Goal: Task Accomplishment & Management: Use online tool/utility

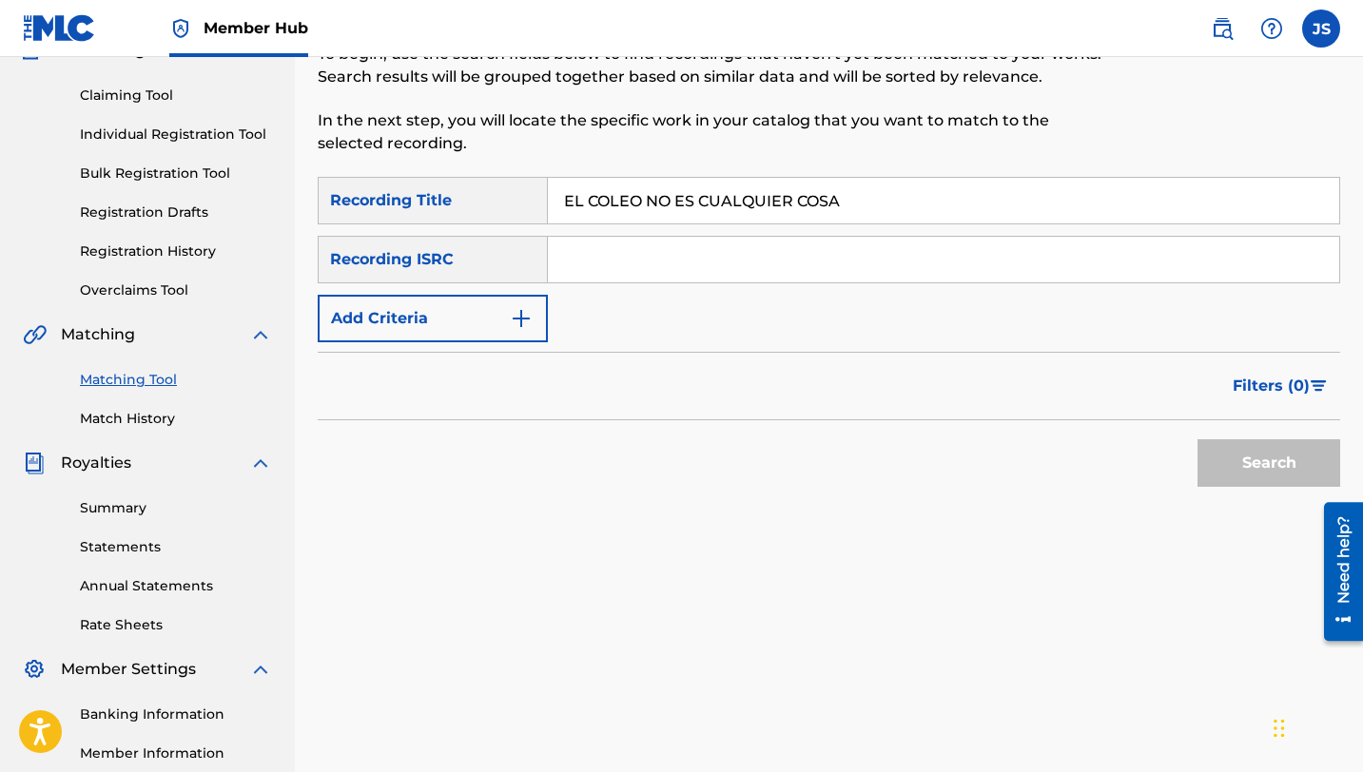
type input "EL COLEO NO ES CUALQUIER COSA"
click at [1197, 439] on button "Search" at bounding box center [1268, 463] width 143 height 48
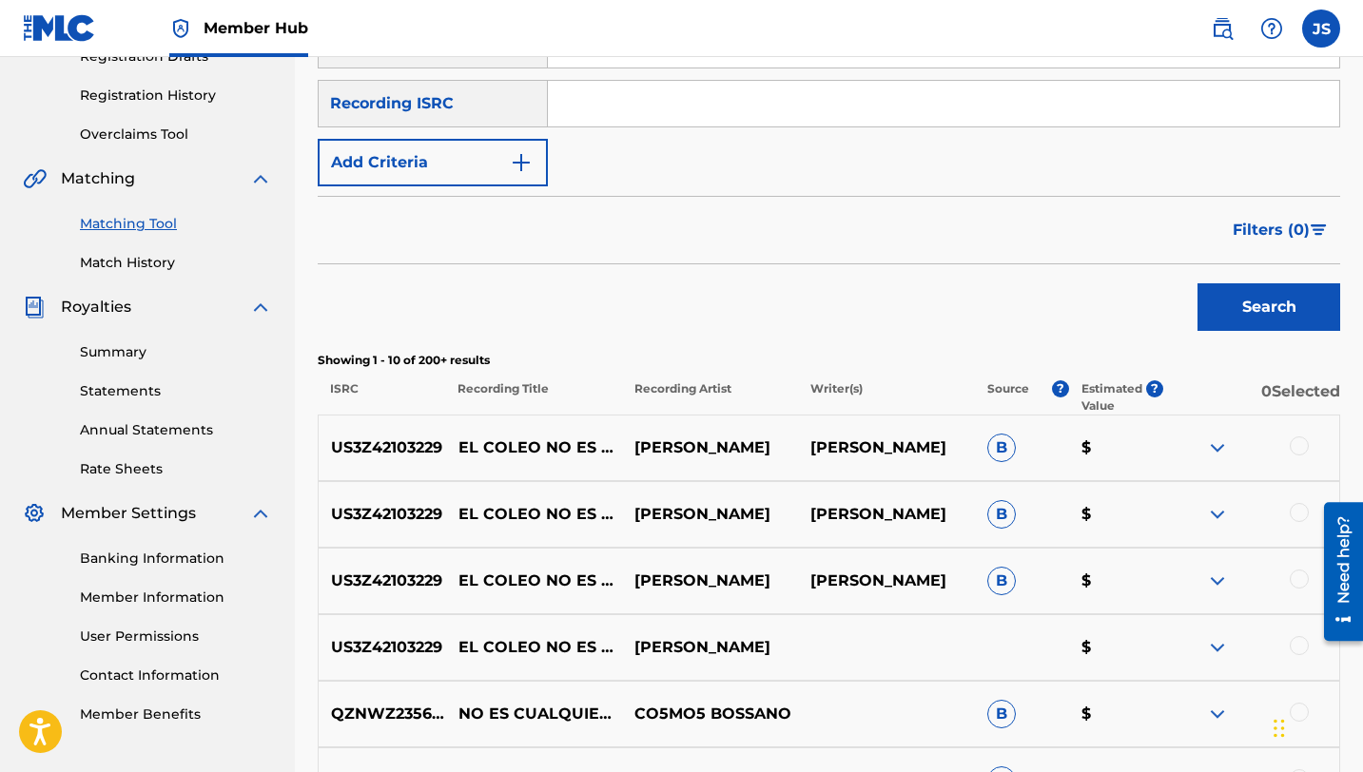
scroll to position [342, 0]
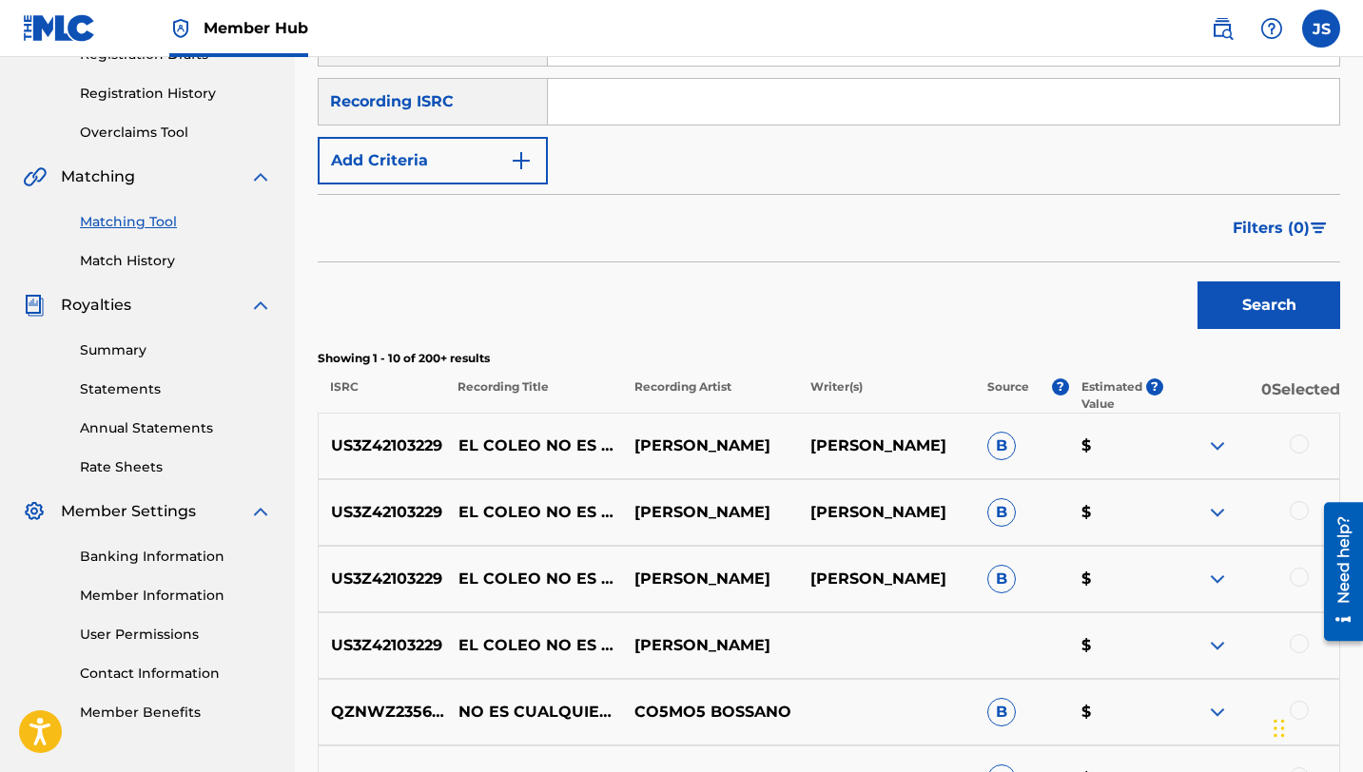
click at [1309, 440] on div at bounding box center [1251, 446] width 176 height 23
click at [1305, 447] on div at bounding box center [1299, 444] width 19 height 19
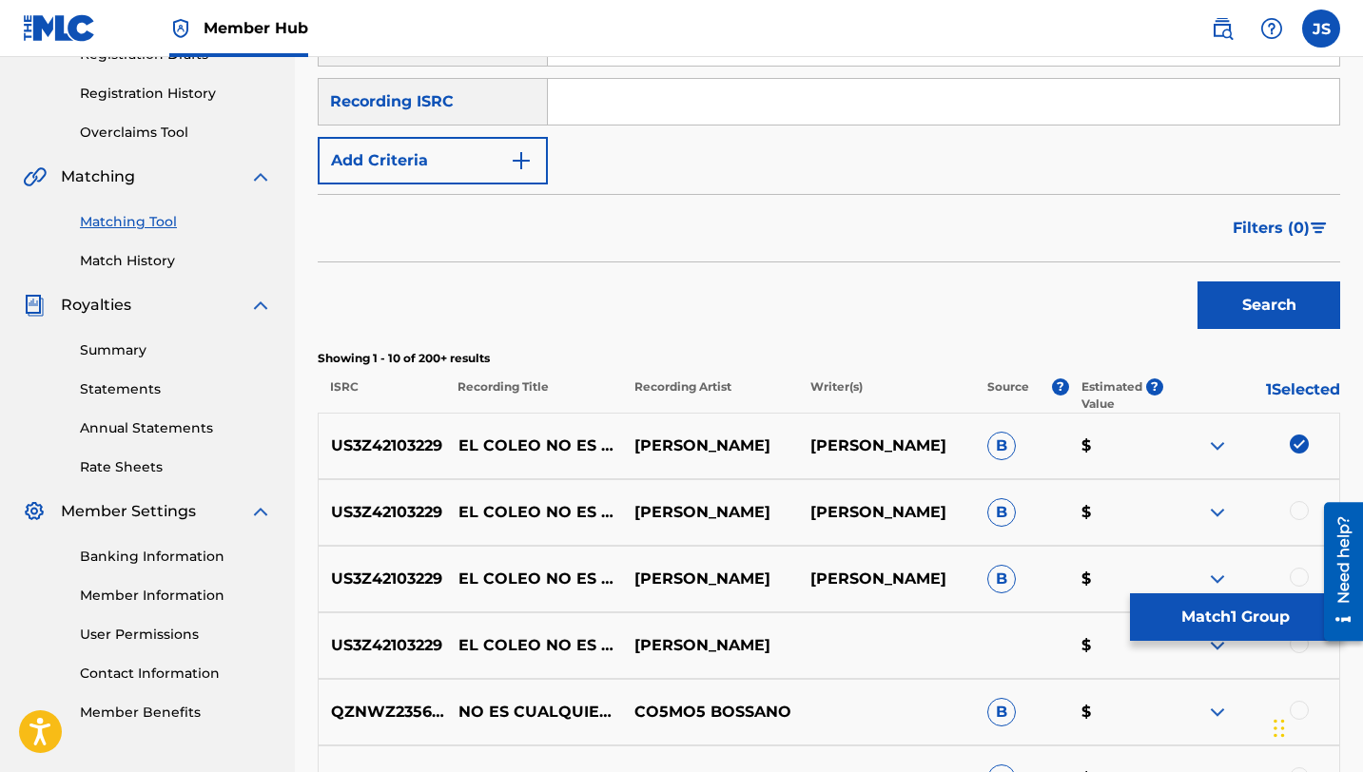
click at [1295, 513] on div at bounding box center [1299, 510] width 19 height 19
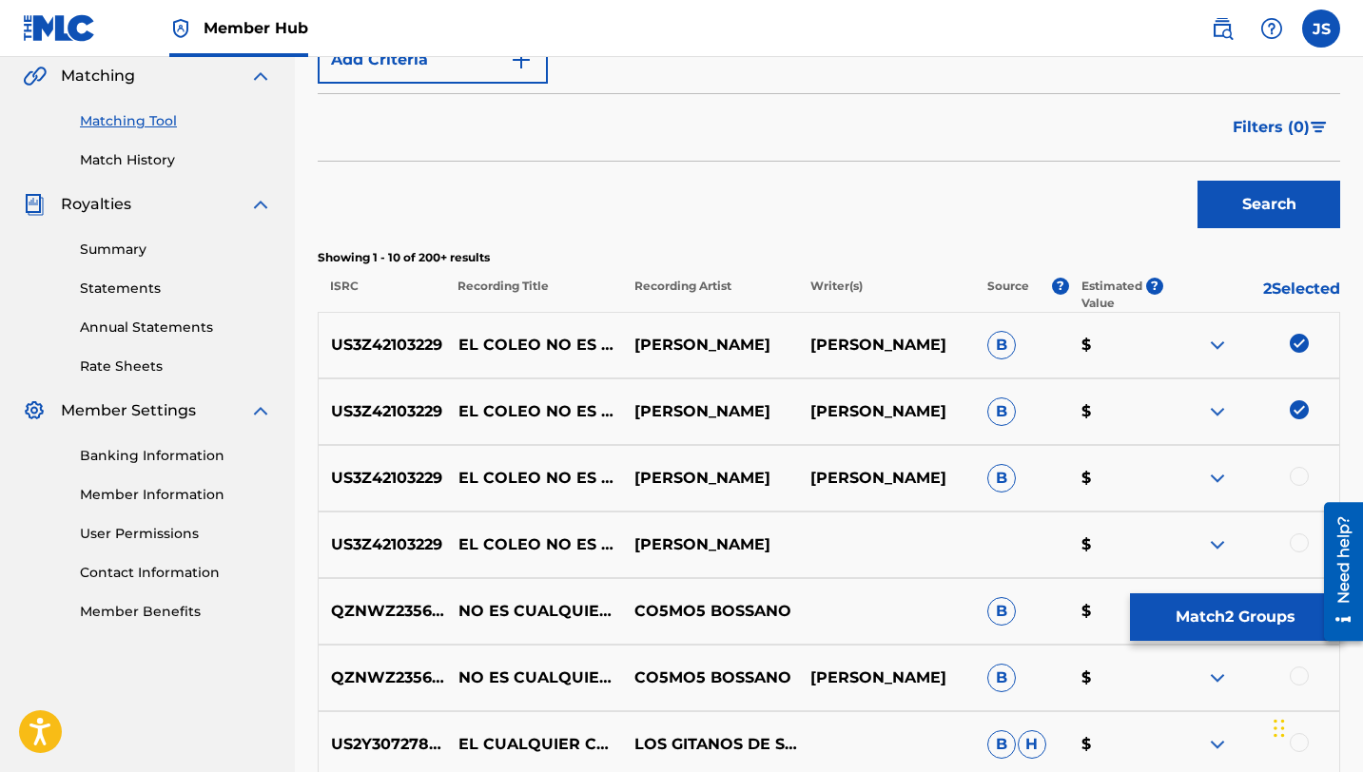
scroll to position [446, 0]
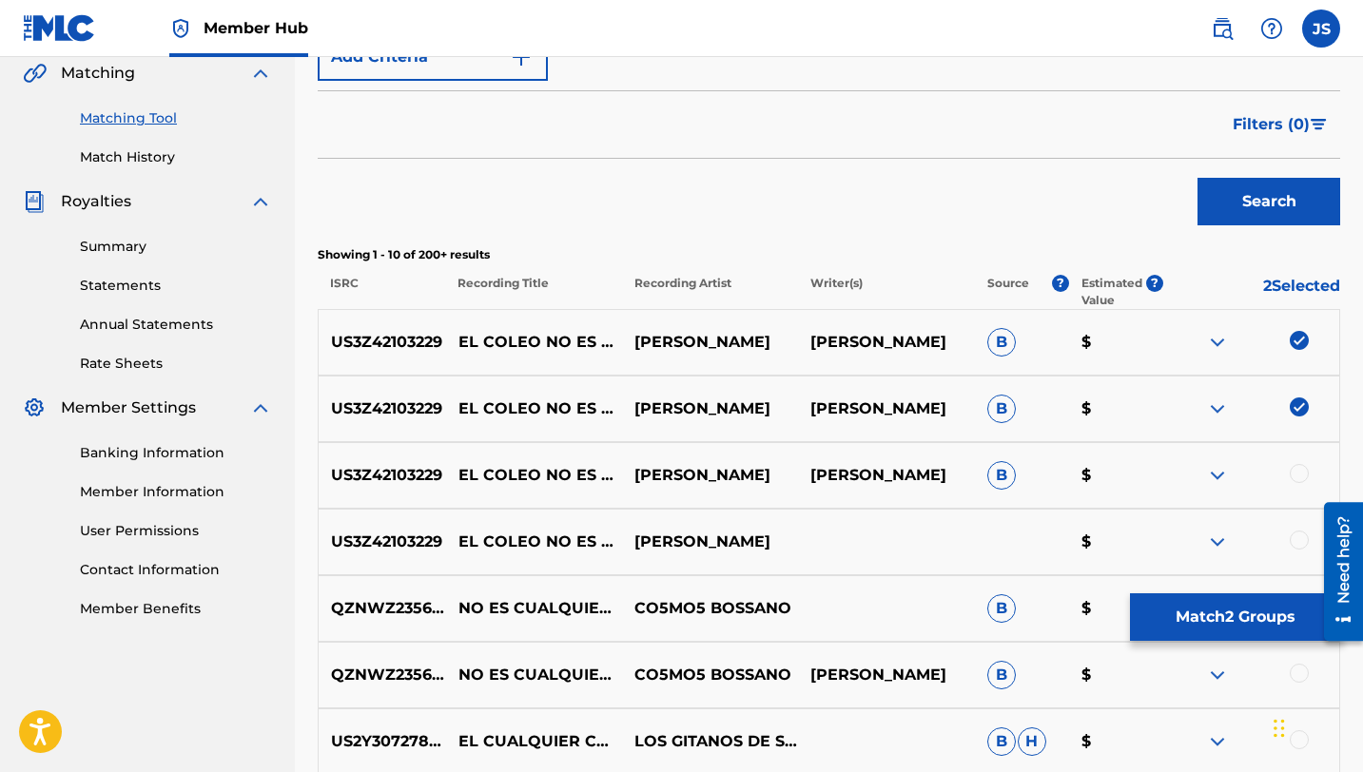
click at [1301, 470] on div at bounding box center [1299, 473] width 19 height 19
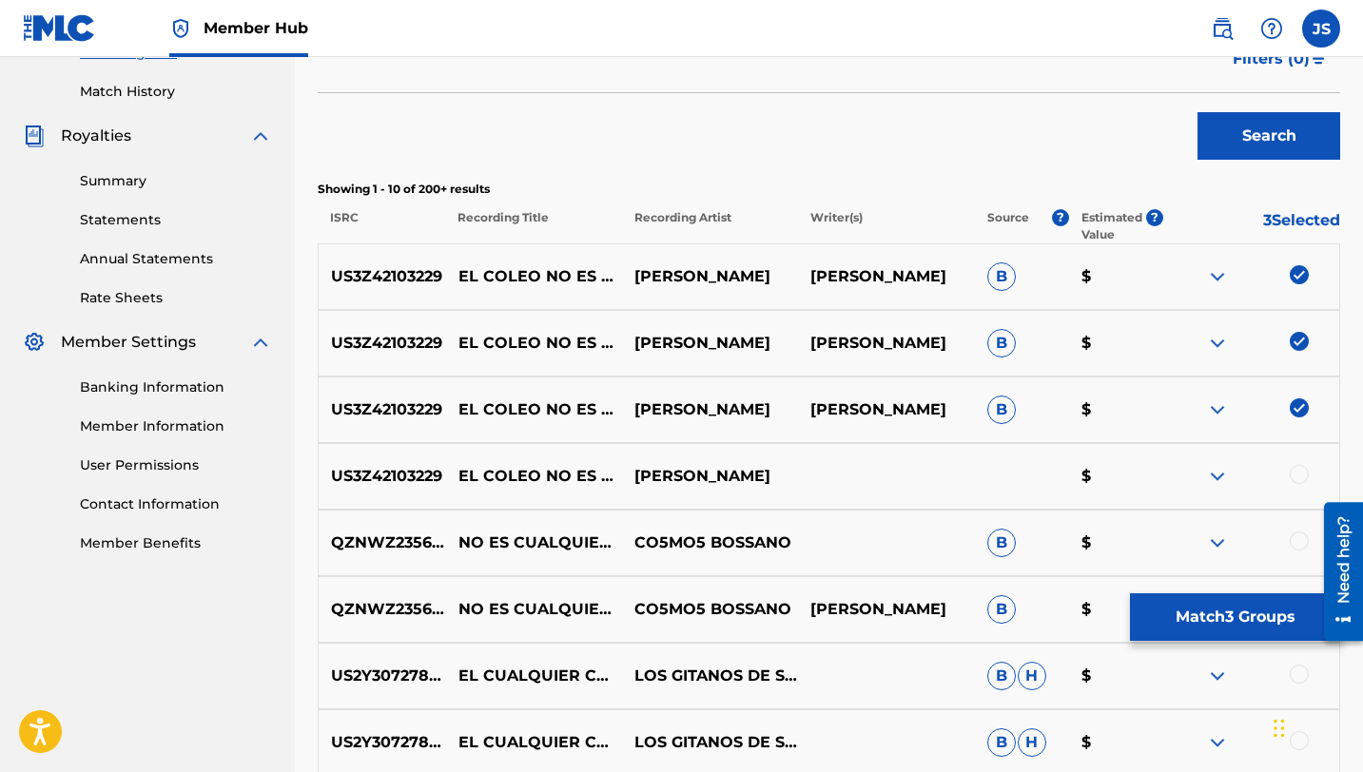
scroll to position [514, 0]
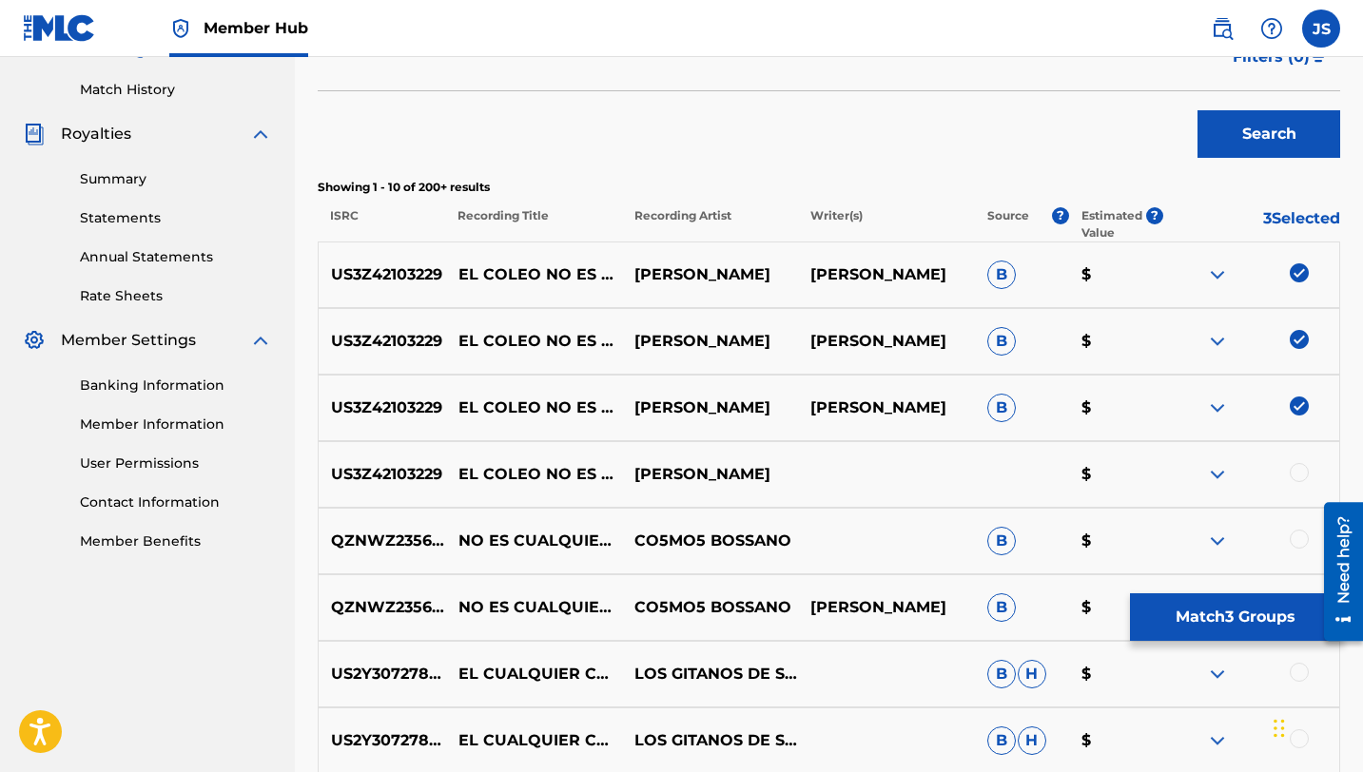
click at [1298, 479] on div at bounding box center [1299, 472] width 19 height 19
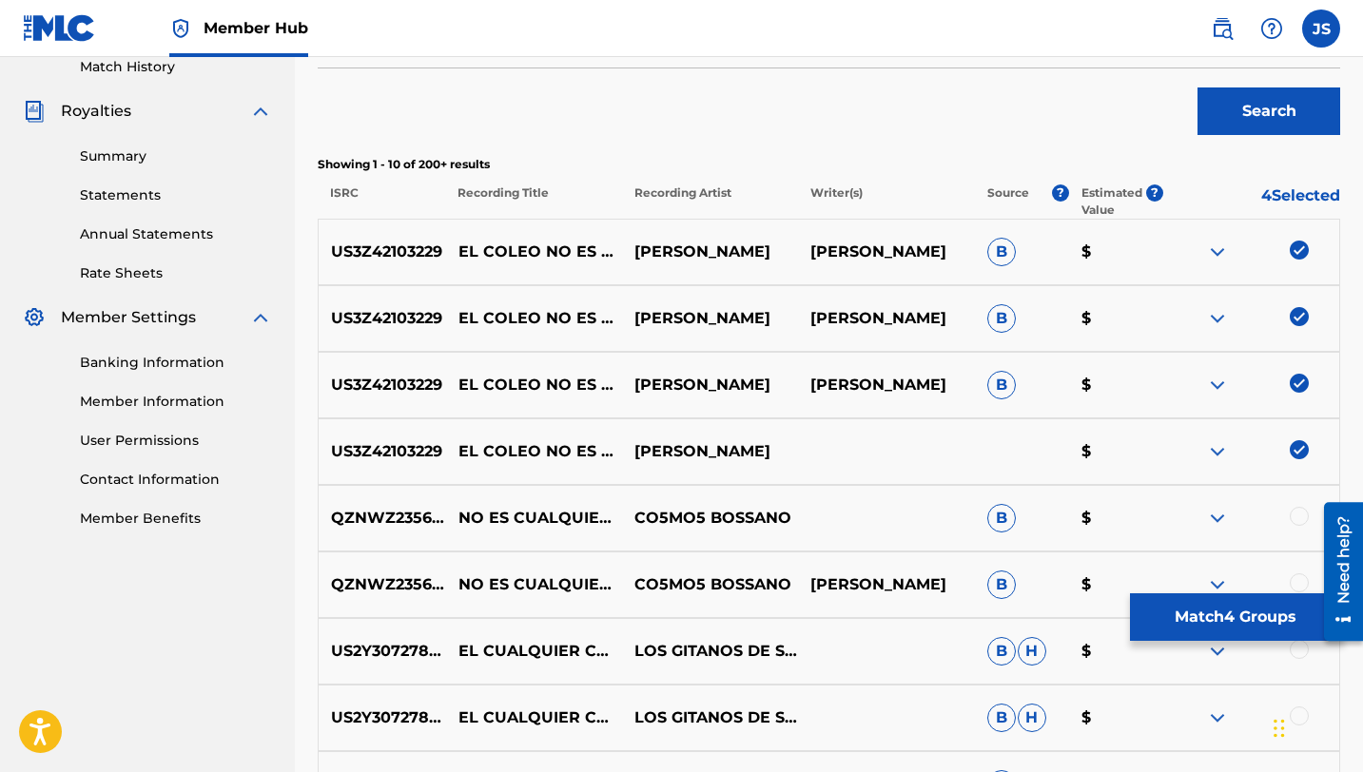
scroll to position [542, 0]
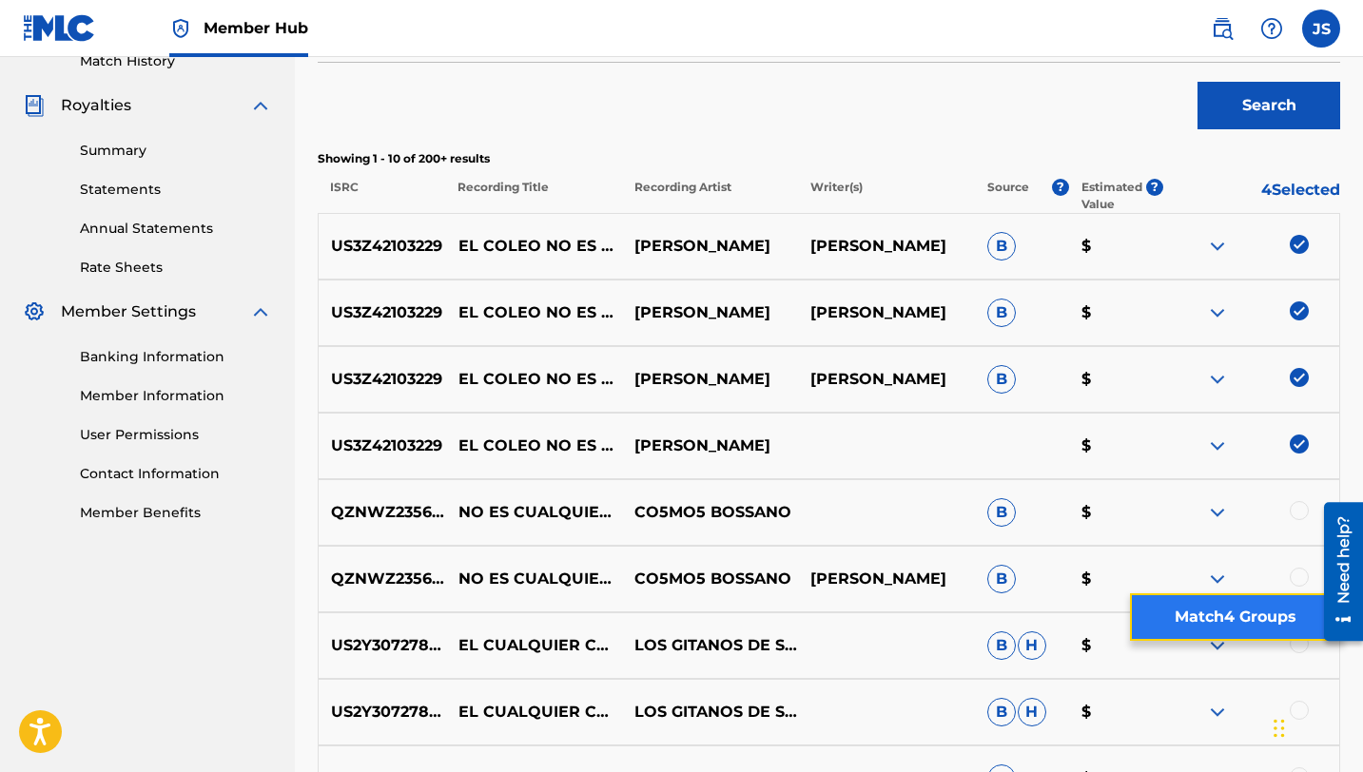
click at [1183, 629] on button "Match 4 Groups" at bounding box center [1235, 617] width 210 height 48
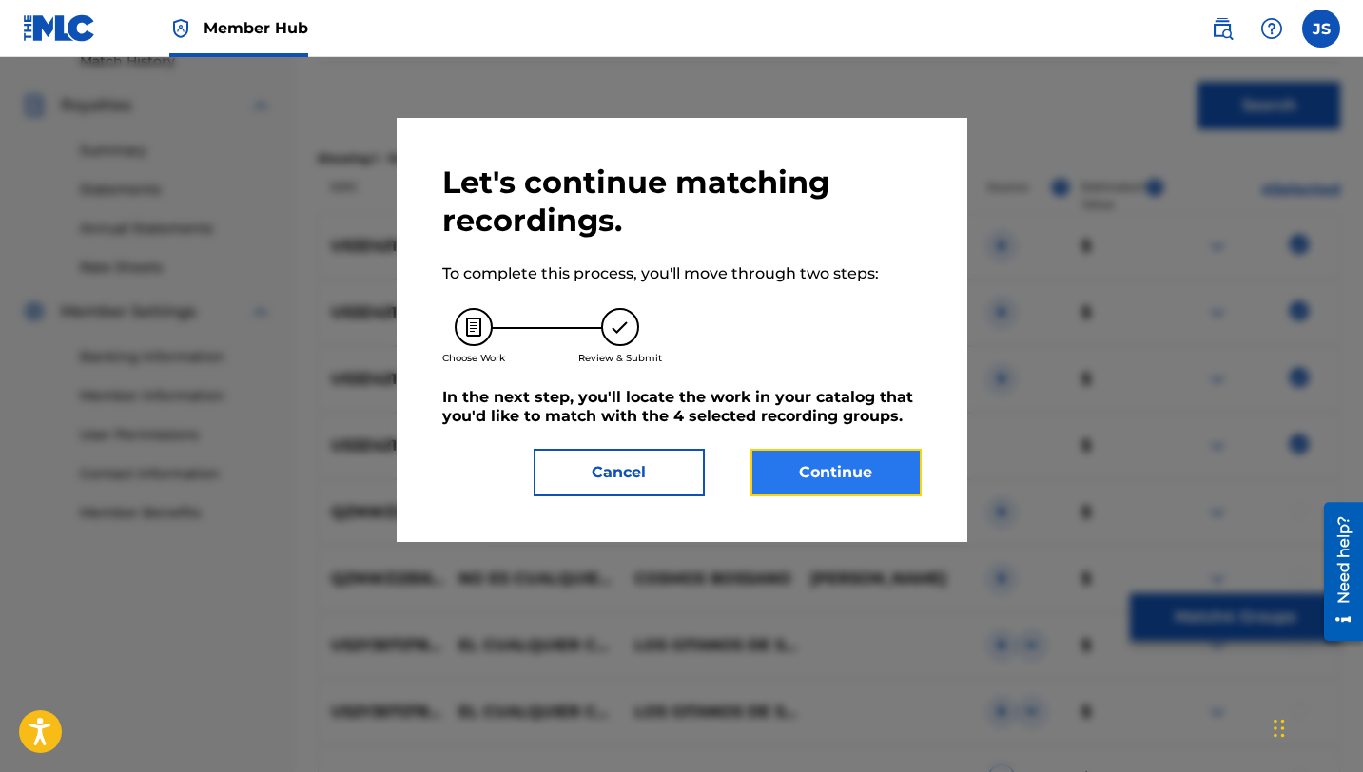
click at [841, 453] on button "Continue" at bounding box center [835, 473] width 171 height 48
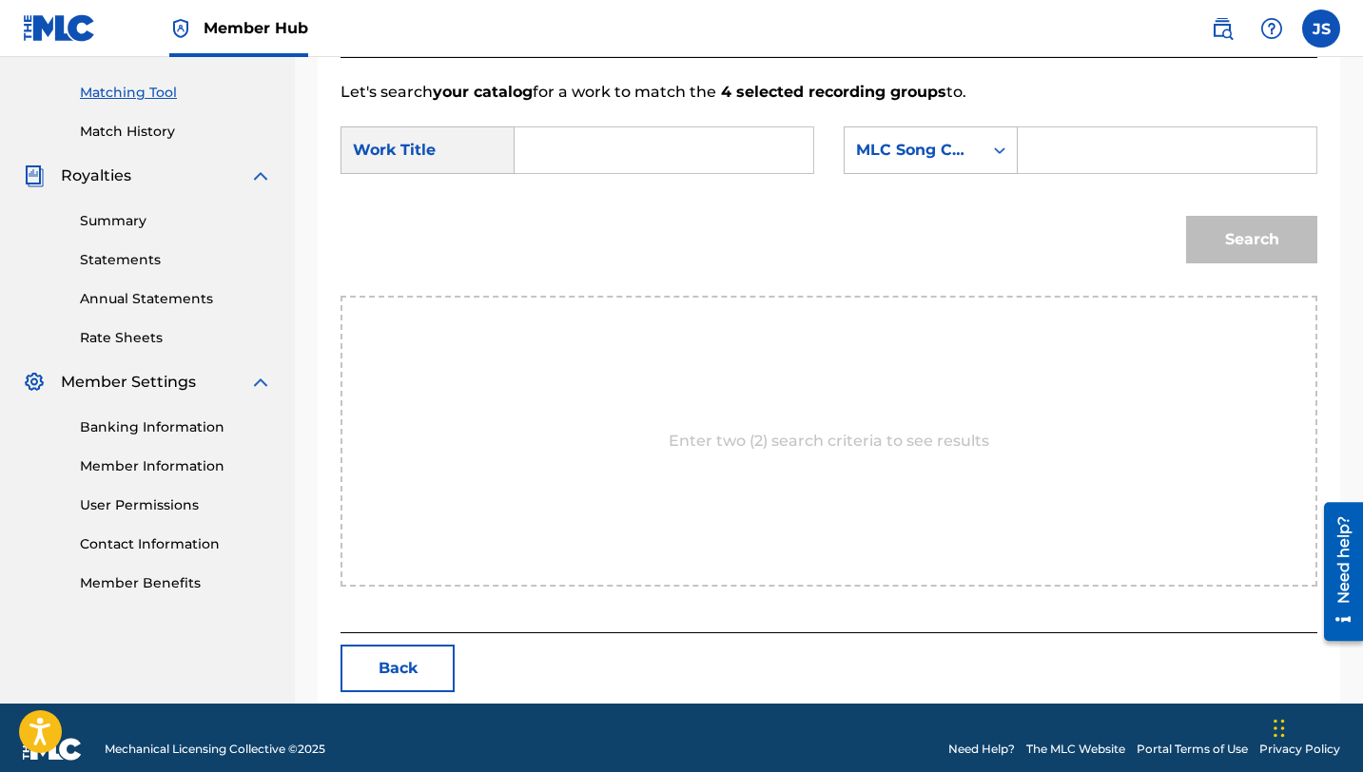
scroll to position [495, 0]
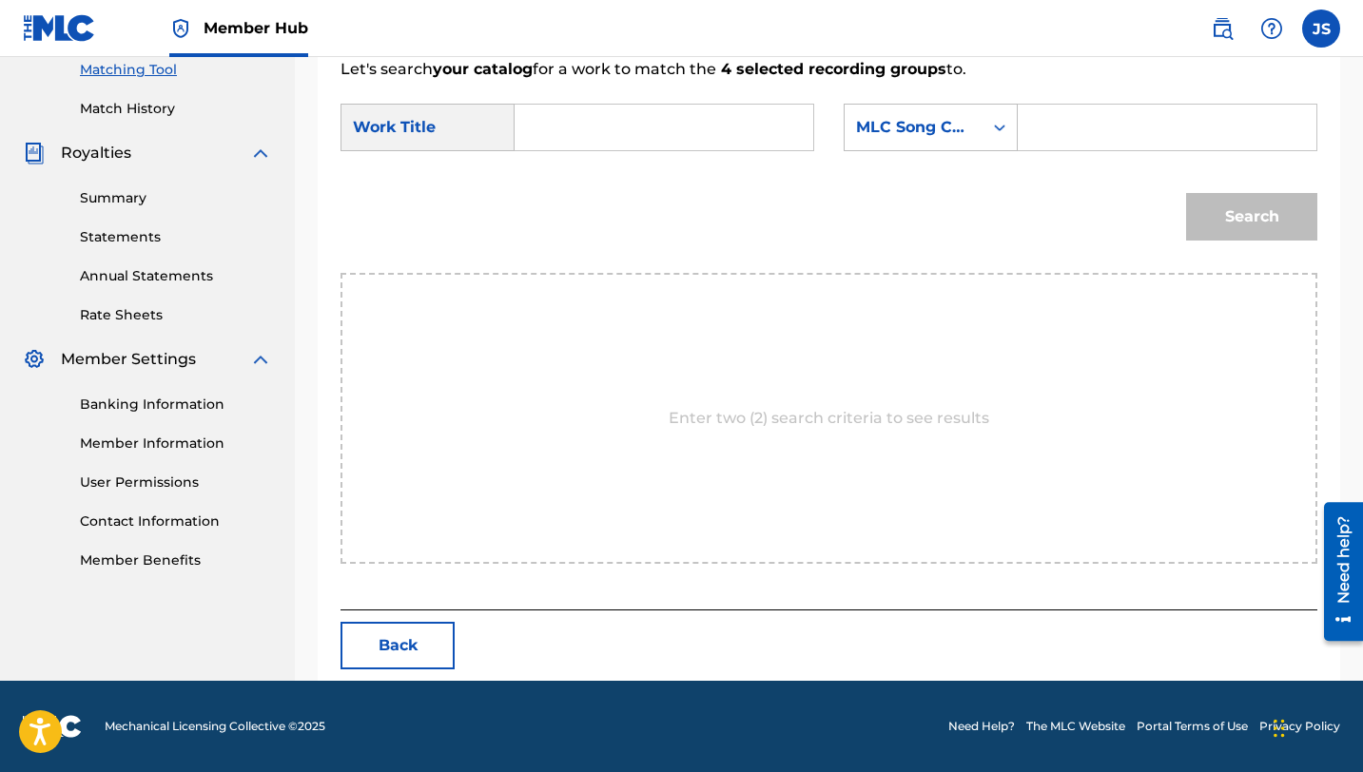
click at [646, 114] on input "Search Form" at bounding box center [664, 128] width 266 height 46
paste input "EL COLEO NO ES CUALQUIER COSA"
type input "EL COLEO NO ES CUALQUIER COSA"
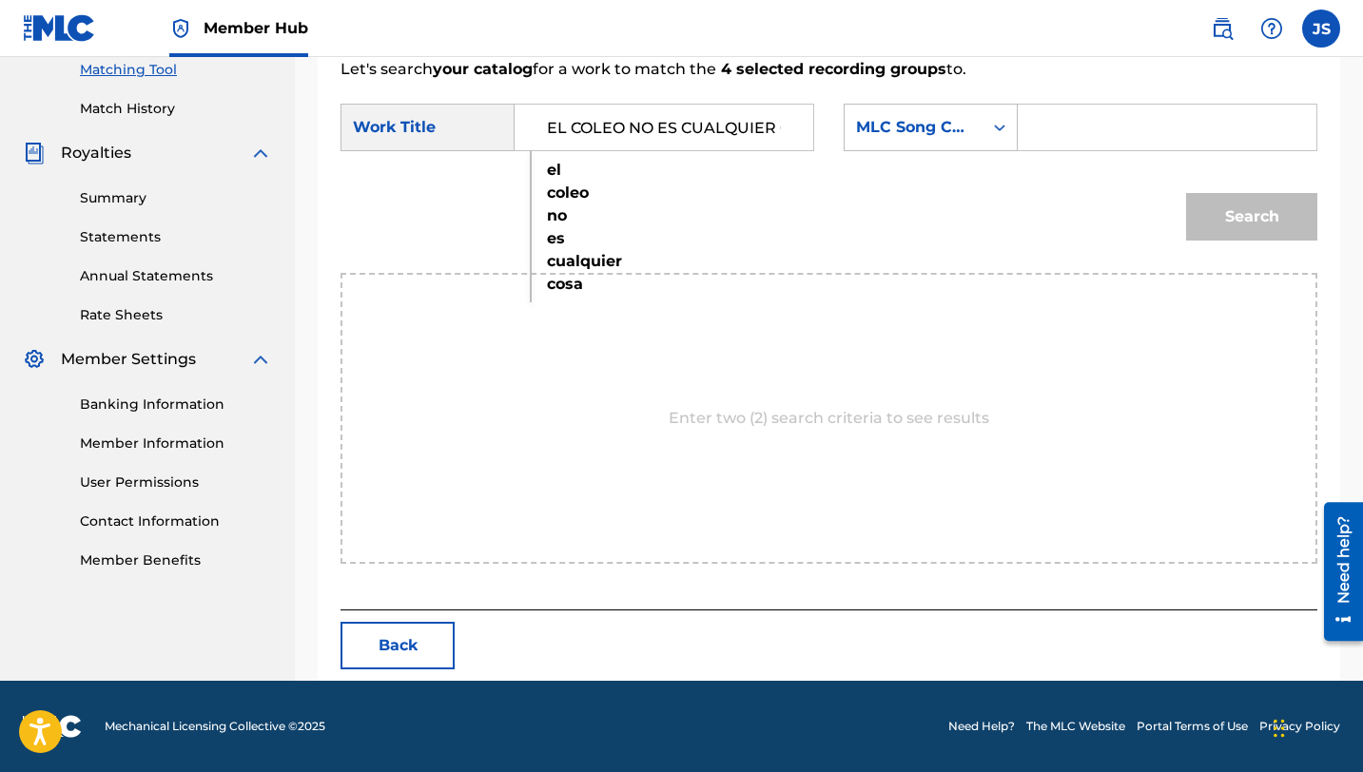
click at [1061, 143] on input "Search Form" at bounding box center [1167, 128] width 266 height 46
paste input "ES0FRD"
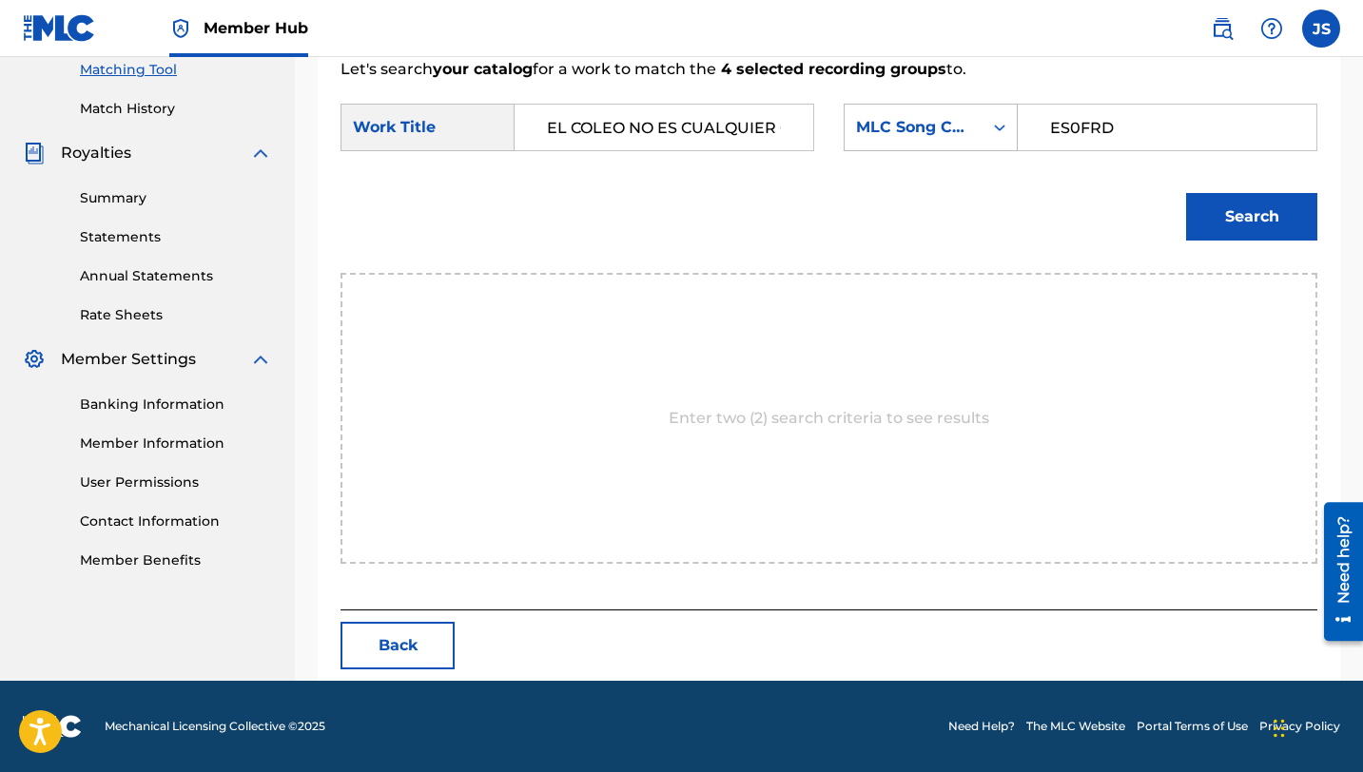
type input "ES0FRD"
click at [1186, 193] on button "Search" at bounding box center [1251, 217] width 131 height 48
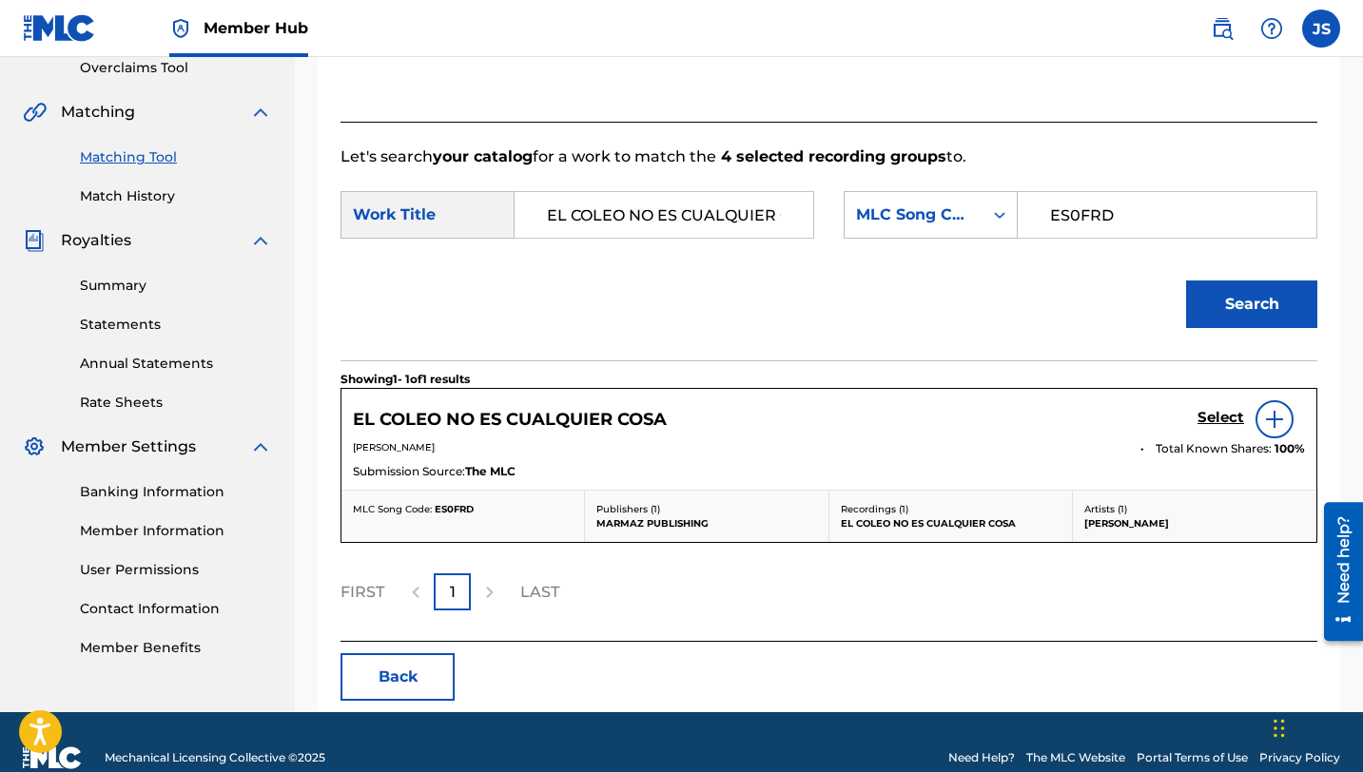
scroll to position [438, 0]
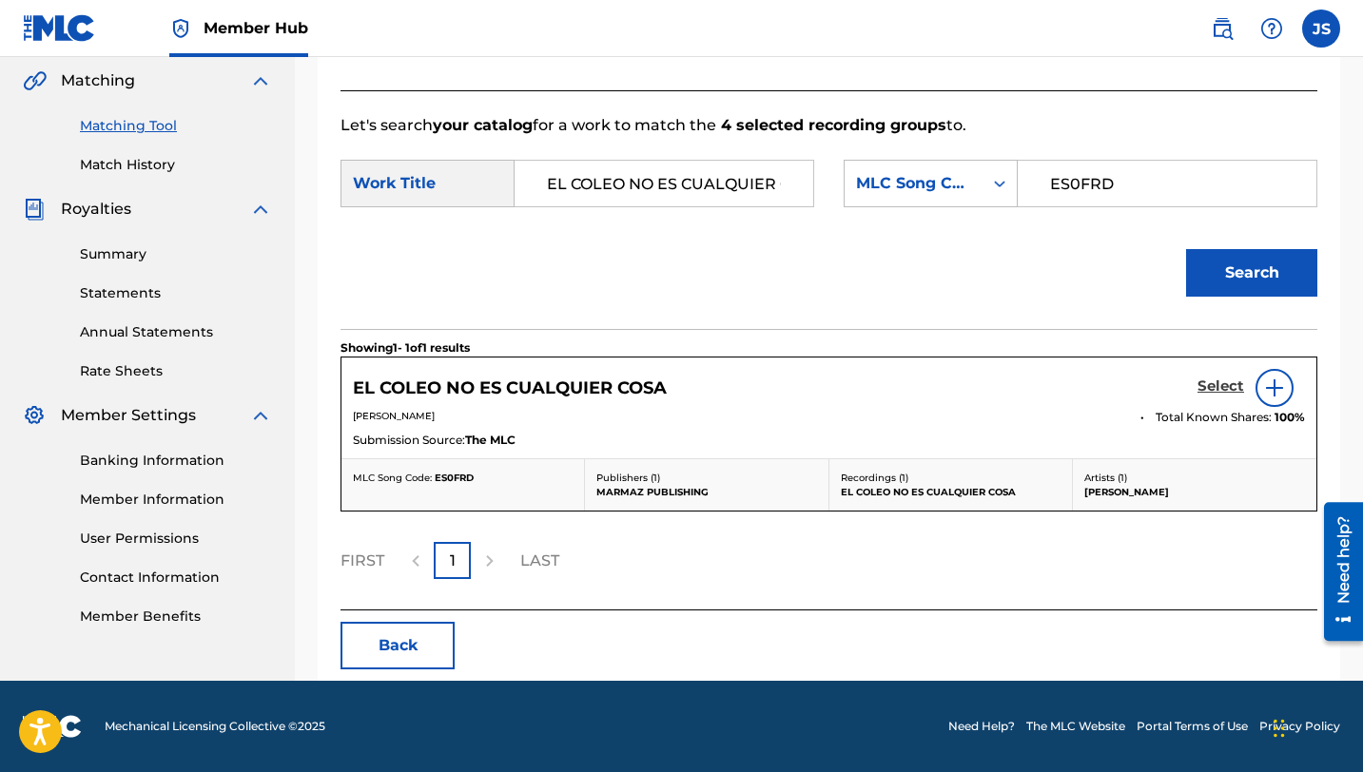
click at [1207, 385] on h5 "Select" at bounding box center [1220, 387] width 47 height 18
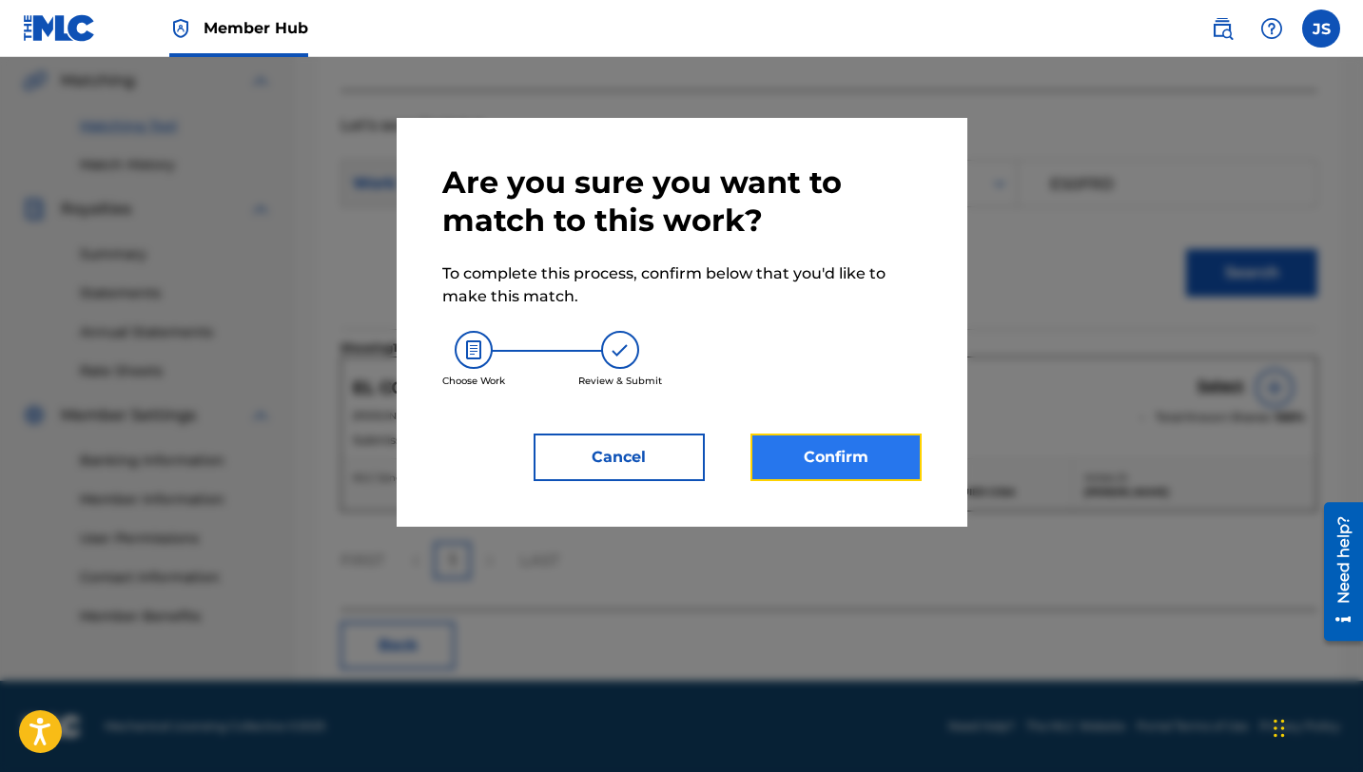
click at [843, 447] on button "Confirm" at bounding box center [835, 458] width 171 height 48
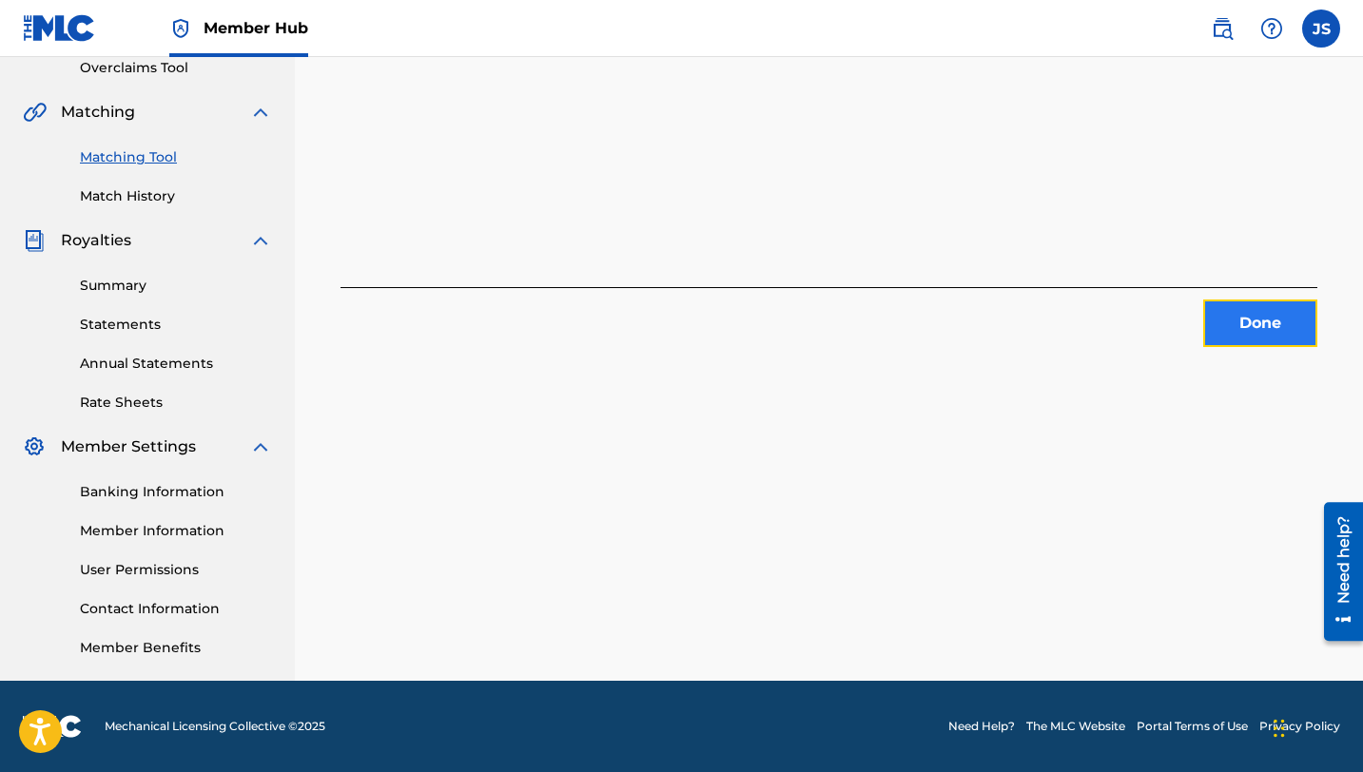
click at [1261, 340] on button "Done" at bounding box center [1260, 324] width 114 height 48
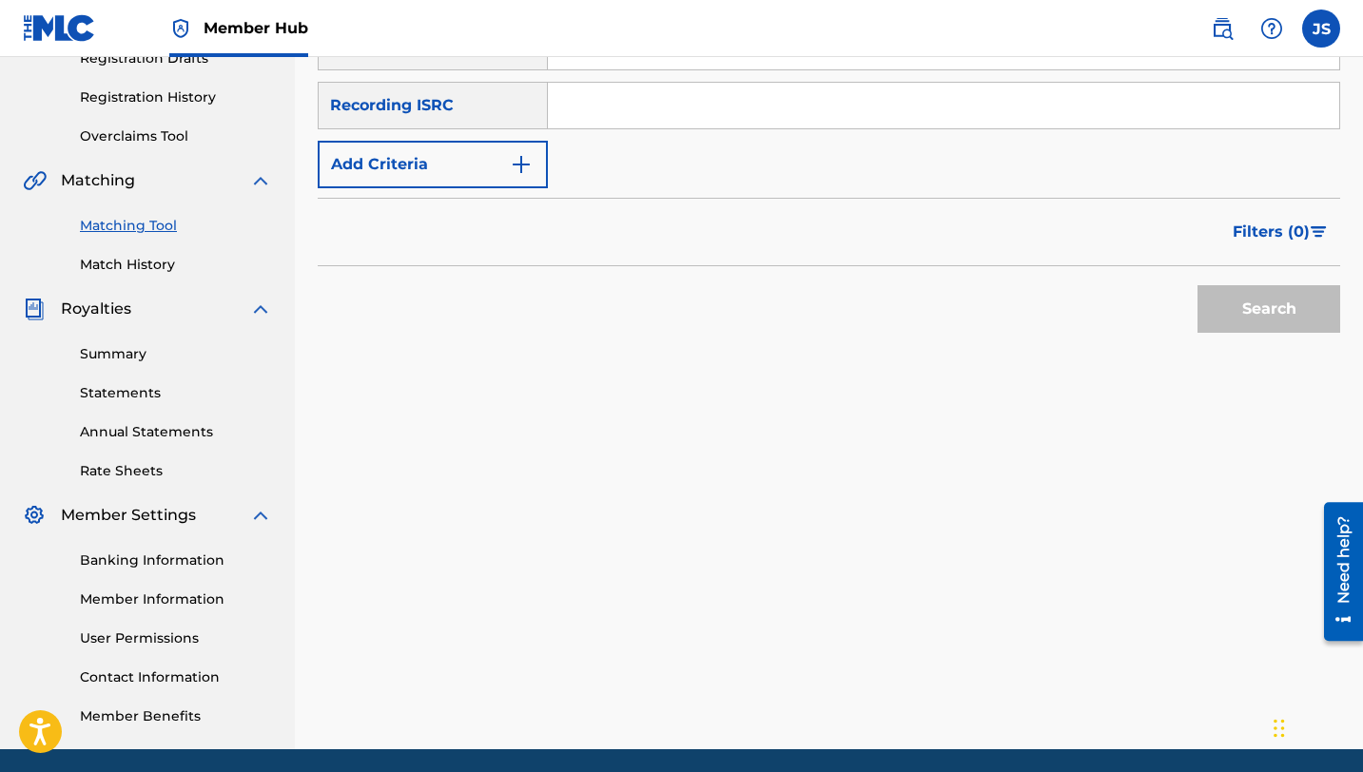
scroll to position [0, 0]
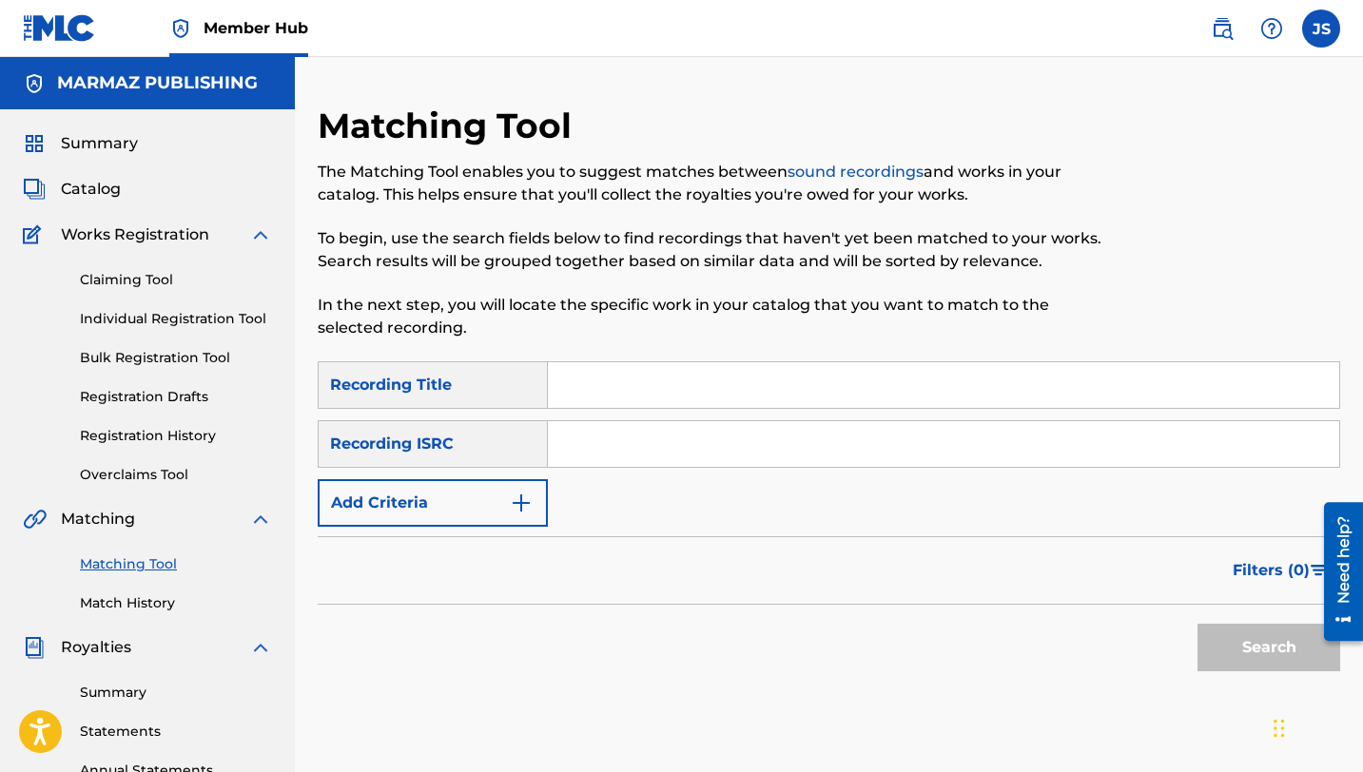
click at [581, 379] on input "Search Form" at bounding box center [943, 385] width 791 height 46
paste input "EL GUARDIÁN Y EL CAZADOR (feat. [PERSON_NAME], [PERSON_NAME], [PERSON_NAME])"
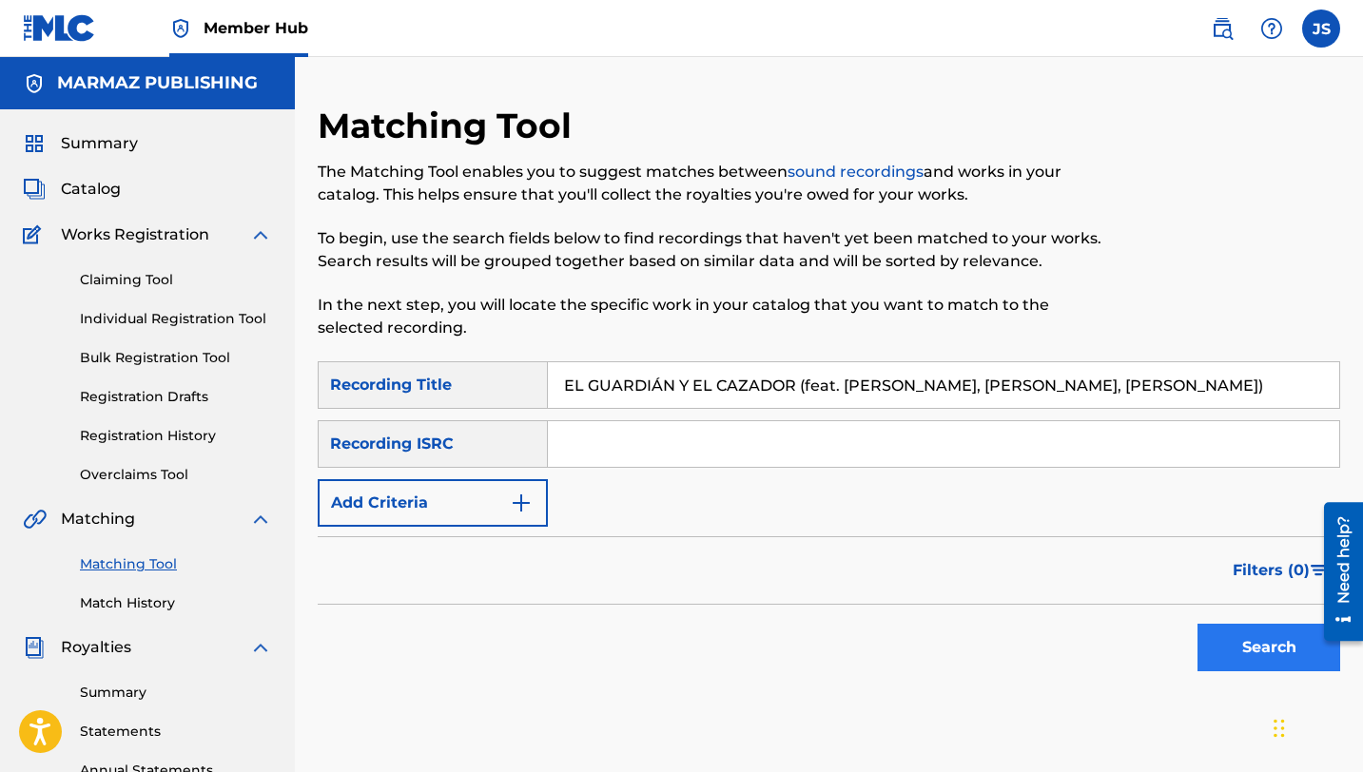
type input "EL GUARDIÁN Y EL CAZADOR (feat. [PERSON_NAME], [PERSON_NAME], [PERSON_NAME])"
click at [1216, 658] on button "Search" at bounding box center [1268, 648] width 143 height 48
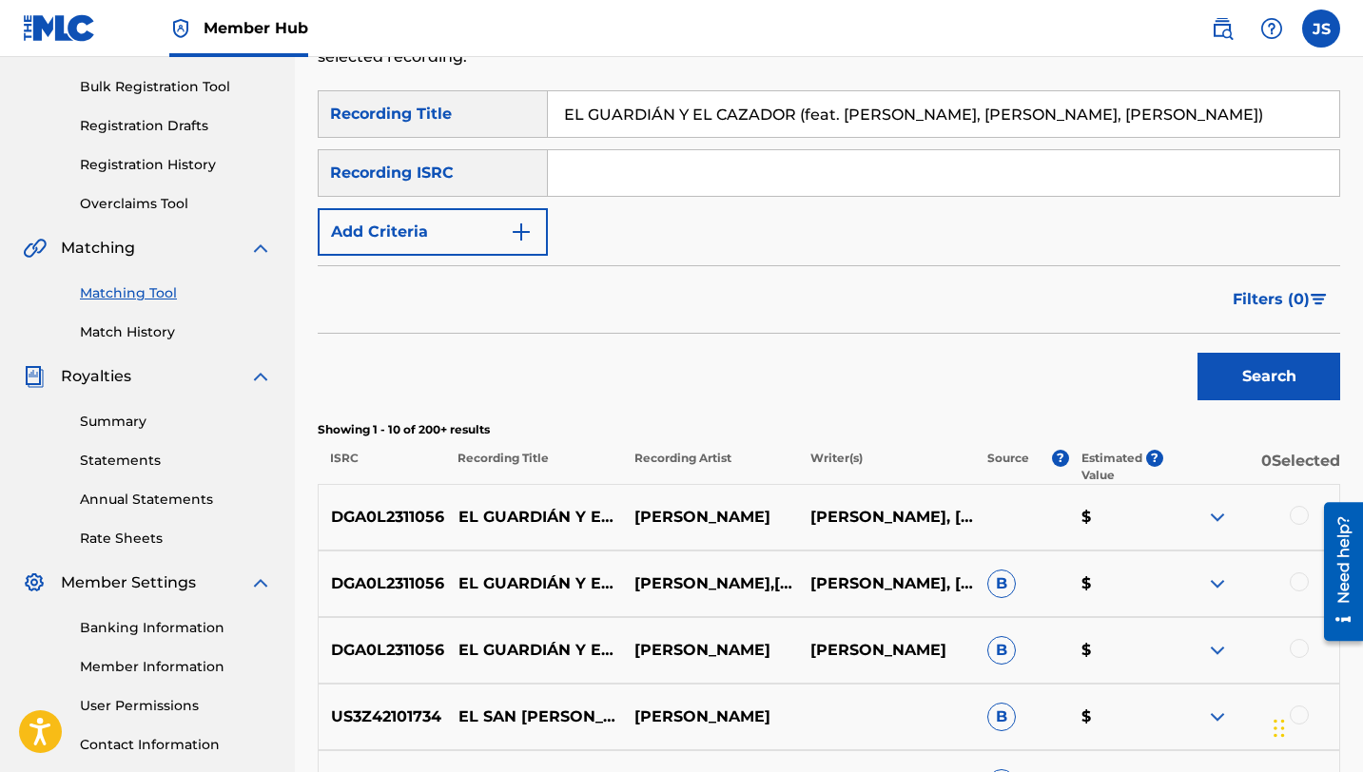
scroll to position [276, 0]
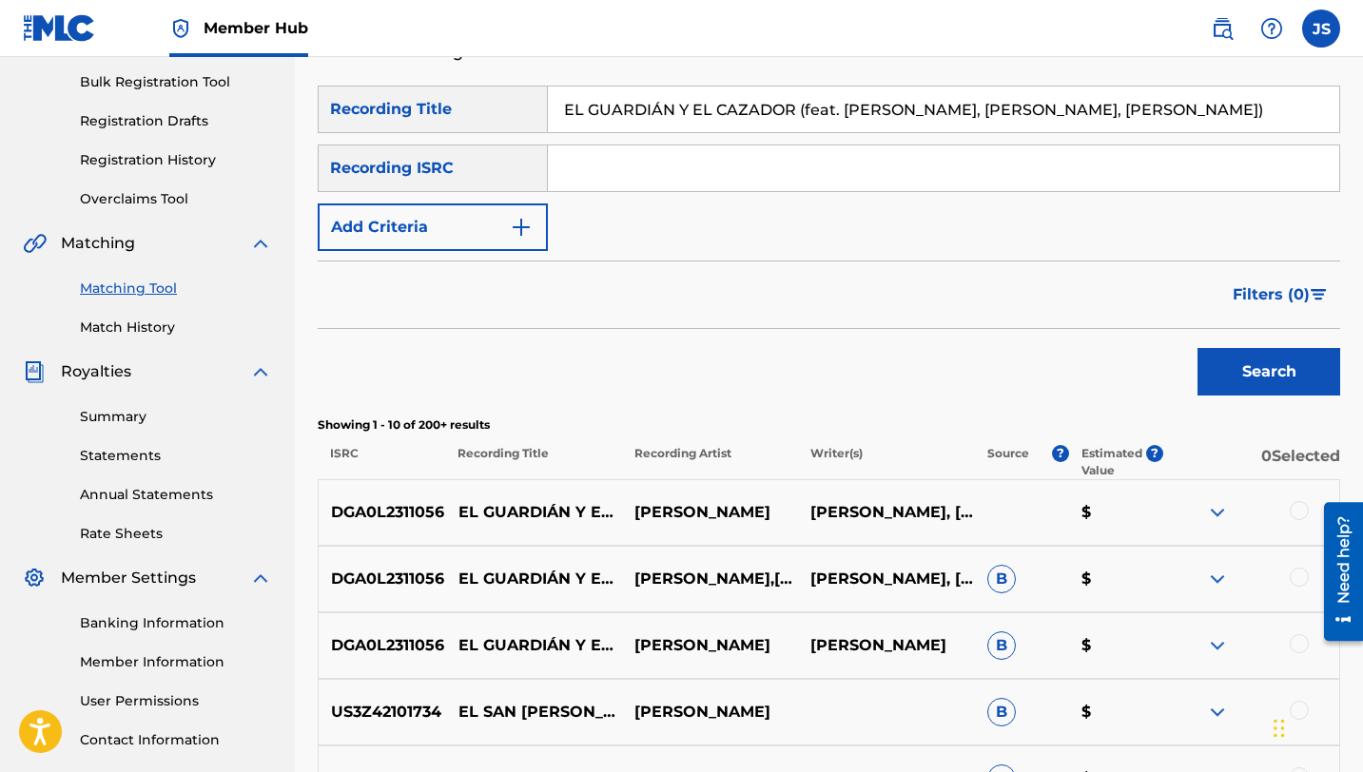
click at [1290, 511] on div at bounding box center [1299, 510] width 19 height 19
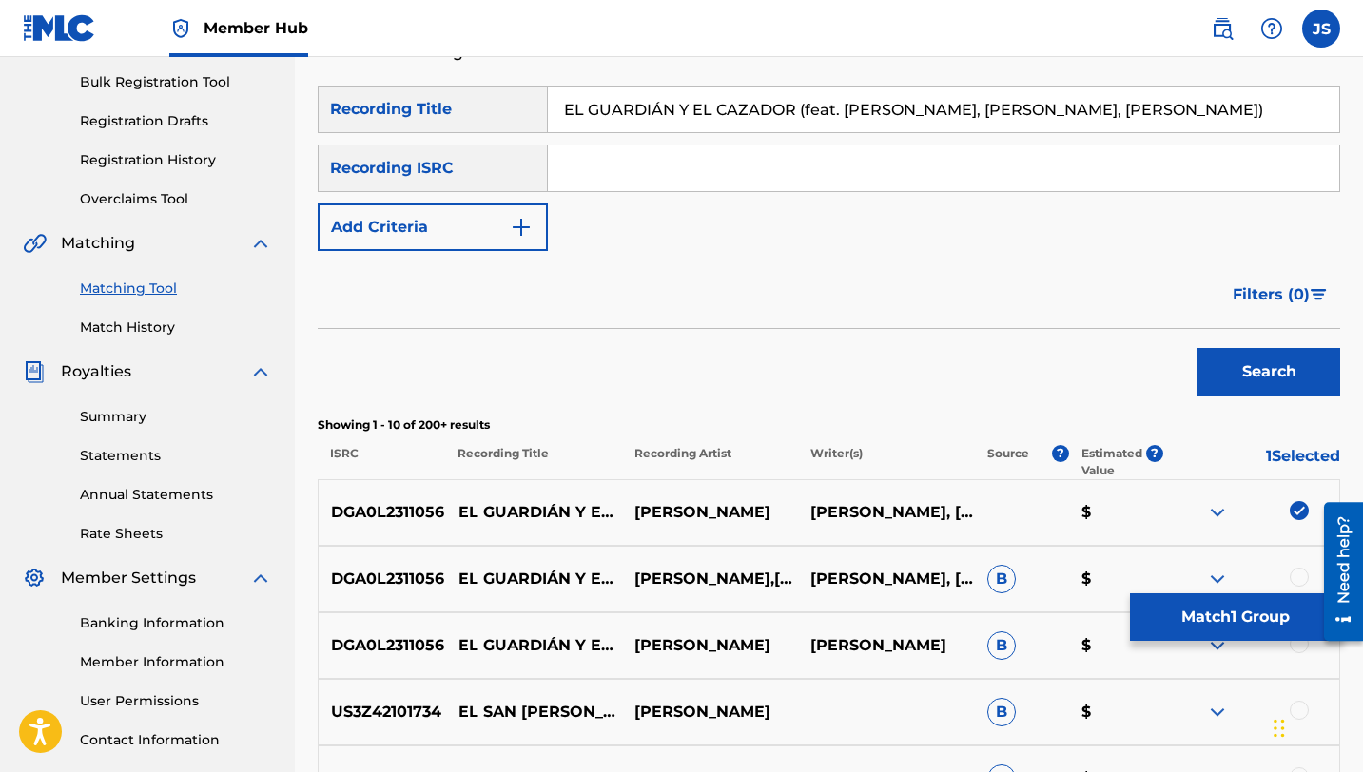
click at [1295, 574] on div at bounding box center [1299, 577] width 19 height 19
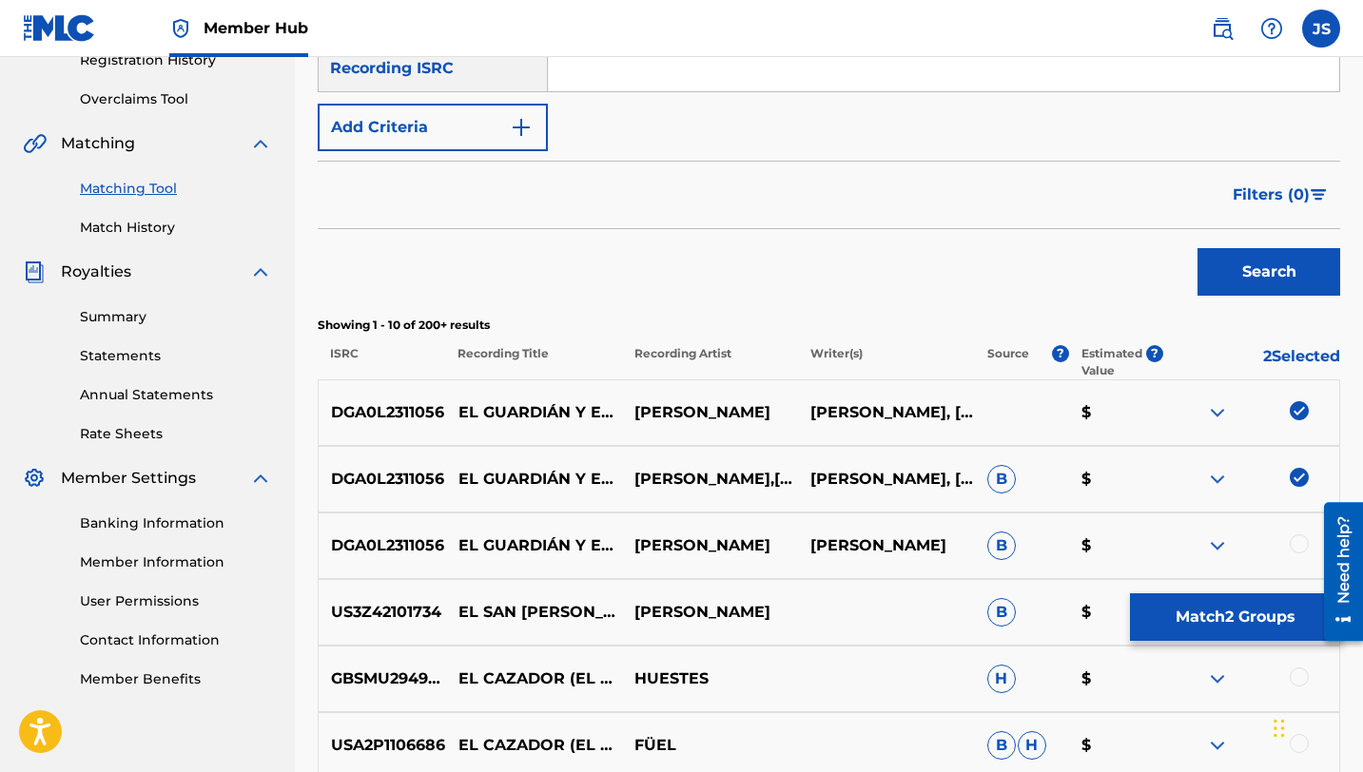
scroll to position [379, 0]
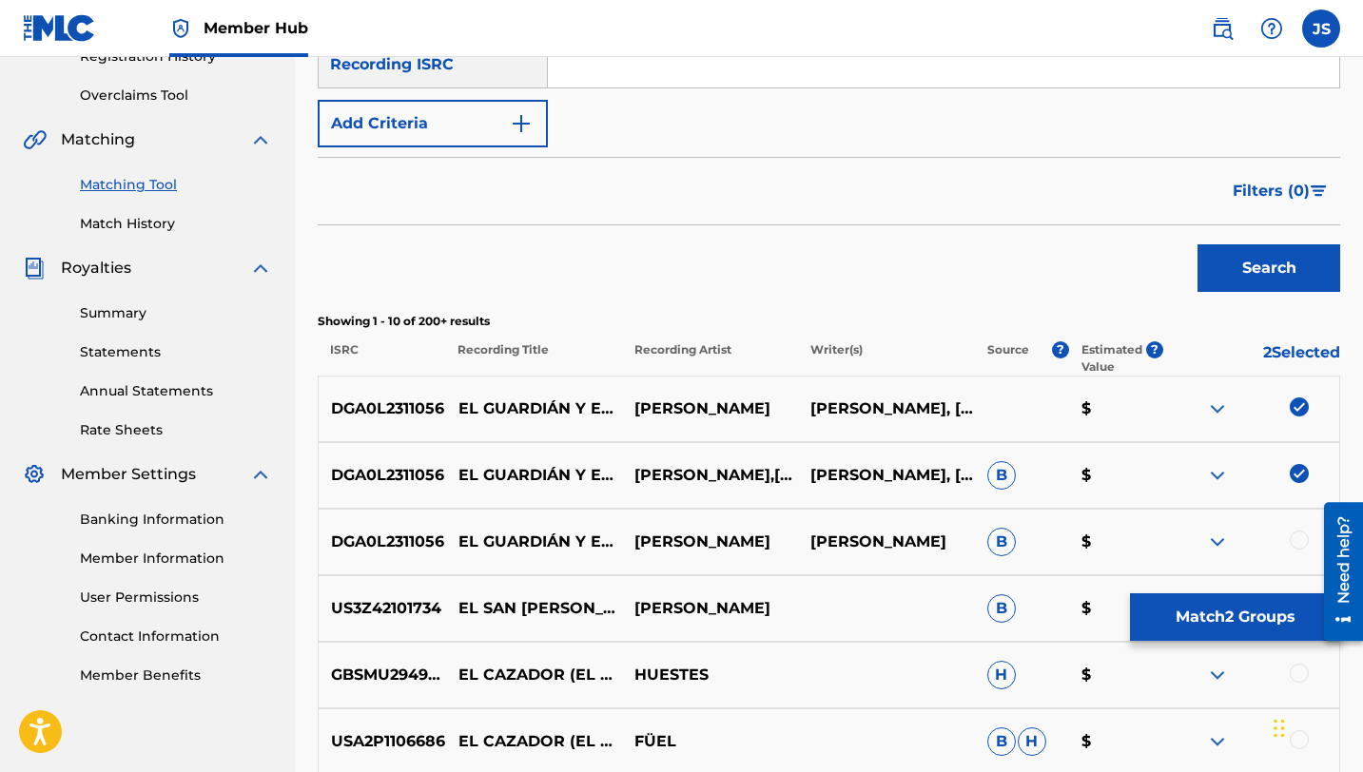
click at [1299, 541] on div at bounding box center [1299, 540] width 19 height 19
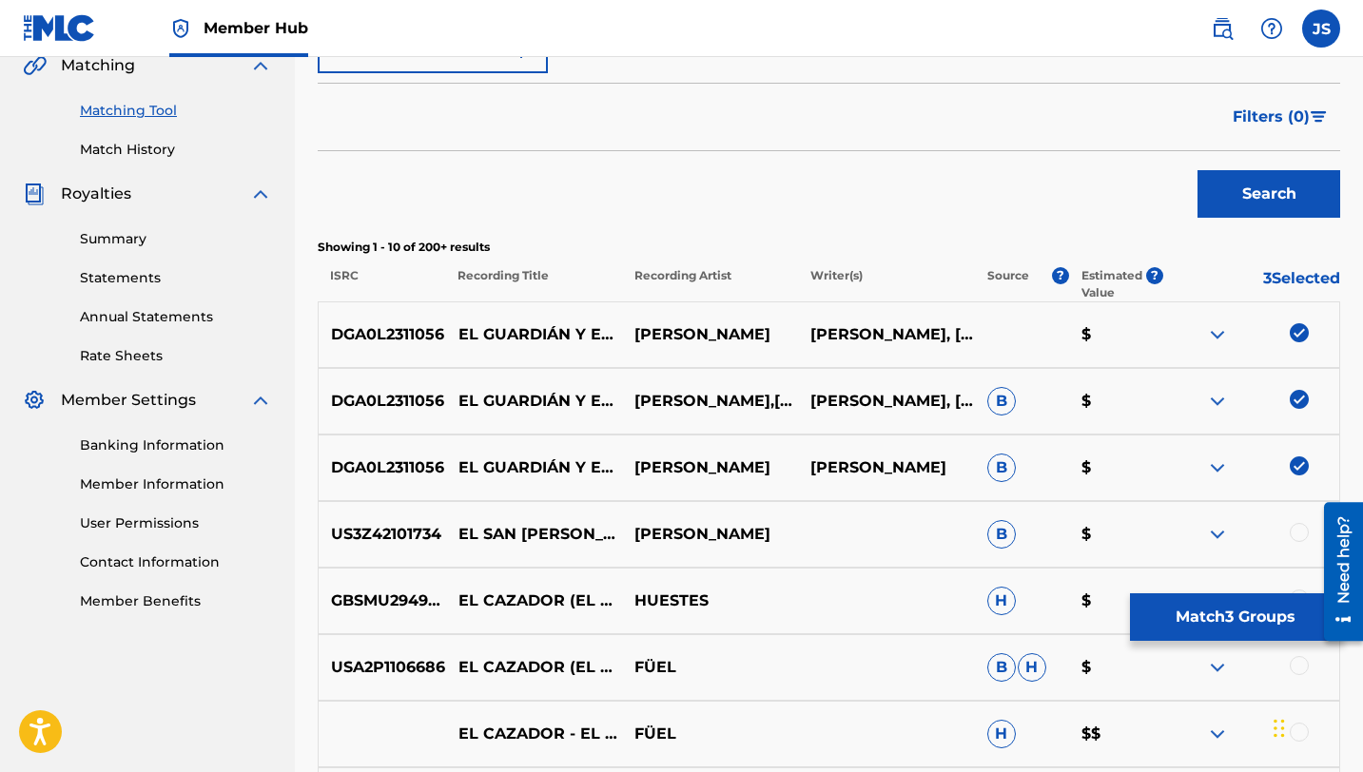
scroll to position [456, 0]
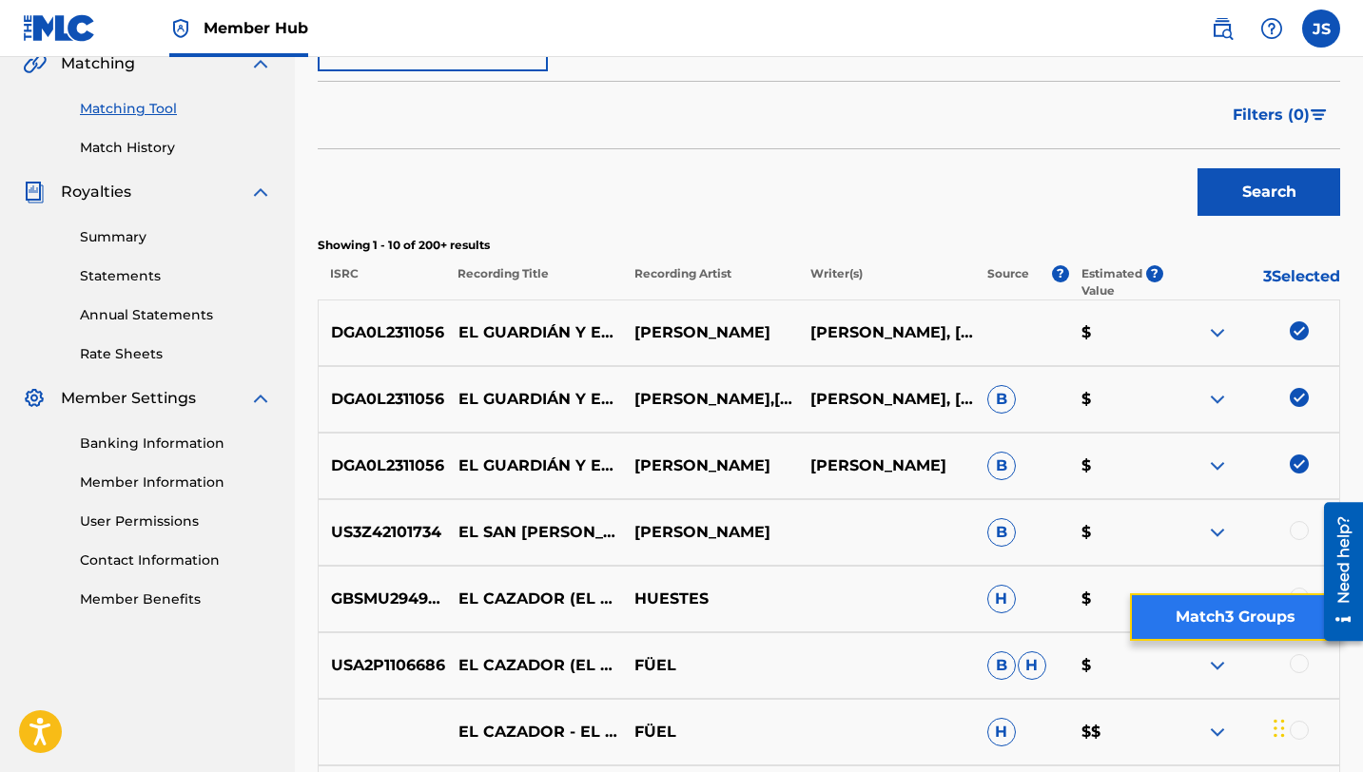
click at [1243, 613] on button "Match 3 Groups" at bounding box center [1235, 617] width 210 height 48
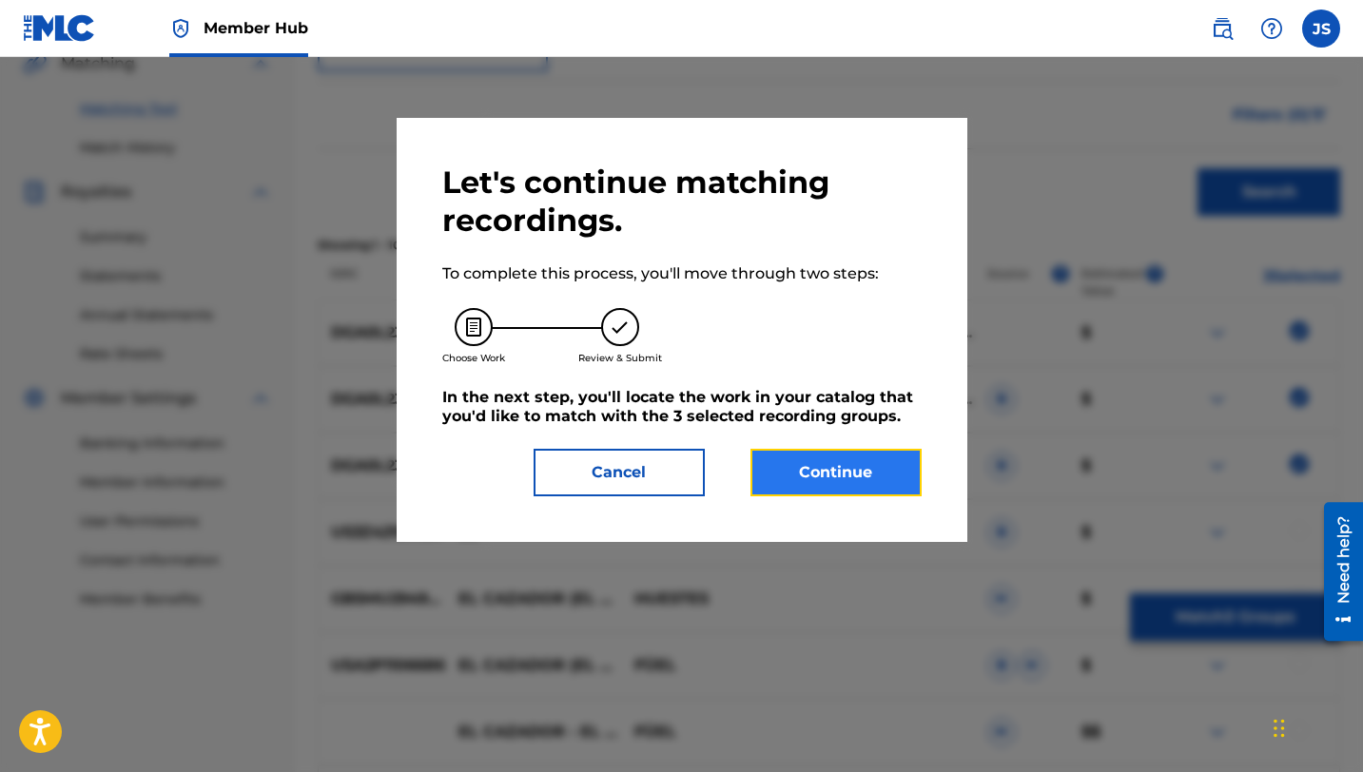
click at [784, 470] on button "Continue" at bounding box center [835, 473] width 171 height 48
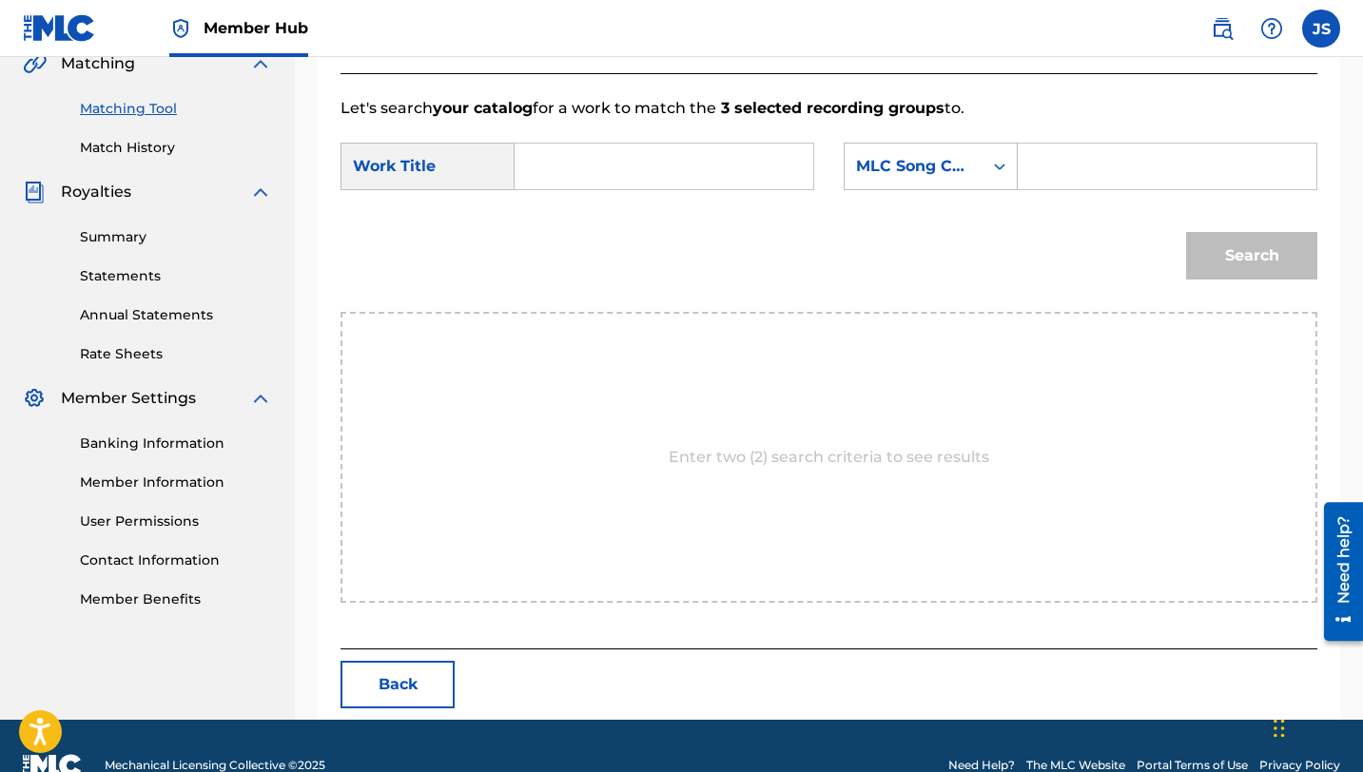
click at [586, 182] on input "Search Form" at bounding box center [664, 167] width 266 height 46
paste input "EL GUARDIÁN Y EL CAZADOR (feat. [PERSON_NAME], [PERSON_NAME], [PERSON_NAME])"
type input "EL GUARDIÁN Y EL CAZADOR (feat. [PERSON_NAME], [PERSON_NAME], [PERSON_NAME])"
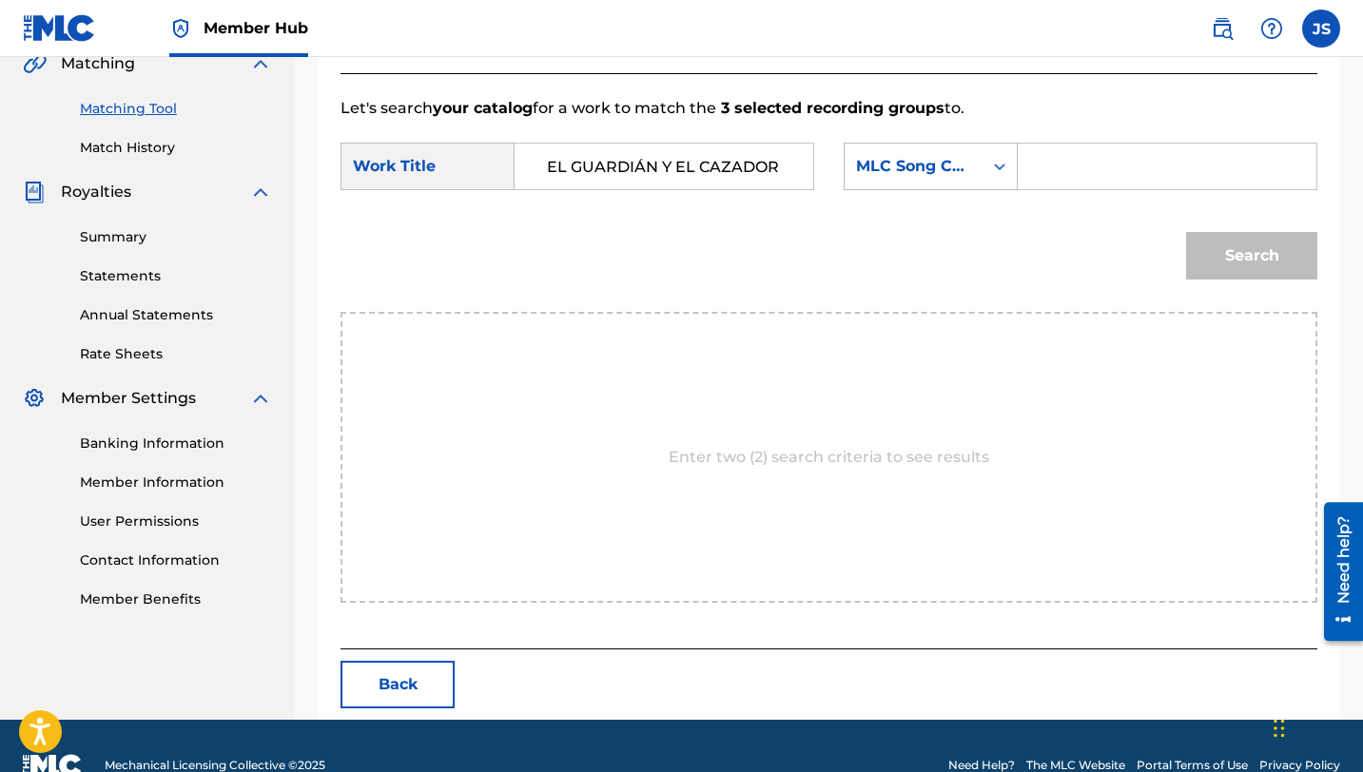
click at [1063, 169] on input "Search Form" at bounding box center [1167, 167] width 266 height 46
paste input "ES0FC7"
type input "ES0FC7"
click at [1218, 256] on button "Search" at bounding box center [1251, 256] width 131 height 48
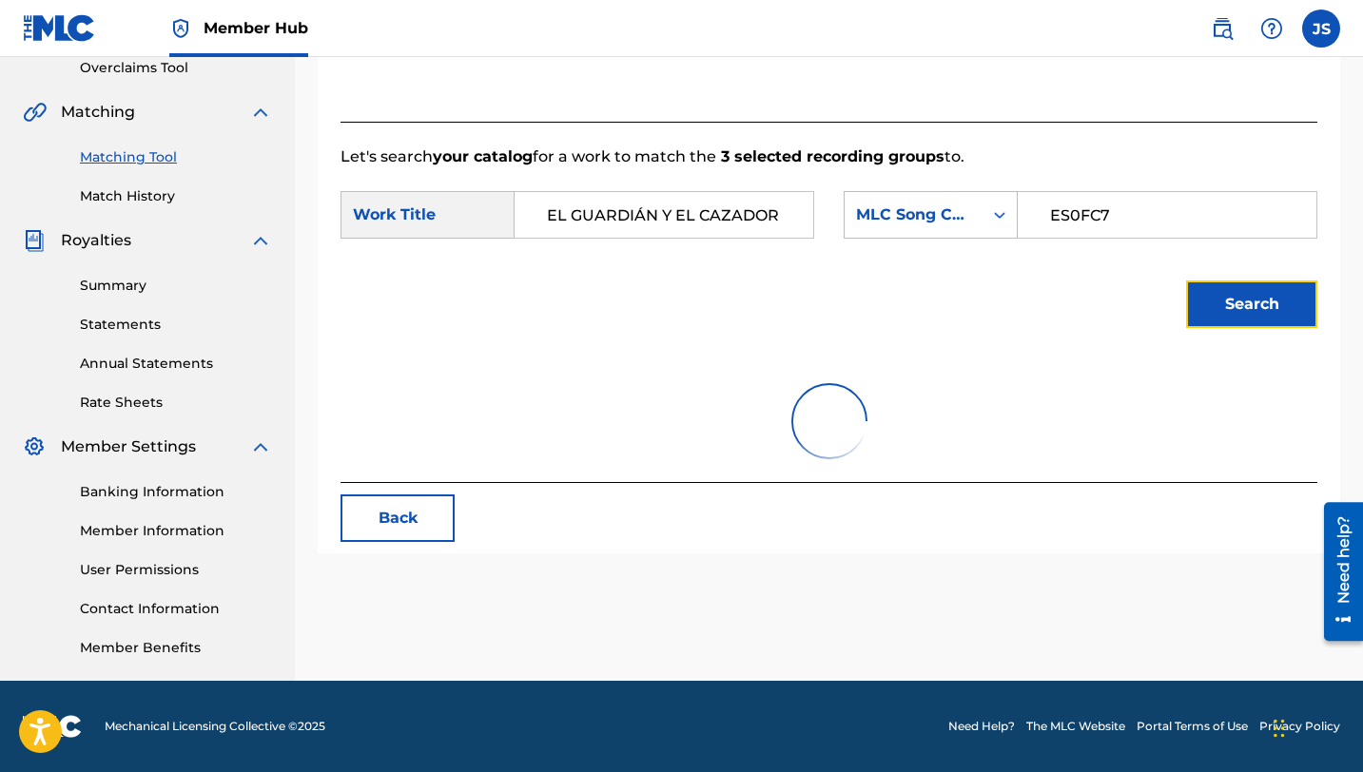
scroll to position [438, 0]
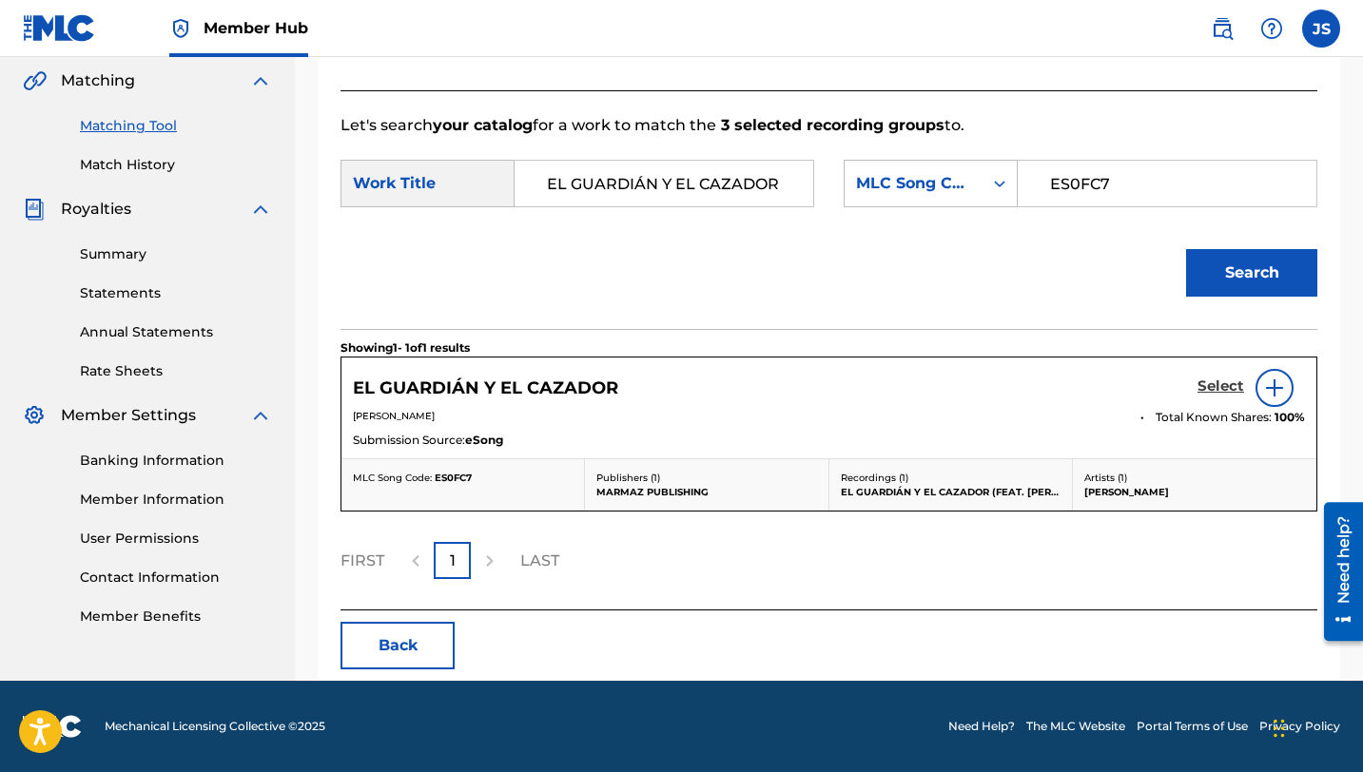
click at [1226, 383] on h5 "Select" at bounding box center [1220, 387] width 47 height 18
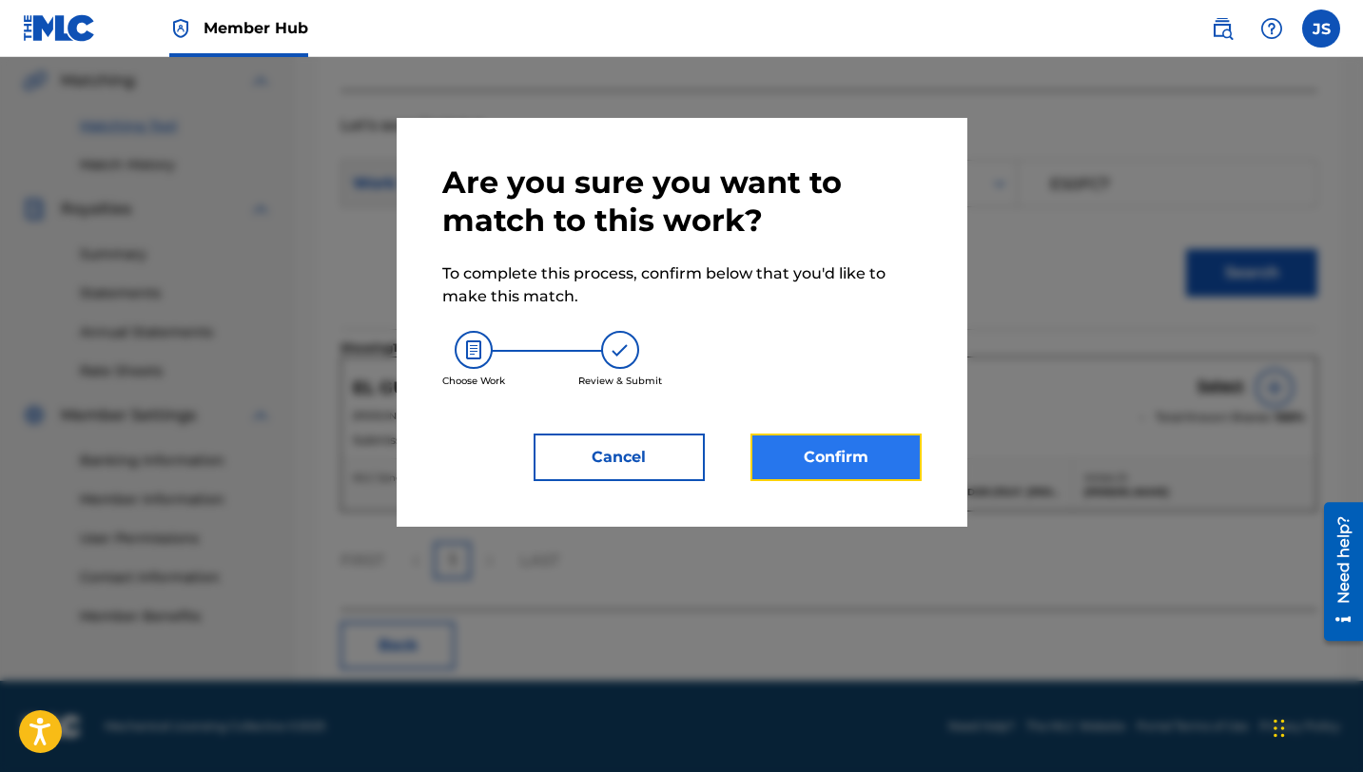
click at [901, 439] on button "Confirm" at bounding box center [835, 458] width 171 height 48
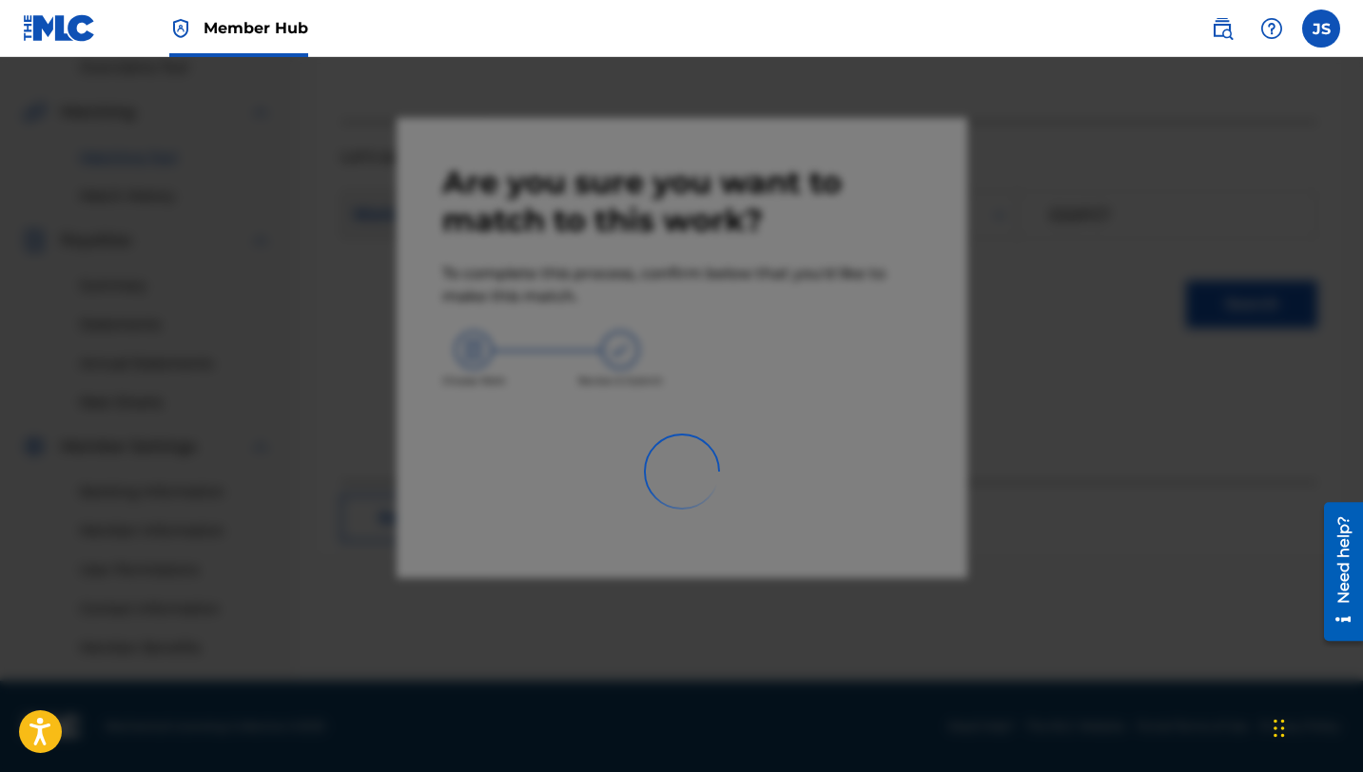
scroll to position [407, 0]
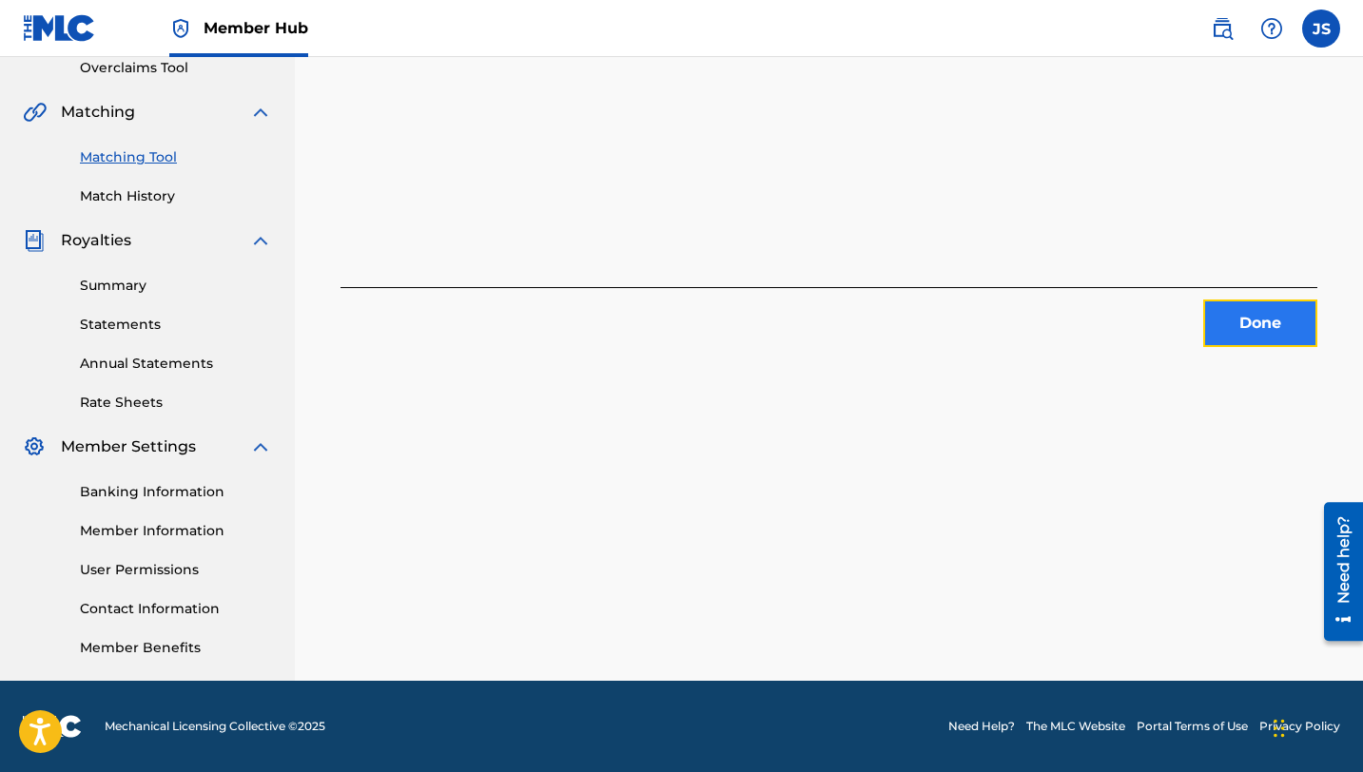
click at [1245, 343] on button "Done" at bounding box center [1260, 324] width 114 height 48
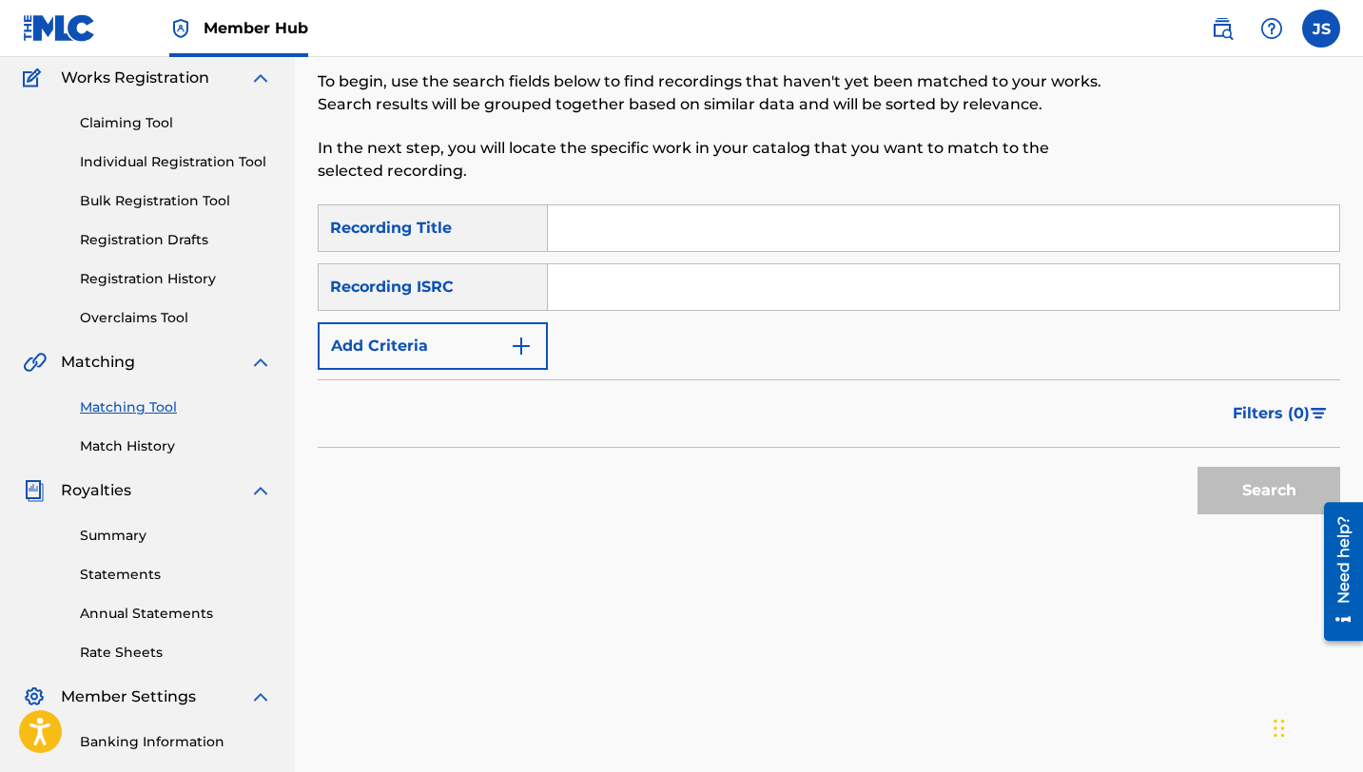
scroll to position [68, 0]
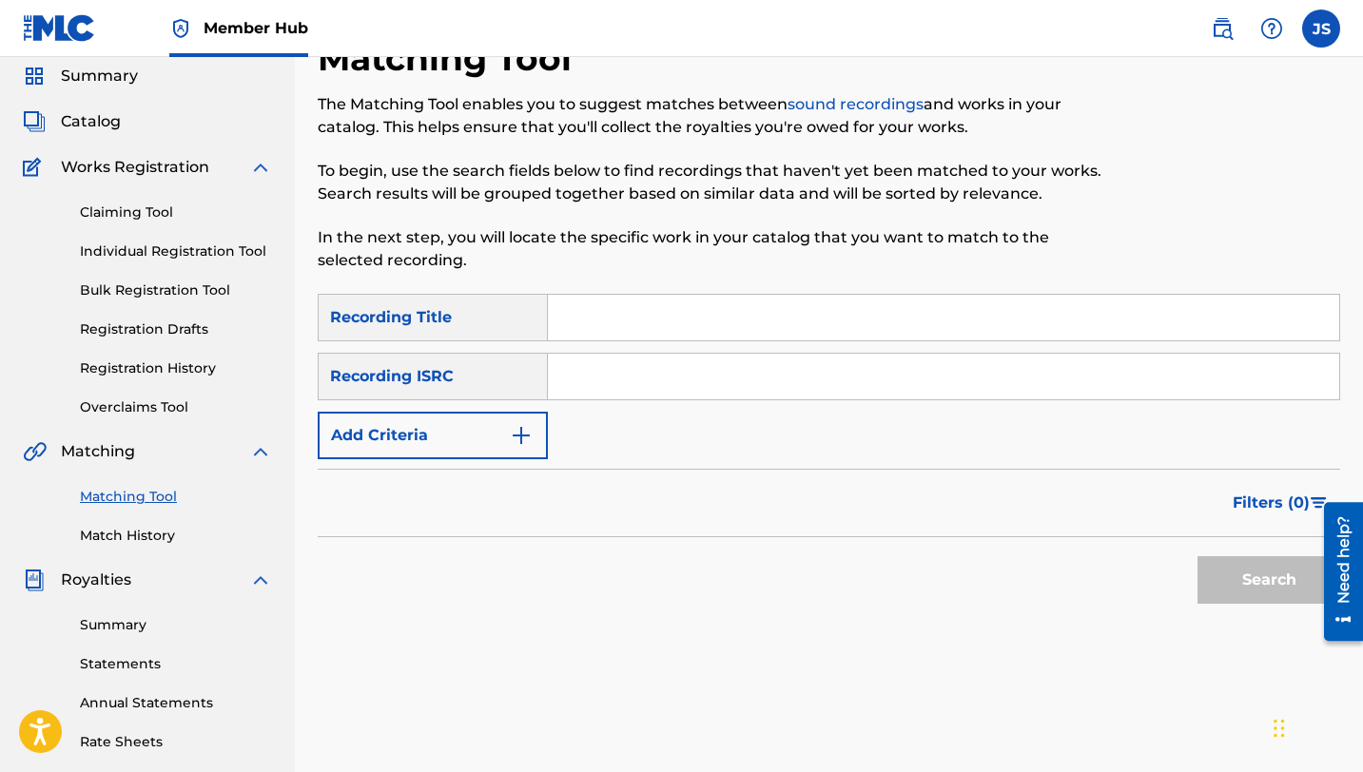
click at [583, 320] on input "Search Form" at bounding box center [943, 318] width 791 height 46
paste input "EL MATRIMONIO FAMOSO"
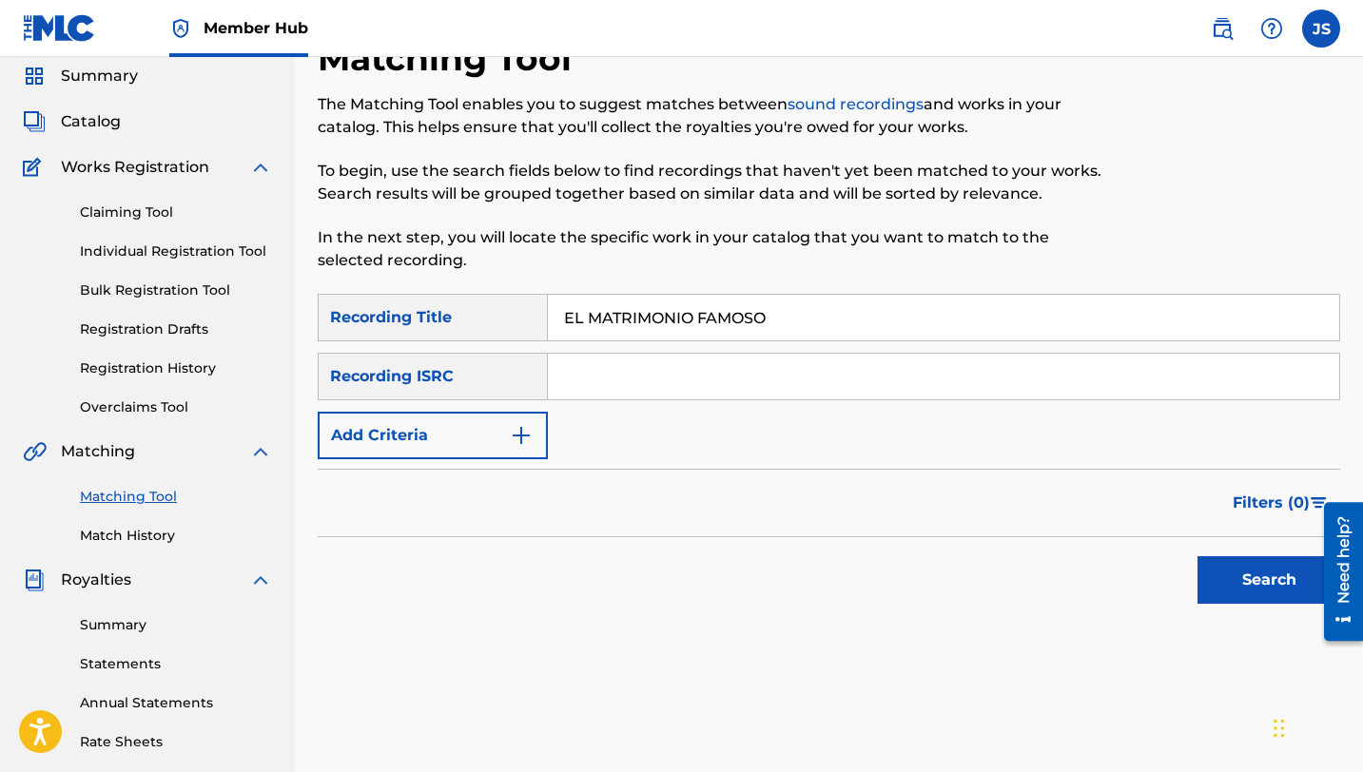
type input "EL MATRIMONIO FAMOSO"
click at [1197, 556] on button "Search" at bounding box center [1268, 580] width 143 height 48
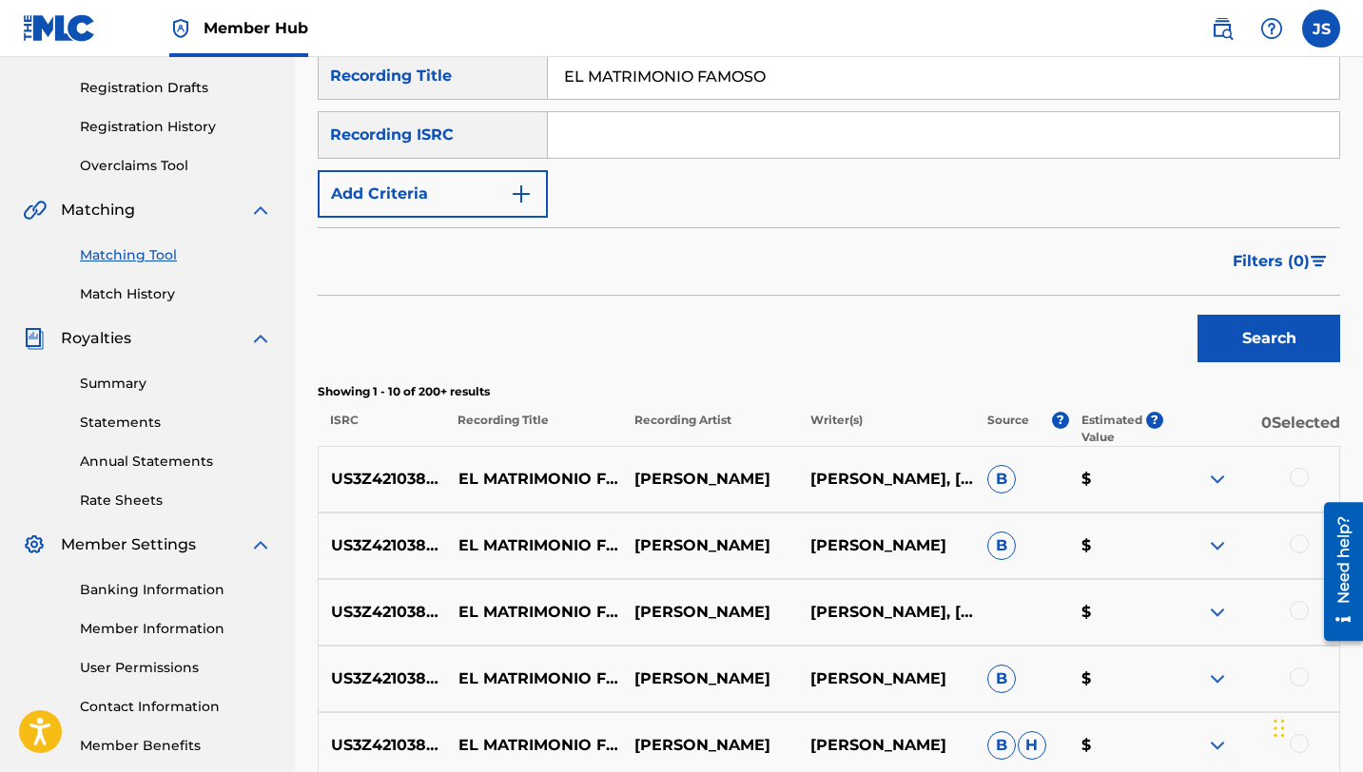
scroll to position [318, 0]
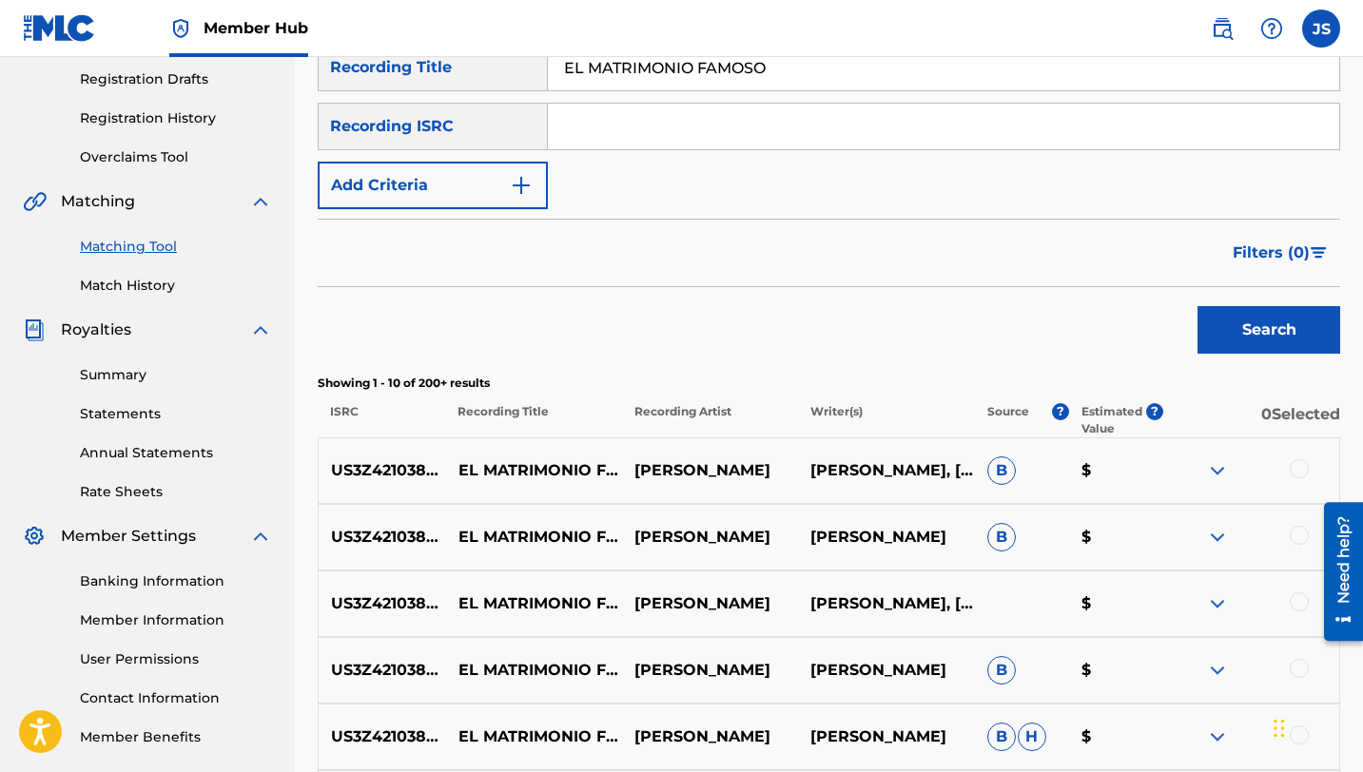
click at [1302, 474] on div at bounding box center [1299, 468] width 19 height 19
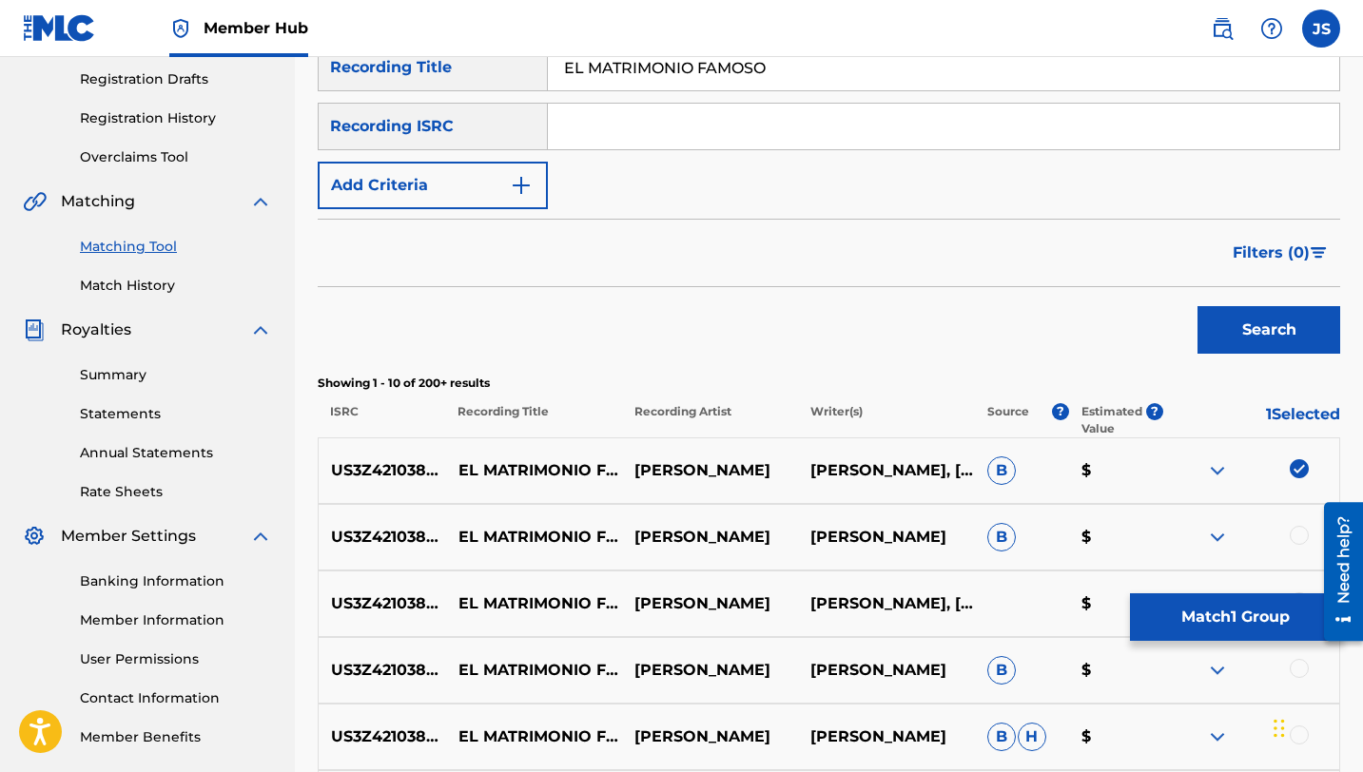
click at [1296, 533] on div at bounding box center [1299, 535] width 19 height 19
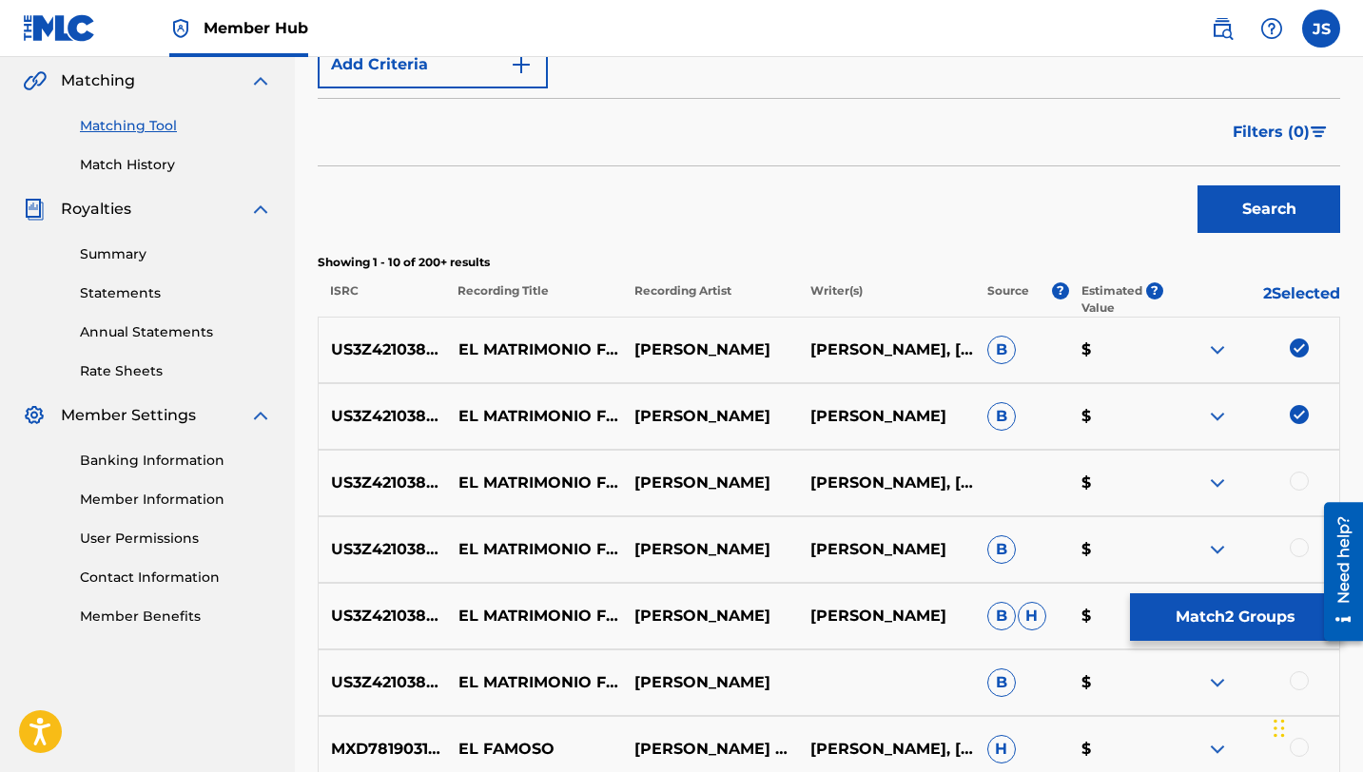
scroll to position [448, 0]
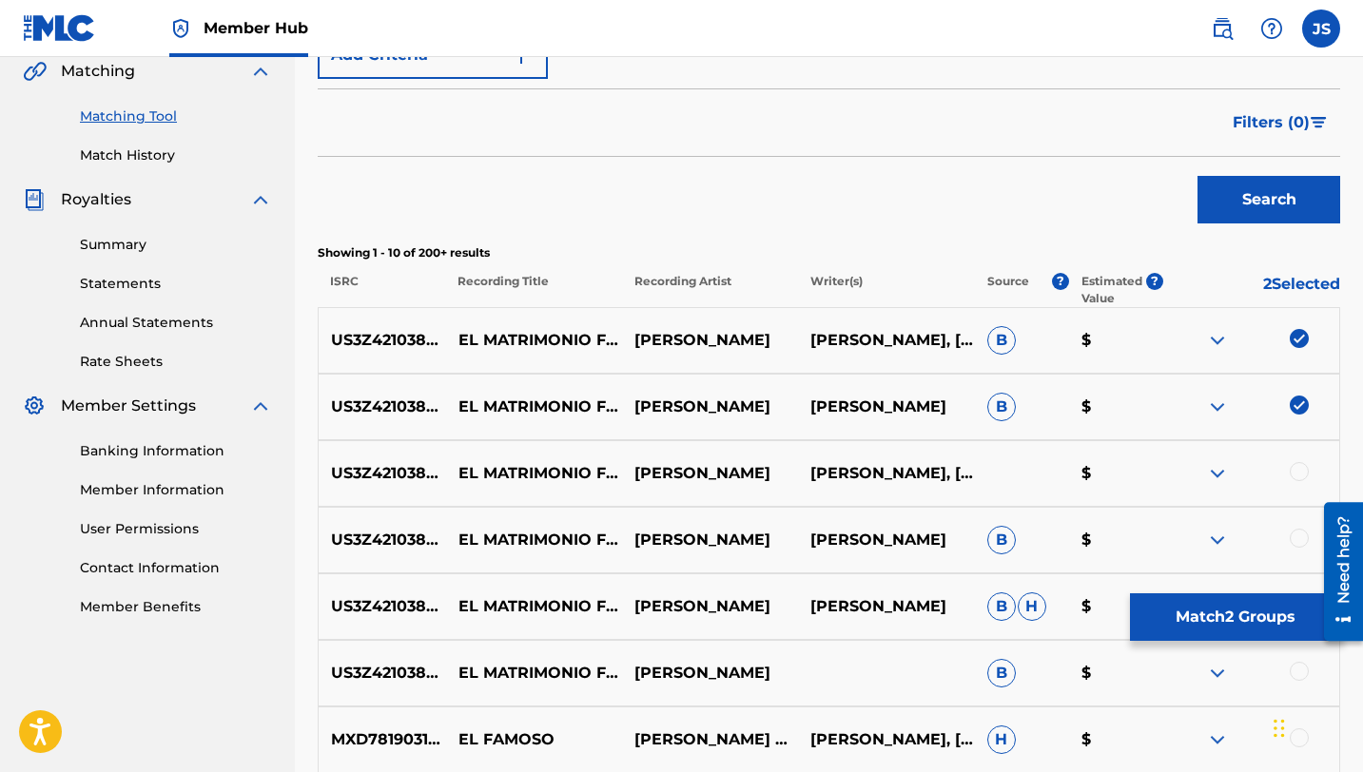
click at [1299, 471] on div at bounding box center [1299, 471] width 19 height 19
click at [1295, 535] on div at bounding box center [1299, 538] width 19 height 19
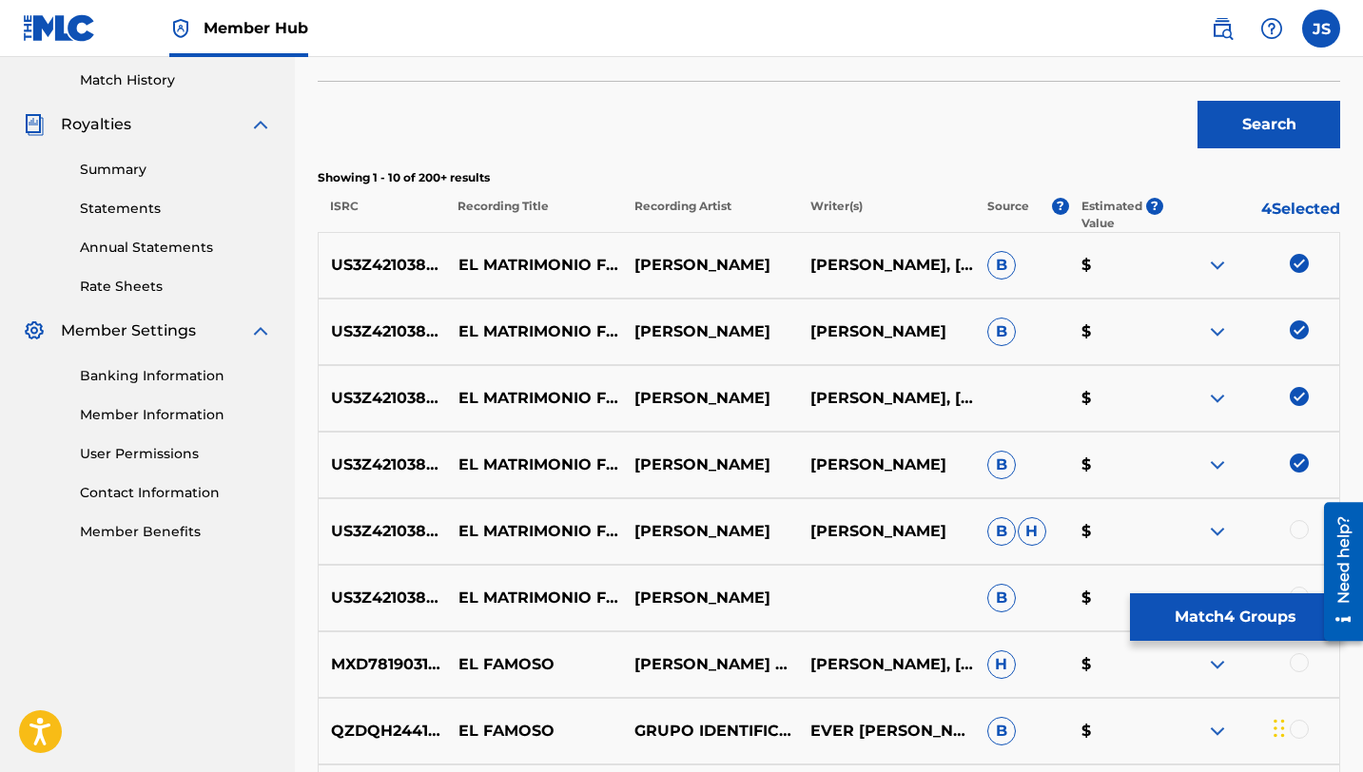
scroll to position [527, 0]
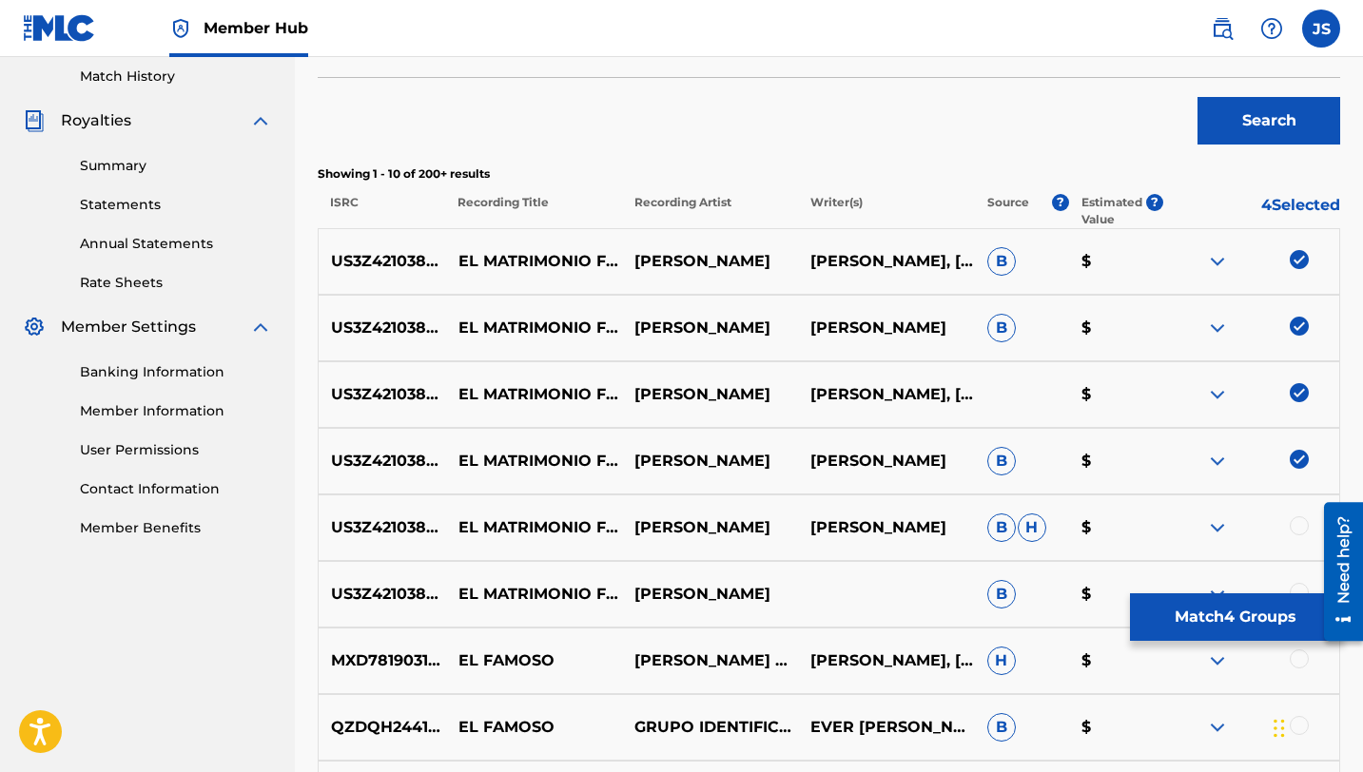
click at [1294, 526] on div at bounding box center [1299, 525] width 19 height 19
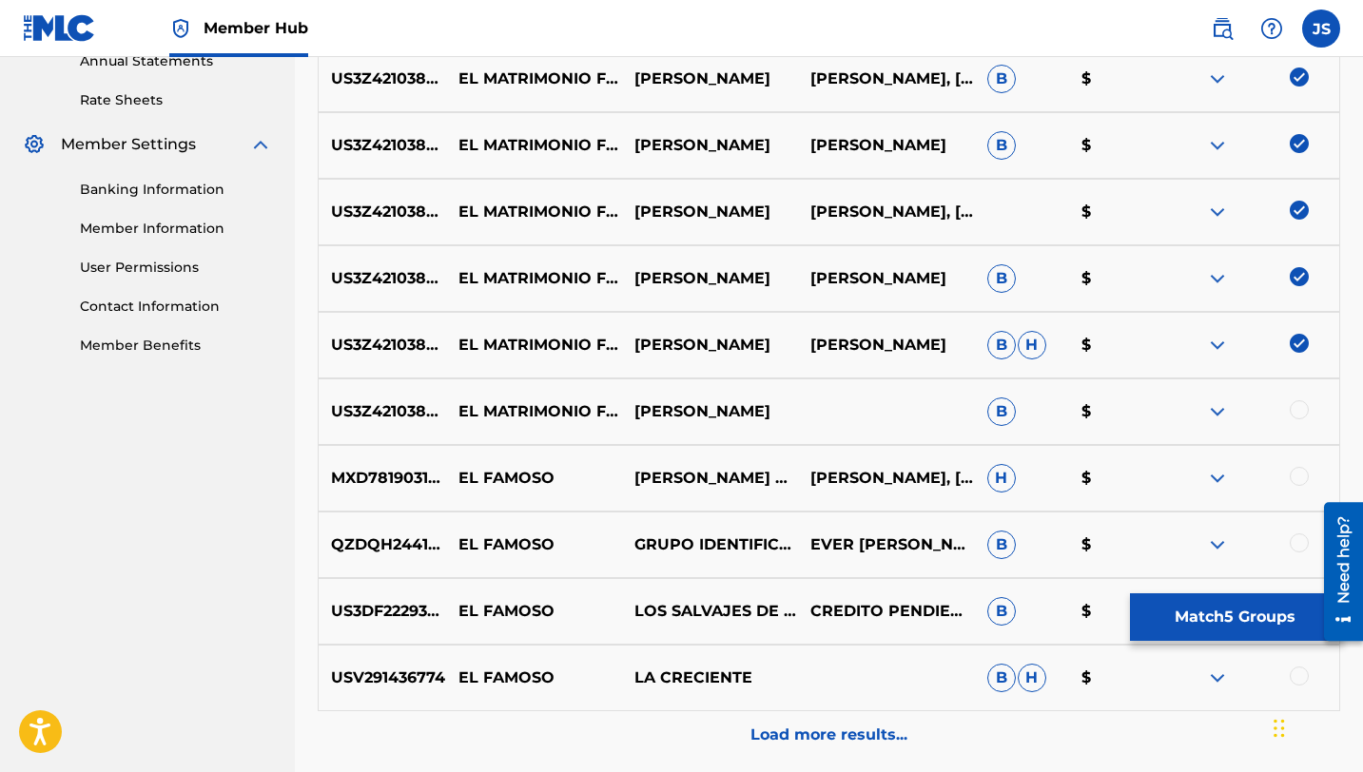
scroll to position [722, 0]
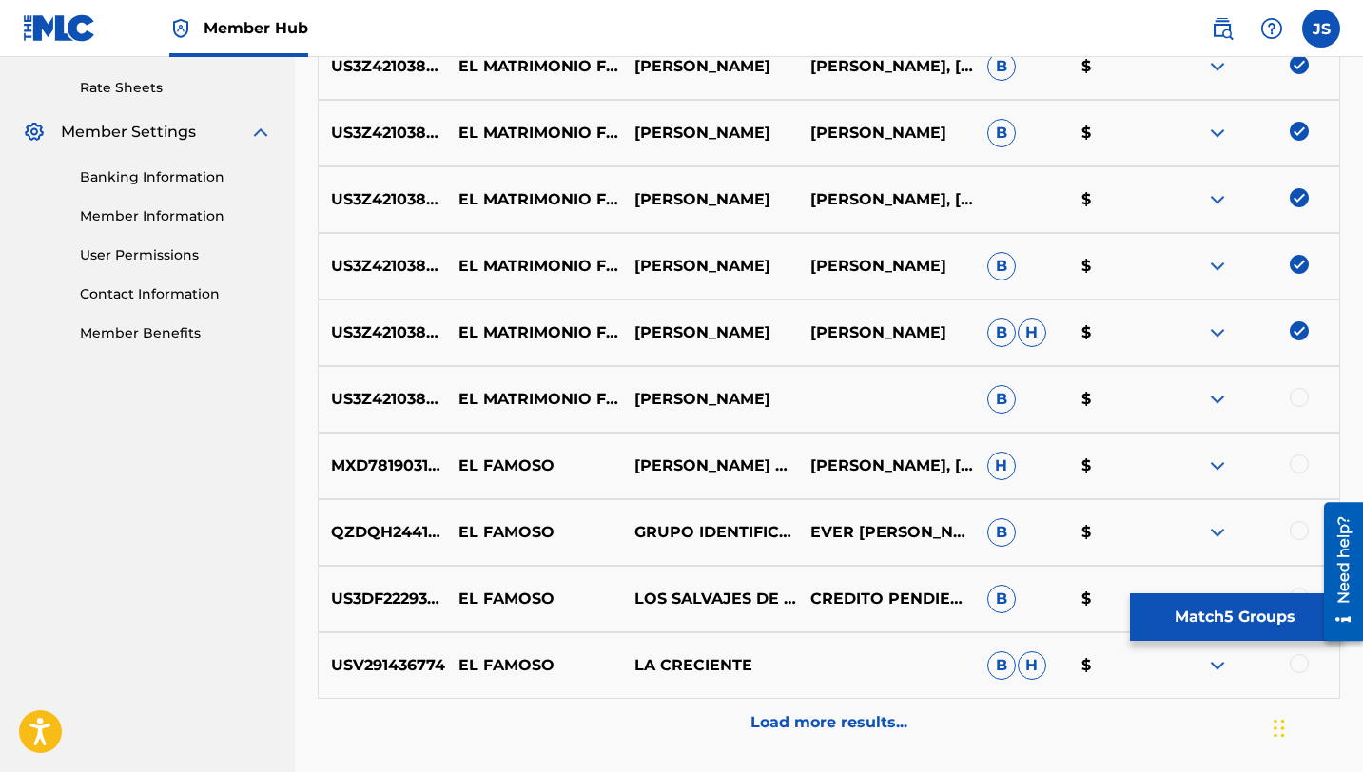
click at [1296, 396] on div at bounding box center [1299, 397] width 19 height 19
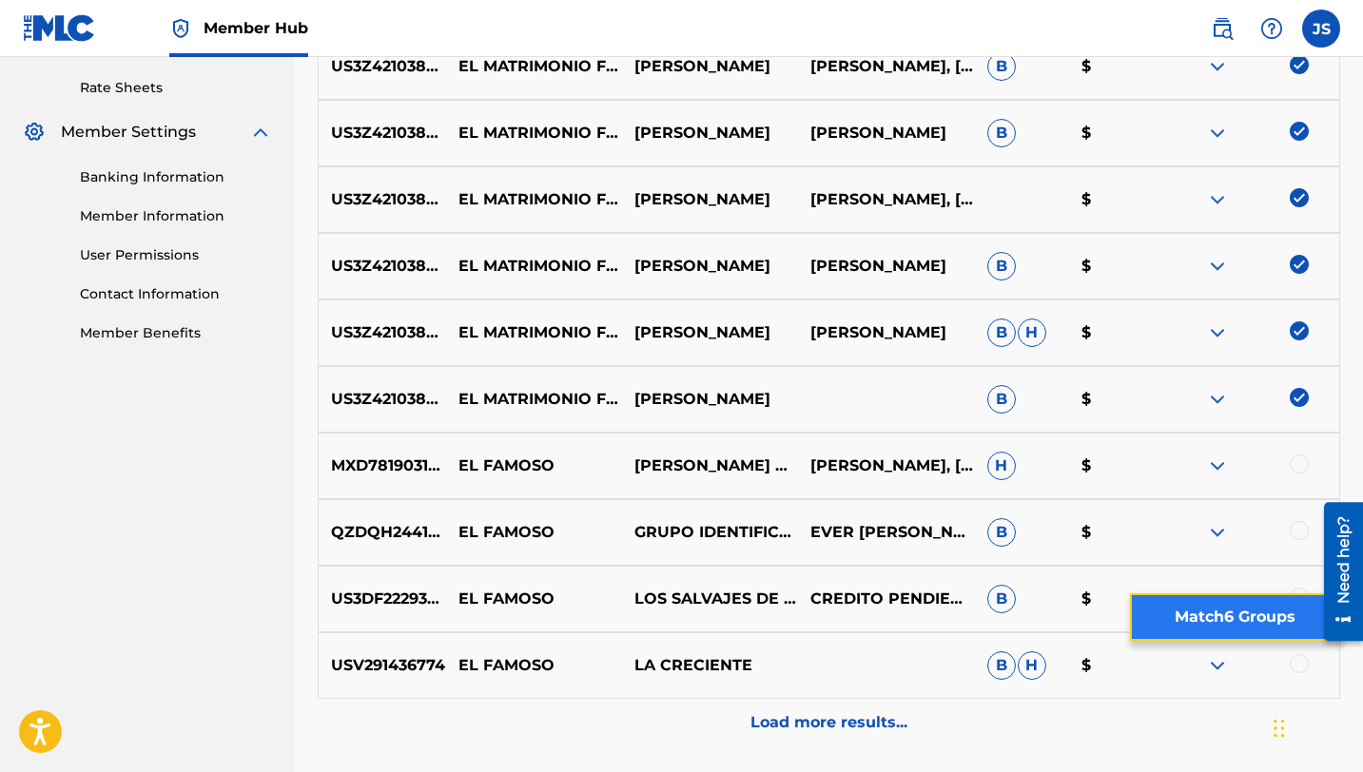
click at [1179, 619] on button "Match 6 Groups" at bounding box center [1235, 617] width 210 height 48
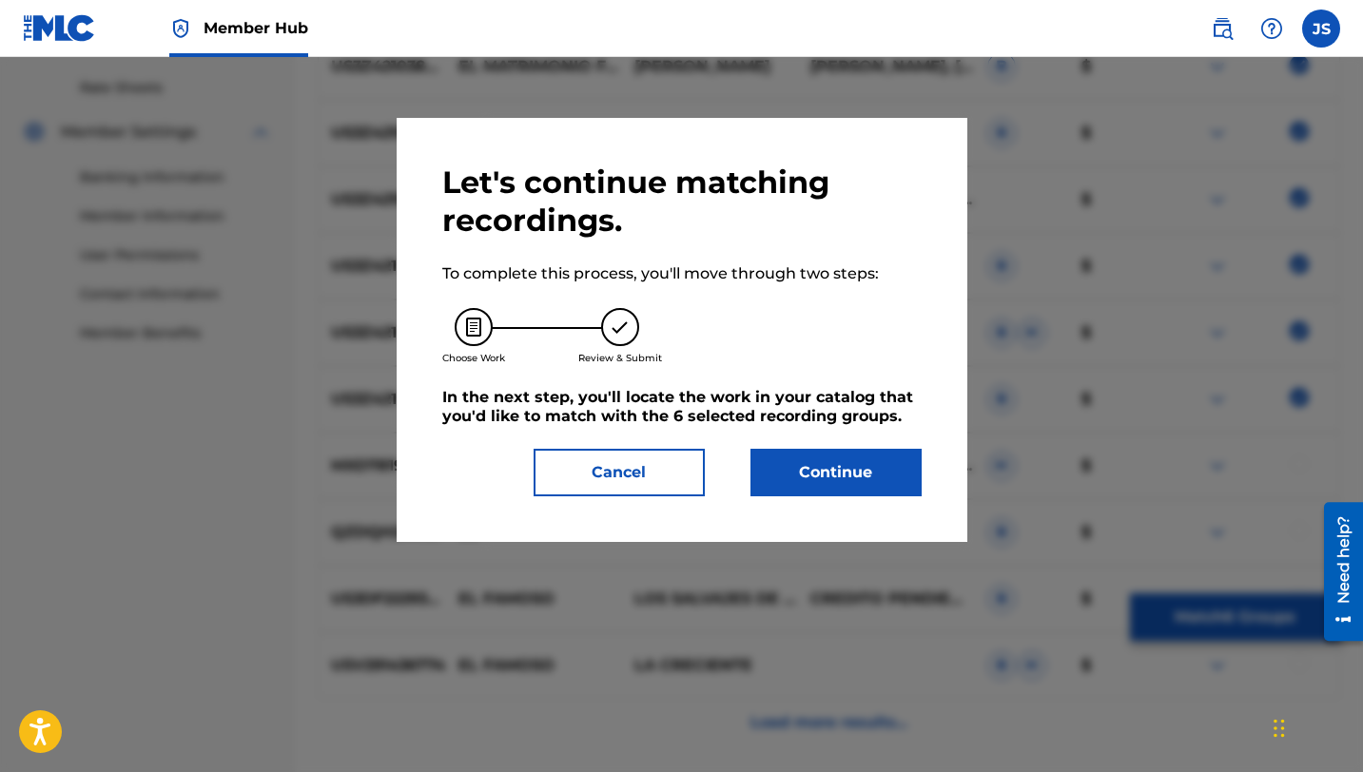
click at [804, 439] on div "Let's continue matching recordings. To complete this process, you'll move throu…" at bounding box center [681, 330] width 479 height 333
click at [803, 459] on button "Continue" at bounding box center [835, 473] width 171 height 48
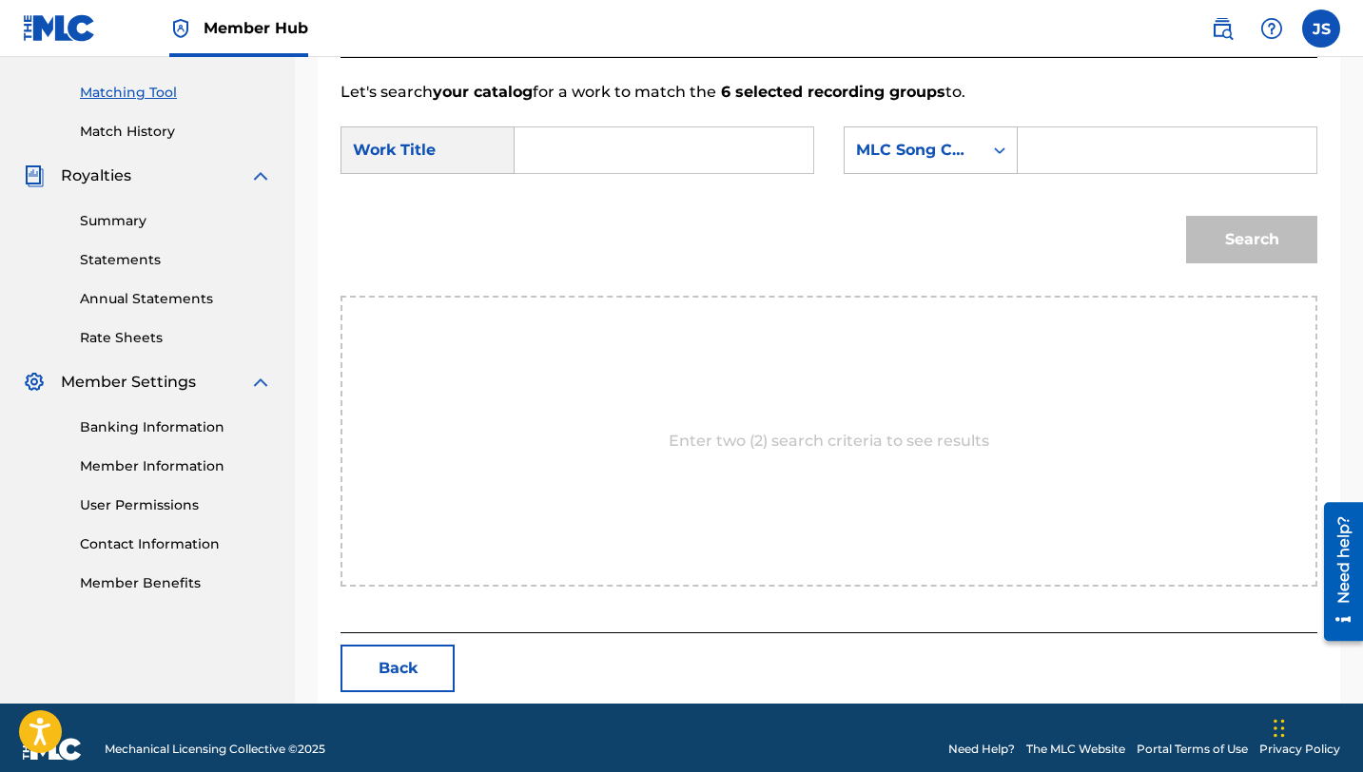
scroll to position [495, 0]
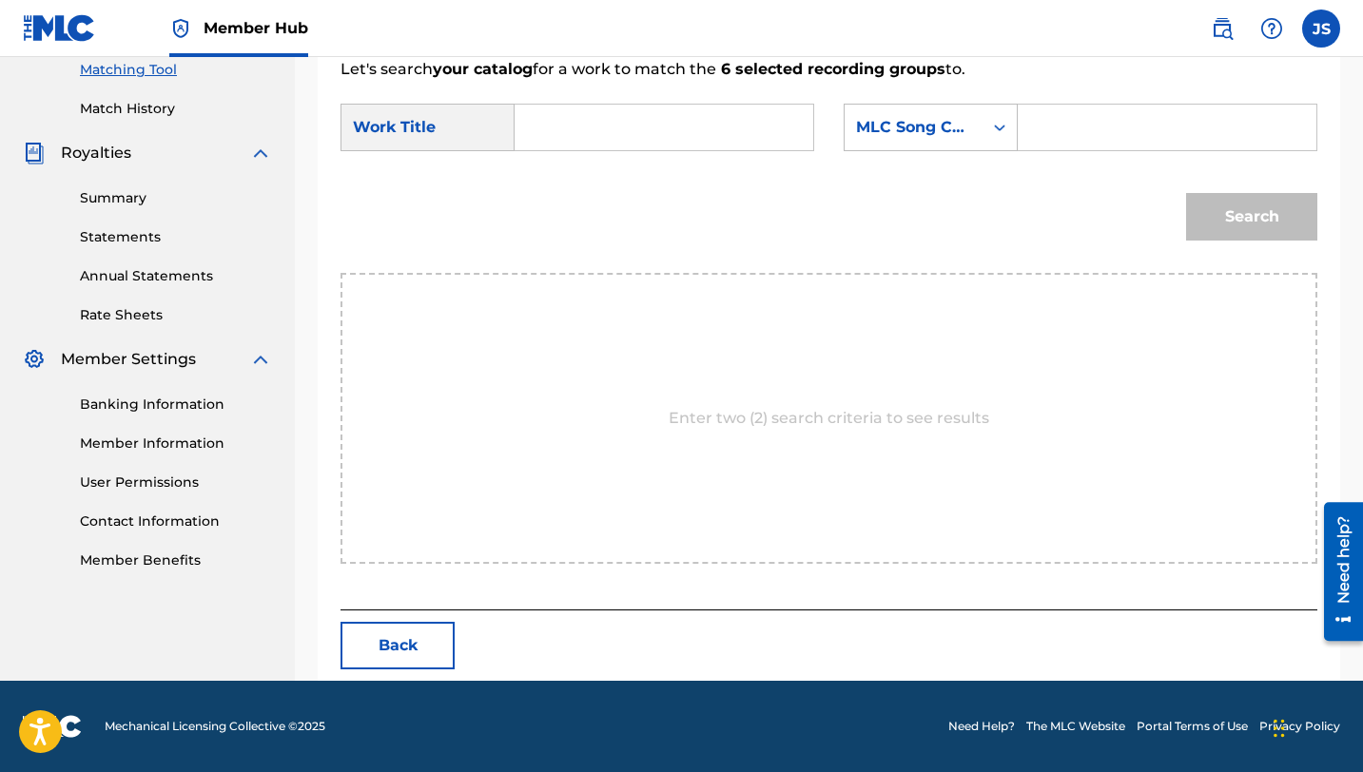
click at [575, 125] on input "Search Form" at bounding box center [664, 128] width 266 height 46
paste input "EL MATRIMONIO FAMOSO"
type input "EL MATRIMONIO FAMOSO"
click at [636, 145] on input "EL MATRIMONIO FAMOSO" at bounding box center [664, 128] width 266 height 46
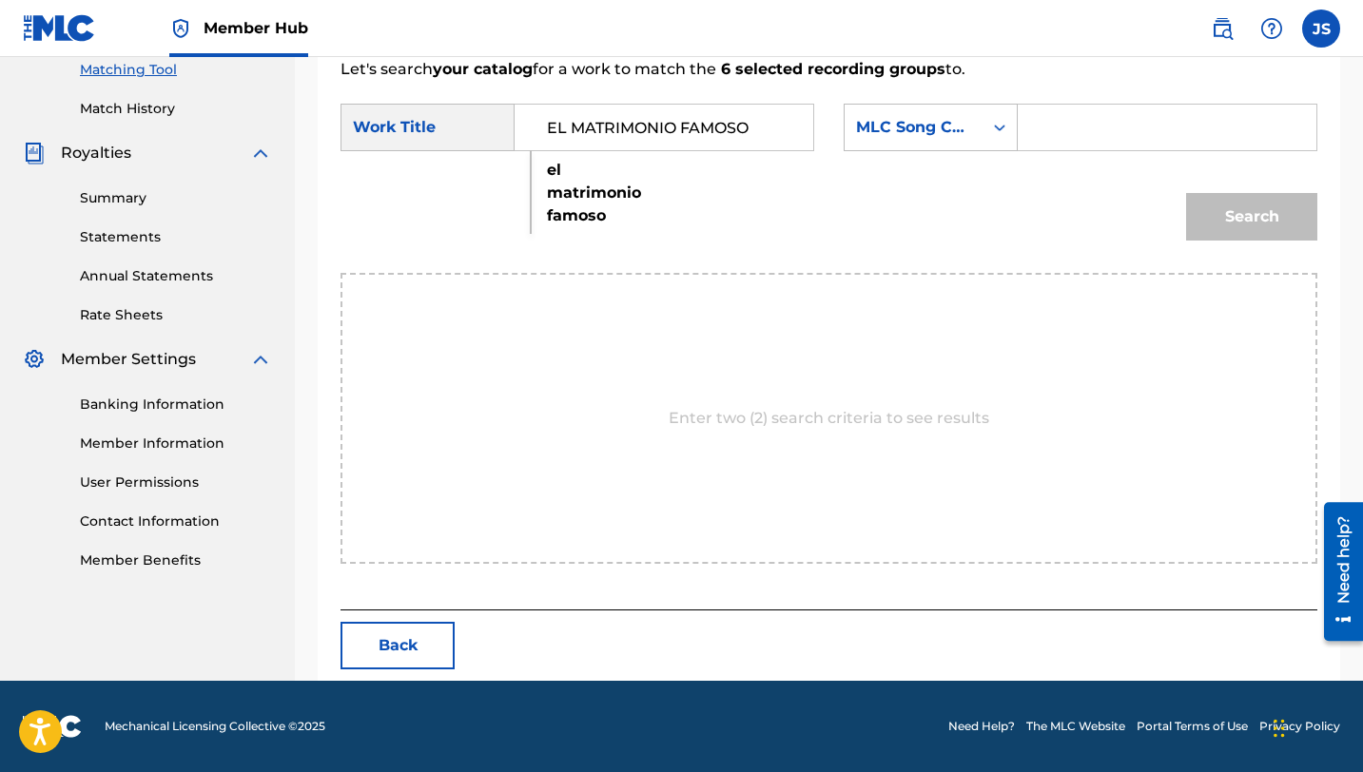
click at [636, 145] on input "EL MATRIMONIO FAMOSO" at bounding box center [664, 128] width 266 height 46
click at [1052, 118] on input "Search Form" at bounding box center [1167, 128] width 266 height 46
paste input "ES0FN8"
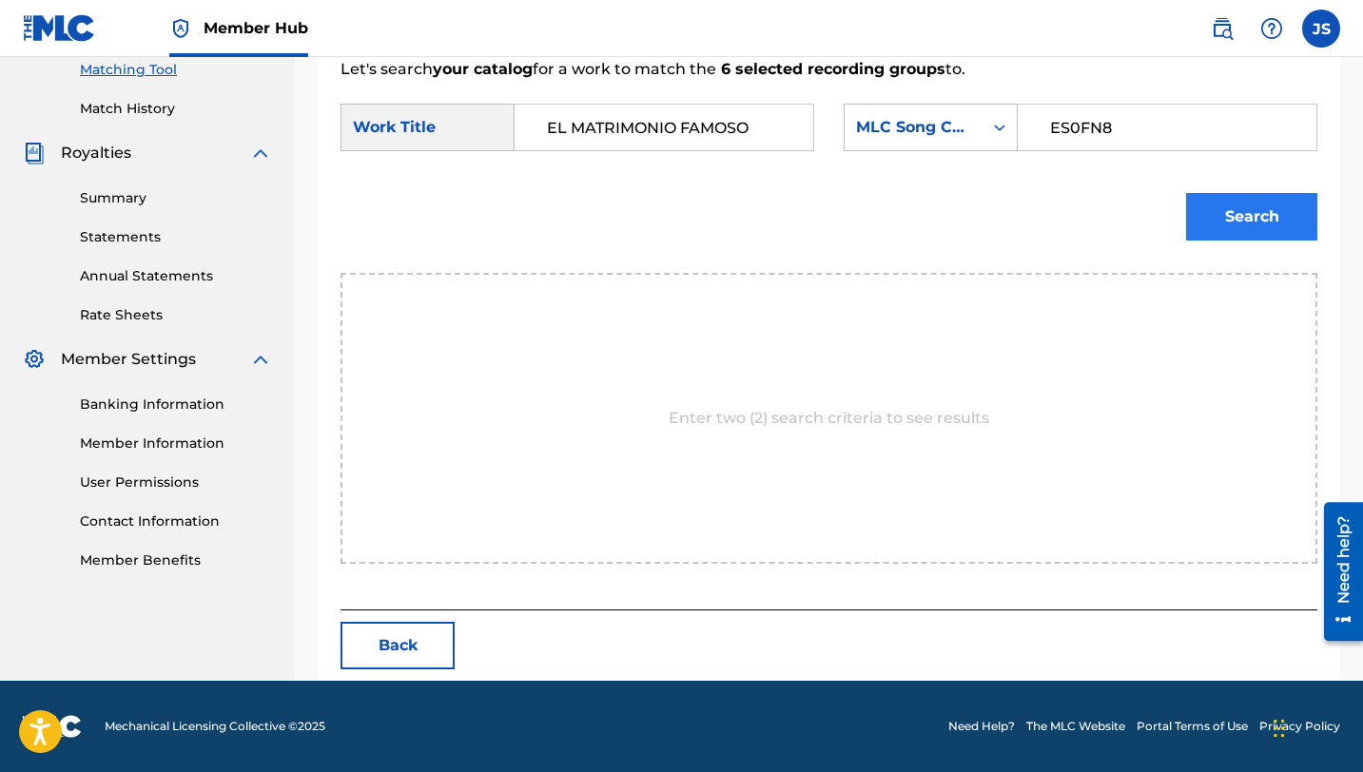
type input "ES0FN8"
click at [1227, 197] on button "Search" at bounding box center [1251, 217] width 131 height 48
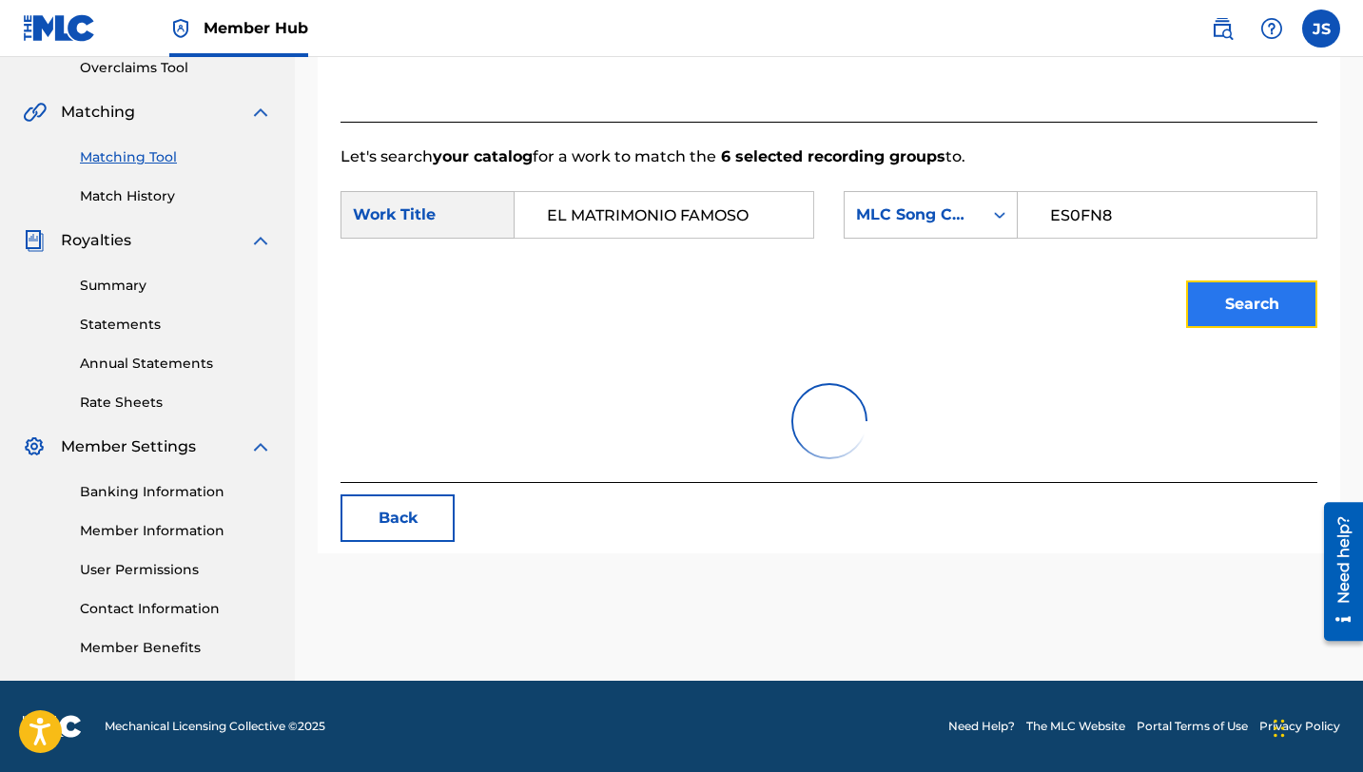
scroll to position [438, 0]
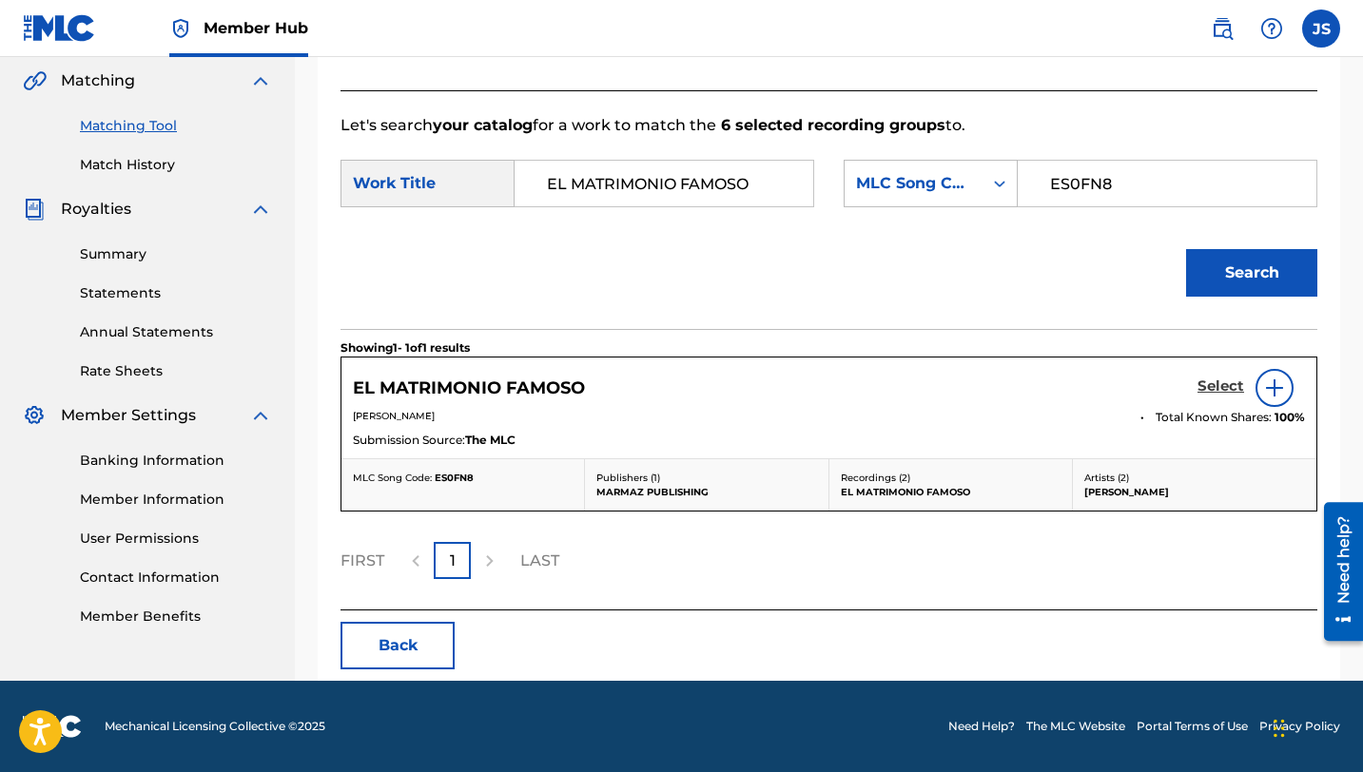
click at [1209, 379] on h5 "Select" at bounding box center [1220, 387] width 47 height 18
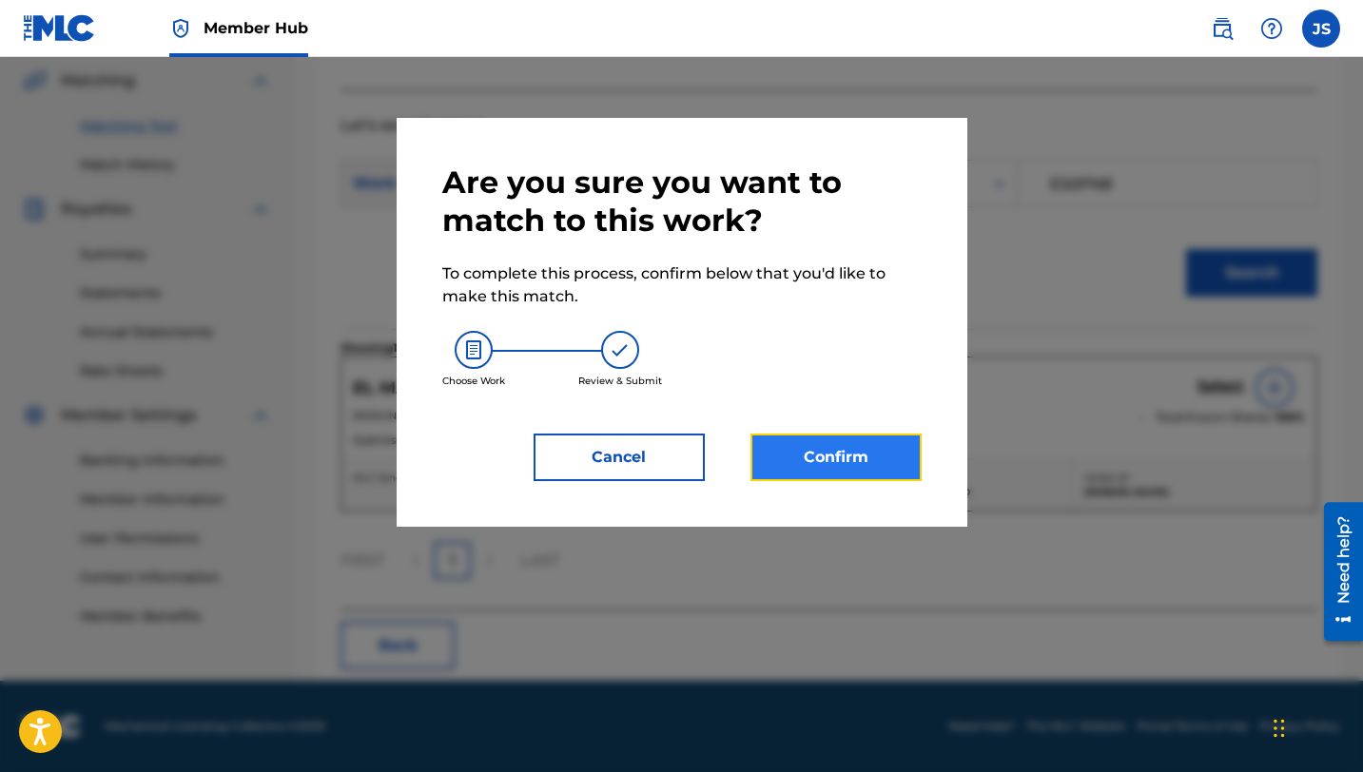
click at [800, 454] on button "Confirm" at bounding box center [835, 458] width 171 height 48
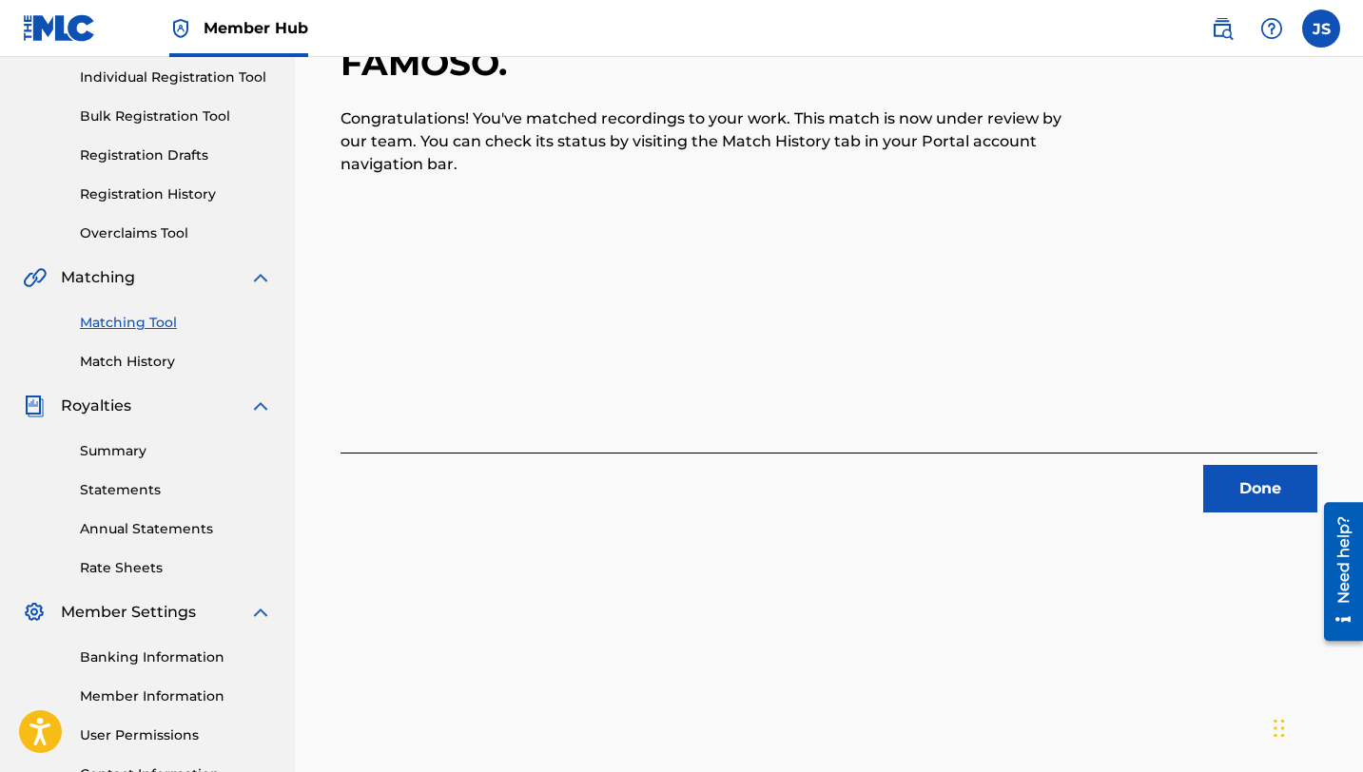
scroll to position [187, 0]
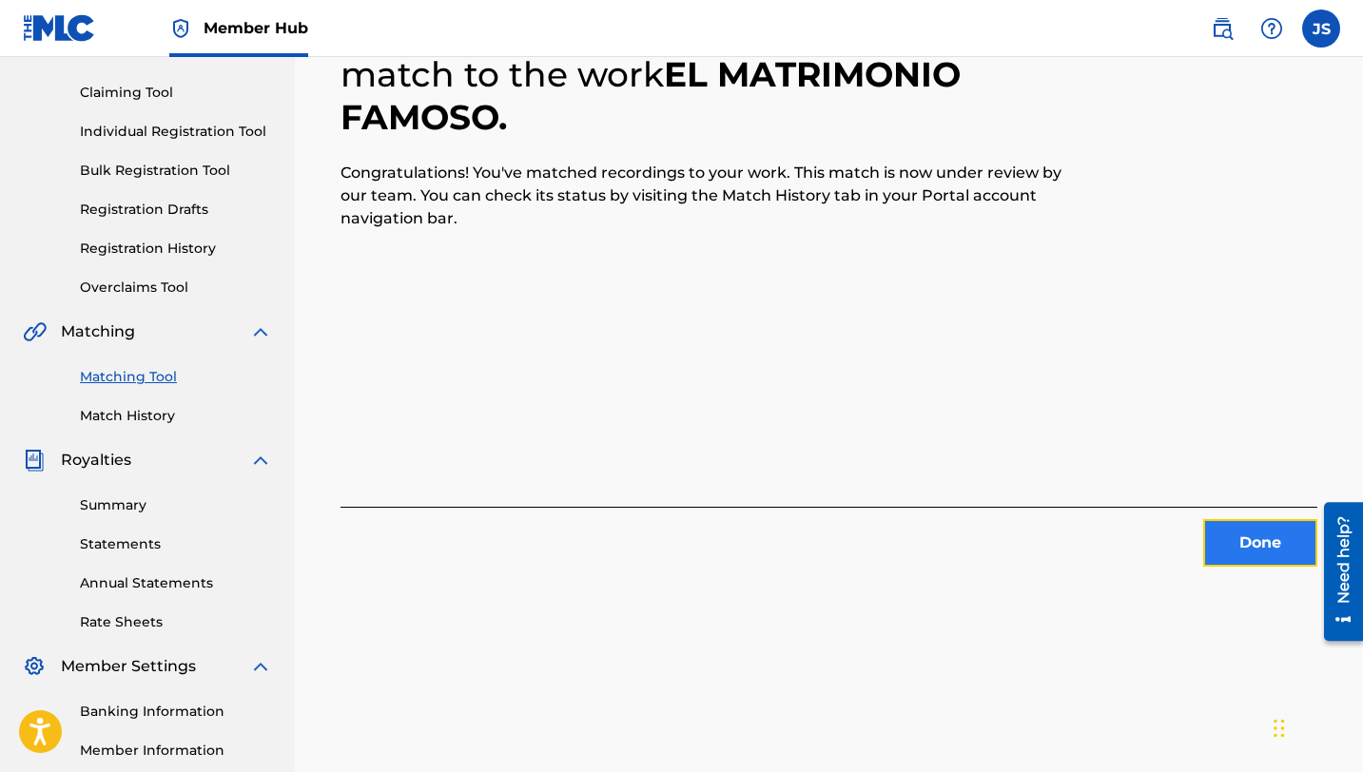
click at [1219, 549] on button "Done" at bounding box center [1260, 543] width 114 height 48
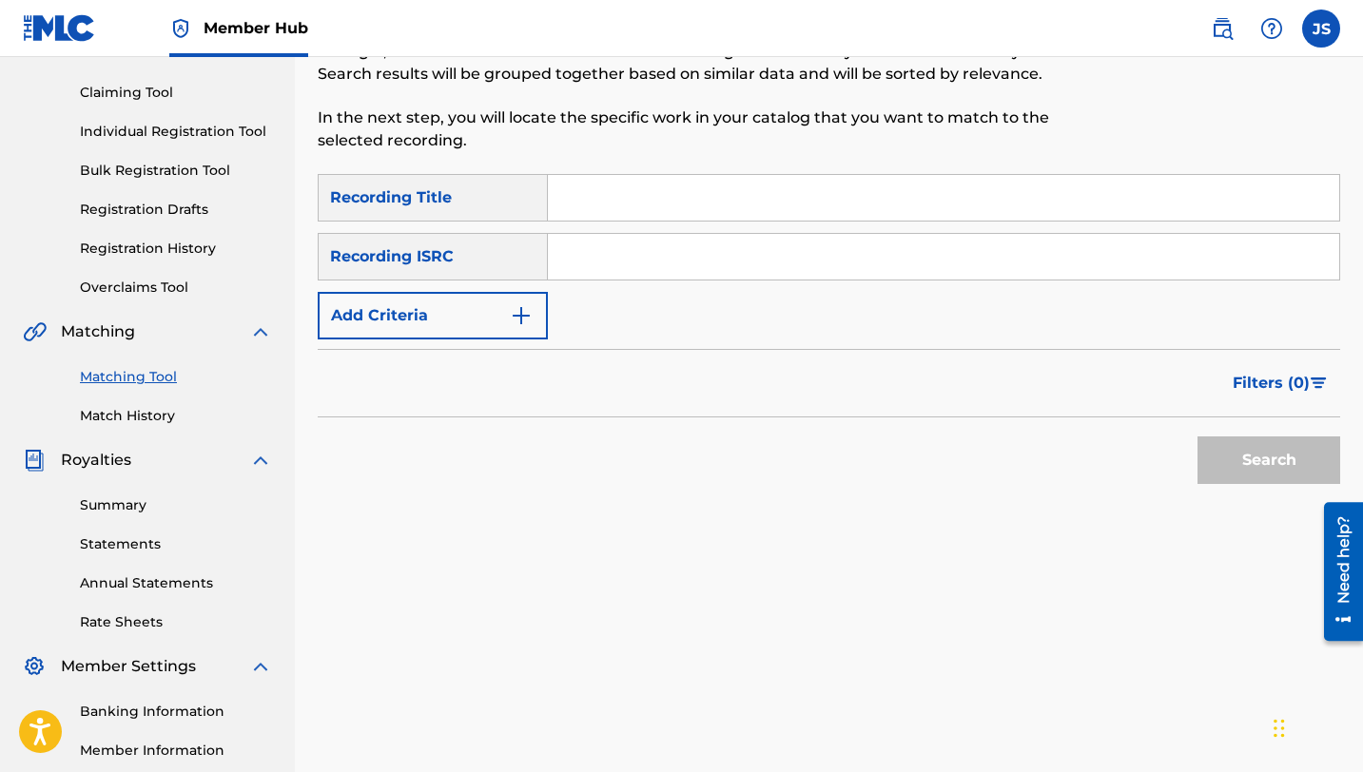
click at [597, 190] on input "Search Form" at bounding box center [943, 198] width 791 height 46
paste input "EL POTRILLO"
type input "EL POTRILLO"
click at [1227, 457] on button "Search" at bounding box center [1268, 461] width 143 height 48
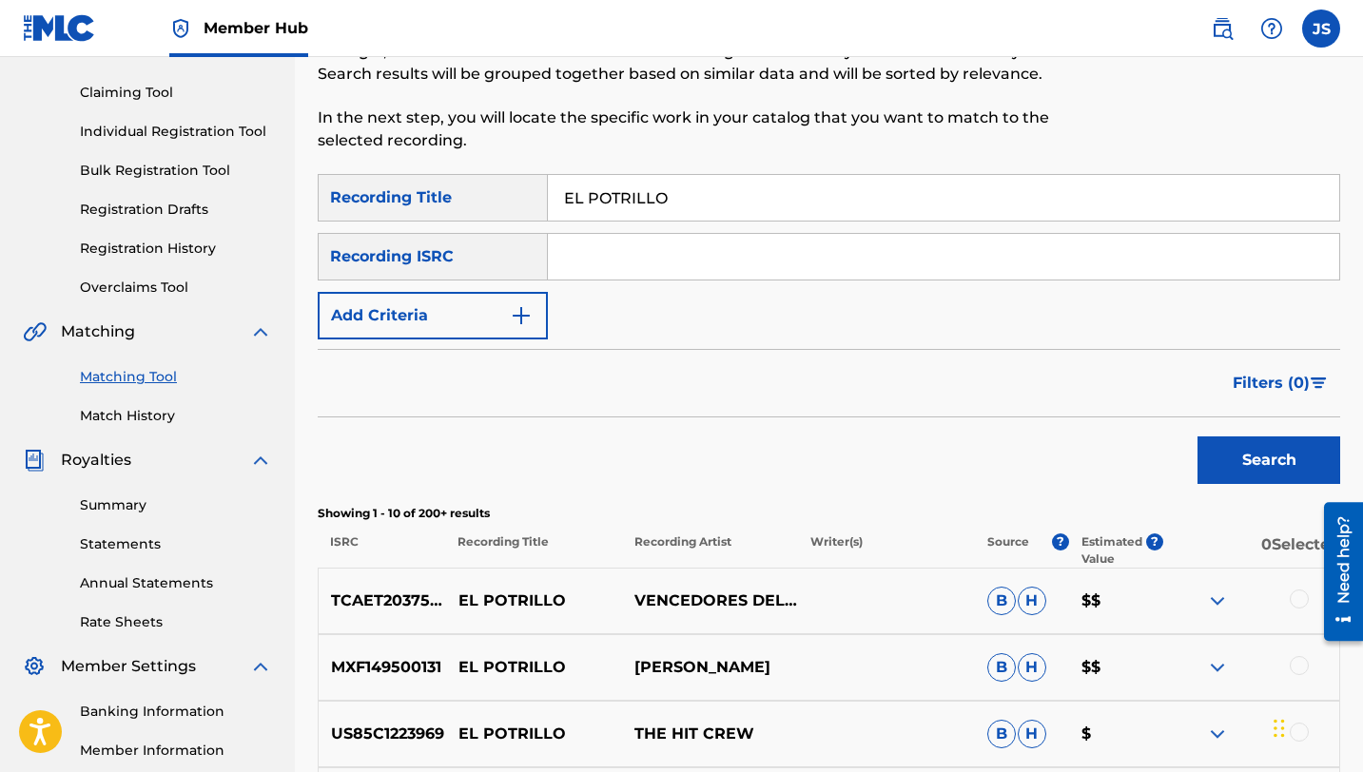
scroll to position [242, 0]
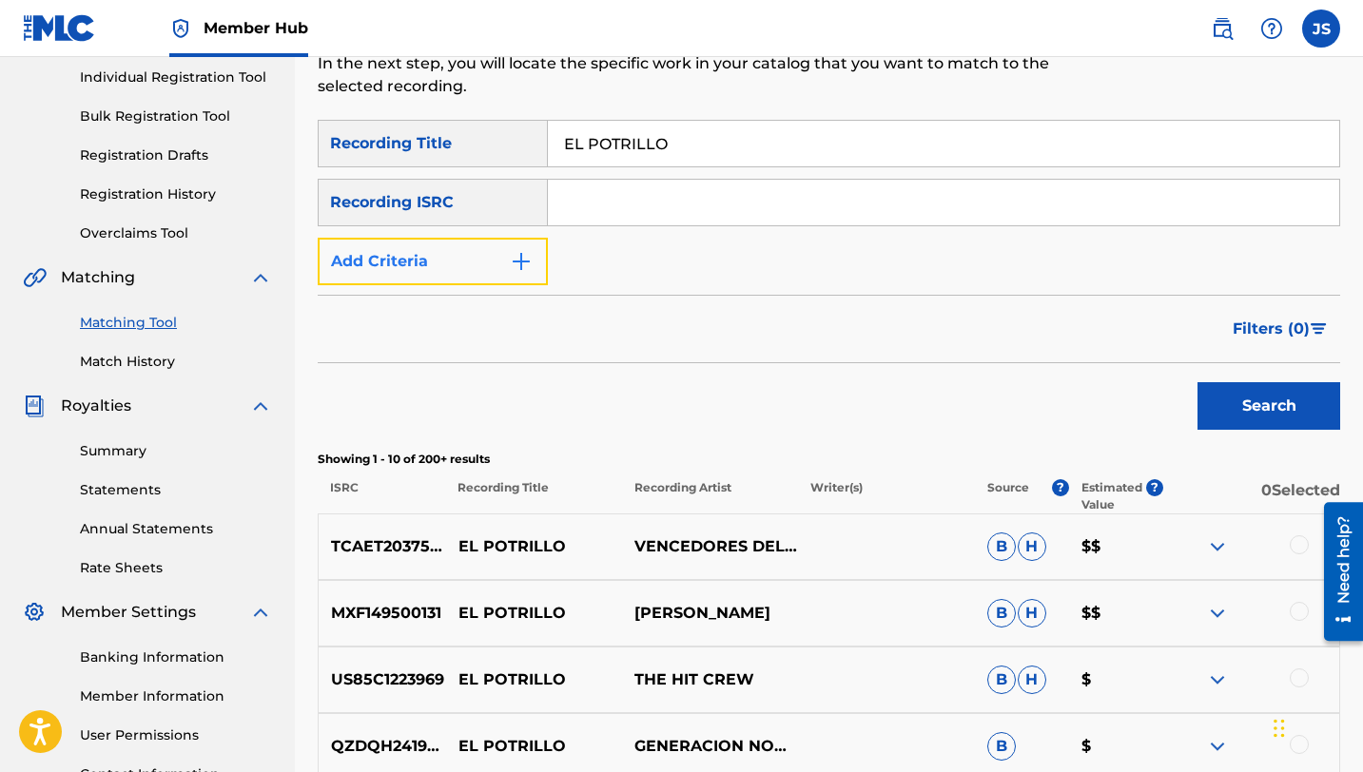
click at [502, 243] on button "Add Criteria" at bounding box center [433, 262] width 230 height 48
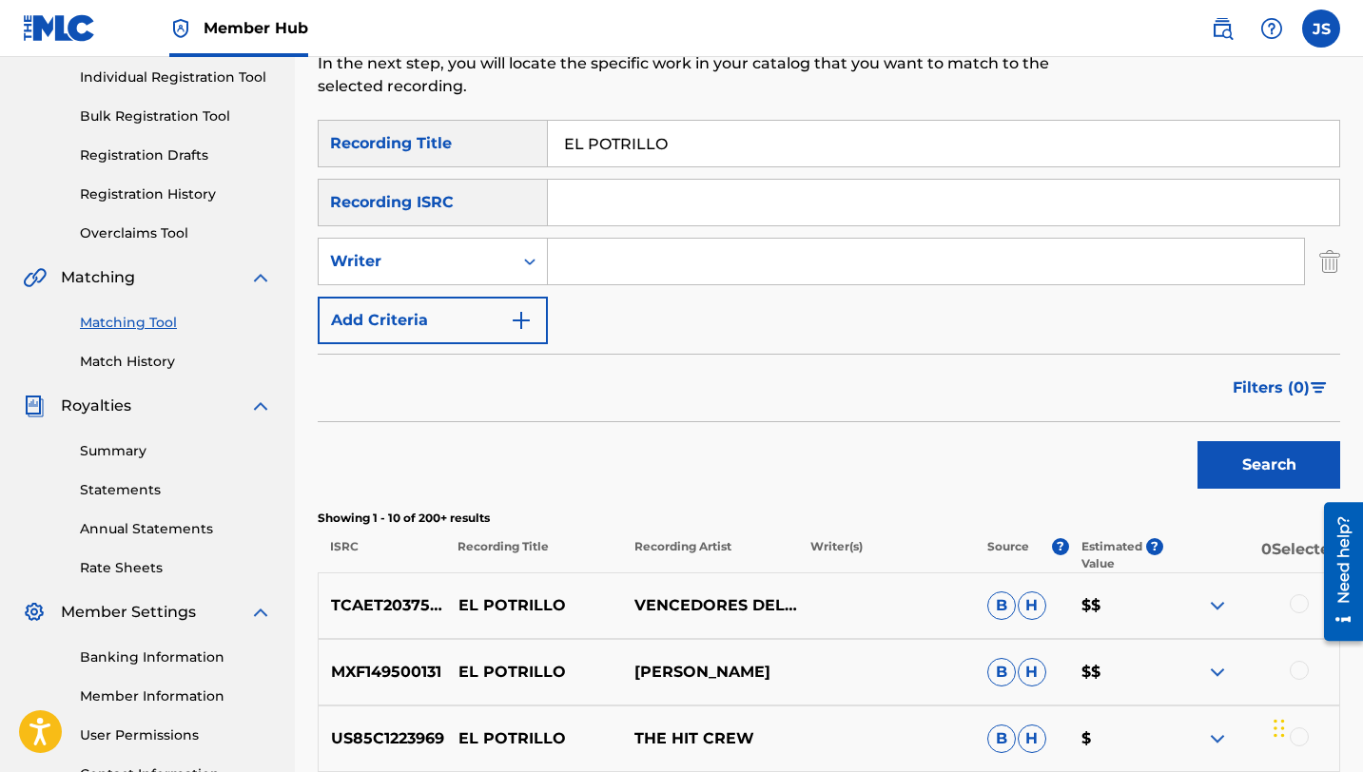
click at [571, 251] on input "Search Form" at bounding box center [926, 262] width 756 height 46
type input "[PERSON_NAME]"
click at [1197, 441] on button "Search" at bounding box center [1268, 465] width 143 height 48
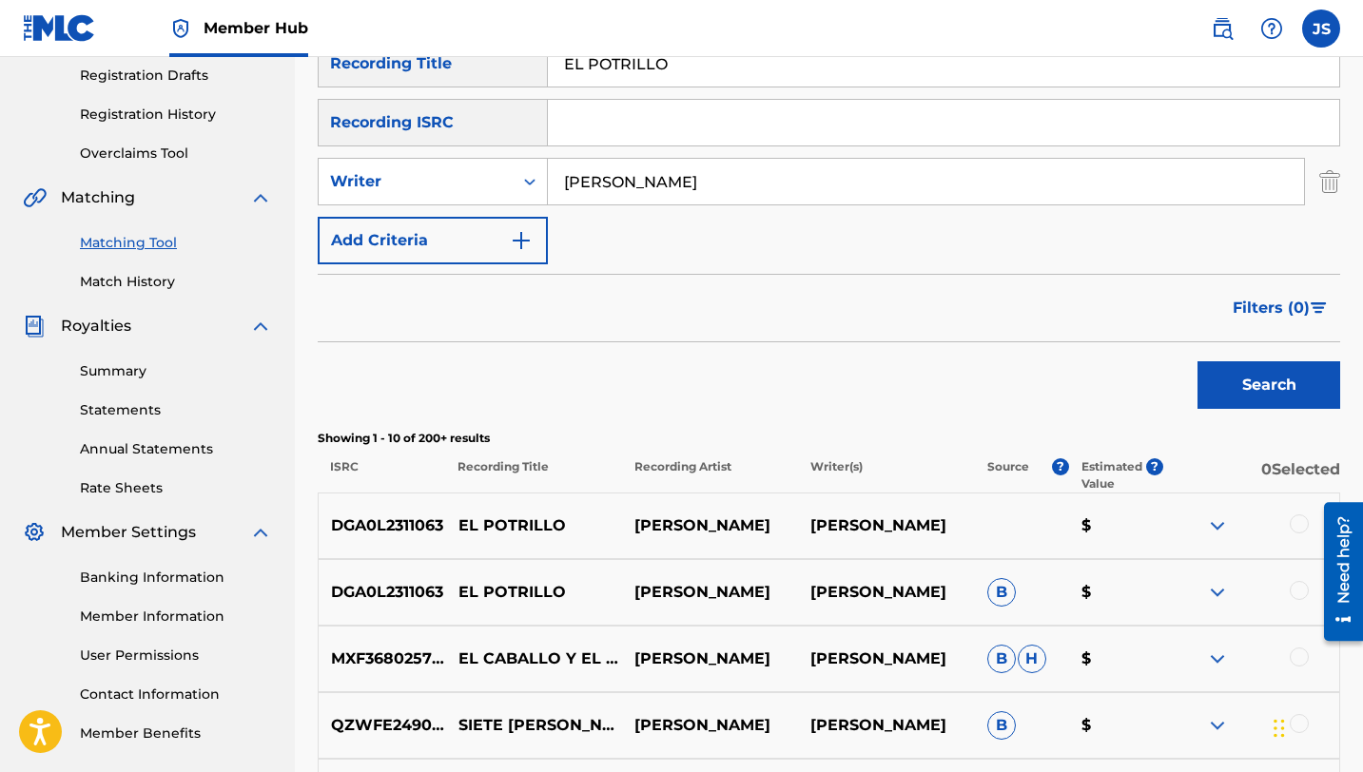
scroll to position [360, 0]
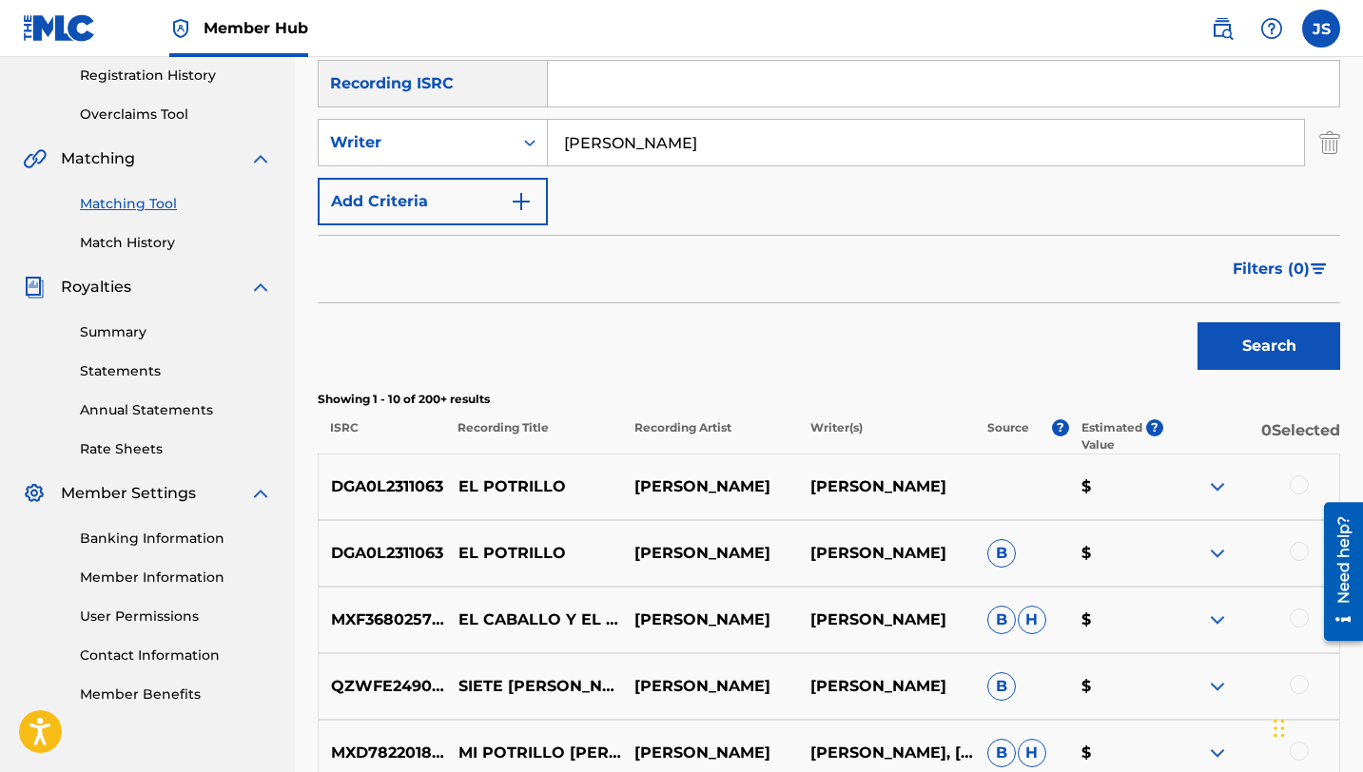
click at [1296, 486] on div at bounding box center [1299, 485] width 19 height 19
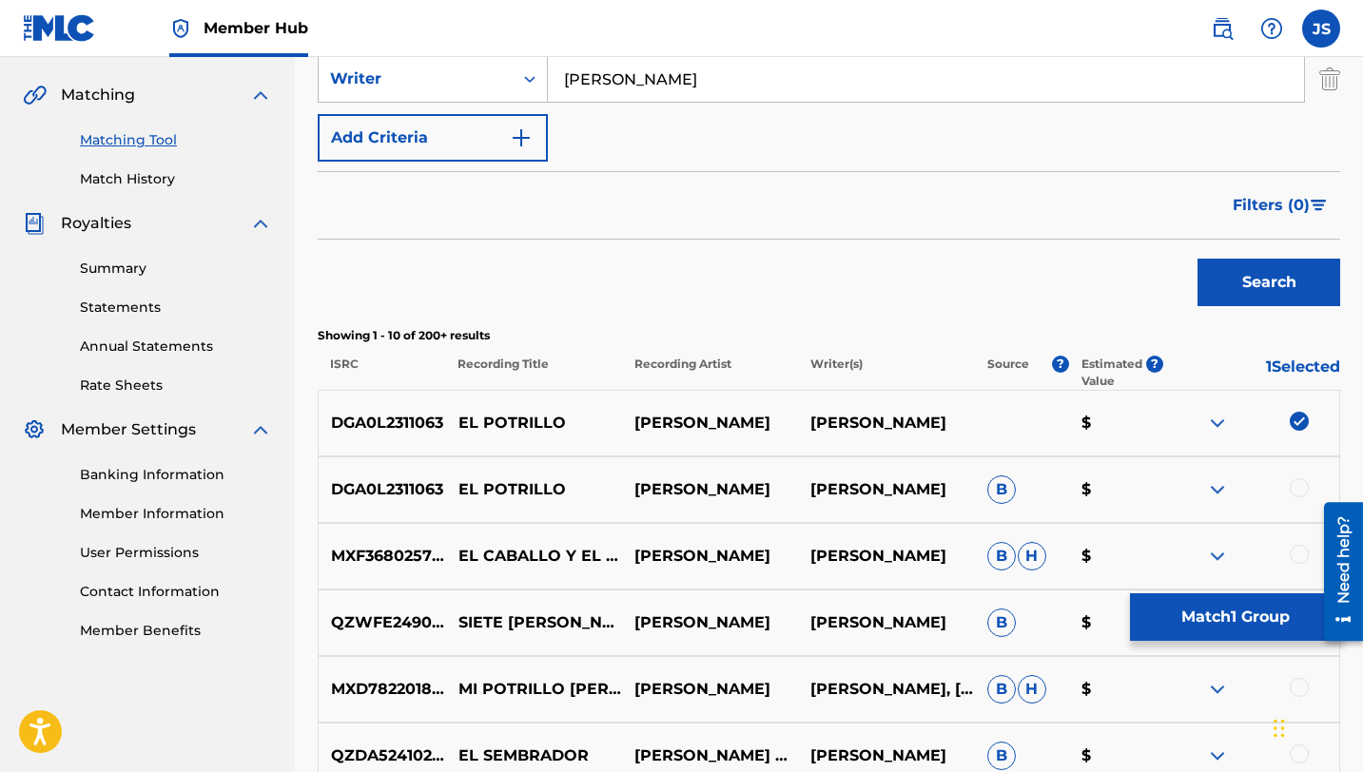
click at [1294, 486] on div at bounding box center [1299, 487] width 19 height 19
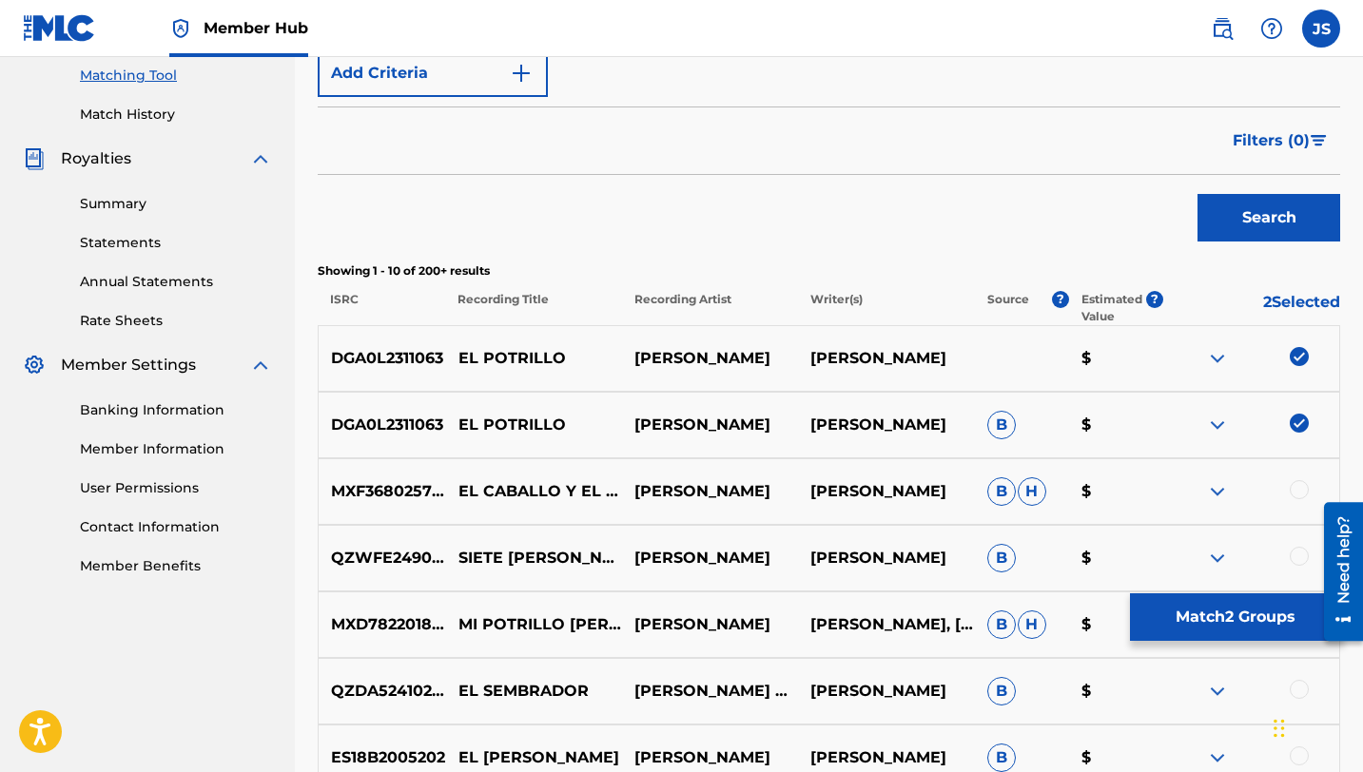
scroll to position [494, 0]
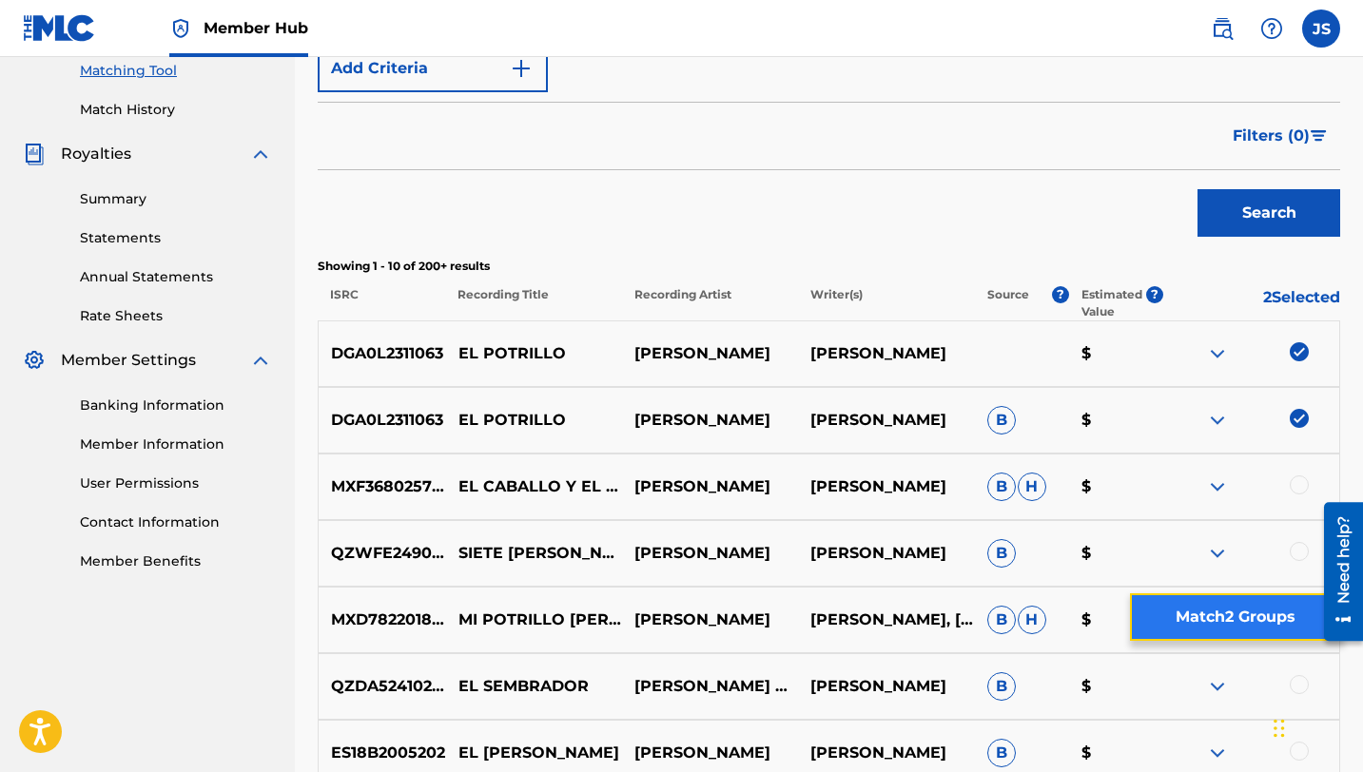
click at [1243, 628] on button "Match 2 Groups" at bounding box center [1235, 617] width 210 height 48
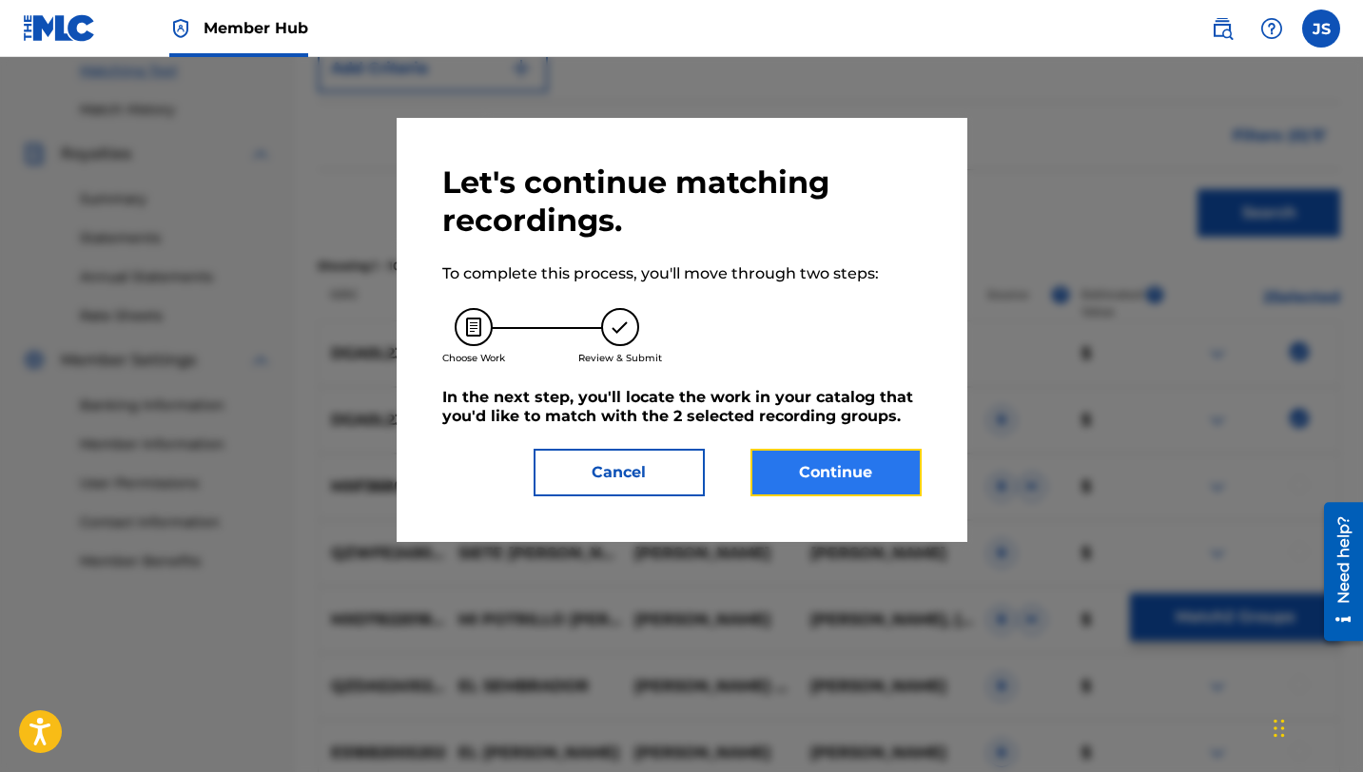
click at [874, 475] on button "Continue" at bounding box center [835, 473] width 171 height 48
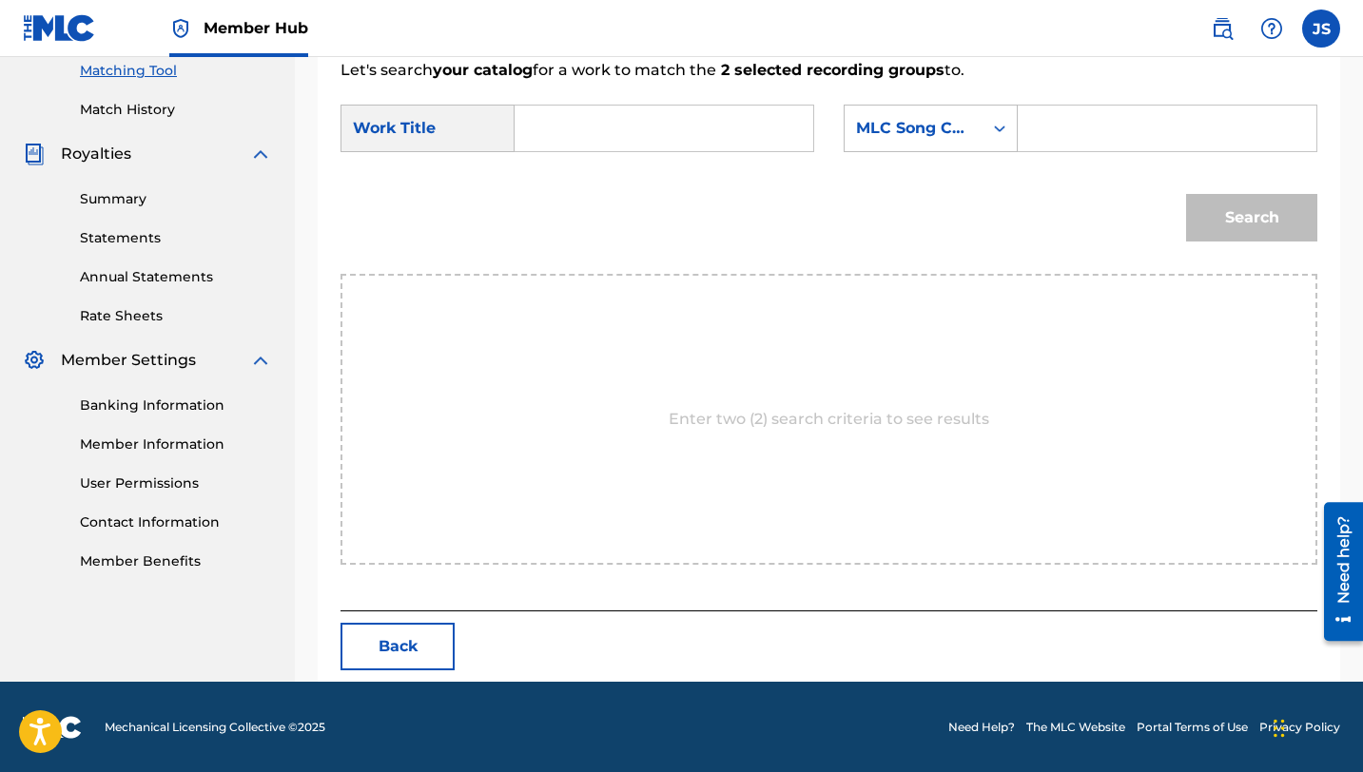
click at [661, 131] on input "Search Form" at bounding box center [664, 129] width 266 height 46
paste input "EL POTRILLO"
type input "EL POTRILLO"
click at [1056, 130] on input "Search Form" at bounding box center [1167, 129] width 266 height 46
paste input "ES0FMF"
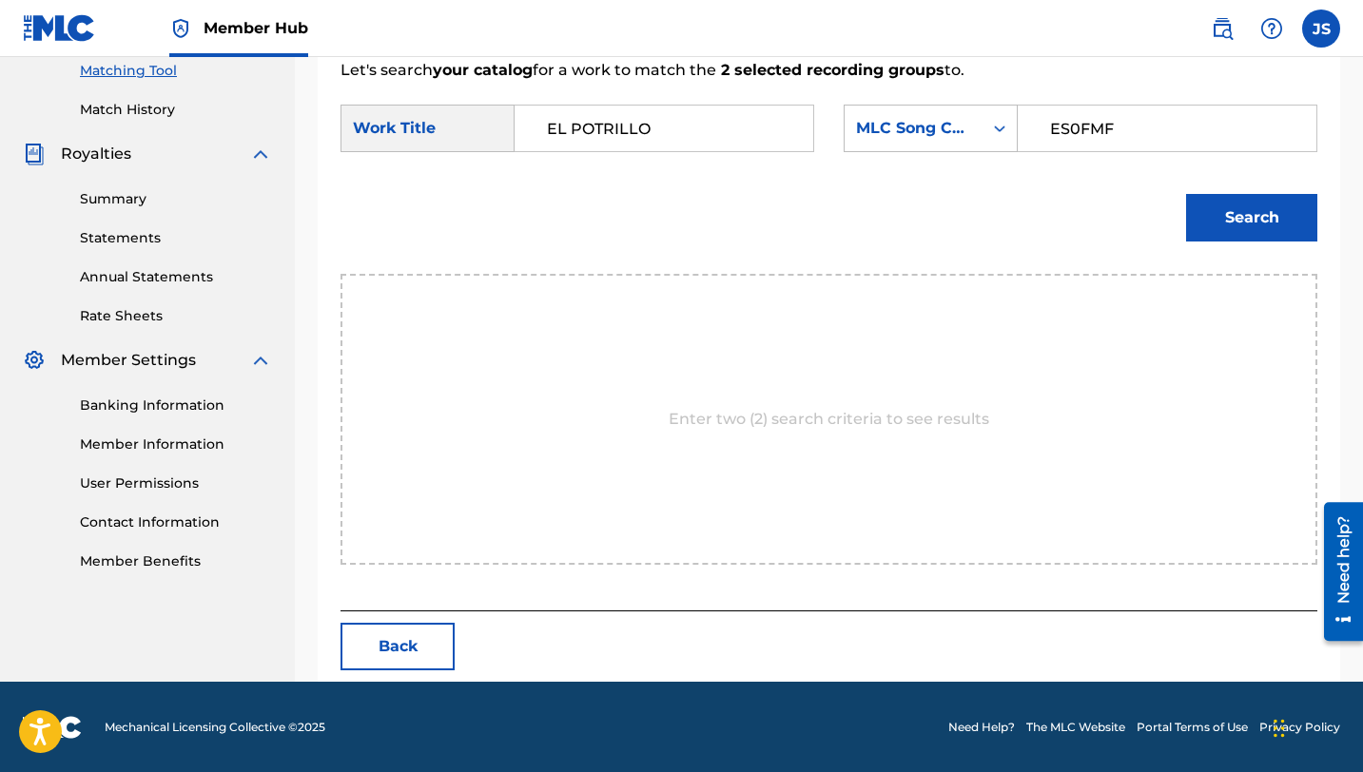
type input "ES0FMF"
click at [1186, 194] on button "Search" at bounding box center [1251, 218] width 131 height 48
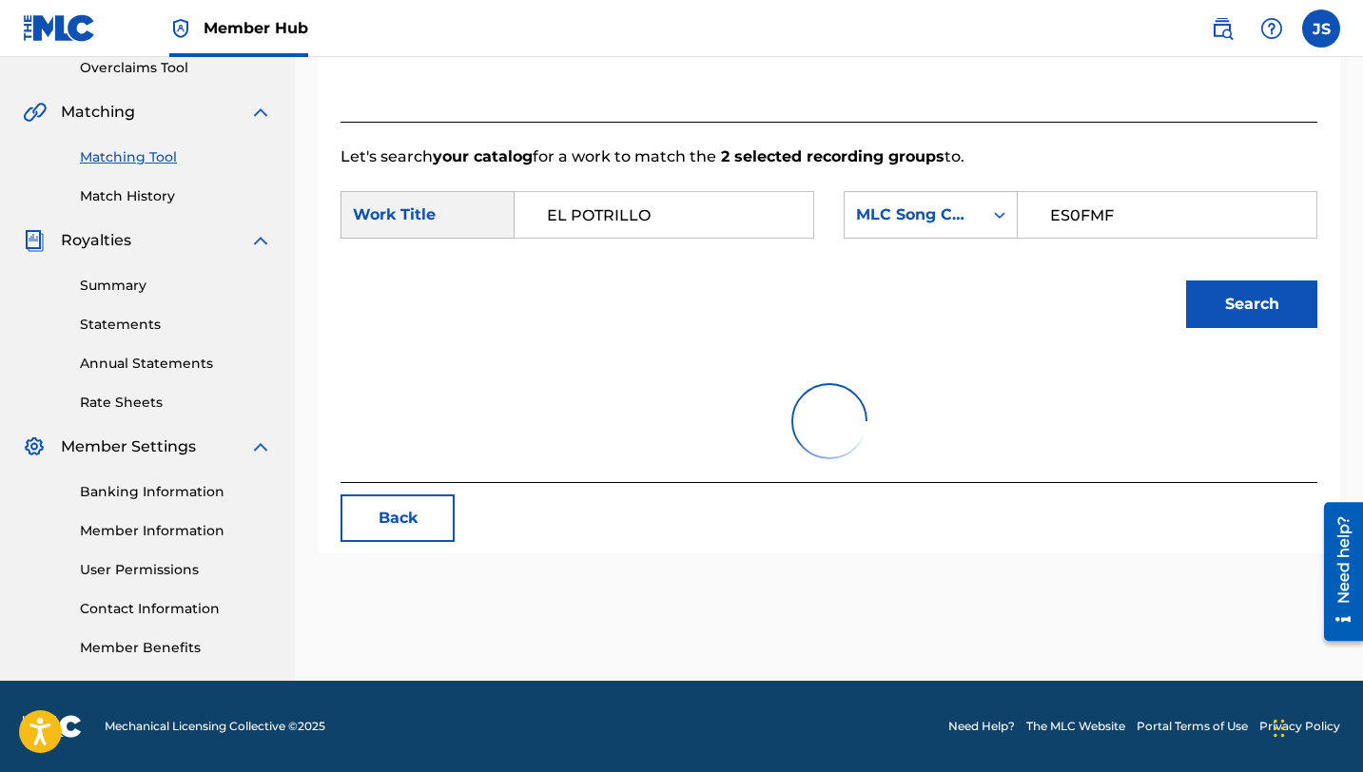
scroll to position [438, 0]
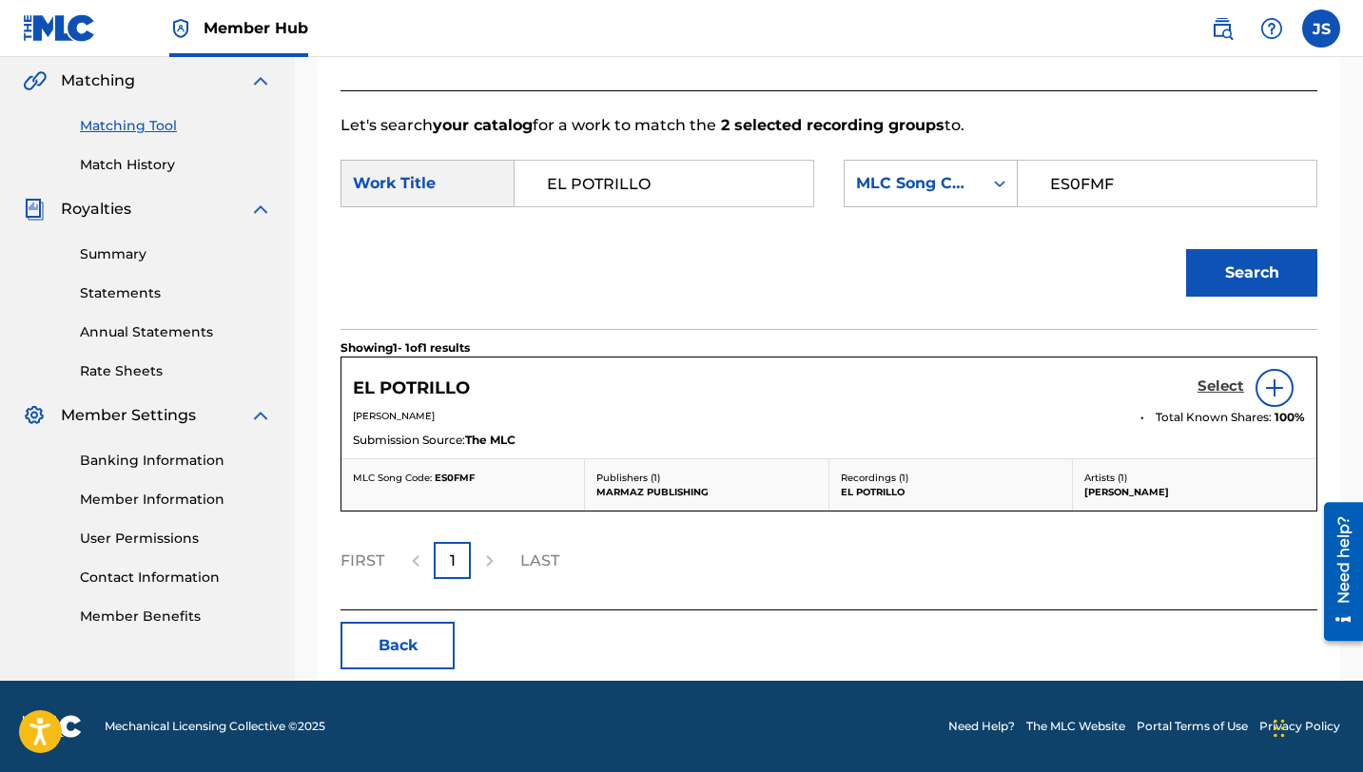
click at [1222, 389] on h5 "Select" at bounding box center [1220, 387] width 47 height 18
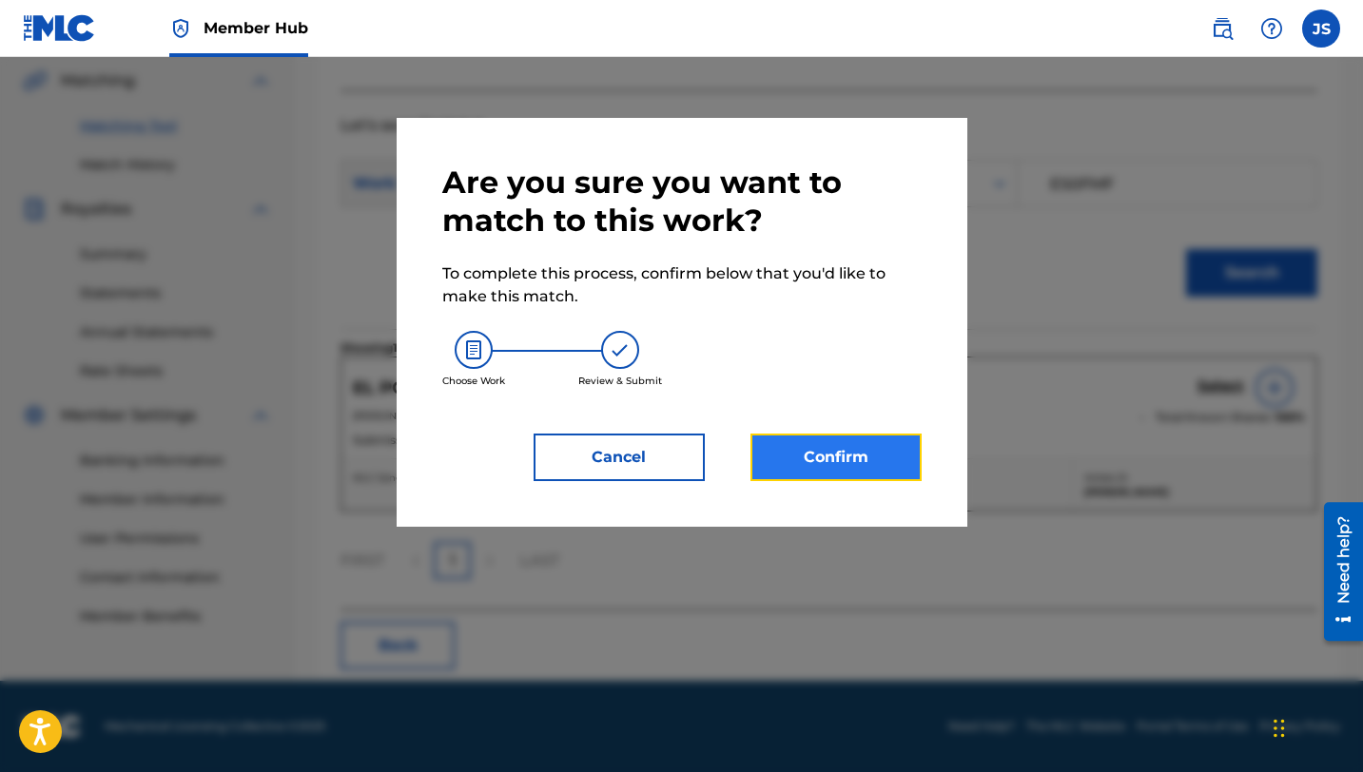
click at [848, 462] on button "Confirm" at bounding box center [835, 458] width 171 height 48
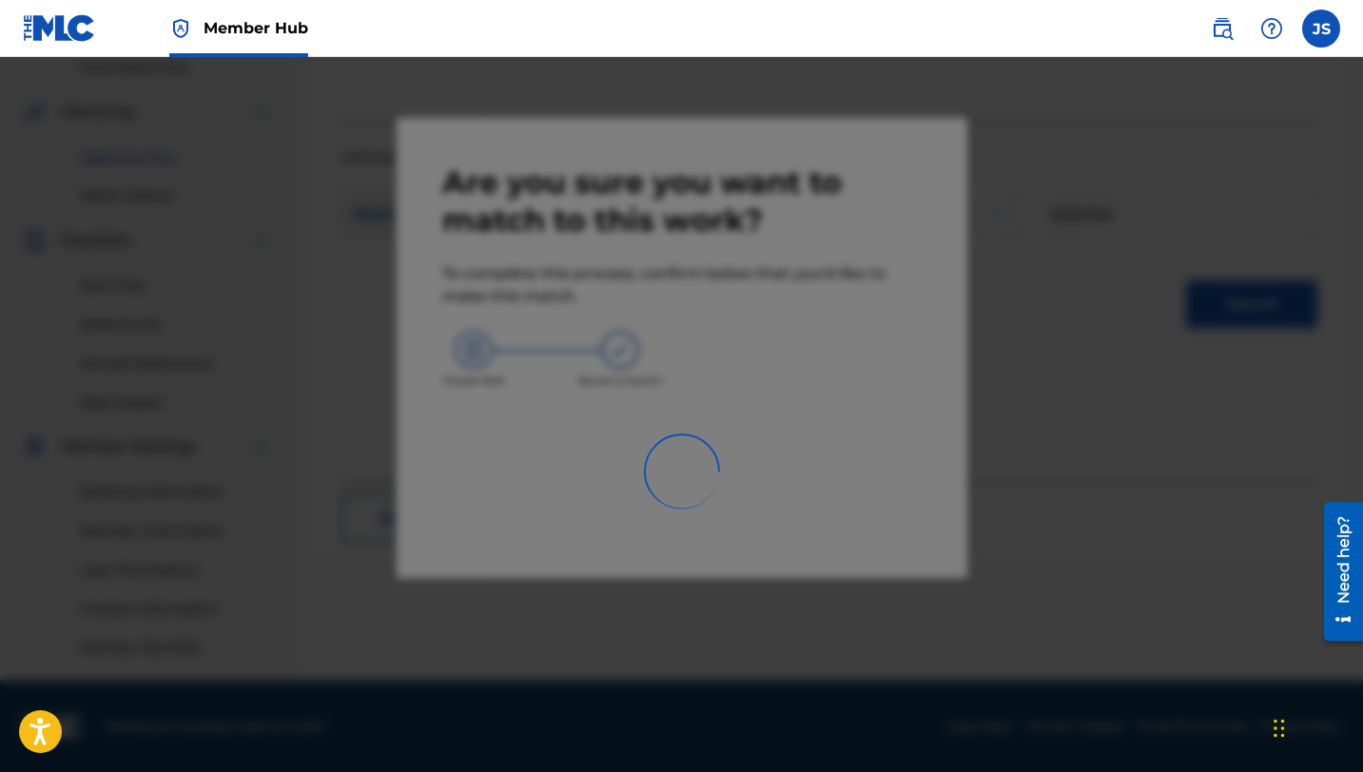
scroll to position [407, 0]
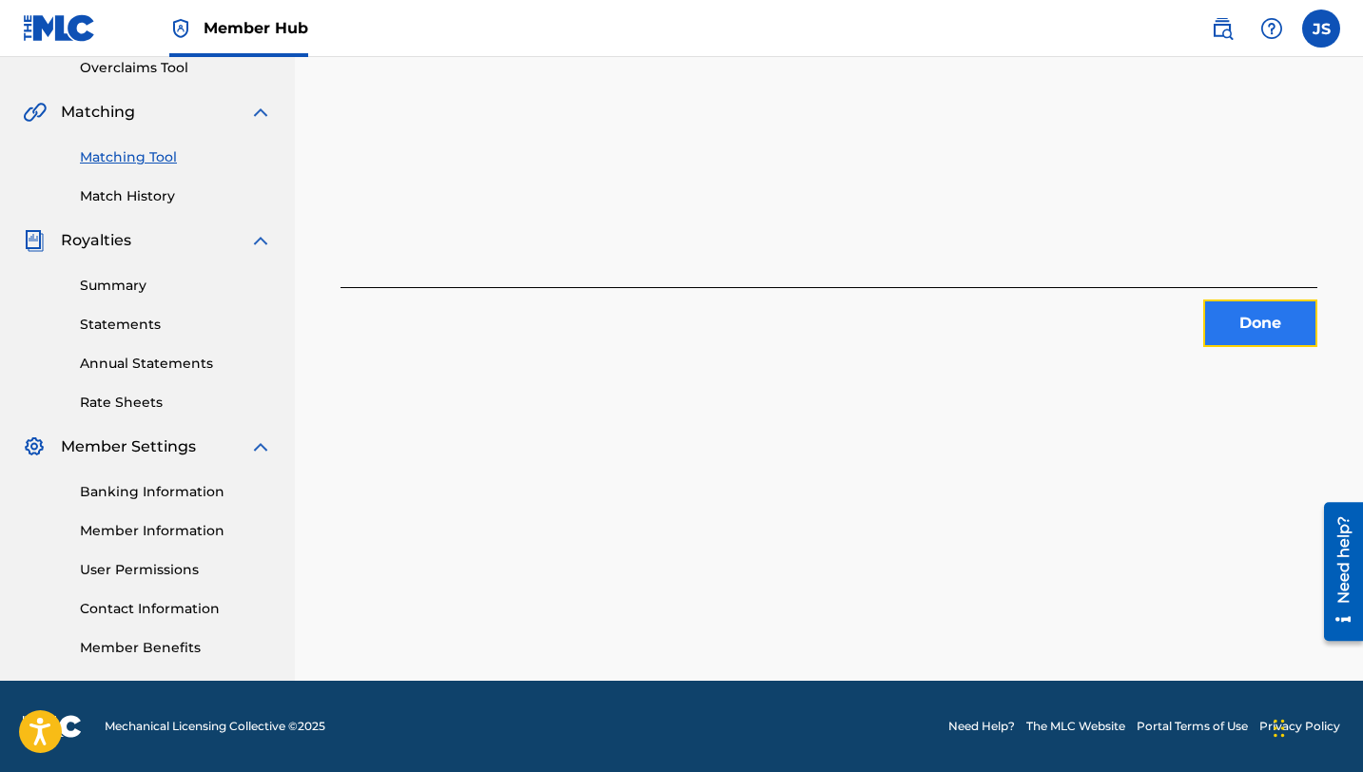
click at [1221, 328] on button "Done" at bounding box center [1260, 324] width 114 height 48
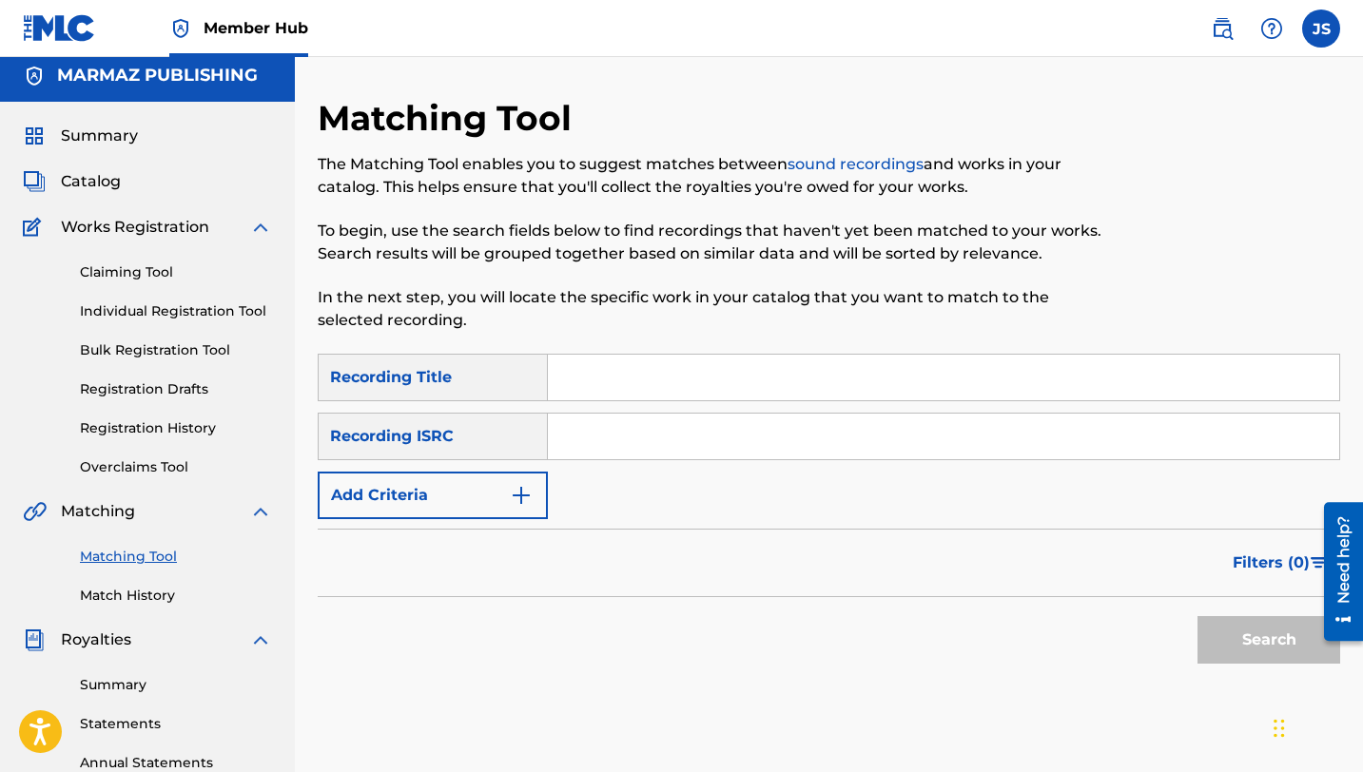
scroll to position [1, 0]
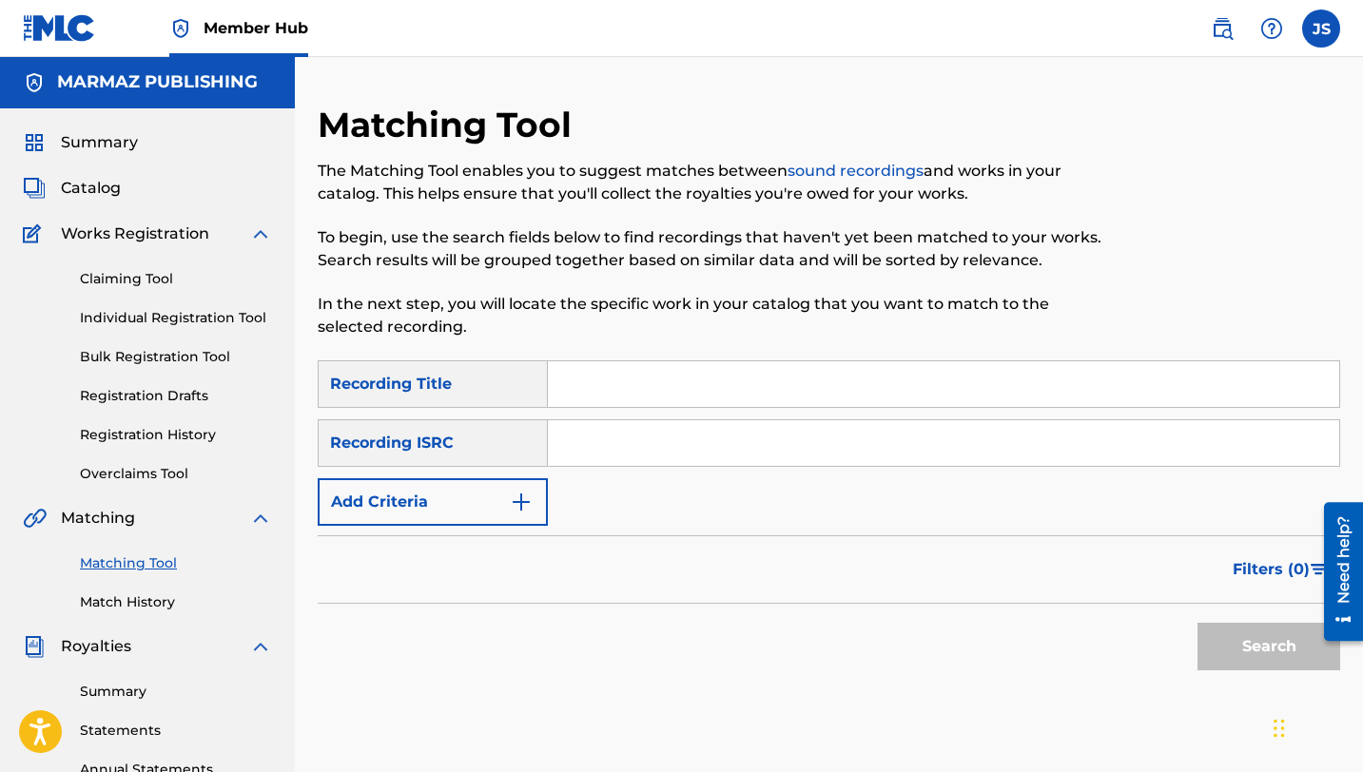
click at [674, 385] on input "Search Form" at bounding box center [943, 384] width 791 height 46
paste input "EL PRECIO DE MI DESTINO"
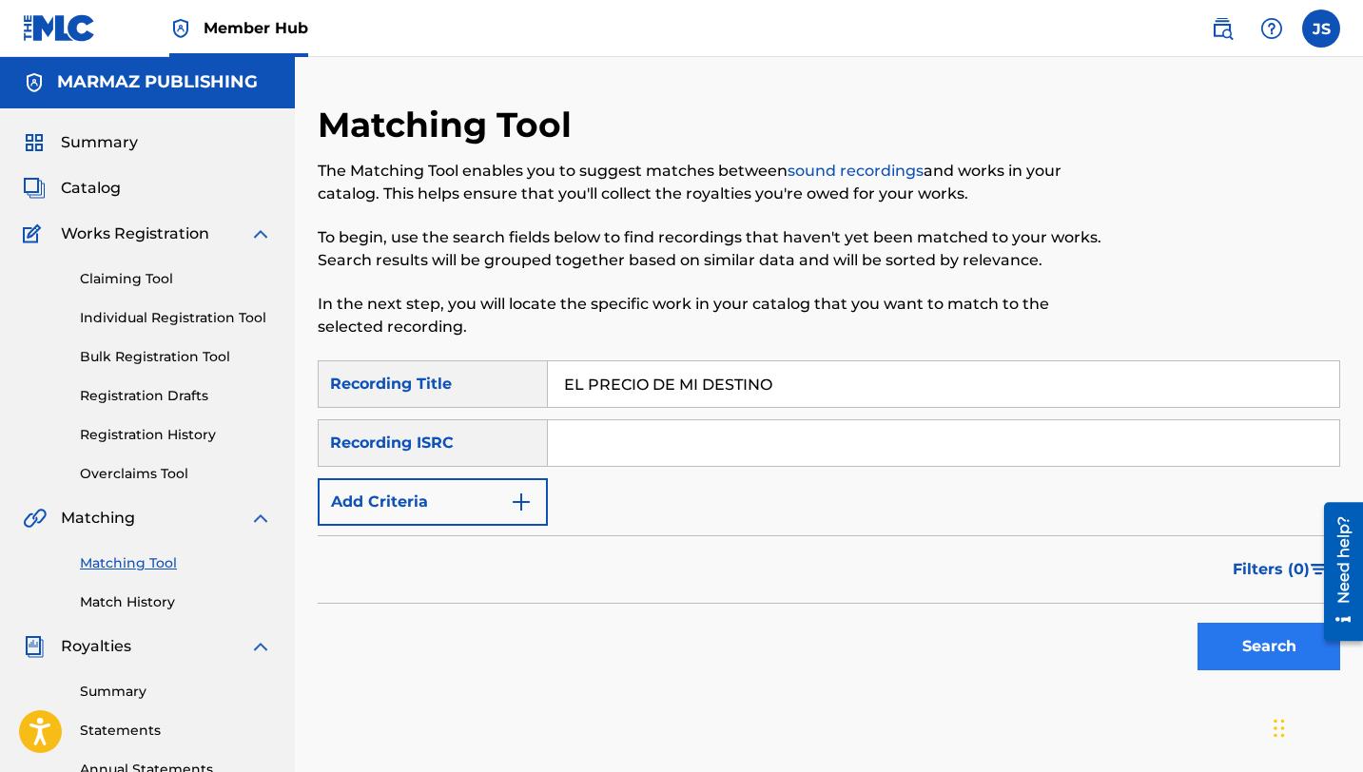
type input "EL PRECIO DE MI DESTINO"
click at [1249, 642] on button "Search" at bounding box center [1268, 647] width 143 height 48
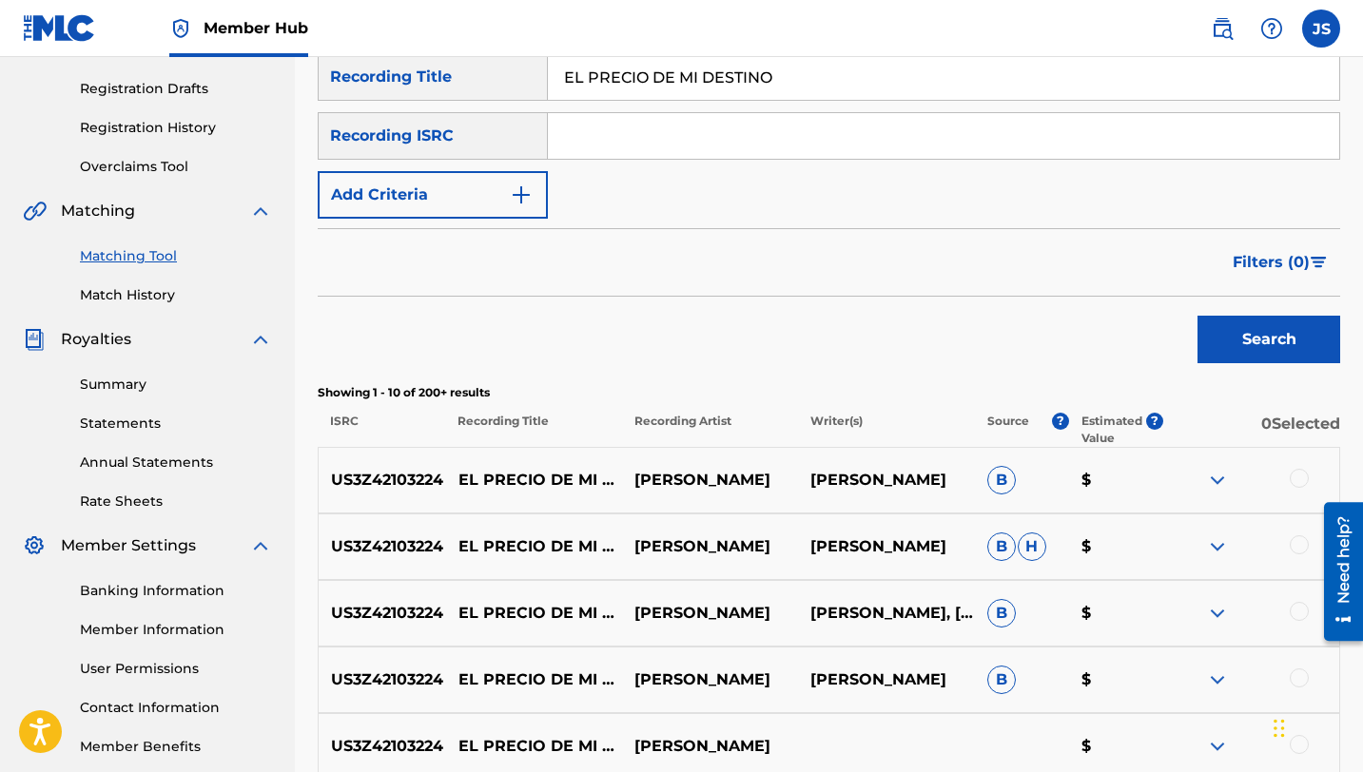
scroll to position [300, 0]
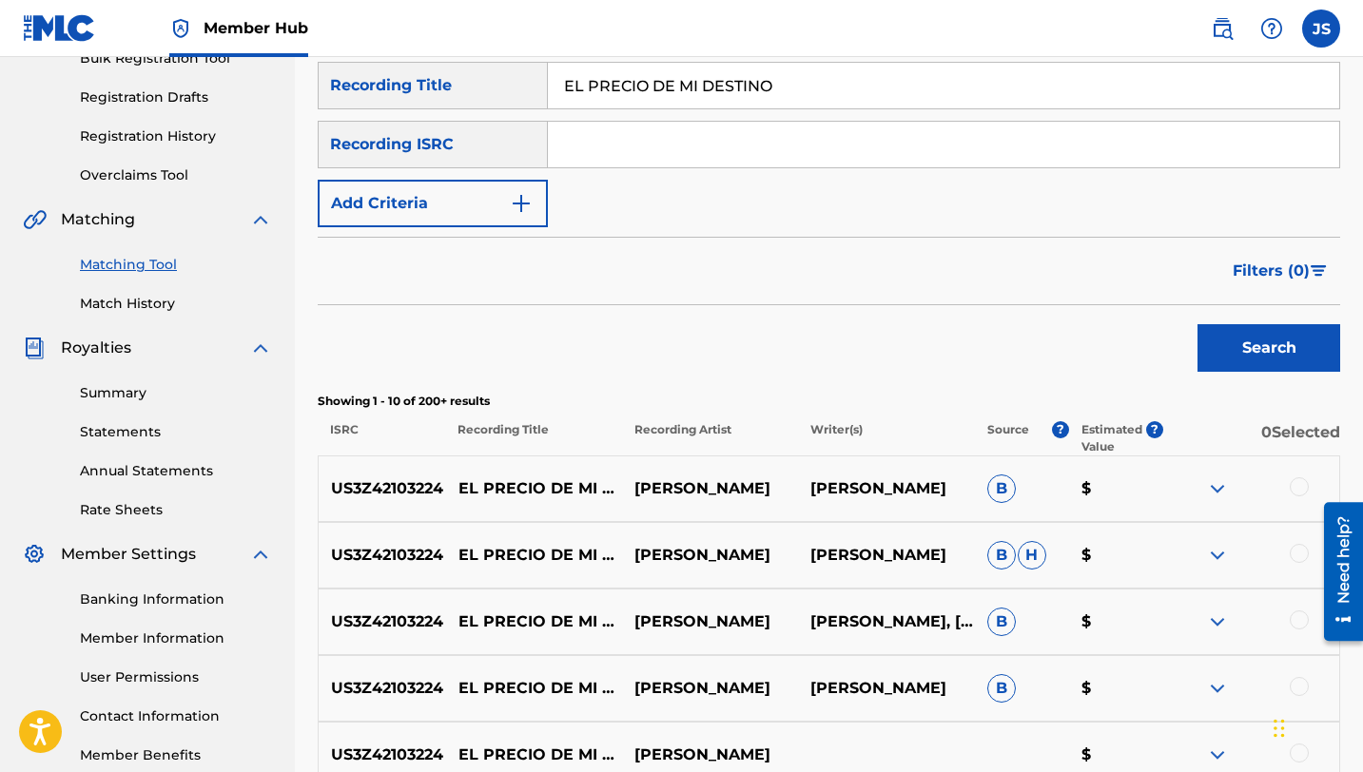
click at [1293, 484] on div at bounding box center [1299, 486] width 19 height 19
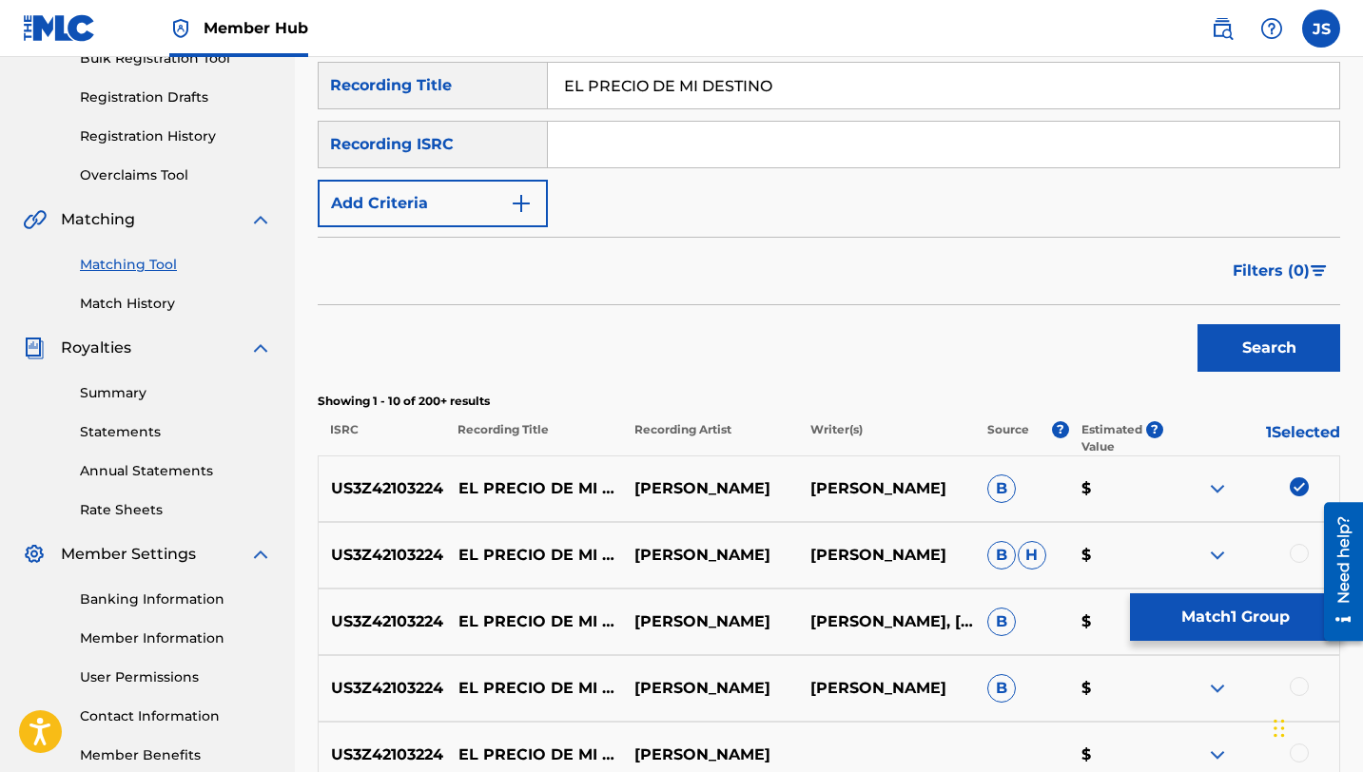
click at [1296, 561] on div at bounding box center [1299, 553] width 19 height 19
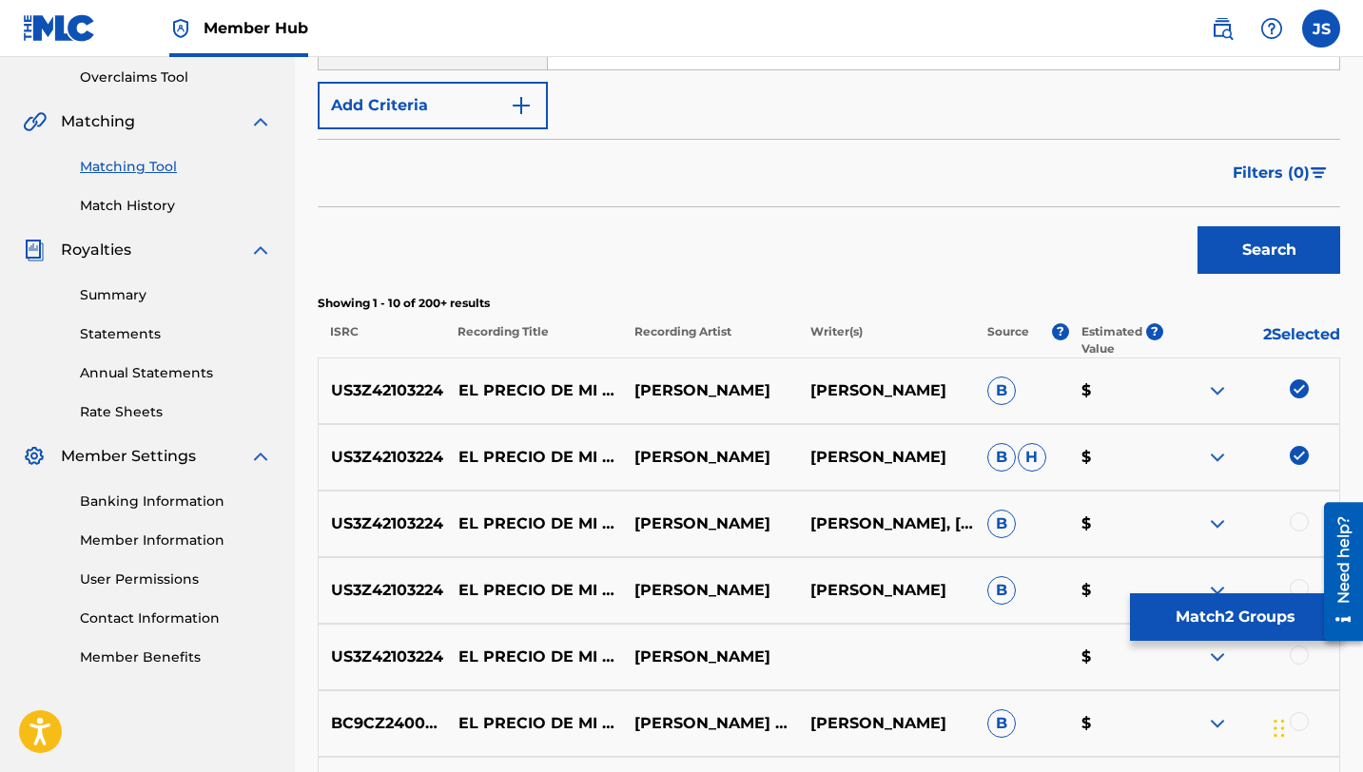
scroll to position [409, 0]
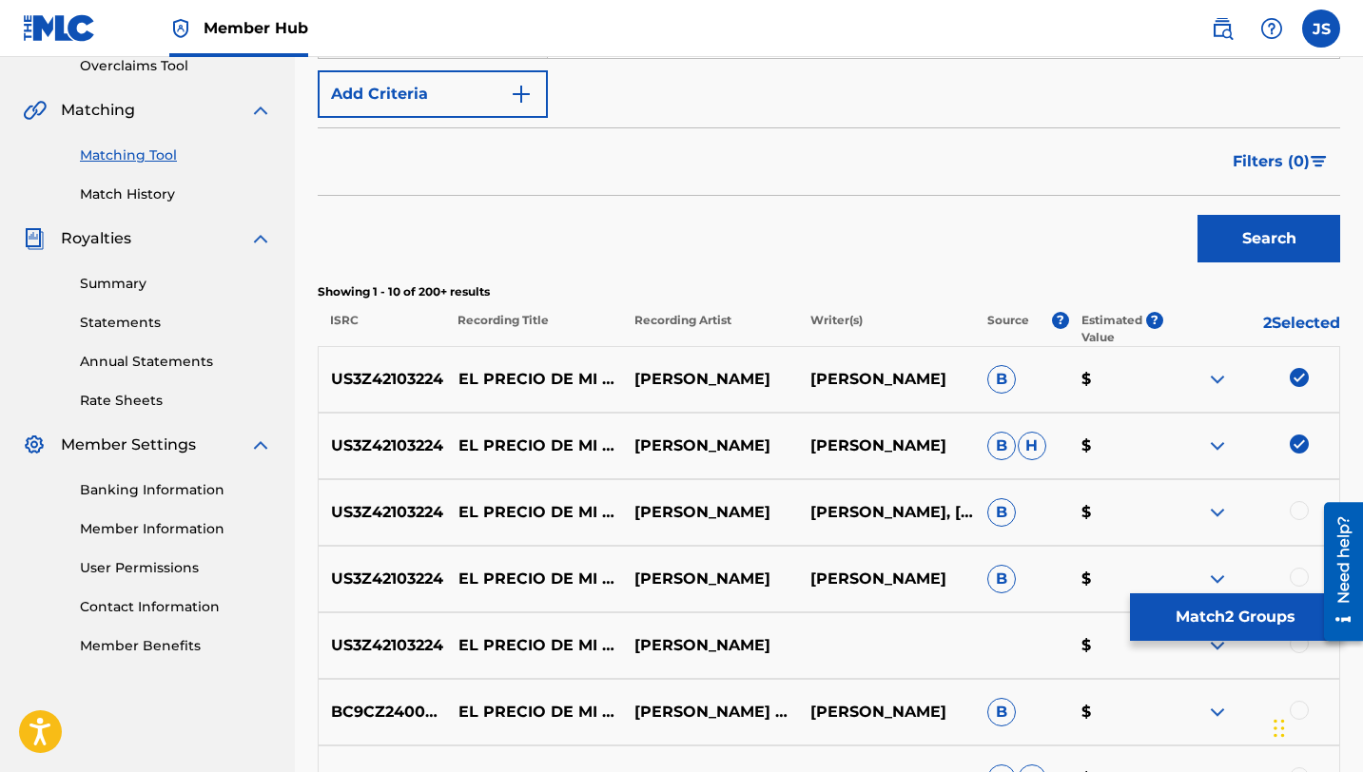
click at [1299, 507] on div at bounding box center [1299, 510] width 19 height 19
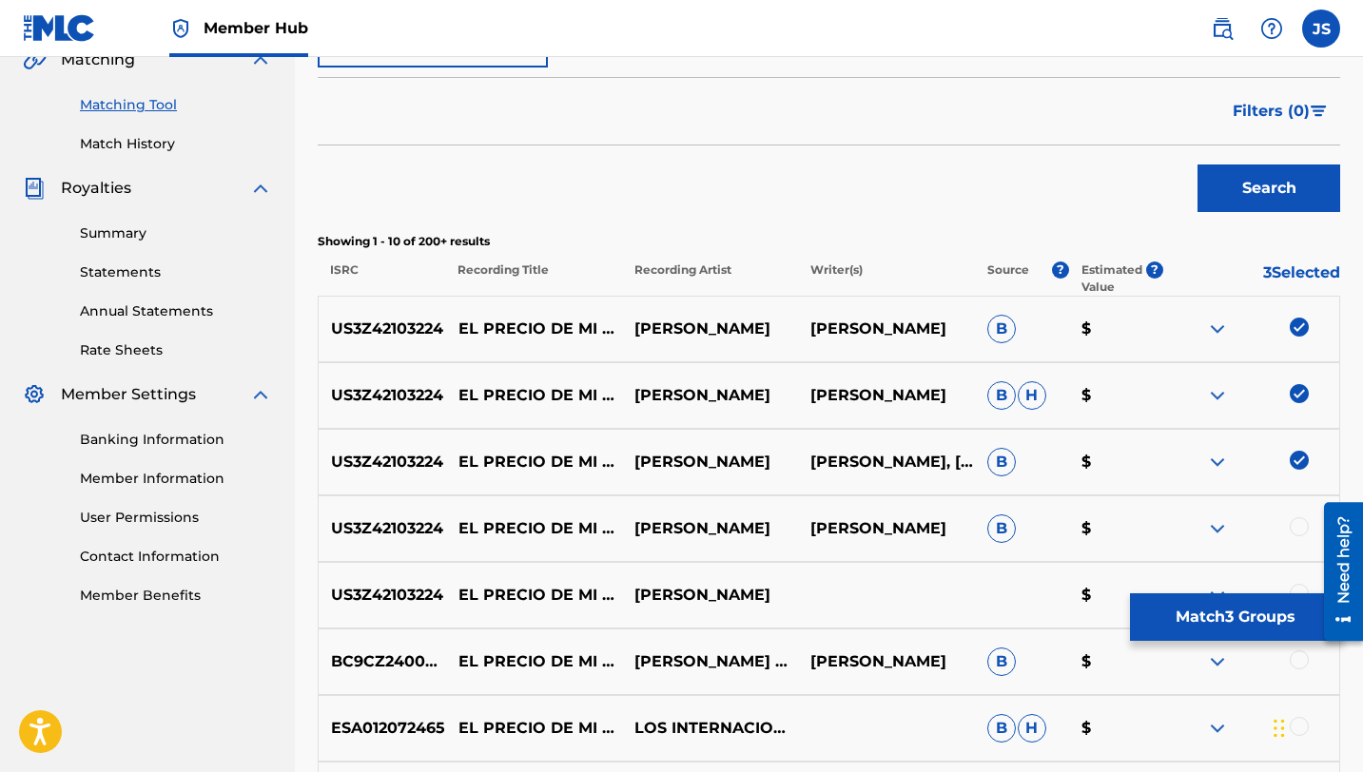
scroll to position [474, 0]
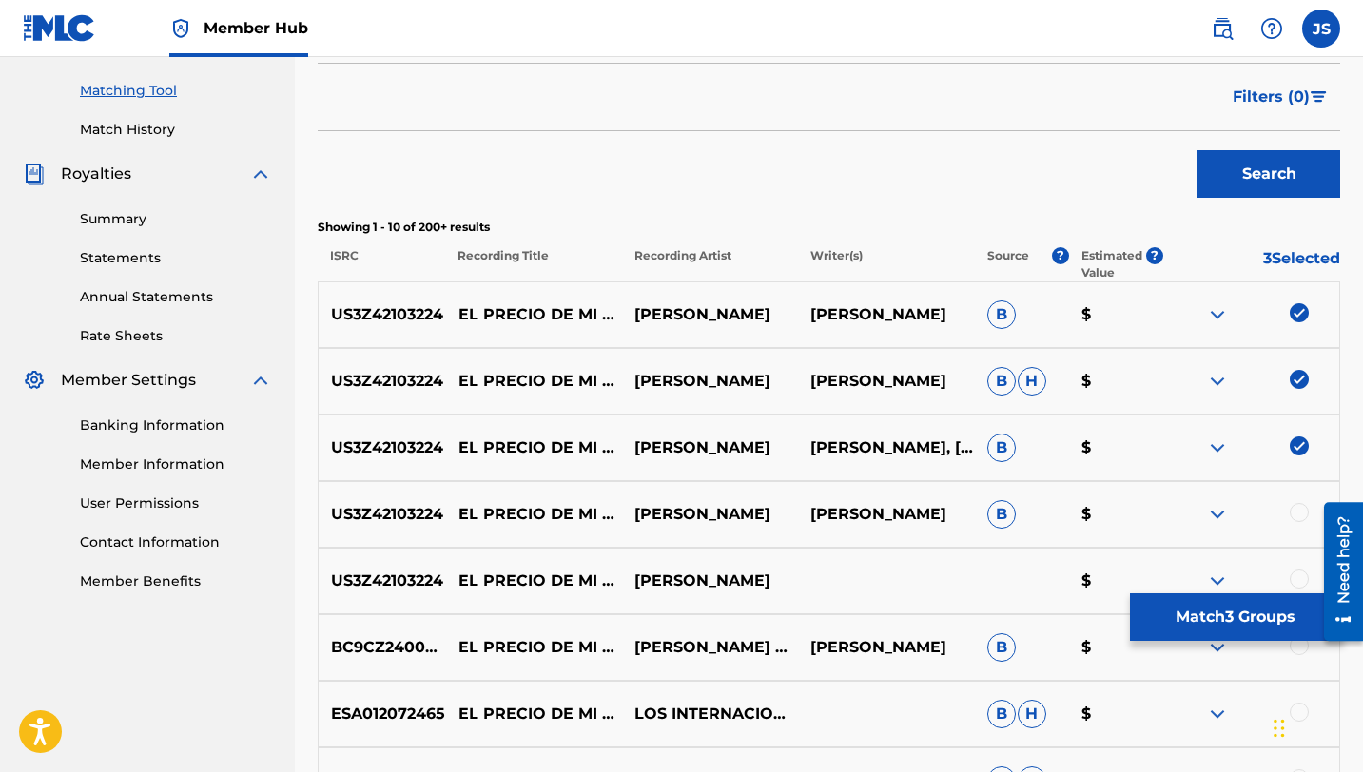
click at [1297, 510] on div at bounding box center [1299, 512] width 19 height 19
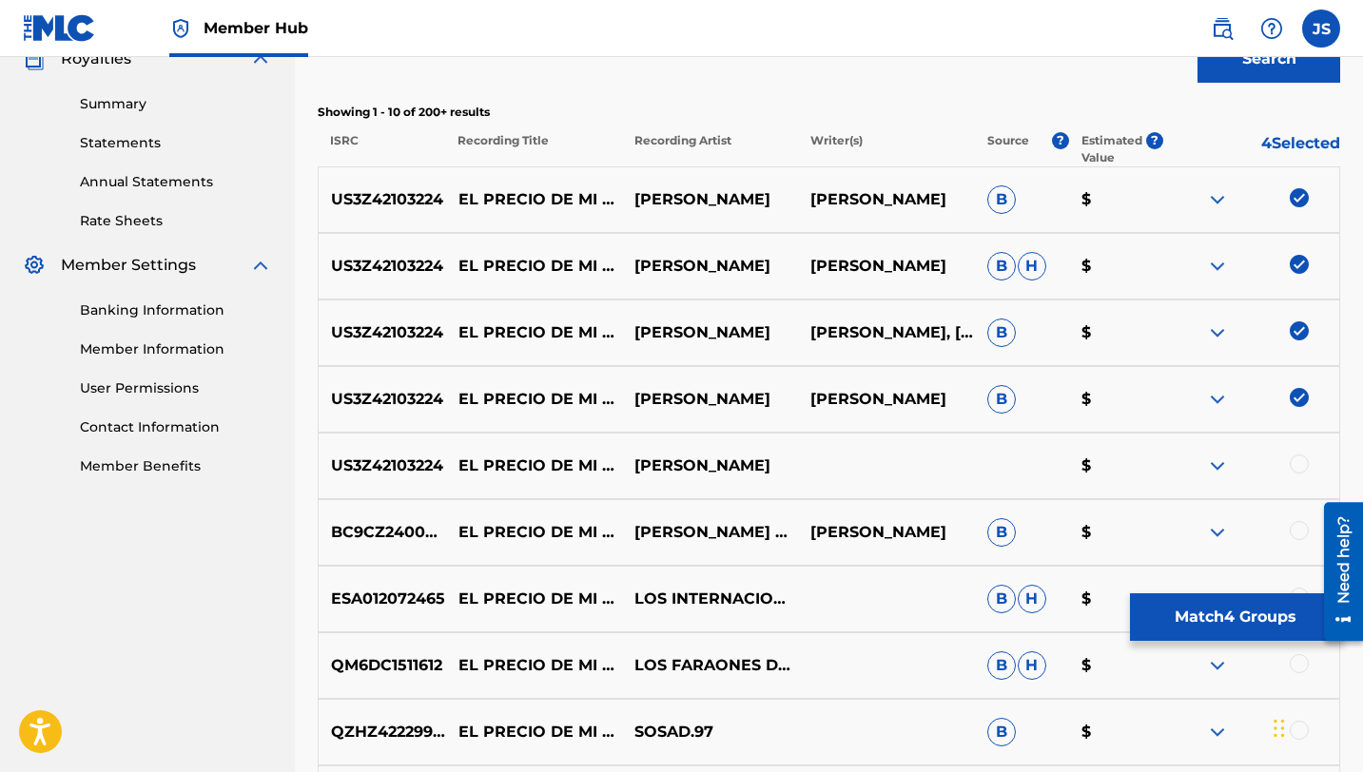
scroll to position [592, 0]
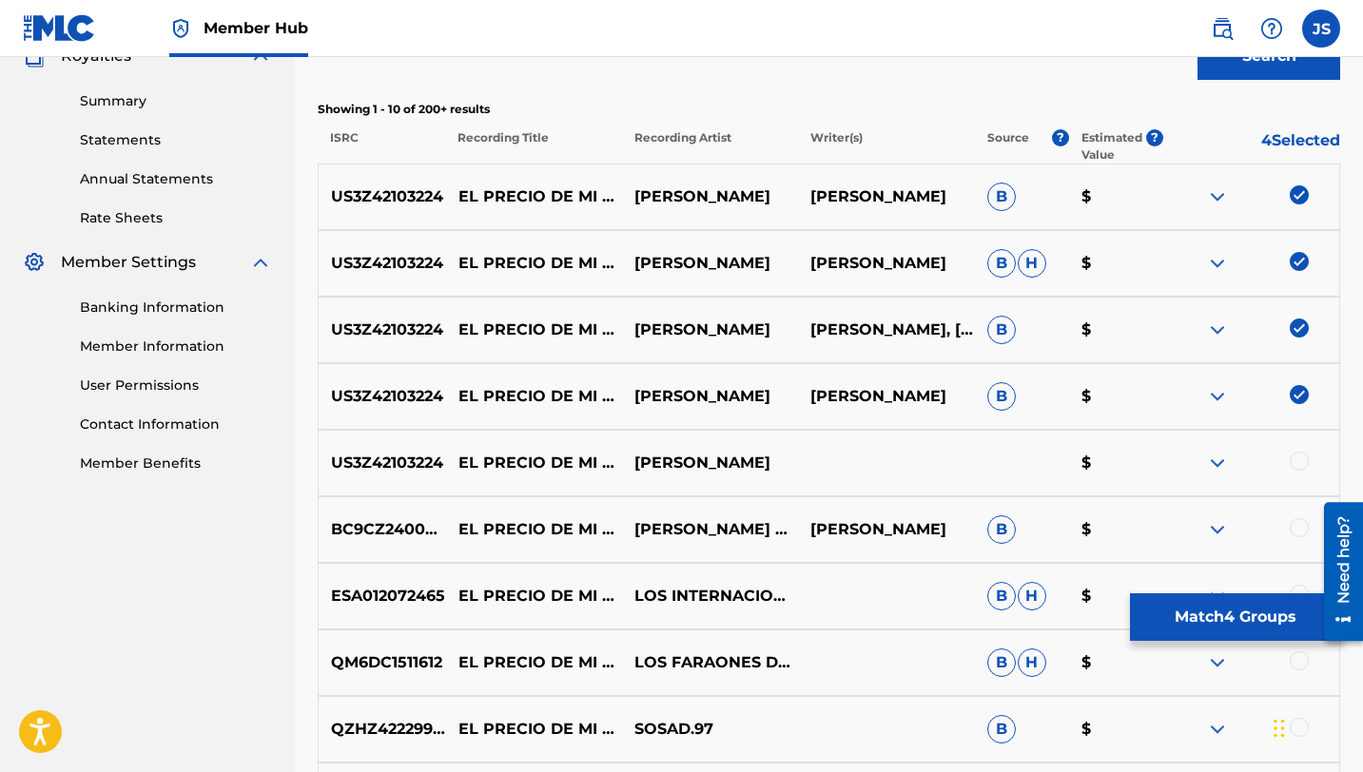
click at [1305, 461] on div at bounding box center [1299, 461] width 19 height 19
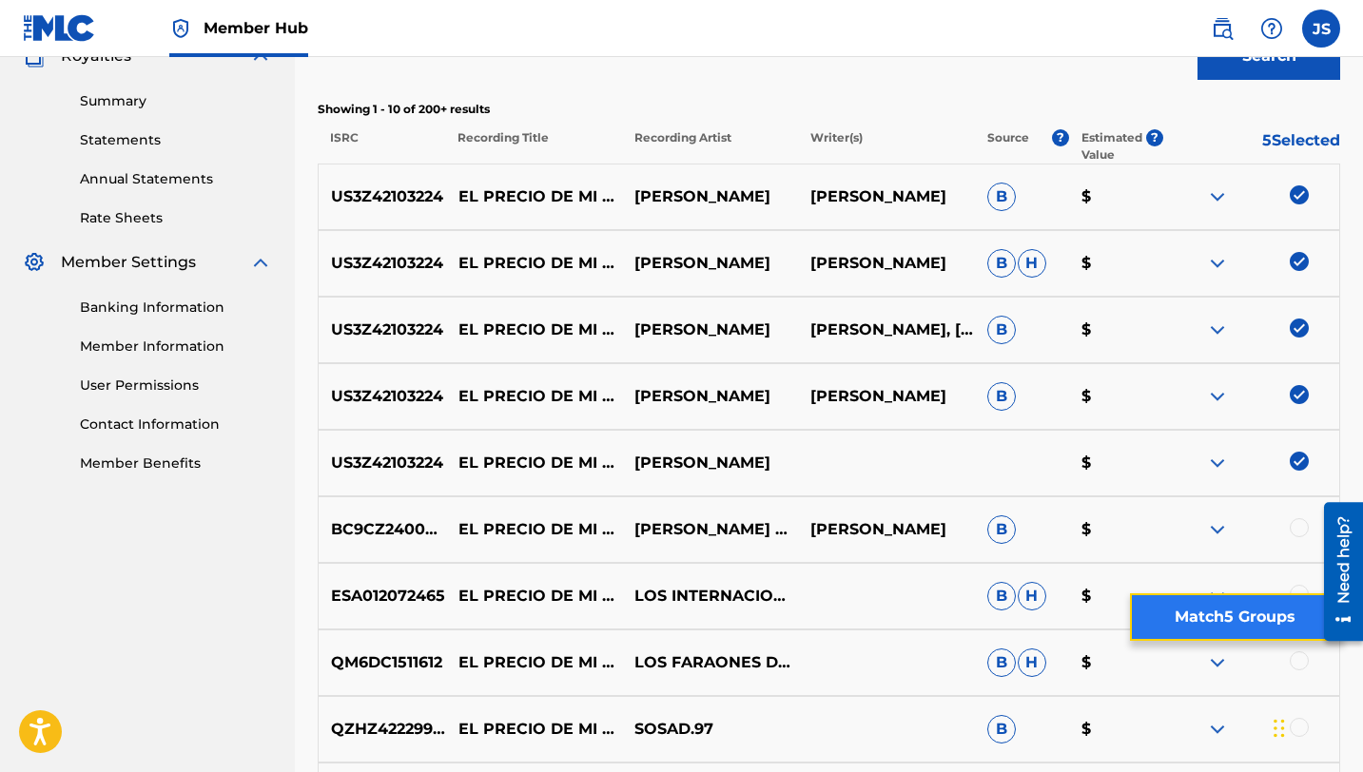
click at [1211, 627] on button "Match 5 Groups" at bounding box center [1235, 617] width 210 height 48
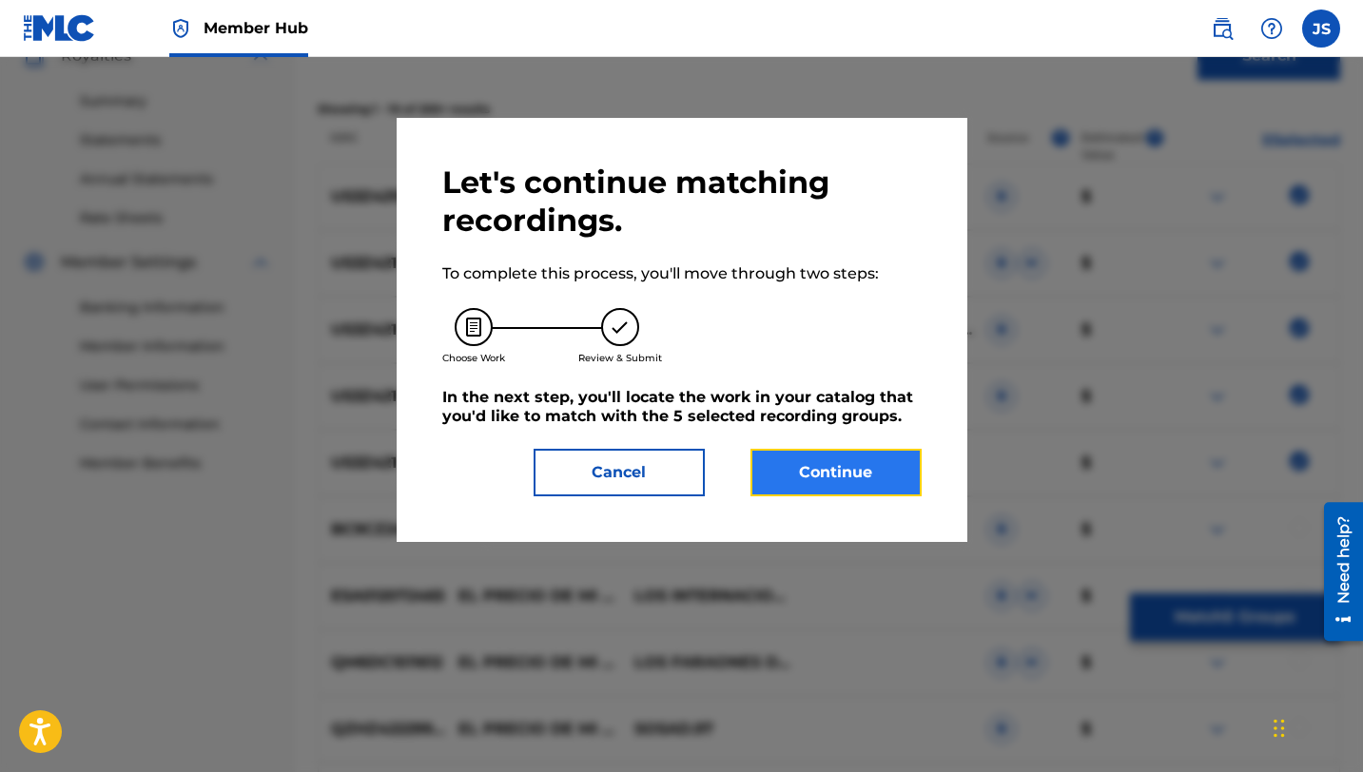
click at [815, 463] on button "Continue" at bounding box center [835, 473] width 171 height 48
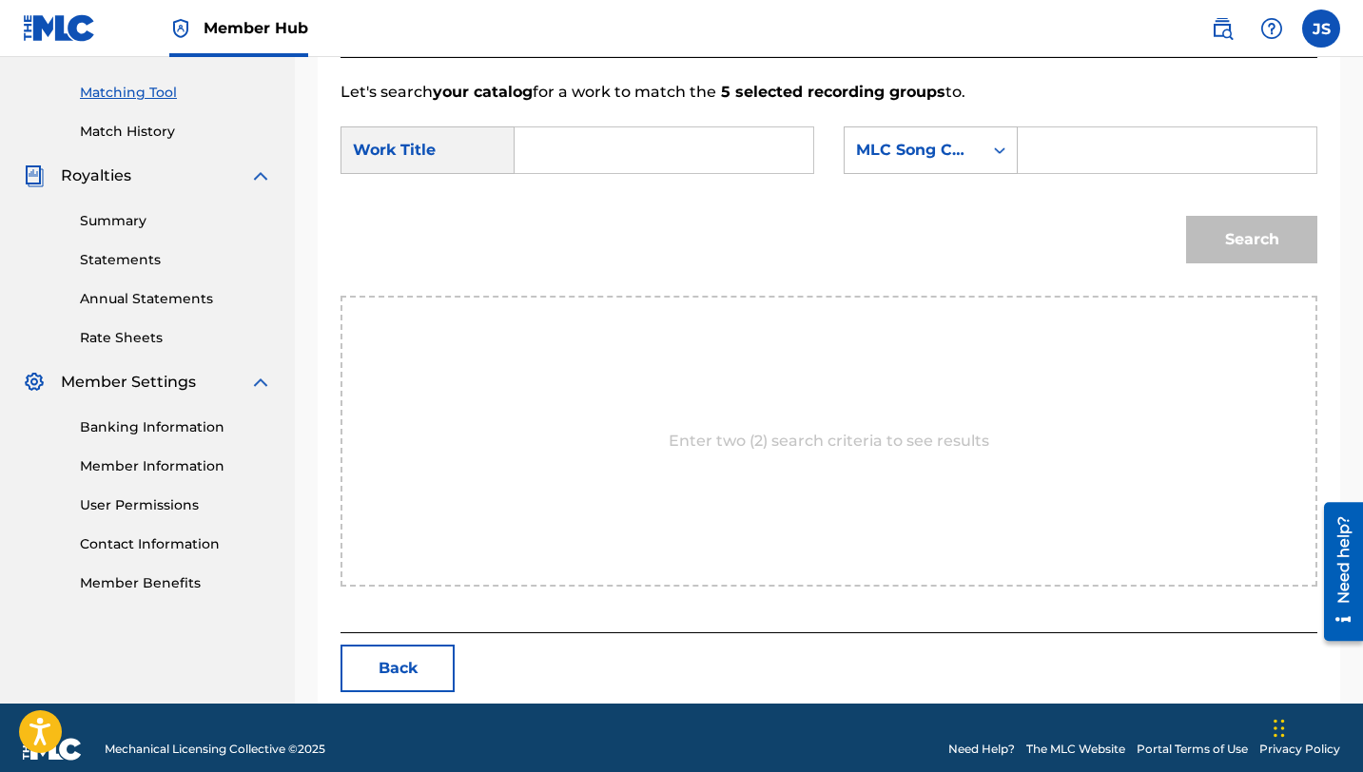
scroll to position [495, 0]
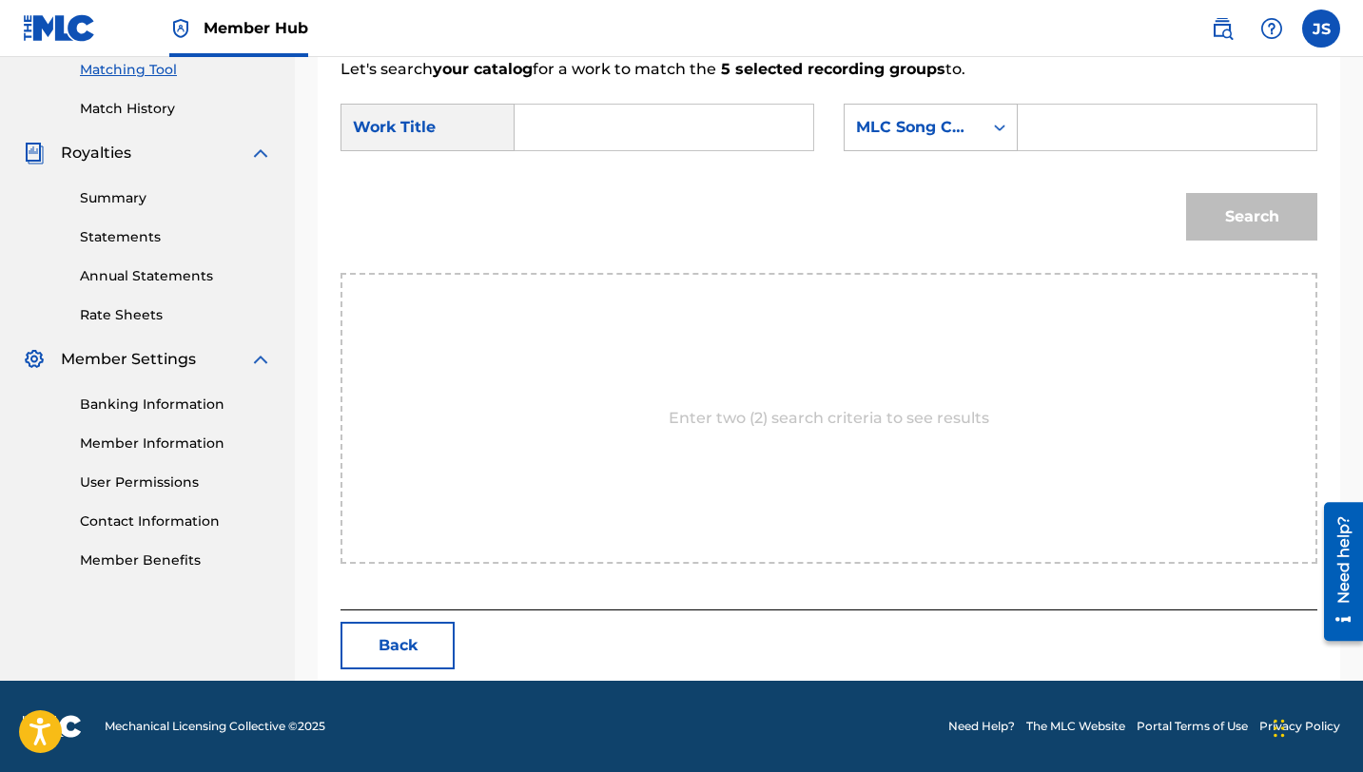
click at [548, 125] on input "Search Form" at bounding box center [664, 128] width 266 height 46
paste input "EL PRECIO DE MI DESTINO"
type input "EL PRECIO DE MI DESTINO"
click at [1034, 121] on input "Search Form" at bounding box center [1167, 128] width 266 height 46
paste input "ES0FI8"
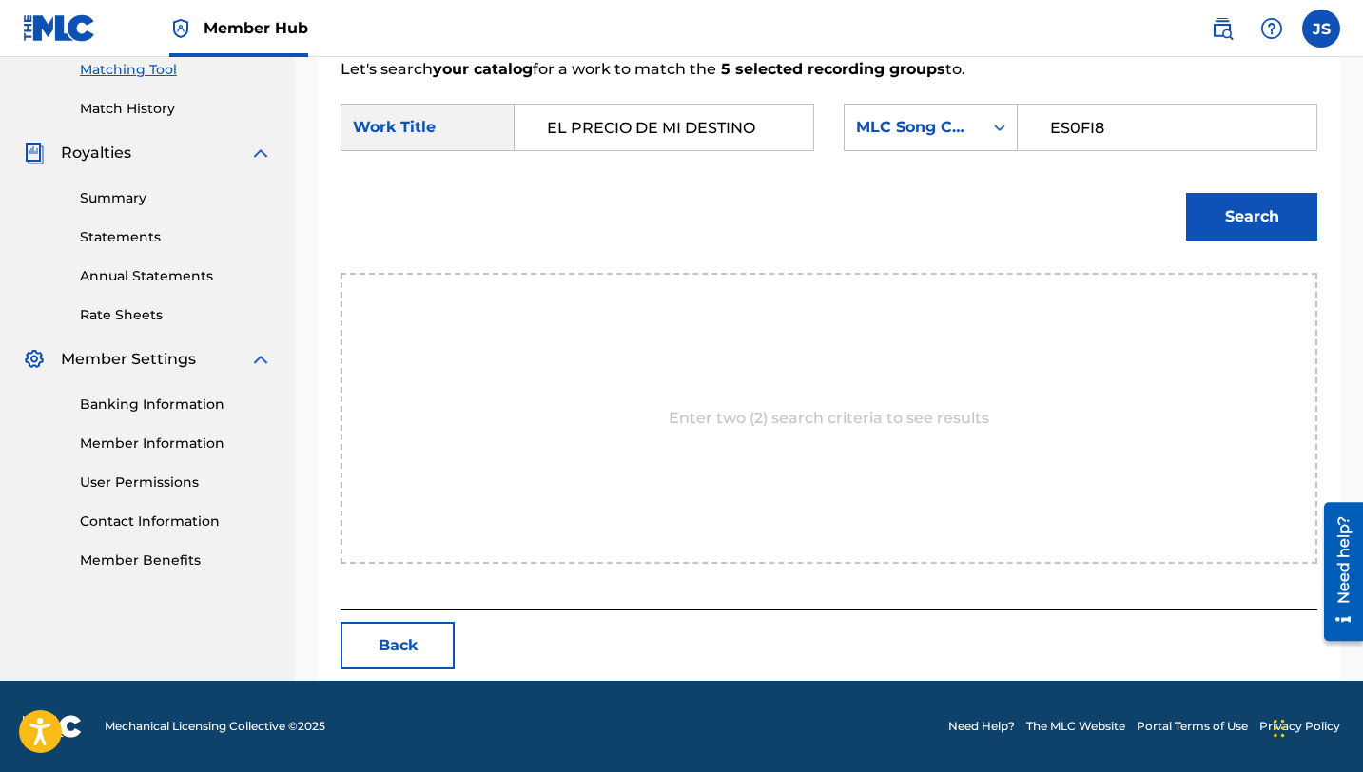
type input "ES0FI8"
click at [1186, 193] on button "Search" at bounding box center [1251, 217] width 131 height 48
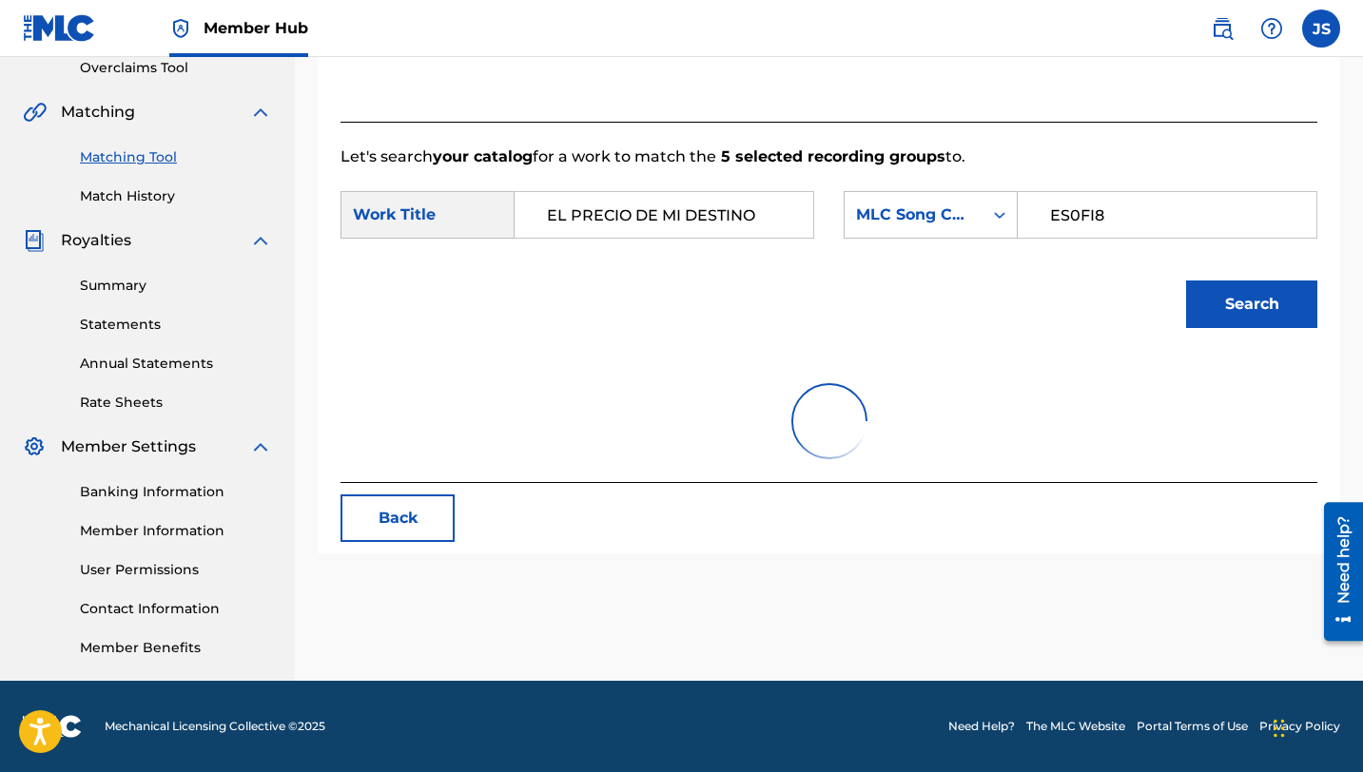
scroll to position [438, 0]
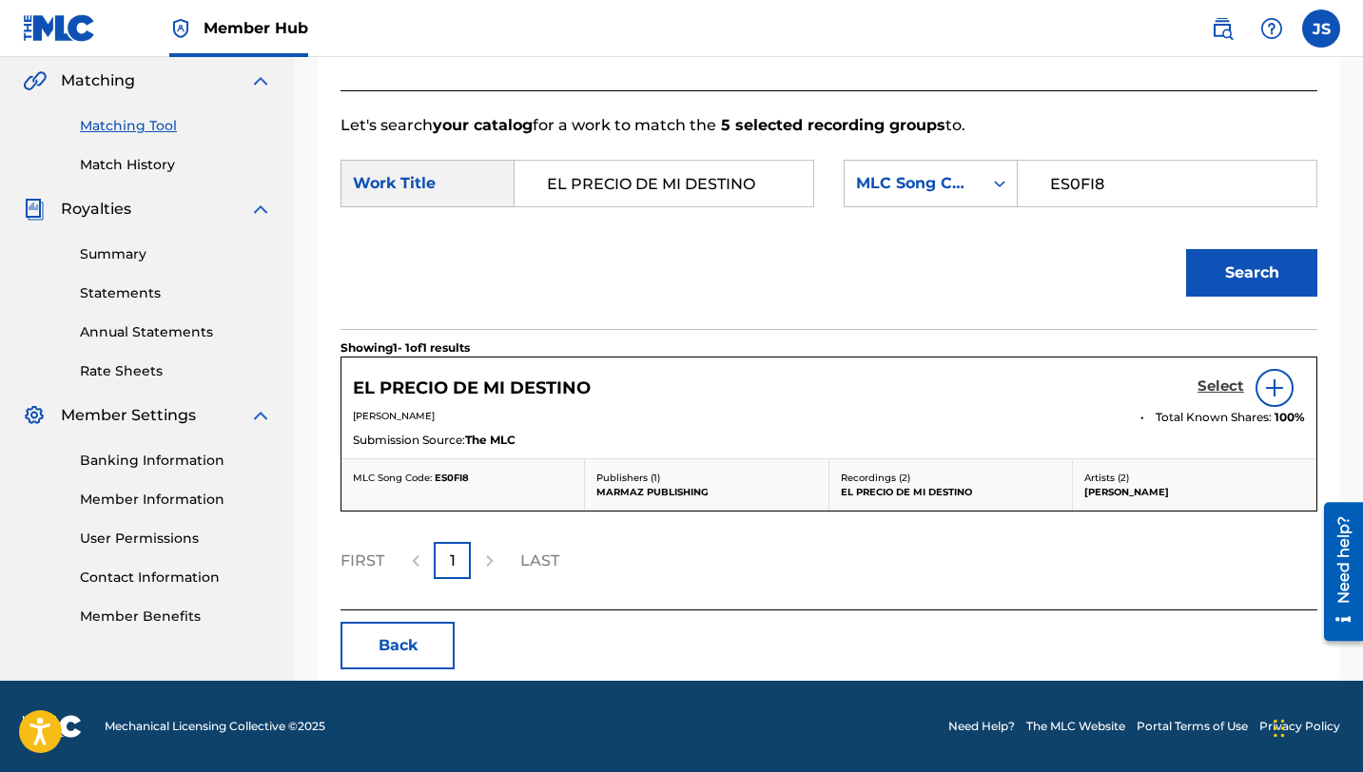
click at [1207, 384] on h5 "Select" at bounding box center [1220, 387] width 47 height 18
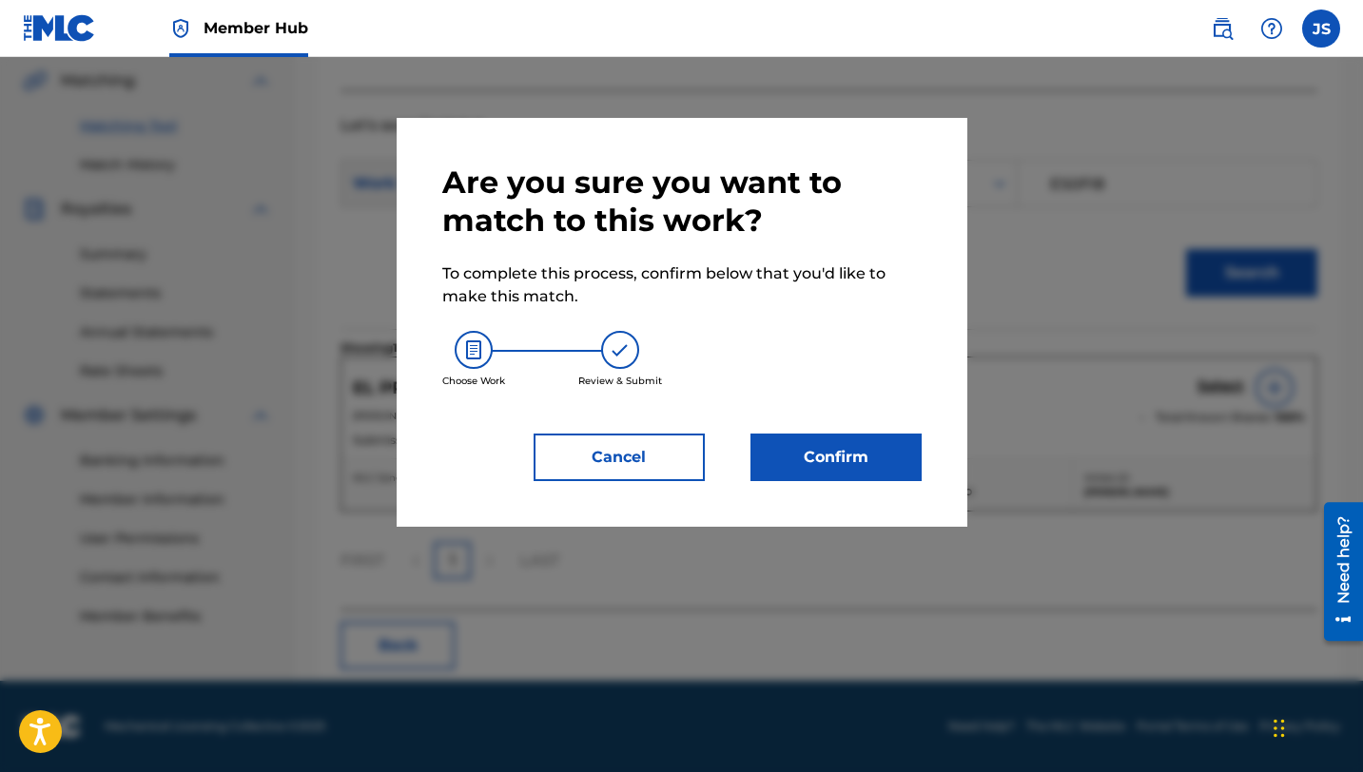
click at [925, 441] on div "Are you sure you want to match to this work? To complete this process, confirm …" at bounding box center [682, 322] width 571 height 409
click at [900, 444] on button "Confirm" at bounding box center [835, 458] width 171 height 48
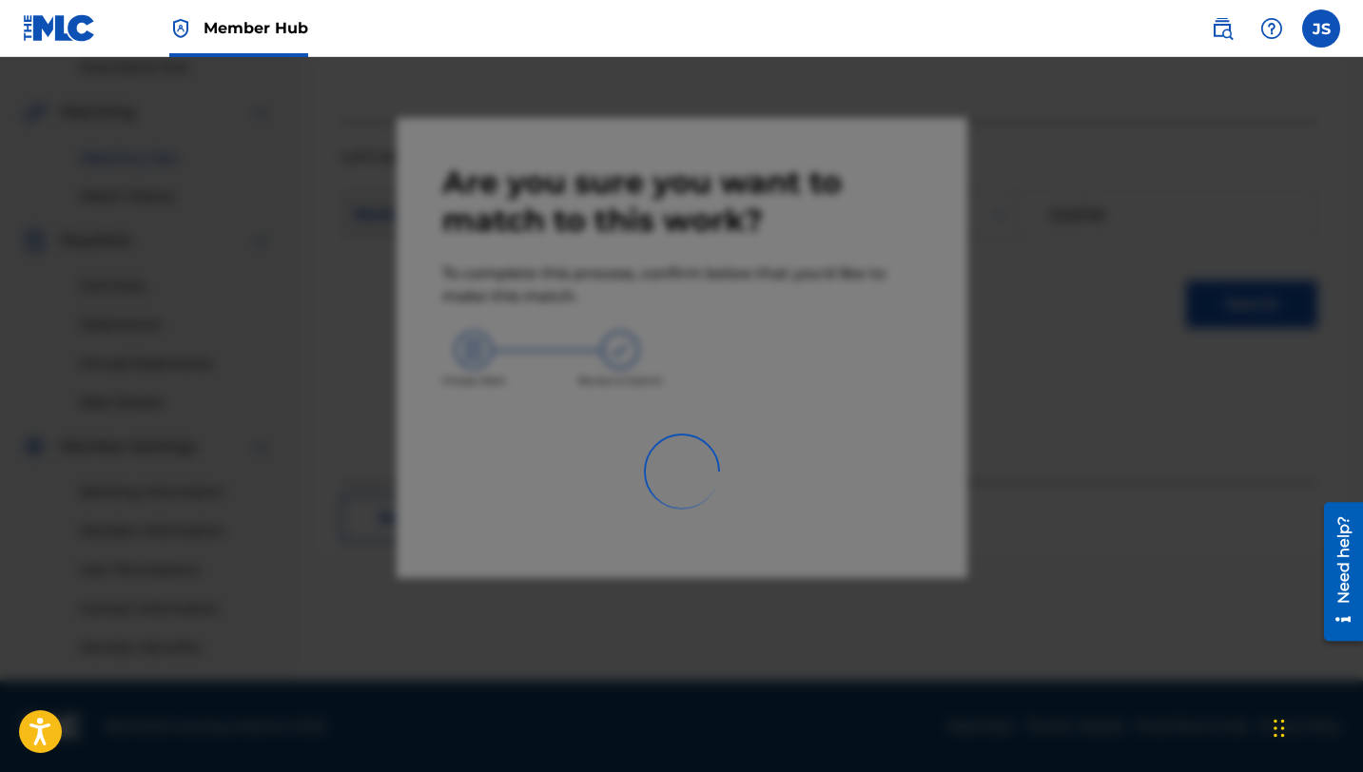
scroll to position [407, 0]
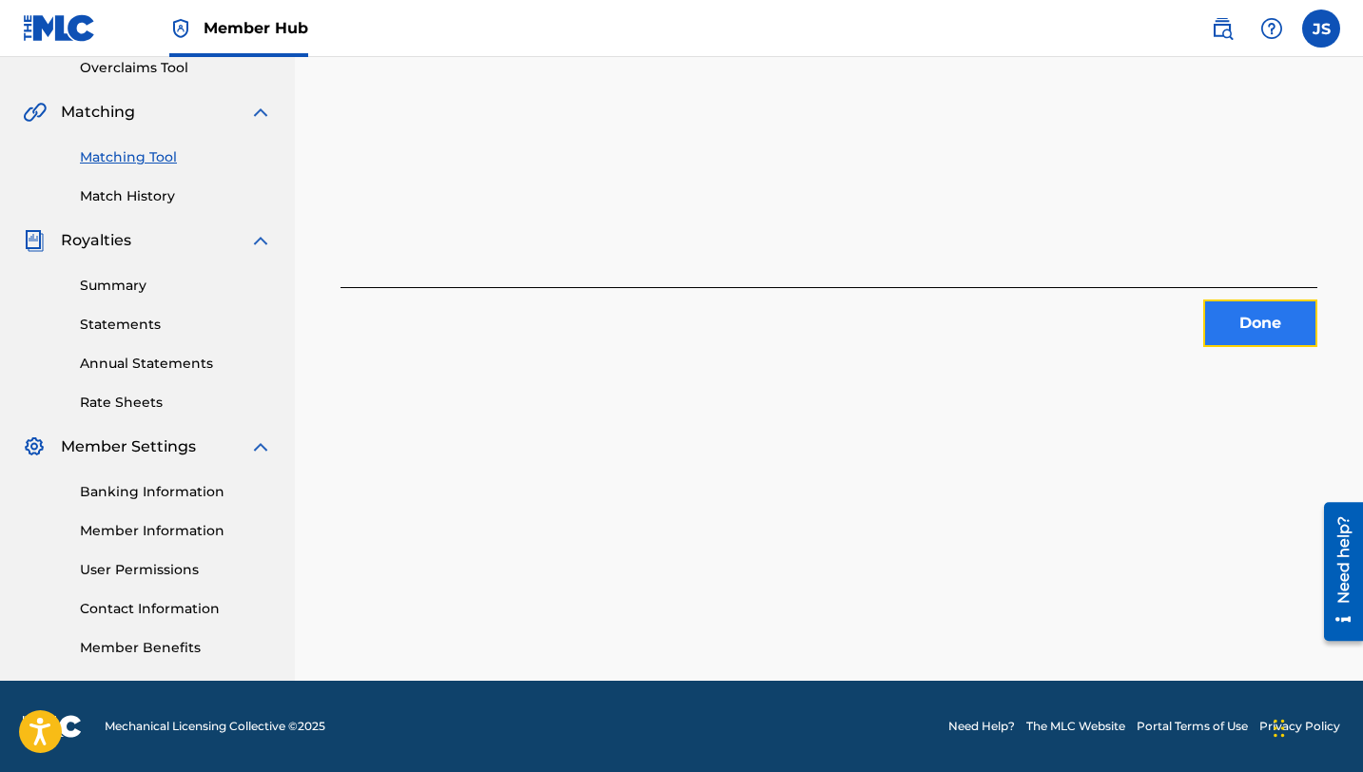
click at [1273, 333] on button "Done" at bounding box center [1260, 324] width 114 height 48
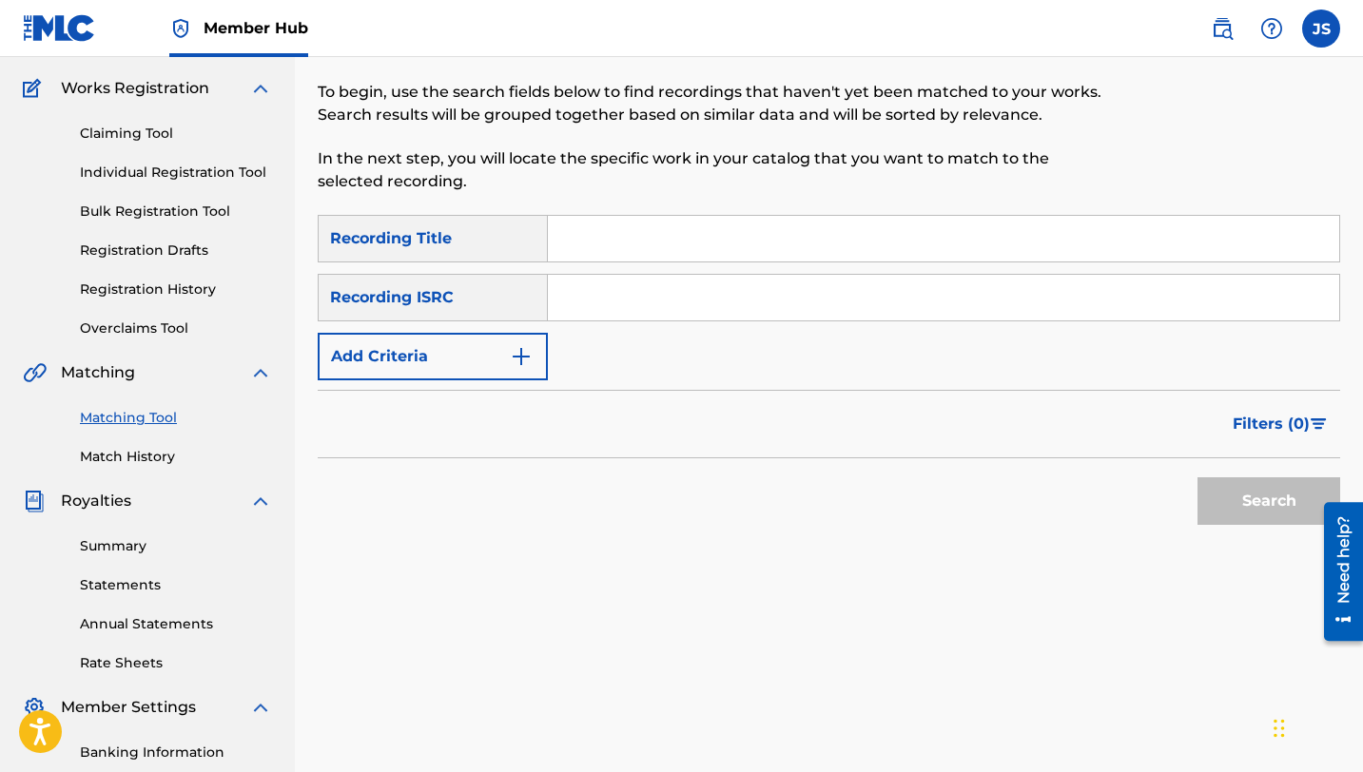
scroll to position [77, 0]
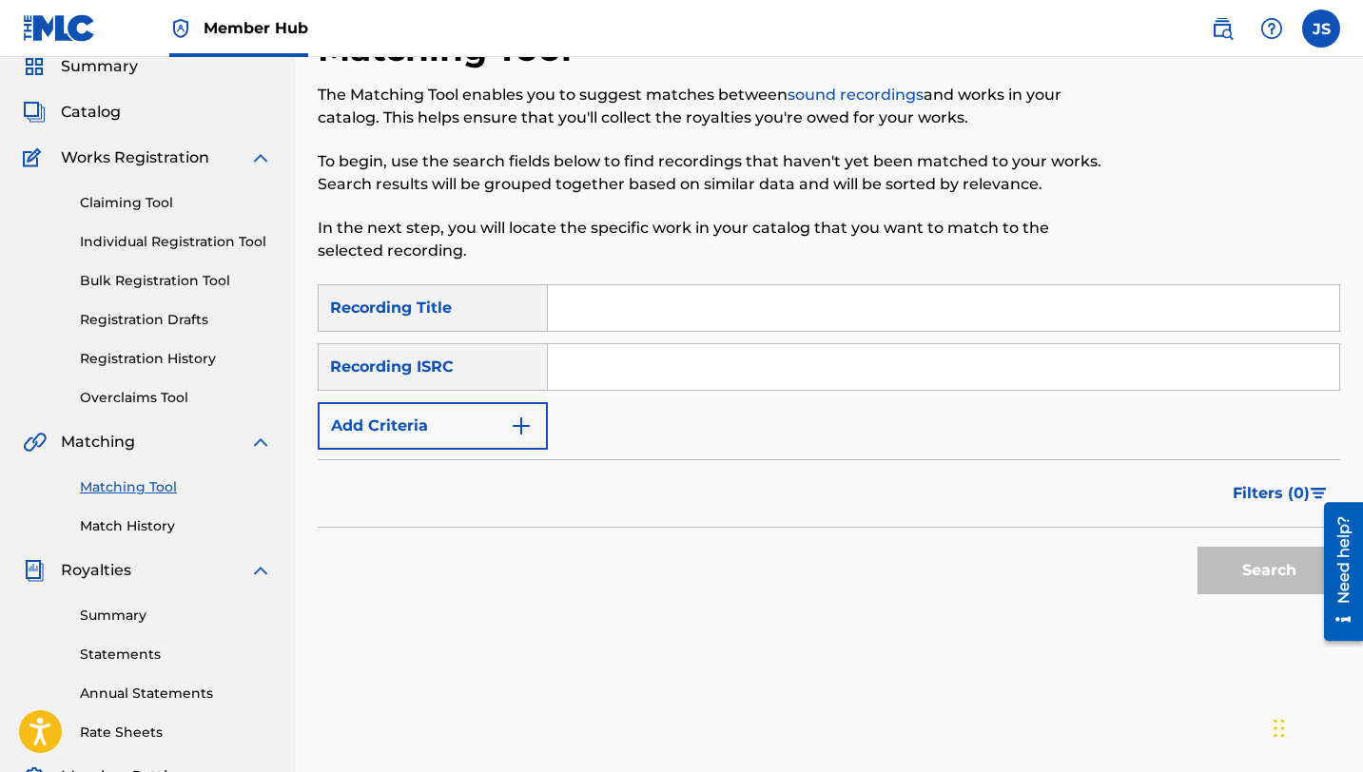
click at [679, 295] on input "Search Form" at bounding box center [943, 308] width 791 height 46
paste input "EL SORTARIO"
type input "EL SORTARIO"
click at [1197, 547] on button "Search" at bounding box center [1268, 571] width 143 height 48
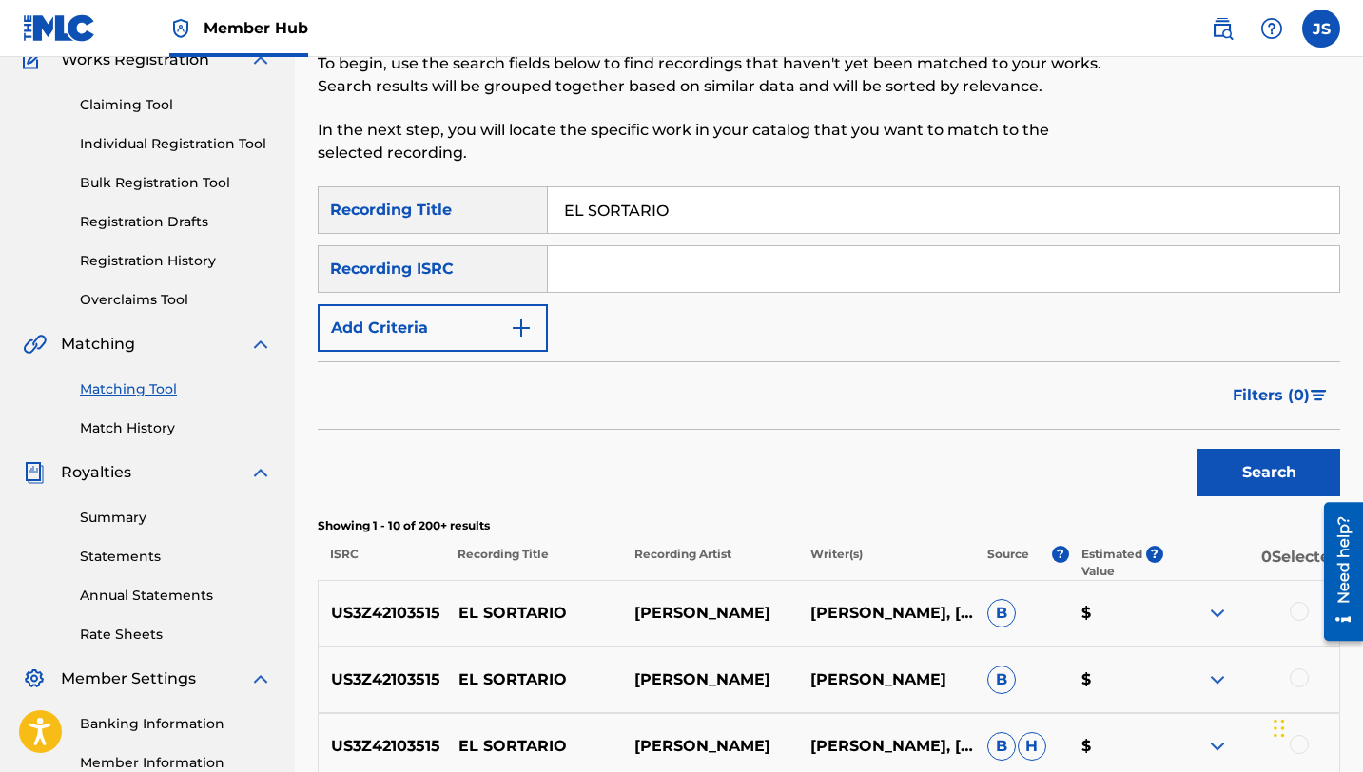
scroll to position [182, 0]
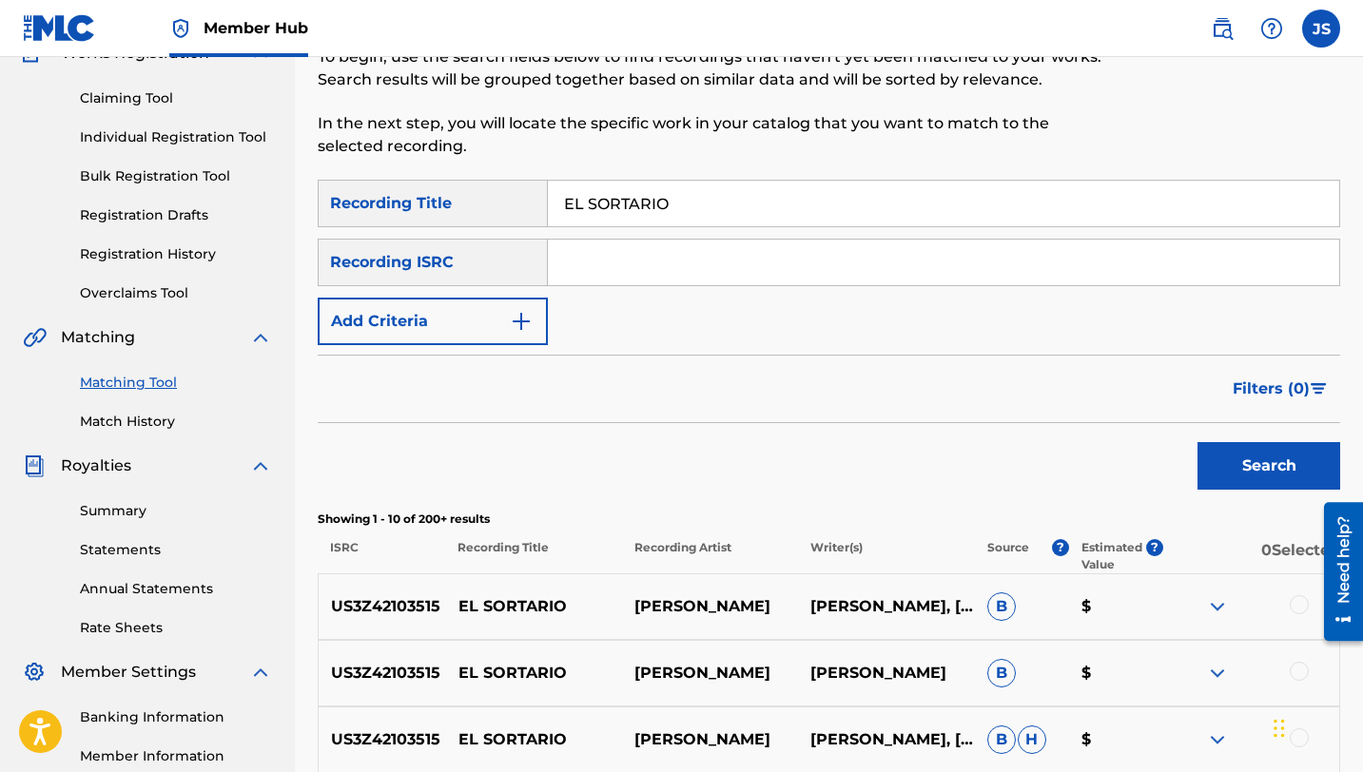
click at [1293, 595] on div at bounding box center [1251, 606] width 176 height 23
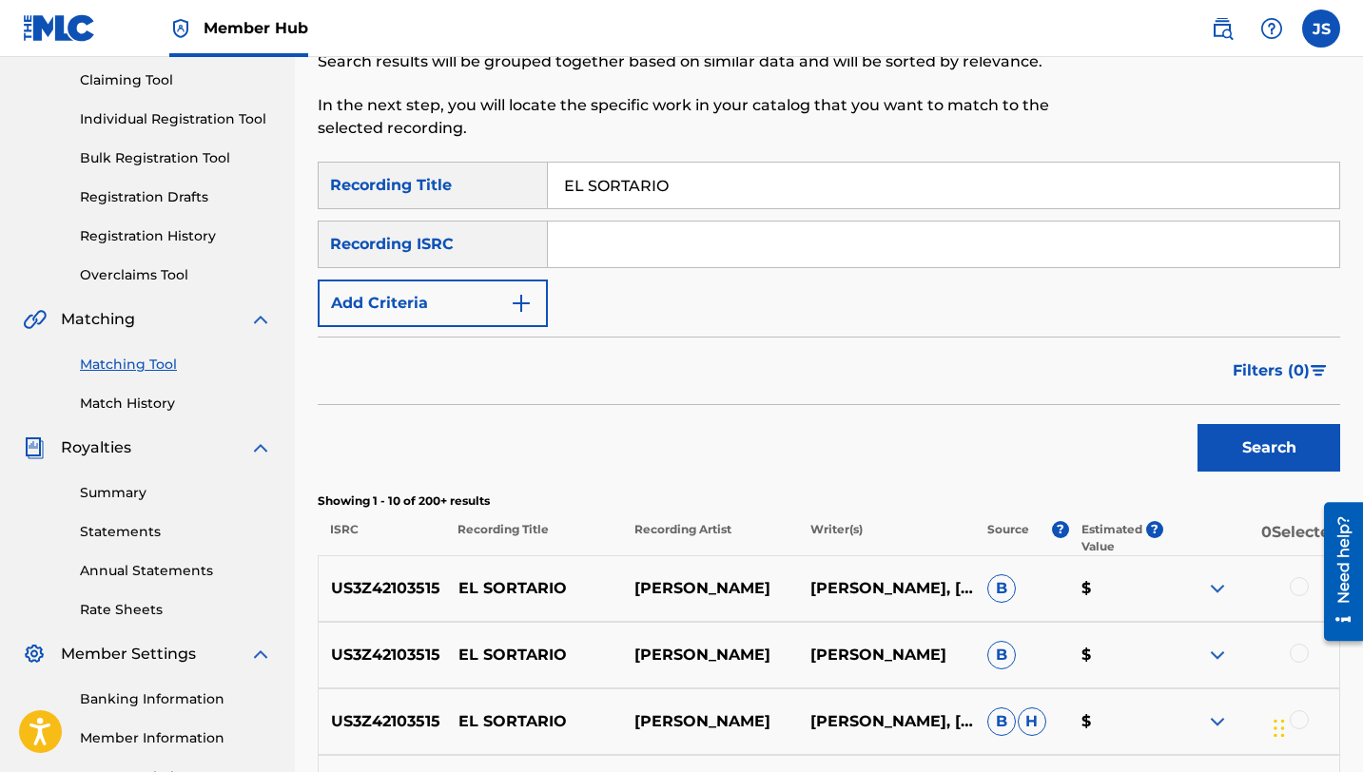
scroll to position [205, 0]
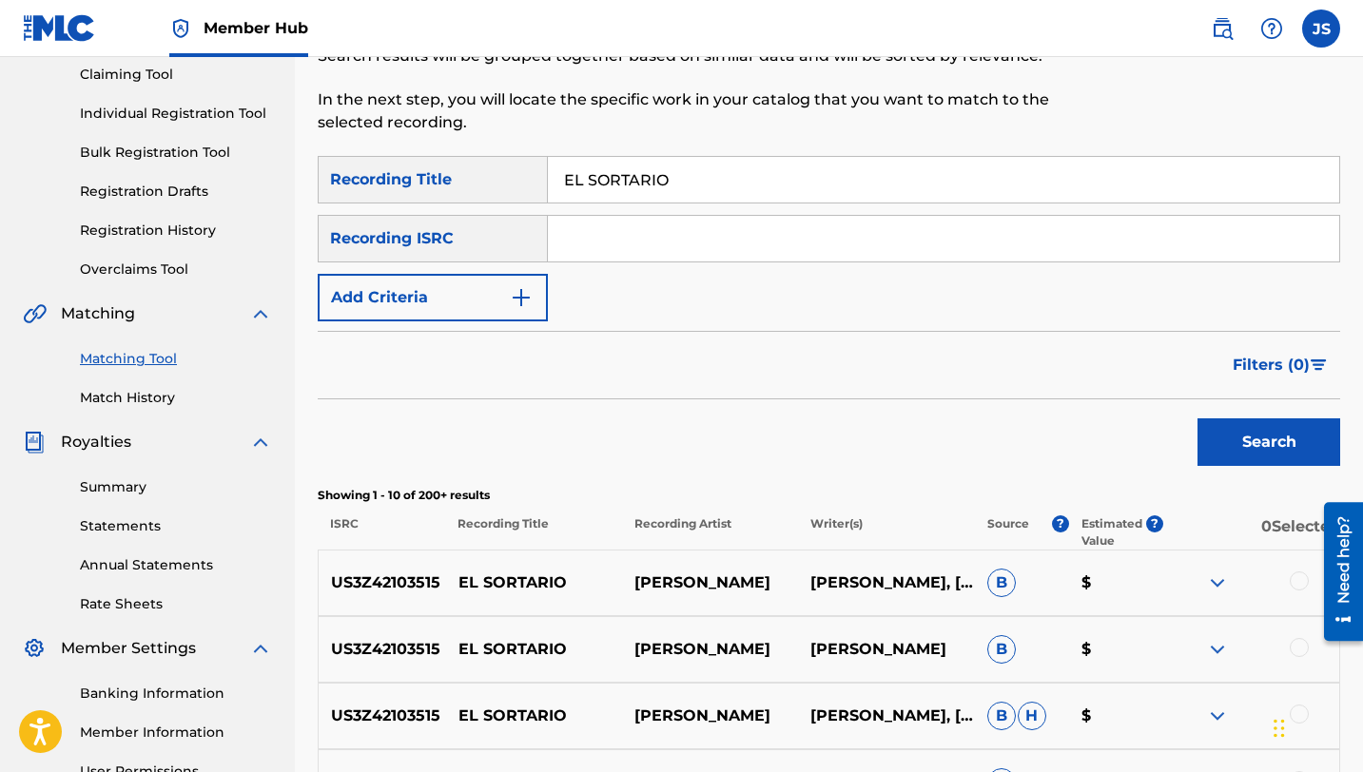
click at [1296, 590] on div at bounding box center [1299, 581] width 19 height 19
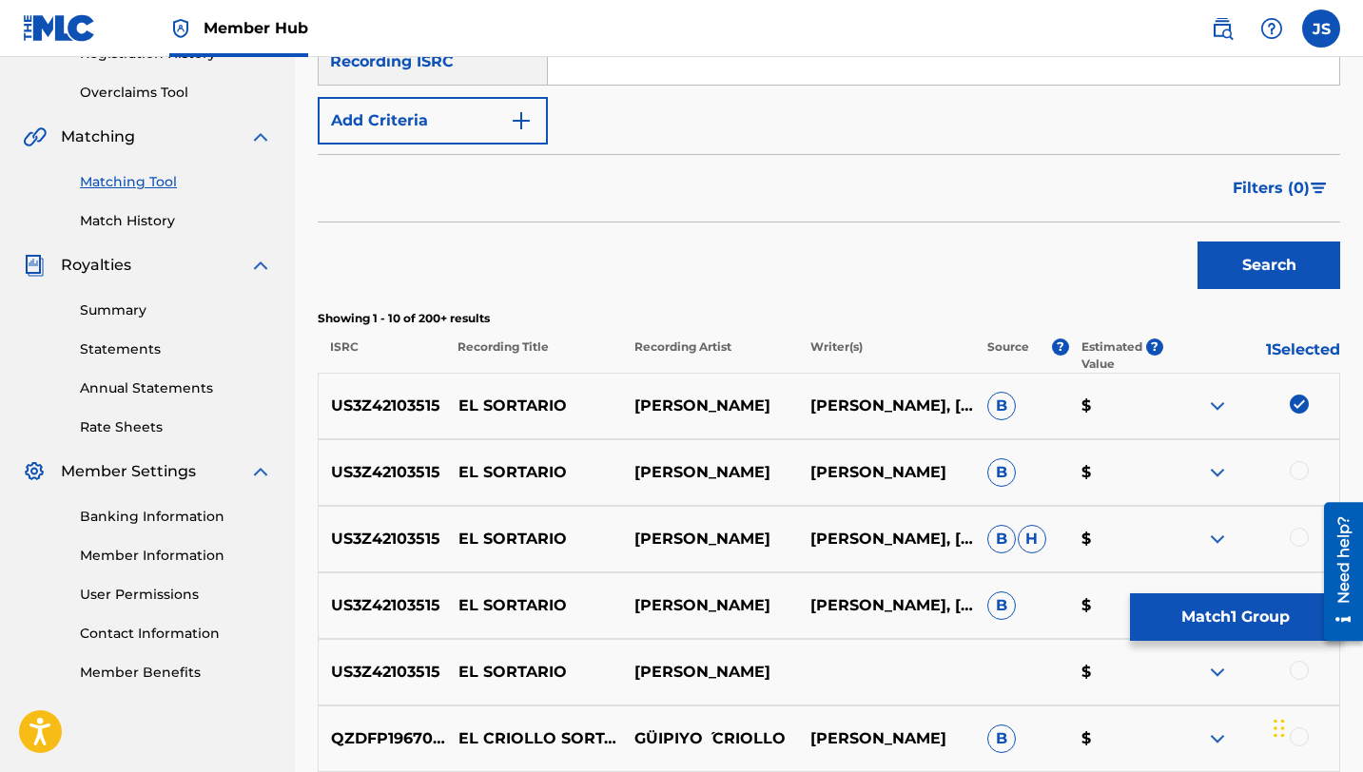
scroll to position [384, 0]
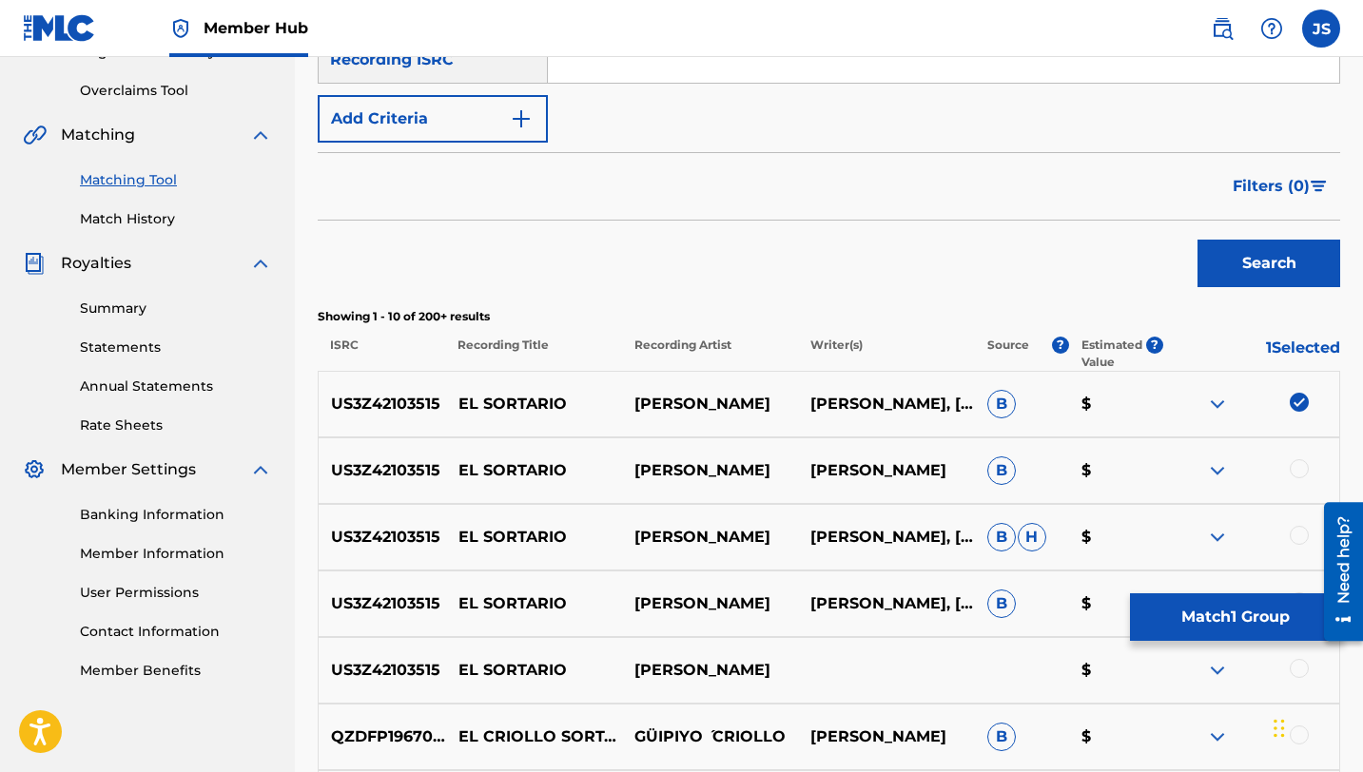
click at [1299, 471] on div at bounding box center [1299, 468] width 19 height 19
click at [1295, 540] on div at bounding box center [1299, 535] width 19 height 19
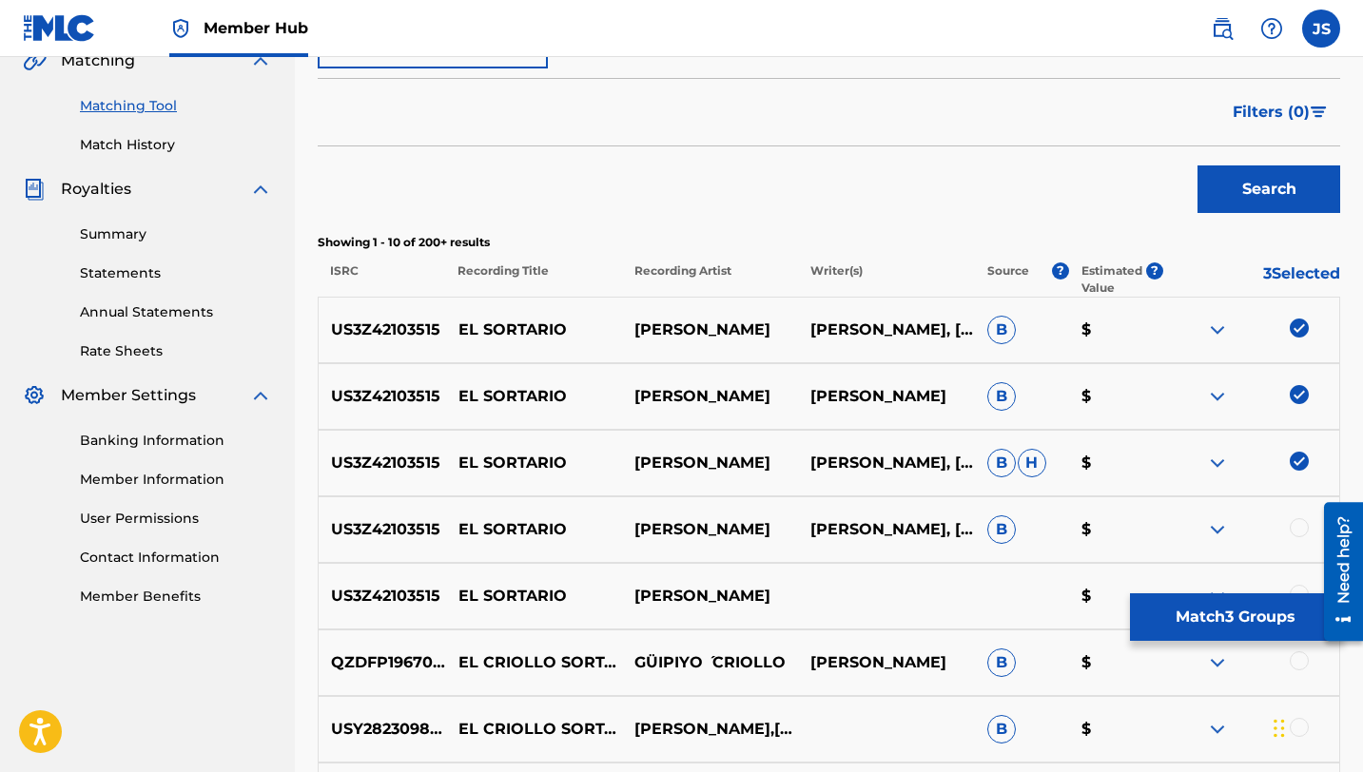
scroll to position [469, 0]
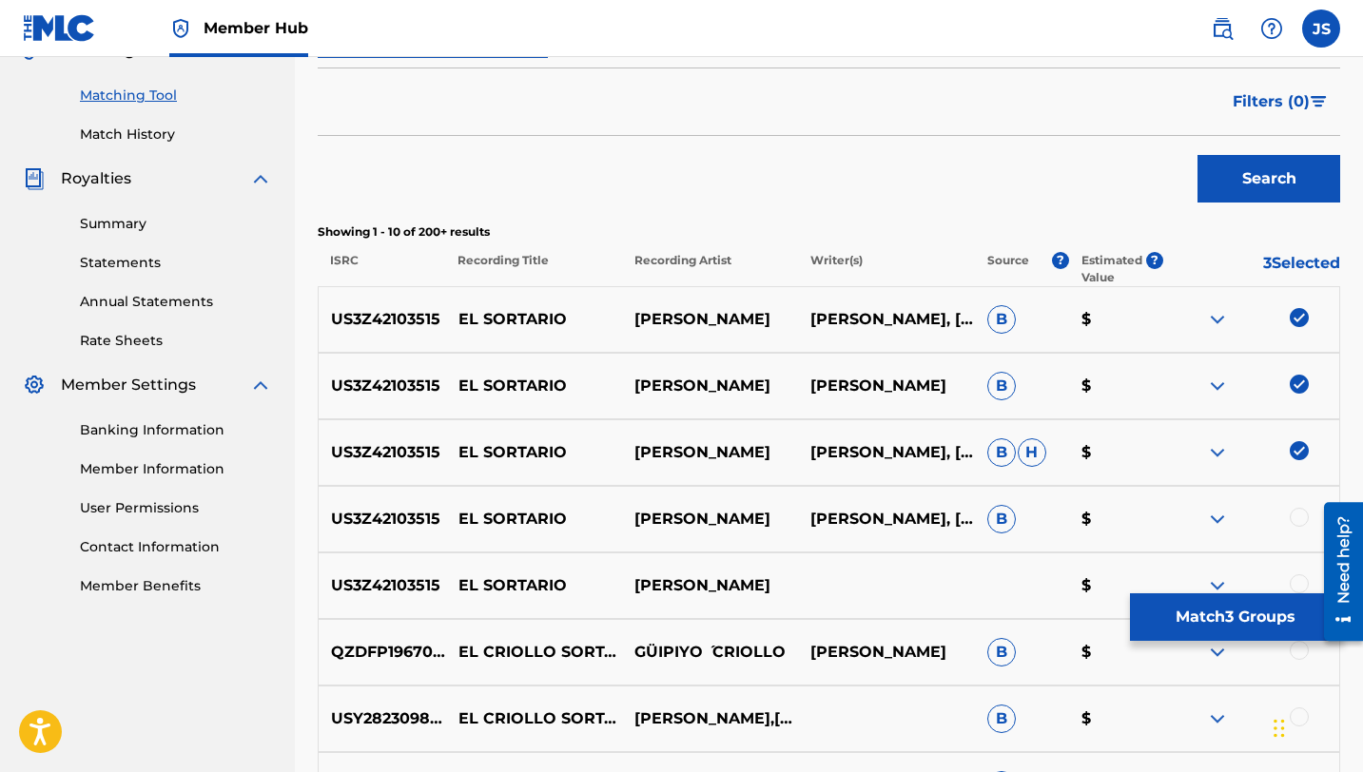
click at [1296, 521] on div at bounding box center [1299, 517] width 19 height 19
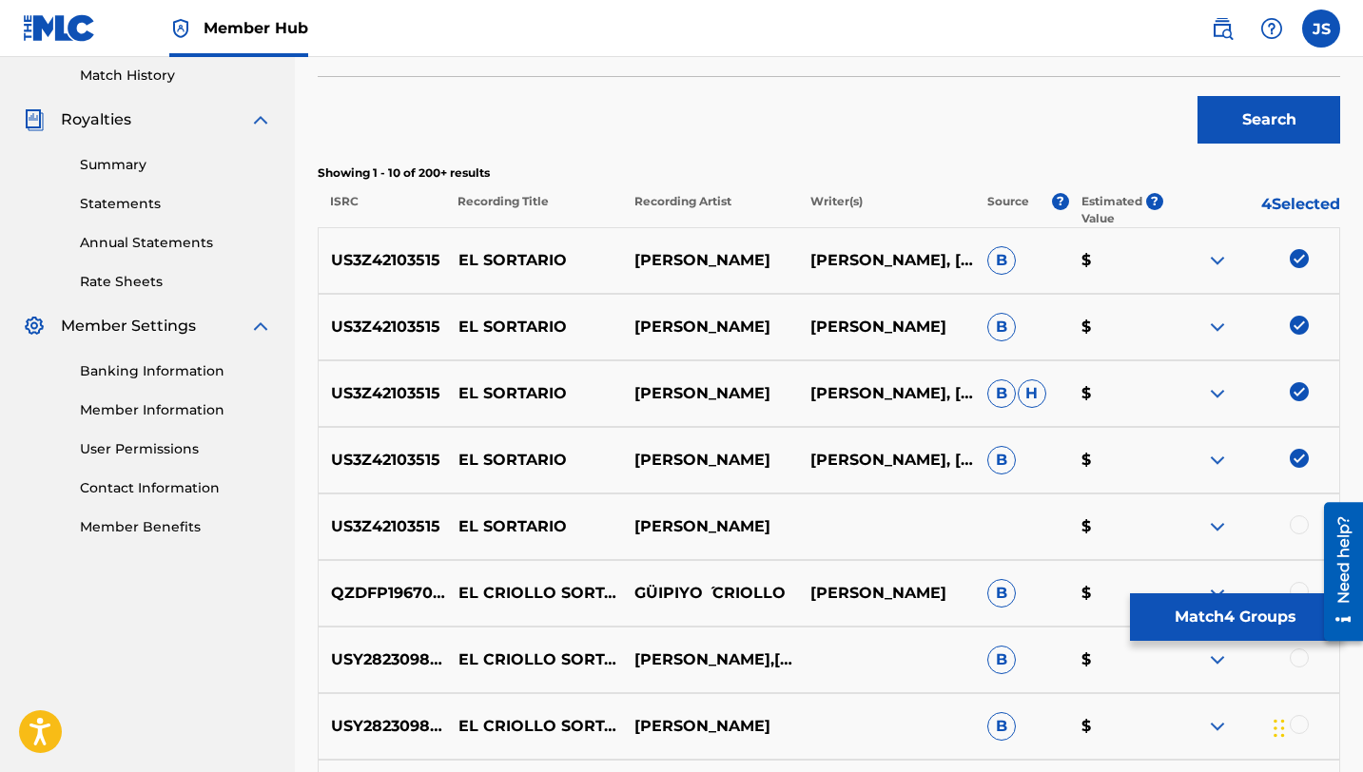
scroll to position [533, 0]
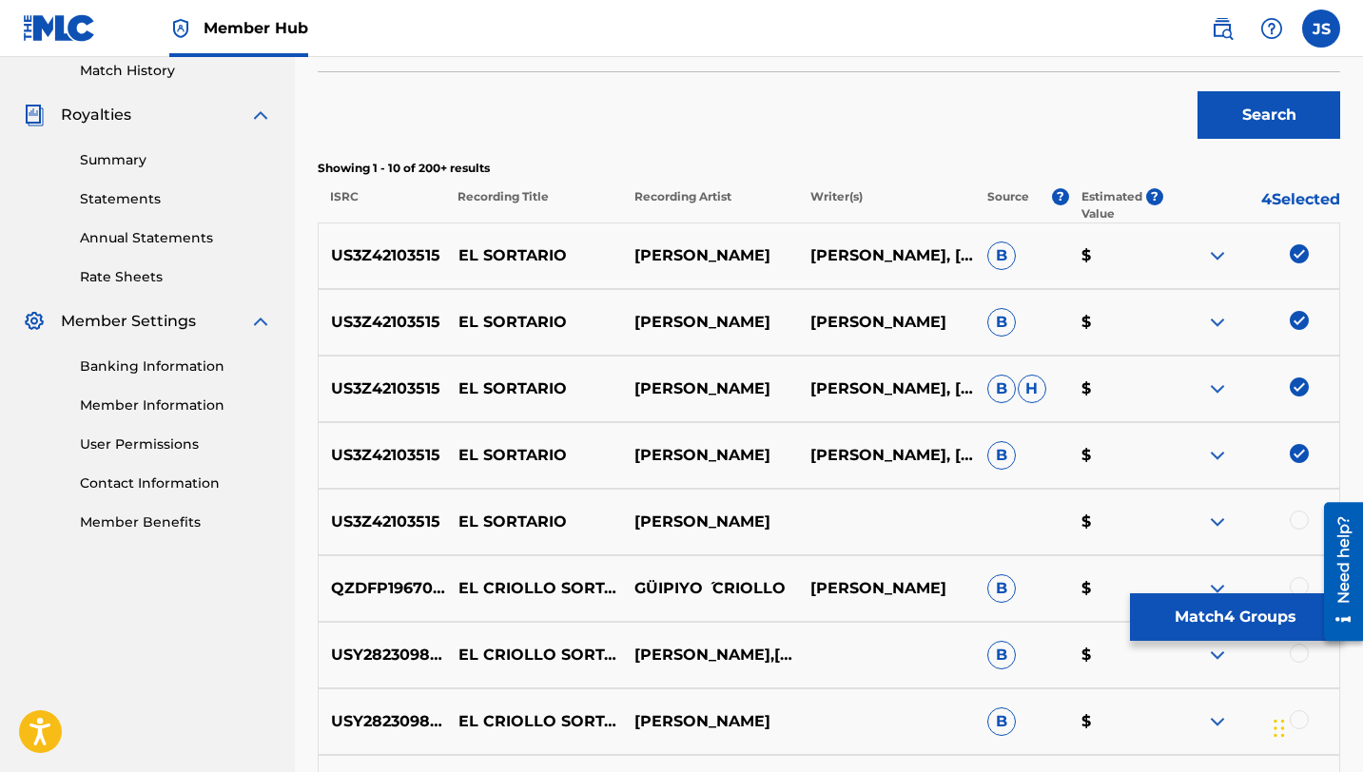
click at [1291, 520] on div at bounding box center [1299, 520] width 19 height 19
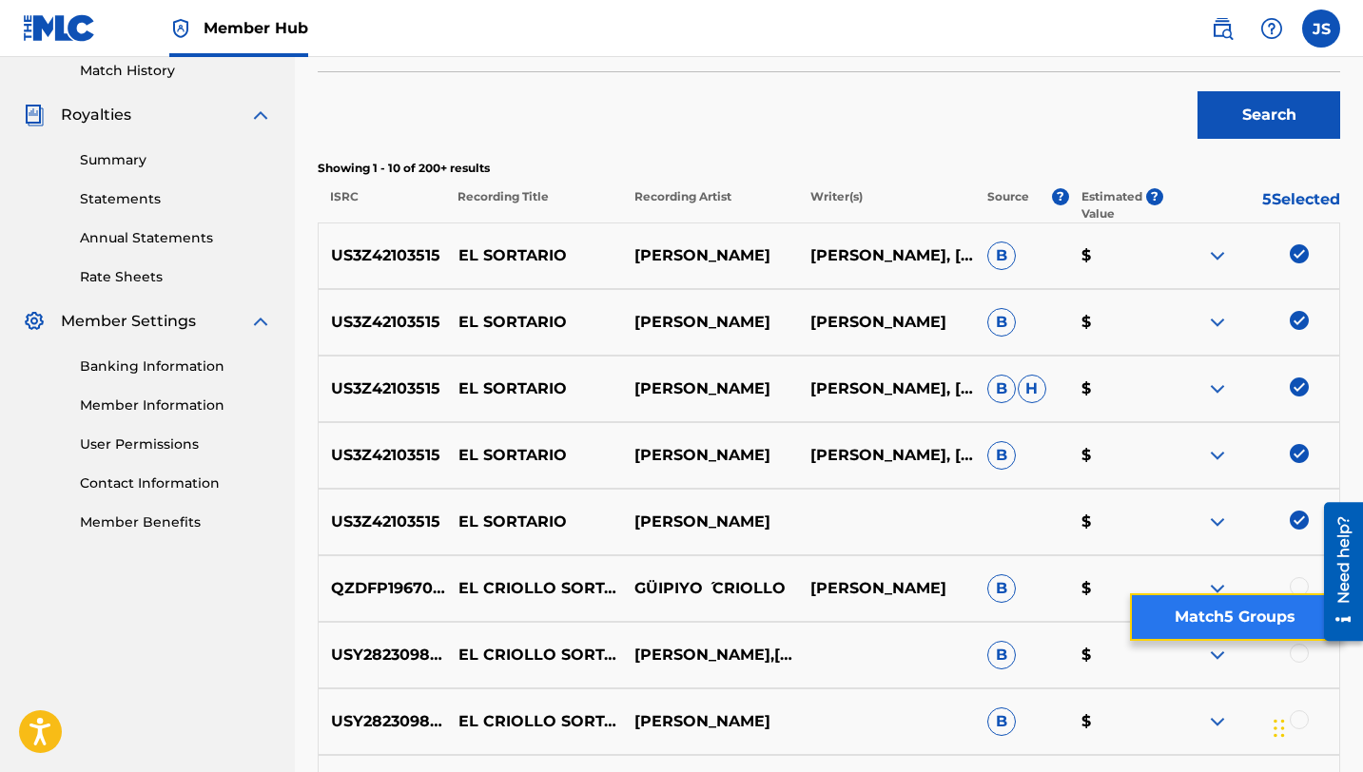
click at [1176, 614] on button "Match 5 Groups" at bounding box center [1235, 617] width 210 height 48
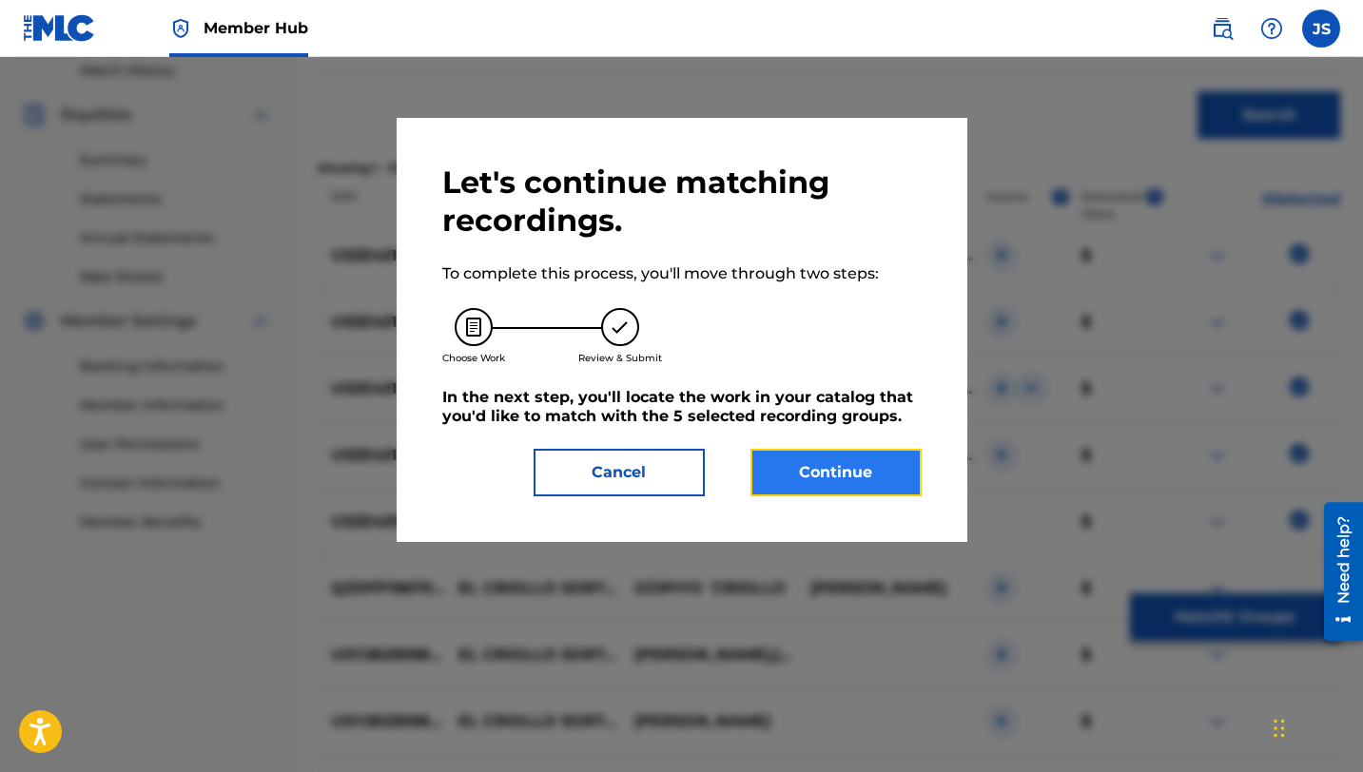
click at [754, 461] on button "Continue" at bounding box center [835, 473] width 171 height 48
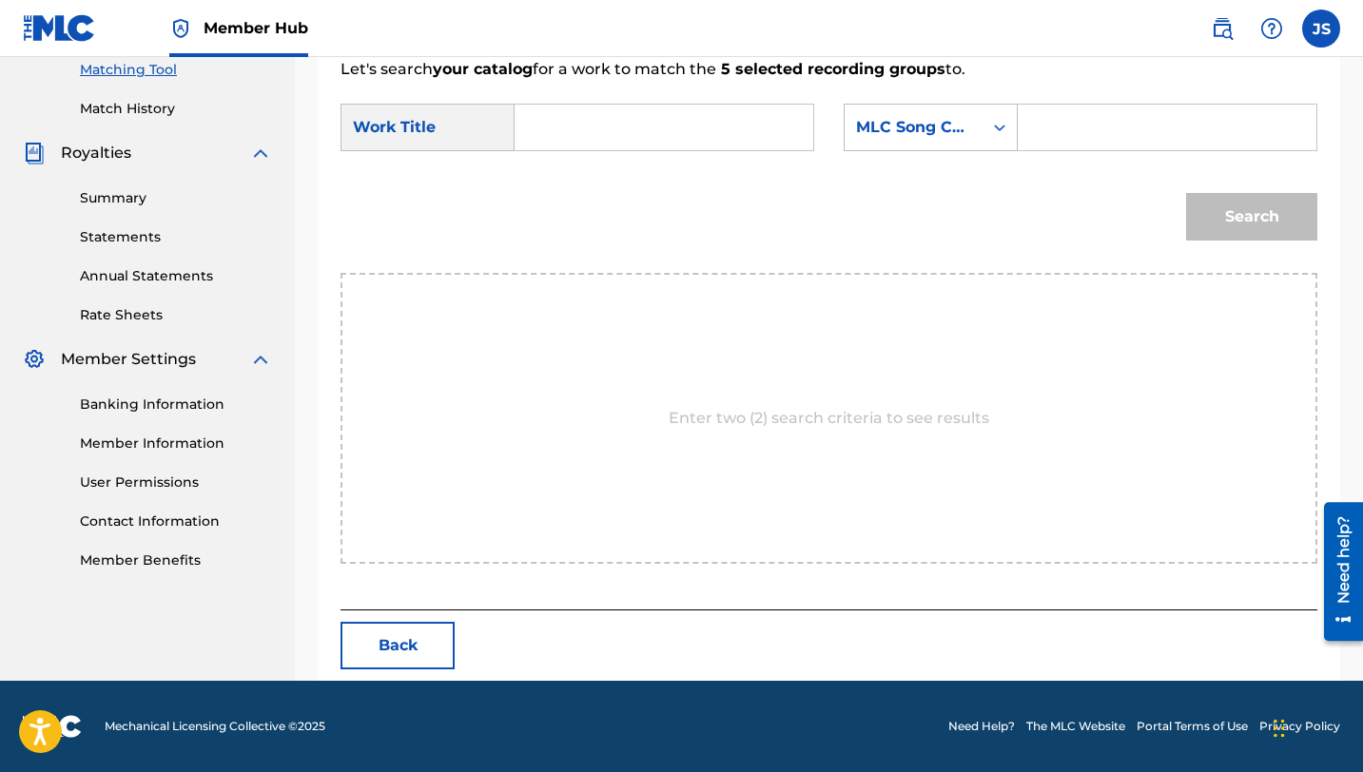
scroll to position [495, 0]
click at [753, 145] on input "Search Form" at bounding box center [664, 128] width 266 height 46
paste input "EL SORTARIO"
type input "EL SORTARIO"
click at [1082, 119] on input "Search Form" at bounding box center [1167, 128] width 266 height 46
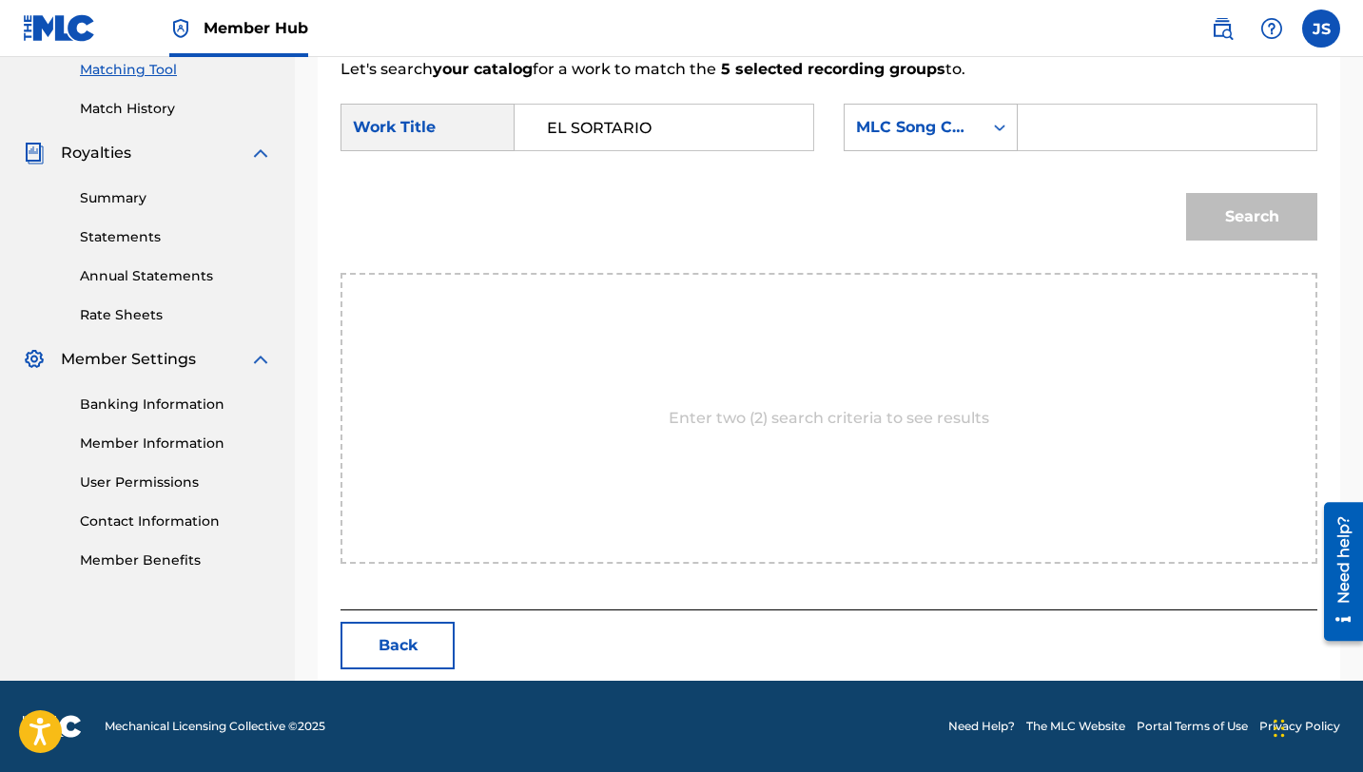
paste input "ER98CZ"
type input "ER98CZ"
click at [1186, 193] on button "Search" at bounding box center [1251, 217] width 131 height 48
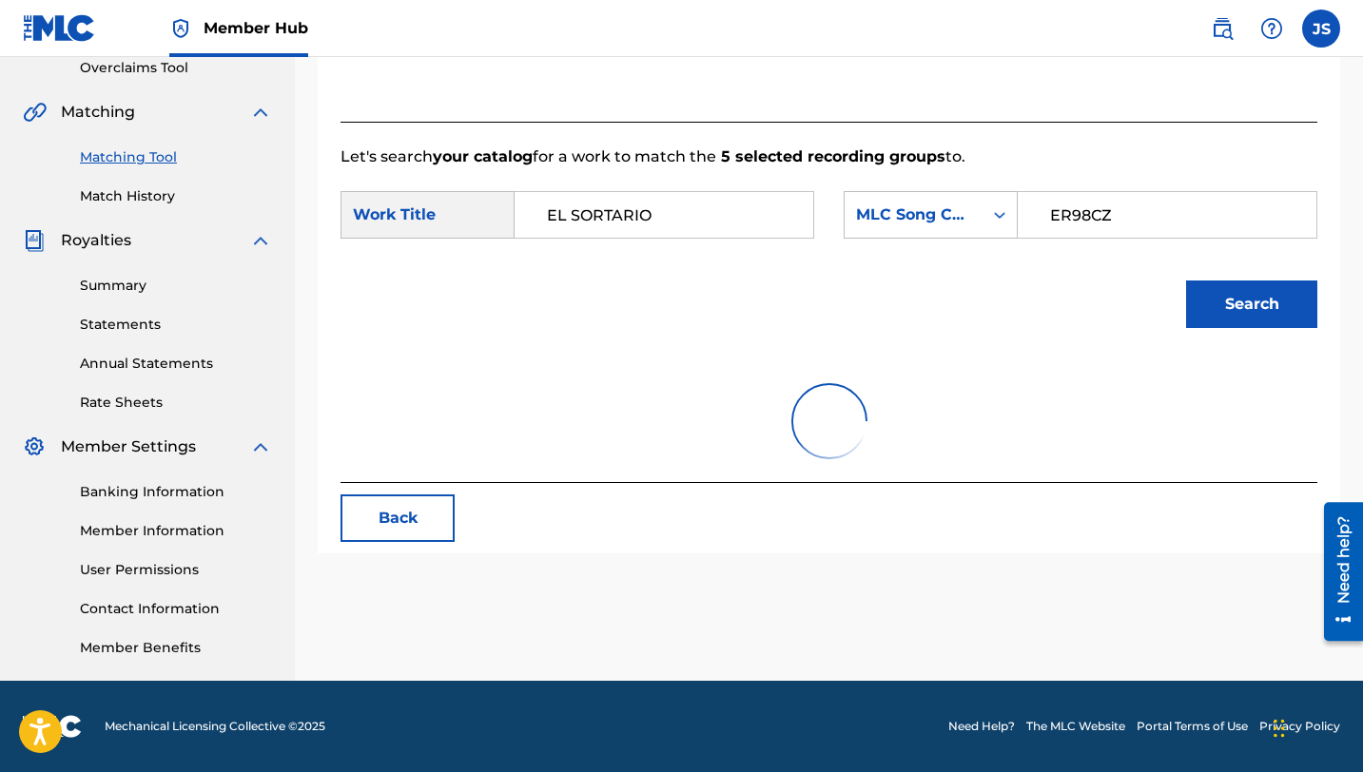
scroll to position [438, 0]
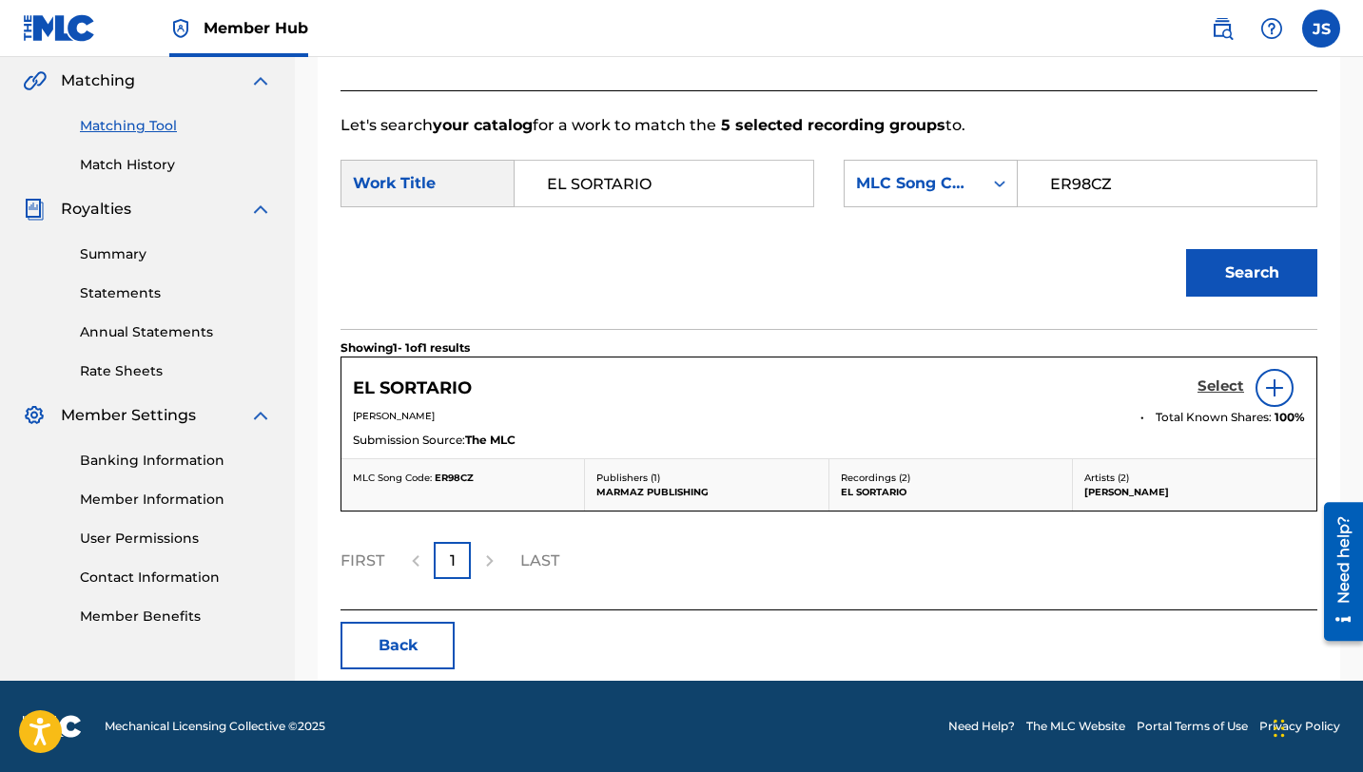
click at [1215, 390] on h5 "Select" at bounding box center [1220, 387] width 47 height 18
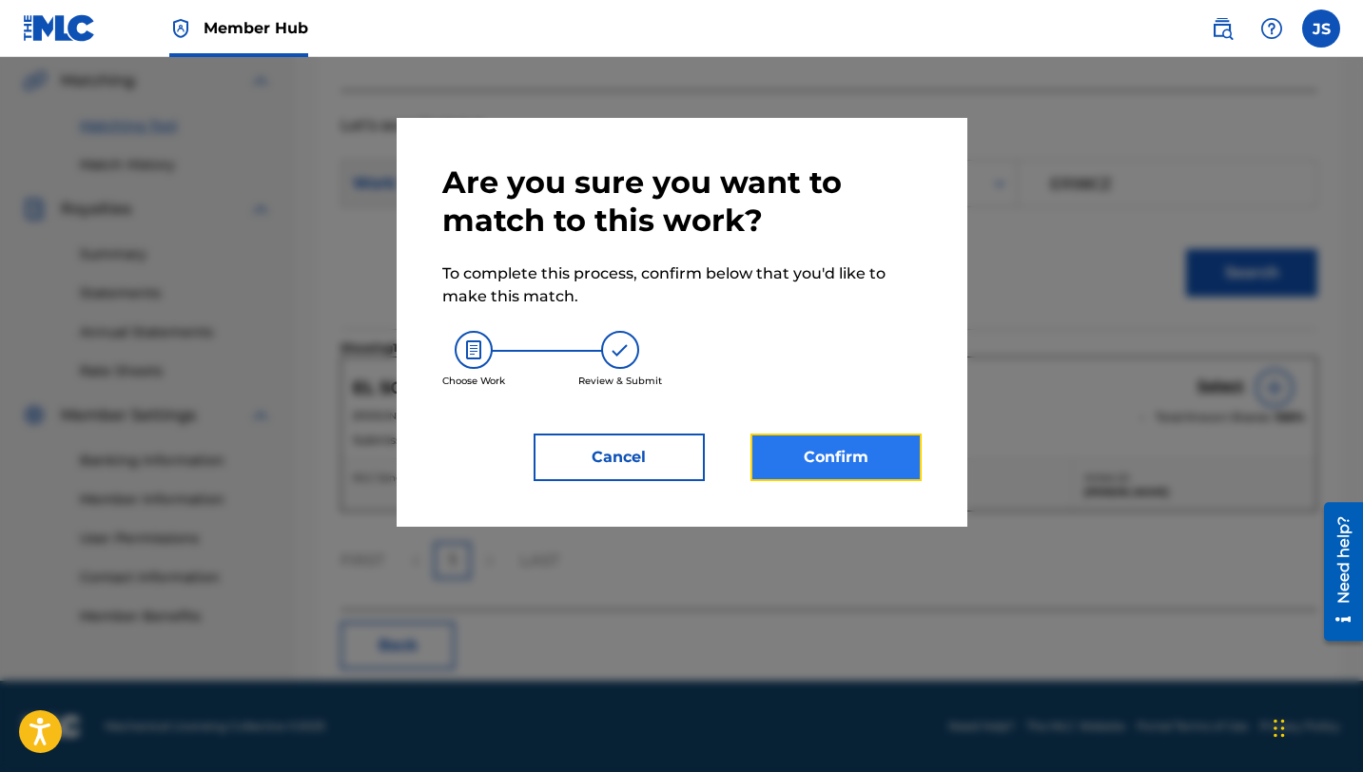
click at [877, 473] on button "Confirm" at bounding box center [835, 458] width 171 height 48
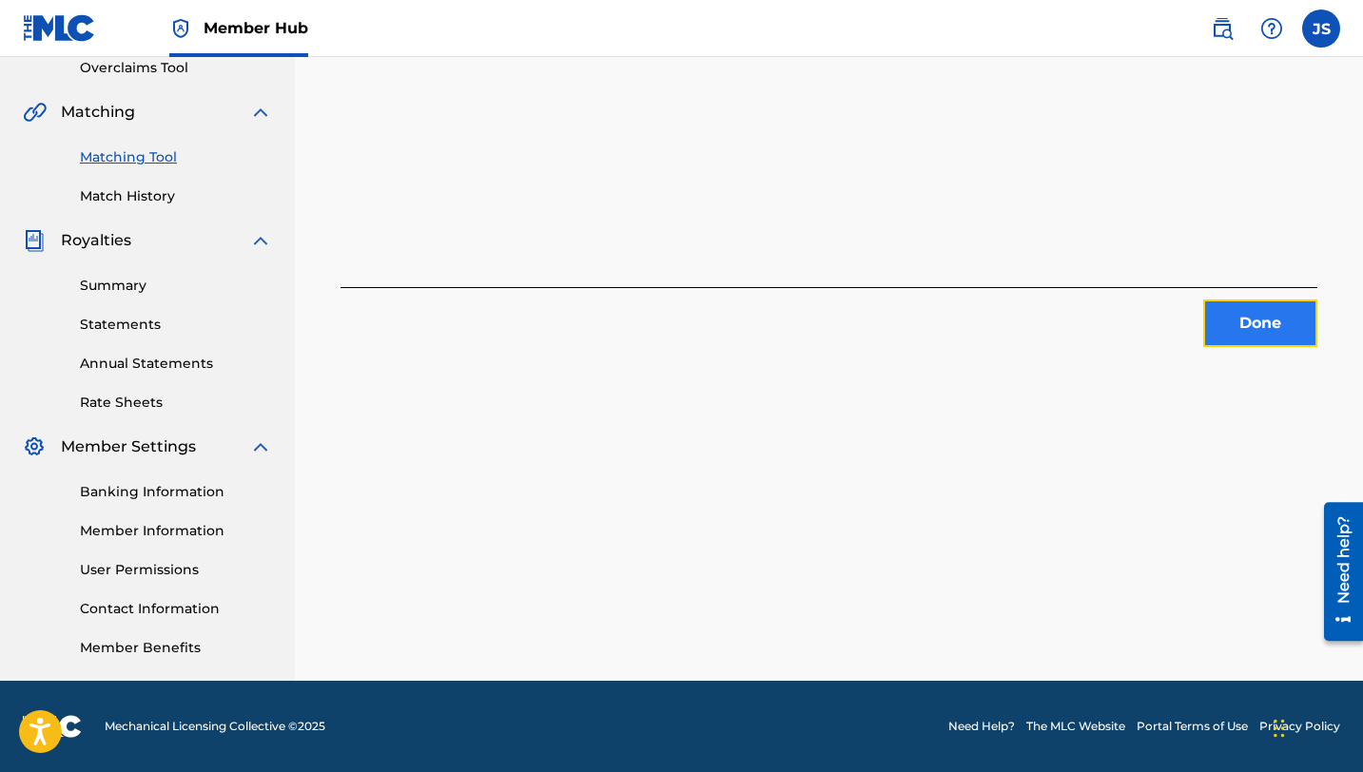
click at [1235, 302] on button "Done" at bounding box center [1260, 324] width 114 height 48
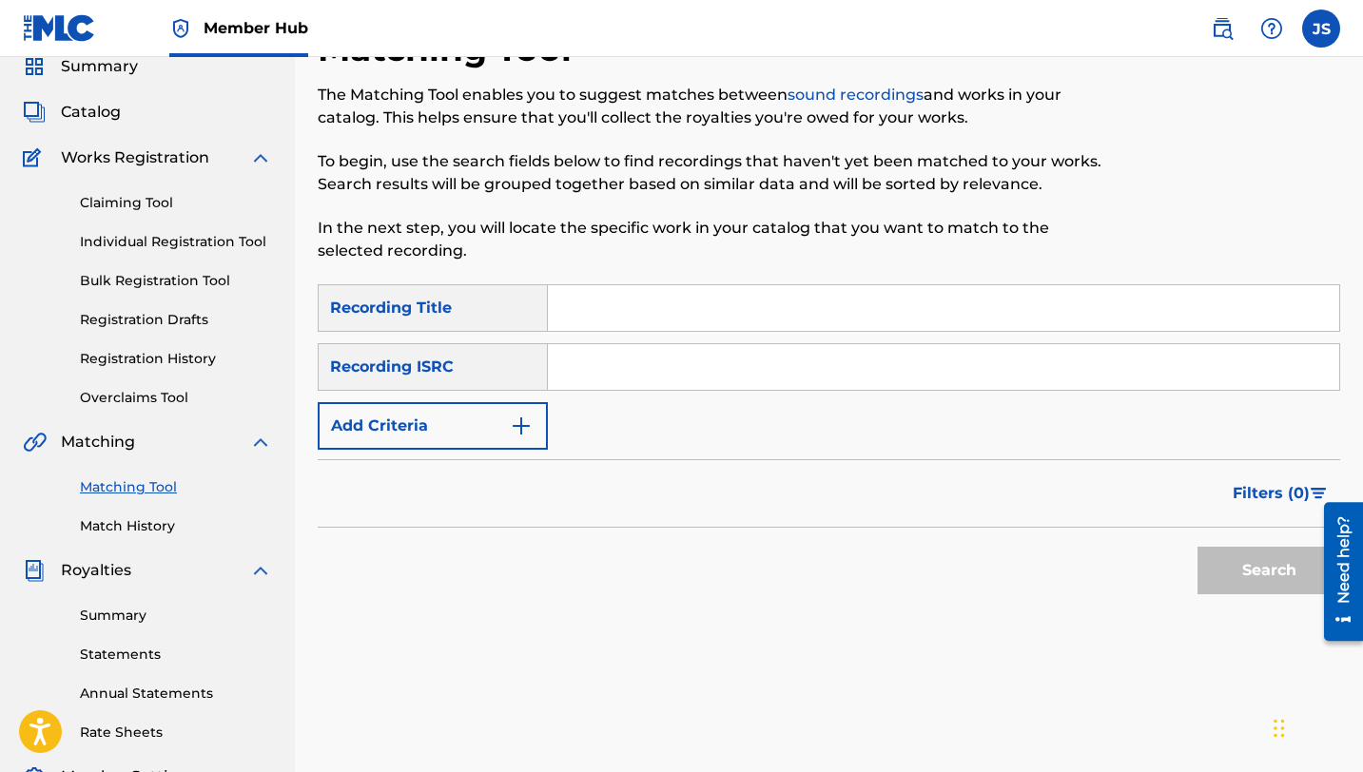
scroll to position [76, 0]
click at [575, 310] on input "Search Form" at bounding box center [943, 309] width 791 height 46
paste input "EL SUPLENTE"
type input "EL SUPLENTE"
click at [1197, 548] on button "Search" at bounding box center [1268, 572] width 143 height 48
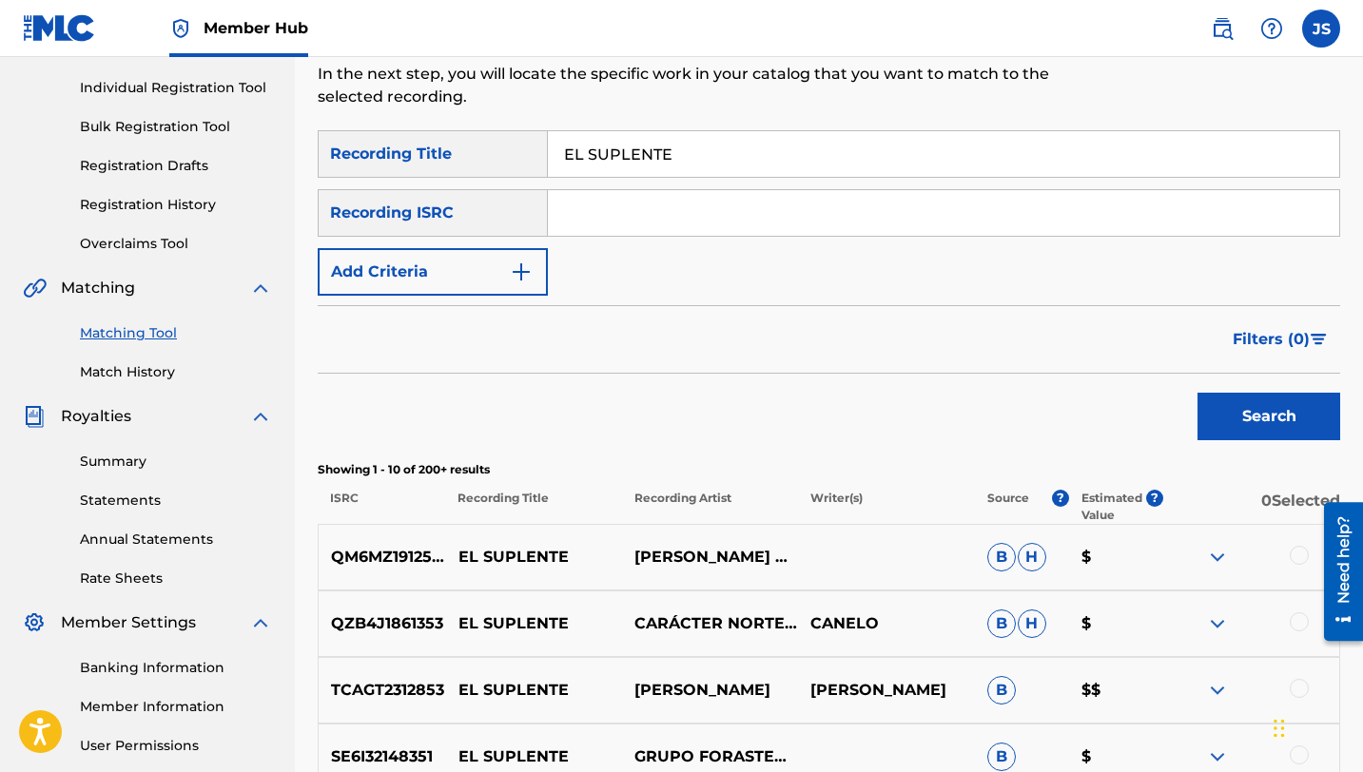
scroll to position [239, 0]
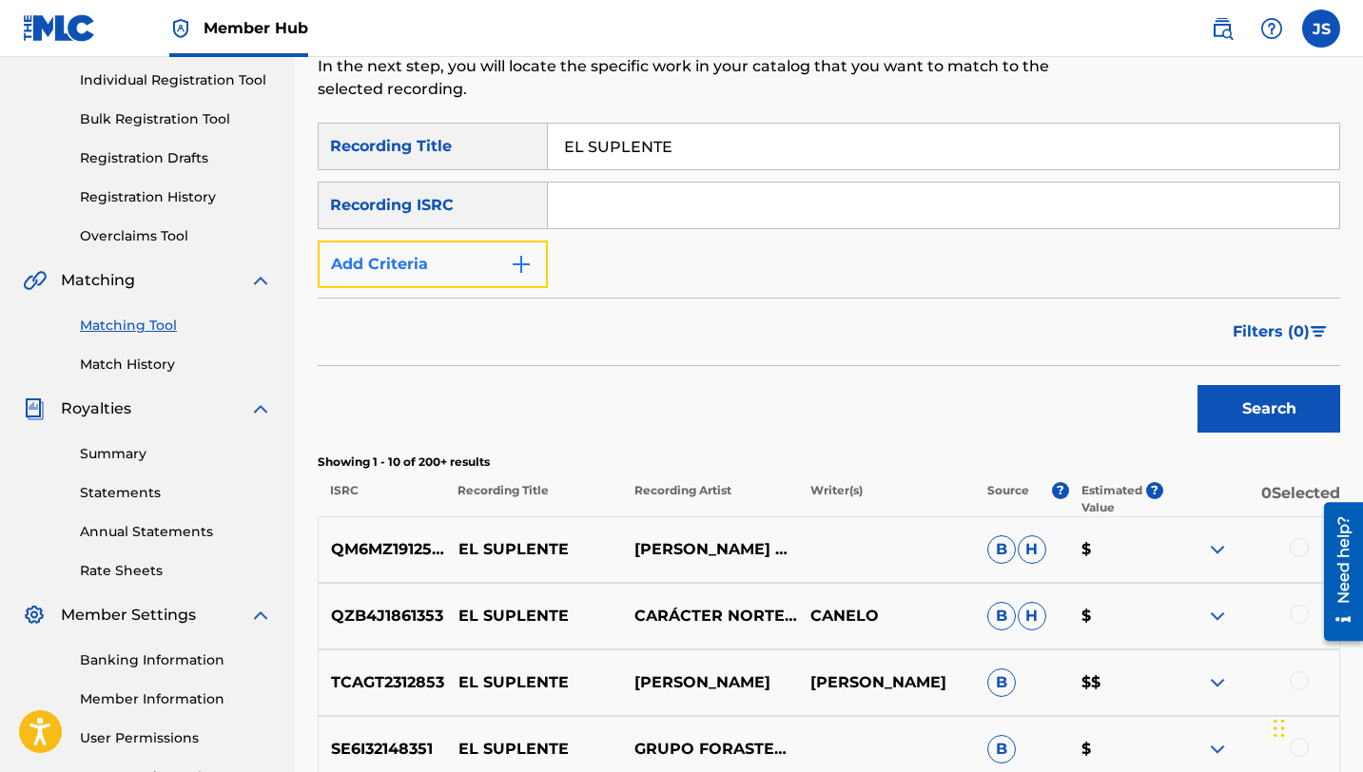
click at [515, 276] on button "Add Criteria" at bounding box center [433, 265] width 230 height 48
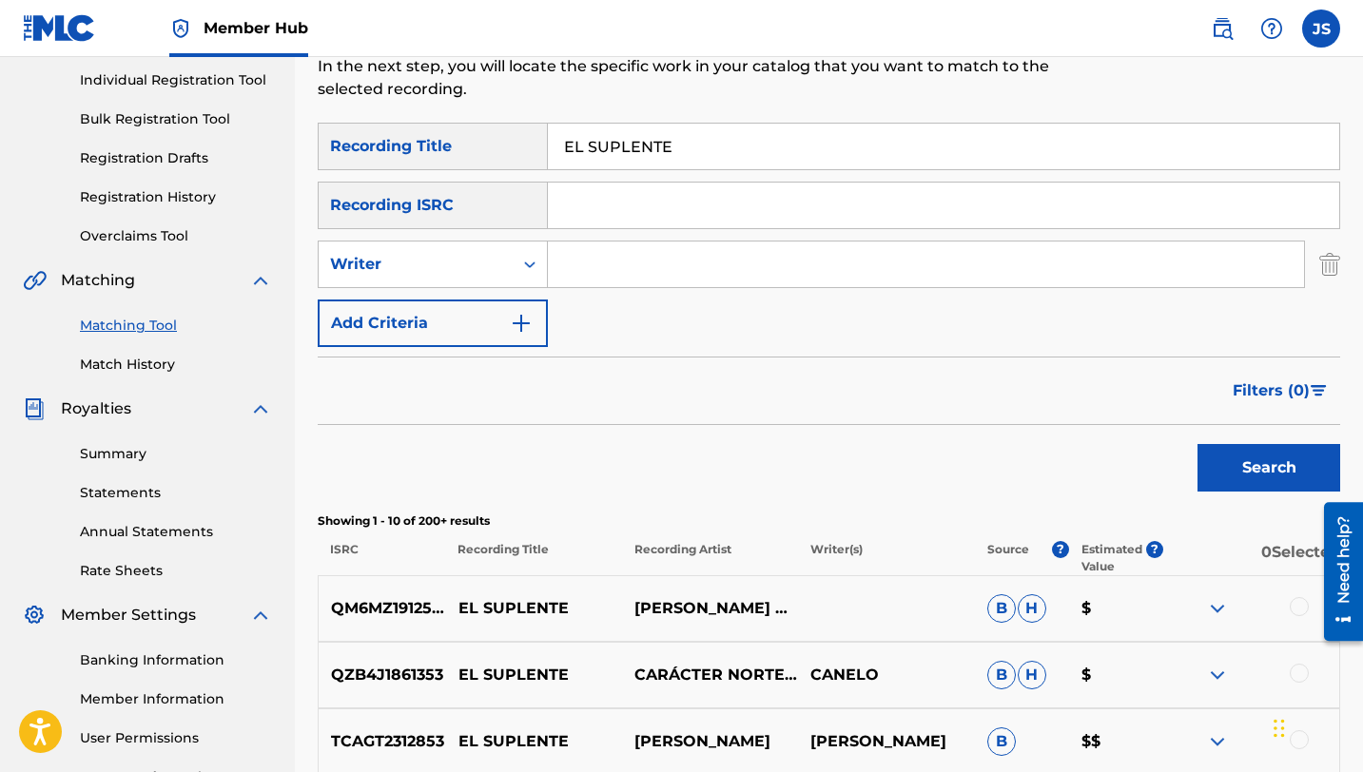
click at [660, 274] on input "Search Form" at bounding box center [926, 265] width 756 height 46
type input "[PERSON_NAME]"
click at [1197, 444] on button "Search" at bounding box center [1268, 468] width 143 height 48
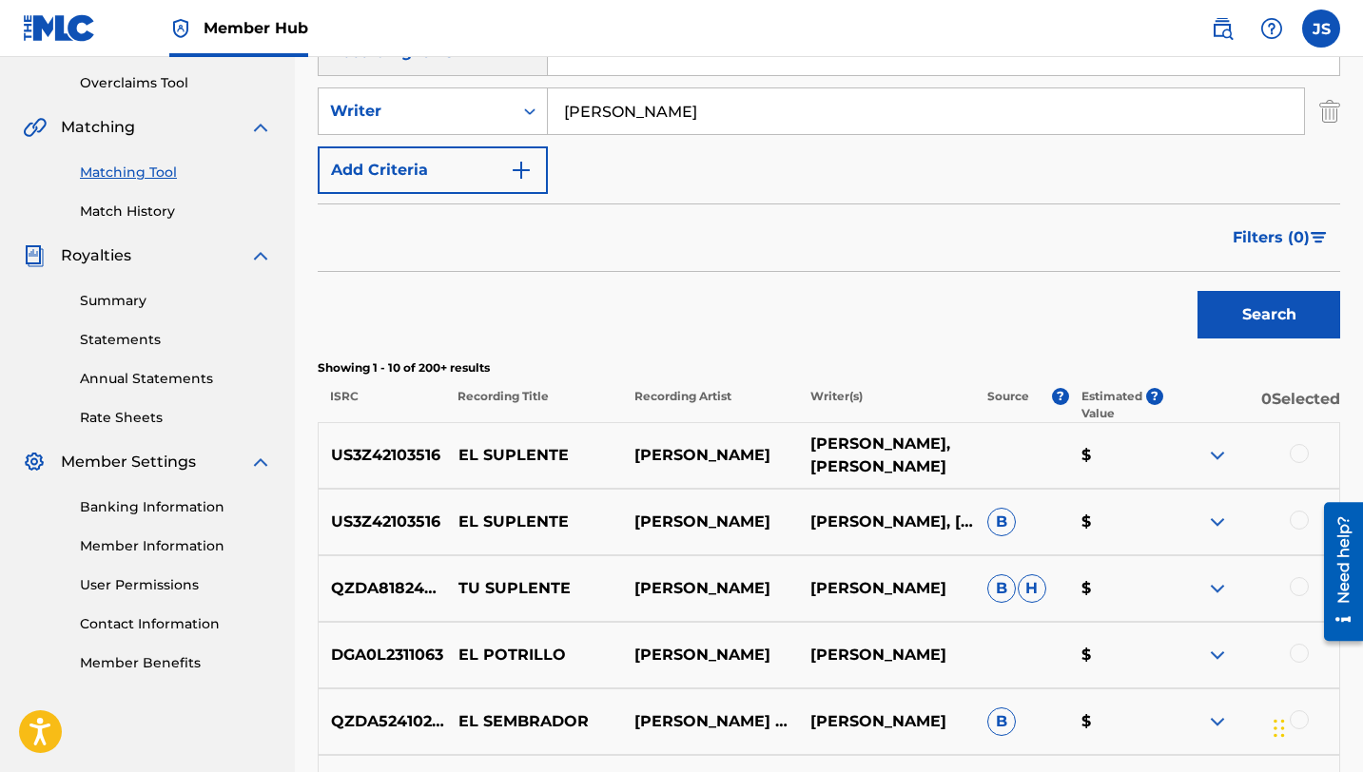
scroll to position [451, 0]
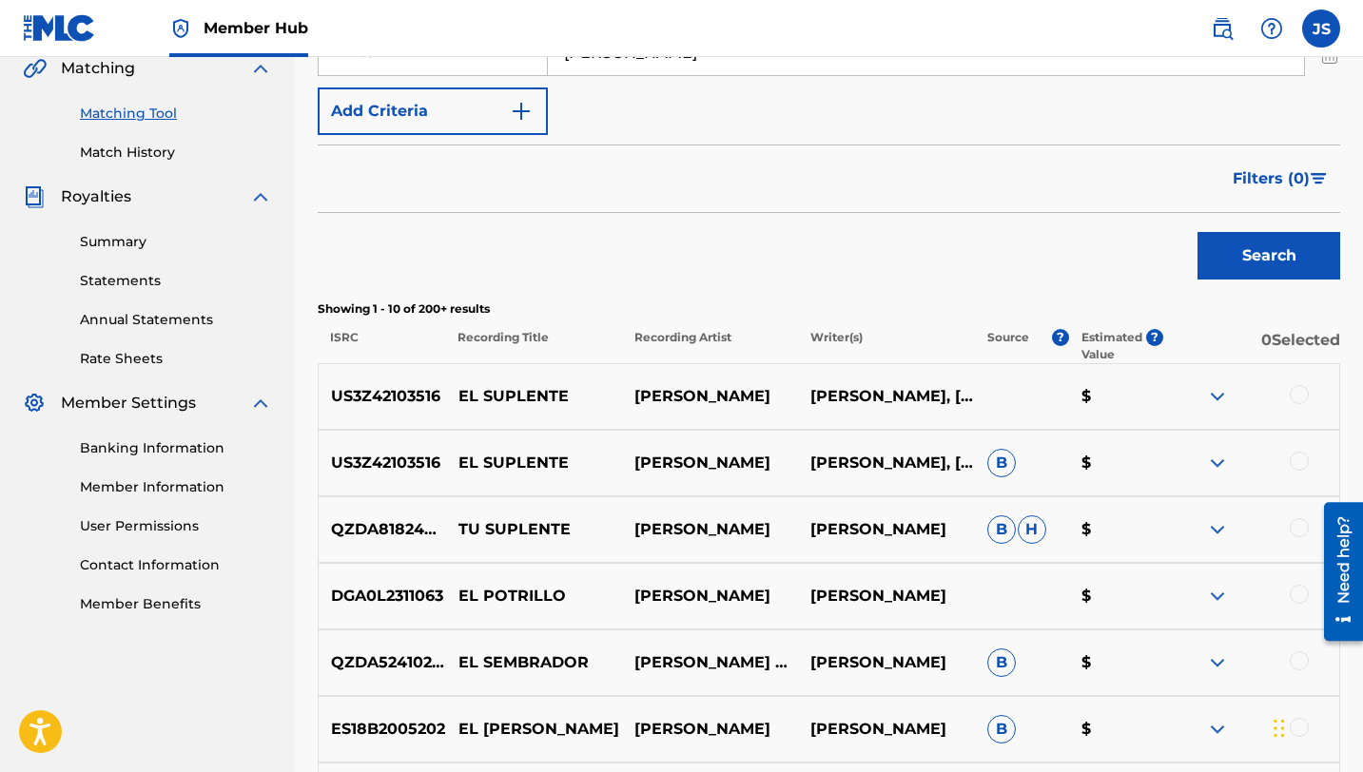
click at [1300, 399] on div at bounding box center [1299, 394] width 19 height 19
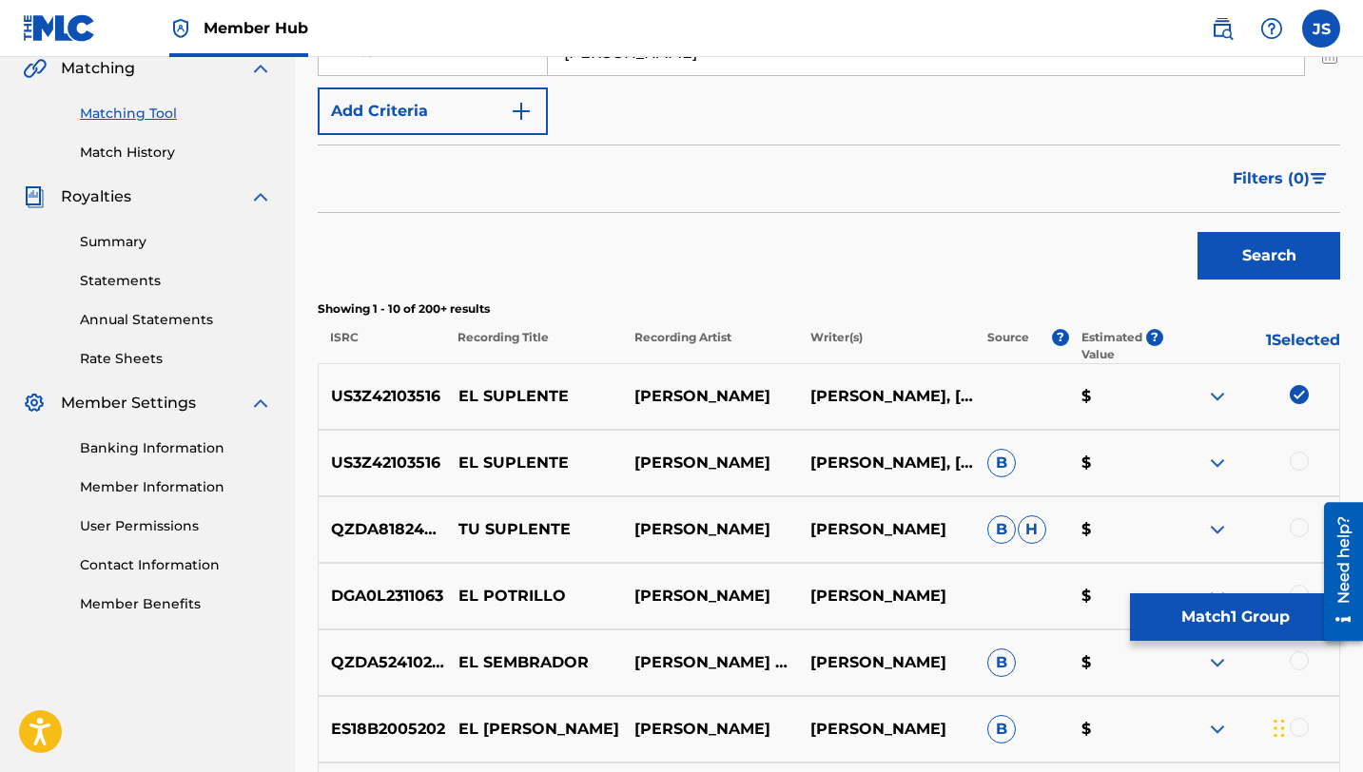
click at [1299, 453] on div at bounding box center [1299, 461] width 19 height 19
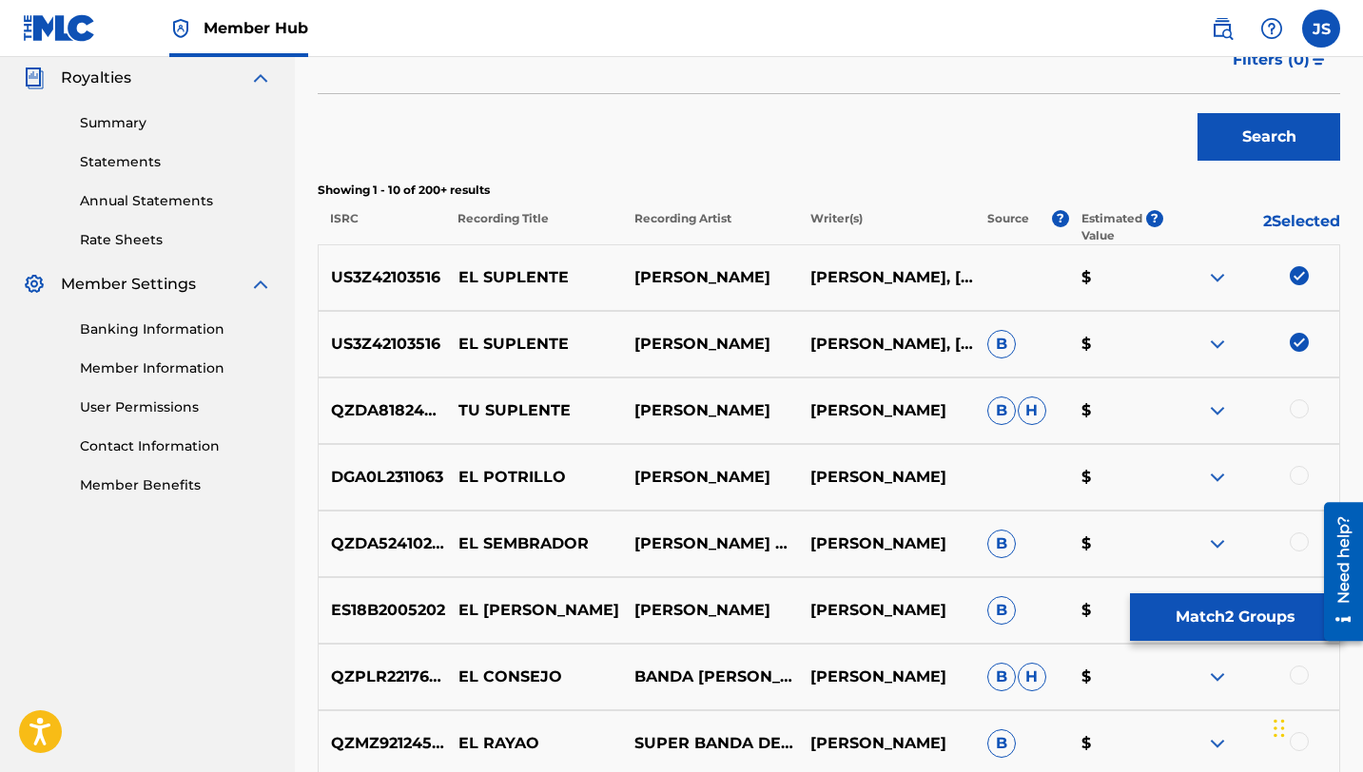
scroll to position [572, 0]
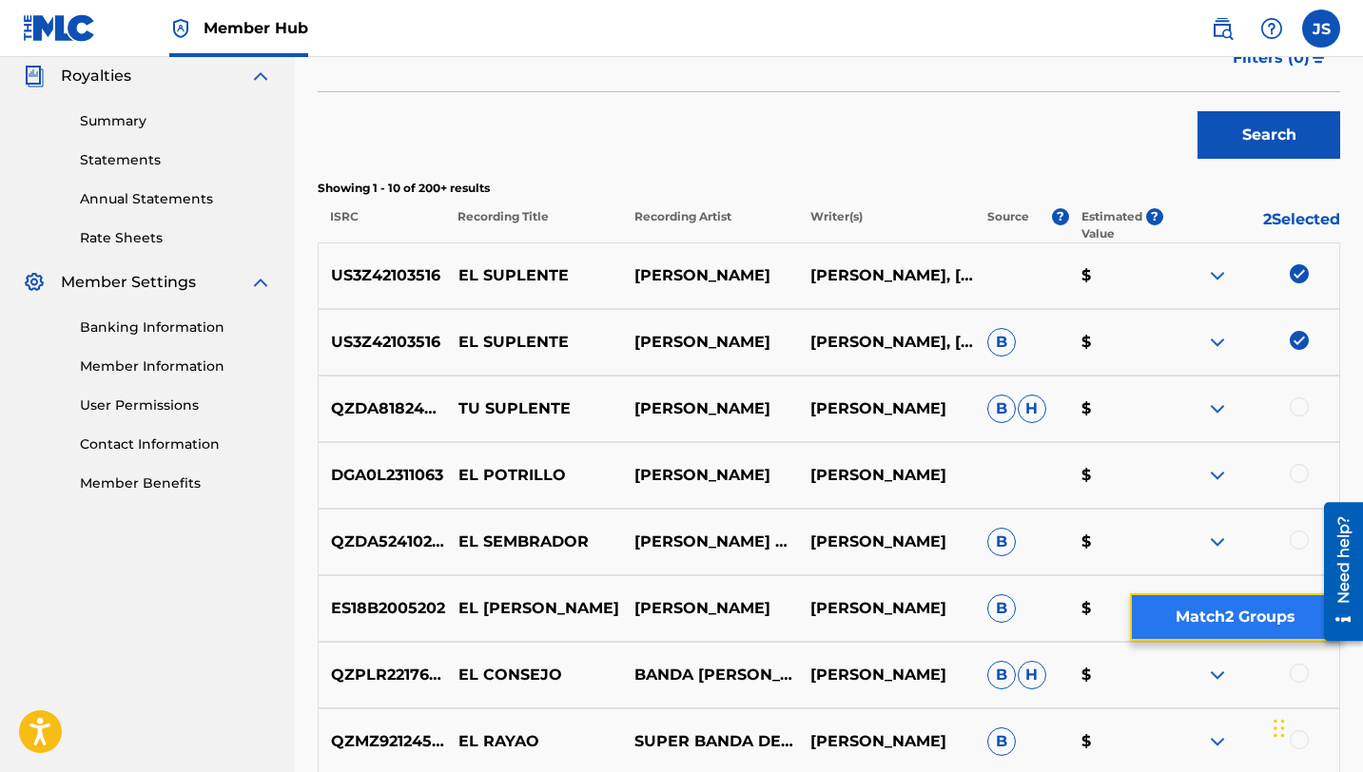
click at [1214, 598] on button "Match 2 Groups" at bounding box center [1235, 617] width 210 height 48
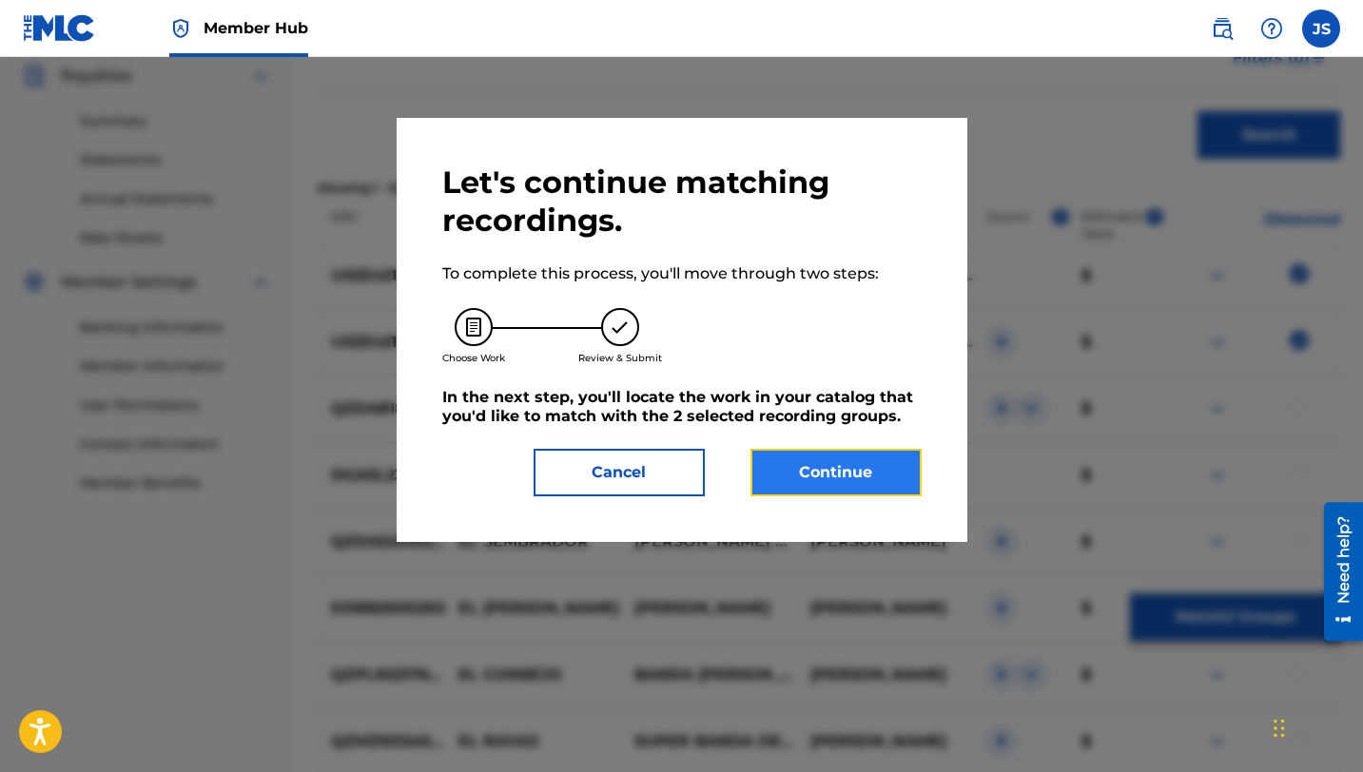
click at [829, 473] on button "Continue" at bounding box center [835, 473] width 171 height 48
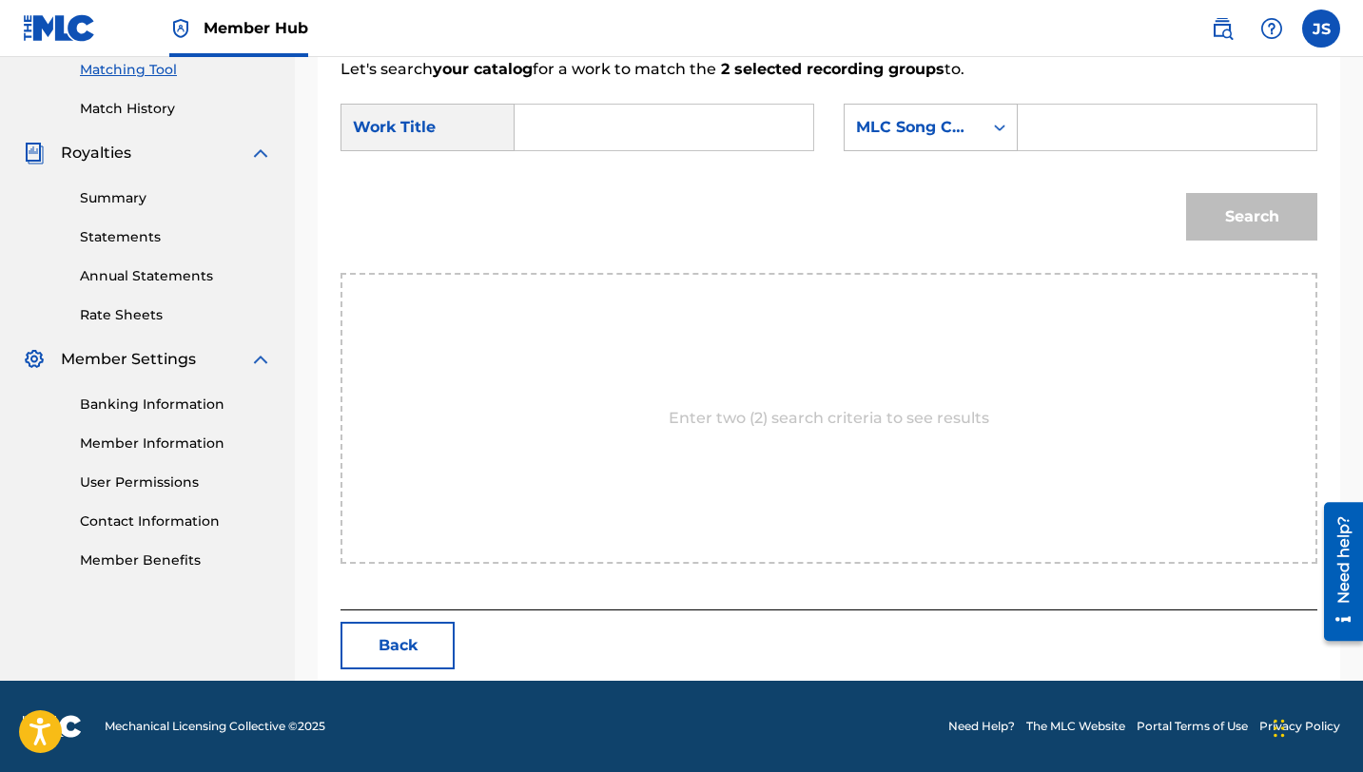
scroll to position [495, 0]
click at [678, 136] on input "Search Form" at bounding box center [664, 128] width 266 height 46
paste input "EL SUPLENTE"
type input "EL SUPLENTE"
click at [1028, 129] on div "Search Form" at bounding box center [1168, 128] width 300 height 48
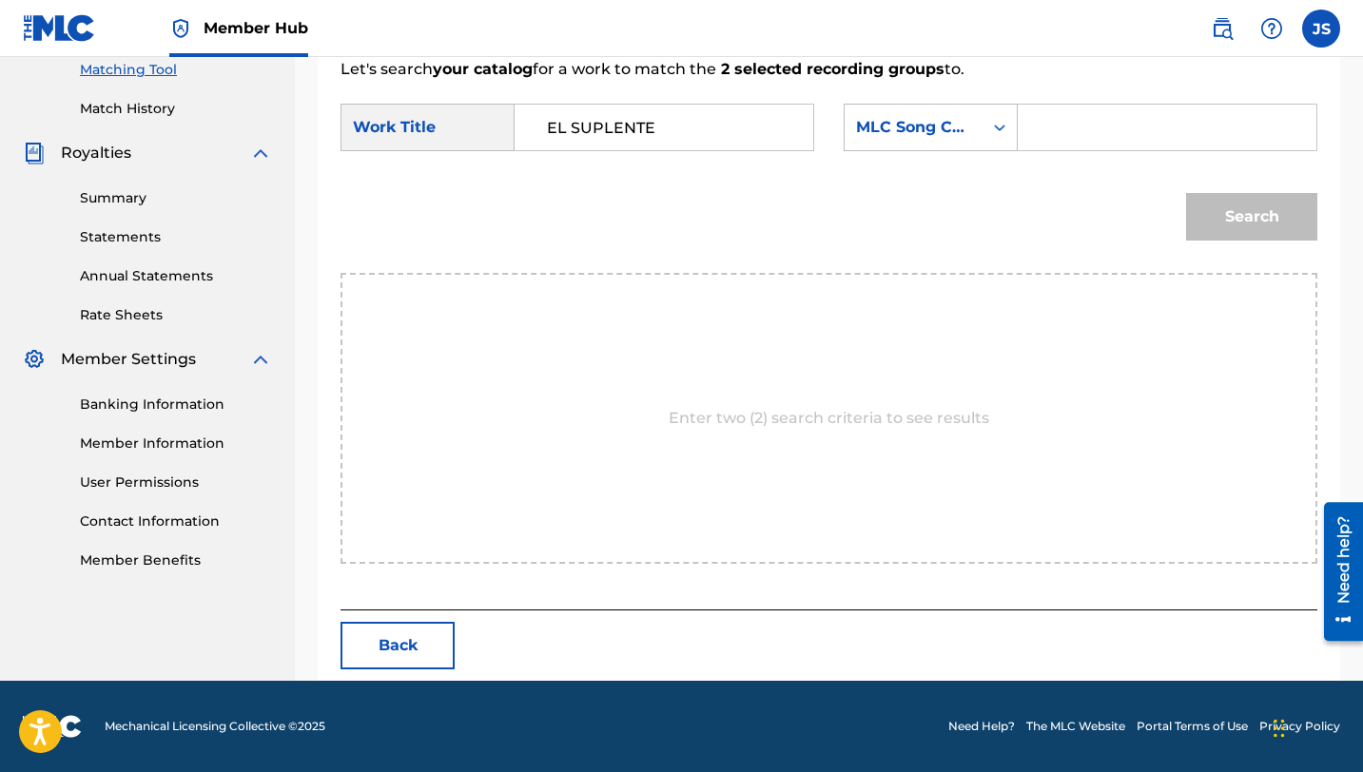
click at [1046, 132] on input "Search Form" at bounding box center [1167, 128] width 266 height 46
paste input "ER98C0"
type input "ER98C0"
click at [1186, 193] on button "Search" at bounding box center [1251, 217] width 131 height 48
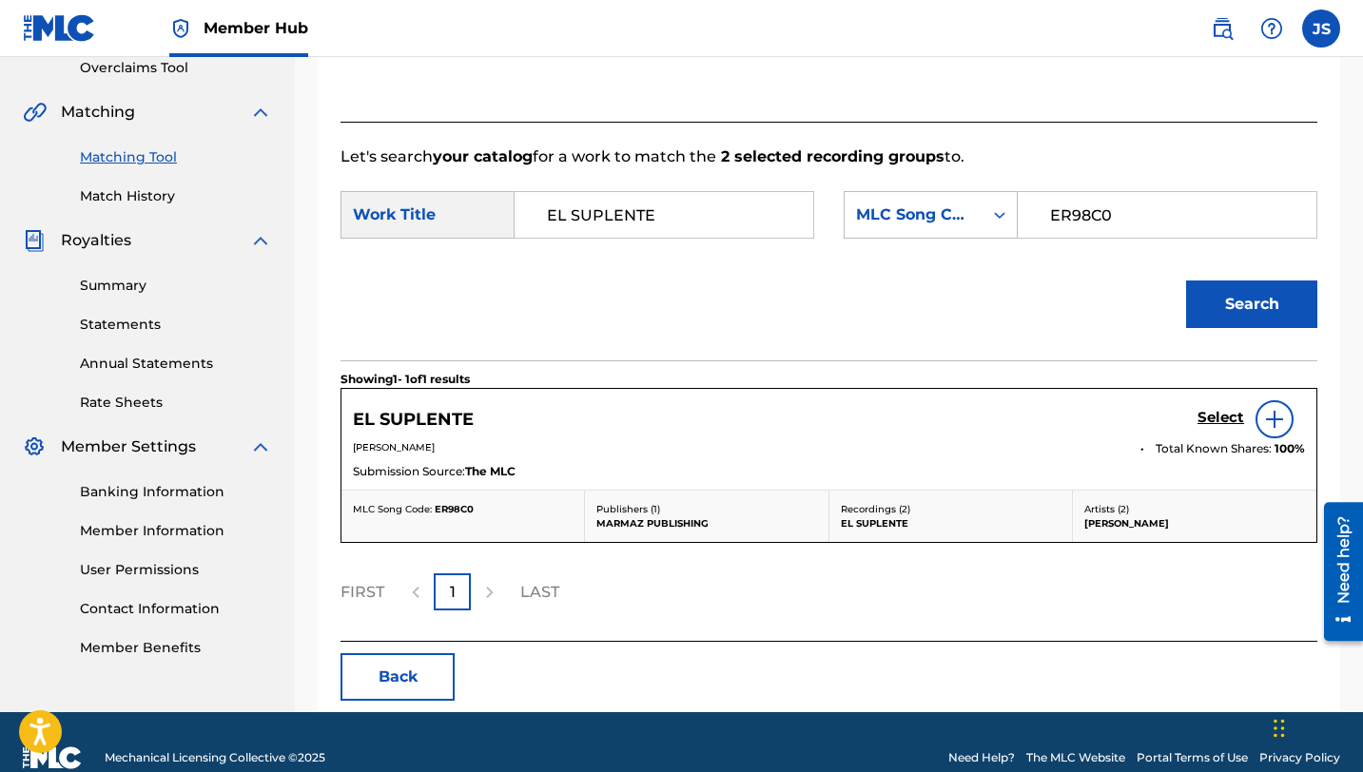
scroll to position [438, 0]
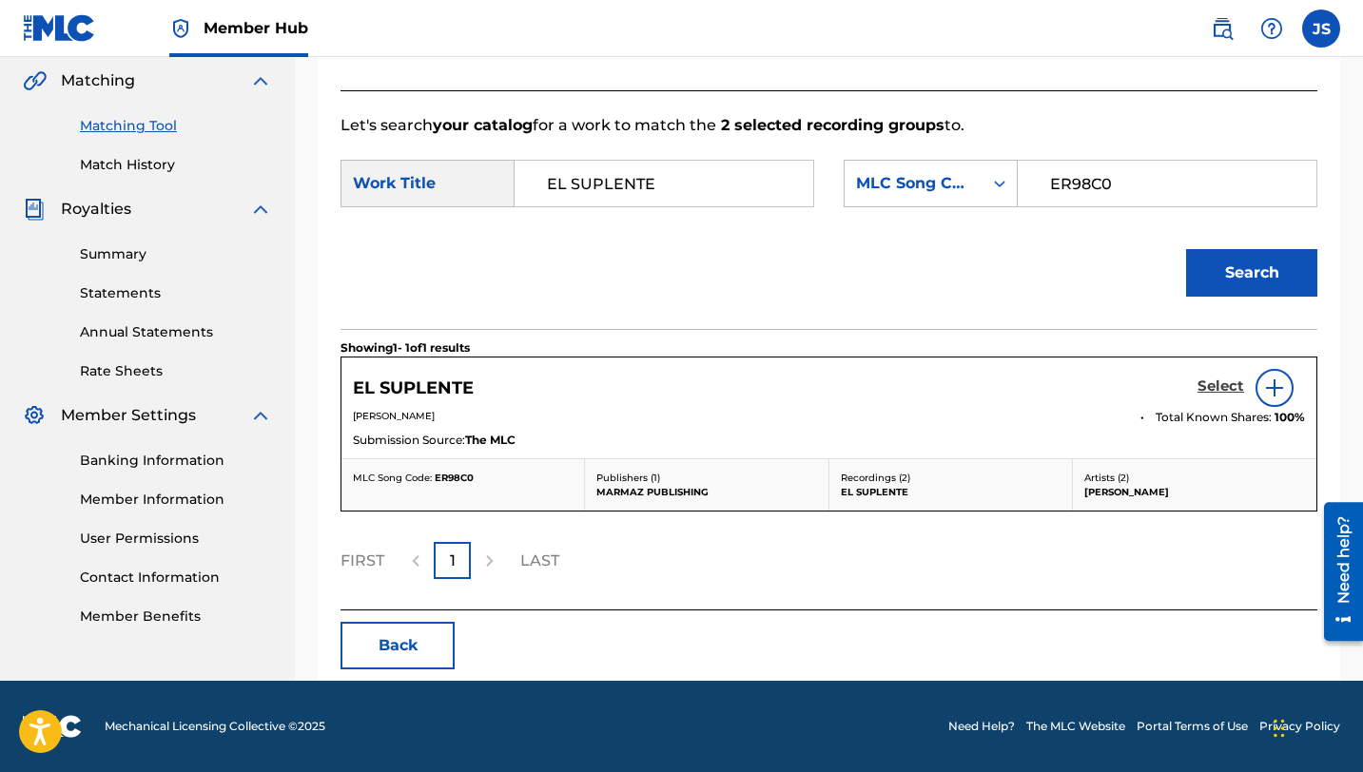
click at [1226, 383] on h5 "Select" at bounding box center [1220, 387] width 47 height 18
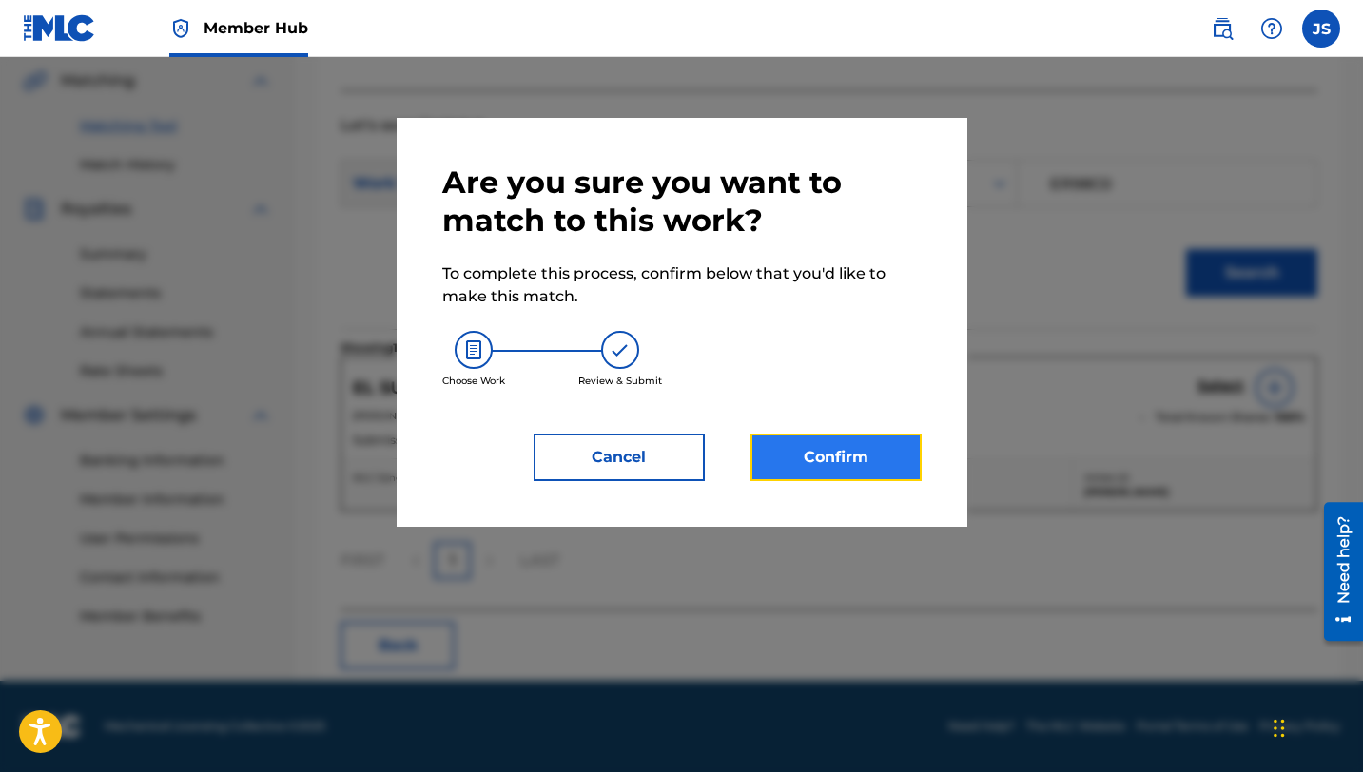
click at [881, 478] on button "Confirm" at bounding box center [835, 458] width 171 height 48
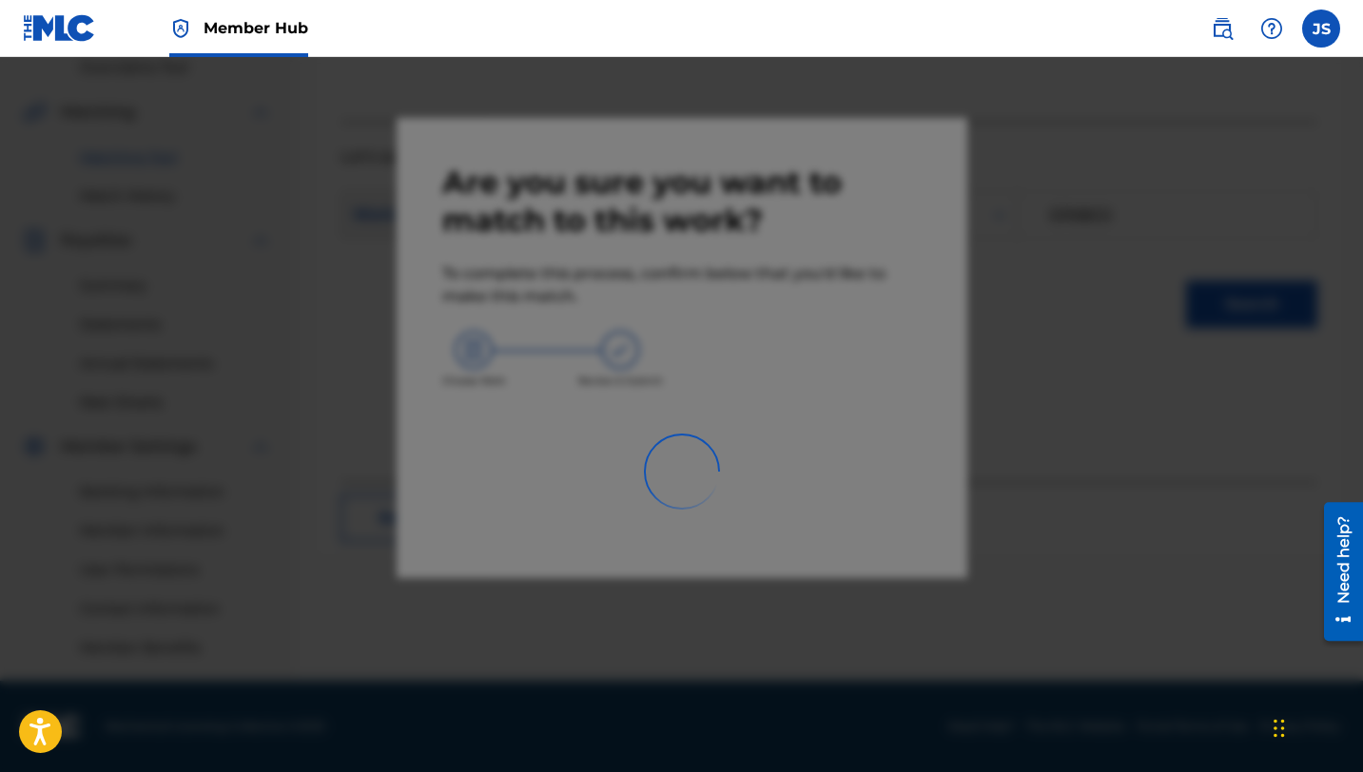
scroll to position [407, 0]
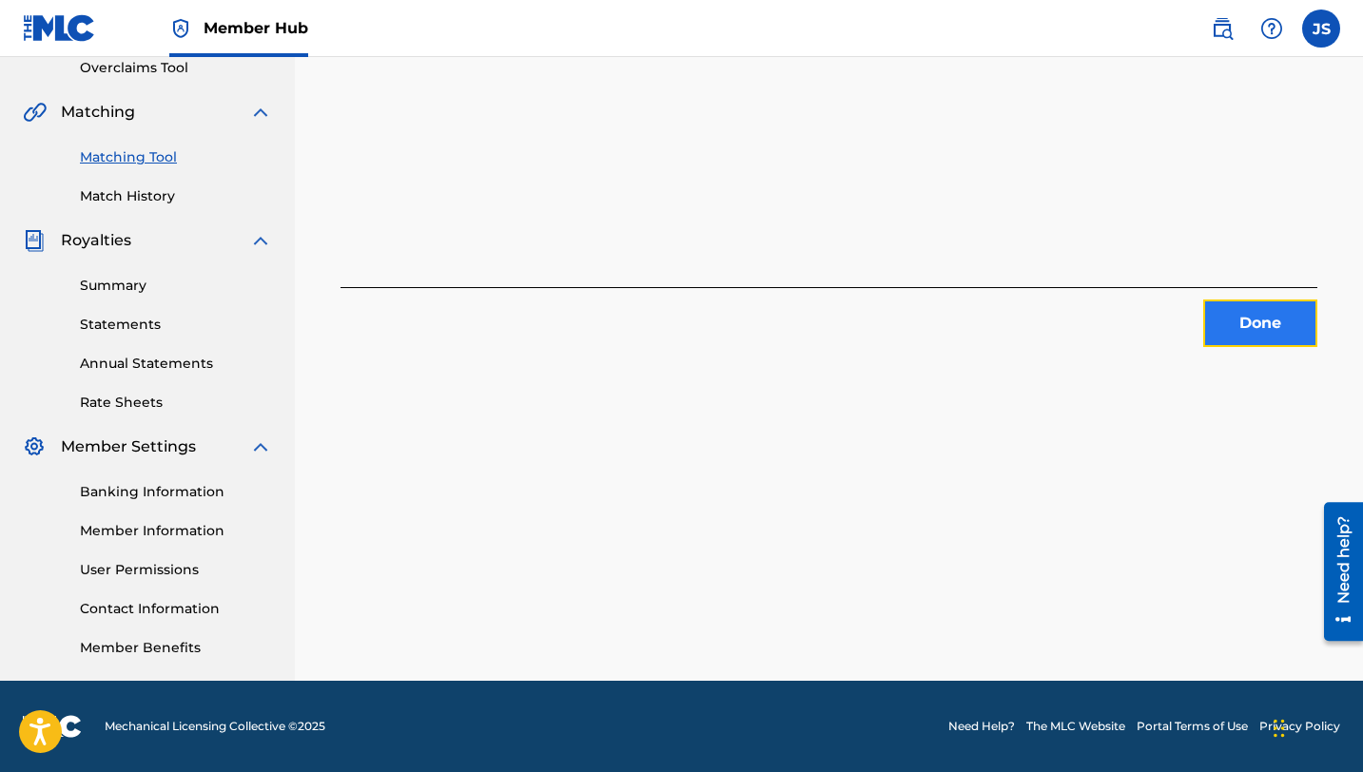
click at [1240, 319] on button "Done" at bounding box center [1260, 324] width 114 height 48
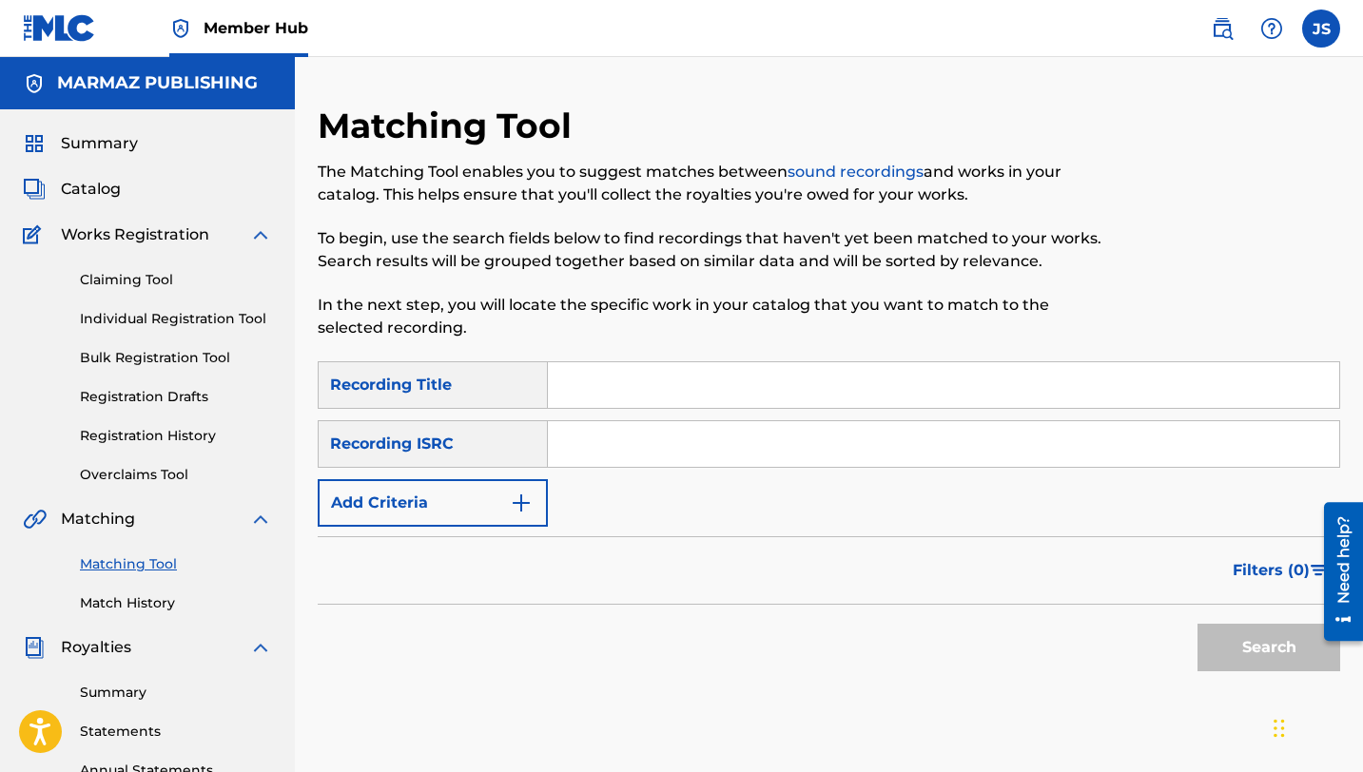
paste input "EL ÚLTIMO INSULTO"
type input "EL ÚLTIMO INSULTO"
click at [1232, 646] on button "Search" at bounding box center [1268, 648] width 143 height 48
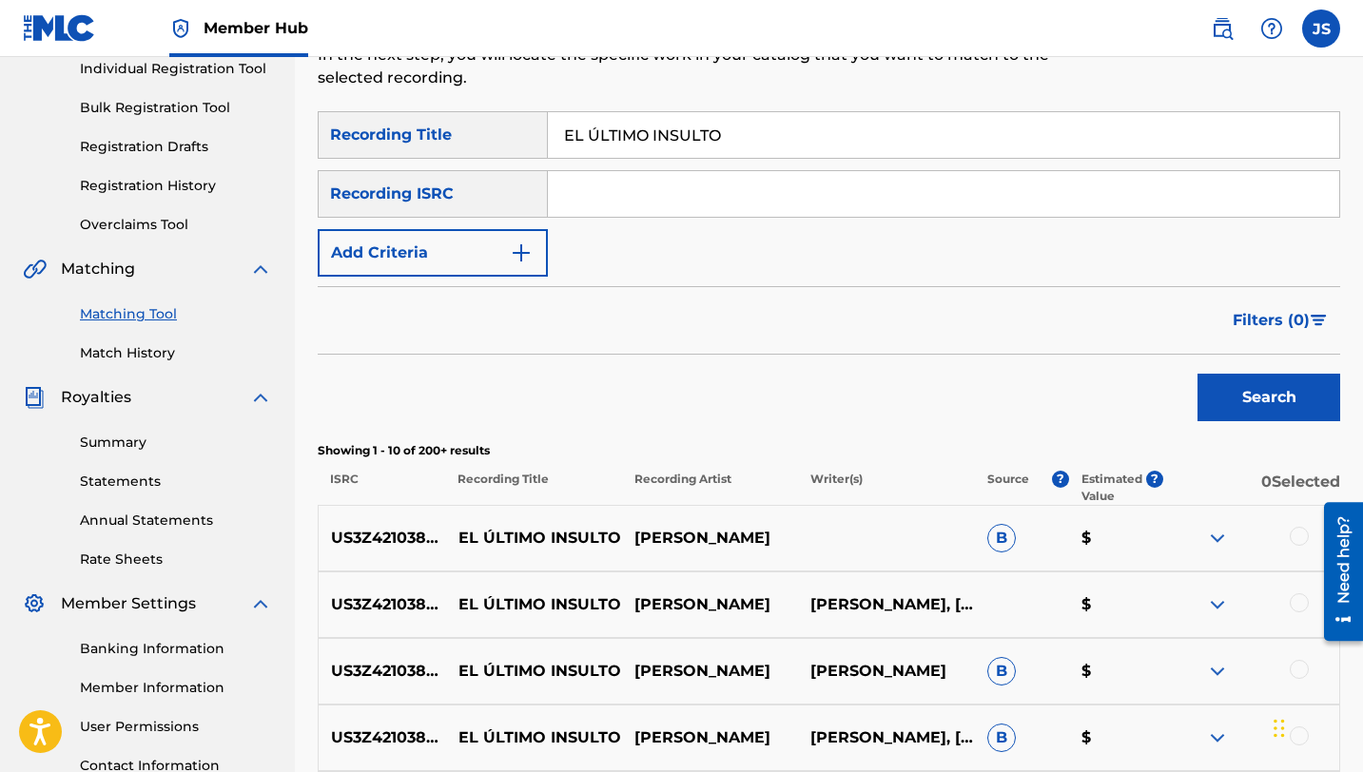
scroll to position [472, 0]
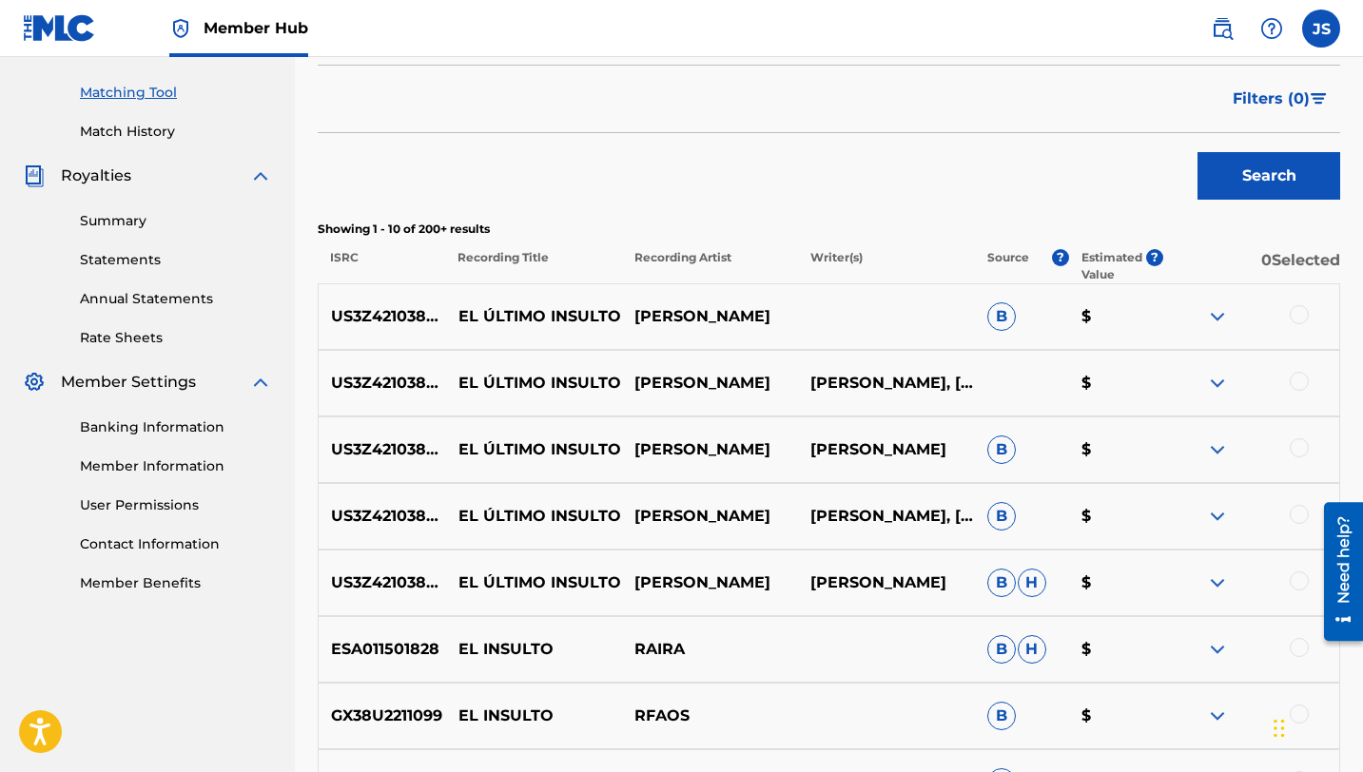
click at [1293, 312] on div at bounding box center [1299, 314] width 19 height 19
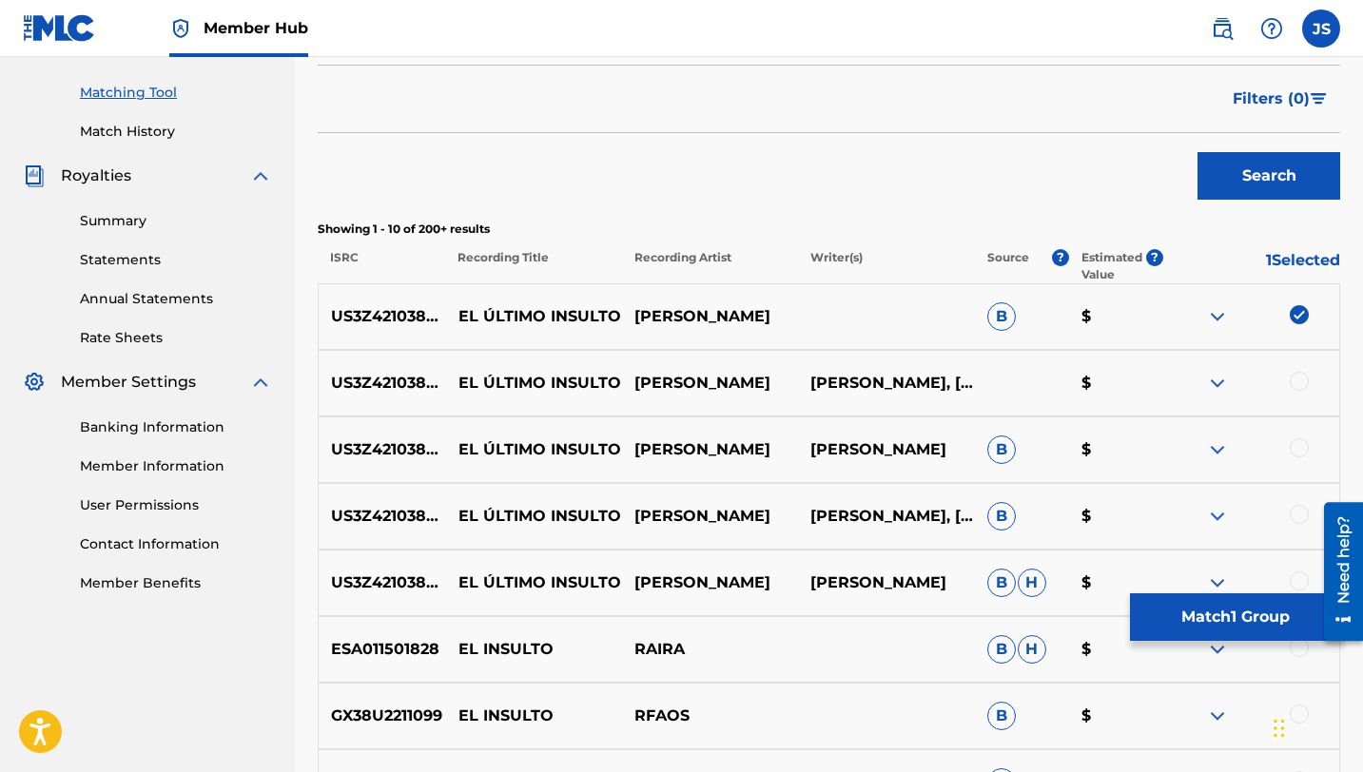
click at [1296, 383] on div at bounding box center [1299, 381] width 19 height 19
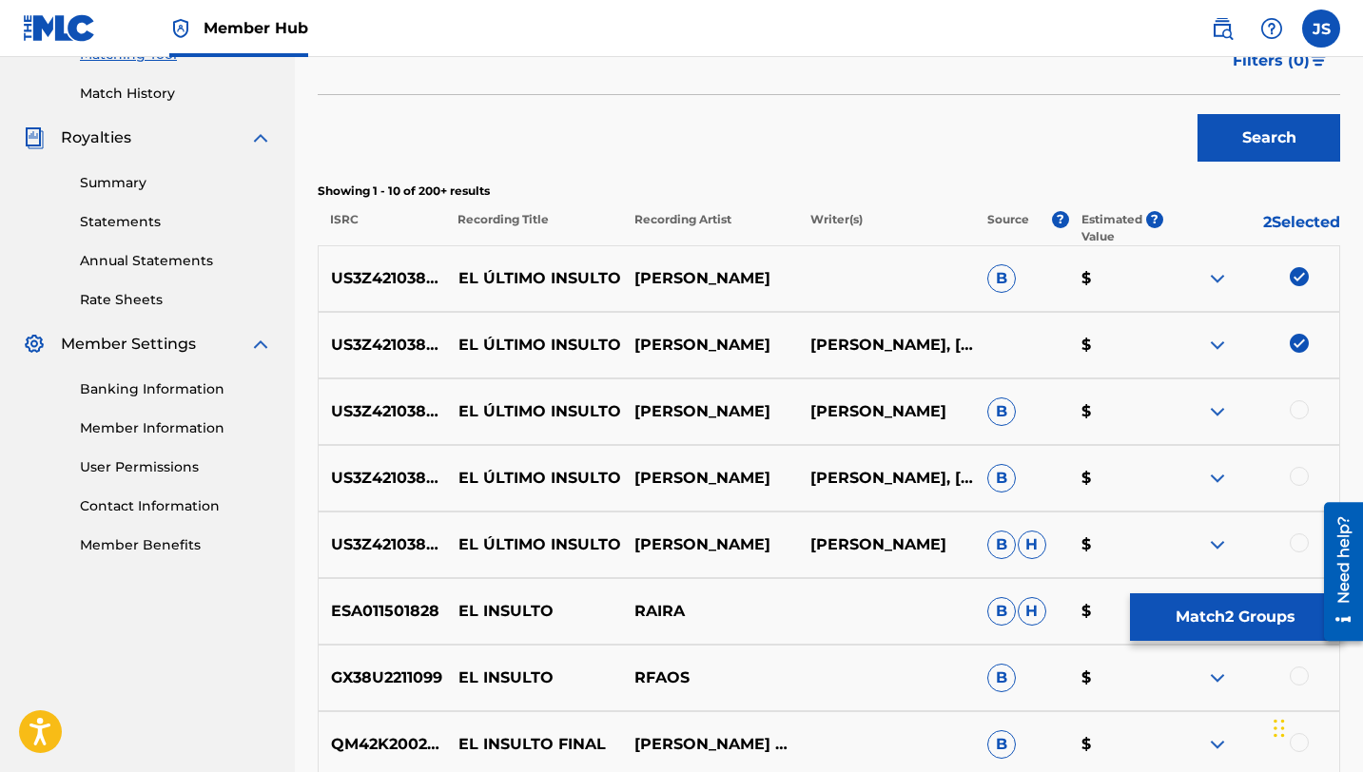
scroll to position [549, 0]
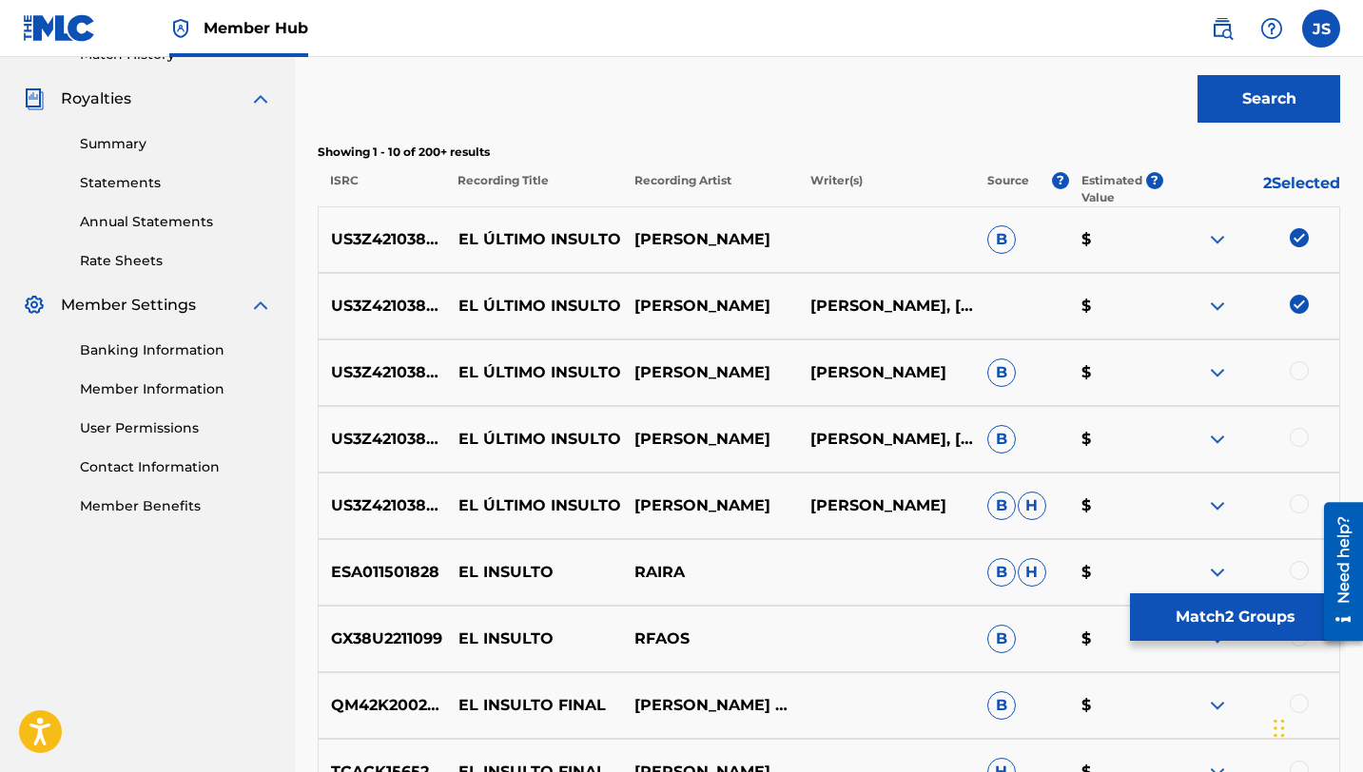
click at [1296, 367] on div at bounding box center [1299, 370] width 19 height 19
click at [1297, 437] on div at bounding box center [1299, 437] width 19 height 19
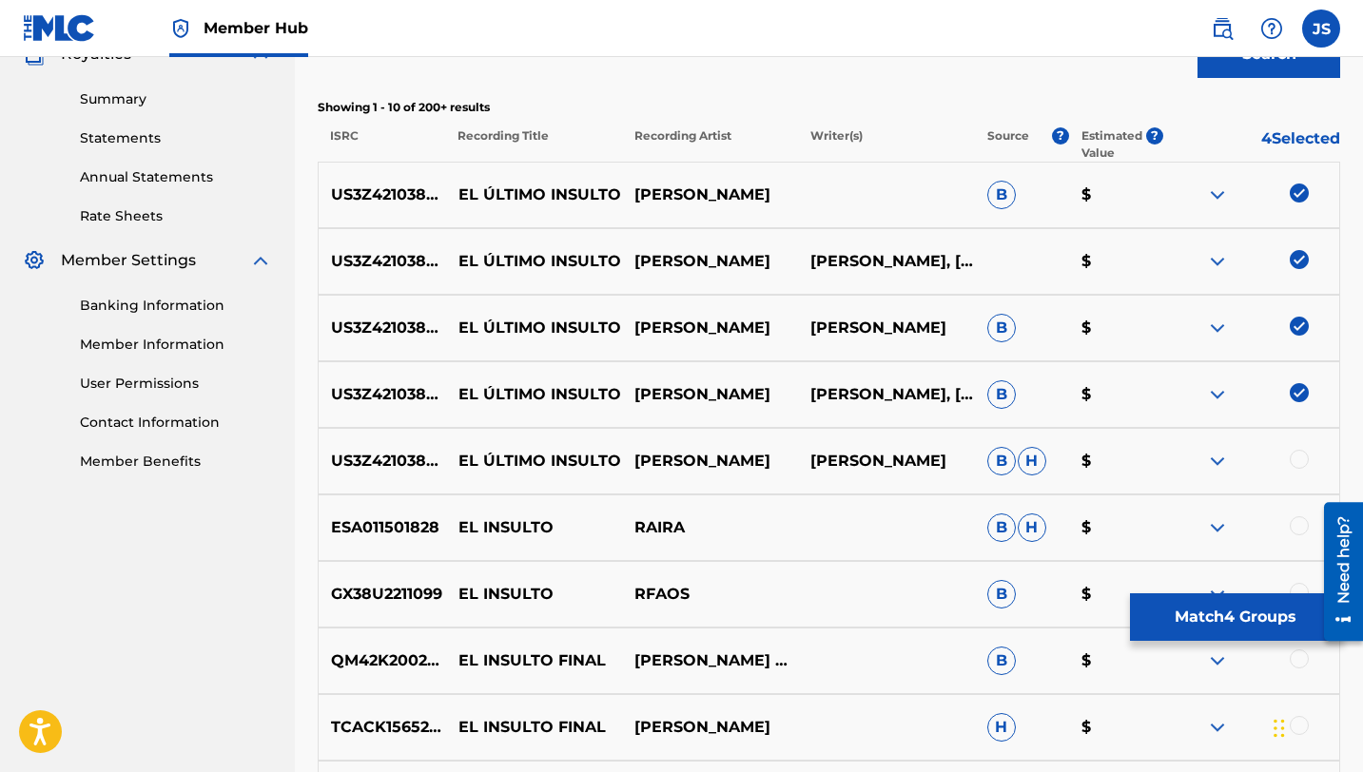
click at [1300, 459] on div at bounding box center [1299, 459] width 19 height 19
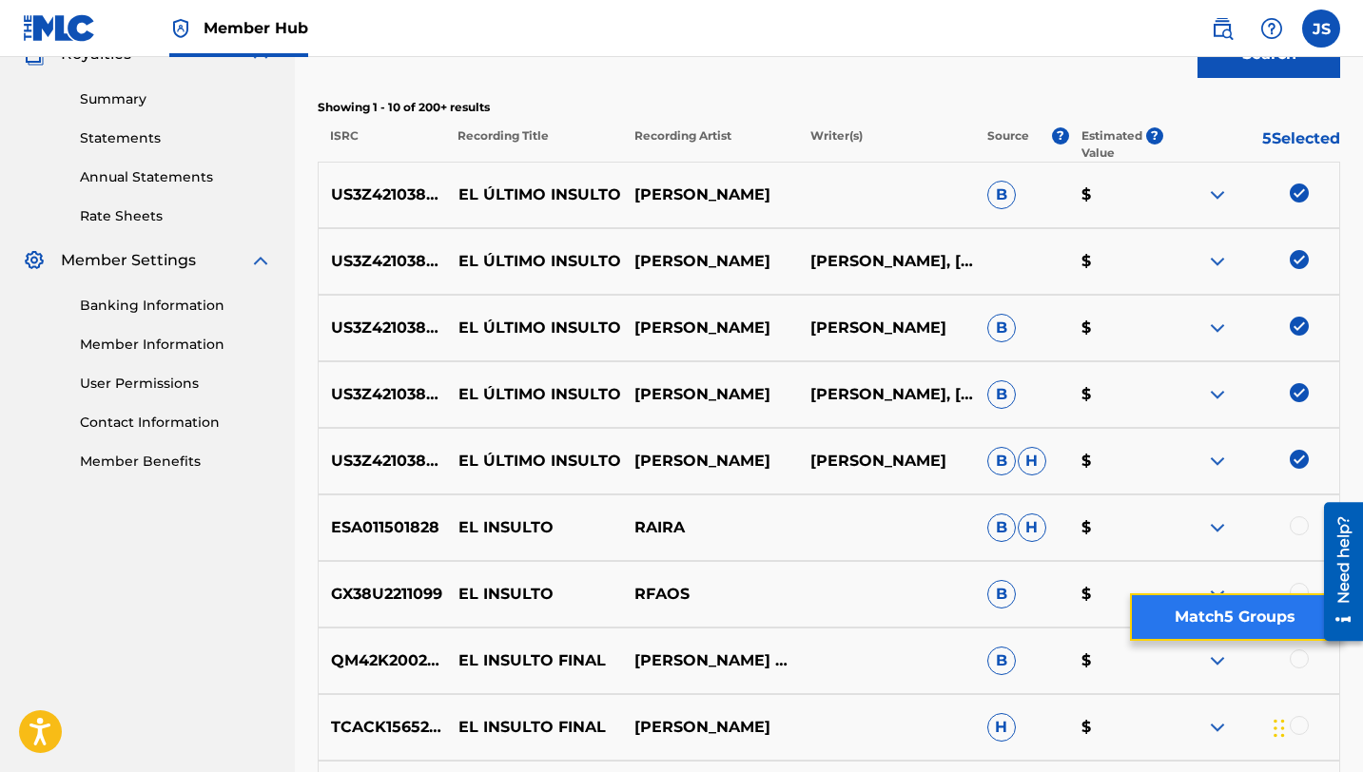
click at [1174, 627] on button "Match 5 Groups" at bounding box center [1235, 617] width 210 height 48
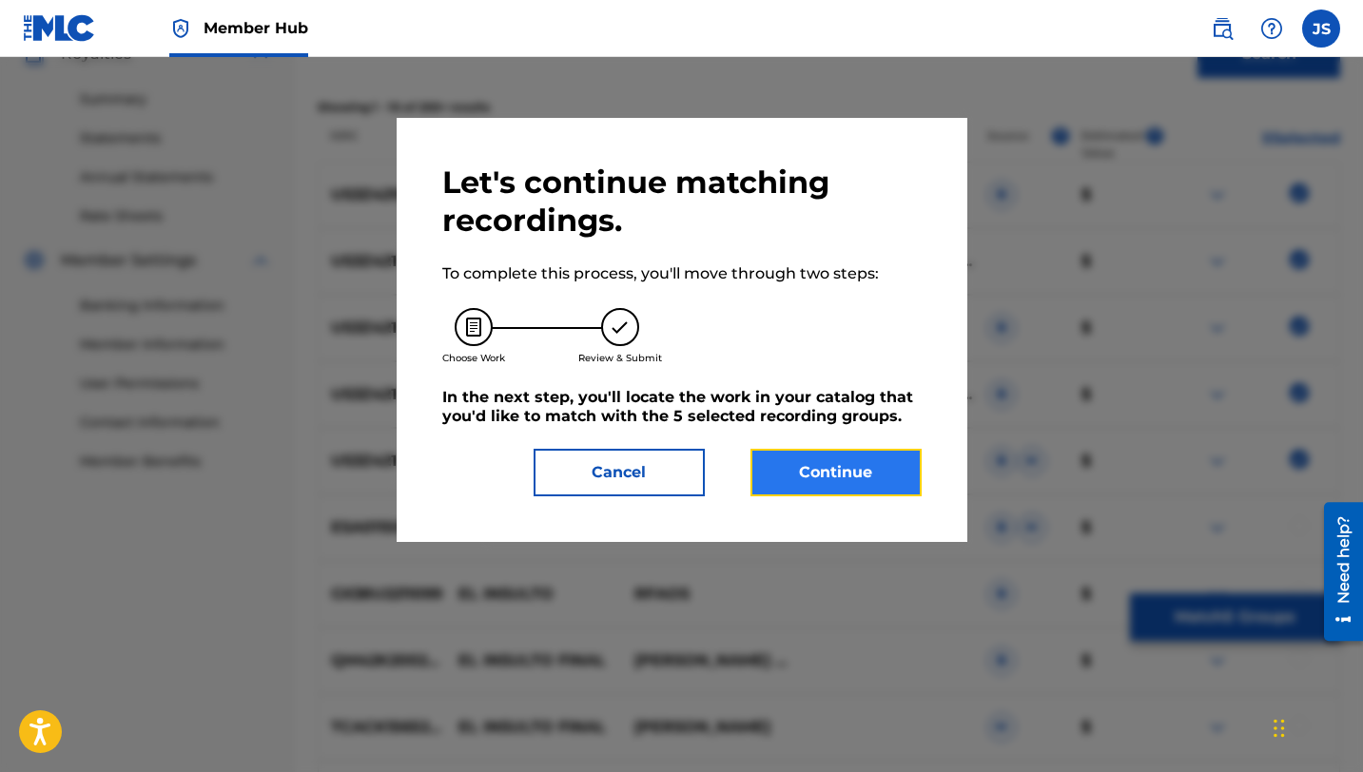
click at [882, 476] on button "Continue" at bounding box center [835, 473] width 171 height 48
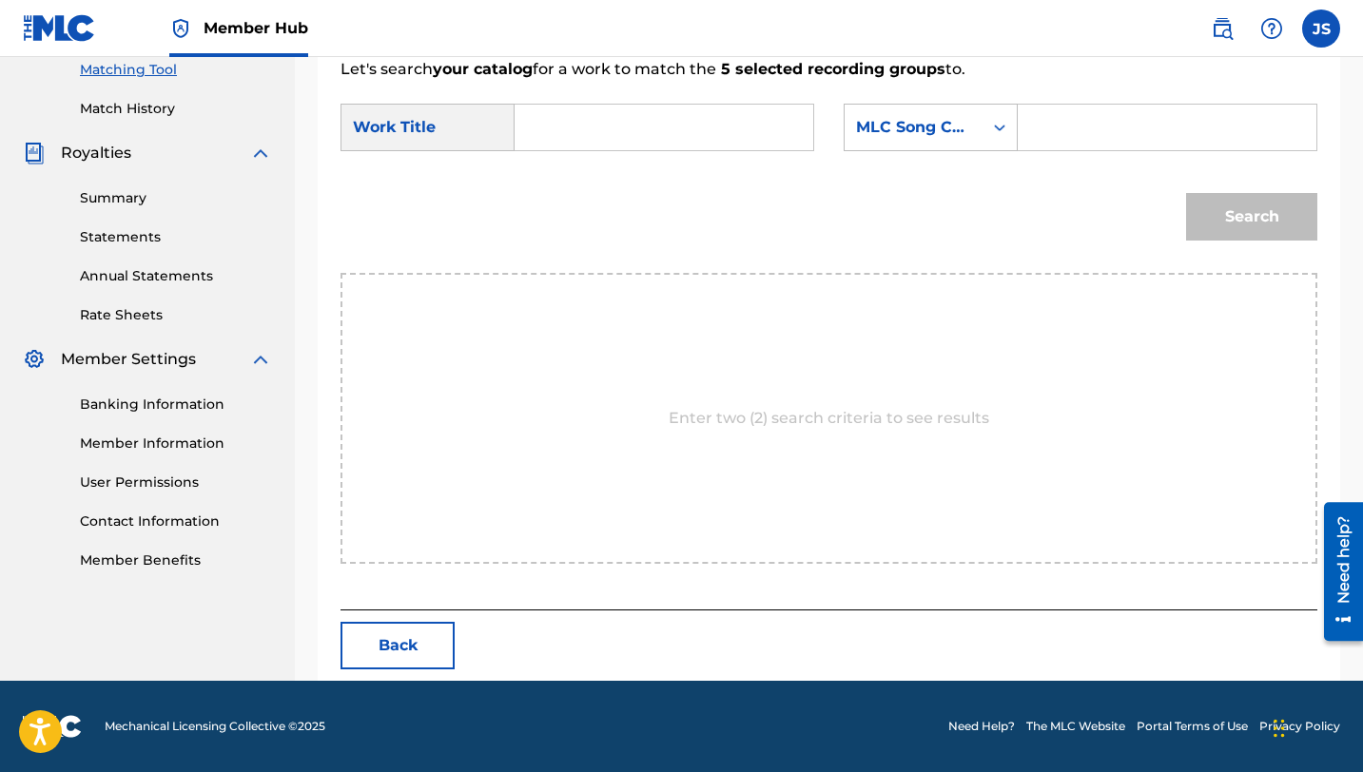
scroll to position [495, 0]
click at [1029, 128] on div "Search Form" at bounding box center [1168, 128] width 300 height 48
click at [1059, 117] on input "Search Form" at bounding box center [1167, 128] width 266 height 46
paste input "ES0FE8"
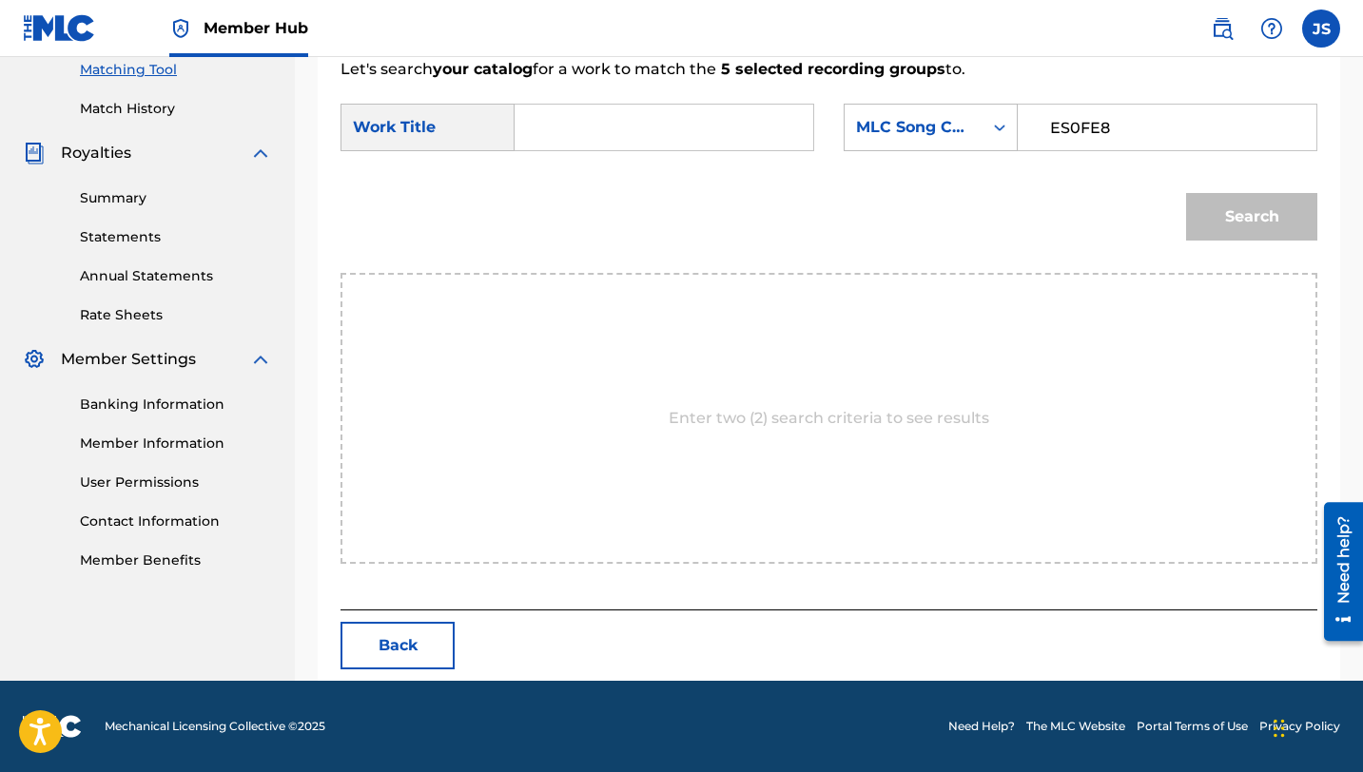
type input "ES0FE8"
click at [640, 138] on input "Search Form" at bounding box center [664, 128] width 266 height 46
paste input "EL ÚLTIMO INSULTO"
type input "EL ÚLTIMO INSULTO"
click at [1186, 193] on button "Search" at bounding box center [1251, 217] width 131 height 48
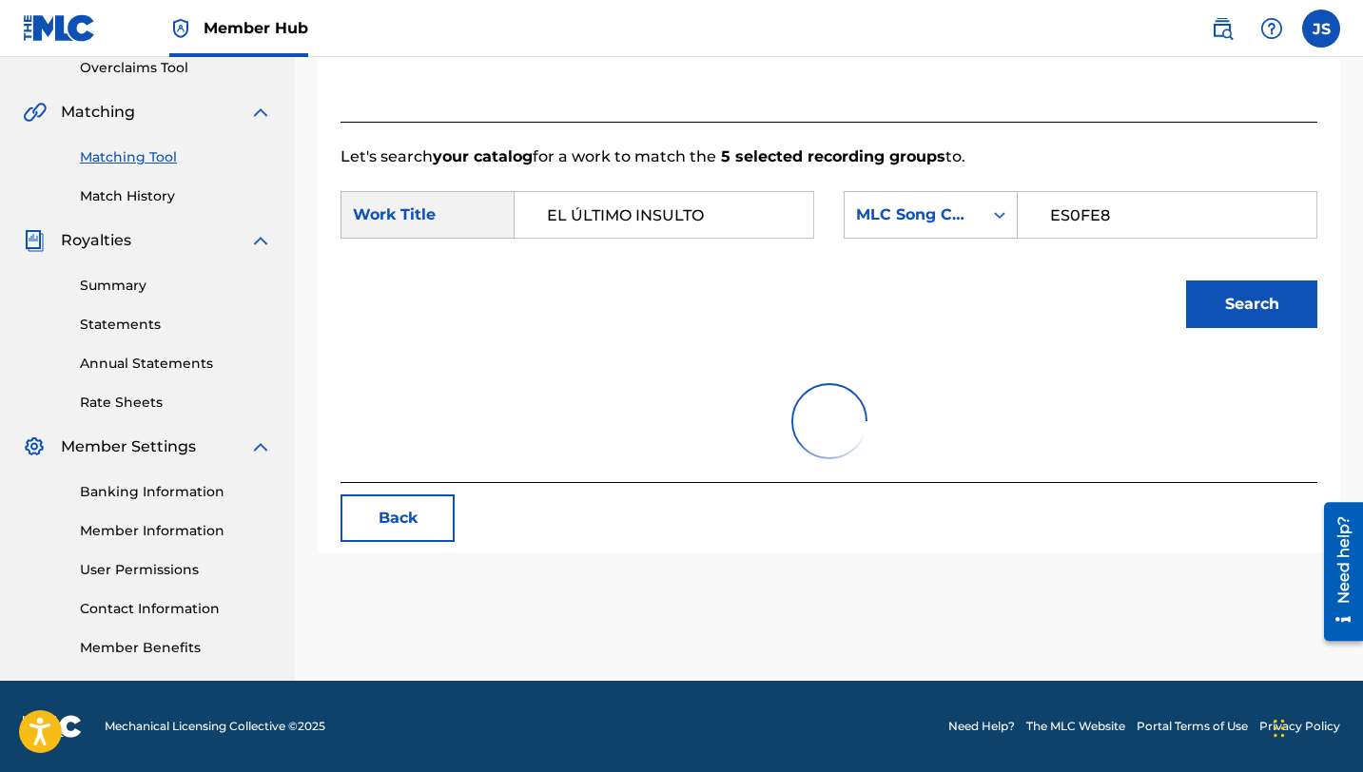
scroll to position [407, 0]
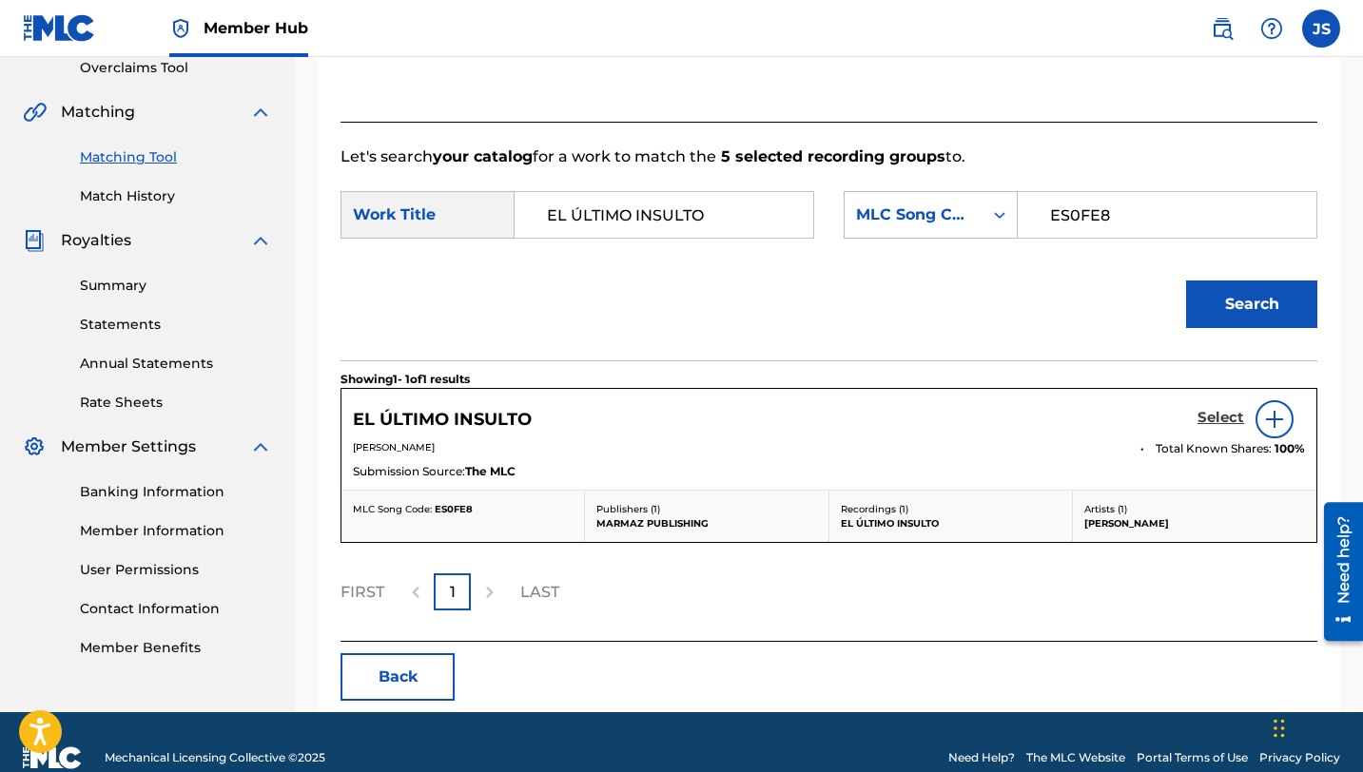
click at [1216, 420] on h5 "Select" at bounding box center [1220, 418] width 47 height 18
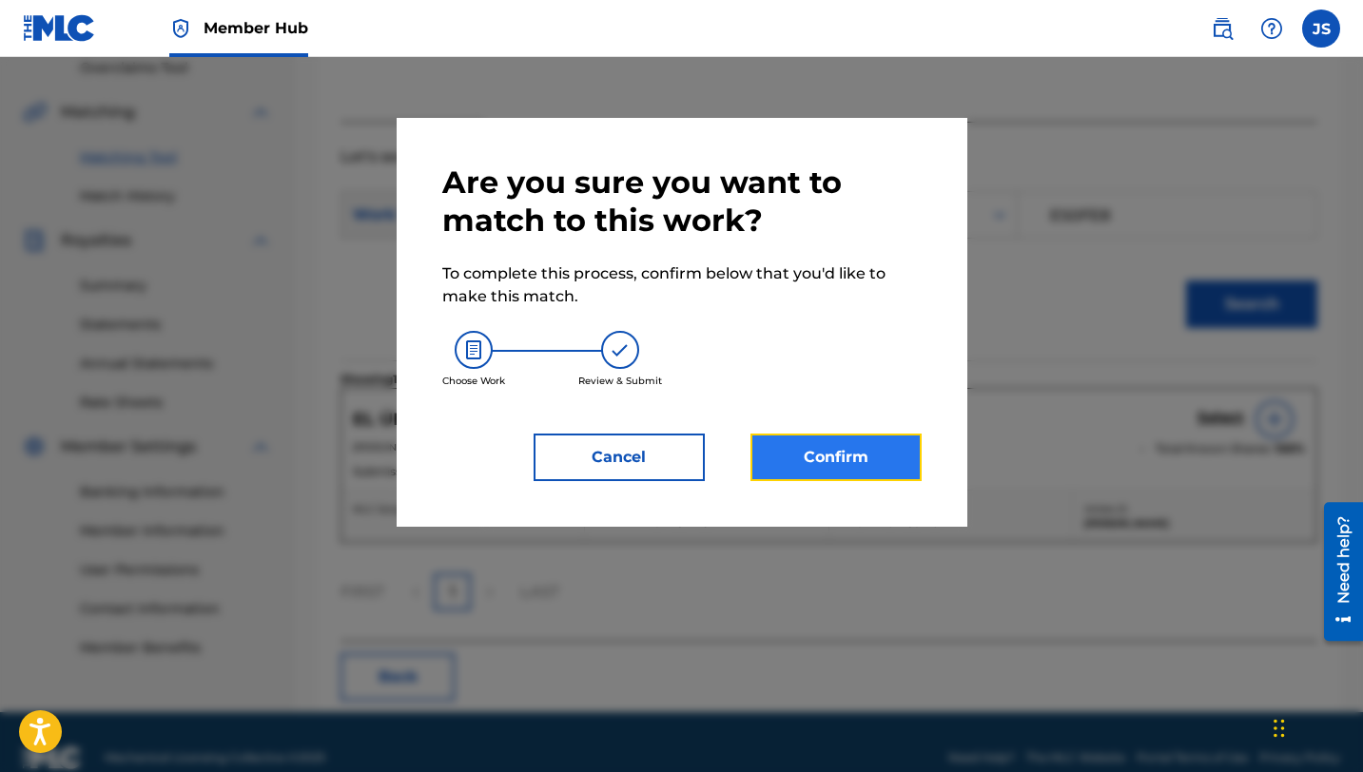
click at [875, 448] on button "Confirm" at bounding box center [835, 458] width 171 height 48
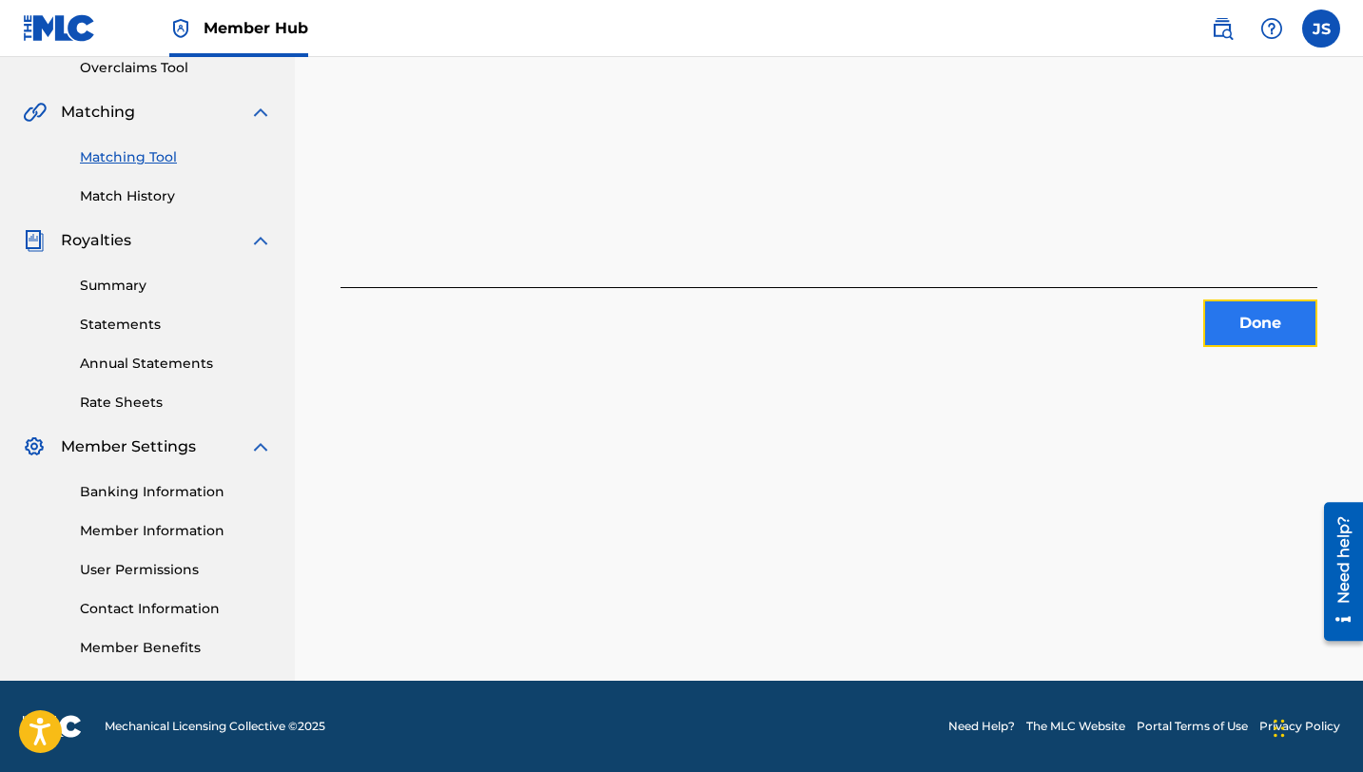
click at [1245, 323] on button "Done" at bounding box center [1260, 324] width 114 height 48
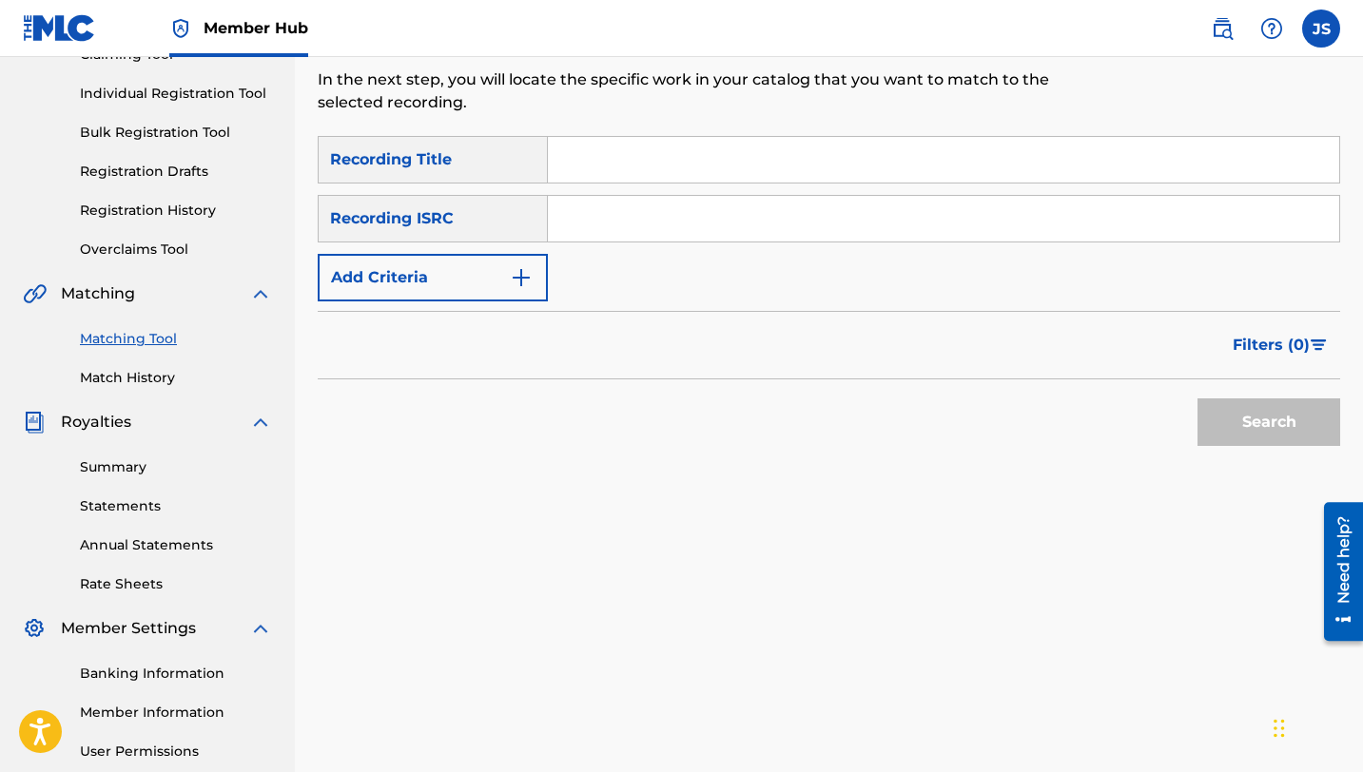
scroll to position [151, 0]
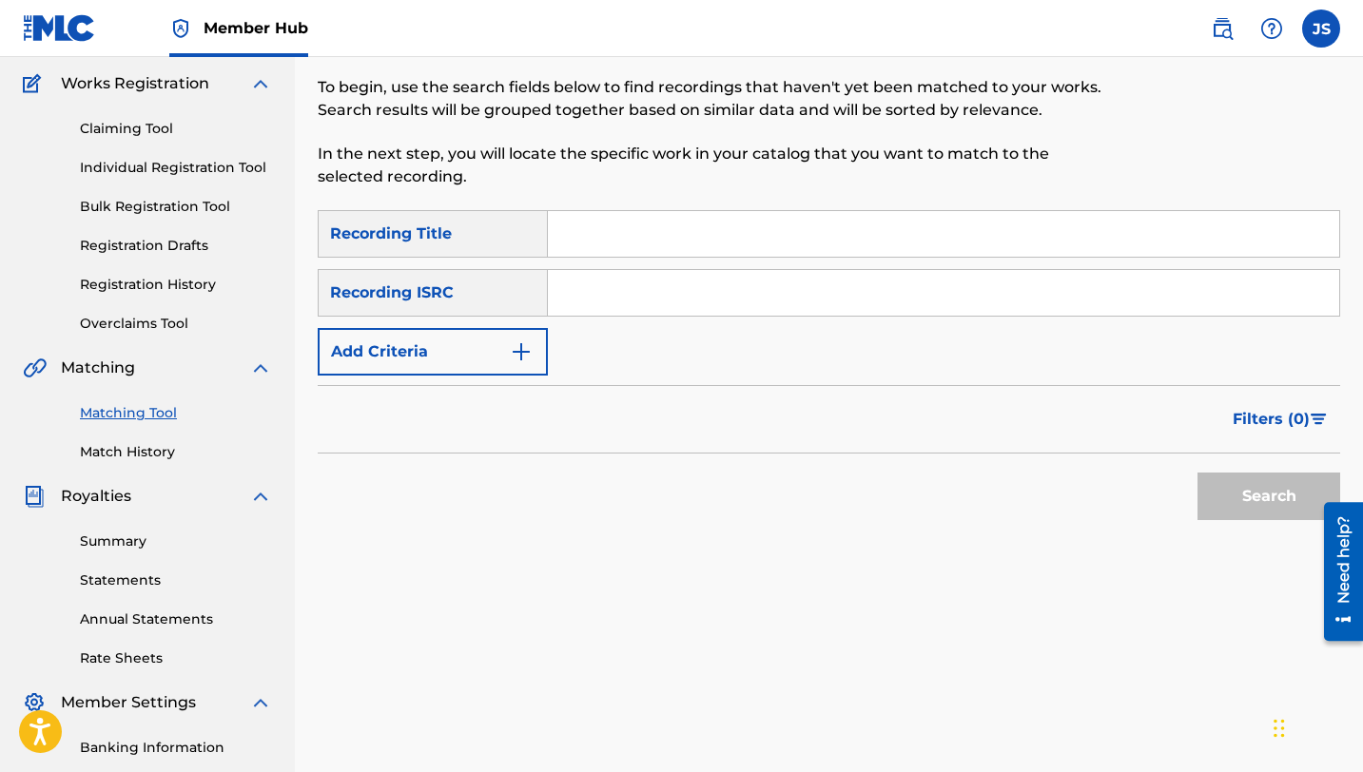
click at [684, 231] on input "Search Form" at bounding box center [943, 234] width 791 height 46
paste input "EL ÚLTIMO INSULTO"
type input "EL ÚLTIMO INSULTO"
click at [647, 229] on input "Search Form" at bounding box center [943, 234] width 791 height 46
paste input "ENTRE DOS AGUAS"
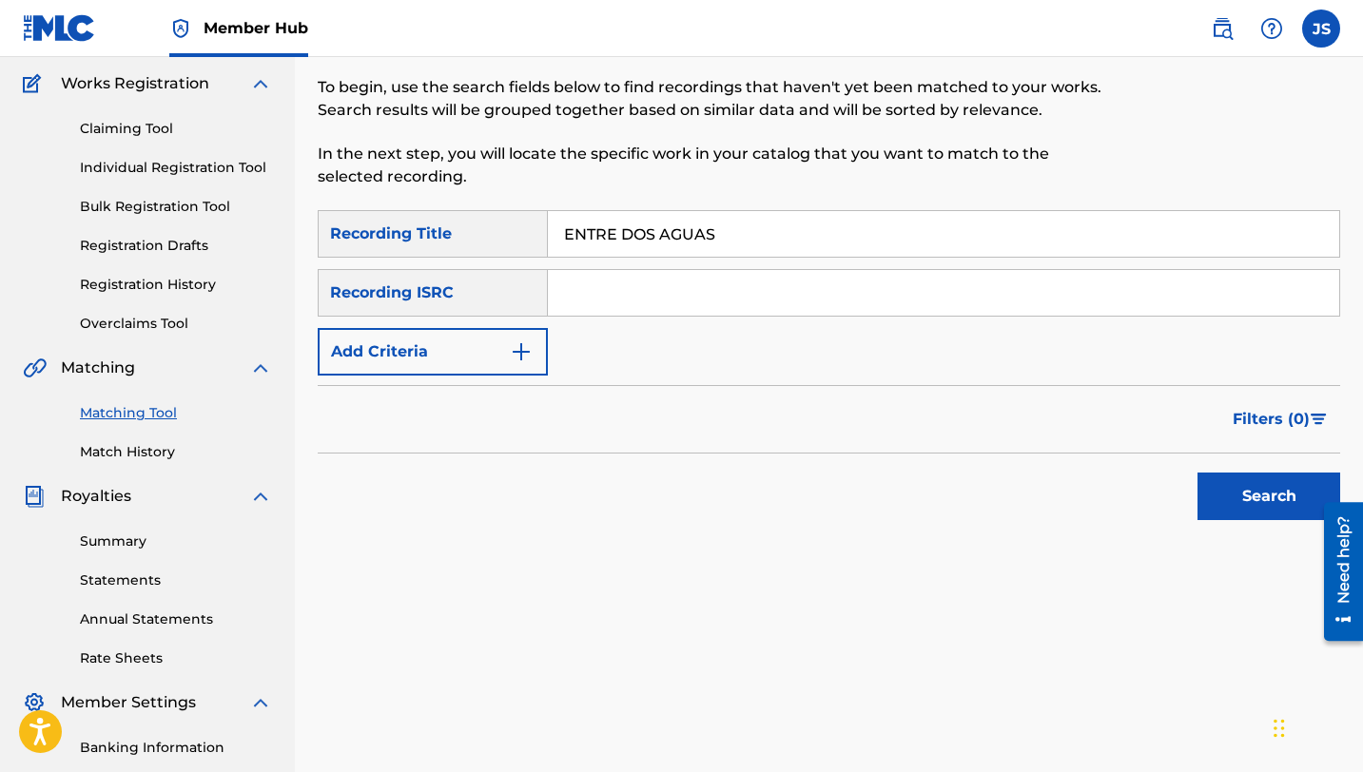
type input "ENTRE DOS AGUAS"
click at [1197, 473] on button "Search" at bounding box center [1268, 497] width 143 height 48
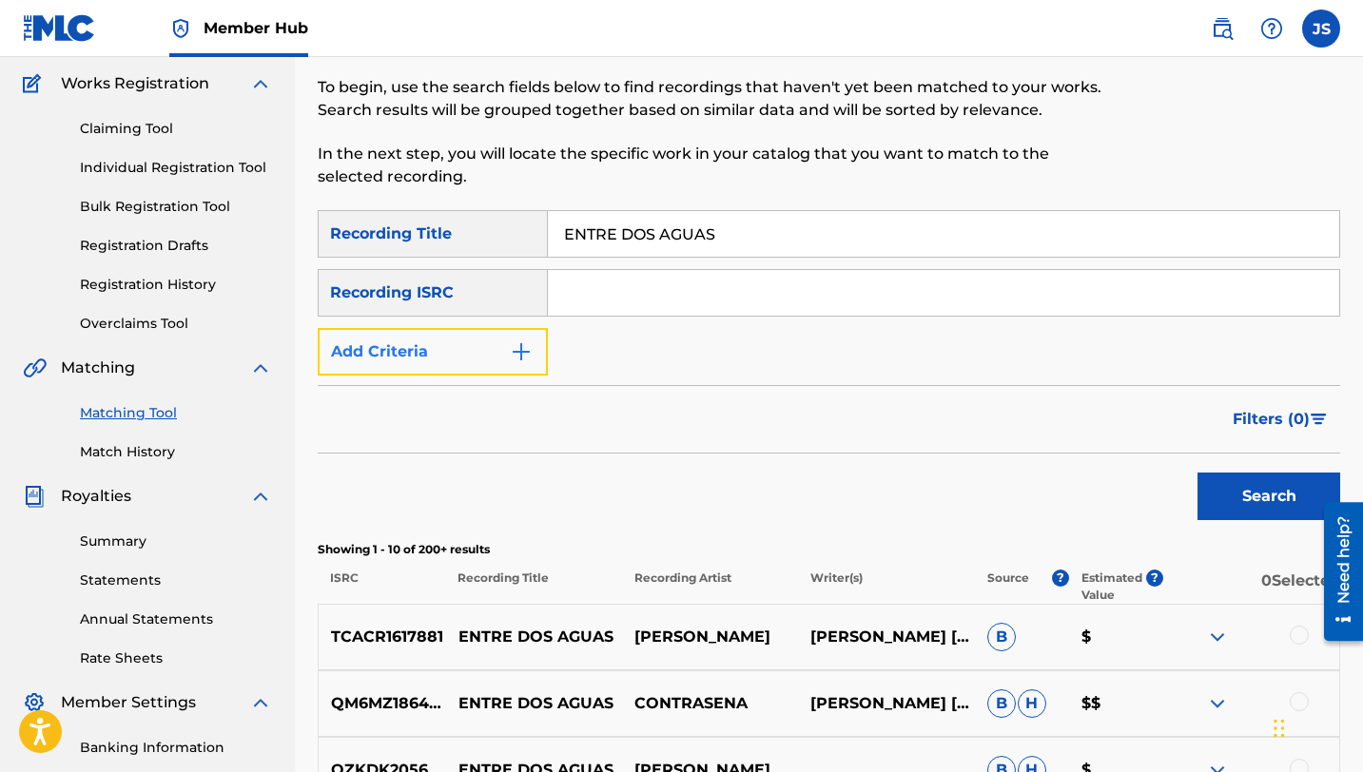
click at [481, 354] on button "Add Criteria" at bounding box center [433, 352] width 230 height 48
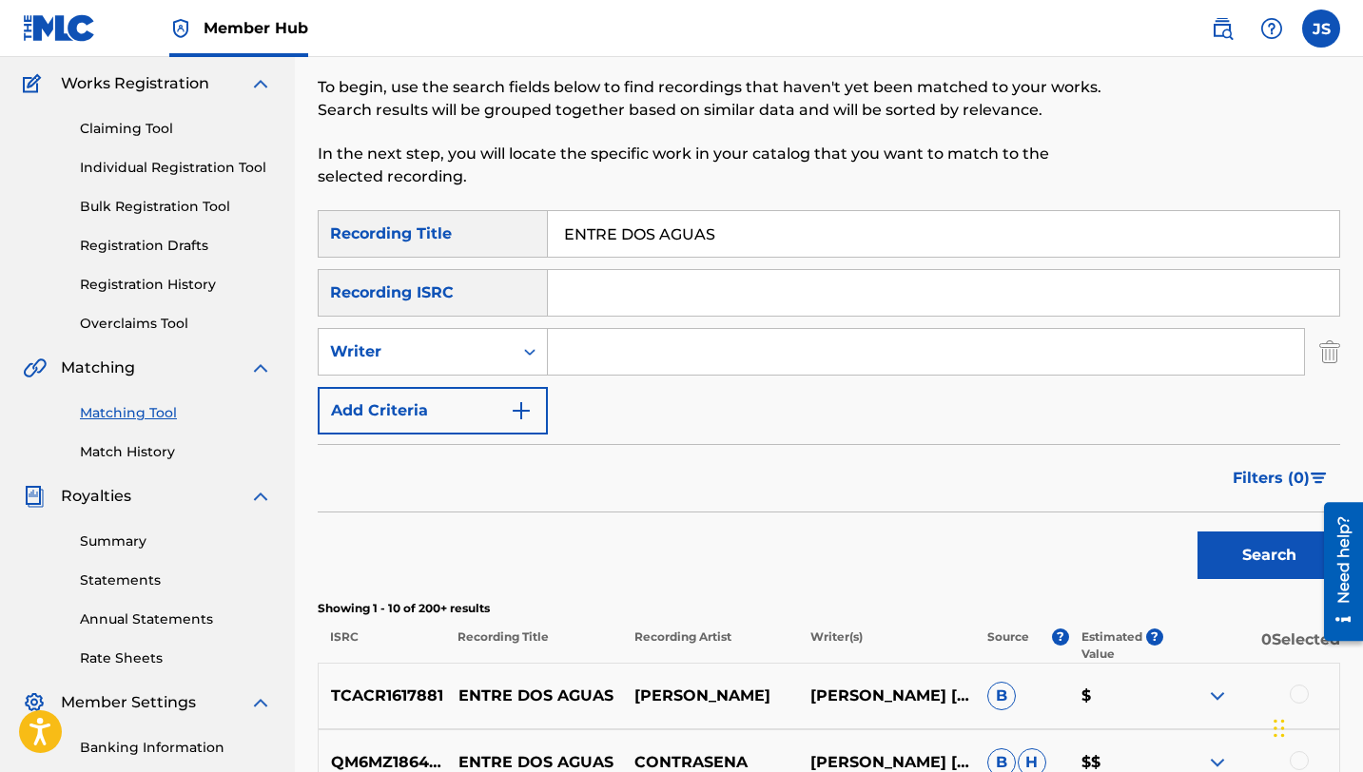
click at [587, 354] on input "Search Form" at bounding box center [926, 352] width 756 height 46
type input "[PERSON_NAME]"
click at [1197, 532] on button "Search" at bounding box center [1268, 556] width 143 height 48
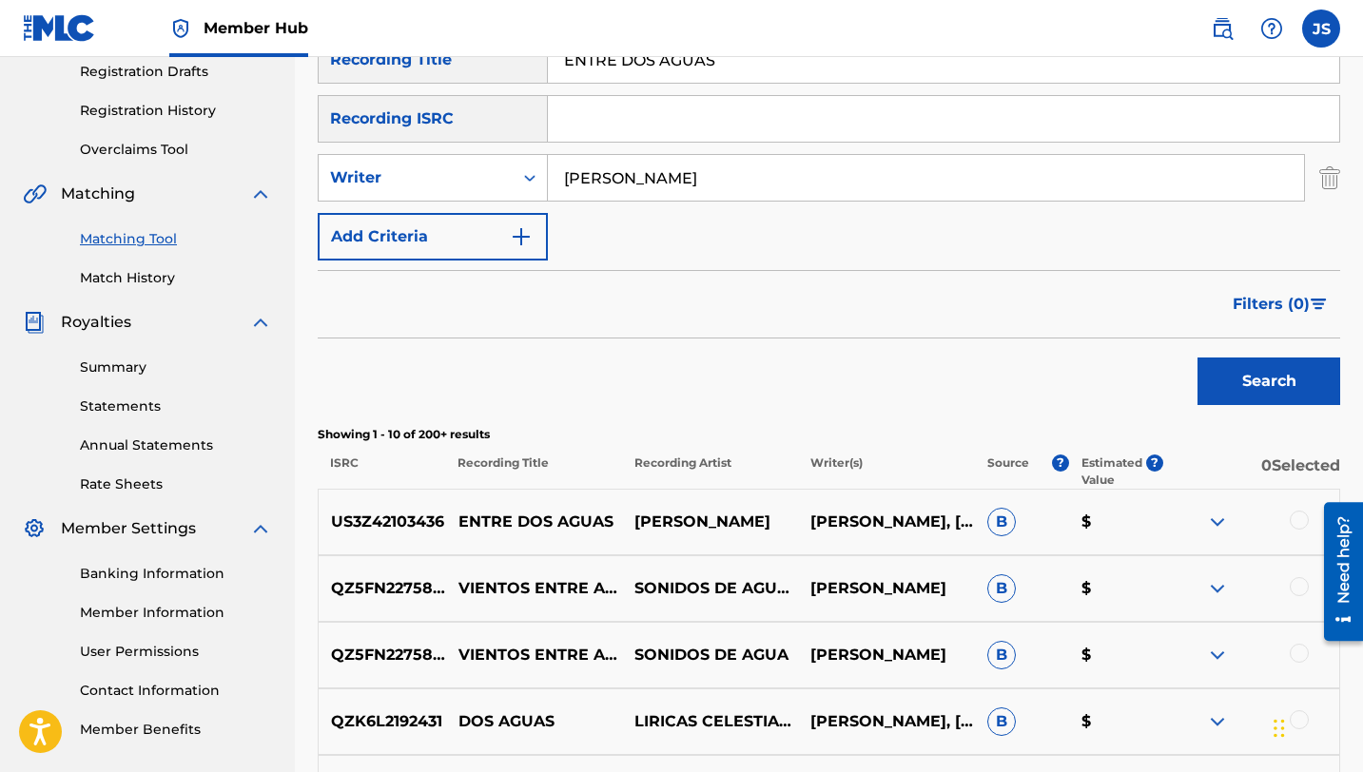
scroll to position [328, 0]
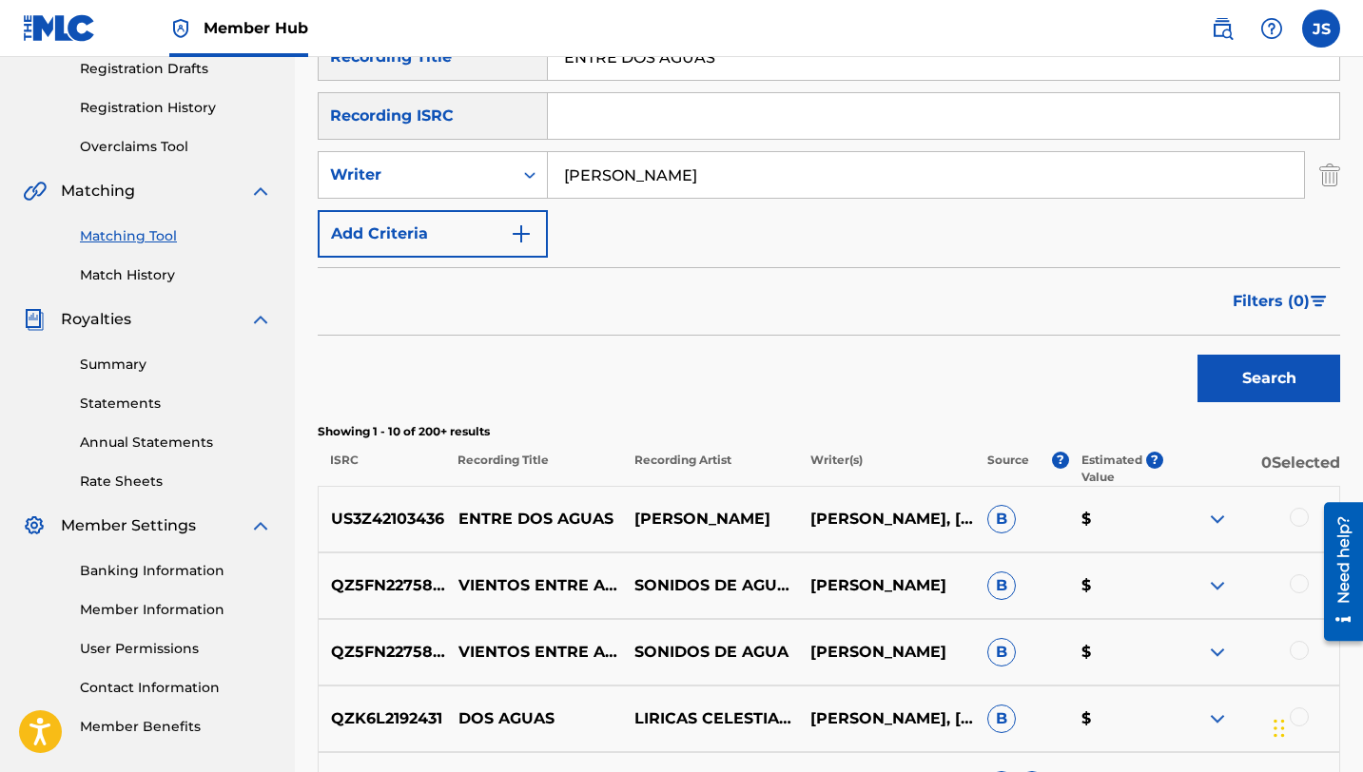
click at [1292, 516] on div at bounding box center [1299, 517] width 19 height 19
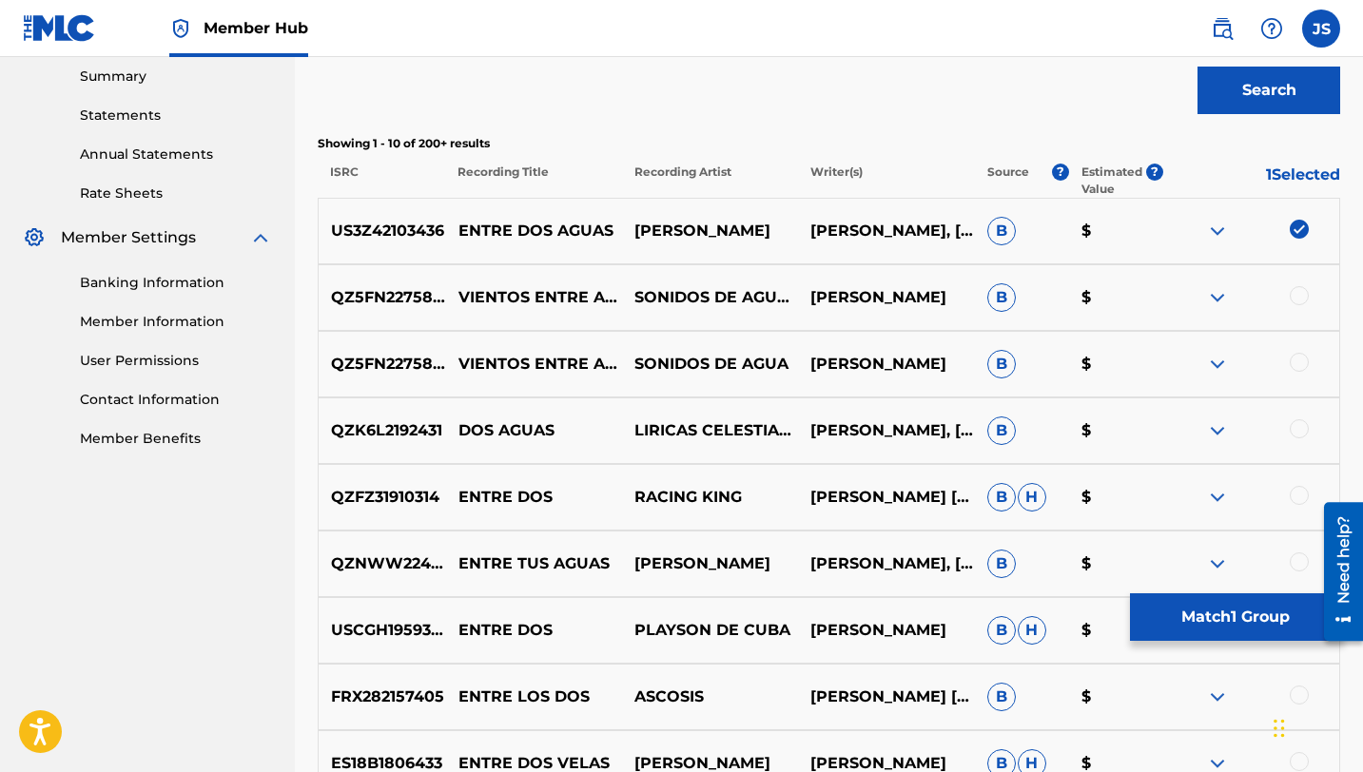
scroll to position [633, 0]
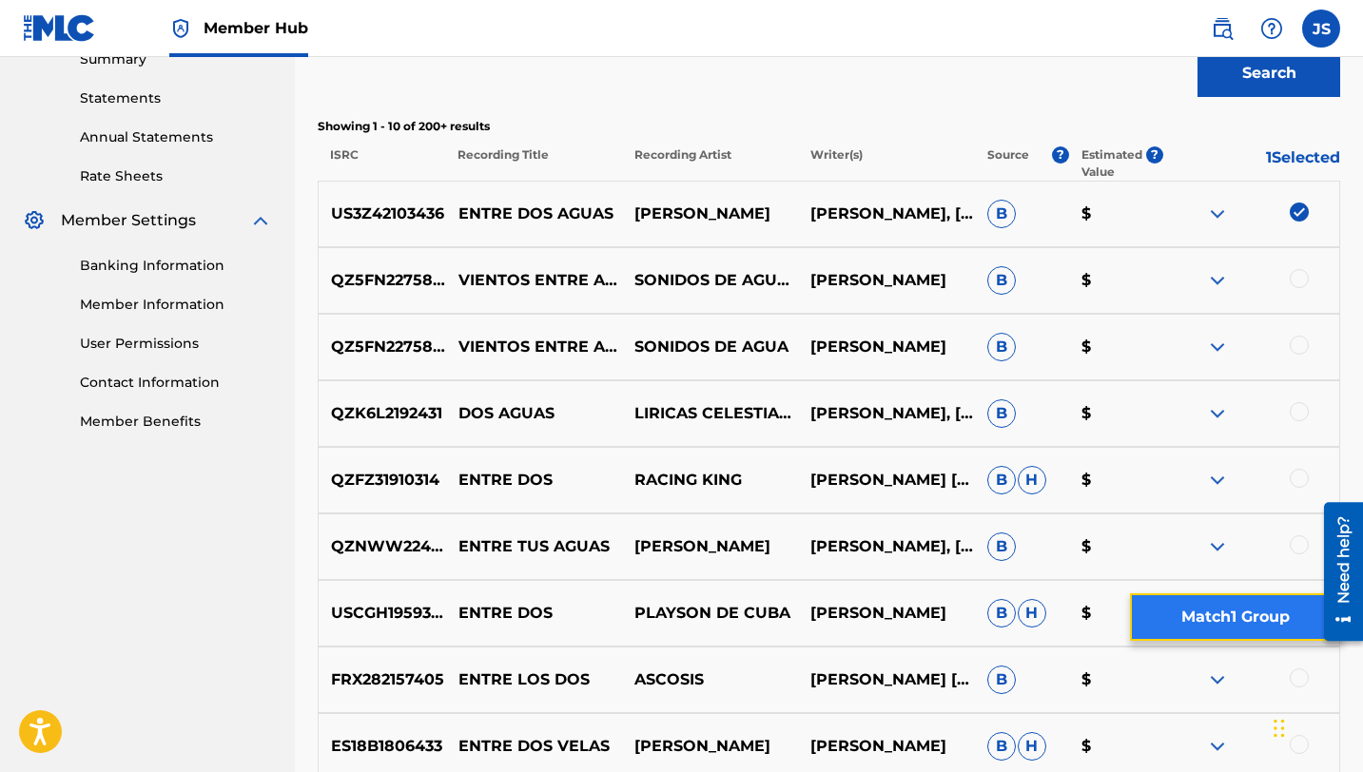
click at [1213, 620] on button "Match 1 Group" at bounding box center [1235, 617] width 210 height 48
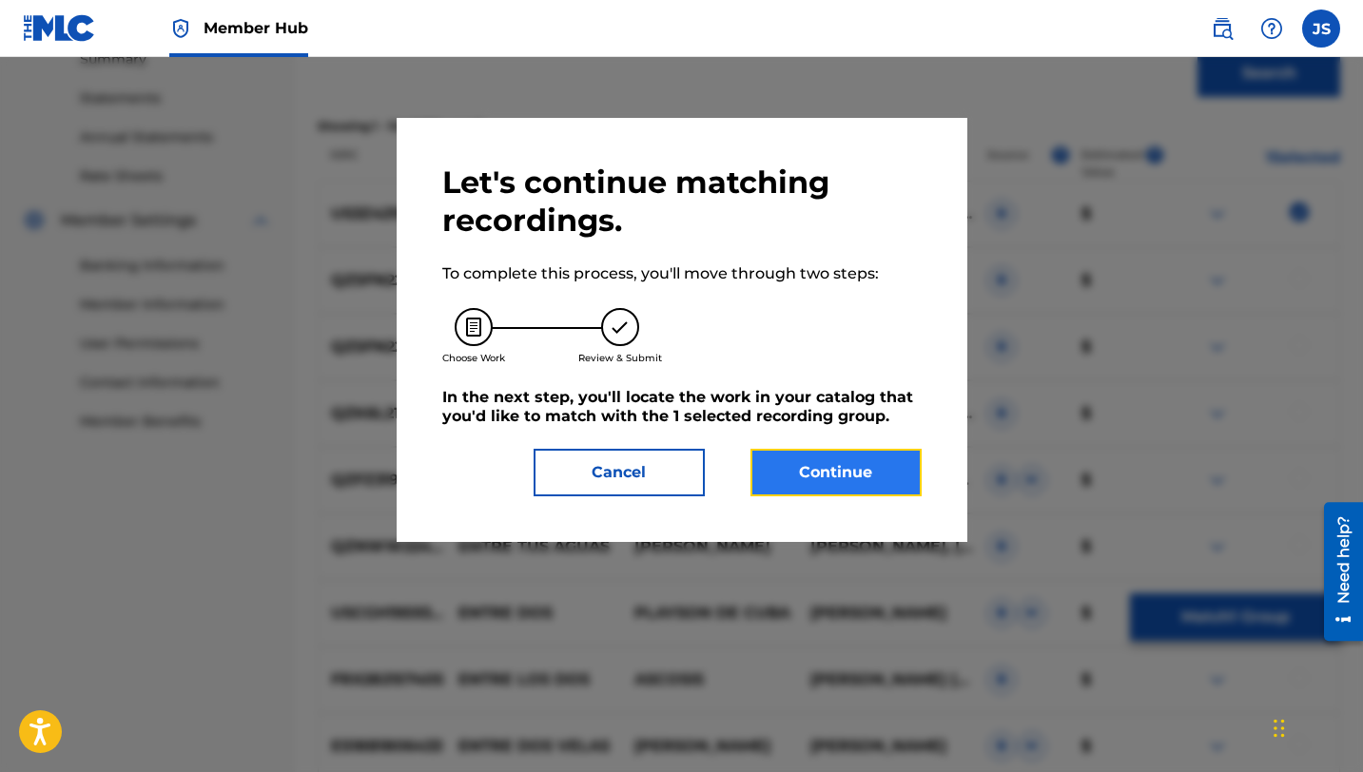
click at [869, 477] on button "Continue" at bounding box center [835, 473] width 171 height 48
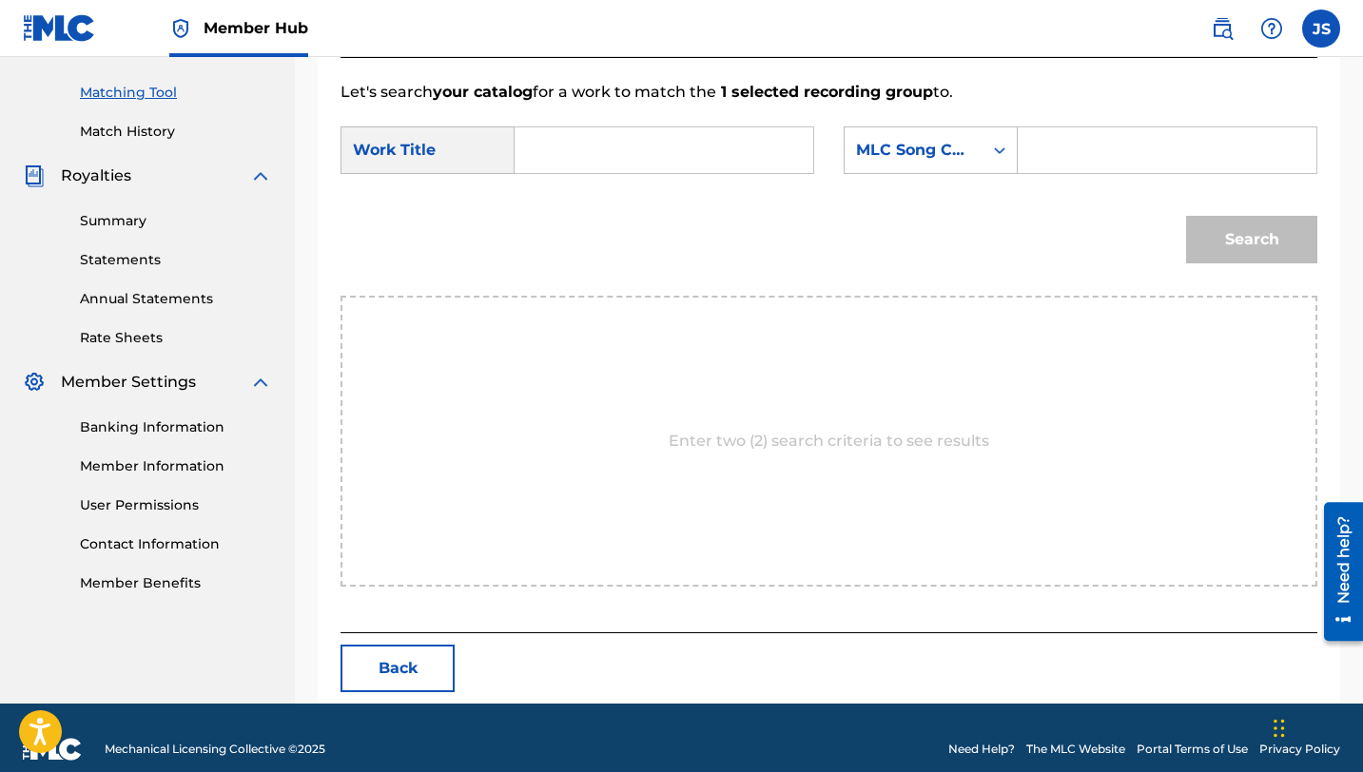
scroll to position [495, 0]
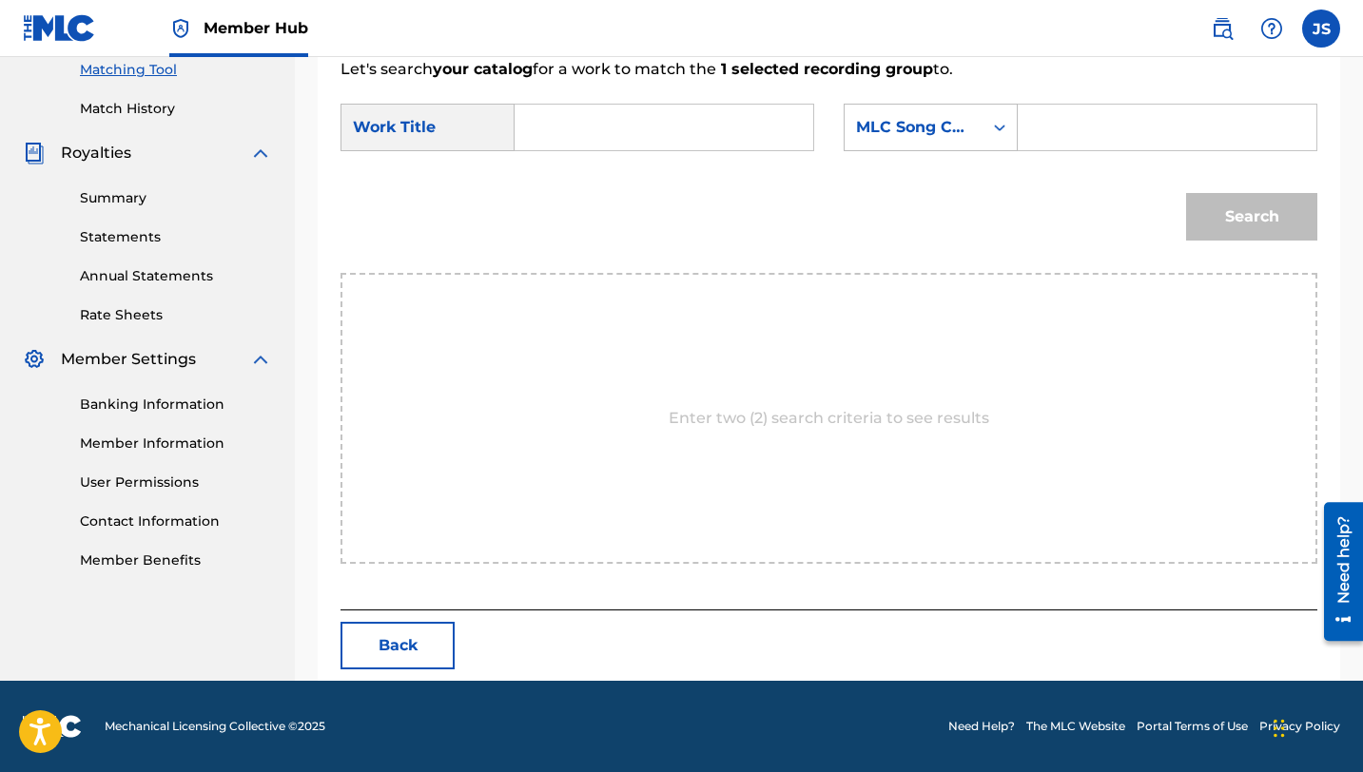
click at [568, 146] on input "Search Form" at bounding box center [664, 128] width 266 height 46
paste input "ENTRE DOS AGUAS"
type input "ENTRE DOS AGUAS"
click at [1040, 126] on input "Search Form" at bounding box center [1167, 128] width 266 height 46
paste input "ER98CH"
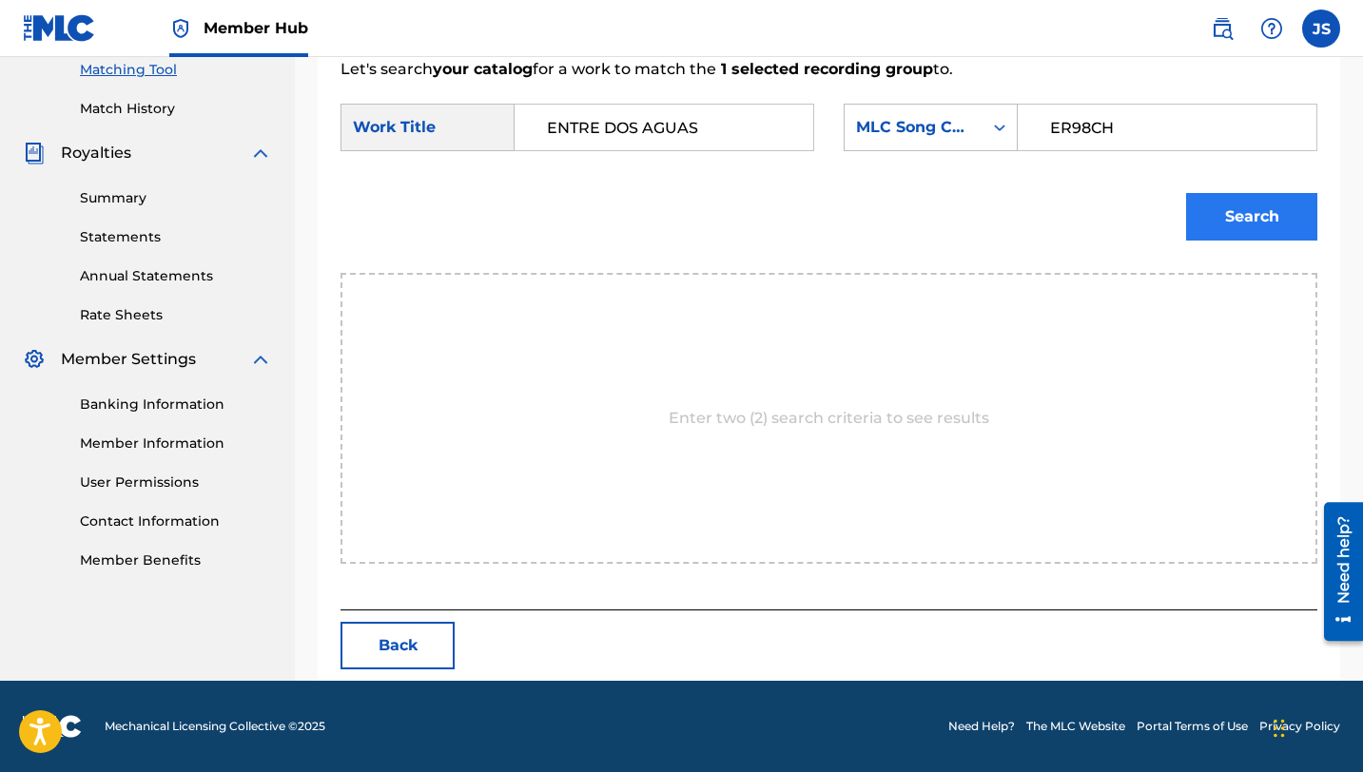
type input "ER98CH"
click at [1230, 221] on button "Search" at bounding box center [1251, 217] width 131 height 48
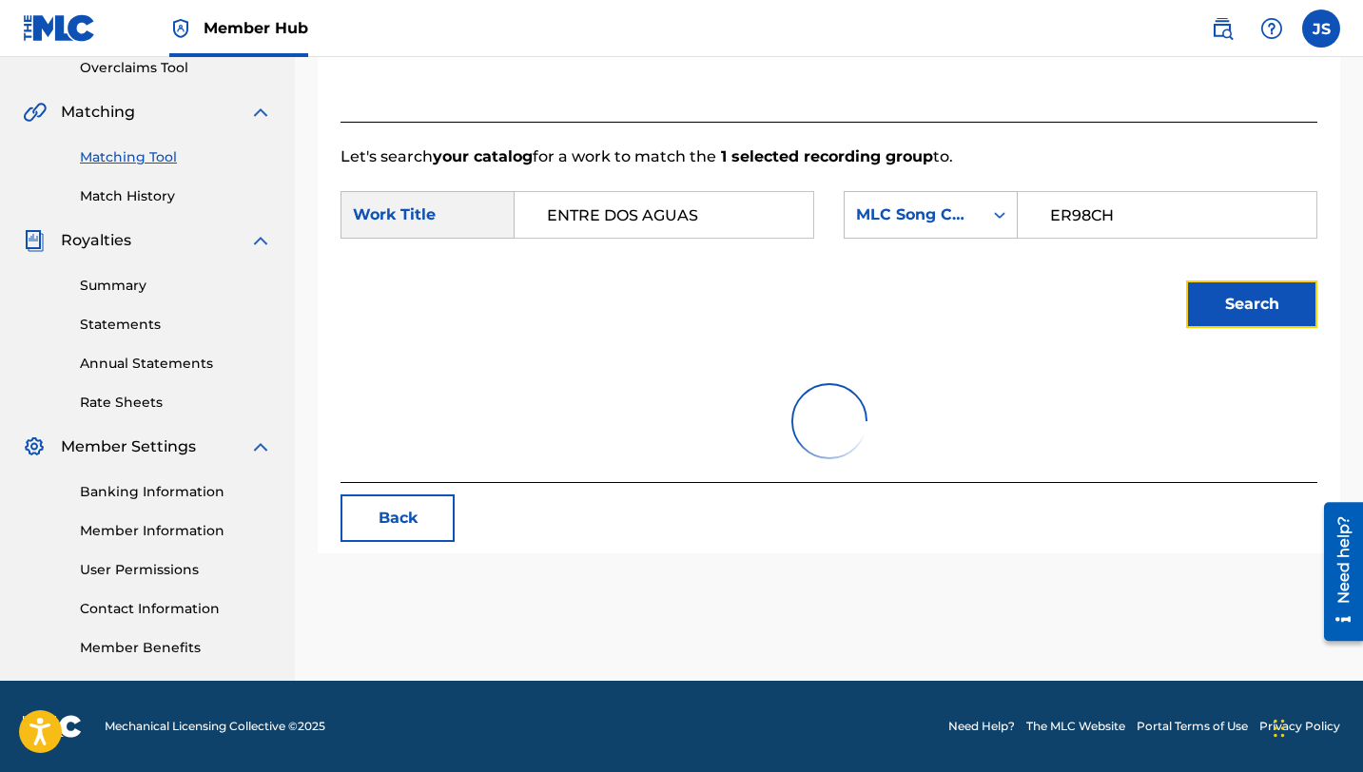
scroll to position [438, 0]
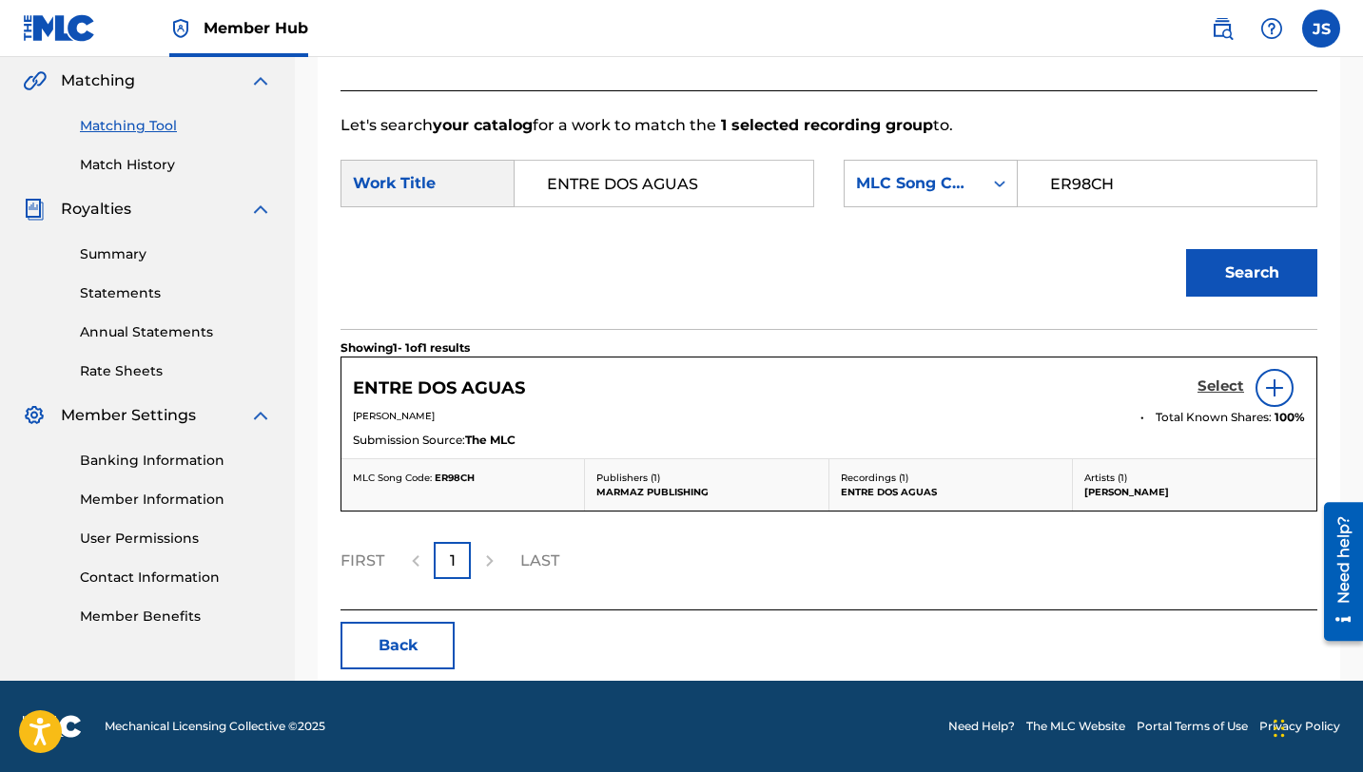
click at [1212, 383] on h5 "Select" at bounding box center [1220, 387] width 47 height 18
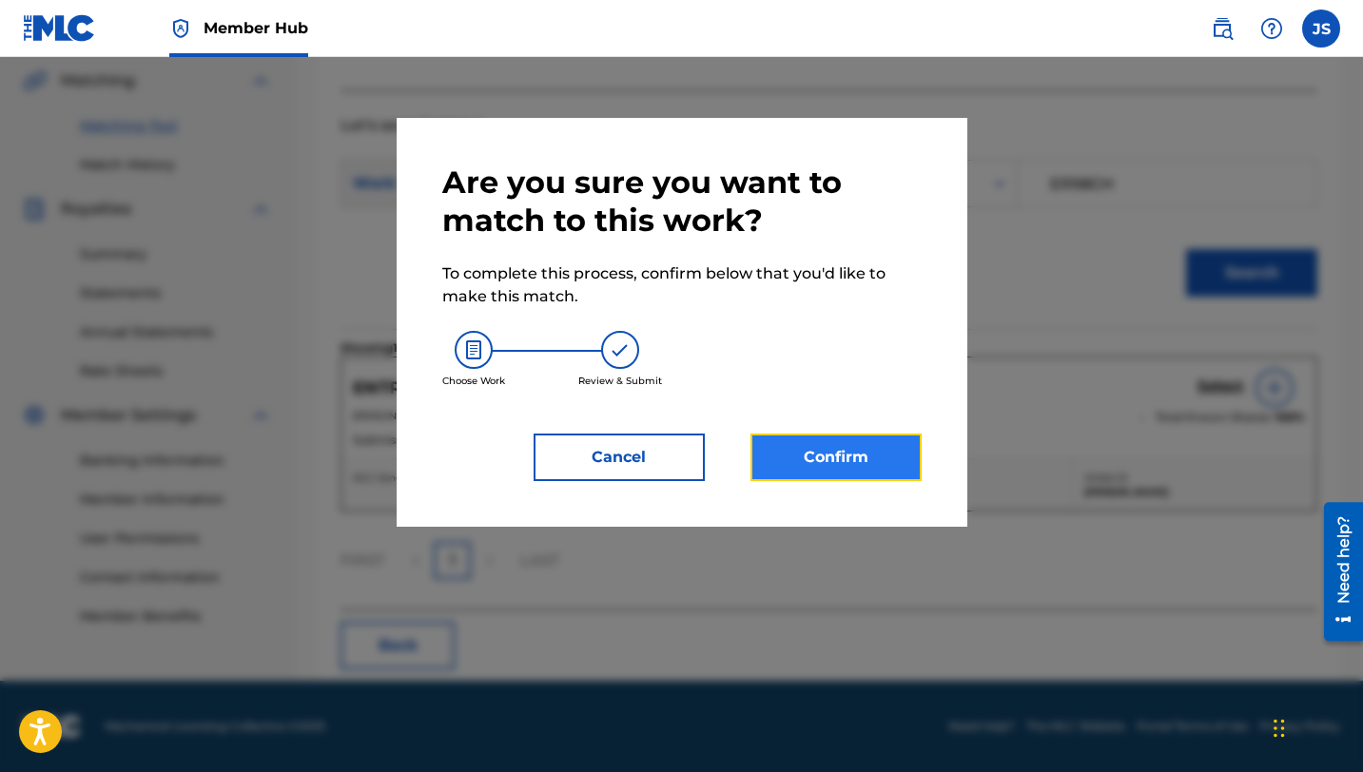
click at [839, 442] on button "Confirm" at bounding box center [835, 458] width 171 height 48
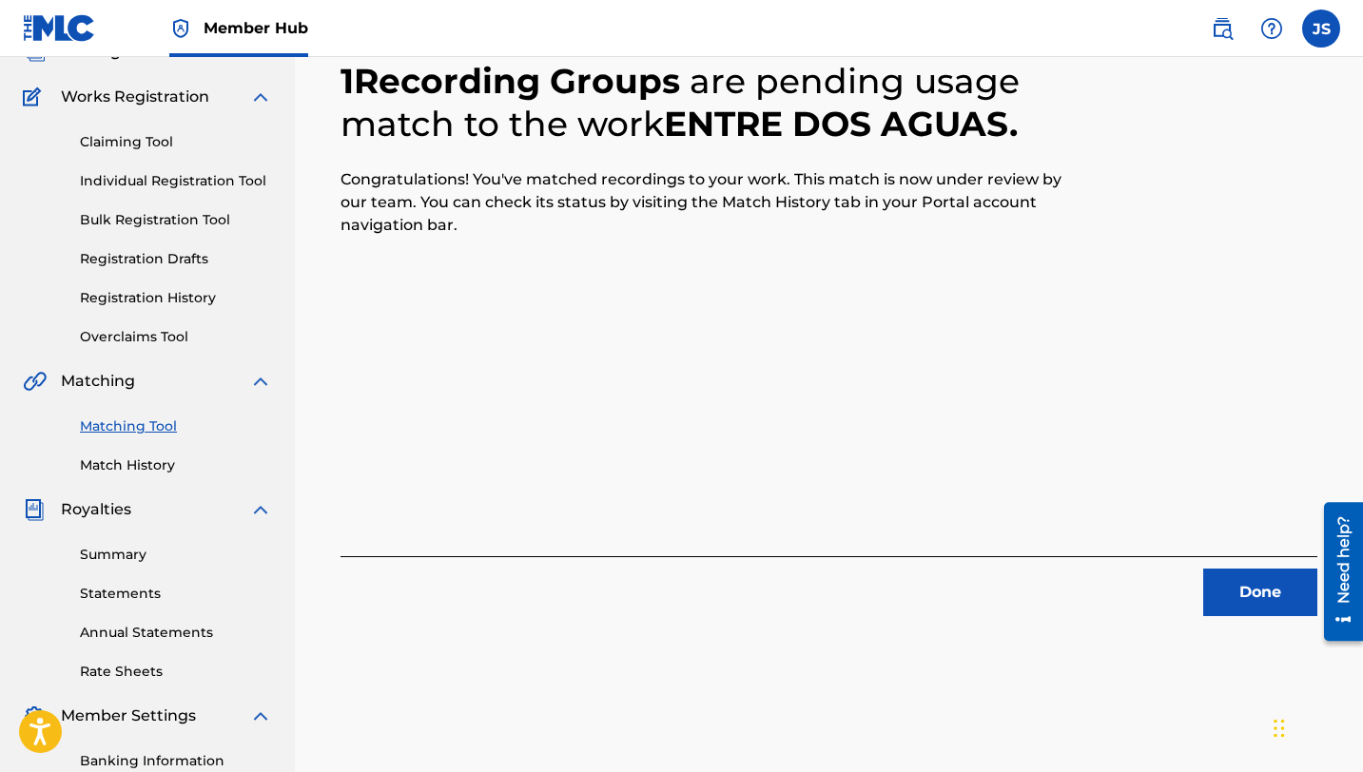
scroll to position [137, 0]
click at [1254, 617] on div "1 Recording Groups are pending usage match to the work ENTRE DOS AGUAS . Congra…" at bounding box center [829, 459] width 1068 height 983
click at [1253, 598] on button "Done" at bounding box center [1260, 594] width 114 height 48
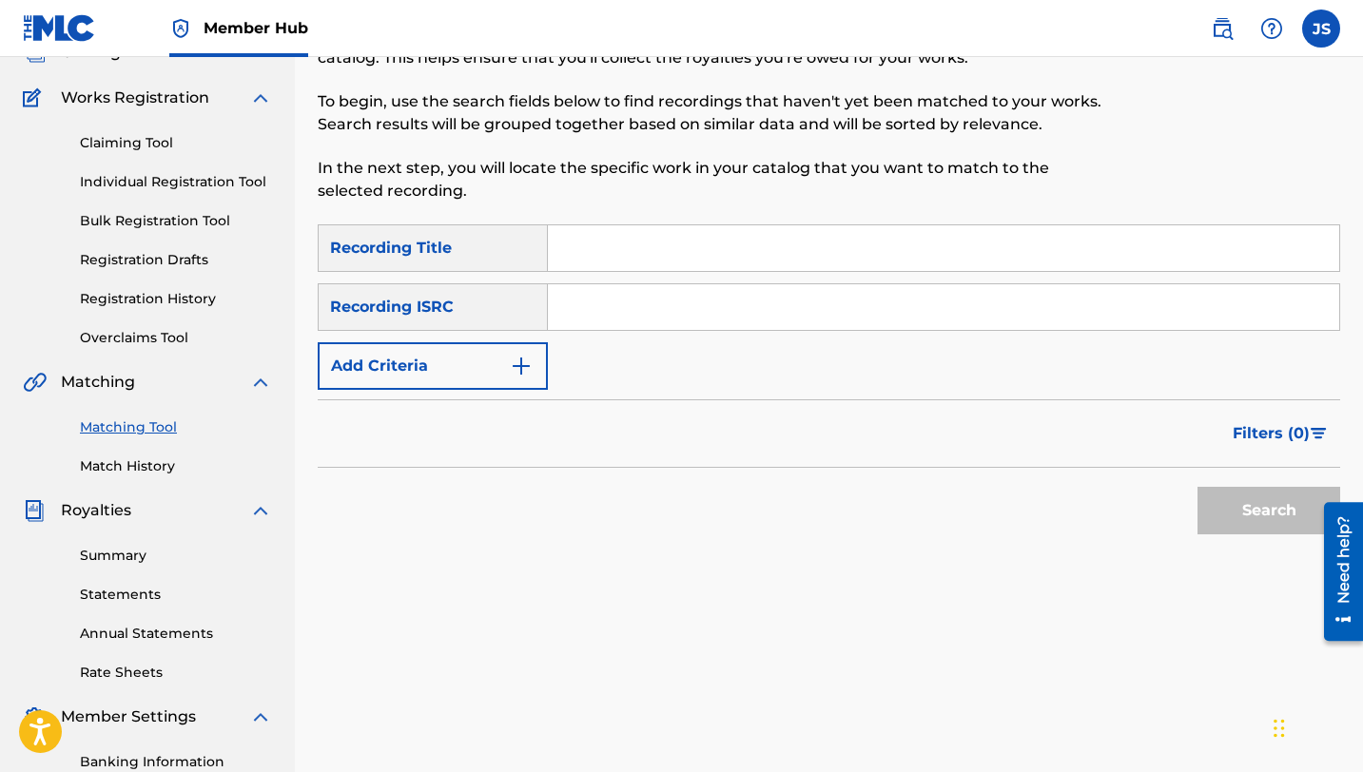
click at [557, 246] on input "Search Form" at bounding box center [943, 248] width 791 height 46
paste input "EPA SEÑORA"
type input "EPA SEÑORA"
click at [1197, 487] on button "Search" at bounding box center [1268, 511] width 143 height 48
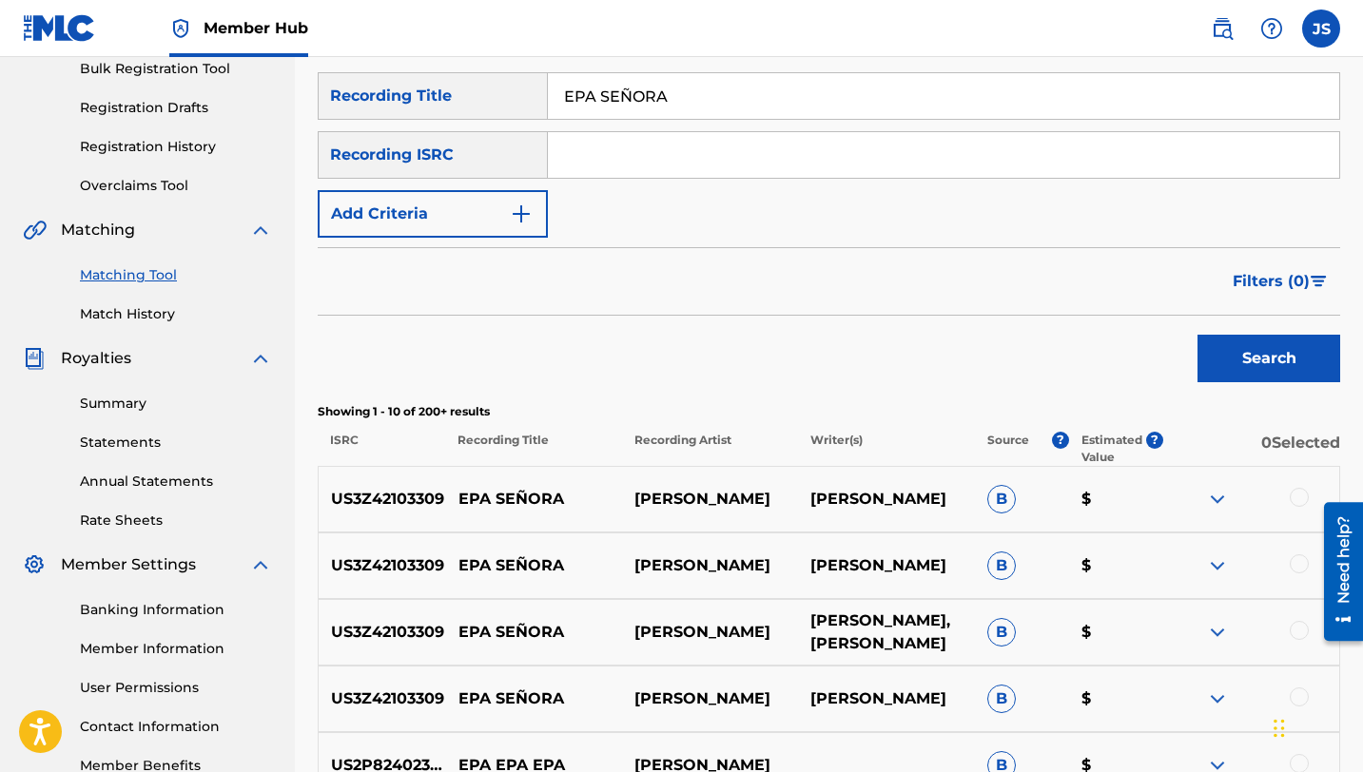
scroll to position [328, 0]
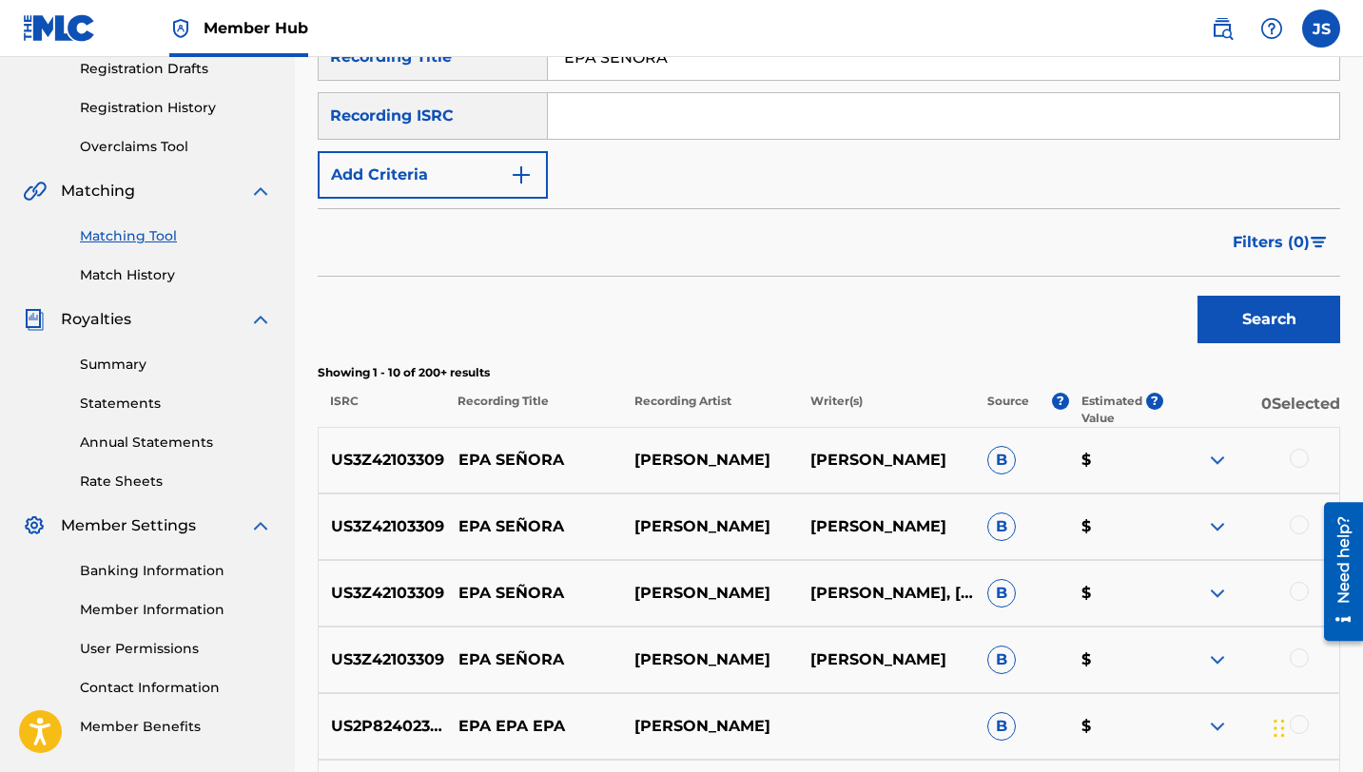
click at [1295, 462] on div at bounding box center [1299, 458] width 19 height 19
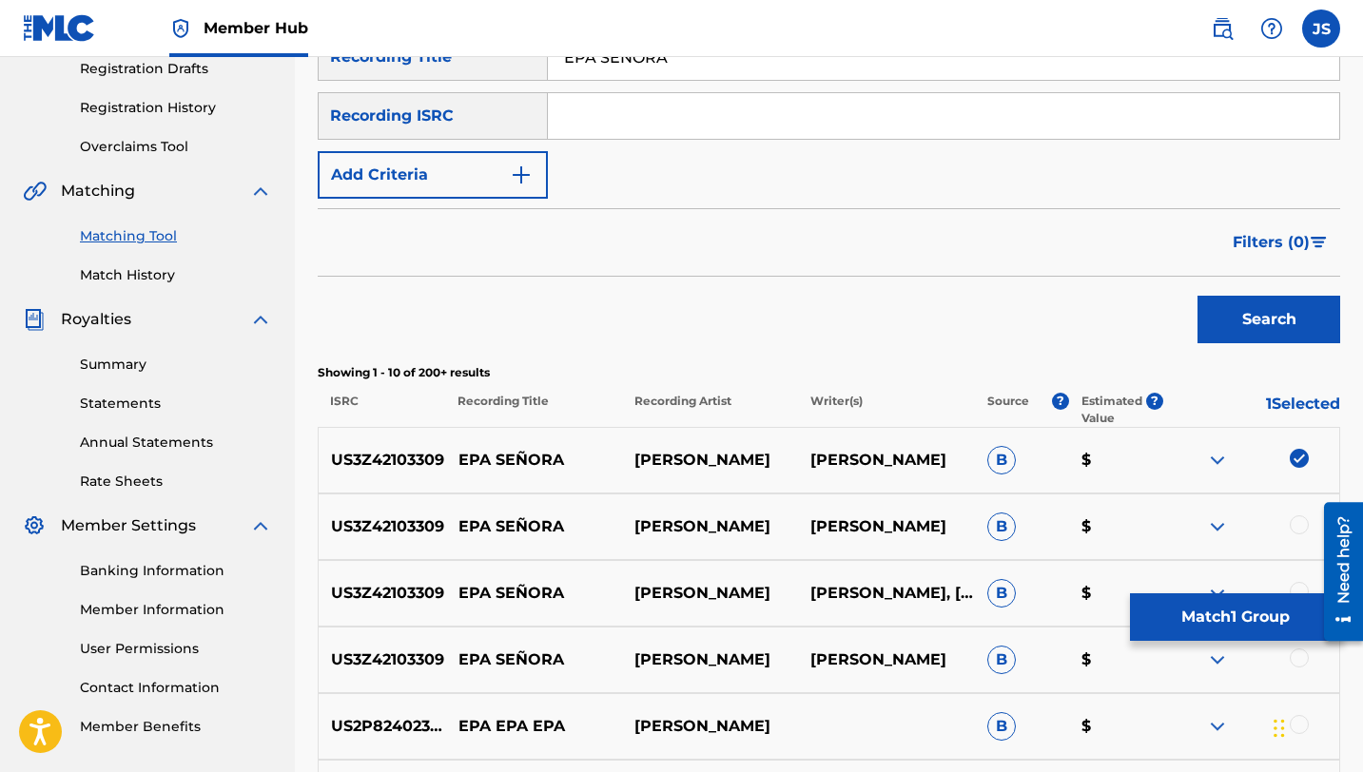
click at [1299, 522] on div at bounding box center [1299, 524] width 19 height 19
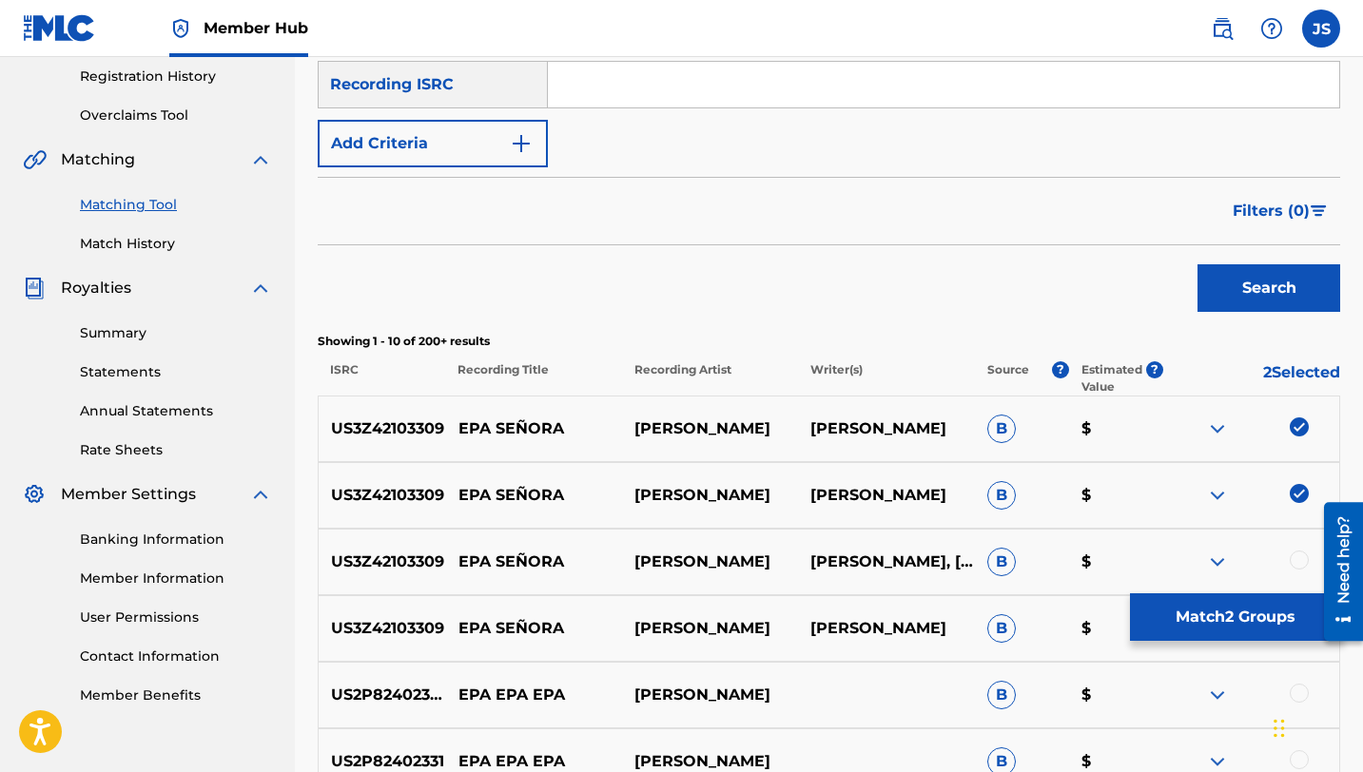
scroll to position [388, 0]
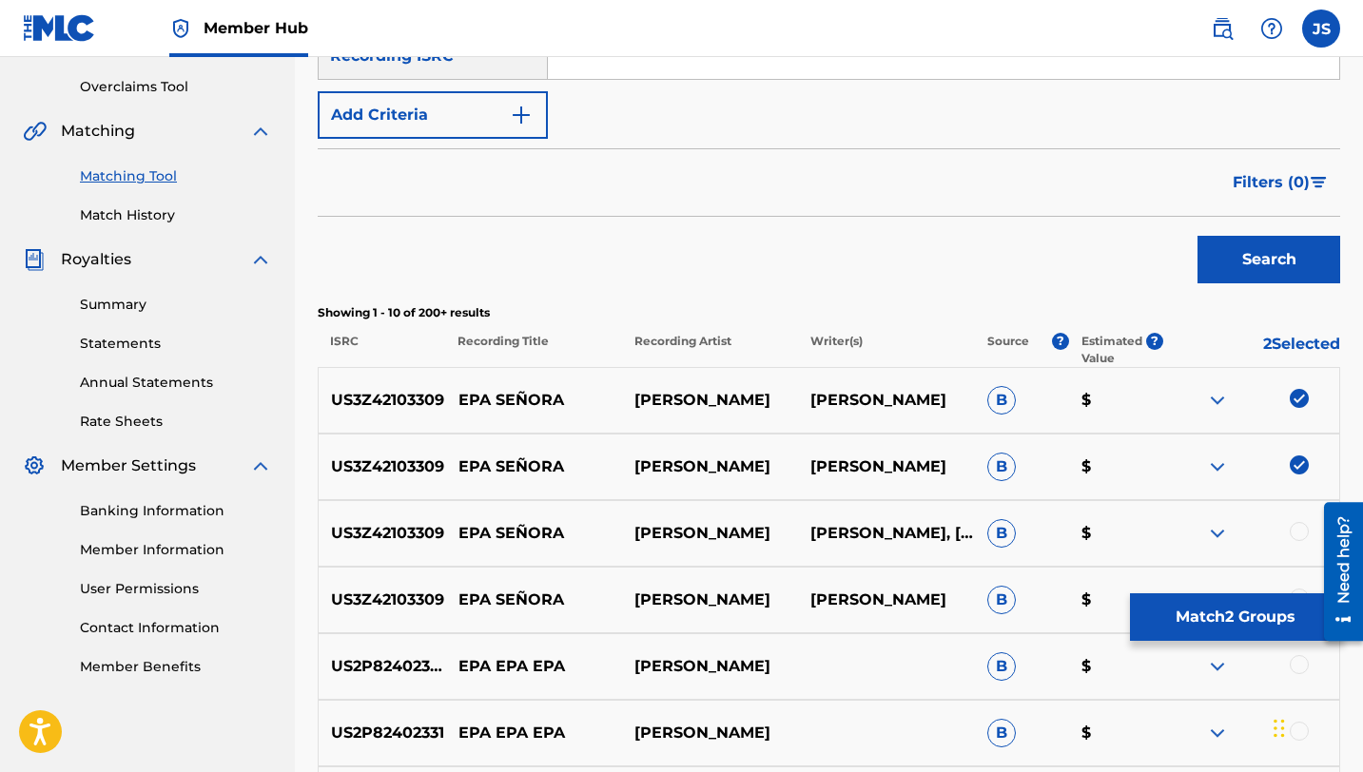
click at [1296, 525] on div at bounding box center [1299, 531] width 19 height 19
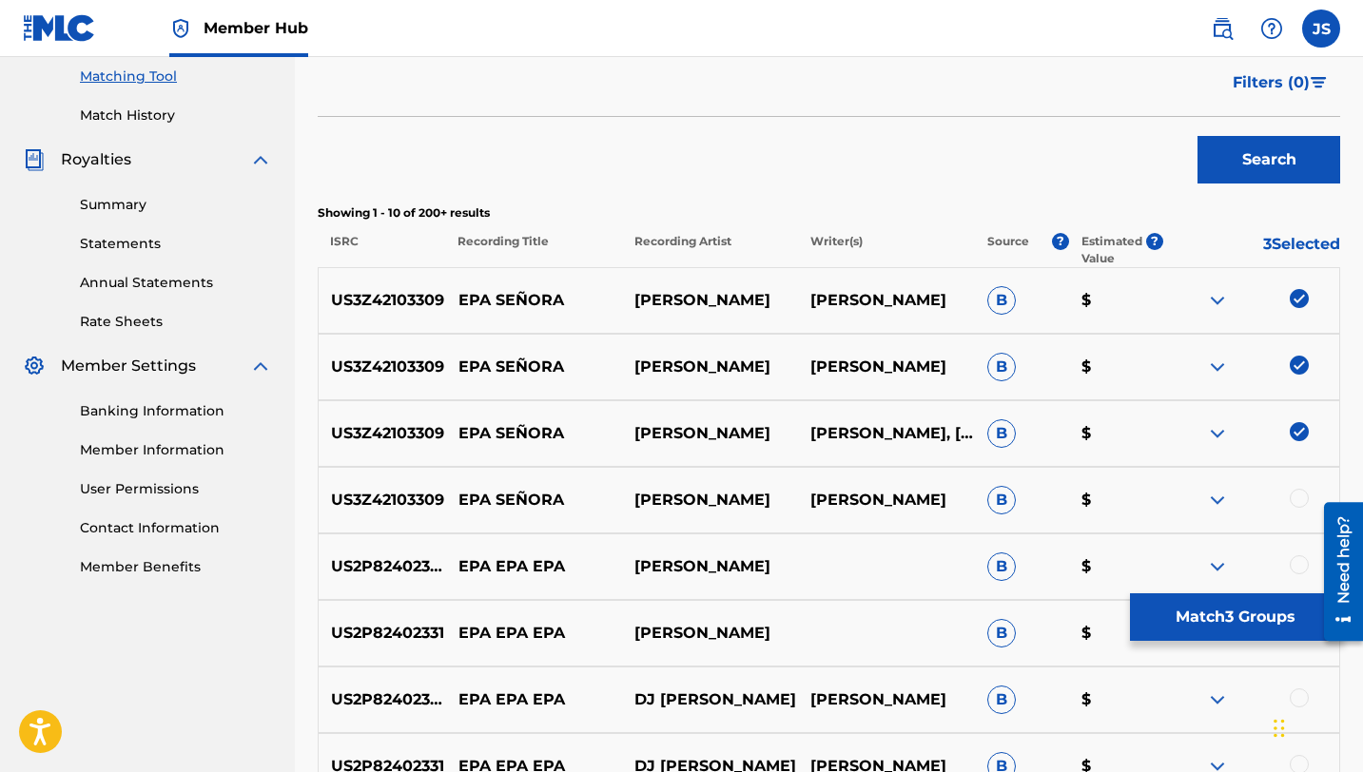
scroll to position [502, 0]
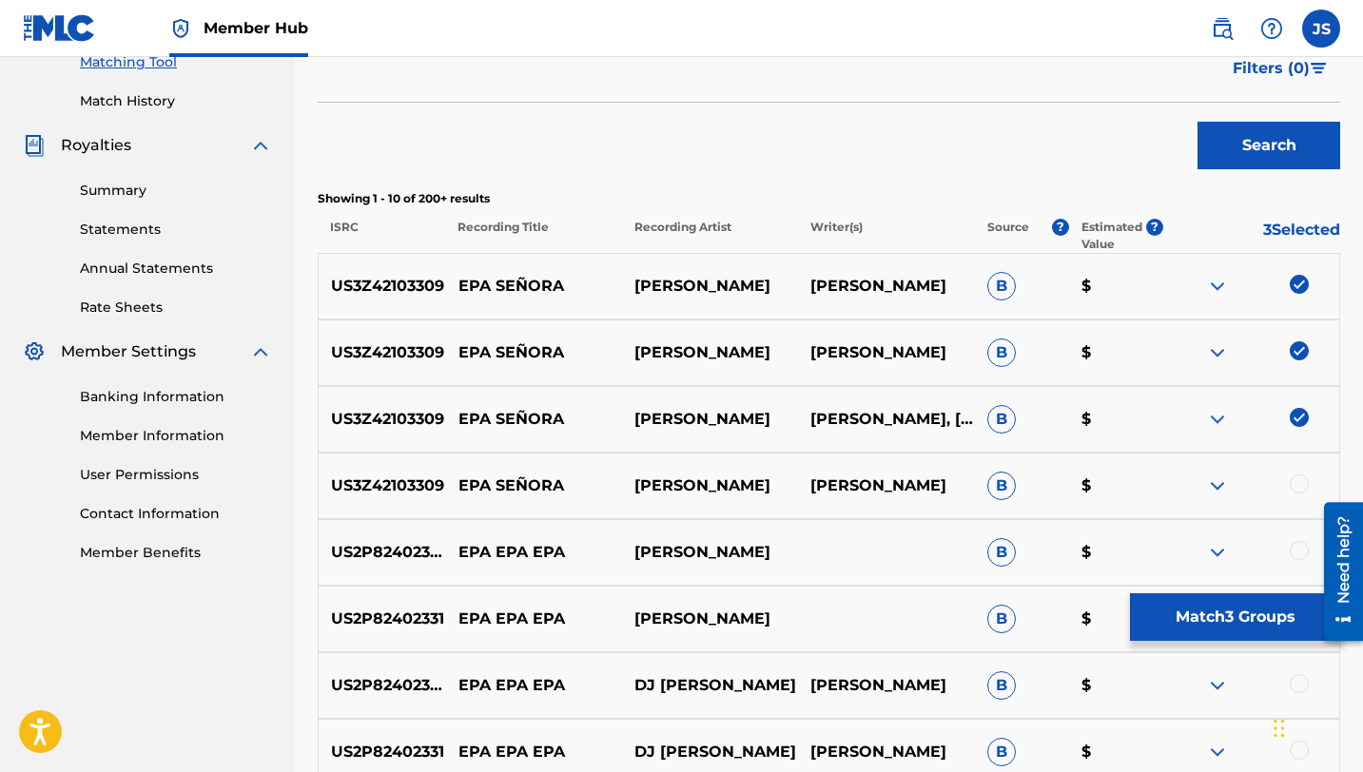
click at [1298, 489] on div at bounding box center [1299, 484] width 19 height 19
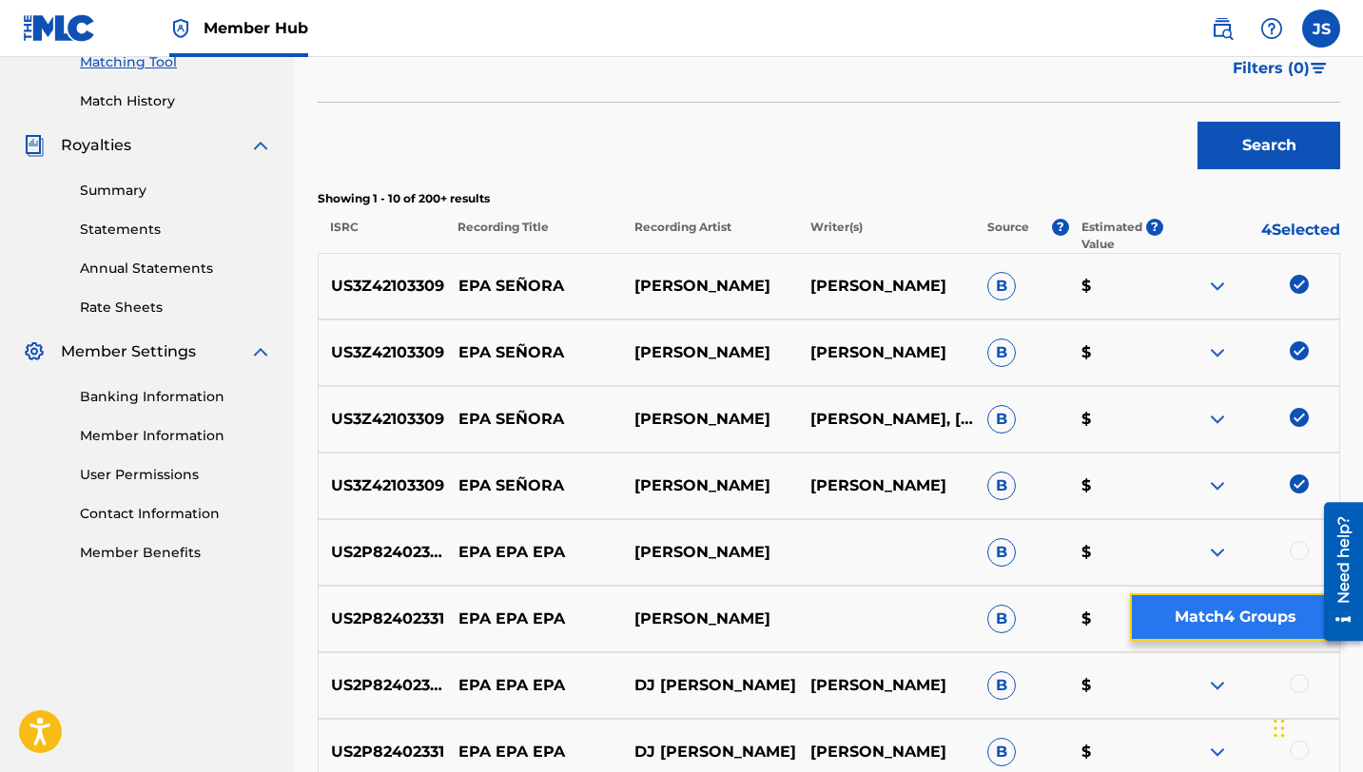
click at [1170, 630] on button "Match 4 Groups" at bounding box center [1235, 617] width 210 height 48
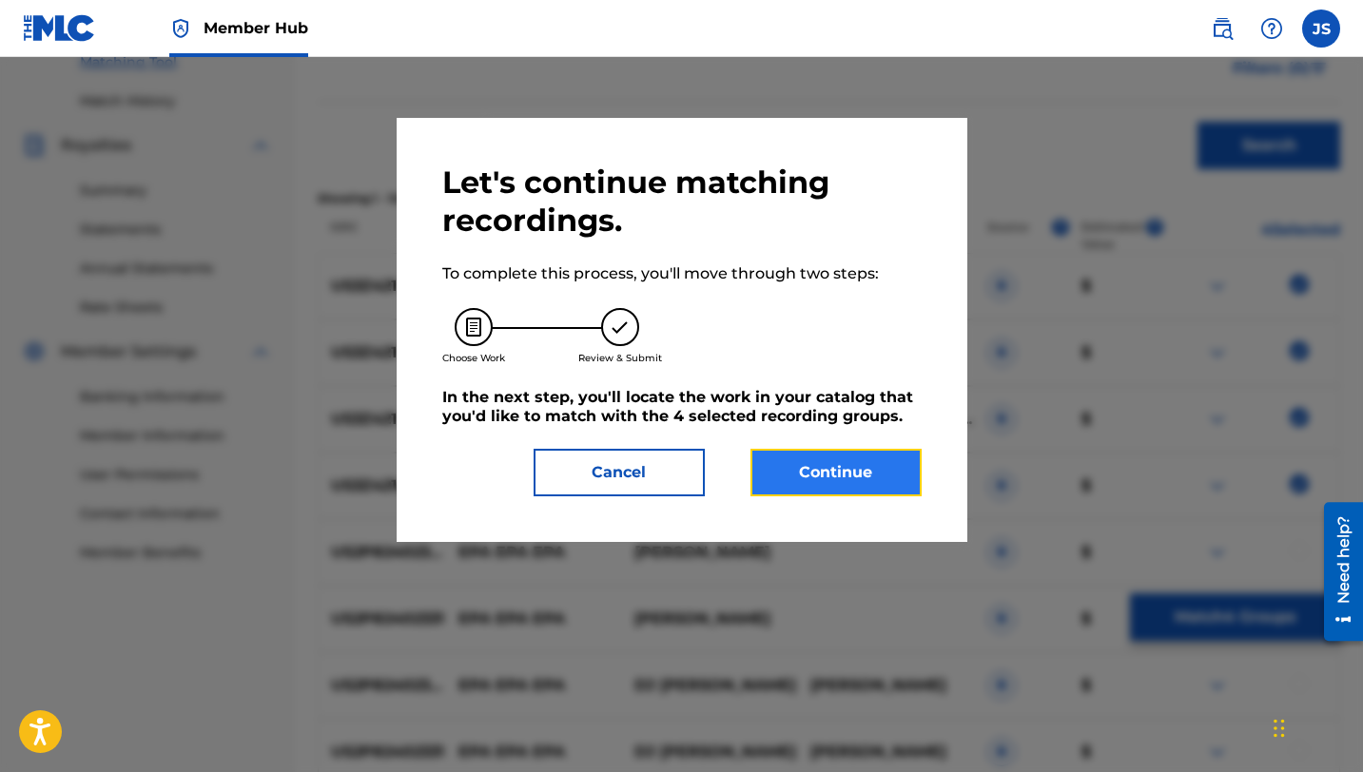
click at [806, 461] on button "Continue" at bounding box center [835, 473] width 171 height 48
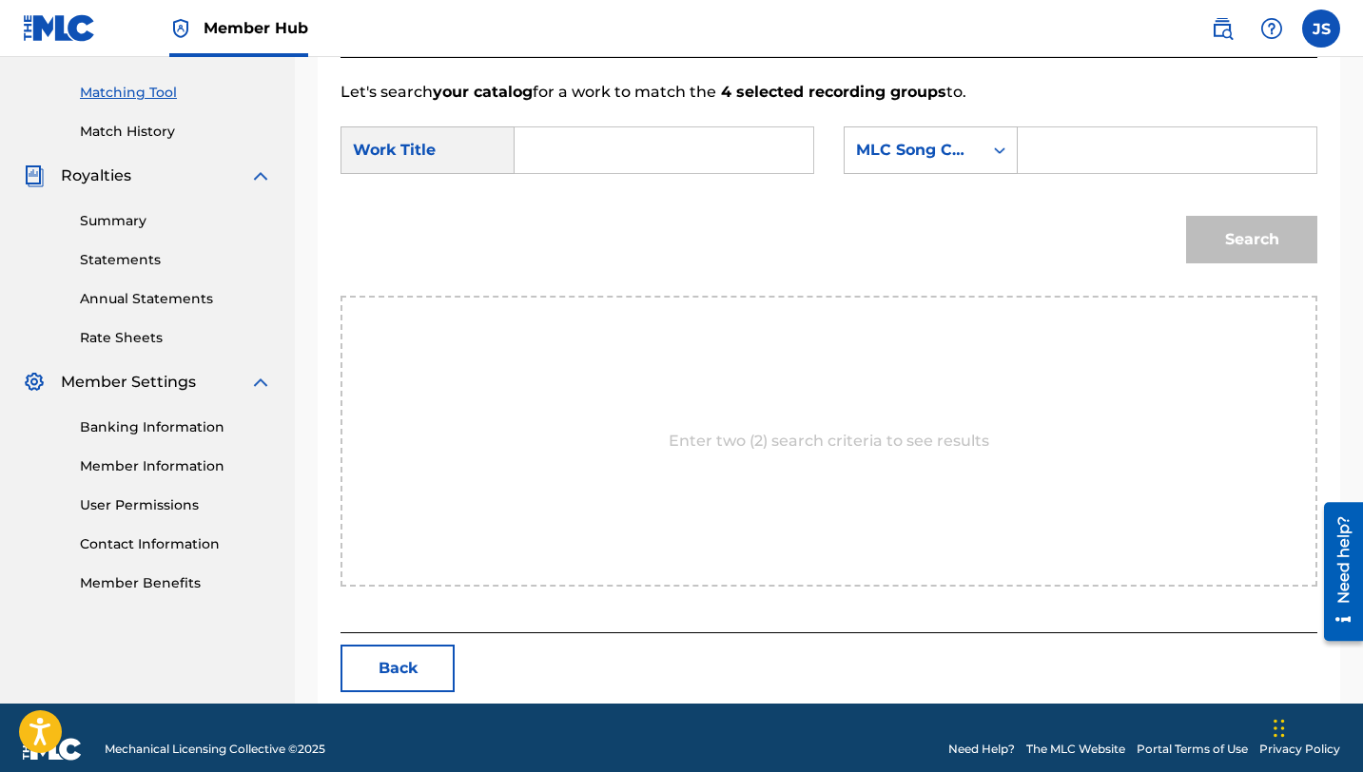
scroll to position [495, 0]
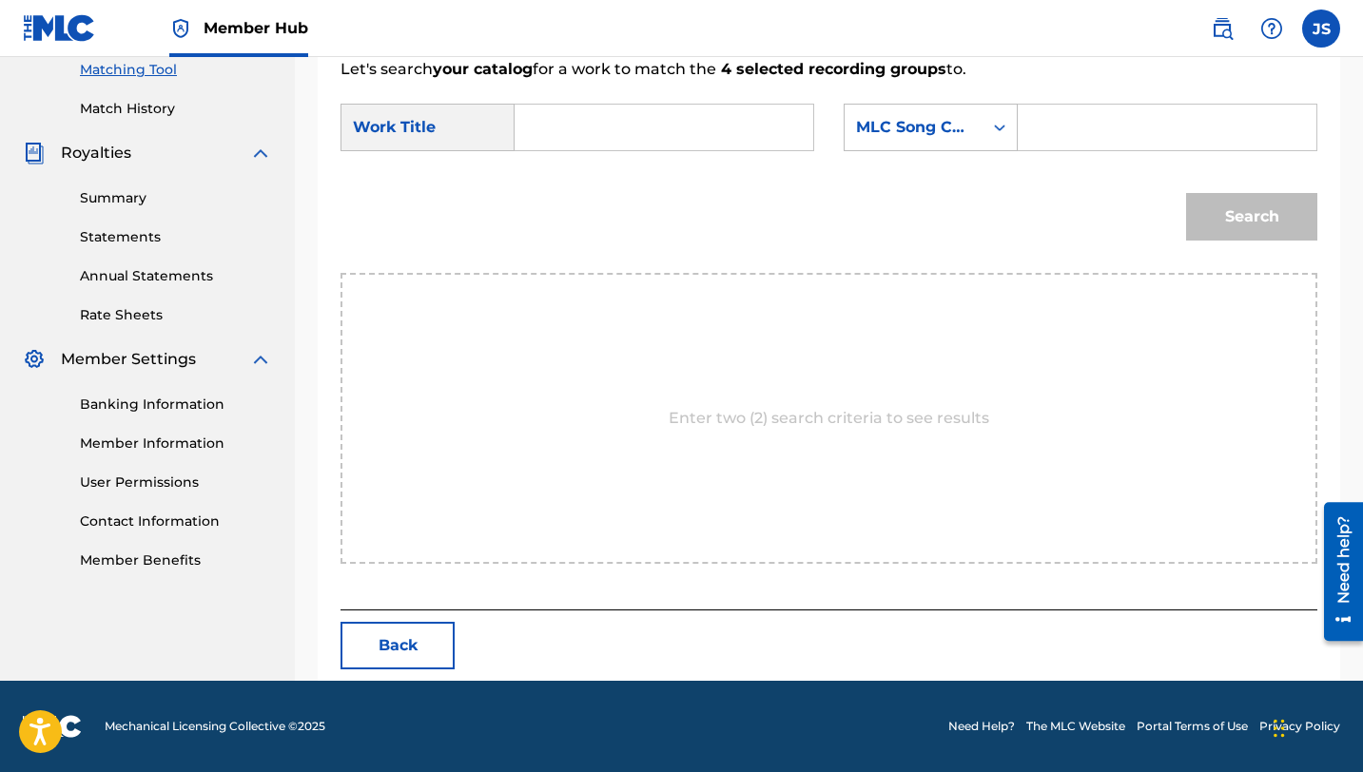
click at [607, 123] on input "Search Form" at bounding box center [664, 128] width 266 height 46
paste input "EPA SEÑORA"
type input "EPA SEÑORA"
click at [1034, 119] on input "Search Form" at bounding box center [1167, 128] width 266 height 46
click at [1063, 133] on input "Search Form" at bounding box center [1167, 128] width 266 height 46
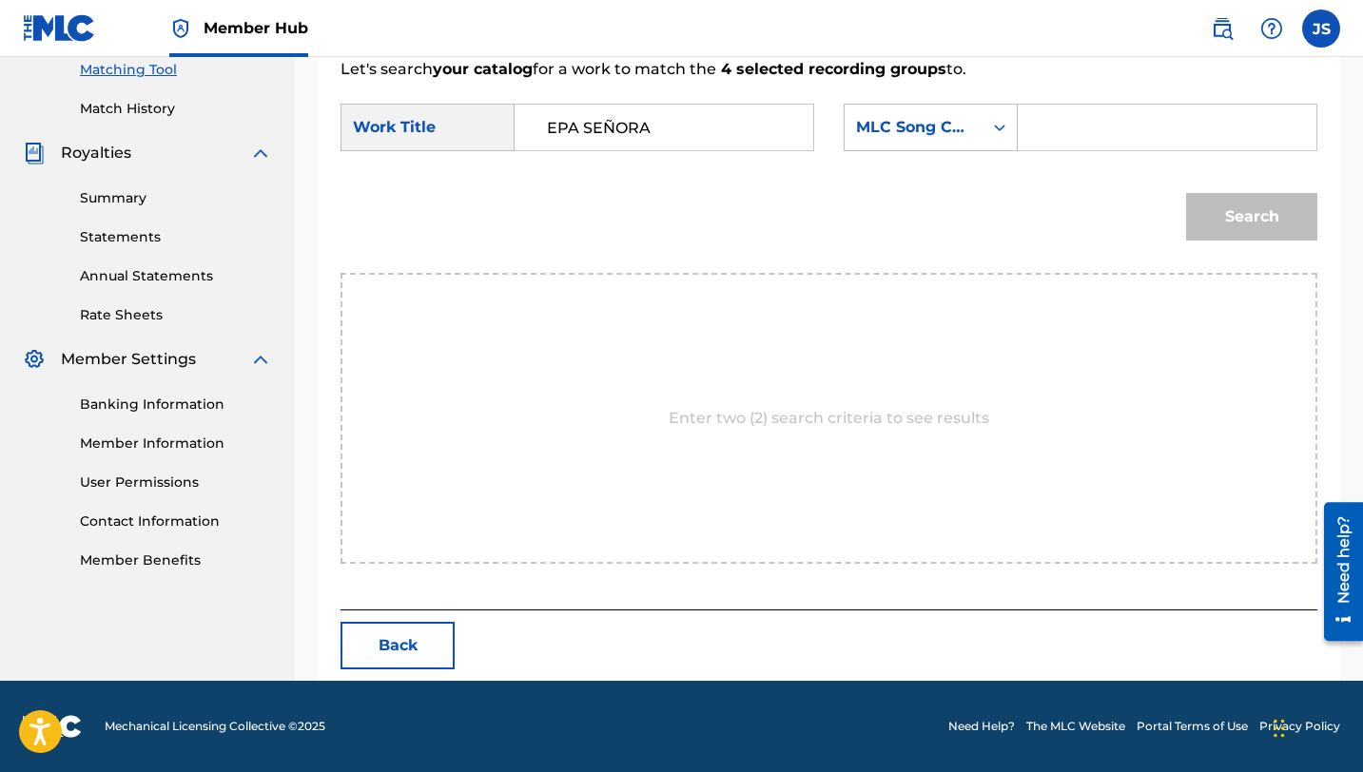
paste input "ER98AI"
type input "ER98AI"
click at [1229, 230] on button "Search" at bounding box center [1251, 217] width 131 height 48
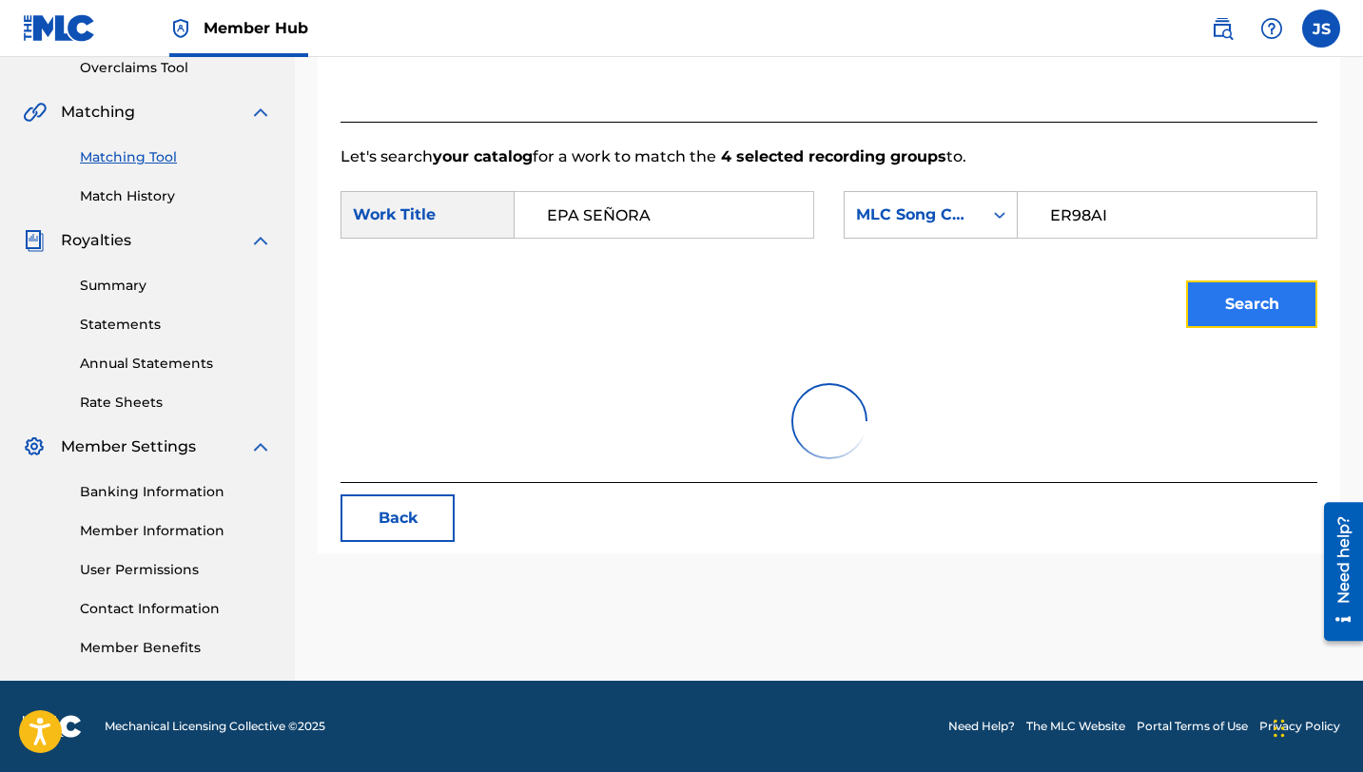
scroll to position [438, 0]
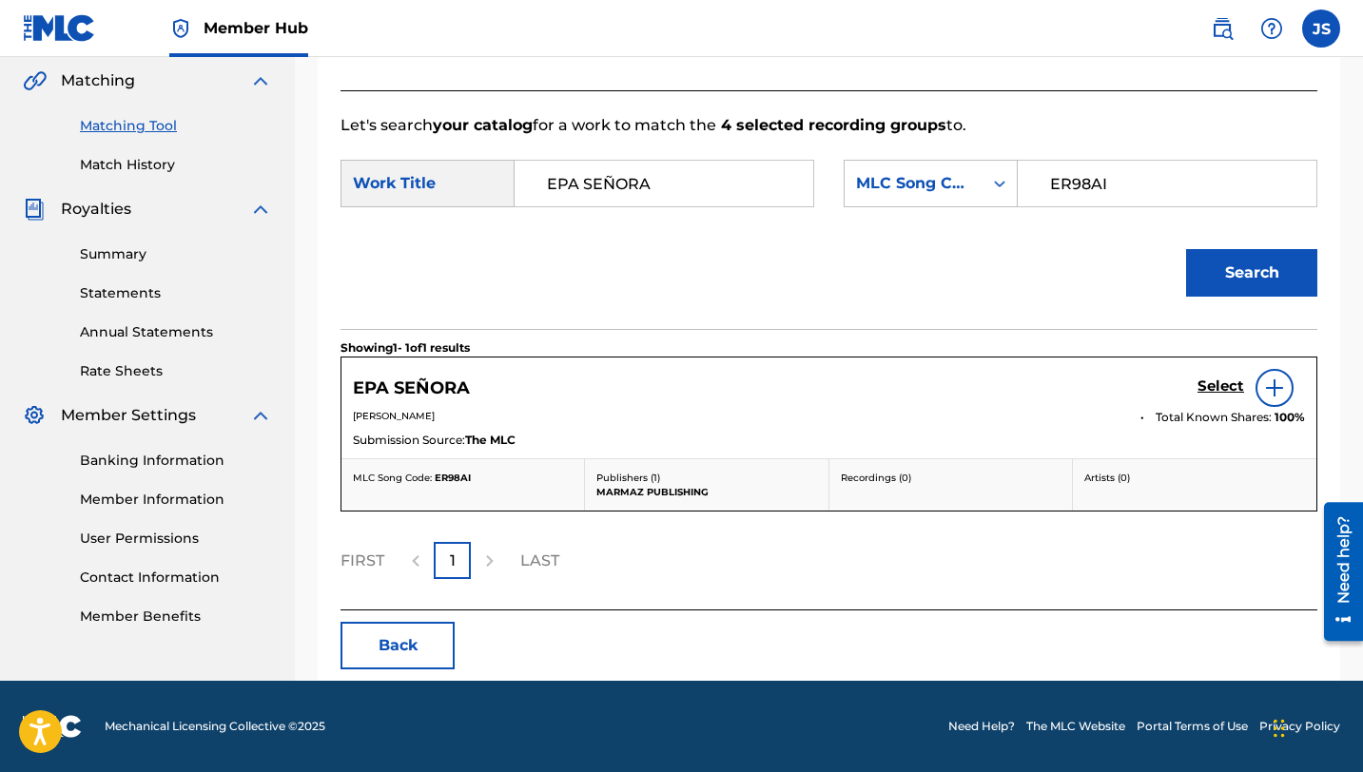
click at [1229, 230] on div "Search" at bounding box center [1246, 268] width 141 height 76
click at [1209, 387] on h5 "Select" at bounding box center [1220, 387] width 47 height 18
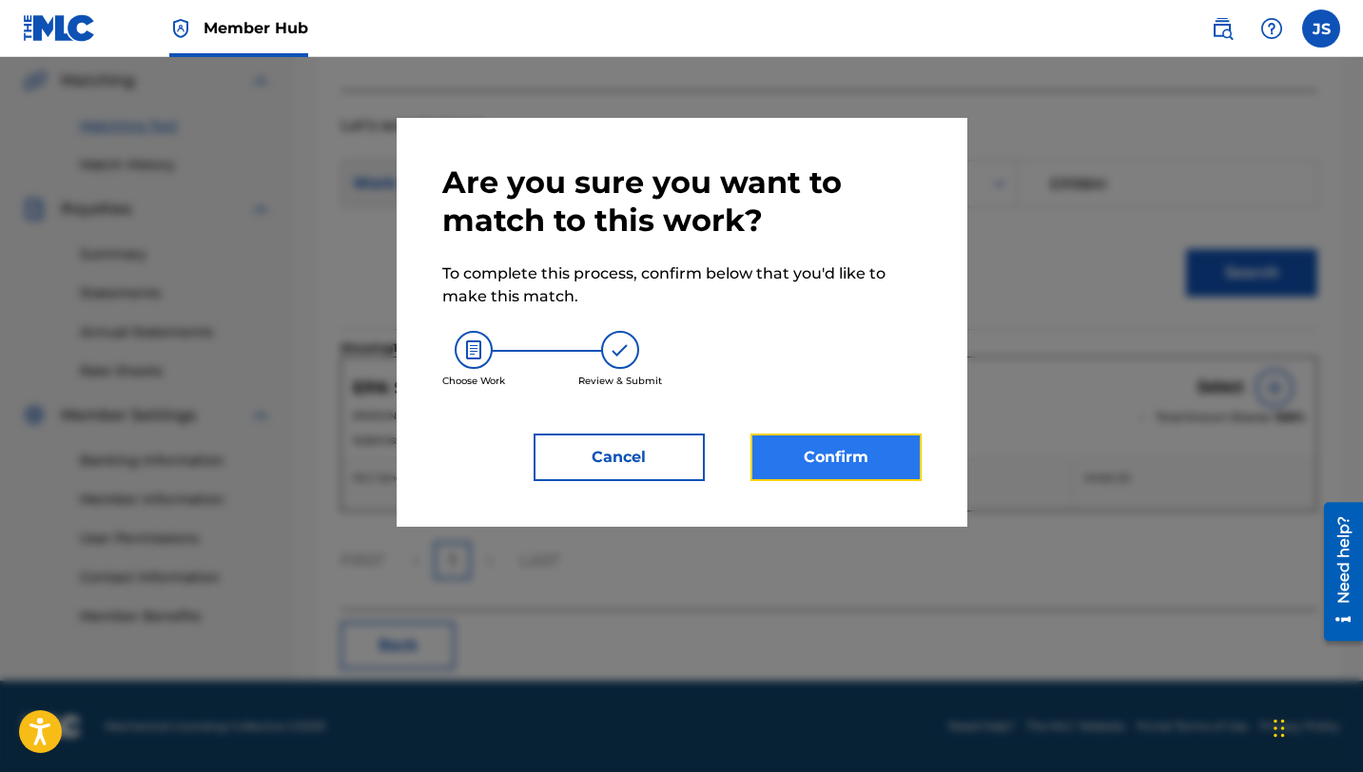
click at [861, 457] on button "Confirm" at bounding box center [835, 458] width 171 height 48
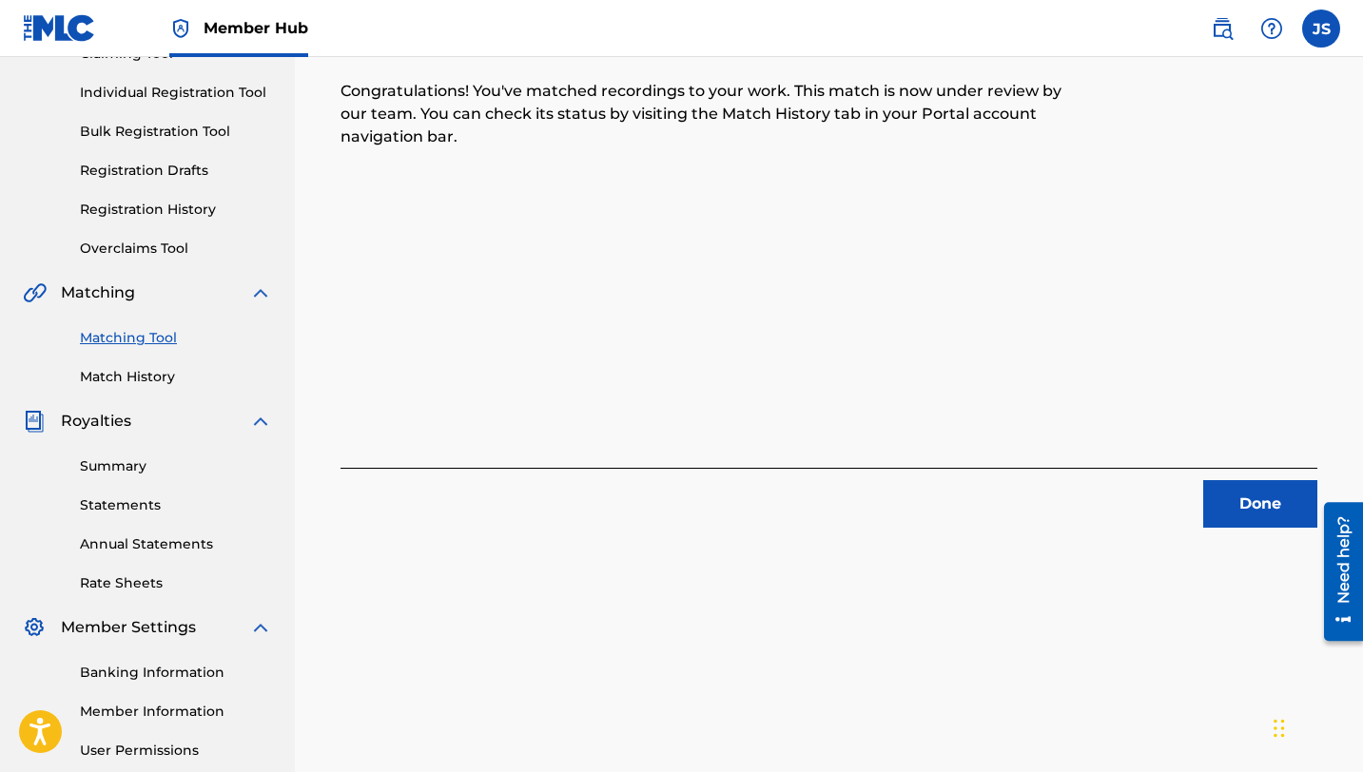
scroll to position [235, 0]
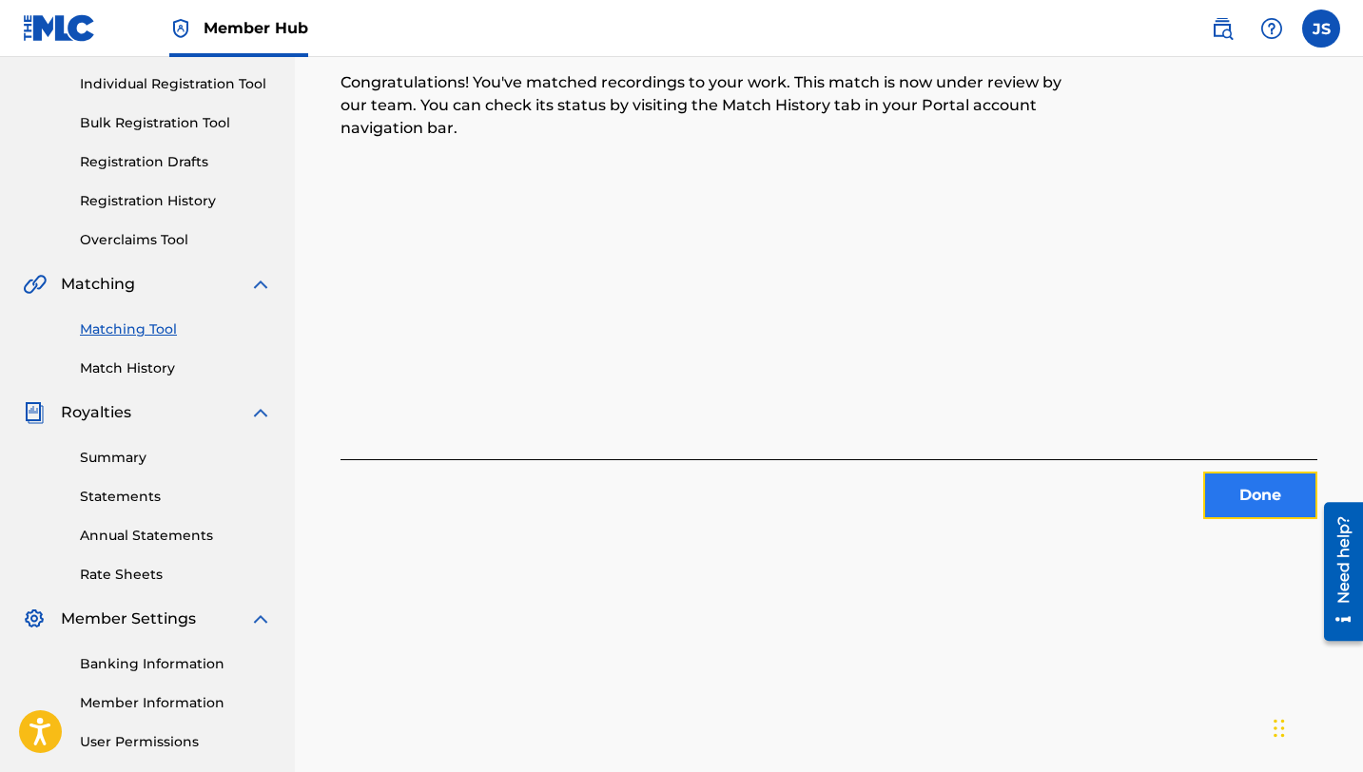
click at [1219, 494] on button "Done" at bounding box center [1260, 496] width 114 height 48
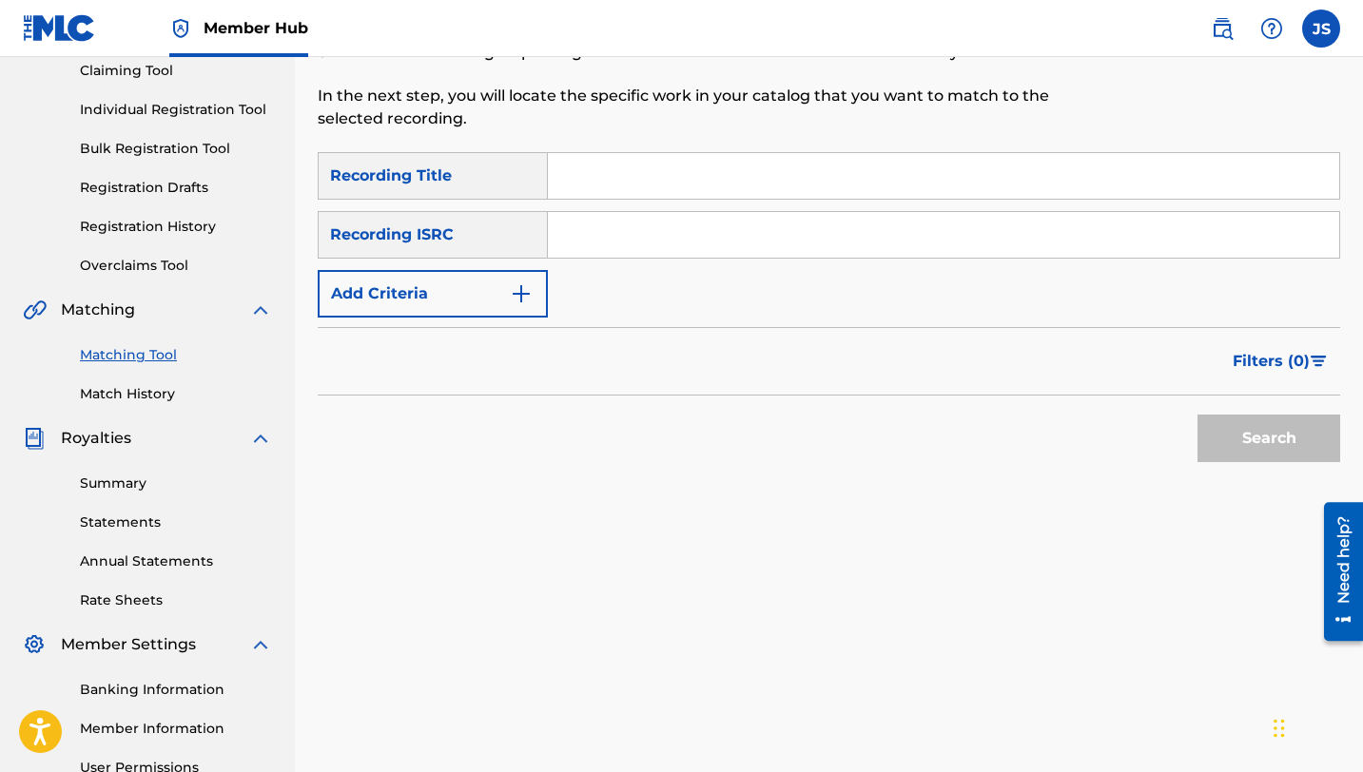
scroll to position [188, 0]
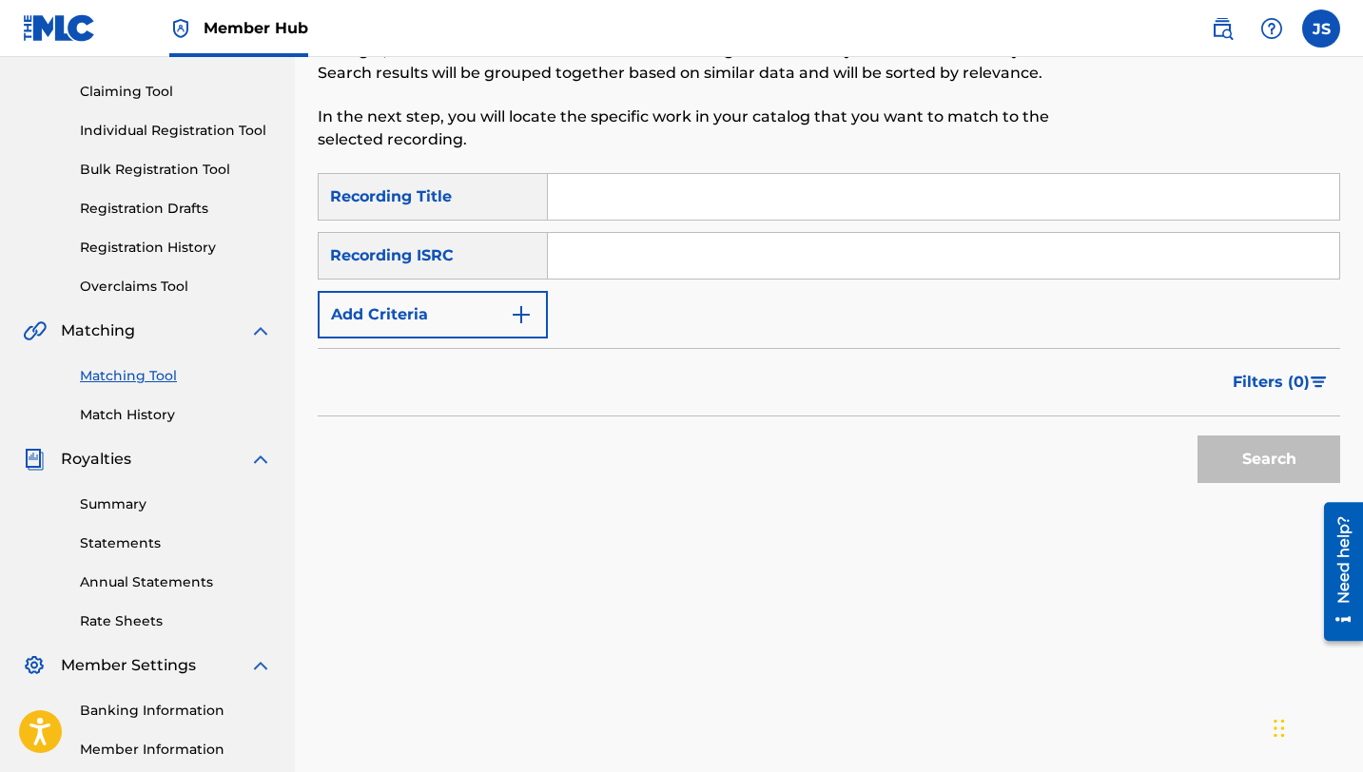
click at [781, 208] on input "Search Form" at bounding box center [943, 197] width 791 height 46
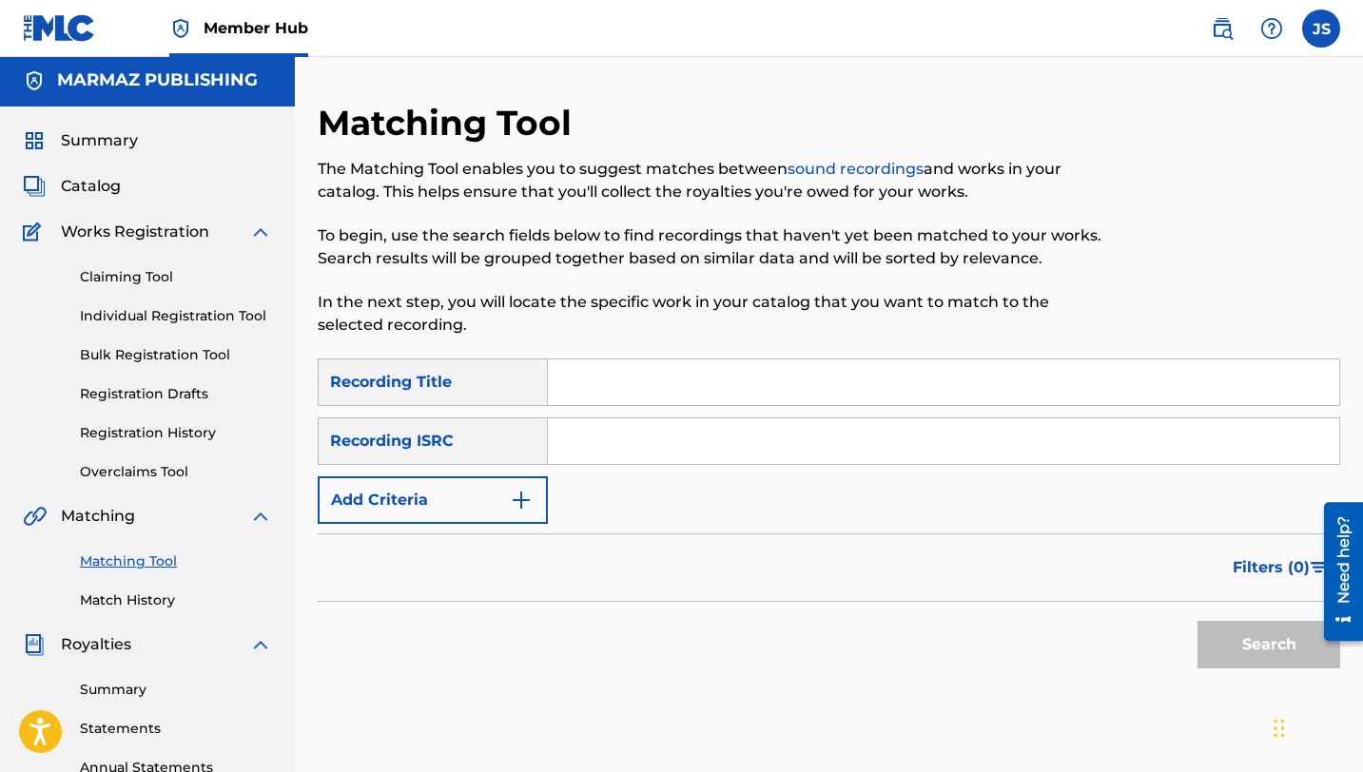
scroll to position [0, 0]
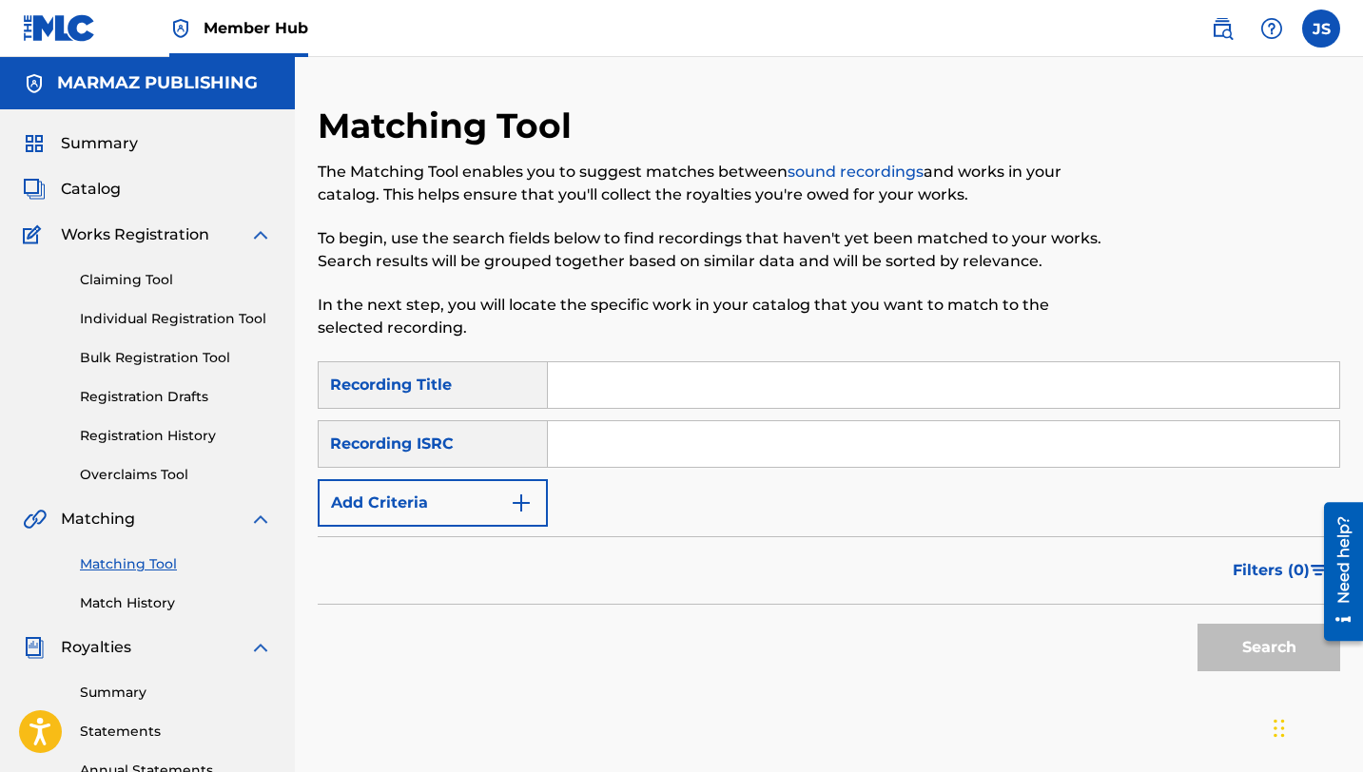
click at [617, 388] on input "Search Form" at bounding box center [943, 385] width 791 height 46
click at [587, 390] on input "Search Form" at bounding box center [943, 385] width 791 height 46
paste input "ESPÉRAME ALLÁ EN EL FUNDO"
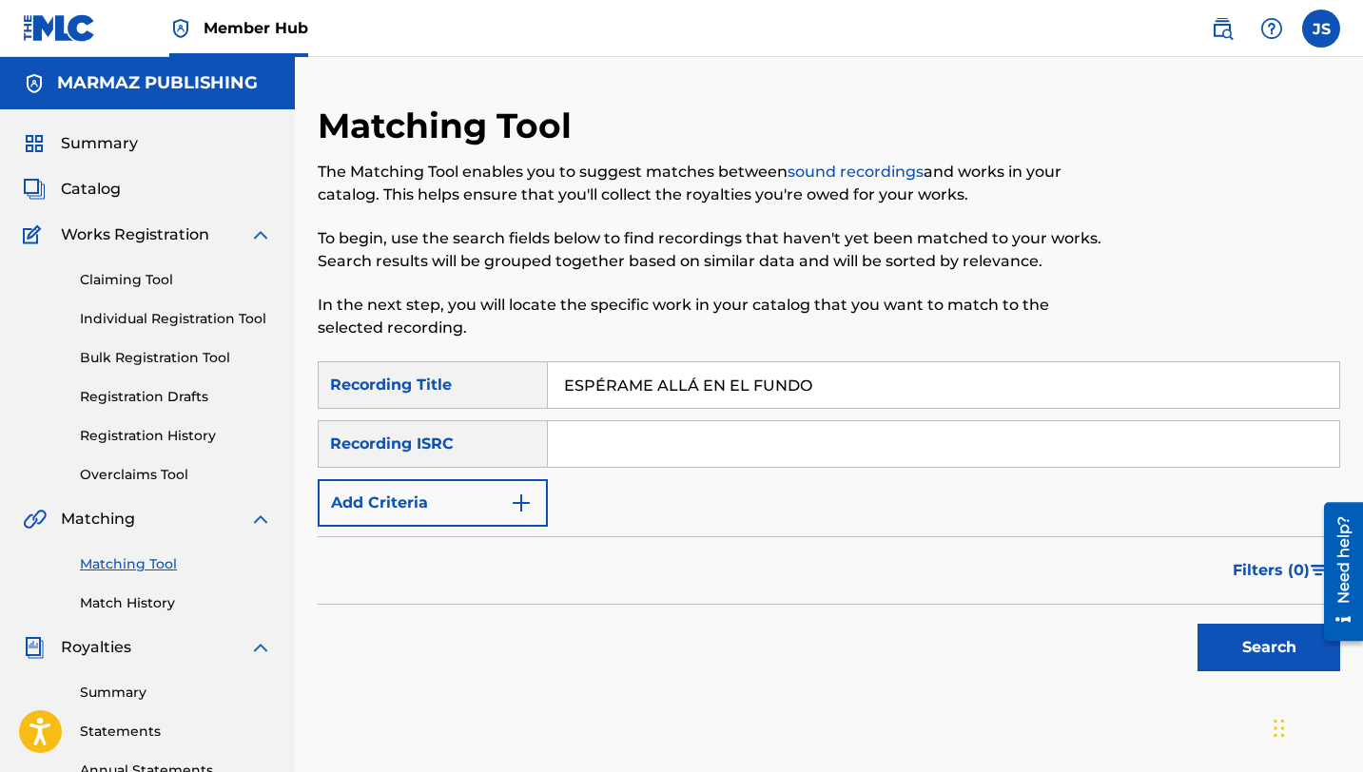
scroll to position [29, 0]
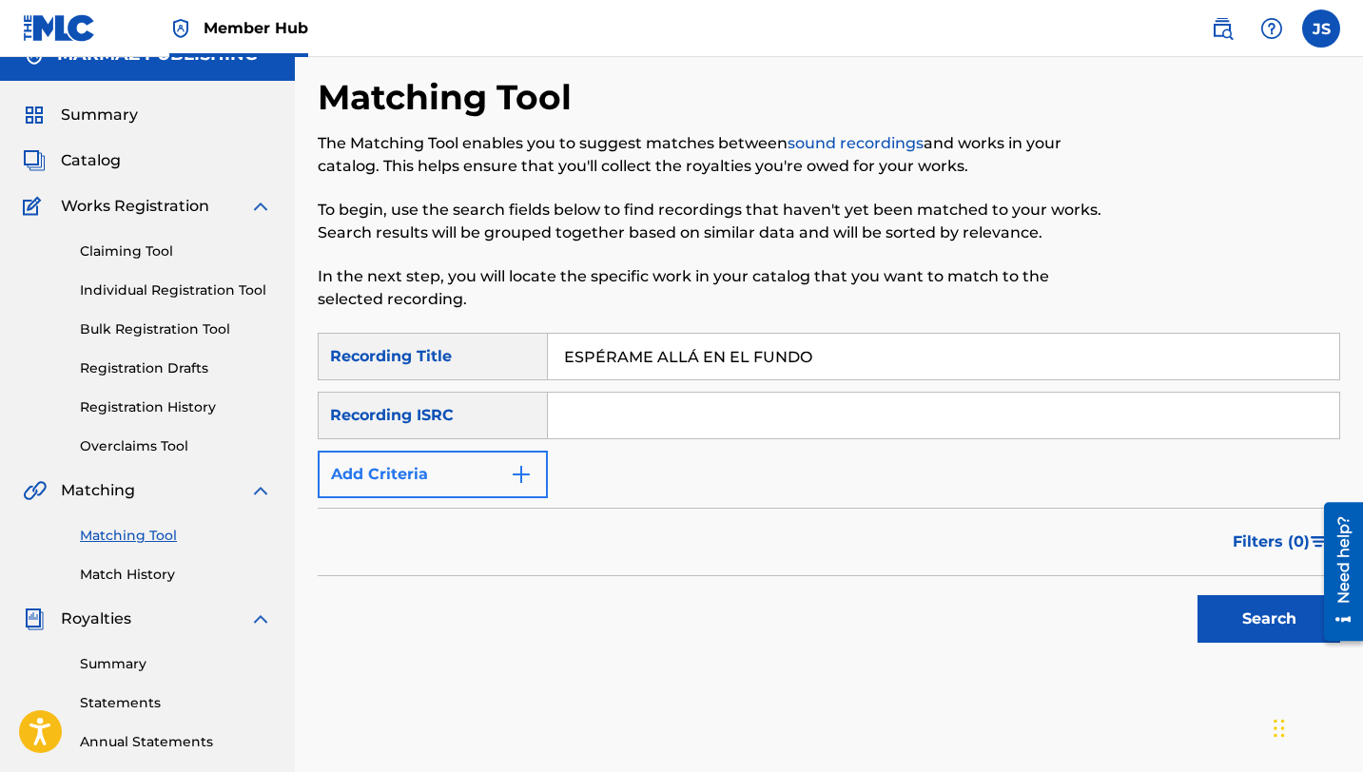
type input "ESPÉRAME ALLÁ EN EL FUNDO"
click at [536, 489] on button "Add Criteria" at bounding box center [433, 475] width 230 height 48
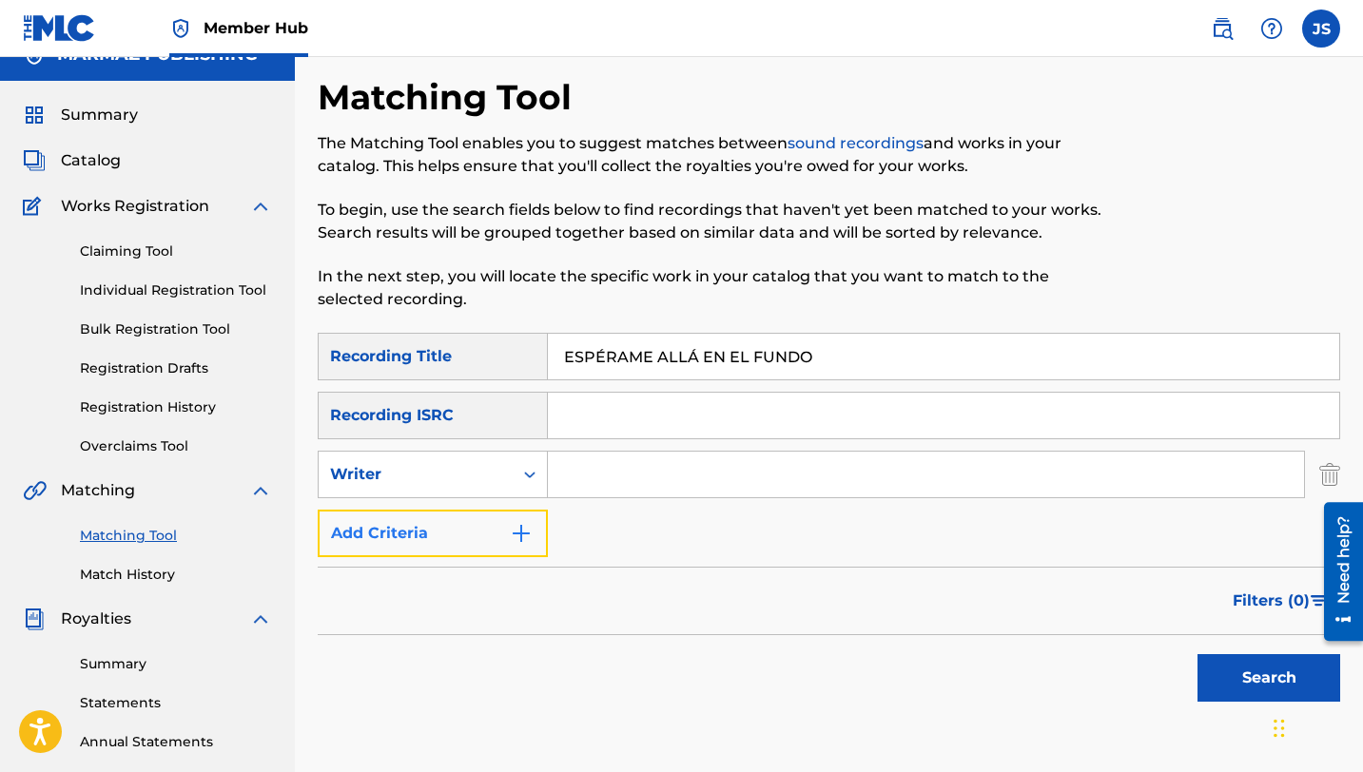
scroll to position [11, 0]
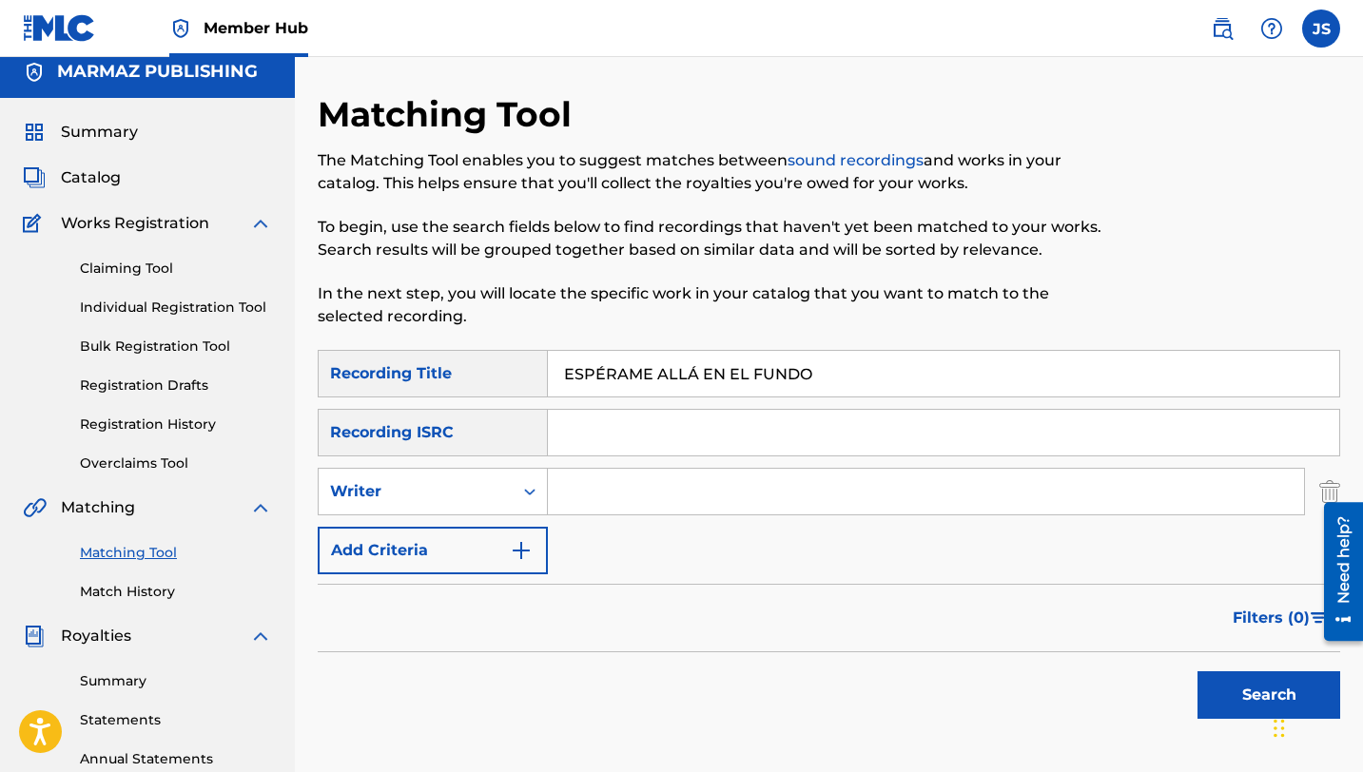
click at [580, 496] on input "Search Form" at bounding box center [926, 492] width 756 height 46
click at [699, 486] on input "RARAF" at bounding box center [926, 492] width 756 height 46
click at [630, 483] on input "RA" at bounding box center [926, 492] width 756 height 46
click at [613, 485] on input "RA" at bounding box center [926, 492] width 756 height 46
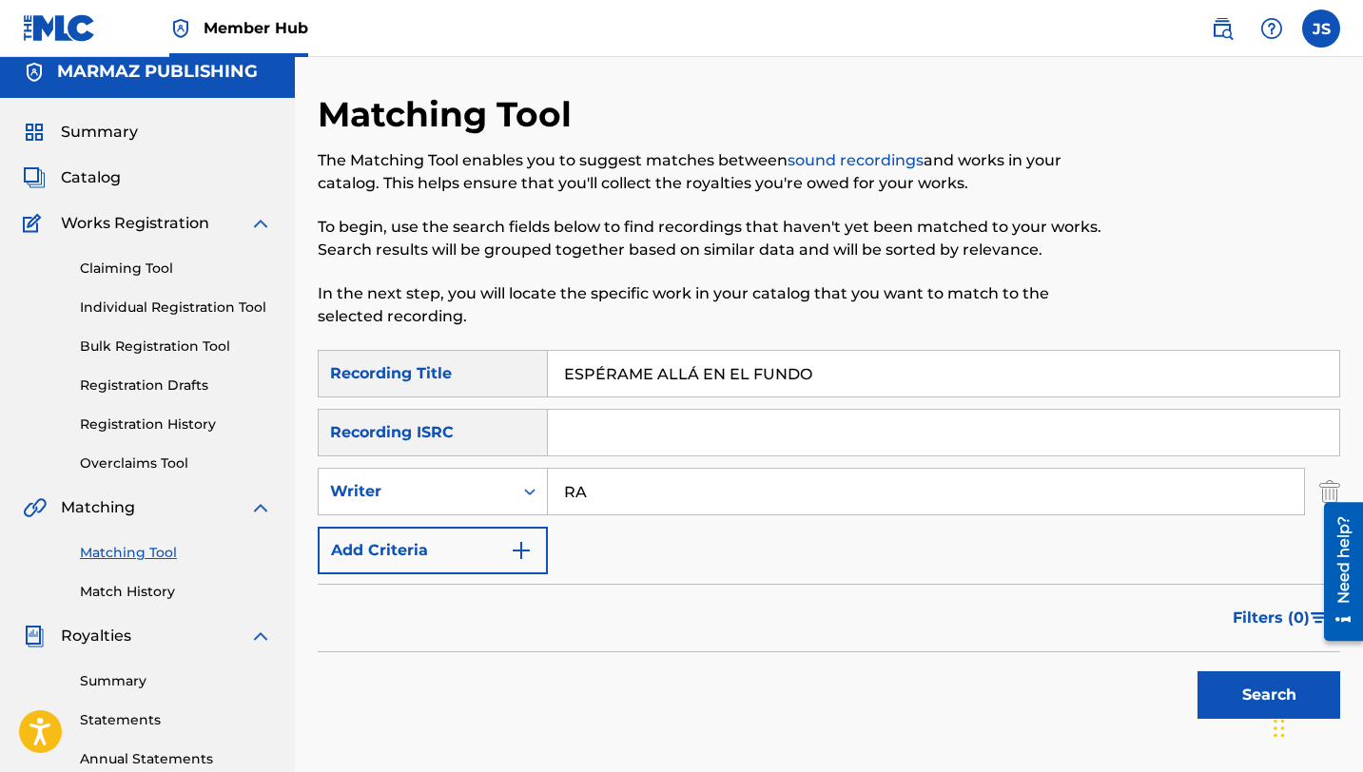
click at [613, 497] on input "RA" at bounding box center [926, 492] width 756 height 46
type input "RA"
click at [593, 364] on input "ESPÉRAME ALLÁ EN EL FUNDO" at bounding box center [943, 374] width 791 height 46
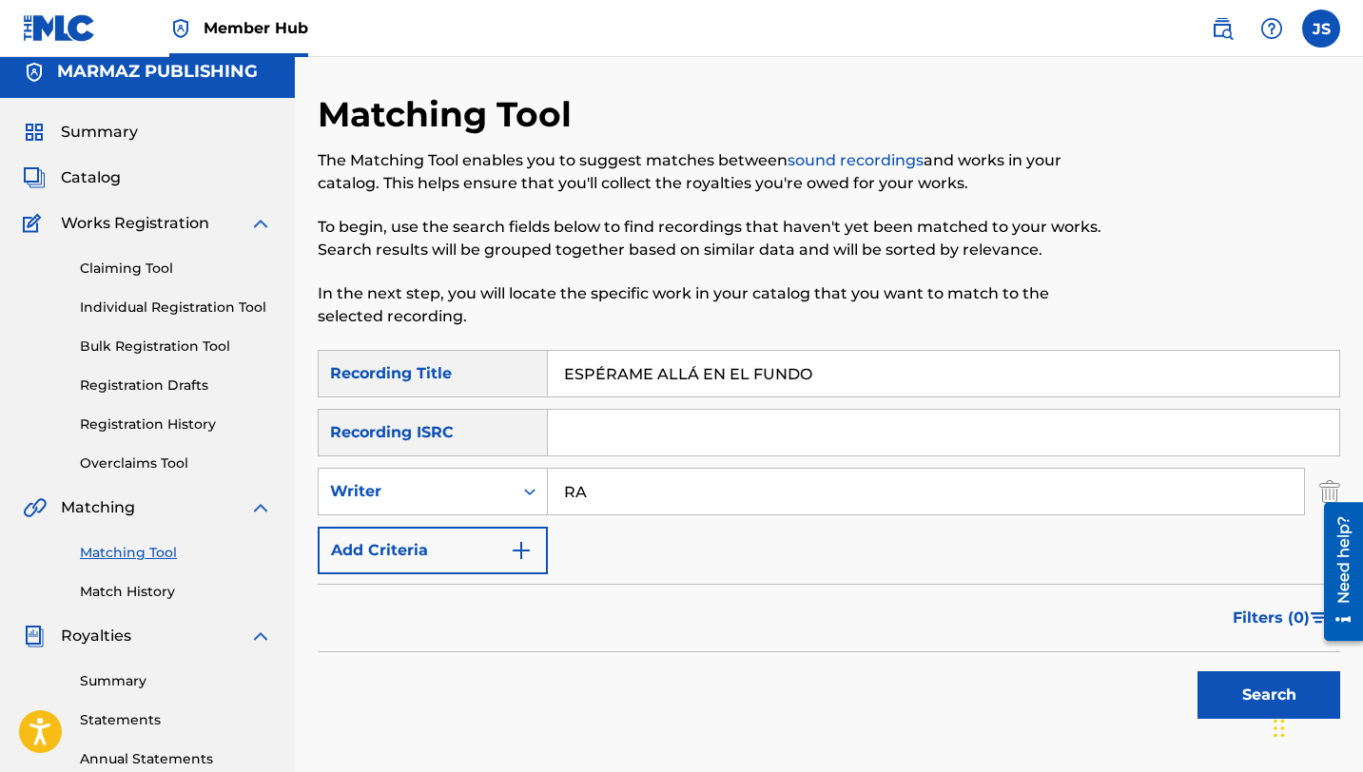
click at [593, 364] on input "ESPÉRAME ALLÁ EN EL FUNDO" at bounding box center [943, 374] width 791 height 46
click at [593, 369] on input "ESPÉRAME ALLÁ EN EL FUNDO" at bounding box center [943, 374] width 791 height 46
type input "EÉRAME ALLÁ EN EL FUNDO"
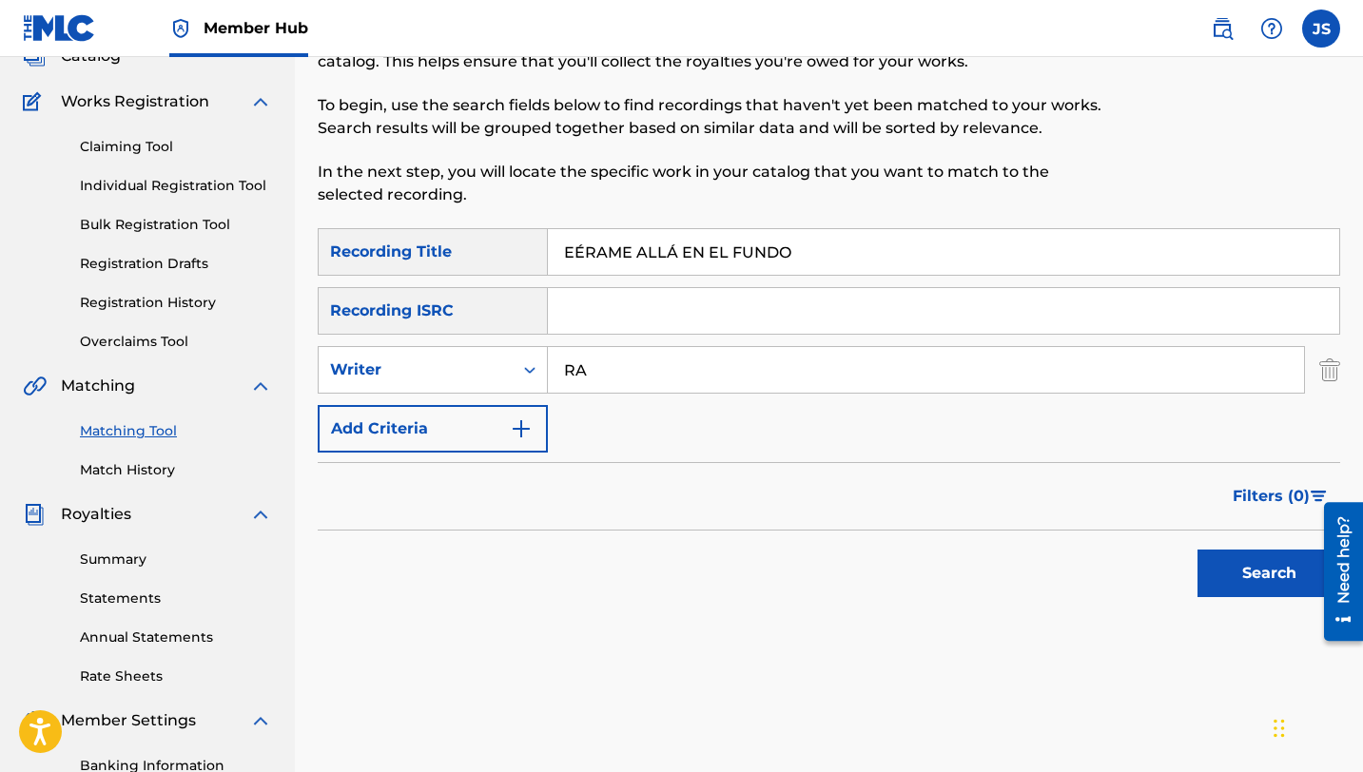
click at [609, 382] on input "RA" at bounding box center [926, 370] width 756 height 46
type input "[PERSON_NAME]"
click at [1197, 550] on button "Search" at bounding box center [1268, 574] width 143 height 48
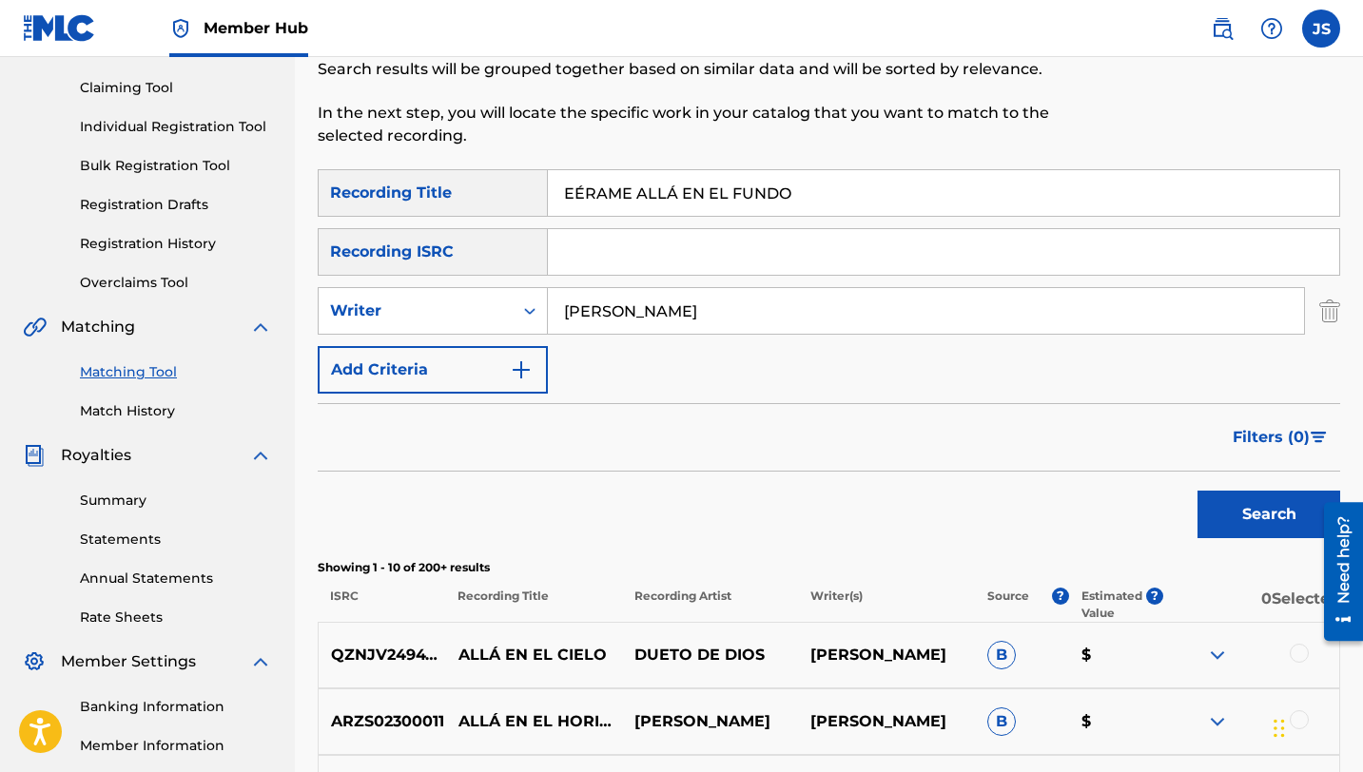
scroll to position [152, 0]
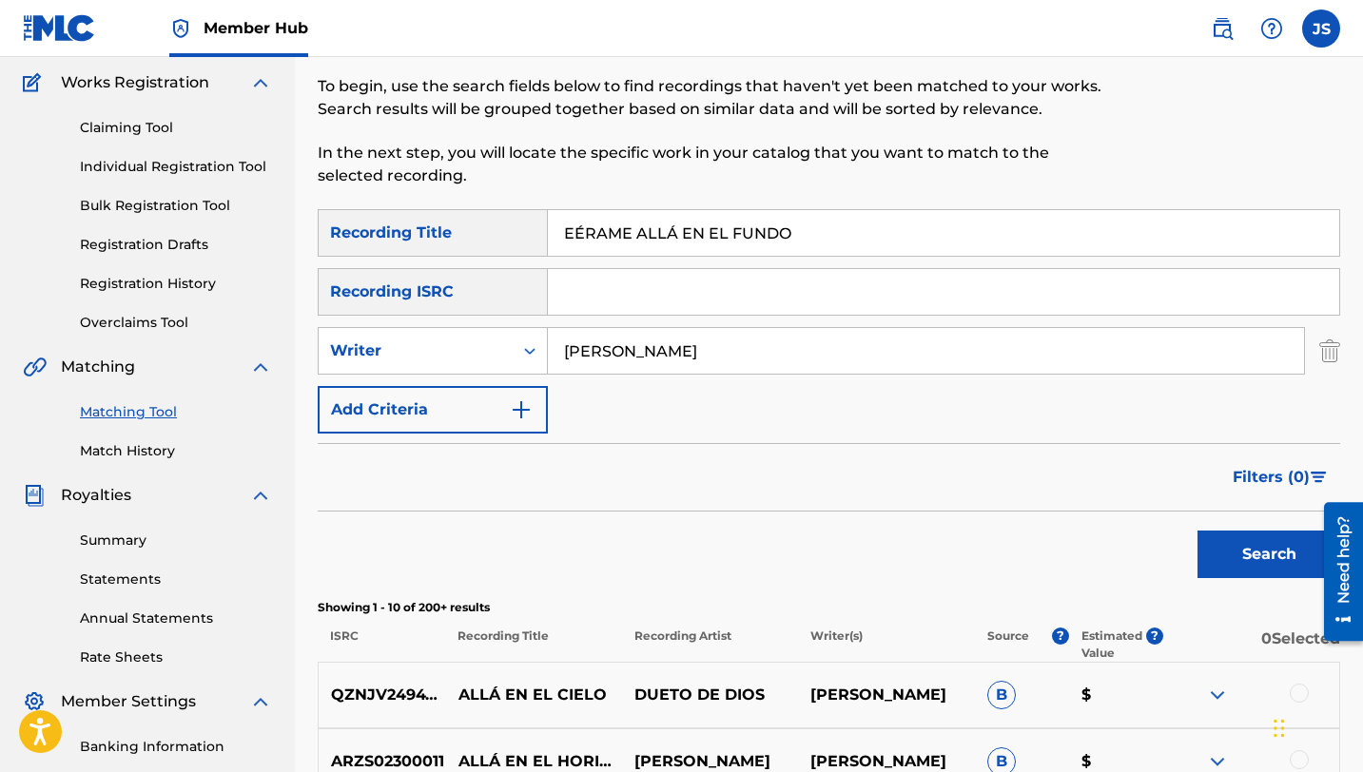
click at [578, 234] on input "EÉRAME ALLÁ EN EL FUNDO" at bounding box center [943, 233] width 791 height 46
click at [1197, 531] on button "Search" at bounding box center [1268, 555] width 143 height 48
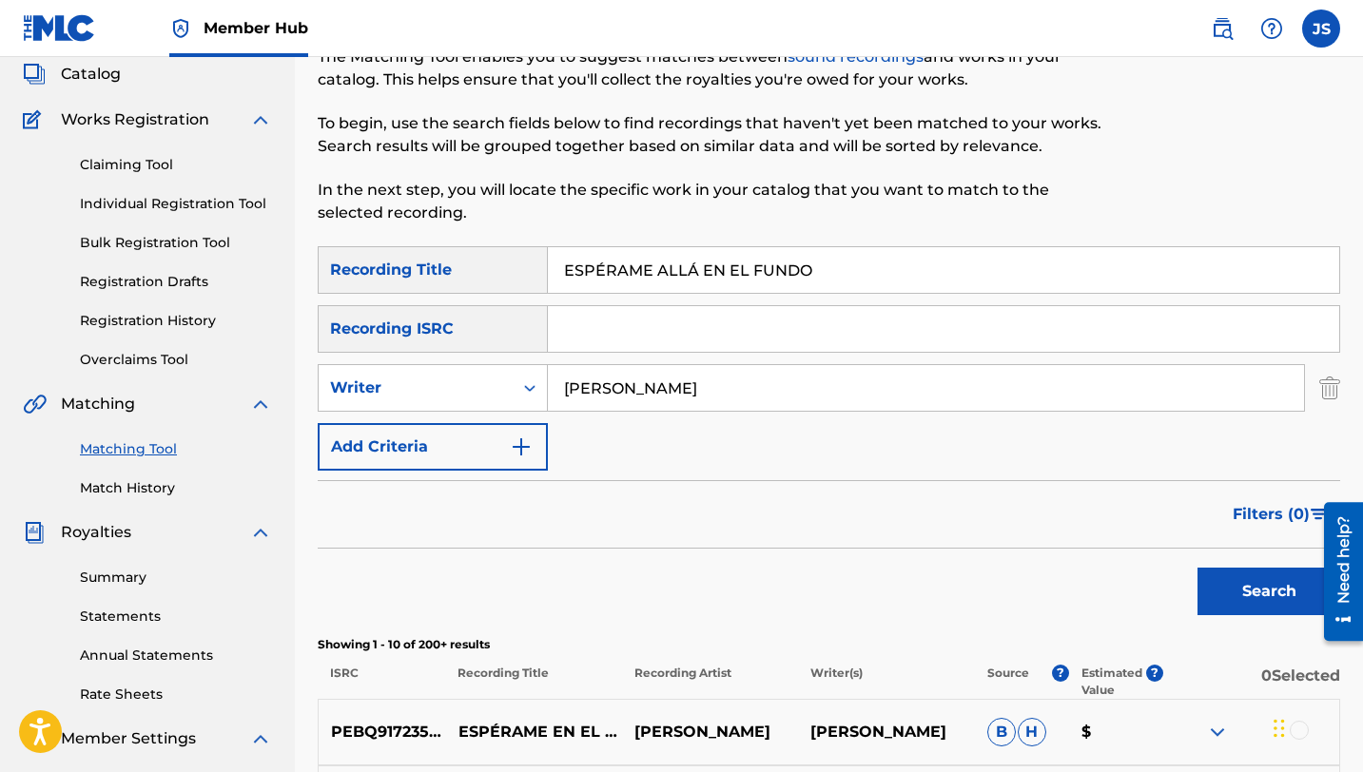
scroll to position [0, 0]
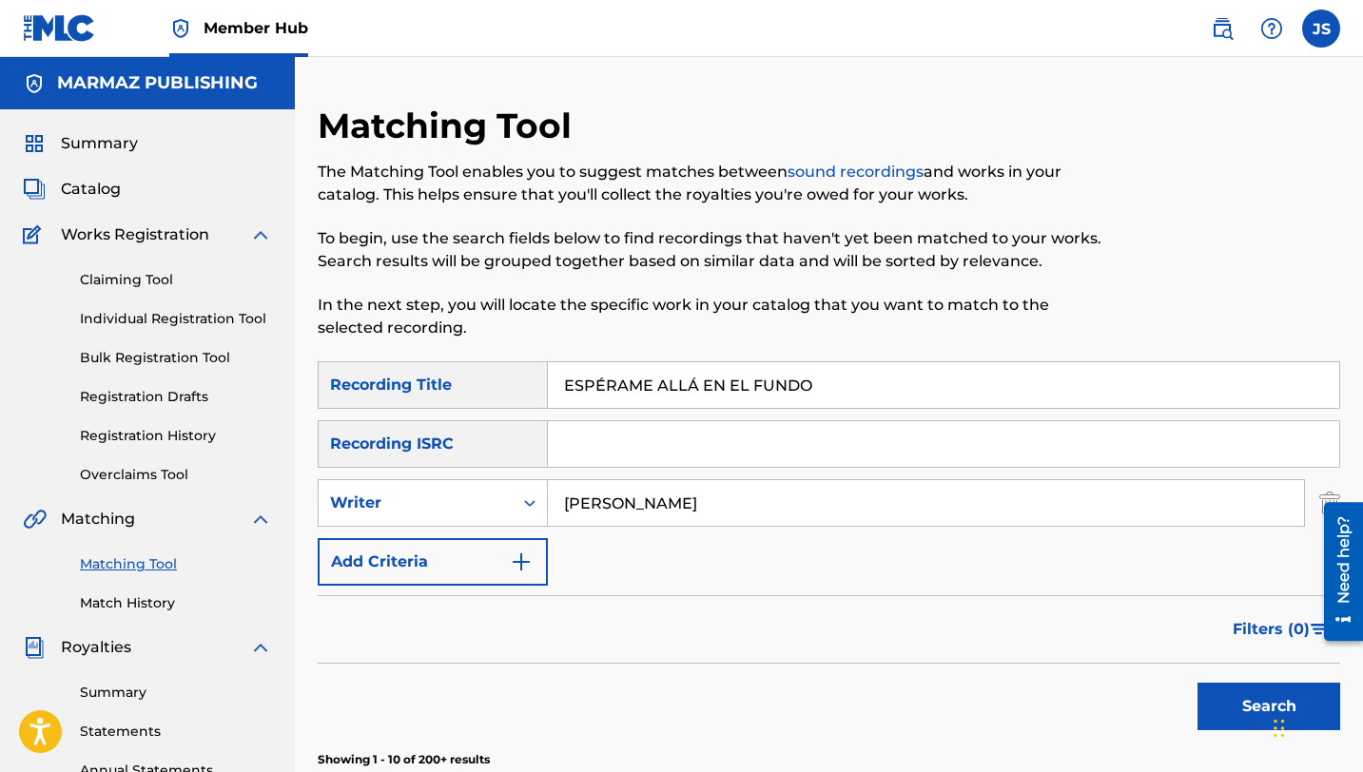
click at [691, 391] on input "ESPÉRAME ALLÁ EN EL FUNDO" at bounding box center [943, 385] width 791 height 46
paste input "ERANDO TU LLAMADA"
type input "ESPERANDO TU LLAMADA"
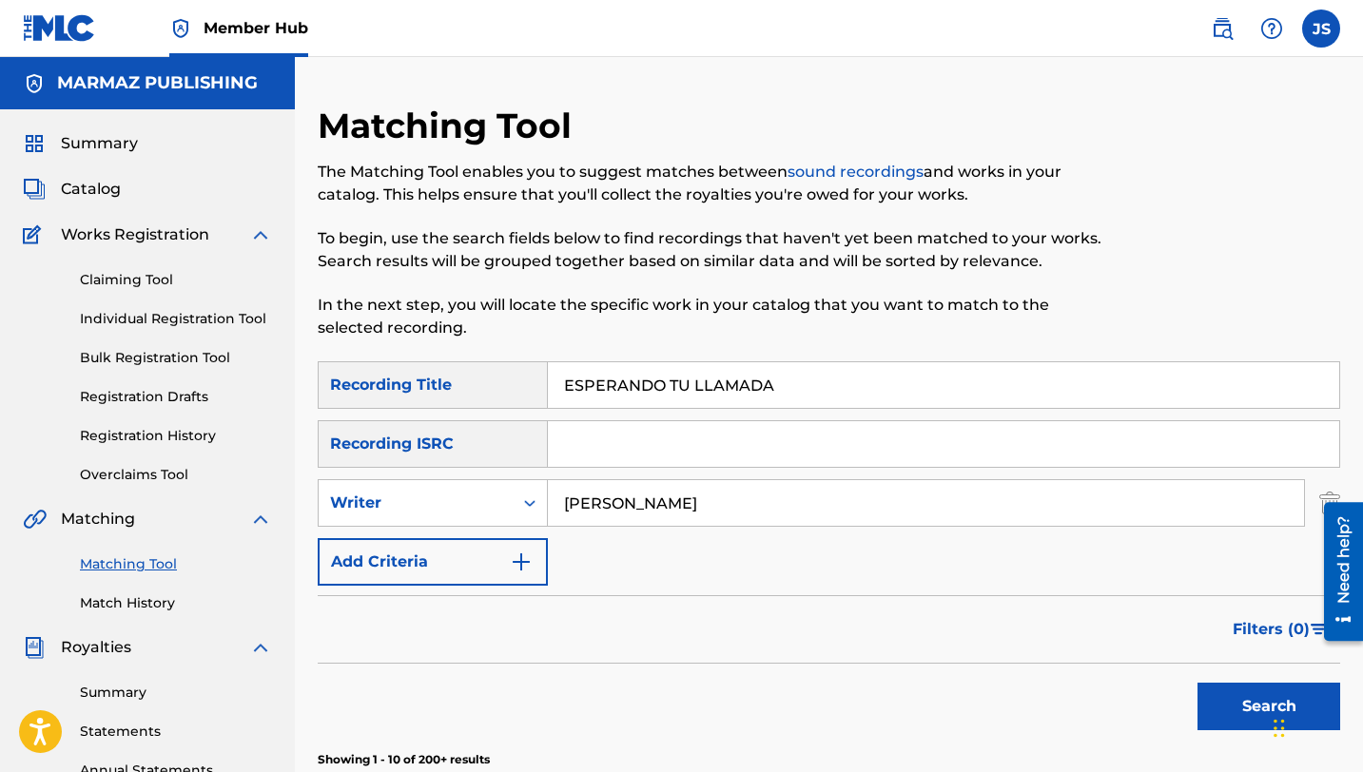
click at [1197, 683] on button "Search" at bounding box center [1268, 707] width 143 height 48
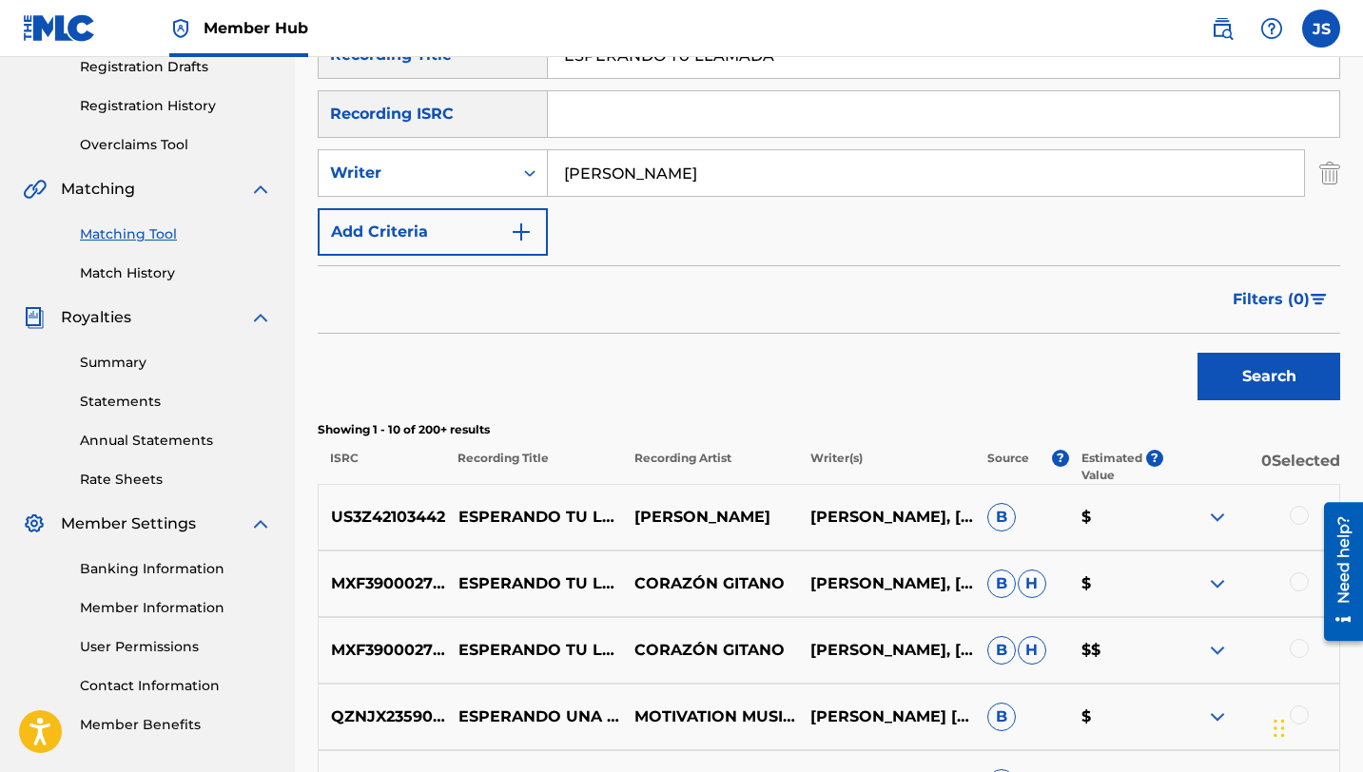
scroll to position [333, 0]
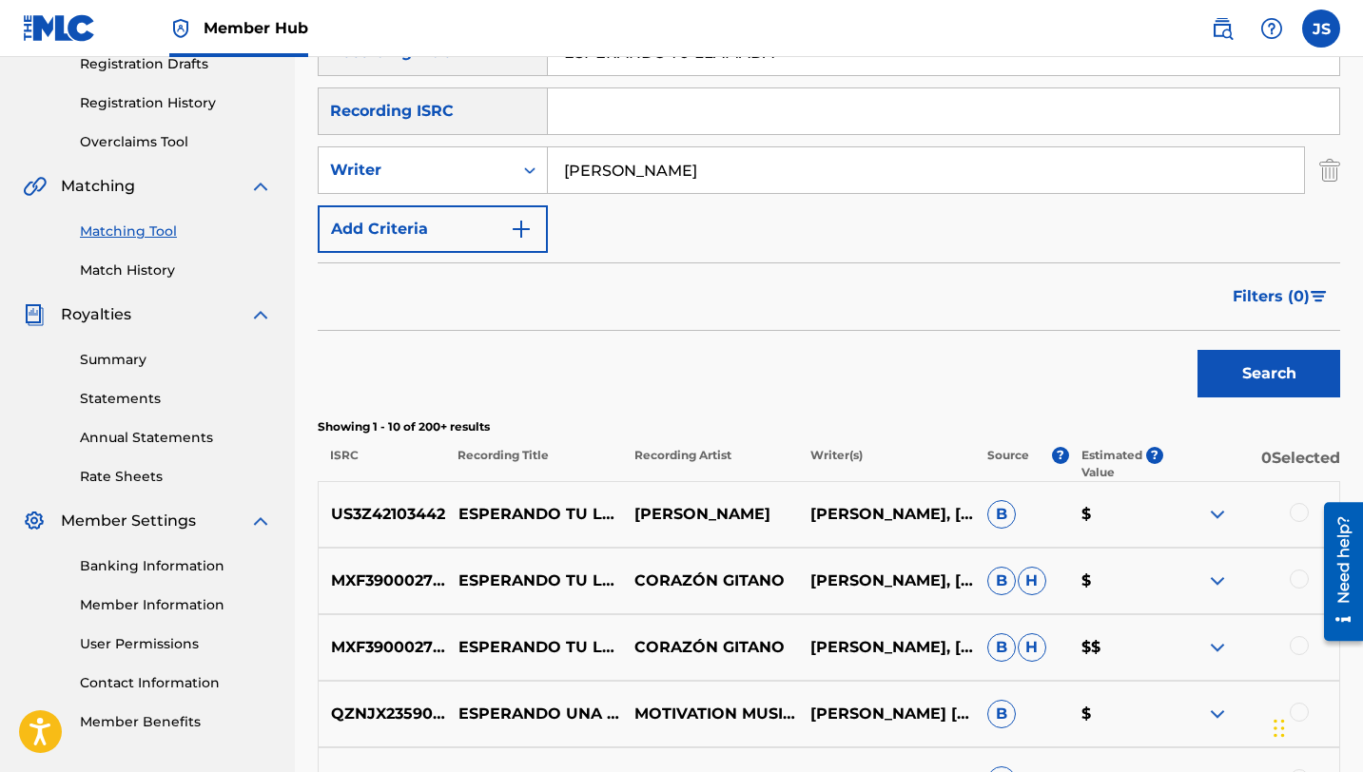
click at [1297, 516] on div at bounding box center [1299, 512] width 19 height 19
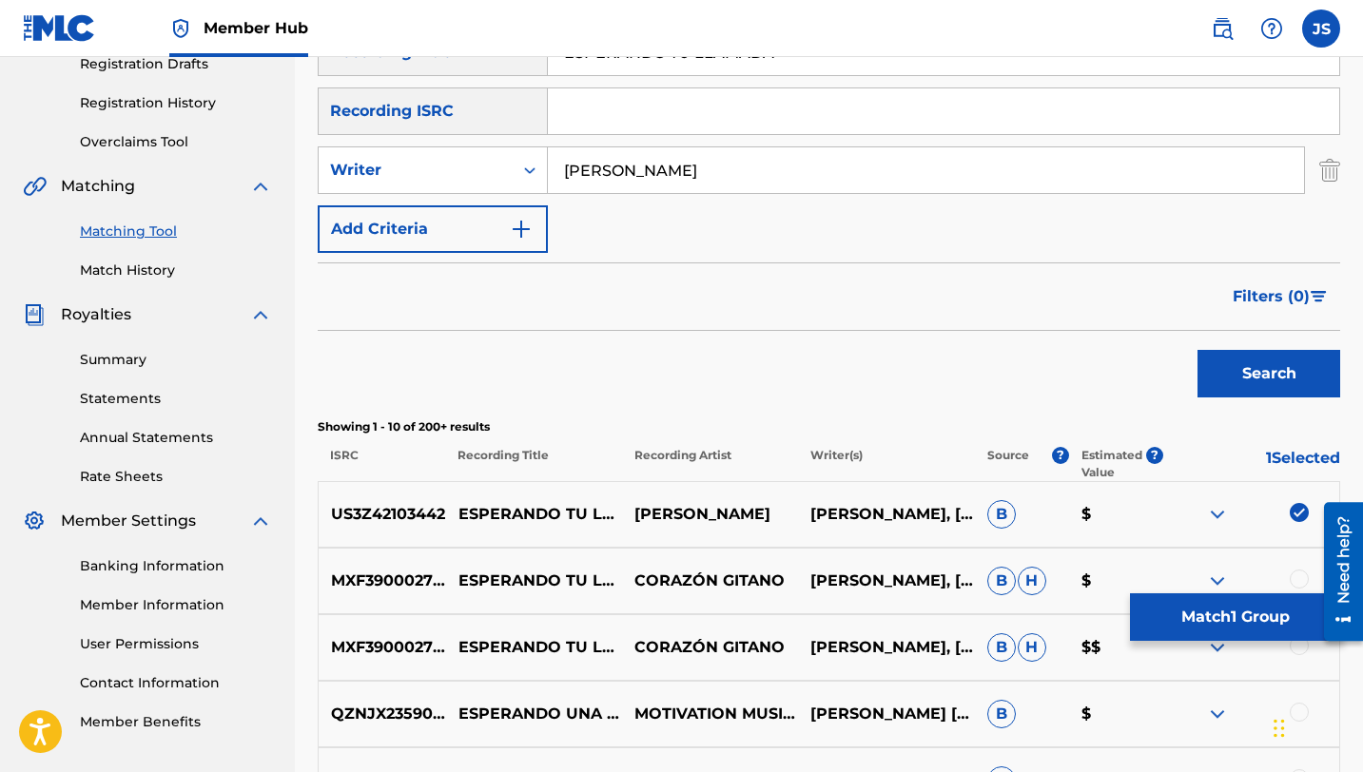
click at [1300, 576] on div at bounding box center [1299, 579] width 19 height 19
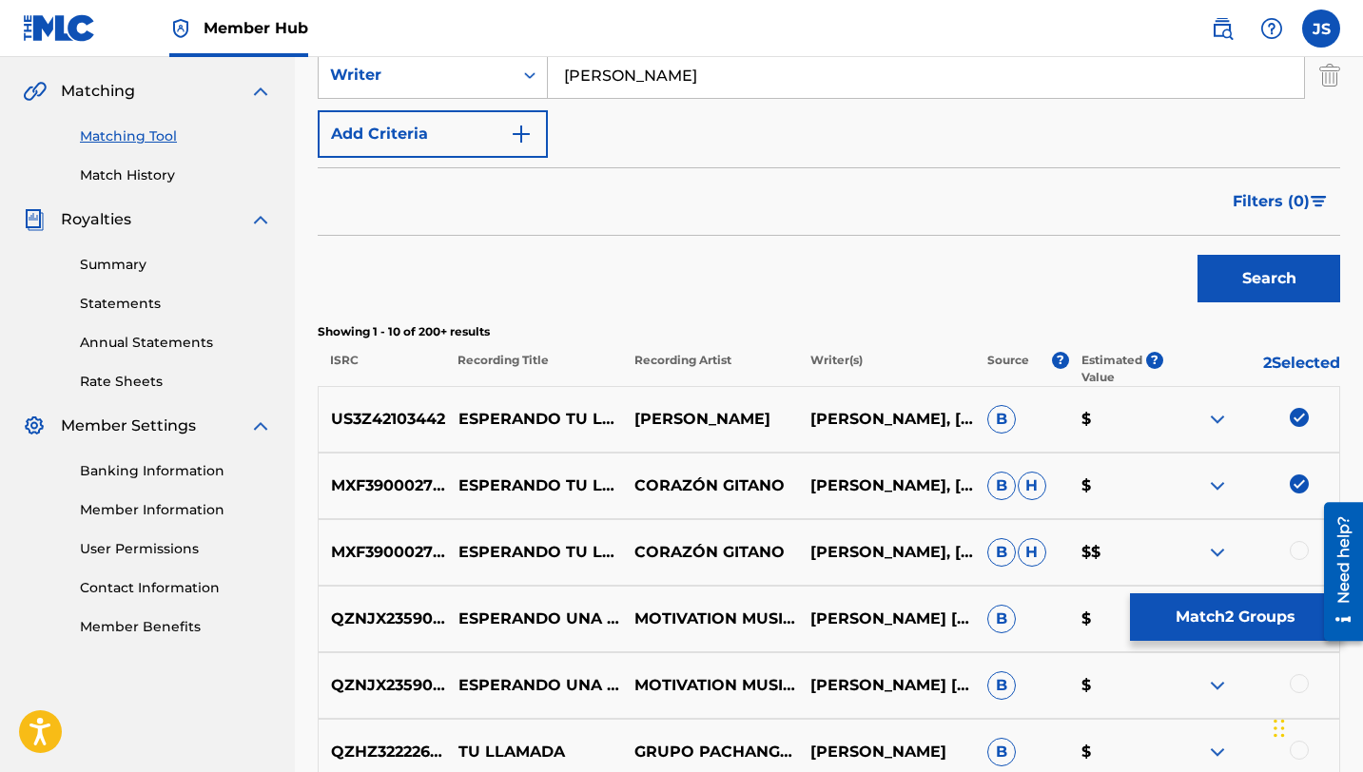
scroll to position [434, 0]
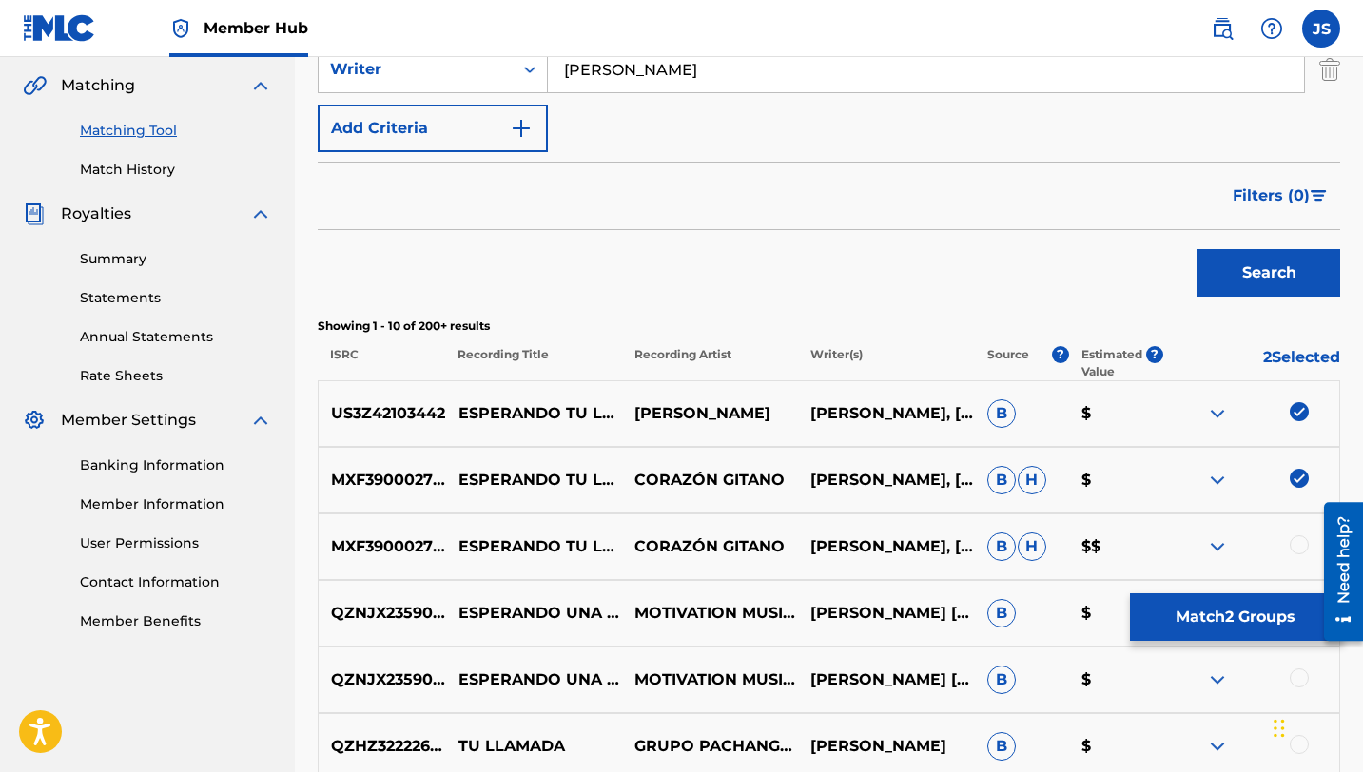
click at [1299, 540] on div at bounding box center [1299, 544] width 19 height 19
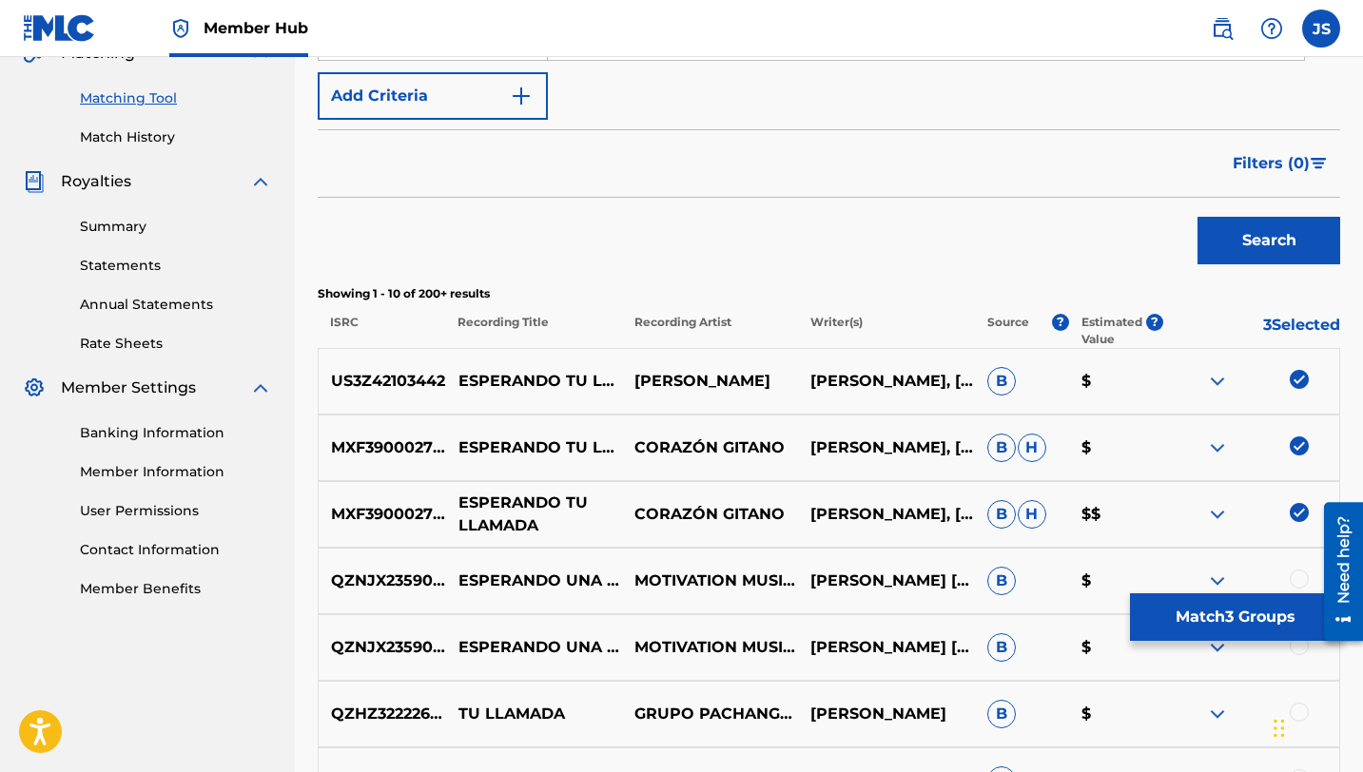
scroll to position [488, 0]
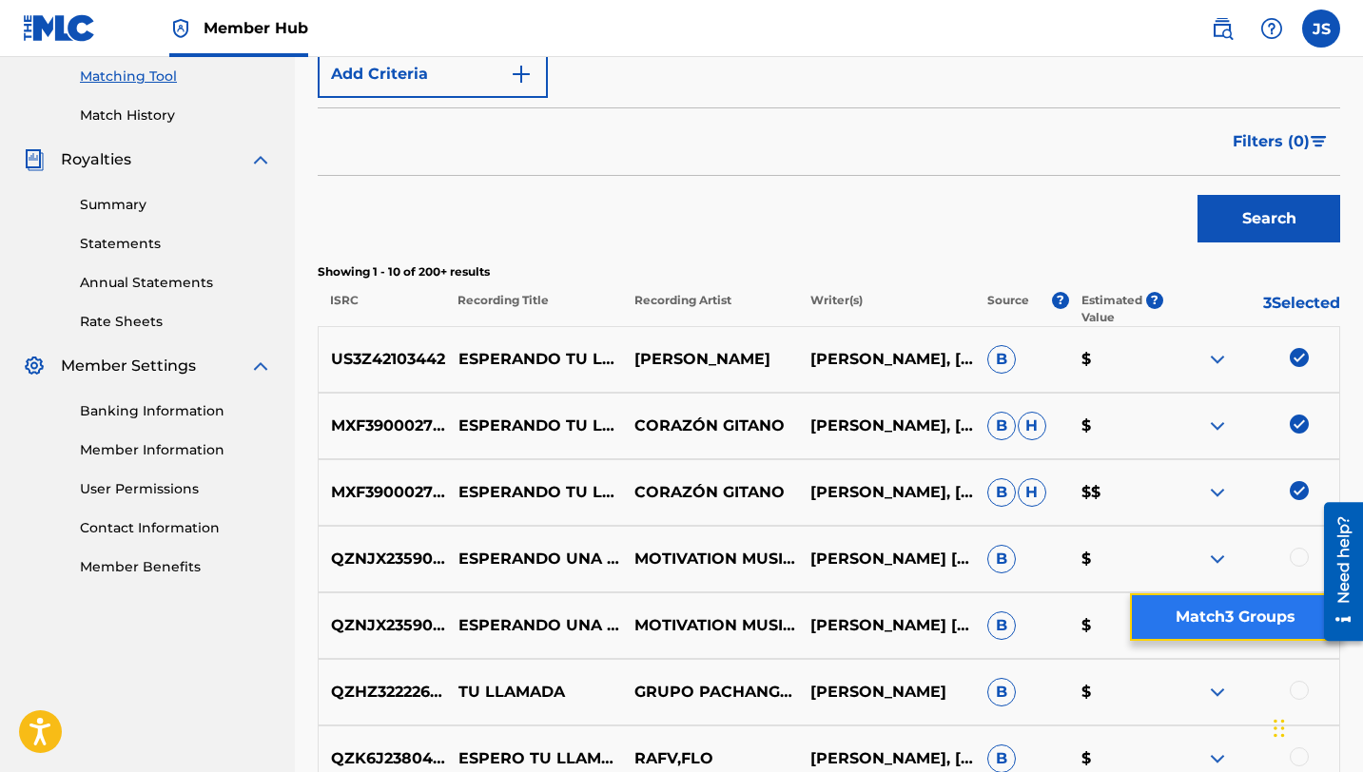
click at [1194, 608] on button "Match 3 Groups" at bounding box center [1235, 617] width 210 height 48
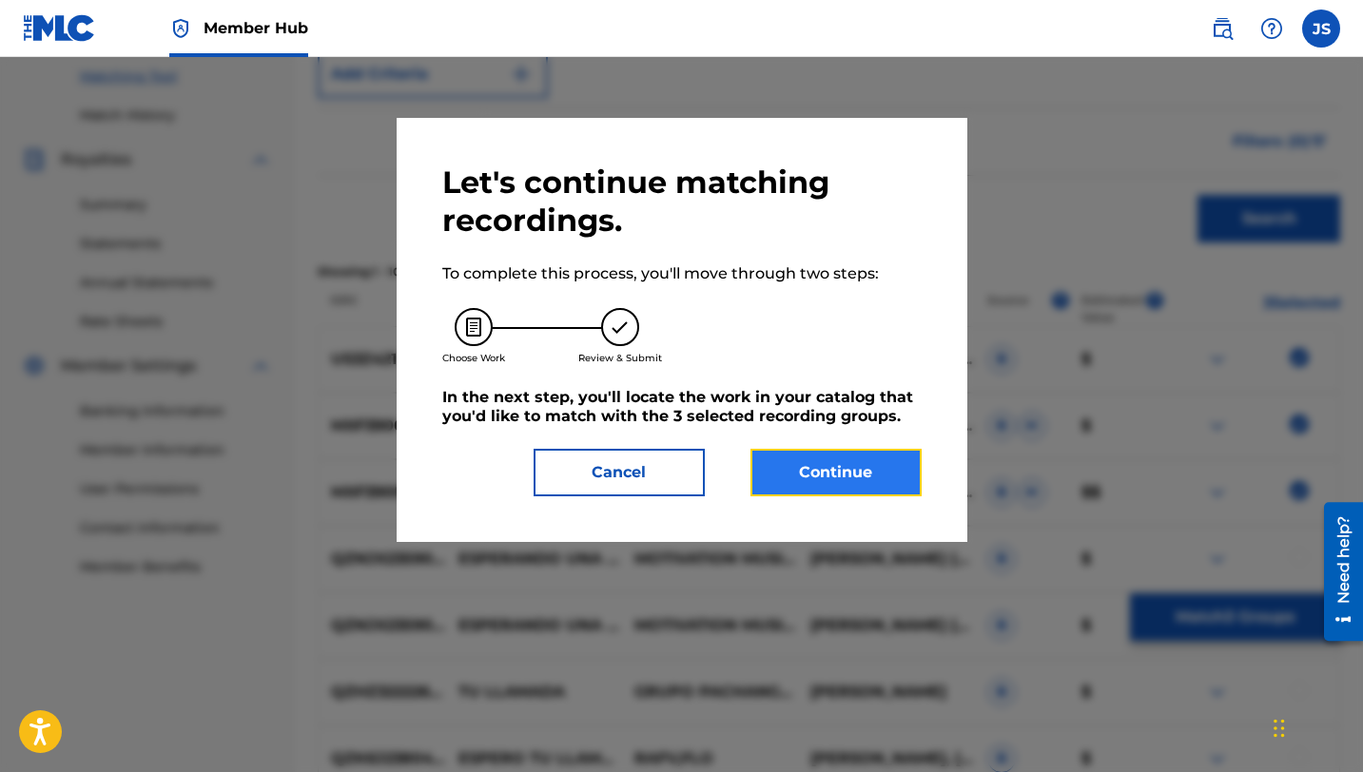
click at [845, 472] on button "Continue" at bounding box center [835, 473] width 171 height 48
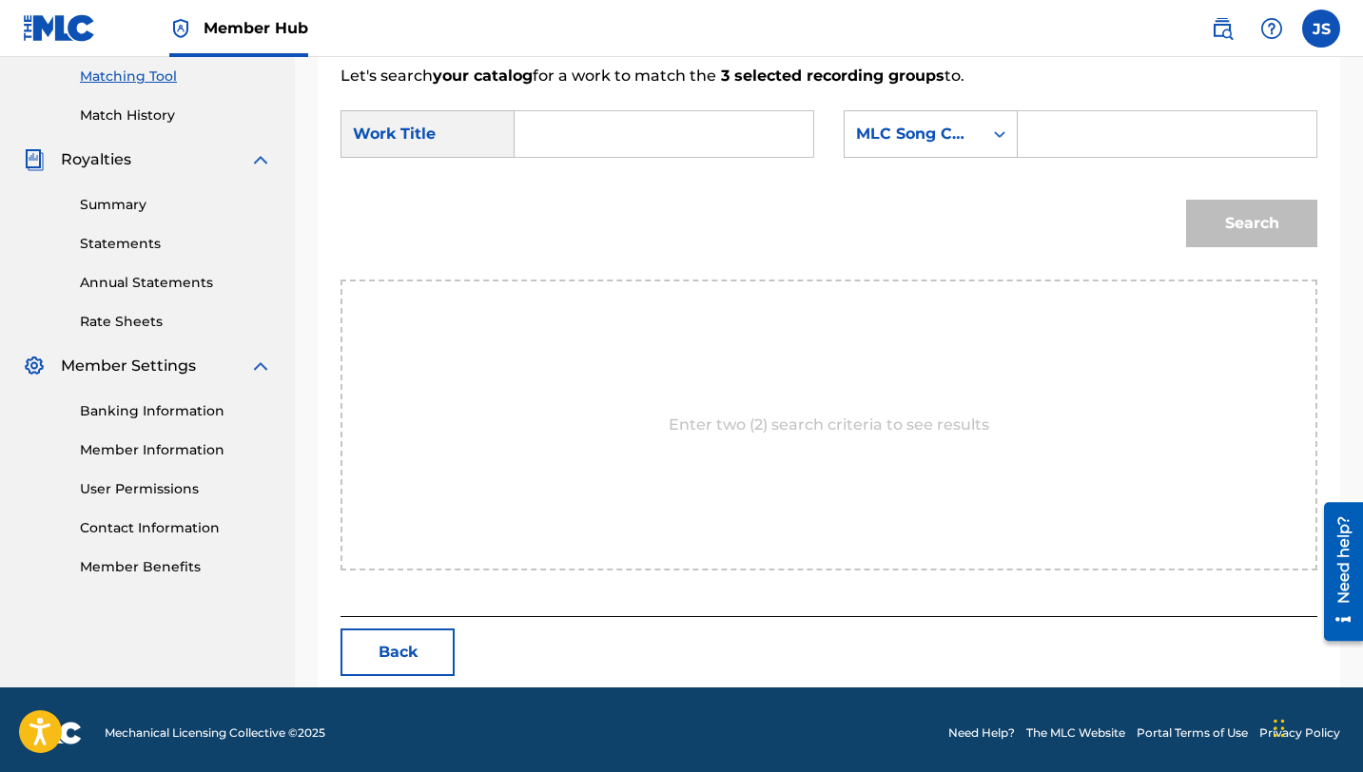
click at [597, 118] on input "Search Form" at bounding box center [664, 134] width 266 height 46
paste input "ESPERANDO TU LLAMADA"
type input "ESPERANDO TU LLAMADA"
click at [1104, 123] on input "Search Form" at bounding box center [1167, 134] width 266 height 46
paste input "ES0FOD"
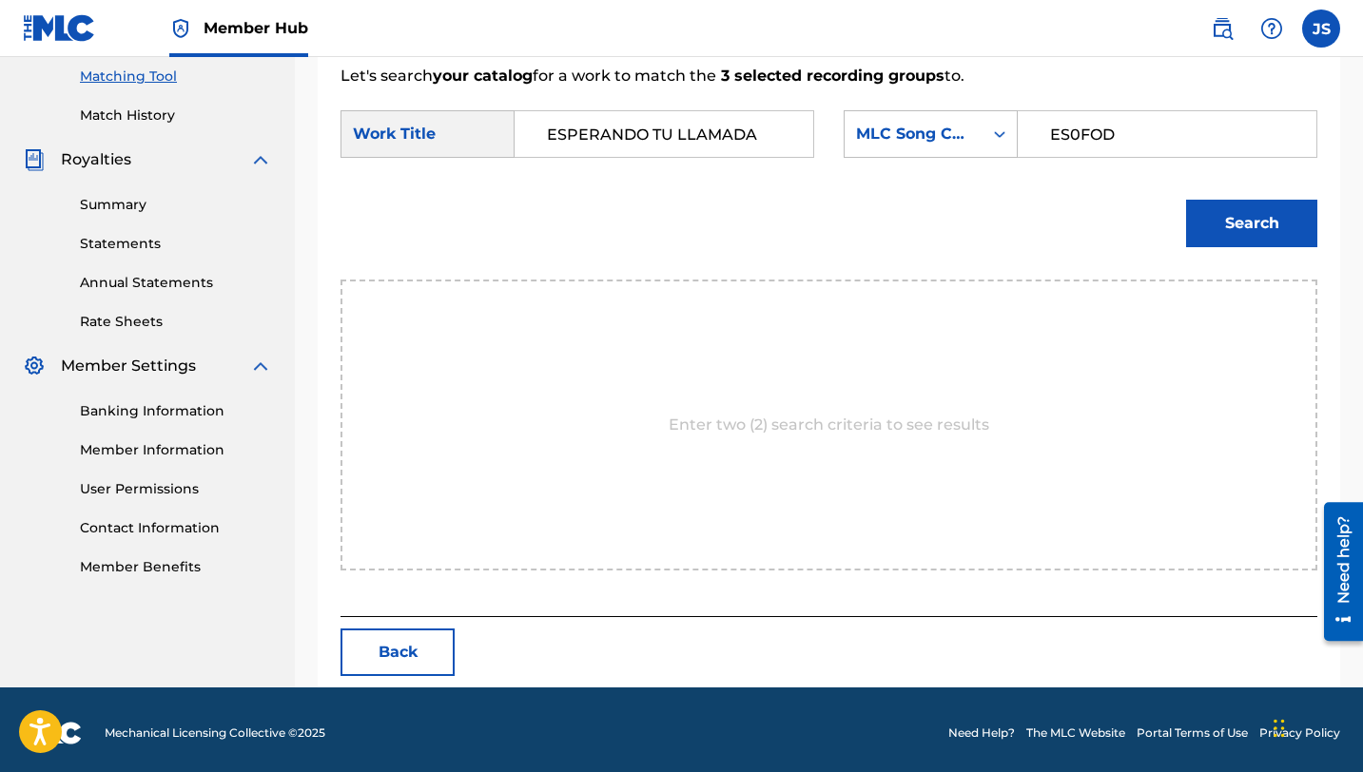
type input "ES0FOD"
click at [1186, 200] on button "Search" at bounding box center [1251, 224] width 131 height 48
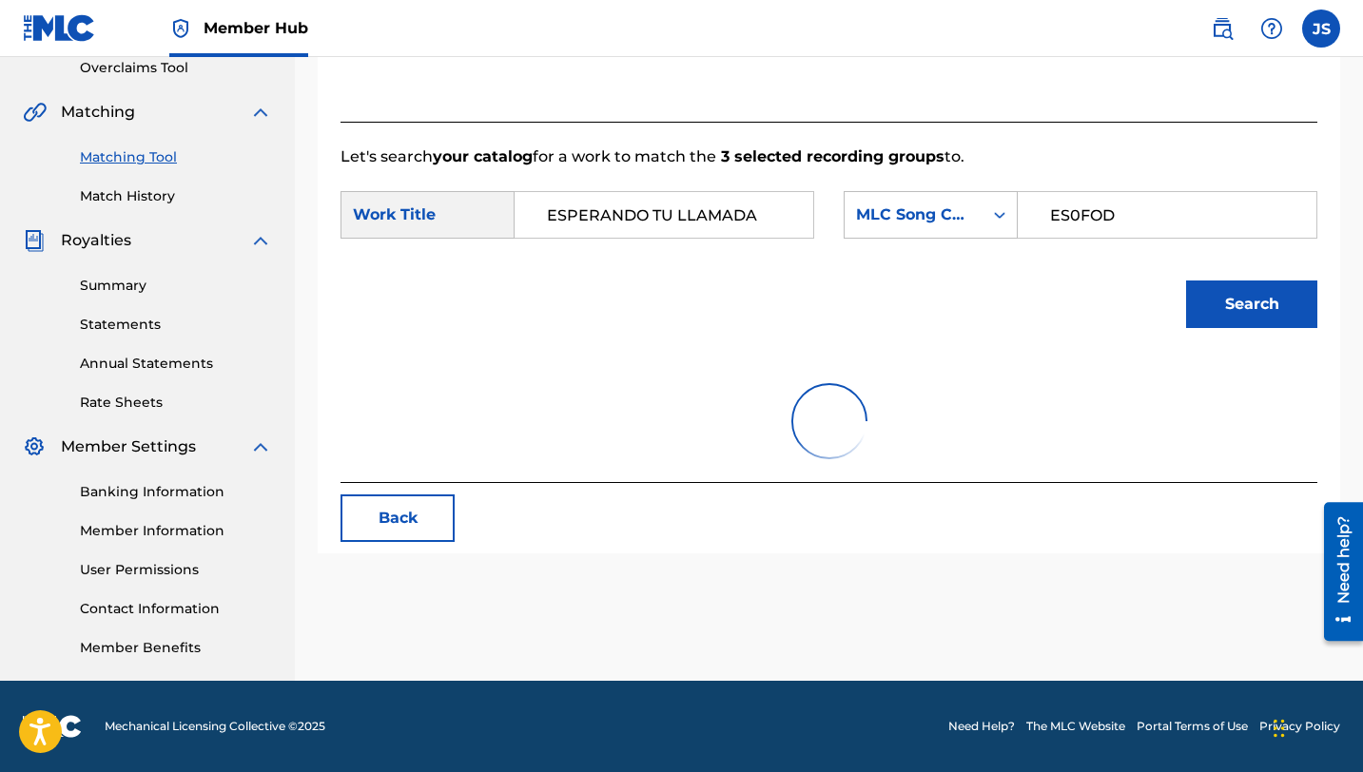
scroll to position [438, 0]
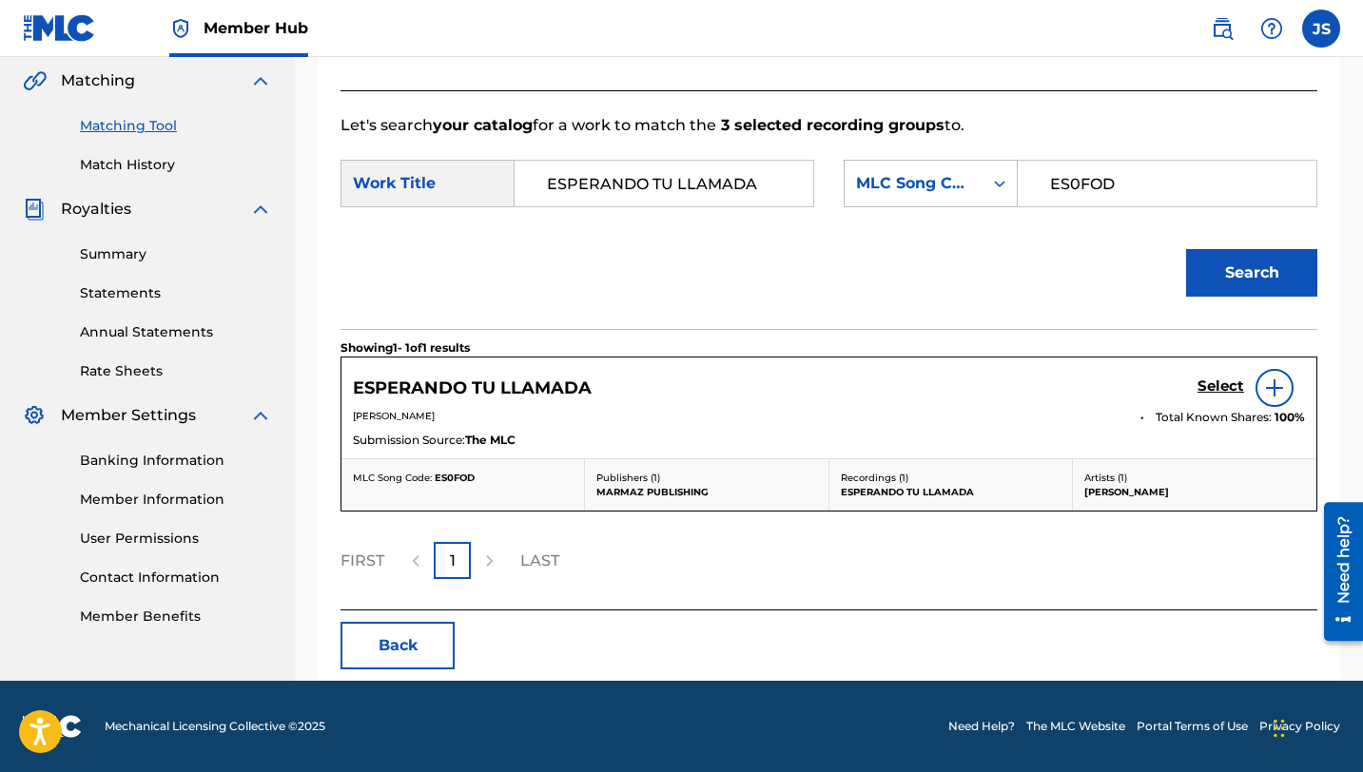
click at [1230, 377] on div "Select" at bounding box center [1250, 388] width 107 height 38
click at [1230, 385] on h5 "Select" at bounding box center [1220, 387] width 47 height 18
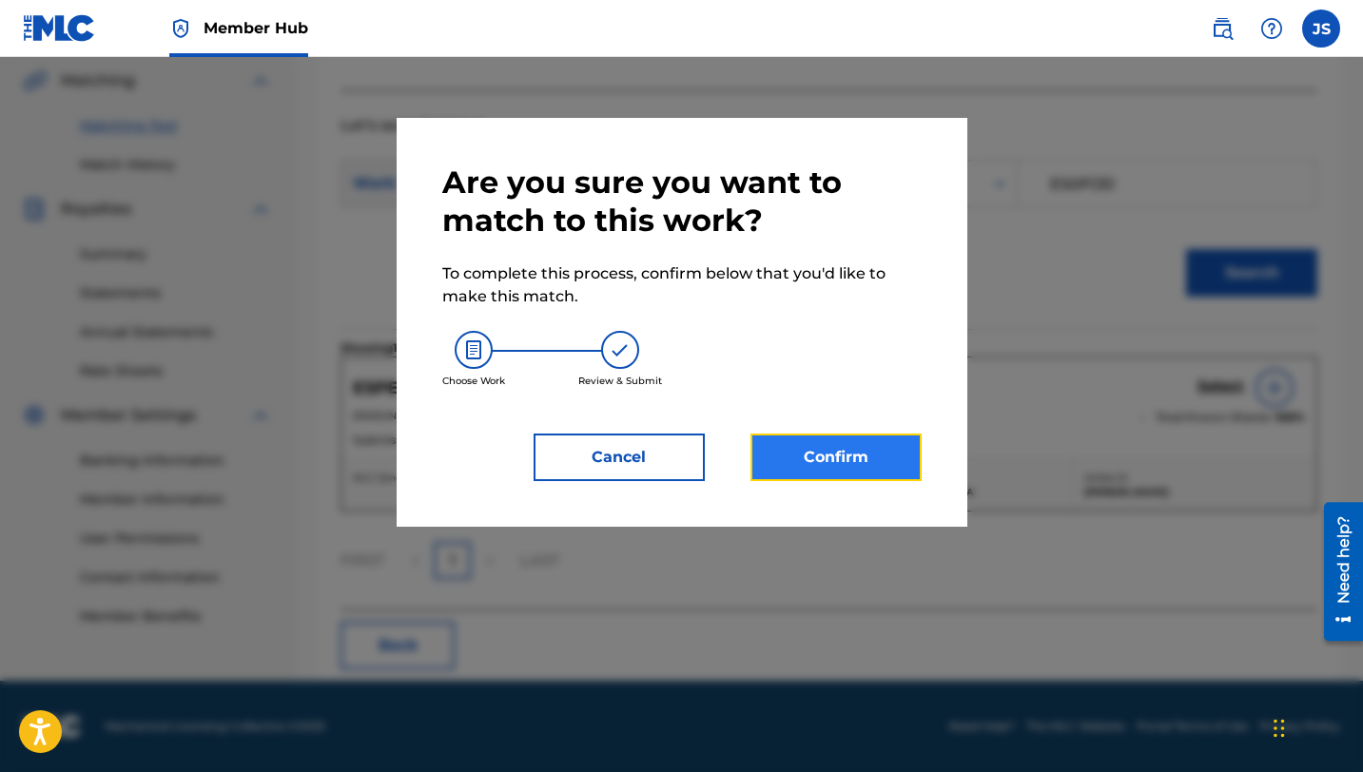
click at [890, 466] on button "Confirm" at bounding box center [835, 458] width 171 height 48
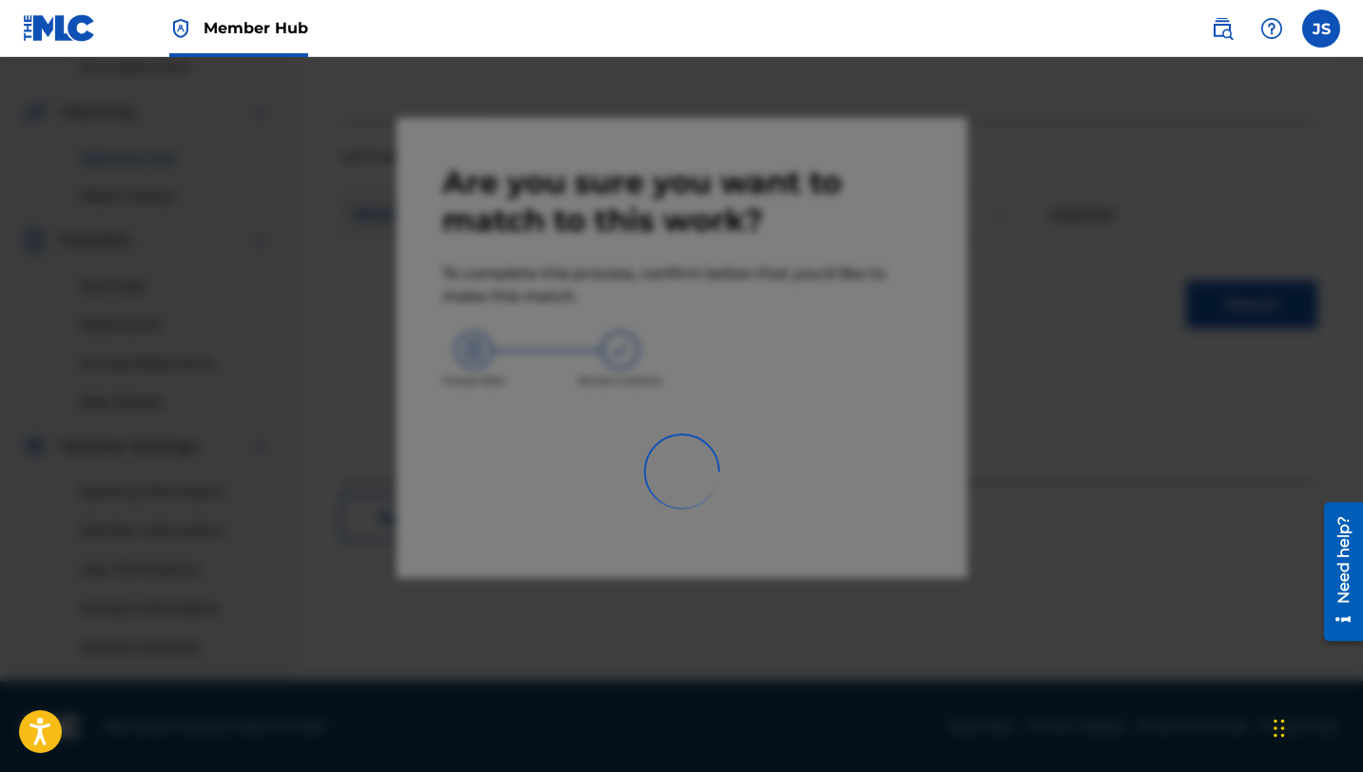
scroll to position [407, 0]
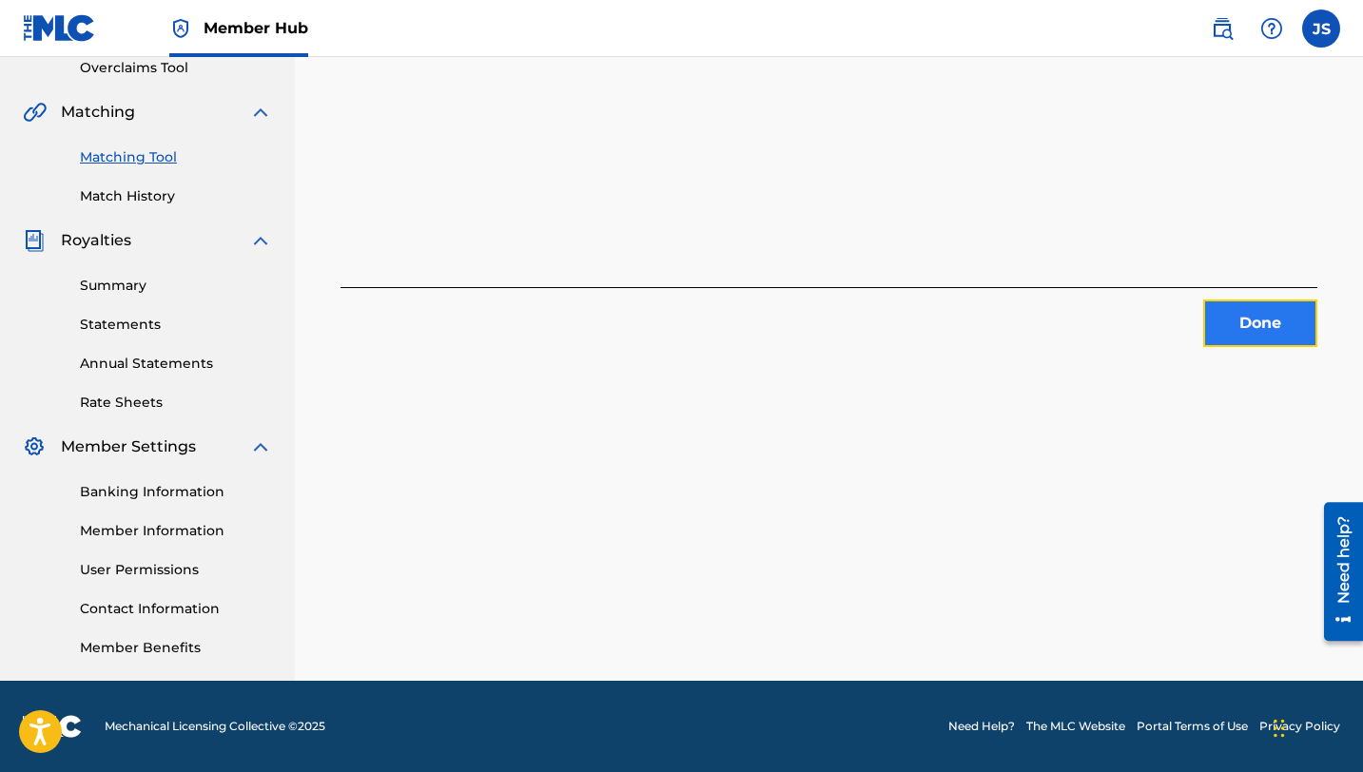
click at [1220, 331] on button "Done" at bounding box center [1260, 324] width 114 height 48
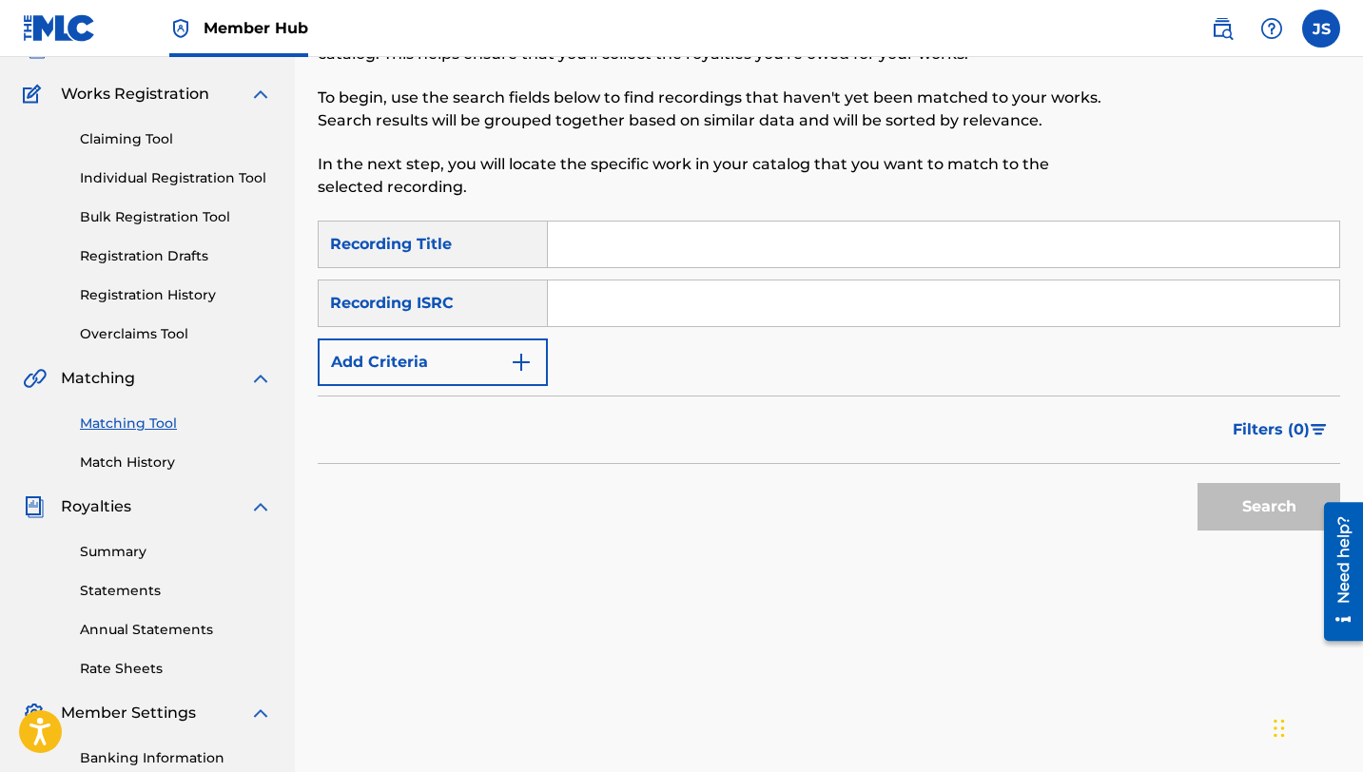
scroll to position [126, 0]
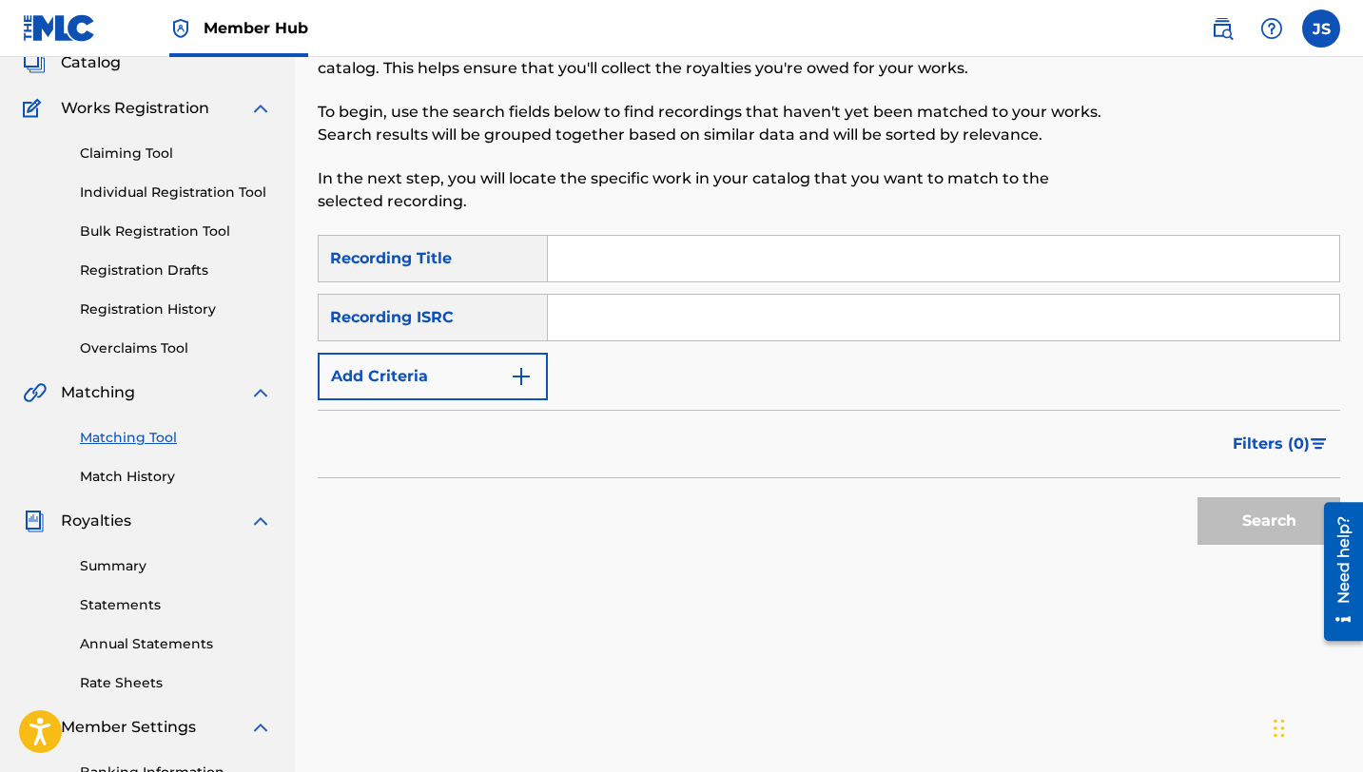
click at [569, 262] on input "Search Form" at bounding box center [943, 259] width 791 height 46
paste input "ESTOY QUE PIERDO A MI AMOR (feat. [PERSON_NAME])"
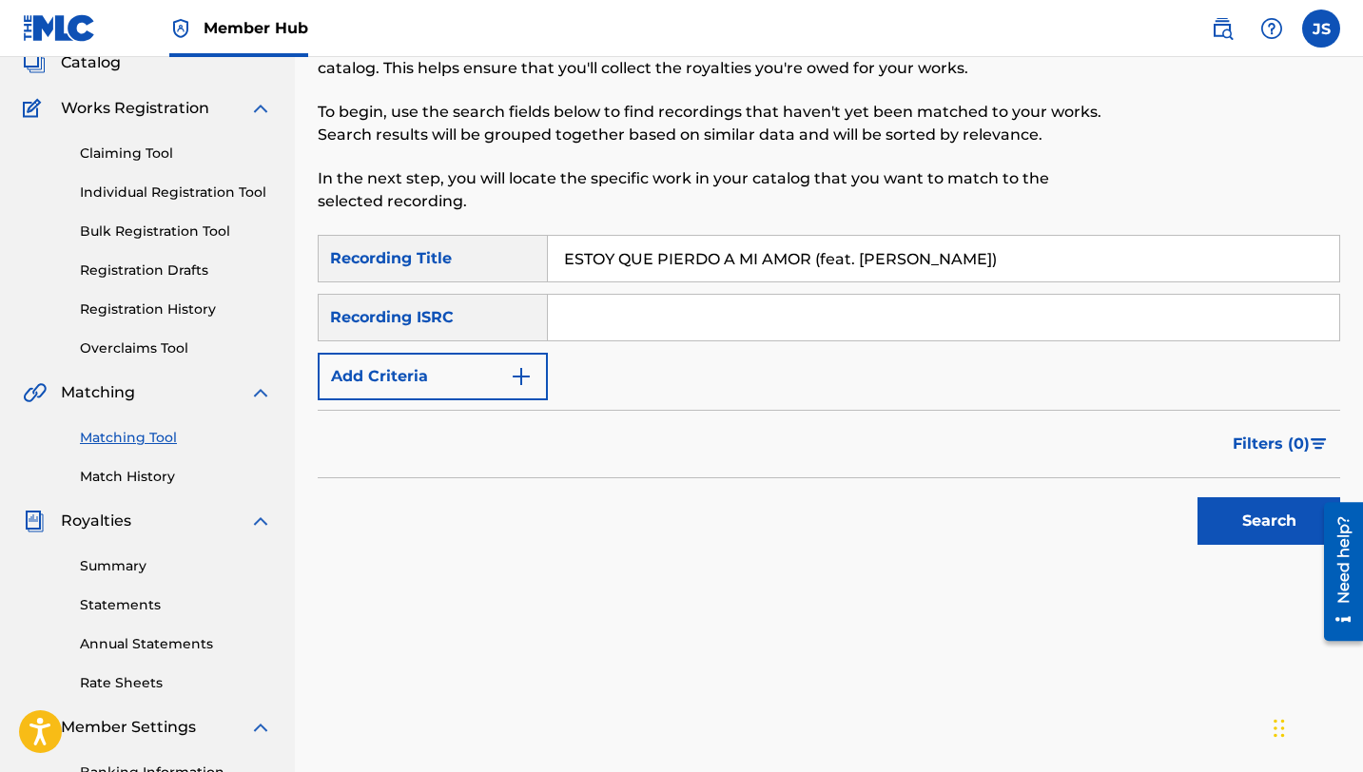
type input "ESTOY QUE PIERDO A MI AMOR (feat. [PERSON_NAME])"
click at [1197, 497] on button "Search" at bounding box center [1268, 521] width 143 height 48
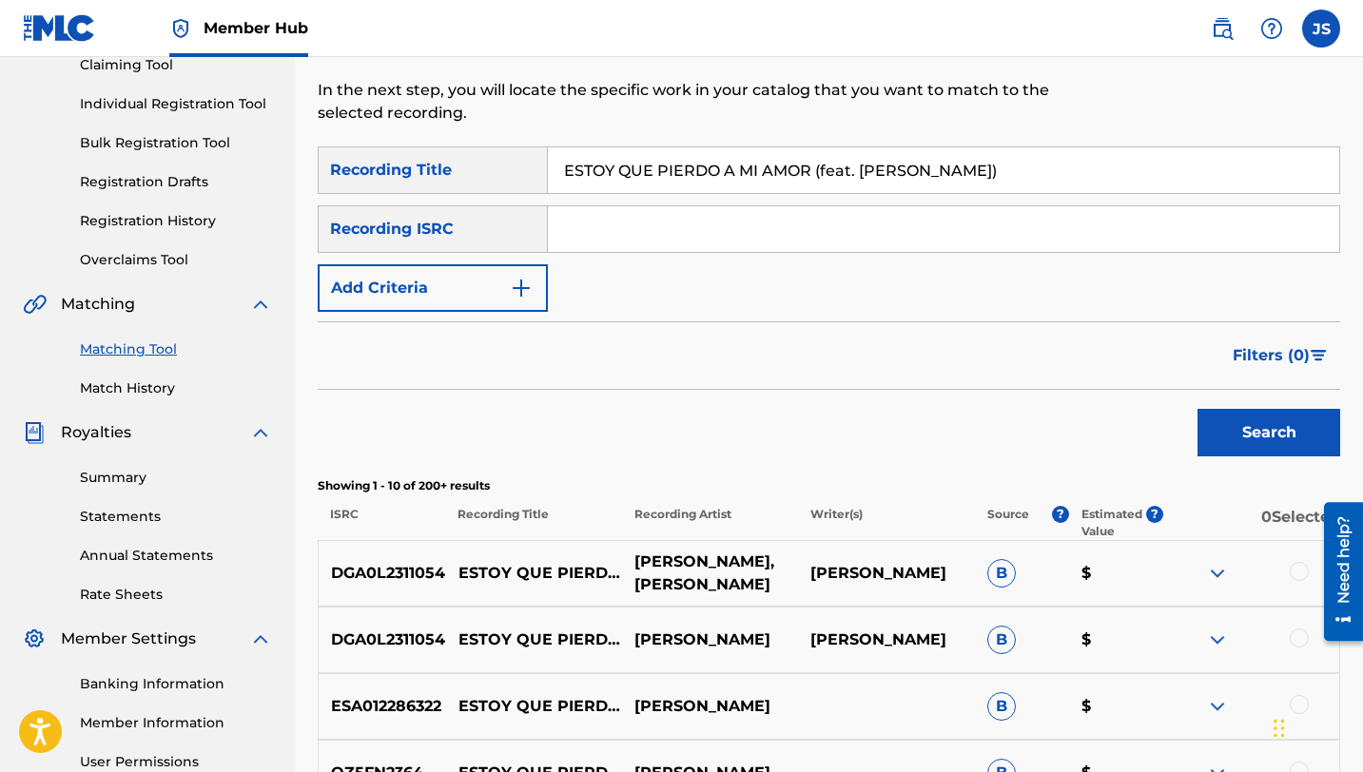
scroll to position [231, 0]
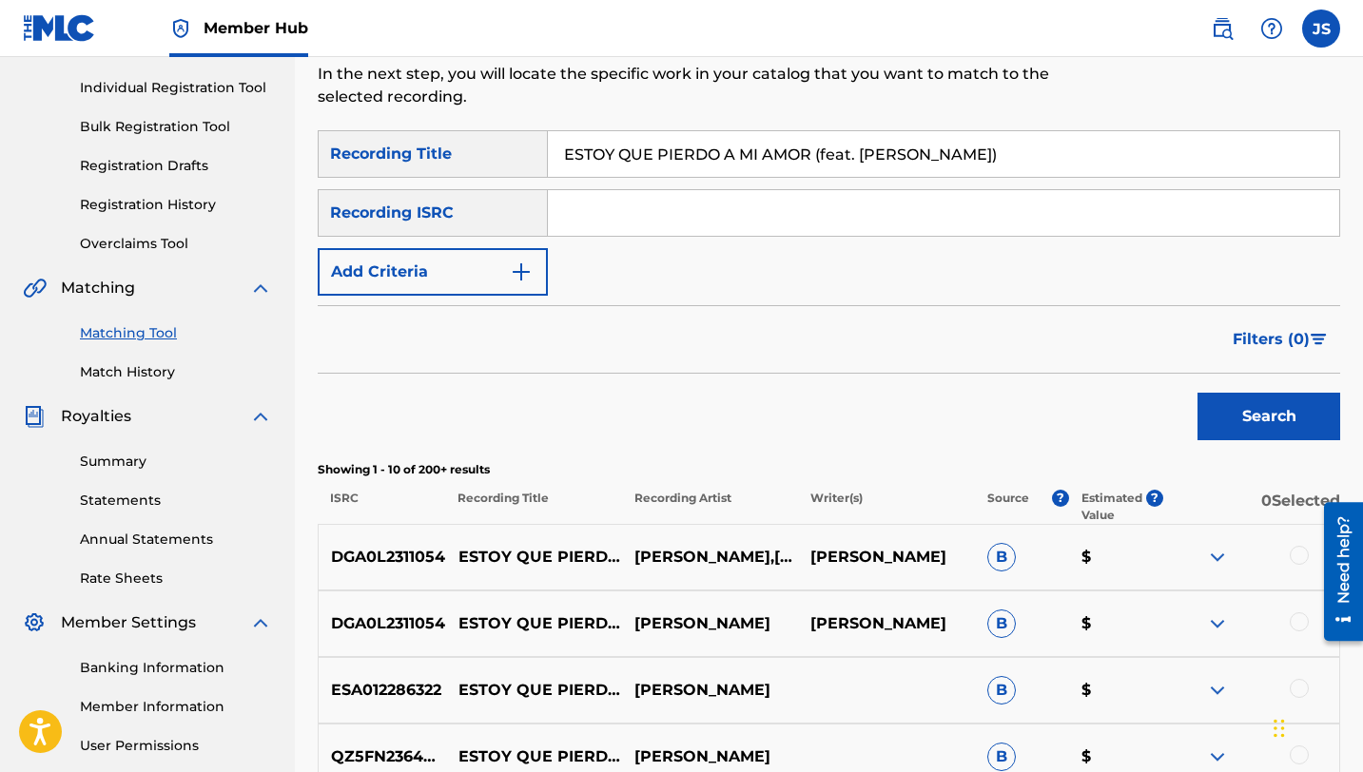
click at [1299, 553] on div at bounding box center [1299, 555] width 19 height 19
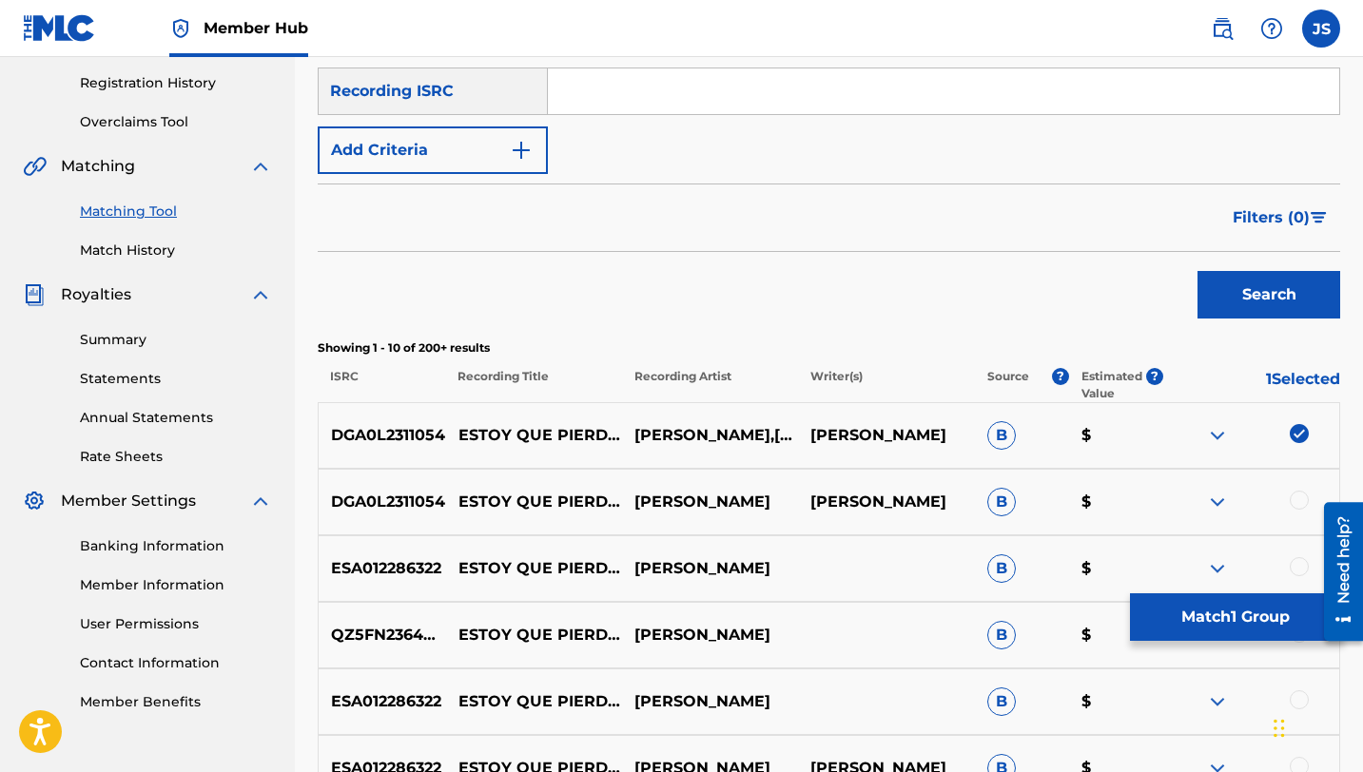
scroll to position [359, 0]
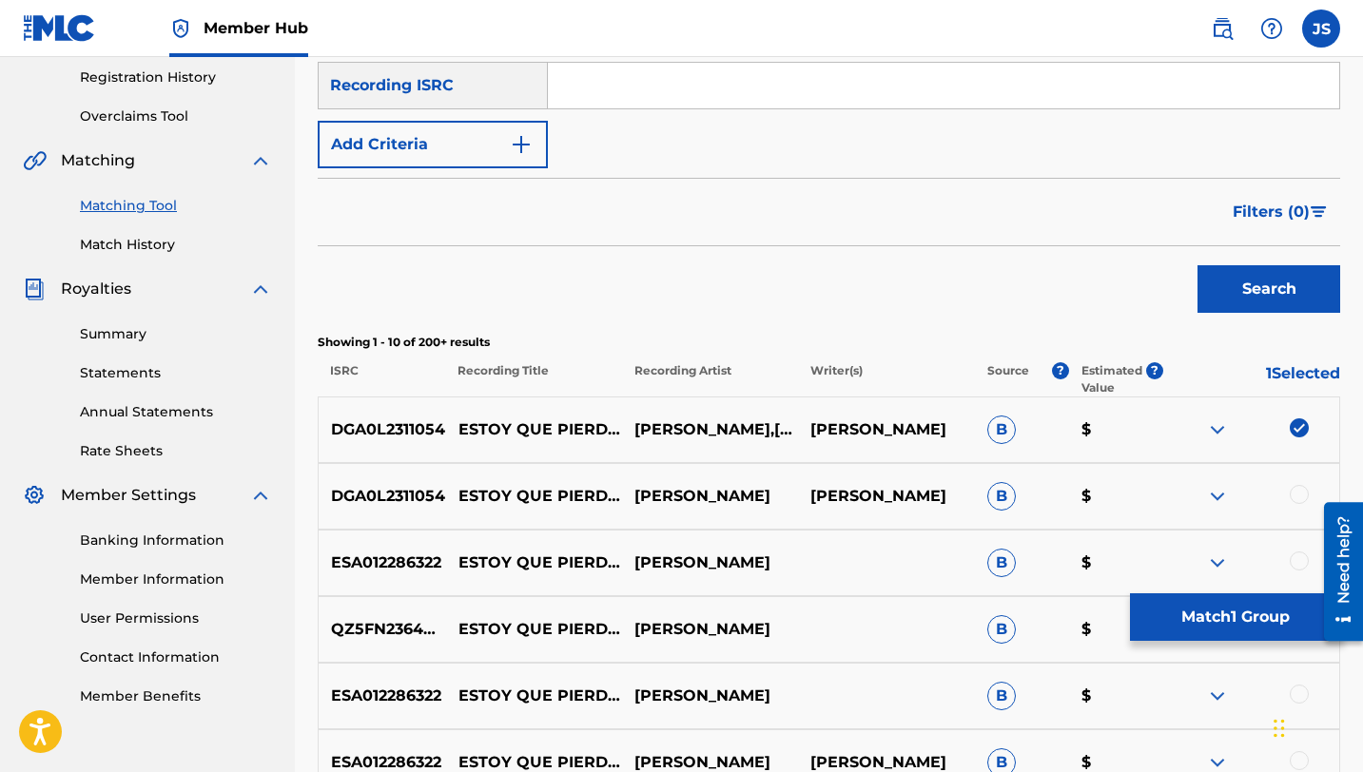
click at [1297, 491] on div at bounding box center [1299, 494] width 19 height 19
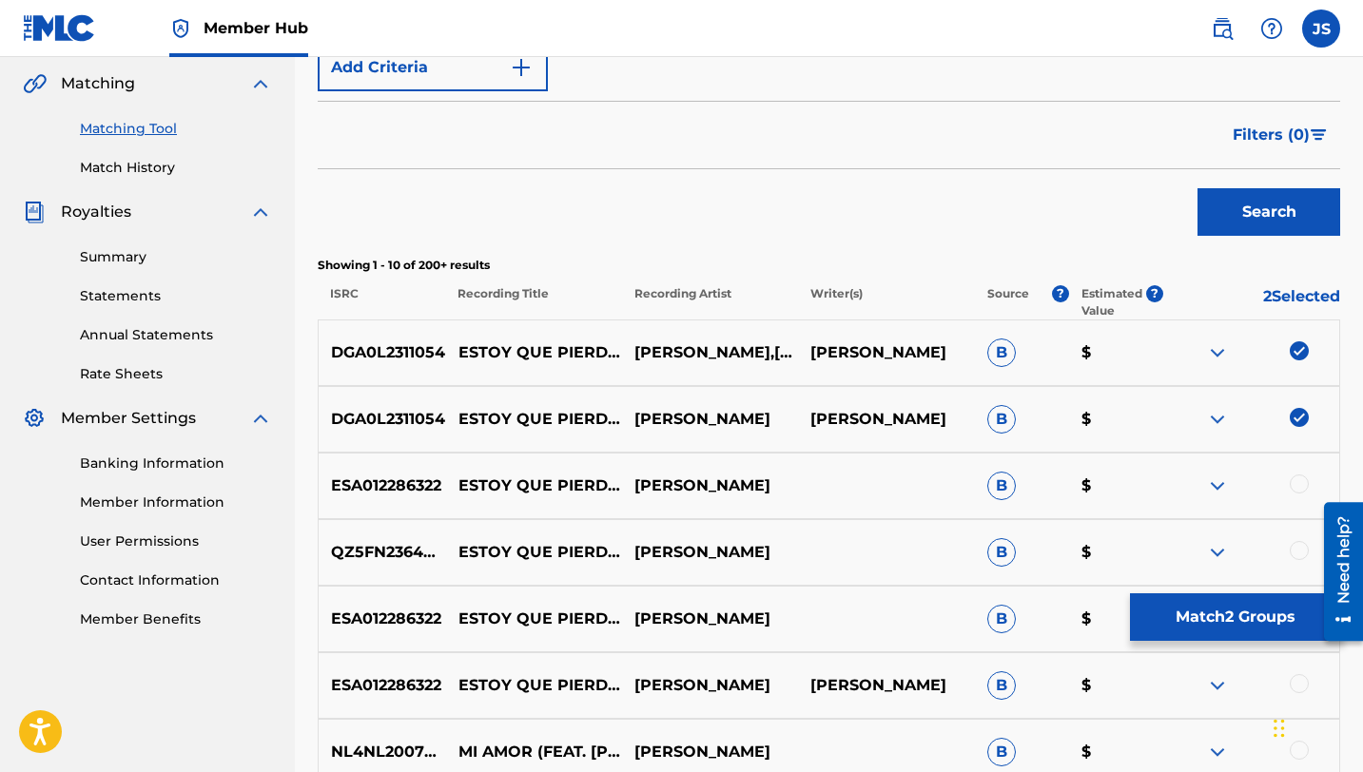
scroll to position [437, 0]
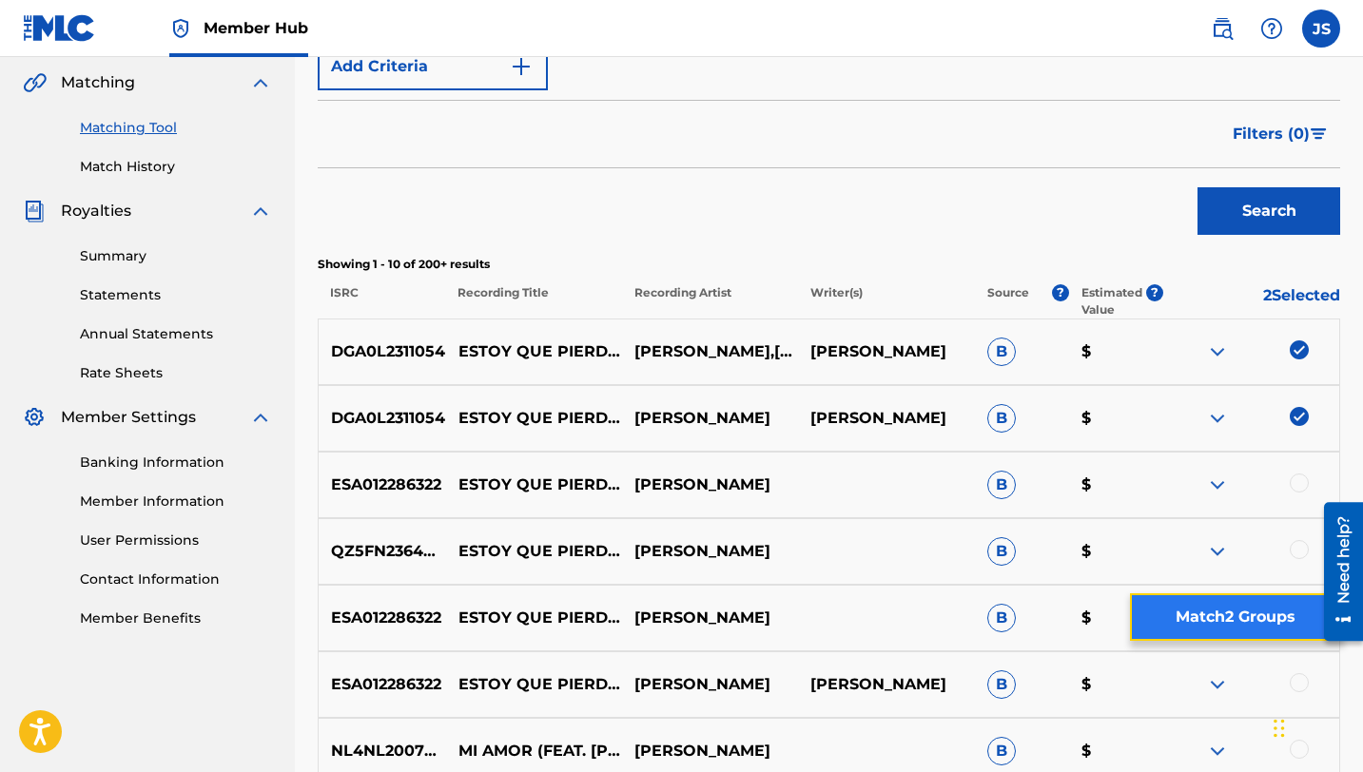
click at [1243, 611] on button "Match 2 Groups" at bounding box center [1235, 617] width 210 height 48
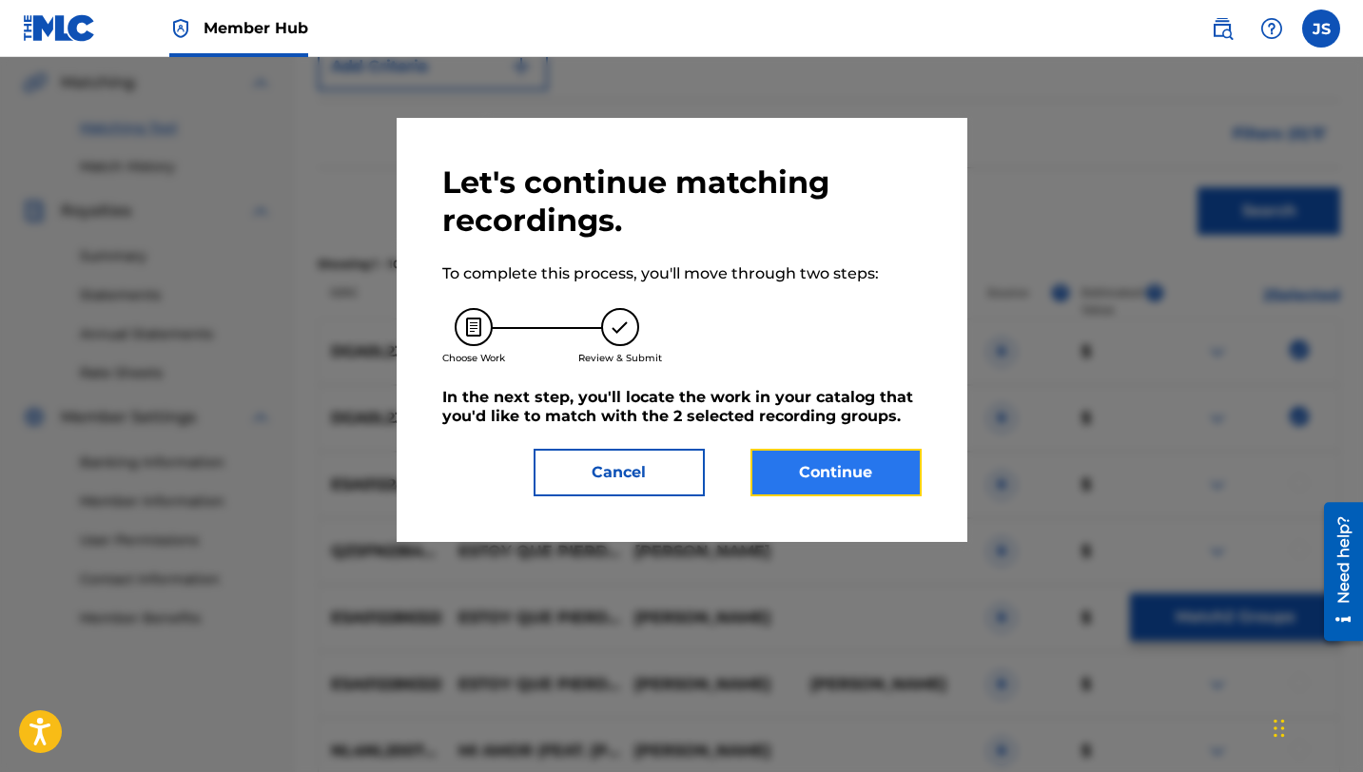
click at [847, 492] on button "Continue" at bounding box center [835, 473] width 171 height 48
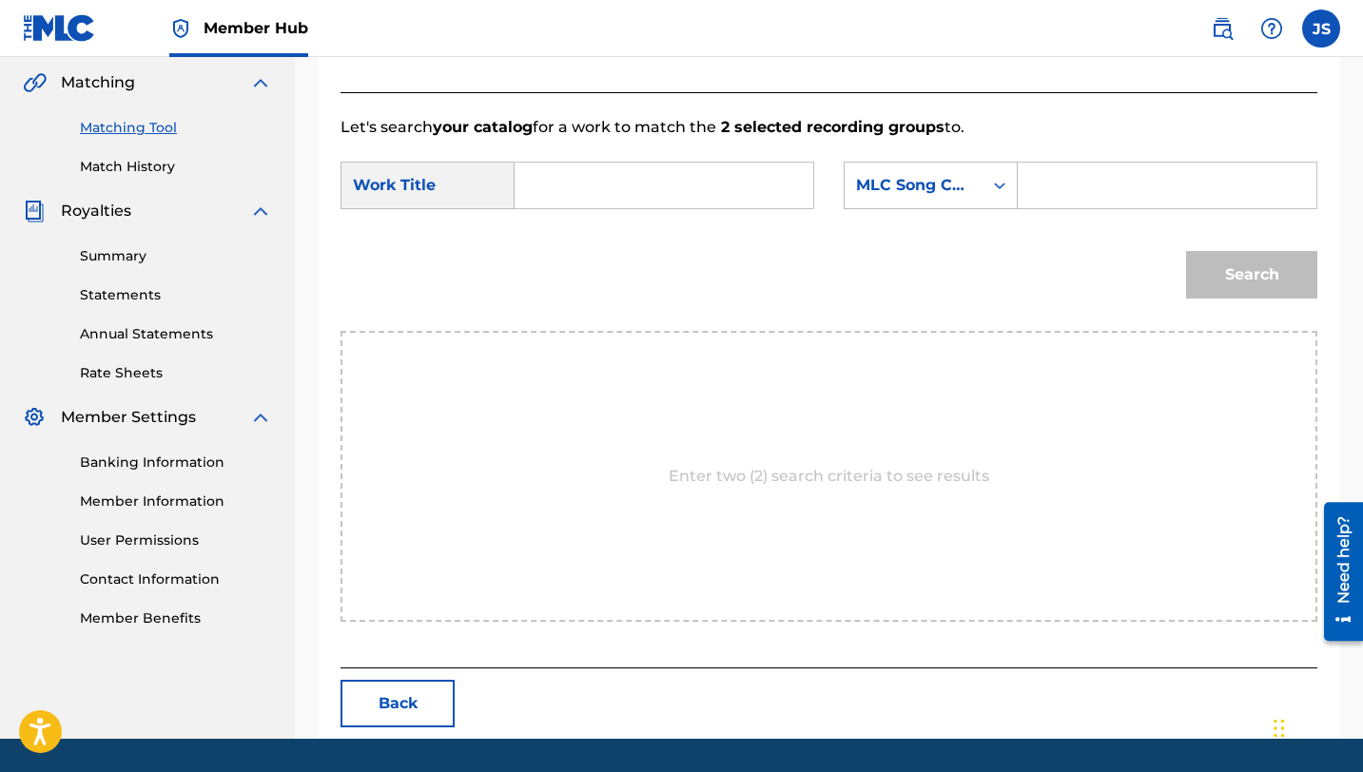
click at [638, 192] on input "Search Form" at bounding box center [664, 186] width 266 height 46
paste input "ESTOY QUE PIERDO A MI AMOR (feat. [PERSON_NAME])"
type input "ESTOY QUE PIERDO A MI AMOR (feat. [PERSON_NAME])"
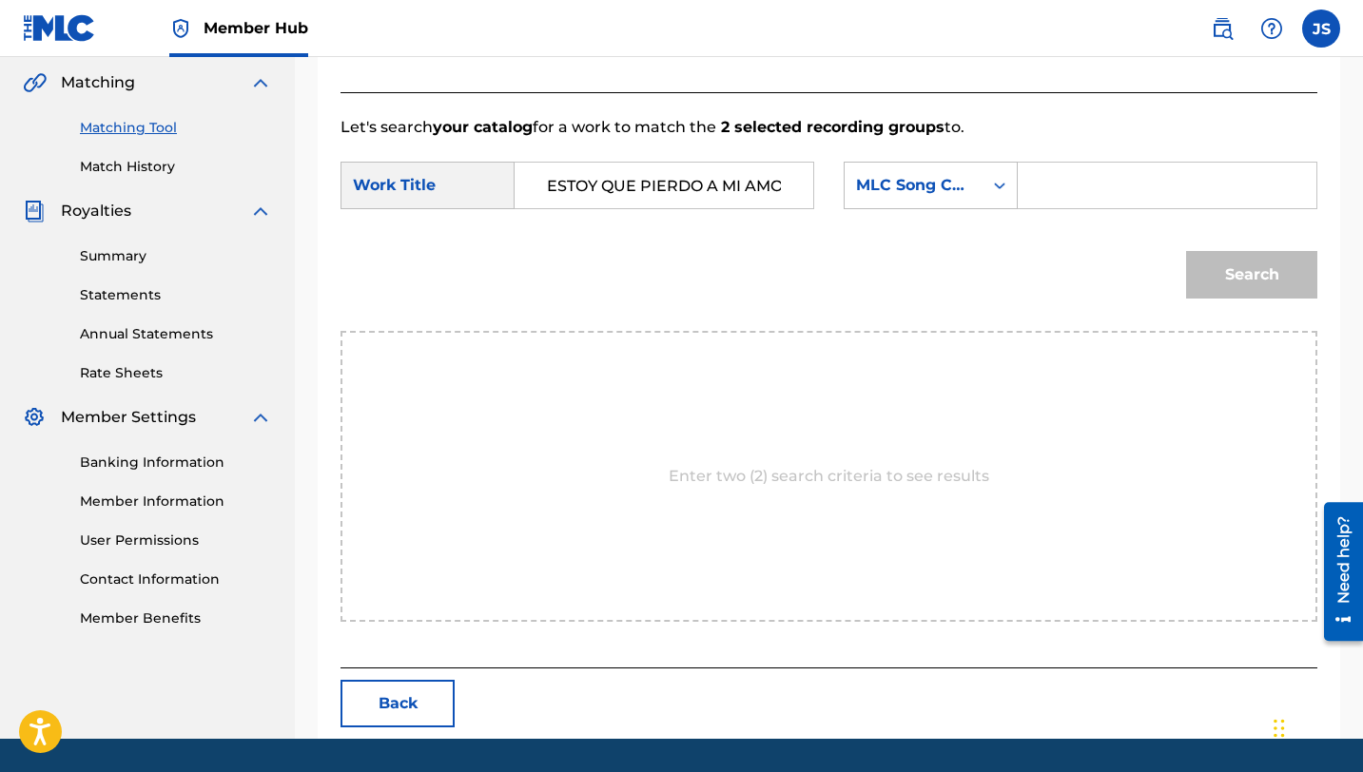
click at [1078, 173] on input "Search Form" at bounding box center [1167, 186] width 266 height 46
paste input "ES0FL8"
type input "ES0FL8"
click at [1186, 251] on button "Search" at bounding box center [1251, 275] width 131 height 48
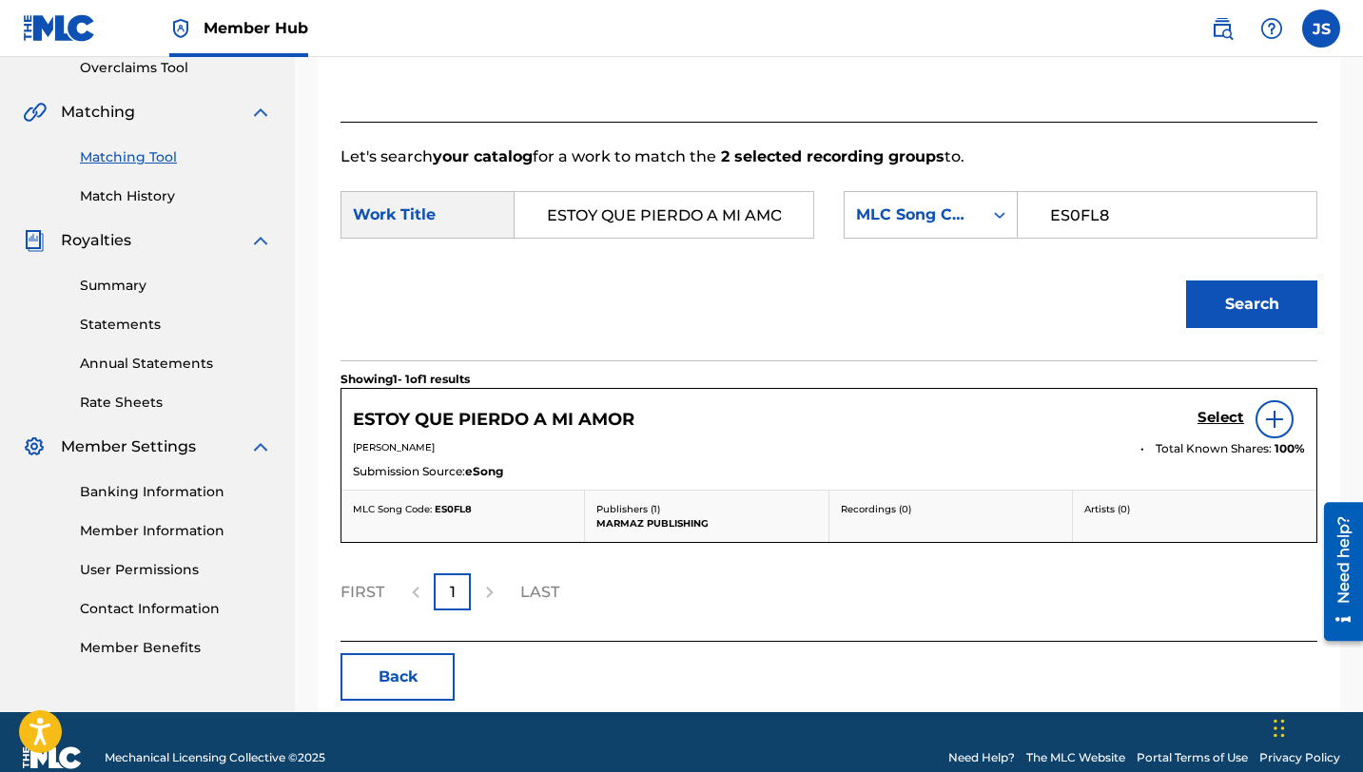
scroll to position [437, 0]
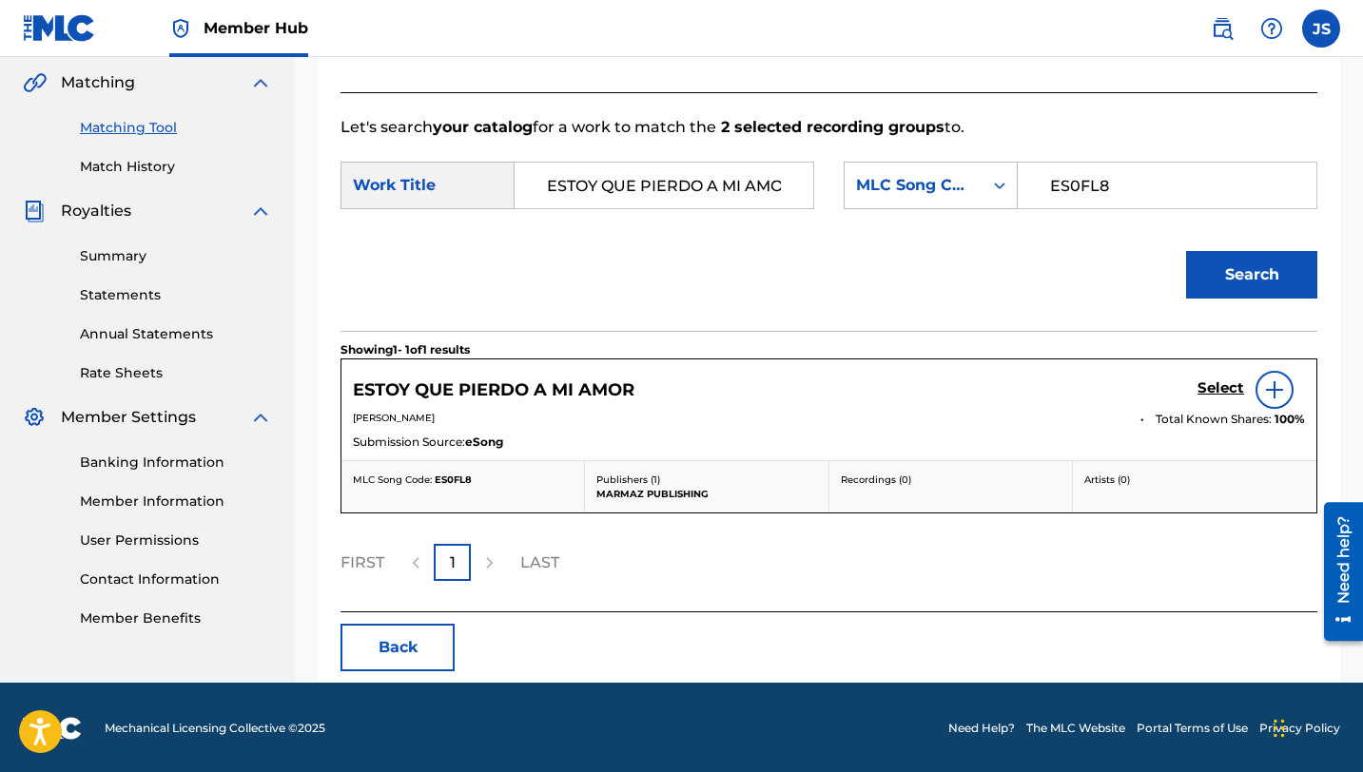
click at [1211, 368] on div "ESTOY QUE PIERDO A MI AMOR Select [PERSON_NAME] Total Known Shares: 100 % Submi…" at bounding box center [828, 410] width 975 height 101
click at [1210, 385] on h5 "Select" at bounding box center [1220, 388] width 47 height 18
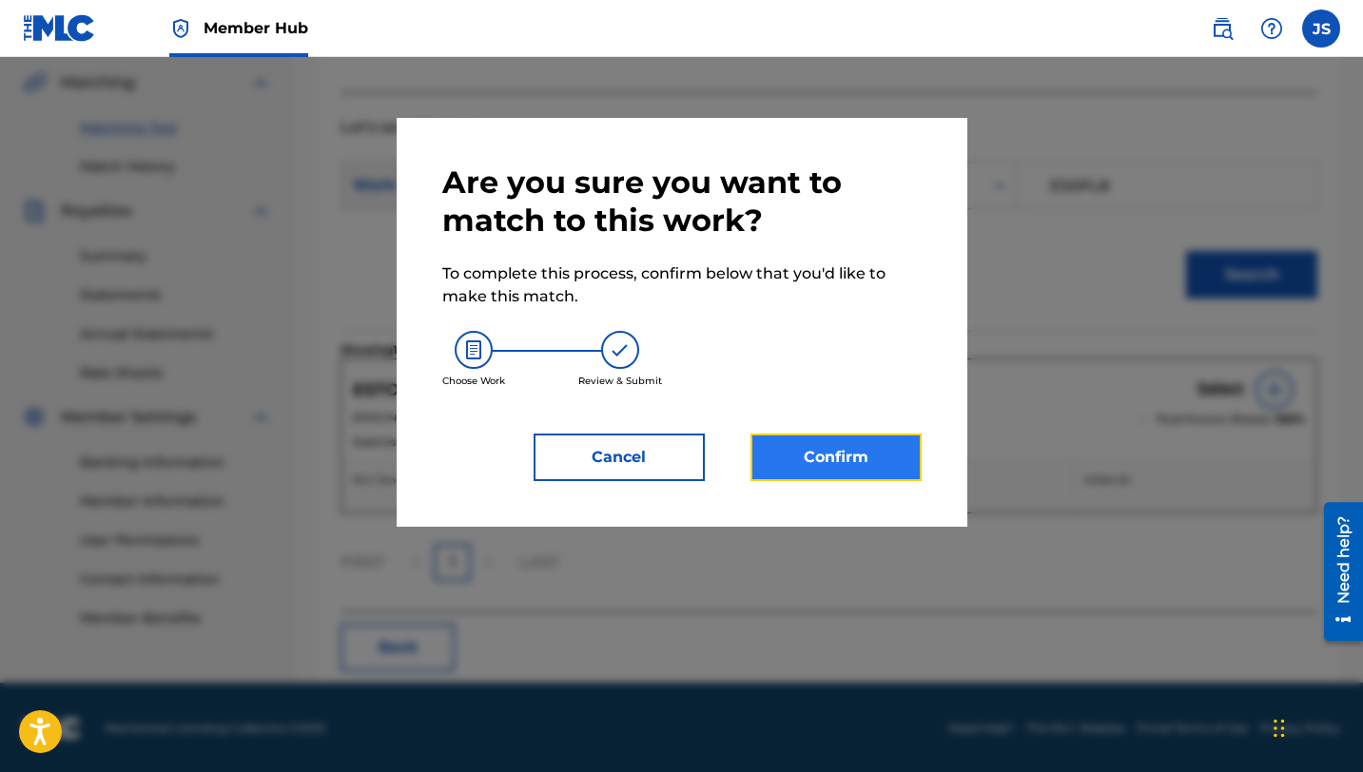
click at [886, 447] on button "Confirm" at bounding box center [835, 458] width 171 height 48
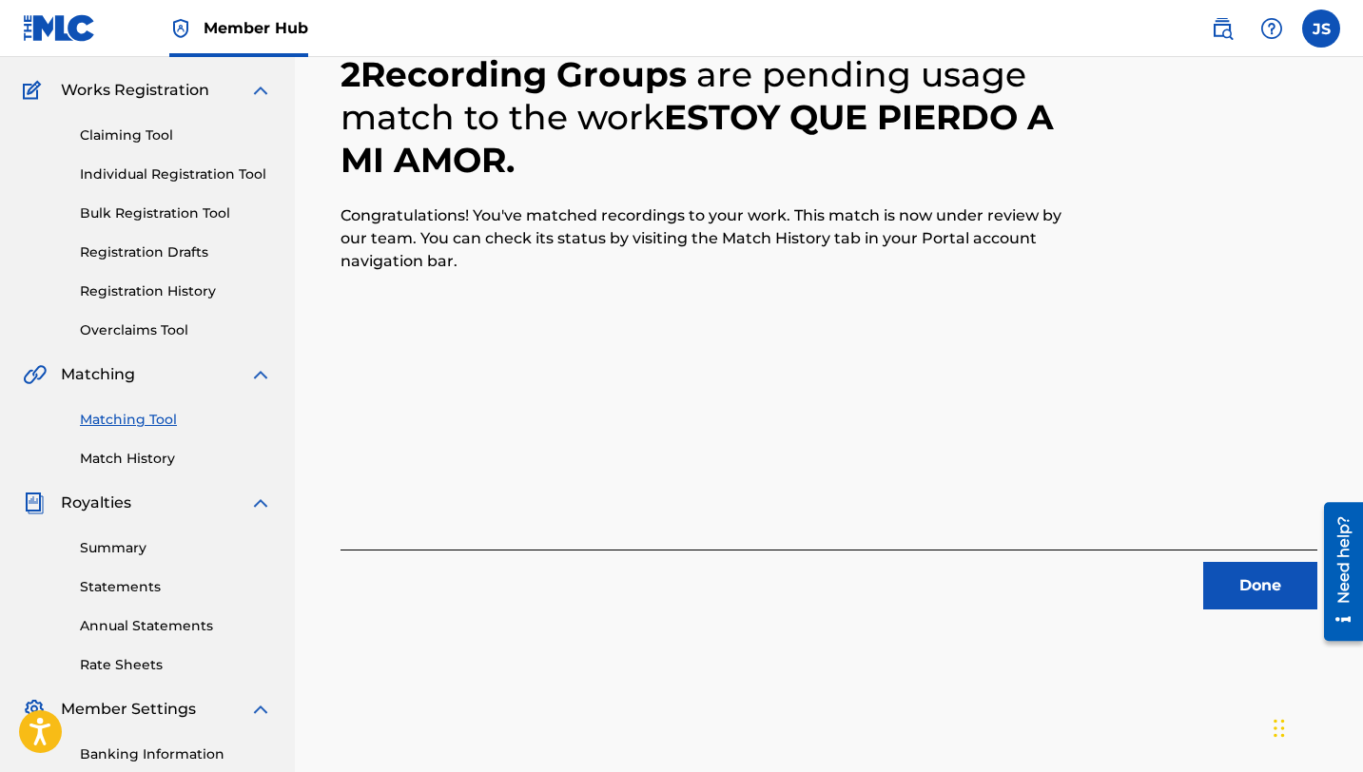
scroll to position [144, 0]
click at [1218, 580] on button "Done" at bounding box center [1260, 587] width 114 height 48
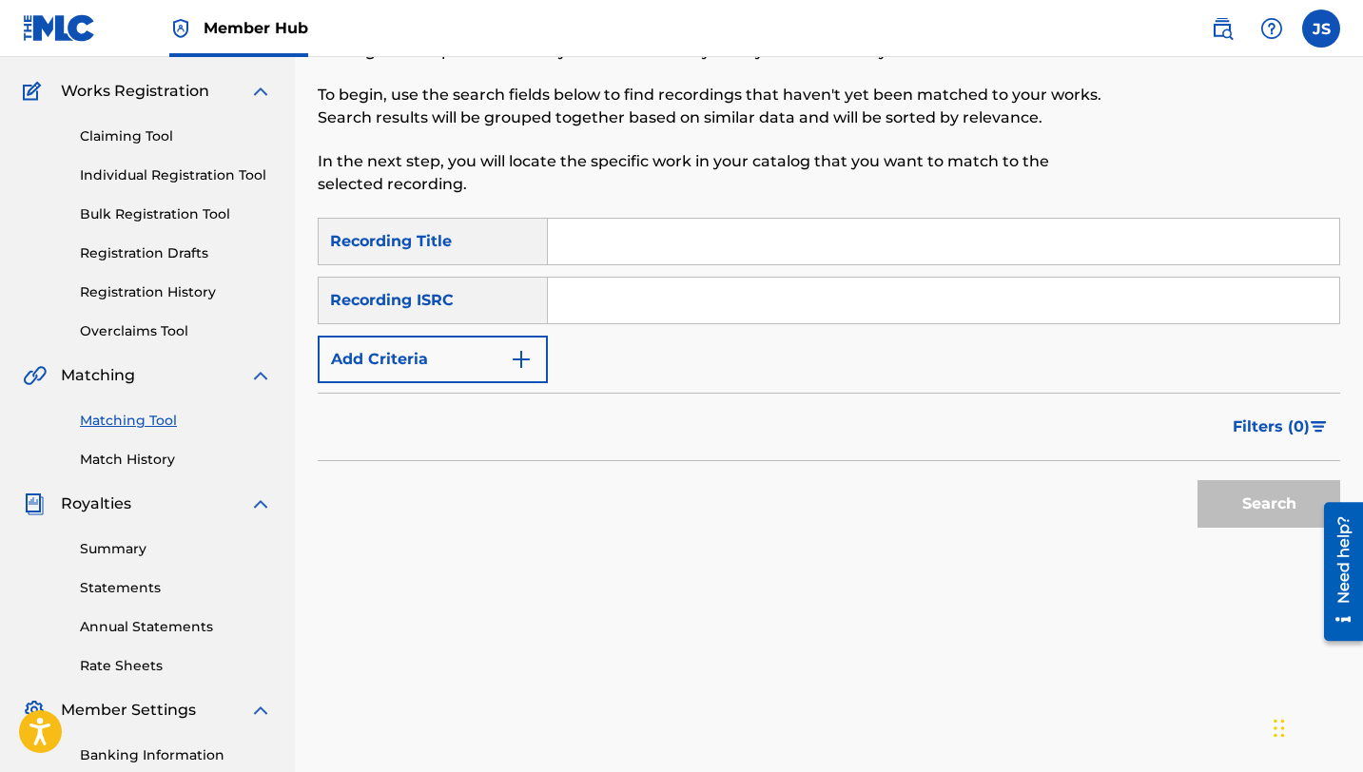
click at [646, 247] on input "Search Form" at bounding box center [943, 242] width 791 height 46
paste input "GRACIAS [PERSON_NAME]"
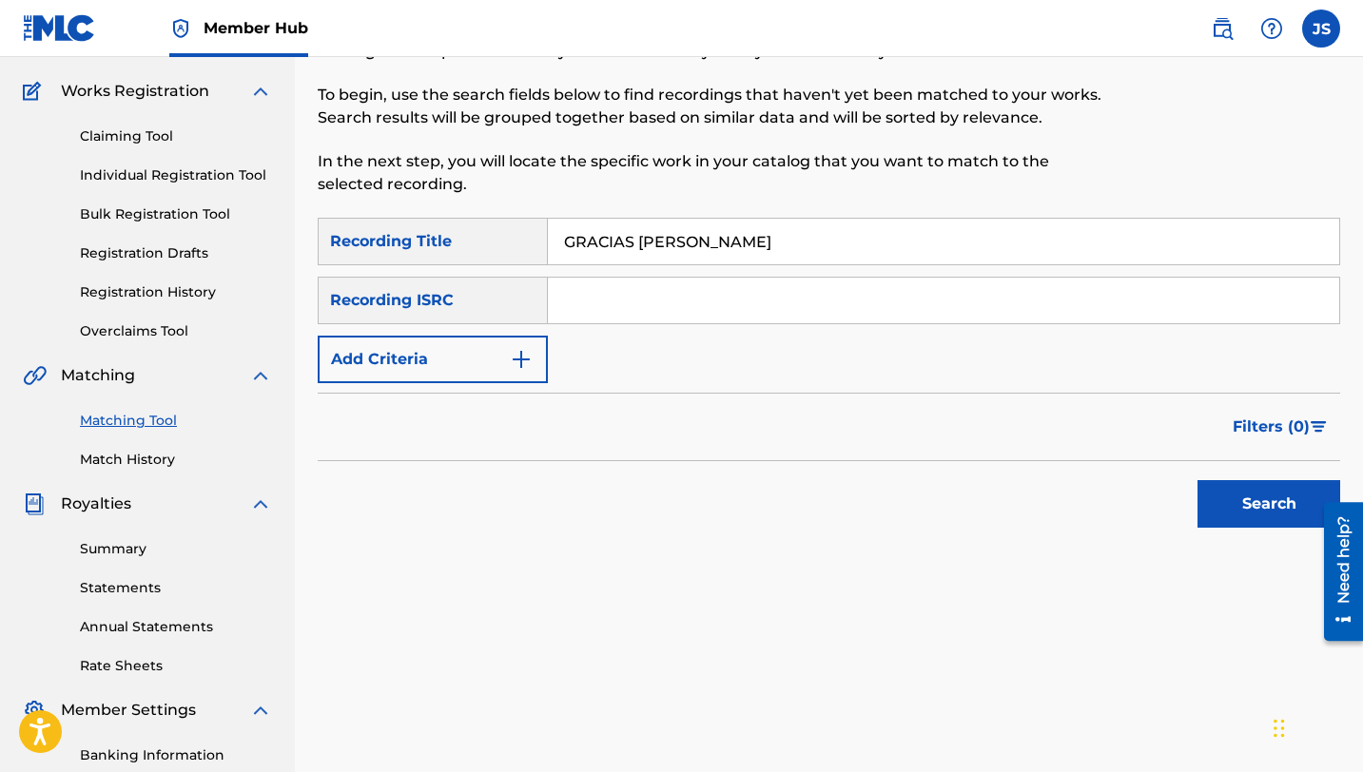
type input "GRACIAS [PERSON_NAME]"
click at [1197, 480] on button "Search" at bounding box center [1268, 504] width 143 height 48
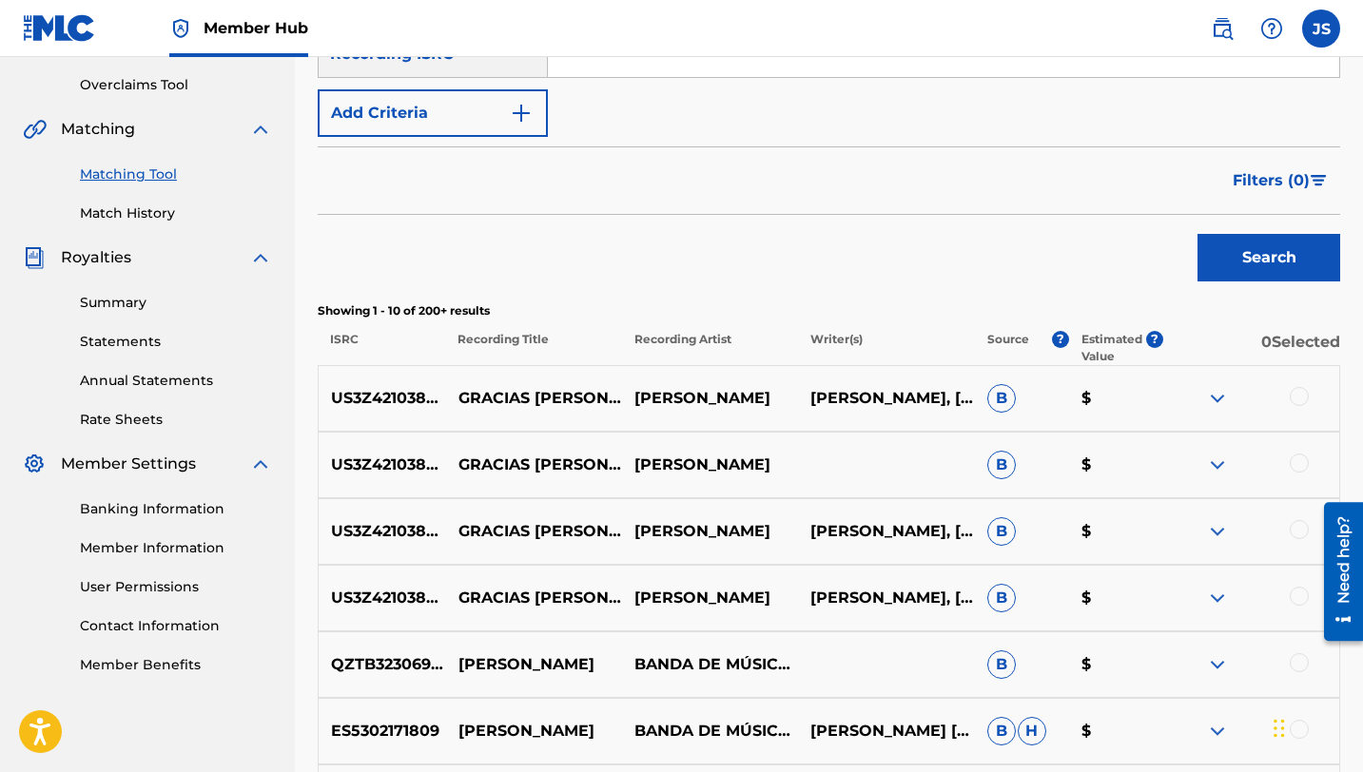
scroll to position [416, 0]
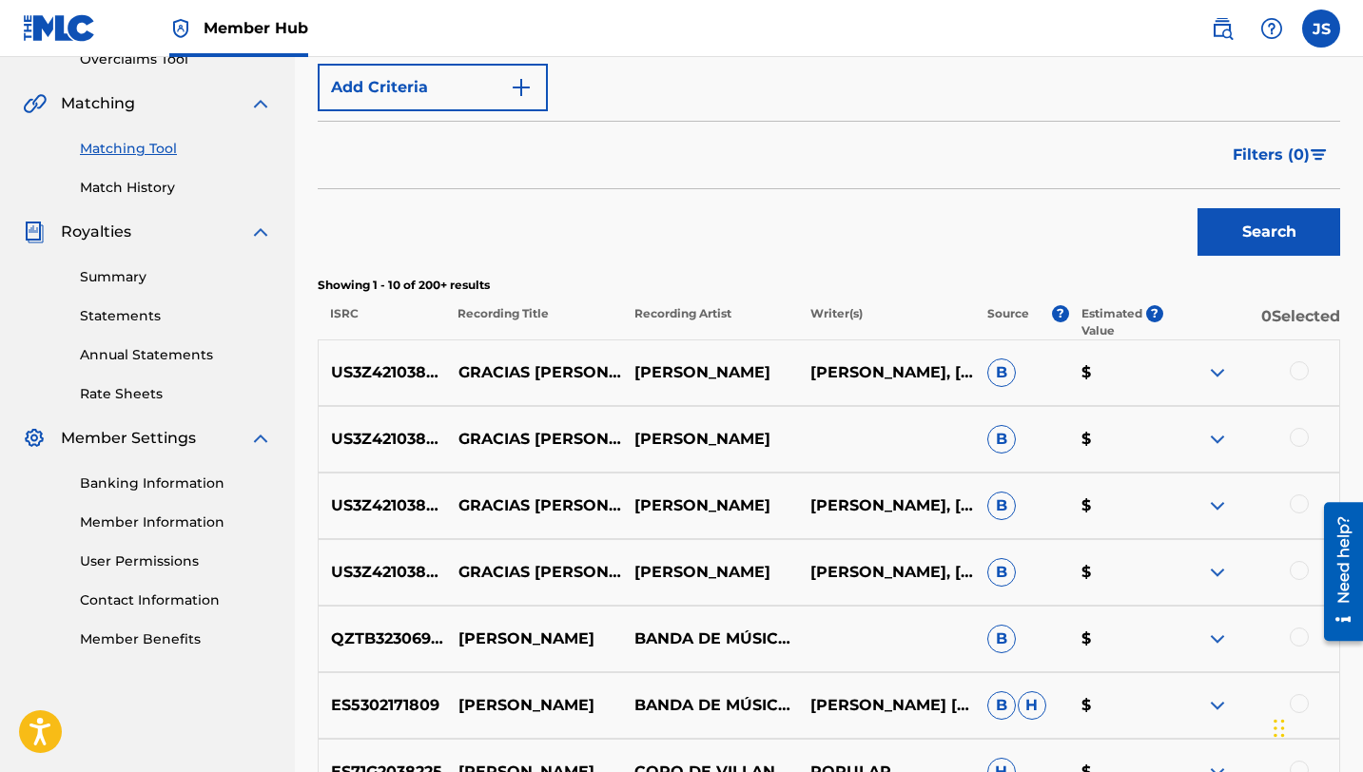
click at [1297, 375] on div at bounding box center [1299, 370] width 19 height 19
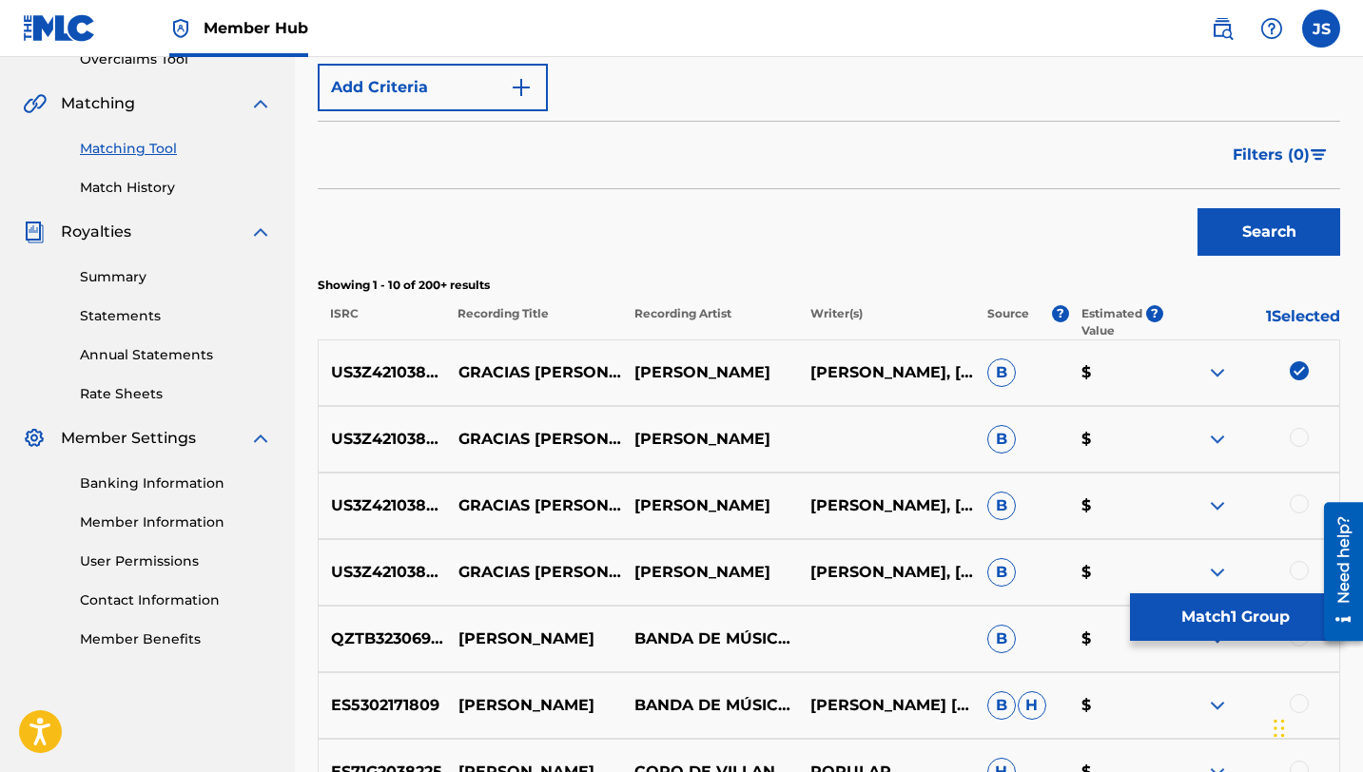
click at [1297, 443] on div at bounding box center [1299, 437] width 19 height 19
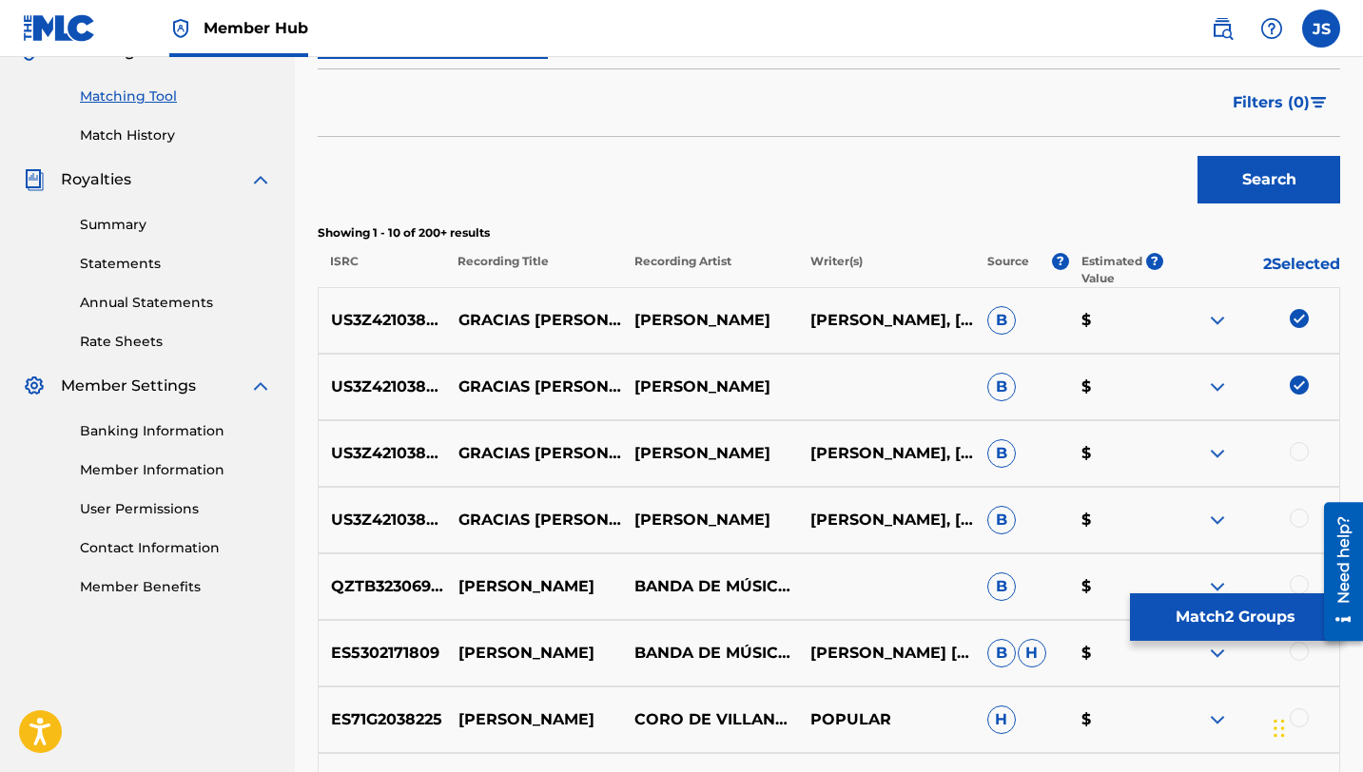
click at [1297, 451] on div at bounding box center [1299, 451] width 19 height 19
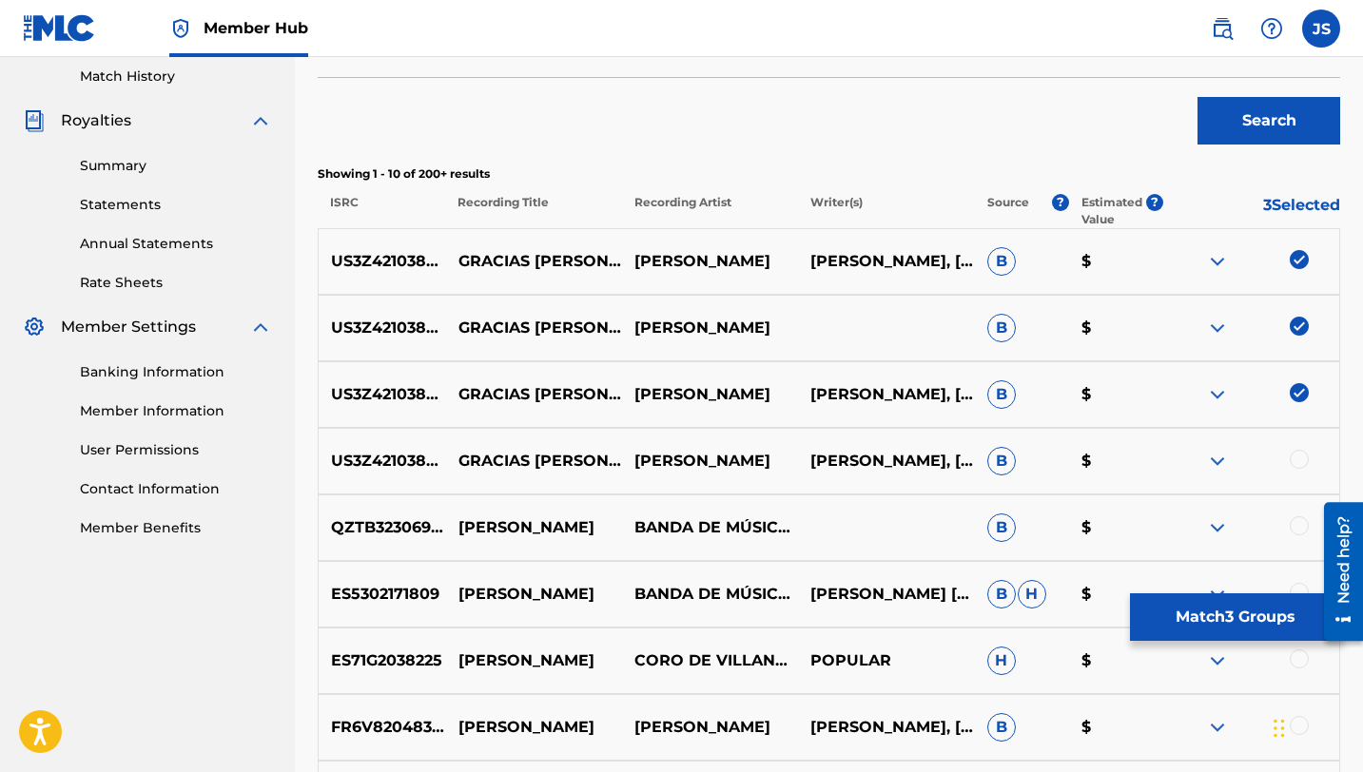
scroll to position [529, 0]
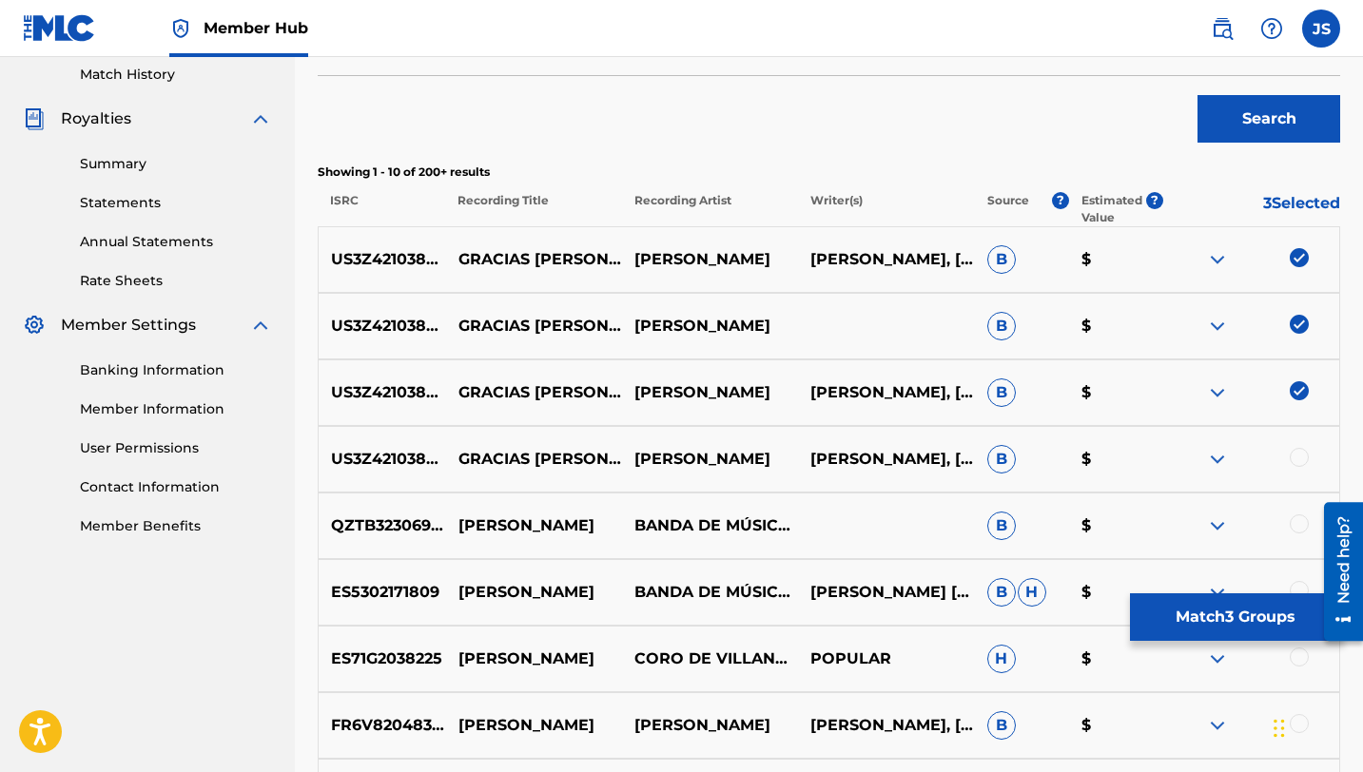
click at [1301, 458] on div at bounding box center [1299, 457] width 19 height 19
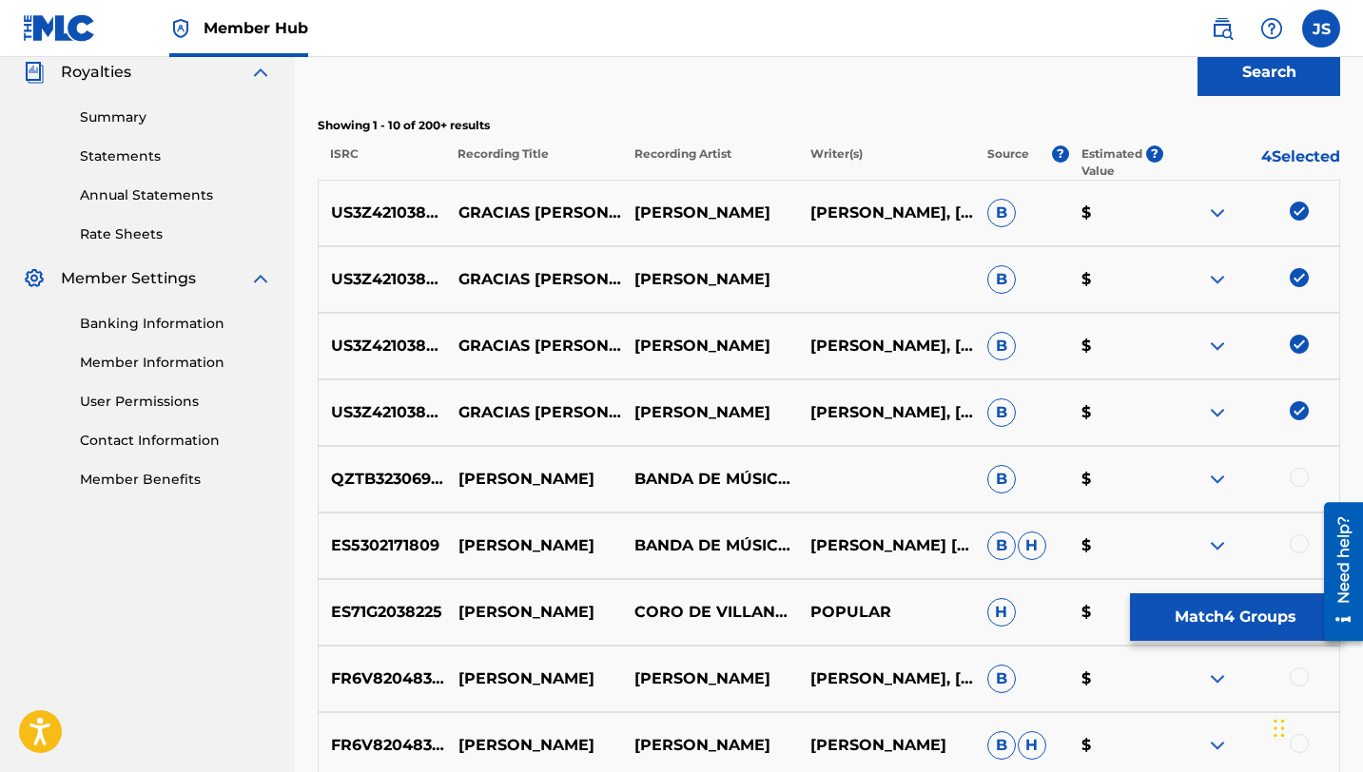
scroll to position [574, 0]
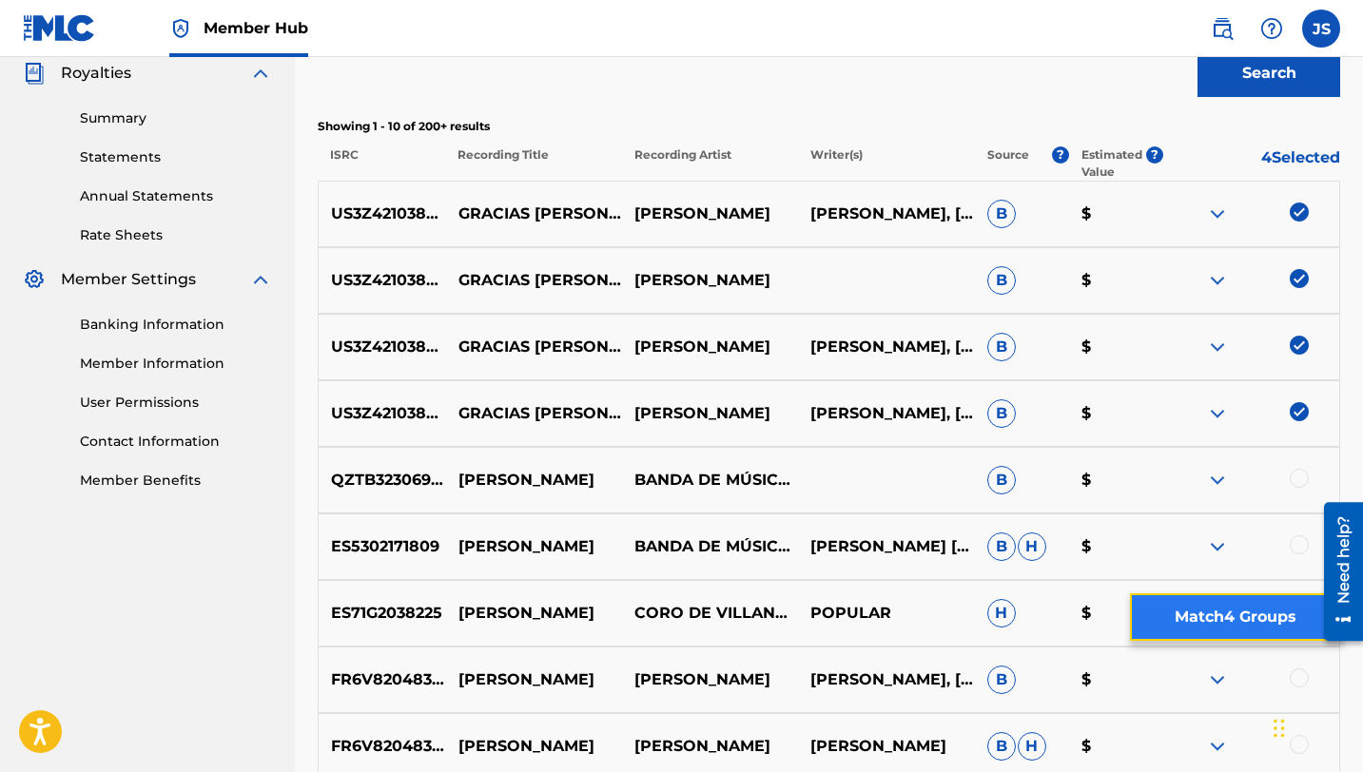
click at [1241, 615] on button "Match 4 Groups" at bounding box center [1235, 617] width 210 height 48
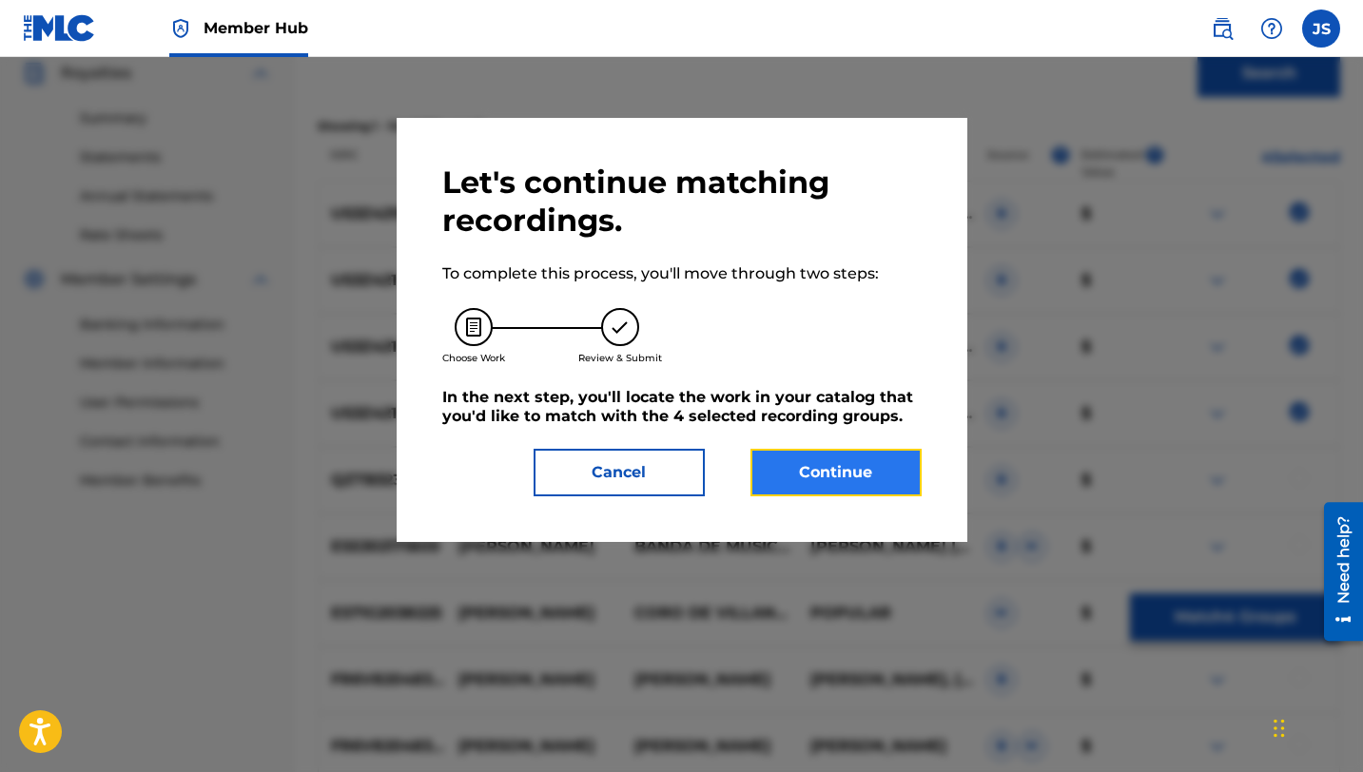
click at [827, 481] on button "Continue" at bounding box center [835, 473] width 171 height 48
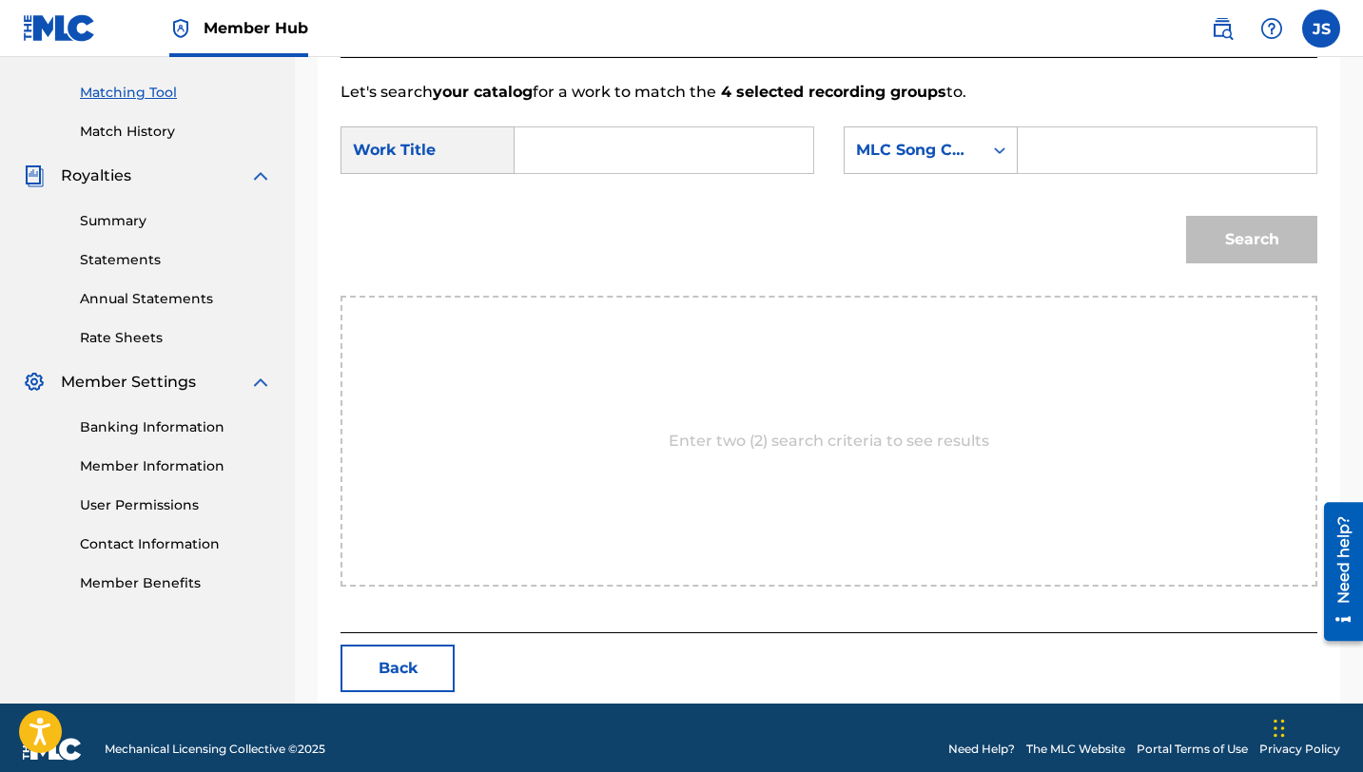
scroll to position [495, 0]
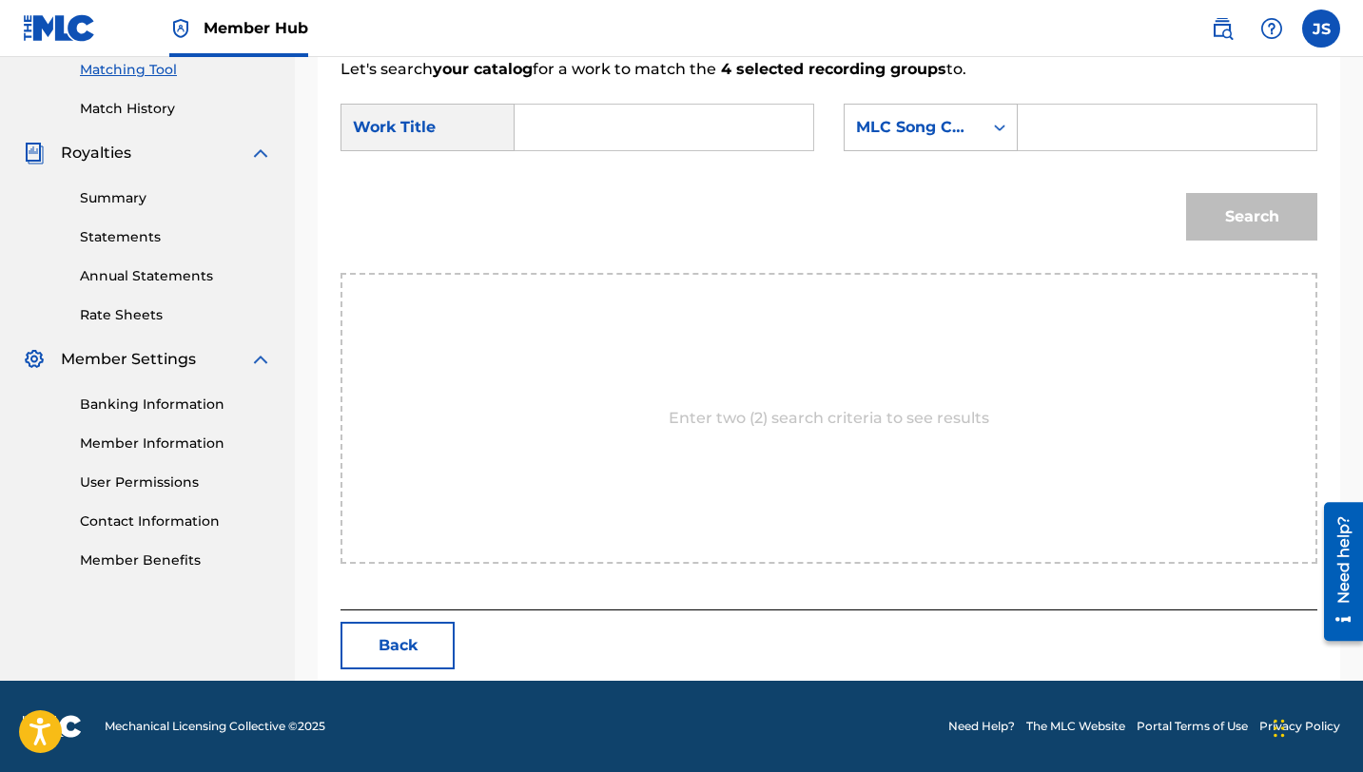
click at [689, 141] on input "Search Form" at bounding box center [664, 128] width 266 height 46
paste input "GRACIAS [PERSON_NAME]"
type input "GRACIAS [PERSON_NAME]"
click at [1045, 119] on input "Search Form" at bounding box center [1167, 128] width 266 height 46
paste input "GB6O1U"
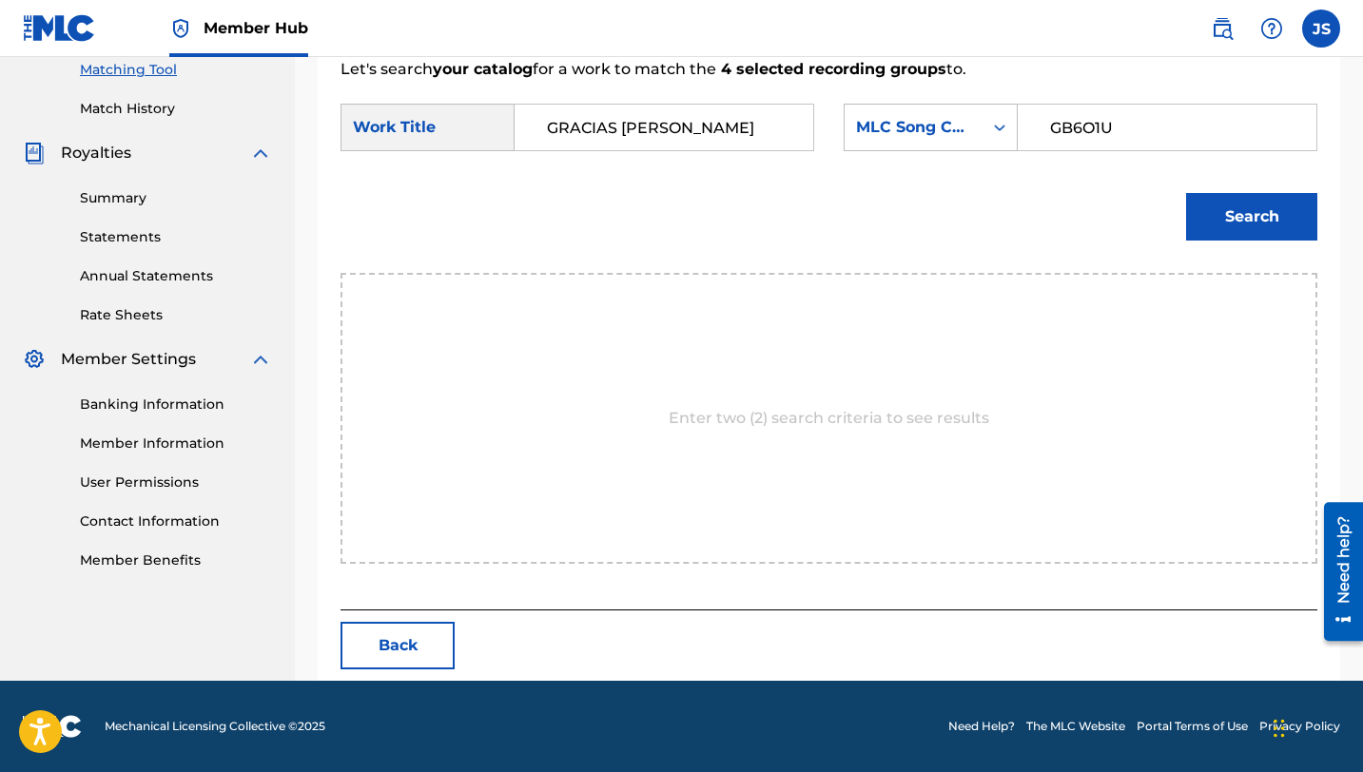
type input "GB6O1U"
click at [1186, 193] on button "Search" at bounding box center [1251, 217] width 131 height 48
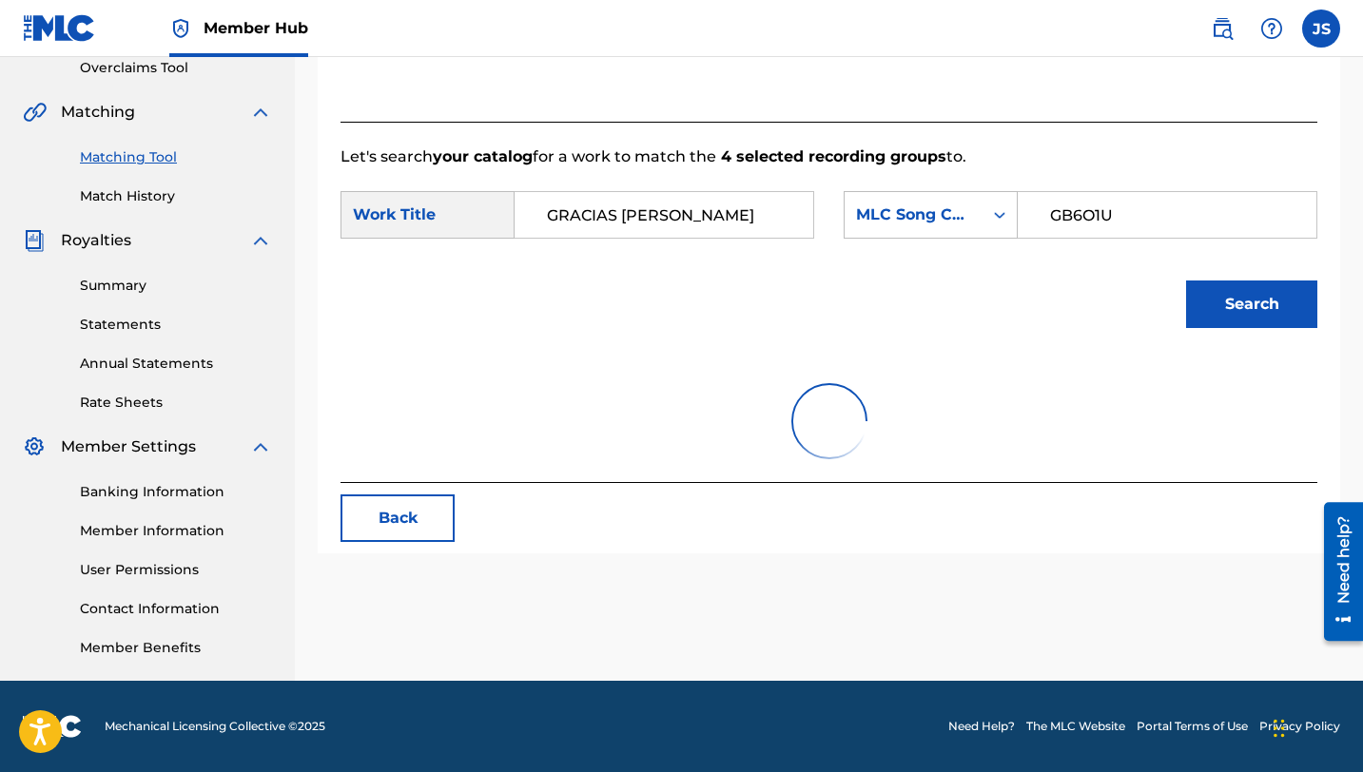
scroll to position [438, 0]
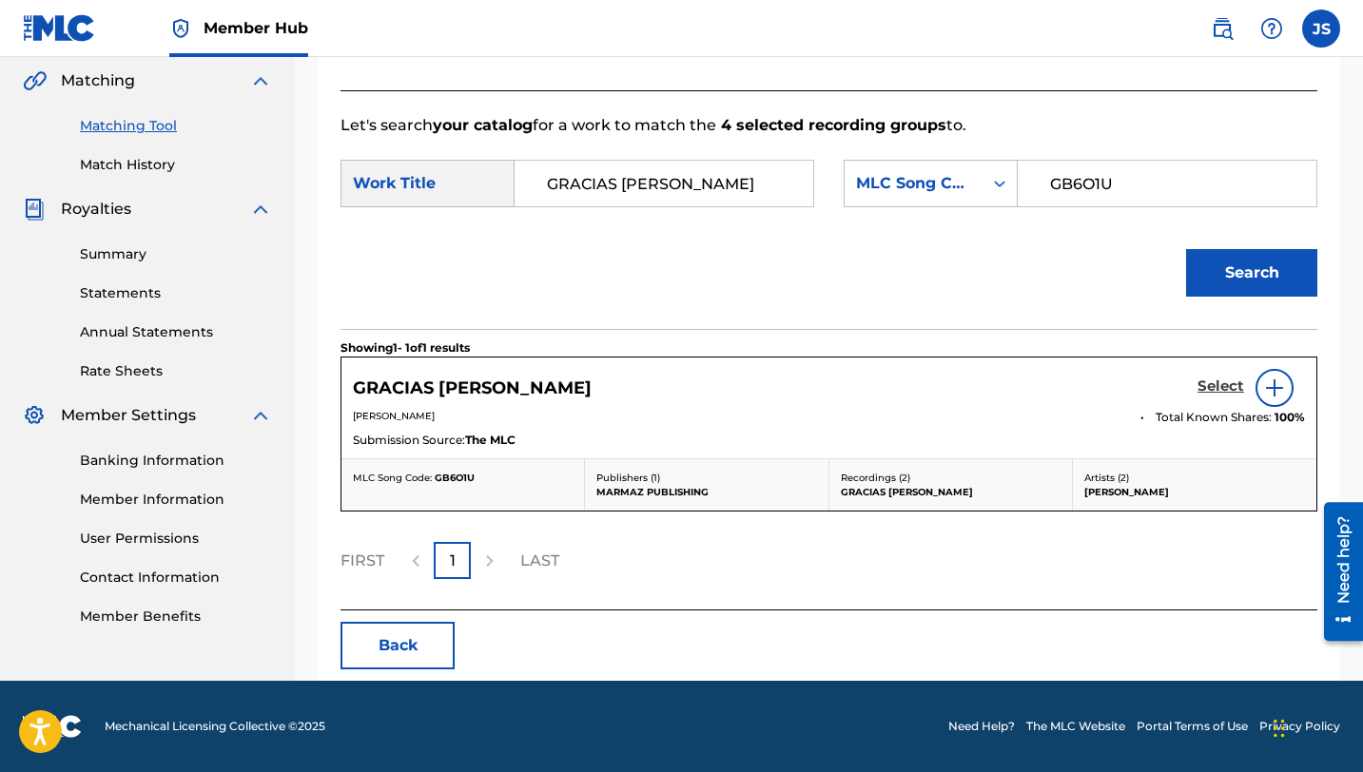
click at [1231, 389] on h5 "Select" at bounding box center [1220, 387] width 47 height 18
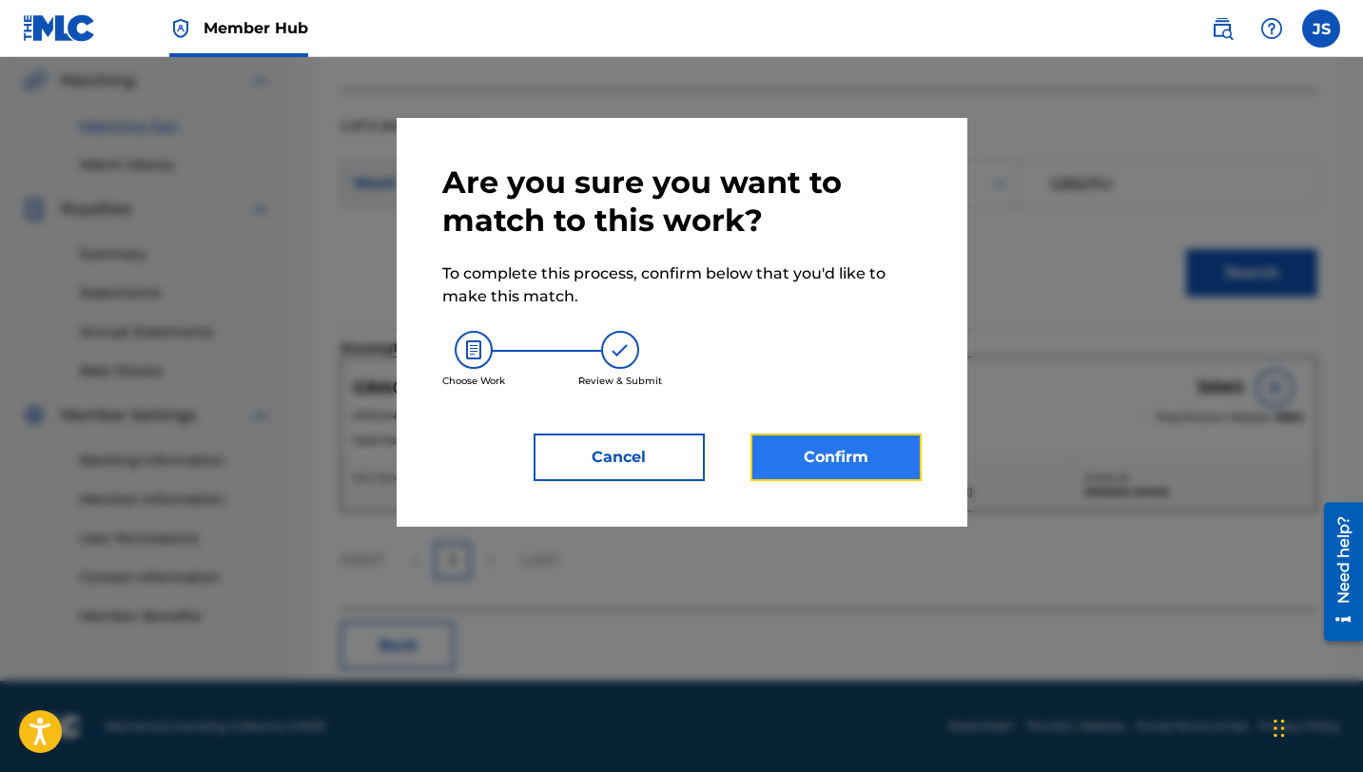
click at [832, 449] on button "Confirm" at bounding box center [835, 458] width 171 height 48
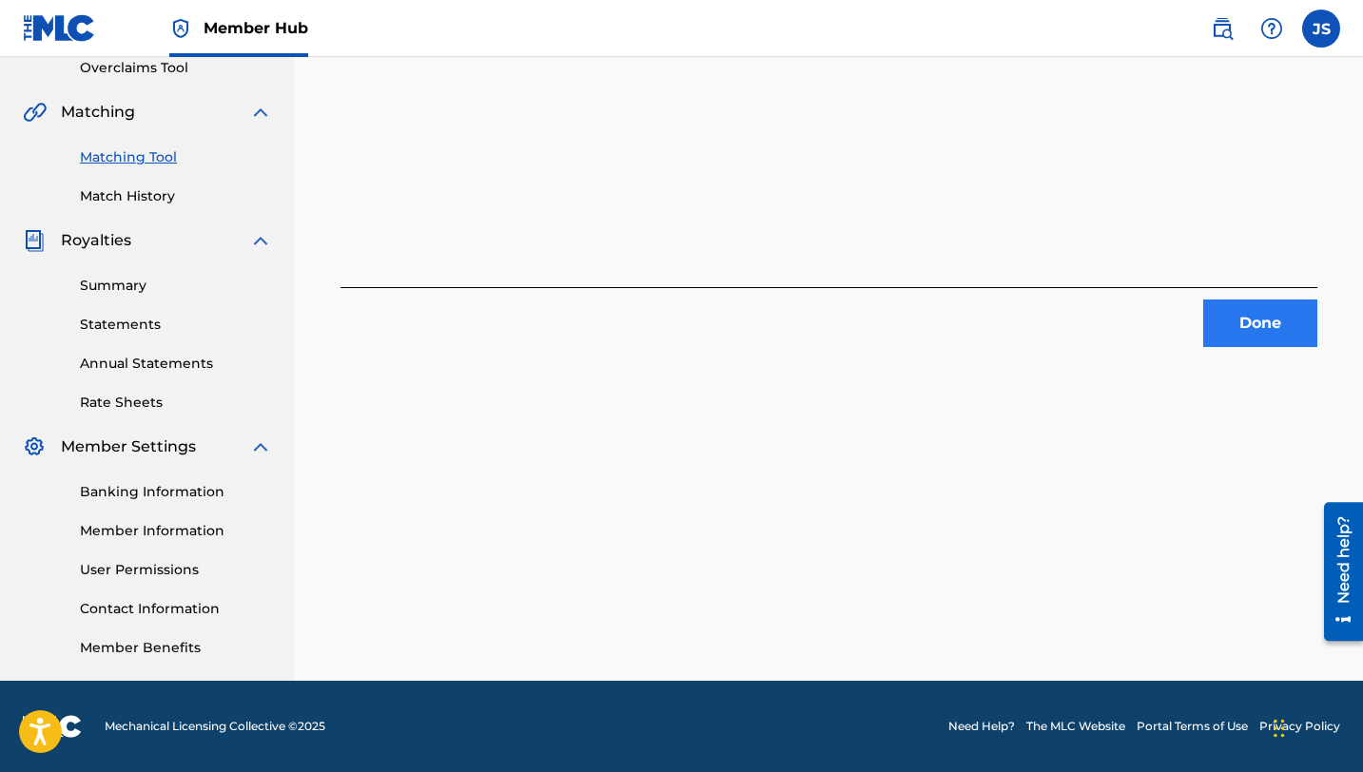
scroll to position [240, 0]
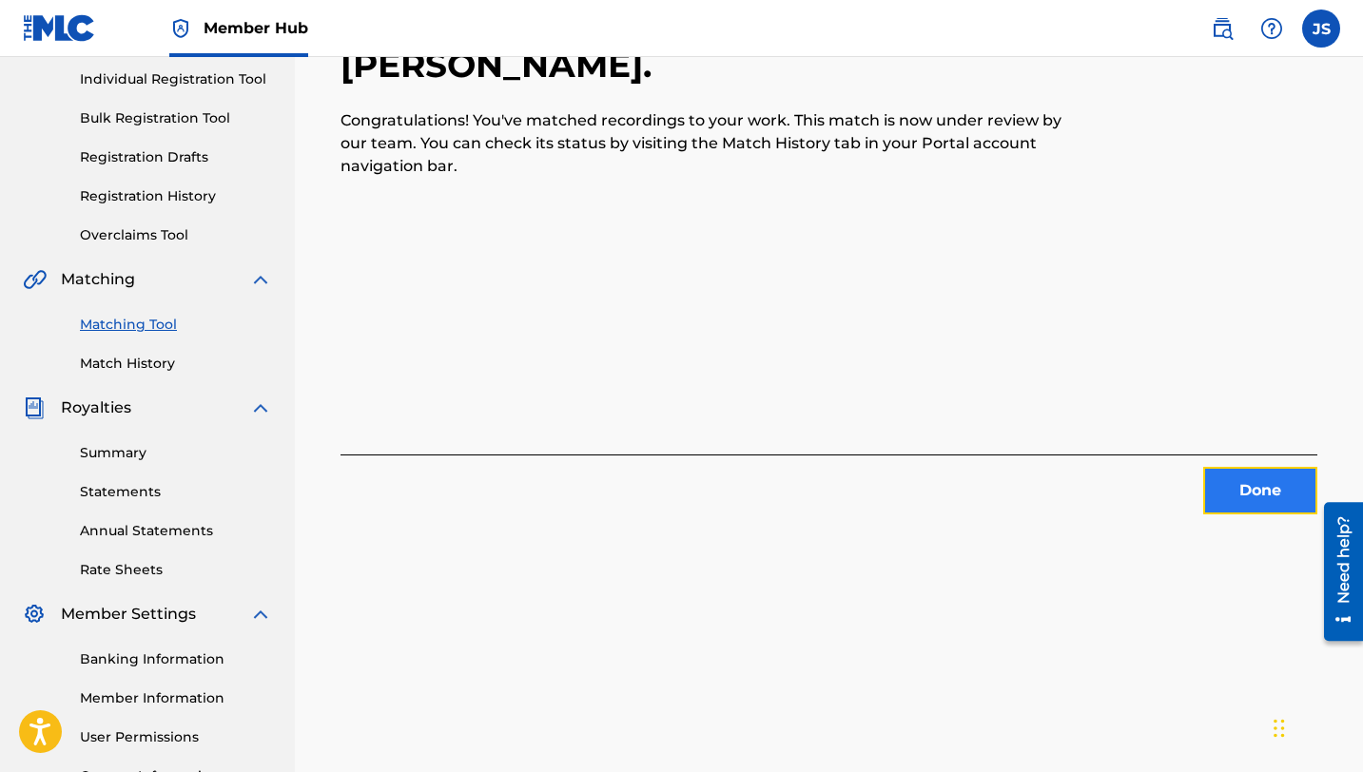
click at [1255, 493] on button "Done" at bounding box center [1260, 491] width 114 height 48
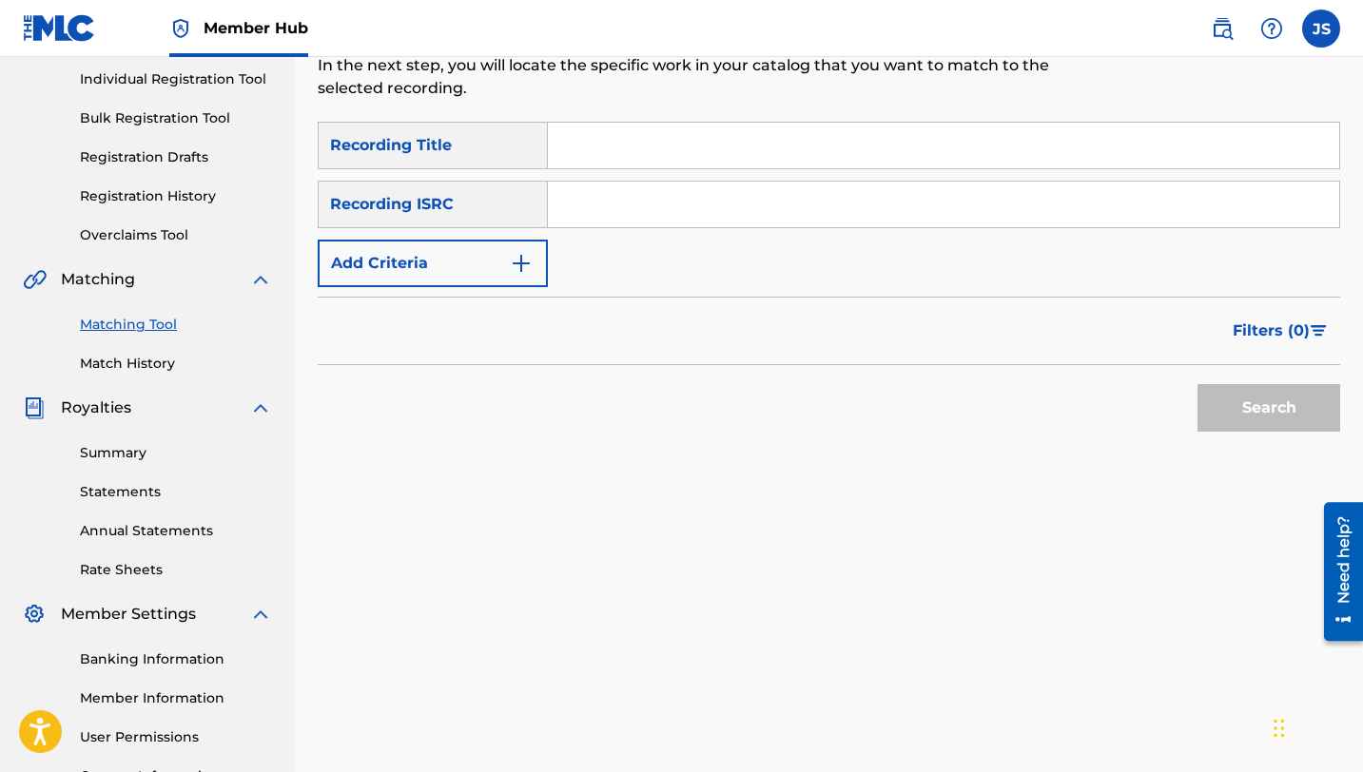
click at [770, 151] on input "Search Form" at bounding box center [943, 146] width 791 height 46
paste input "GRACIAS MI DIOS (feat. [PERSON_NAME])"
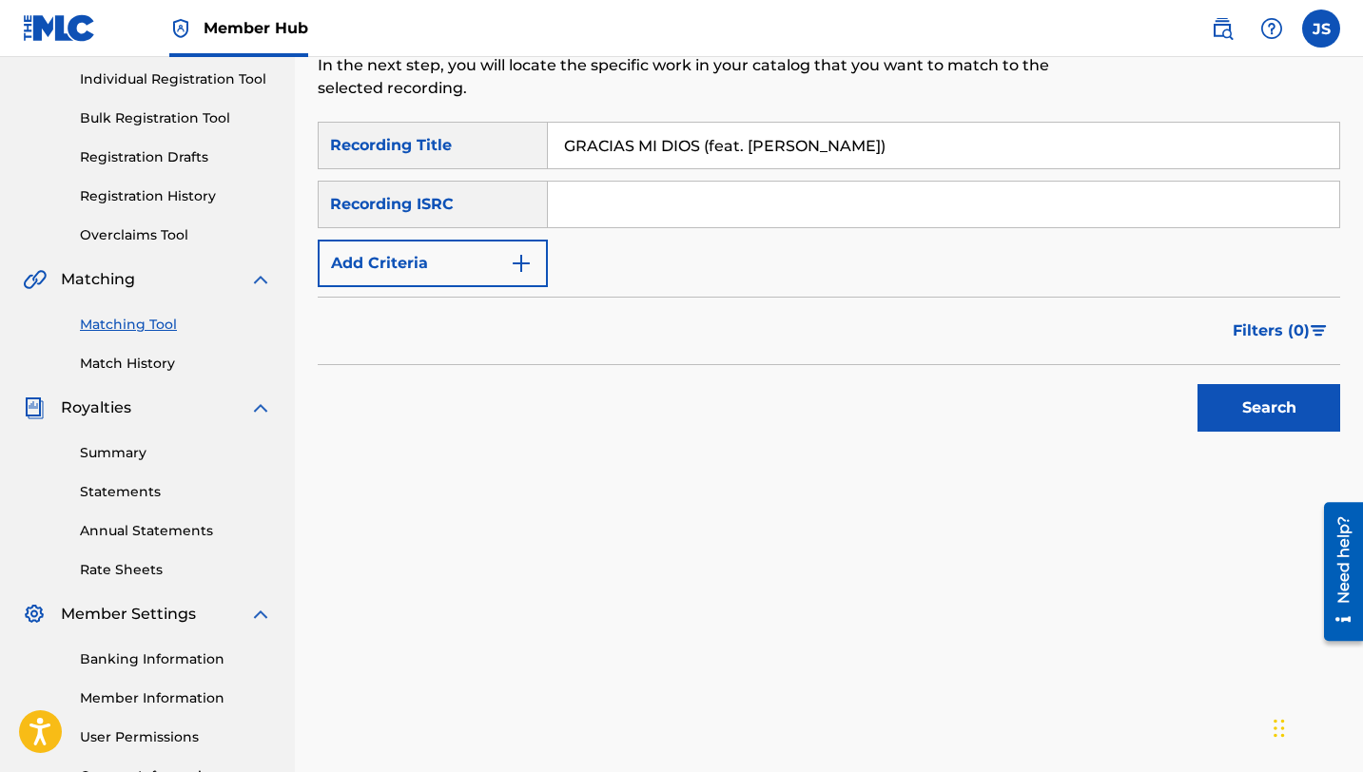
type input "GRACIAS MI DIOS (feat. [PERSON_NAME])"
click at [1197, 384] on button "Search" at bounding box center [1268, 408] width 143 height 48
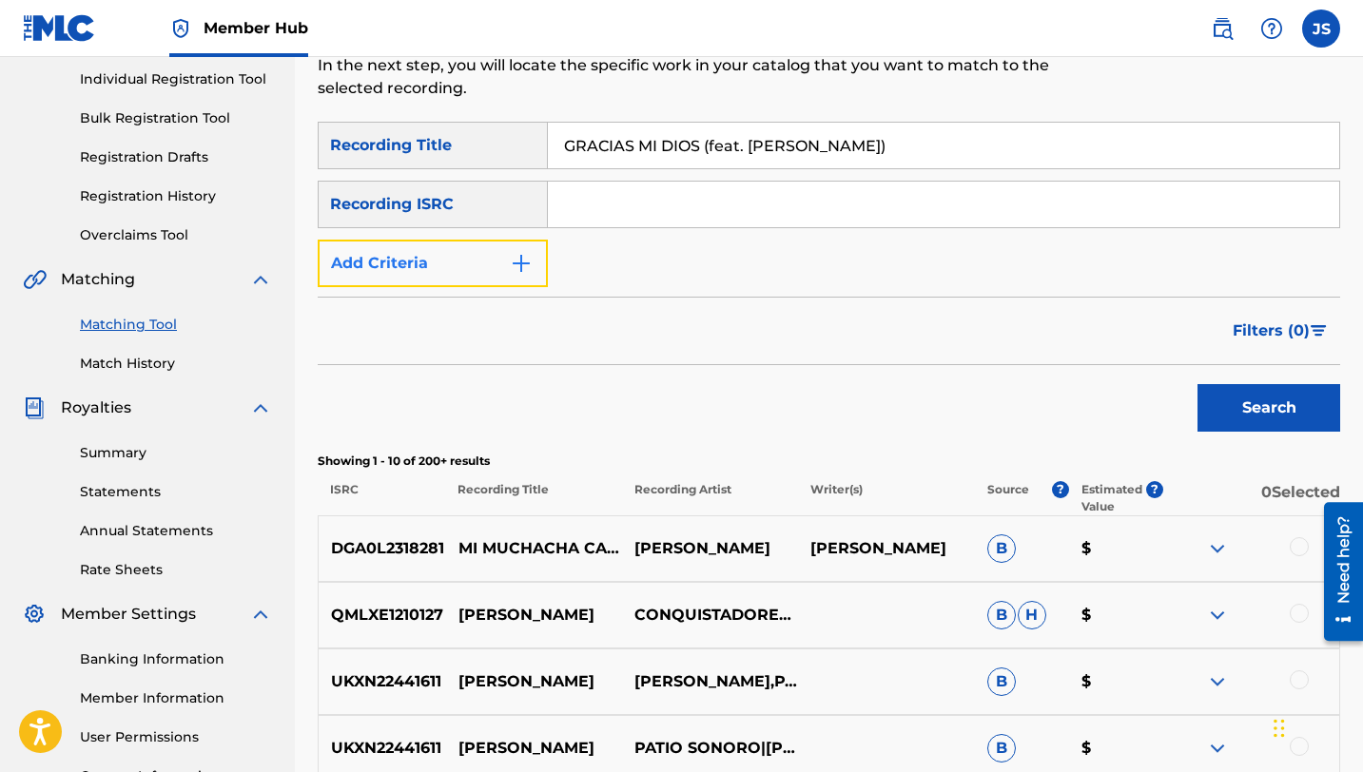
click at [502, 261] on button "Add Criteria" at bounding box center [433, 264] width 230 height 48
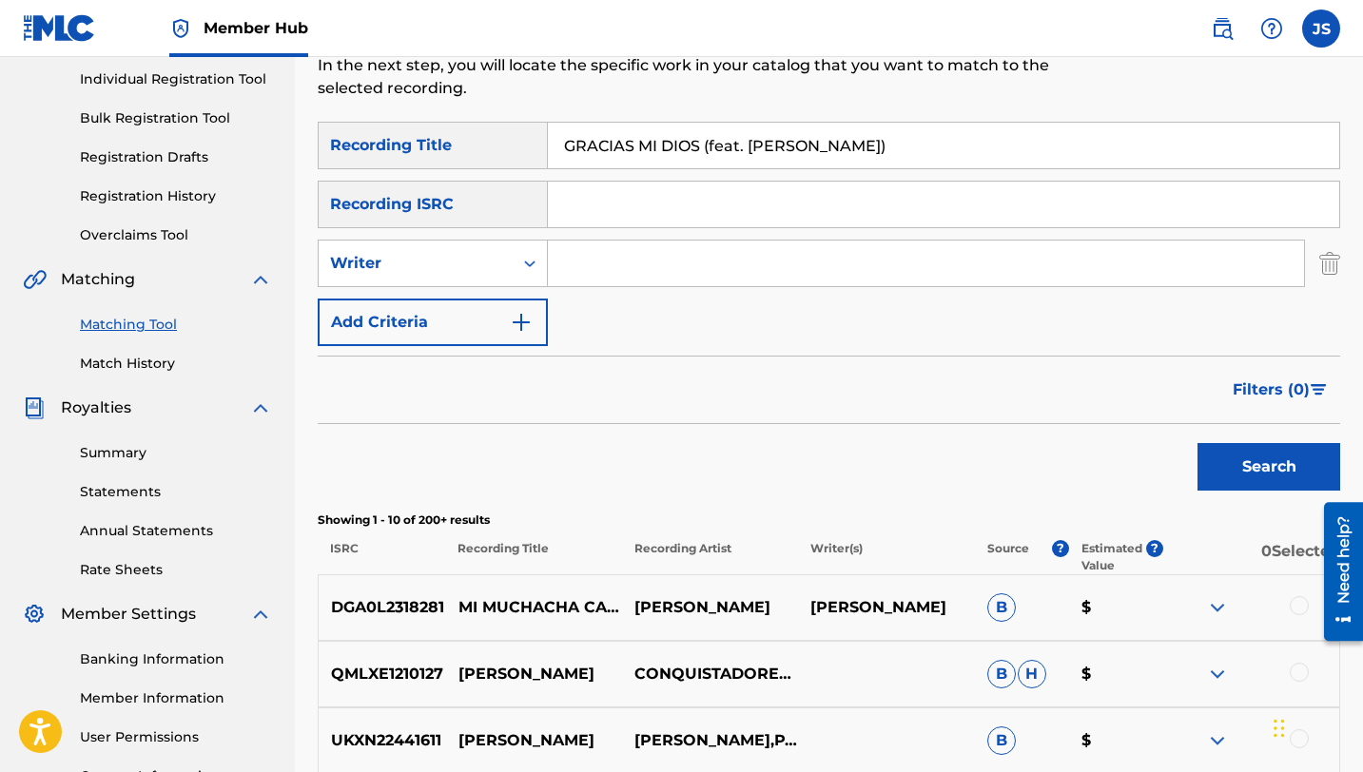
click at [661, 256] on input "Search Form" at bounding box center [926, 264] width 756 height 46
type input "[PERSON_NAME]"
click at [1197, 443] on button "Search" at bounding box center [1268, 467] width 143 height 48
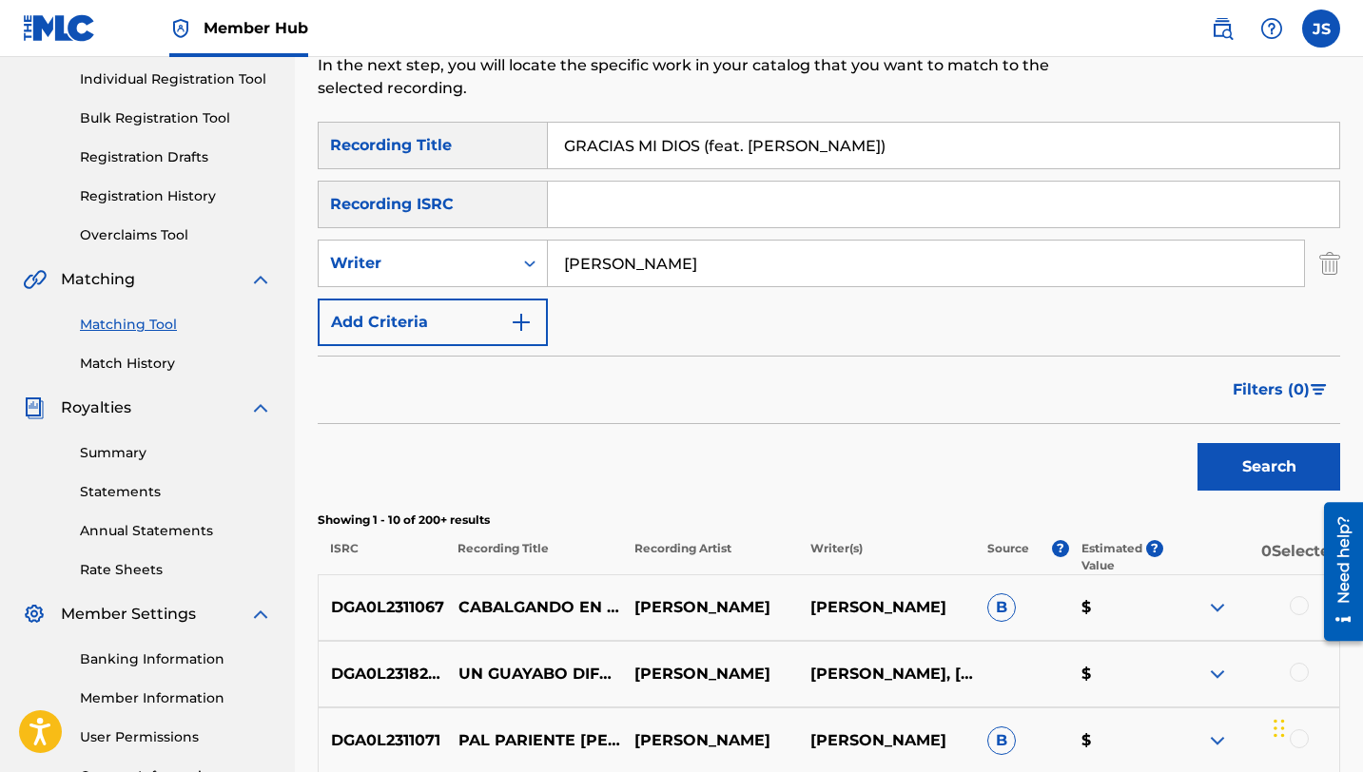
click at [617, 144] on input "GRACIAS MI DIOS (feat. [PERSON_NAME])" at bounding box center [943, 146] width 791 height 46
paste input "UANAREÑA"
type input "GUANAREÑA"
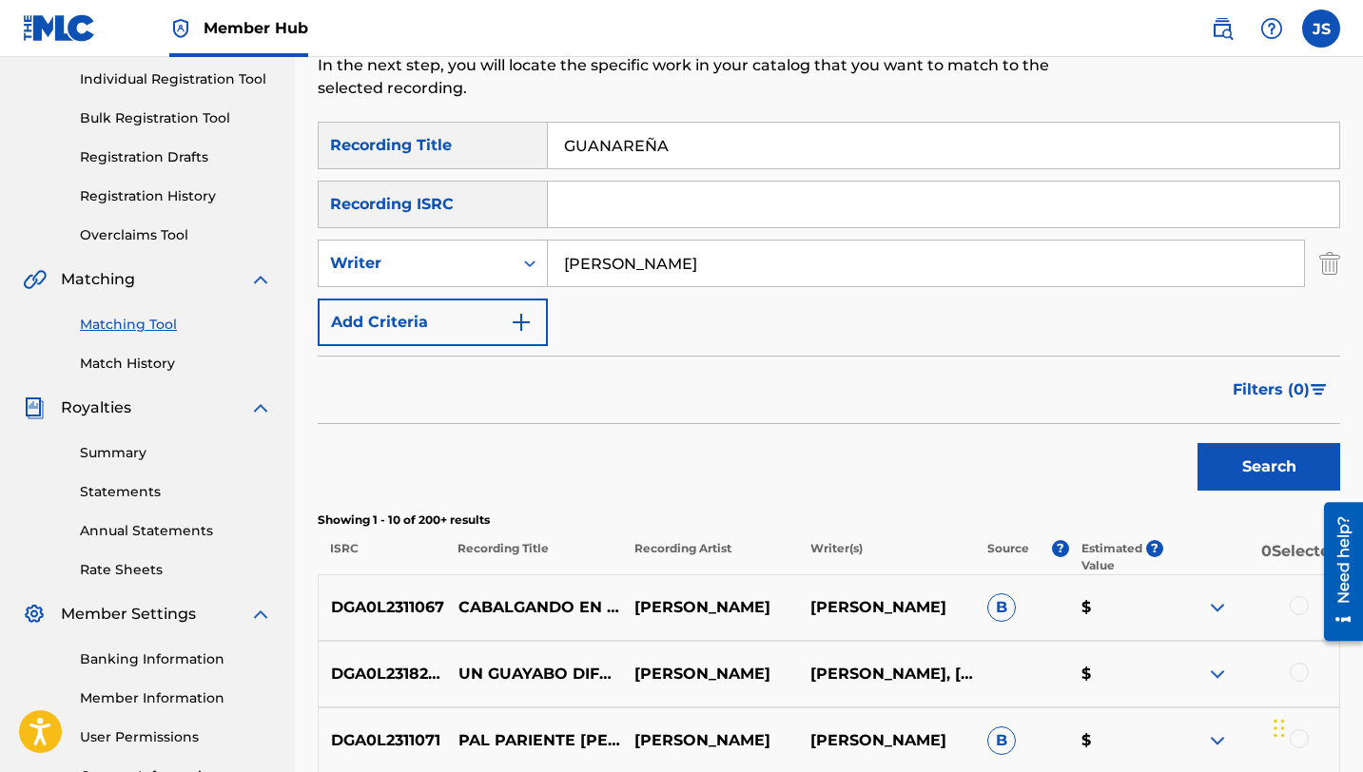
click at [1197, 443] on button "Search" at bounding box center [1268, 467] width 143 height 48
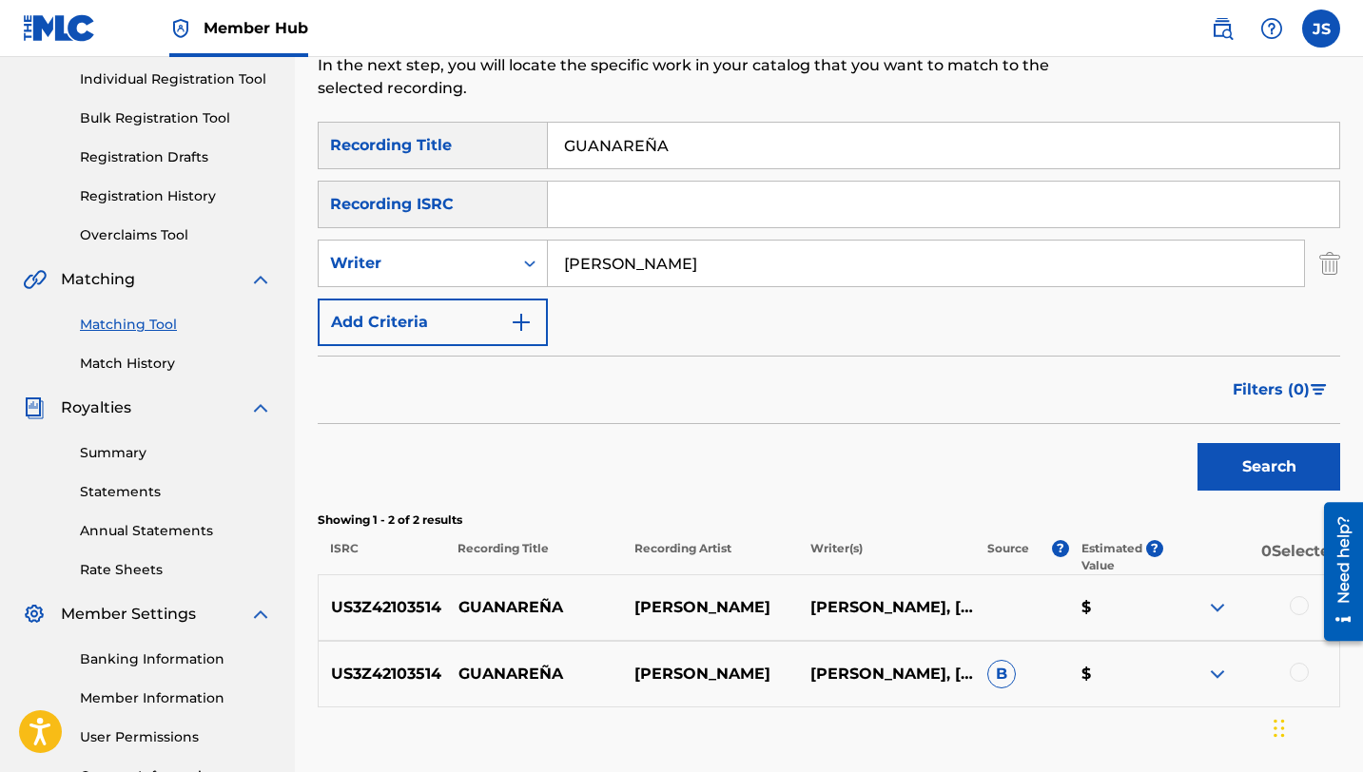
scroll to position [407, 0]
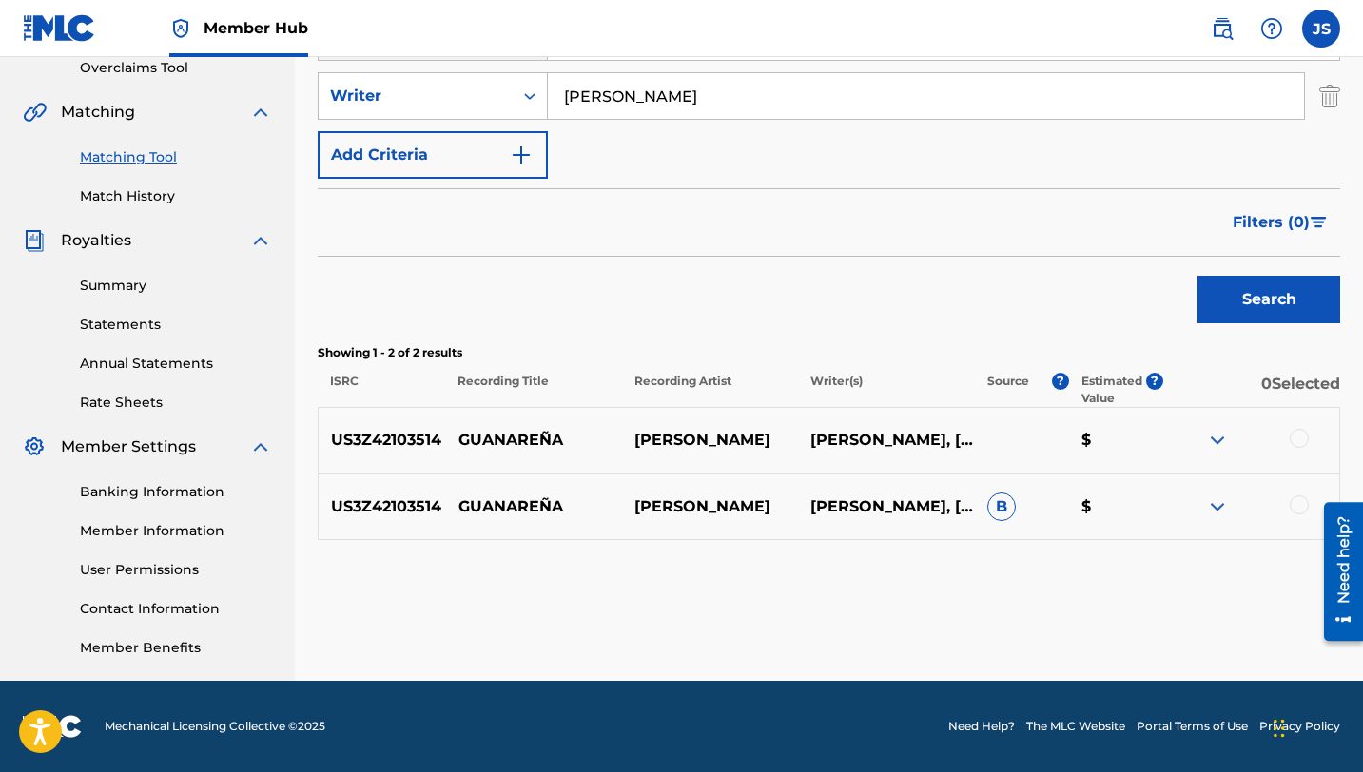
click at [1301, 443] on div at bounding box center [1299, 438] width 19 height 19
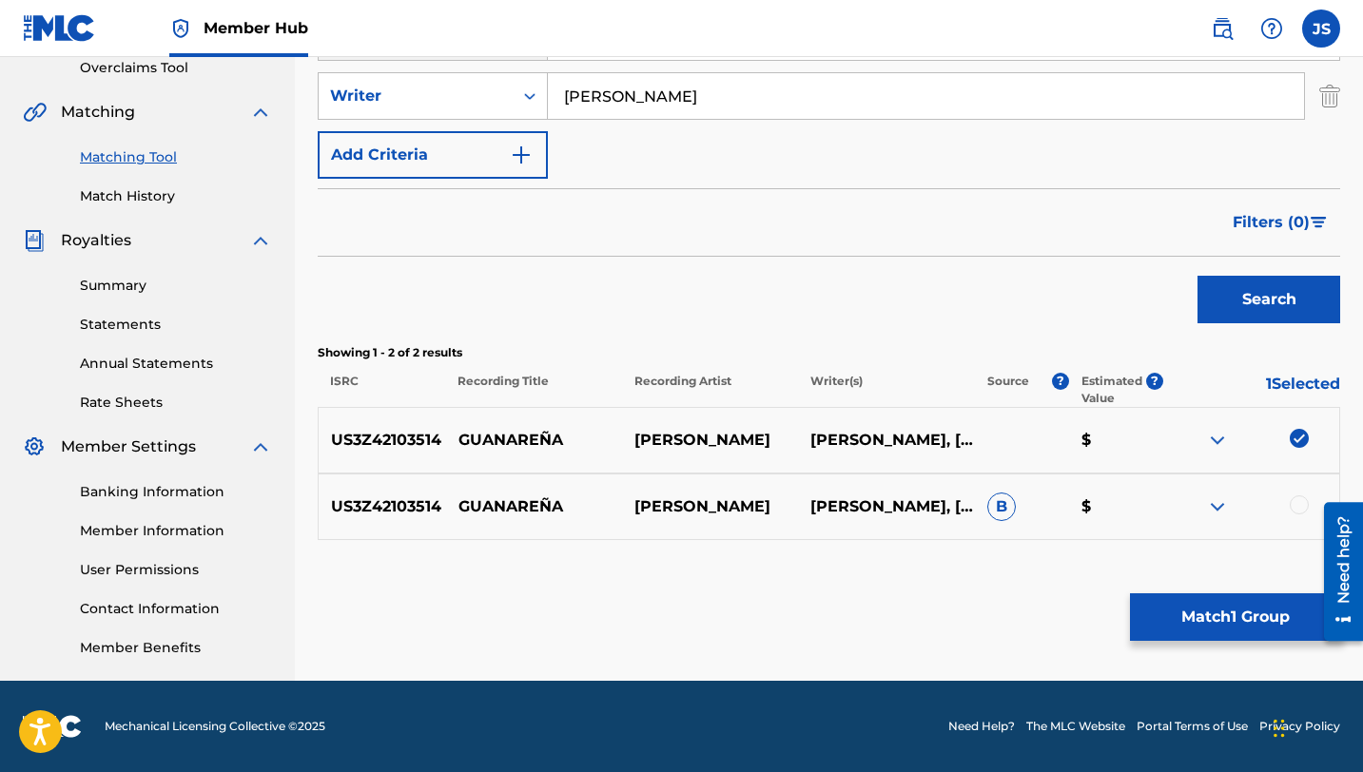
click at [1296, 498] on div at bounding box center [1299, 505] width 19 height 19
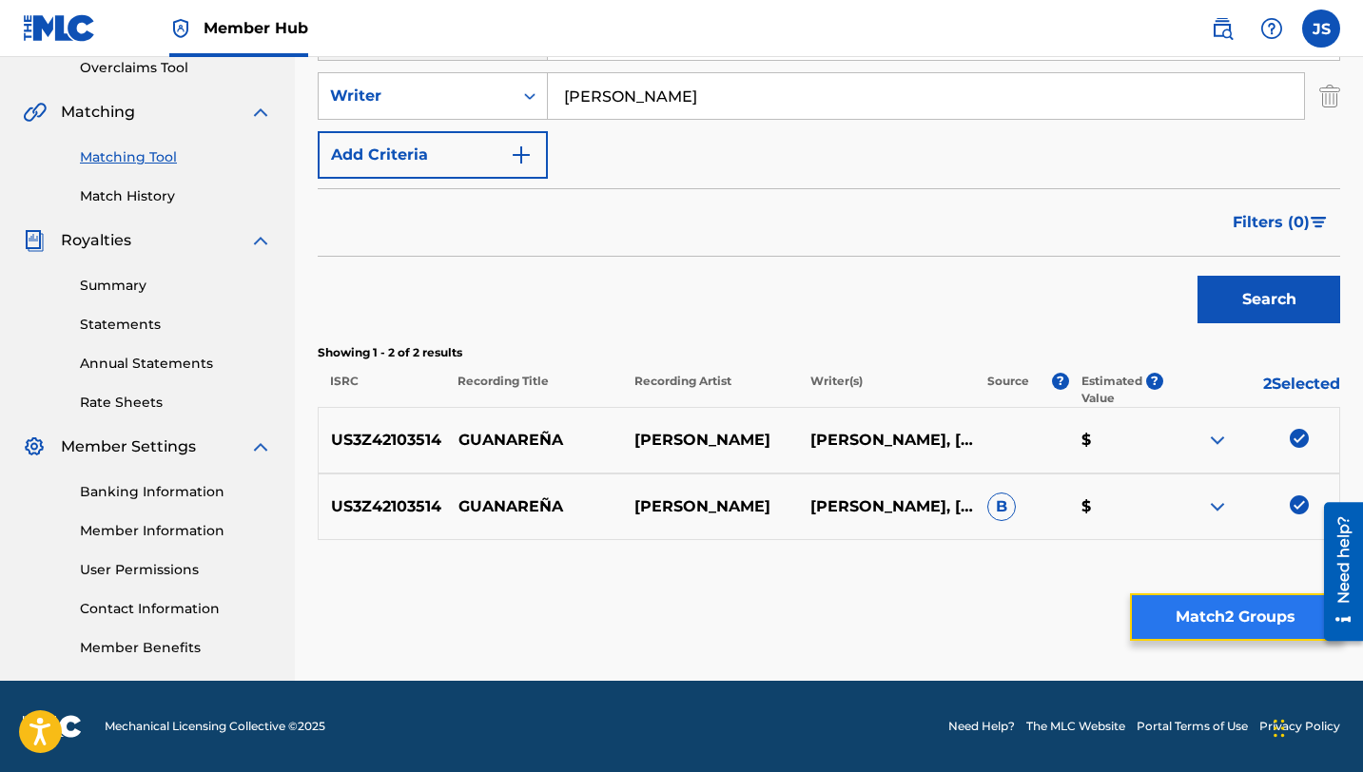
click at [1204, 615] on button "Match 2 Groups" at bounding box center [1235, 617] width 210 height 48
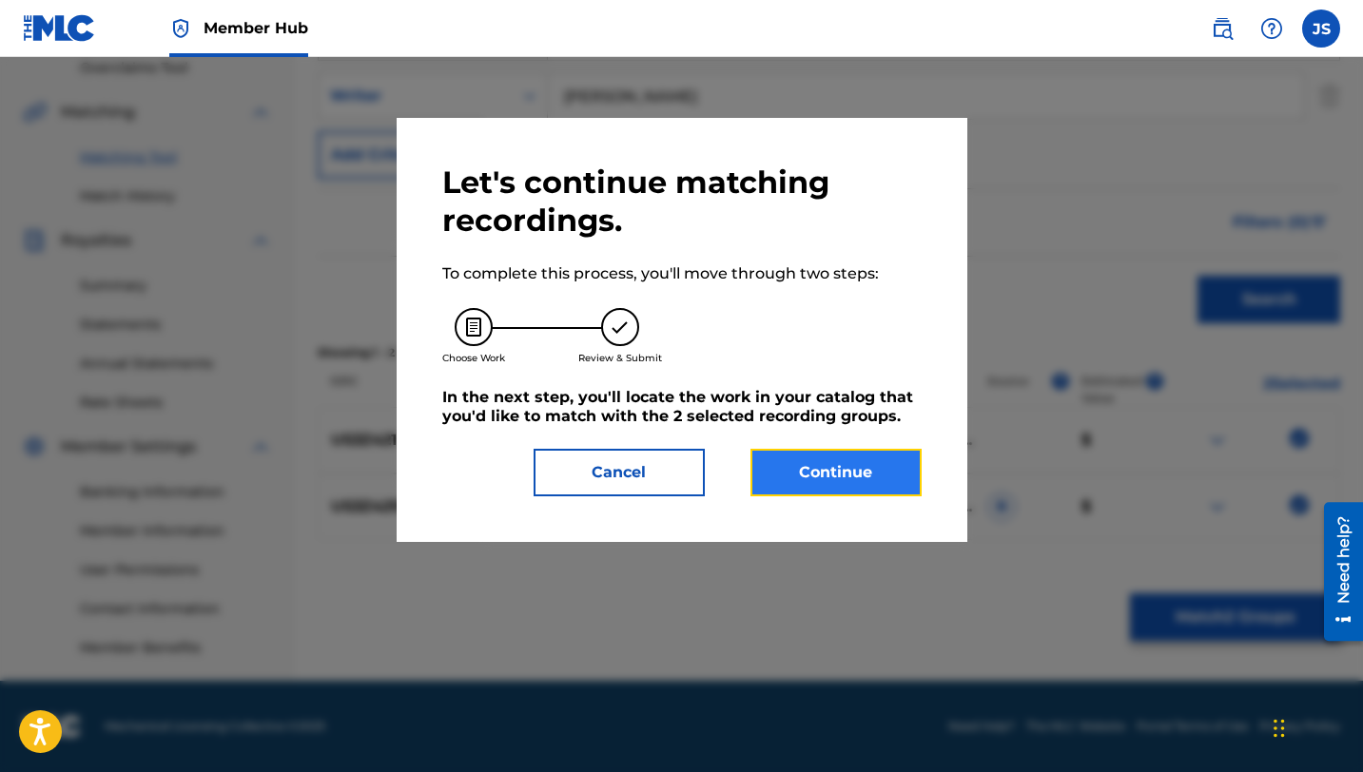
click at [785, 475] on button "Continue" at bounding box center [835, 473] width 171 height 48
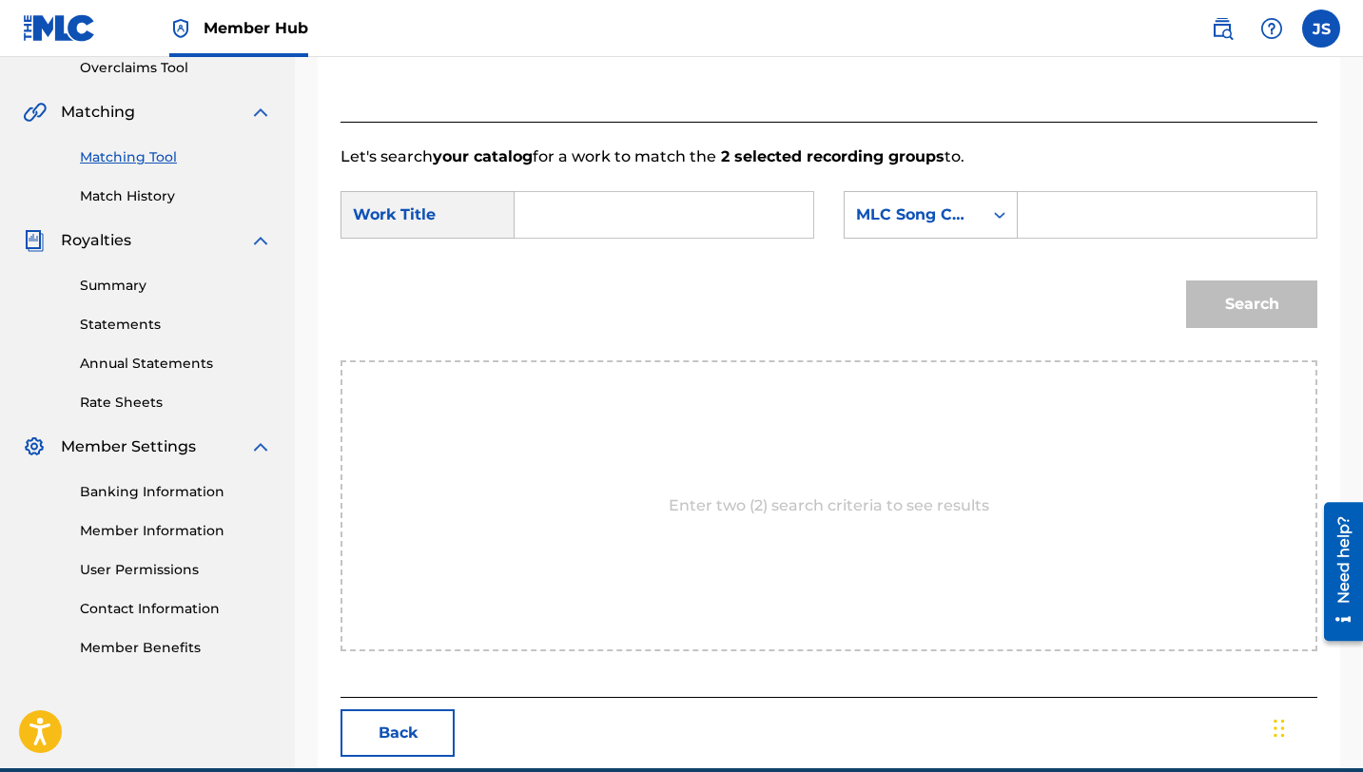
click at [639, 214] on input "Search Form" at bounding box center [664, 215] width 266 height 46
paste input "GUANAREÑA"
type input "GUANAREÑA"
click at [1134, 214] on input "Search Form" at bounding box center [1167, 215] width 266 height 46
paste input "GB6V6O"
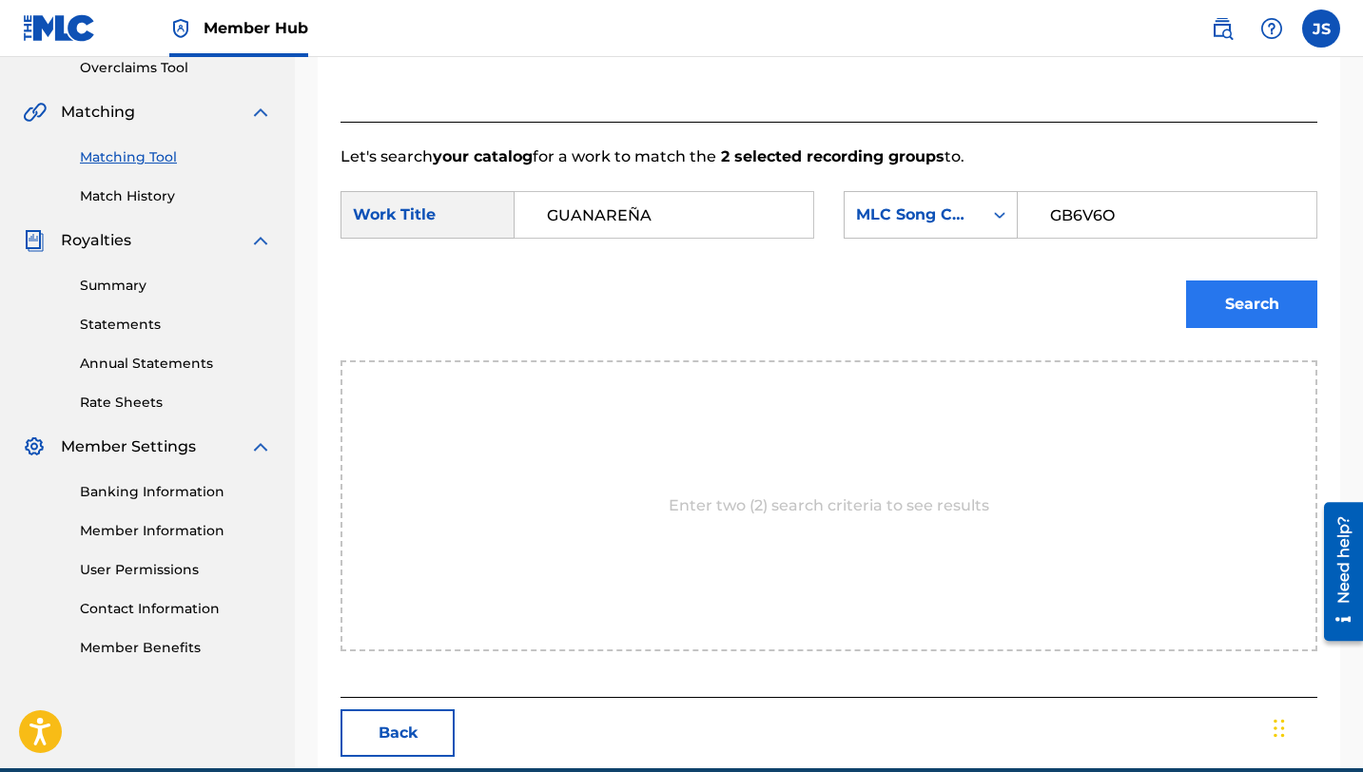
type input "GB6V6O"
click at [1199, 298] on button "Search" at bounding box center [1251, 305] width 131 height 48
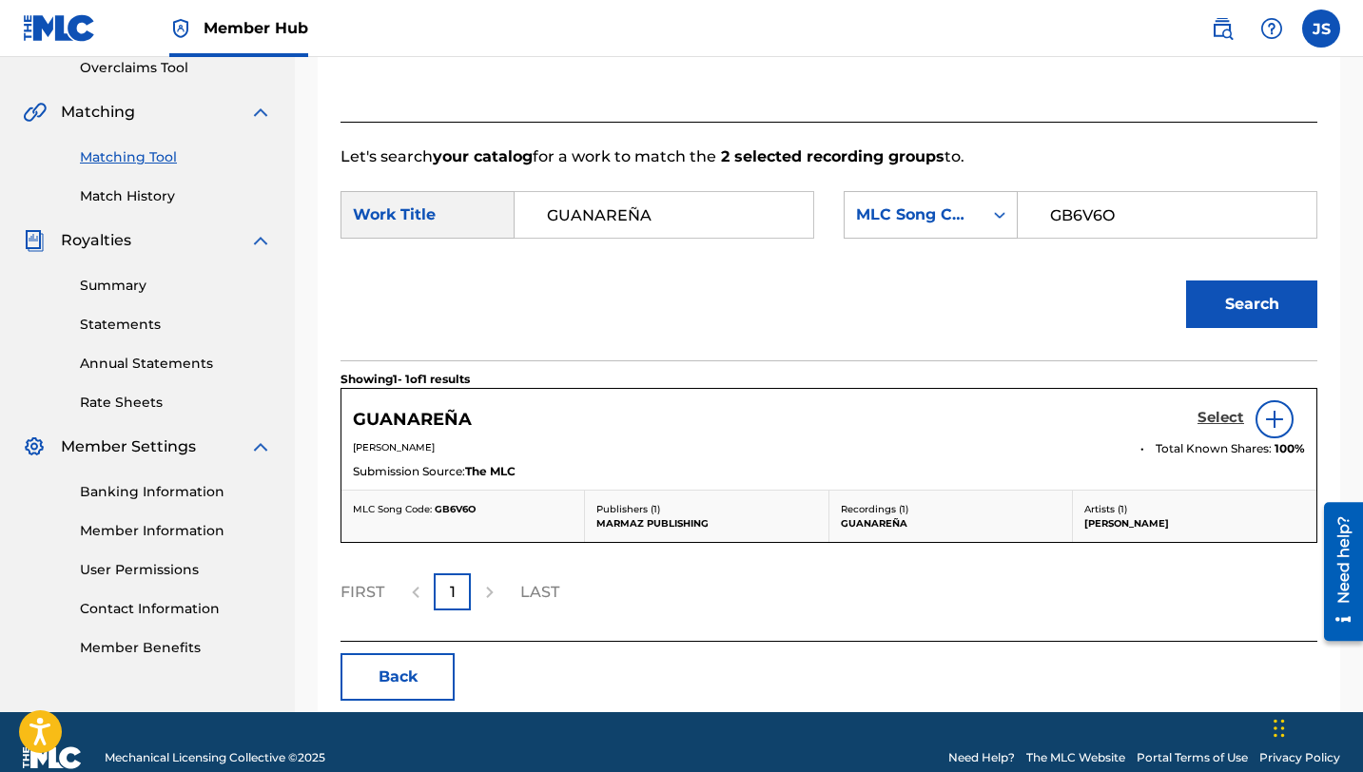
click at [1220, 417] on h5 "Select" at bounding box center [1220, 418] width 47 height 18
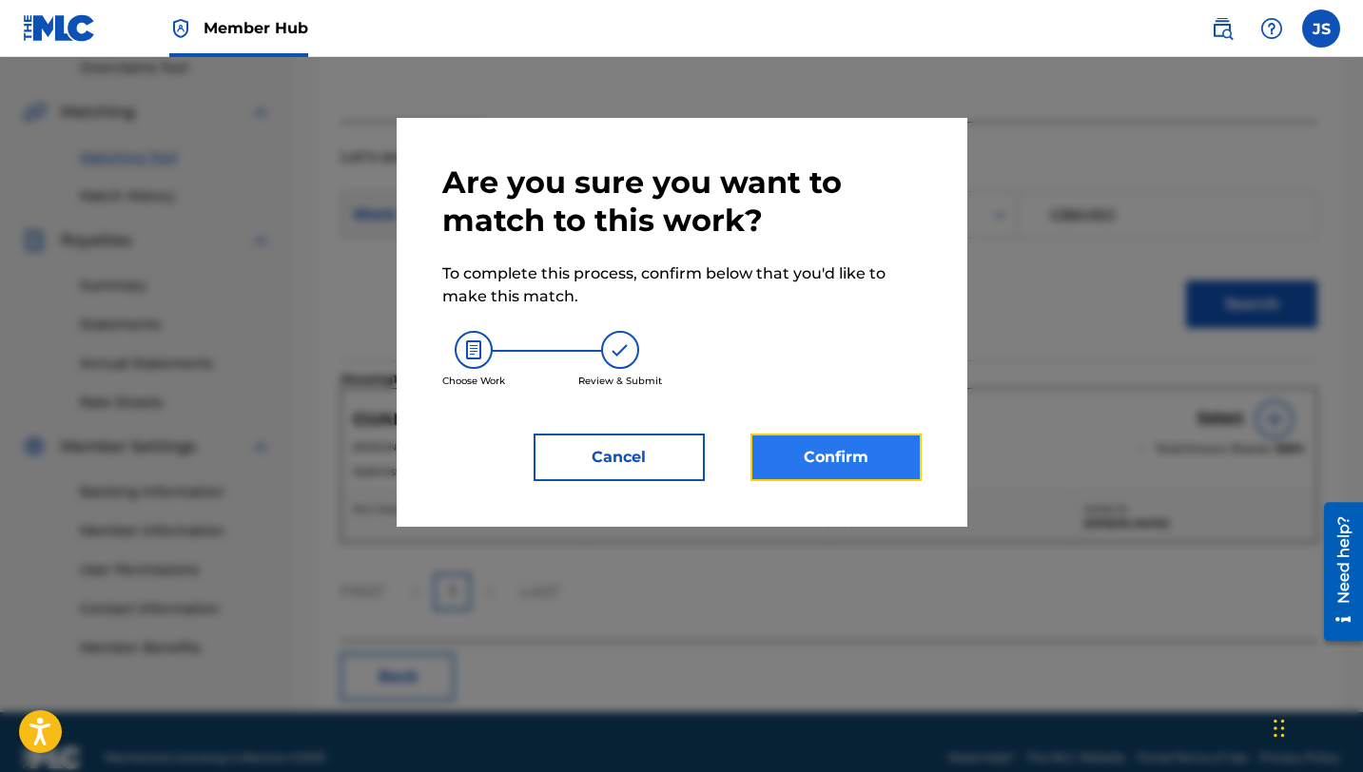
click at [826, 465] on button "Confirm" at bounding box center [835, 458] width 171 height 48
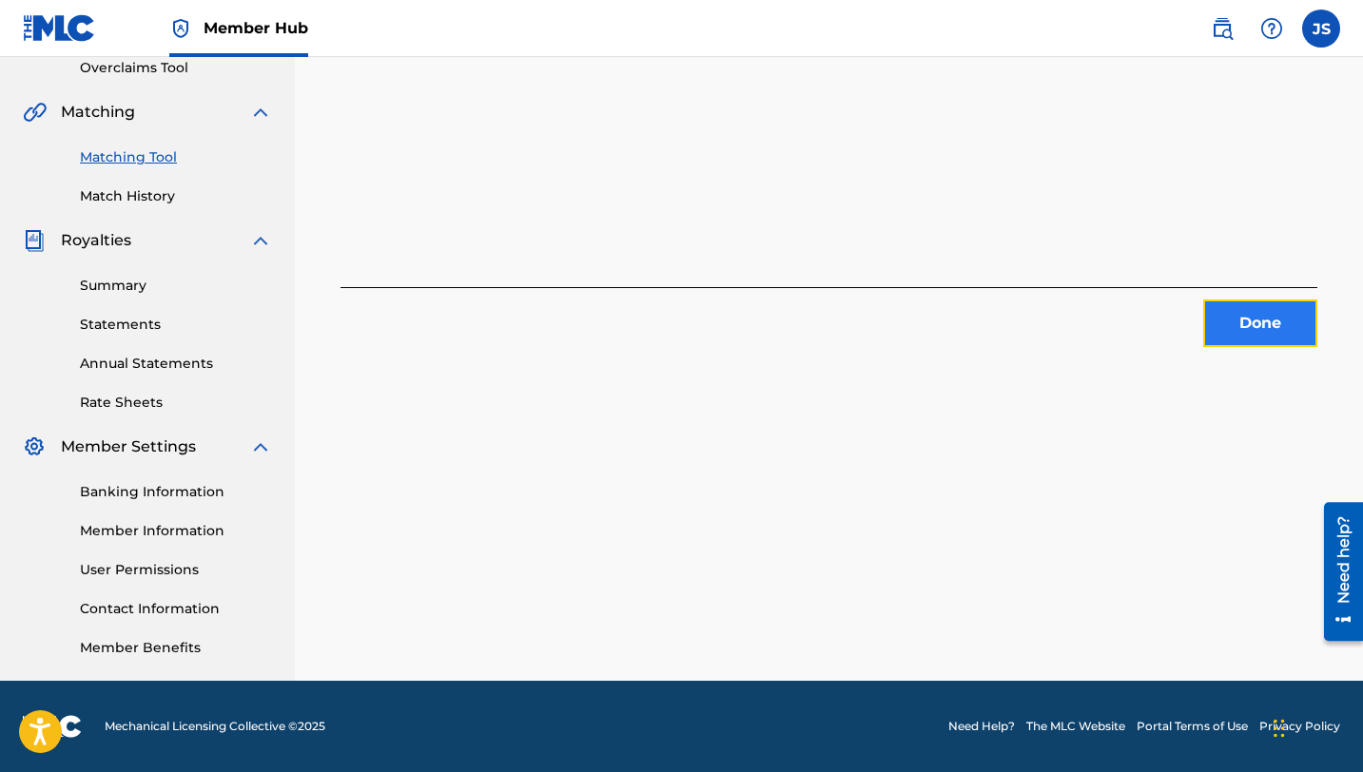
click at [1218, 346] on button "Done" at bounding box center [1260, 324] width 114 height 48
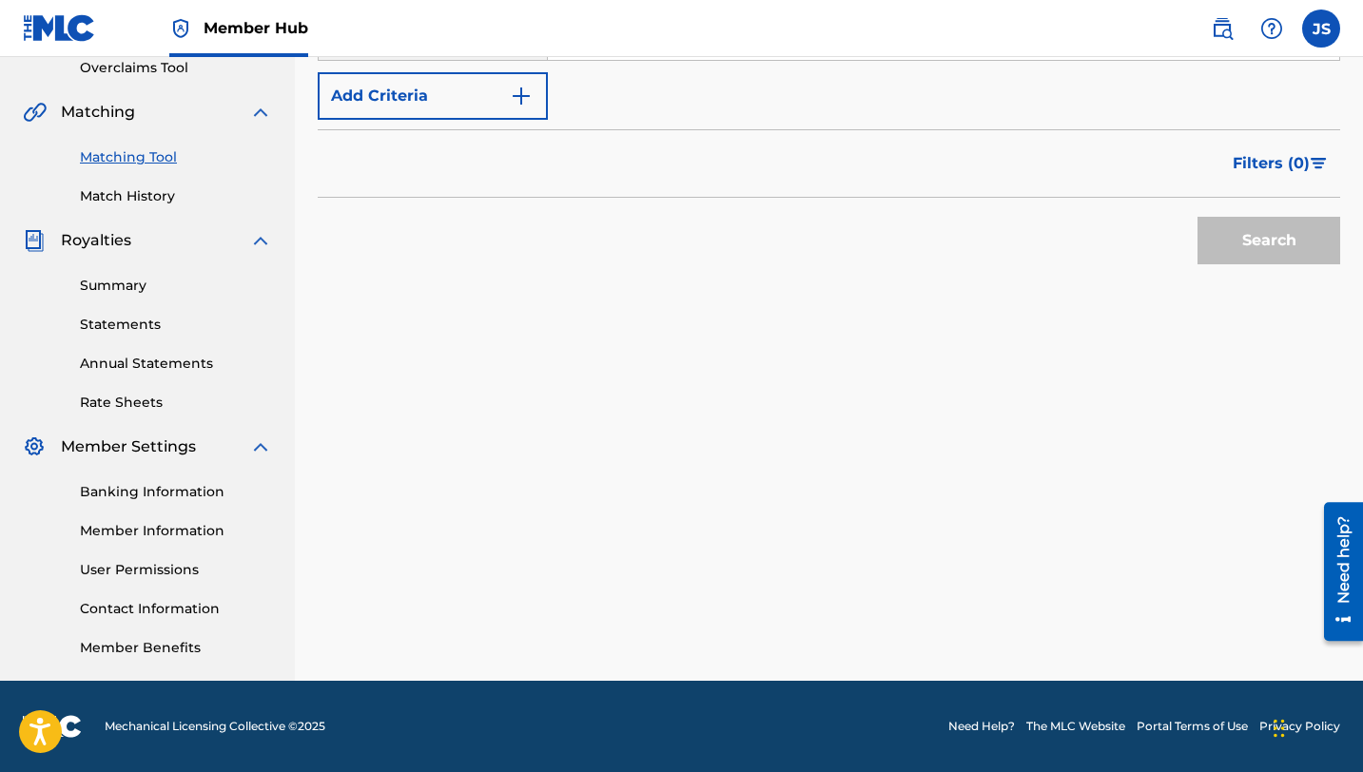
scroll to position [0, 0]
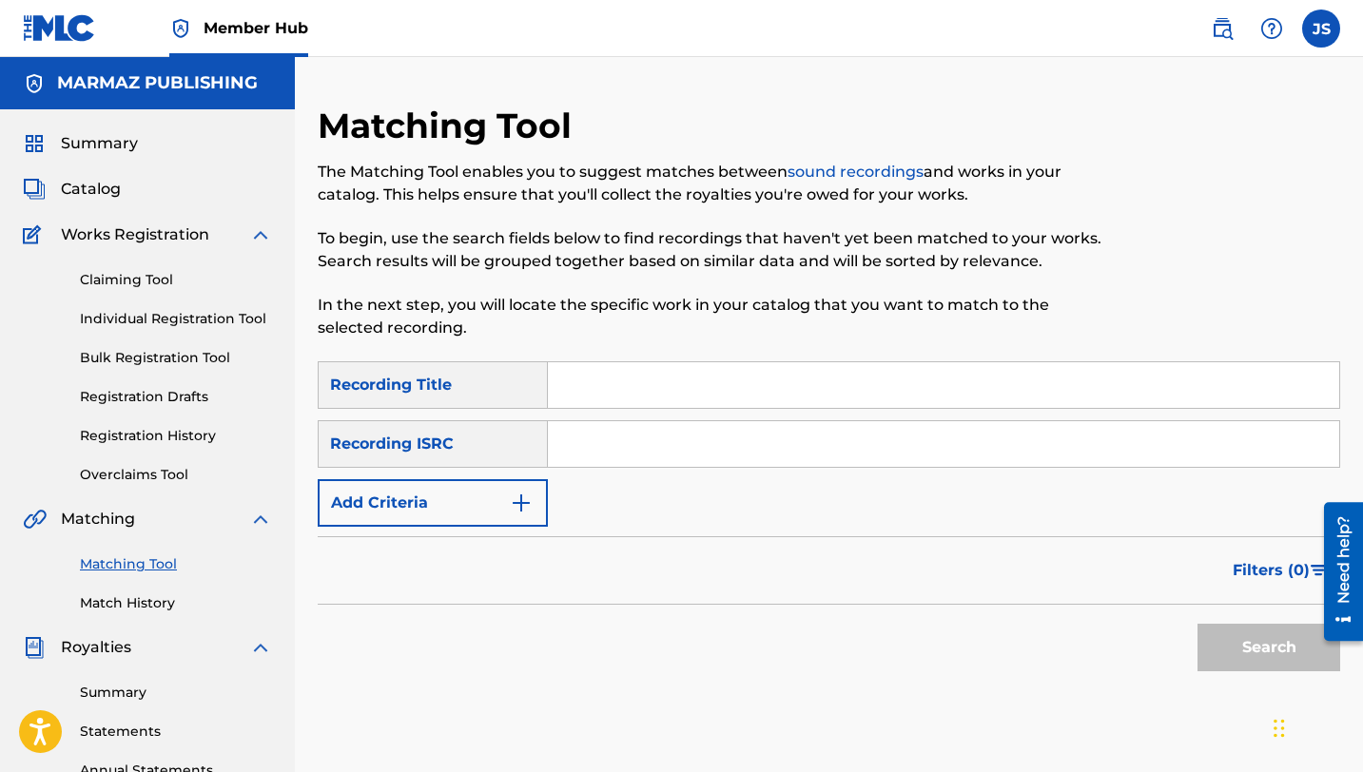
click at [571, 381] on input "Search Form" at bounding box center [943, 385] width 791 height 46
paste input "GUAYABO INFERNAL"
type input "GUAYABO INFERNAL"
click at [1197, 624] on button "Search" at bounding box center [1268, 648] width 143 height 48
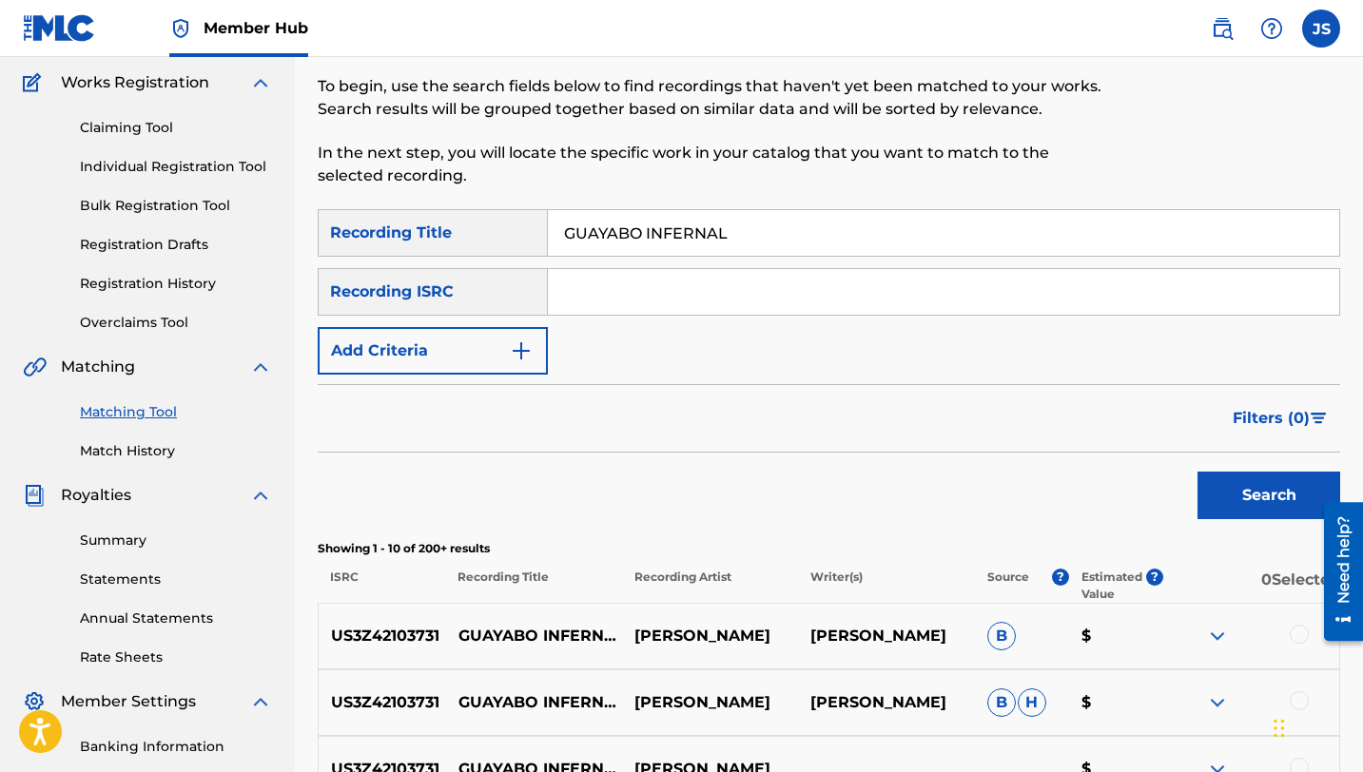
scroll to position [379, 0]
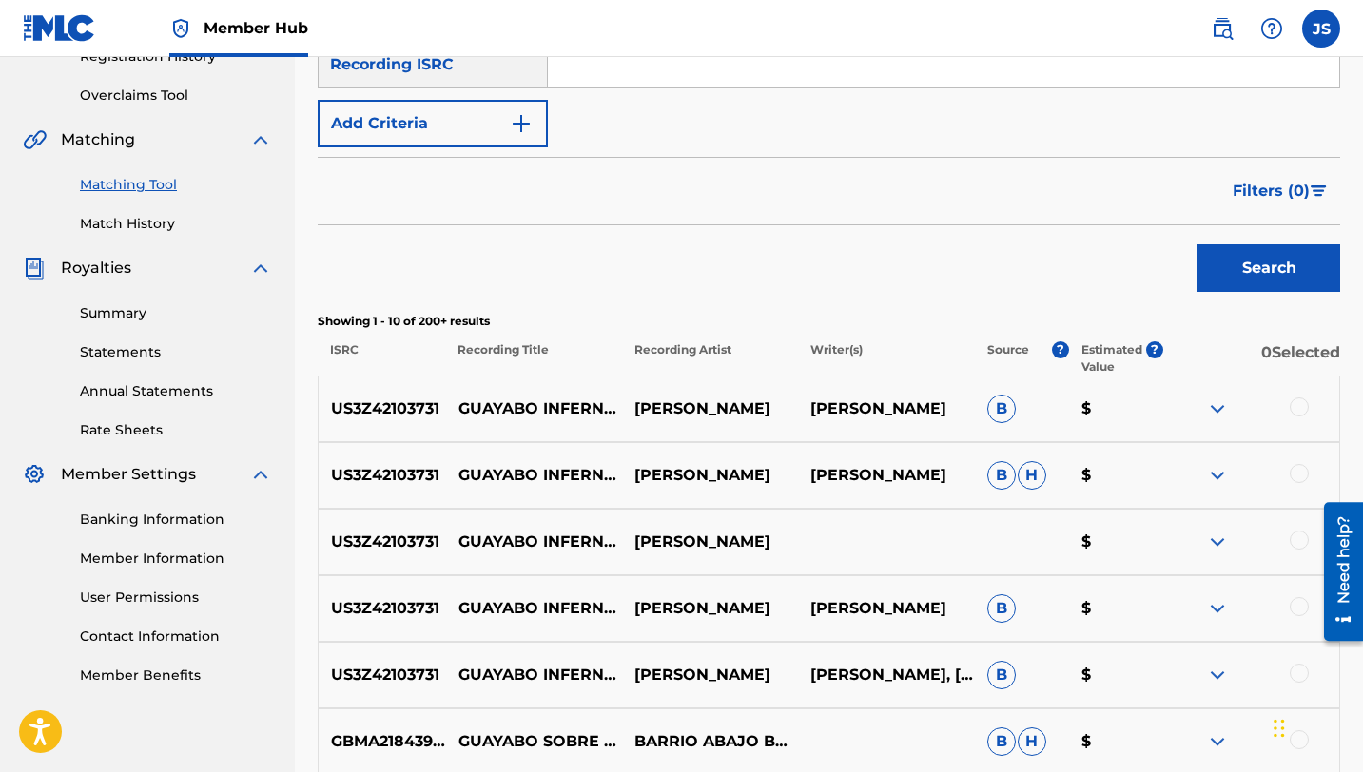
click at [1293, 409] on div at bounding box center [1299, 407] width 19 height 19
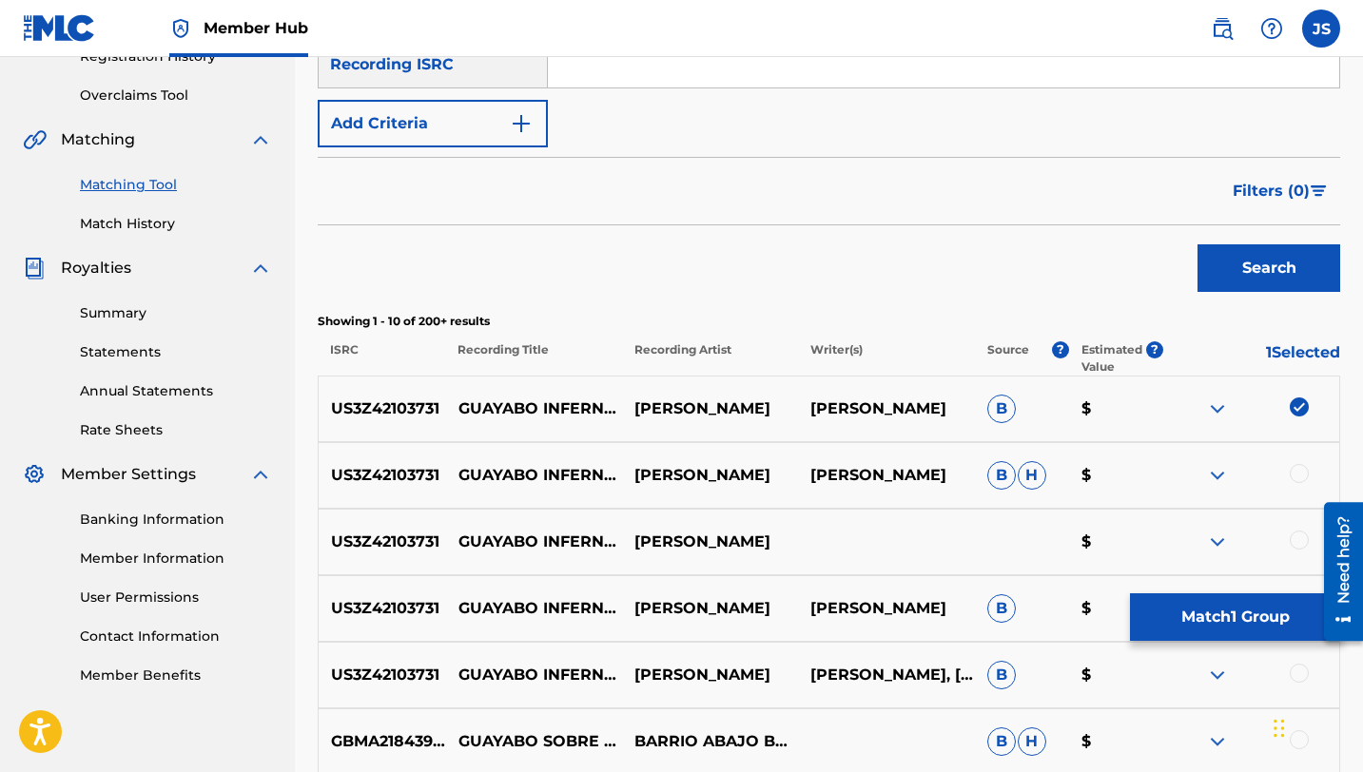
click at [1295, 477] on div at bounding box center [1299, 473] width 19 height 19
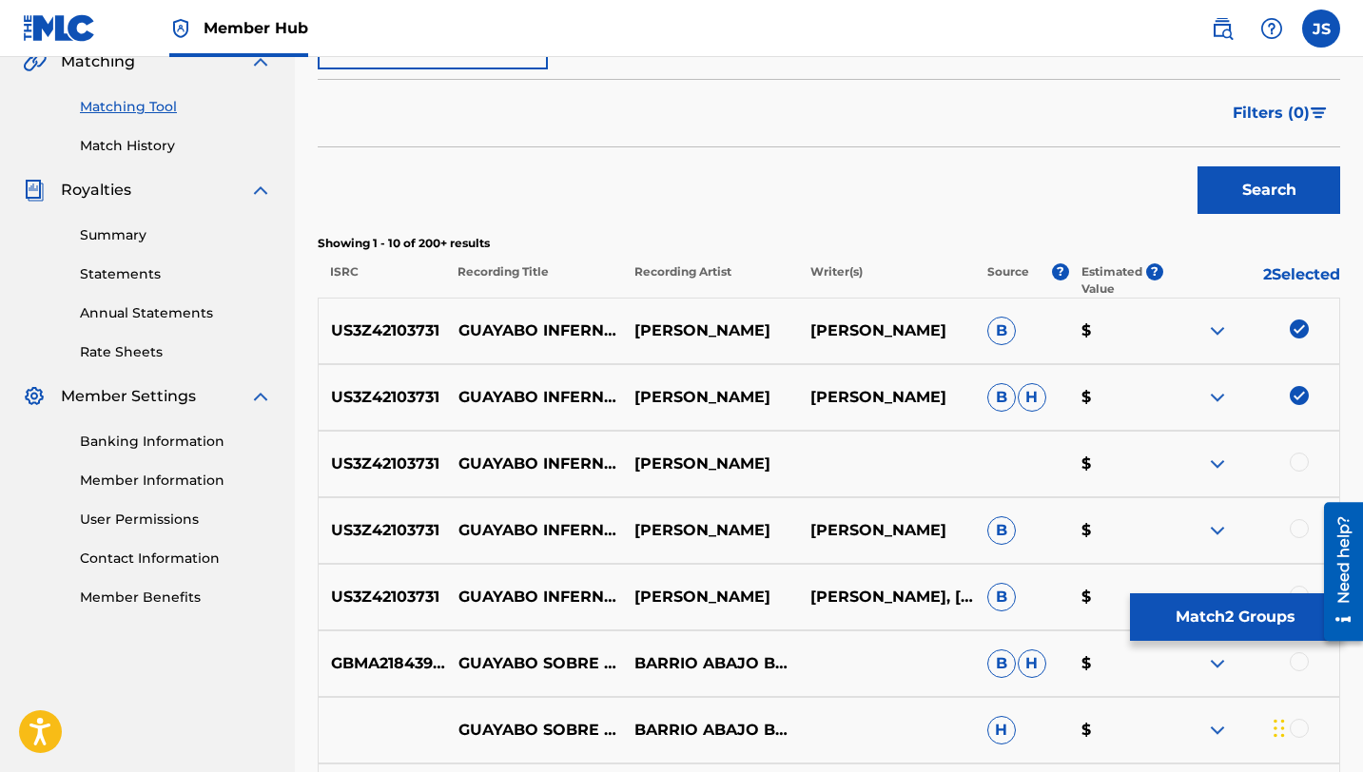
scroll to position [472, 0]
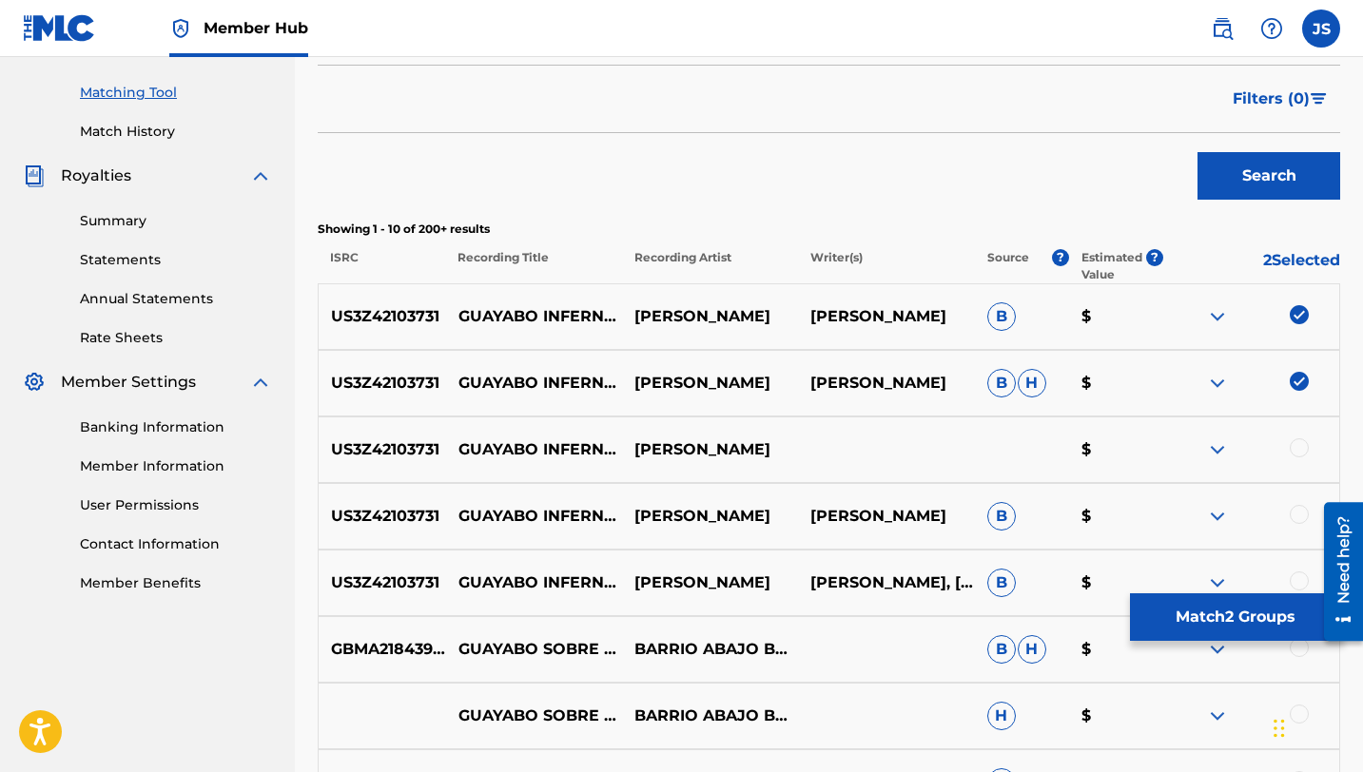
click at [1299, 450] on div at bounding box center [1299, 447] width 19 height 19
click at [1295, 514] on div at bounding box center [1299, 514] width 19 height 19
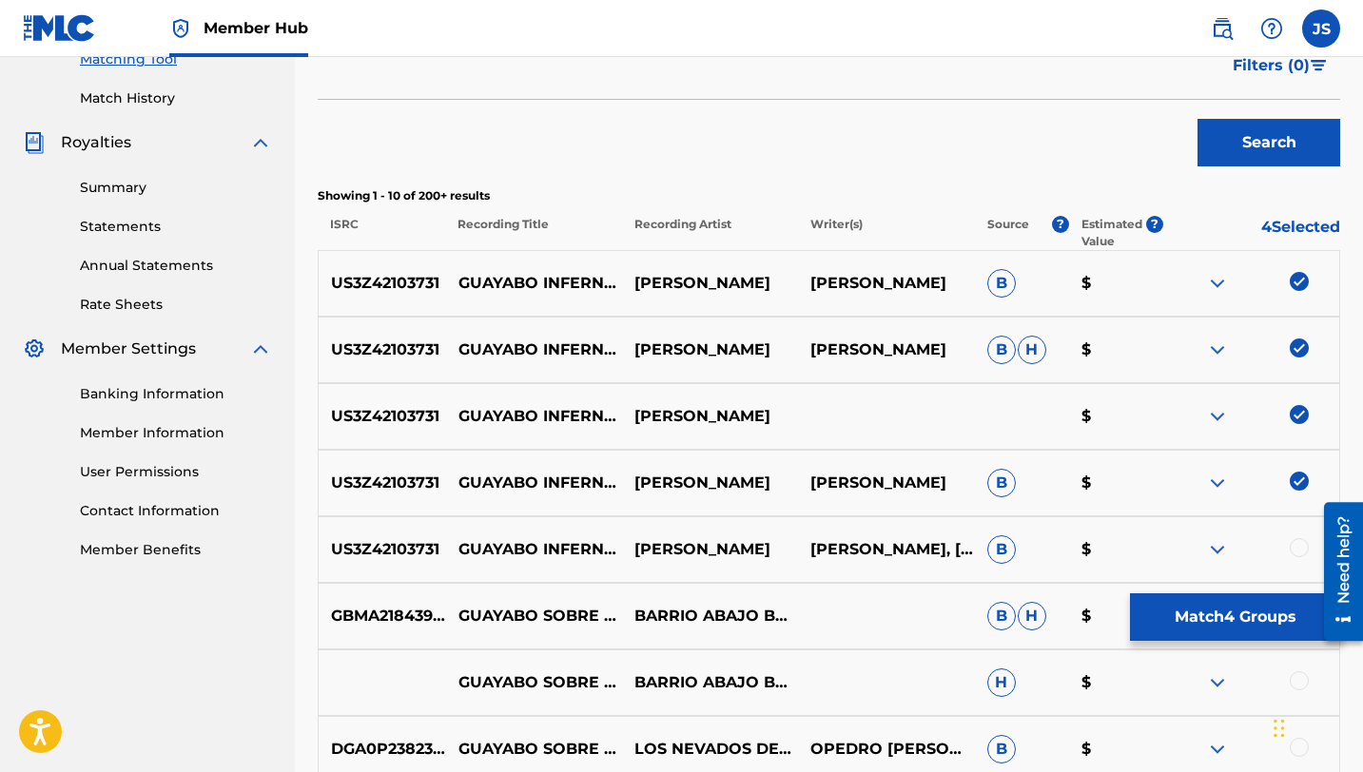
scroll to position [508, 0]
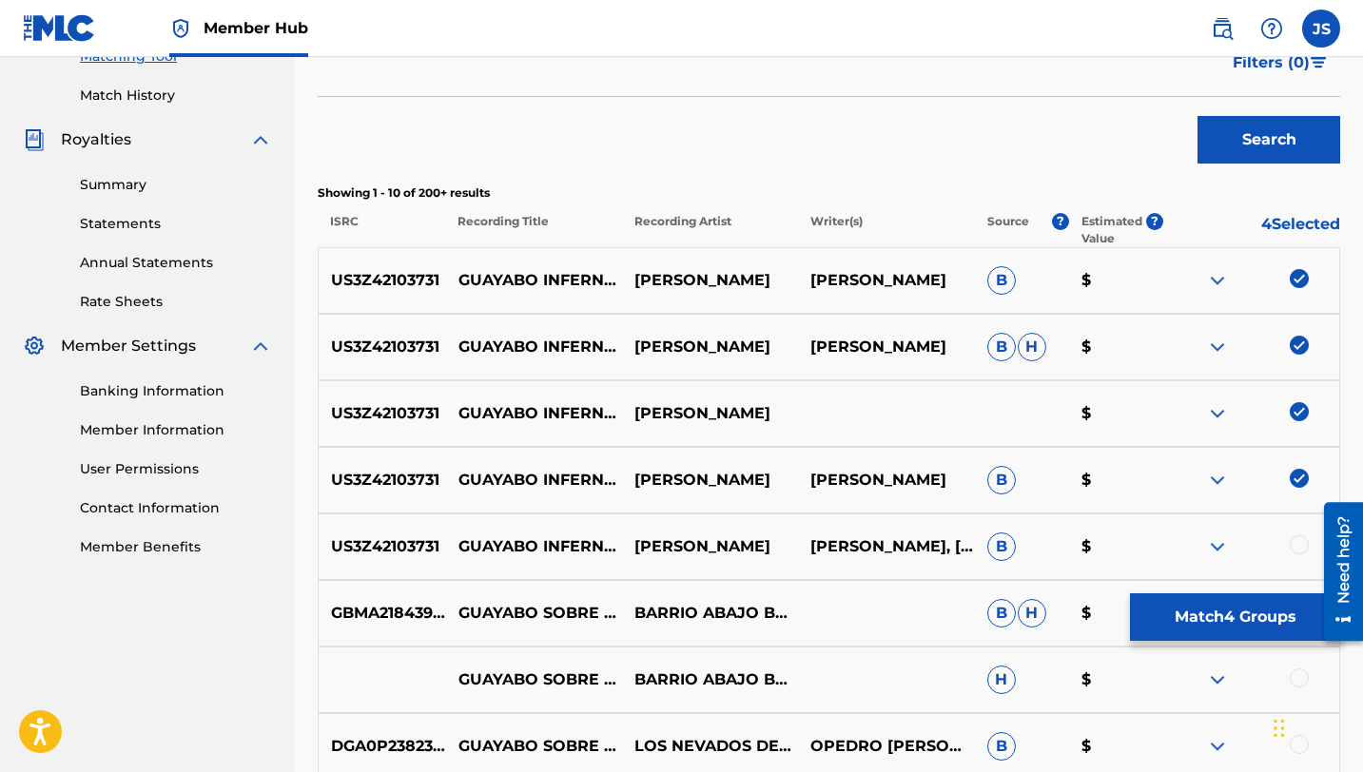
click at [1297, 548] on div at bounding box center [1299, 544] width 19 height 19
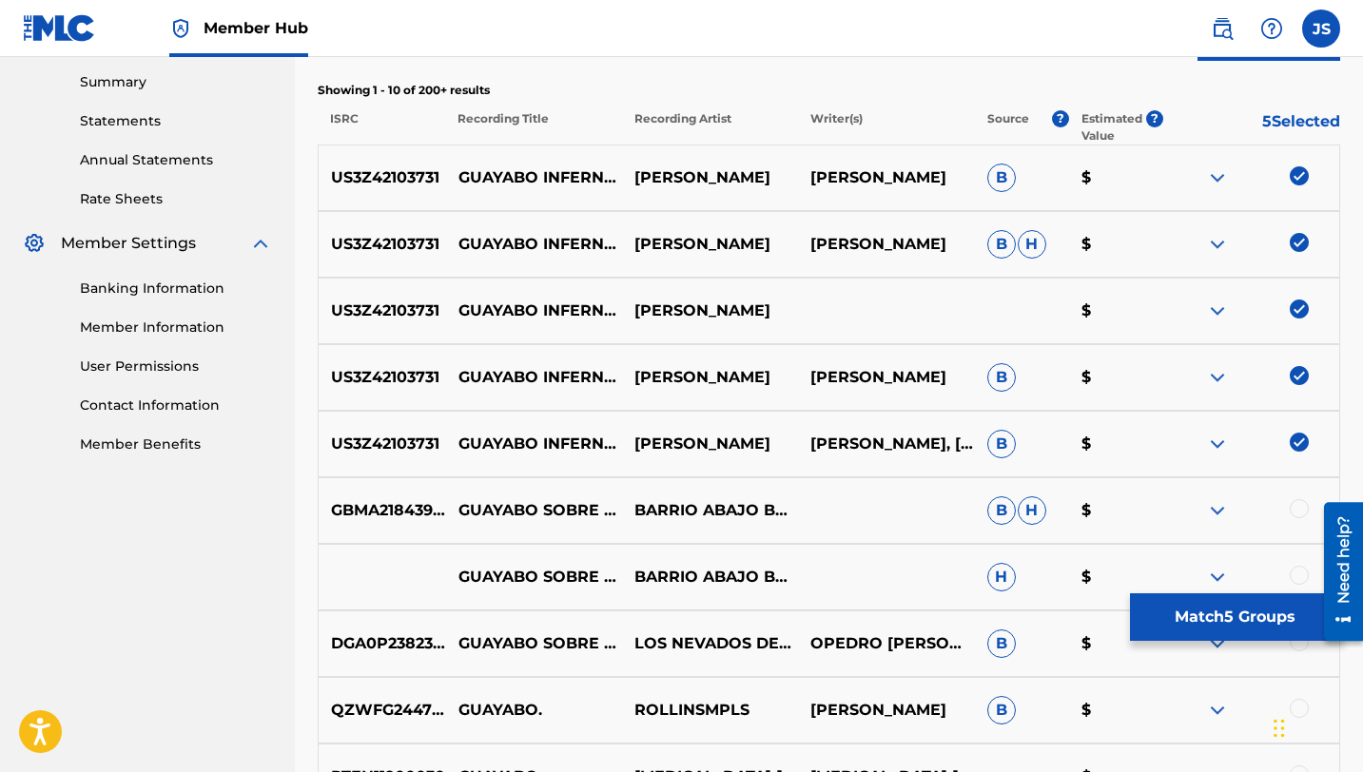
scroll to position [613, 0]
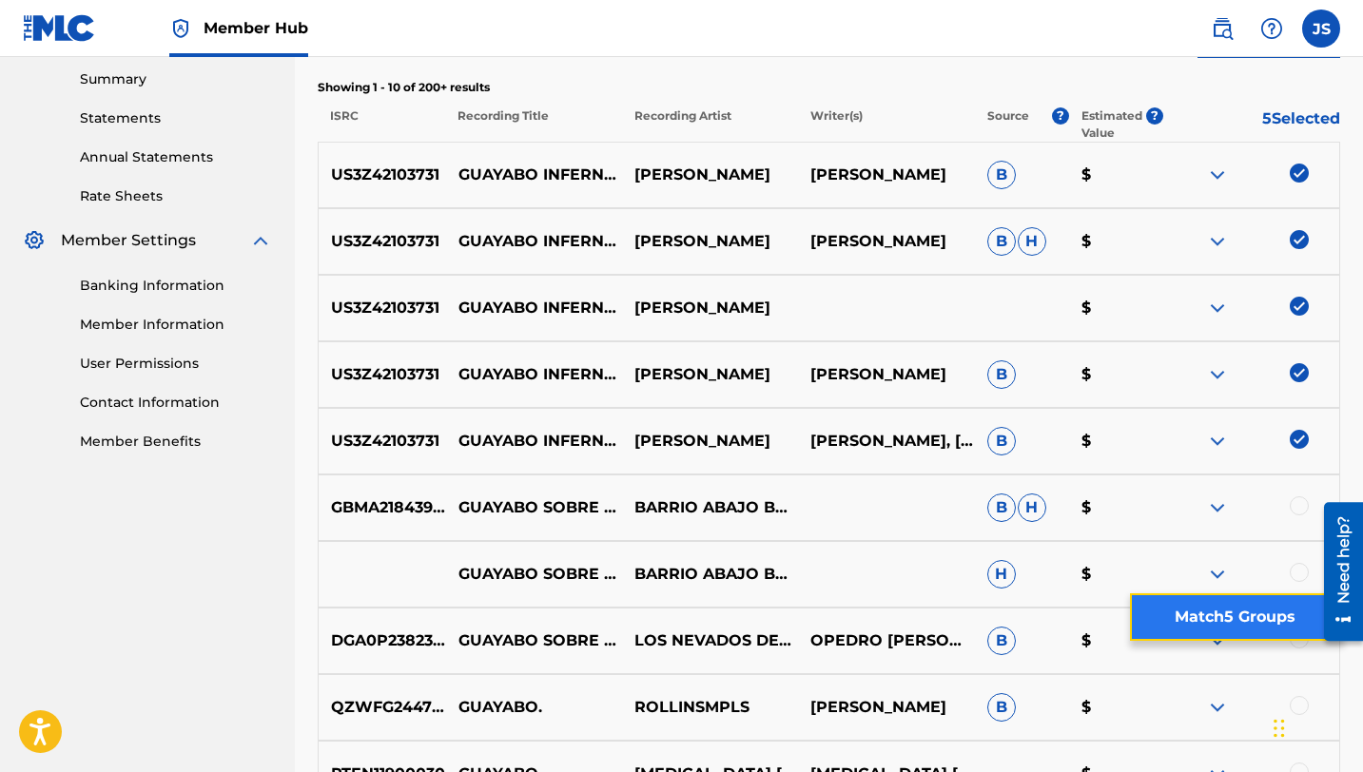
click at [1281, 600] on button "Match 5 Groups" at bounding box center [1235, 617] width 210 height 48
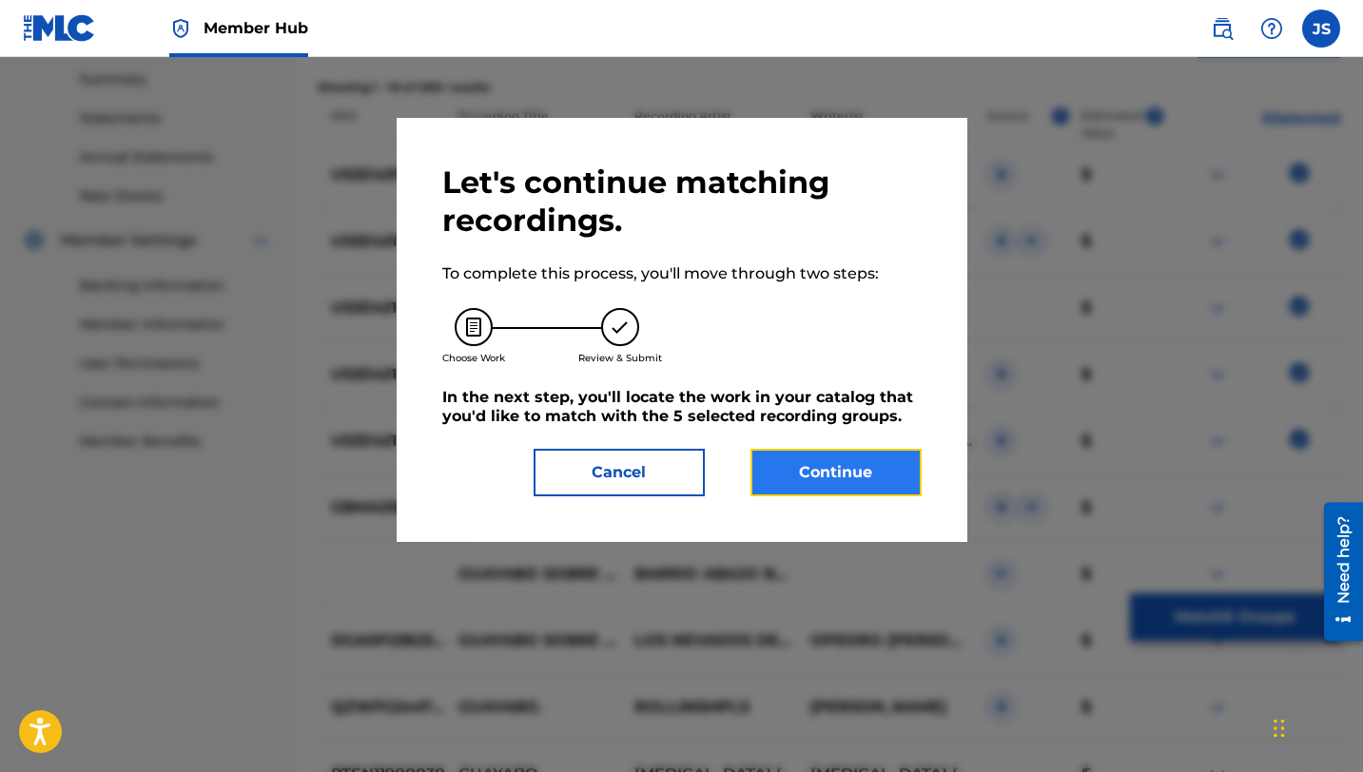
click at [810, 460] on button "Continue" at bounding box center [835, 473] width 171 height 48
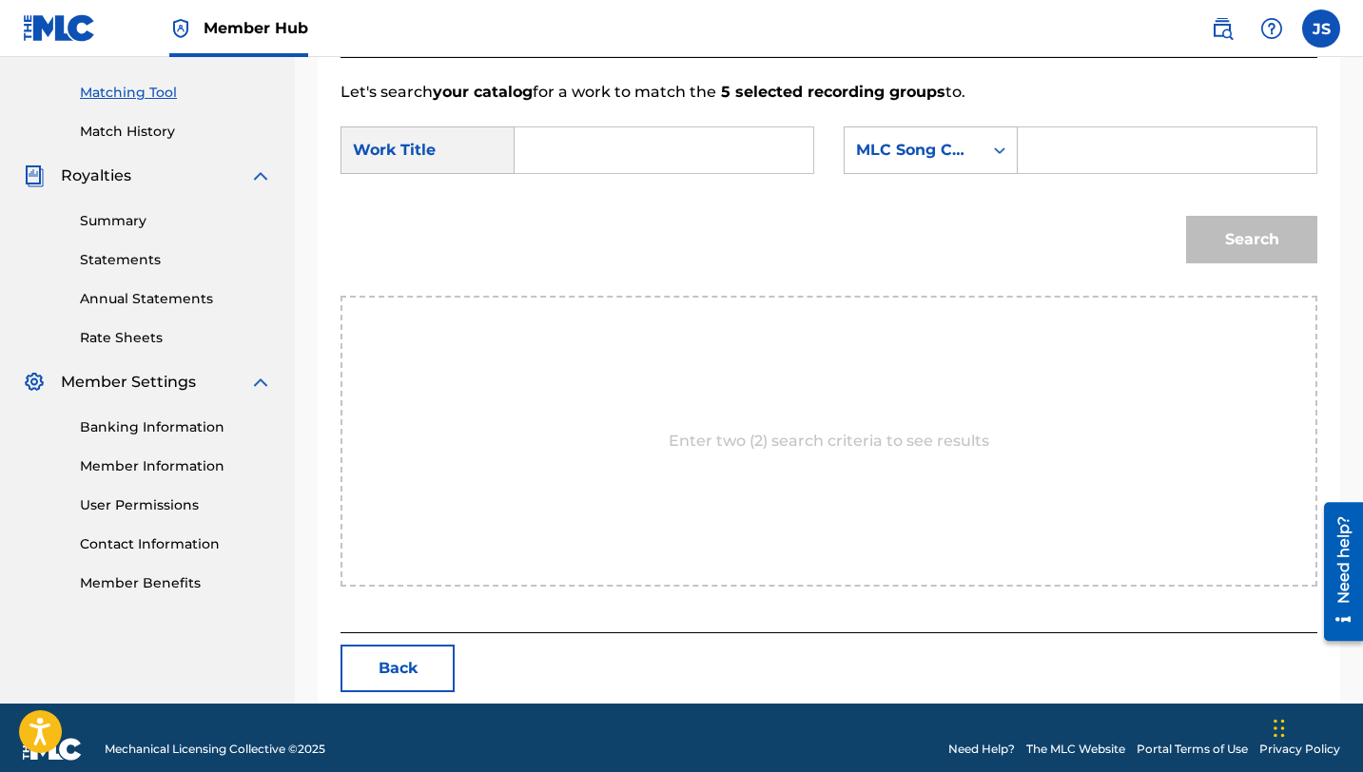
scroll to position [495, 0]
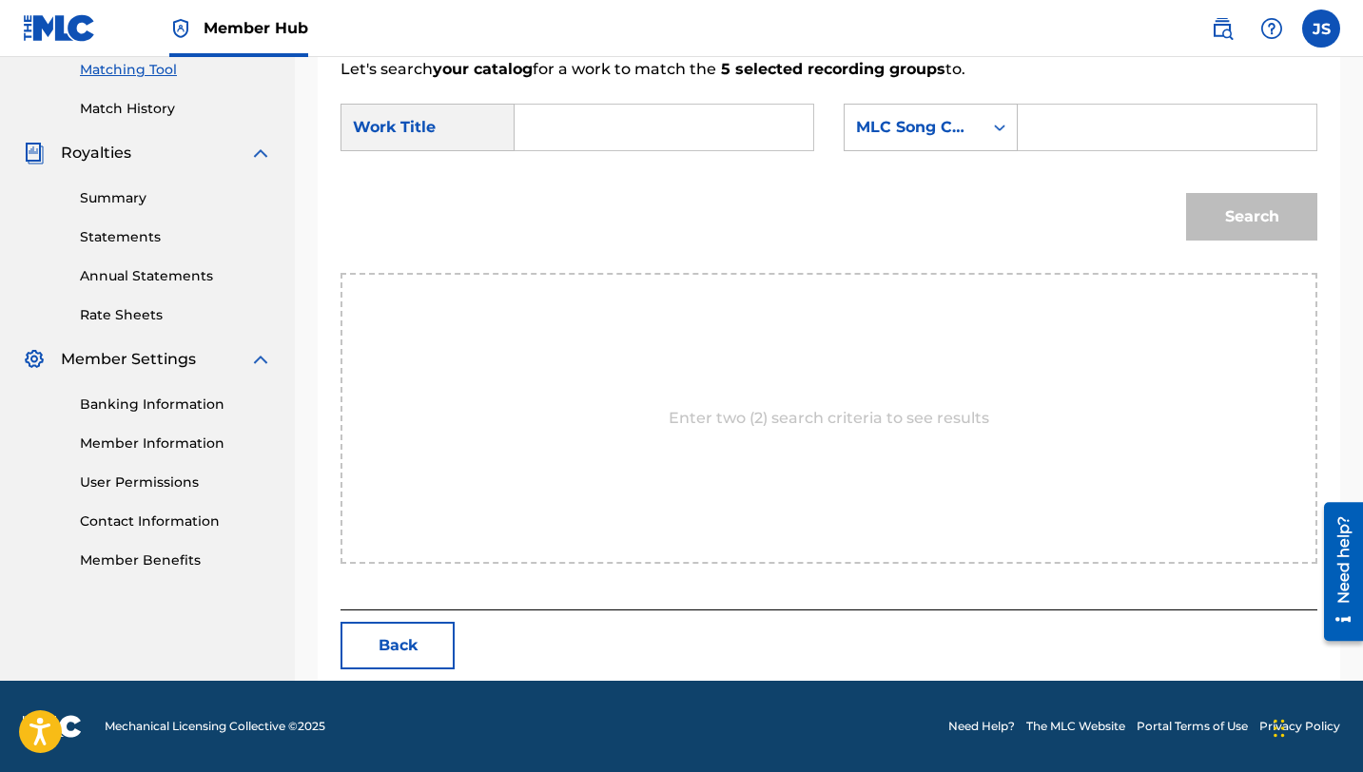
click at [568, 120] on input "Search Form" at bounding box center [664, 128] width 266 height 46
paste input "GUAYABO INFERNAL"
type input "GUAYABO INFERNAL"
click at [1047, 126] on input "Search Form" at bounding box center [1167, 128] width 266 height 46
paste input "HP8ENM"
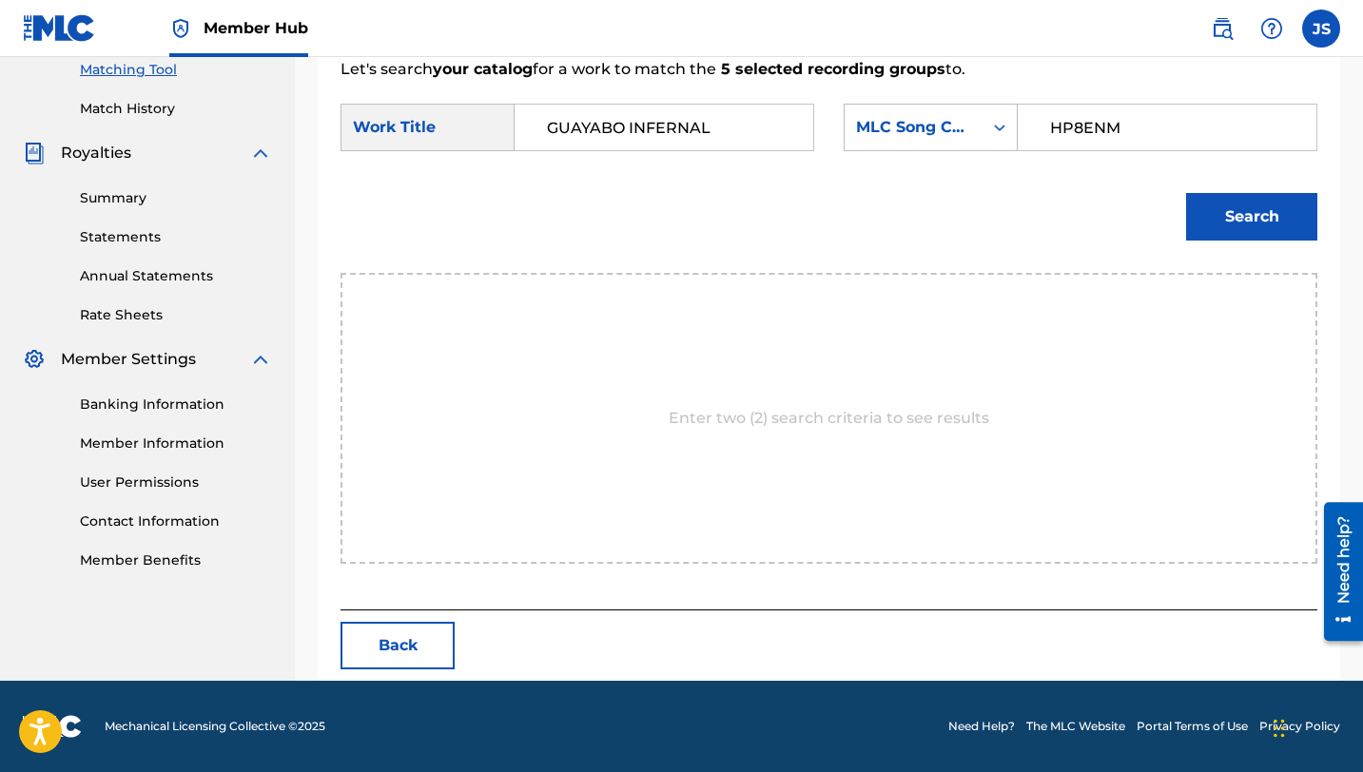
type input "HP8ENM"
click at [1186, 193] on button "Search" at bounding box center [1251, 217] width 131 height 48
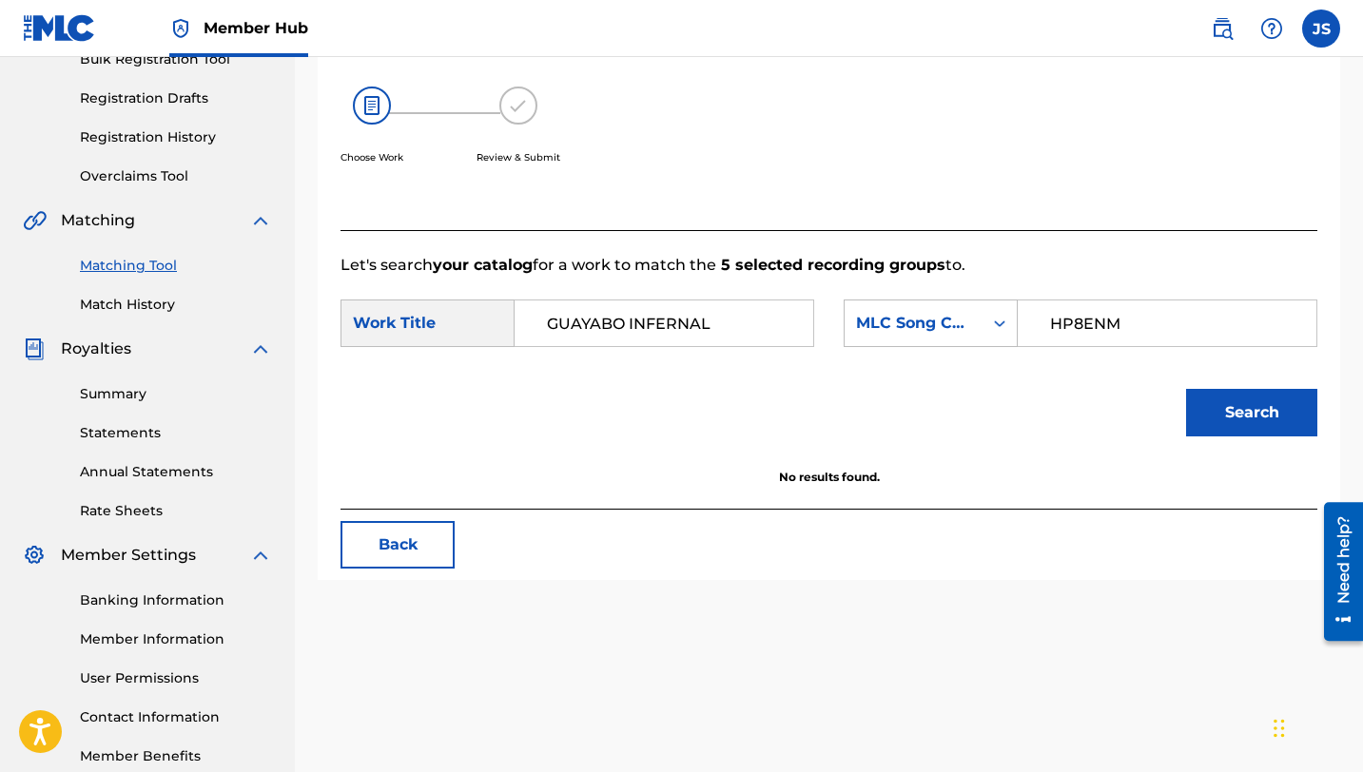
scroll to position [216, 0]
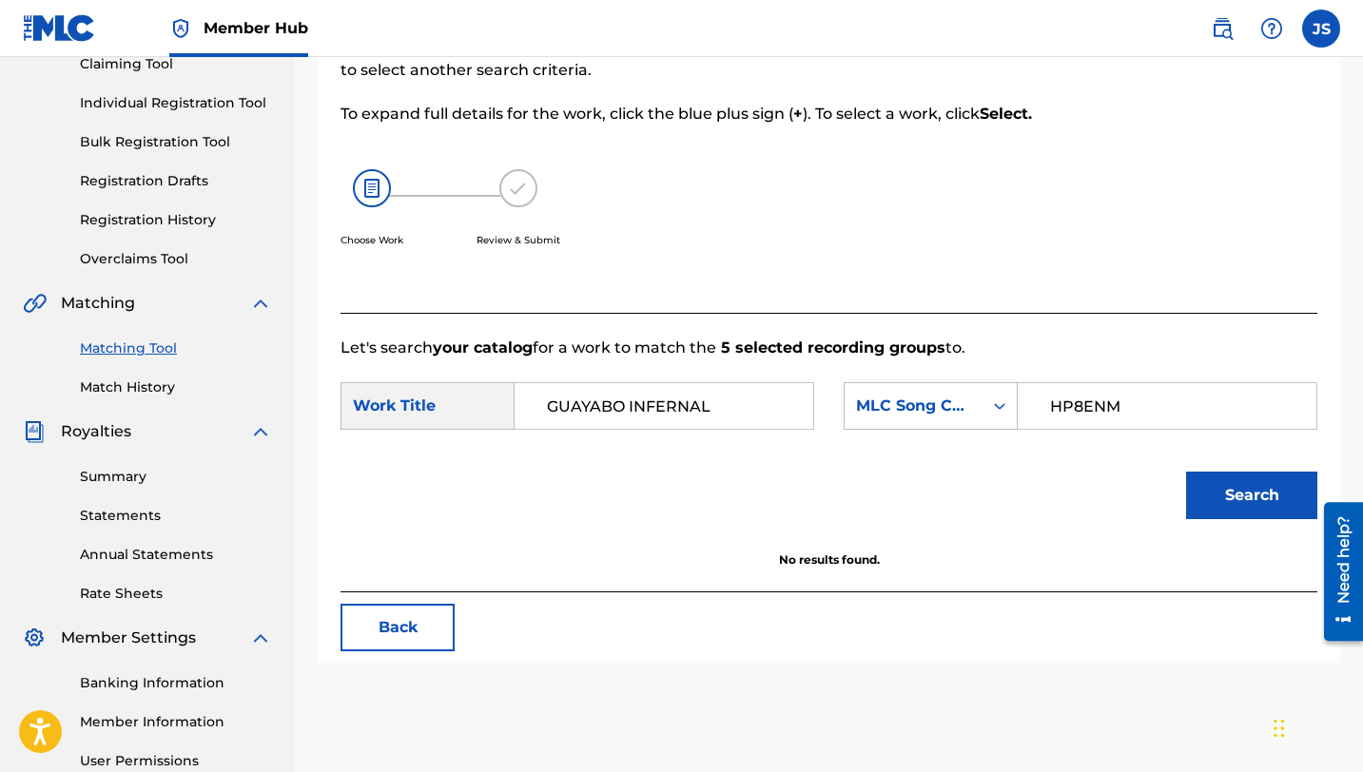
click at [574, 407] on input "GUAYABO INFERNAL" at bounding box center [664, 406] width 266 height 46
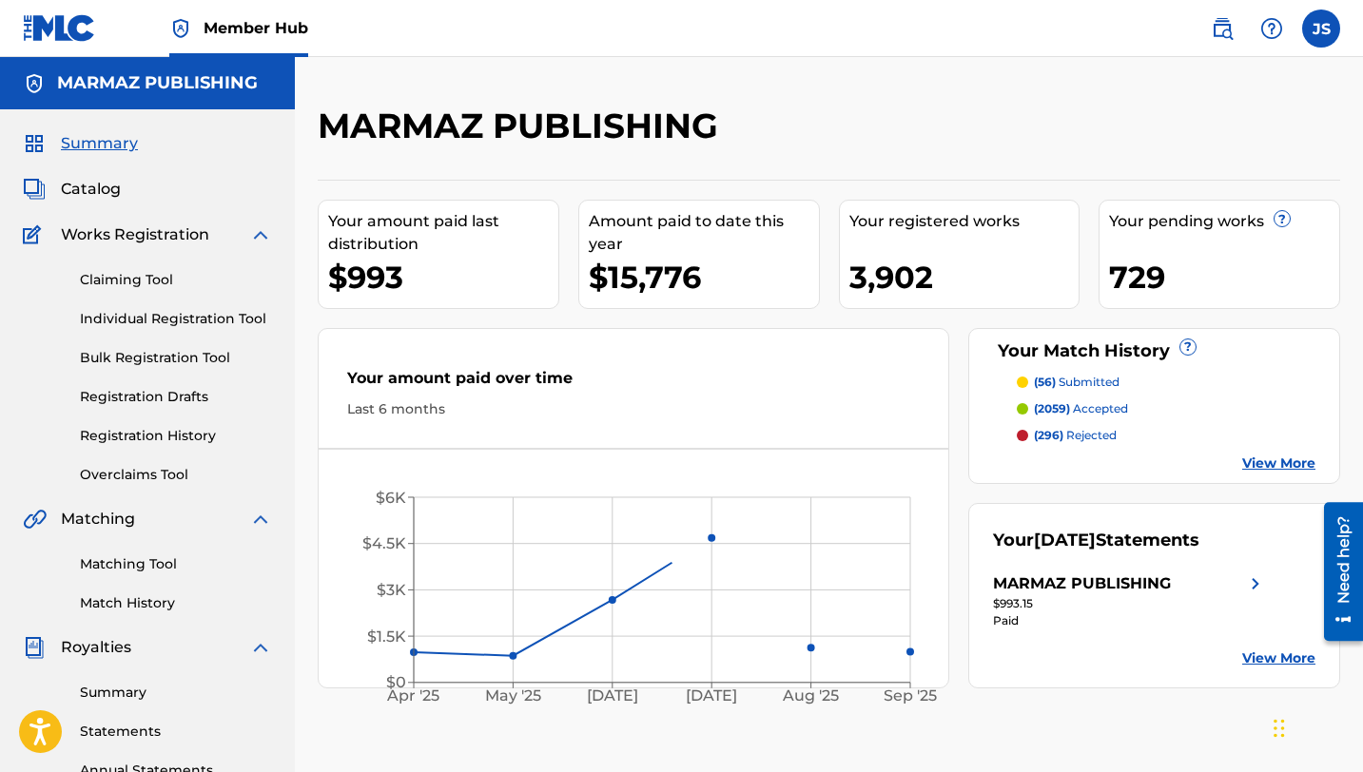
click at [152, 576] on div "Matching Tool Match History" at bounding box center [147, 572] width 249 height 83
click at [151, 569] on link "Matching Tool" at bounding box center [176, 564] width 192 height 20
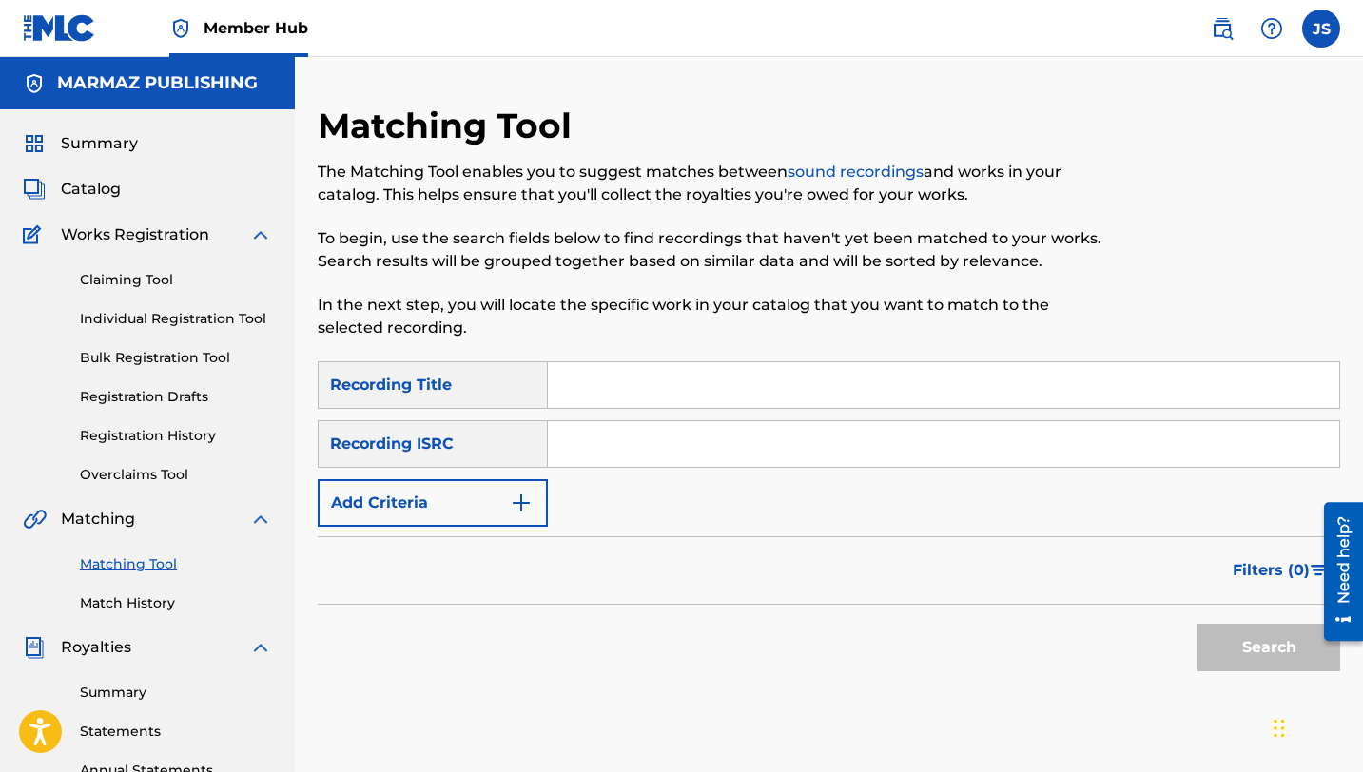
click at [604, 397] on input "Search Form" at bounding box center [943, 385] width 791 height 46
paste input "HOMENAJE A [PERSON_NAME]"
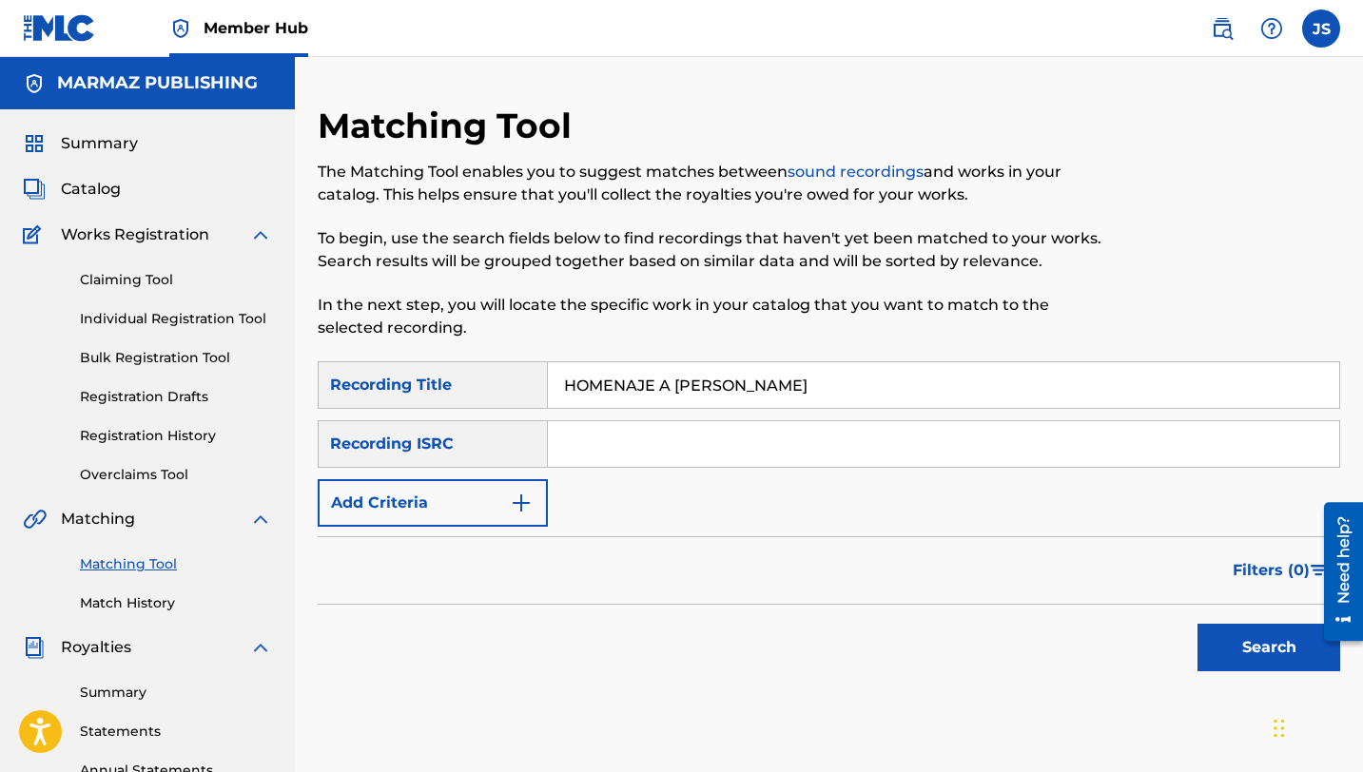
type input "HOMENAJE A [PERSON_NAME]"
click at [481, 484] on button "Add Criteria" at bounding box center [433, 503] width 230 height 48
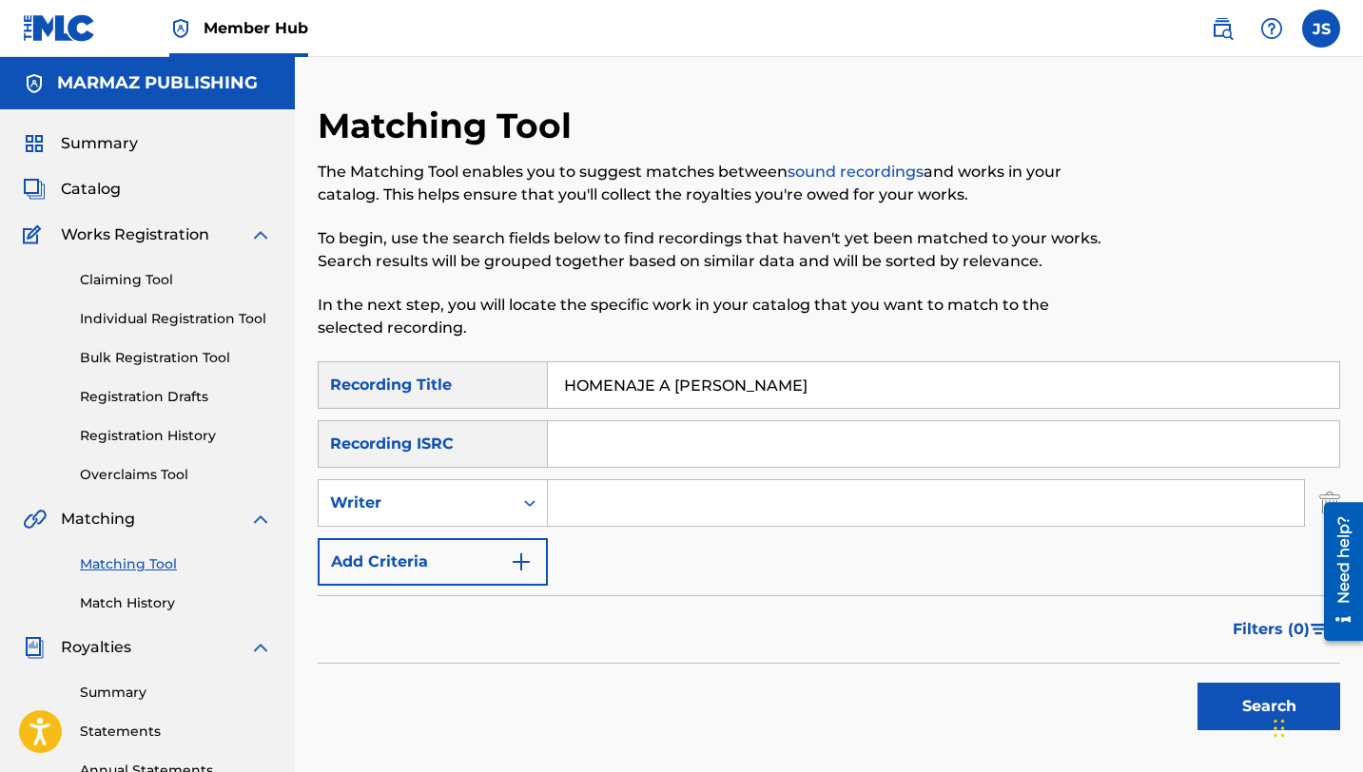
click at [600, 478] on div "SearchWithCriteria8750fe4e-99e4-4da8-80cb-7962c694efcb Recording Title HOMENAJE…" at bounding box center [829, 473] width 1022 height 224
click at [600, 491] on input "Search Form" at bounding box center [926, 503] width 756 height 46
click at [1205, 696] on button "Search" at bounding box center [1268, 707] width 143 height 48
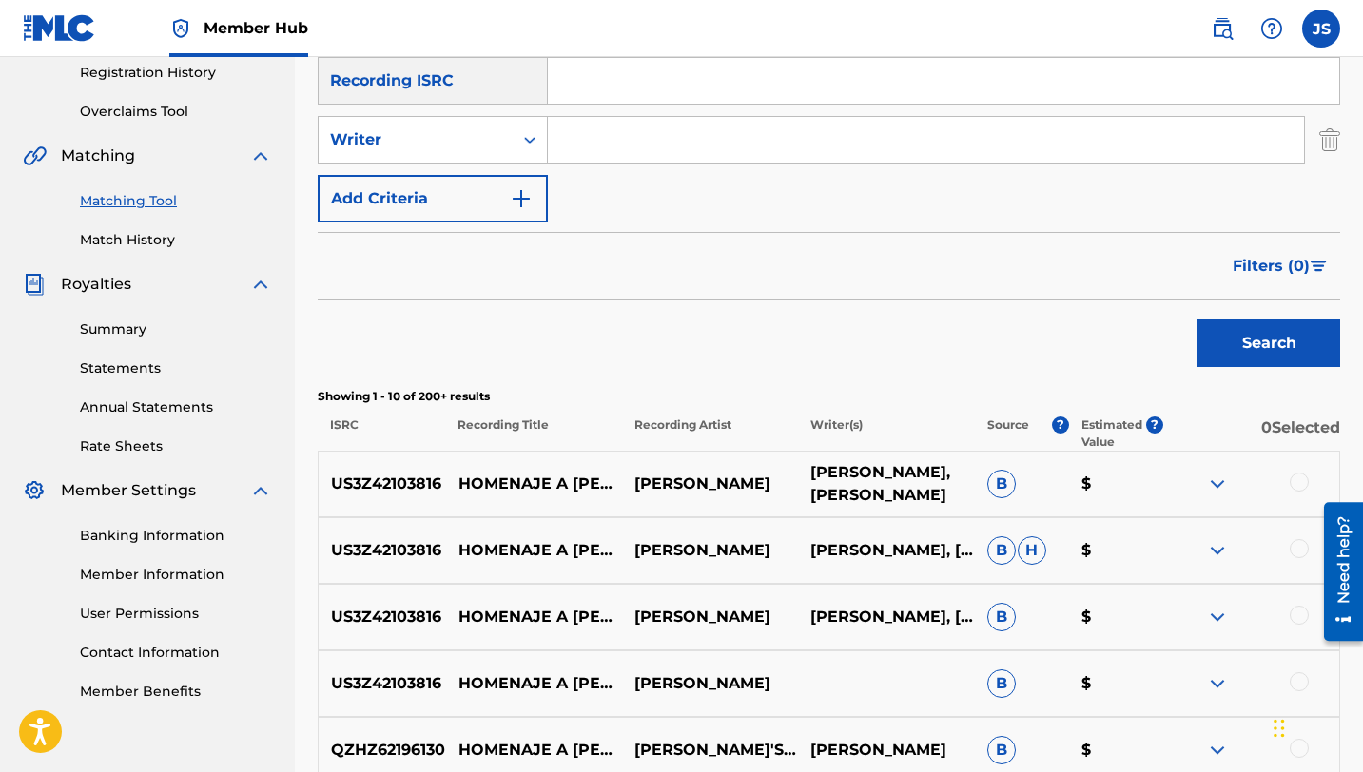
scroll to position [374, 0]
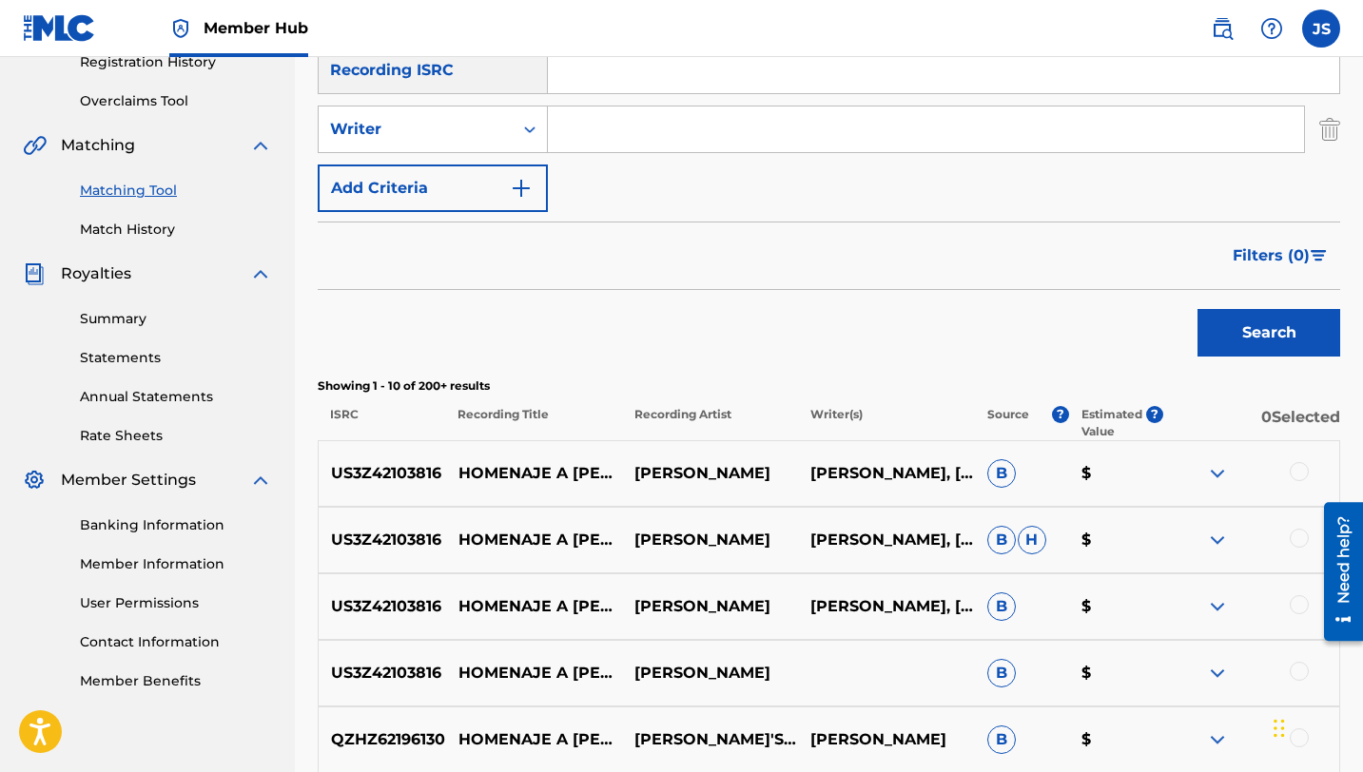
click at [1296, 470] on div at bounding box center [1299, 471] width 19 height 19
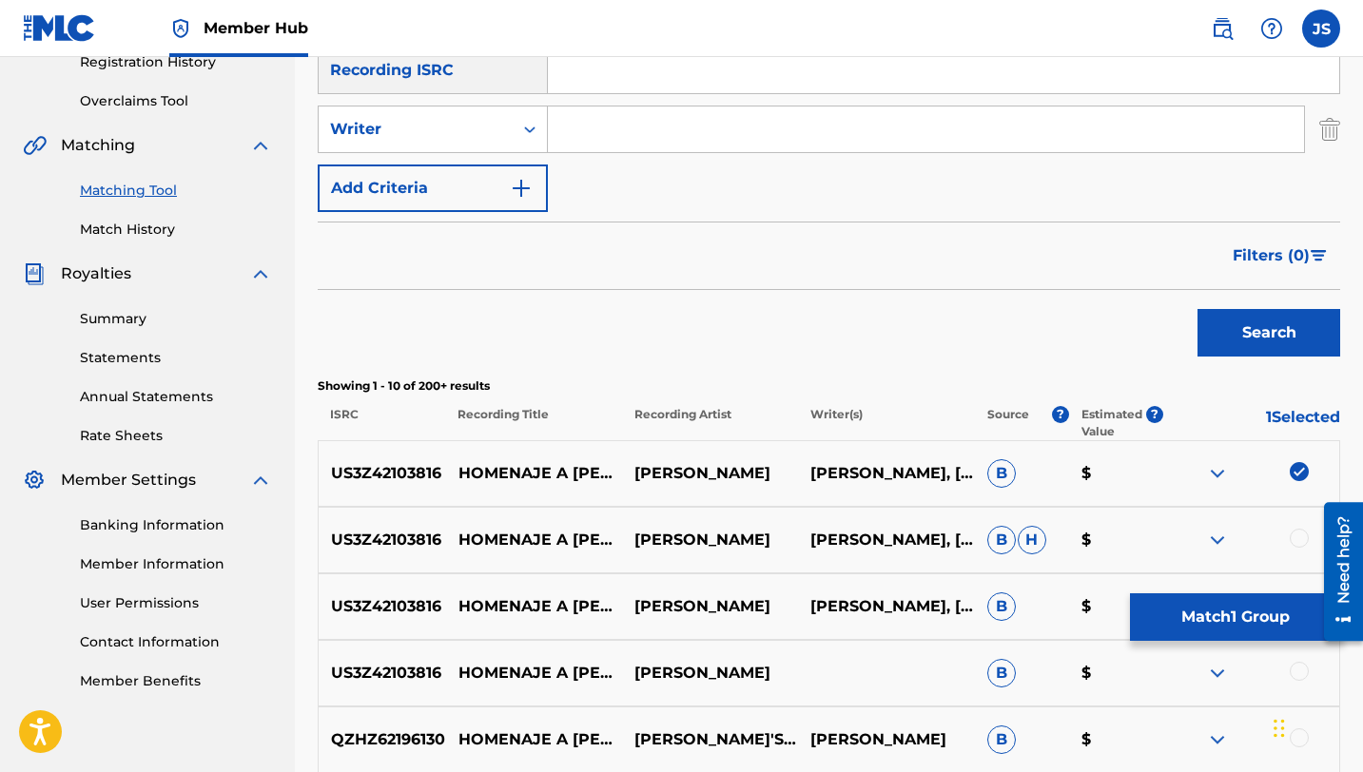
click at [1293, 542] on div at bounding box center [1299, 538] width 19 height 19
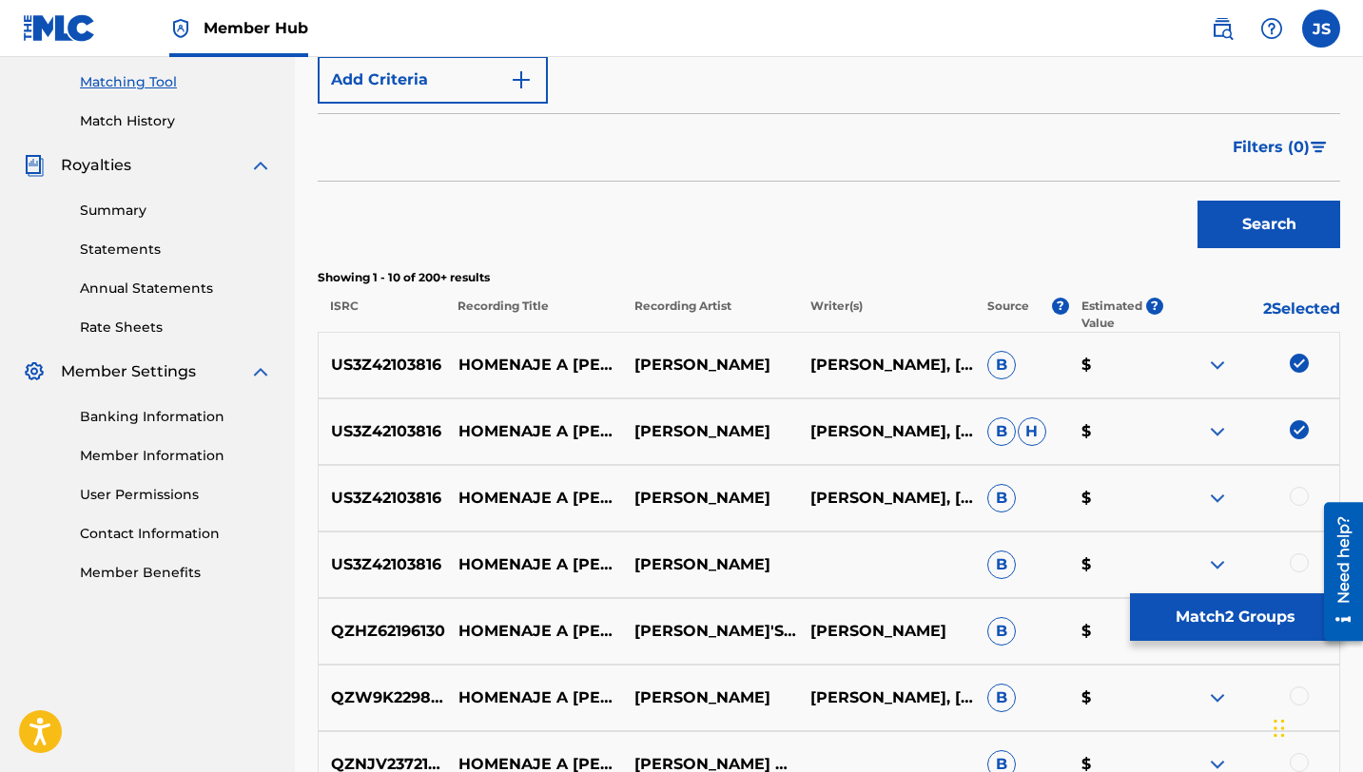
scroll to position [483, 0]
click at [1295, 493] on div at bounding box center [1299, 495] width 19 height 19
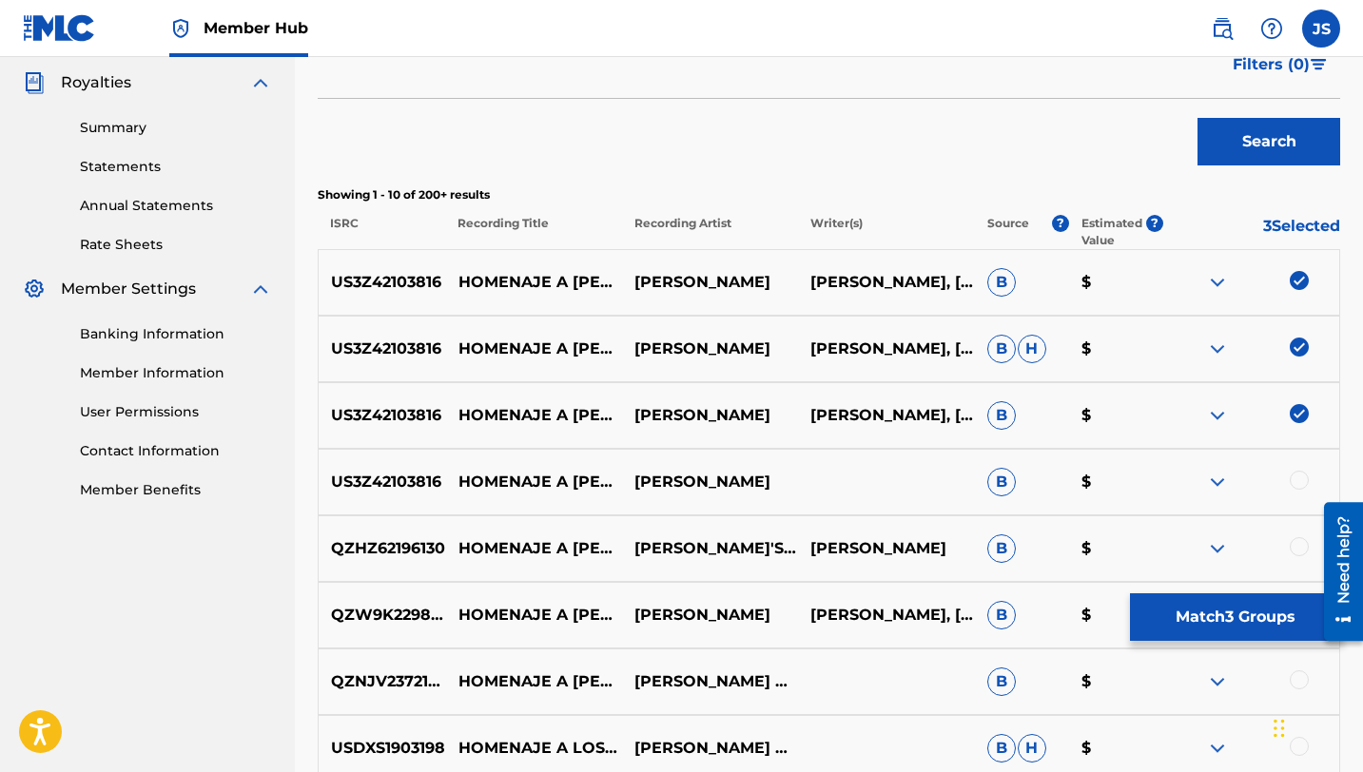
scroll to position [566, 0]
click at [1300, 476] on div at bounding box center [1299, 479] width 19 height 19
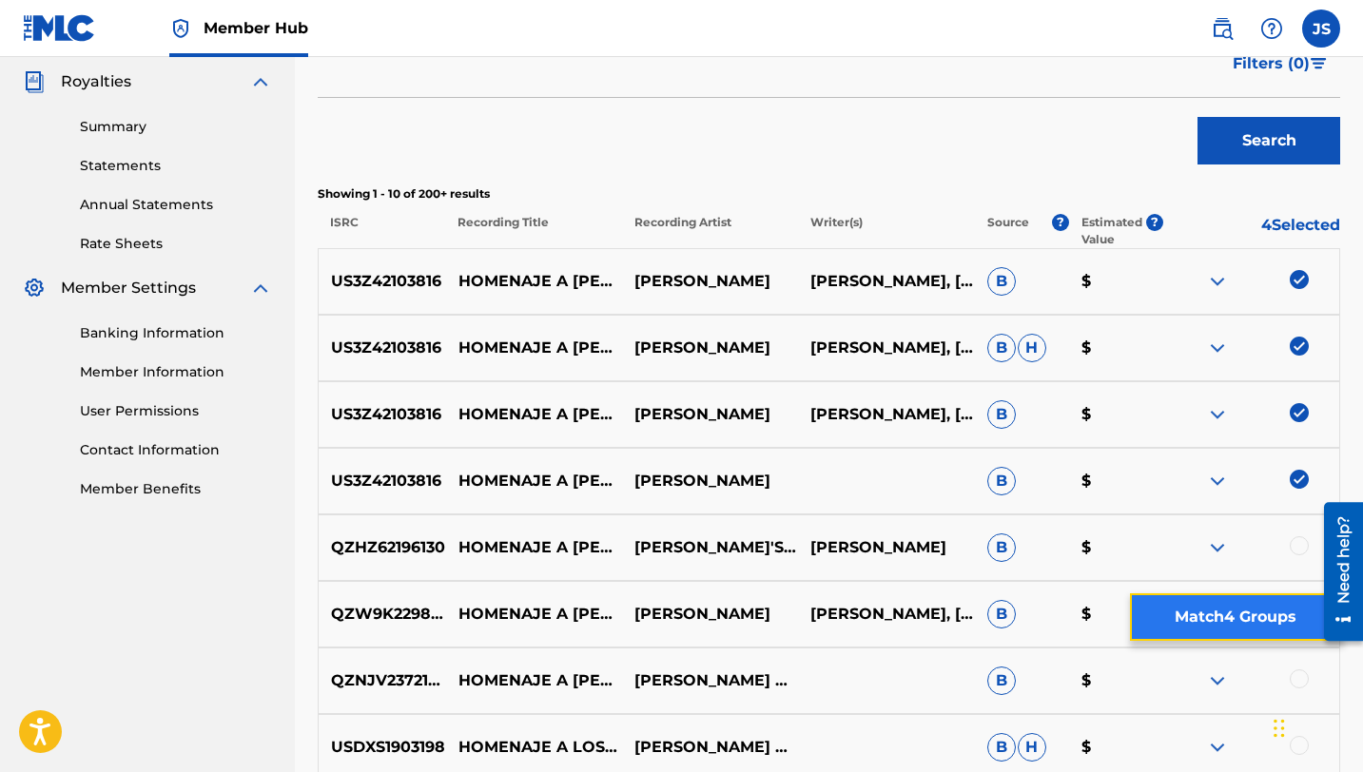
click at [1213, 625] on button "Match 4 Groups" at bounding box center [1235, 617] width 210 height 48
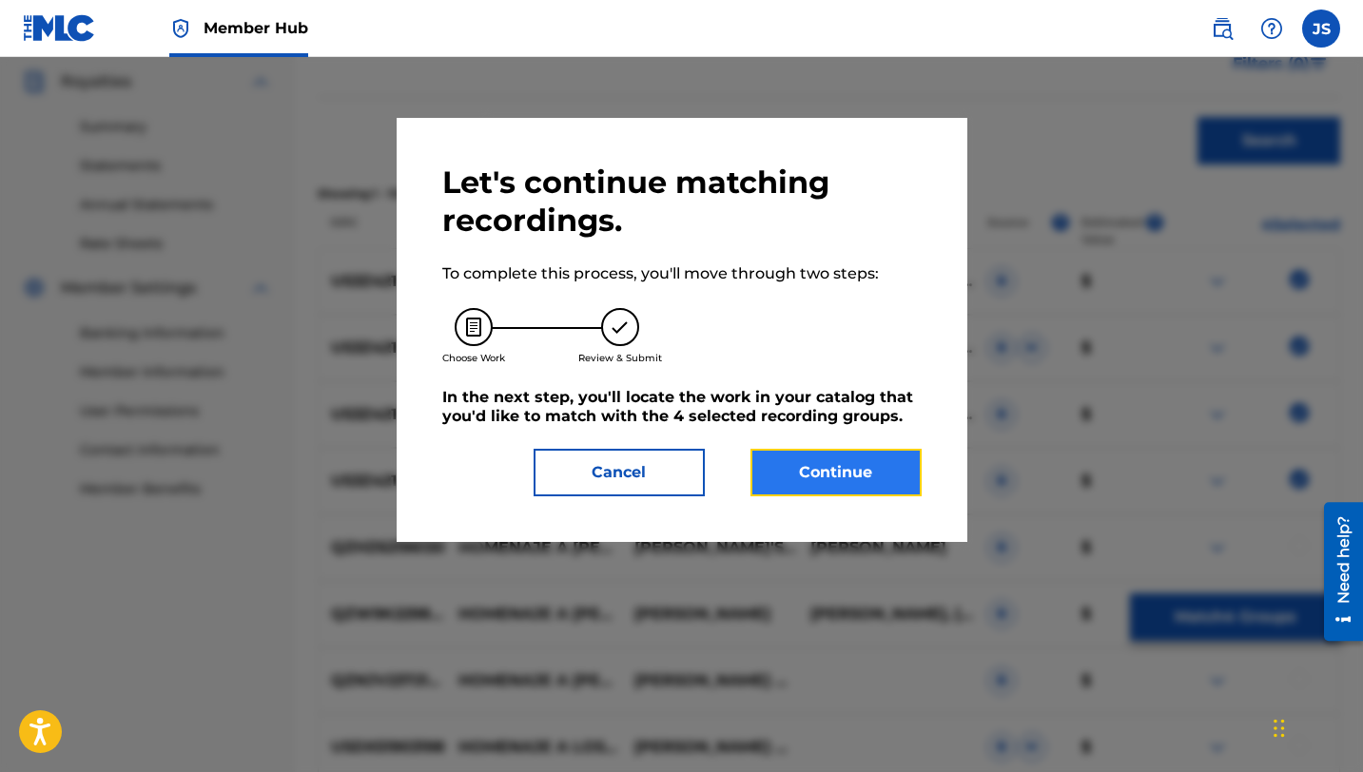
click at [797, 463] on button "Continue" at bounding box center [835, 473] width 171 height 48
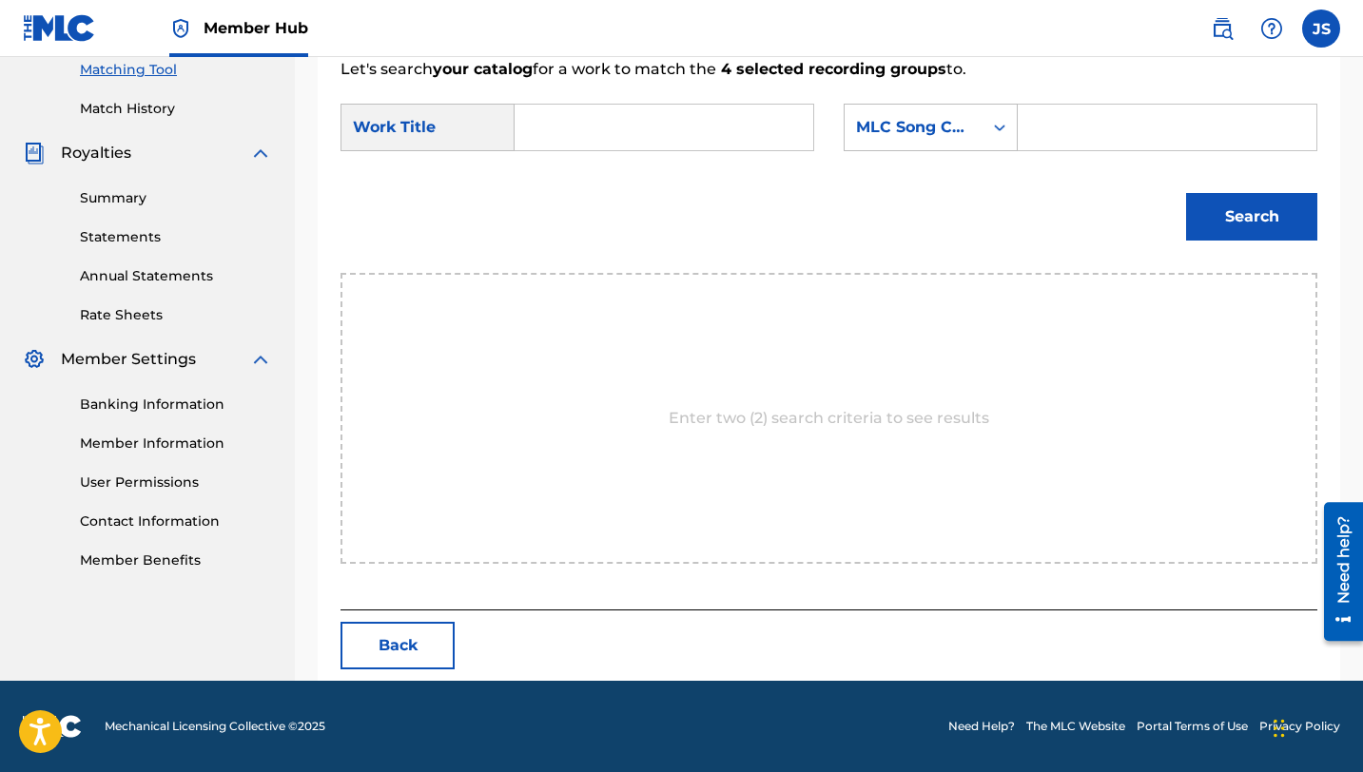
scroll to position [495, 0]
click at [605, 119] on input "Search Form" at bounding box center [664, 128] width 266 height 46
paste input "HOMENAJE A [PERSON_NAME]"
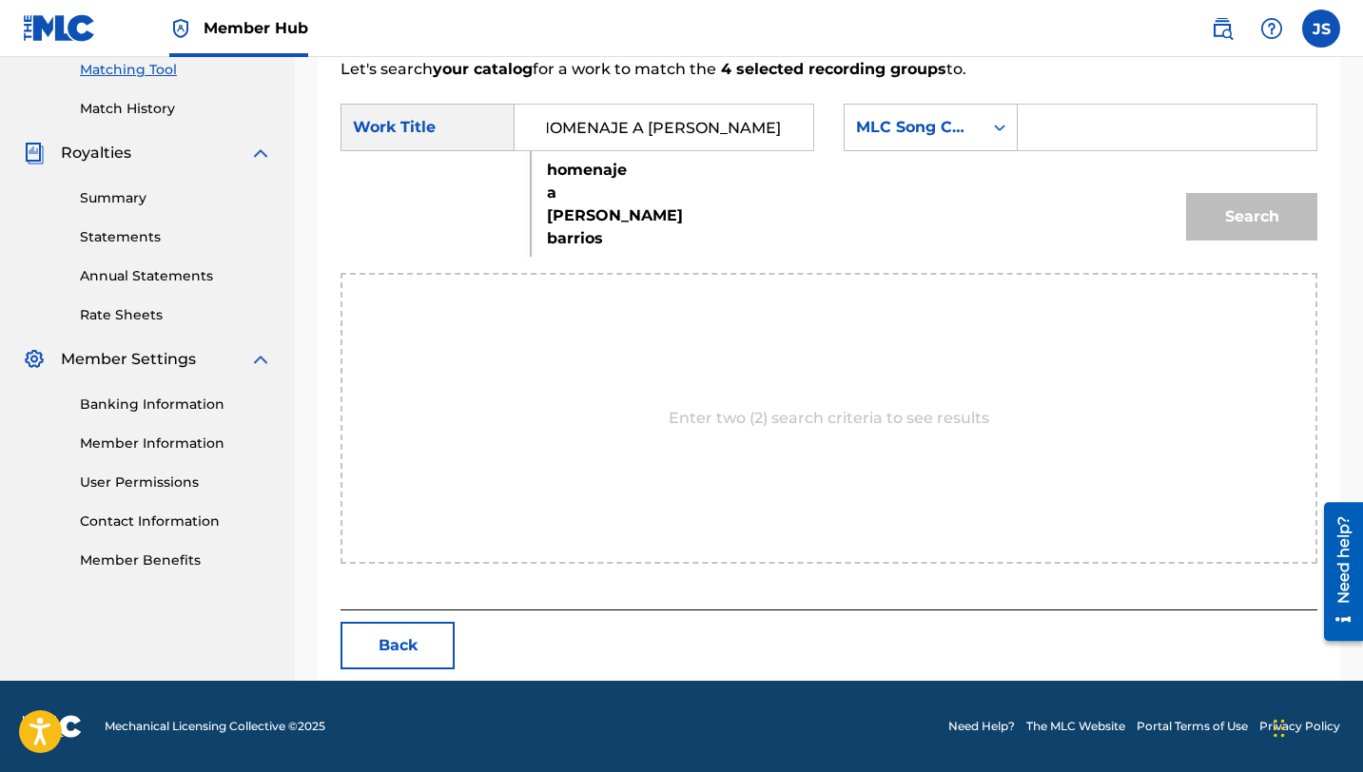
type input "HOMENAJE A [PERSON_NAME]"
click at [1084, 138] on input "Search Form" at bounding box center [1167, 128] width 266 height 46
paste input "HP8ENM"
type input "HP8ENM"
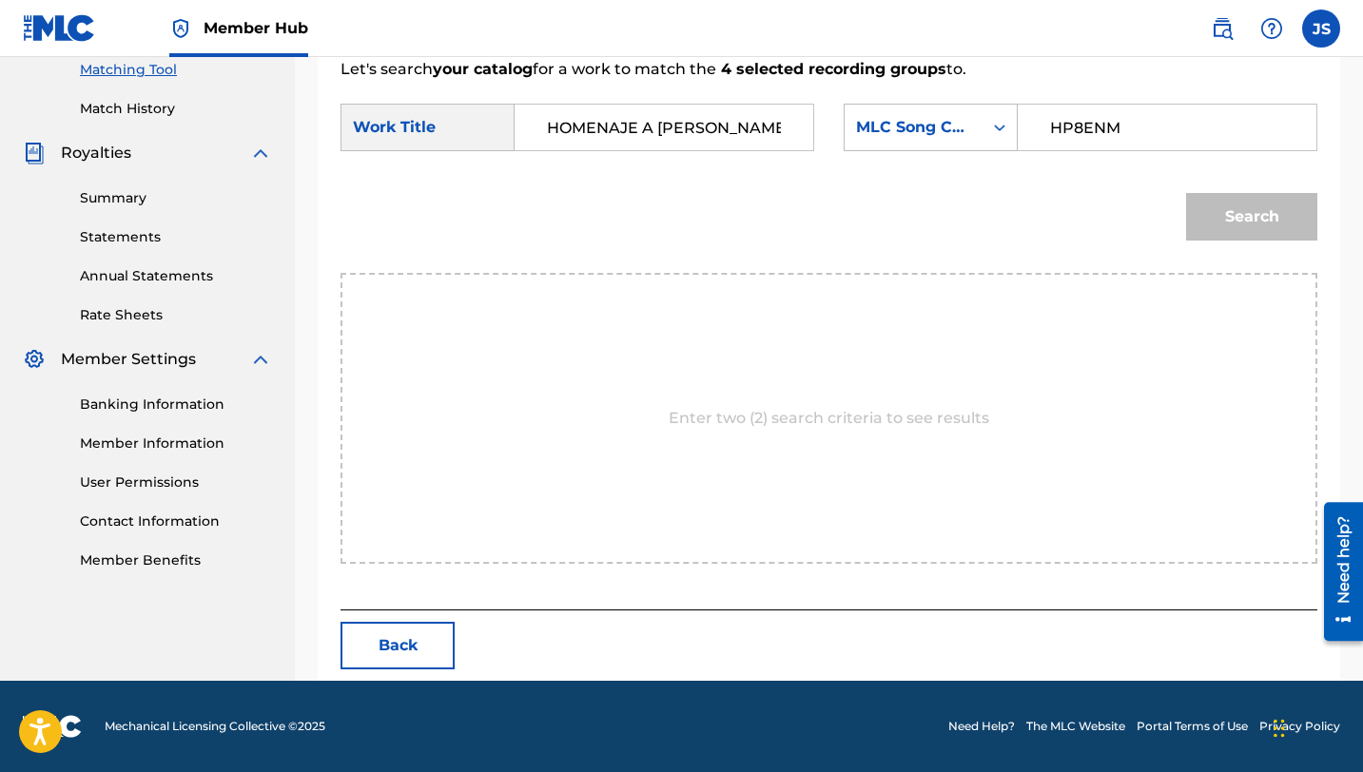
click at [1186, 193] on button "Search" at bounding box center [1251, 217] width 131 height 48
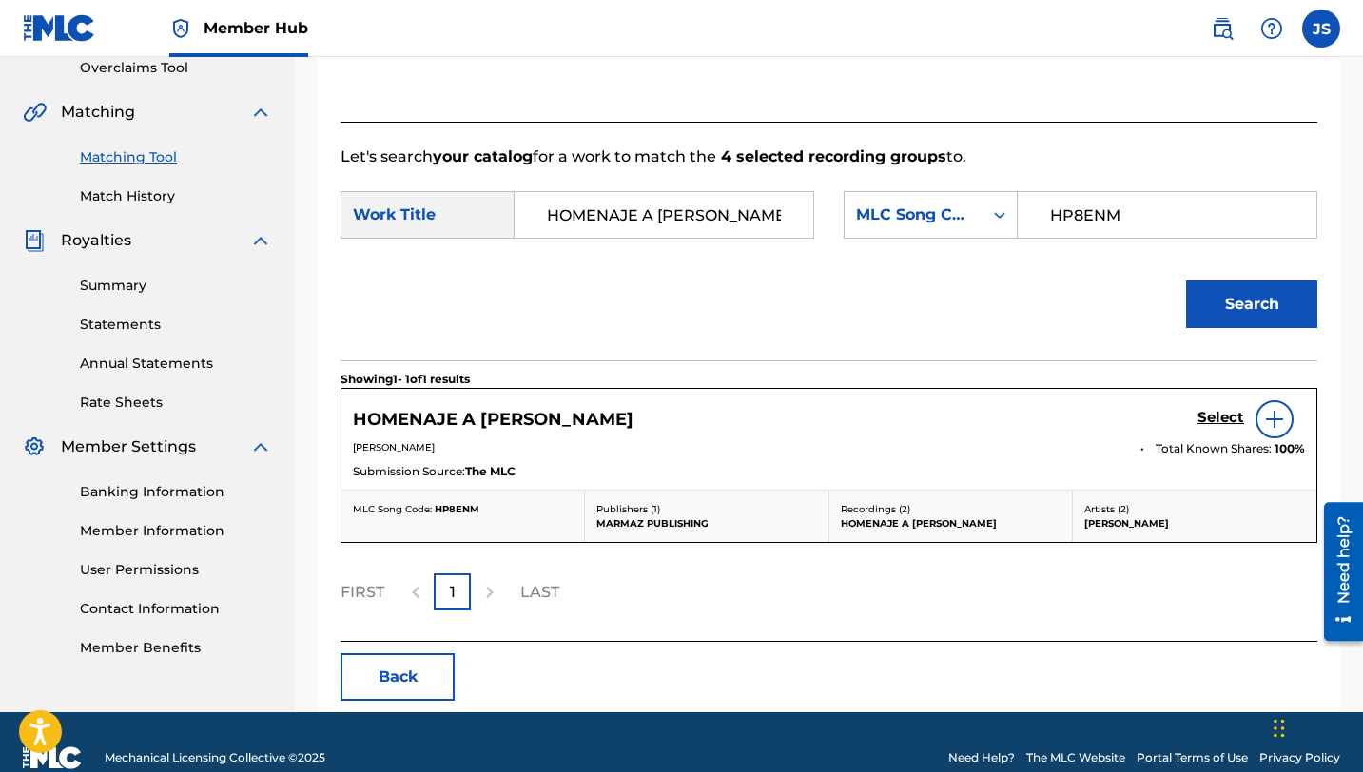
scroll to position [438, 0]
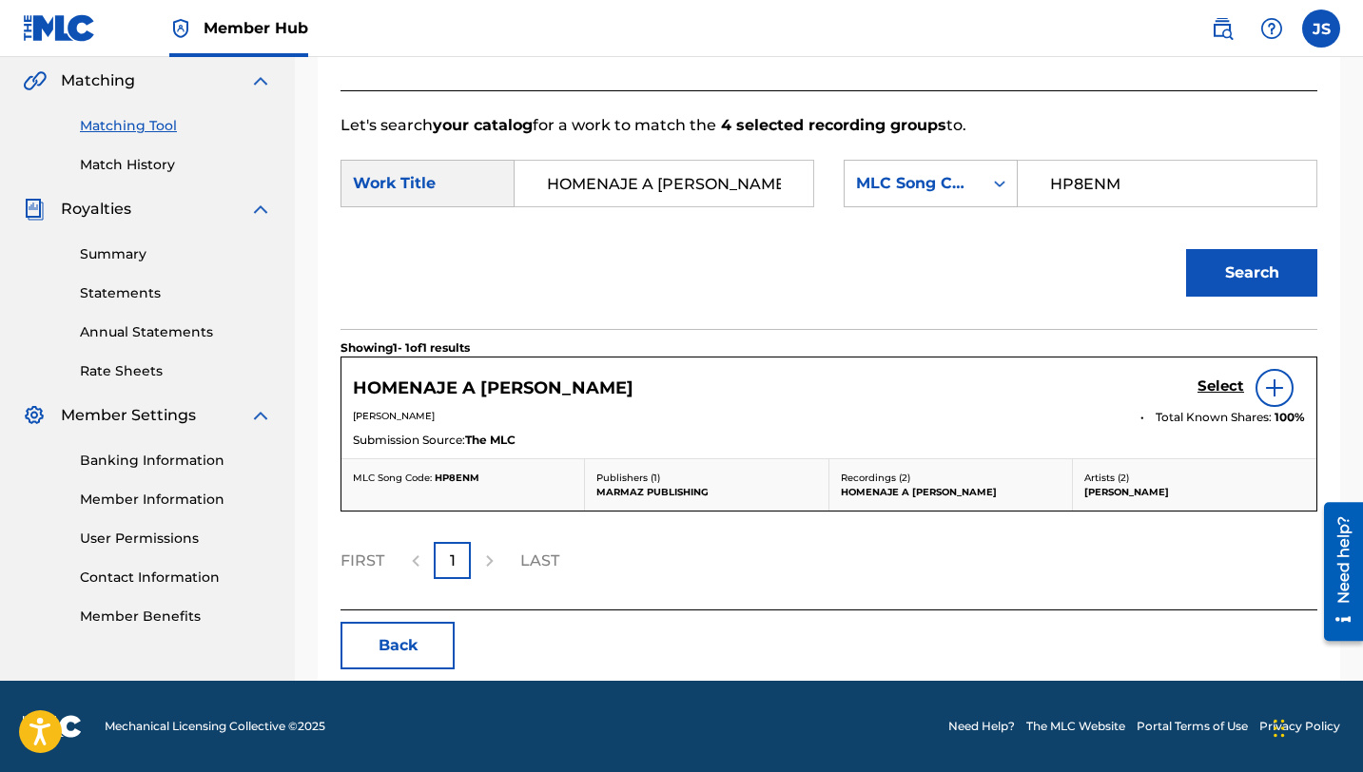
click at [1220, 406] on div "Select" at bounding box center [1250, 388] width 107 height 38
click at [1220, 395] on h5 "Select" at bounding box center [1220, 387] width 47 height 18
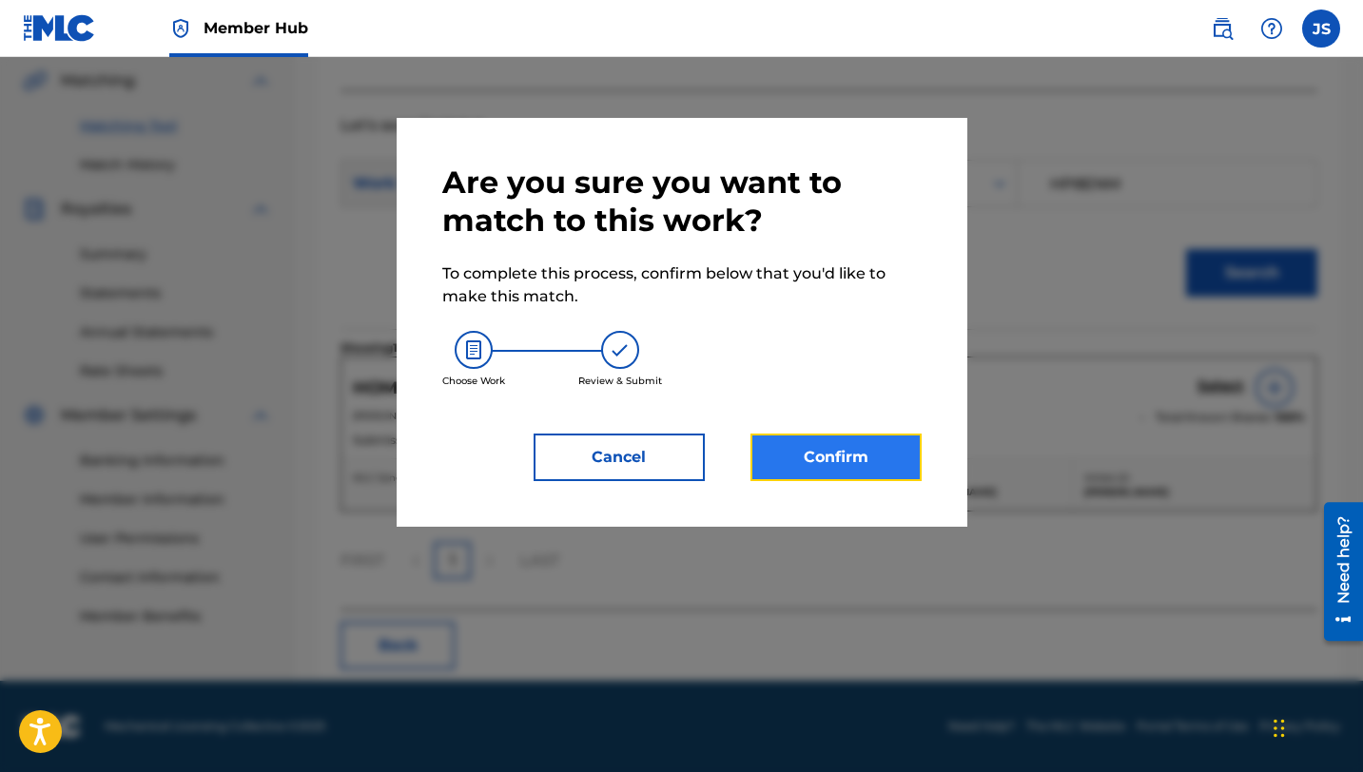
click at [915, 454] on button "Confirm" at bounding box center [835, 458] width 171 height 48
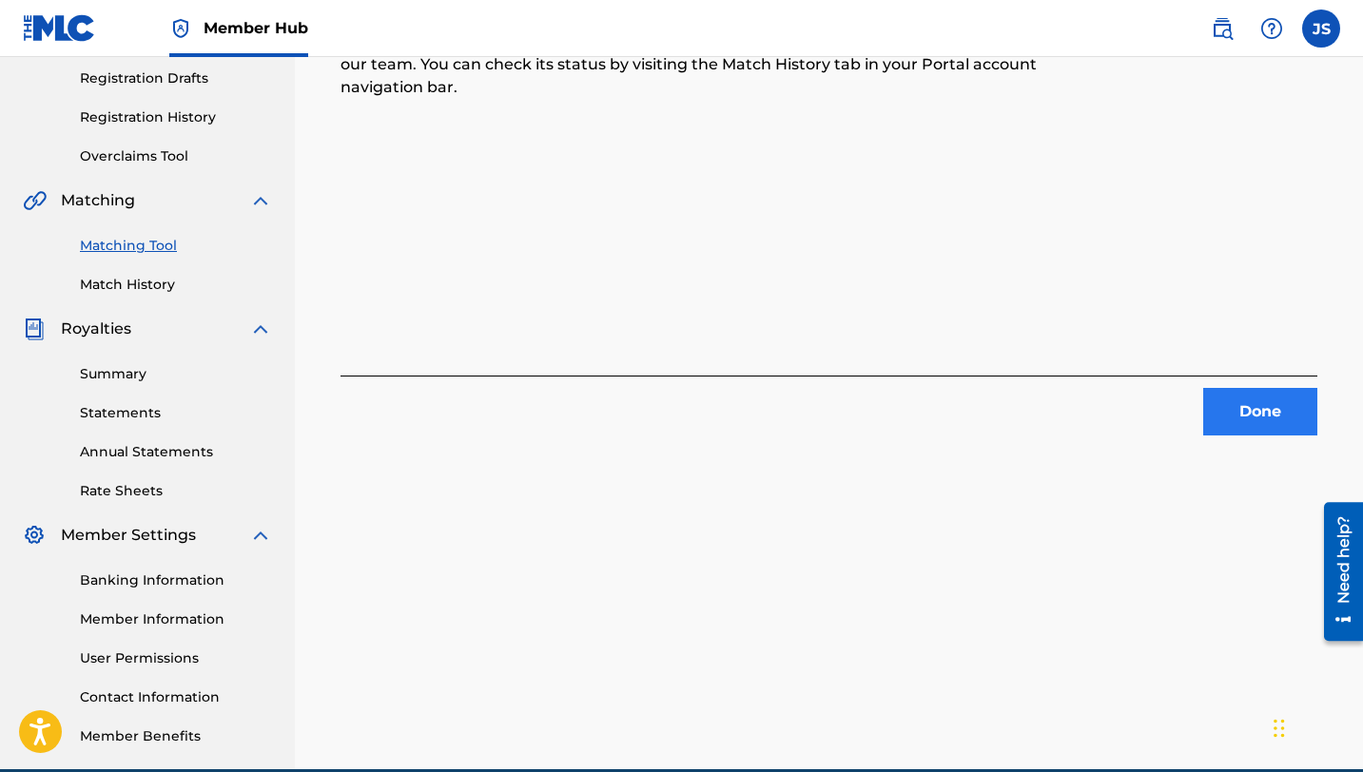
scroll to position [307, 0]
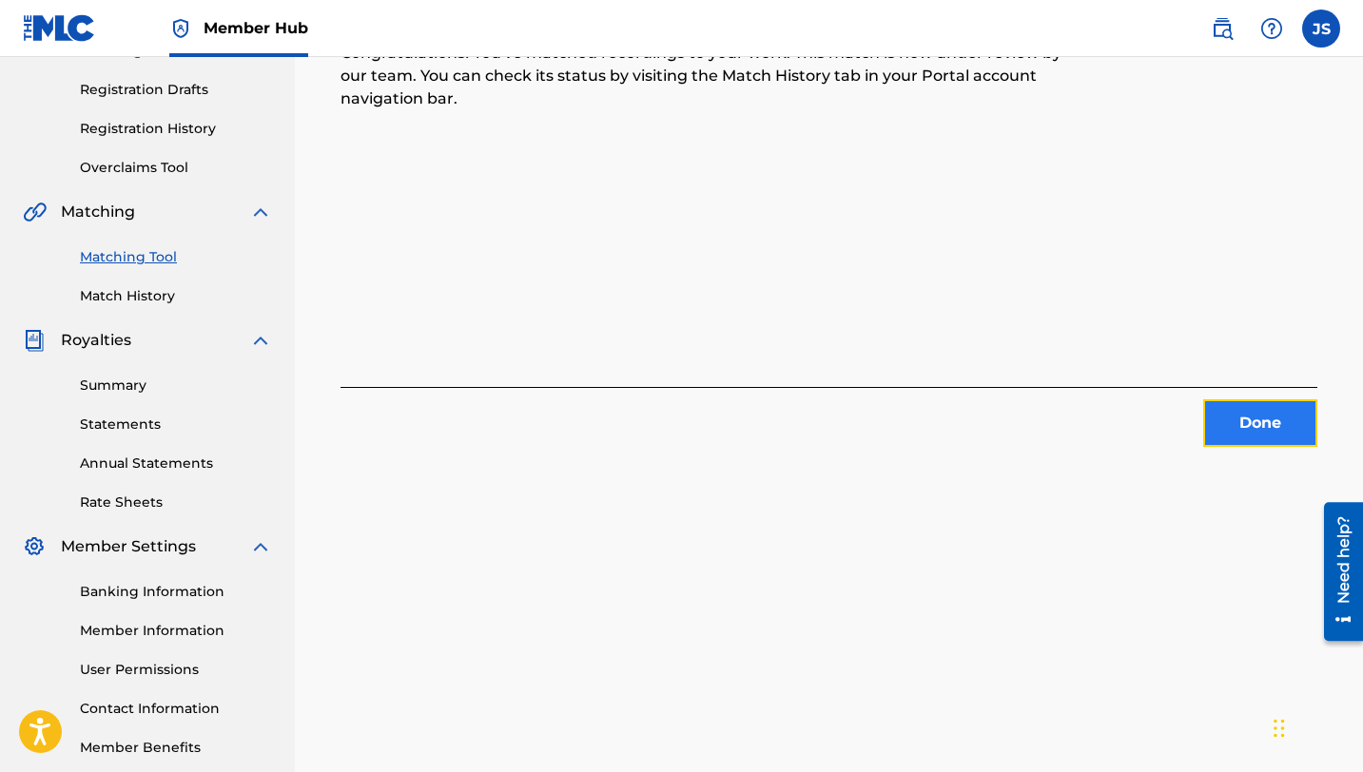
click at [1227, 421] on button "Done" at bounding box center [1260, 423] width 114 height 48
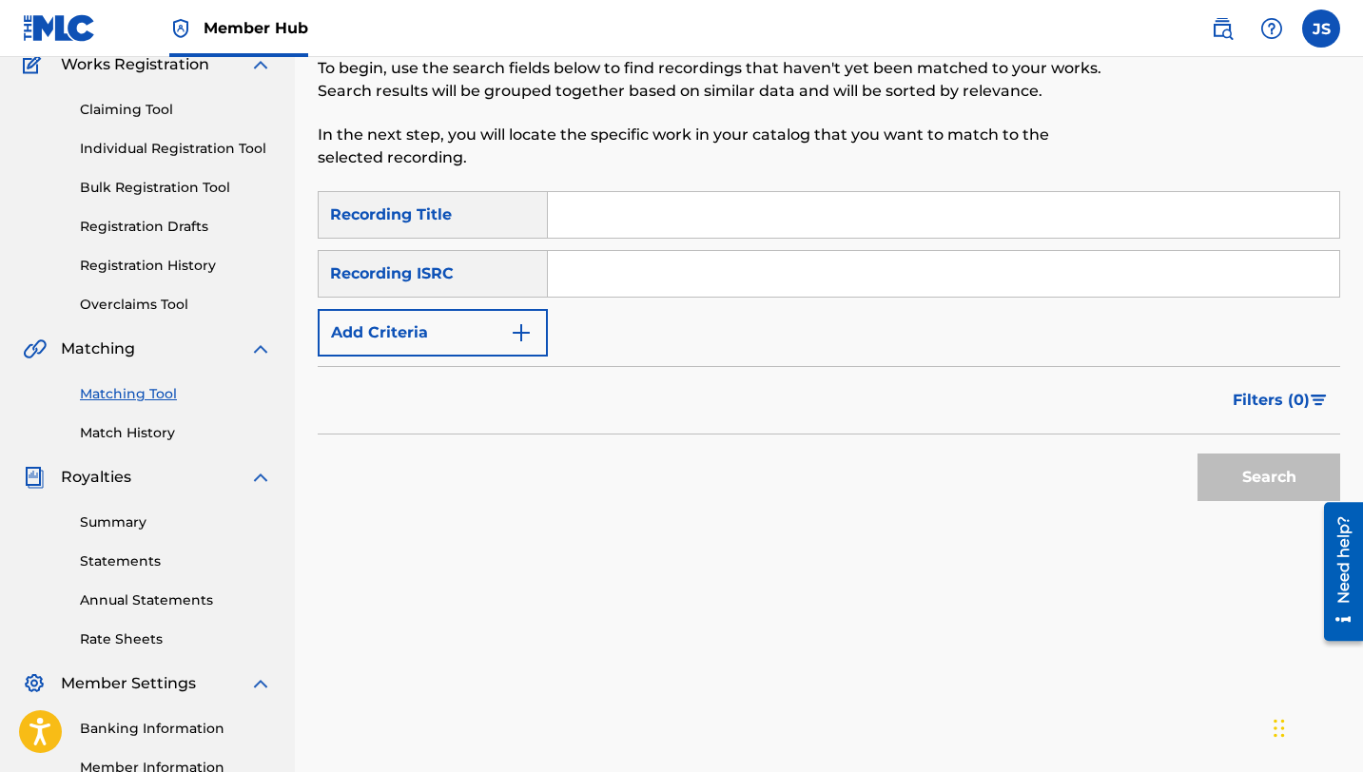
scroll to position [168, 0]
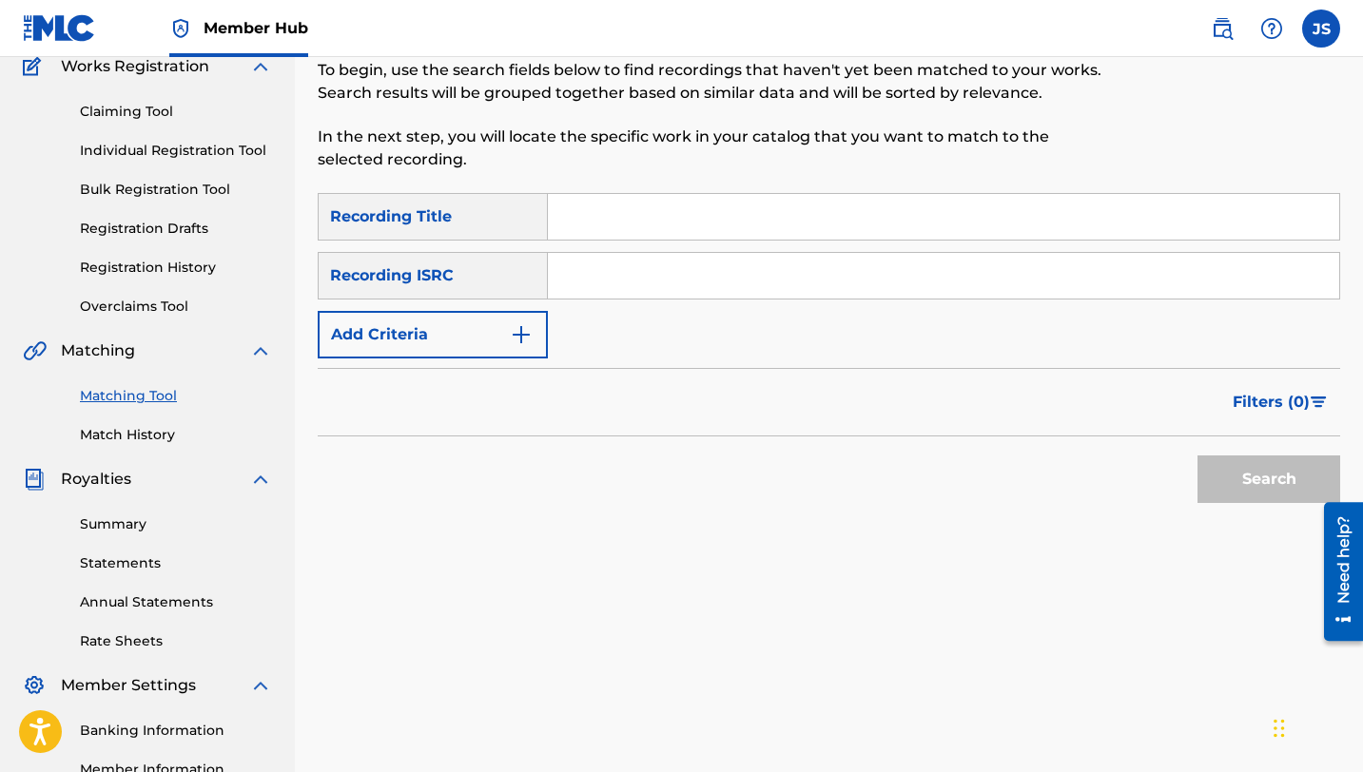
click at [640, 215] on input "Search Form" at bounding box center [943, 217] width 791 height 46
paste input "[PERSON_NAME] VI"
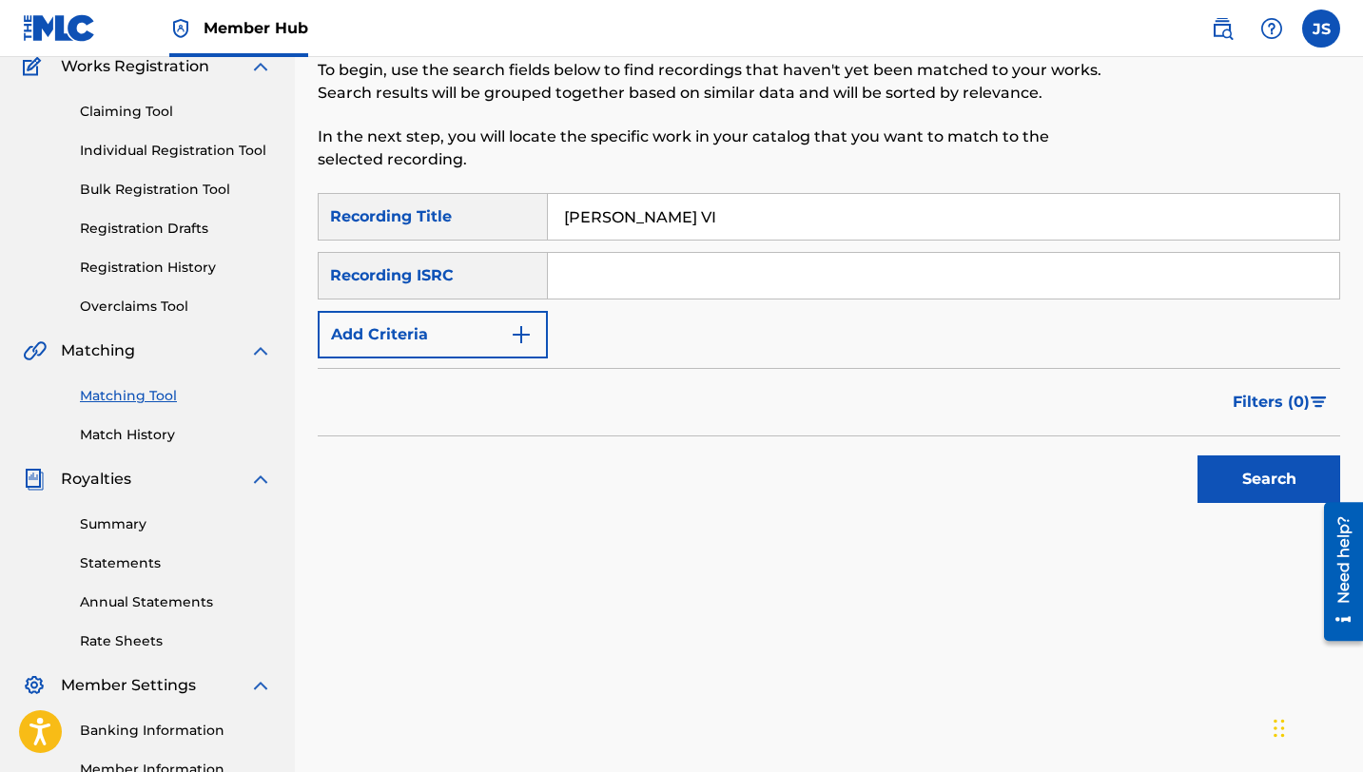
type input "[PERSON_NAME] VI"
click at [1197, 456] on button "Search" at bounding box center [1268, 480] width 143 height 48
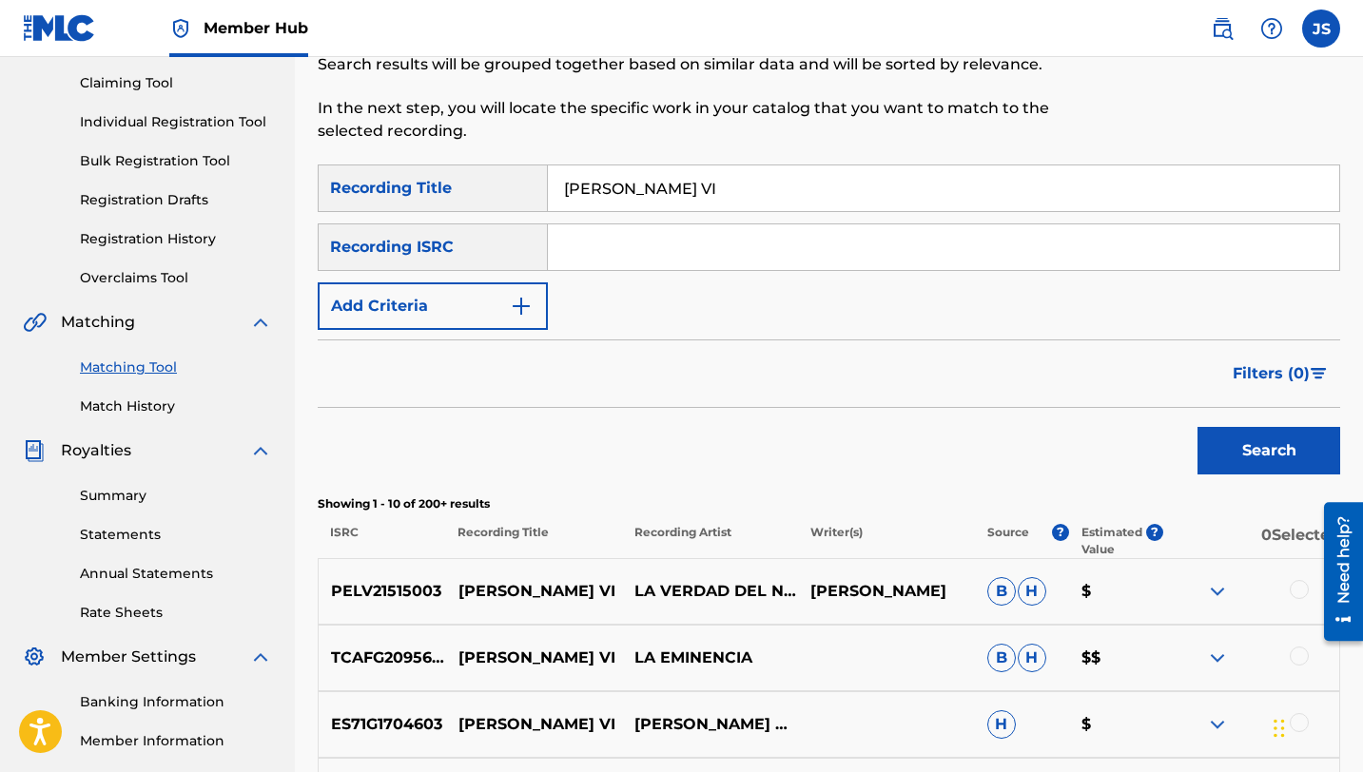
scroll to position [202, 0]
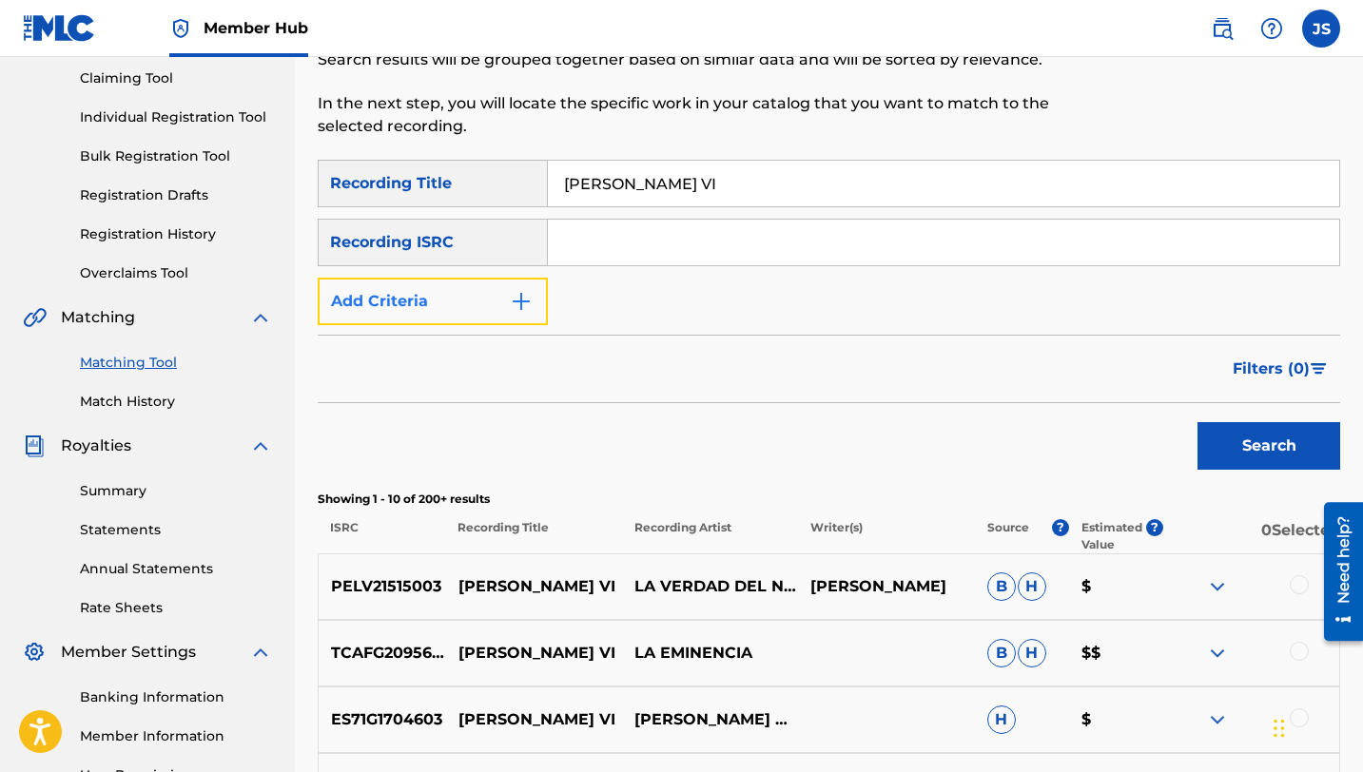
click at [478, 312] on button "Add Criteria" at bounding box center [433, 302] width 230 height 48
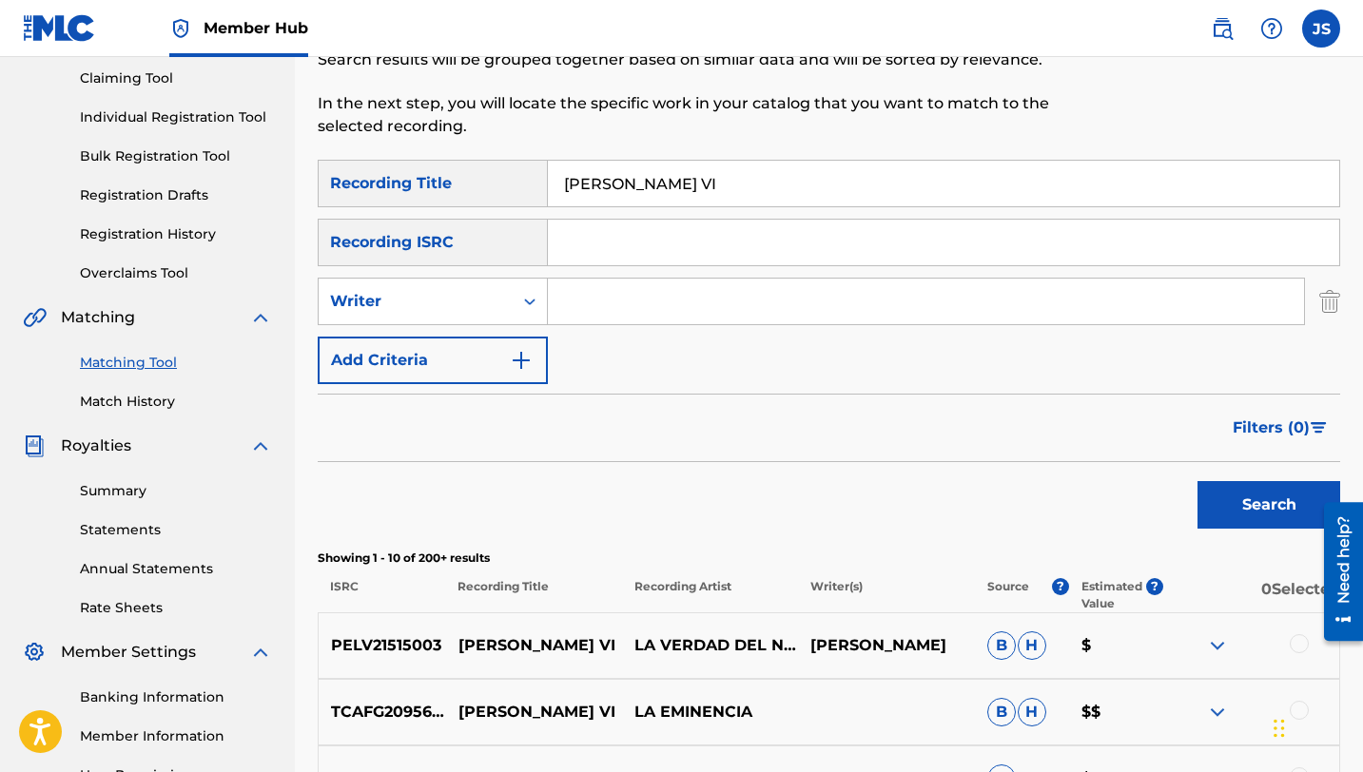
click at [651, 291] on input "Search Form" at bounding box center [926, 302] width 756 height 46
type input "[PERSON_NAME]"
click at [1197, 481] on button "Search" at bounding box center [1268, 505] width 143 height 48
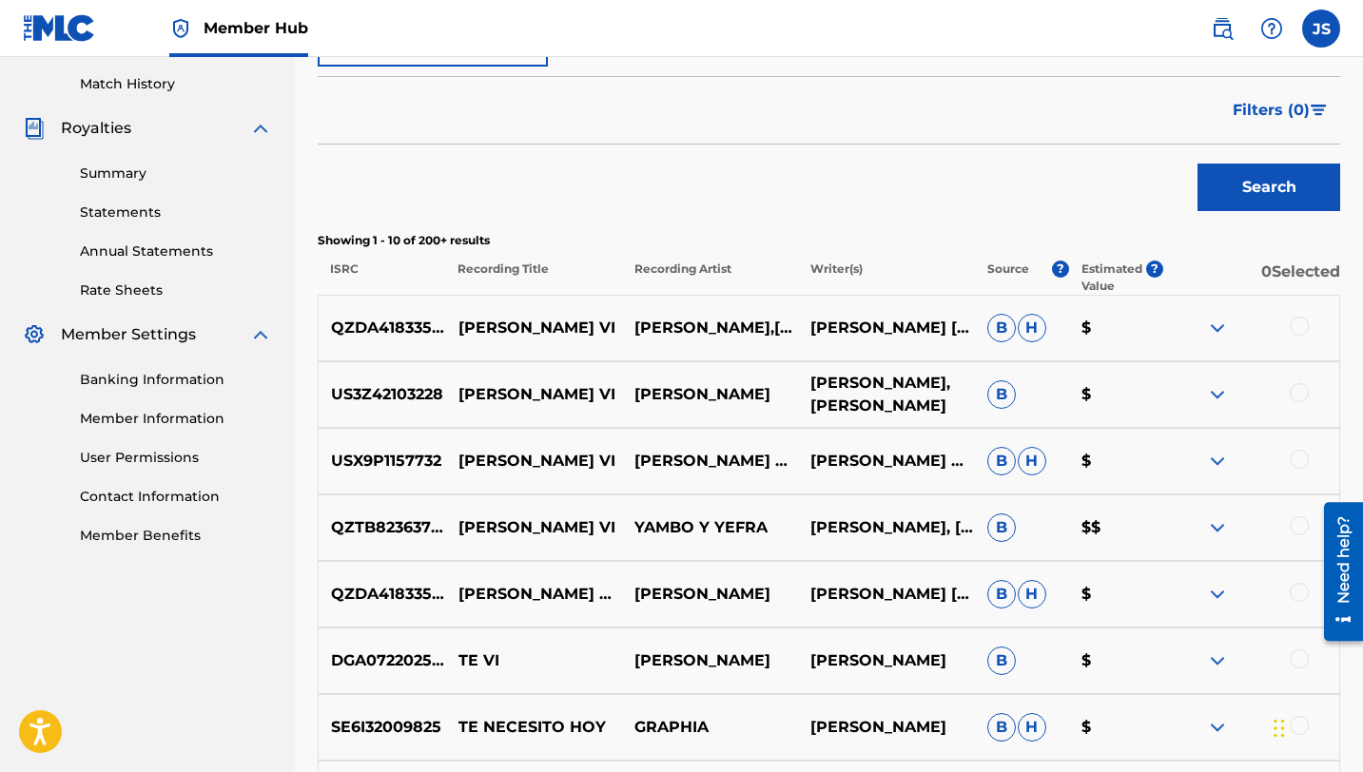
scroll to position [536, 0]
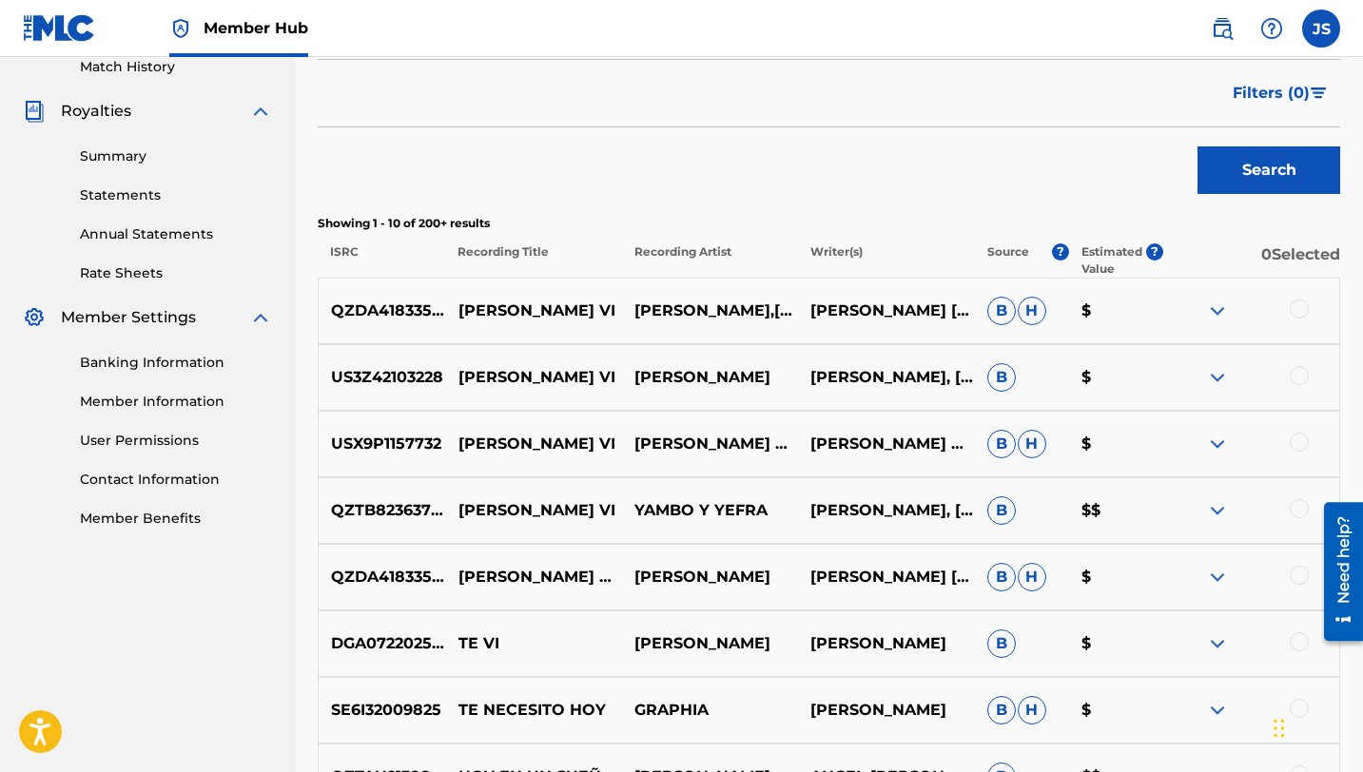
click at [1298, 369] on div at bounding box center [1299, 375] width 19 height 19
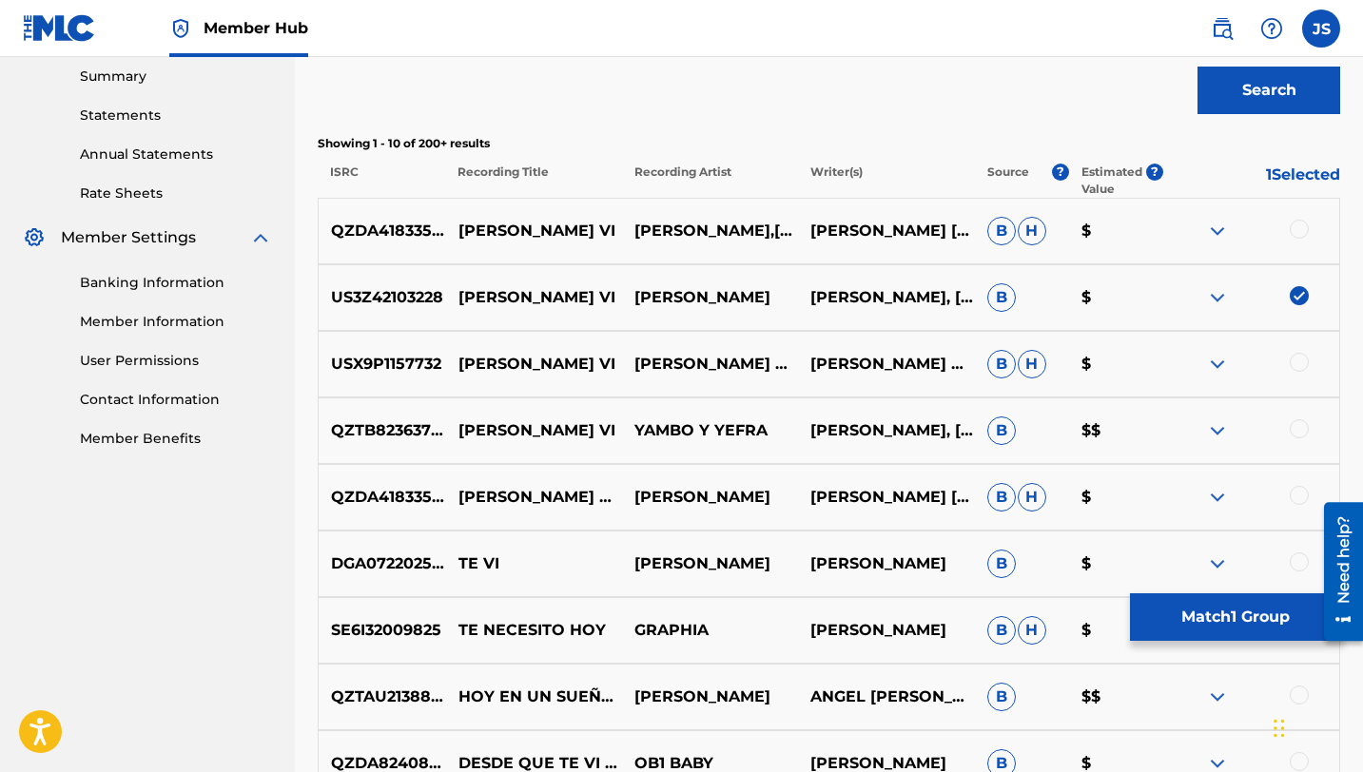
scroll to position [617, 0]
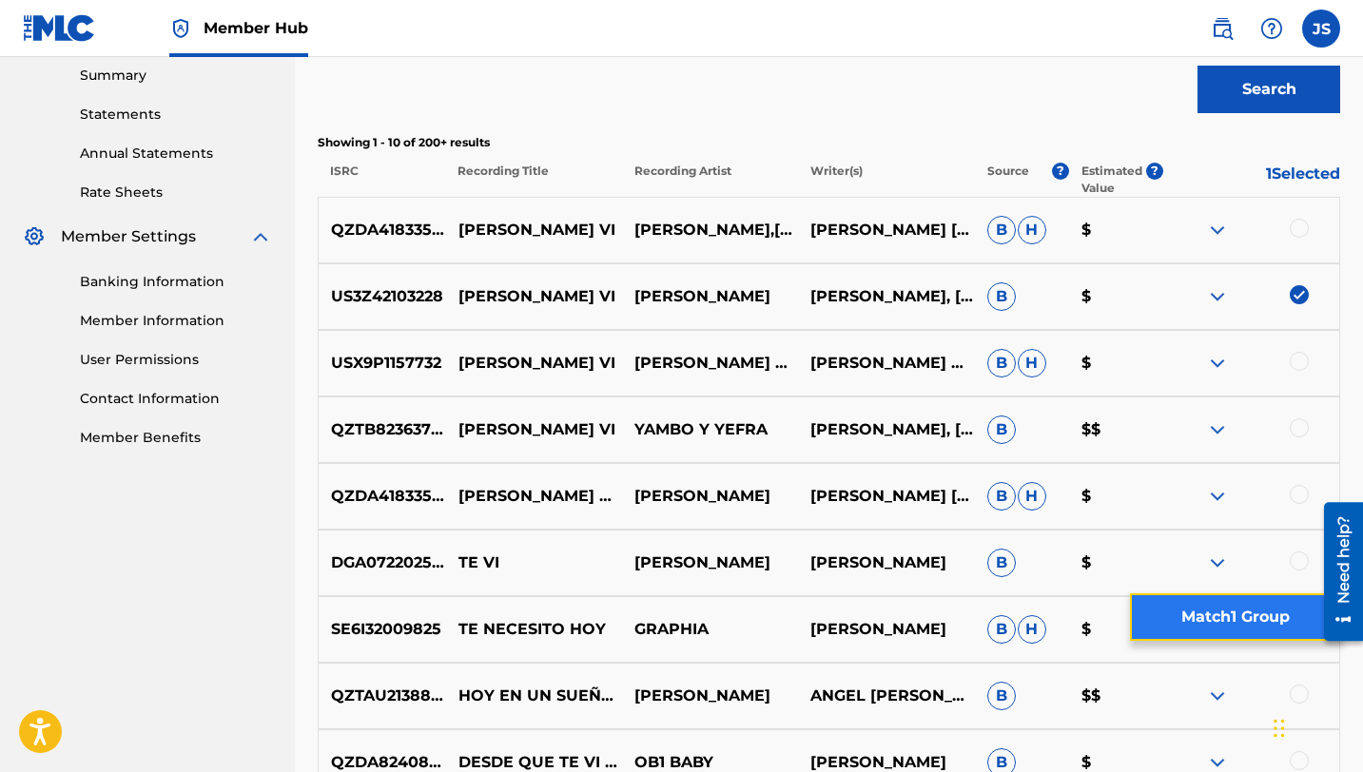
click at [1183, 617] on button "Match 1 Group" at bounding box center [1235, 617] width 210 height 48
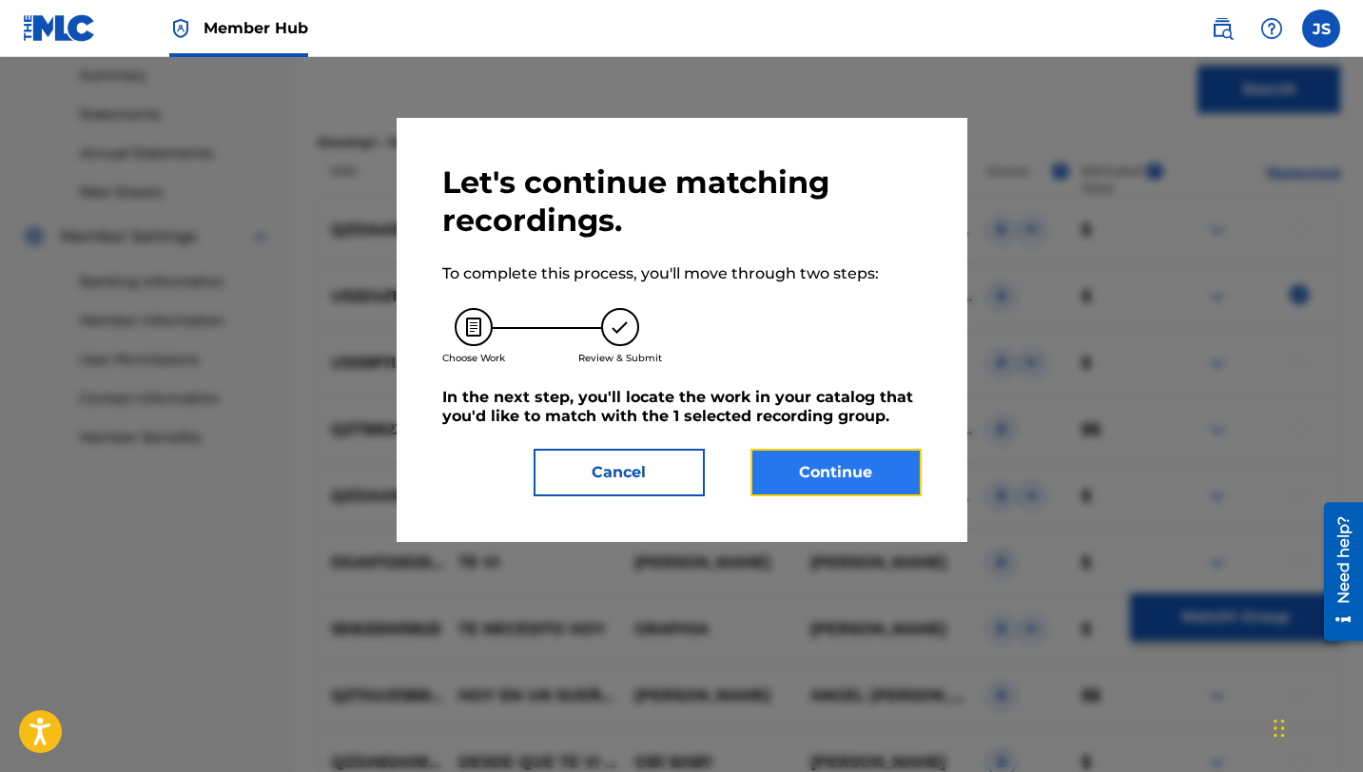
click at [800, 478] on button "Continue" at bounding box center [835, 473] width 171 height 48
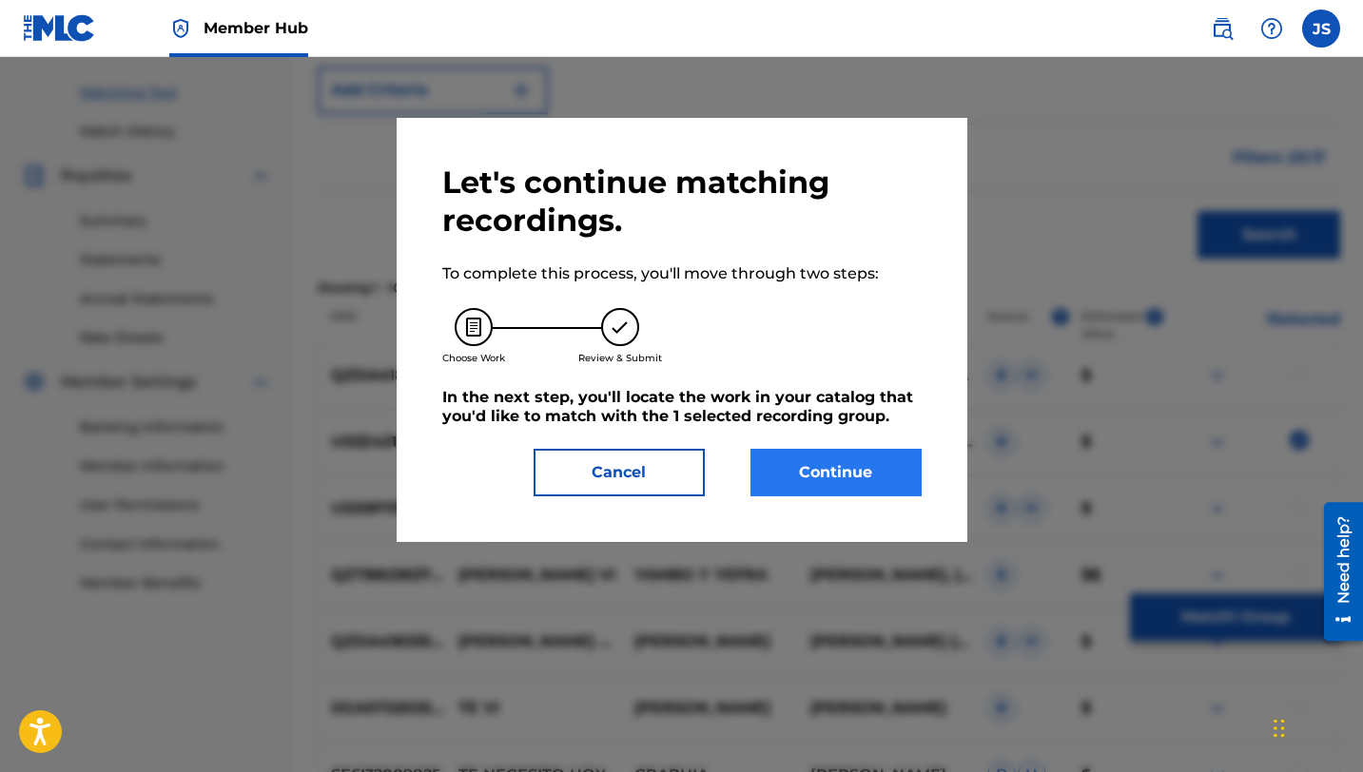
scroll to position [495, 0]
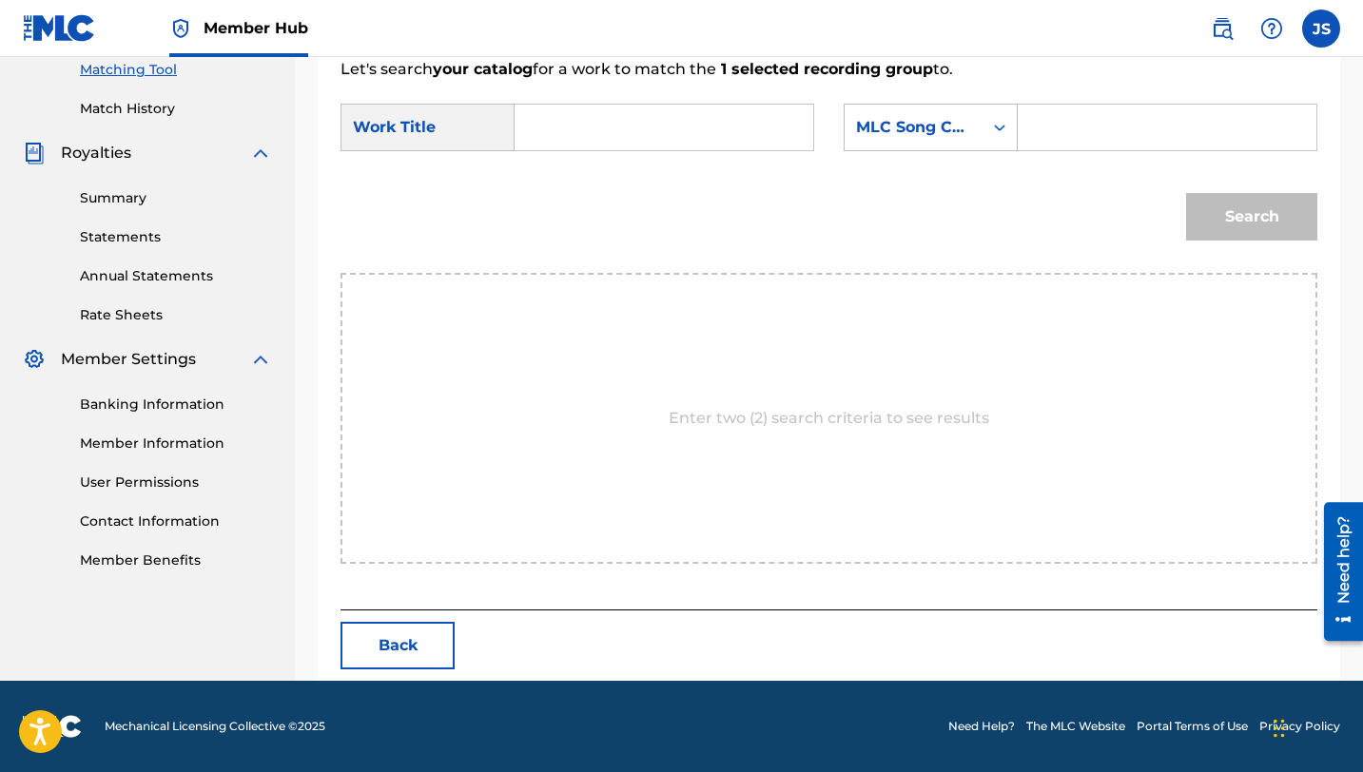
click at [728, 129] on input "Search Form" at bounding box center [664, 128] width 266 height 46
paste input "[PERSON_NAME] VI"
type input "[PERSON_NAME] VI"
click at [1028, 130] on div "Search Form" at bounding box center [1168, 128] width 300 height 48
click at [1039, 126] on input "Search Form" at bounding box center [1167, 128] width 266 height 46
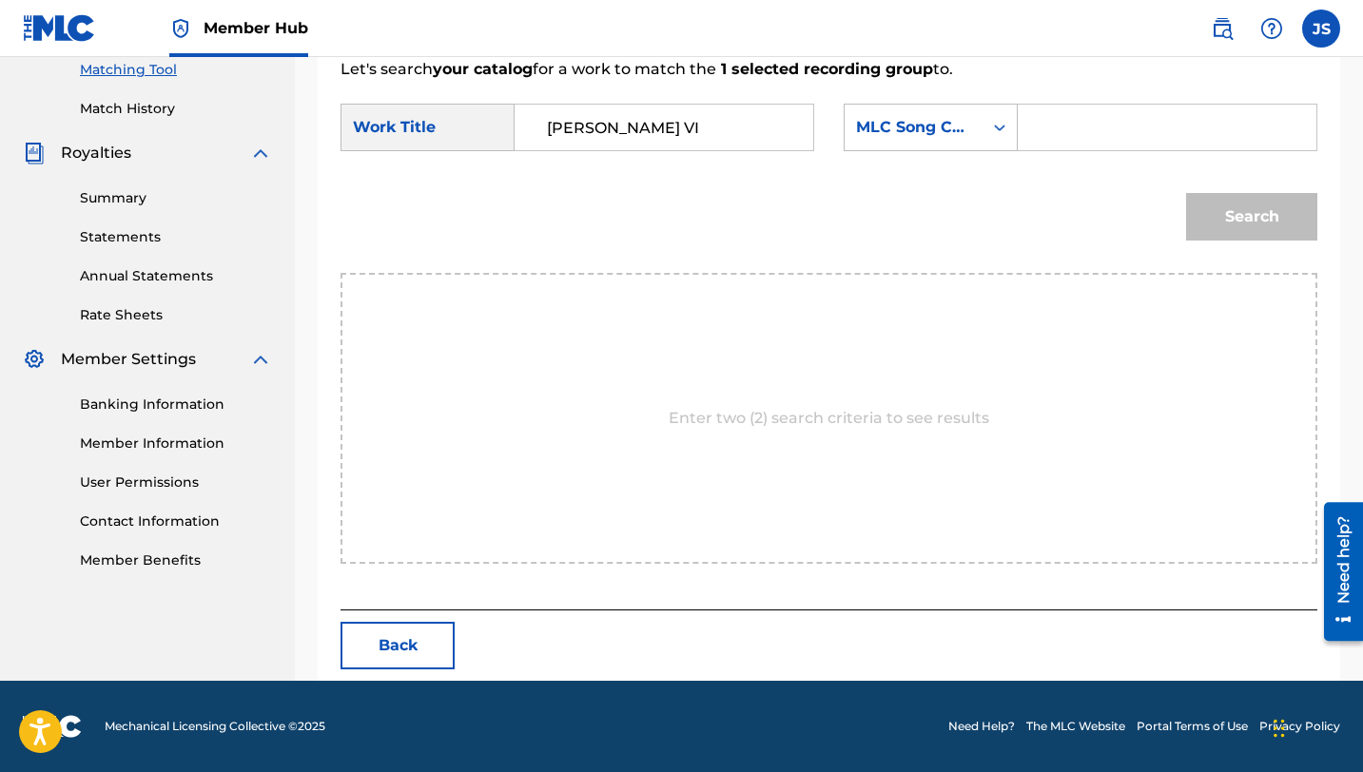
paste input "HP8EPK"
type input "HP8EPK"
click at [1186, 193] on button "Search" at bounding box center [1251, 217] width 131 height 48
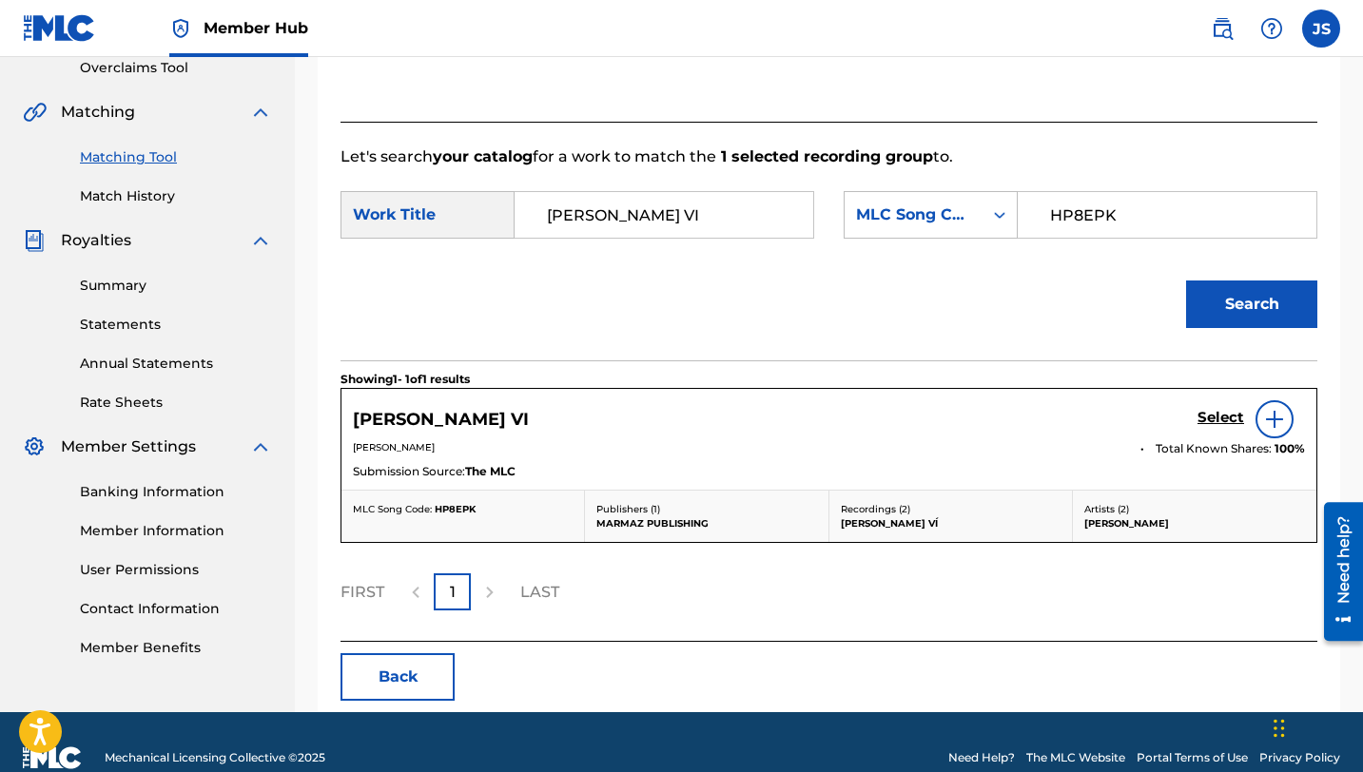
scroll to position [438, 0]
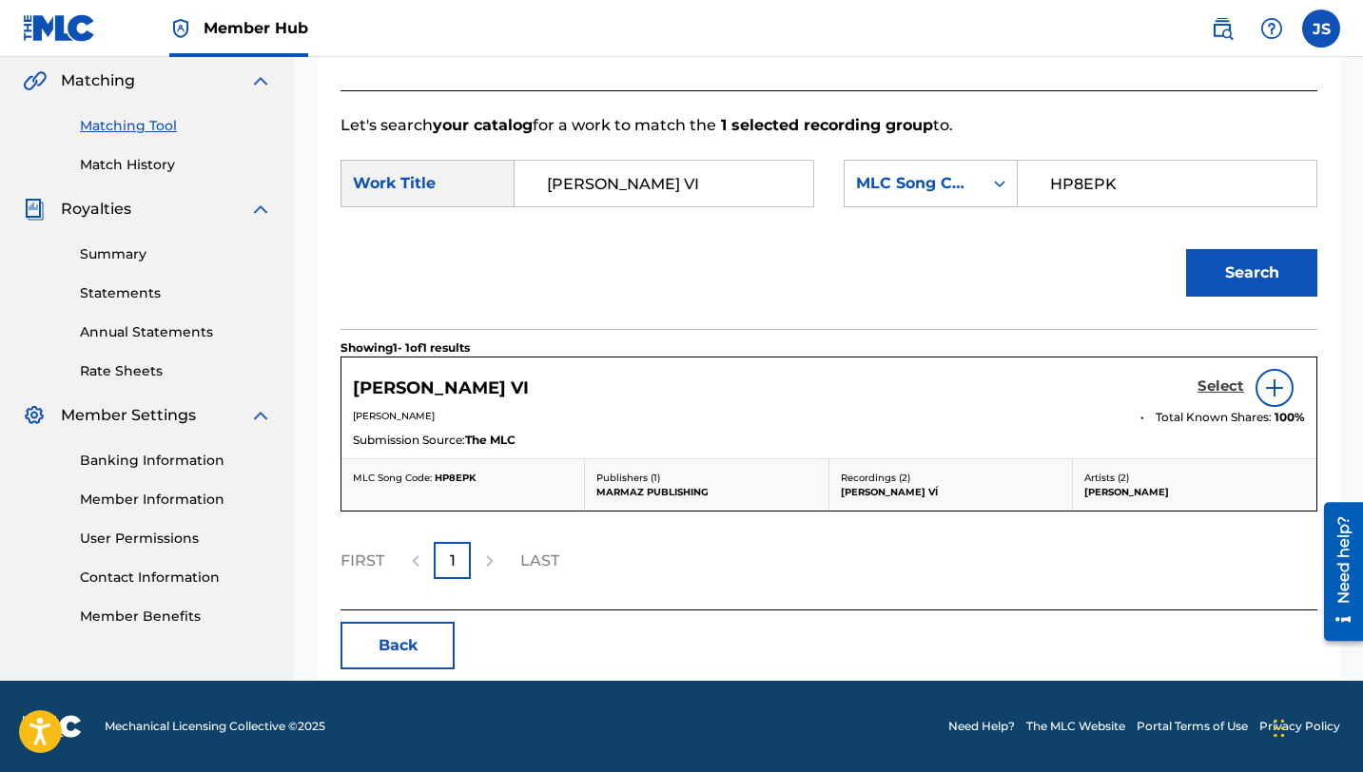
click at [1225, 389] on h5 "Select" at bounding box center [1220, 387] width 47 height 18
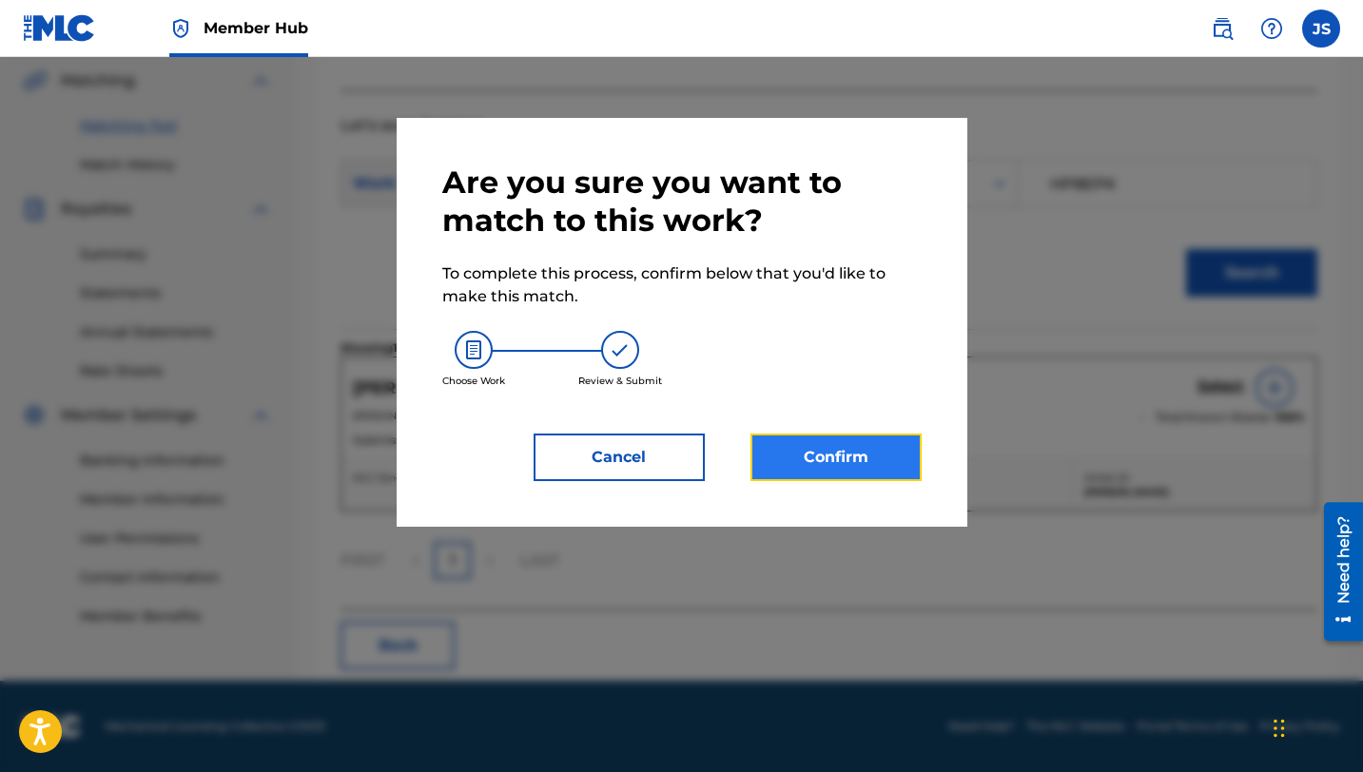
click at [909, 459] on button "Confirm" at bounding box center [835, 458] width 171 height 48
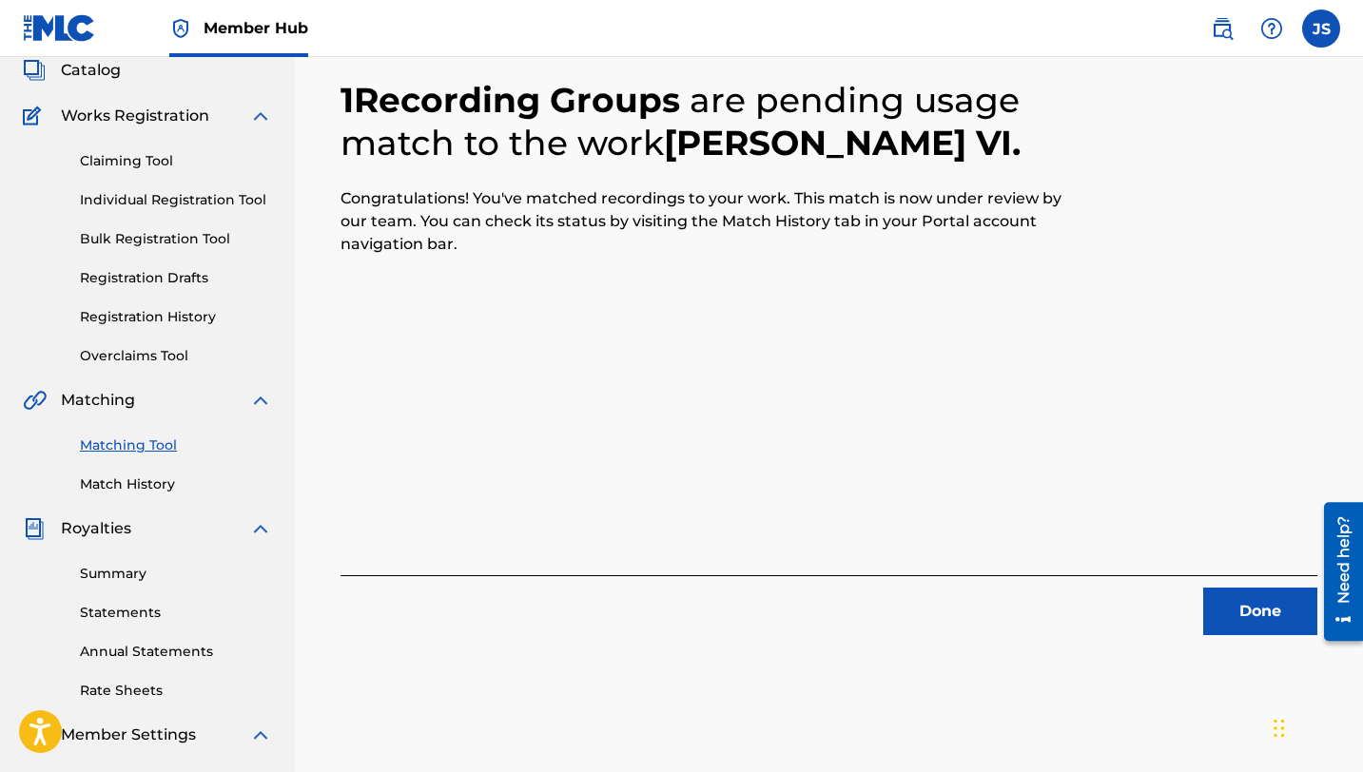
scroll to position [47, 0]
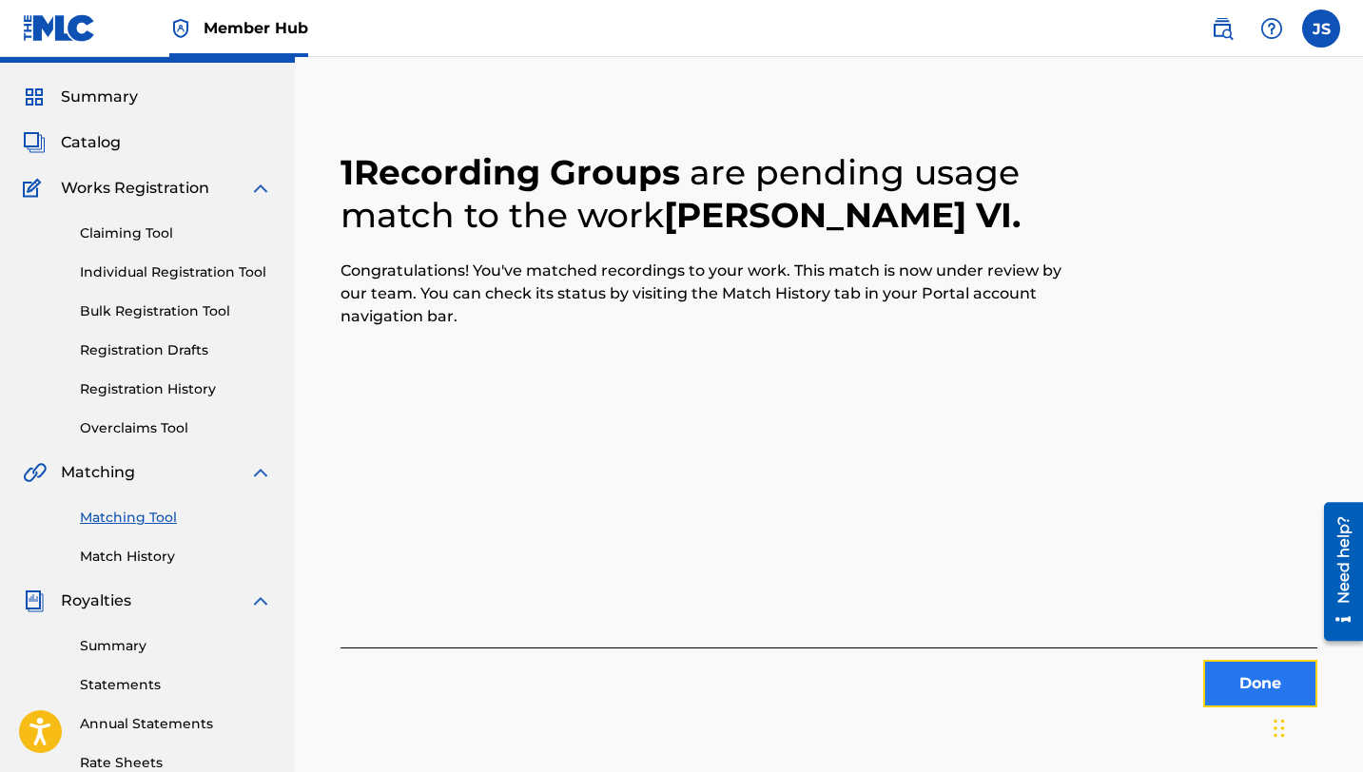
click at [1233, 661] on button "Done" at bounding box center [1260, 684] width 114 height 48
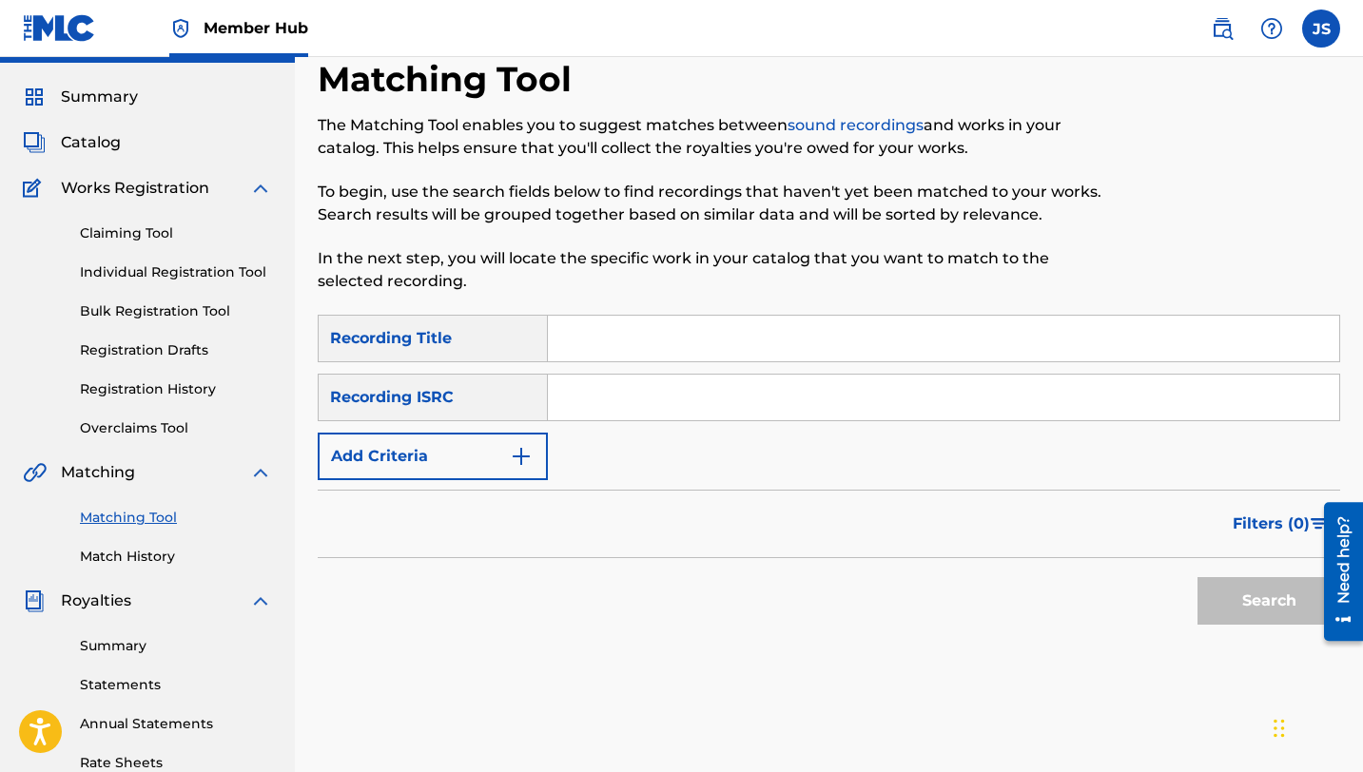
click at [811, 328] on input "Search Form" at bounding box center [943, 339] width 791 height 46
paste input "LA APUREÑITA DE ORO (feat. [PERSON_NAME])"
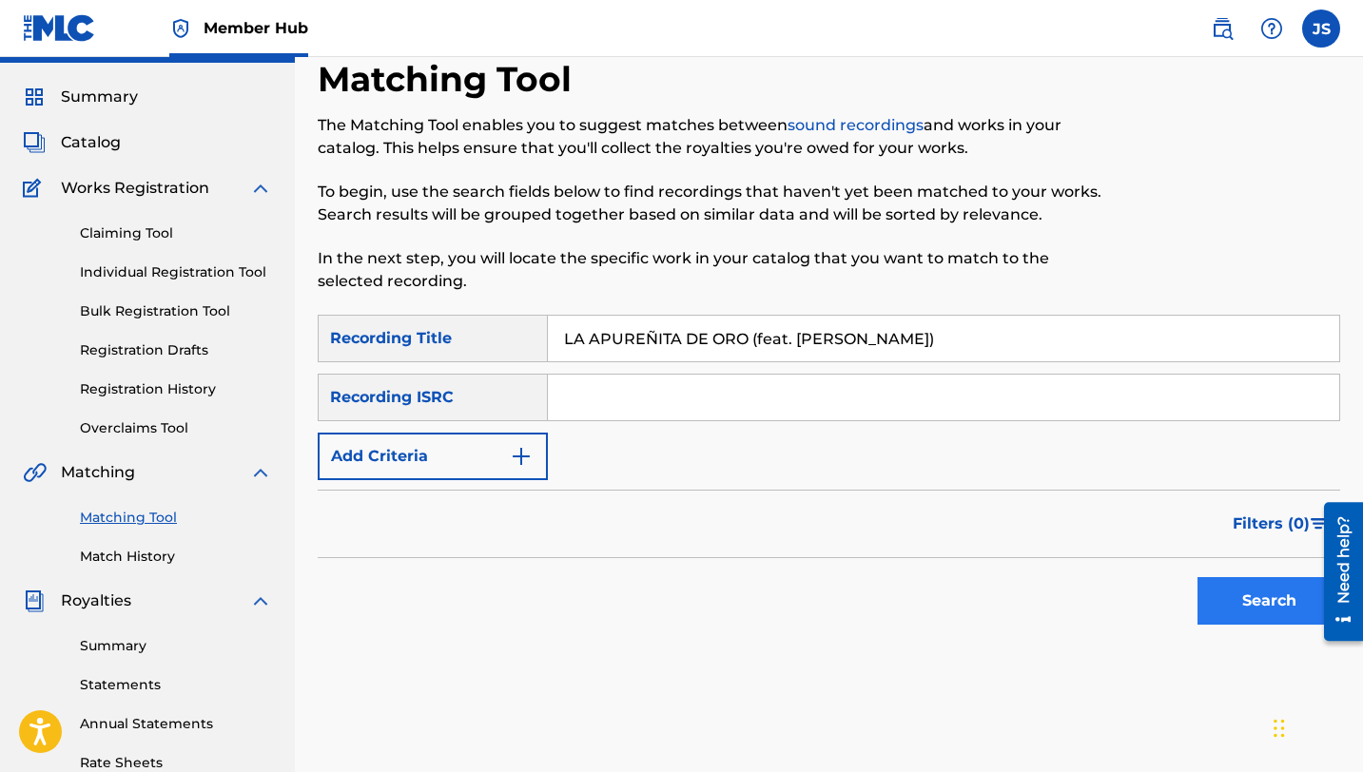
type input "LA APUREÑITA DE ORO (feat. [PERSON_NAME])"
click at [1220, 606] on button "Search" at bounding box center [1268, 601] width 143 height 48
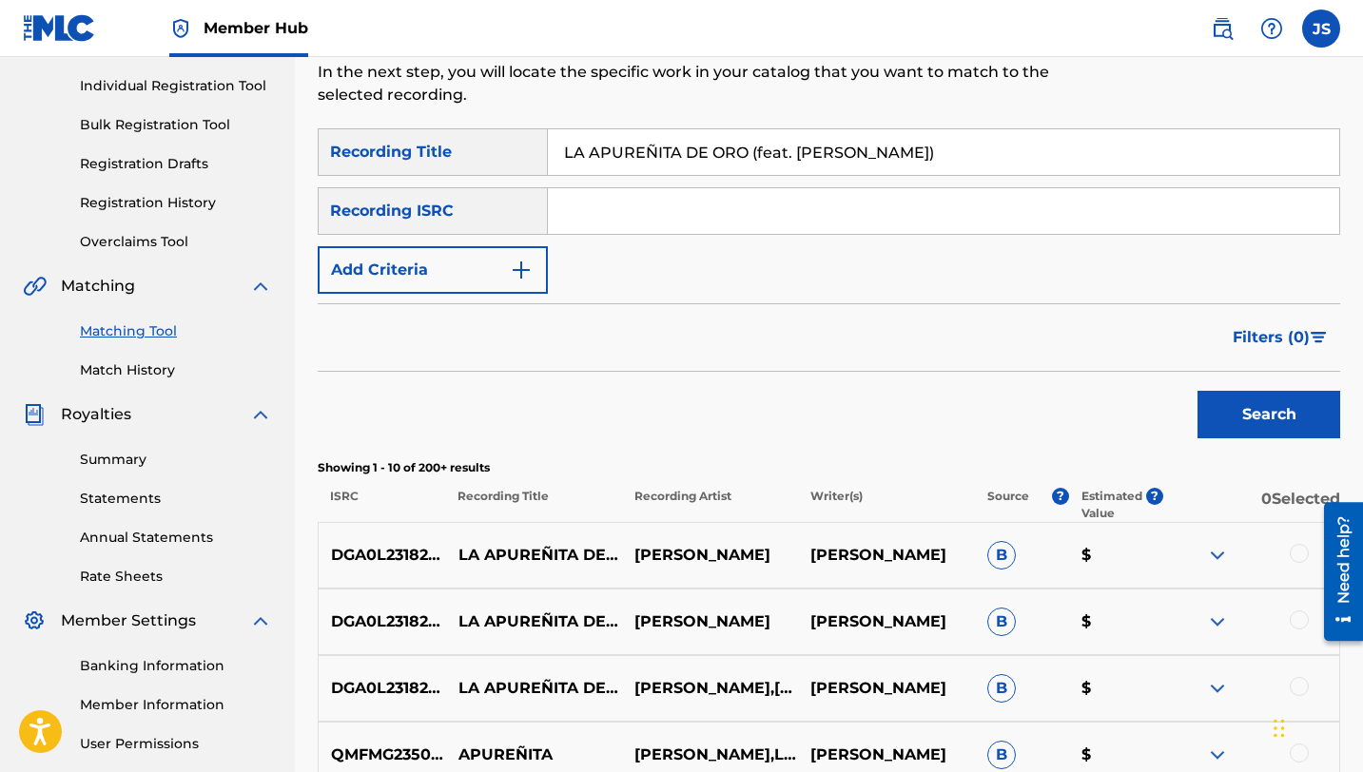
scroll to position [301, 0]
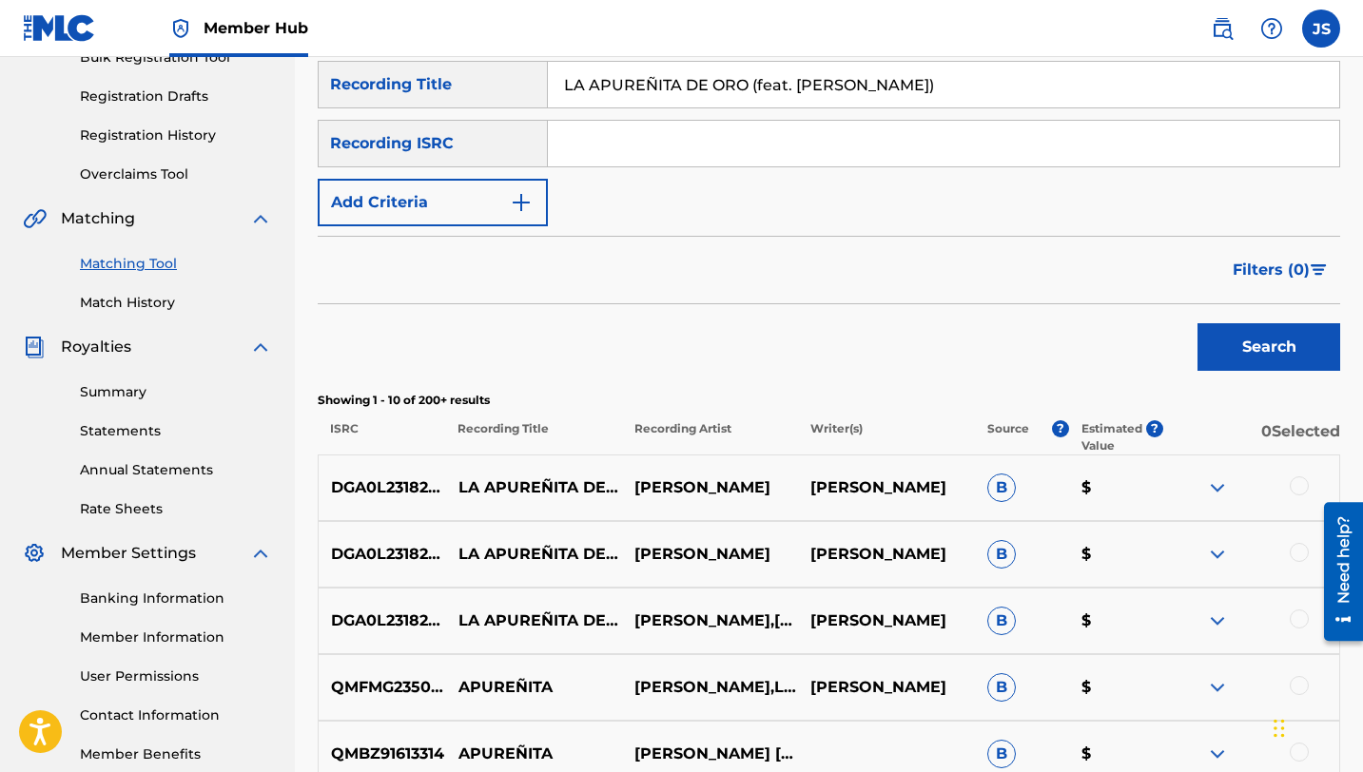
click at [1295, 485] on div at bounding box center [1299, 485] width 19 height 19
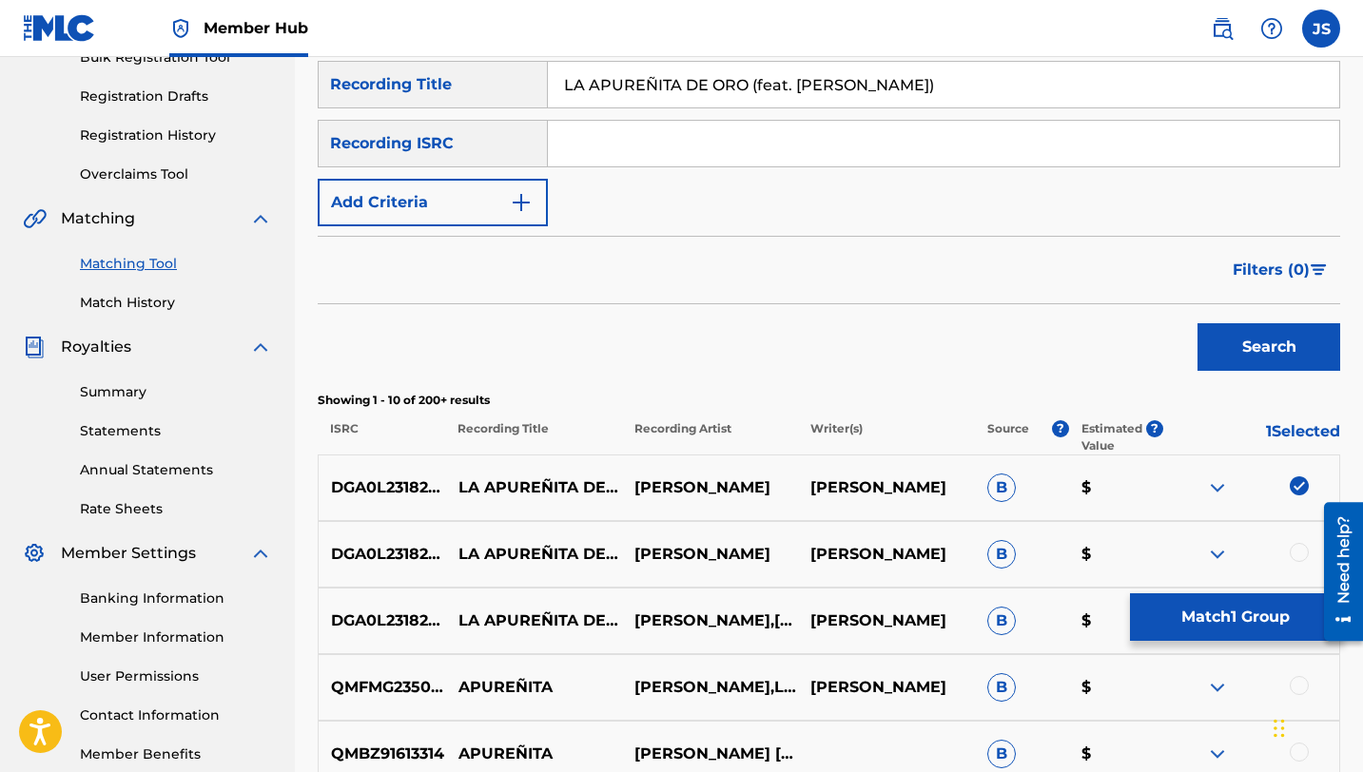
click at [1298, 548] on div at bounding box center [1299, 552] width 19 height 19
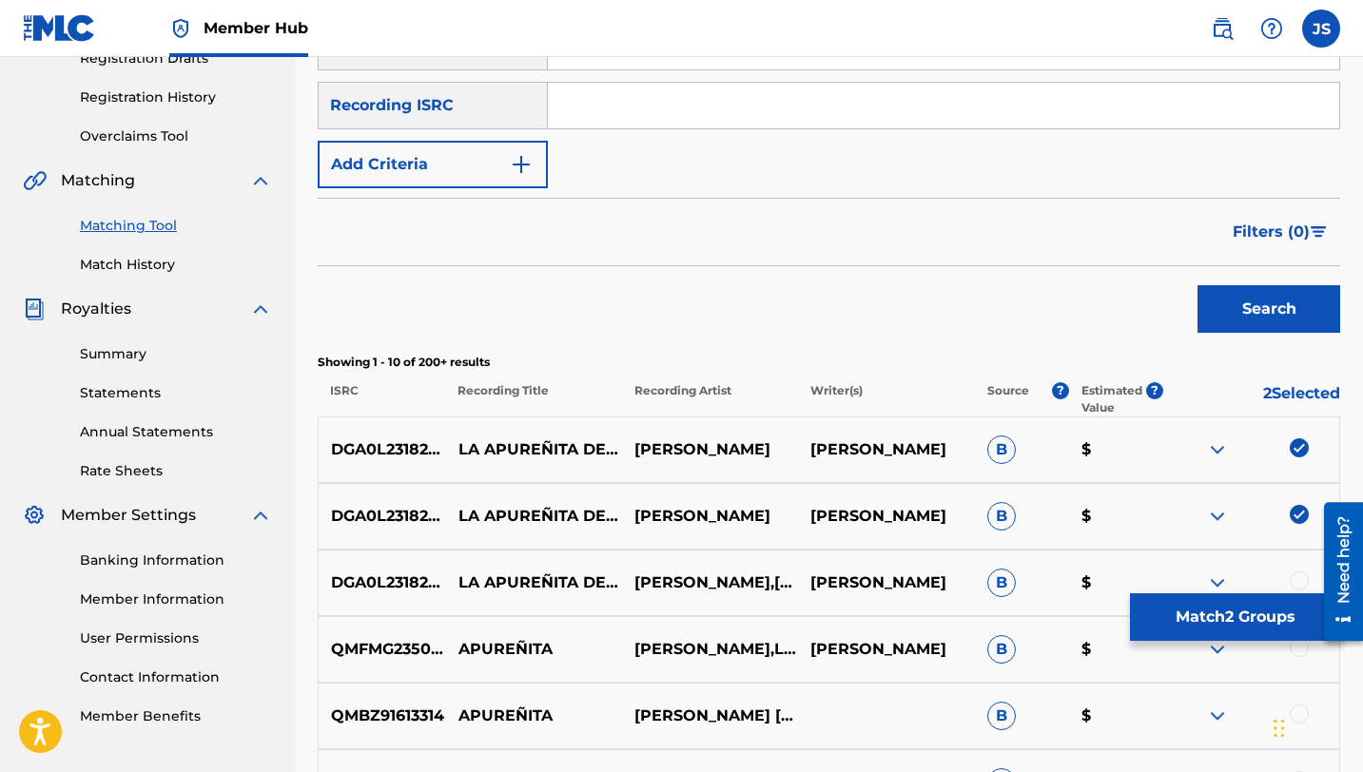
scroll to position [379, 0]
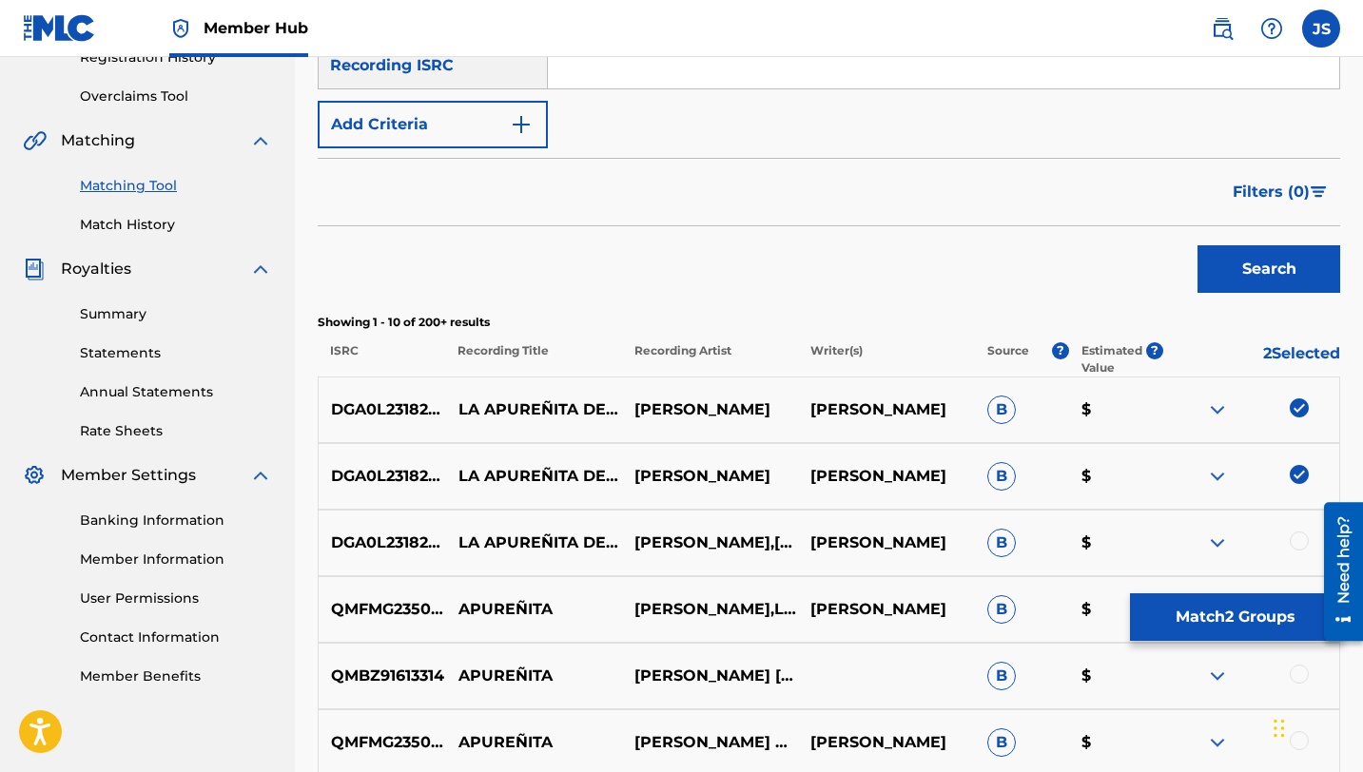
click at [1298, 546] on div at bounding box center [1299, 541] width 19 height 19
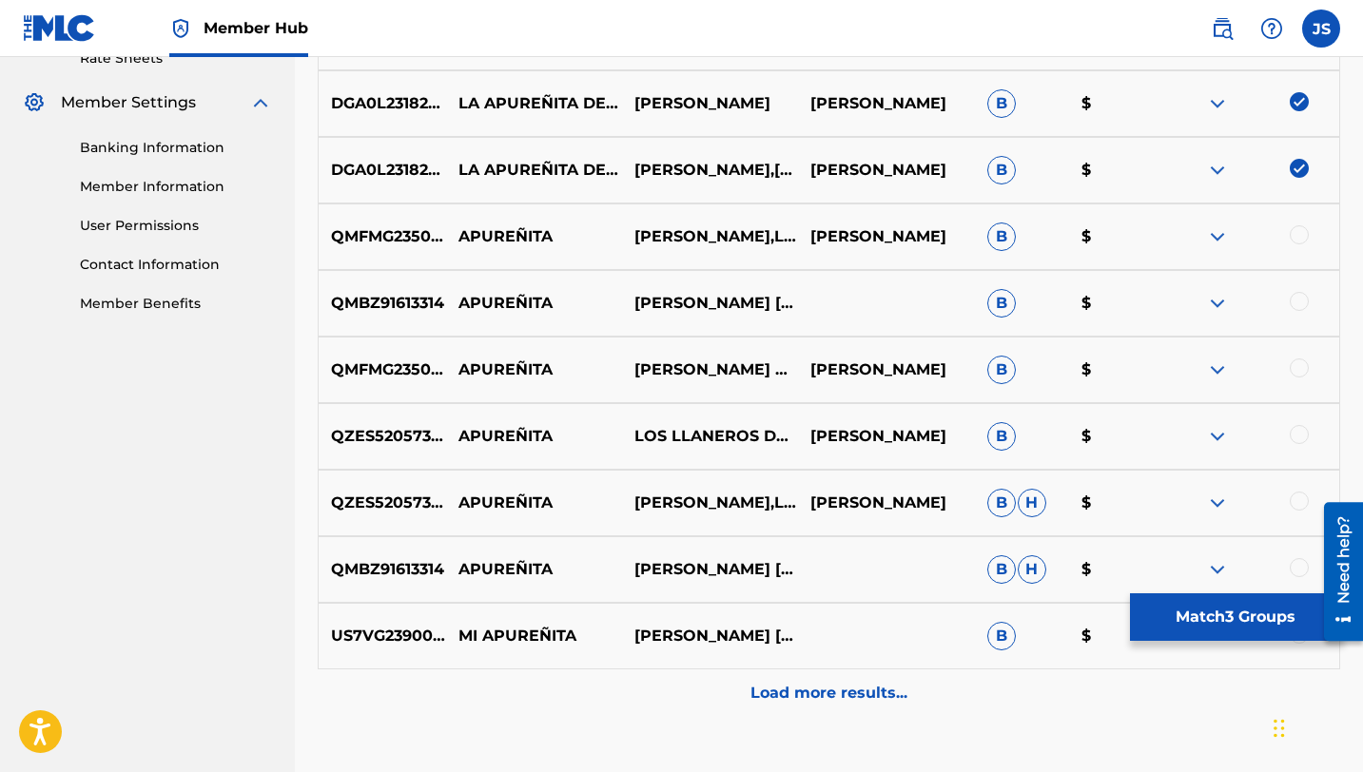
scroll to position [754, 0]
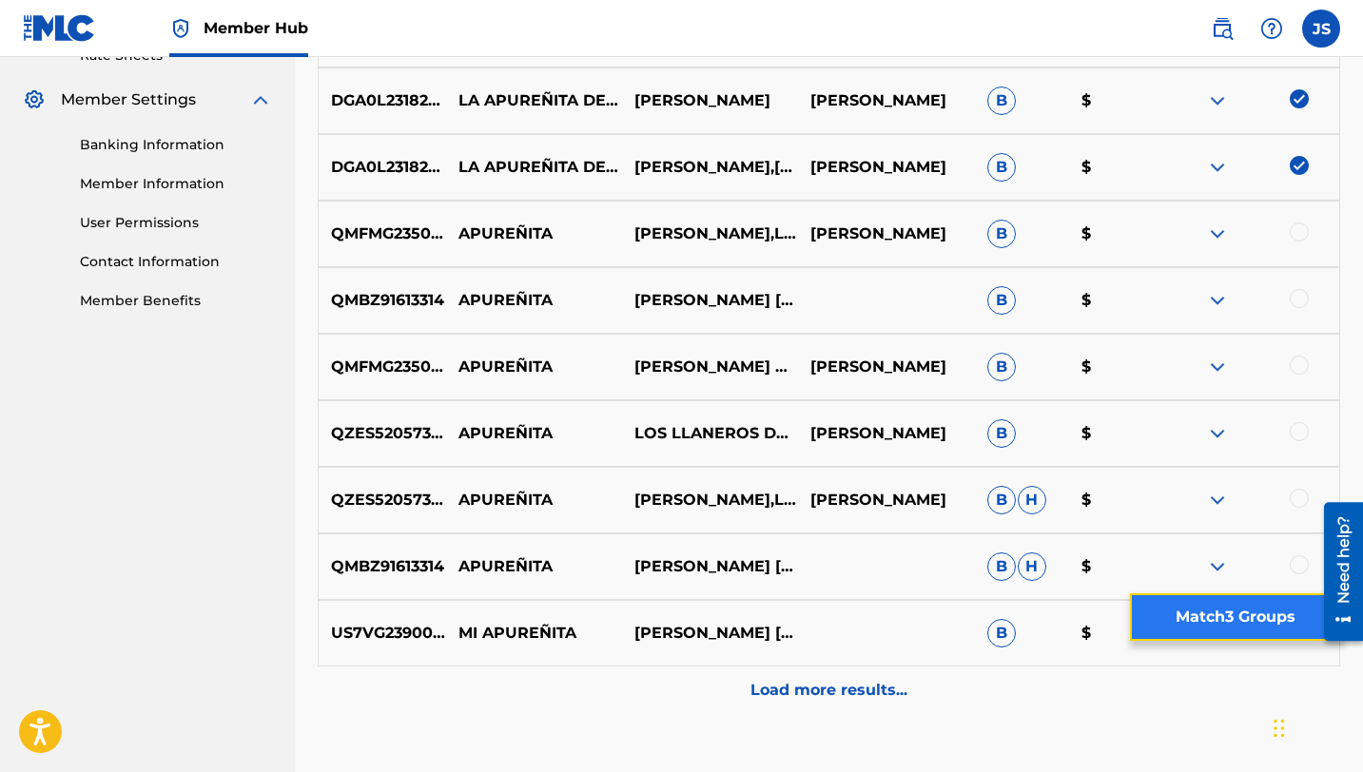
click at [1200, 612] on button "Match 3 Groups" at bounding box center [1235, 617] width 210 height 48
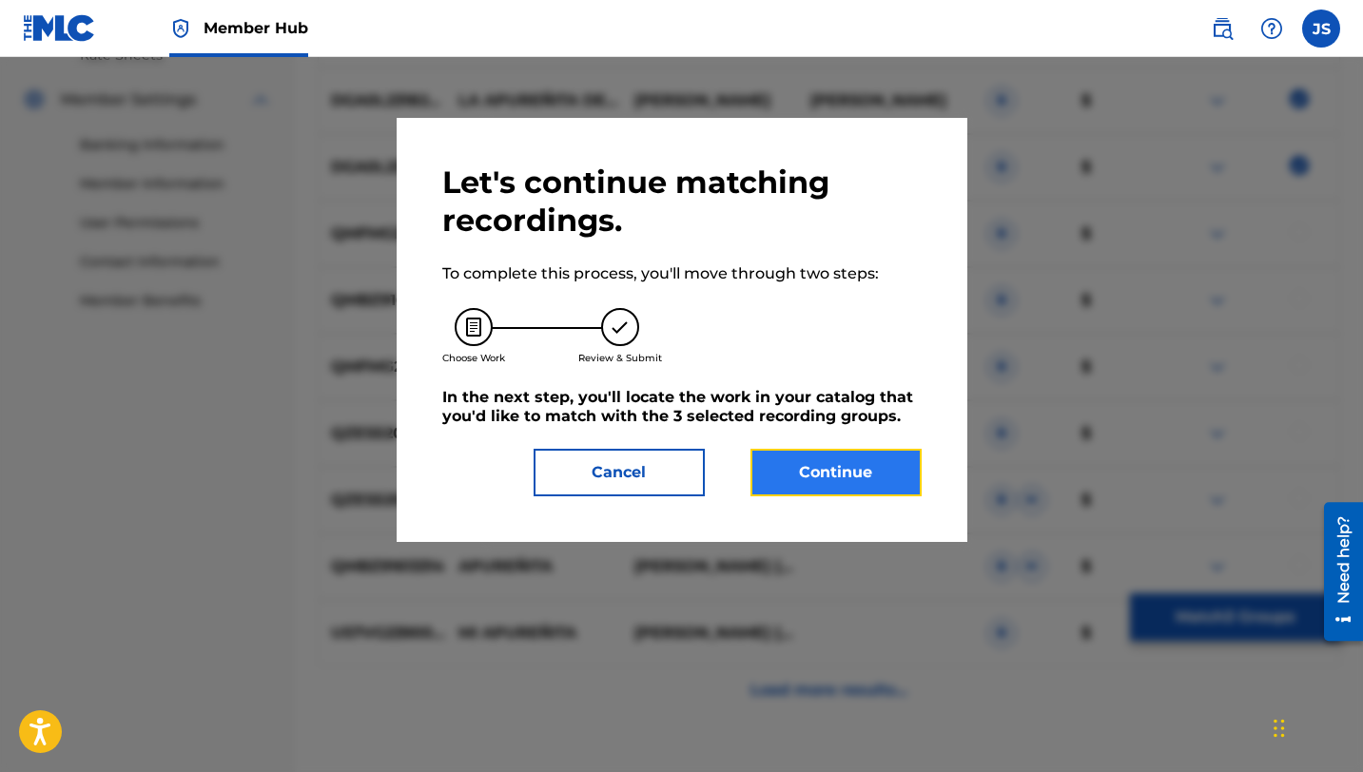
click at [814, 457] on button "Continue" at bounding box center [835, 473] width 171 height 48
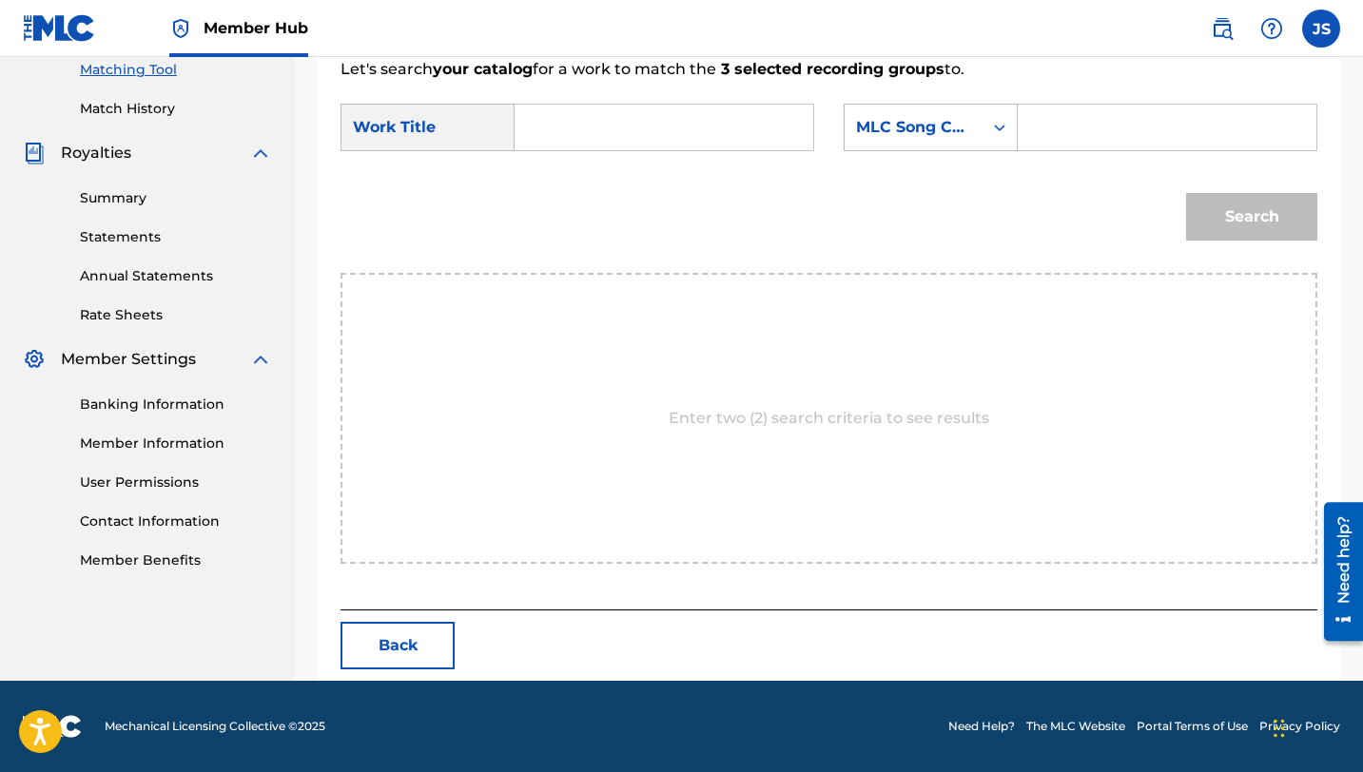
scroll to position [495, 0]
click at [625, 128] on input "Search Form" at bounding box center [664, 128] width 266 height 46
paste input "LA APUREÑITA DE ORO (feat. [PERSON_NAME])"
type input "LA APUREÑITA DE ORO (feat. [PERSON_NAME])"
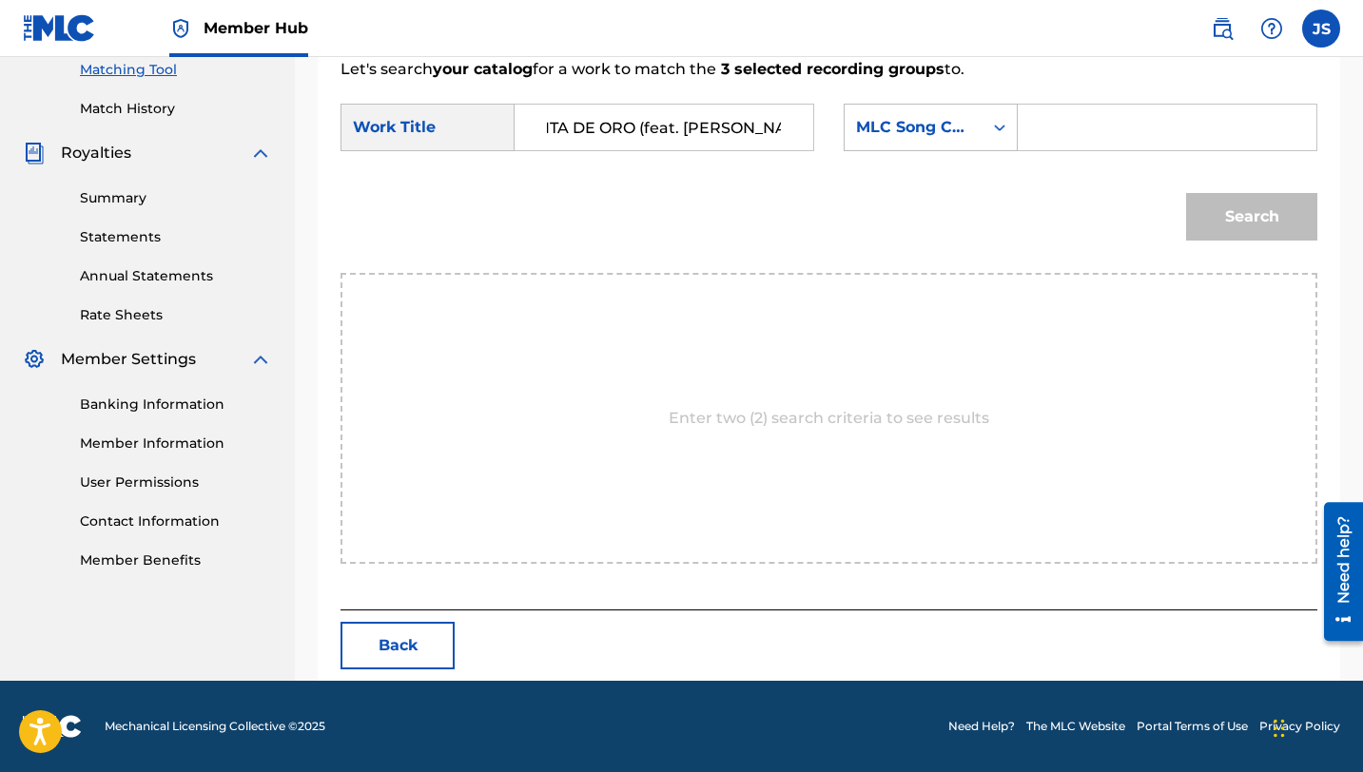
scroll to position [0, 0]
click at [1114, 141] on input "Search Form" at bounding box center [1167, 128] width 266 height 46
paste input "LT6168"
type input "LT6168"
click at [1186, 193] on button "Search" at bounding box center [1251, 217] width 131 height 48
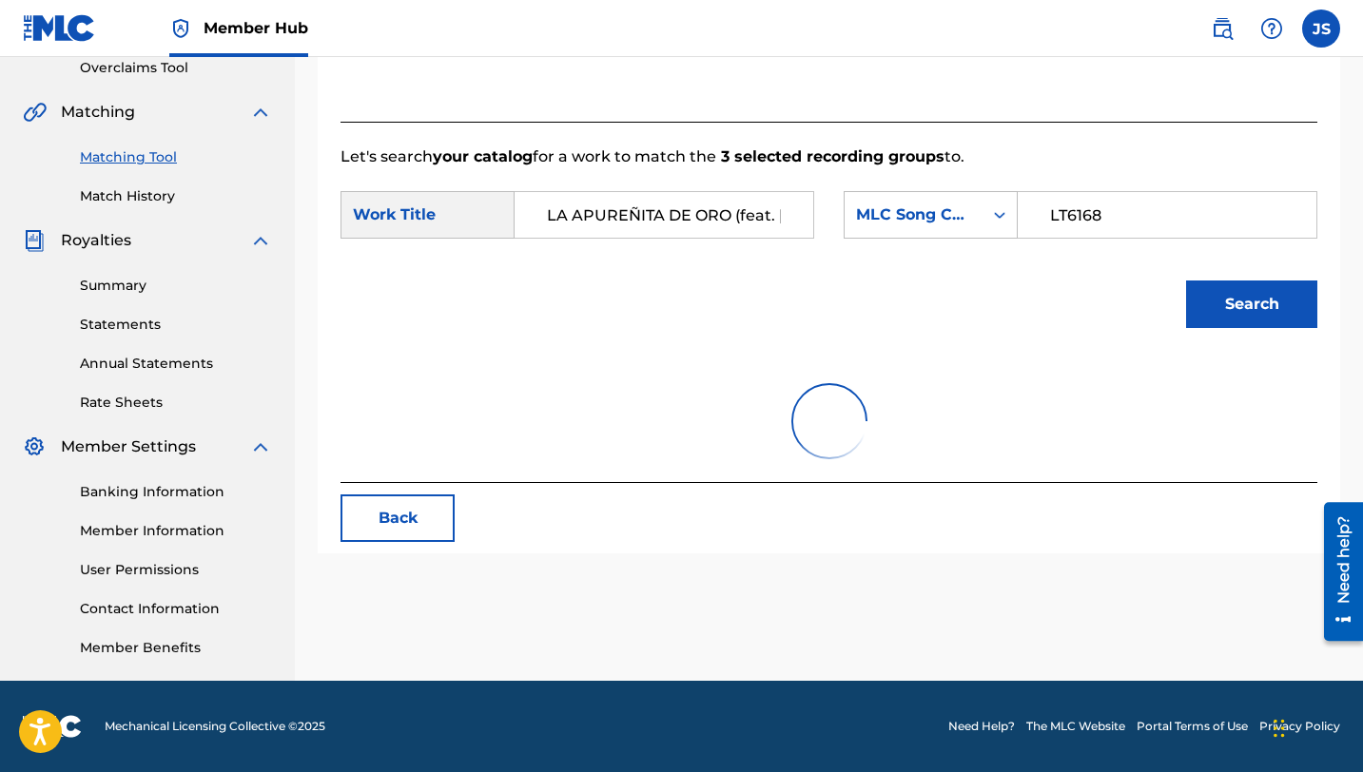
scroll to position [438, 0]
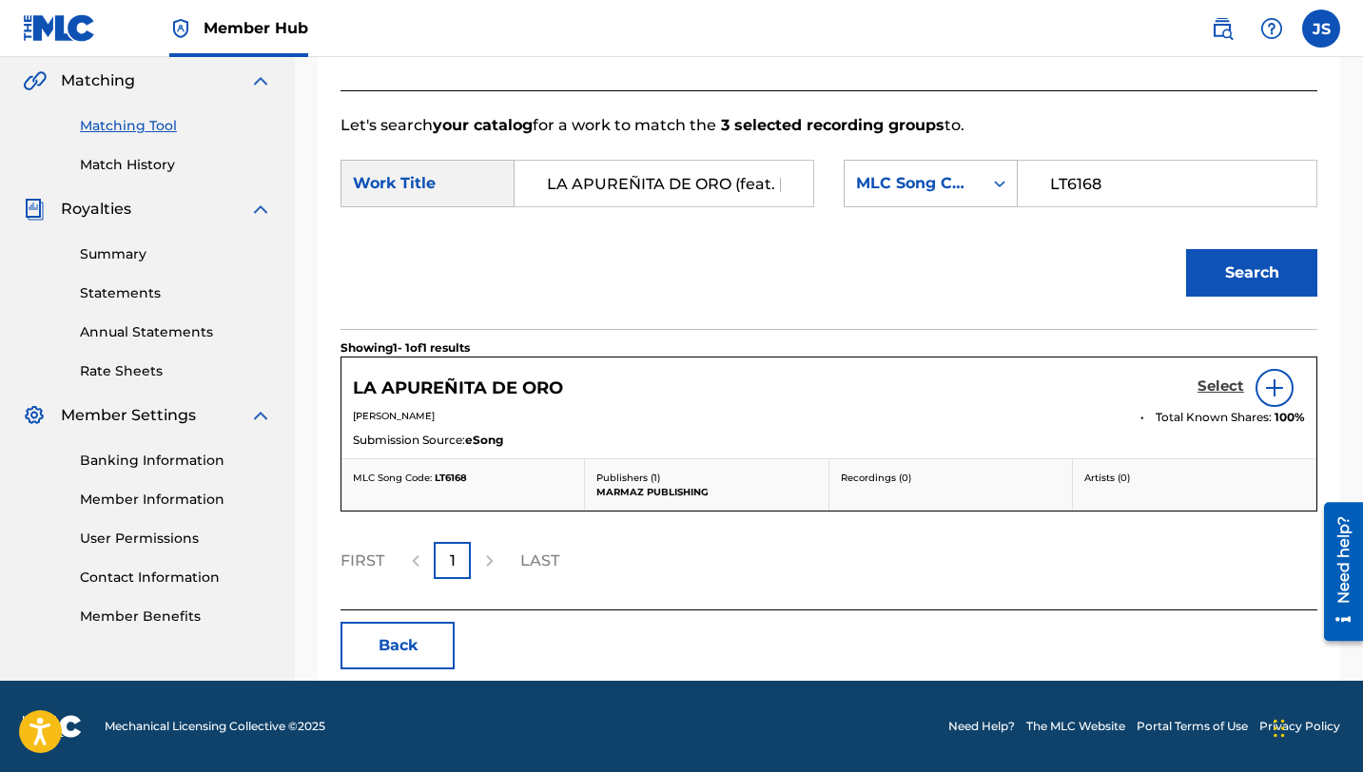
click at [1214, 378] on h5 "Select" at bounding box center [1220, 387] width 47 height 18
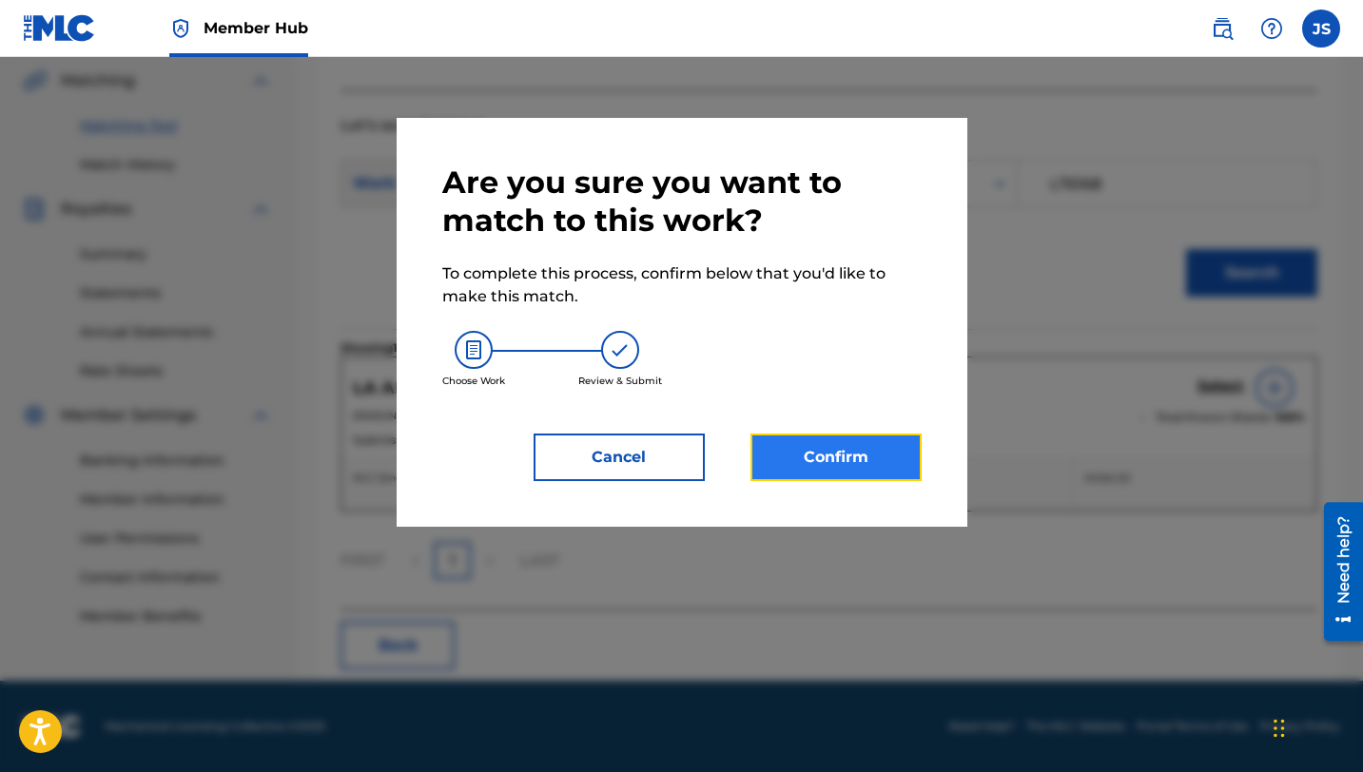
click at [785, 454] on button "Confirm" at bounding box center [835, 458] width 171 height 48
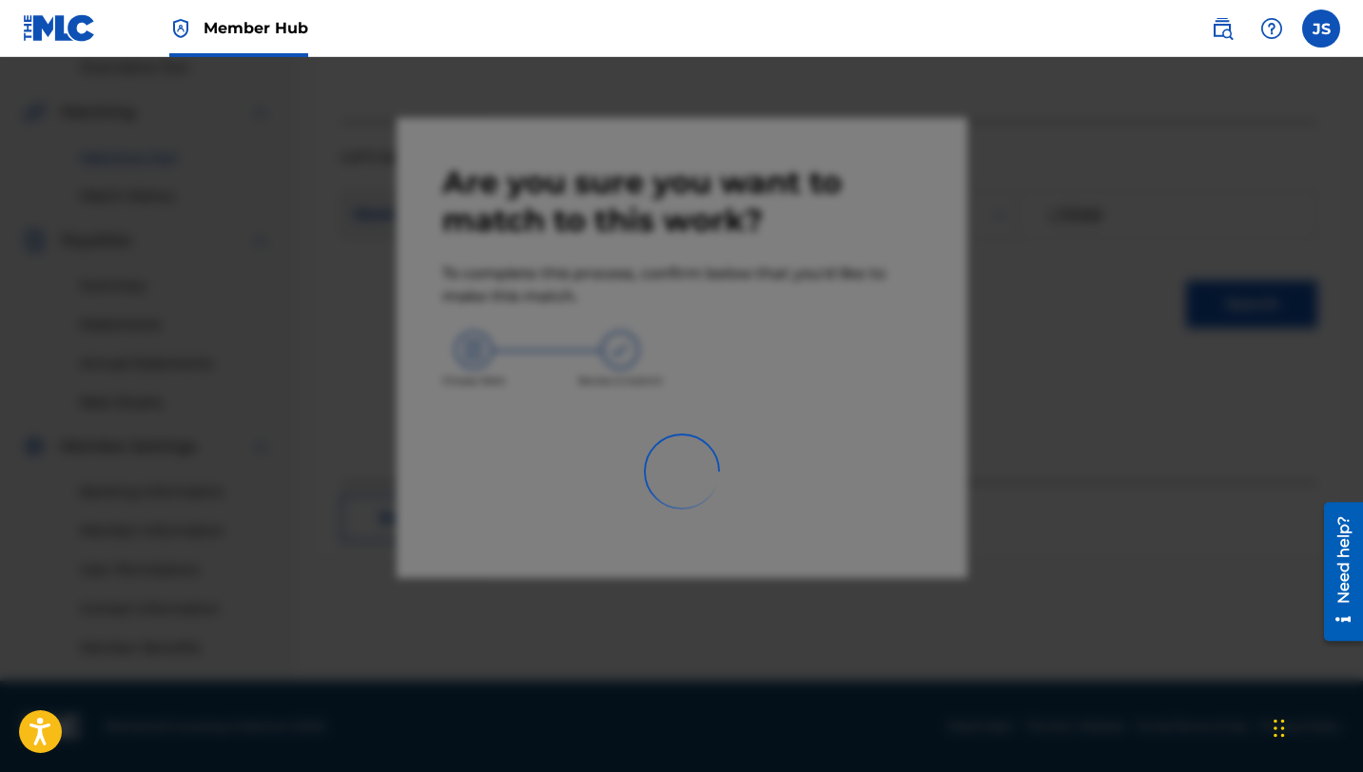
scroll to position [407, 0]
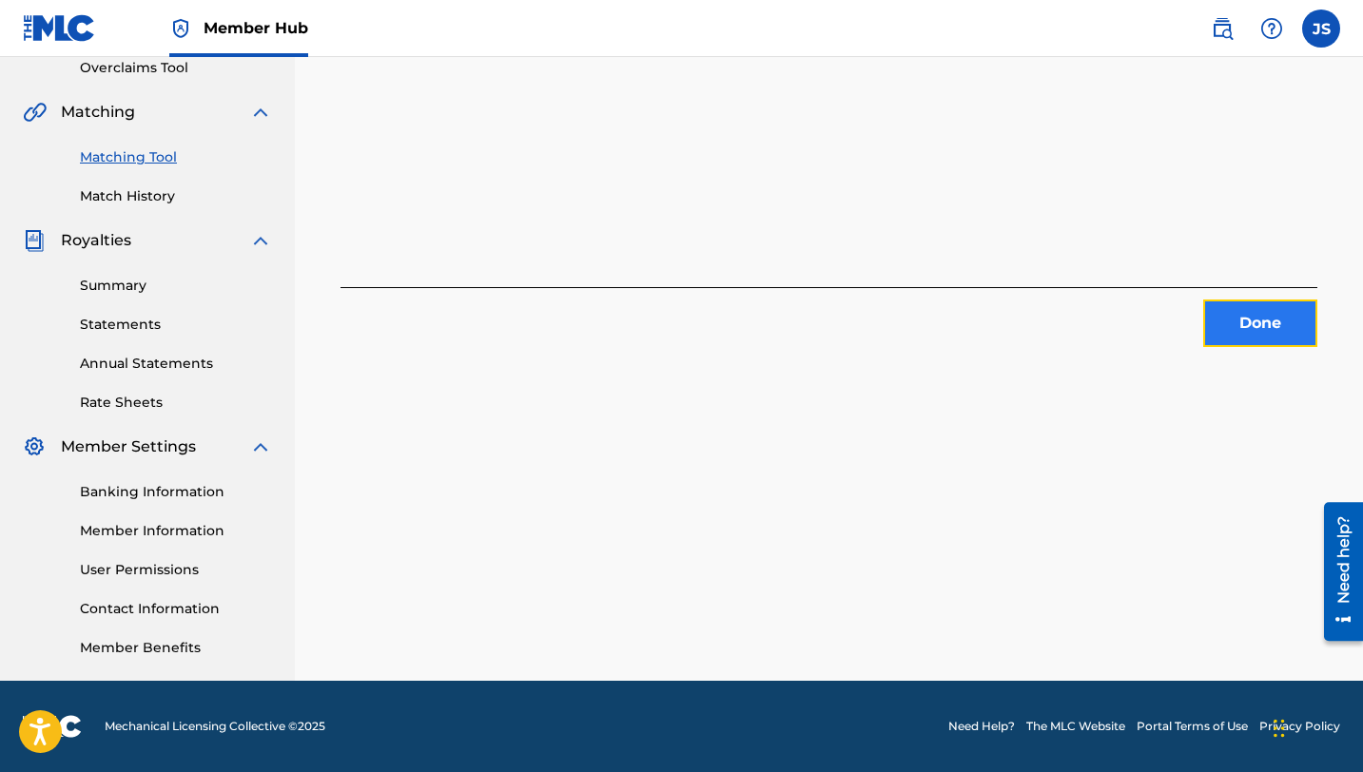
click at [1222, 333] on button "Done" at bounding box center [1260, 324] width 114 height 48
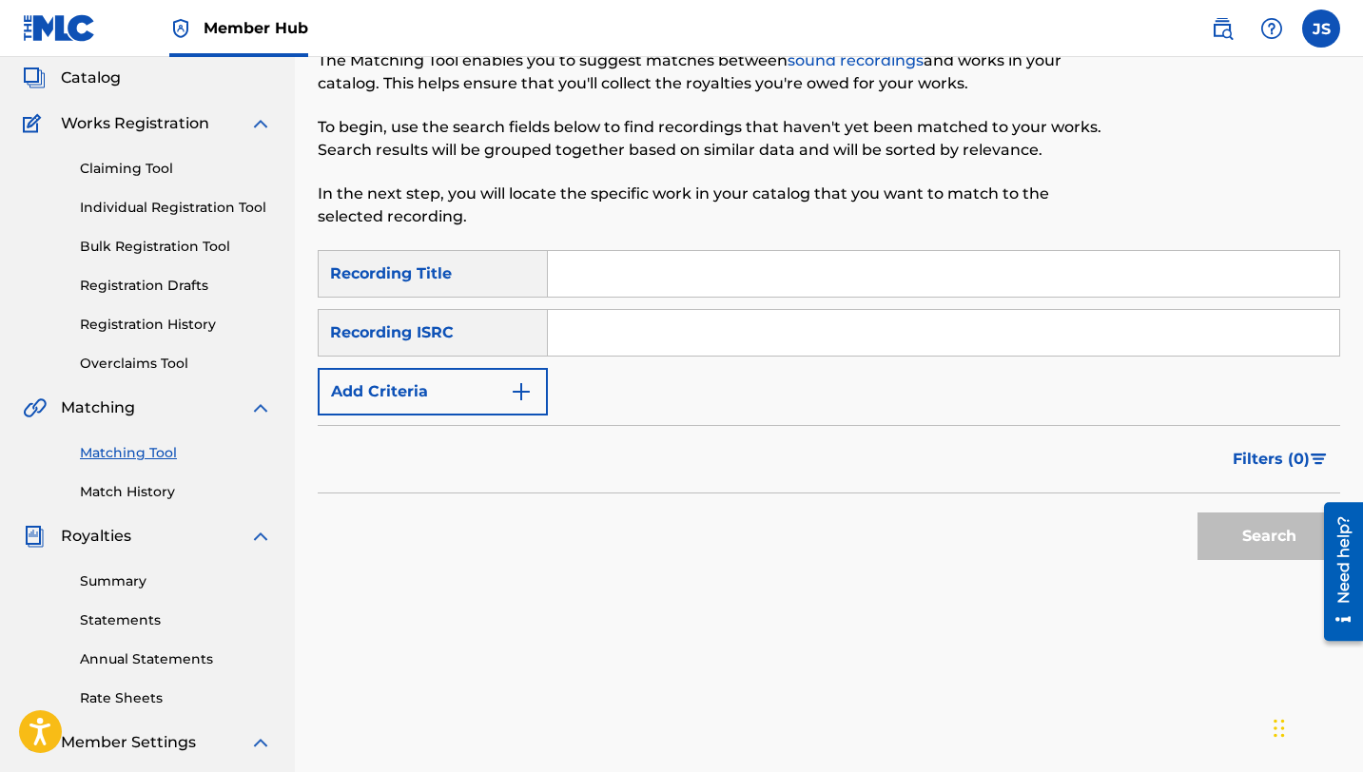
scroll to position [97, 0]
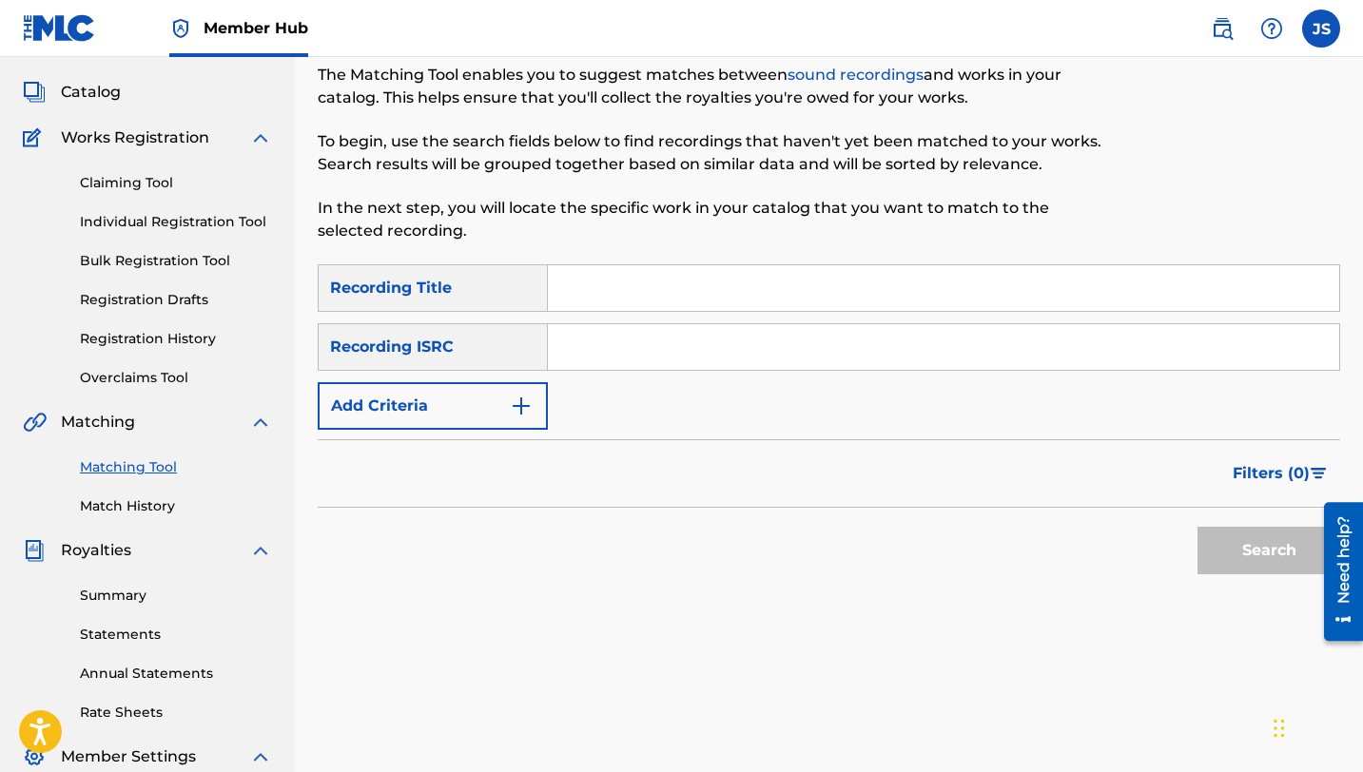
click at [604, 303] on input "Search Form" at bounding box center [943, 288] width 791 height 46
paste input "LA [PERSON_NAME]"
type input "LA [PERSON_NAME]"
click at [1197, 527] on button "Search" at bounding box center [1268, 551] width 143 height 48
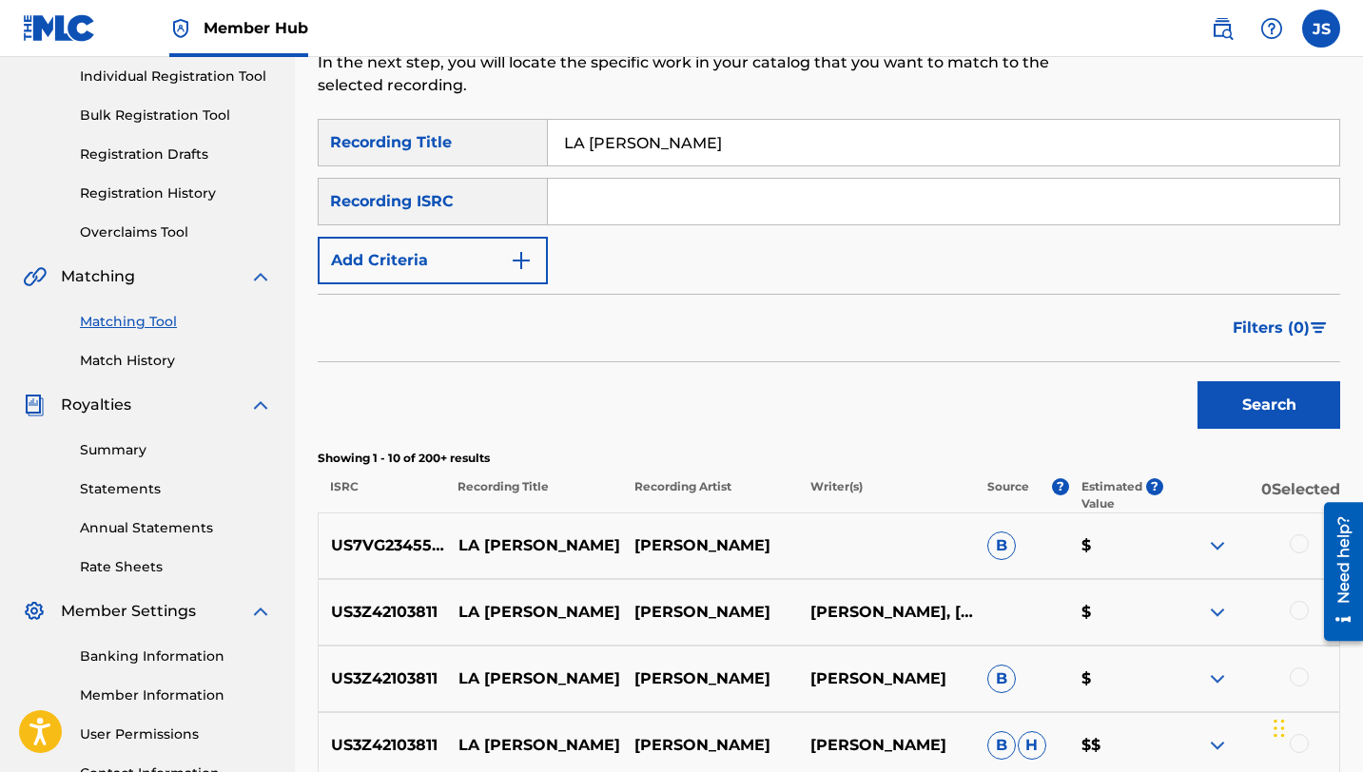
scroll to position [244, 0]
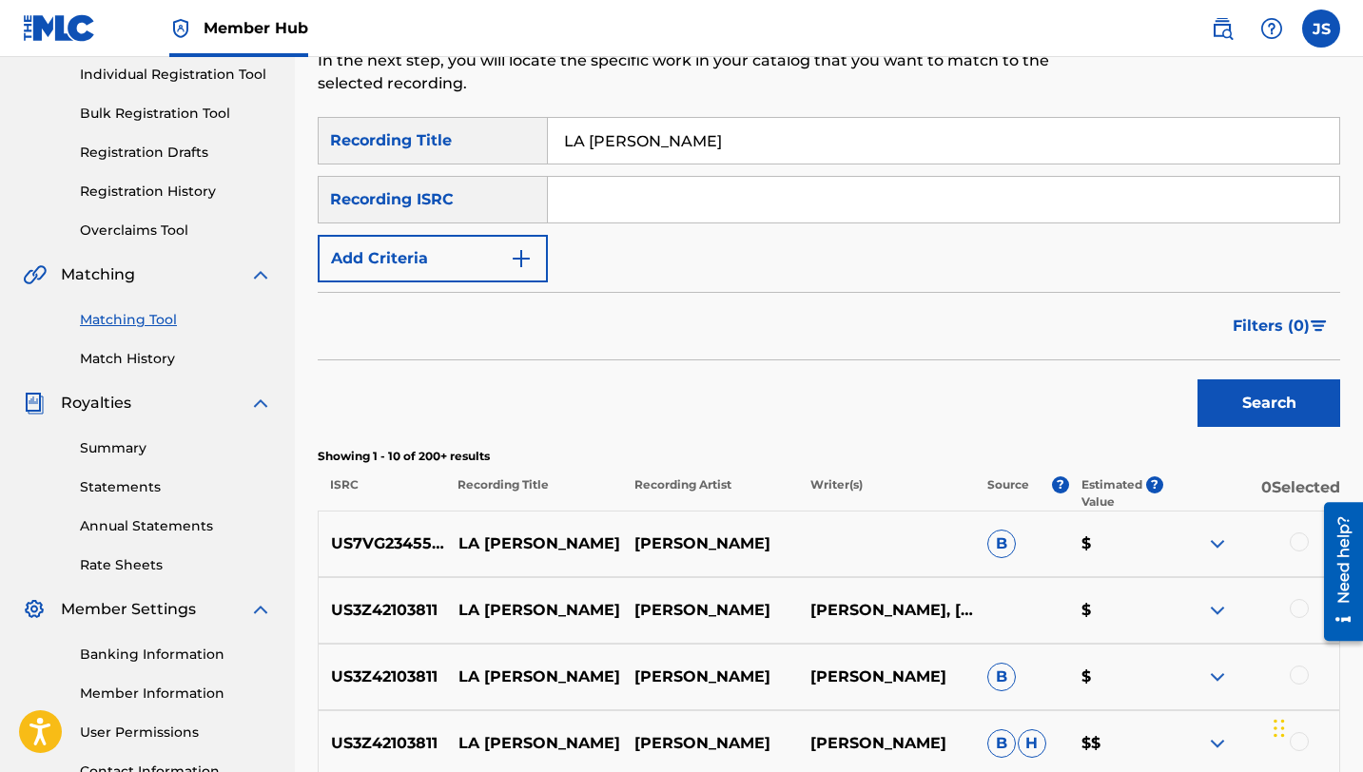
click at [1294, 612] on div at bounding box center [1299, 608] width 19 height 19
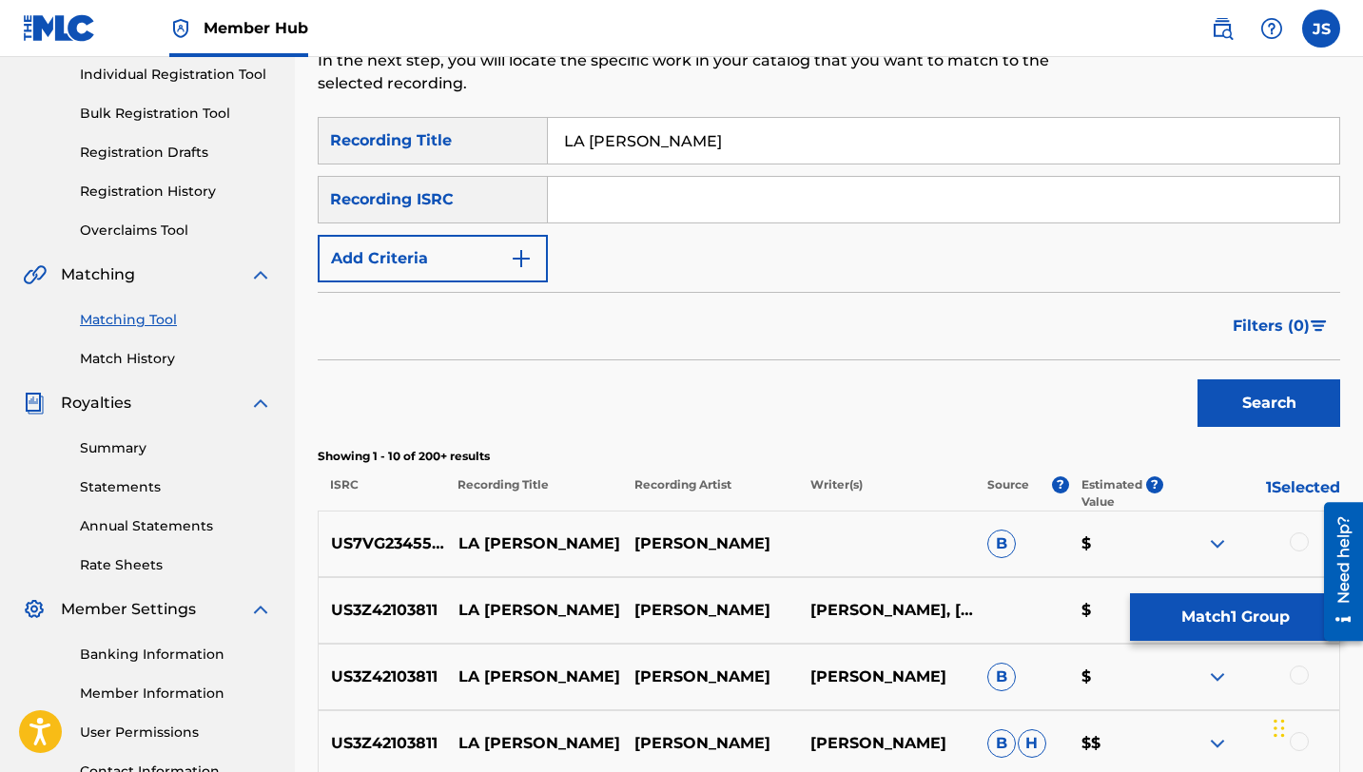
click at [1295, 671] on div at bounding box center [1299, 675] width 19 height 19
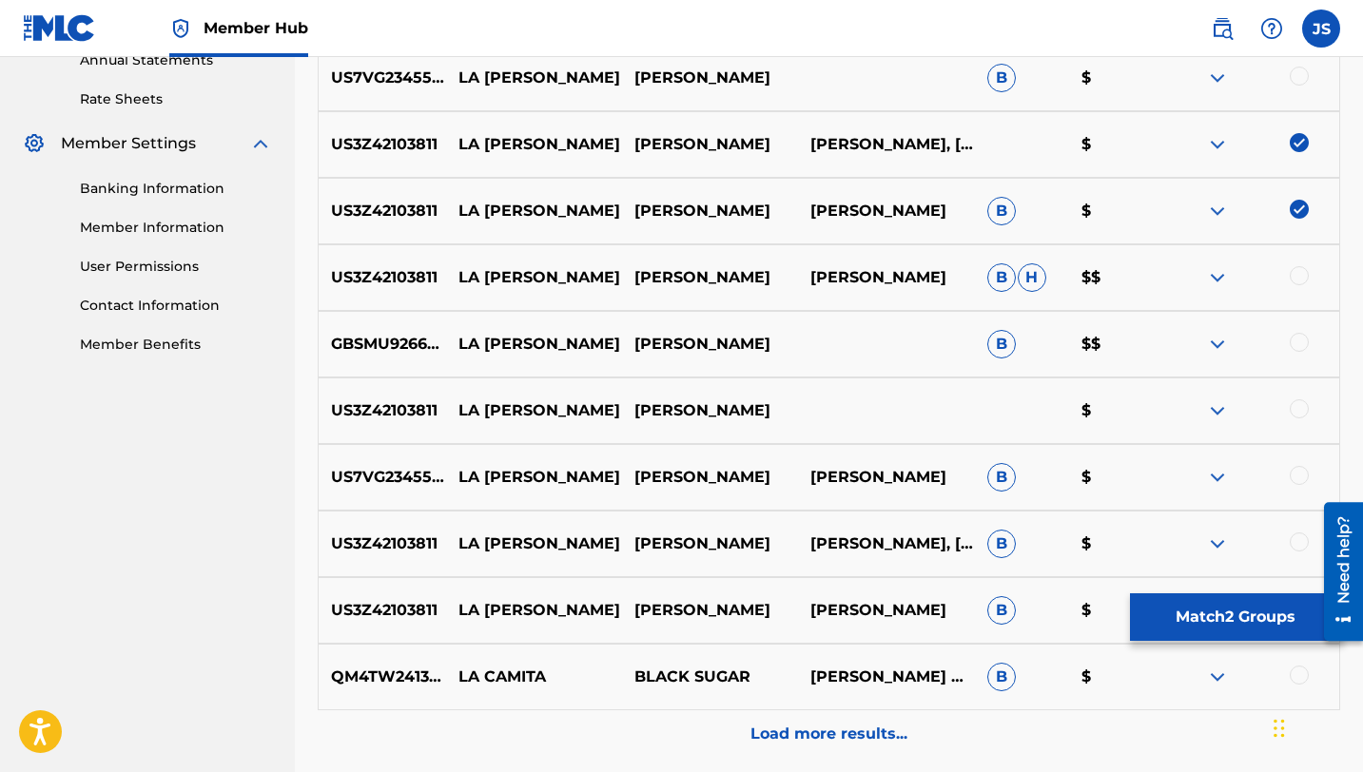
scroll to position [742, 0]
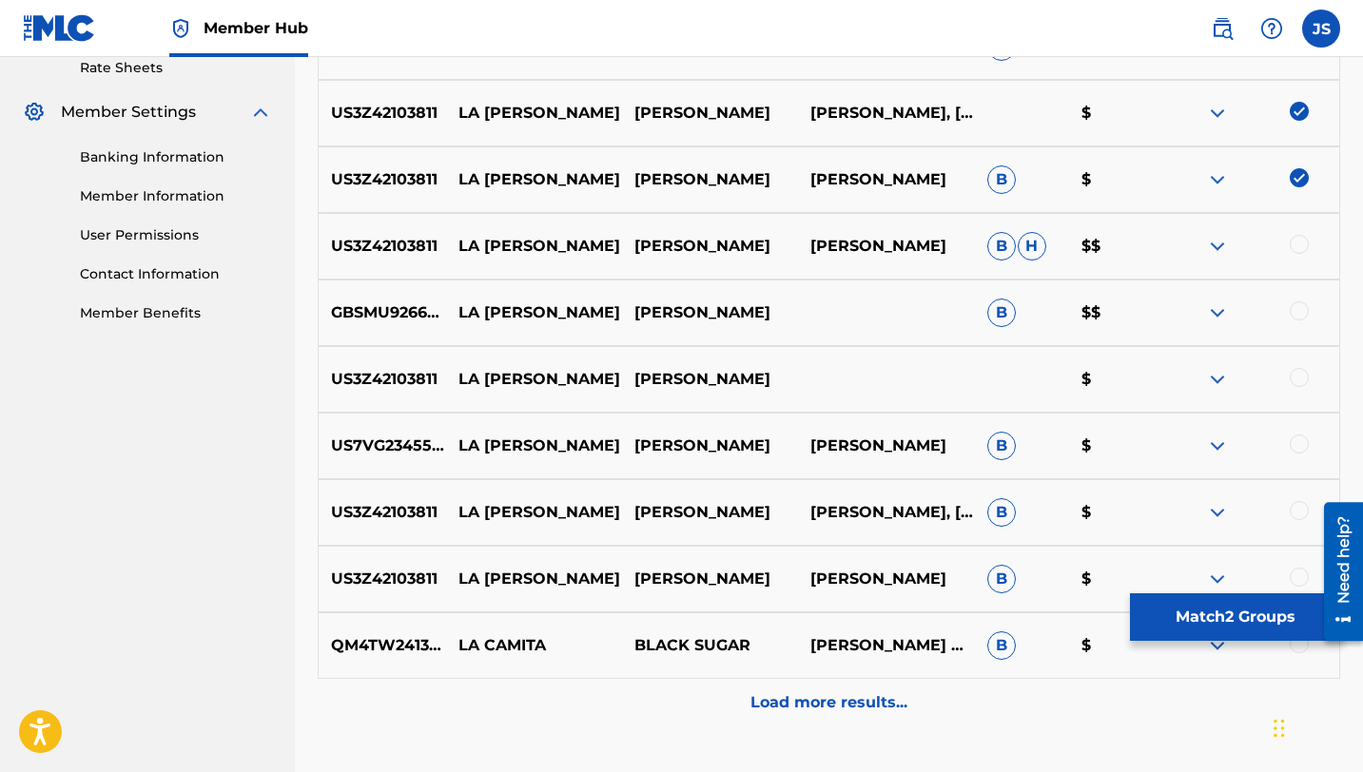
click at [1296, 377] on div at bounding box center [1299, 377] width 19 height 19
click at [1303, 514] on div at bounding box center [1299, 510] width 19 height 19
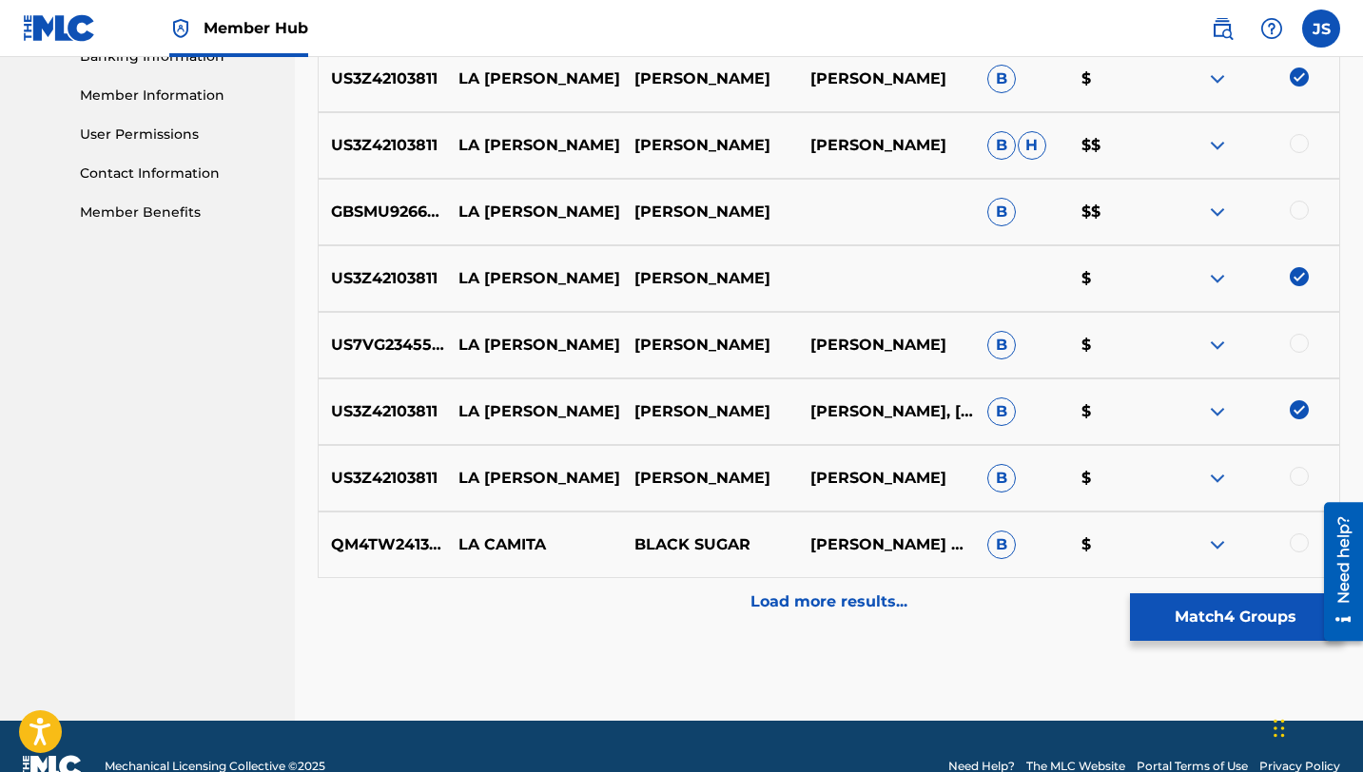
scroll to position [870, 0]
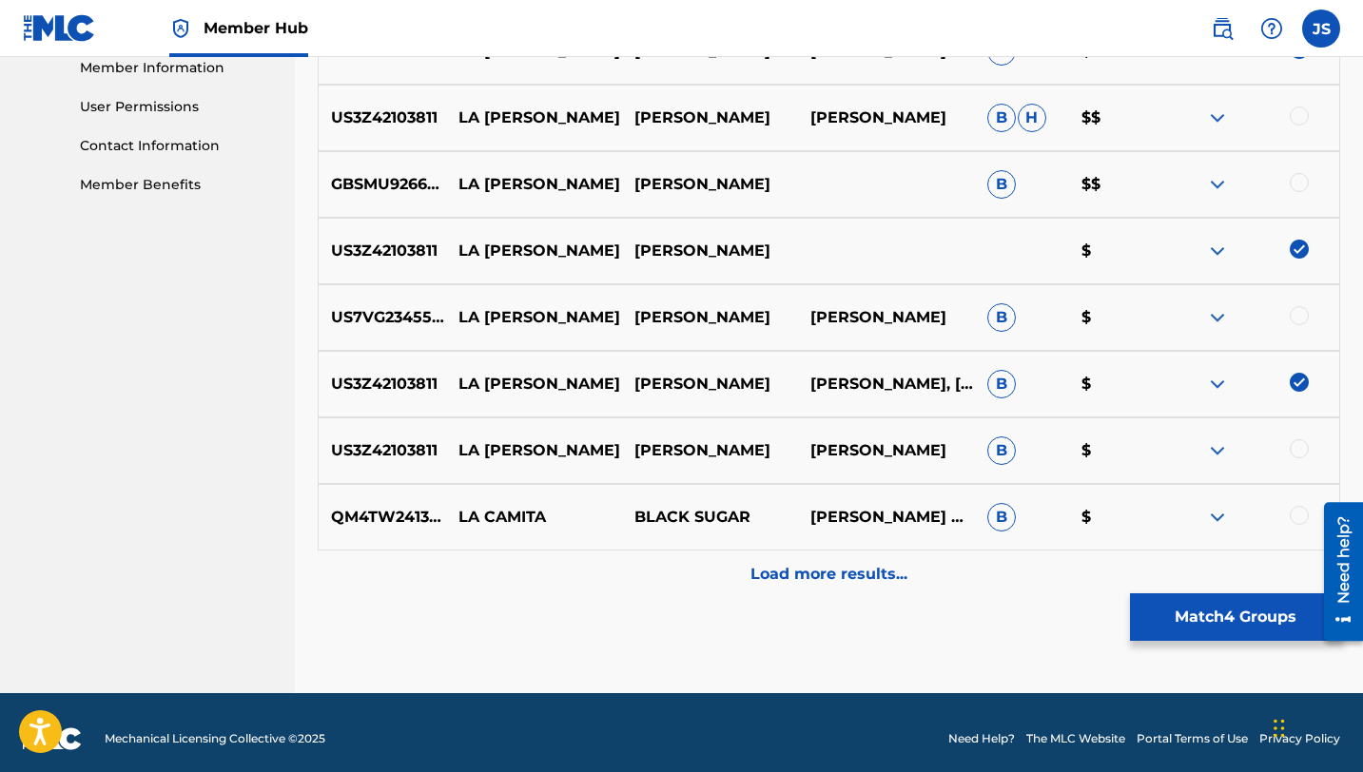
click at [1294, 445] on div at bounding box center [1299, 448] width 19 height 19
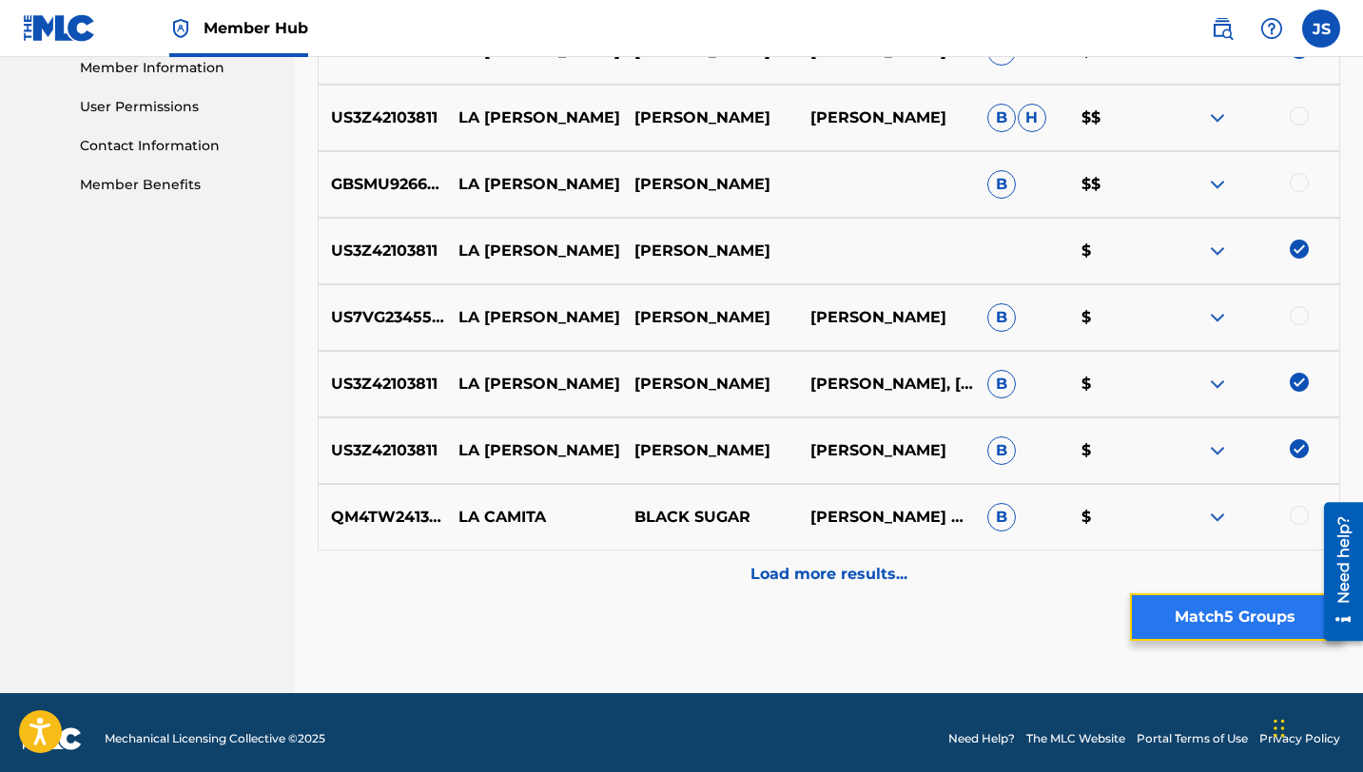
click at [1207, 625] on button "Match 5 Groups" at bounding box center [1235, 617] width 210 height 48
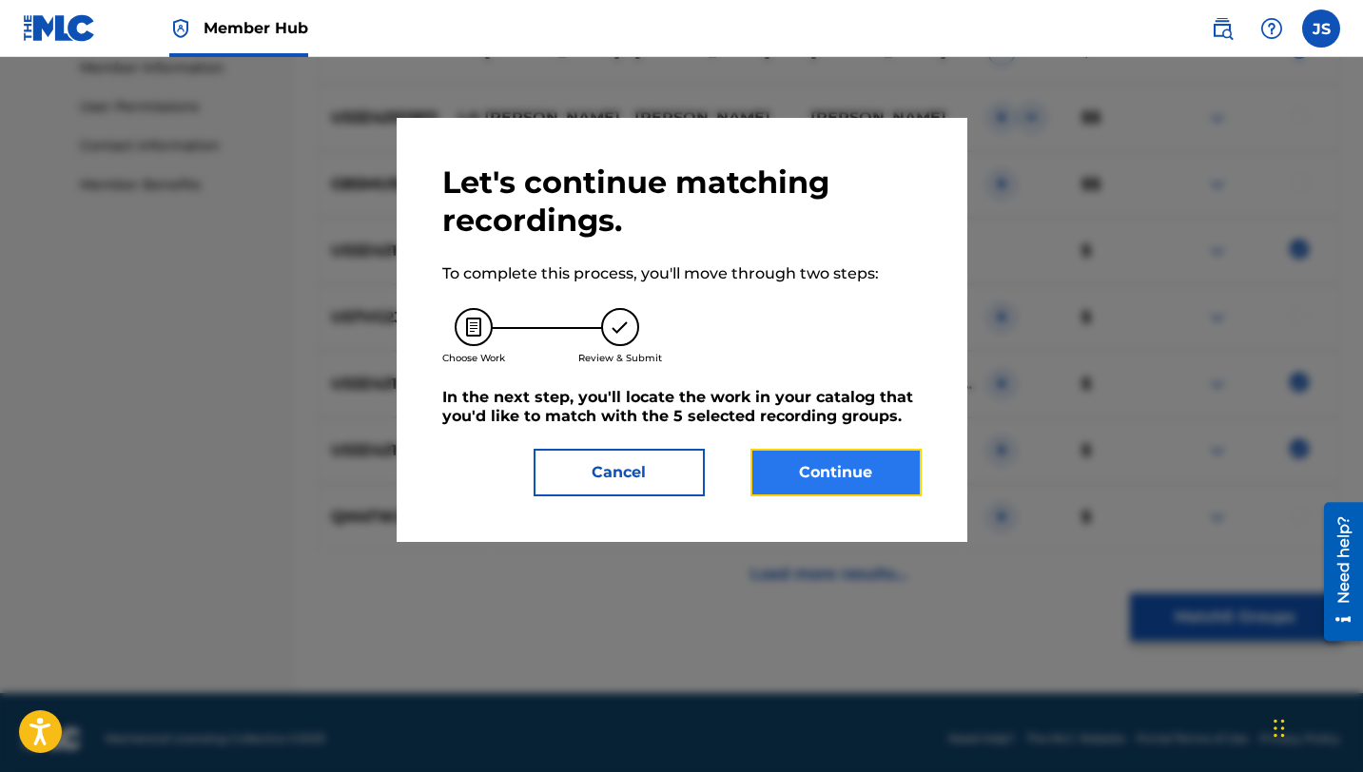
click at [794, 475] on button "Continue" at bounding box center [835, 473] width 171 height 48
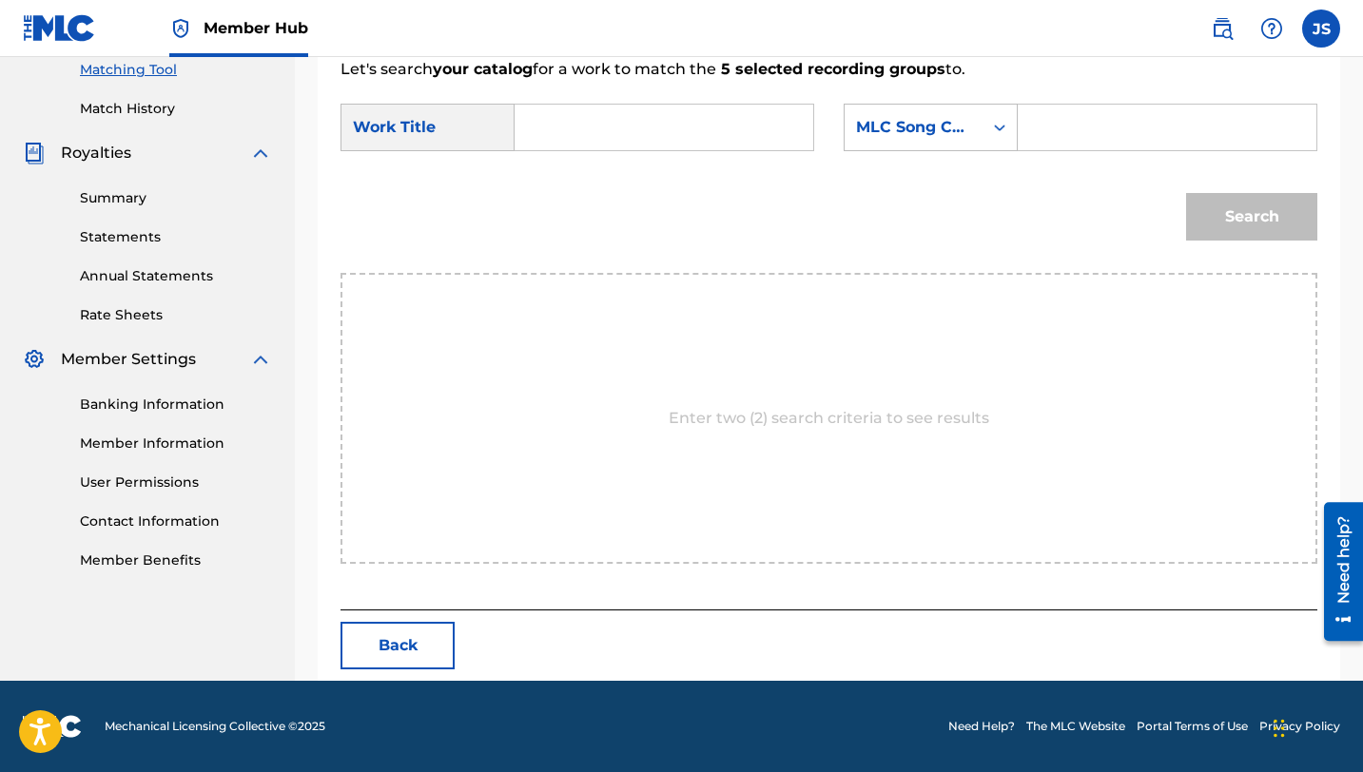
scroll to position [495, 0]
click at [676, 130] on input "Search Form" at bounding box center [664, 128] width 266 height 46
paste input "LA [PERSON_NAME]"
type input "LA [PERSON_NAME]"
click at [1021, 135] on div "Search Form" at bounding box center [1168, 128] width 300 height 48
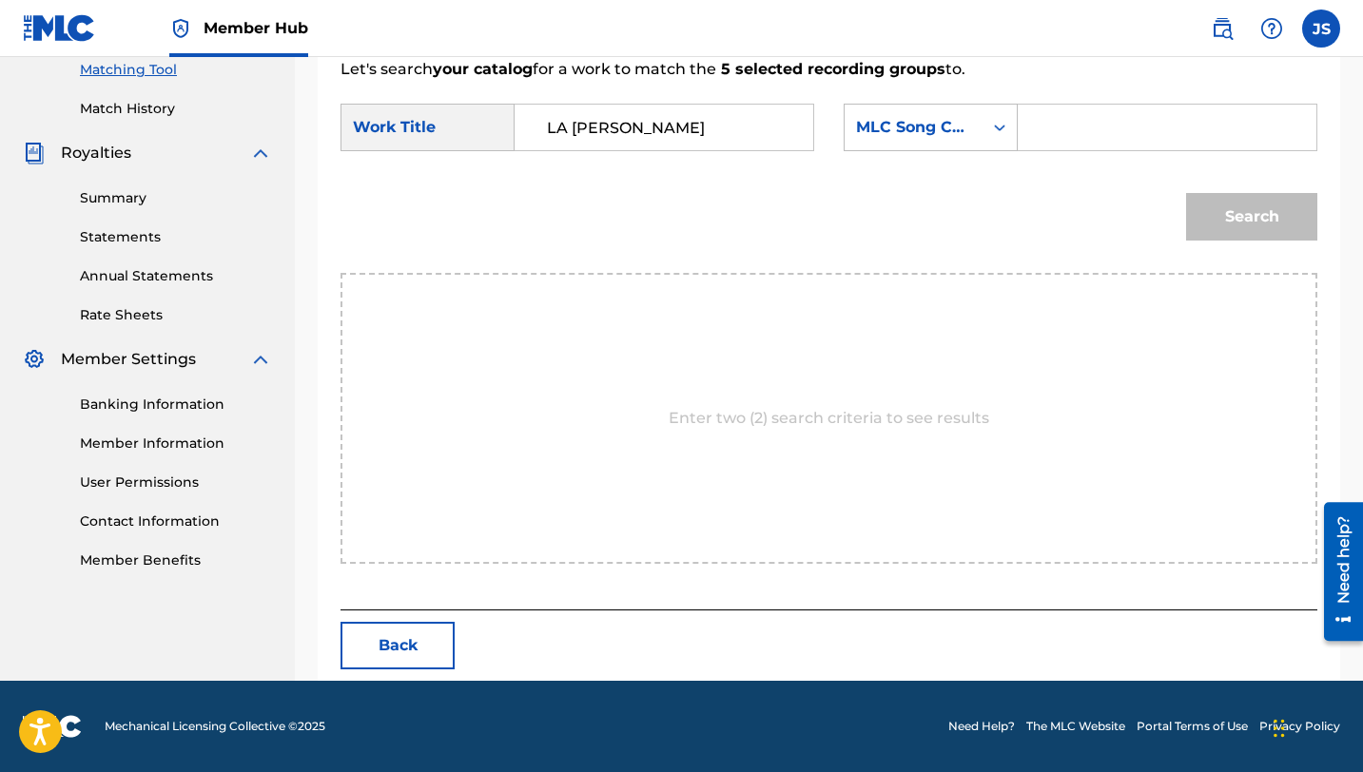
click at [1055, 114] on input "Search Form" at bounding box center [1167, 128] width 266 height 46
paste input "LT6197"
type input "LT6197"
click at [1186, 193] on button "Search" at bounding box center [1251, 217] width 131 height 48
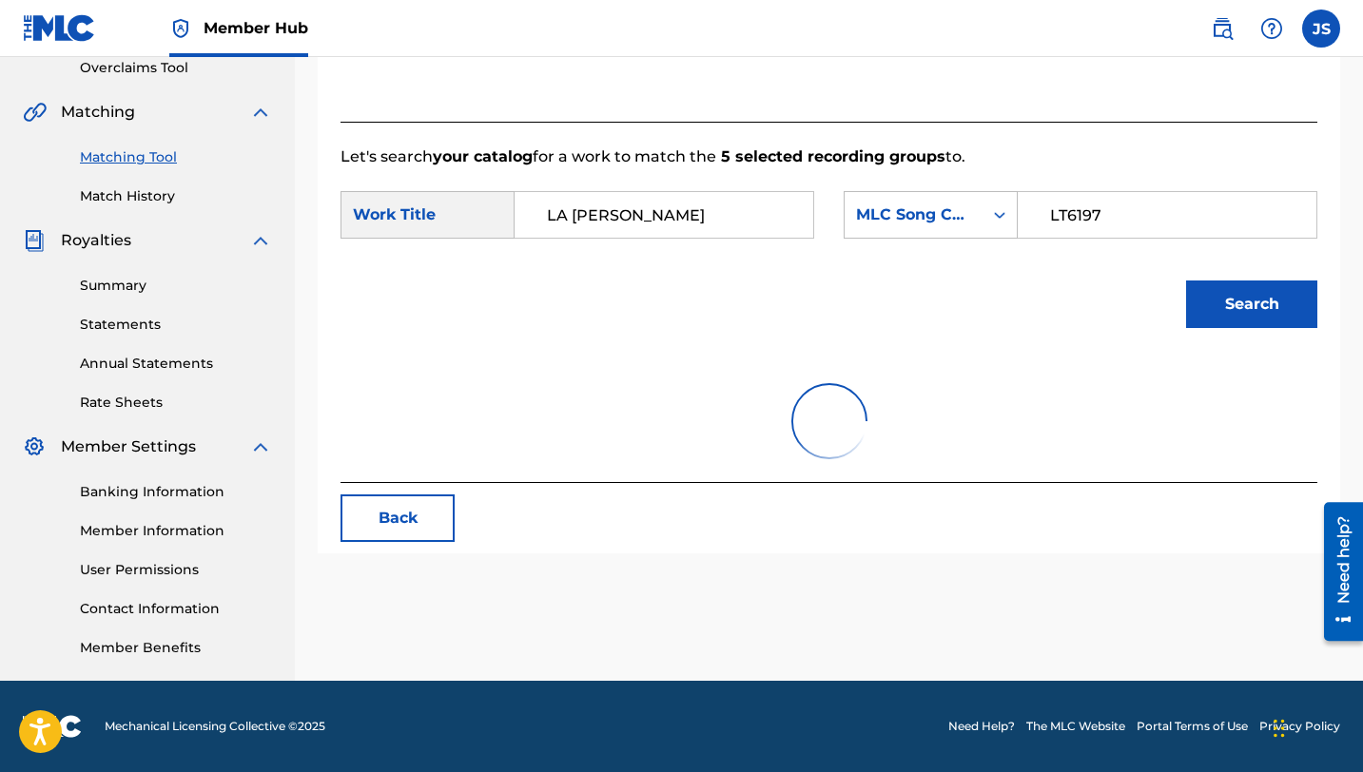
scroll to position [438, 0]
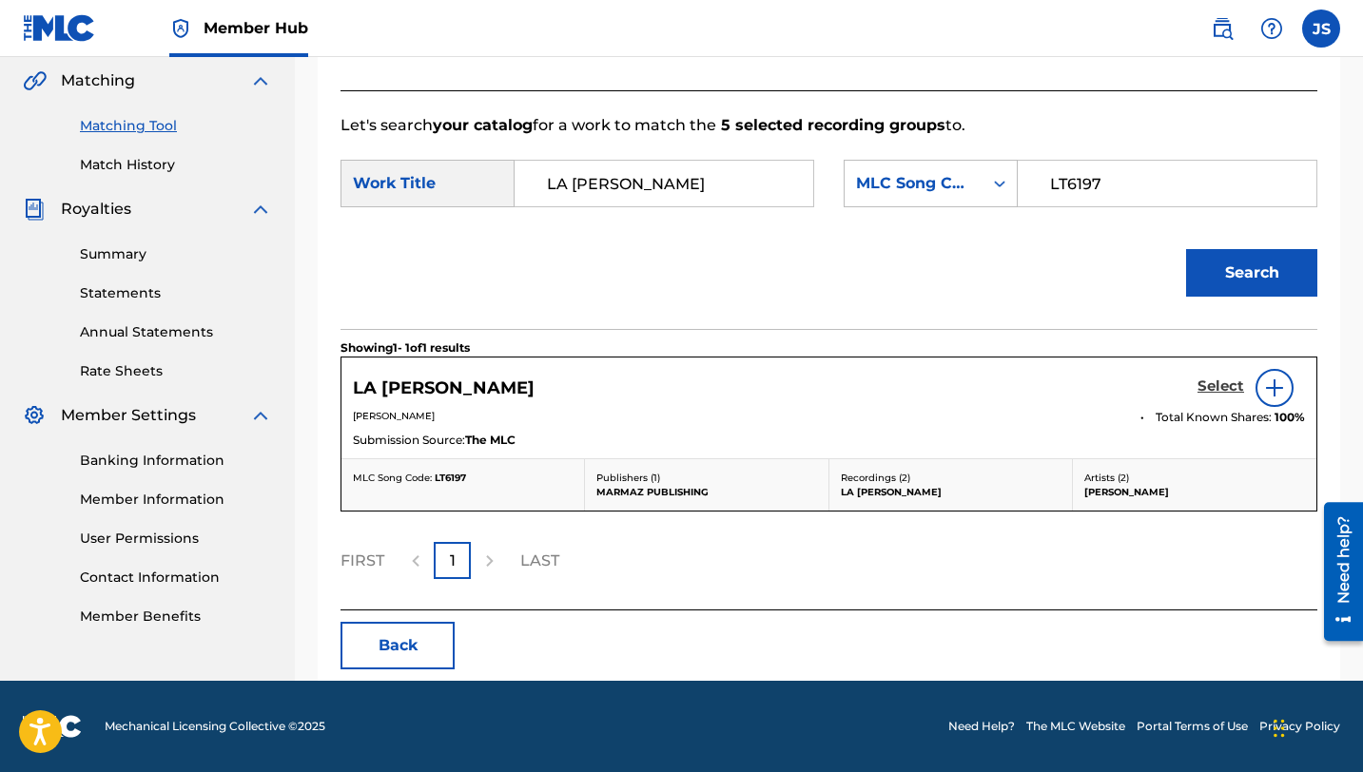
click at [1230, 378] on h5 "Select" at bounding box center [1220, 387] width 47 height 18
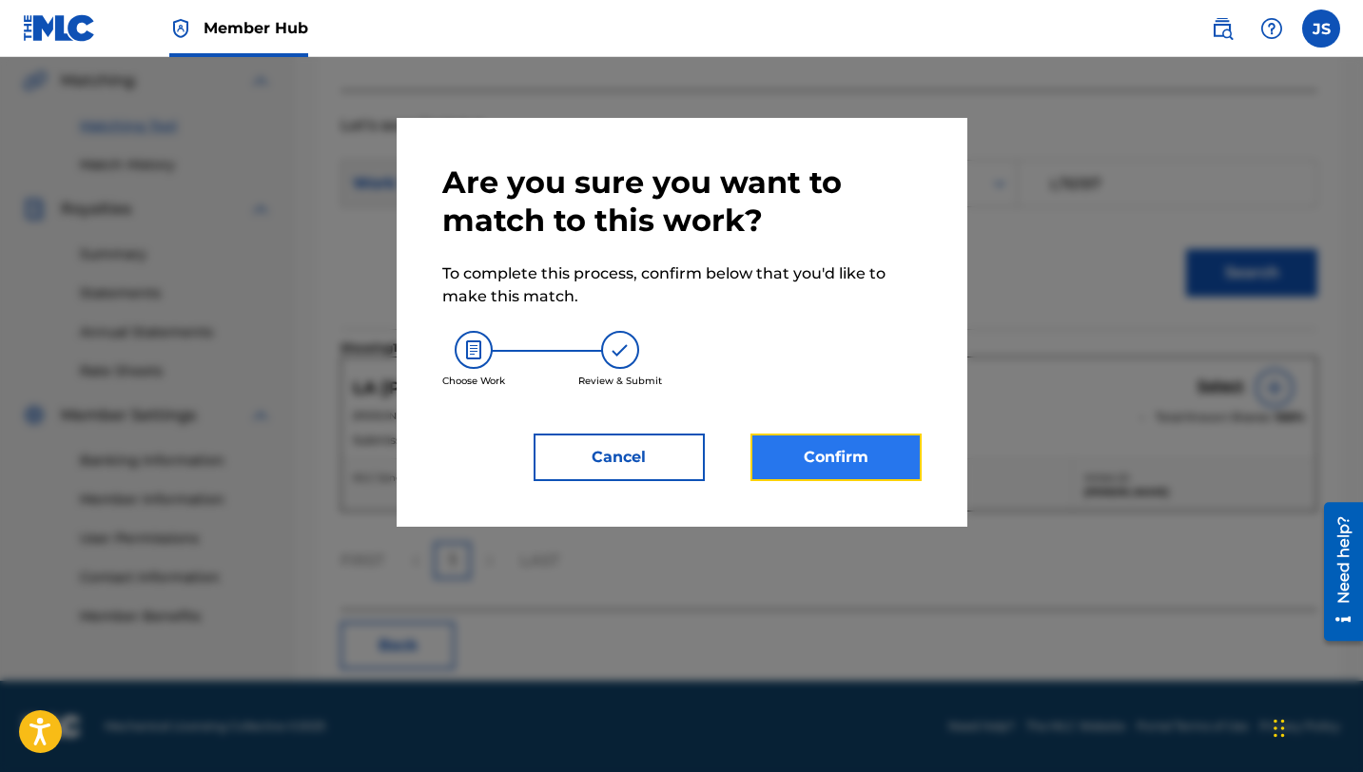
click at [849, 459] on button "Confirm" at bounding box center [835, 458] width 171 height 48
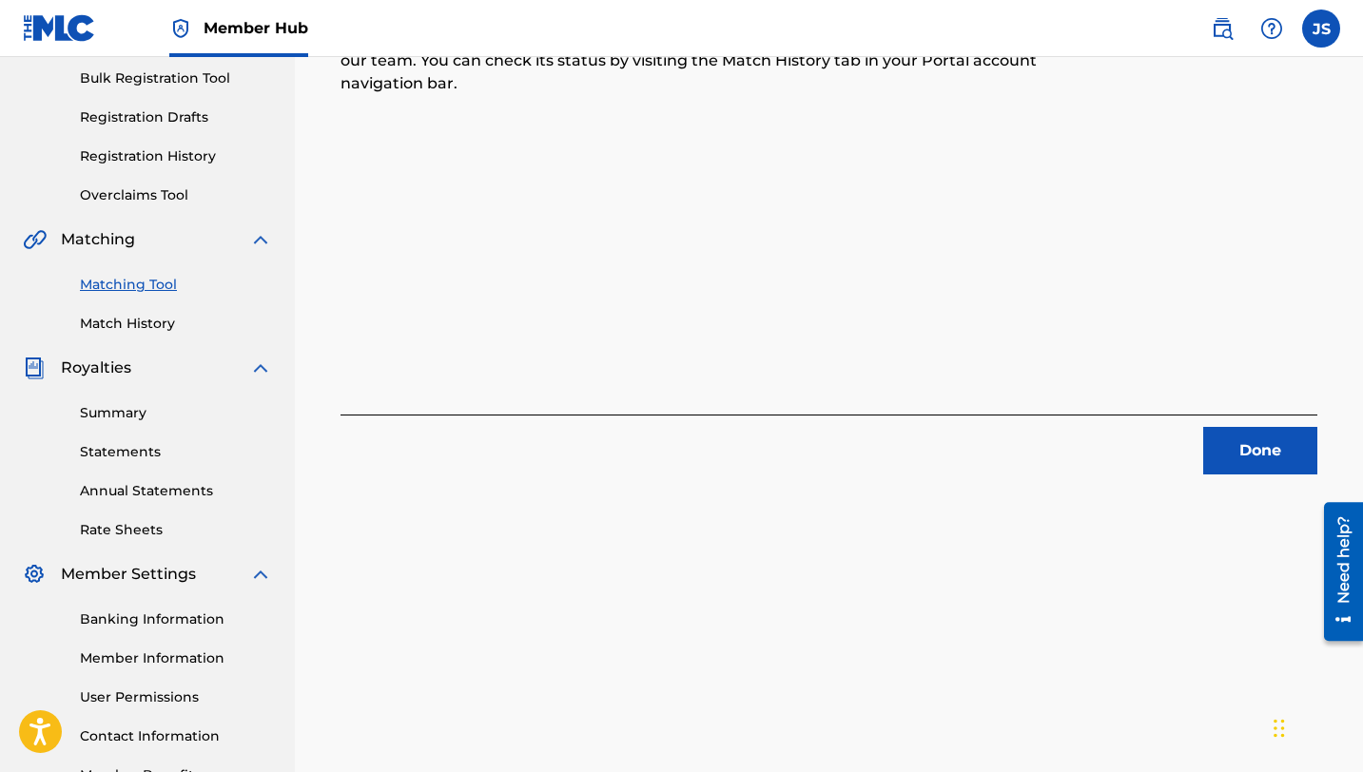
scroll to position [268, 0]
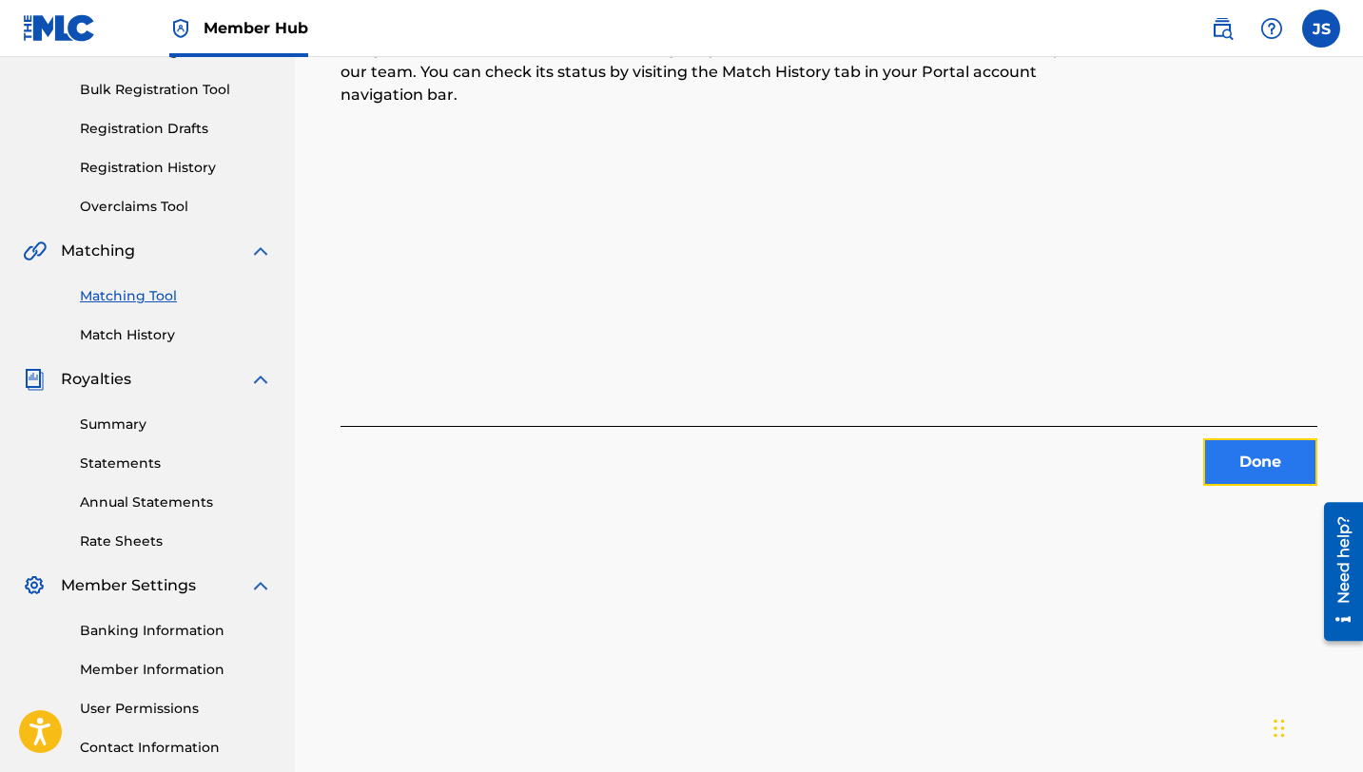
click at [1224, 454] on button "Done" at bounding box center [1260, 462] width 114 height 48
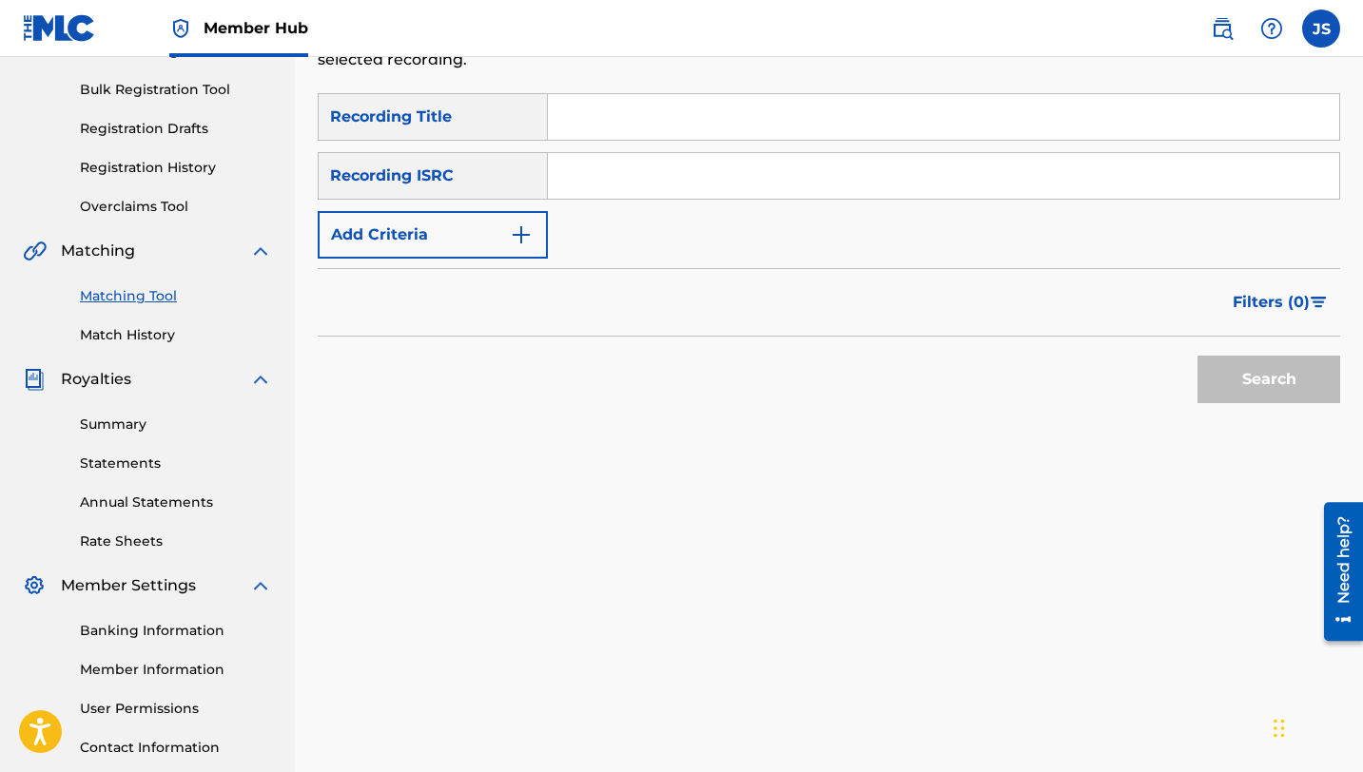
scroll to position [106, 0]
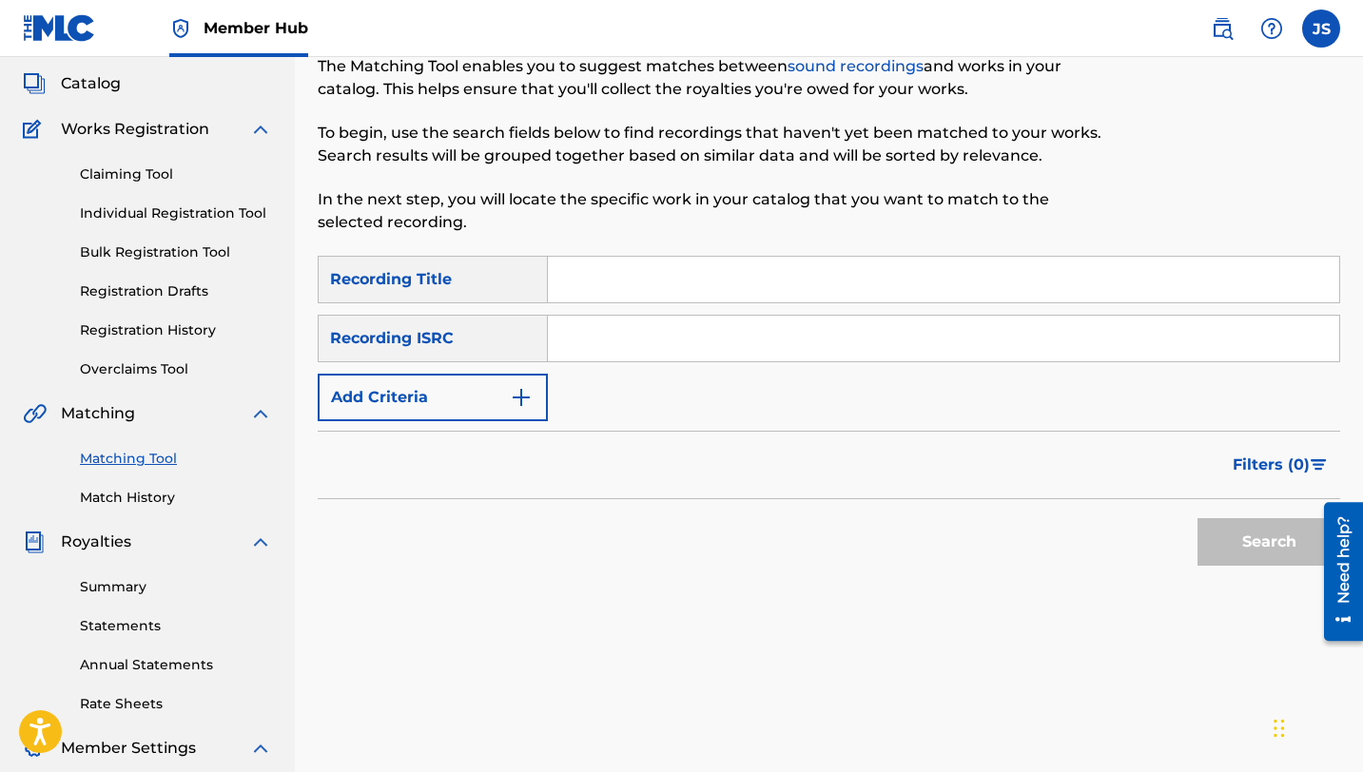
click at [634, 270] on input "Search Form" at bounding box center [943, 280] width 791 height 46
paste input "LA EMBOSCADA"
type input "LA EMBOSCADA"
click at [1197, 518] on button "Search" at bounding box center [1268, 542] width 143 height 48
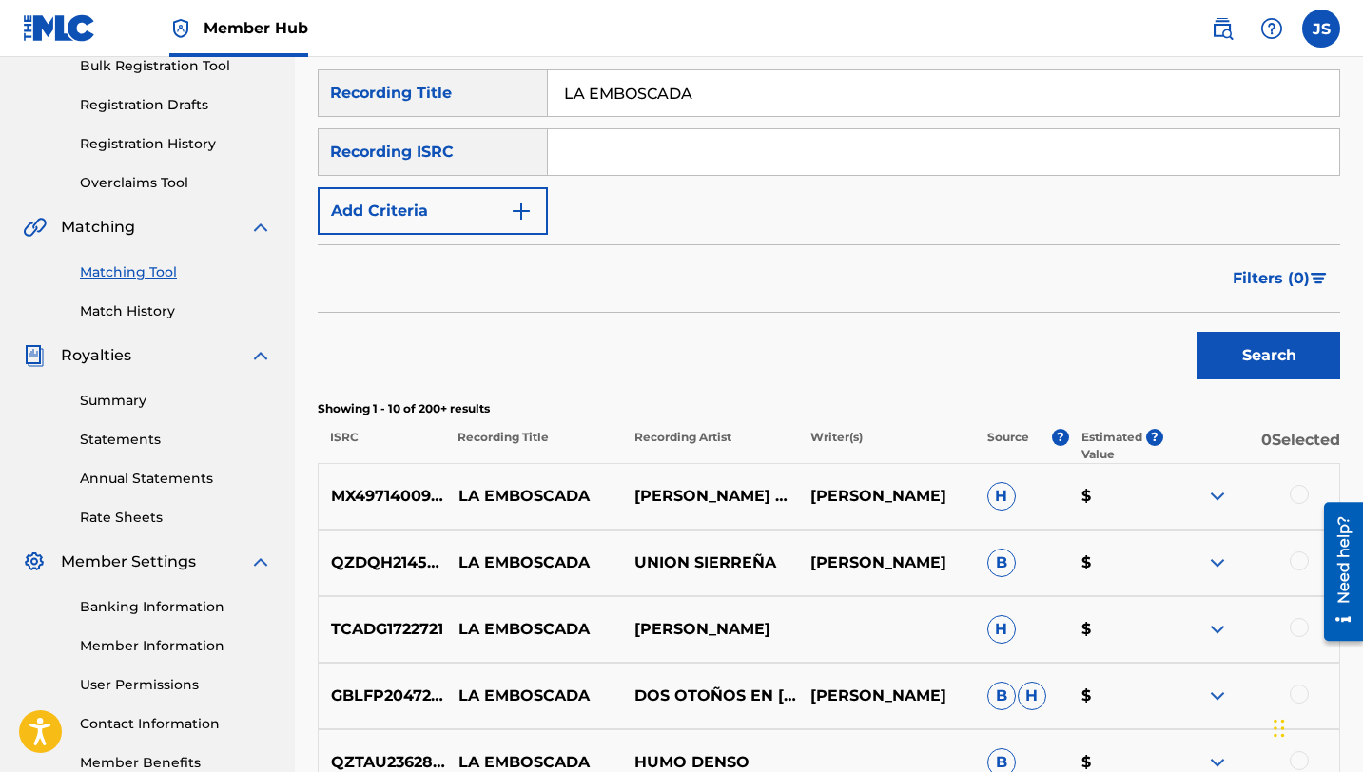
scroll to position [203, 0]
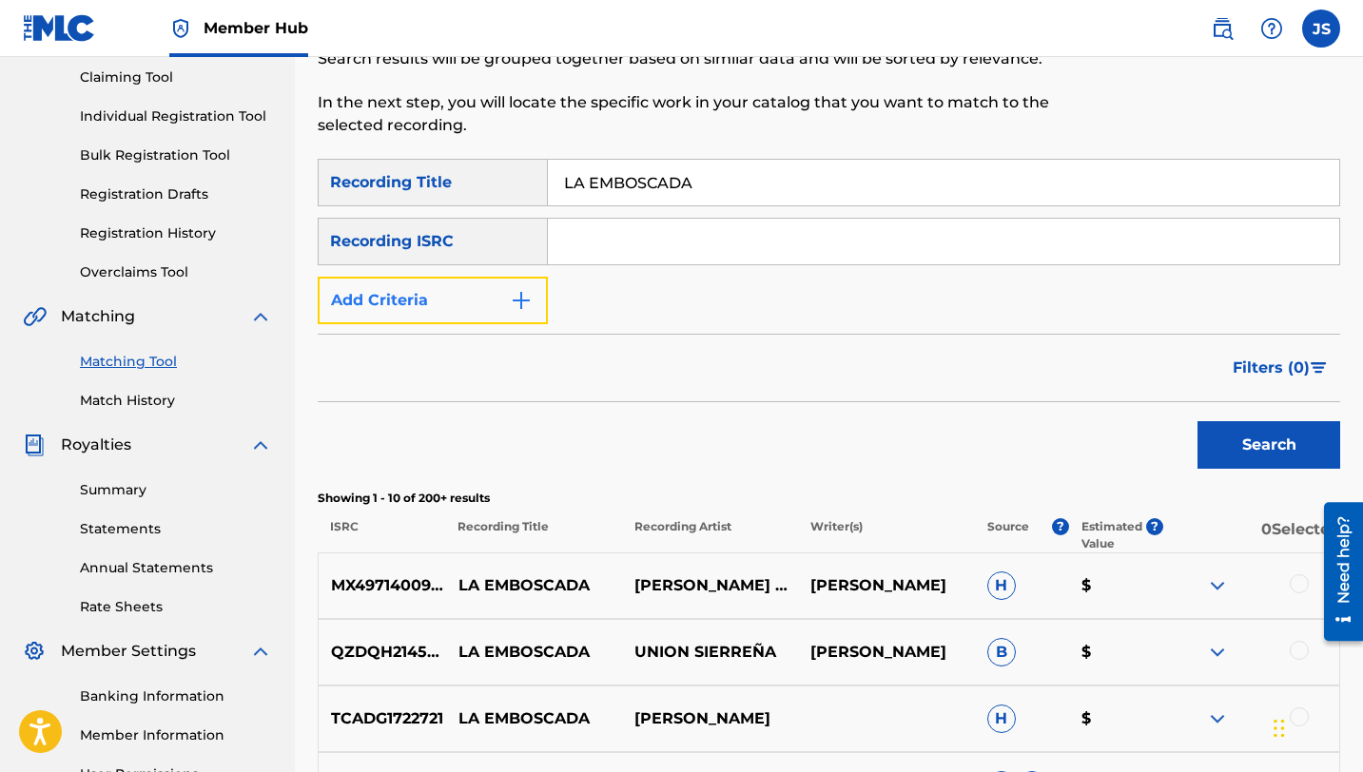
click at [517, 295] on img "Search Form" at bounding box center [521, 300] width 23 height 23
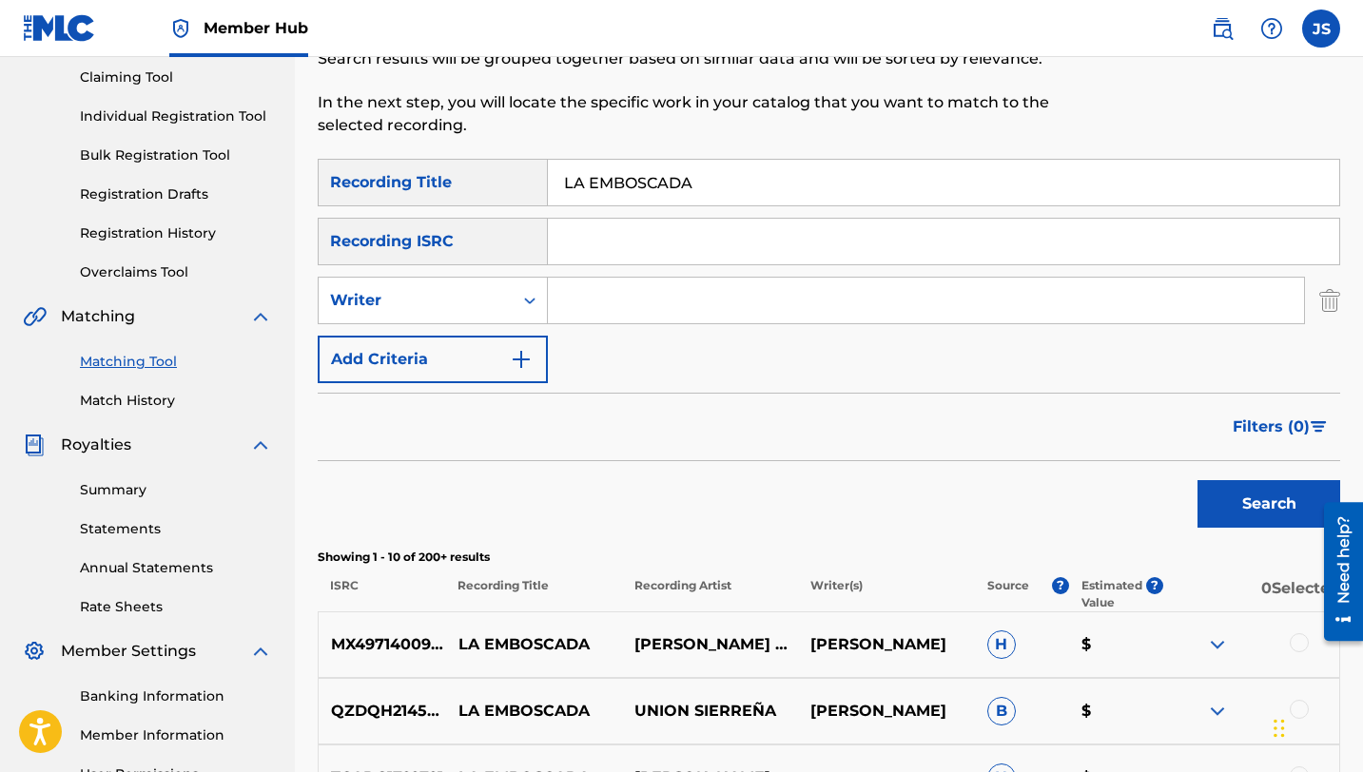
click at [647, 301] on input "Search Form" at bounding box center [926, 301] width 756 height 46
type input "[PERSON_NAME]"
click at [1197, 480] on button "Search" at bounding box center [1268, 504] width 143 height 48
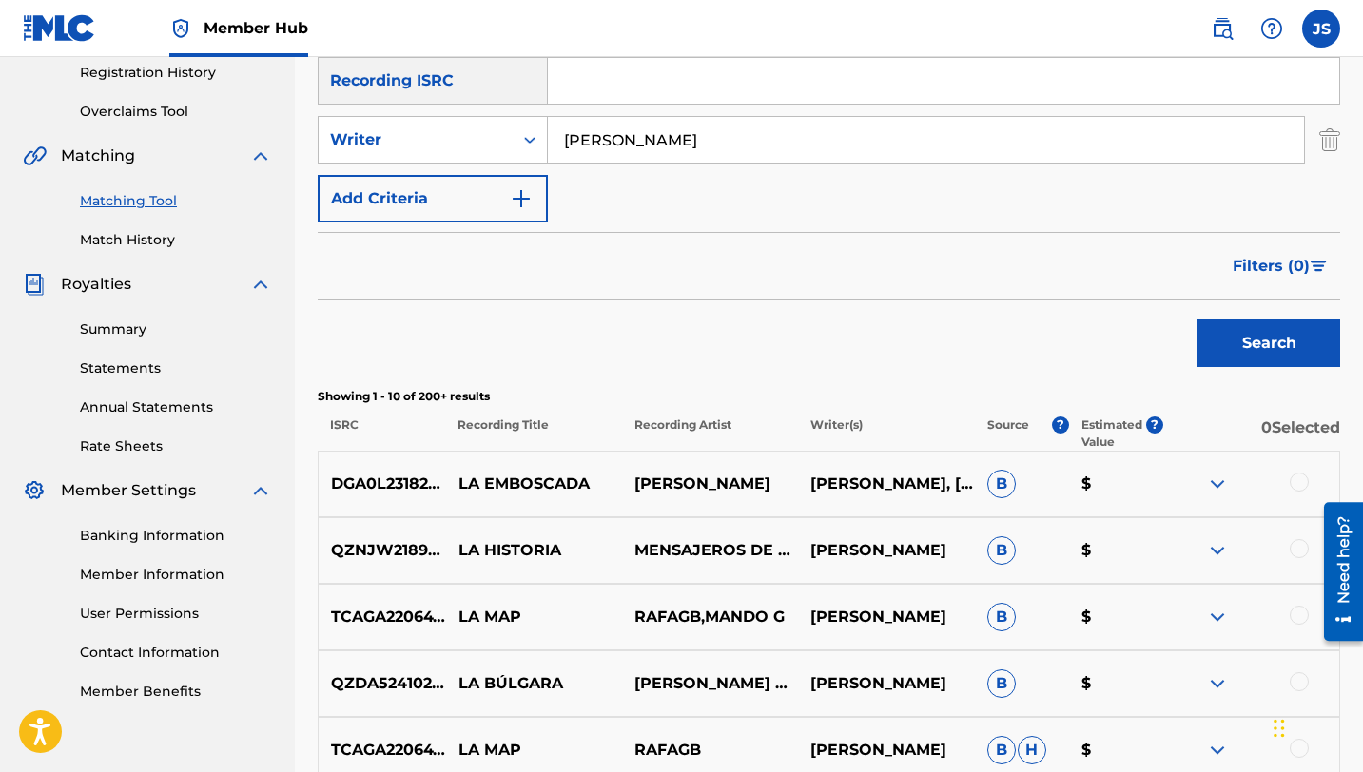
scroll to position [366, 0]
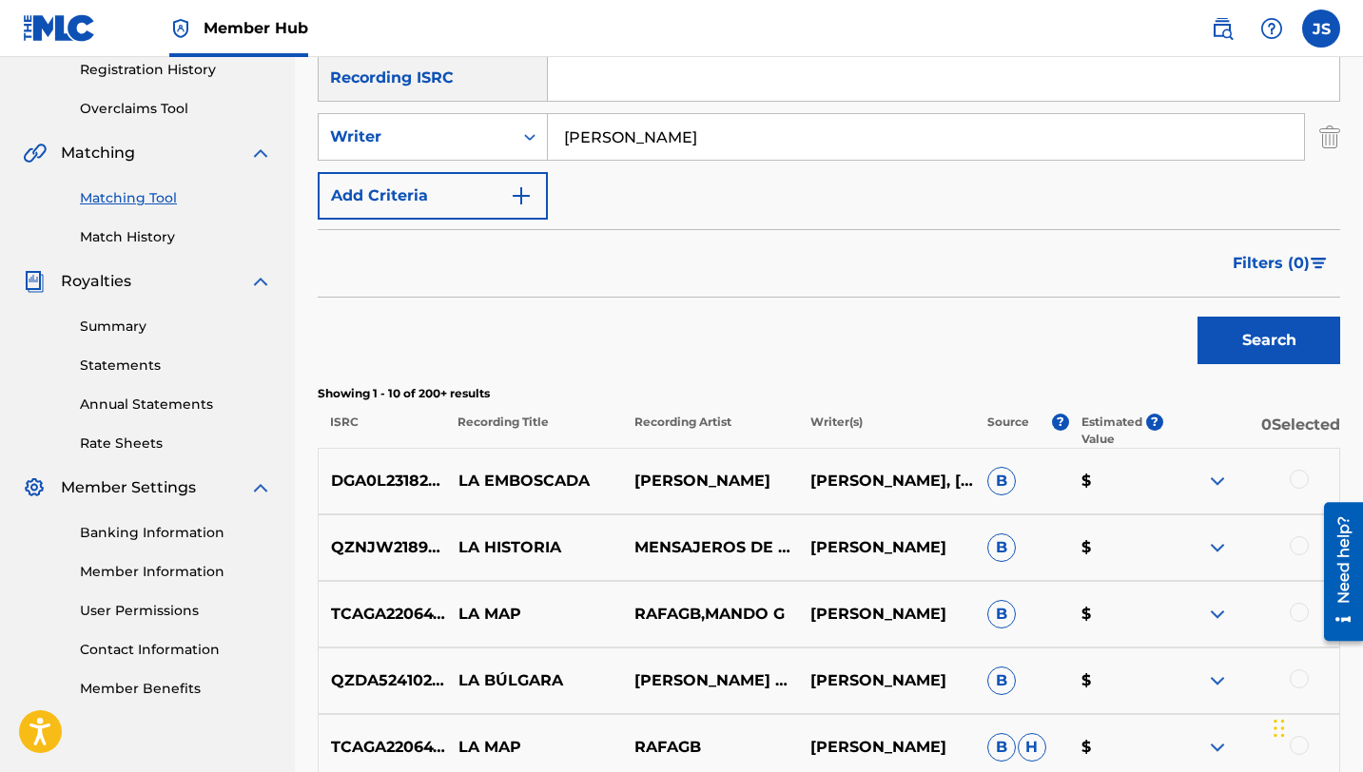
click at [1296, 480] on div at bounding box center [1299, 479] width 19 height 19
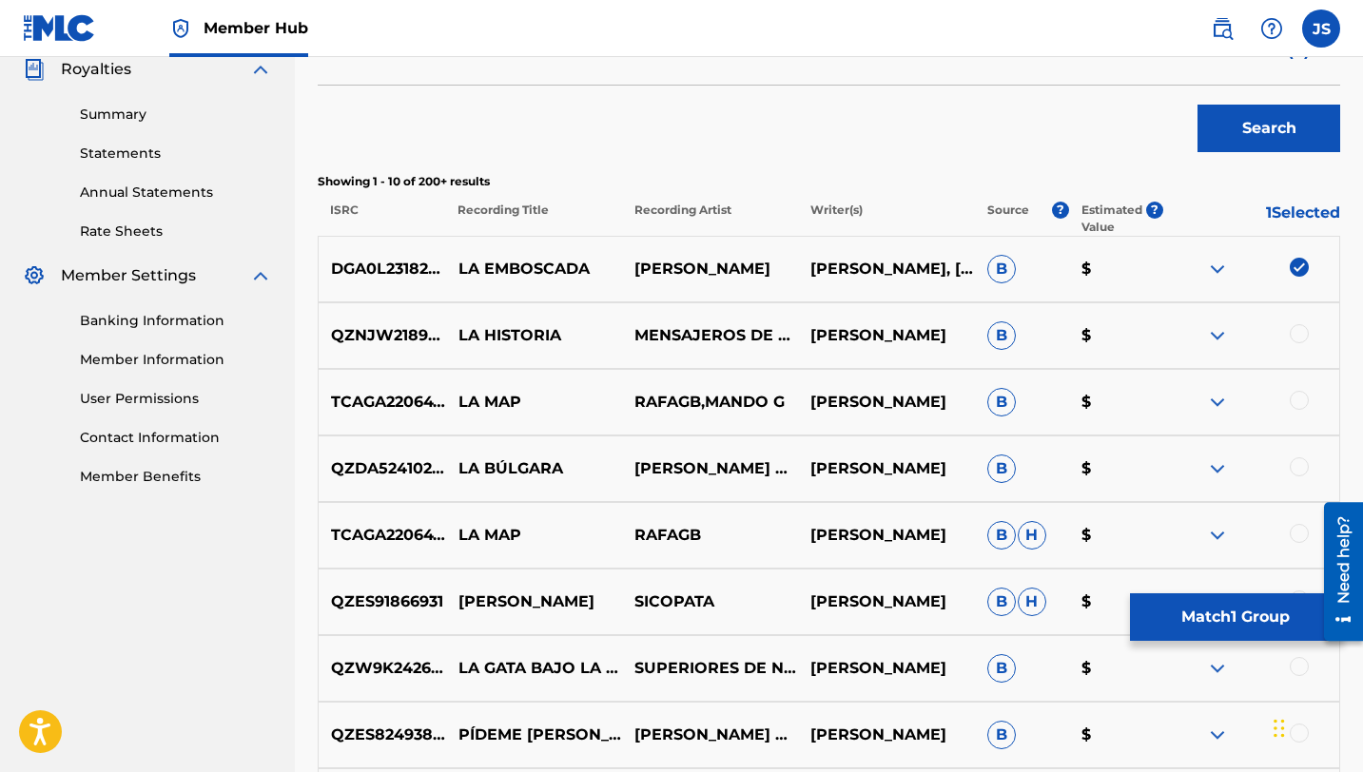
scroll to position [586, 0]
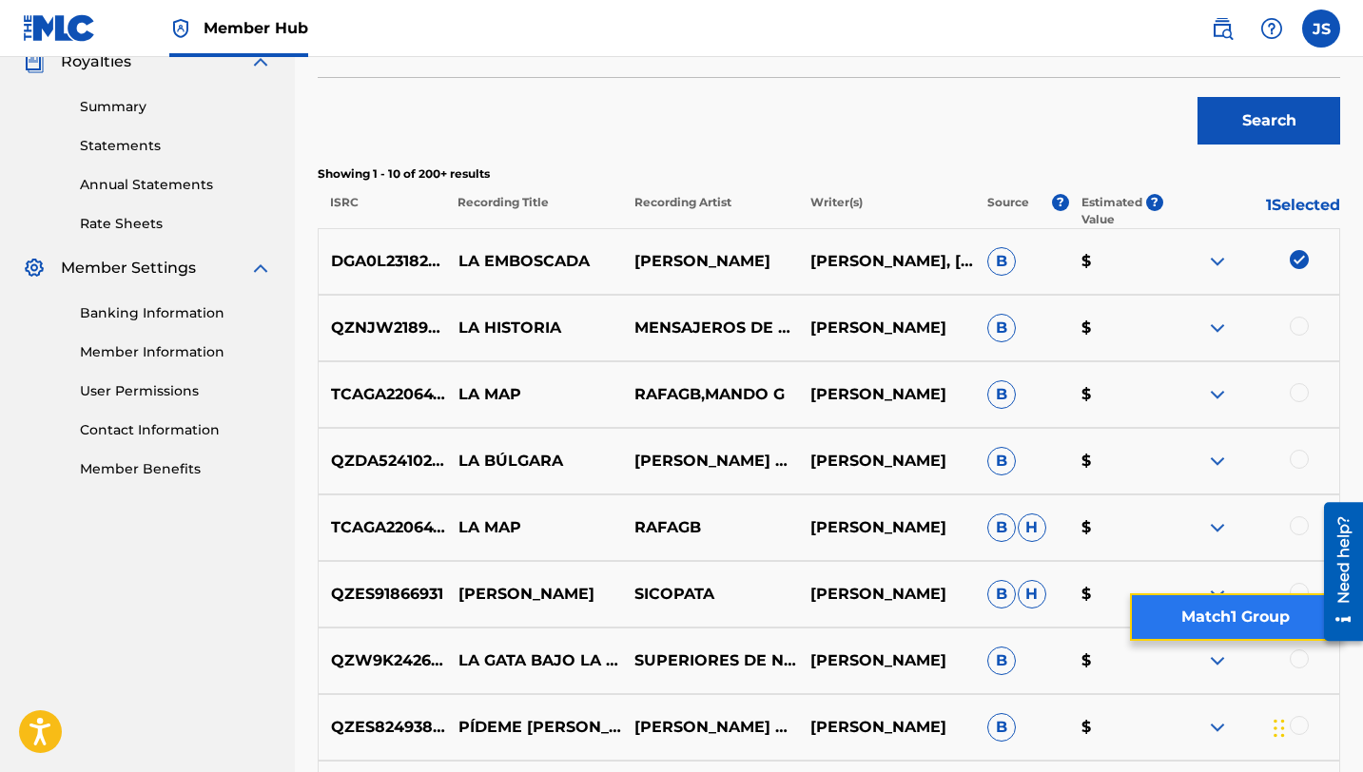
click at [1225, 613] on button "Match 1 Group" at bounding box center [1235, 617] width 210 height 48
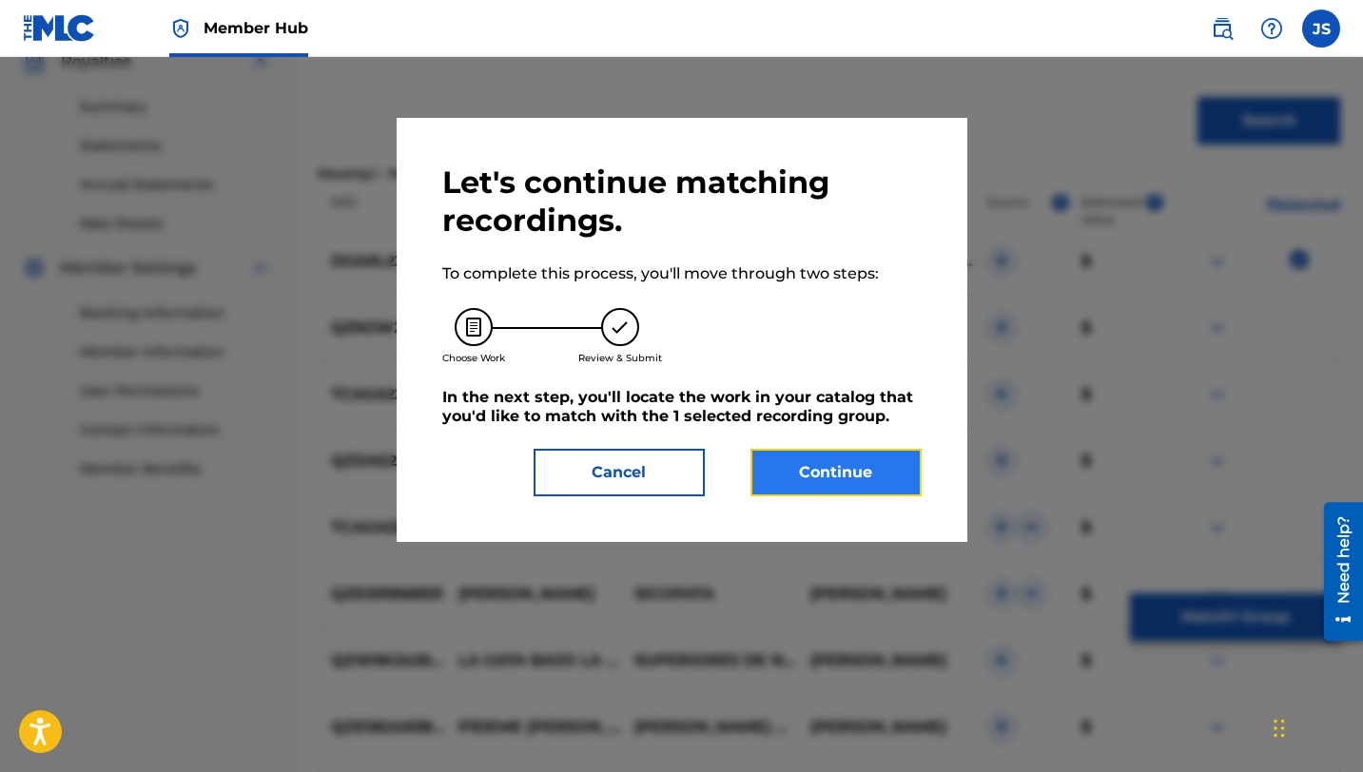
click at [784, 468] on button "Continue" at bounding box center [835, 473] width 171 height 48
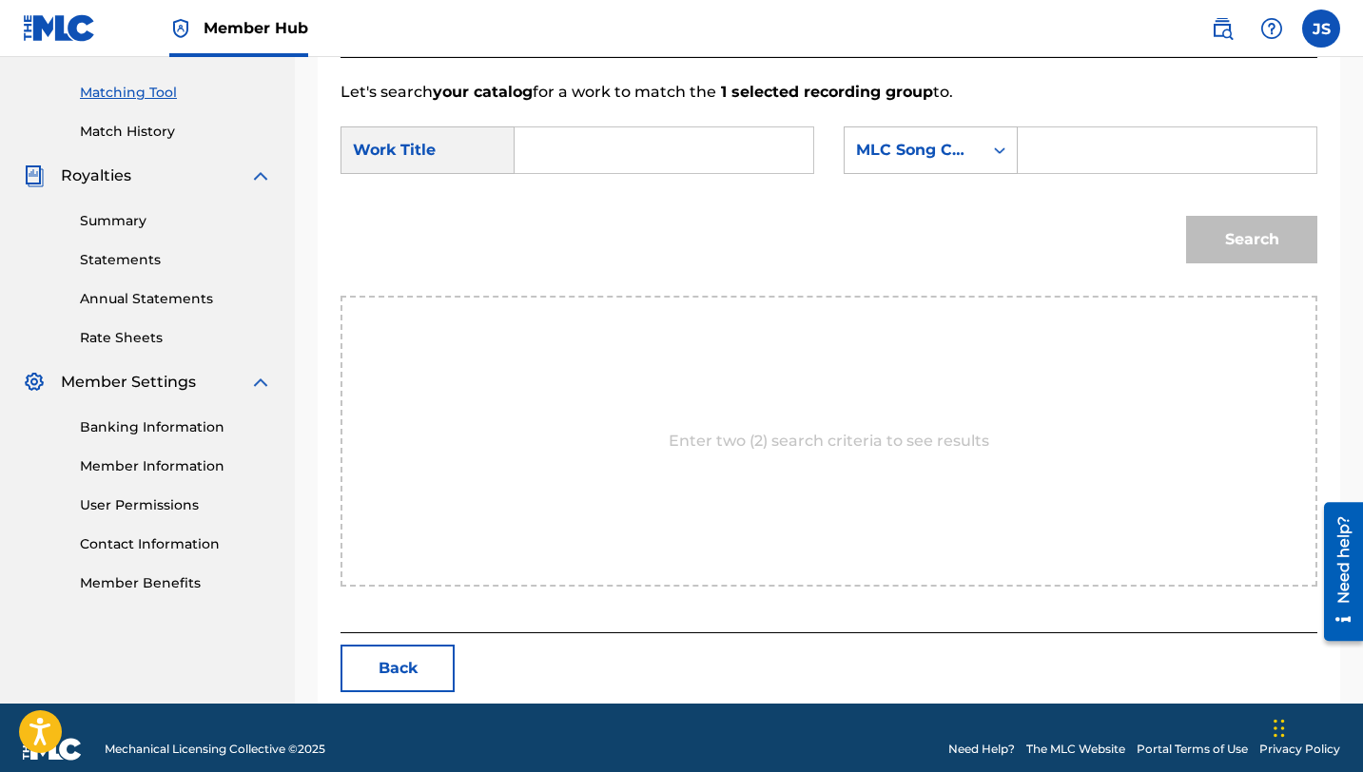
scroll to position [495, 0]
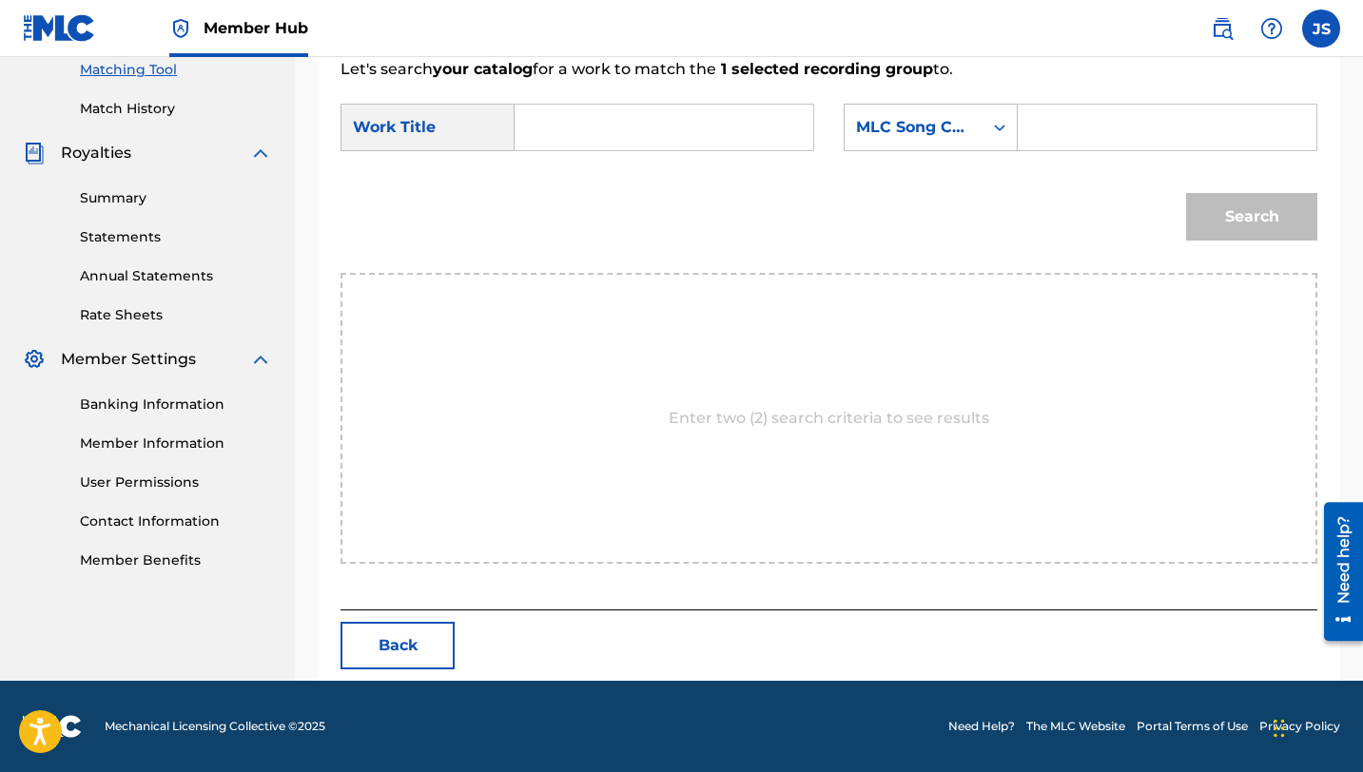
click at [631, 127] on input "Search Form" at bounding box center [664, 128] width 266 height 46
paste input "LA EMBOSCADA"
type input "LA EMBOSCADA"
click at [1044, 118] on input "Search Form" at bounding box center [1167, 128] width 266 height 46
paste input "LT62DG"
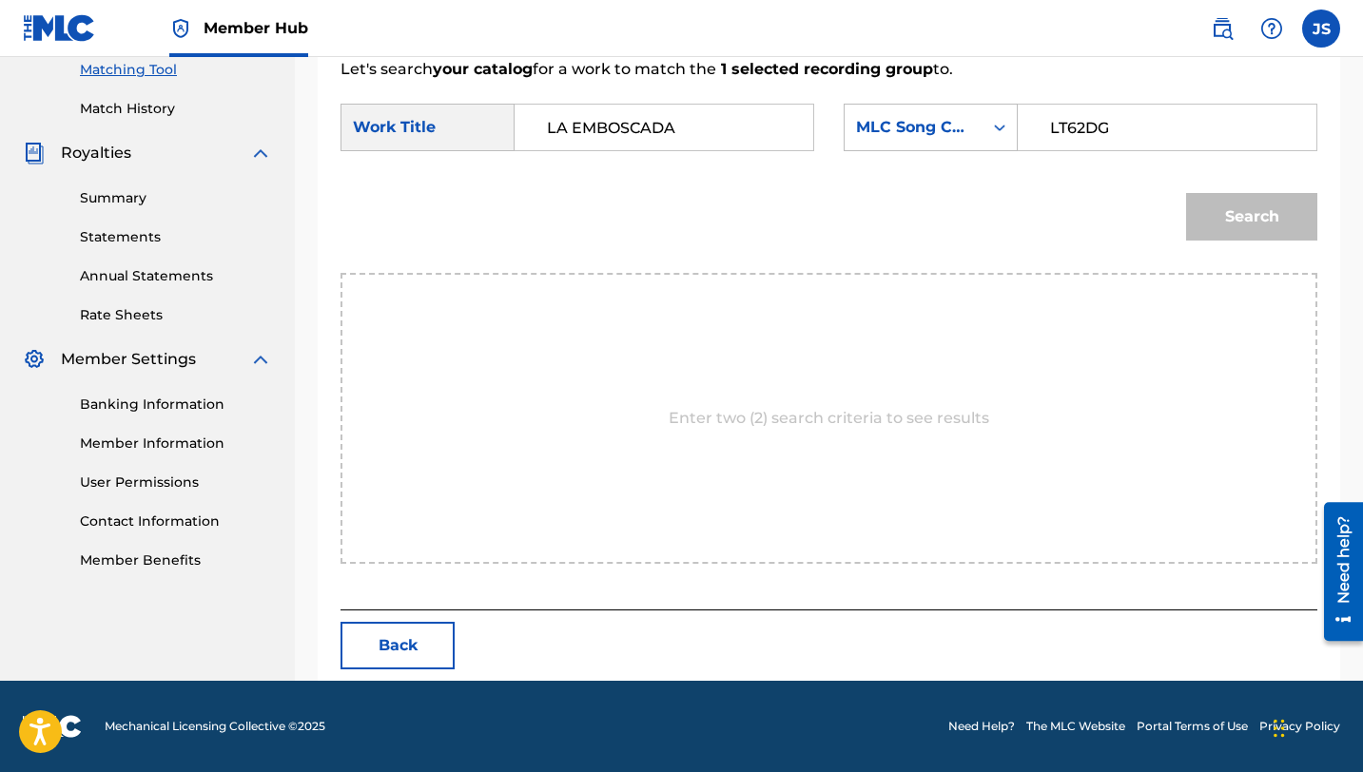
type input "LT62DG"
click at [1186, 193] on button "Search" at bounding box center [1251, 217] width 131 height 48
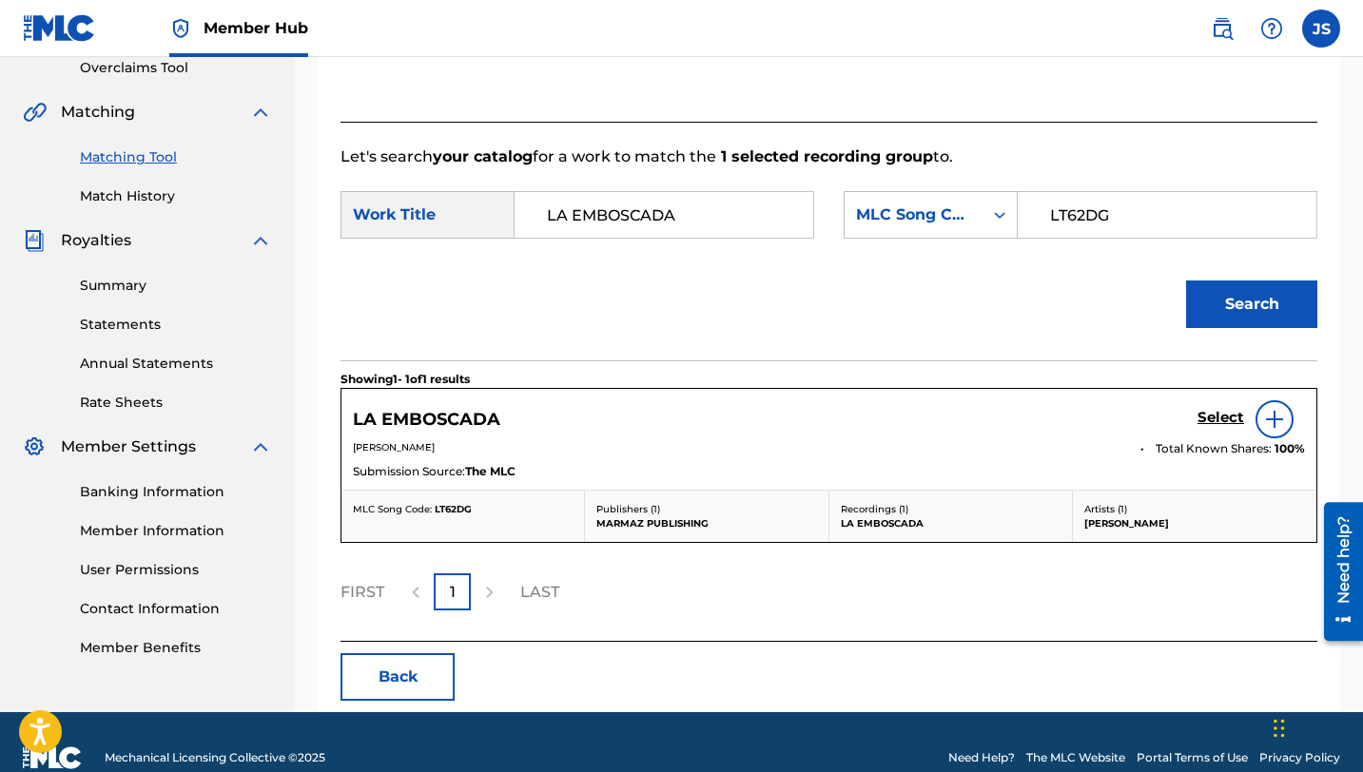
scroll to position [438, 0]
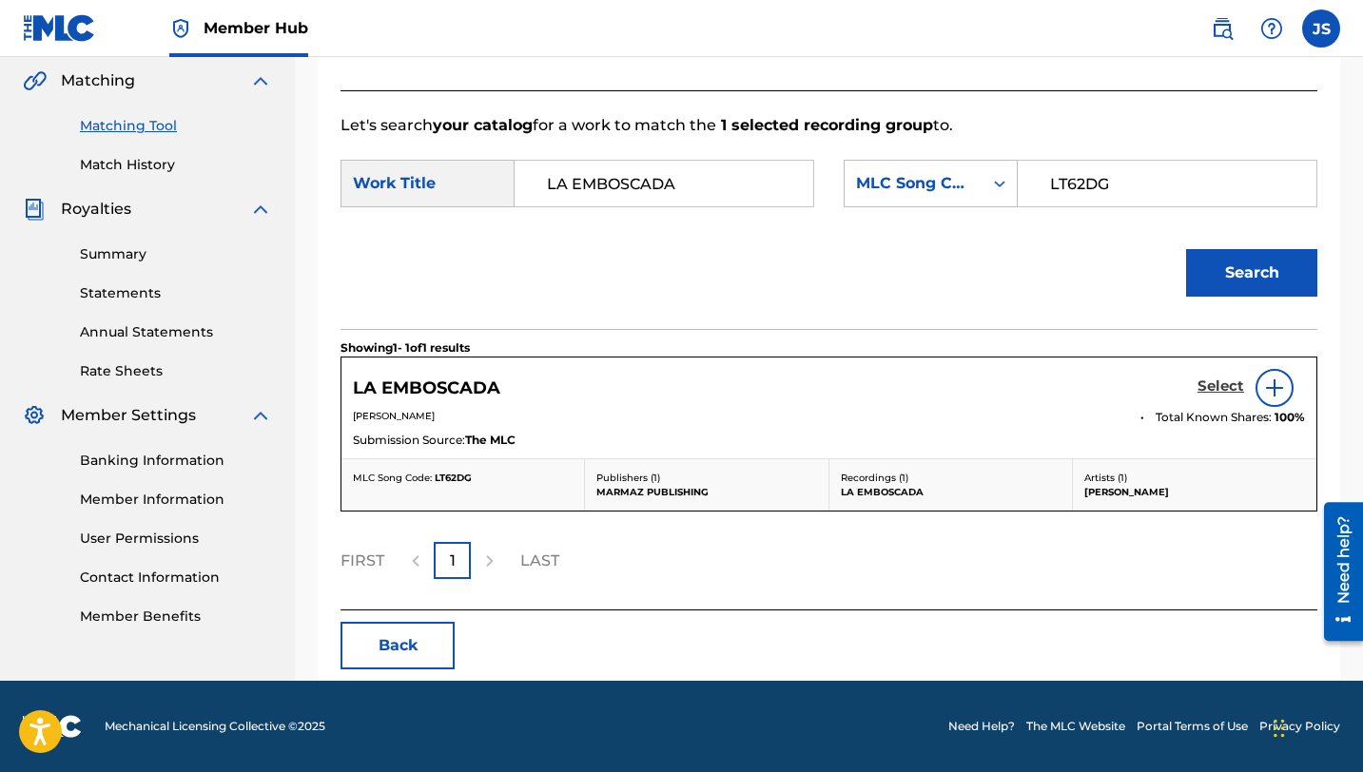
click at [1219, 381] on h5 "Select" at bounding box center [1220, 387] width 47 height 18
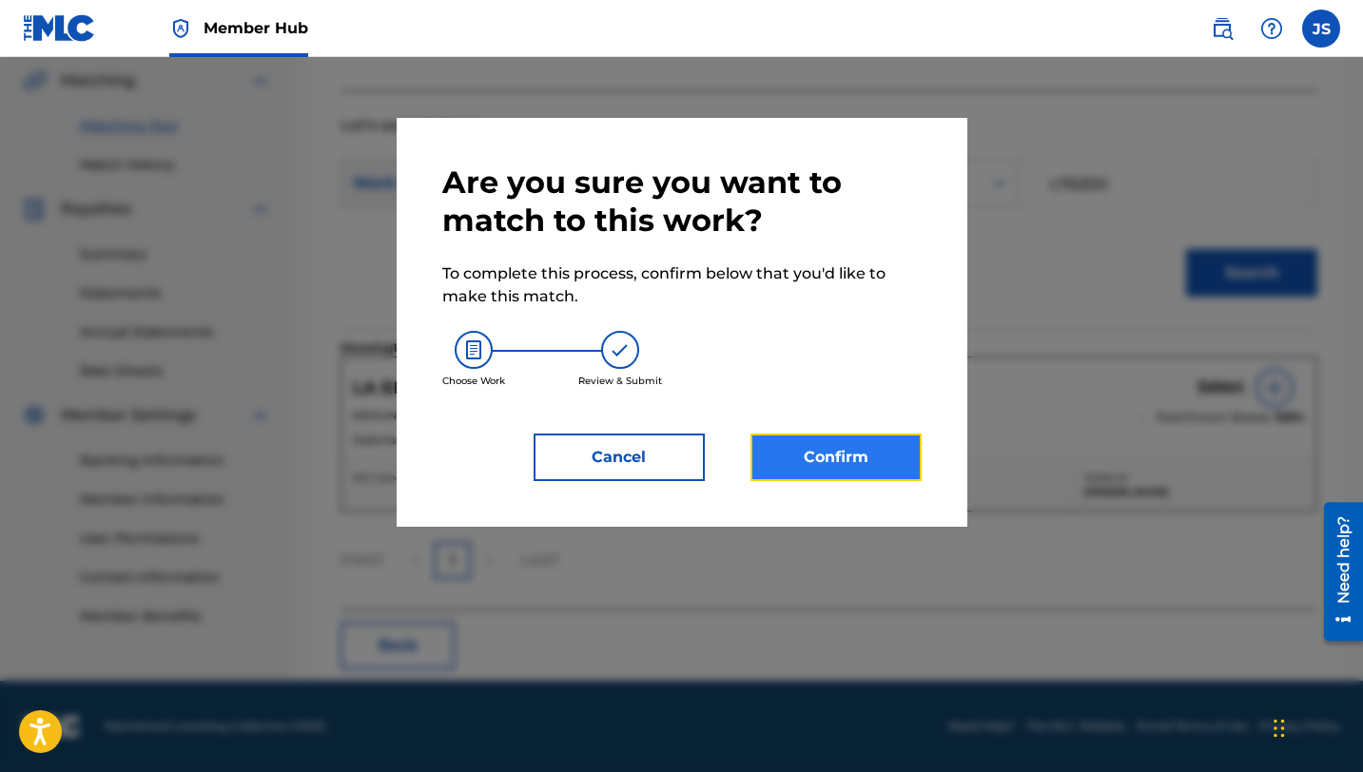
click at [843, 461] on button "Confirm" at bounding box center [835, 458] width 171 height 48
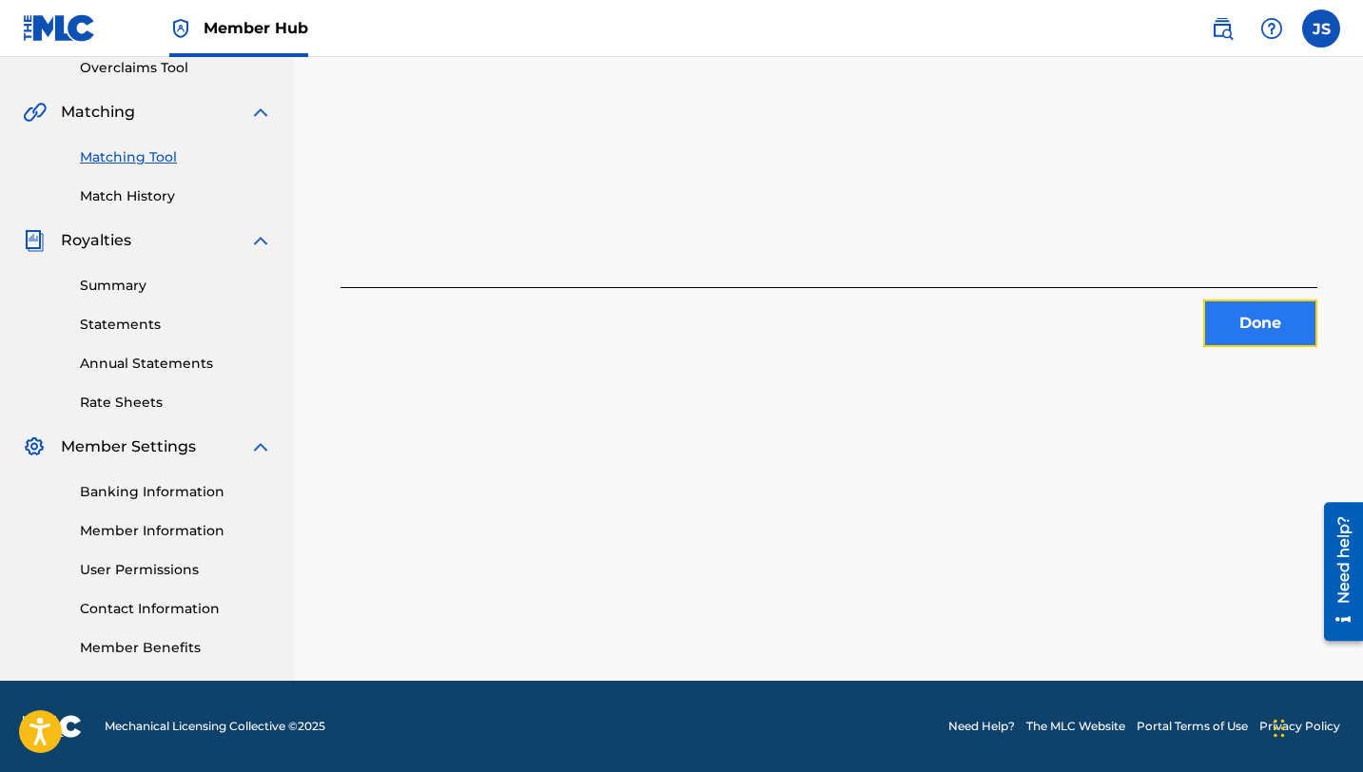
click at [1225, 334] on button "Done" at bounding box center [1260, 324] width 114 height 48
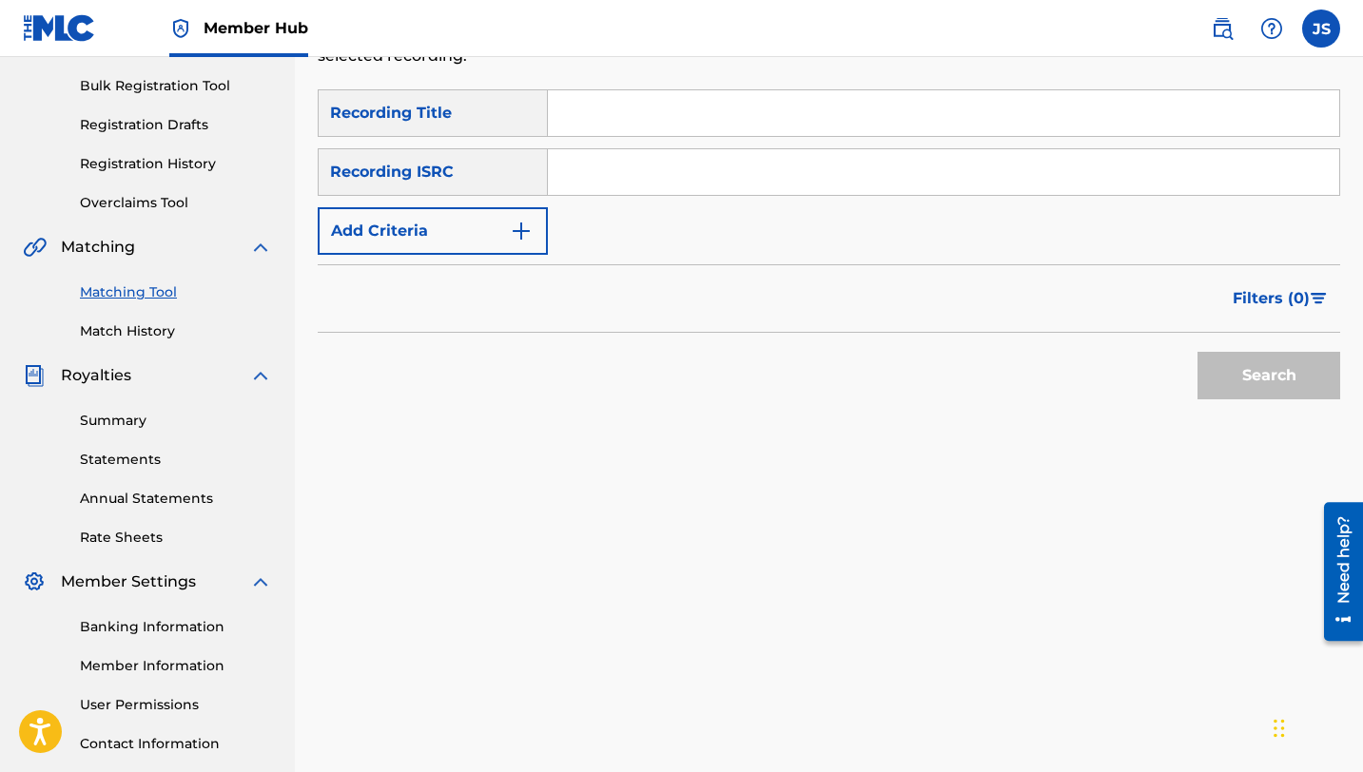
scroll to position [69, 0]
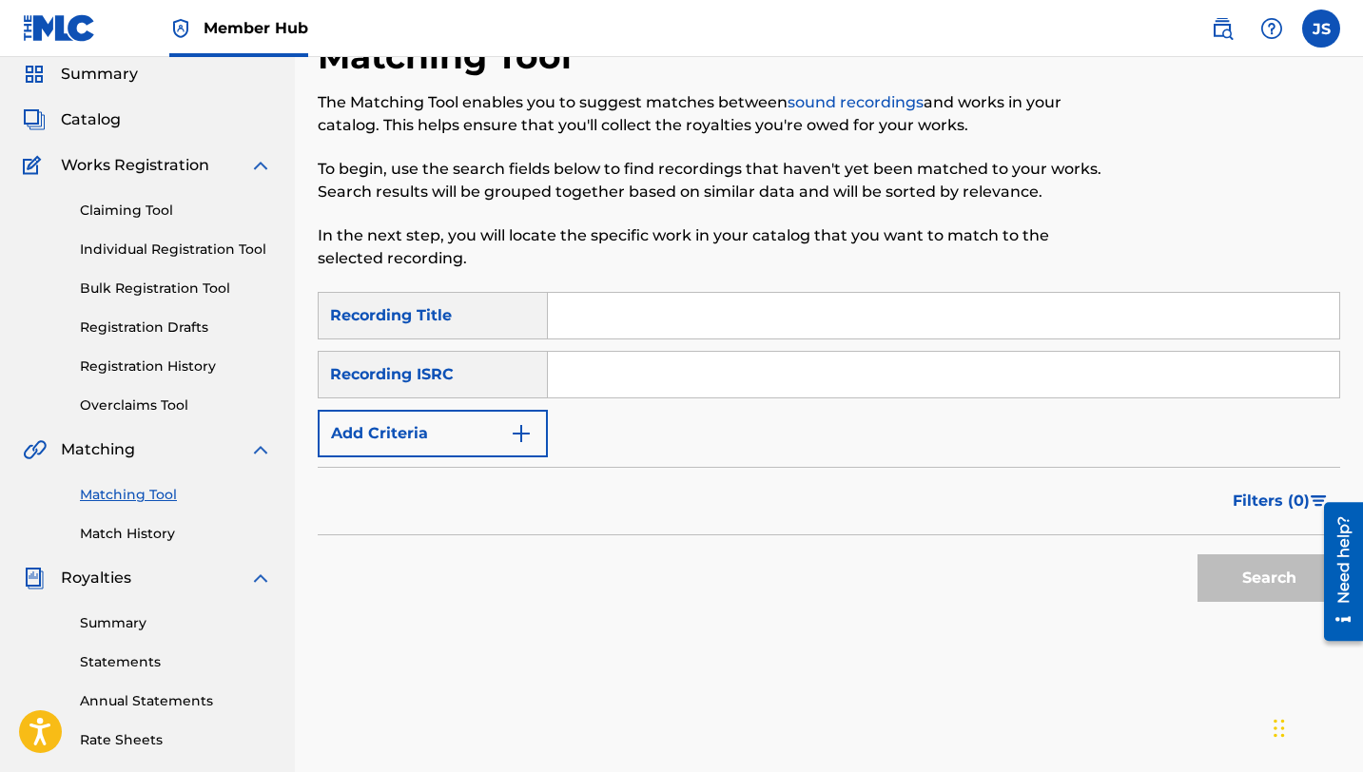
click at [602, 332] on input "Search Form" at bounding box center [943, 316] width 791 height 46
paste input "LA HERENCIA DE PUÑO E´DIENTE"
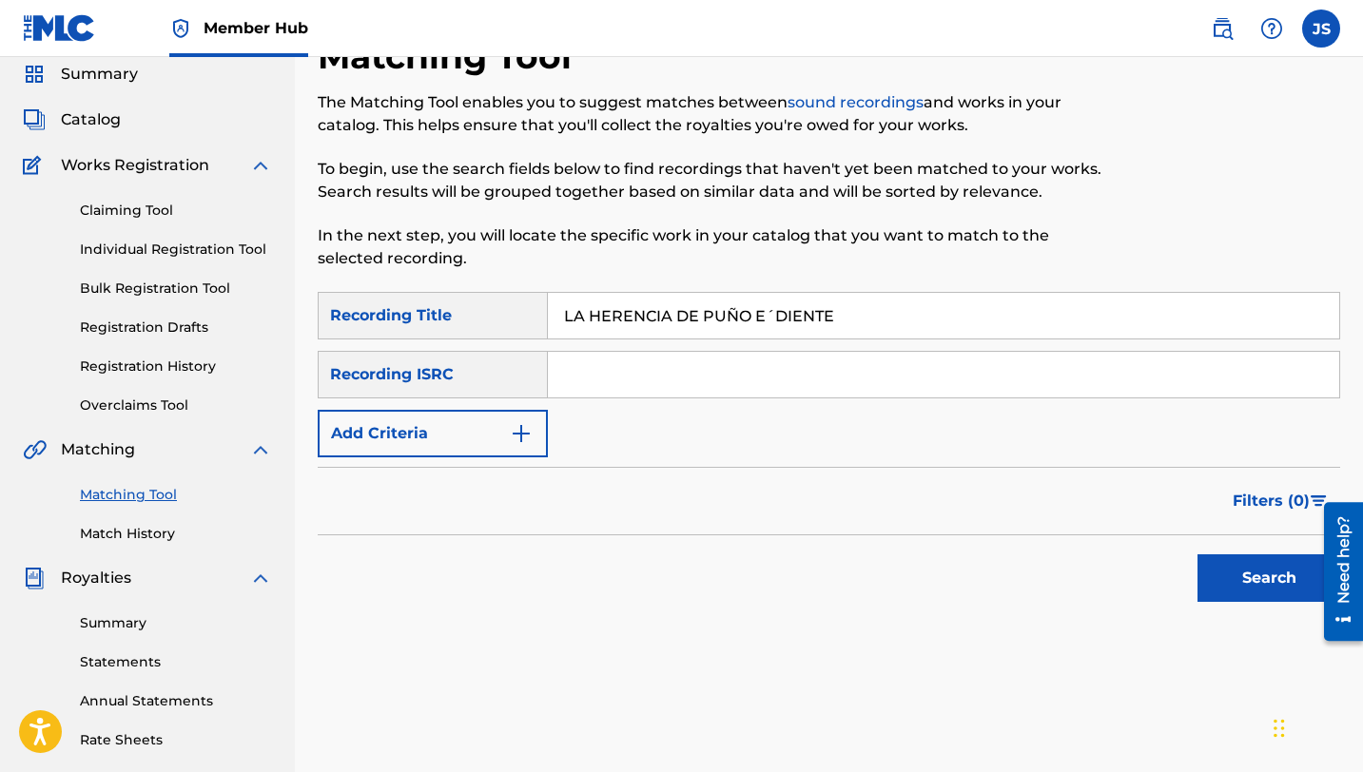
type input "LA HERENCIA DE PUÑO E´DIENTE"
click at [1197, 554] on button "Search" at bounding box center [1268, 578] width 143 height 48
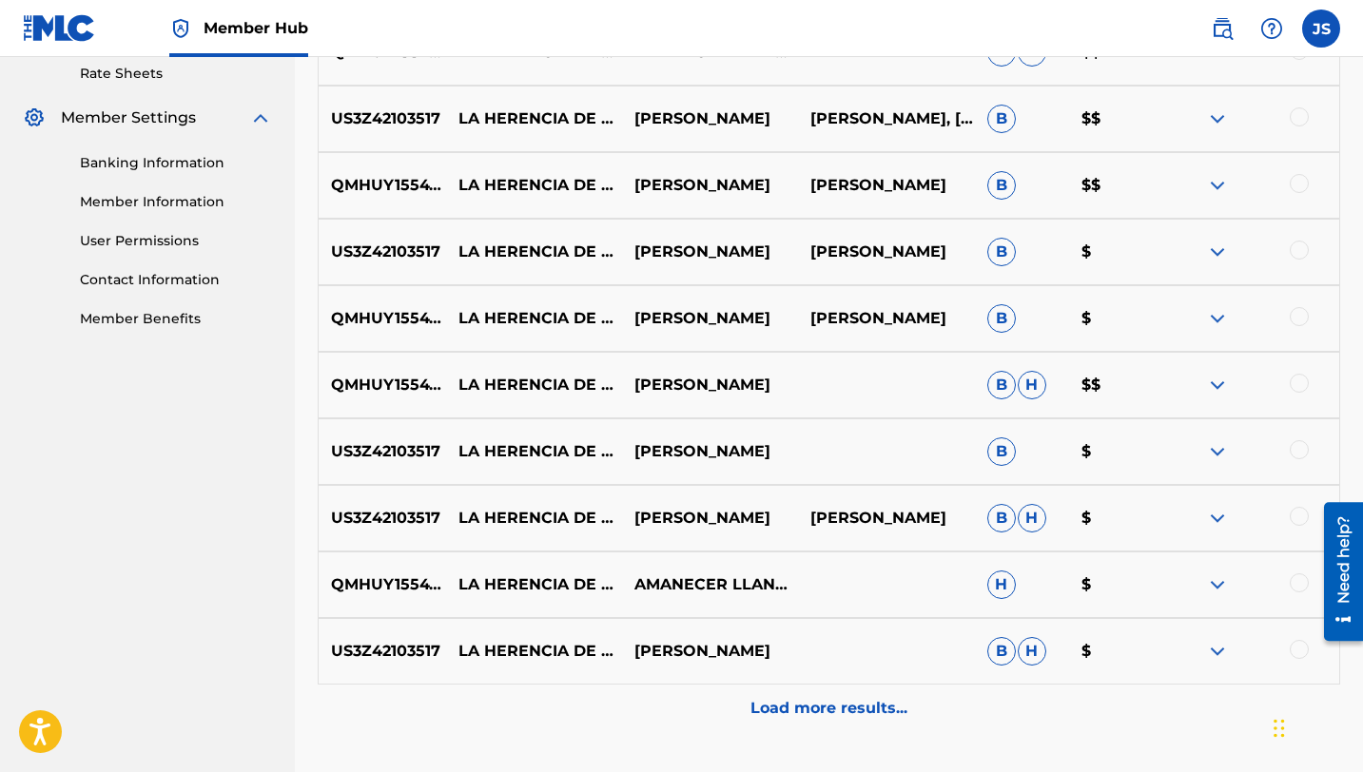
scroll to position [716, 0]
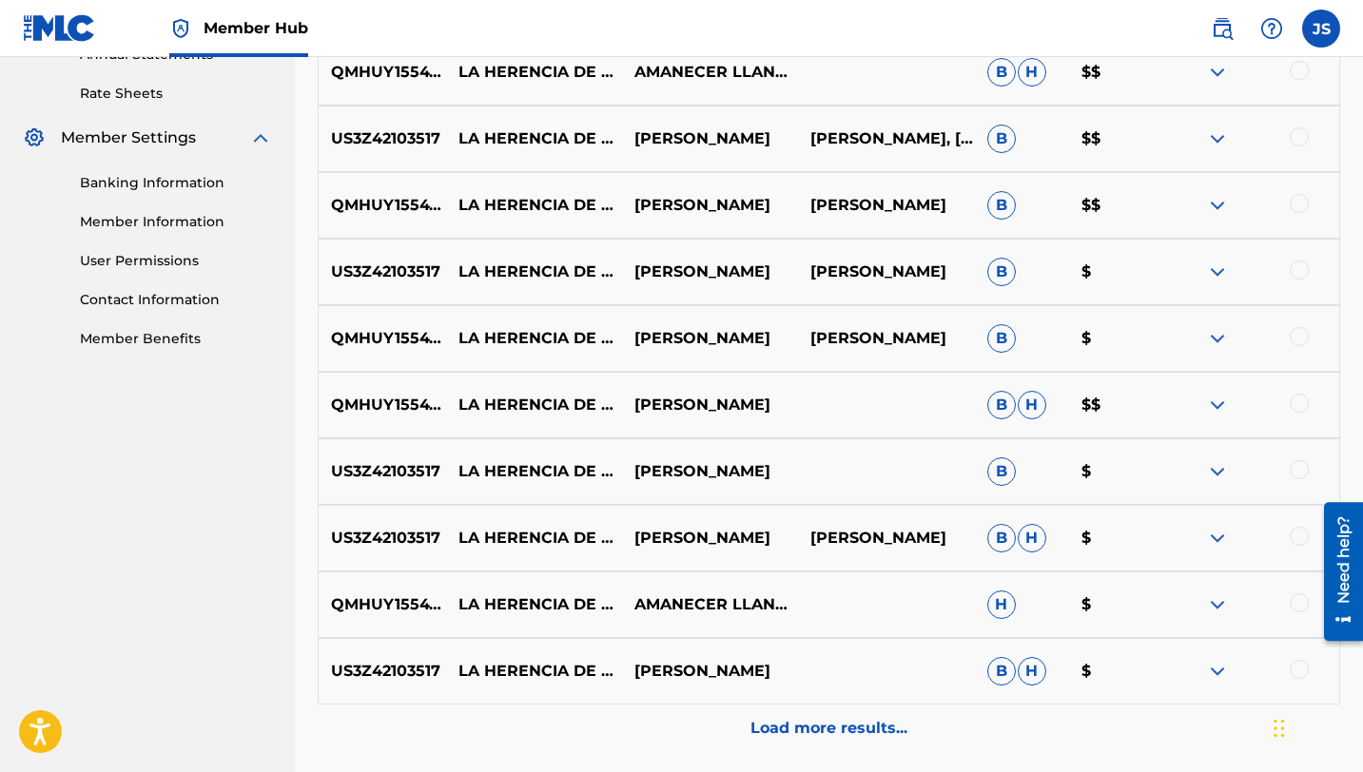
click at [1301, 527] on div at bounding box center [1299, 536] width 19 height 19
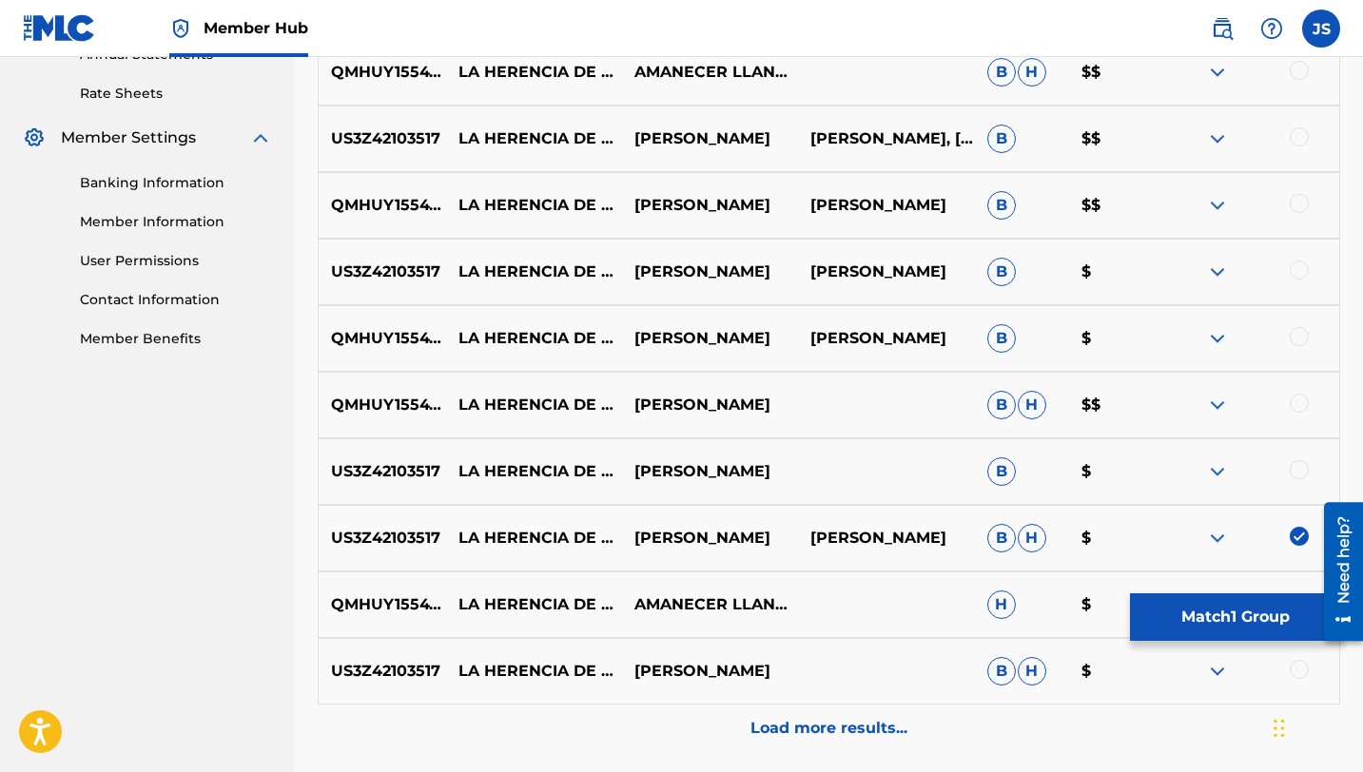
click at [1298, 468] on div at bounding box center [1299, 469] width 19 height 19
click at [1292, 394] on div at bounding box center [1251, 405] width 176 height 23
click at [1305, 397] on div at bounding box center [1299, 403] width 19 height 19
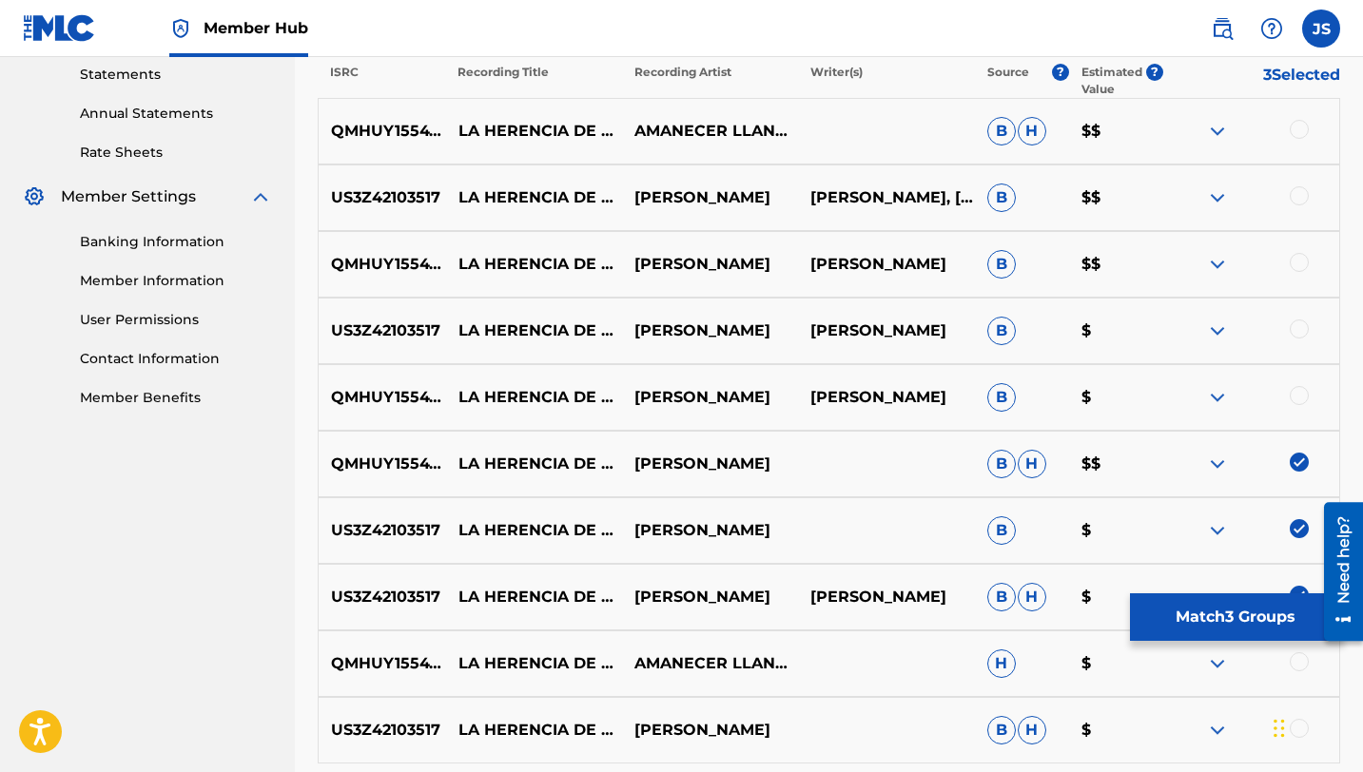
scroll to position [643, 0]
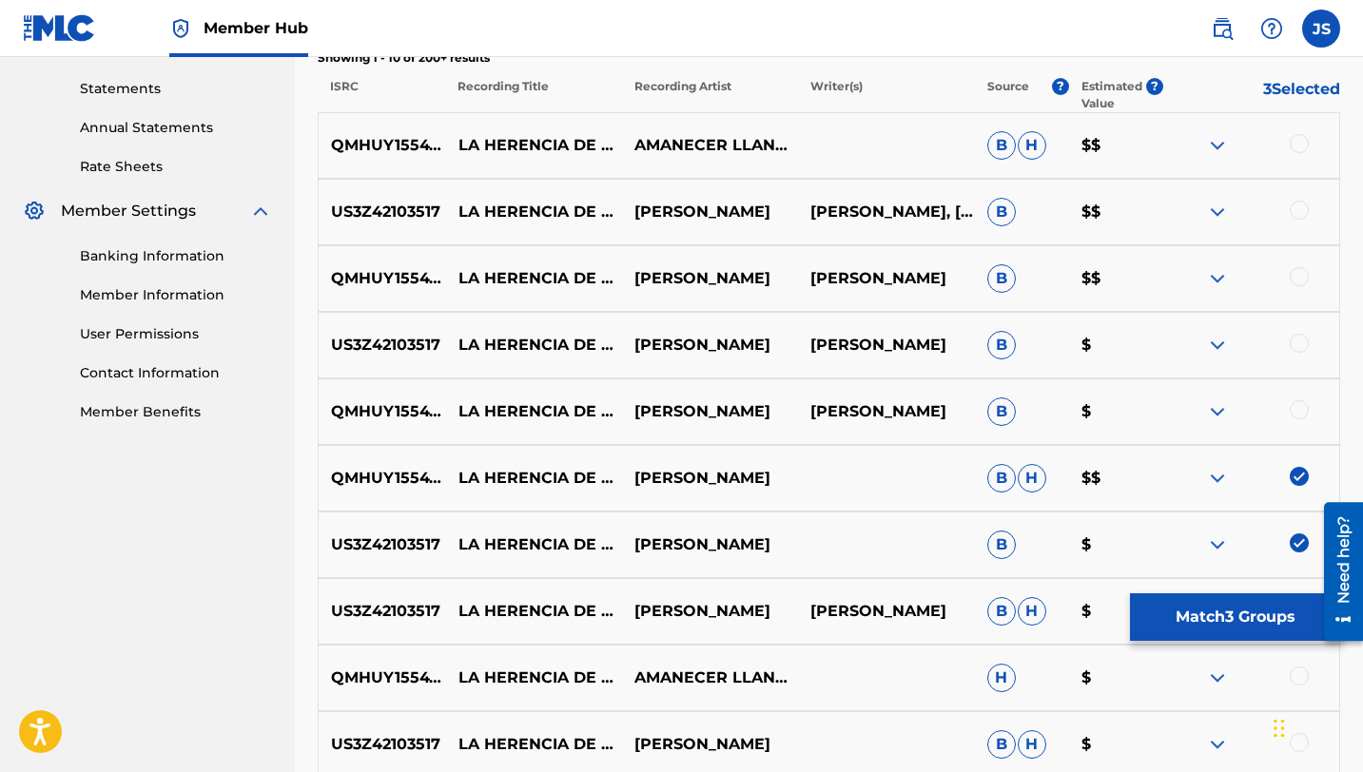
click at [1298, 405] on div at bounding box center [1299, 409] width 19 height 19
click at [1298, 345] on div at bounding box center [1299, 343] width 19 height 19
click at [1296, 279] on div at bounding box center [1299, 276] width 19 height 19
click at [1301, 210] on div at bounding box center [1299, 210] width 19 height 19
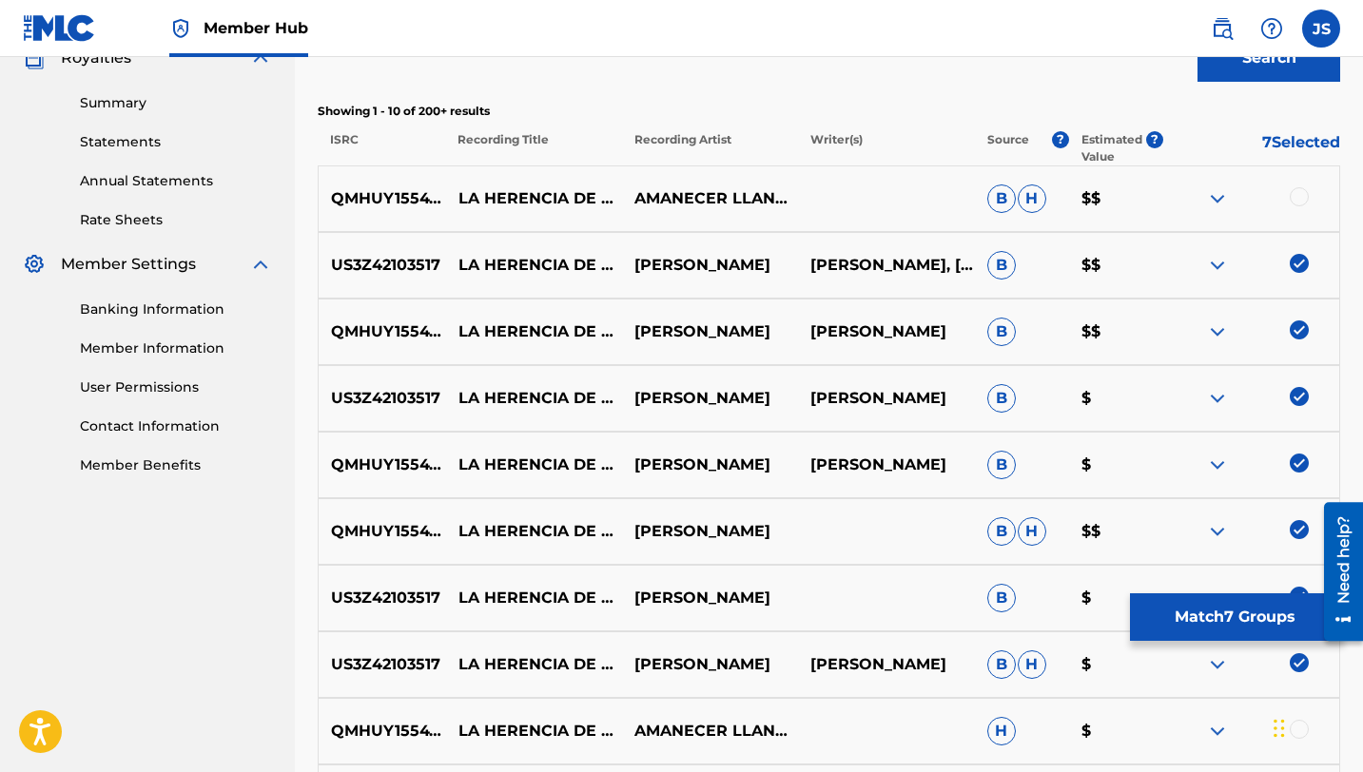
scroll to position [586, 0]
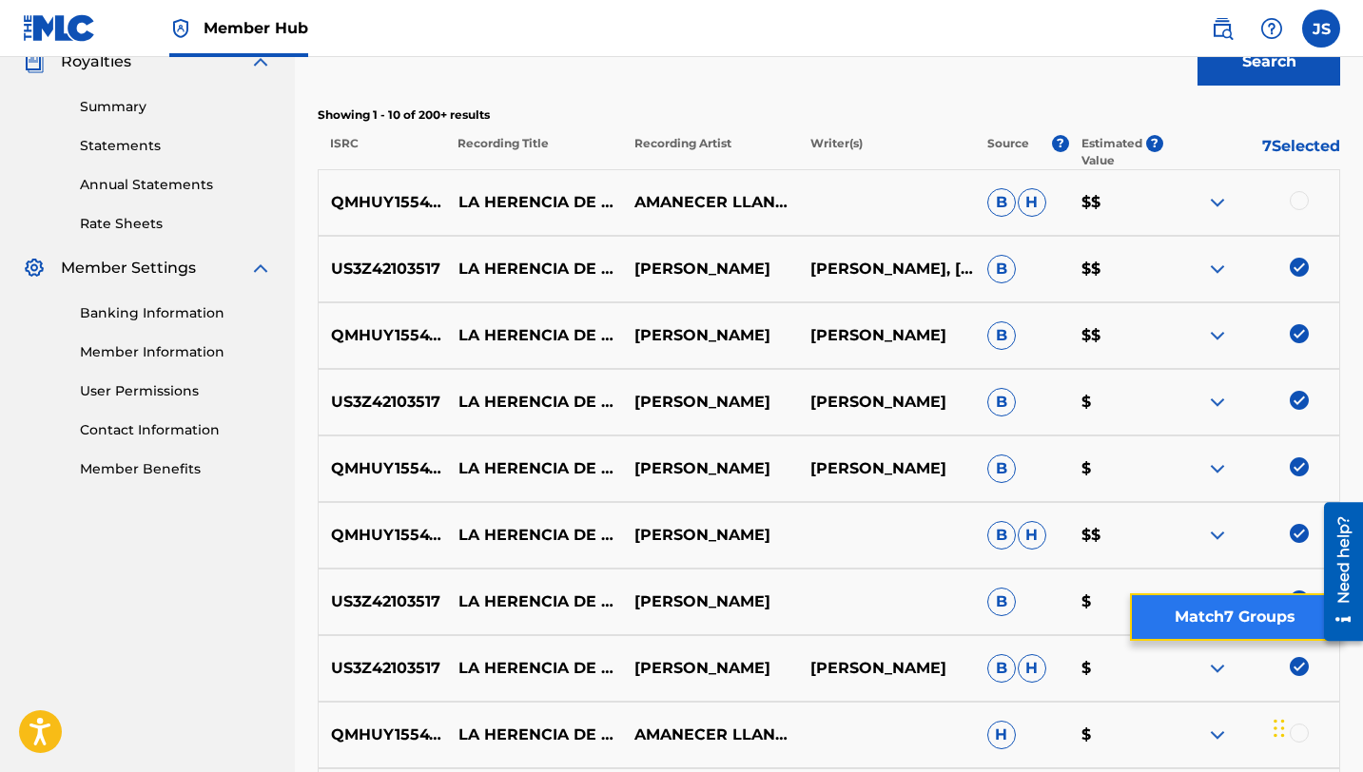
click at [1176, 607] on button "Match 7 Groups" at bounding box center [1235, 617] width 210 height 48
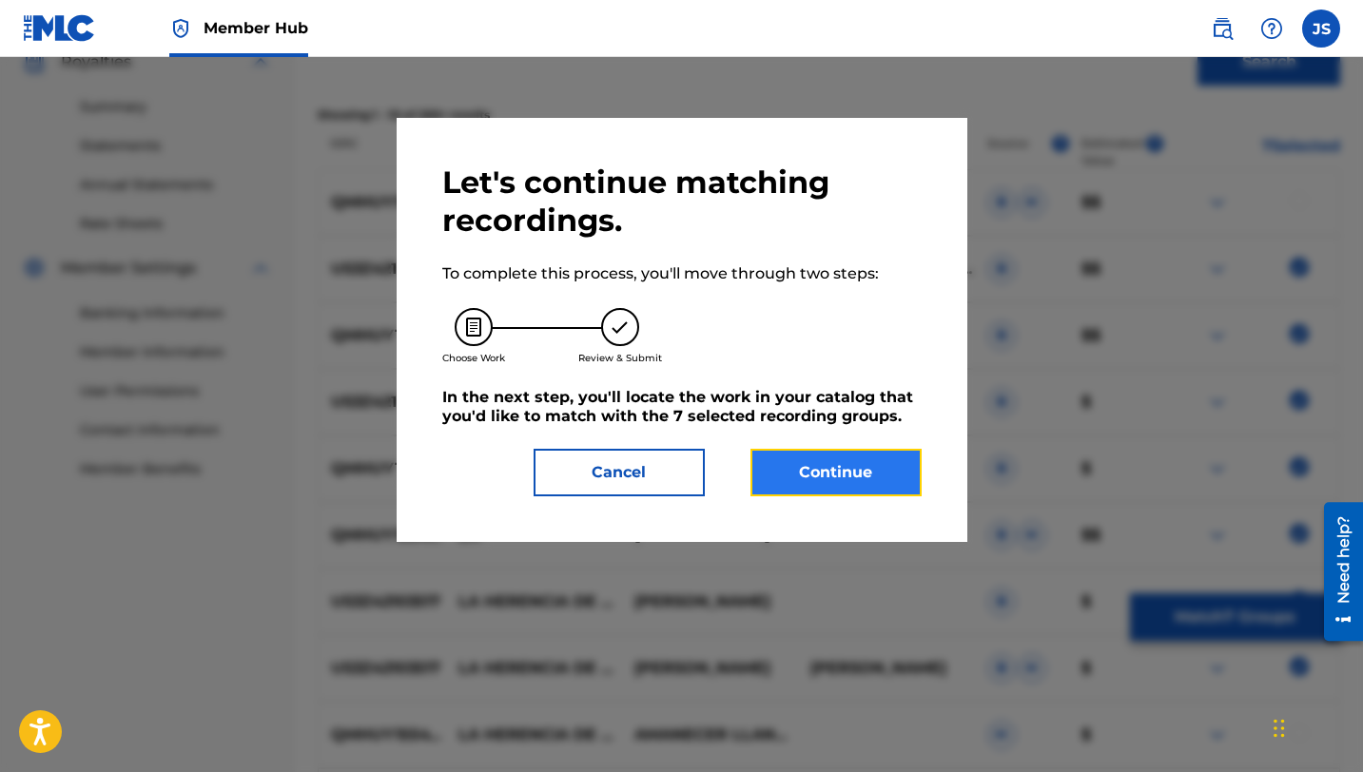
click at [821, 462] on button "Continue" at bounding box center [835, 473] width 171 height 48
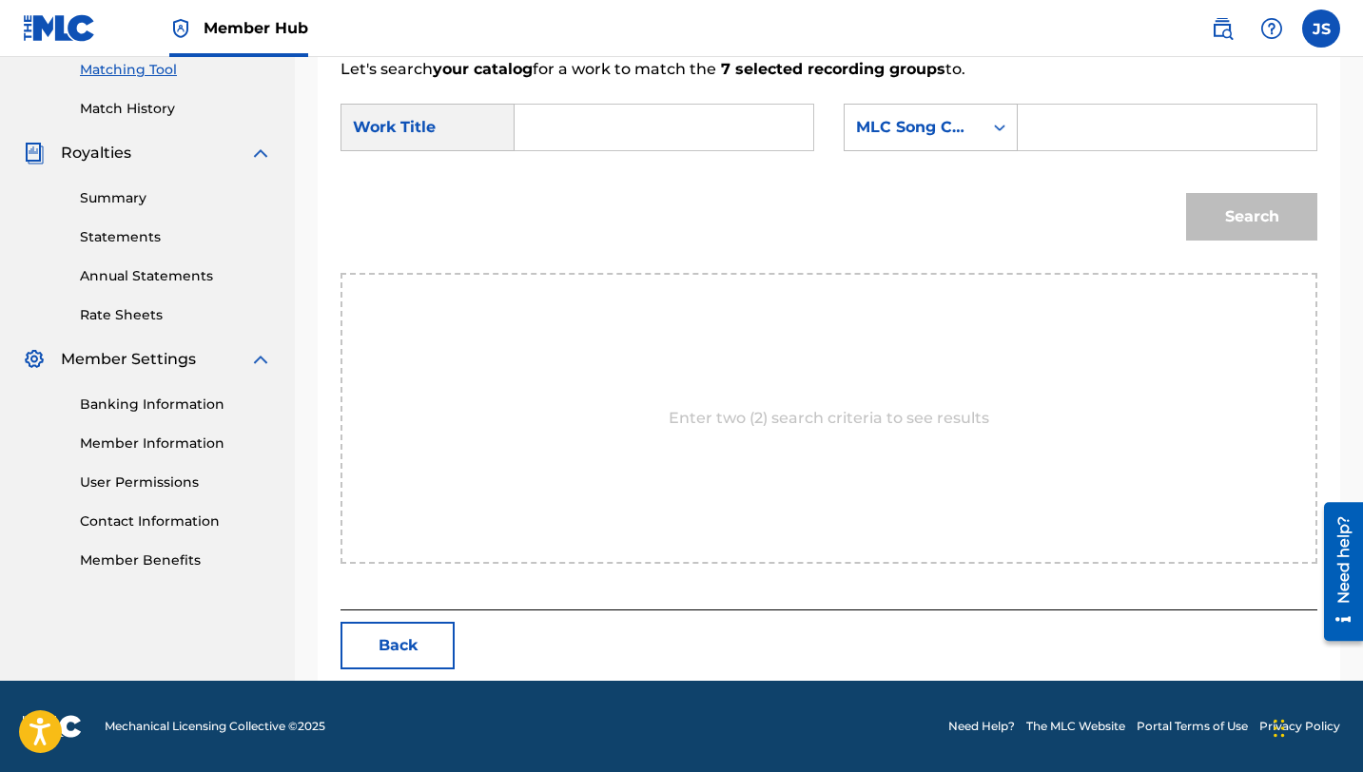
click at [563, 131] on input "Search Form" at bounding box center [664, 128] width 266 height 46
paste input "LA HERENCIA DE PUÑO E´DIENTE"
type input "LA HERENCIA DE PUÑO E´DIENTE"
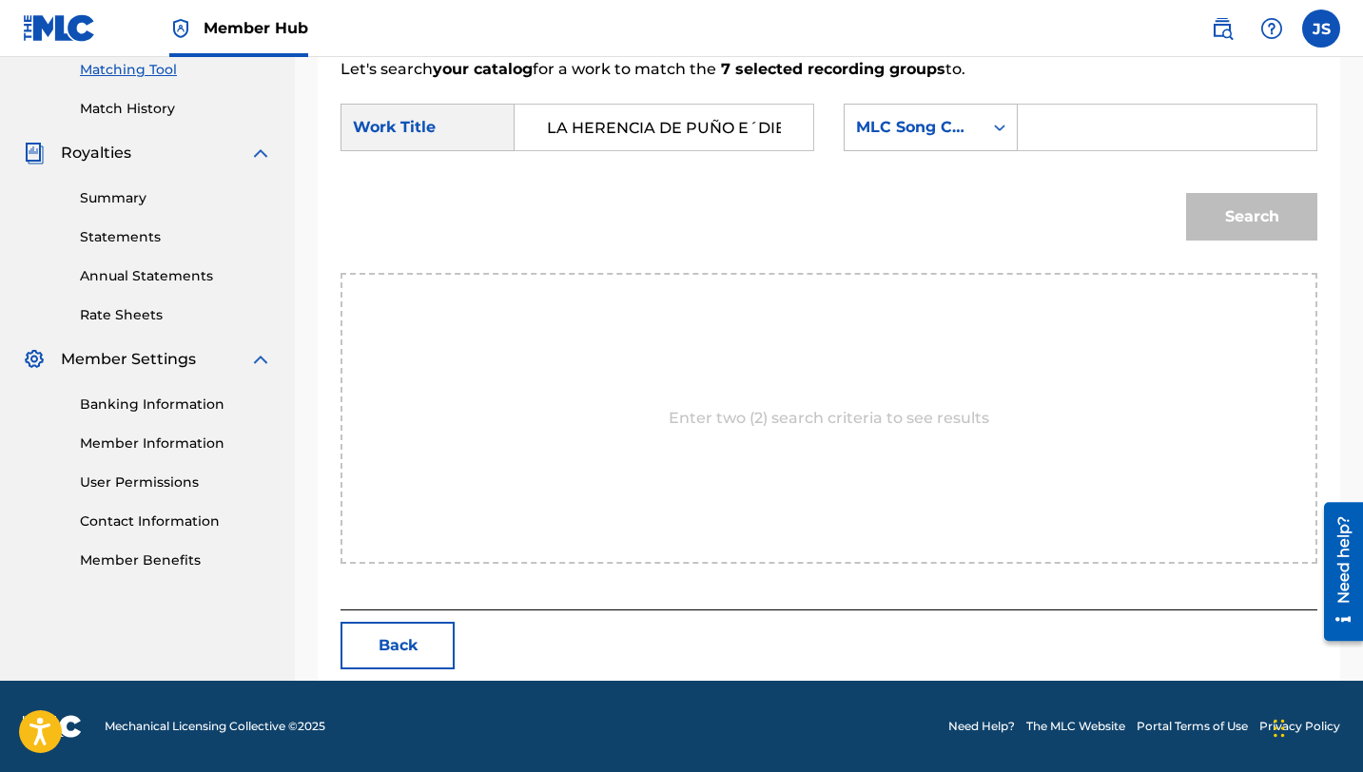
click at [1049, 132] on input "Search Form" at bounding box center [1167, 128] width 266 height 46
paste input "LT69J2"
type input "LT69J2"
click at [1186, 193] on button "Search" at bounding box center [1251, 217] width 131 height 48
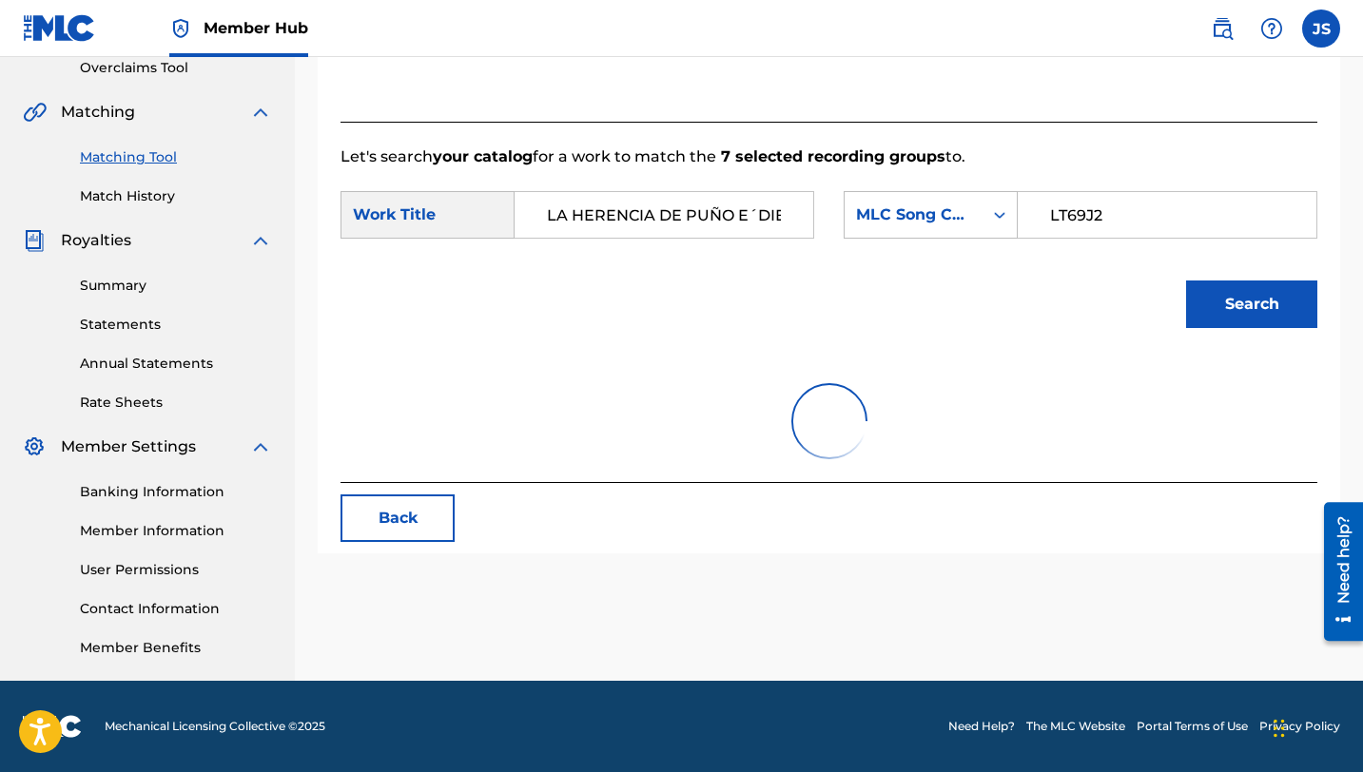
scroll to position [438, 0]
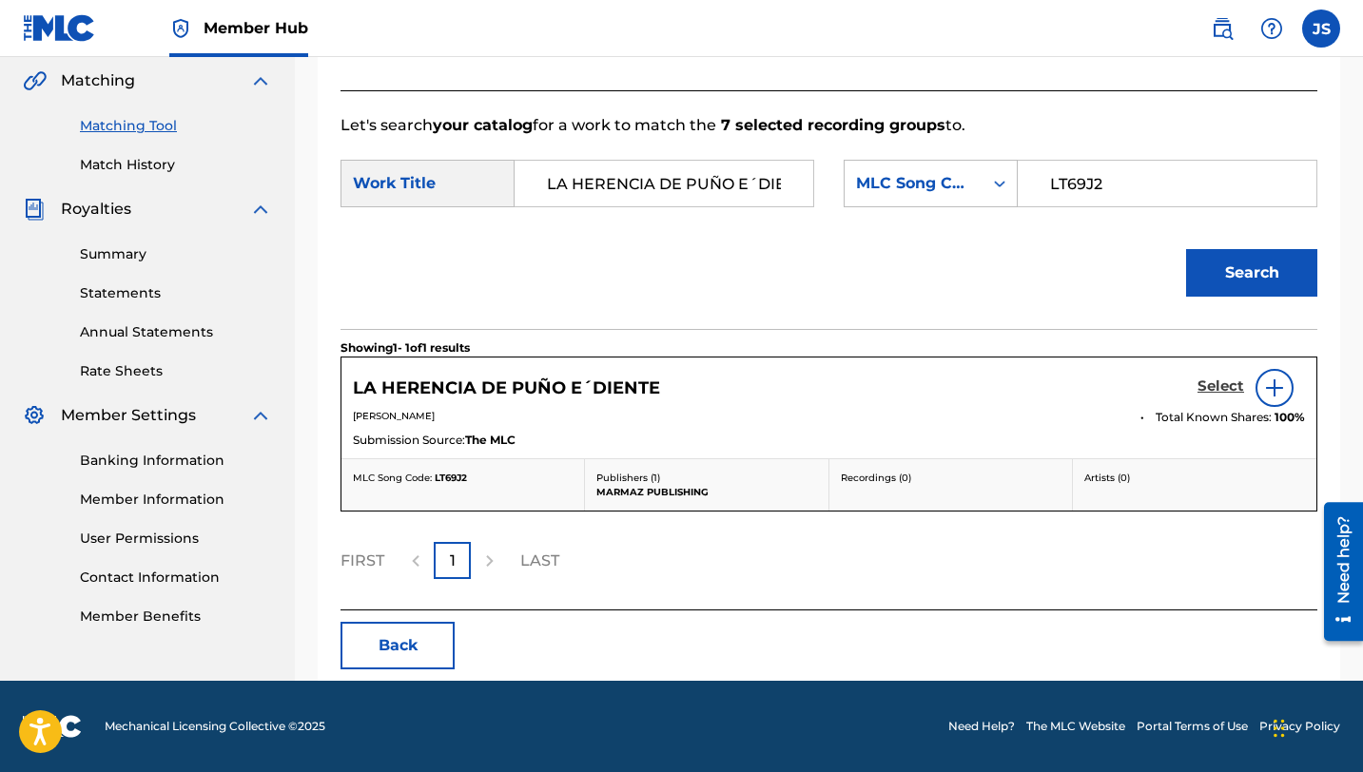
click at [1228, 395] on h5 "Select" at bounding box center [1220, 387] width 47 height 18
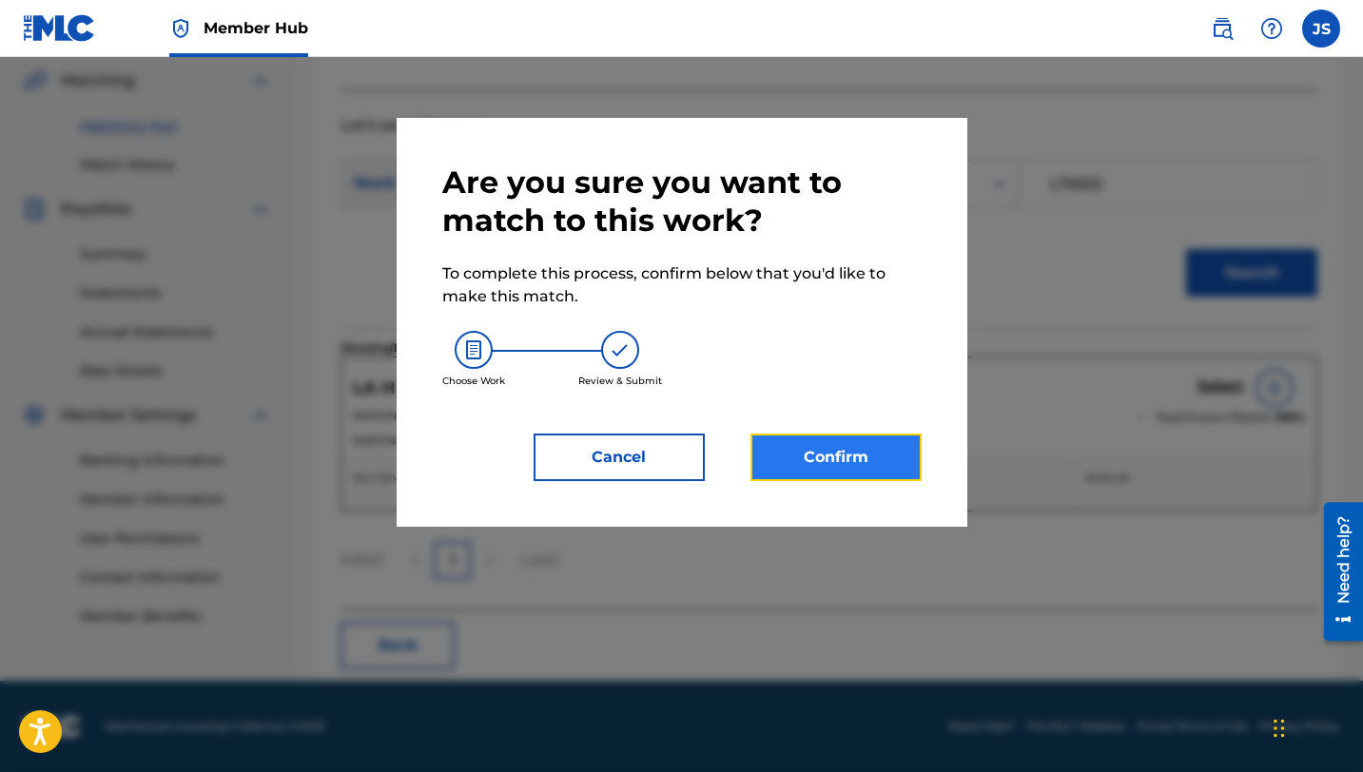
click at [885, 465] on button "Confirm" at bounding box center [835, 458] width 171 height 48
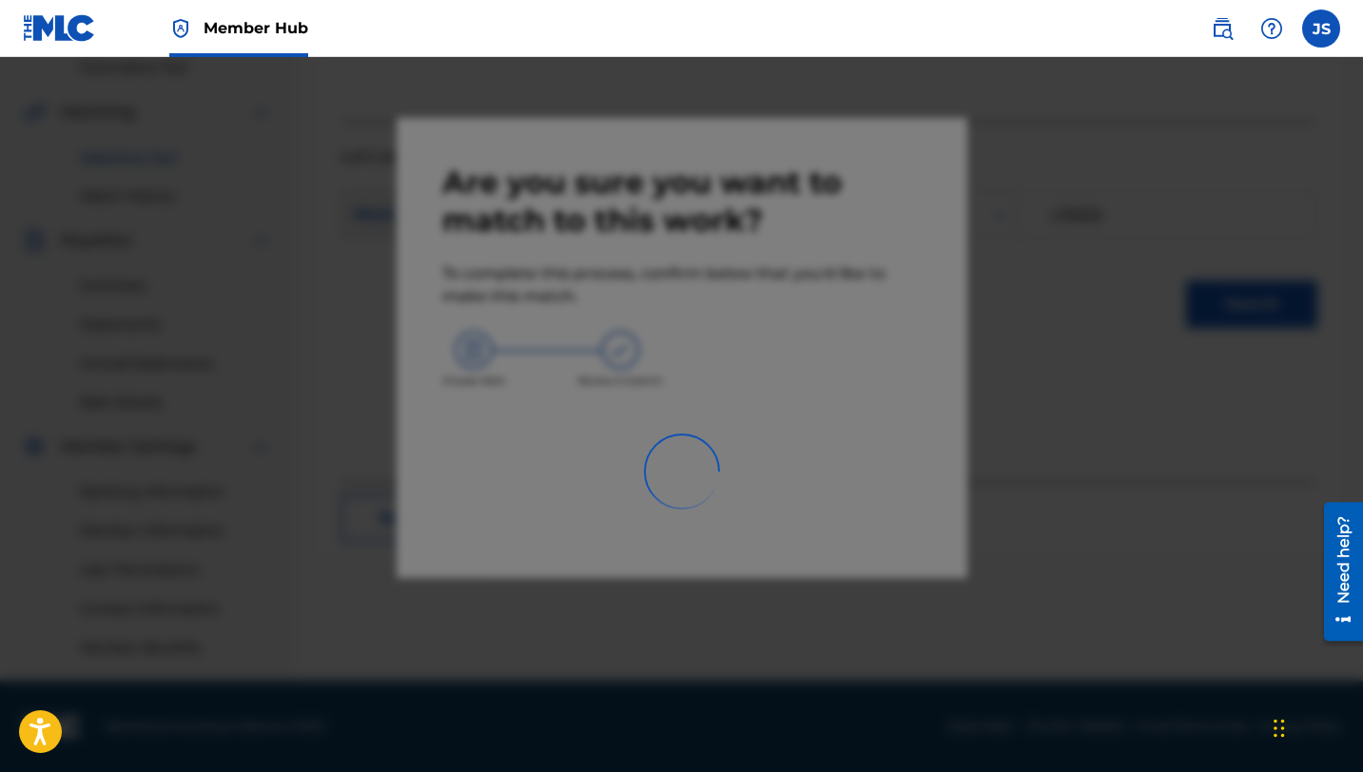
scroll to position [407, 0]
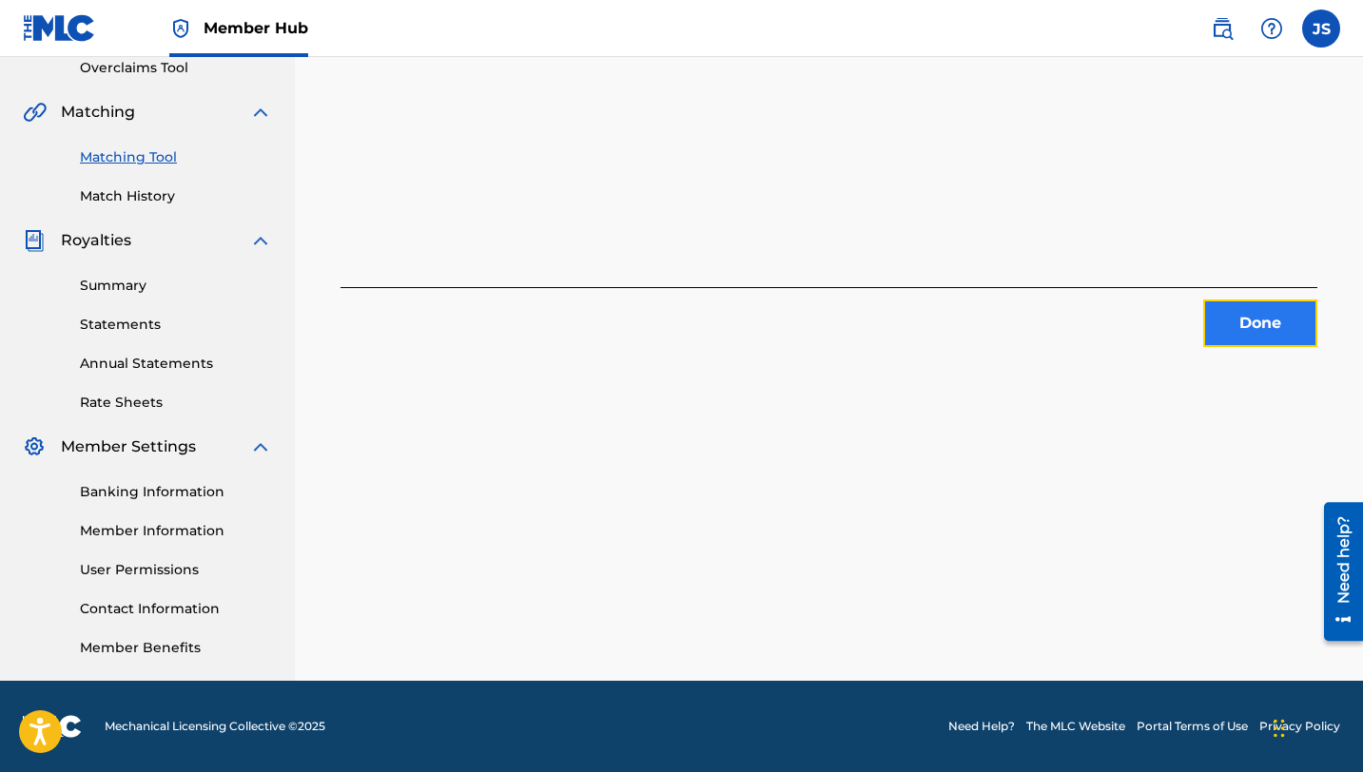
click at [1245, 322] on button "Done" at bounding box center [1260, 324] width 114 height 48
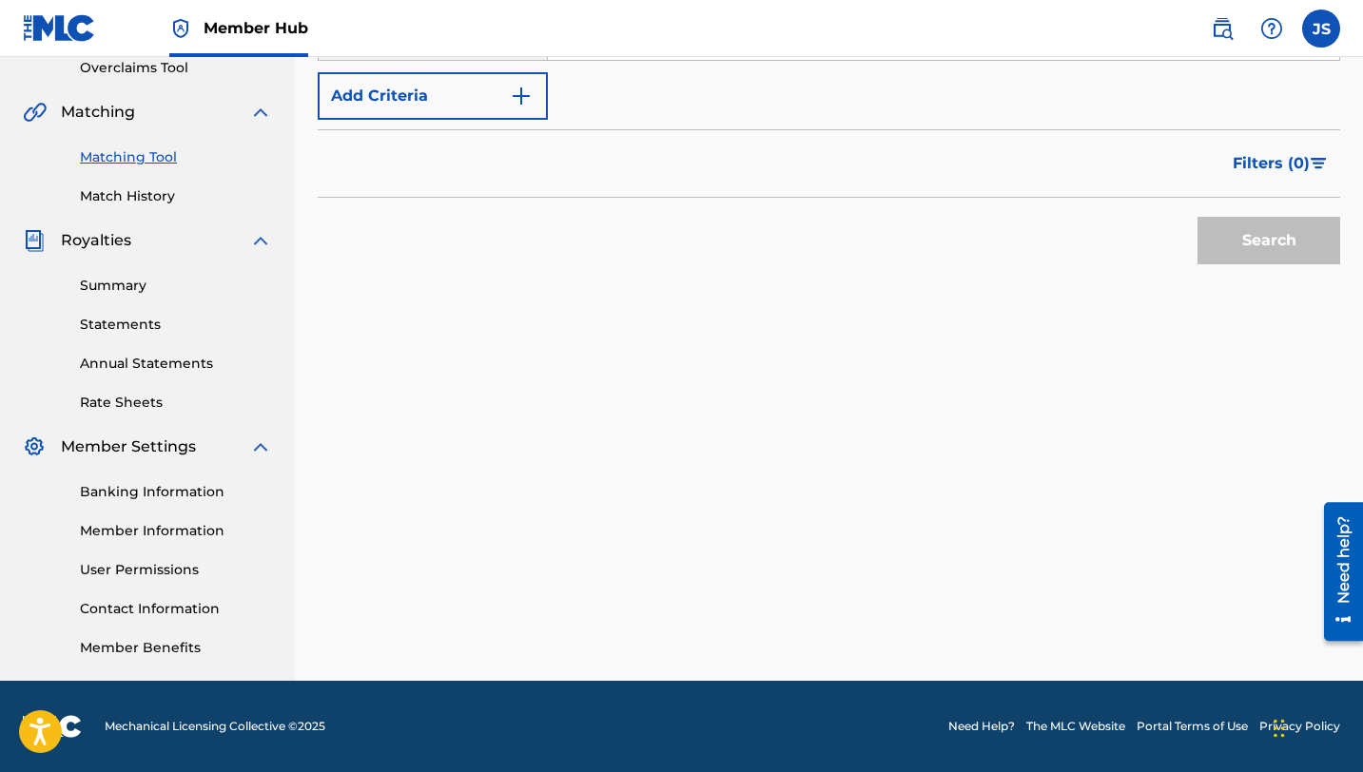
scroll to position [0, 0]
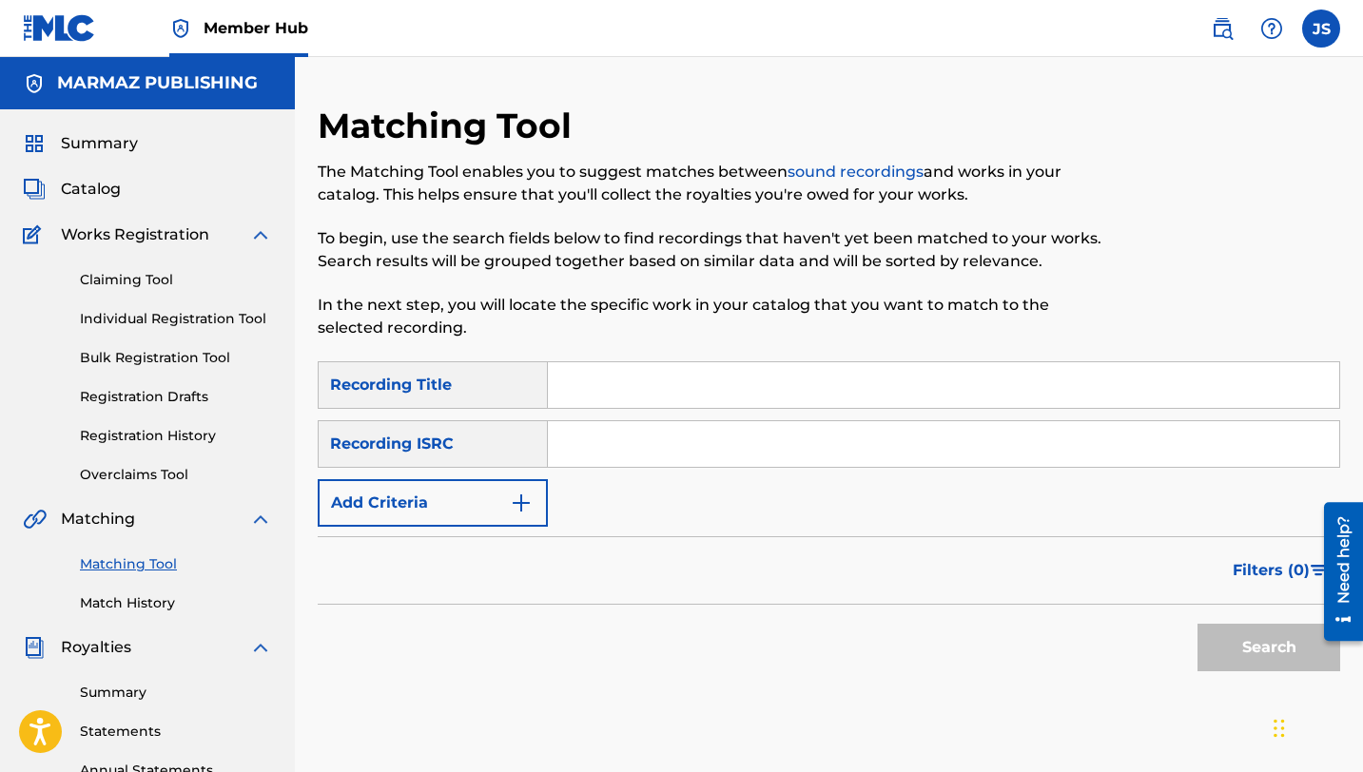
click at [577, 385] on input "Search Form" at bounding box center [943, 385] width 791 height 46
paste input "LA MEJOR HERENCIA (feat. [PERSON_NAME], [PERSON_NAME] [PERSON_NAME])"
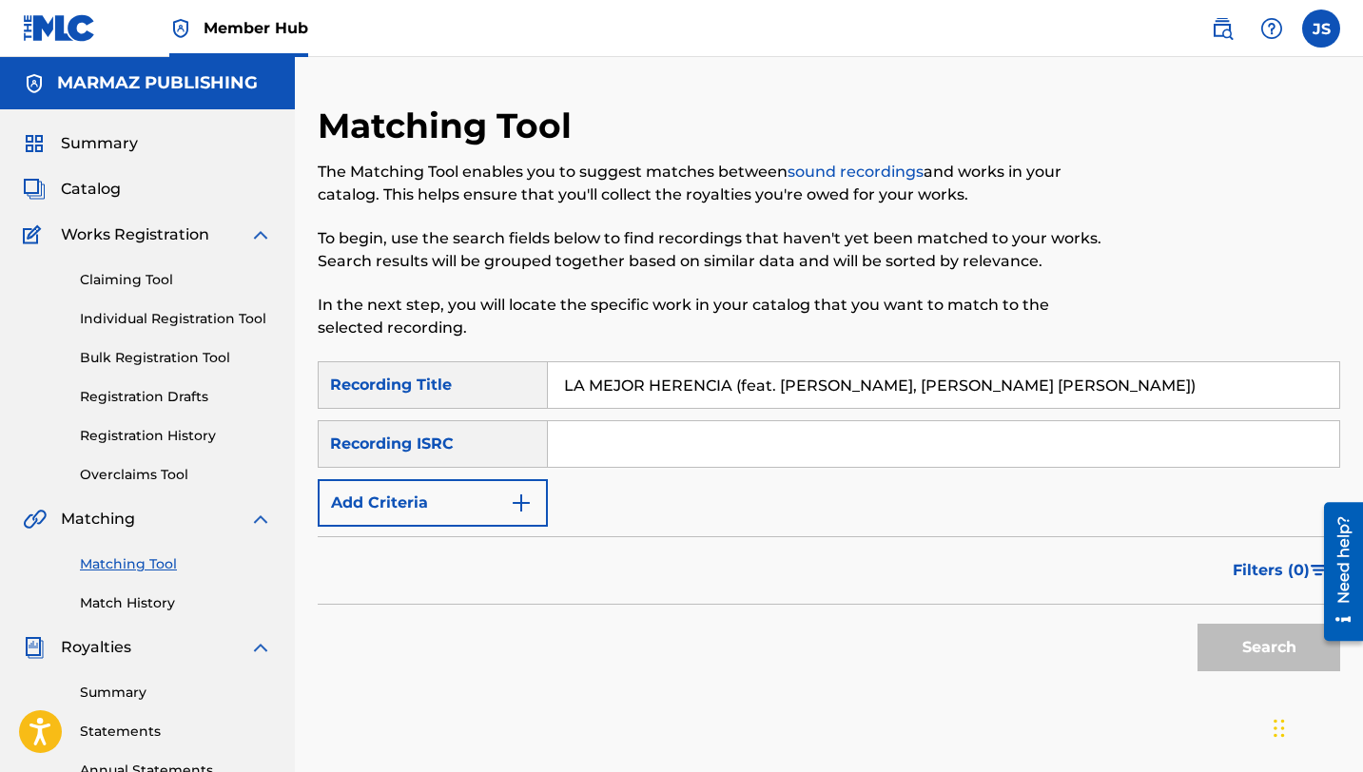
type input "LA MEJOR HERENCIA (feat. [PERSON_NAME], [PERSON_NAME] [PERSON_NAME])"
click at [1197, 624] on button "Search" at bounding box center [1268, 648] width 143 height 48
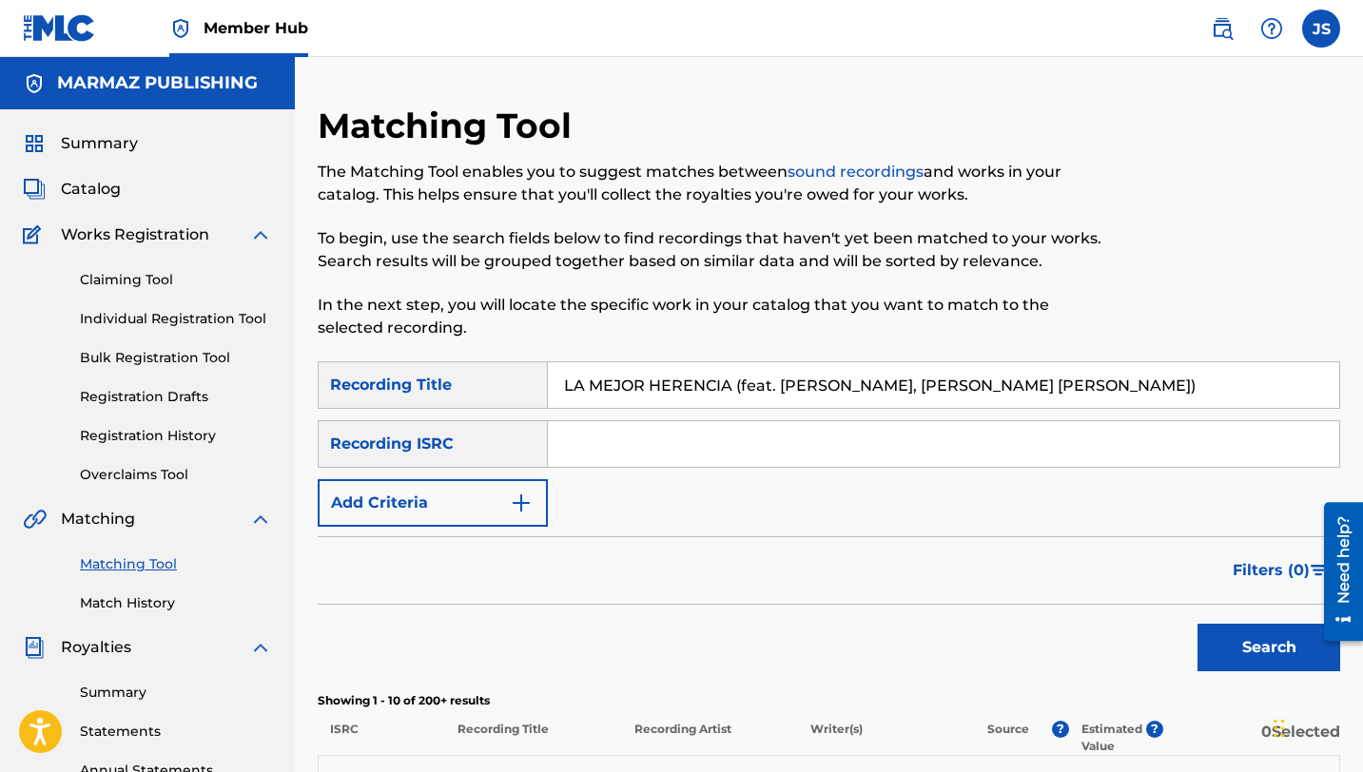
click at [502, 531] on form "SearchWithCriteria8750fe4e-99e4-4da8-80cb-7962c694efcb Recording Title LA MEJOR…" at bounding box center [829, 521] width 1022 height 320
click at [507, 511] on button "Add Criteria" at bounding box center [433, 503] width 230 height 48
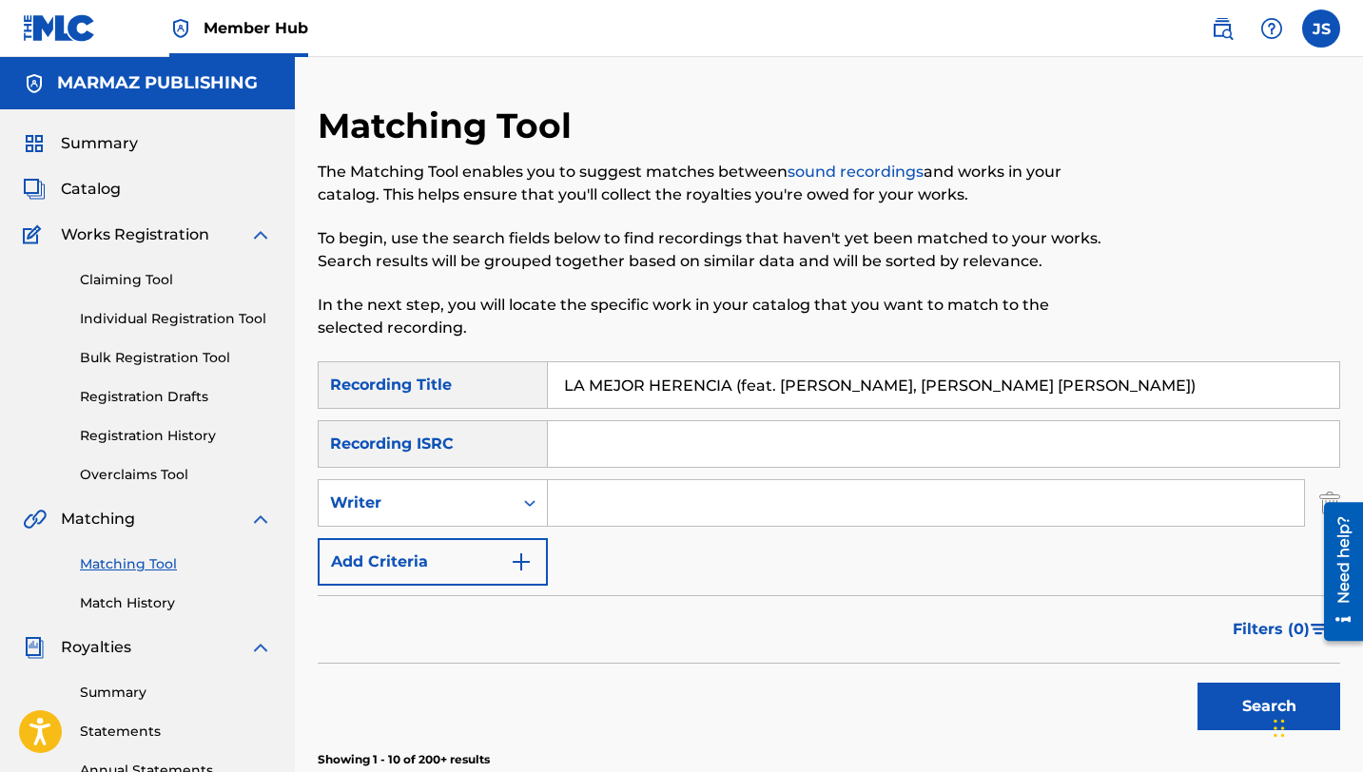
click at [593, 496] on input "Search Form" at bounding box center [926, 503] width 756 height 46
type input "[PERSON_NAME]"
click at [1197, 683] on button "Search" at bounding box center [1268, 707] width 143 height 48
click at [640, 387] on input "LA MEJOR HERENCIA (feat. [PERSON_NAME], [PERSON_NAME] [PERSON_NAME])" at bounding box center [943, 385] width 791 height 46
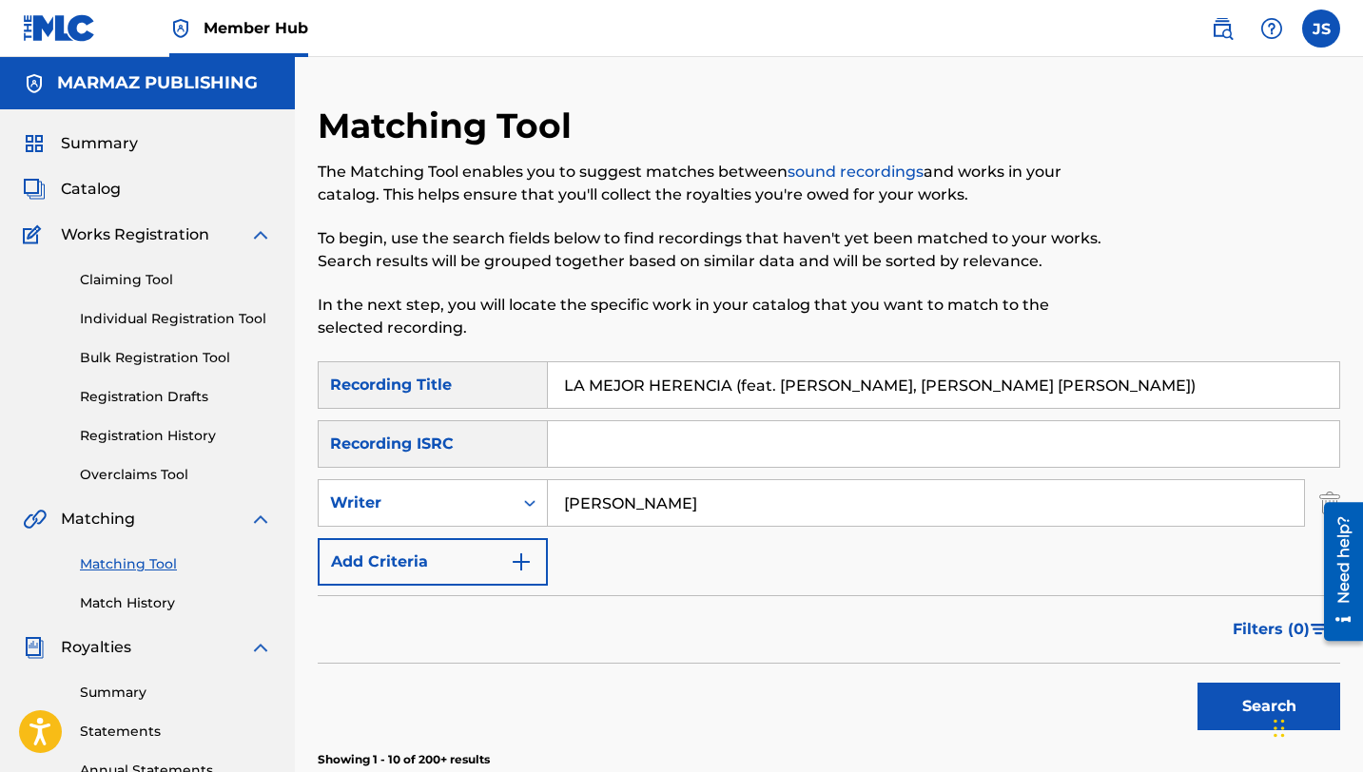
click at [640, 387] on input "LA MEJOR HERENCIA (feat. [PERSON_NAME], [PERSON_NAME] [PERSON_NAME])" at bounding box center [943, 385] width 791 height 46
paste input "ODA DE LAS MUJERES"
type input "LA MODA DE LAS MUJERES"
click at [1197, 683] on button "Search" at bounding box center [1268, 707] width 143 height 48
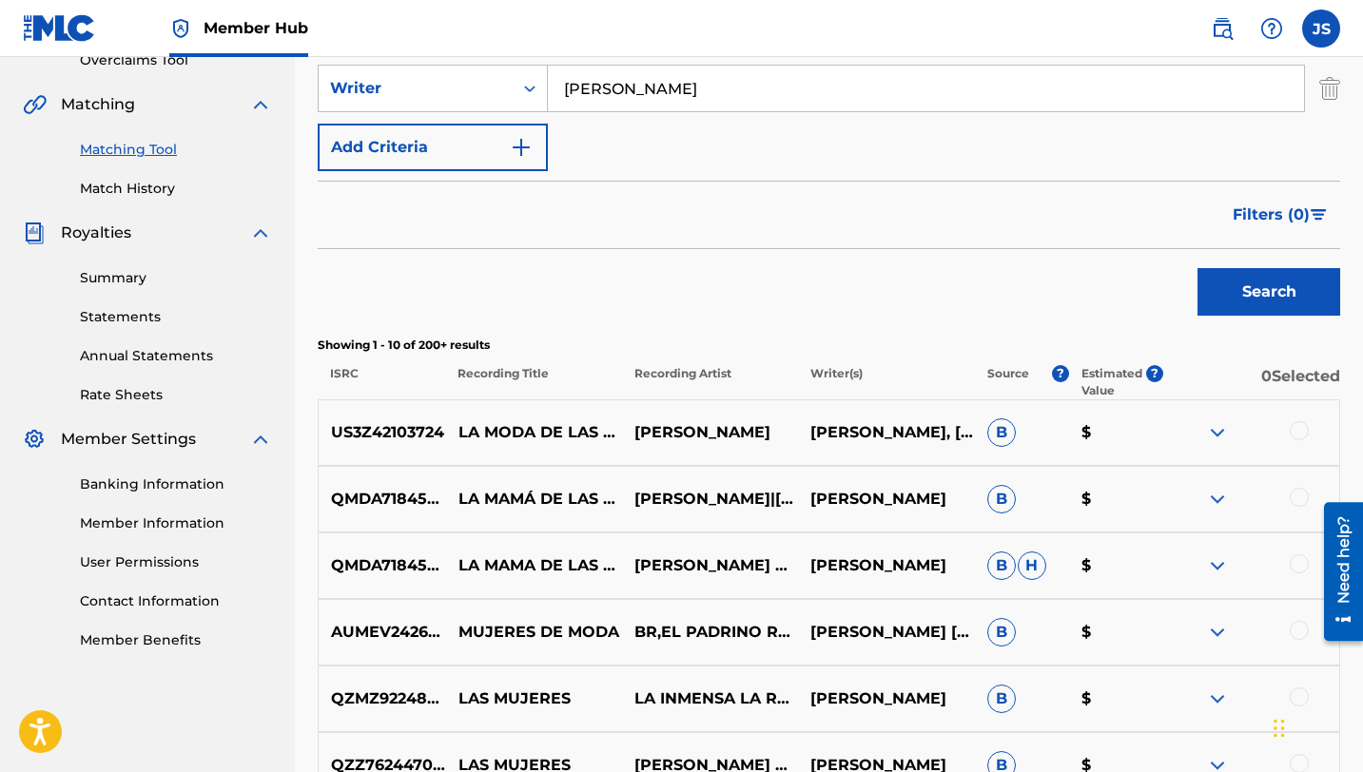
scroll to position [416, 0]
click at [1302, 431] on div at bounding box center [1299, 429] width 19 height 19
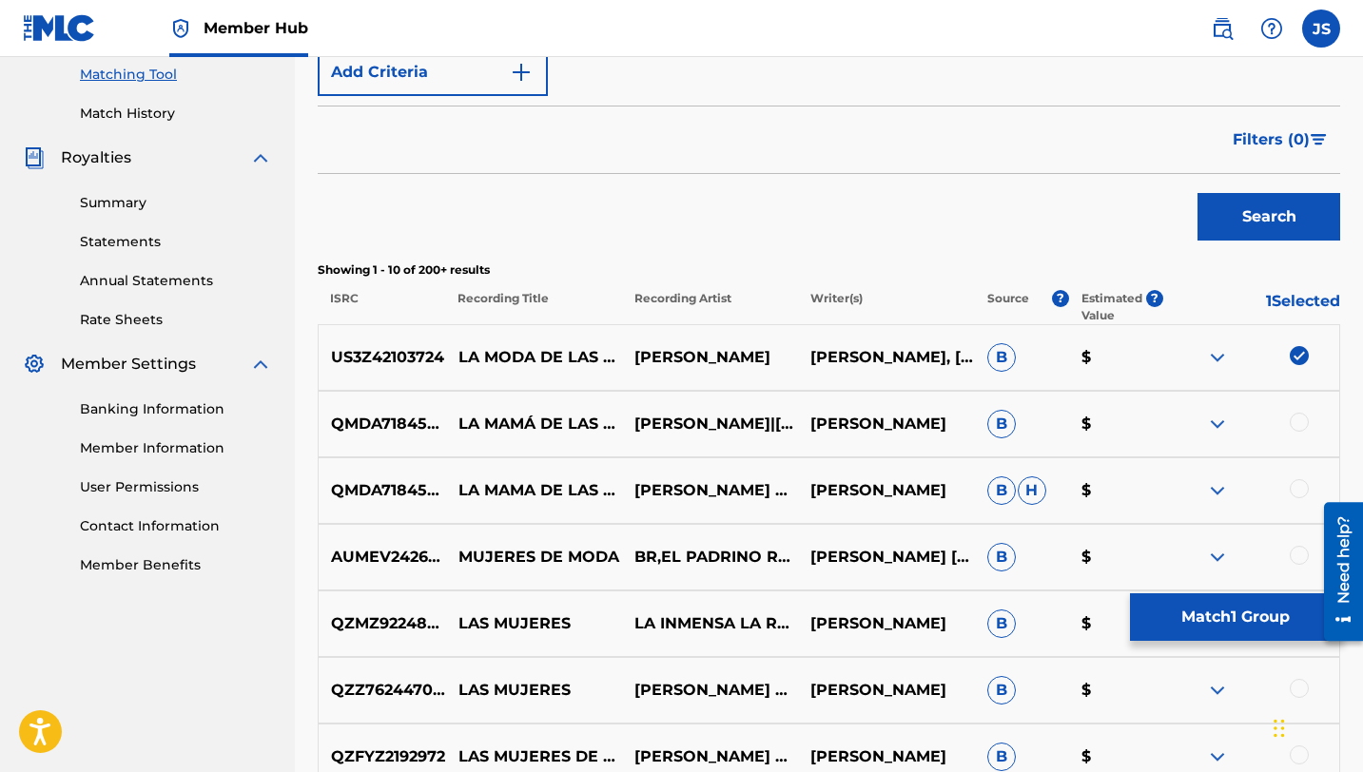
scroll to position [489, 0]
click at [1305, 423] on div at bounding box center [1299, 423] width 19 height 19
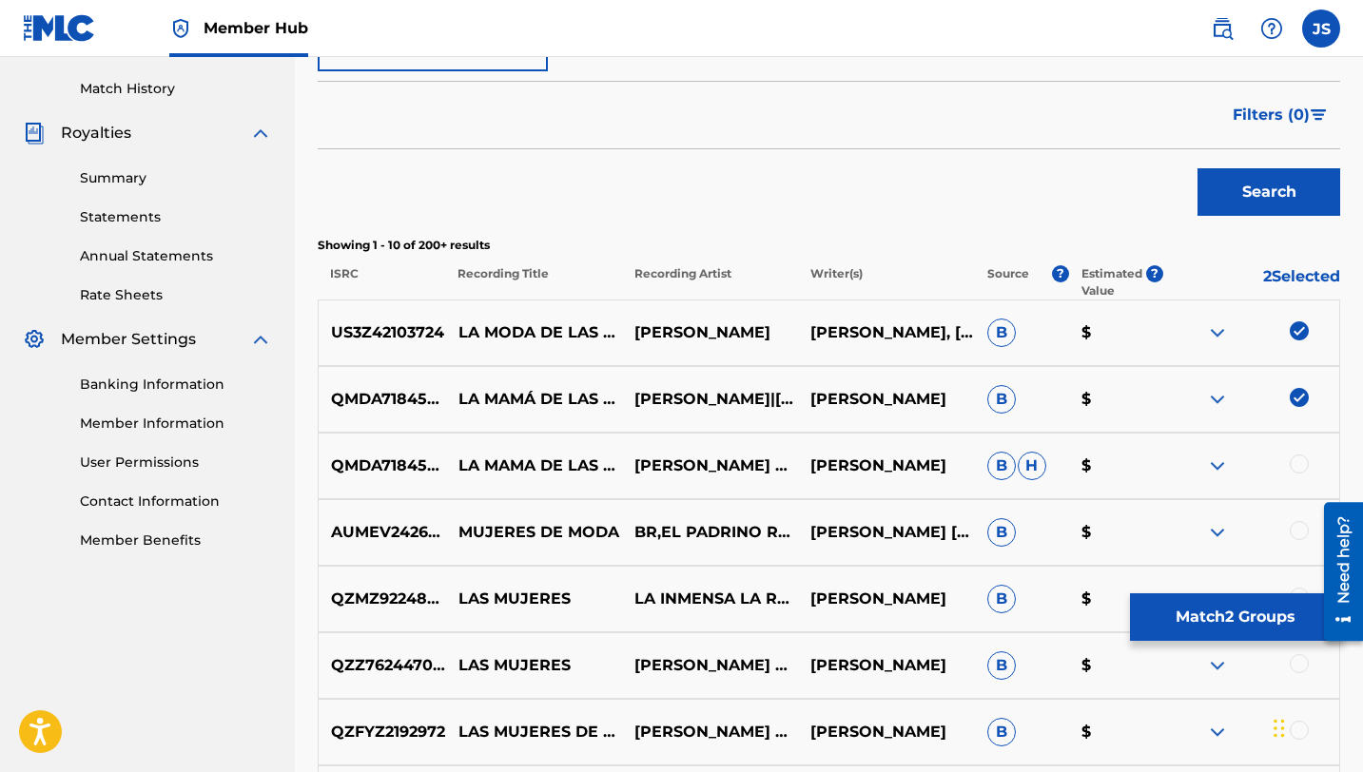
scroll to position [534, 0]
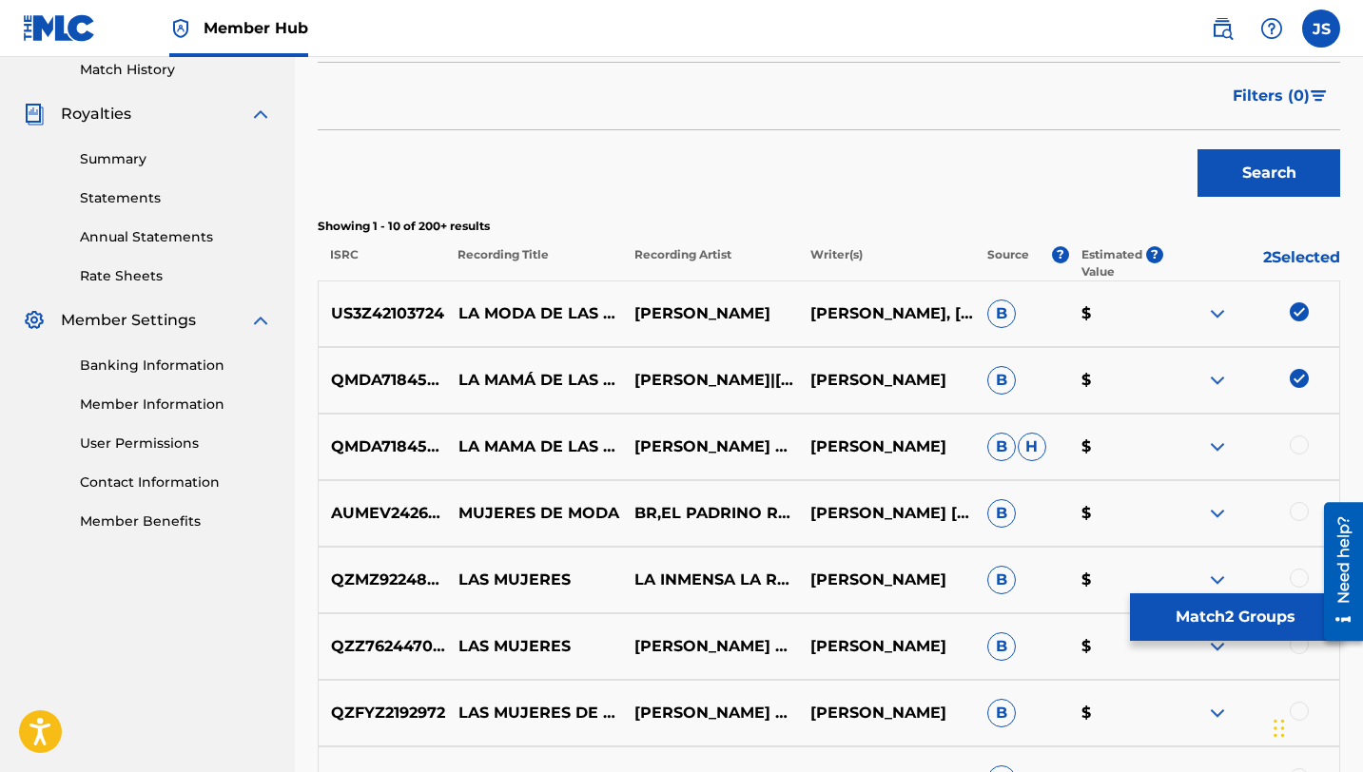
click at [1303, 442] on div at bounding box center [1299, 445] width 19 height 19
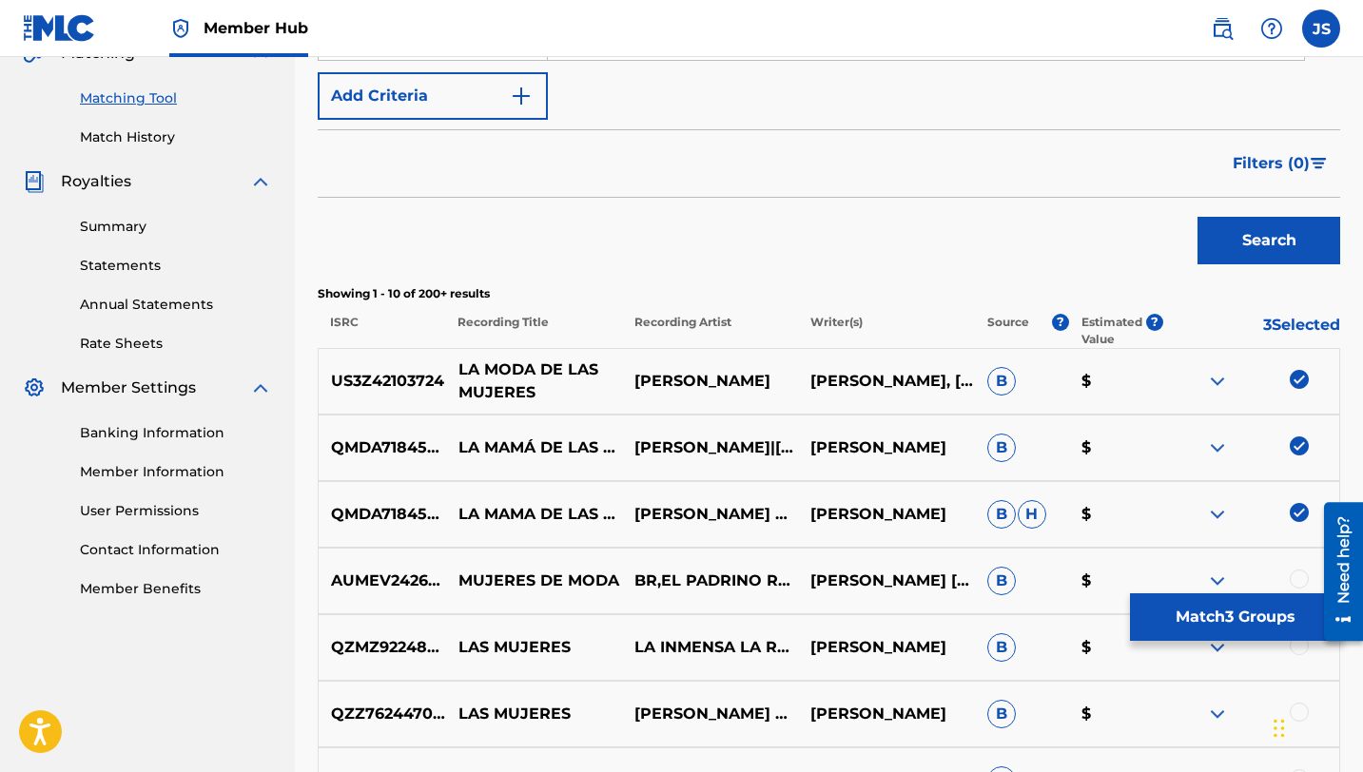
scroll to position [532, 0]
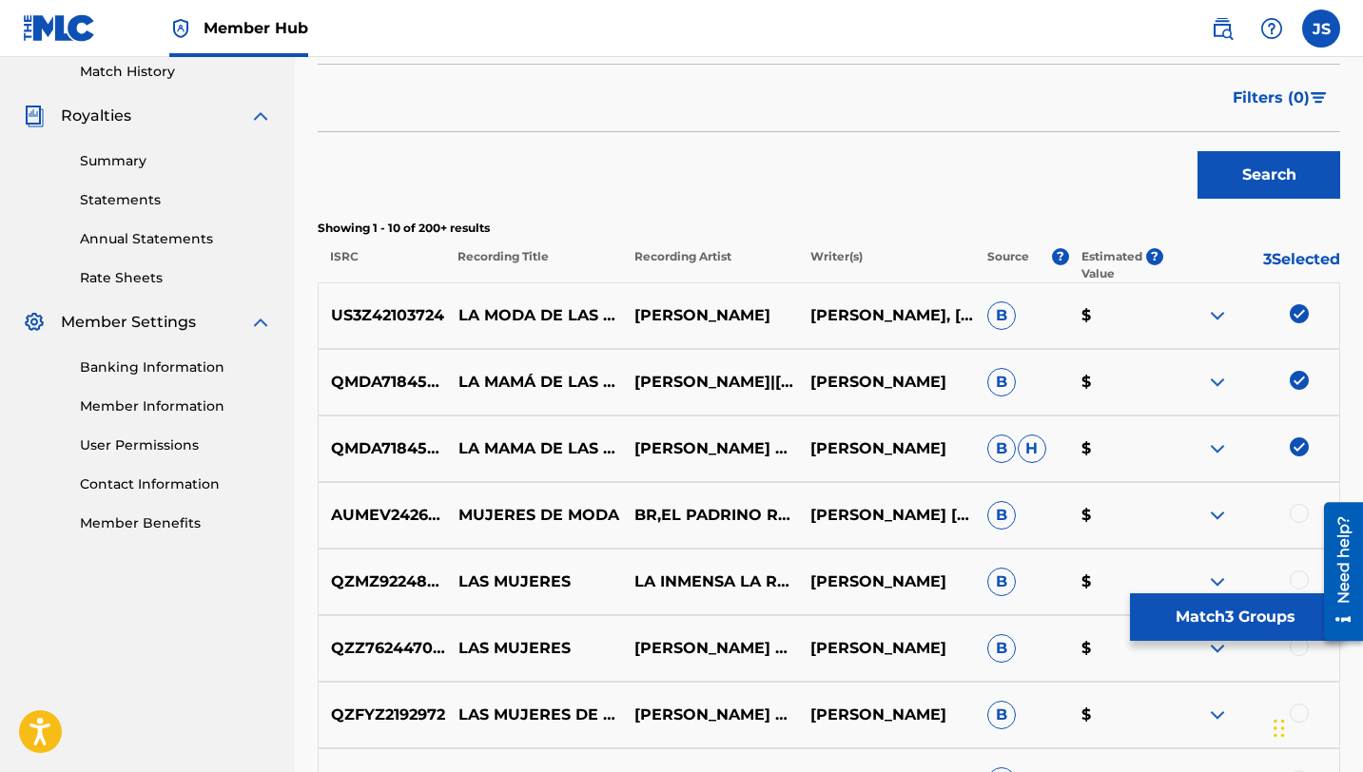
click at [1300, 375] on img at bounding box center [1299, 380] width 19 height 19
click at [1299, 446] on img at bounding box center [1299, 446] width 19 height 19
click at [1303, 379] on img at bounding box center [1299, 380] width 19 height 19
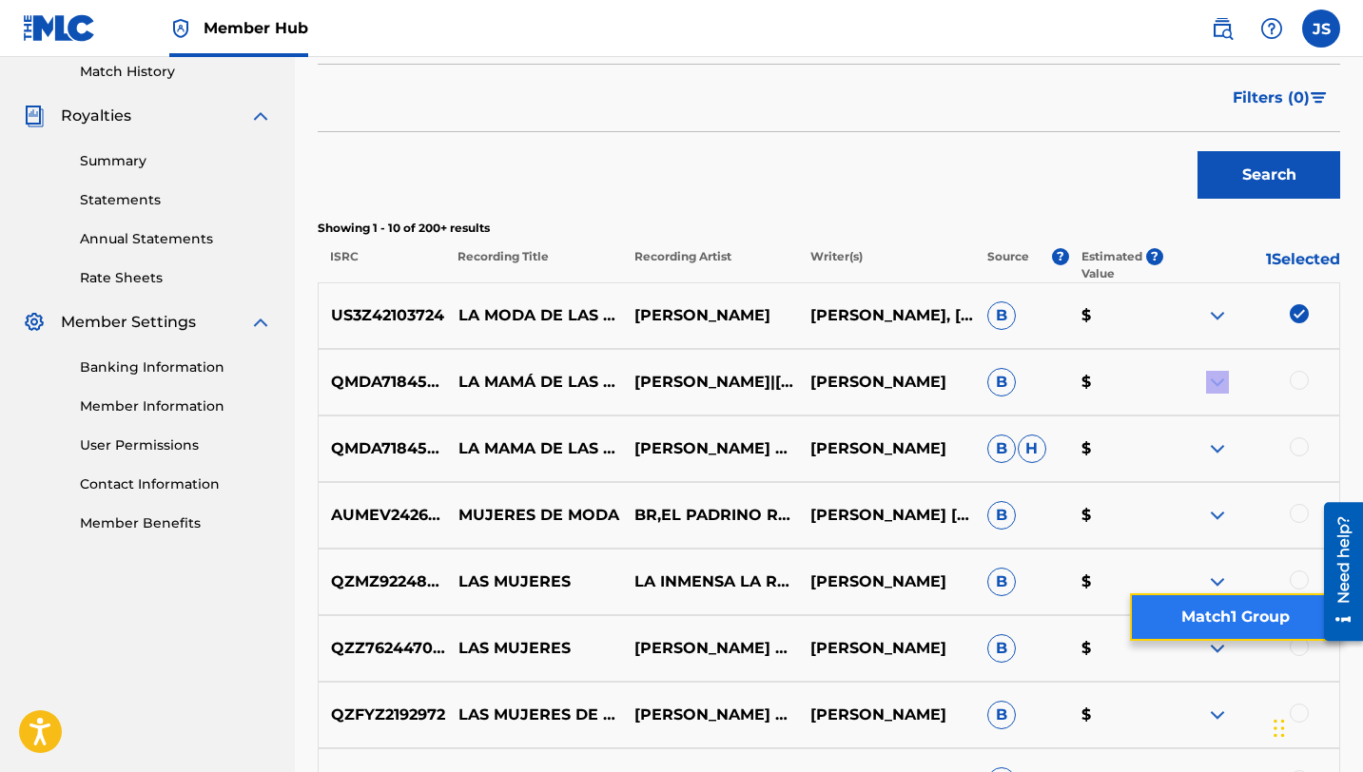
click at [1240, 615] on button "Match 1 Group" at bounding box center [1235, 617] width 210 height 48
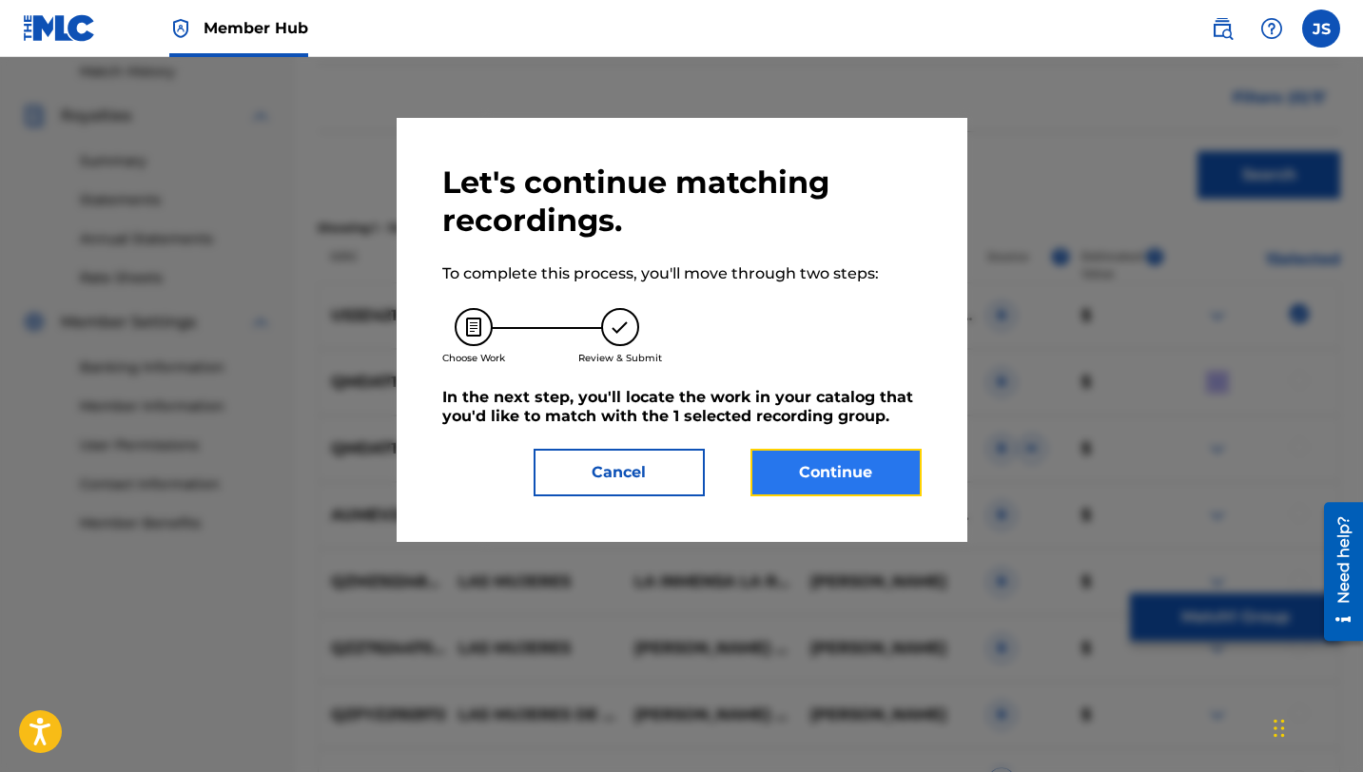
click at [791, 470] on button "Continue" at bounding box center [835, 473] width 171 height 48
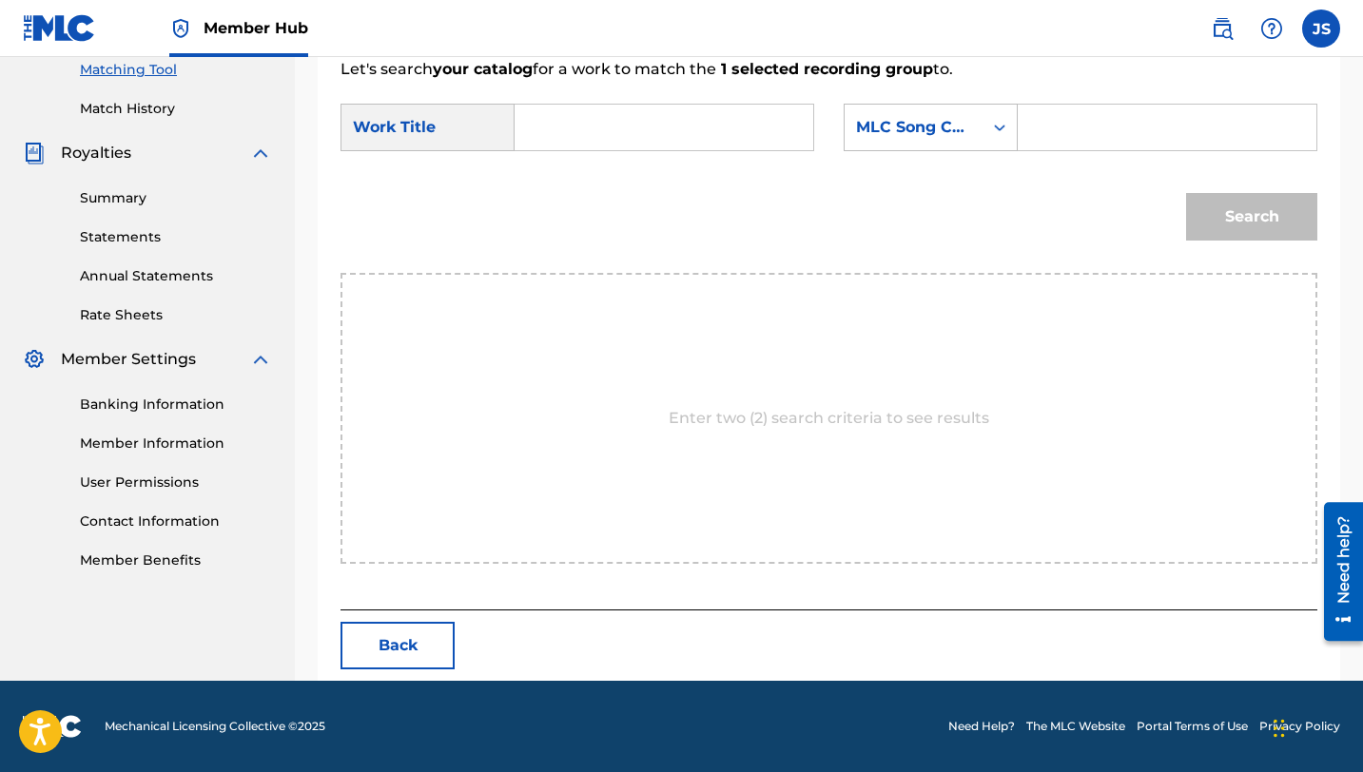
scroll to position [495, 0]
click at [581, 139] on input "Search Form" at bounding box center [664, 128] width 266 height 46
paste input "LA MODA DE LAS MUJERES"
type input "LA MODA DE LAS MUJERES"
click at [1041, 140] on input "Search Form" at bounding box center [1167, 128] width 266 height 46
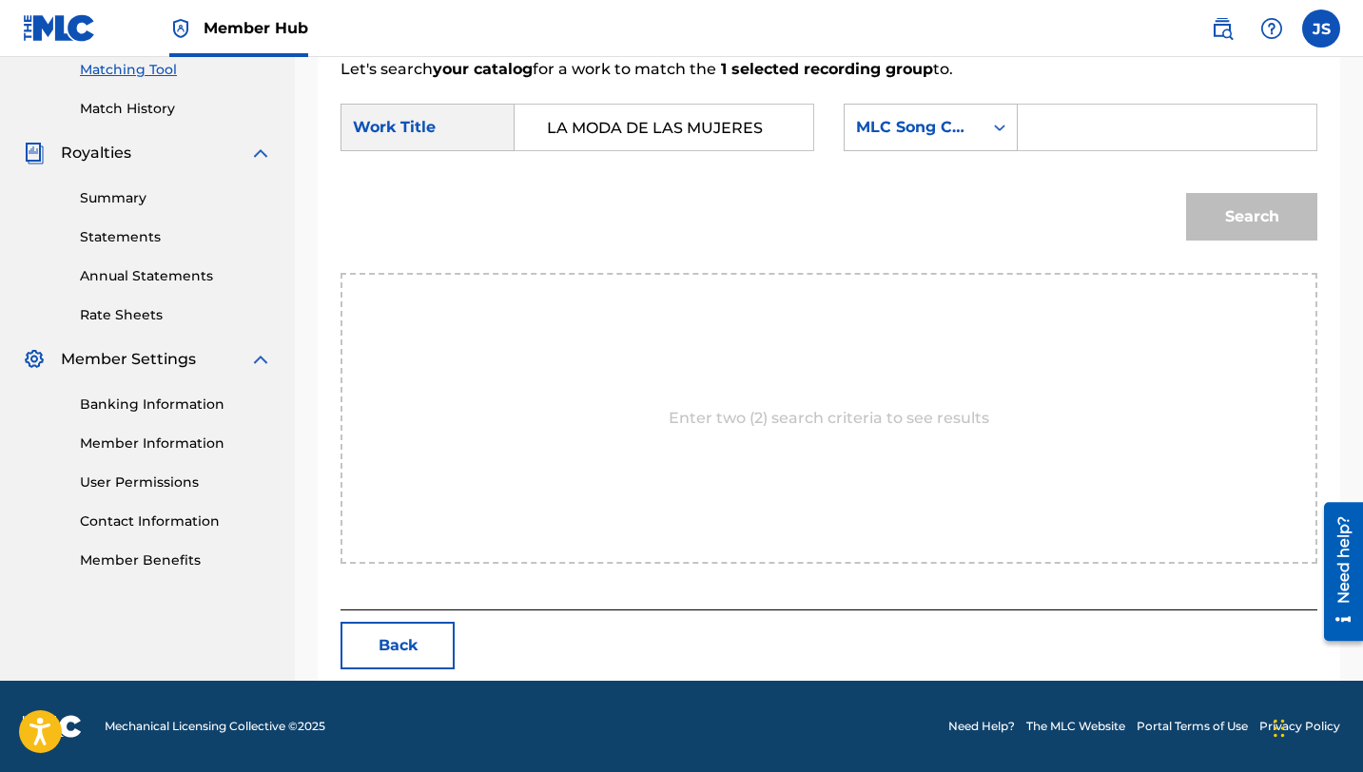
paste input "LT69GI"
type input "LT69GI"
click at [1186, 193] on button "Search" at bounding box center [1251, 217] width 131 height 48
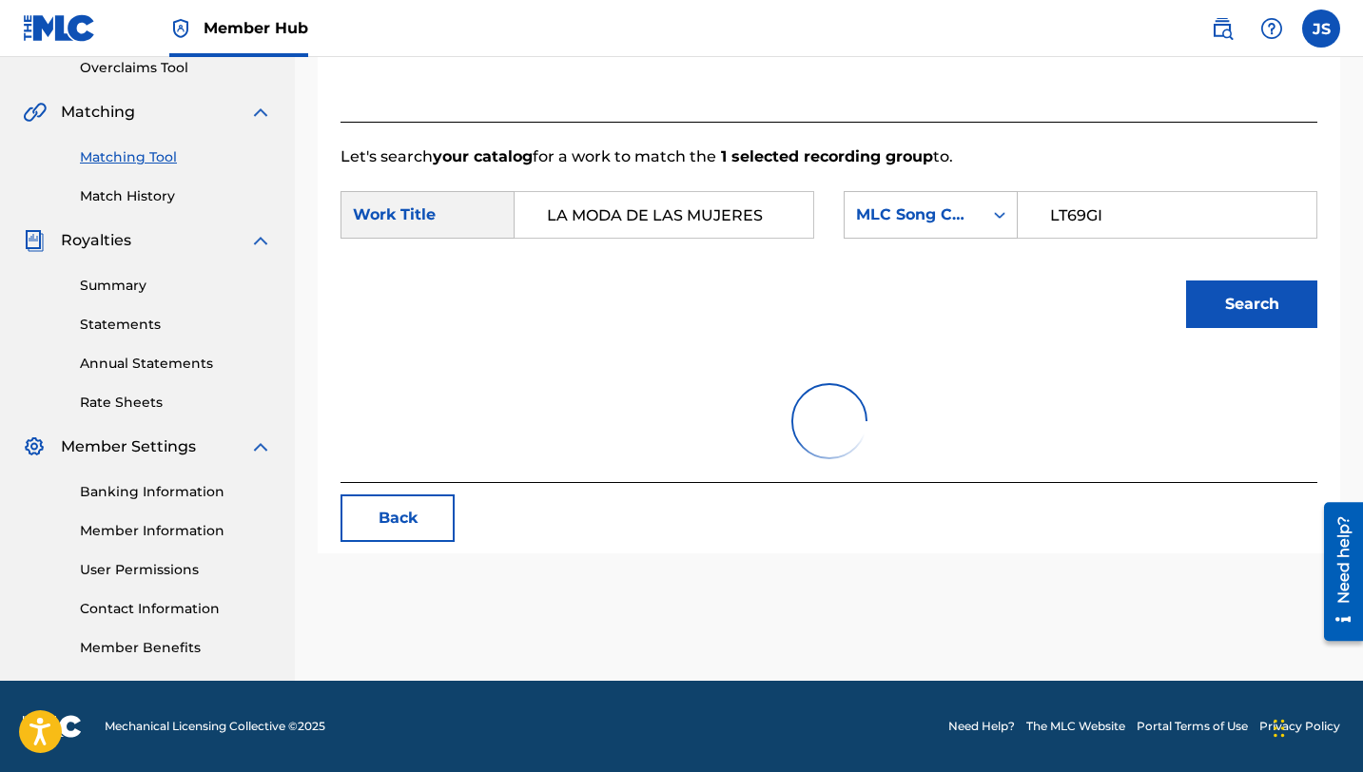
scroll to position [438, 0]
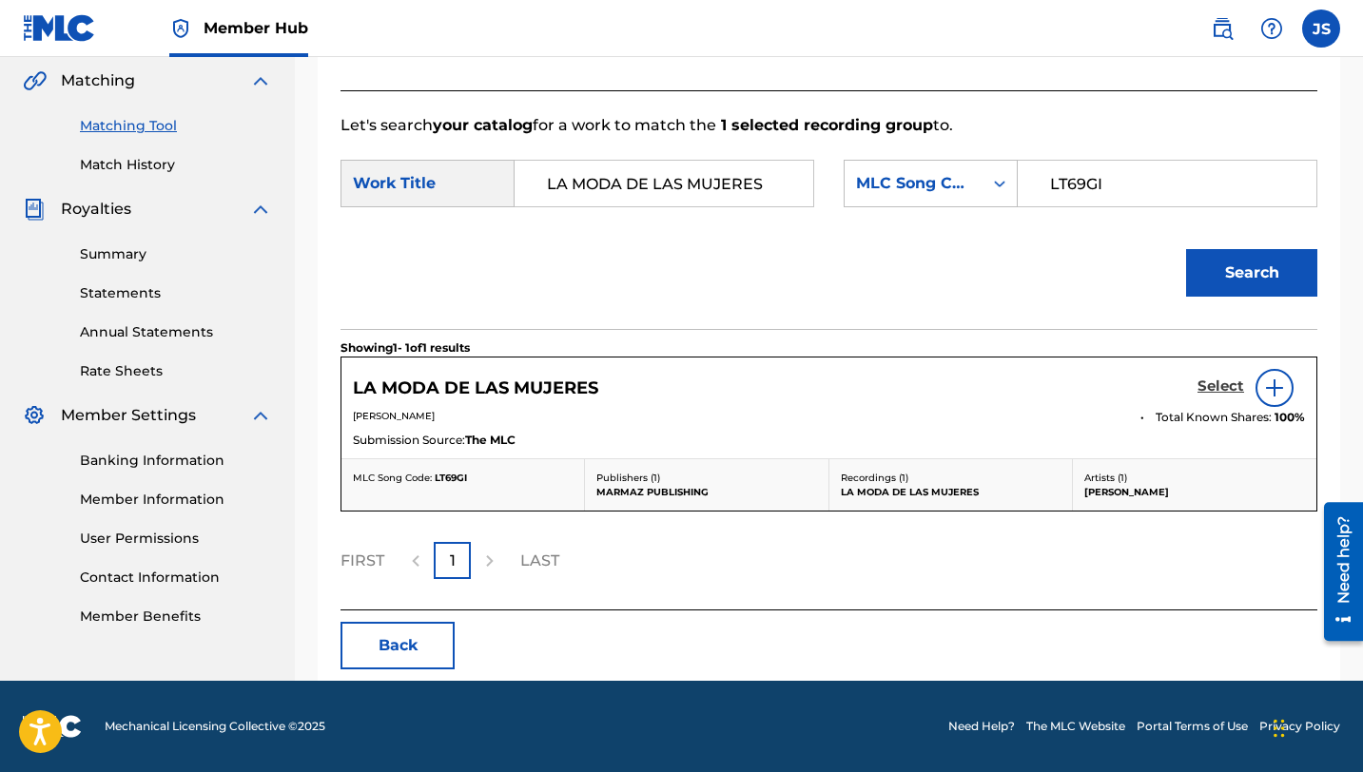
click at [1230, 394] on h5 "Select" at bounding box center [1220, 387] width 47 height 18
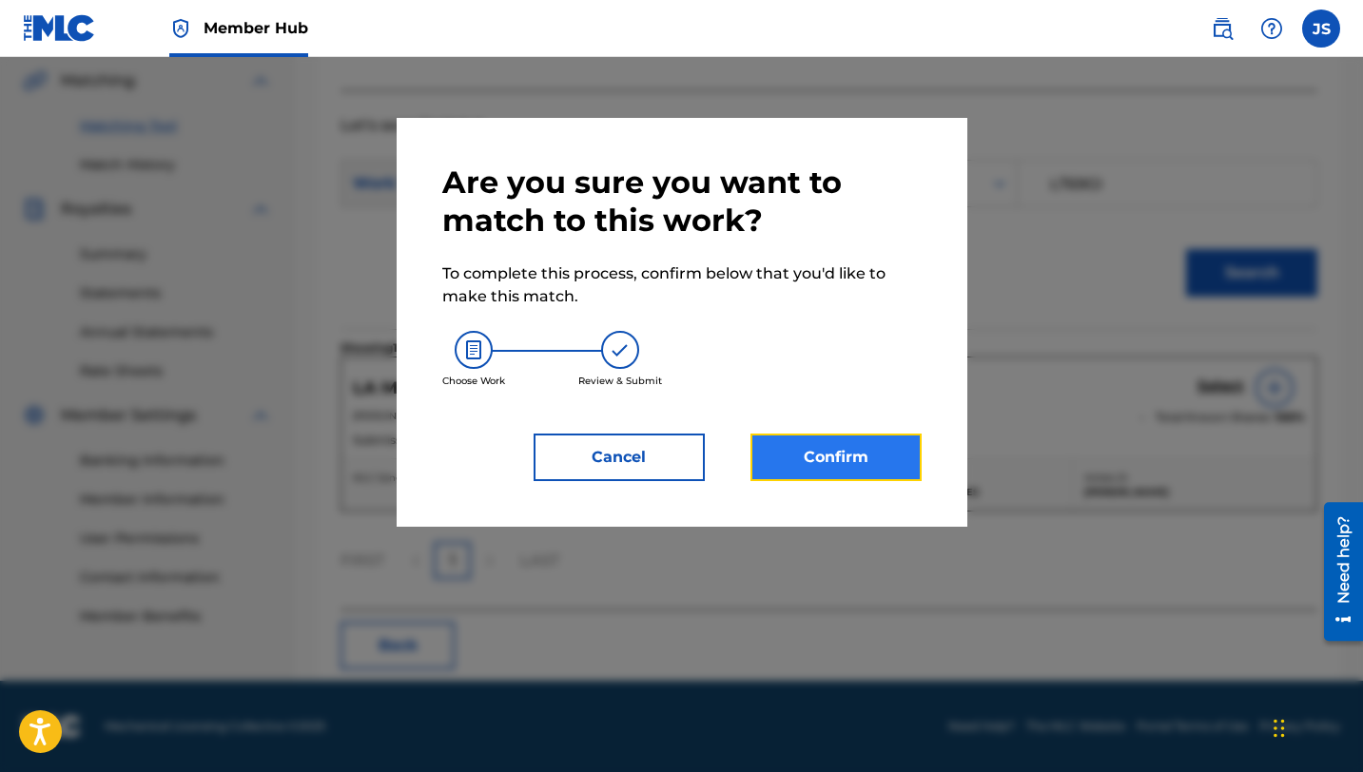
click at [886, 438] on button "Confirm" at bounding box center [835, 458] width 171 height 48
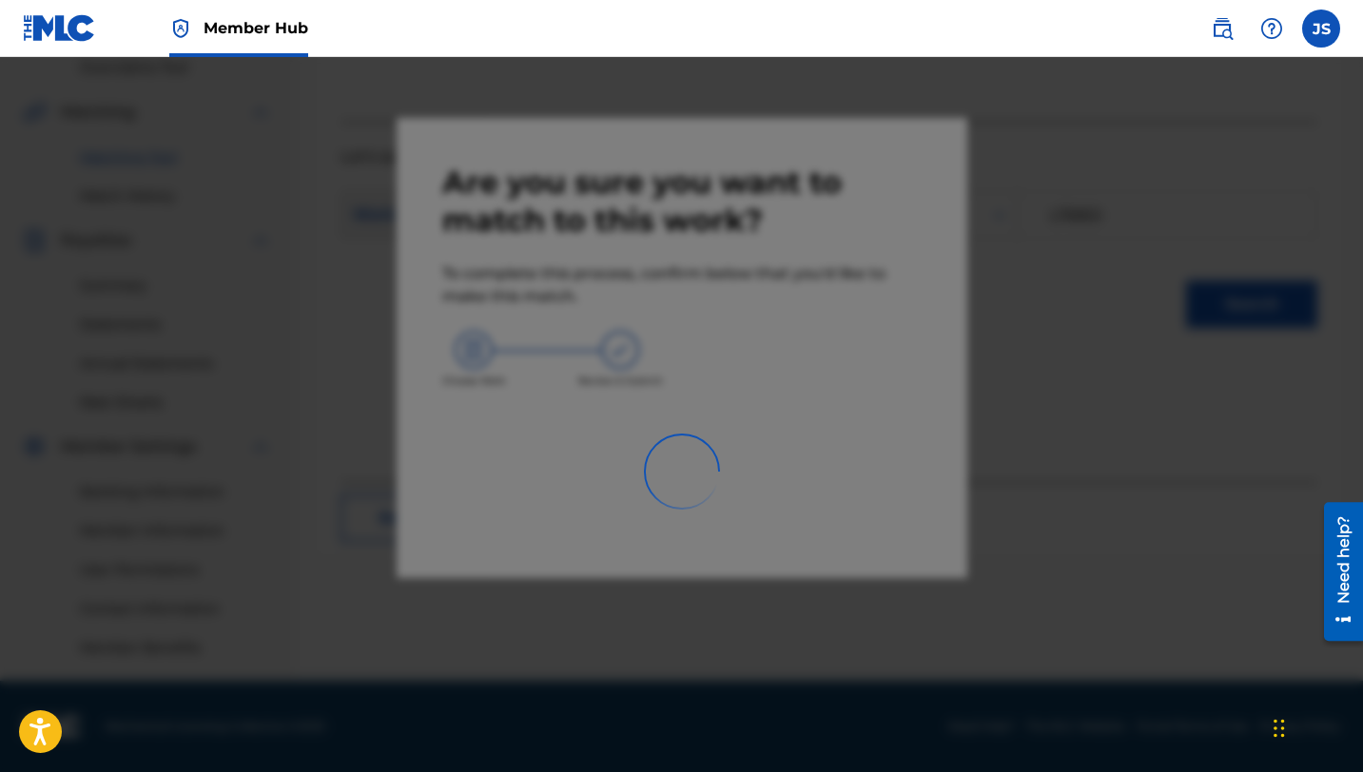
scroll to position [407, 0]
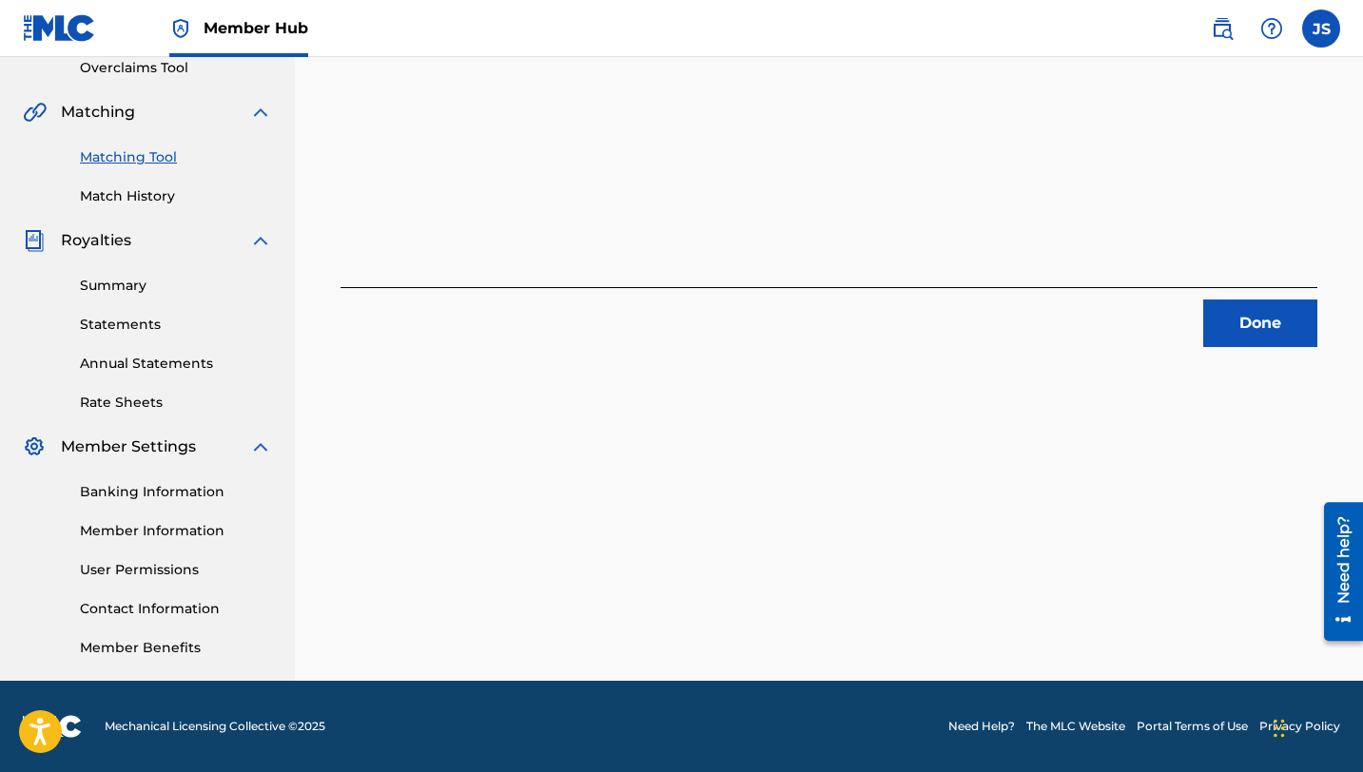
click at [1191, 353] on div "1 Recording Groups are pending usage match to the work LA MODA DE LAS MUJERES .…" at bounding box center [829, 189] width 1068 height 983
click at [1203, 339] on button "Done" at bounding box center [1260, 324] width 114 height 48
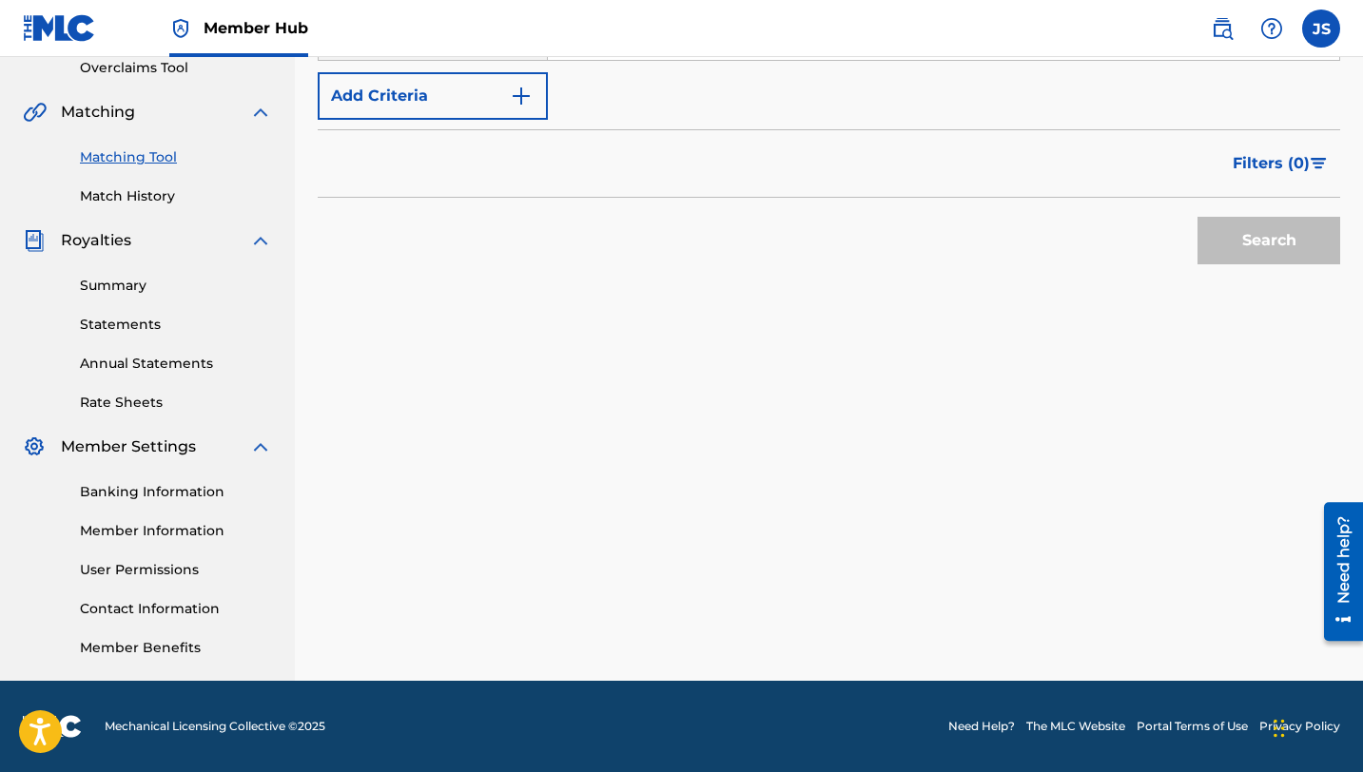
scroll to position [0, 0]
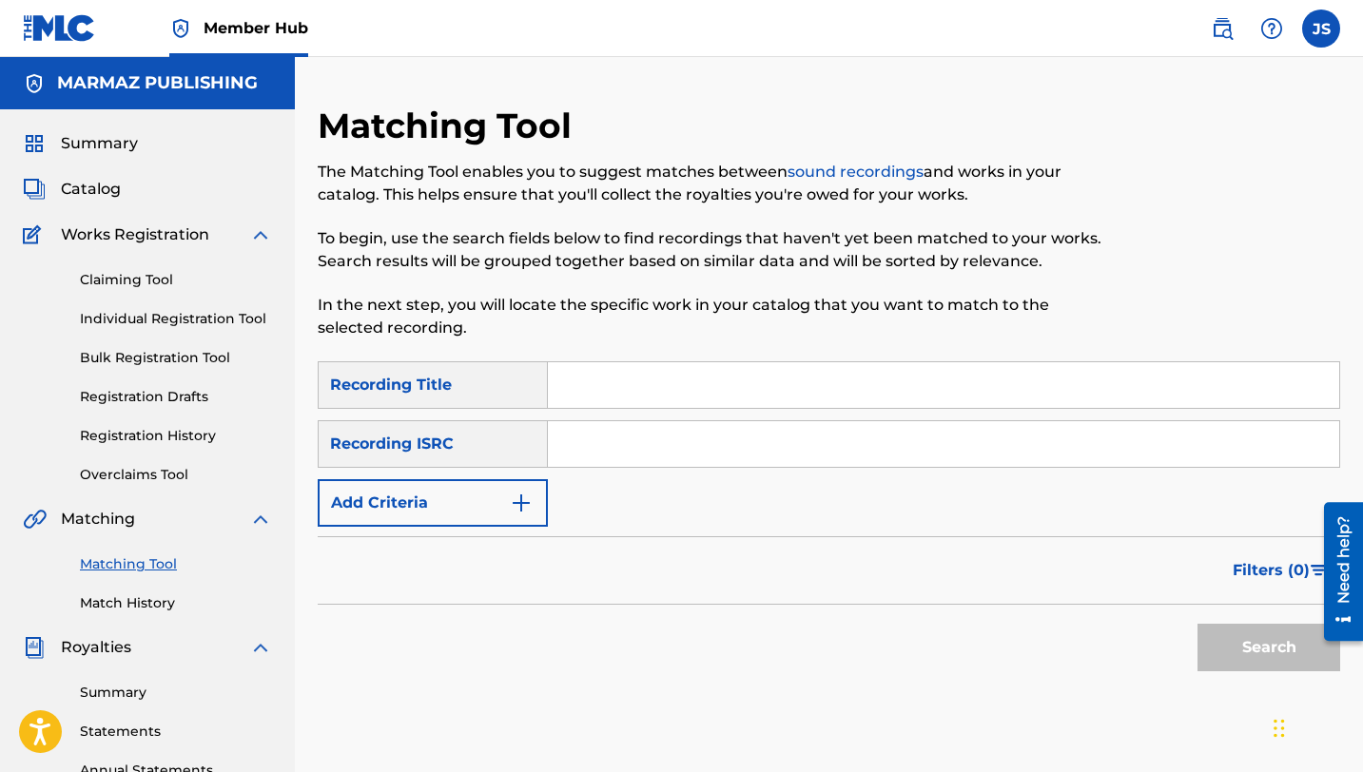
click at [584, 392] on input "Search Form" at bounding box center [943, 385] width 791 height 46
paste input "LA MODA DE LAS MUJERES"
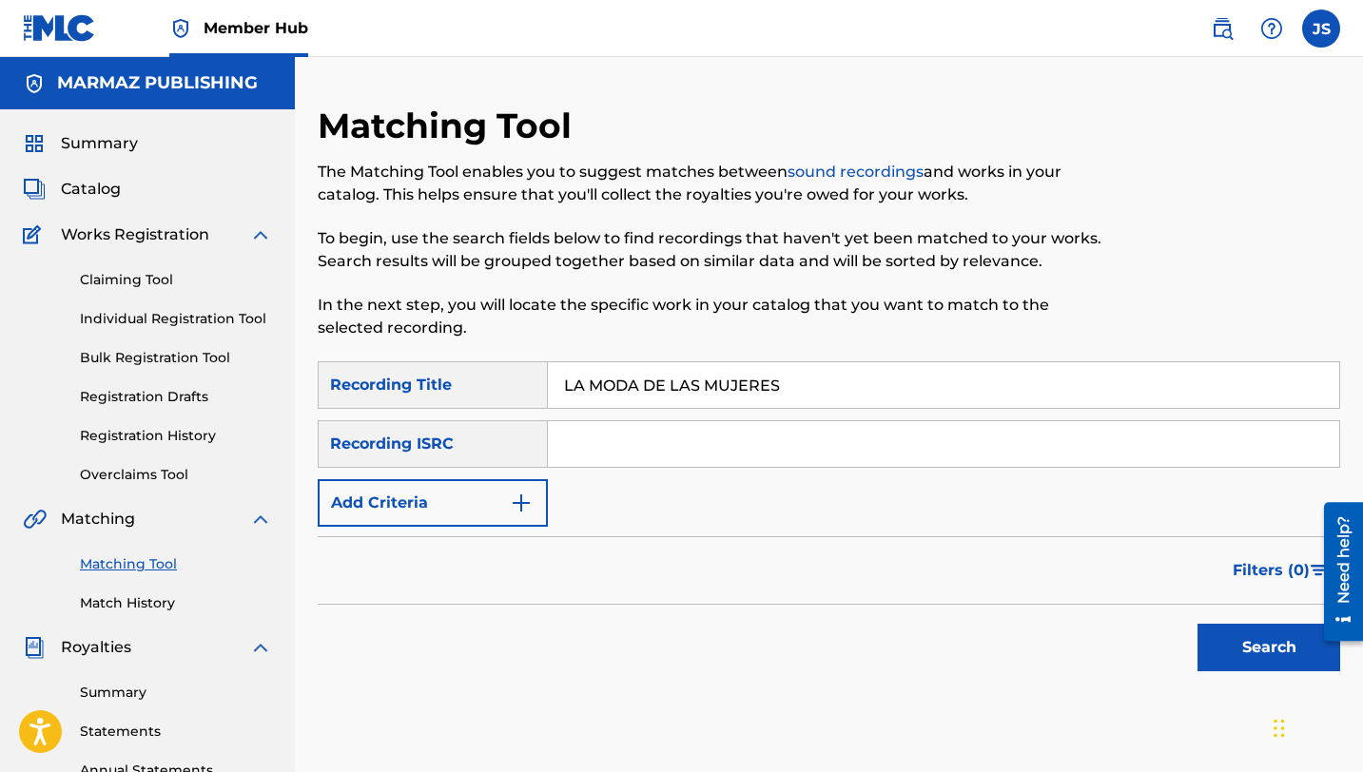
type input "LA MODA DE LAS MUJERES"
click at [1197, 624] on button "Search" at bounding box center [1268, 648] width 143 height 48
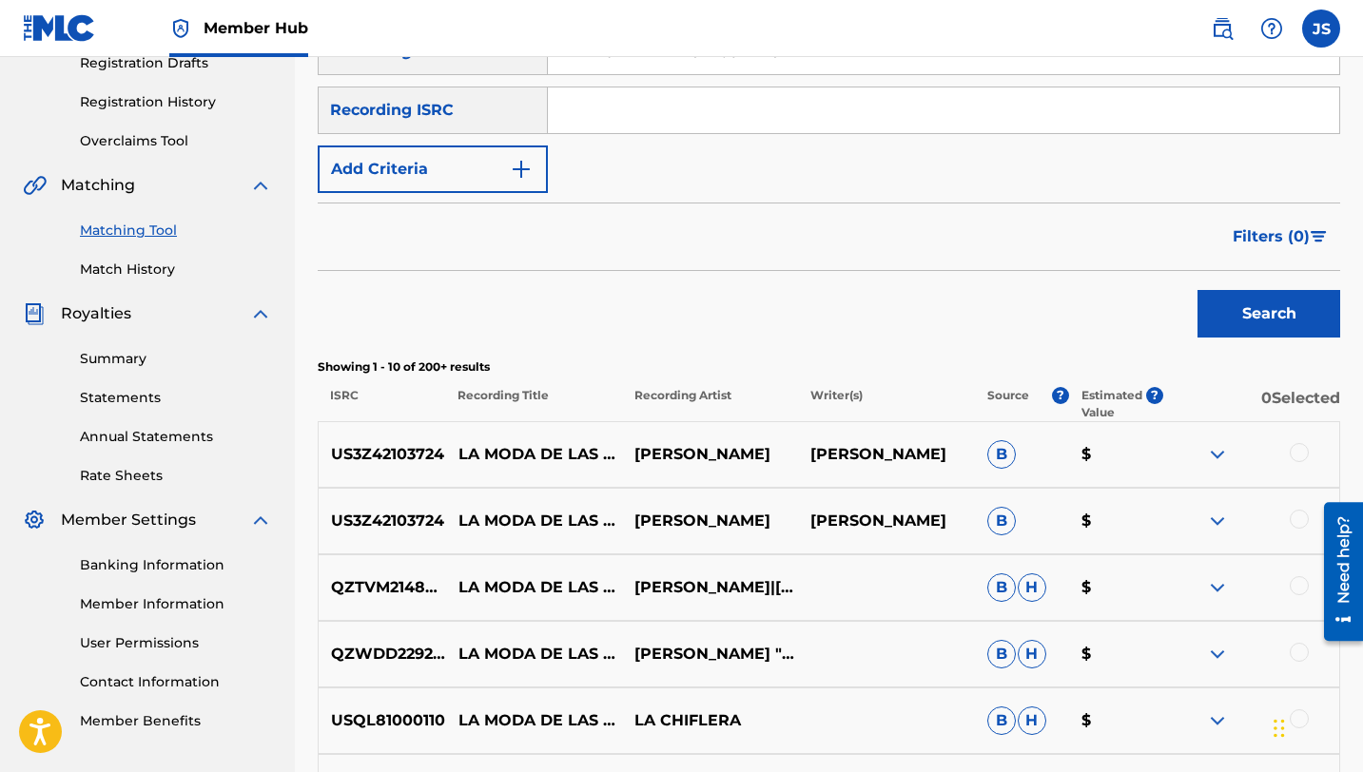
scroll to position [361, 0]
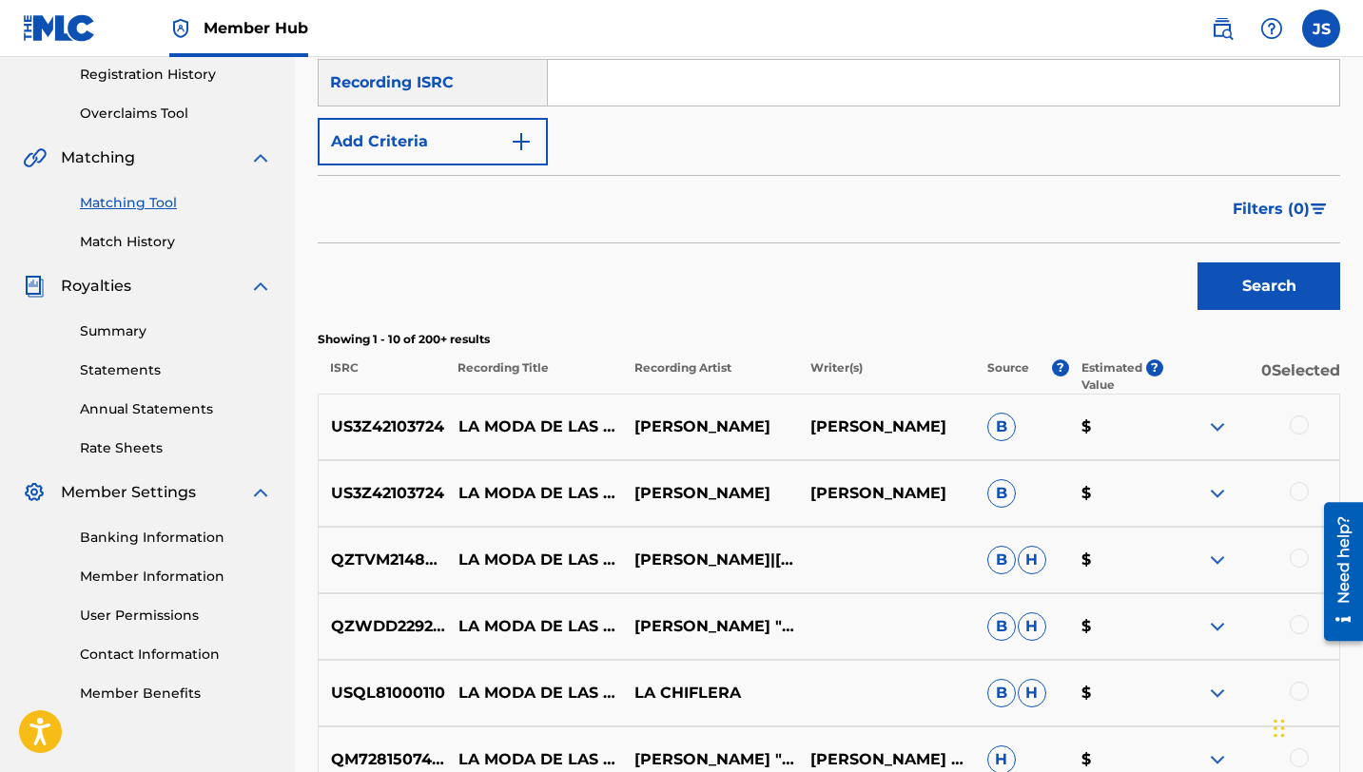
click at [1298, 422] on div at bounding box center [1299, 425] width 19 height 19
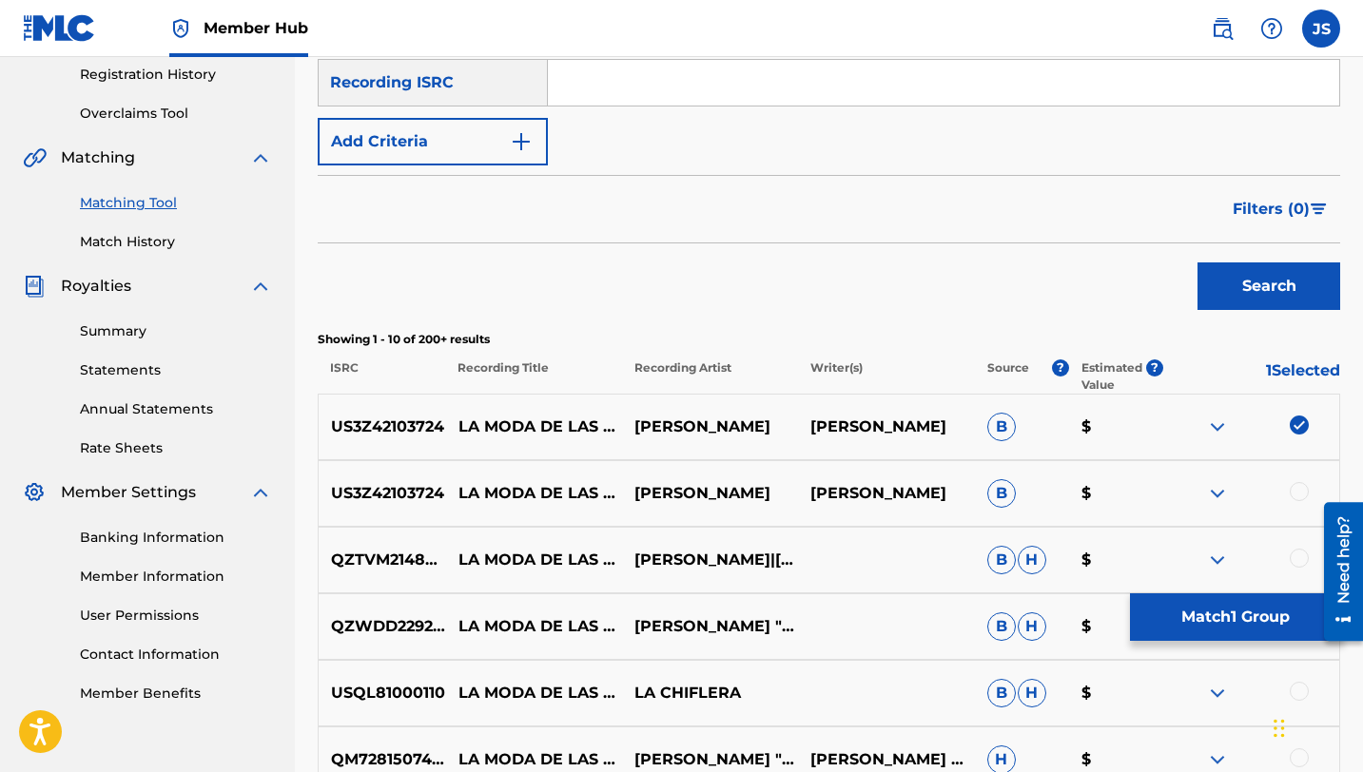
click at [1294, 489] on div at bounding box center [1299, 491] width 19 height 19
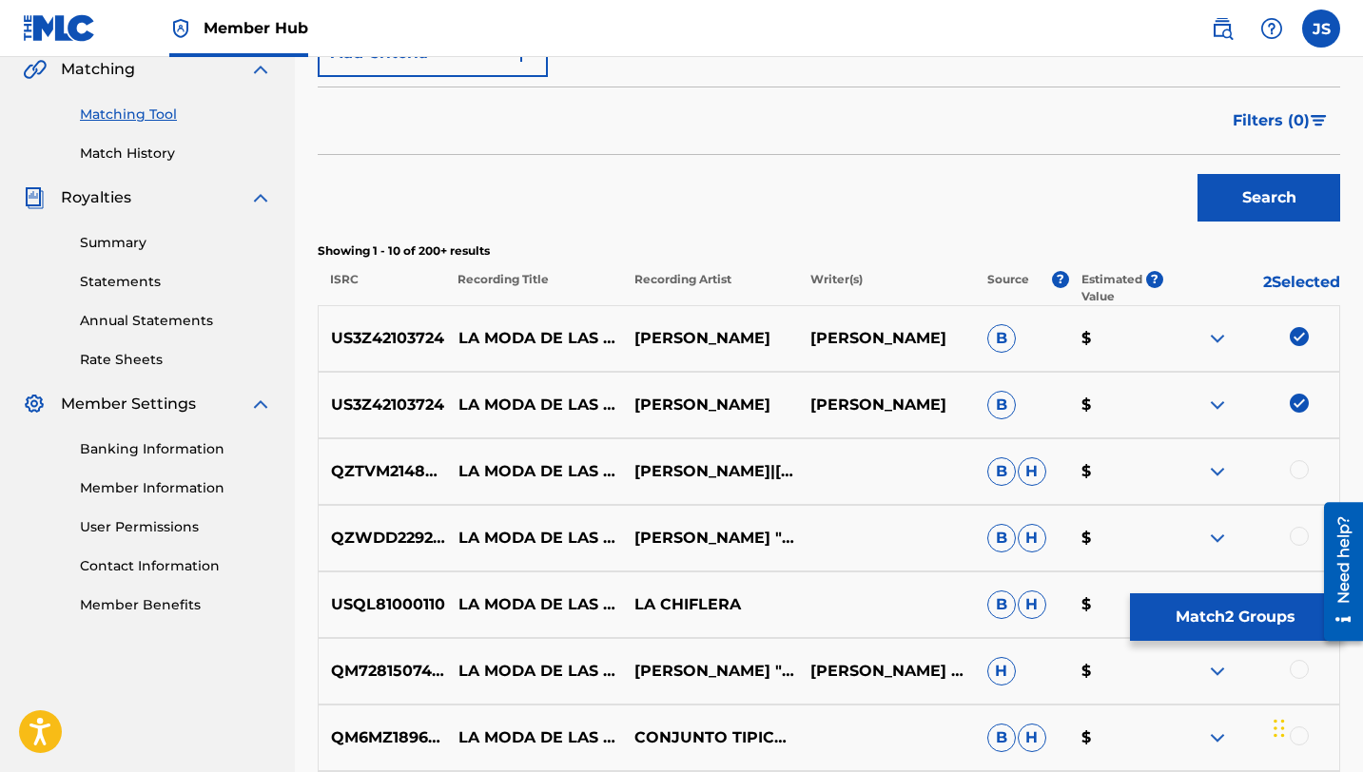
scroll to position [491, 0]
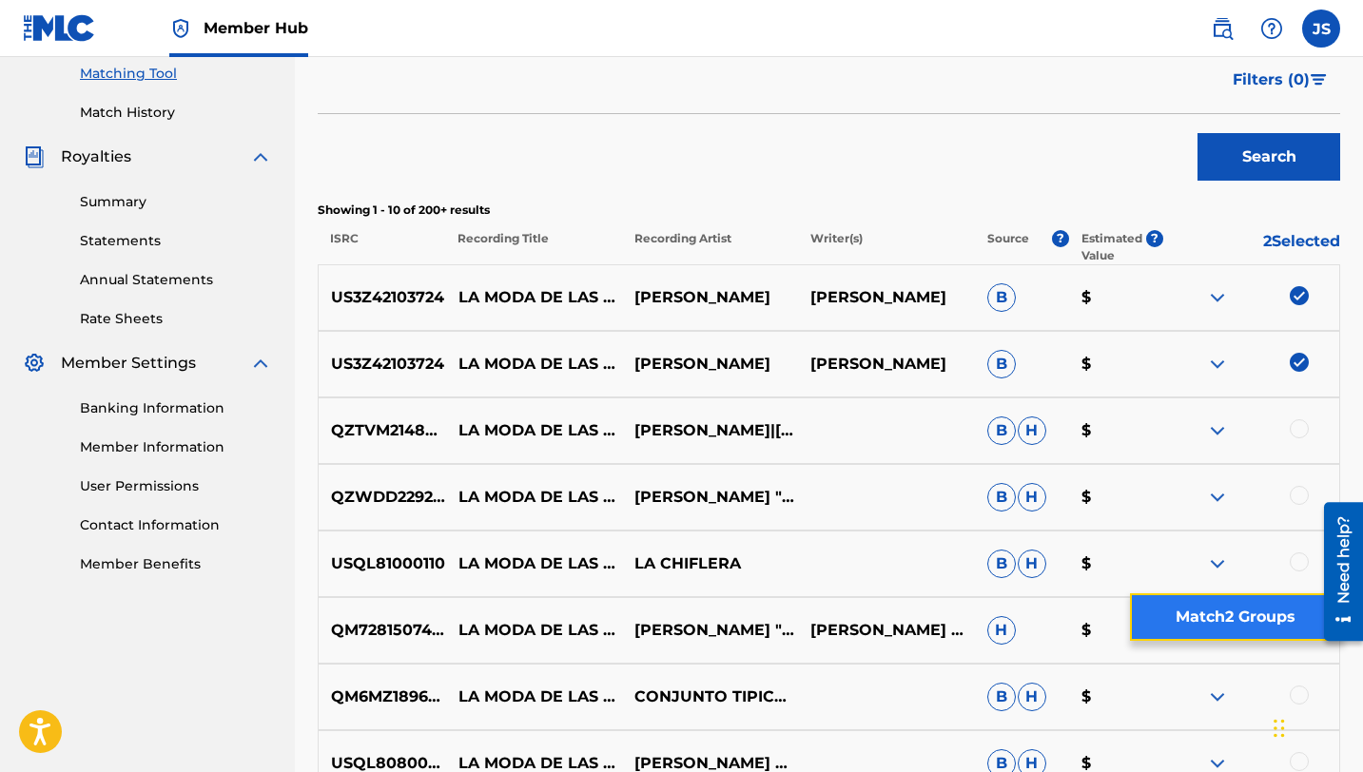
click at [1287, 614] on button "Match 2 Groups" at bounding box center [1235, 617] width 210 height 48
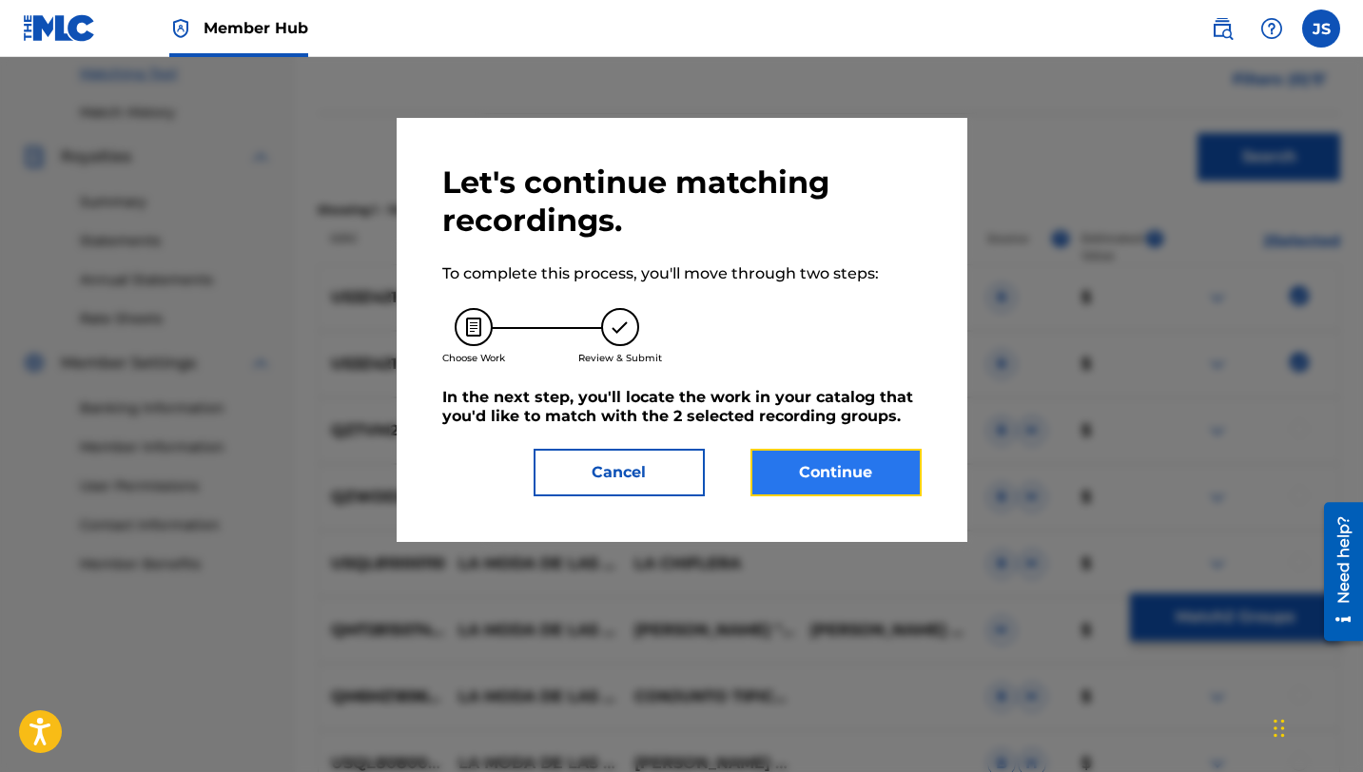
click at [843, 471] on button "Continue" at bounding box center [835, 473] width 171 height 48
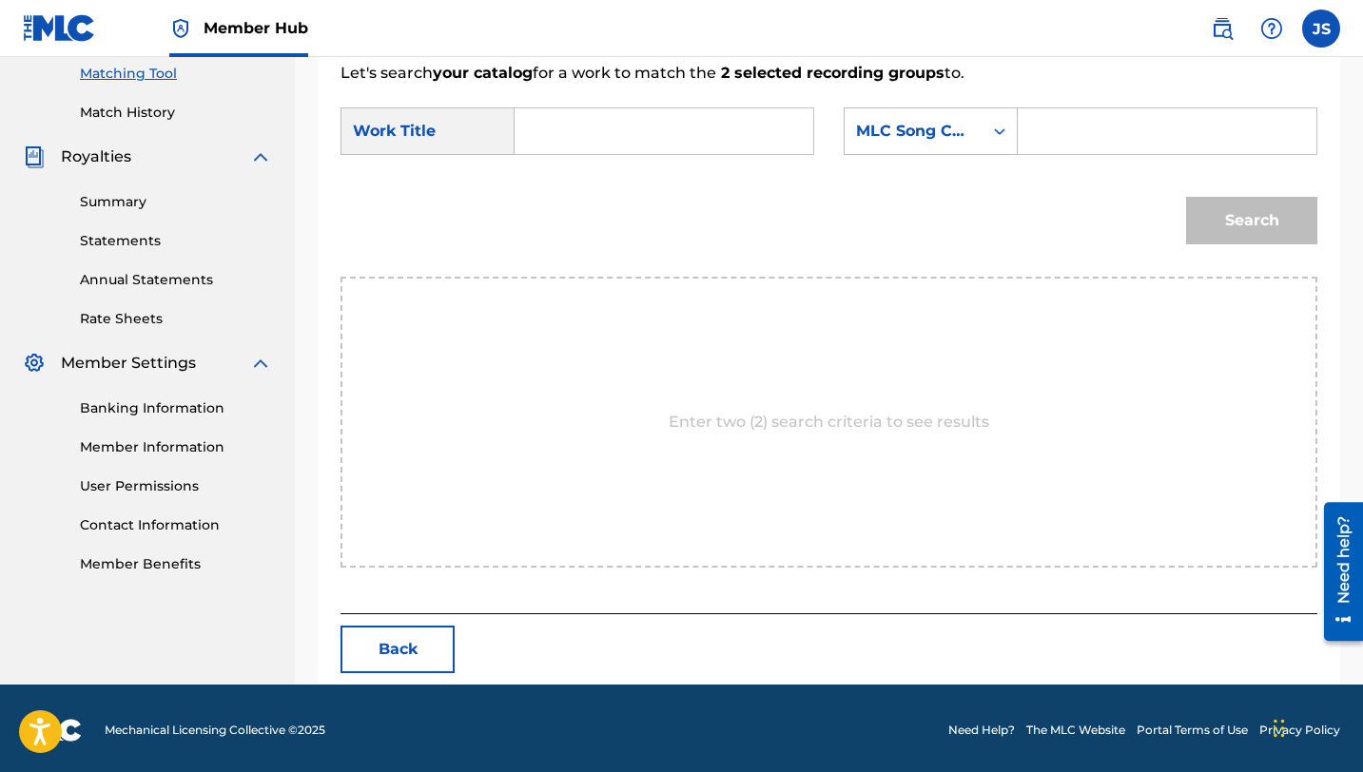
click at [688, 151] on input "Search Form" at bounding box center [664, 131] width 266 height 46
paste input "LA MODA DE LAS MUJERES"
type input "LA MODA DE LAS MUJERES"
click at [1090, 120] on input "Search Form" at bounding box center [1167, 131] width 266 height 46
paste input "LT69GI"
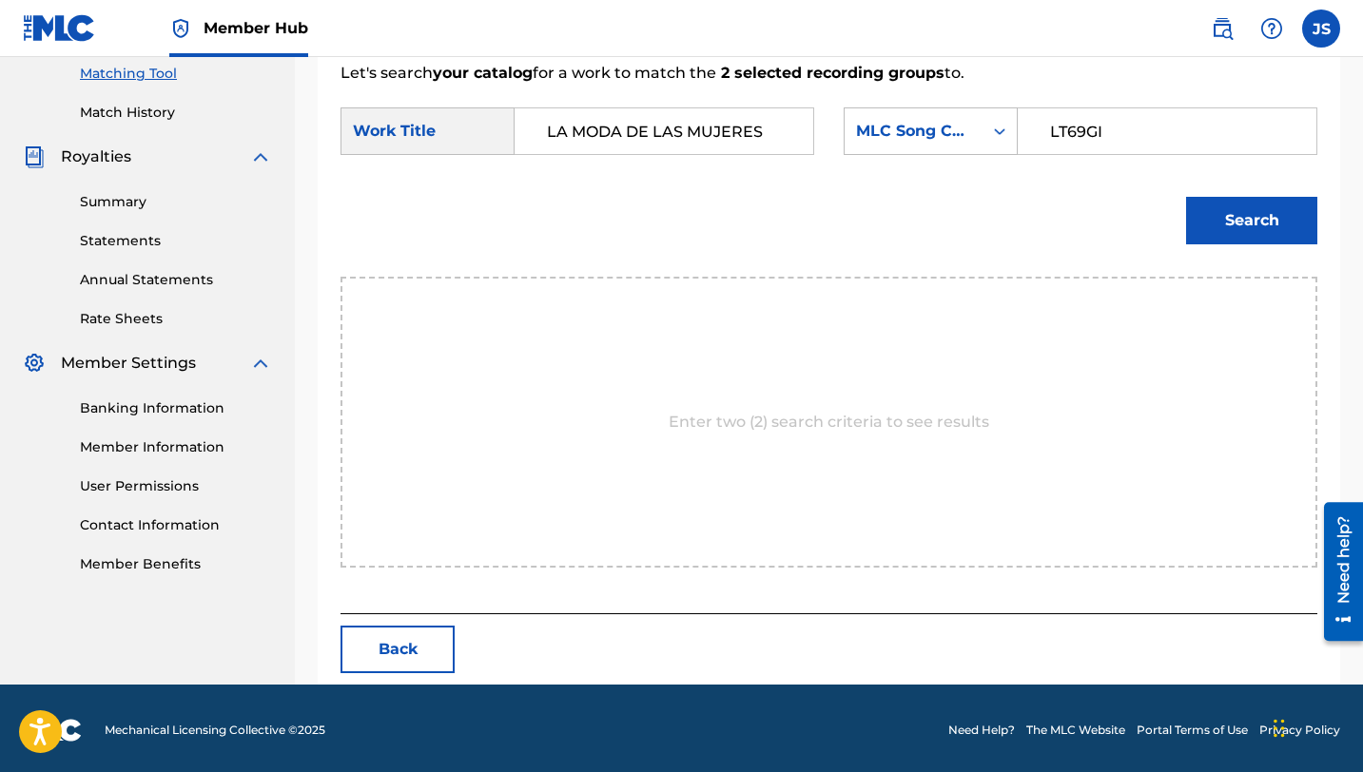
type input "LT69GI"
click at [1186, 197] on button "Search" at bounding box center [1251, 221] width 131 height 48
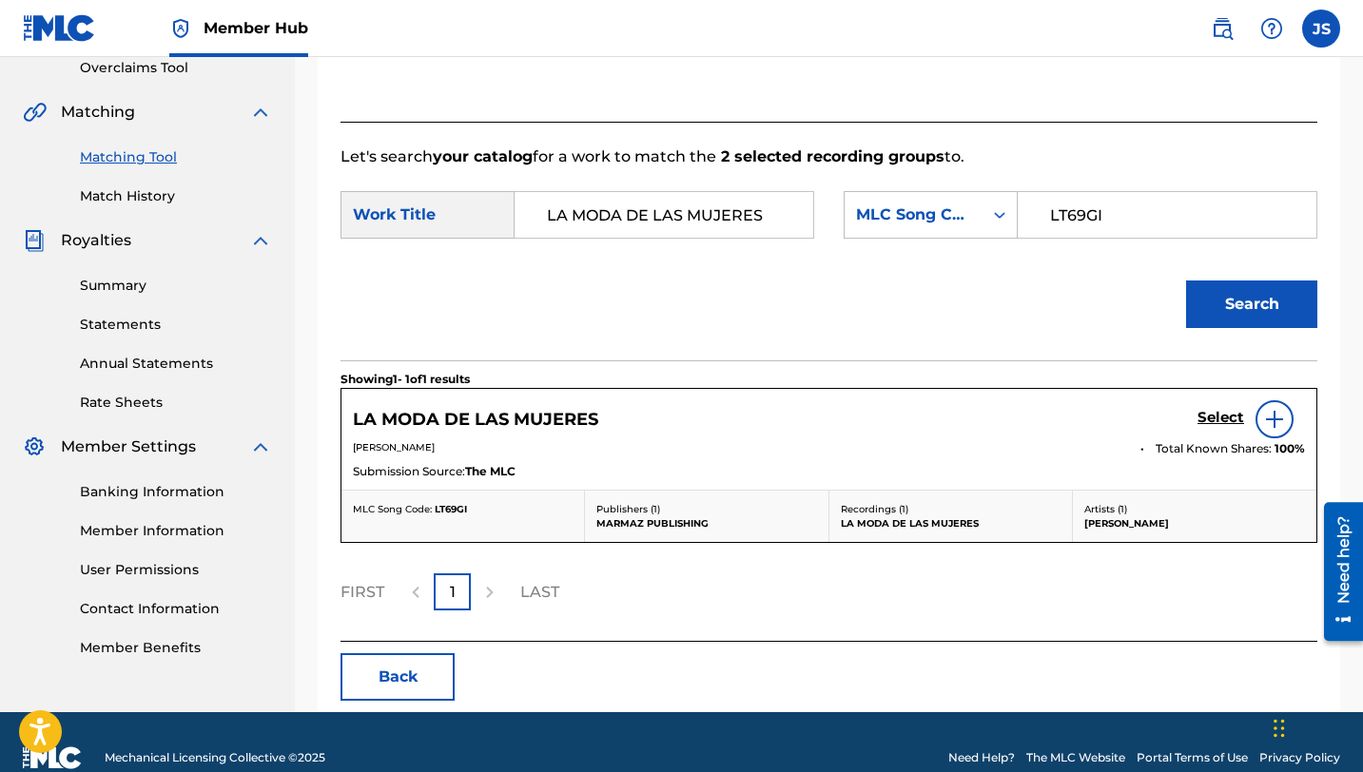
scroll to position [438, 0]
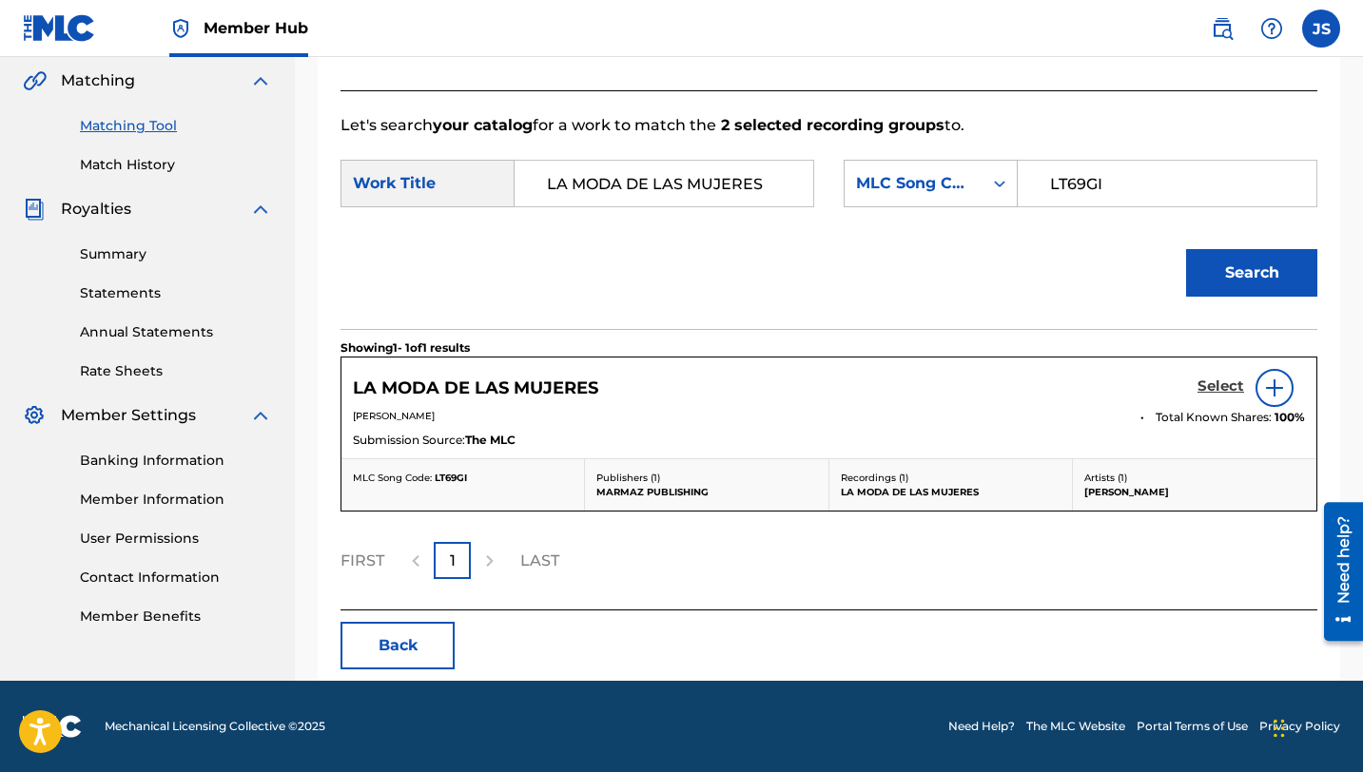
click at [1212, 389] on h5 "Select" at bounding box center [1220, 387] width 47 height 18
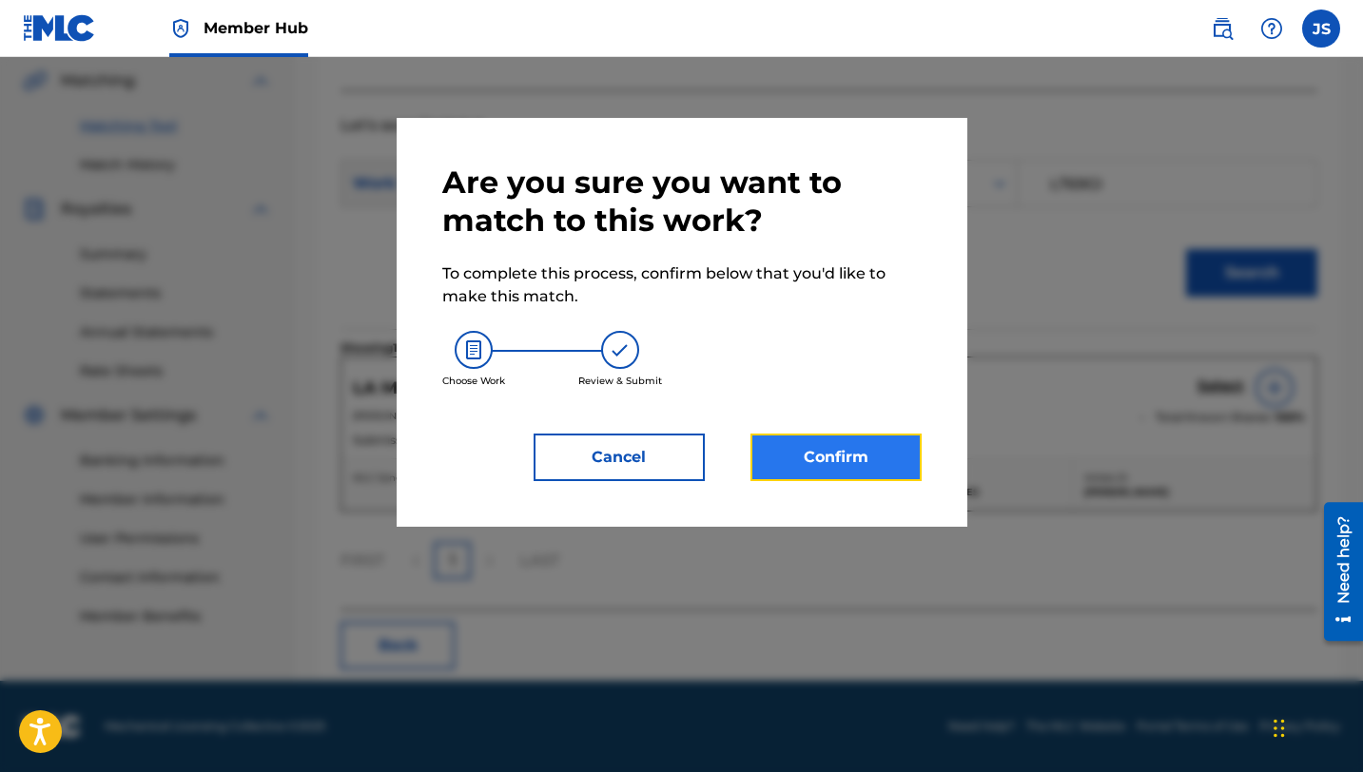
click at [833, 474] on button "Confirm" at bounding box center [835, 458] width 171 height 48
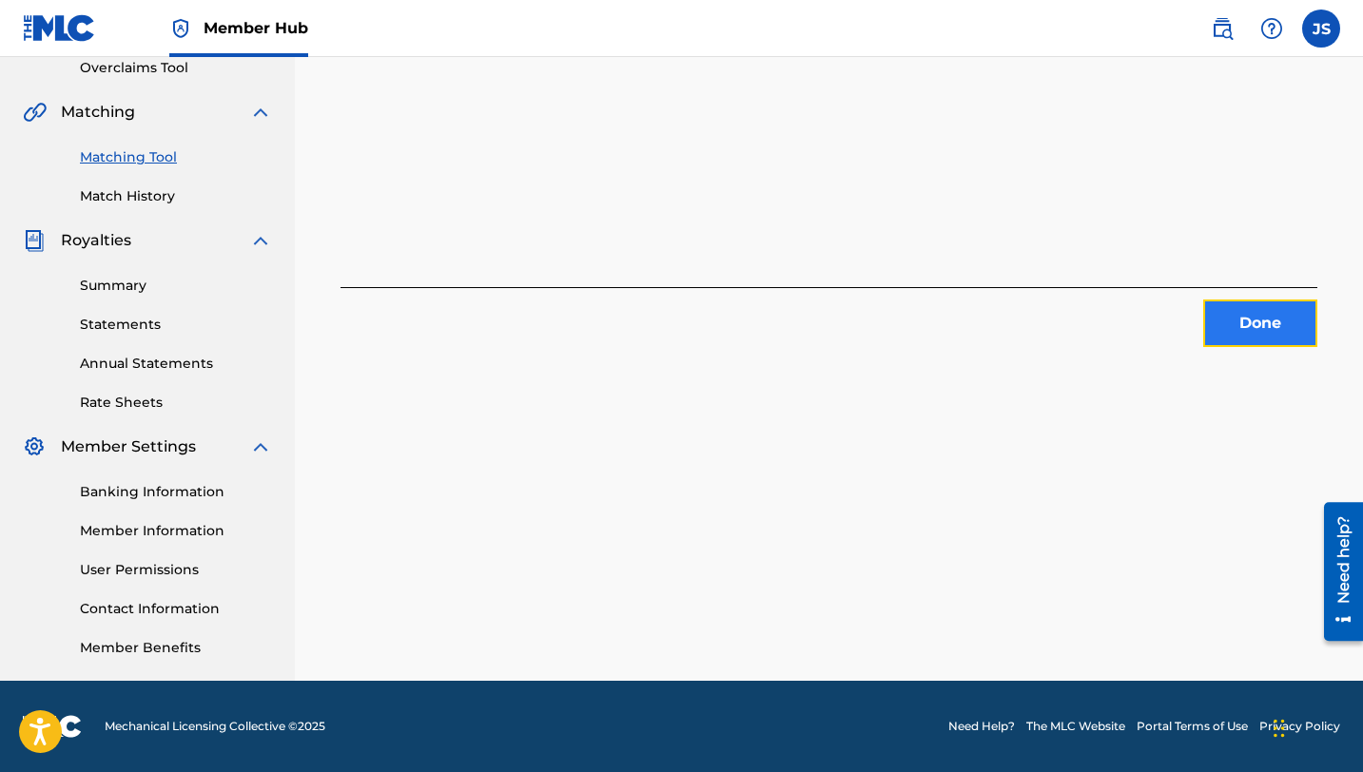
click at [1273, 323] on button "Done" at bounding box center [1260, 324] width 114 height 48
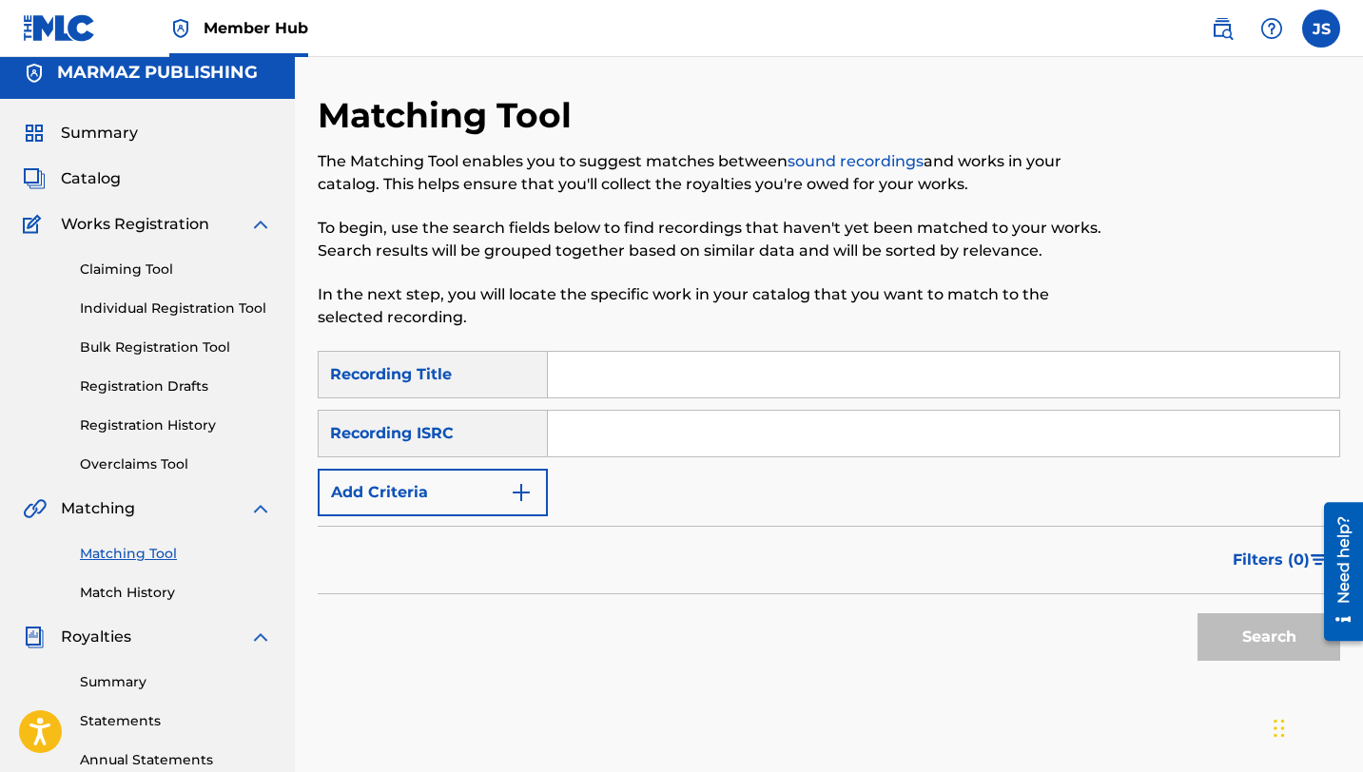
scroll to position [0, 0]
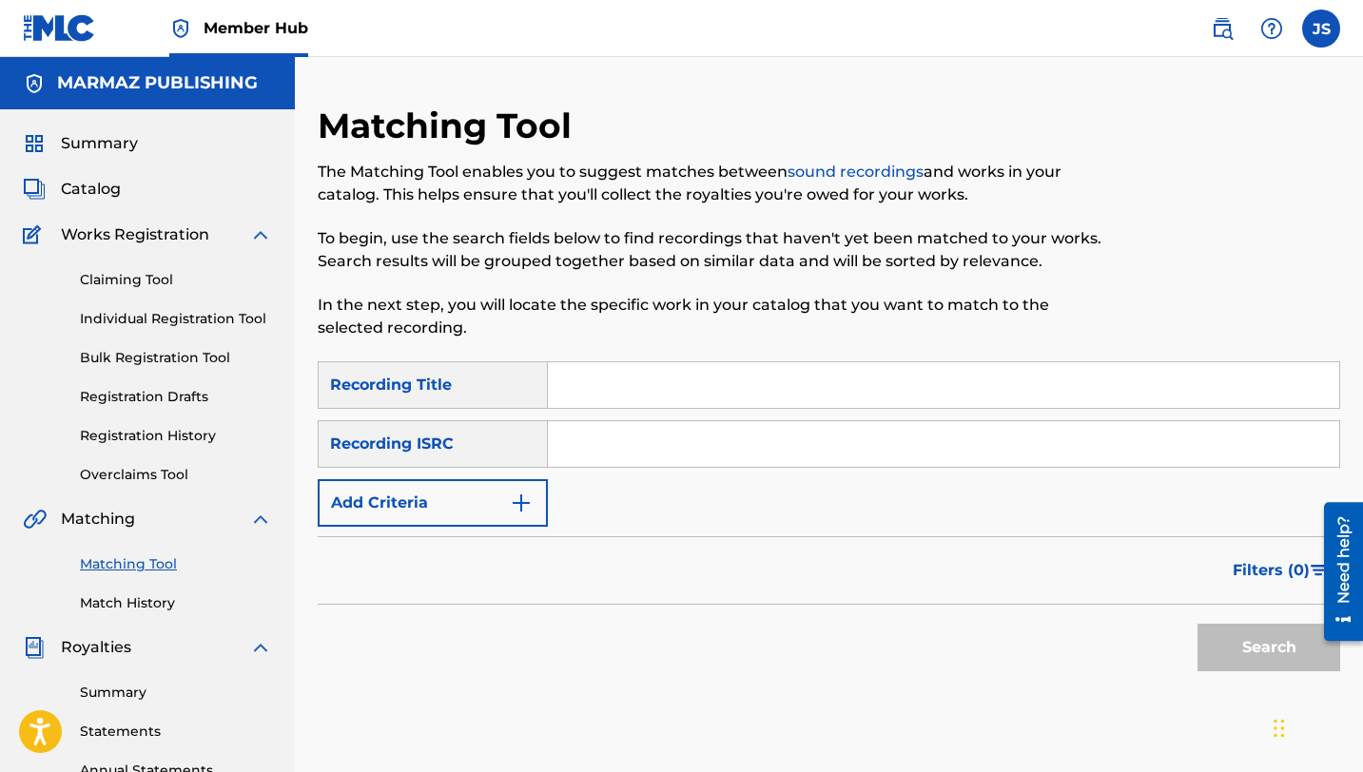
click at [617, 393] on input "Search Form" at bounding box center [943, 385] width 791 height 46
paste input "LA ORACIÓN CURATIVA"
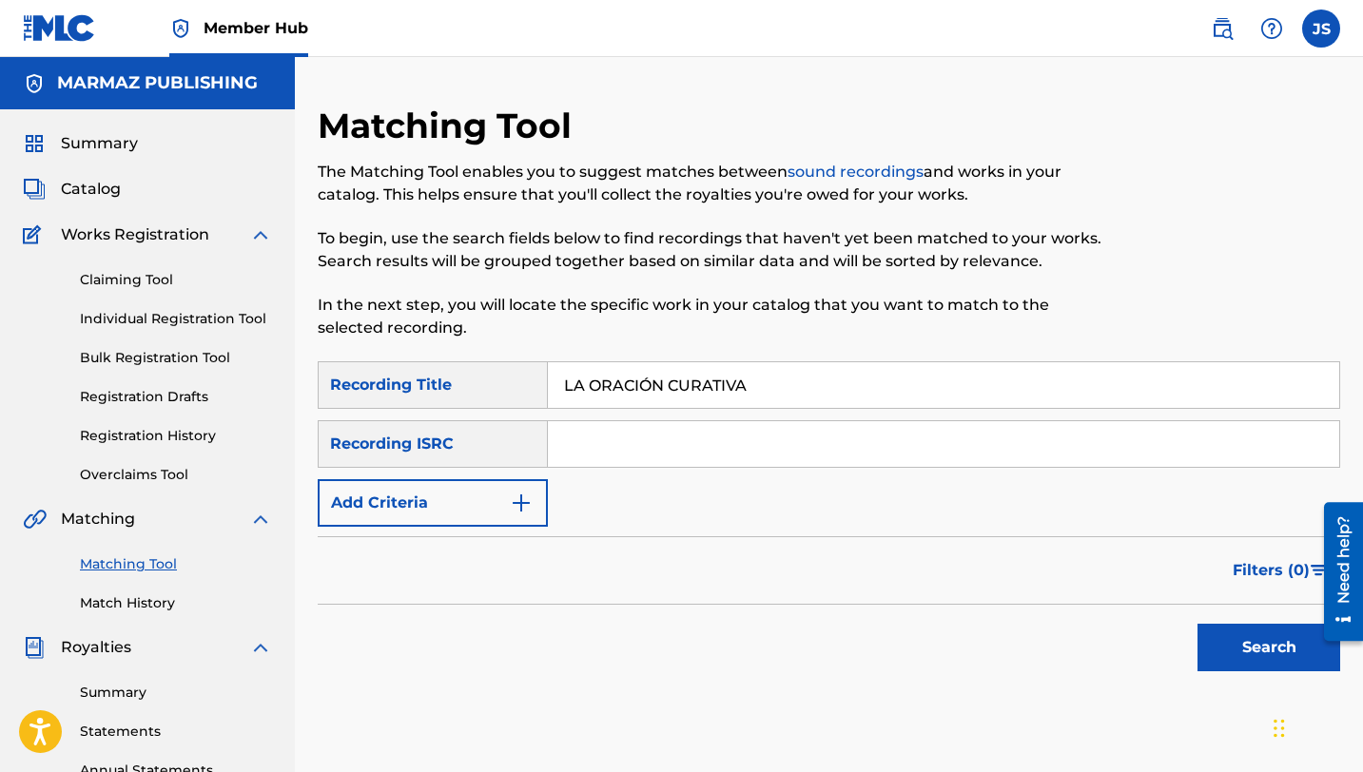
type input "LA ORACIÓN CURATIVA"
click at [1197, 624] on button "Search" at bounding box center [1268, 648] width 143 height 48
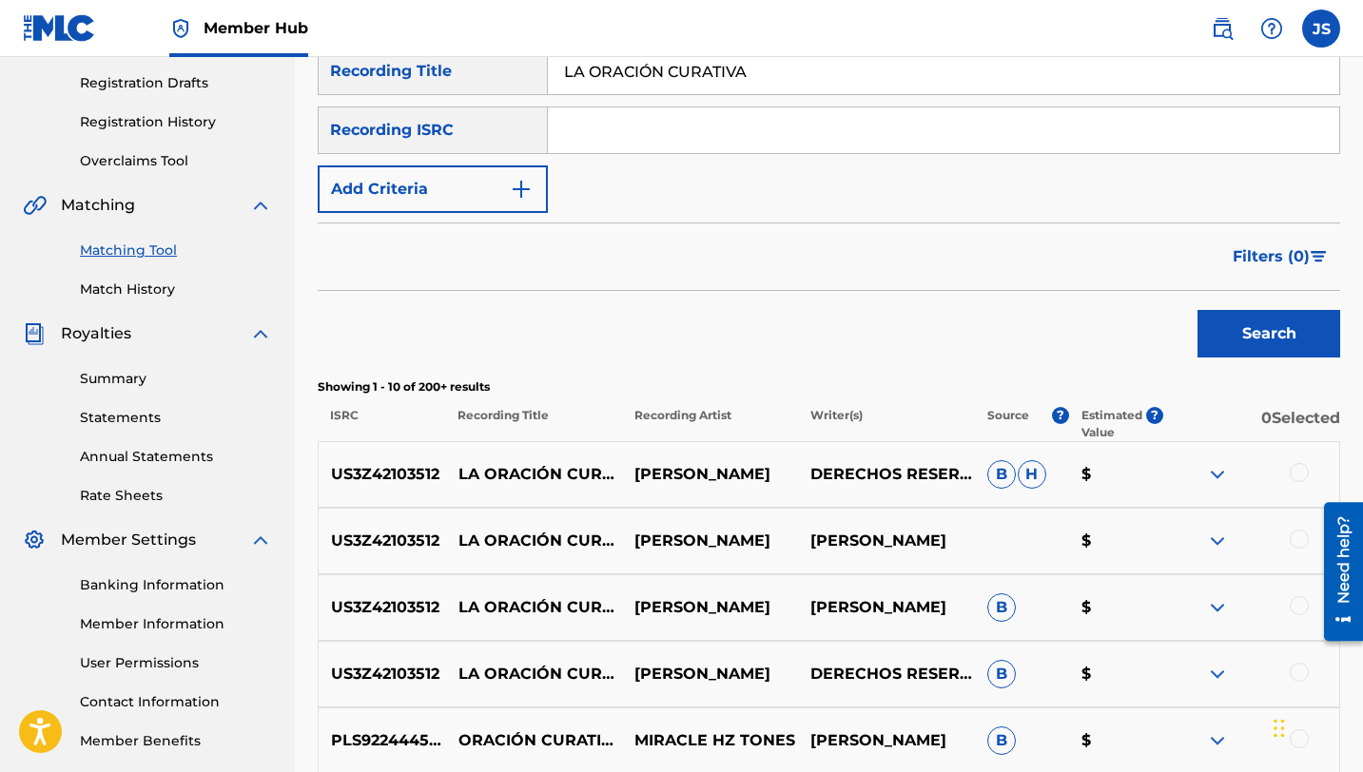
scroll to position [318, 0]
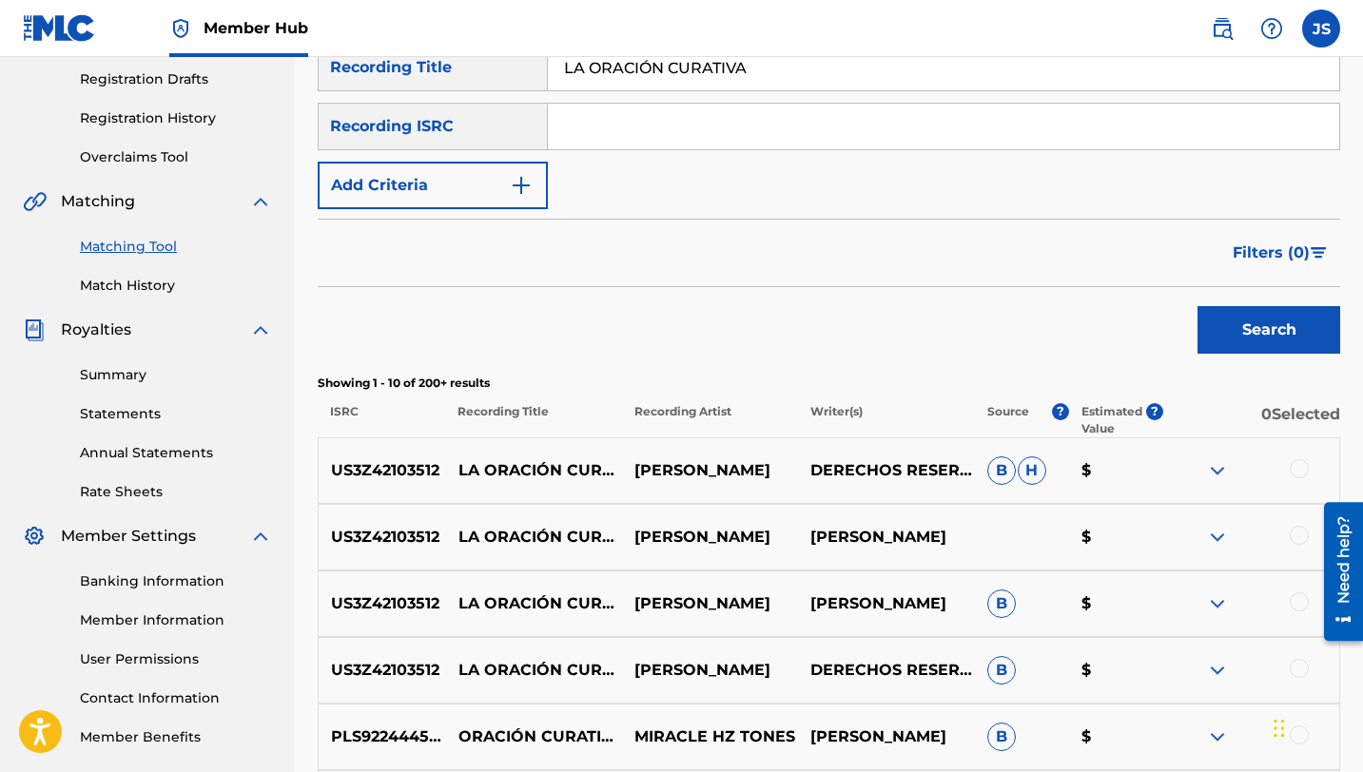
click at [1300, 463] on div at bounding box center [1299, 468] width 19 height 19
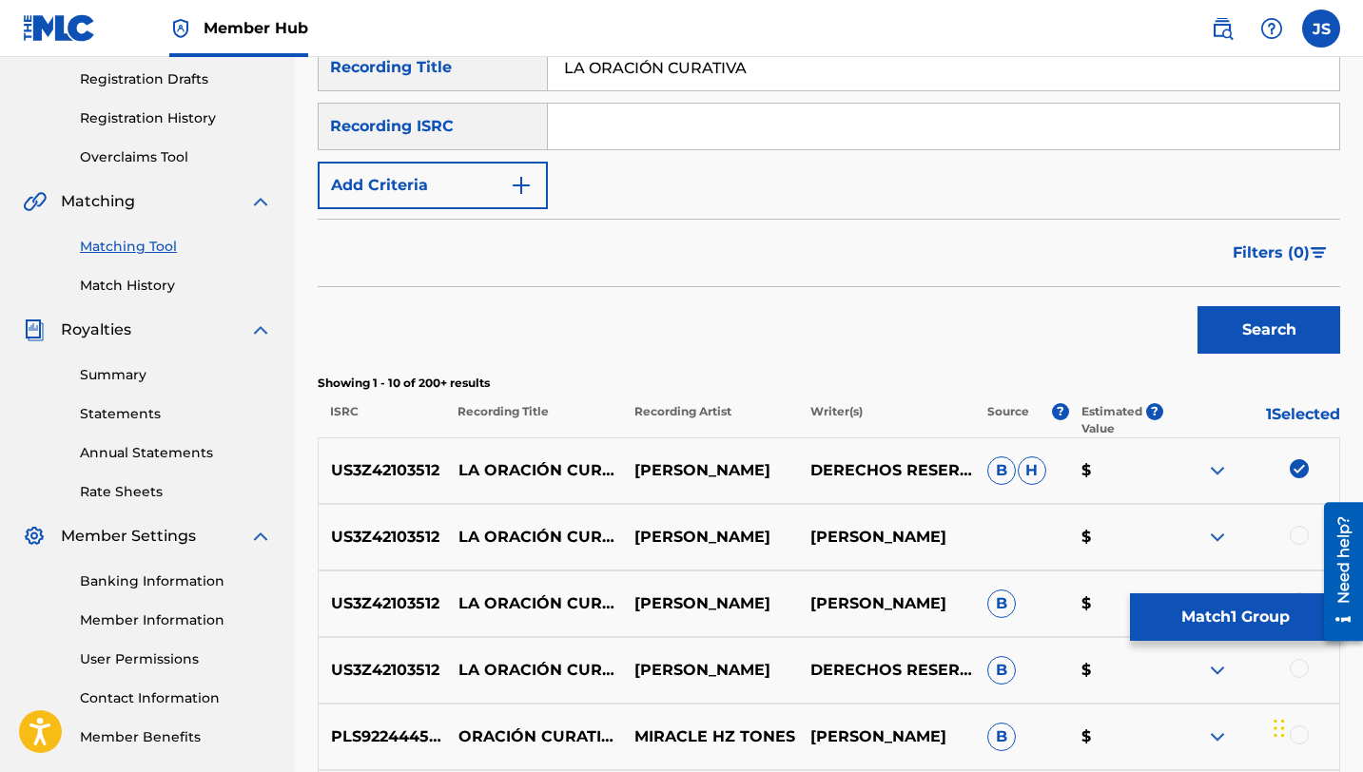
click at [1295, 535] on div at bounding box center [1299, 535] width 19 height 19
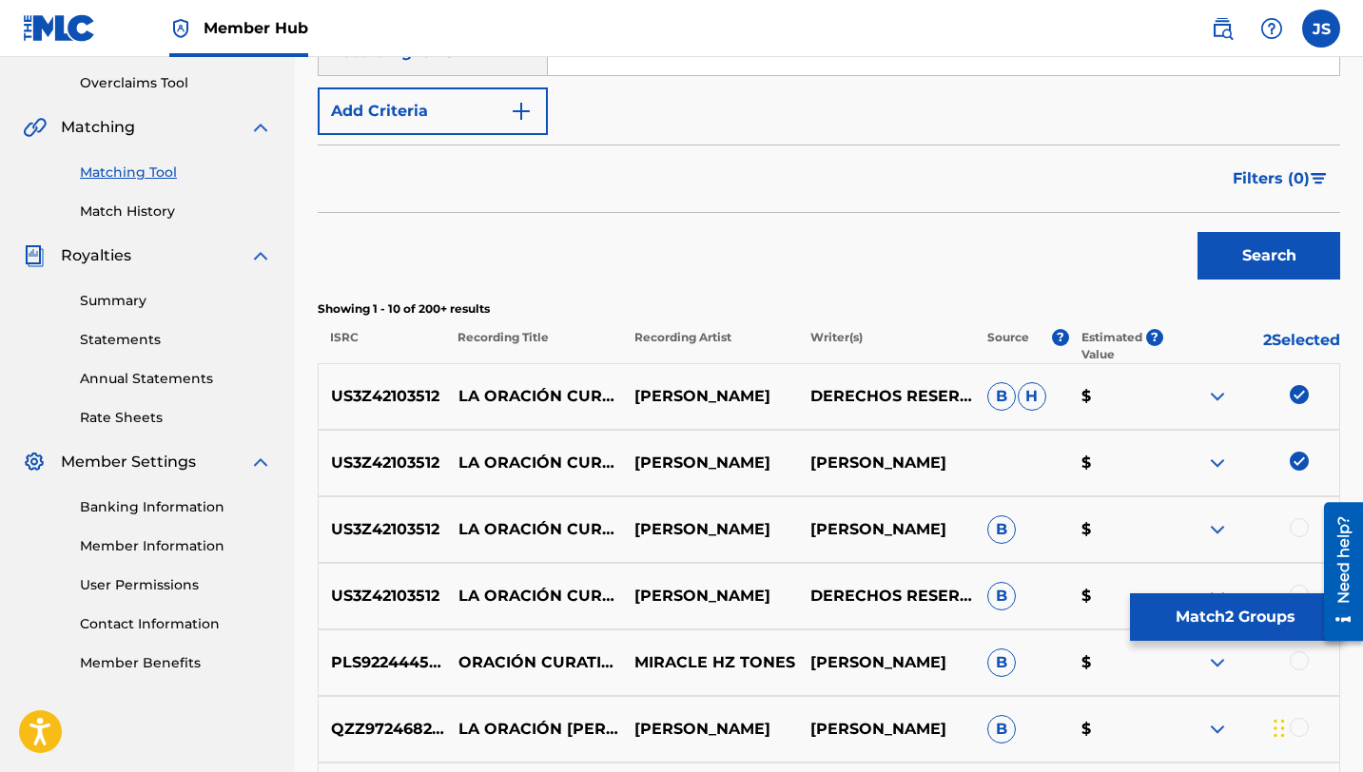
scroll to position [399, 0]
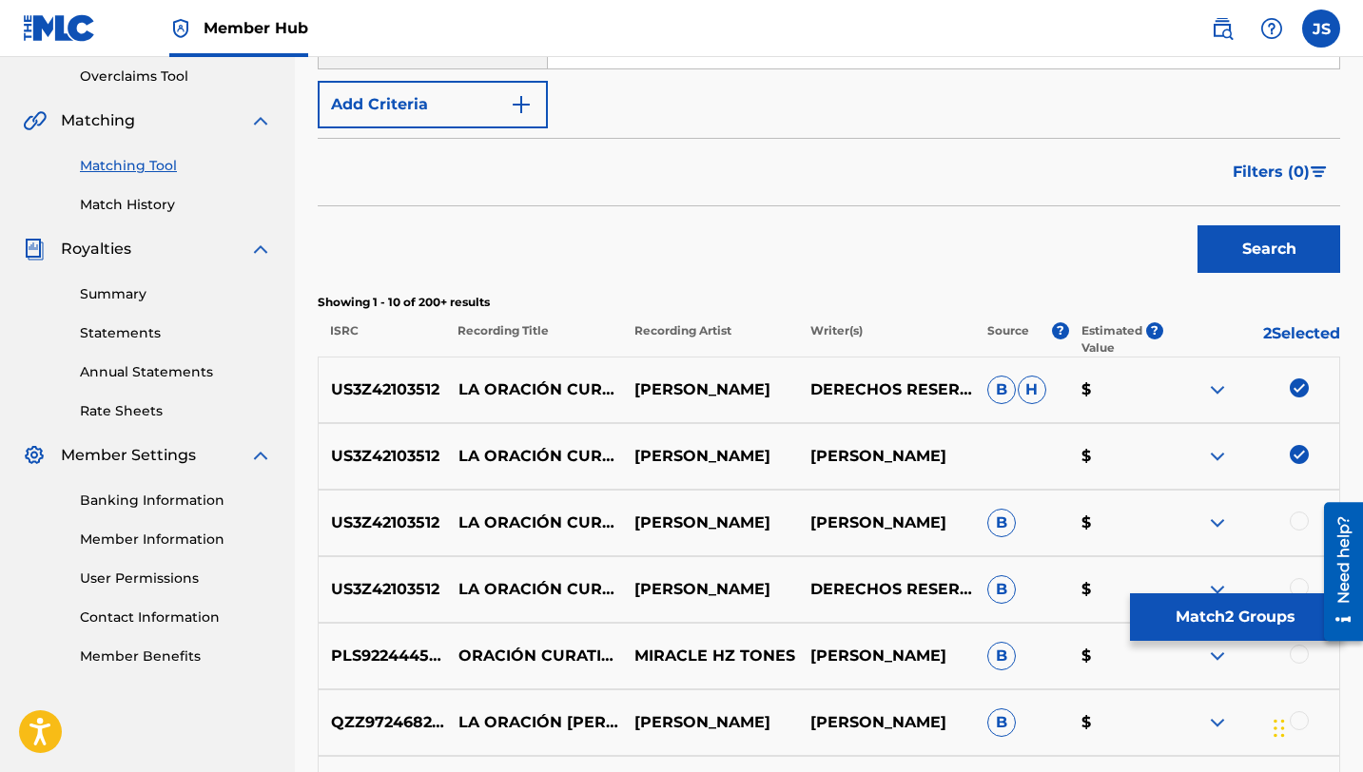
click at [1296, 524] on div at bounding box center [1299, 521] width 19 height 19
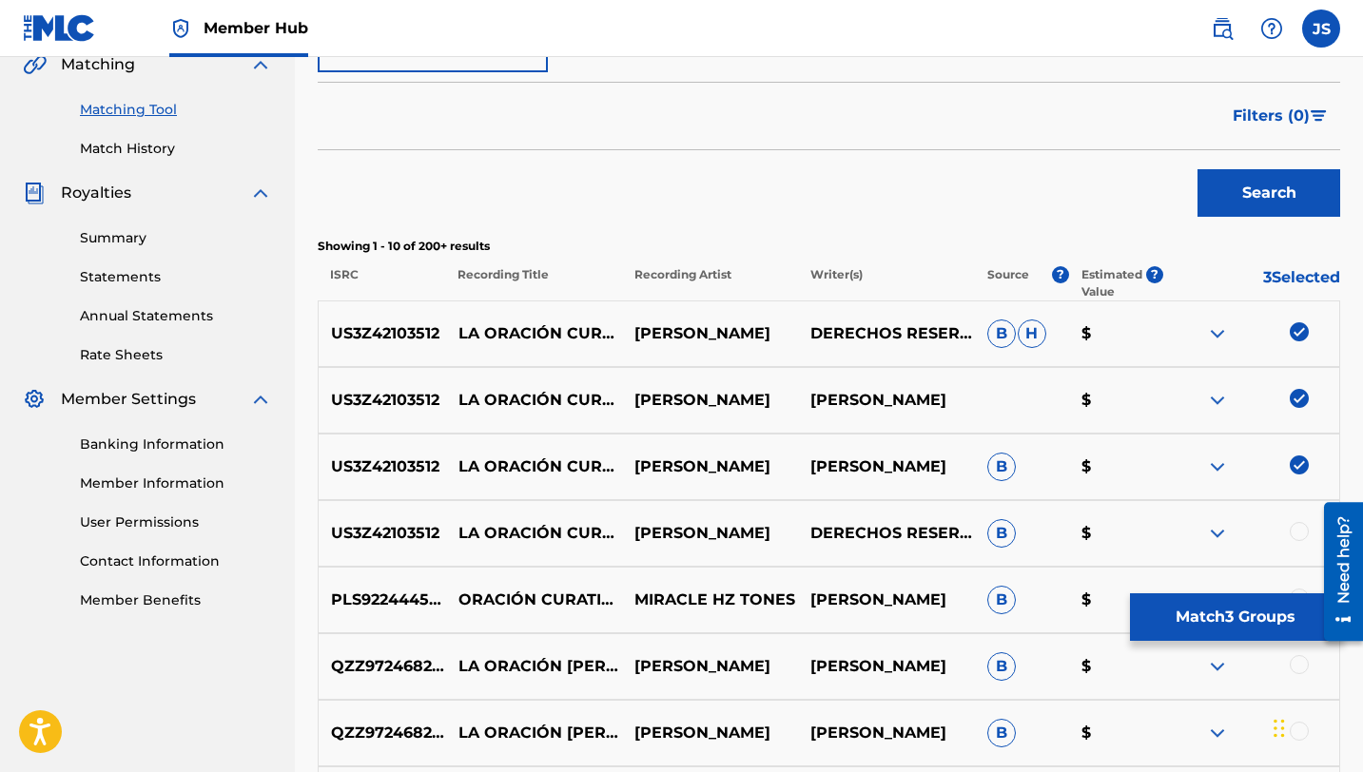
click at [1298, 536] on div at bounding box center [1299, 531] width 19 height 19
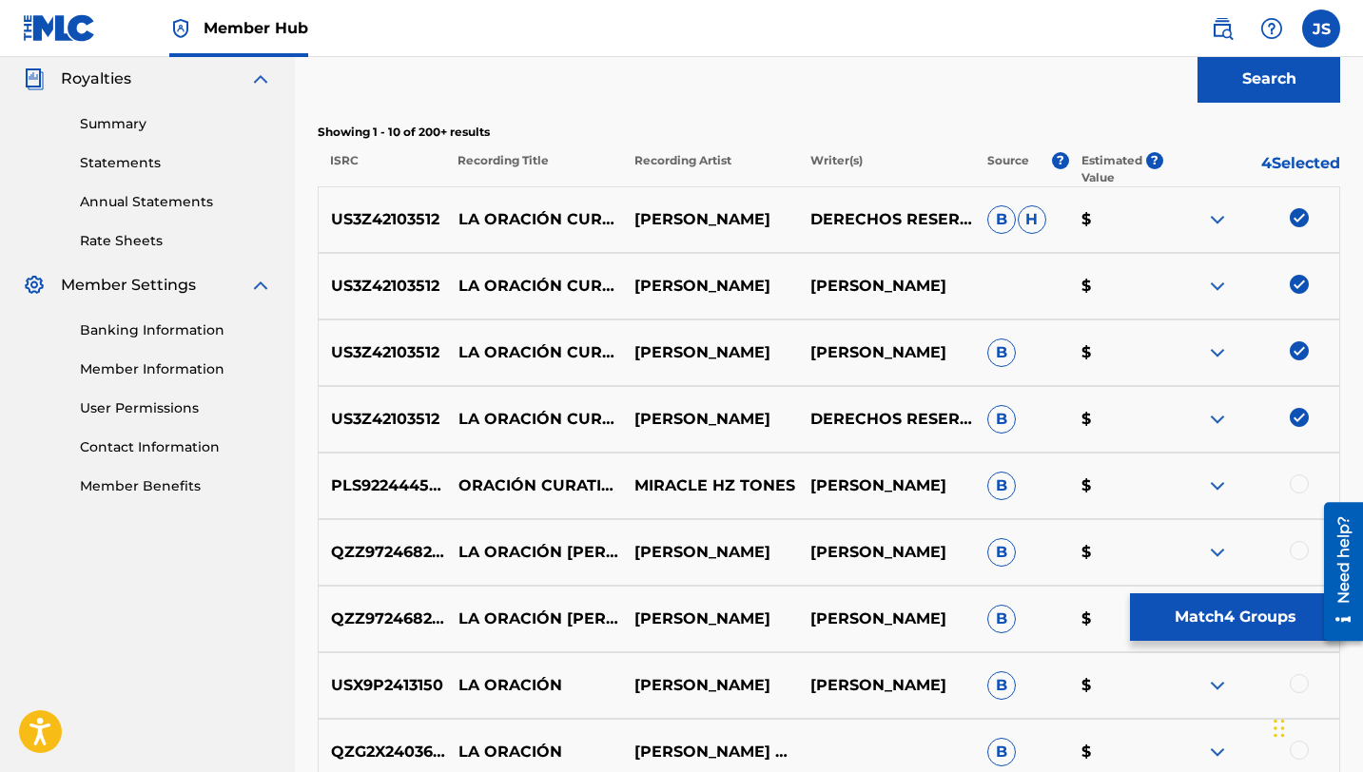
scroll to position [570, 0]
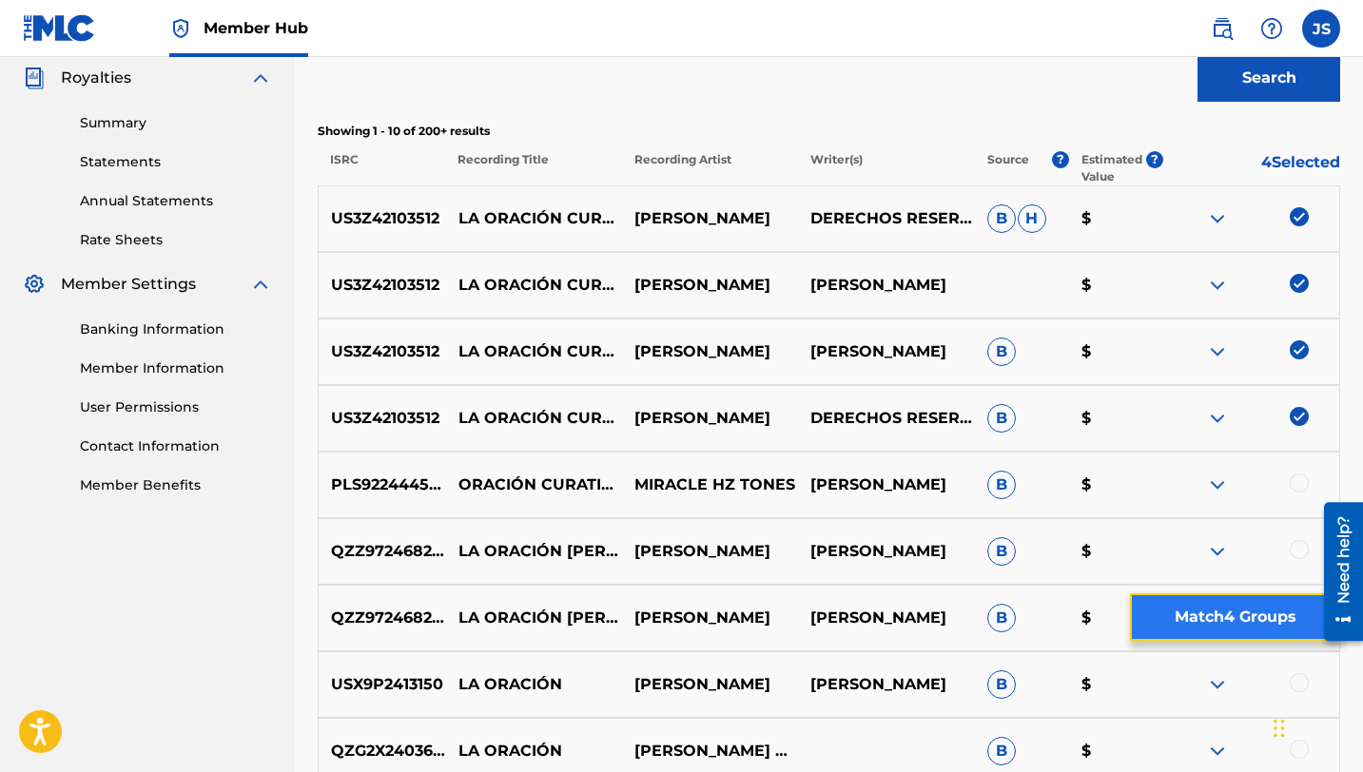
click at [1201, 623] on button "Match 4 Groups" at bounding box center [1235, 617] width 210 height 48
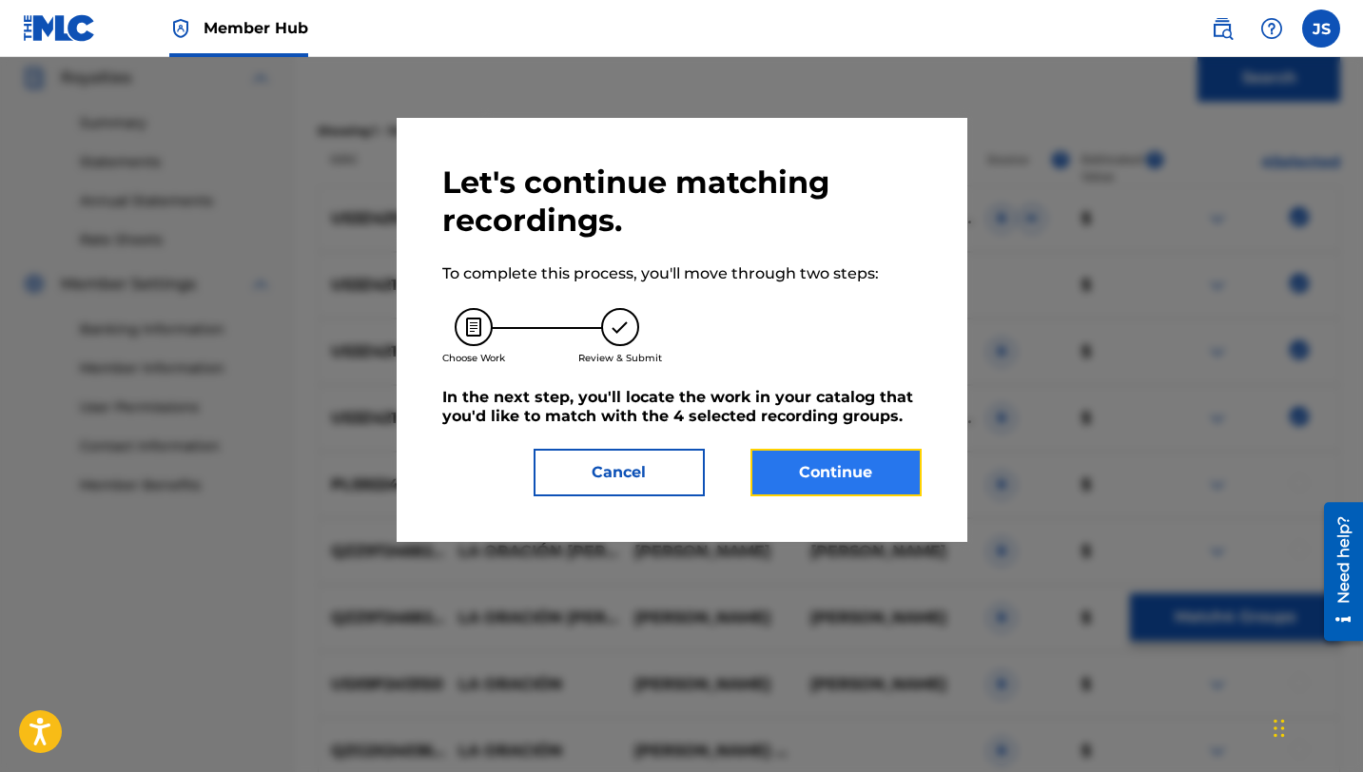
click at [868, 484] on button "Continue" at bounding box center [835, 473] width 171 height 48
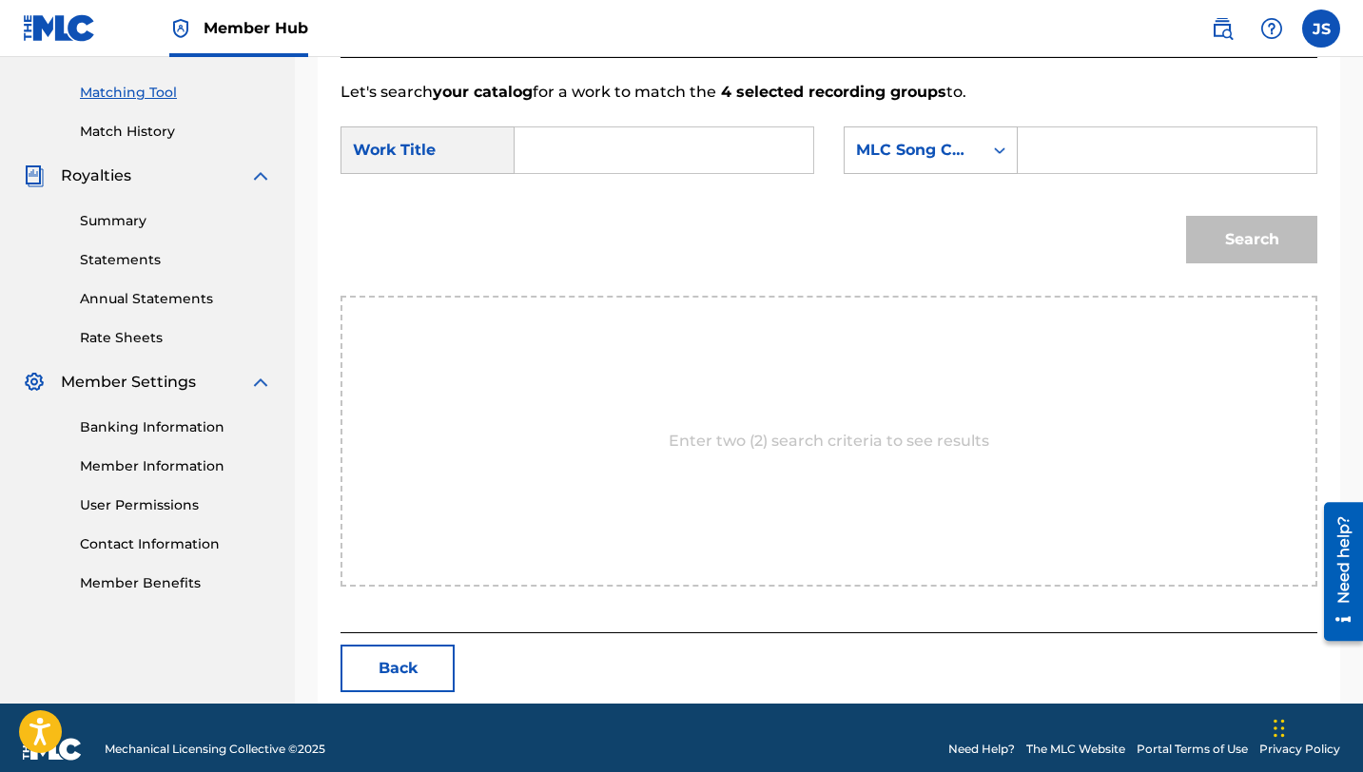
scroll to position [495, 0]
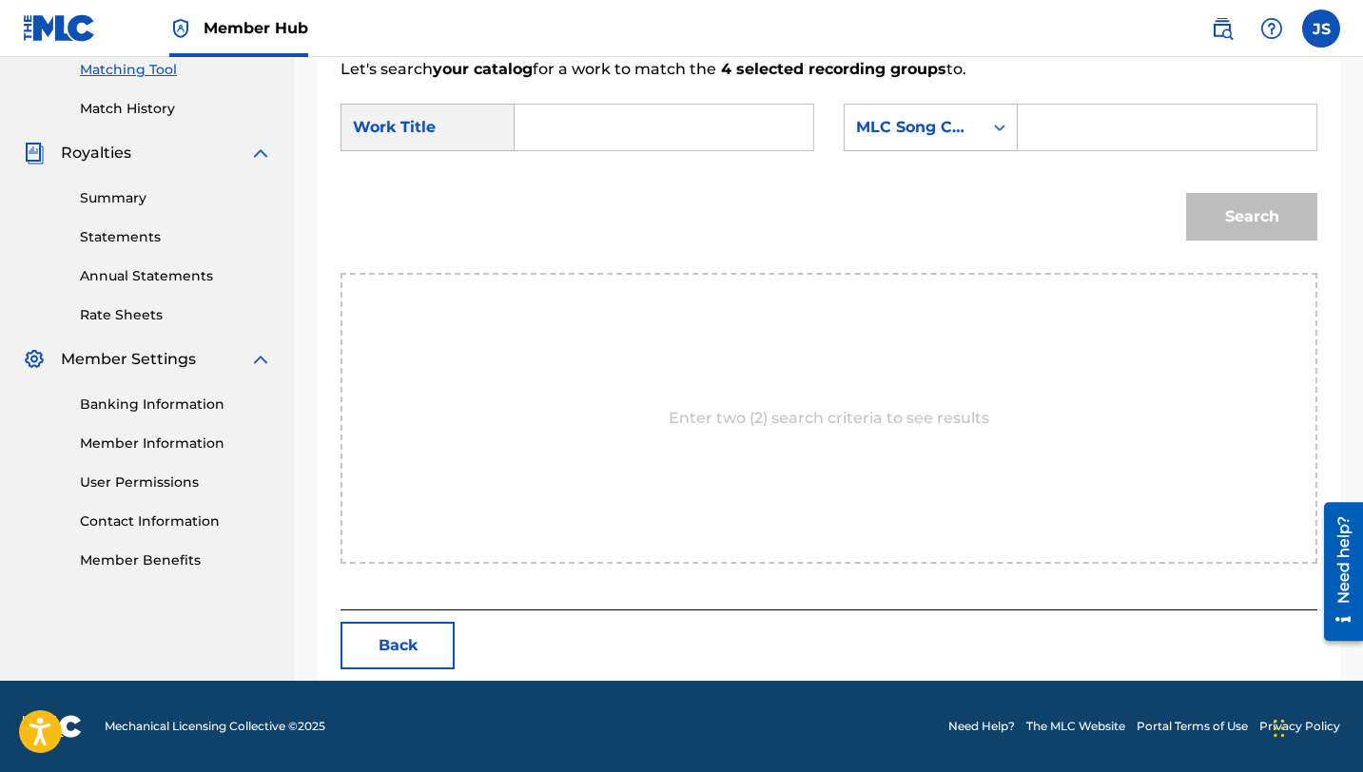
click at [657, 130] on input "Search Form" at bounding box center [664, 128] width 266 height 46
paste input "LA ORACIÓN CURATIVA"
type input "LA ORACIÓN CURATIVA"
click at [1057, 116] on input "Search Form" at bounding box center [1167, 128] width 266 height 46
paste input "LT69GL"
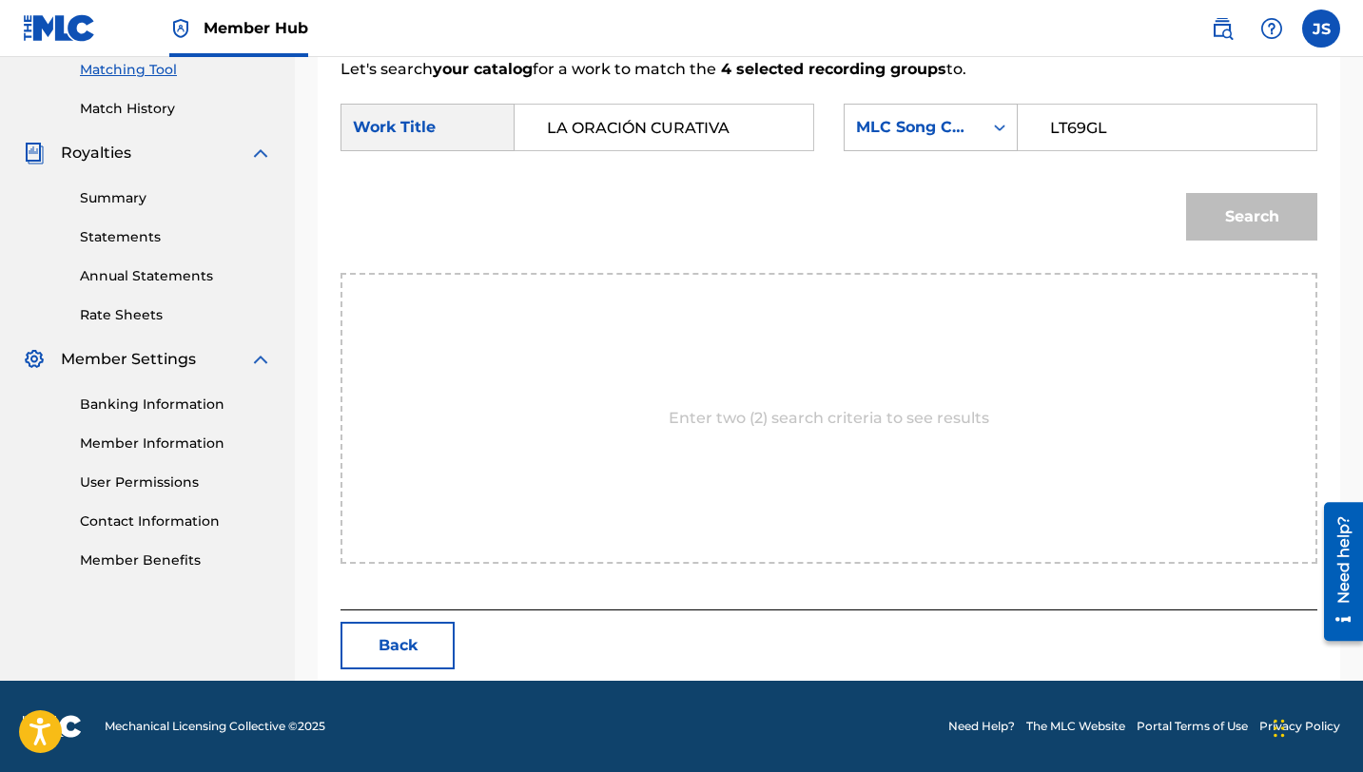
type input "LT69GL"
click at [1186, 193] on button "Search" at bounding box center [1251, 217] width 131 height 48
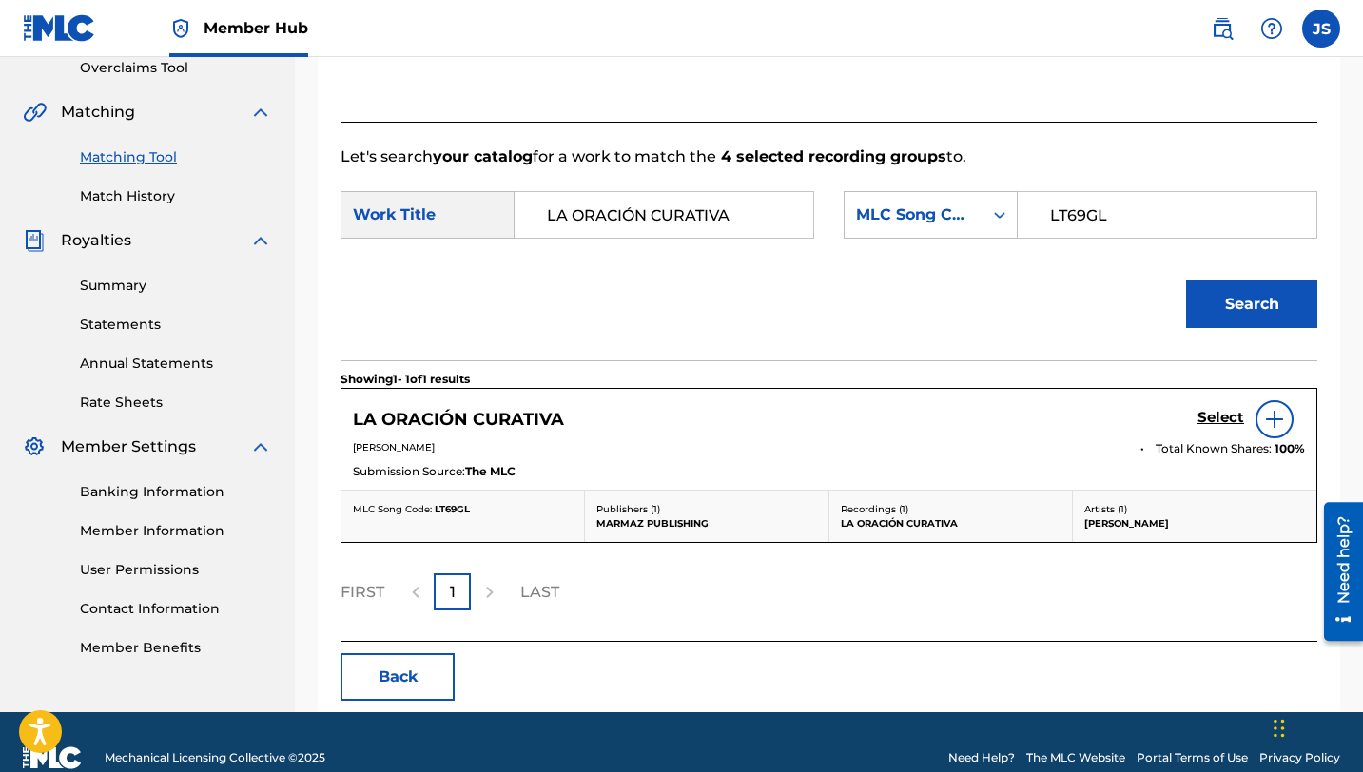
scroll to position [438, 0]
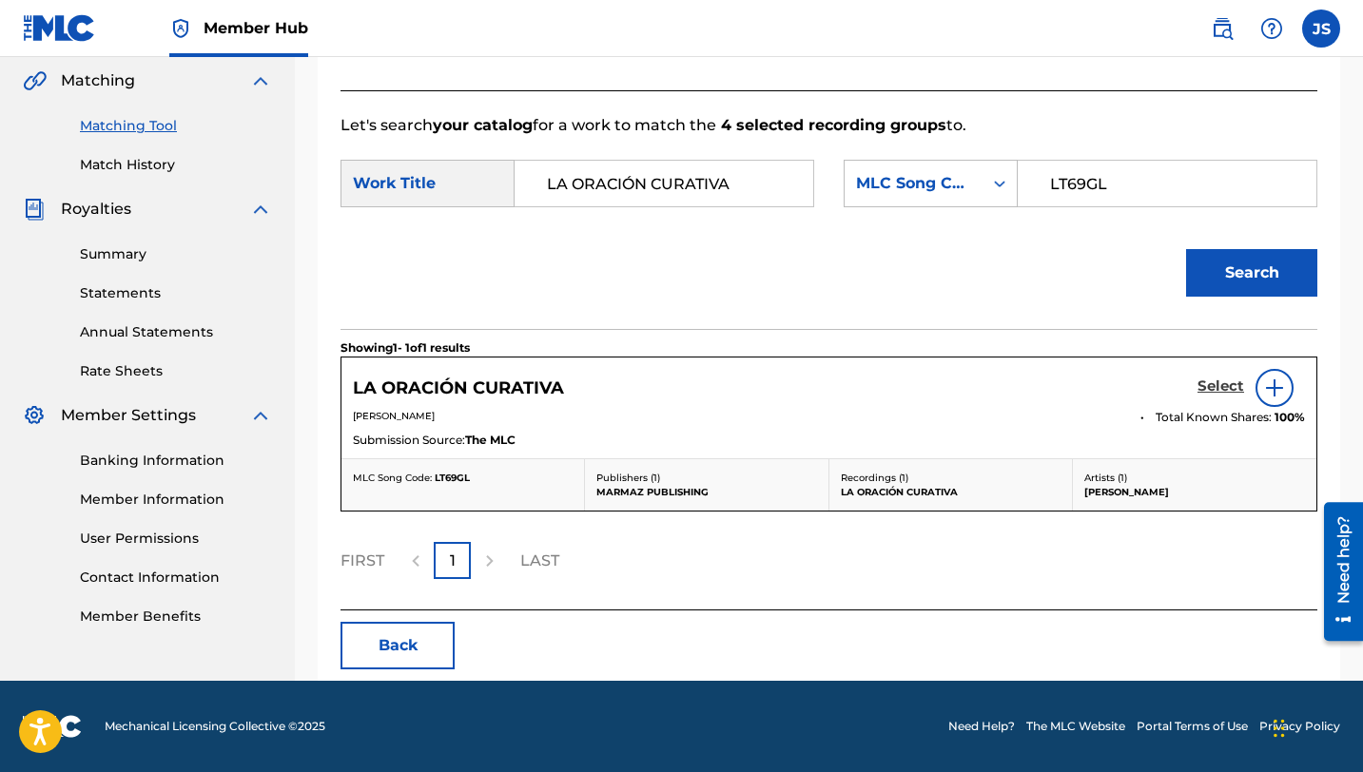
click at [1223, 385] on h5 "Select" at bounding box center [1220, 387] width 47 height 18
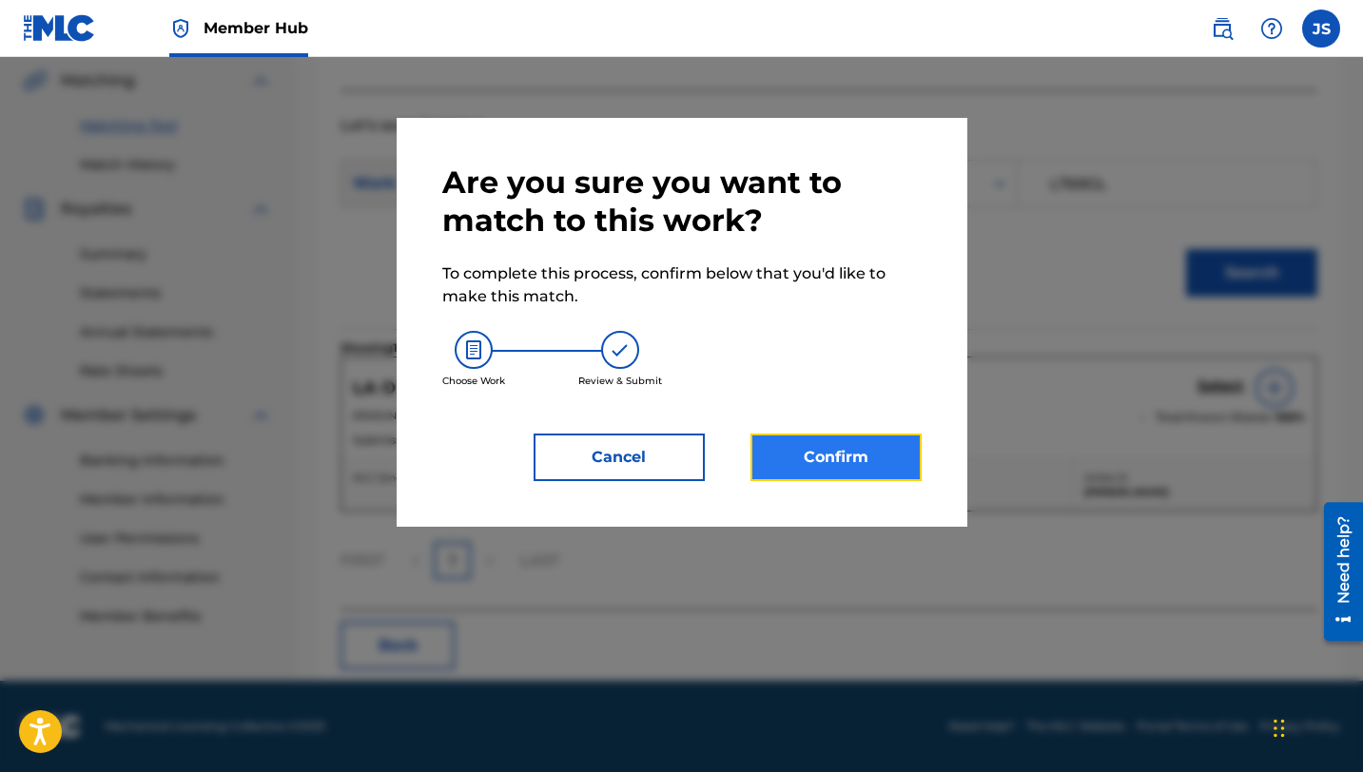
click at [853, 456] on button "Confirm" at bounding box center [835, 458] width 171 height 48
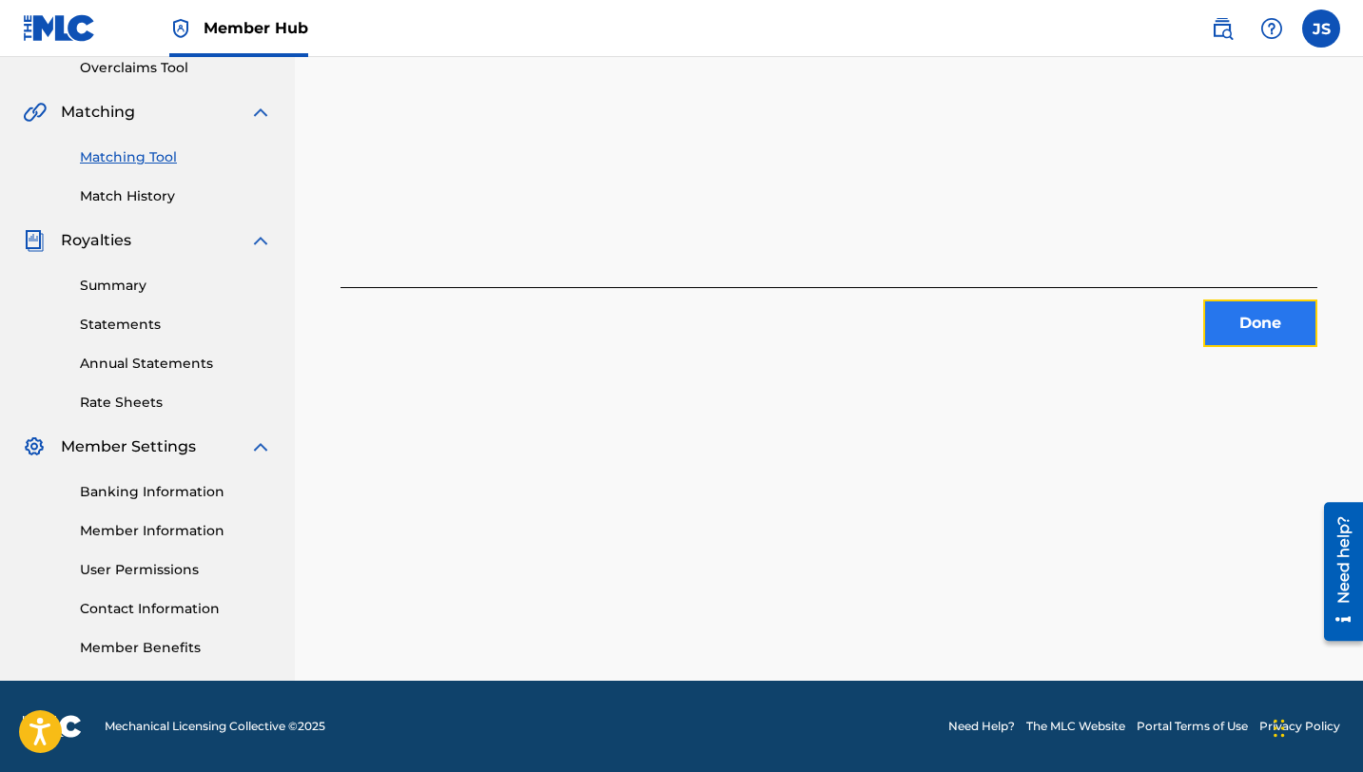
click at [1258, 322] on button "Done" at bounding box center [1260, 324] width 114 height 48
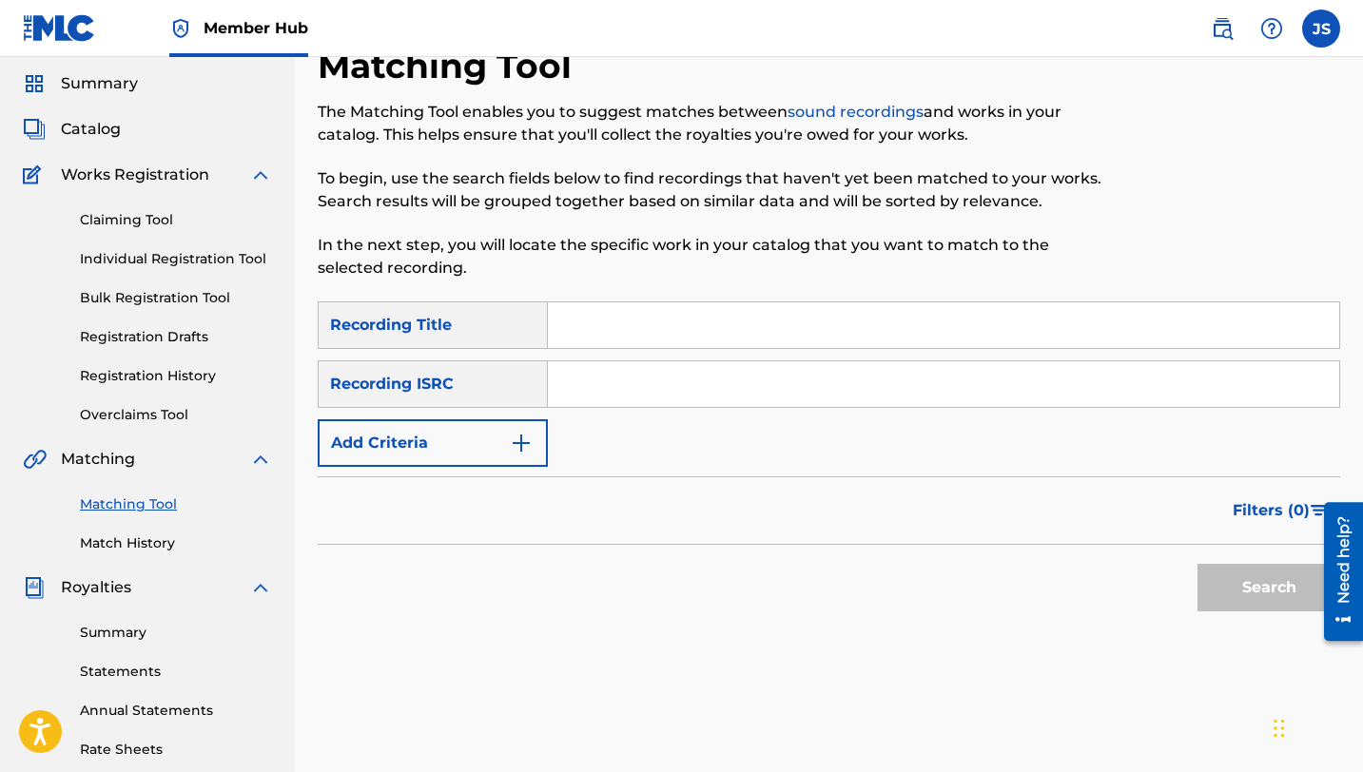
scroll to position [59, 0]
click at [589, 316] on input "Search Form" at bounding box center [943, 326] width 791 height 46
paste input "LA POTRA QUE YO HERRÉ"
click at [589, 316] on input "LA POTRA QUE YO HERRÉ" at bounding box center [943, 326] width 791 height 46
type input "LA POTRA QUE YO HERRÉ"
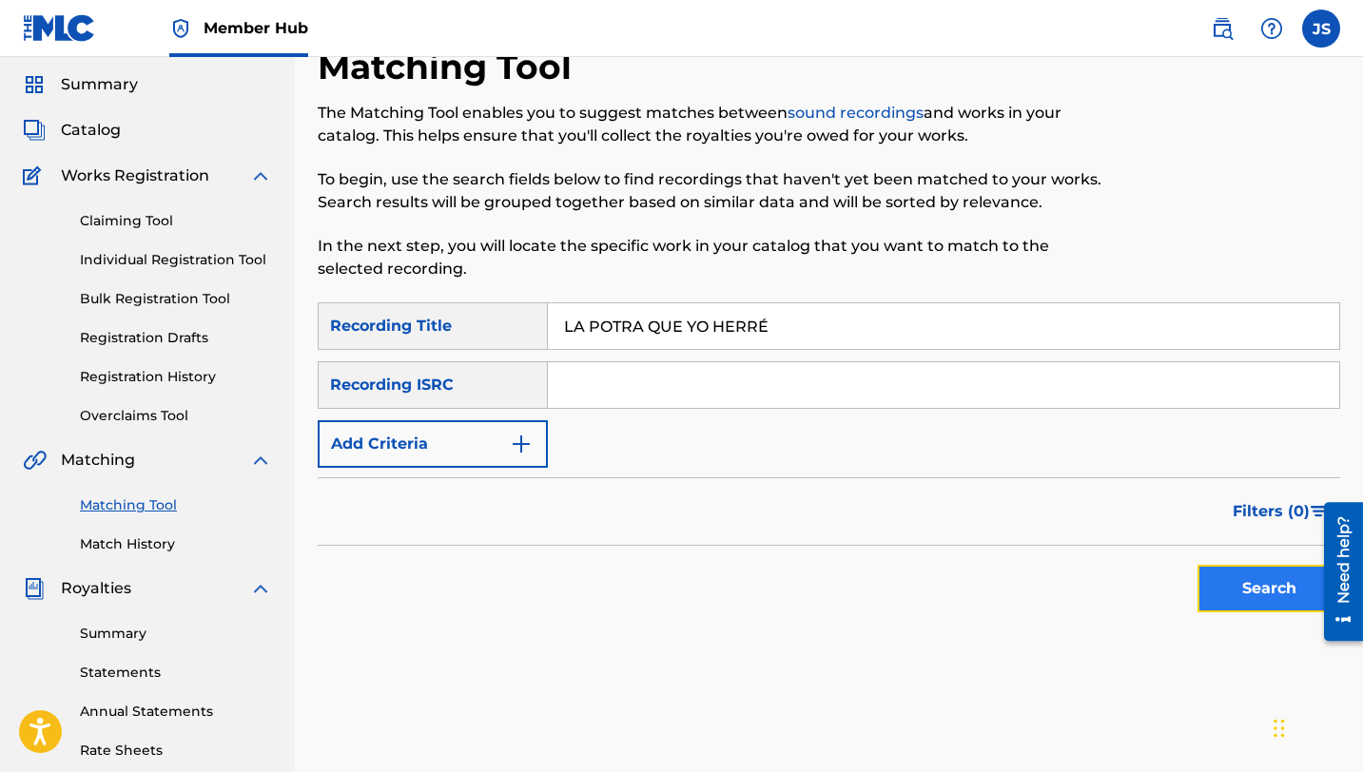
click at [1214, 600] on button "Search" at bounding box center [1268, 589] width 143 height 48
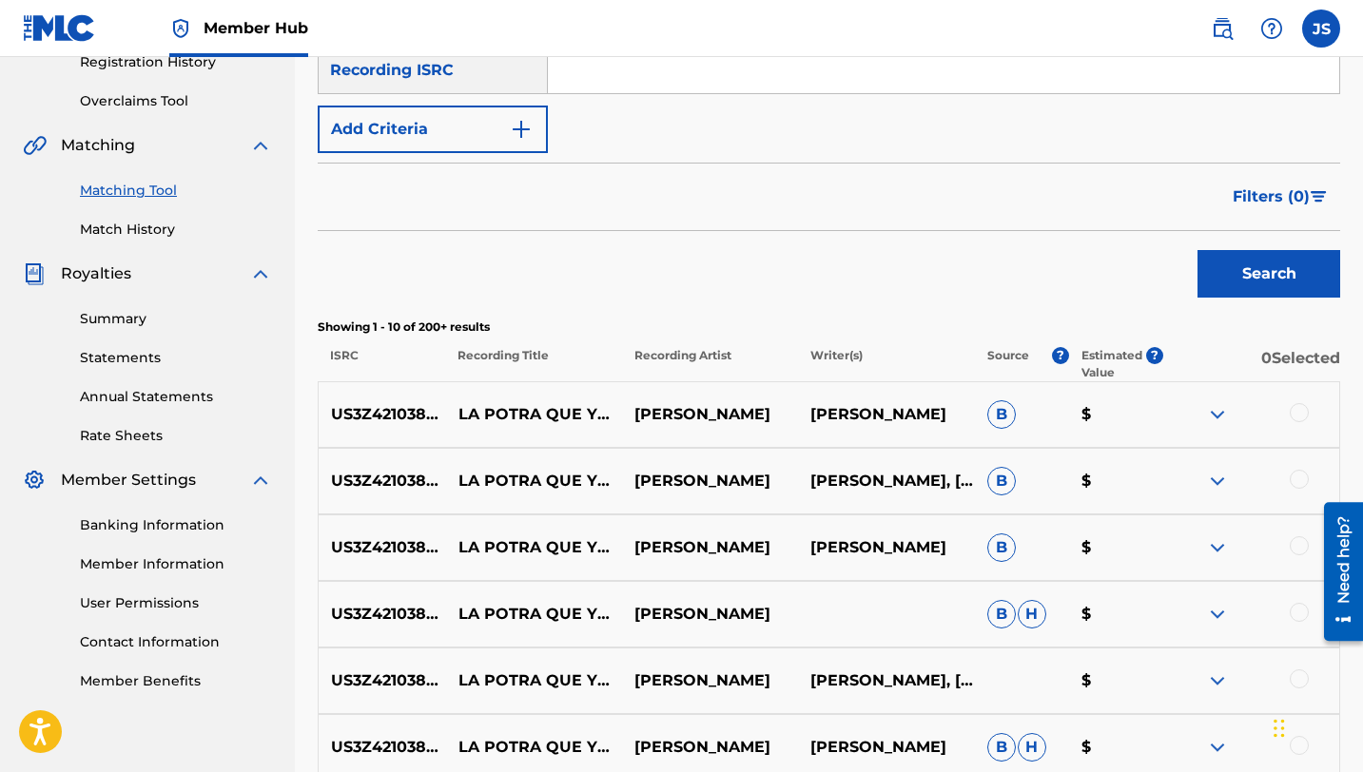
scroll to position [379, 0]
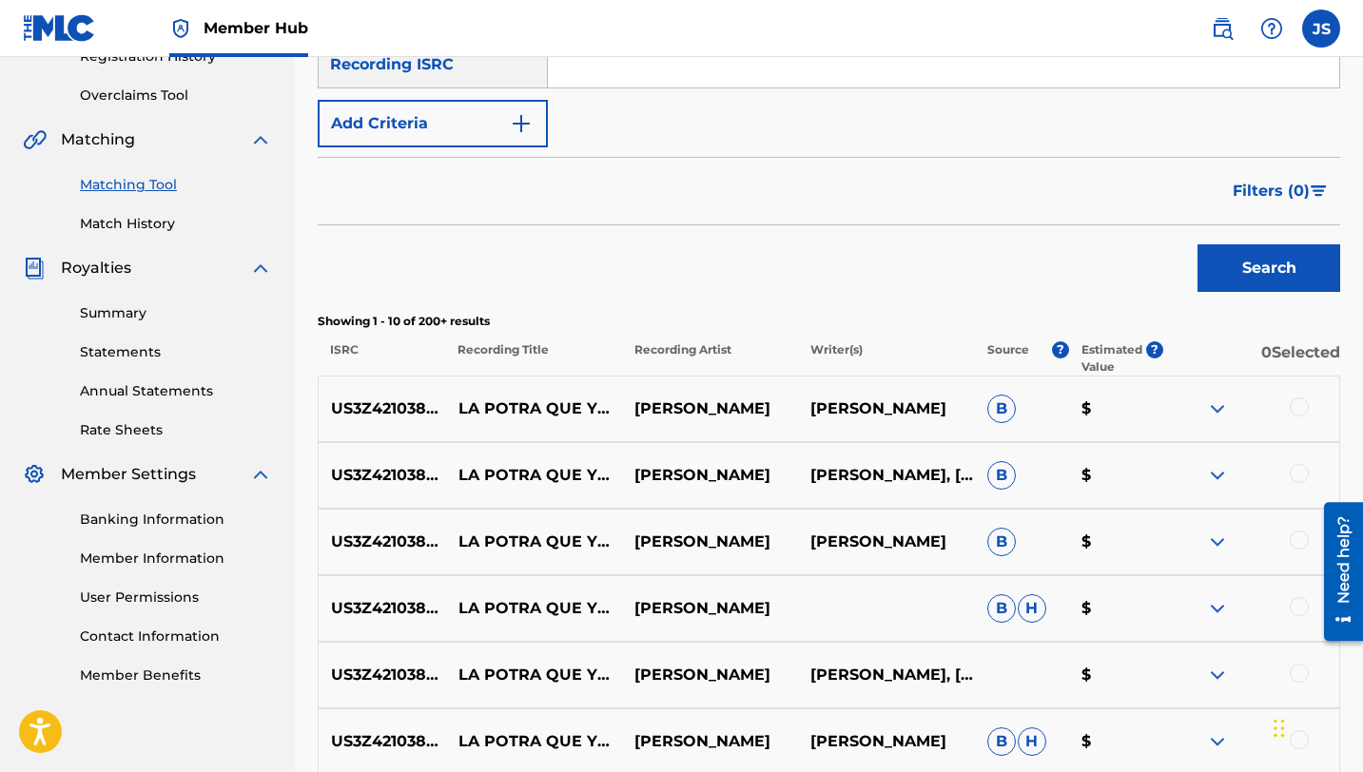
click at [1298, 403] on div at bounding box center [1299, 407] width 19 height 19
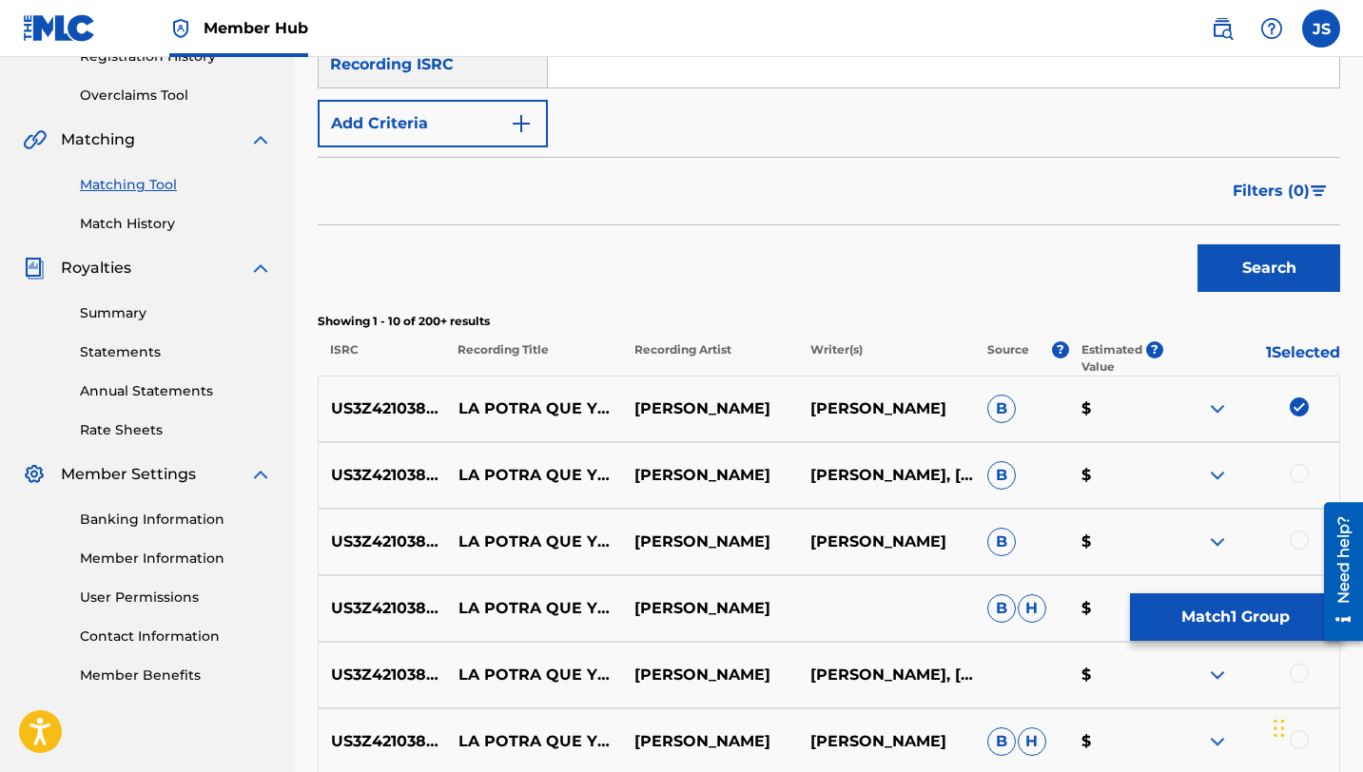
click at [1302, 478] on div at bounding box center [1299, 473] width 19 height 19
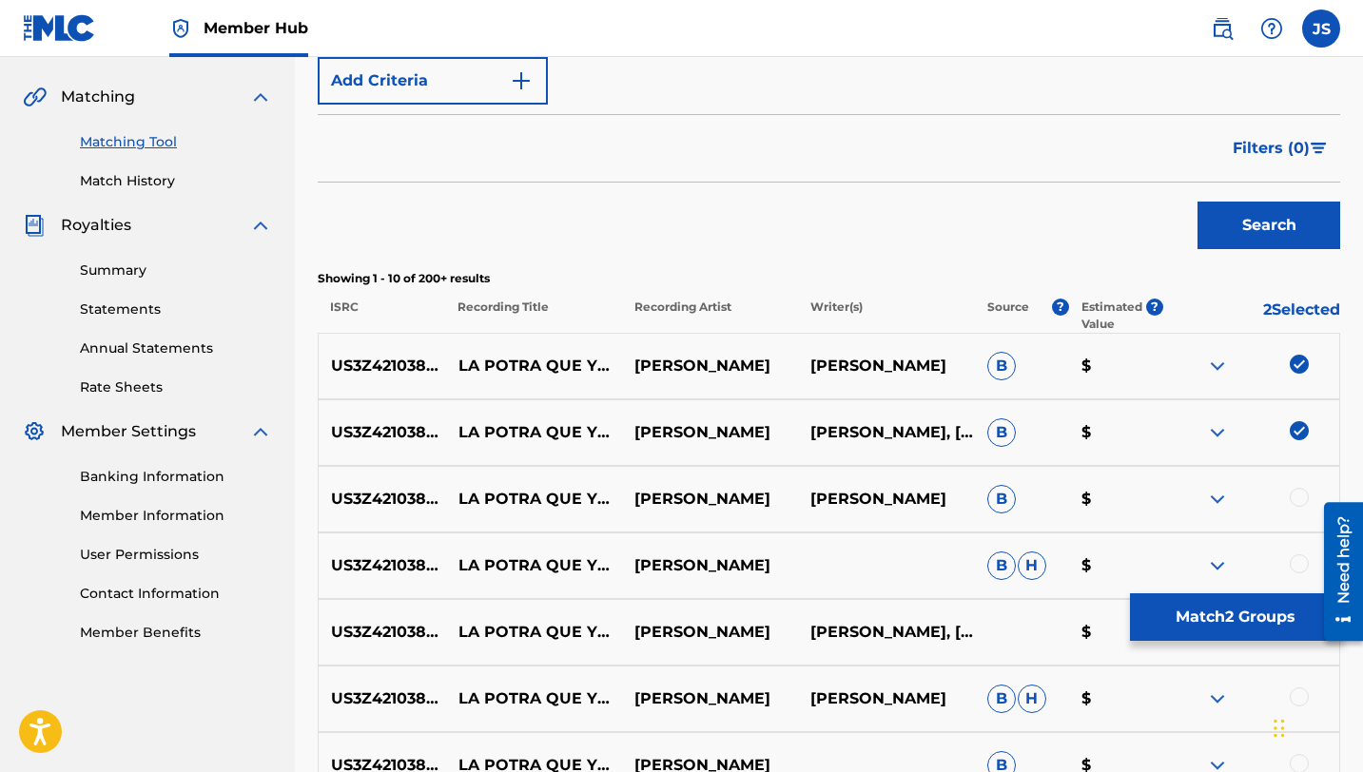
scroll to position [491, 0]
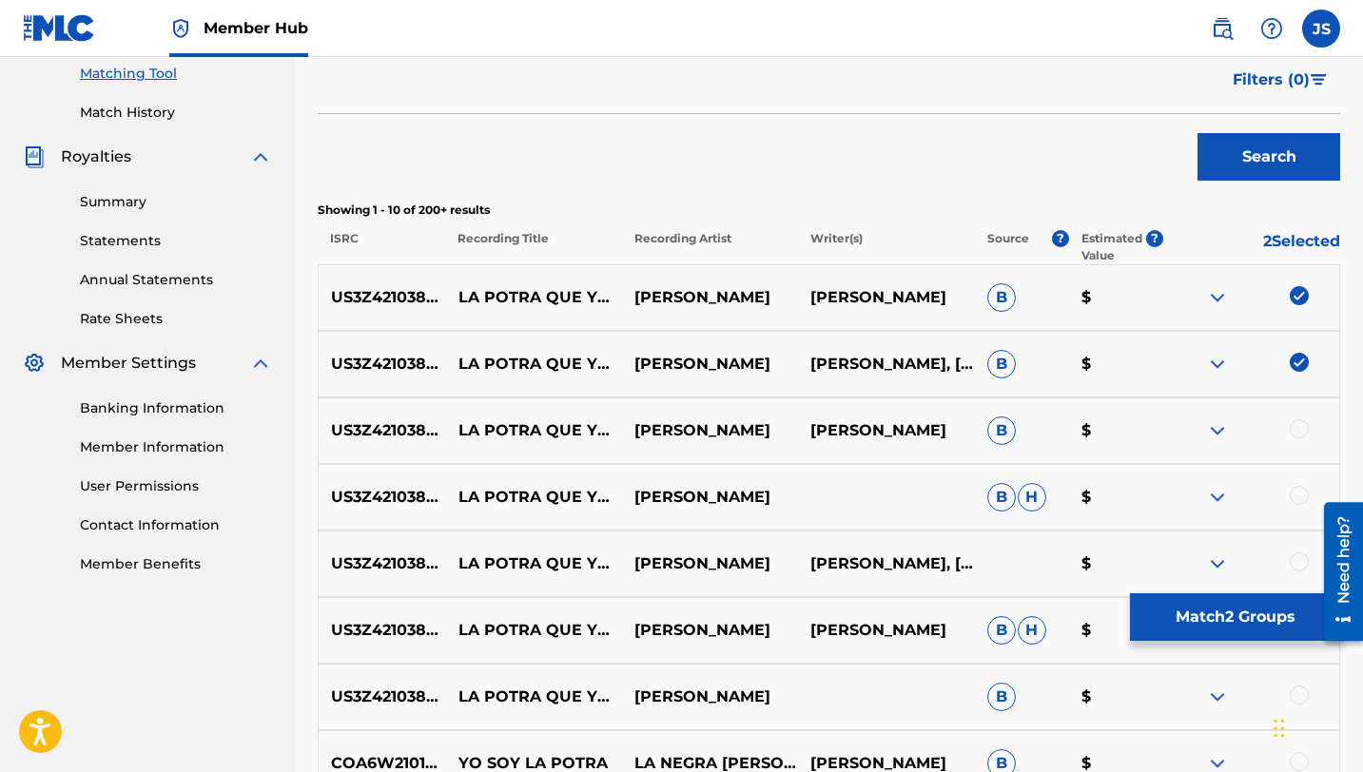
click at [1298, 430] on div at bounding box center [1299, 428] width 19 height 19
click at [1298, 503] on div at bounding box center [1299, 495] width 19 height 19
click at [1299, 564] on div at bounding box center [1299, 562] width 19 height 19
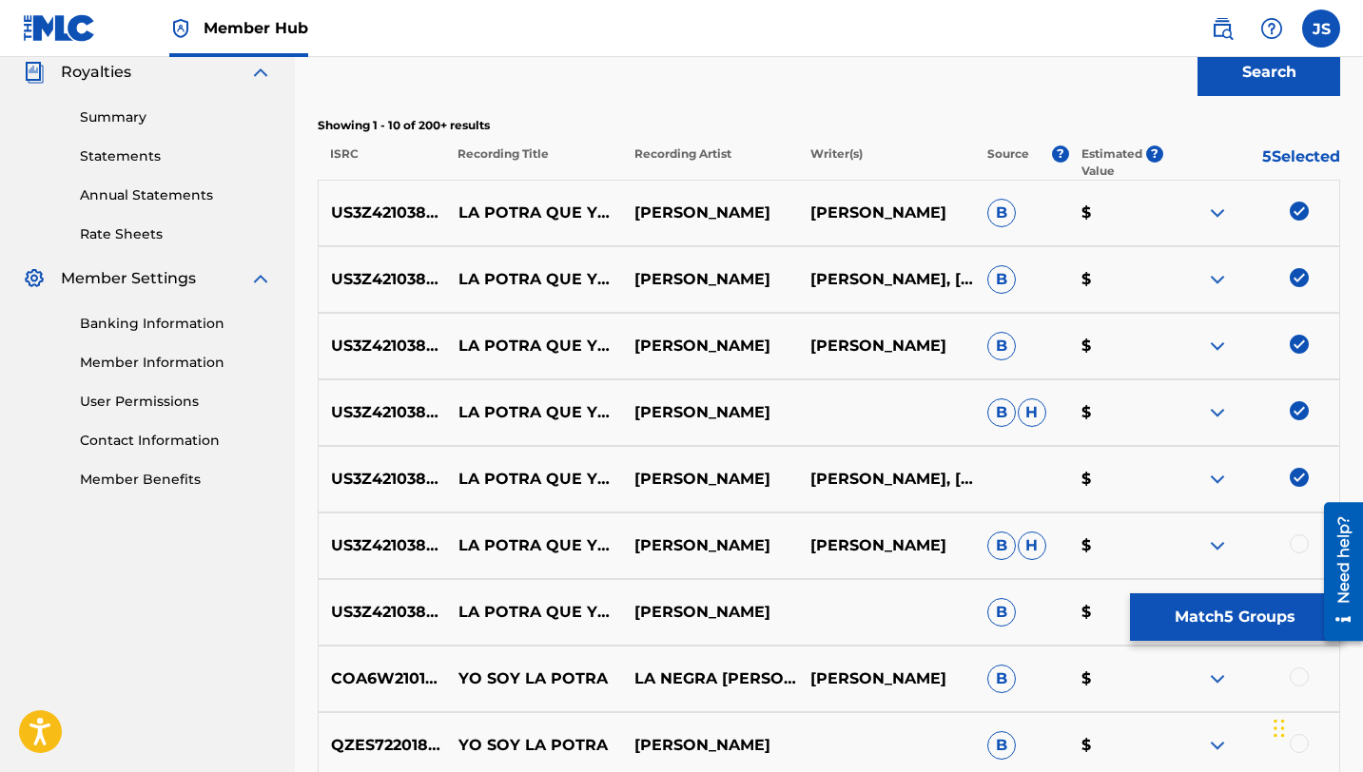
scroll to position [611, 0]
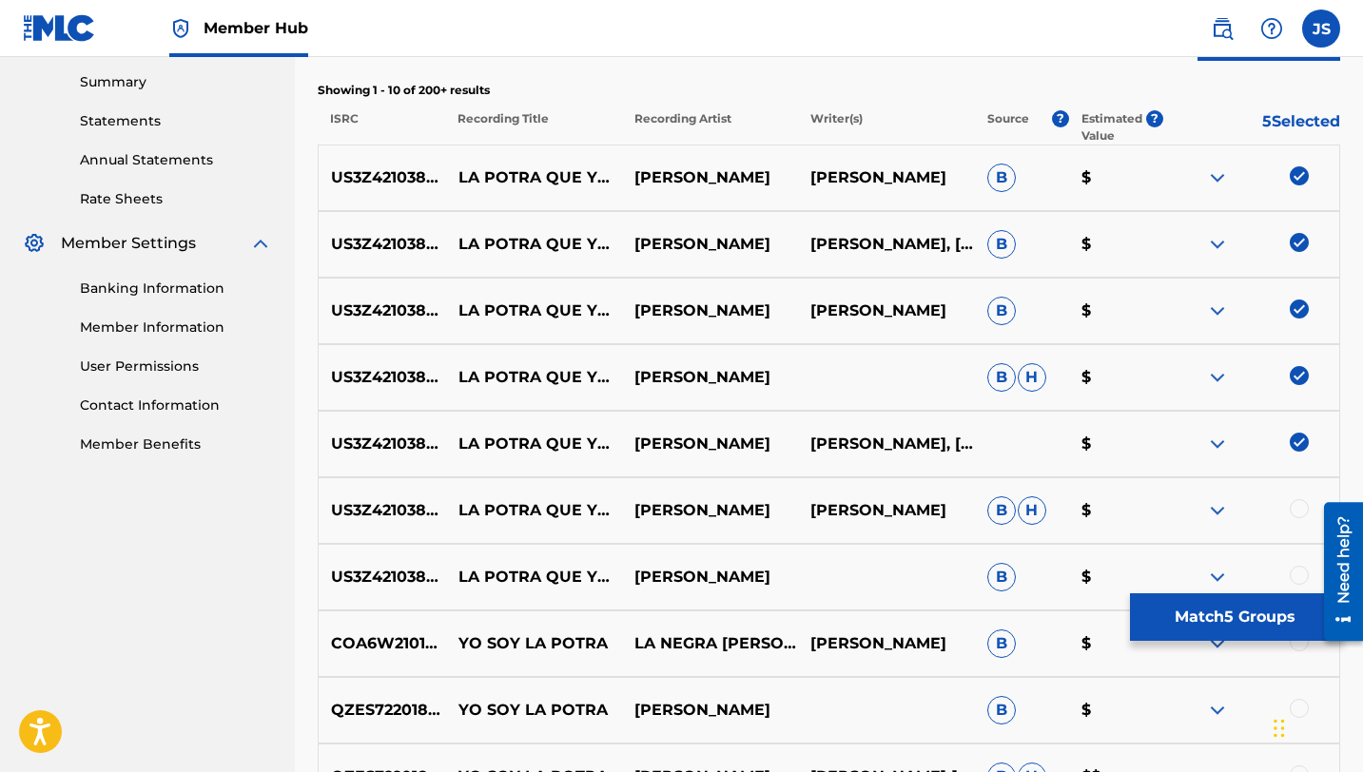
click at [1293, 513] on div at bounding box center [1299, 508] width 19 height 19
click at [1293, 513] on img at bounding box center [1299, 508] width 19 height 19
click at [1300, 509] on div at bounding box center [1299, 508] width 19 height 19
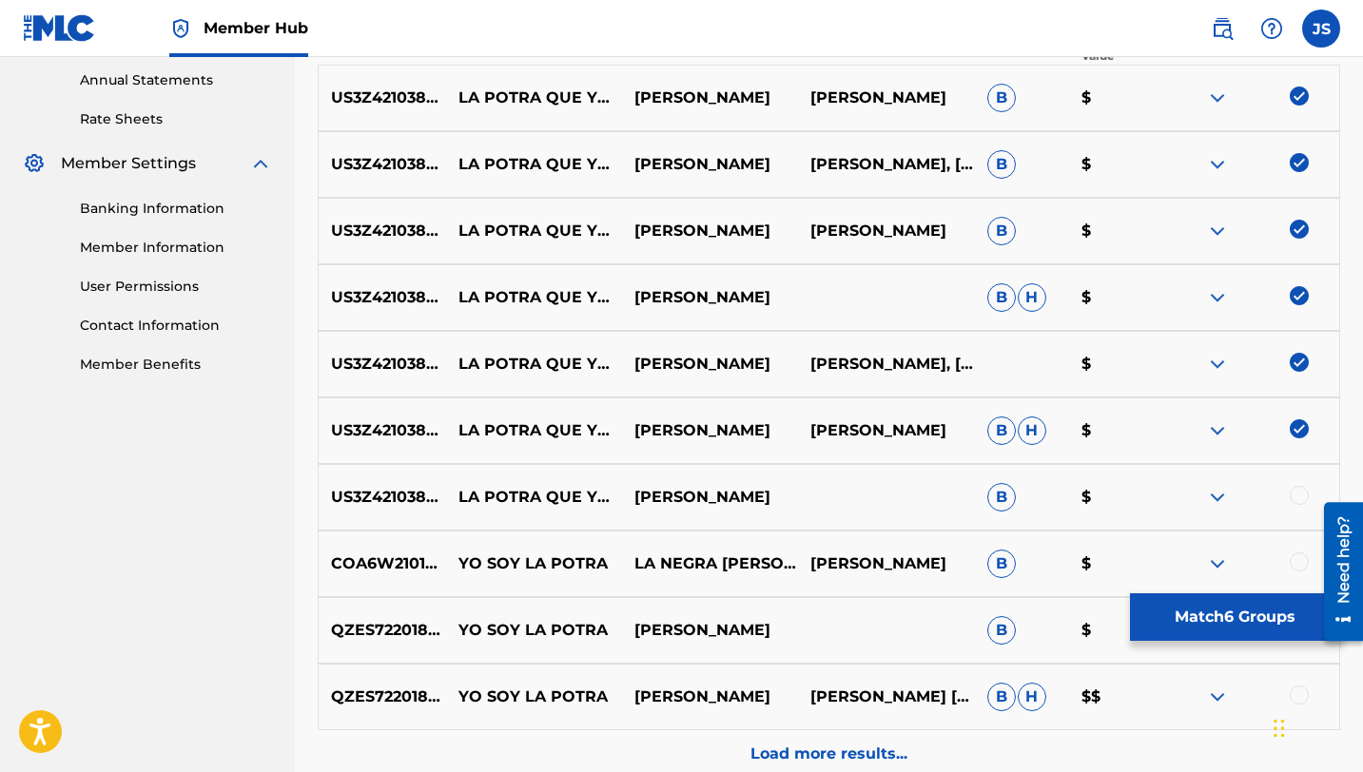
scroll to position [726, 0]
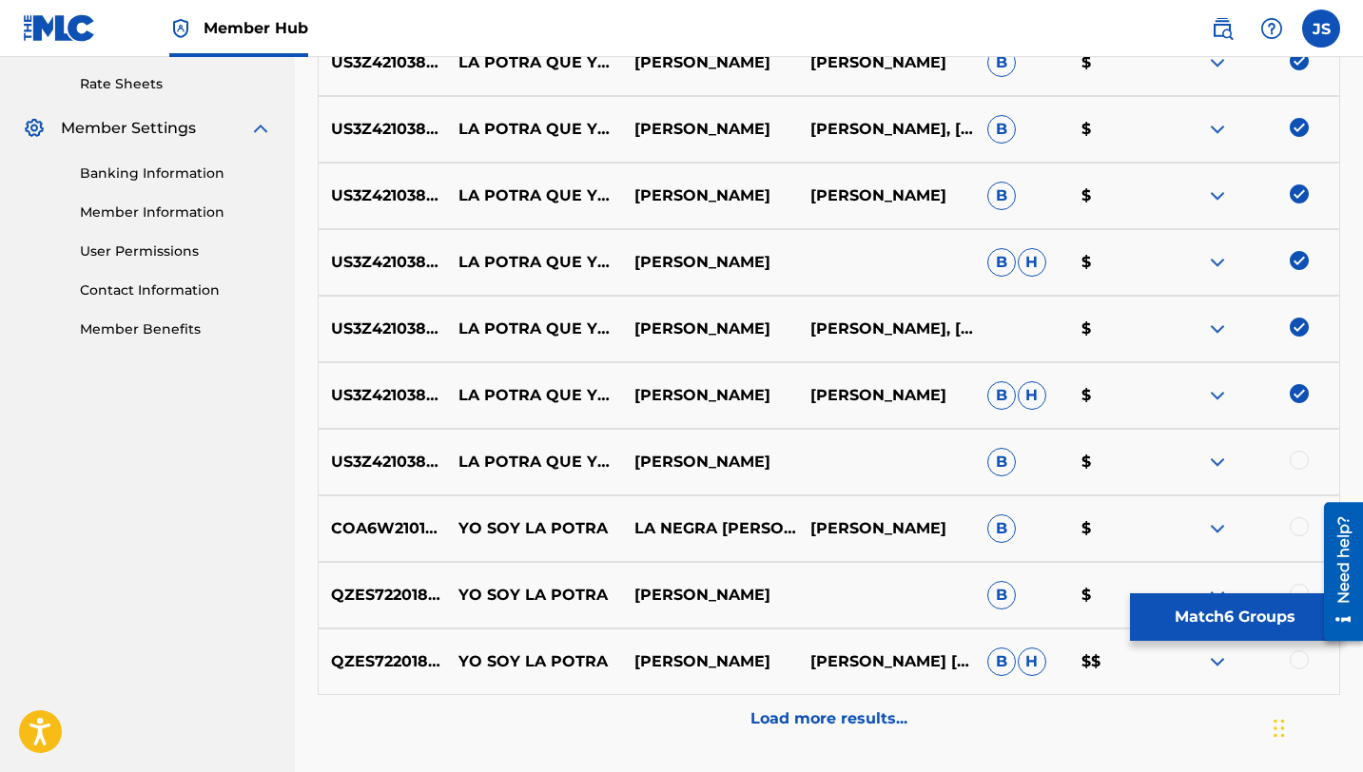
click at [1302, 464] on div at bounding box center [1299, 460] width 19 height 19
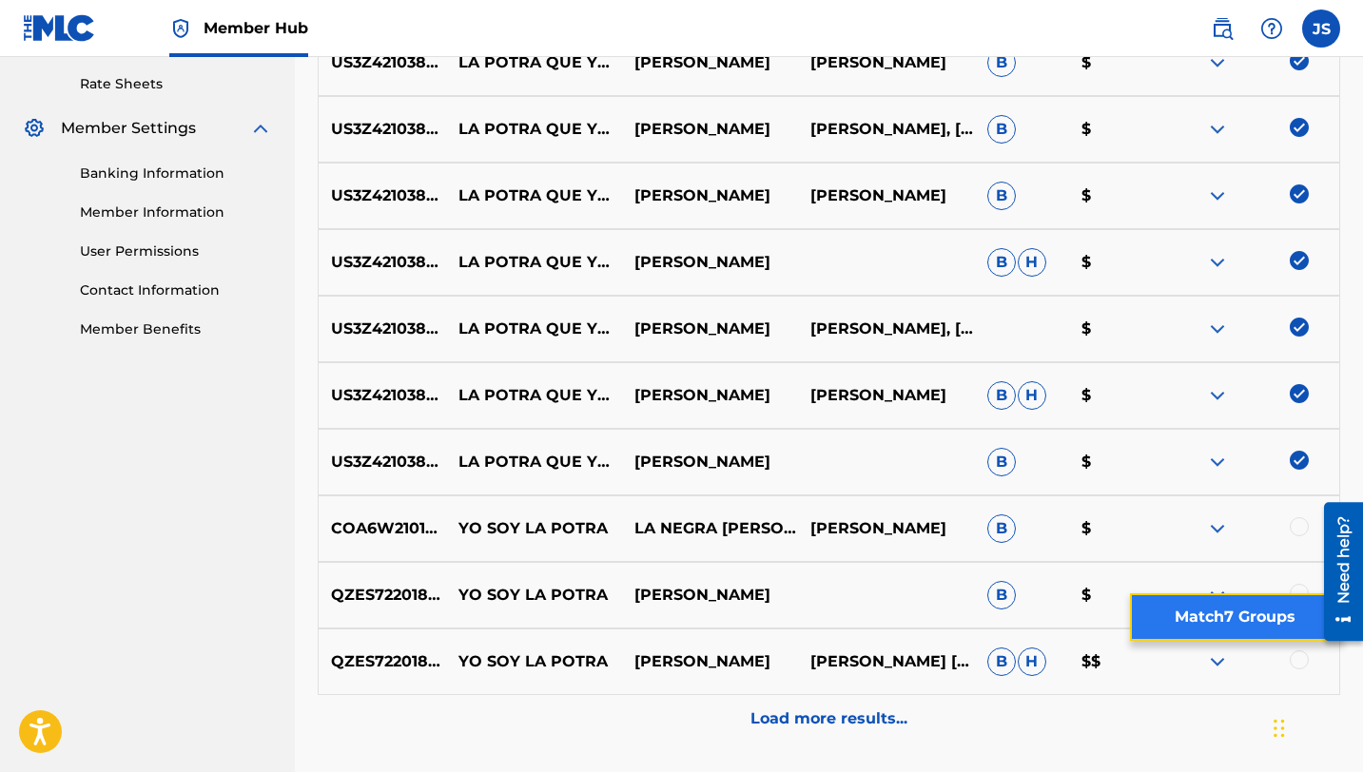
click at [1176, 613] on button "Match 7 Groups" at bounding box center [1235, 617] width 210 height 48
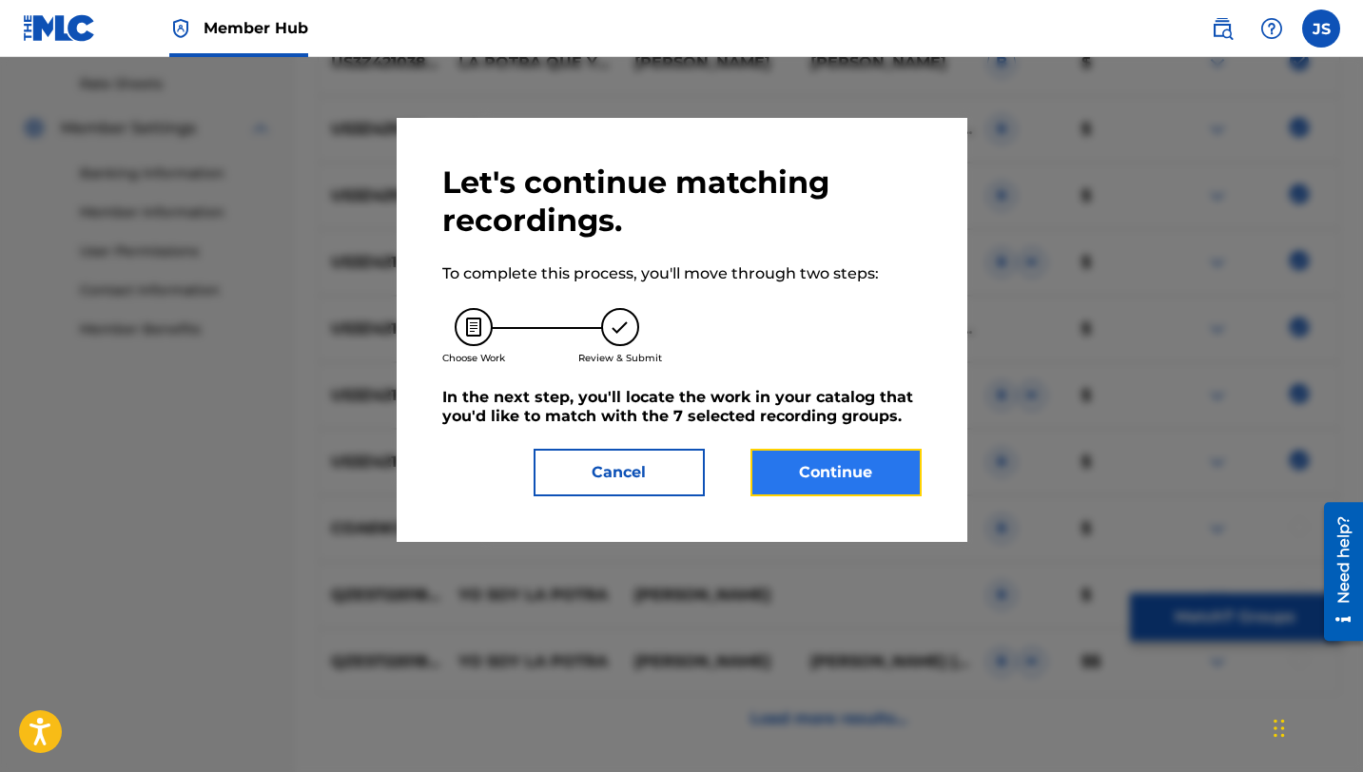
click at [861, 472] on button "Continue" at bounding box center [835, 473] width 171 height 48
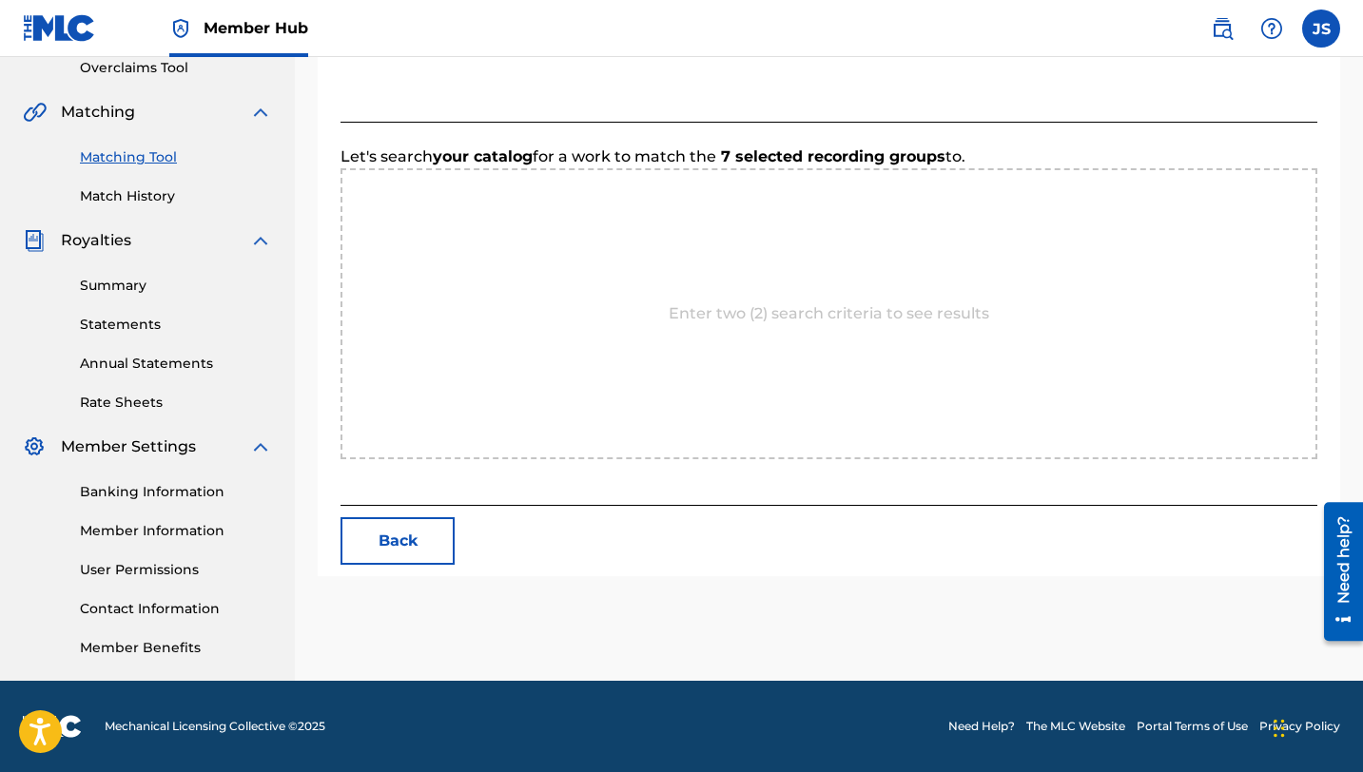
scroll to position [495, 0]
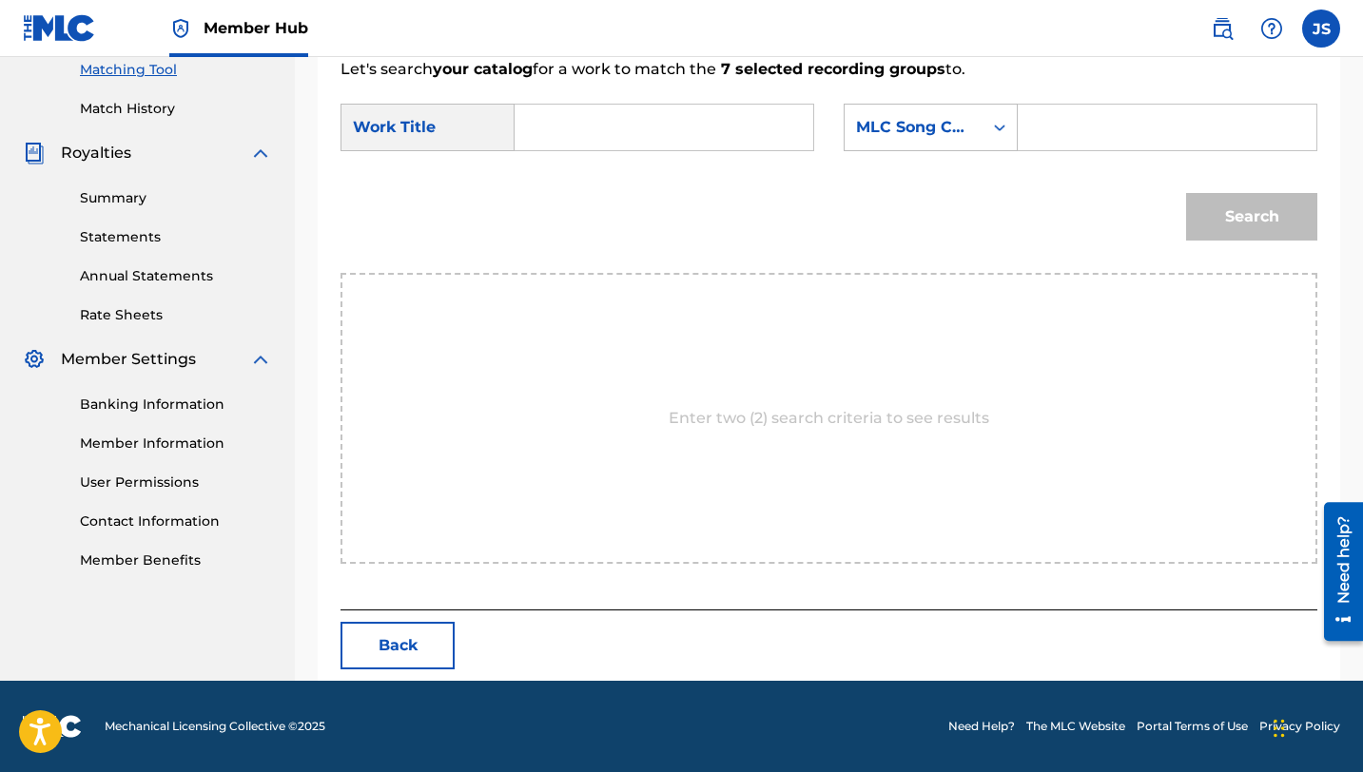
click at [565, 131] on input "Search Form" at bounding box center [664, 128] width 266 height 46
paste input "LA POTRA QUE YO HERRÉ"
type input "LA POTRA QUE YO HERRÉ"
click at [1078, 142] on input "Search Form" at bounding box center [1167, 128] width 266 height 46
paste input "LT69GB"
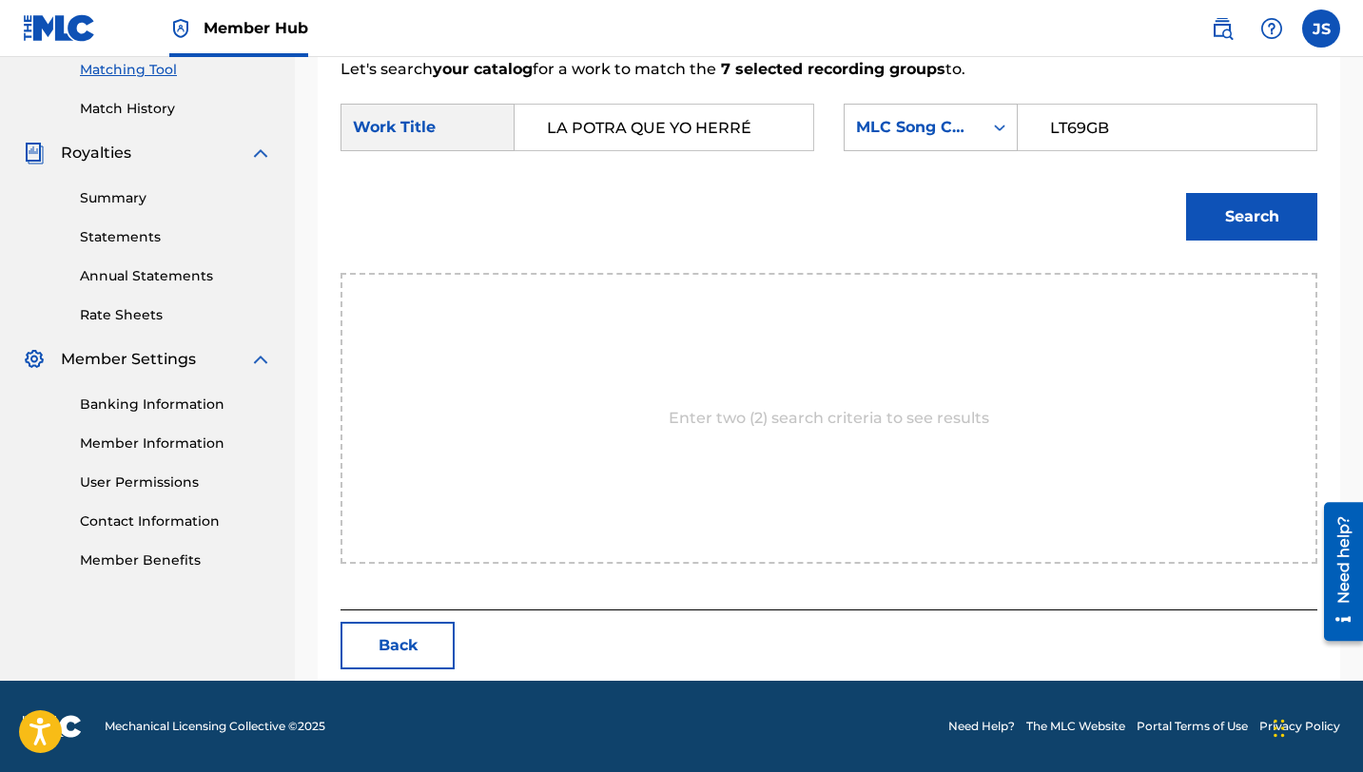
type input "LT69GB"
click at [1186, 193] on button "Search" at bounding box center [1251, 217] width 131 height 48
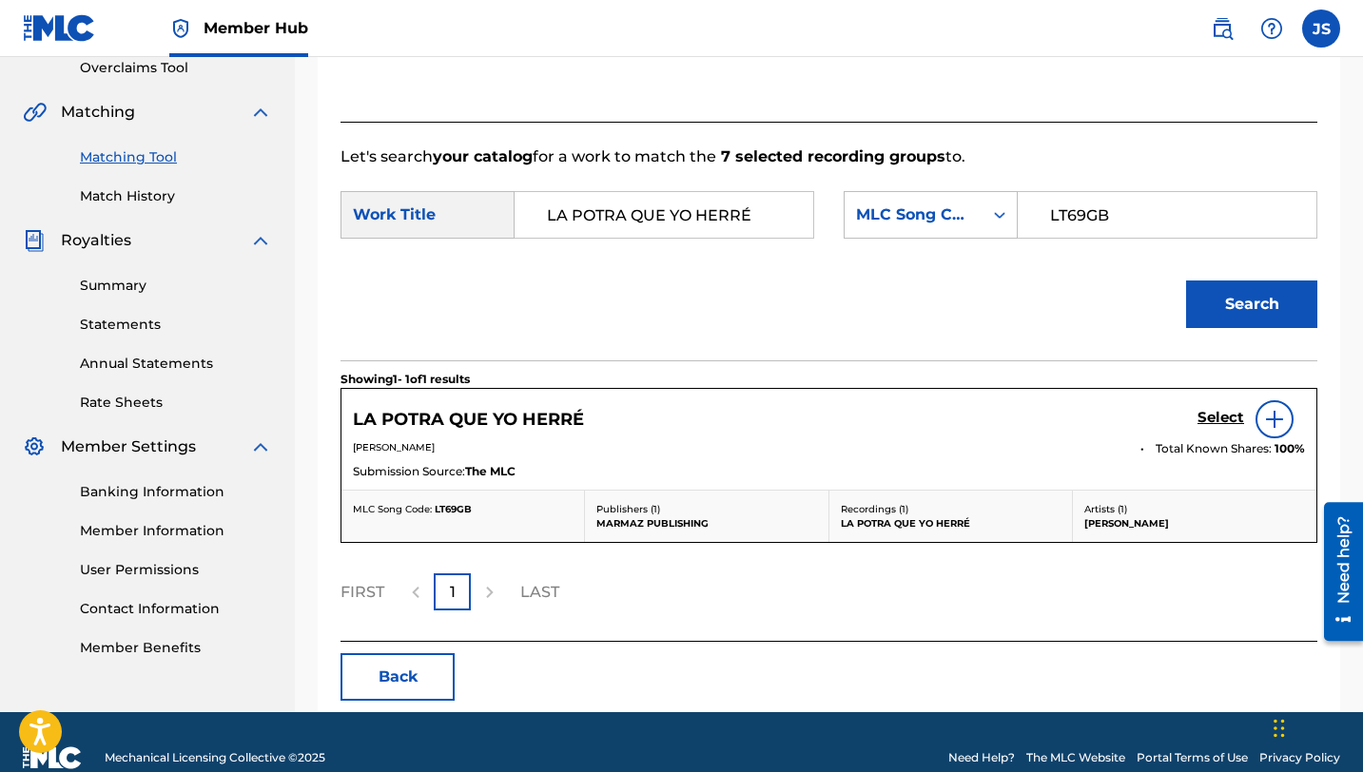
scroll to position [438, 0]
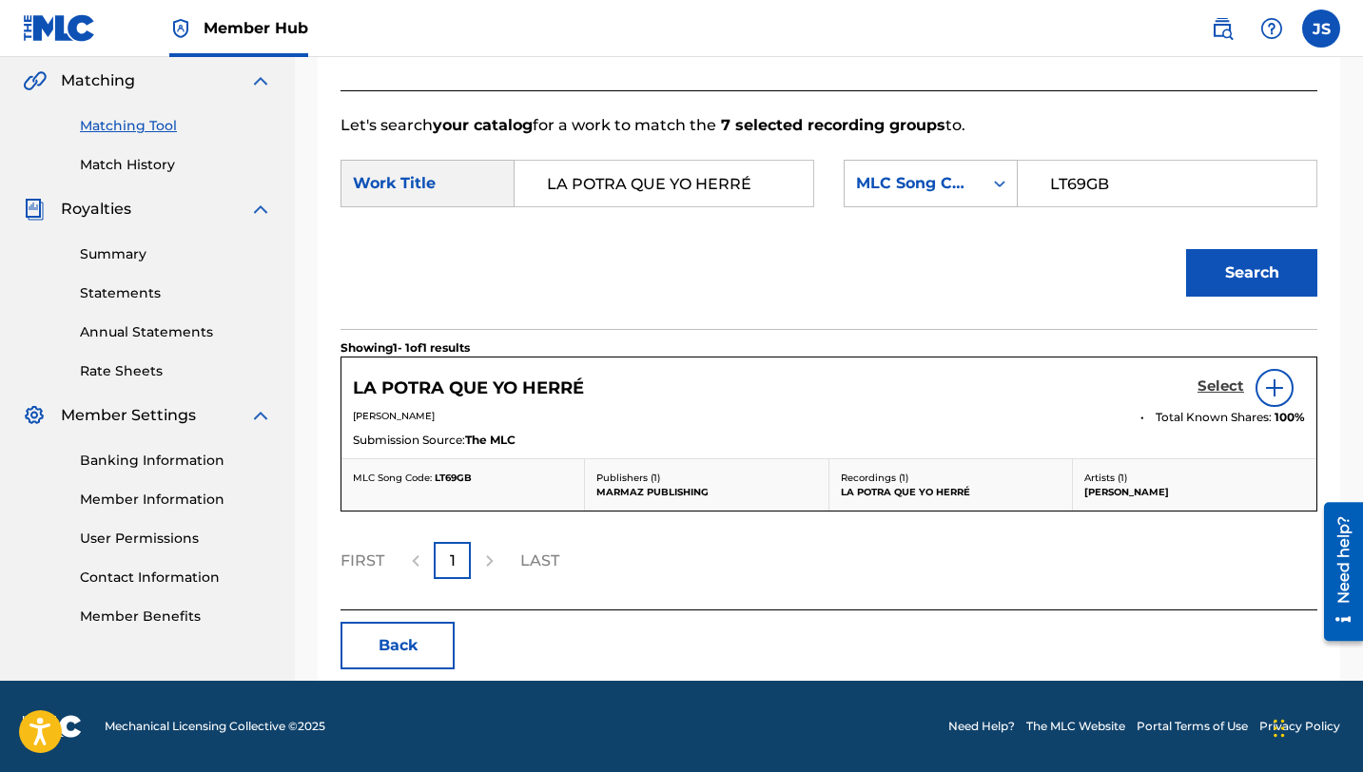
click at [1233, 398] on link "Select" at bounding box center [1220, 388] width 47 height 21
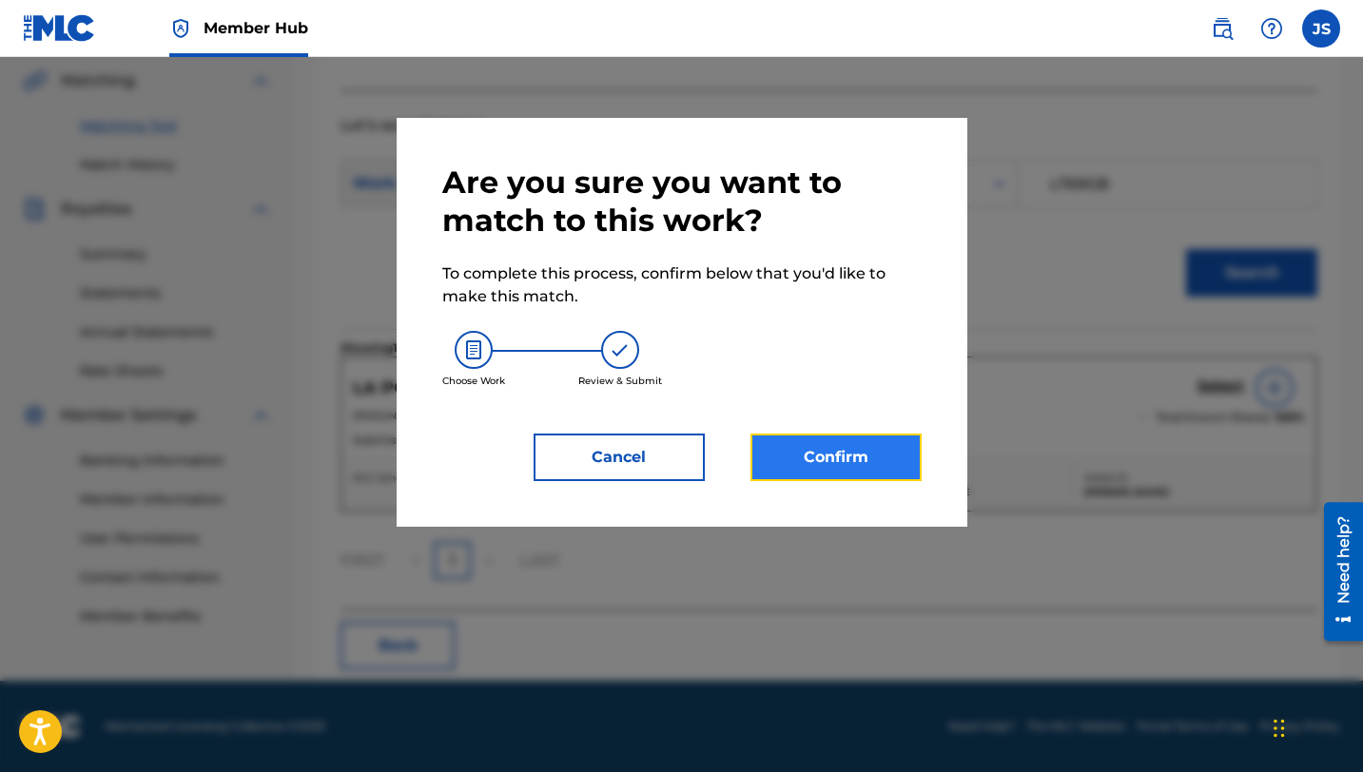
click at [914, 454] on button "Confirm" at bounding box center [835, 458] width 171 height 48
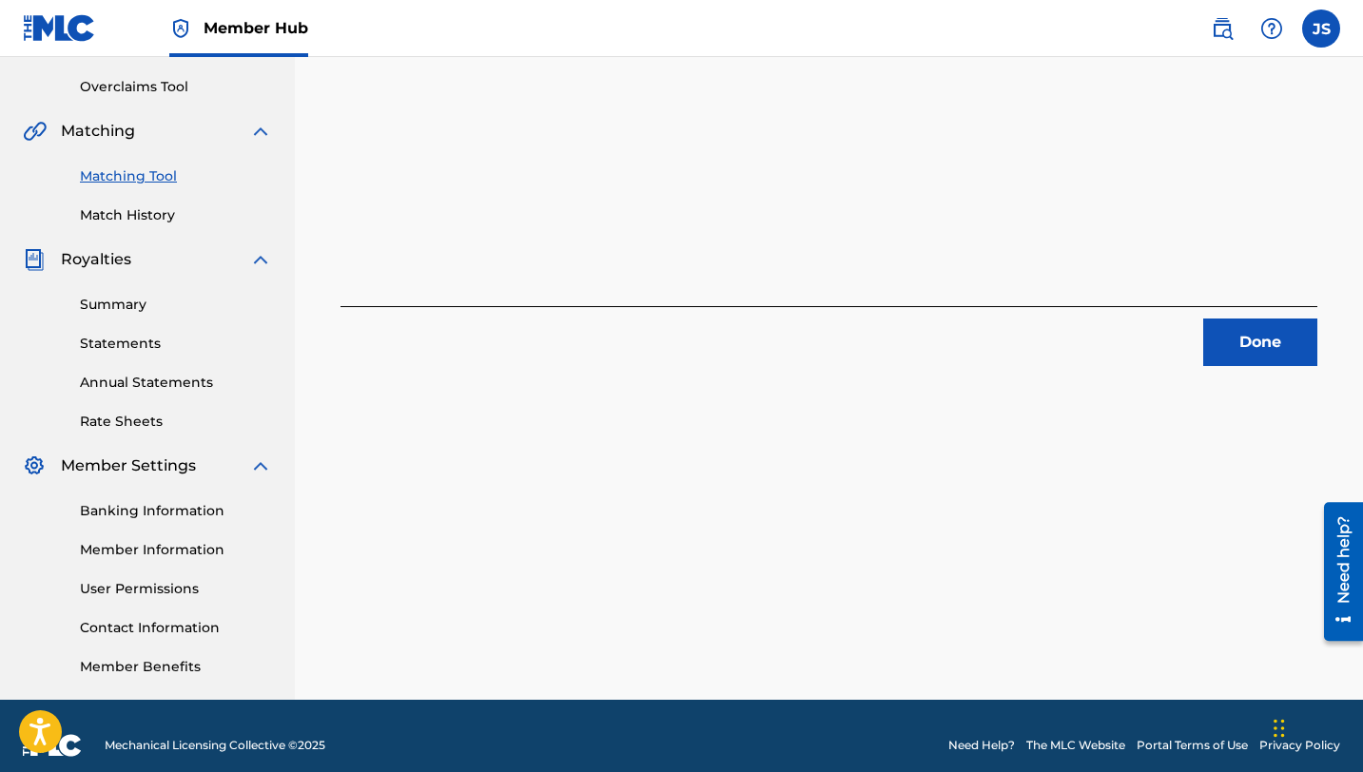
scroll to position [387, 0]
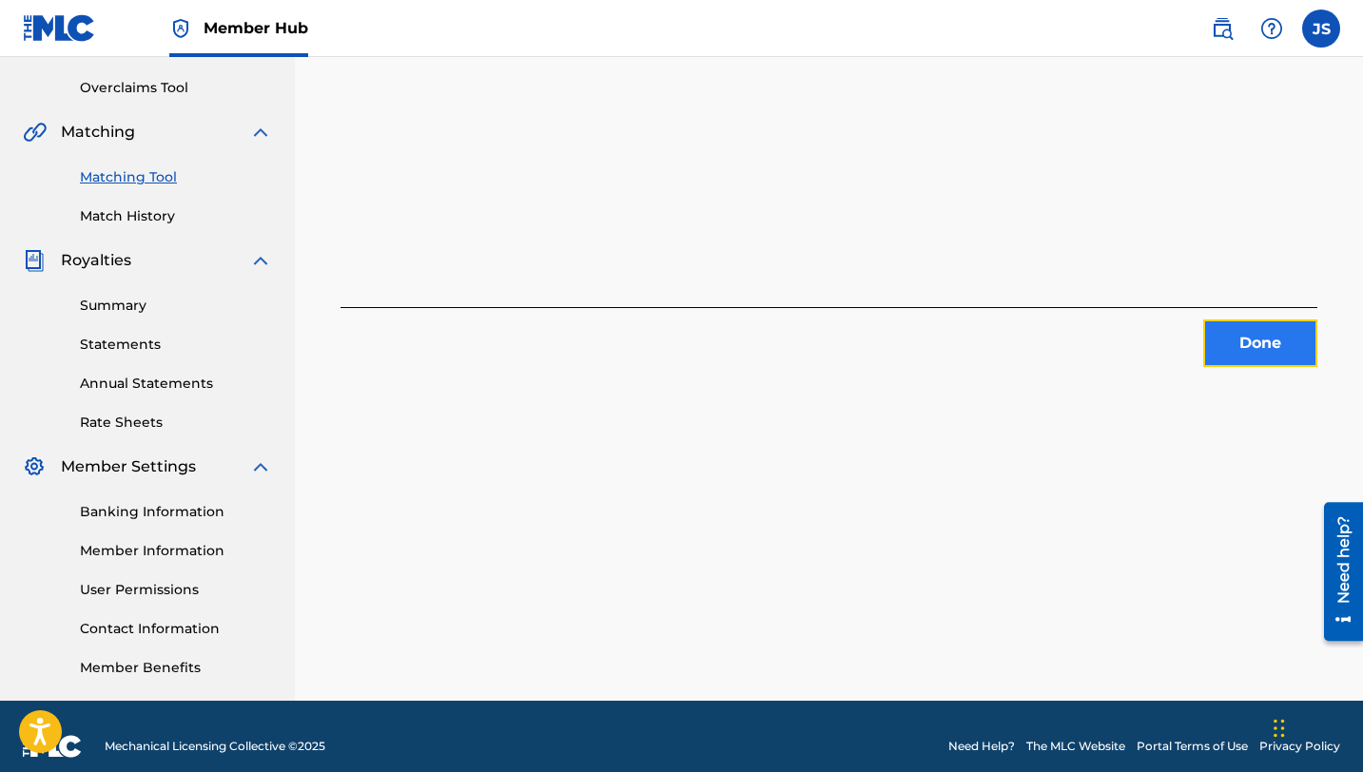
click at [1283, 356] on button "Done" at bounding box center [1260, 344] width 114 height 48
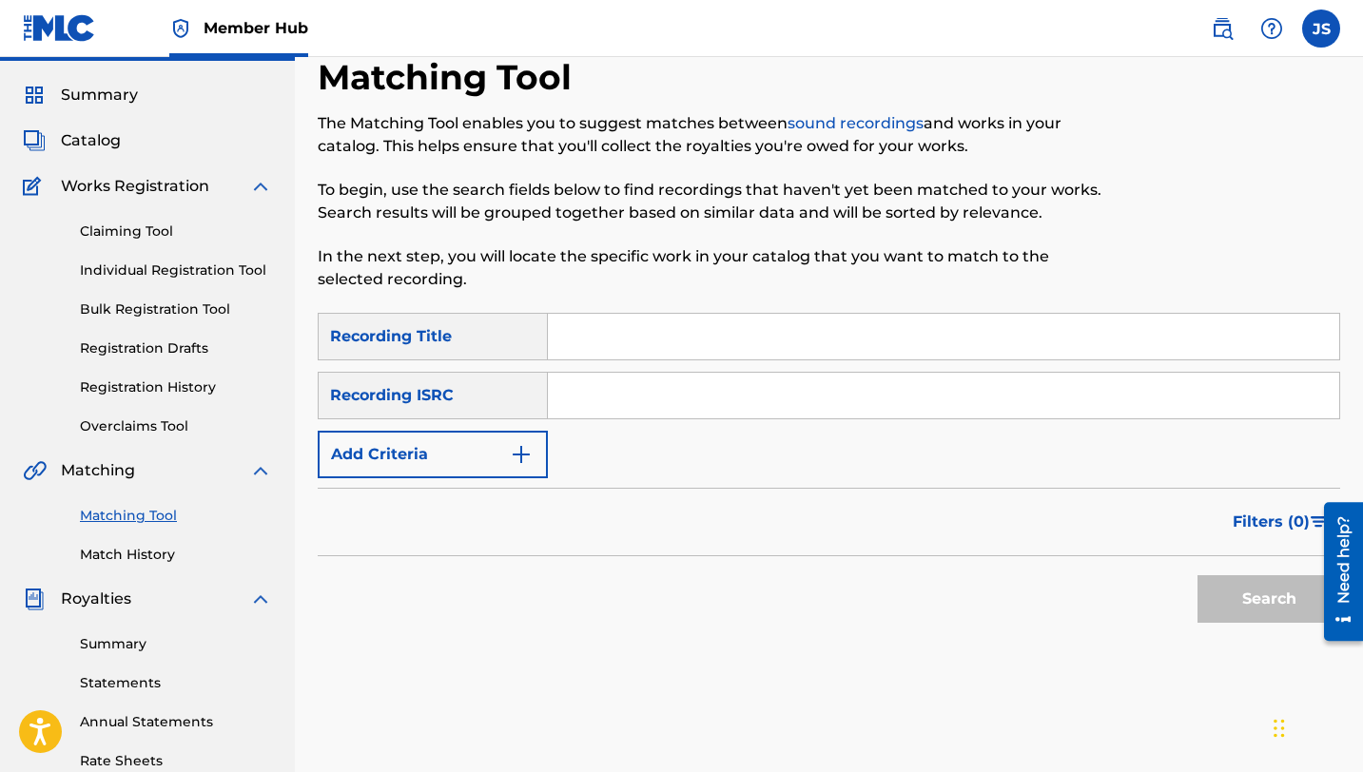
scroll to position [0, 0]
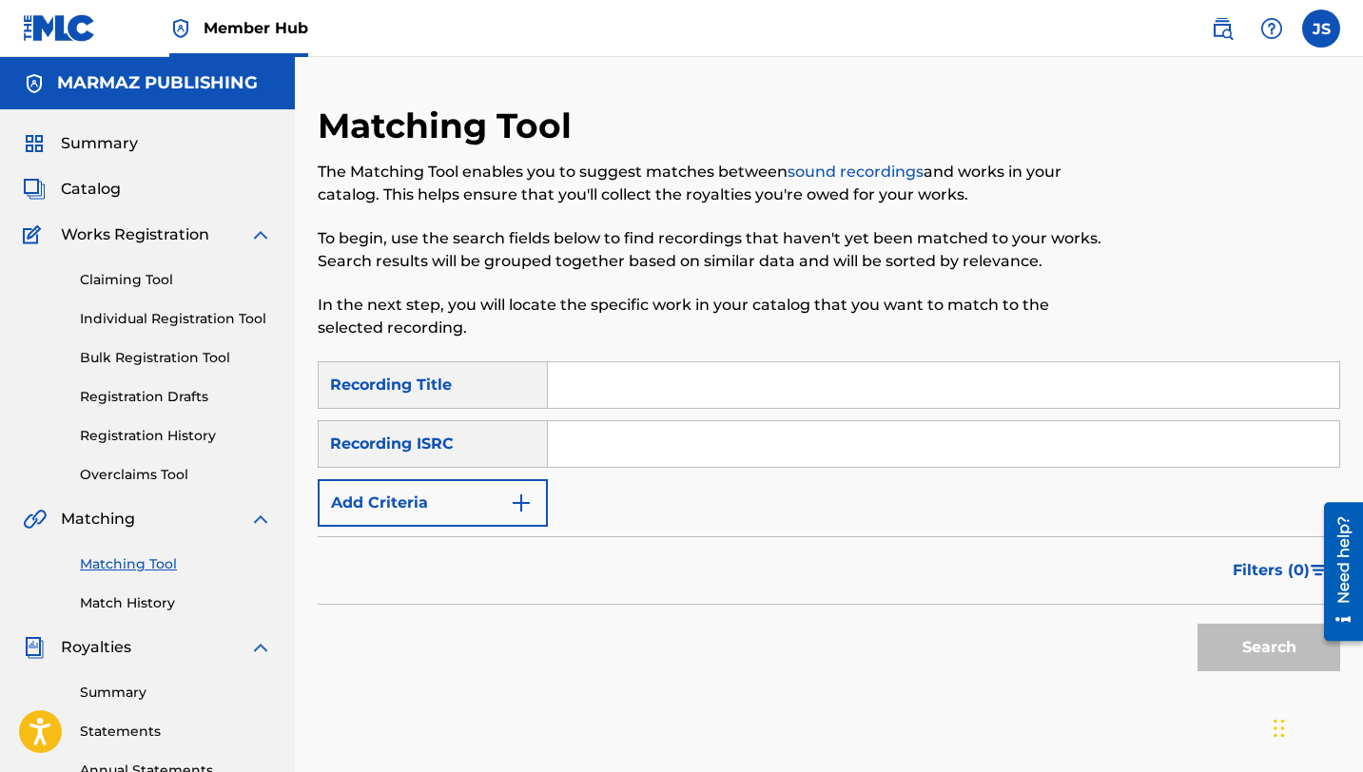
click at [650, 397] on input "Search Form" at bounding box center [943, 385] width 791 height 46
paste input "LARENSE Y DE [PERSON_NAME]"
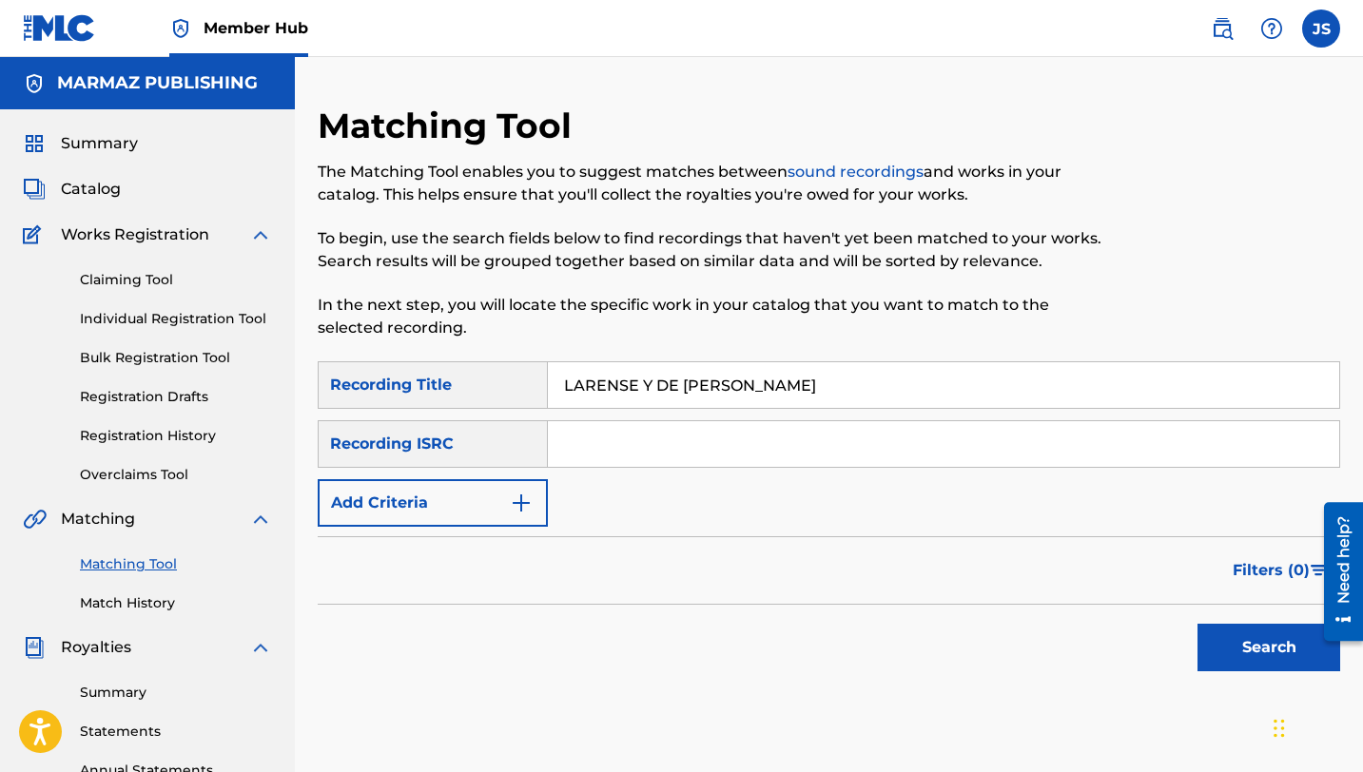
type input "LARENSE Y DE [PERSON_NAME]"
click at [1197, 624] on button "Search" at bounding box center [1268, 648] width 143 height 48
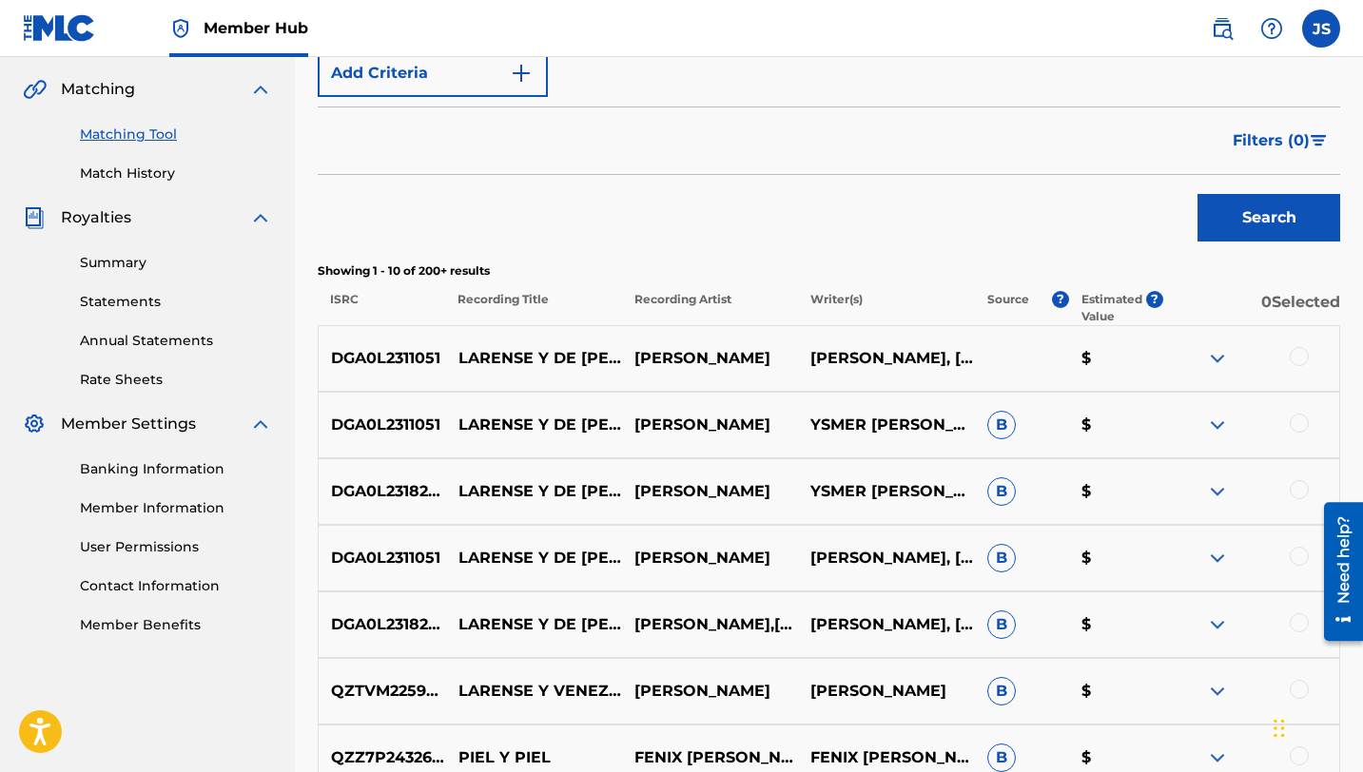
scroll to position [431, 0]
click at [1301, 352] on div at bounding box center [1299, 355] width 19 height 19
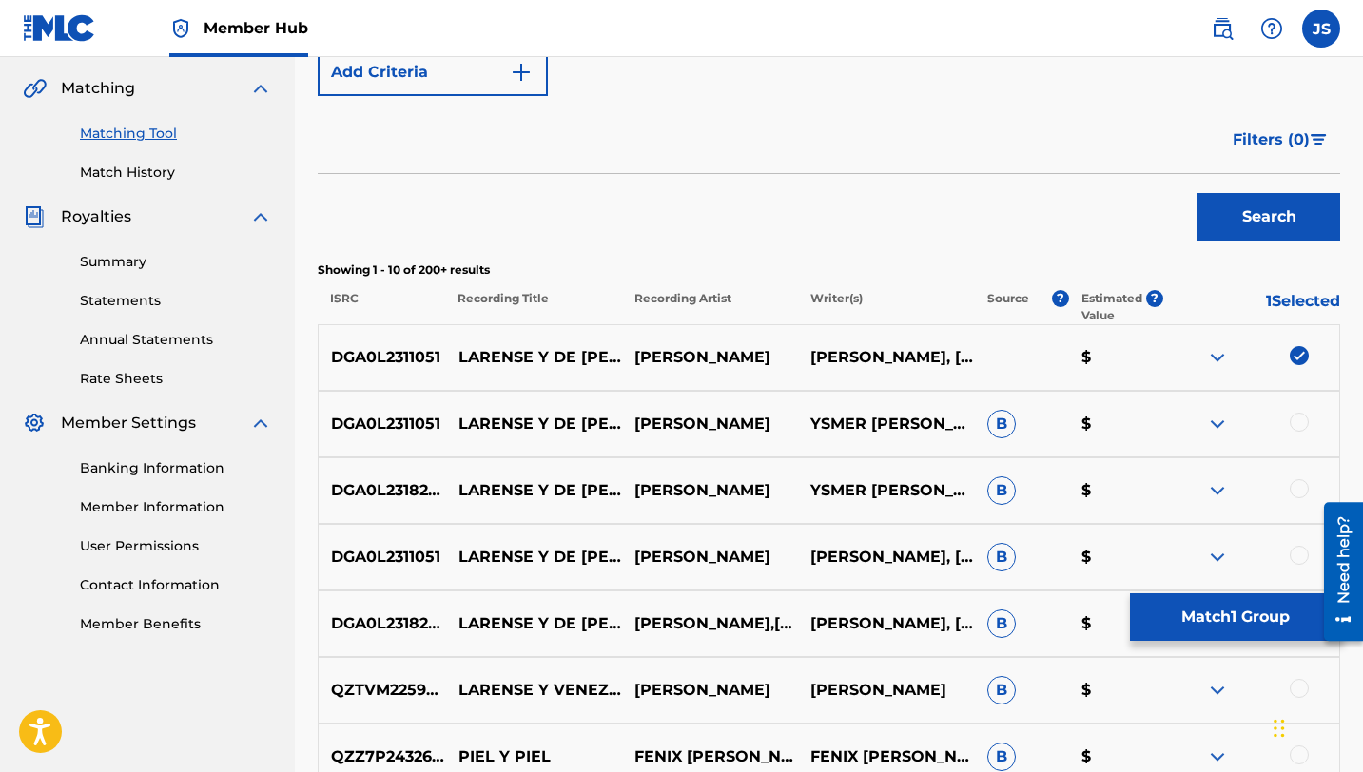
click at [1287, 398] on div "DGA0L2311051 LARENSE Y DE [PERSON_NAME] [PERSON_NAME] [PERSON_NAME] B $" at bounding box center [829, 424] width 1022 height 67
click at [1293, 424] on div at bounding box center [1299, 422] width 19 height 19
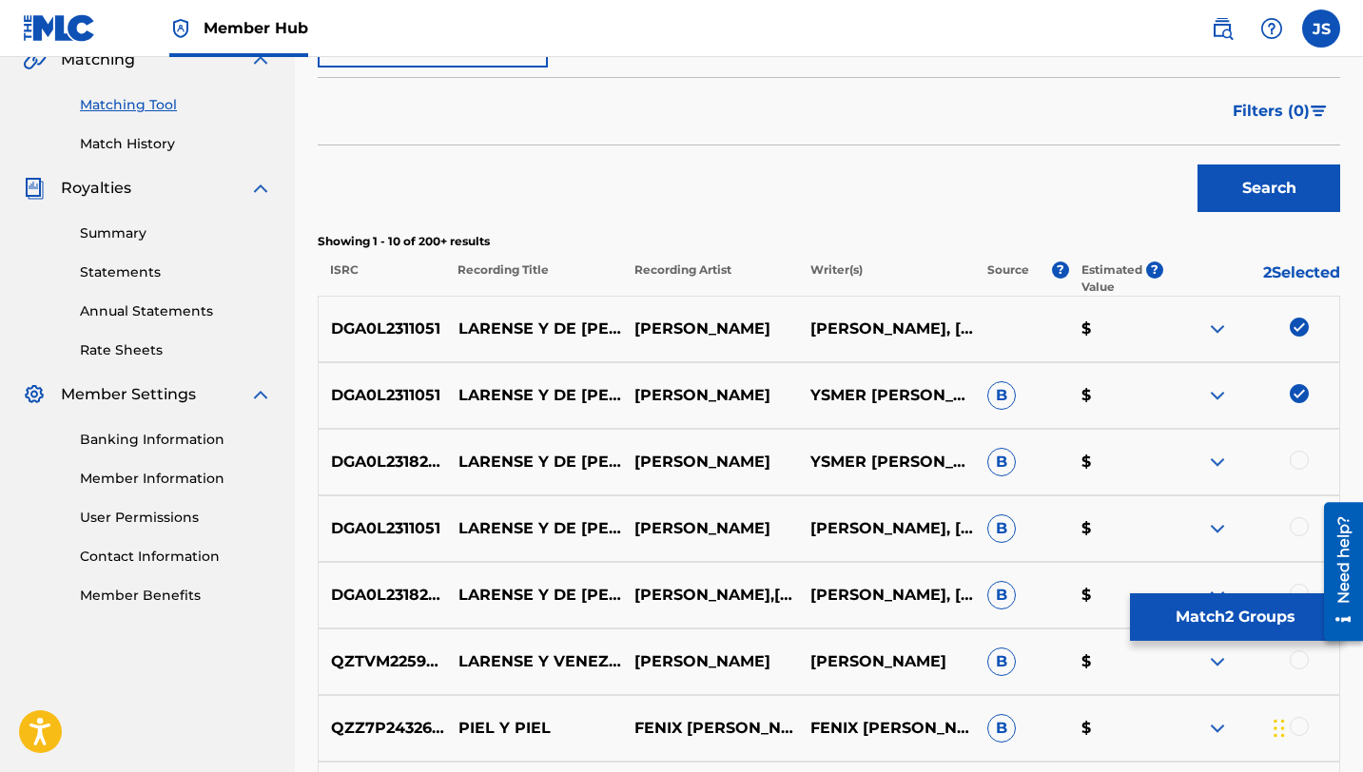
scroll to position [457, 0]
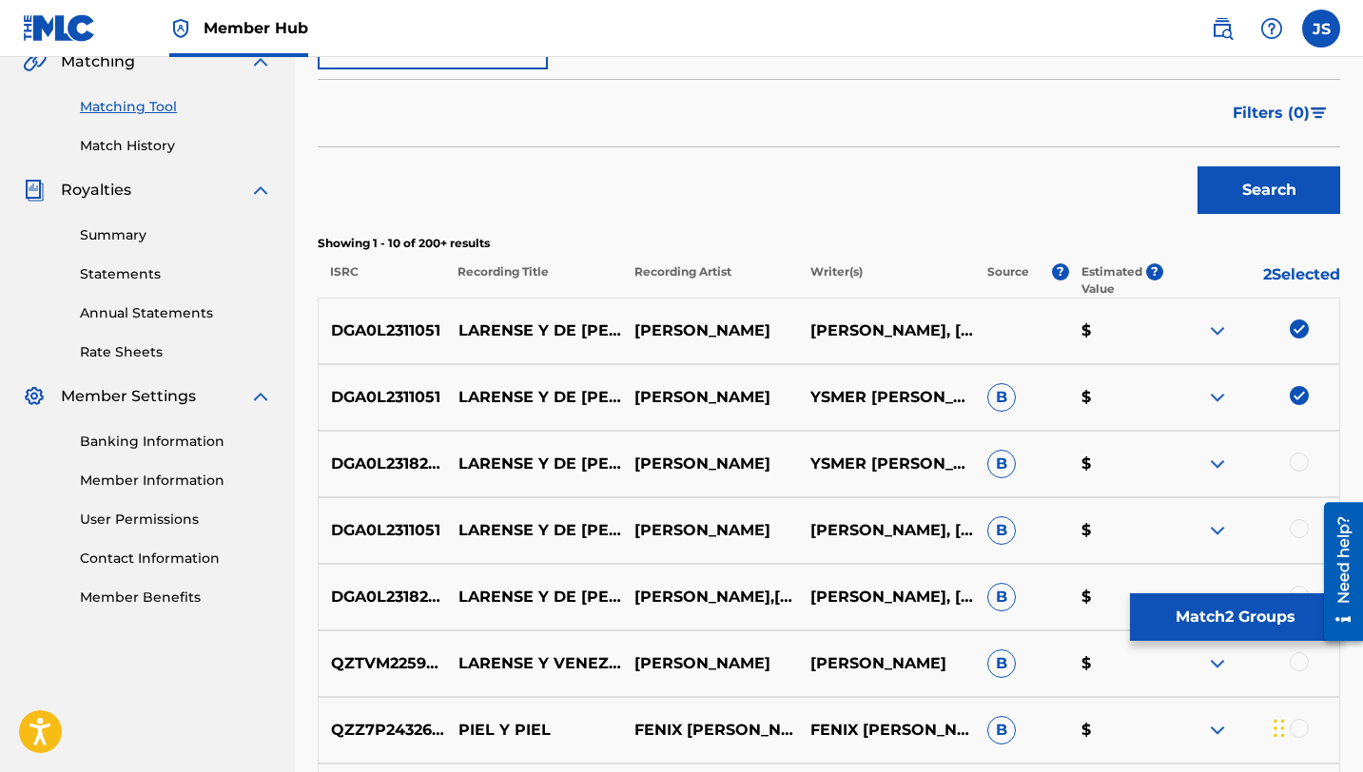
click at [1302, 461] on div at bounding box center [1299, 462] width 19 height 19
click at [1298, 526] on div at bounding box center [1299, 528] width 19 height 19
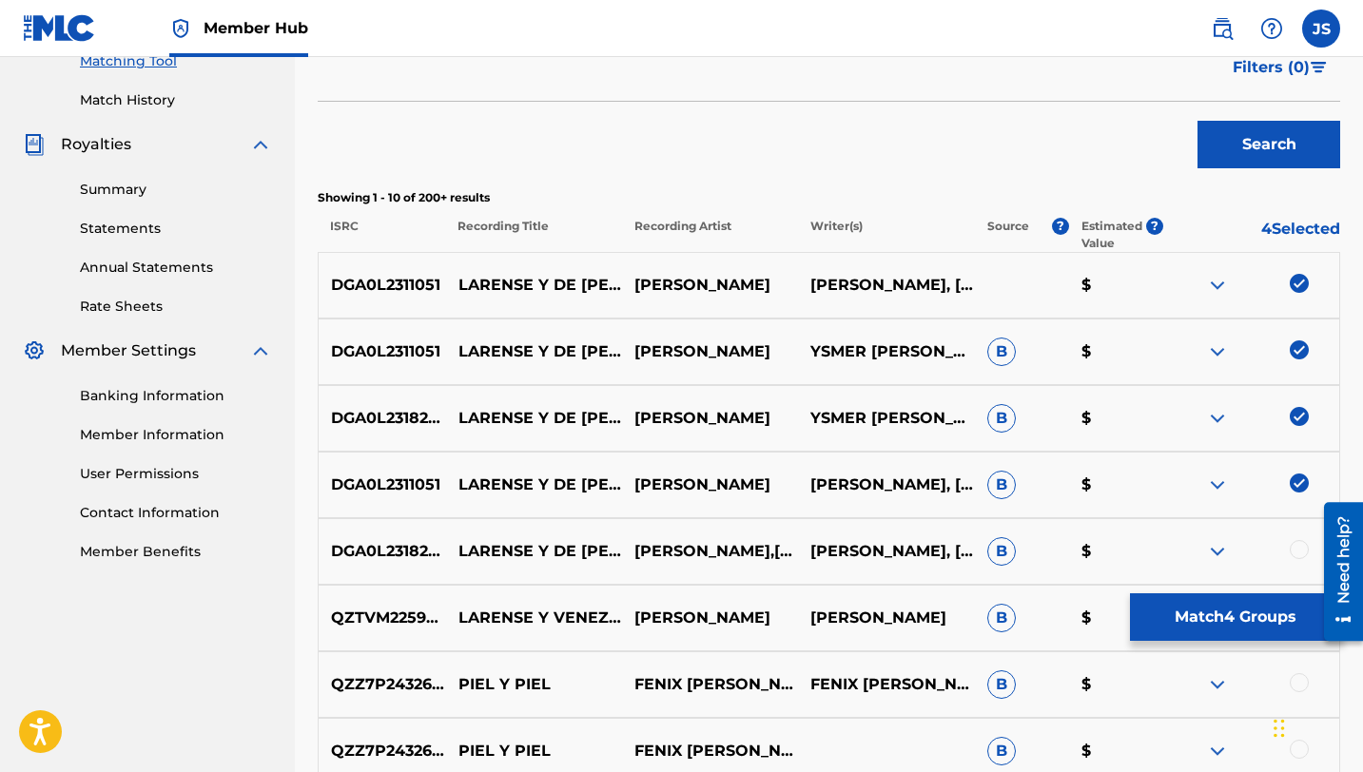
scroll to position [510, 0]
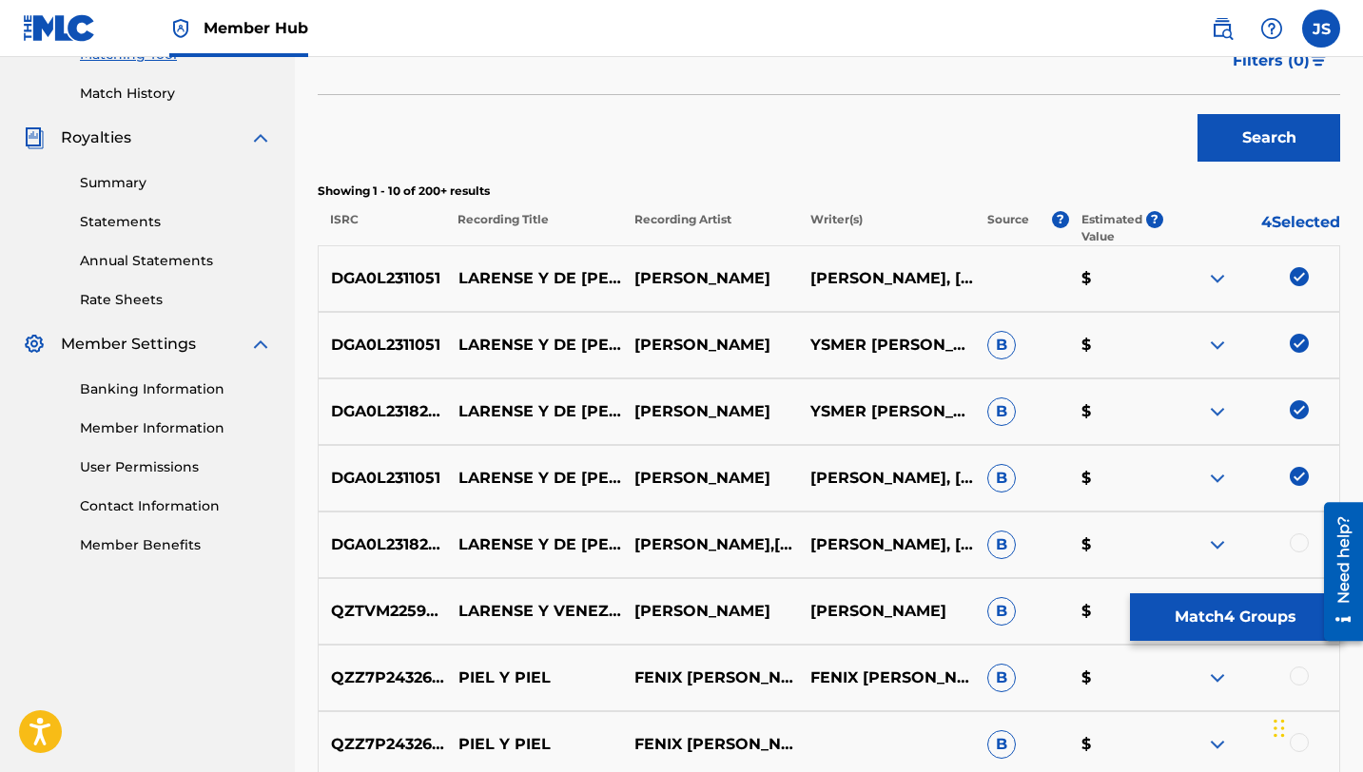
click at [1299, 542] on div at bounding box center [1299, 543] width 19 height 19
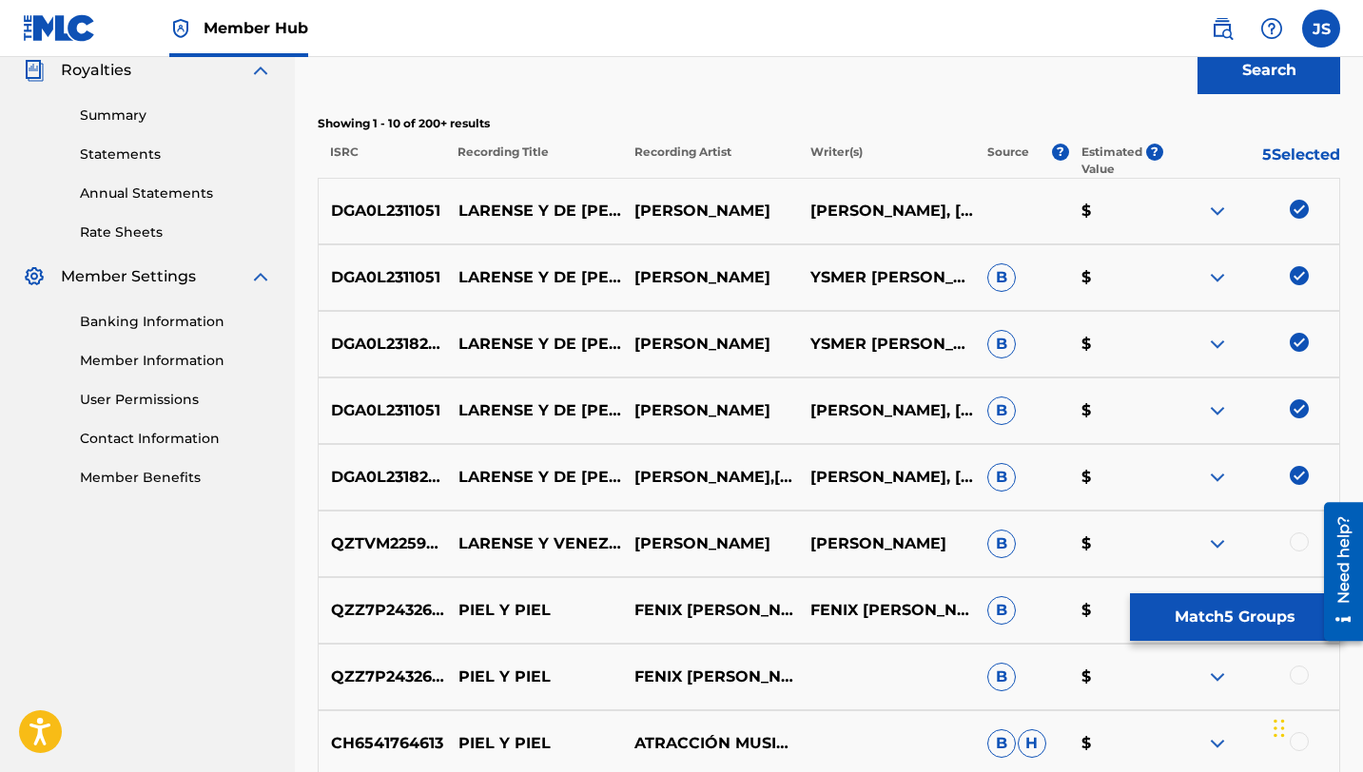
scroll to position [600, 0]
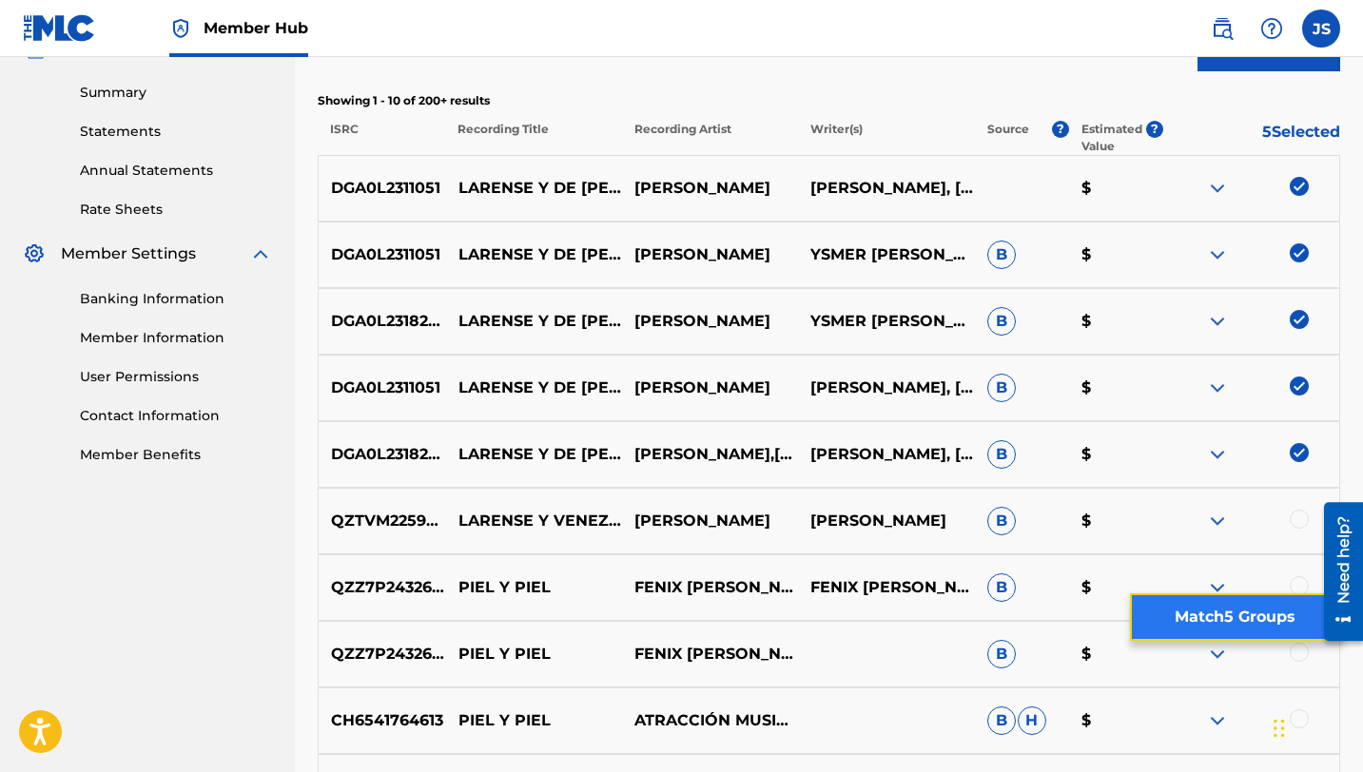
click at [1164, 615] on button "Match 5 Groups" at bounding box center [1235, 617] width 210 height 48
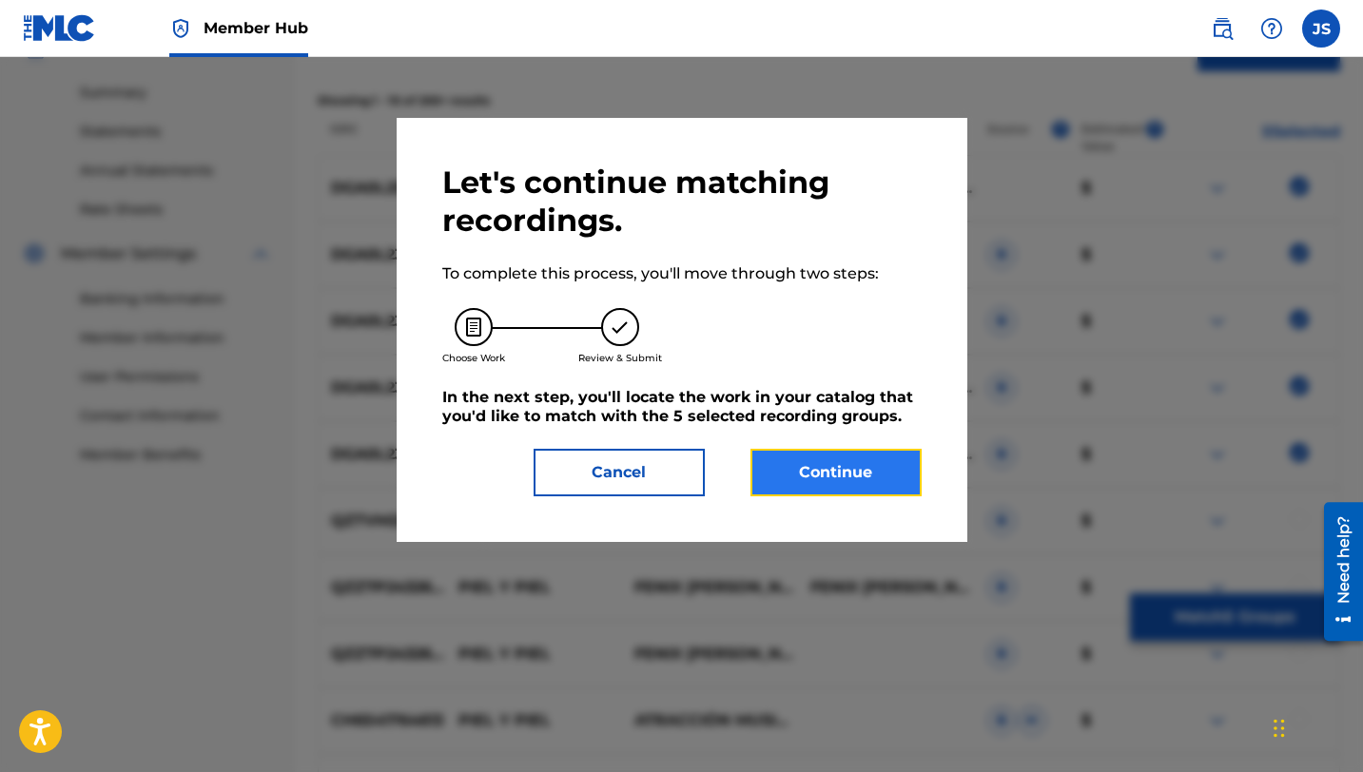
click at [862, 450] on button "Continue" at bounding box center [835, 473] width 171 height 48
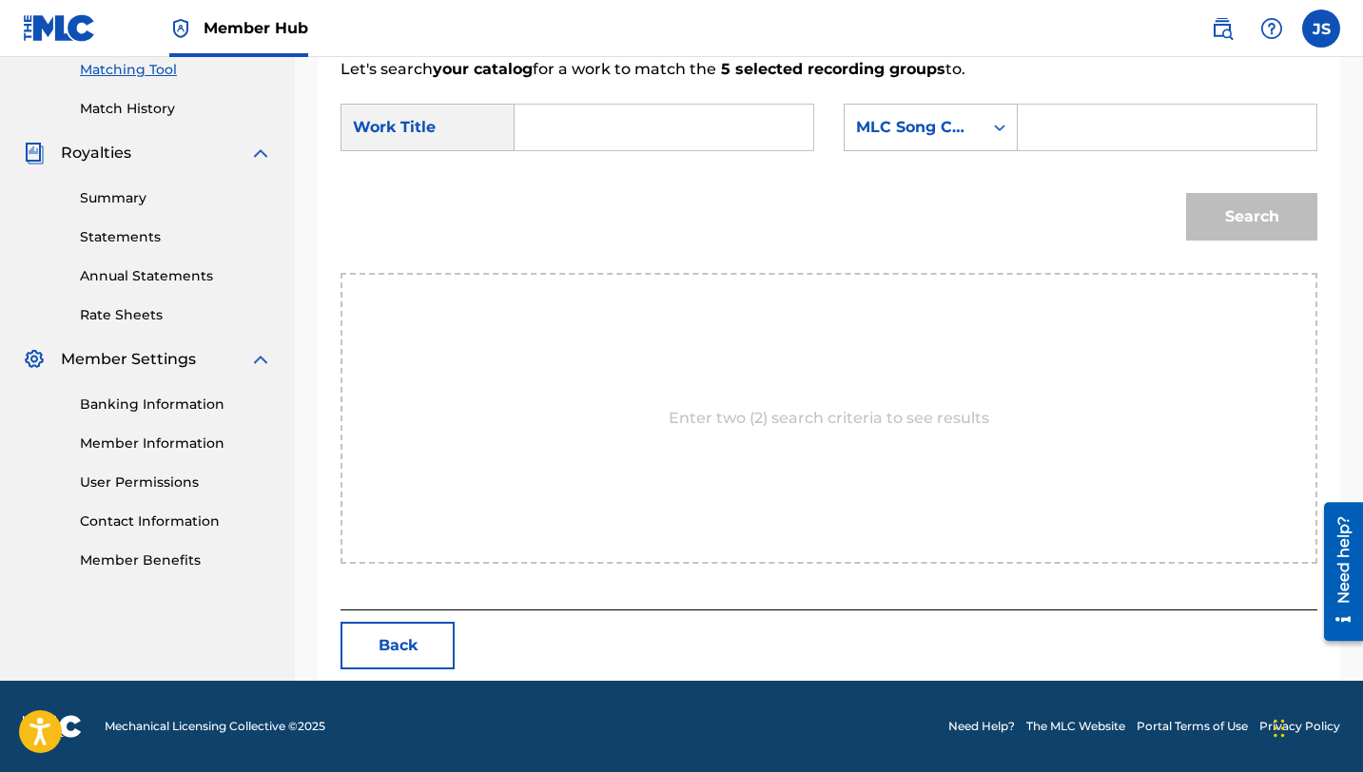
scroll to position [495, 0]
click at [620, 150] on div "Search Form" at bounding box center [665, 128] width 300 height 48
click at [620, 147] on input "Search Form" at bounding box center [664, 128] width 266 height 46
paste input "LARENSE Y DE [PERSON_NAME]"
type input "LARENSE Y DE [PERSON_NAME]"
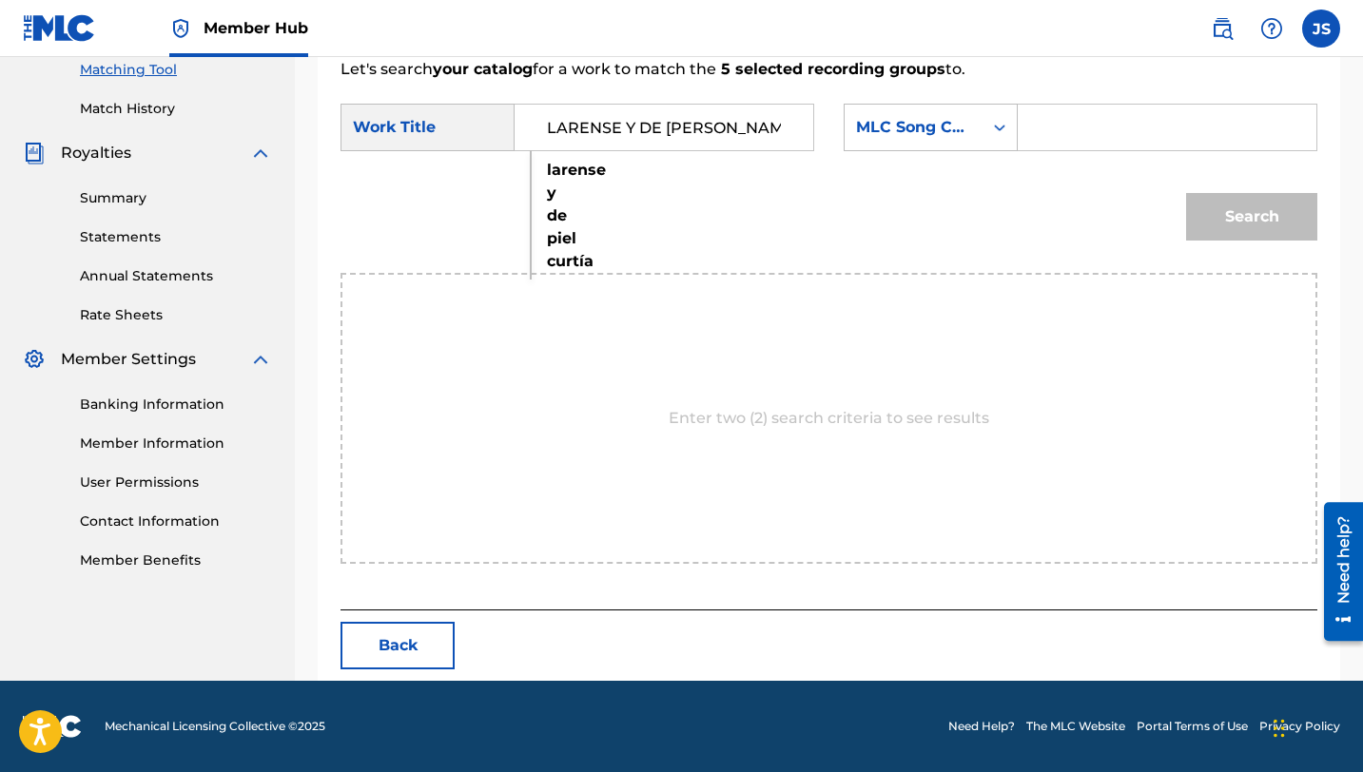
click at [1034, 119] on input "Search Form" at bounding box center [1167, 128] width 266 height 46
paste input "LT6UXS"
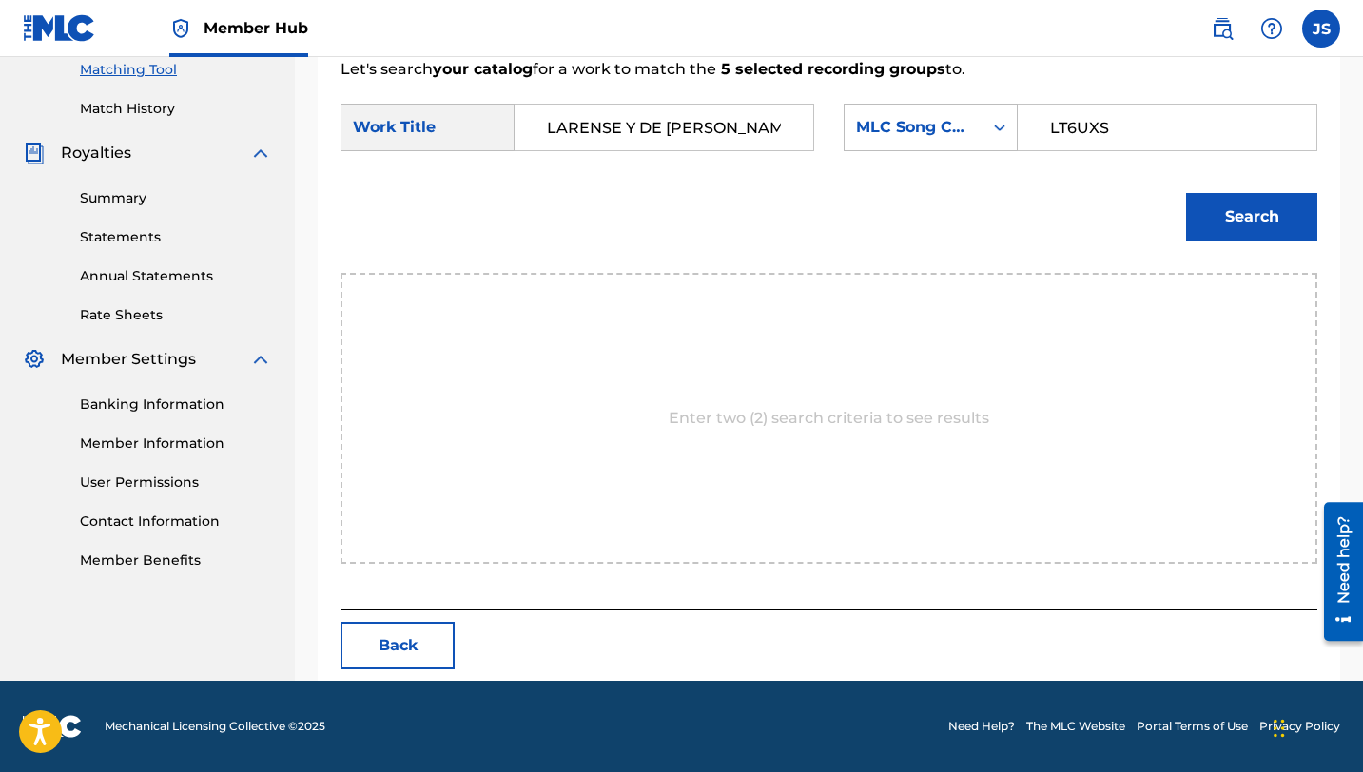
type input "LT6UXS"
click at [1186, 193] on button "Search" at bounding box center [1251, 217] width 131 height 48
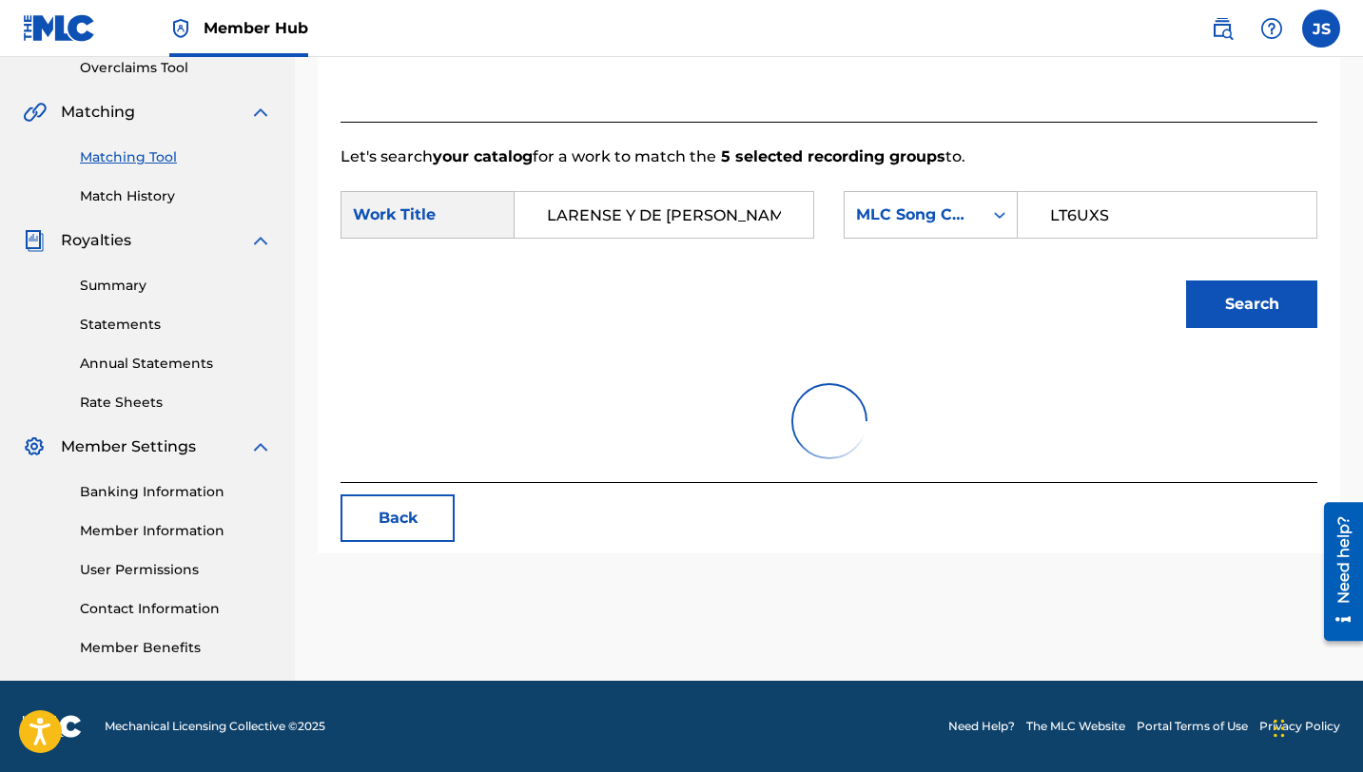
scroll to position [438, 0]
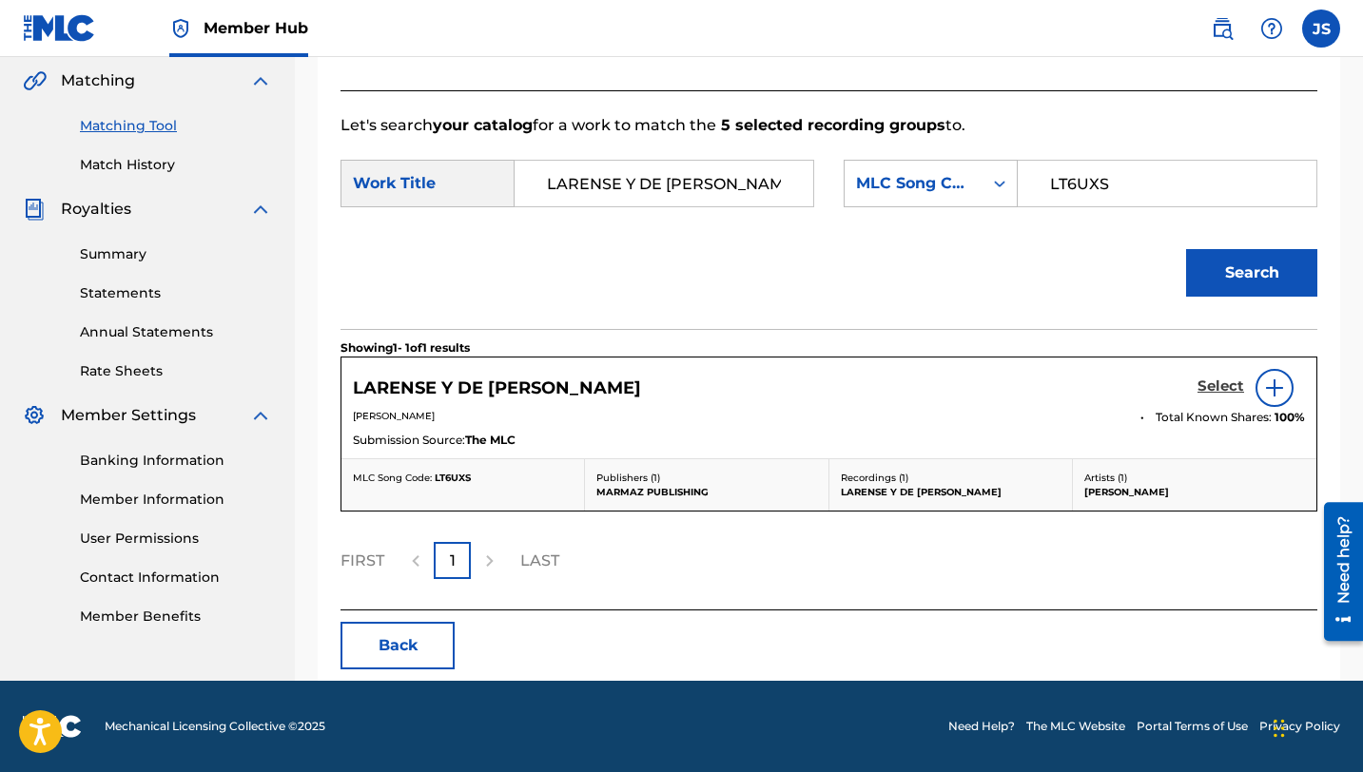
click at [1233, 384] on h5 "Select" at bounding box center [1220, 387] width 47 height 18
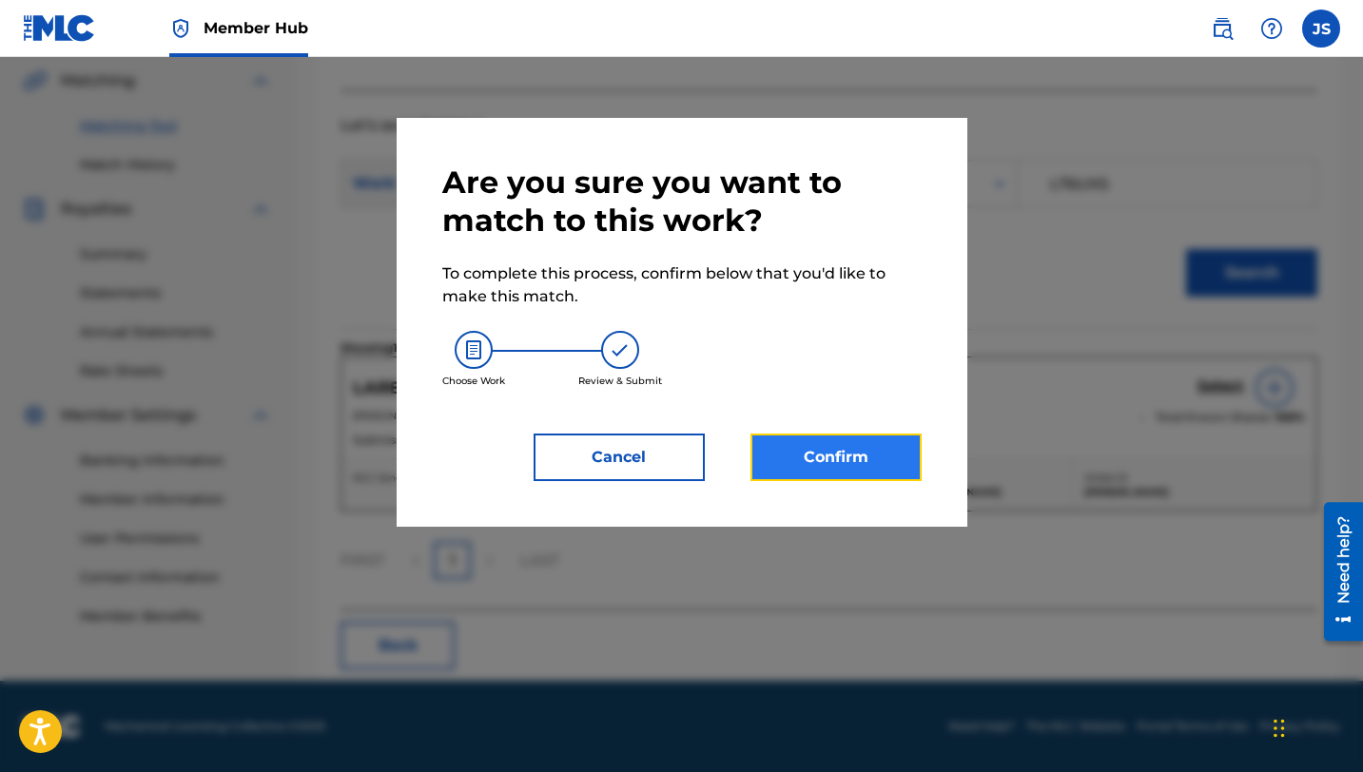
click at [767, 448] on button "Confirm" at bounding box center [835, 458] width 171 height 48
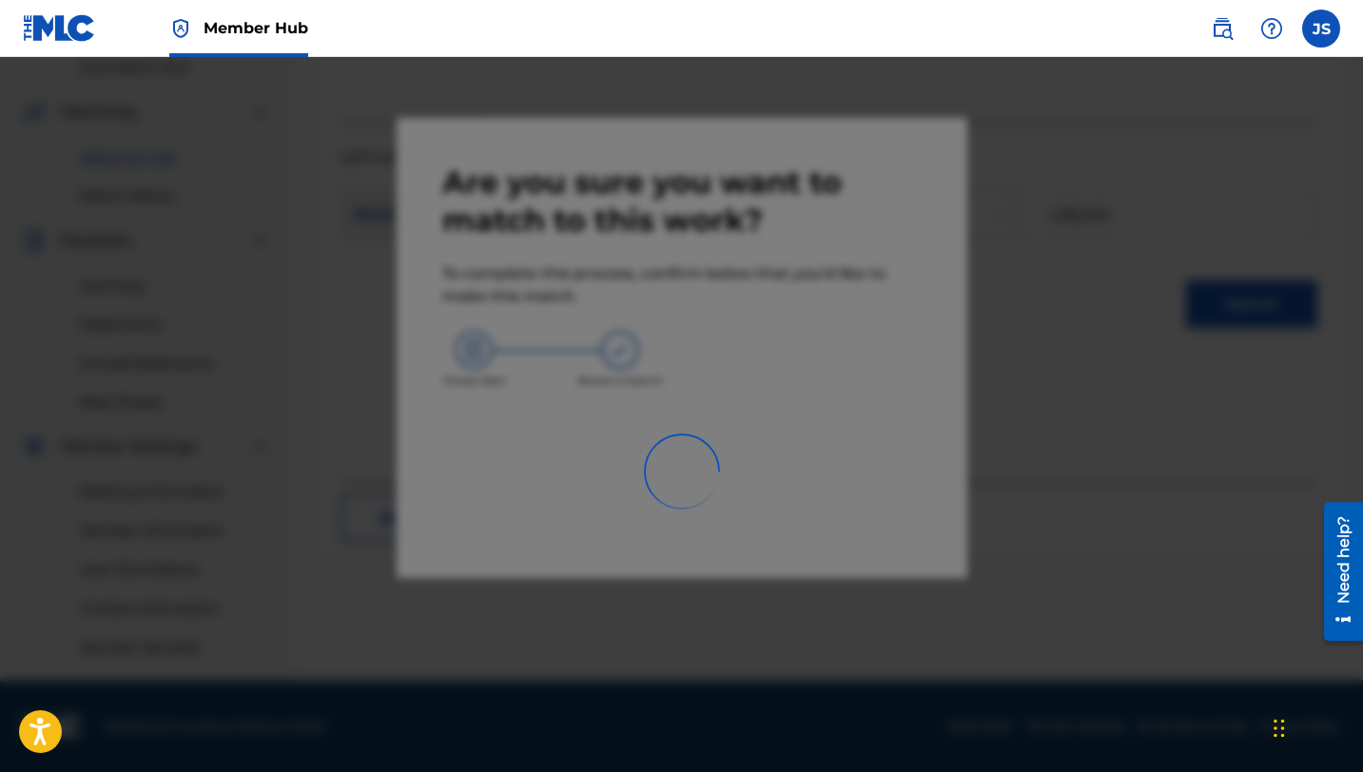
scroll to position [407, 0]
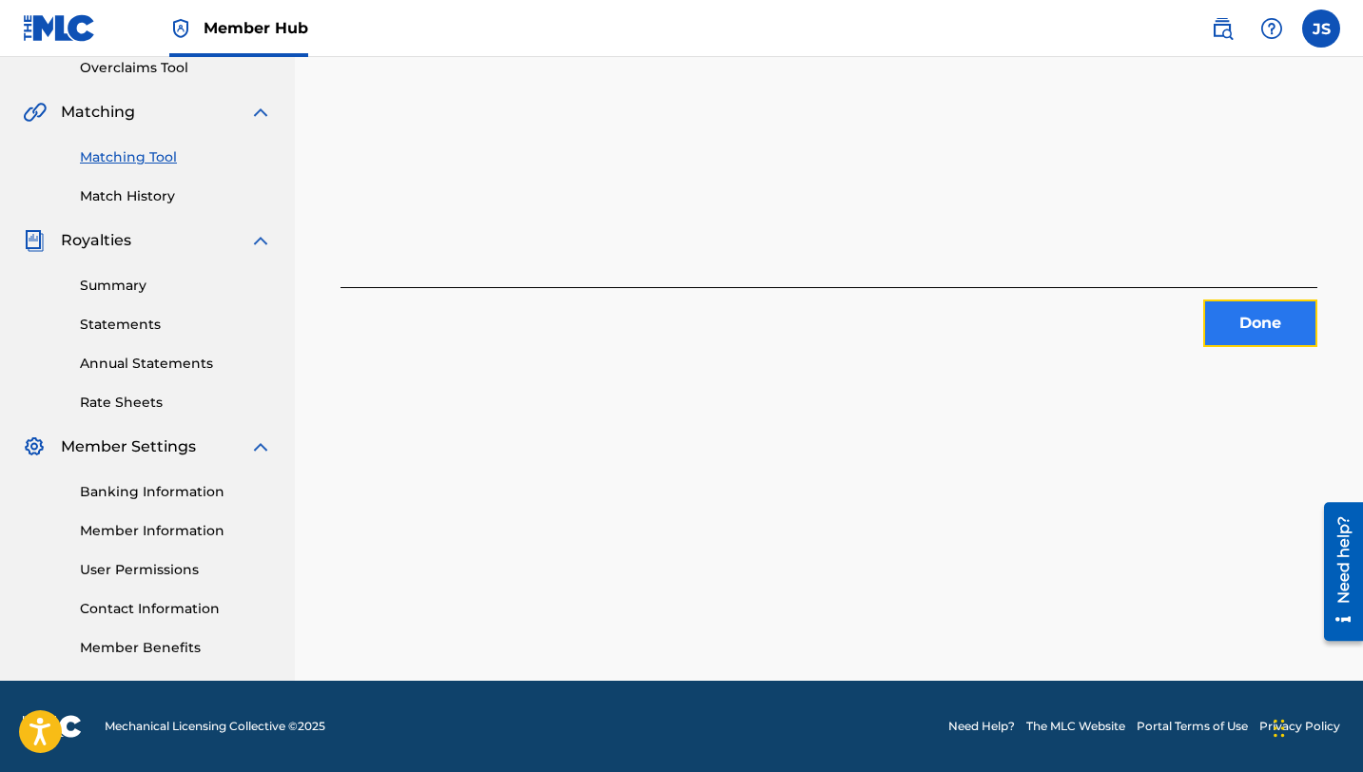
click at [1234, 326] on button "Done" at bounding box center [1260, 324] width 114 height 48
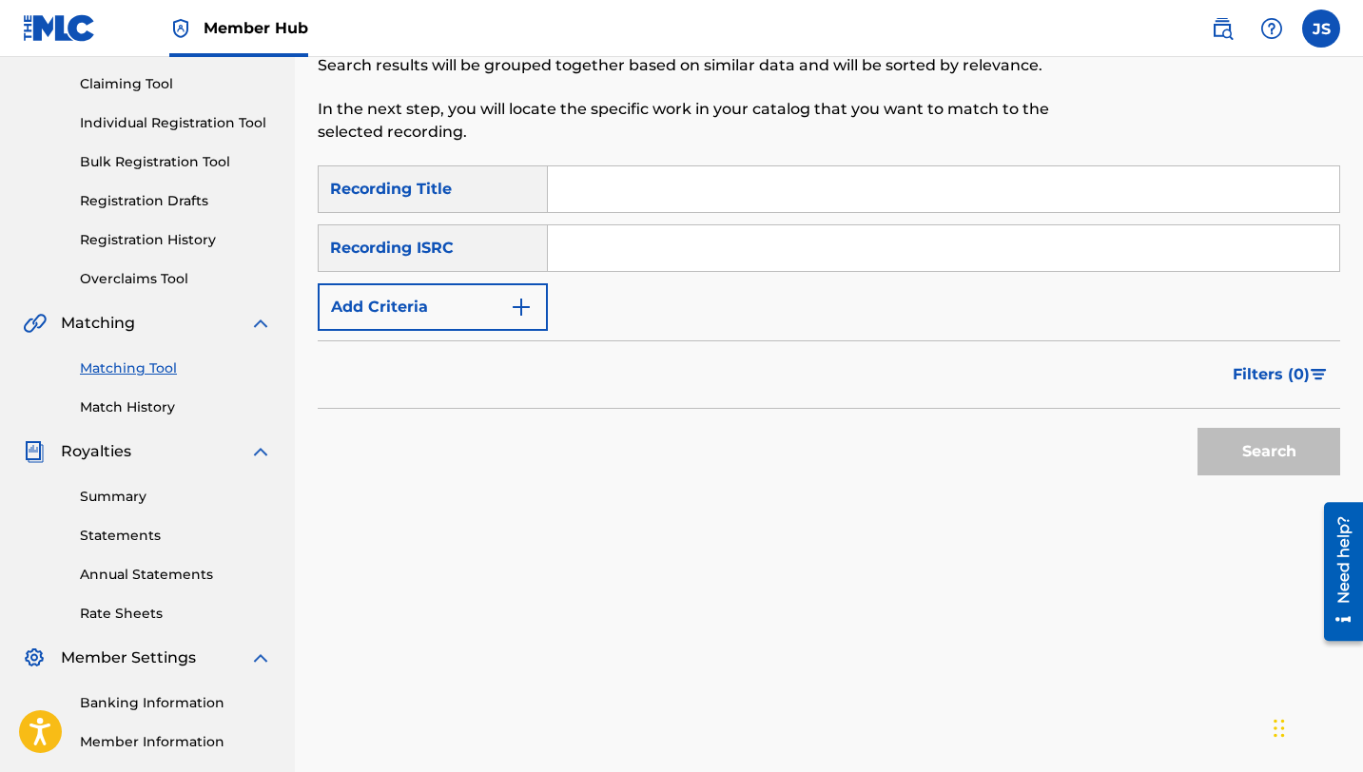
scroll to position [150, 0]
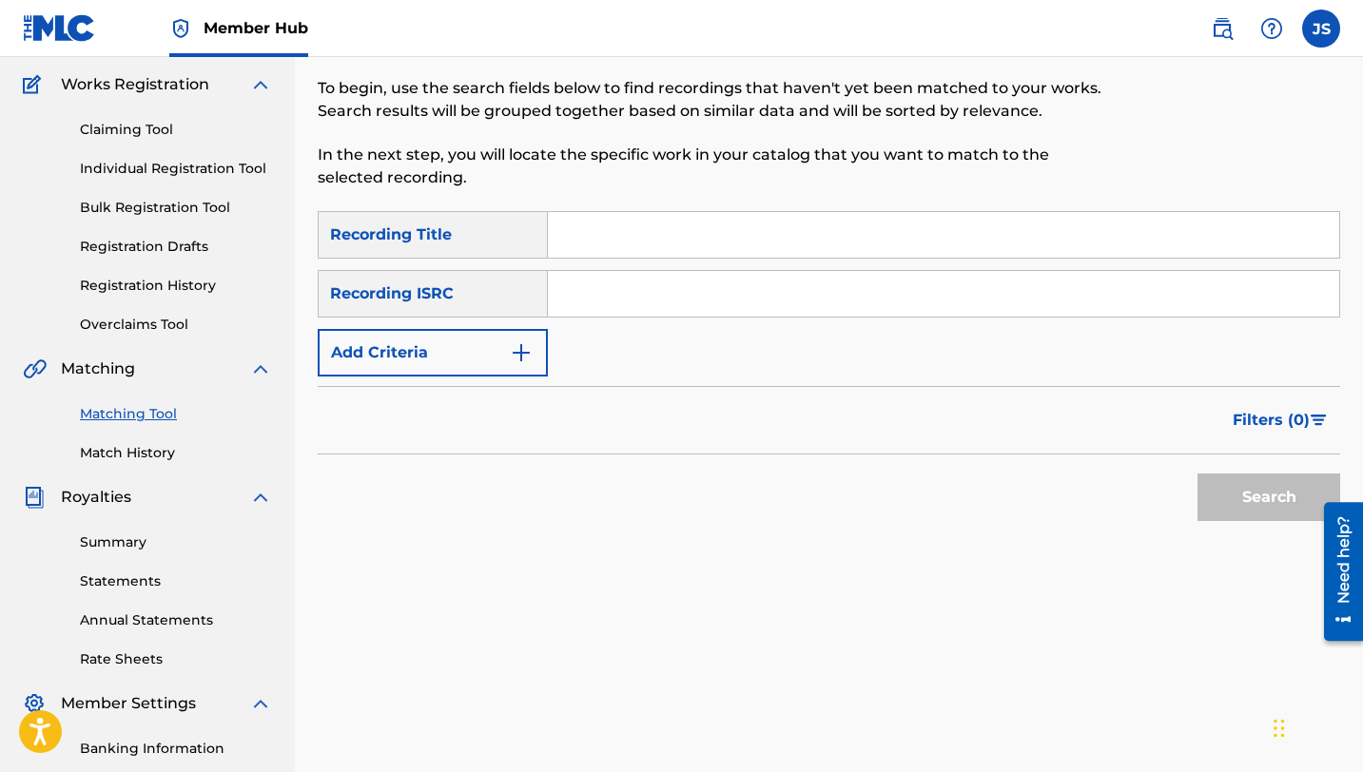
click at [587, 228] on input "Search Form" at bounding box center [943, 235] width 791 height 46
paste input "LAS VUELVE LOCA UN VOLTEO"
type input "LAS VUELVE LOCA UN VOLTEO"
click at [1275, 496] on button "Search" at bounding box center [1268, 498] width 143 height 48
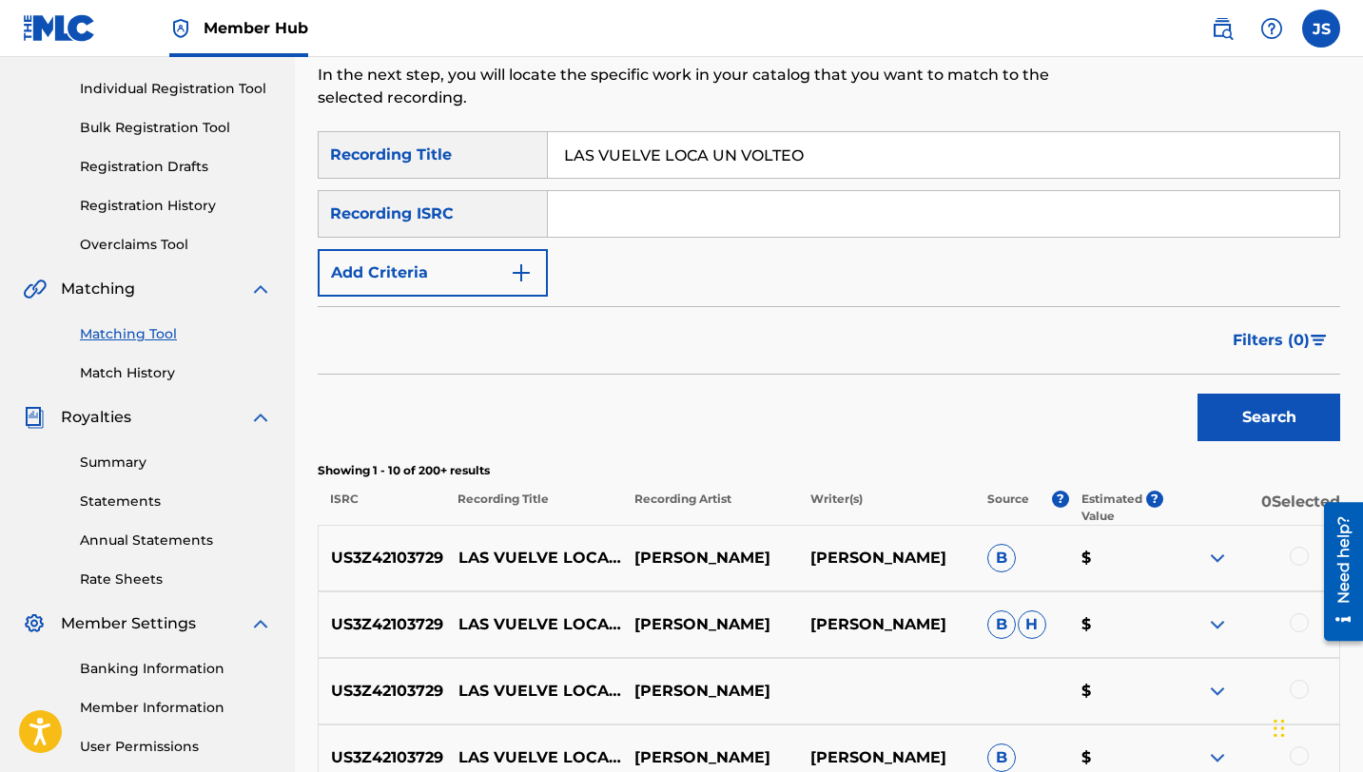
scroll to position [277, 0]
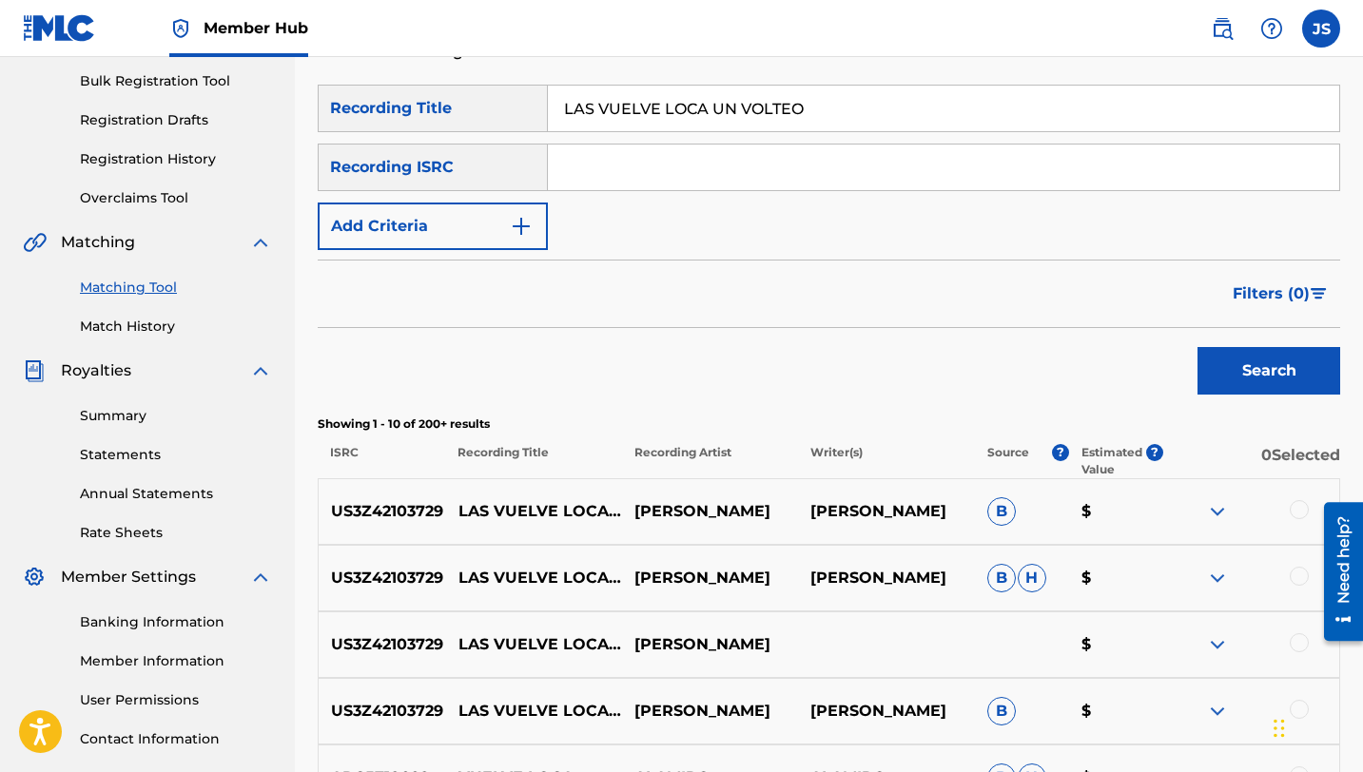
click at [1294, 507] on div at bounding box center [1299, 509] width 19 height 19
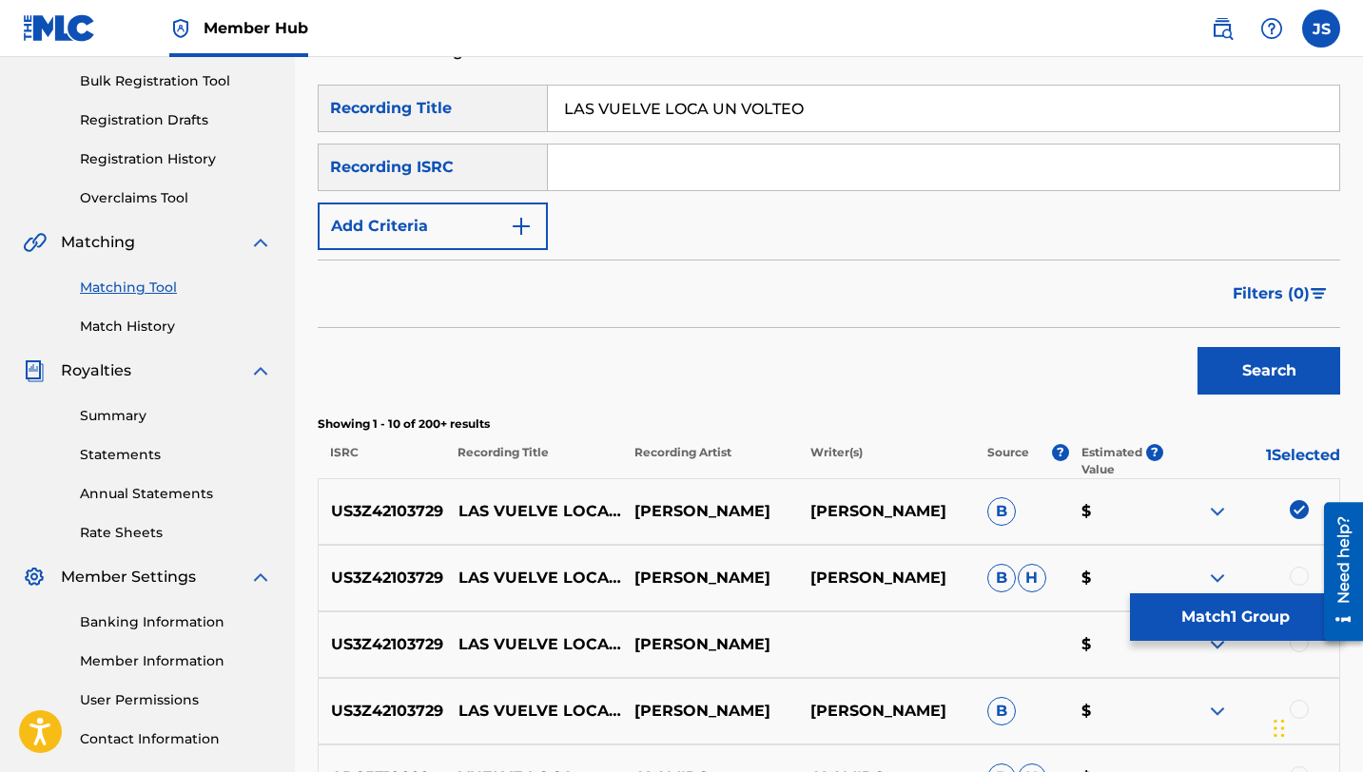
click at [1295, 574] on div at bounding box center [1299, 576] width 19 height 19
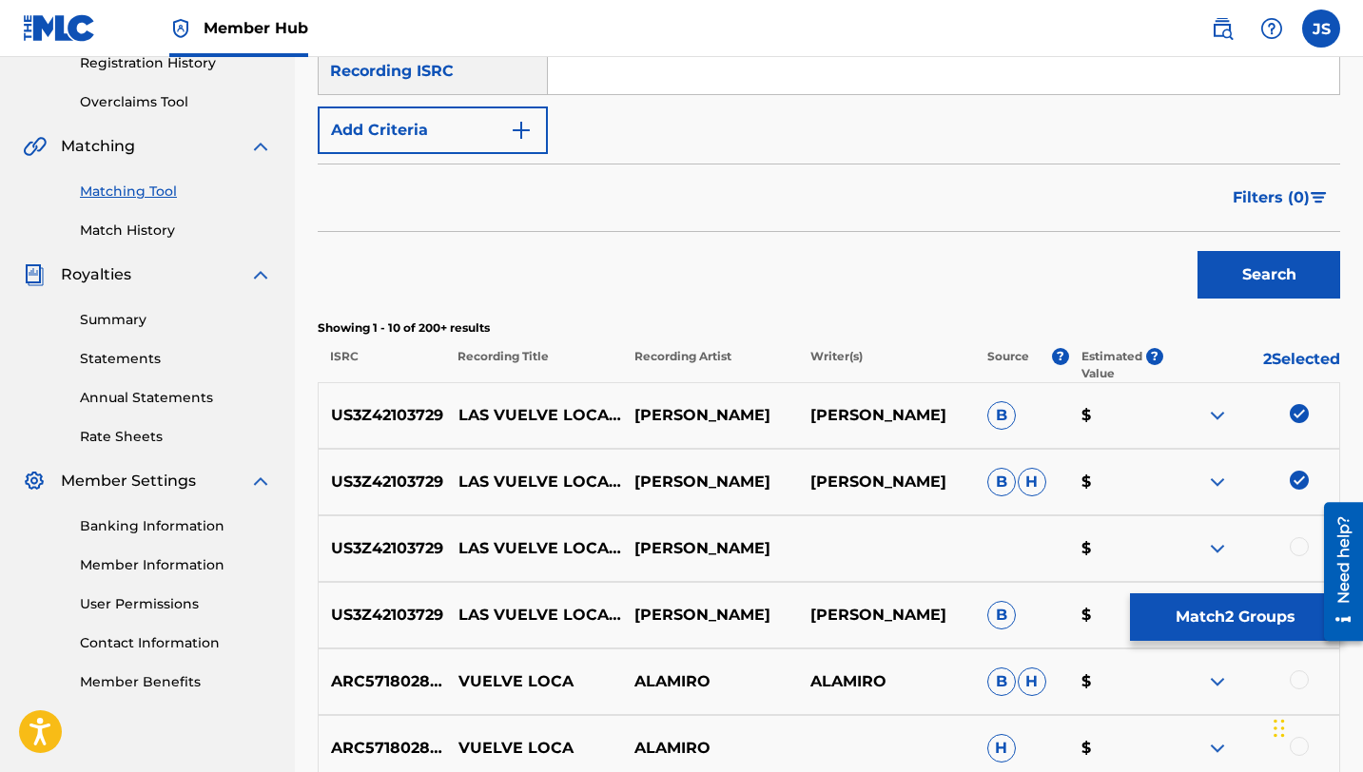
scroll to position [382, 0]
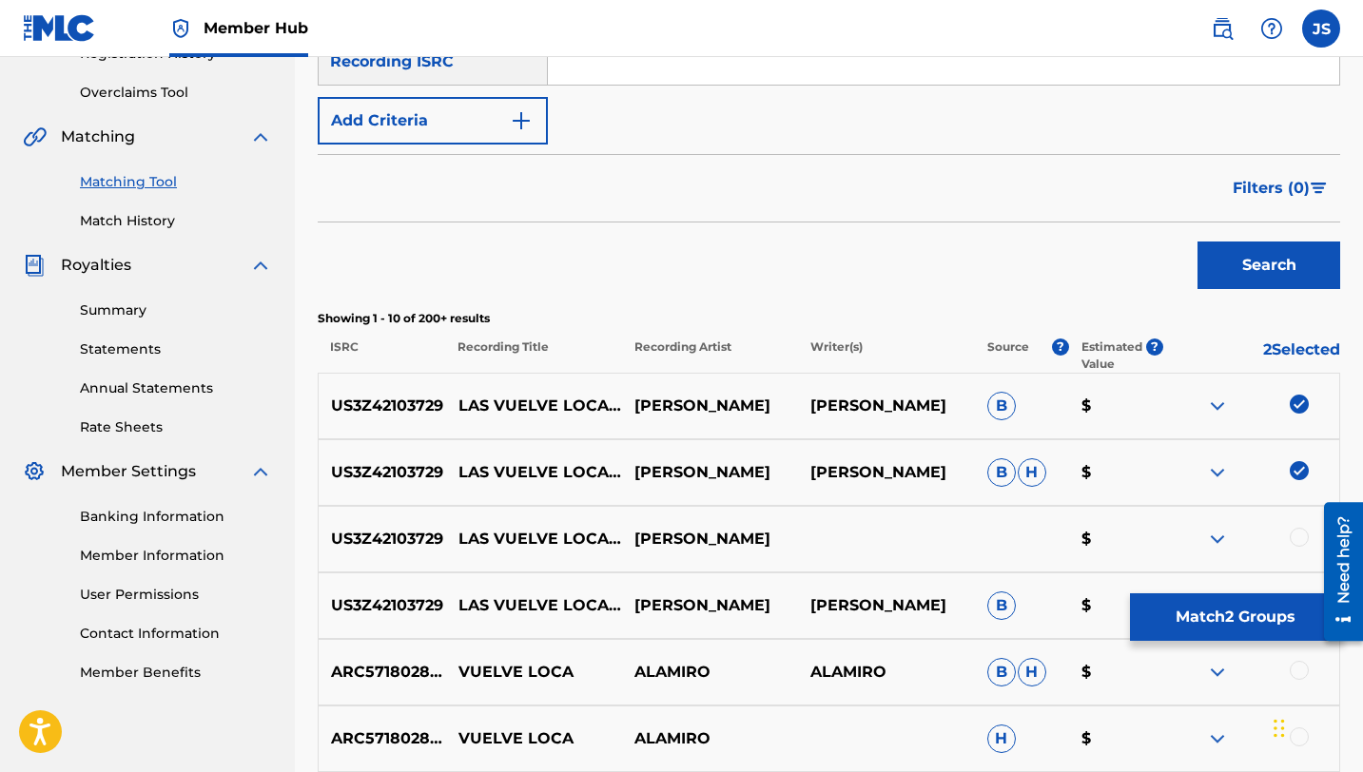
click at [1297, 540] on div at bounding box center [1299, 537] width 19 height 19
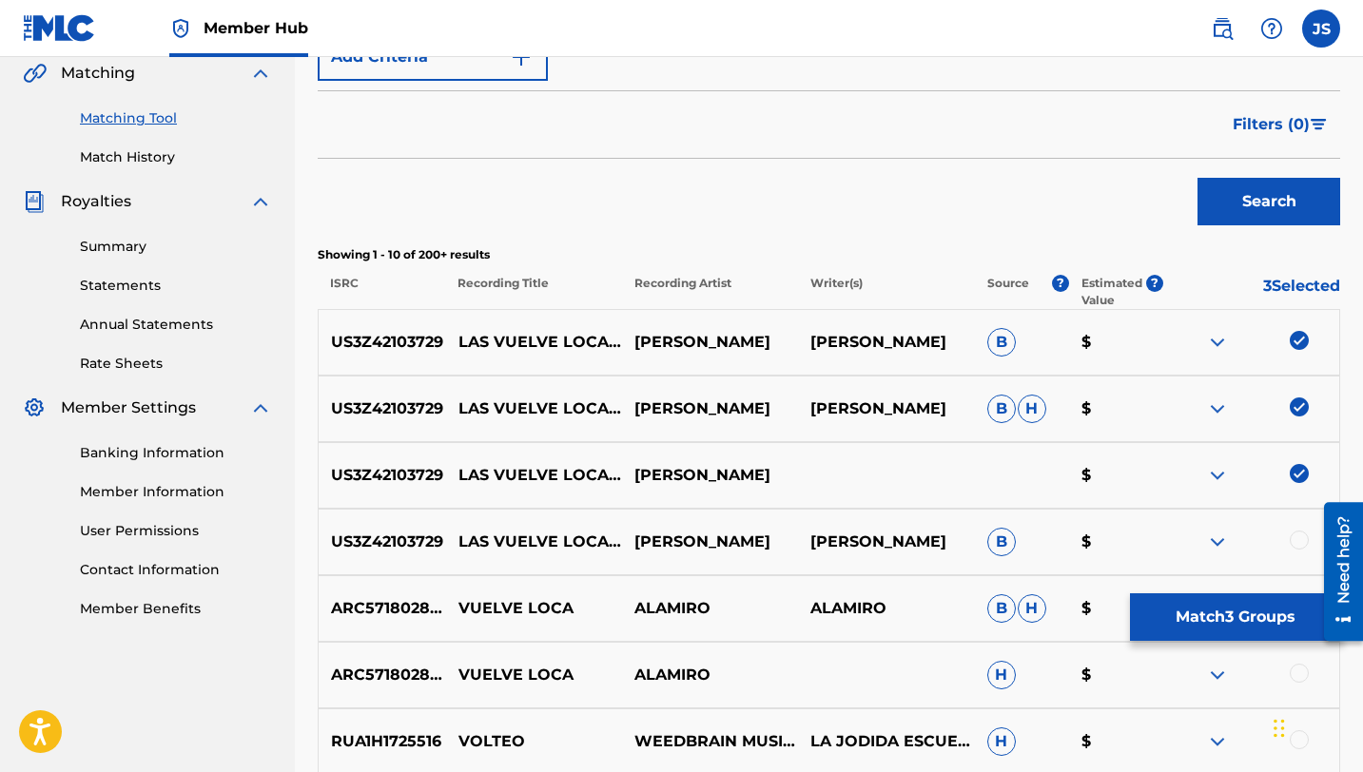
click at [1295, 543] on div at bounding box center [1299, 540] width 19 height 19
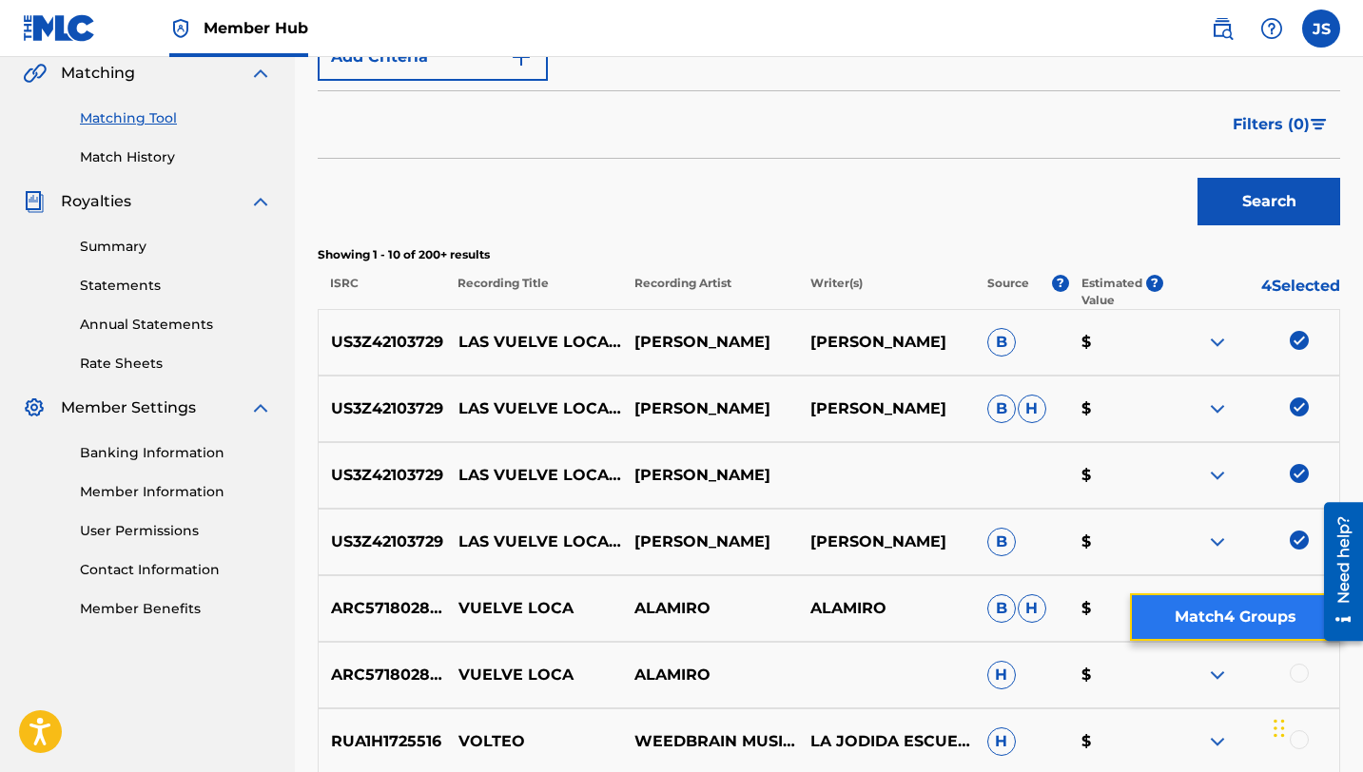
click at [1168, 613] on button "Match 4 Groups" at bounding box center [1235, 617] width 210 height 48
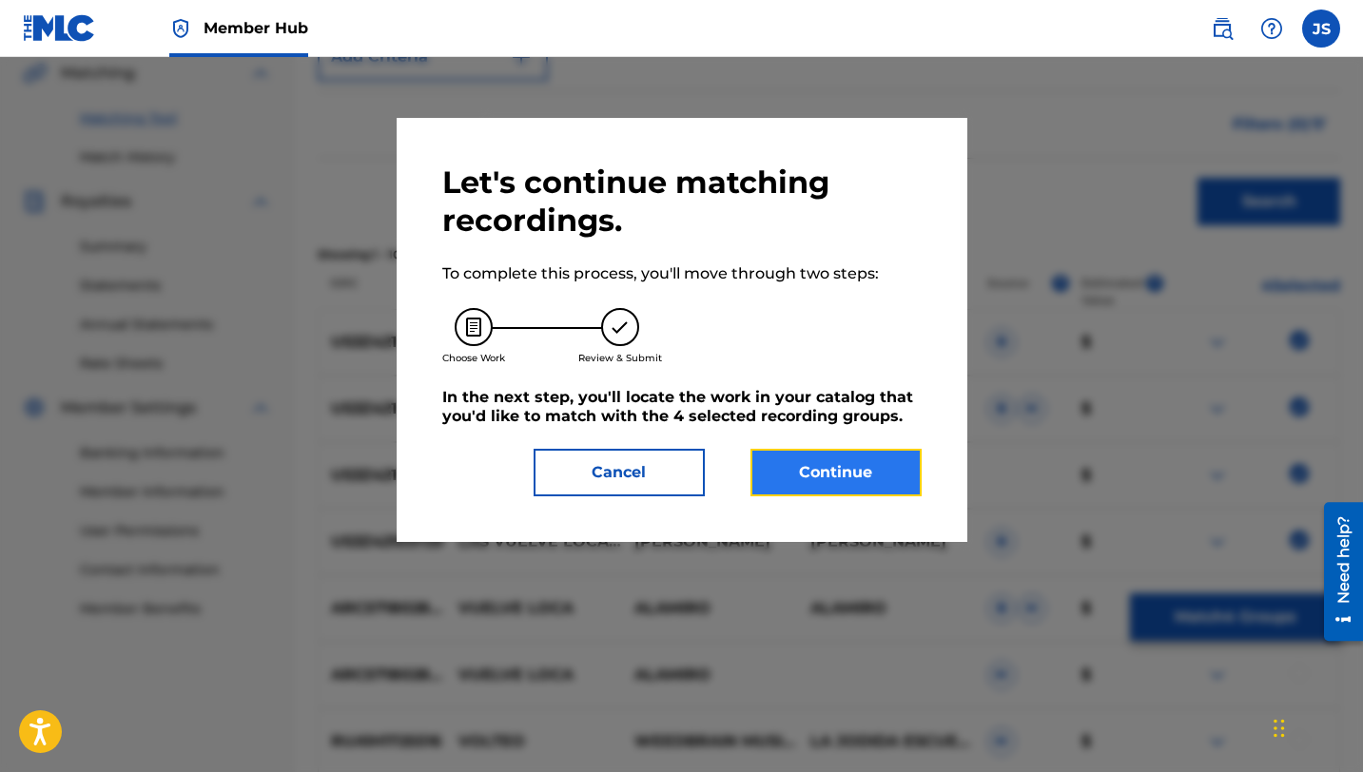
click at [774, 482] on button "Continue" at bounding box center [835, 473] width 171 height 48
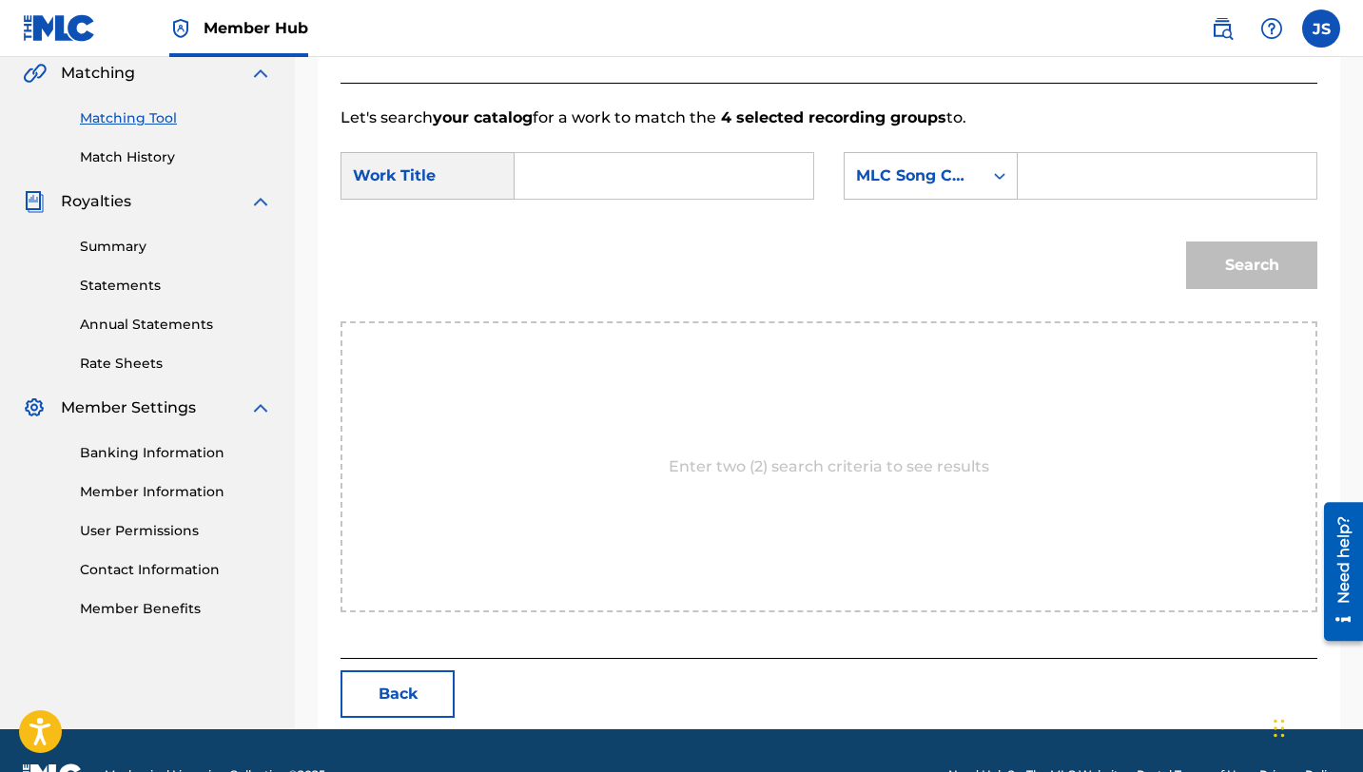
click at [634, 177] on input "Search Form" at bounding box center [664, 176] width 266 height 46
paste input "LAS VUELVE LOCA UN VOLTEO"
type input "LAS VUELVE LOCA UN VOLTEO"
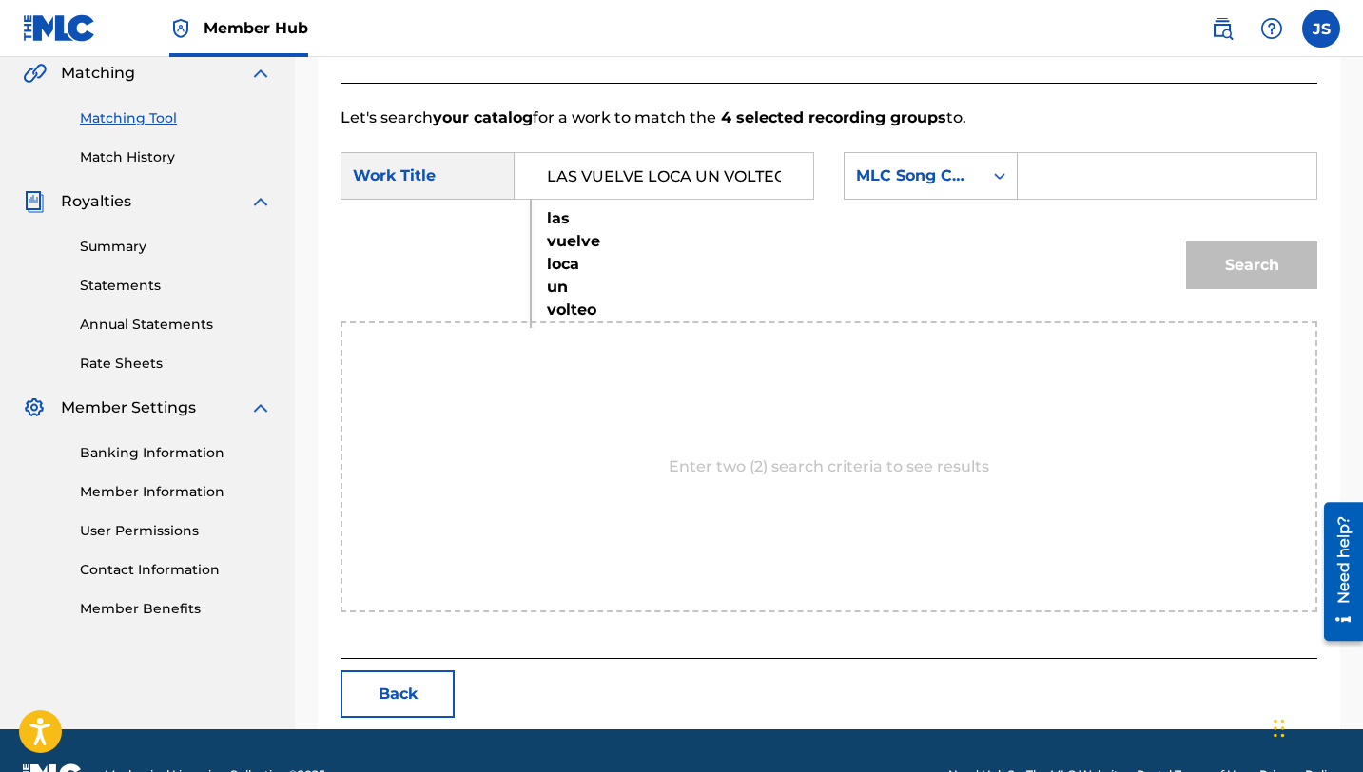
click at [1044, 167] on input "Search Form" at bounding box center [1167, 176] width 266 height 46
paste input "LT62C4"
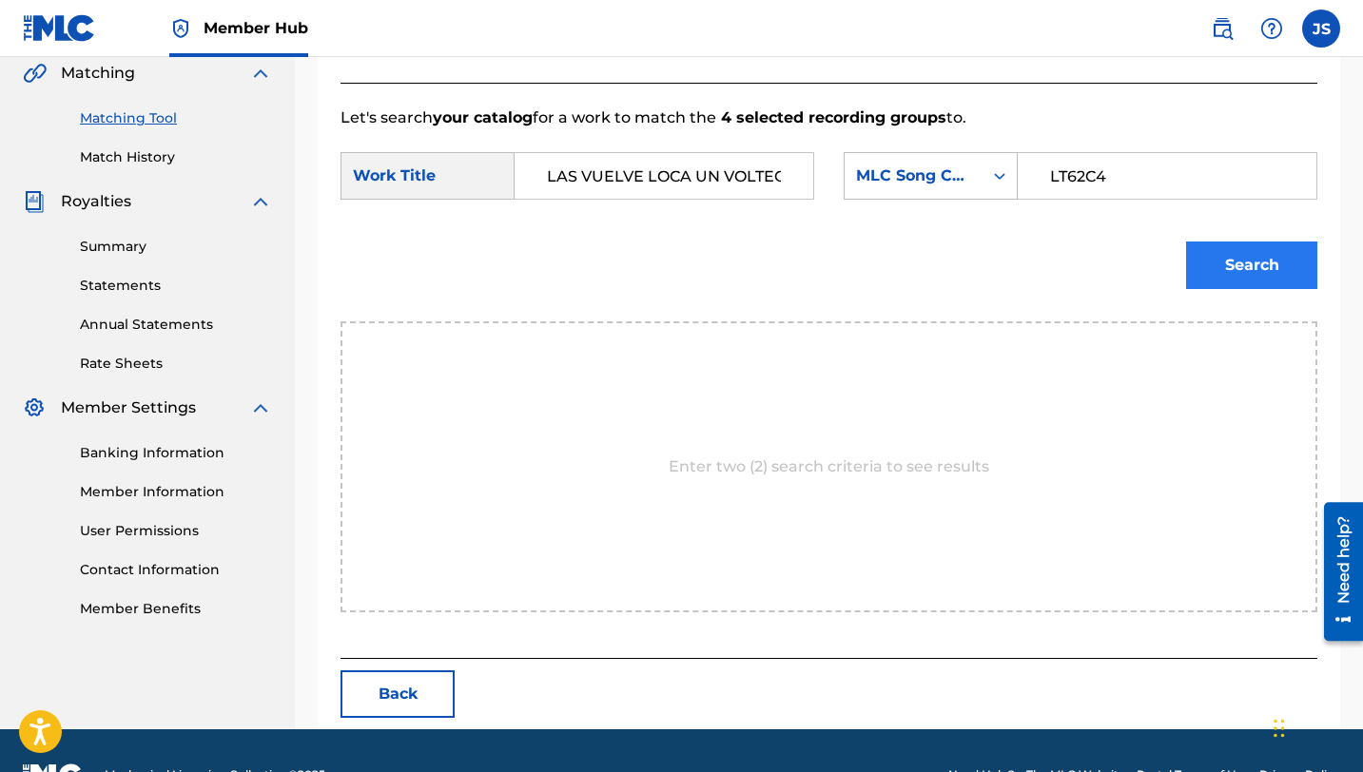
type input "LT62C4"
click at [1256, 267] on button "Search" at bounding box center [1251, 266] width 131 height 48
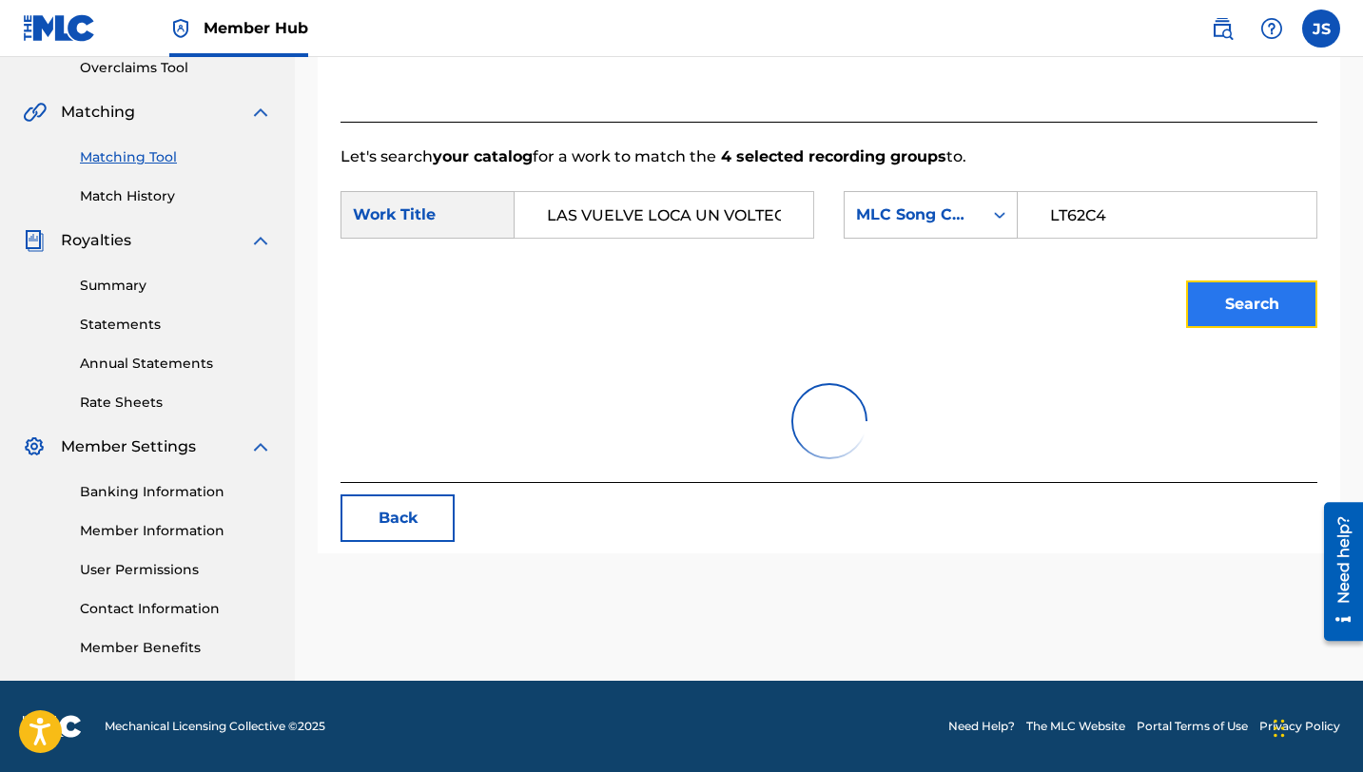
scroll to position [438, 0]
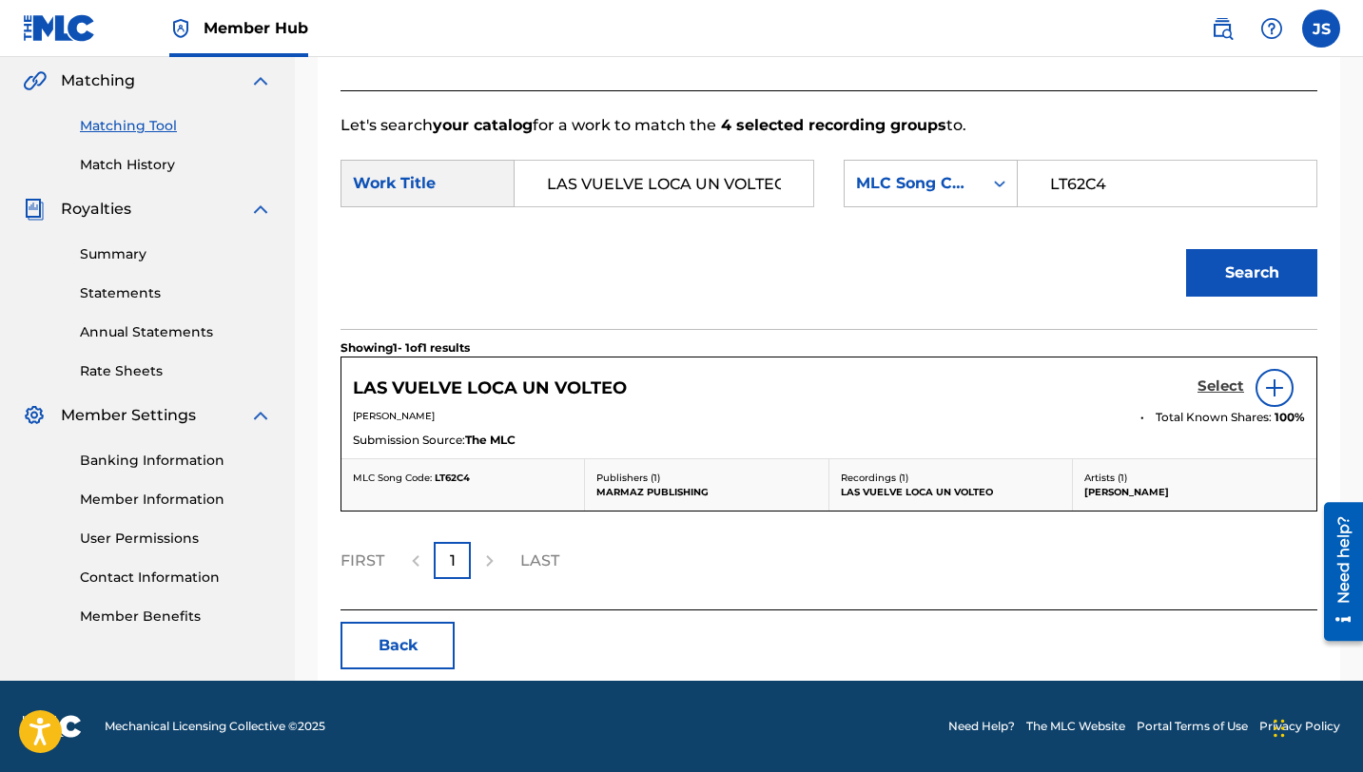
click at [1213, 388] on h5 "Select" at bounding box center [1220, 387] width 47 height 18
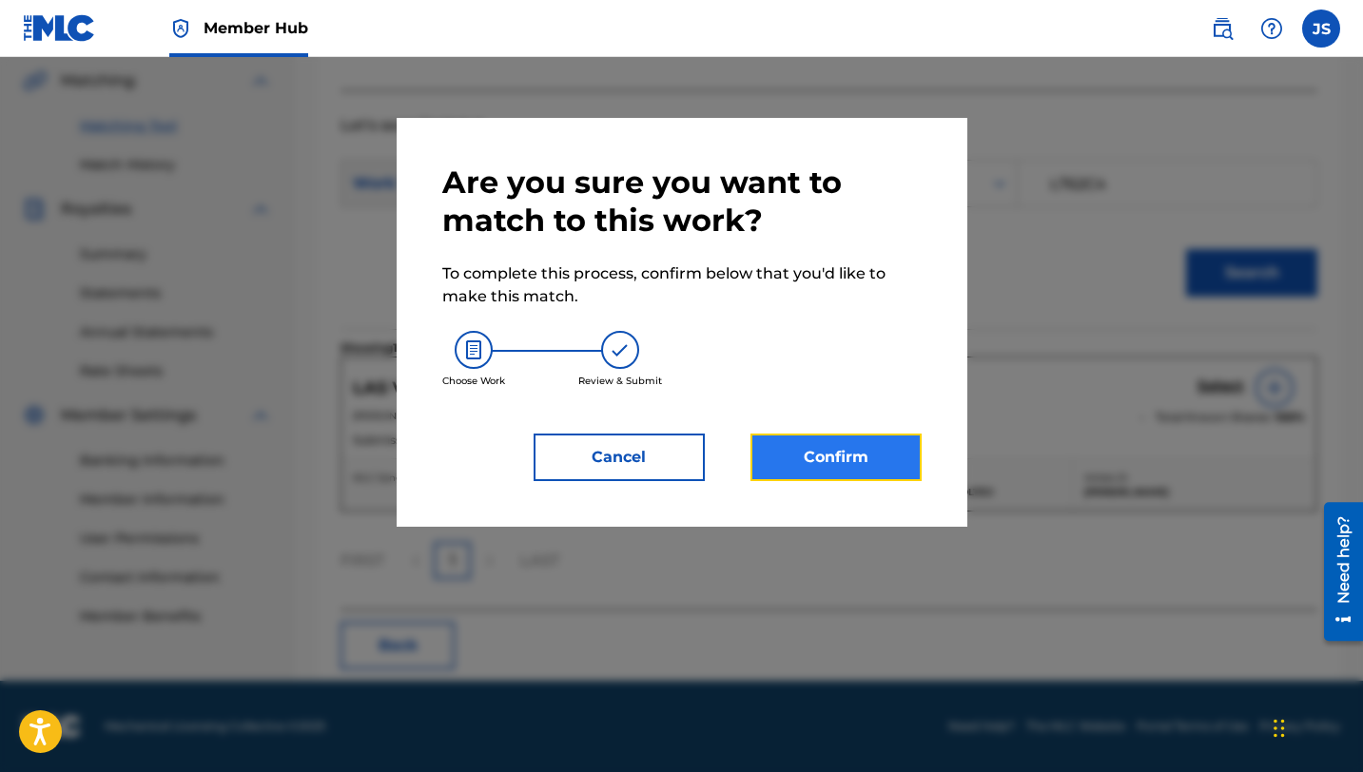
click at [855, 450] on button "Confirm" at bounding box center [835, 458] width 171 height 48
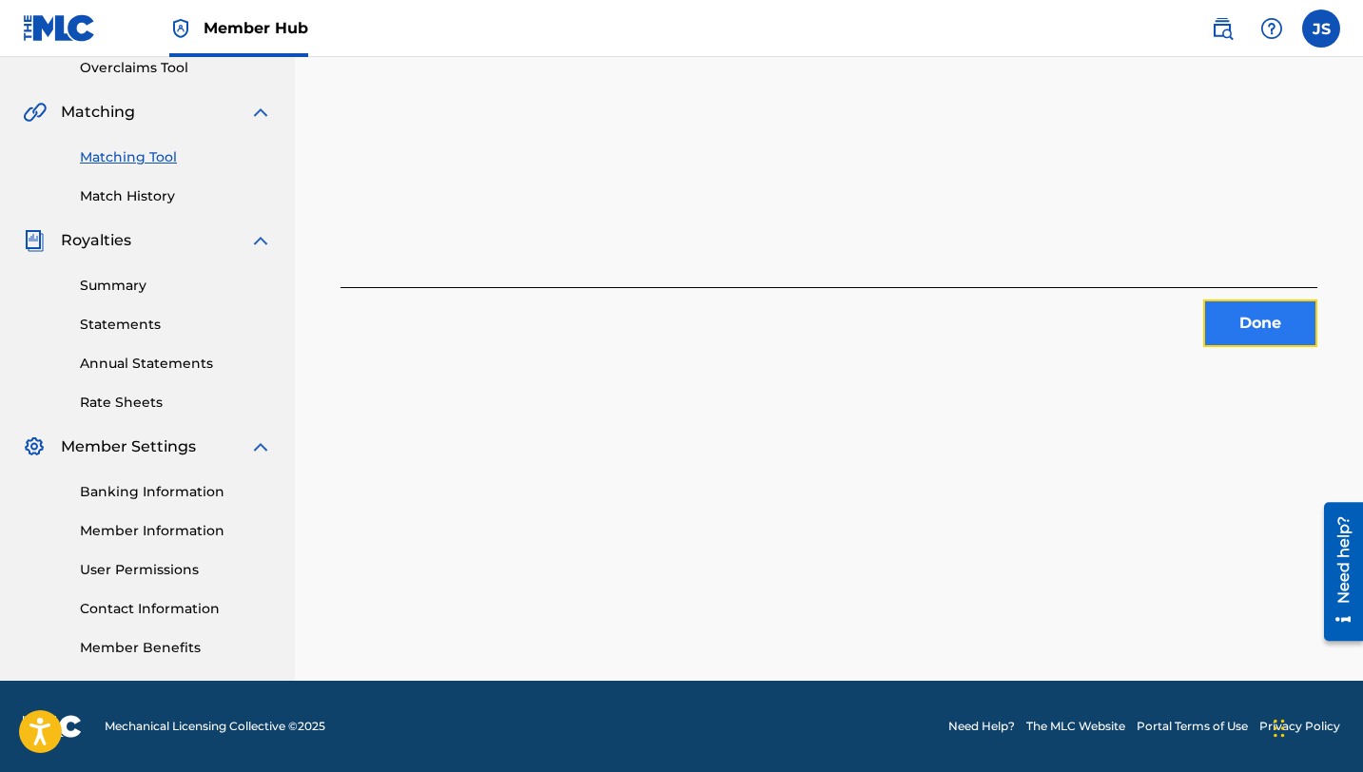
click at [1241, 317] on button "Done" at bounding box center [1260, 324] width 114 height 48
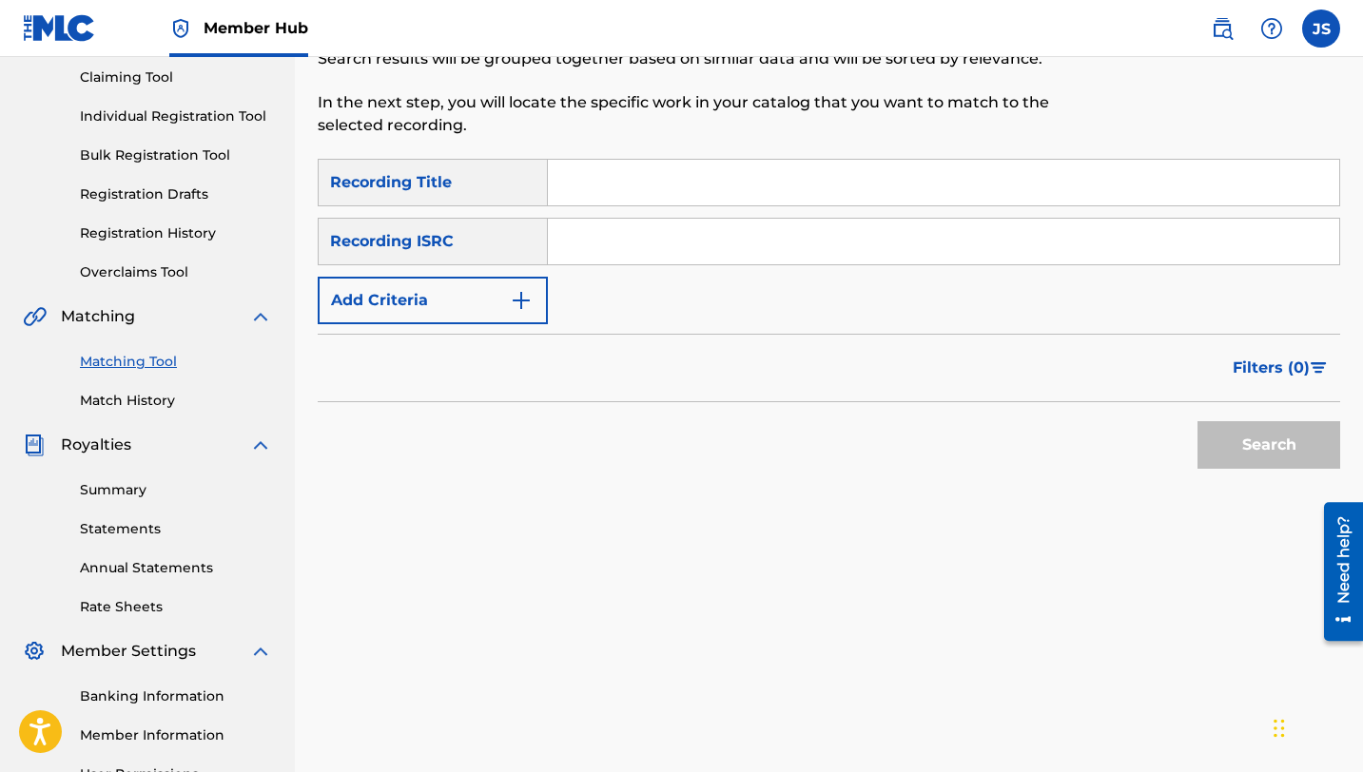
scroll to position [84, 0]
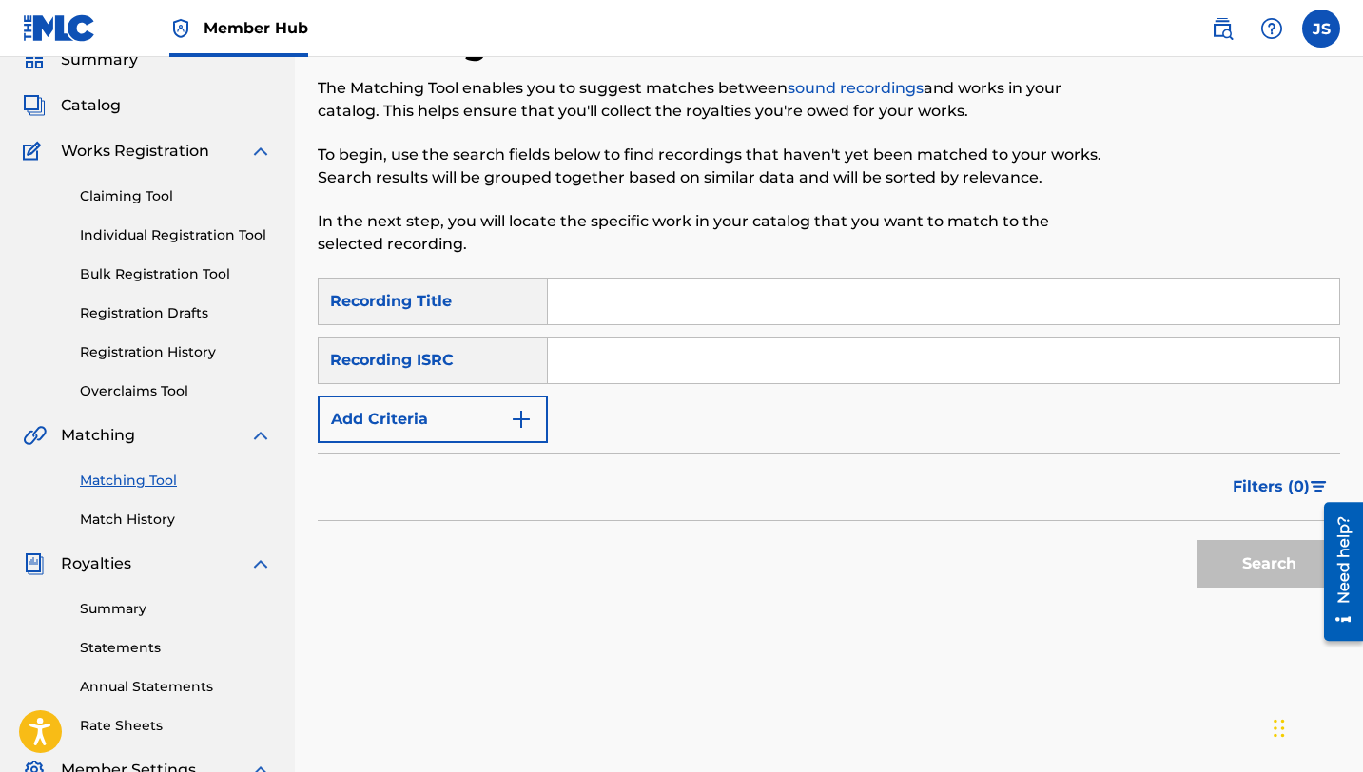
click at [587, 299] on input "Search Form" at bounding box center [943, 302] width 791 height 46
paste input "LT62C4"
type input "LT62C4"
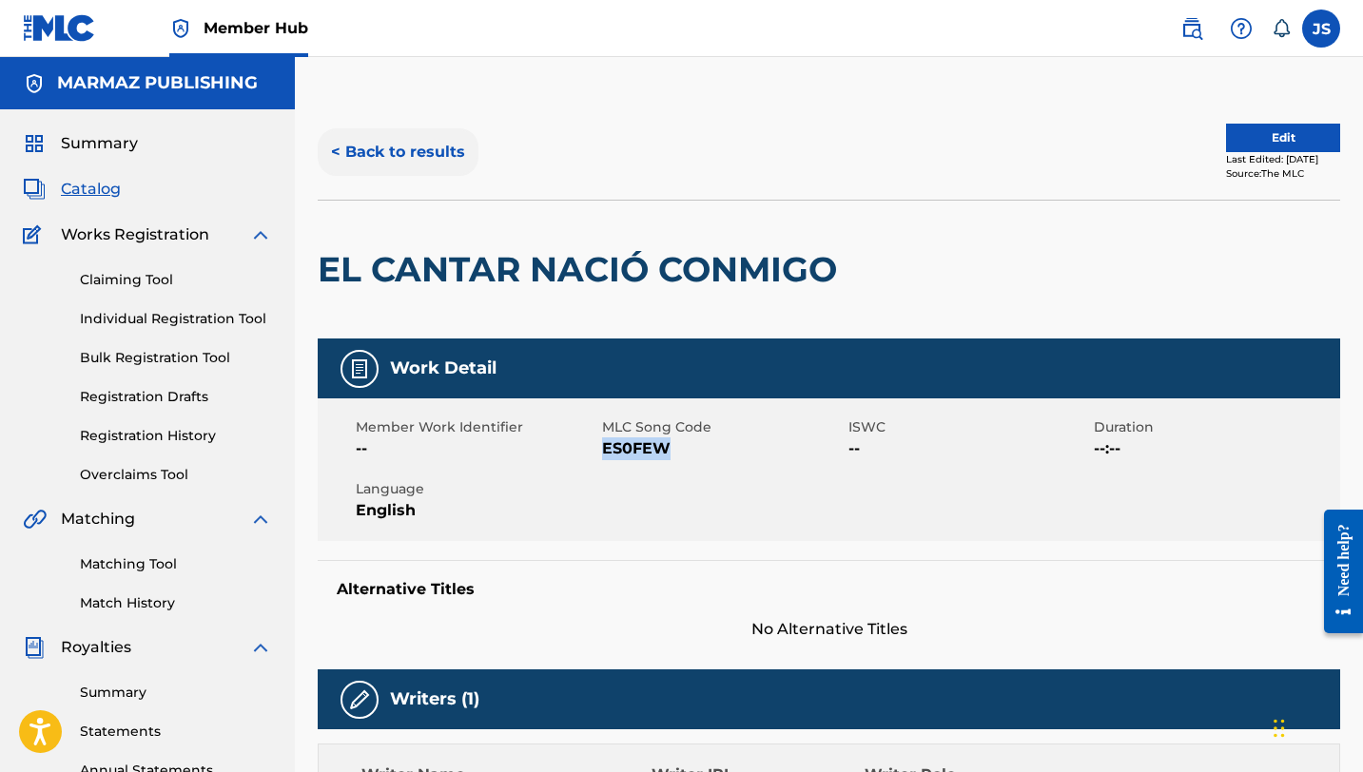
click at [426, 172] on button "< Back to results" at bounding box center [398, 152] width 161 height 48
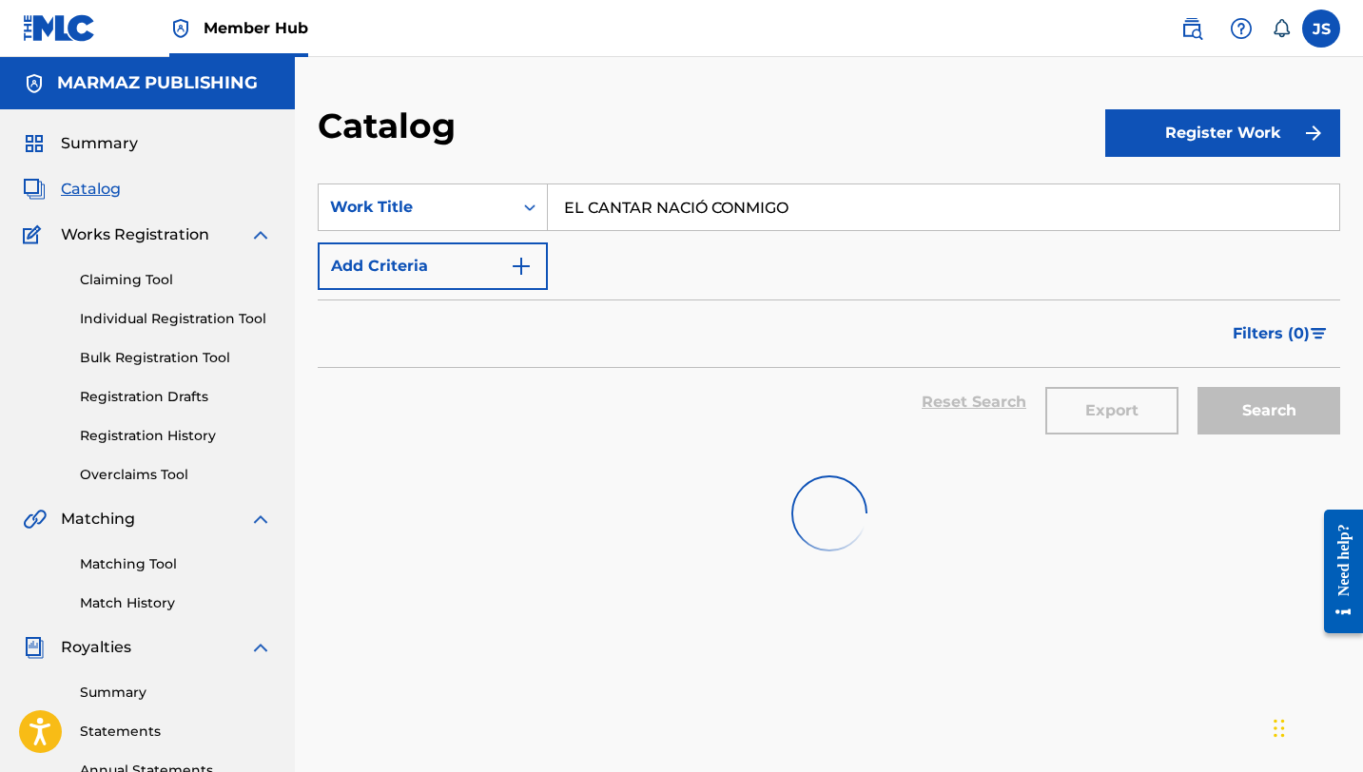
click at [664, 215] on input "EL CANTAR NACIÓ CONMIGO" at bounding box center [943, 208] width 791 height 46
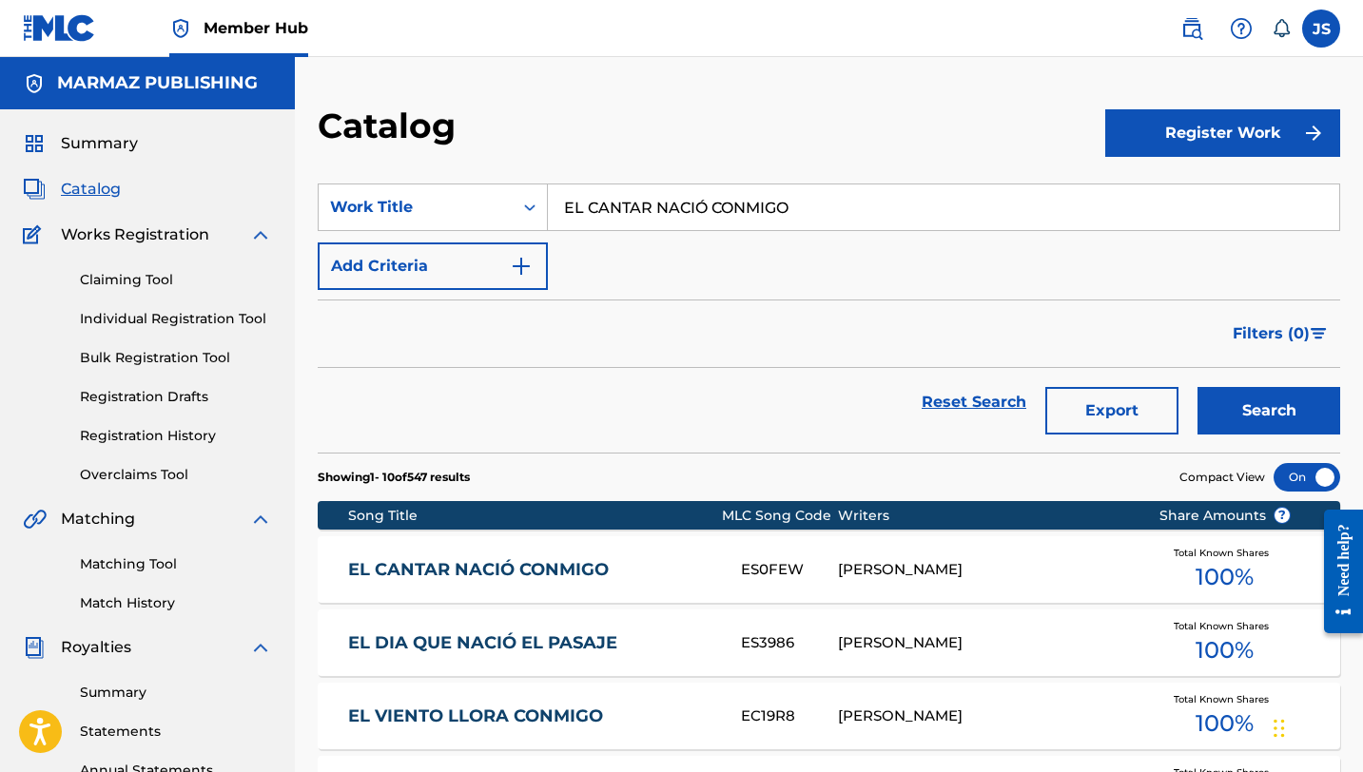
click at [664, 215] on input "EL CANTAR NACIÓ CONMIGO" at bounding box center [943, 208] width 791 height 46
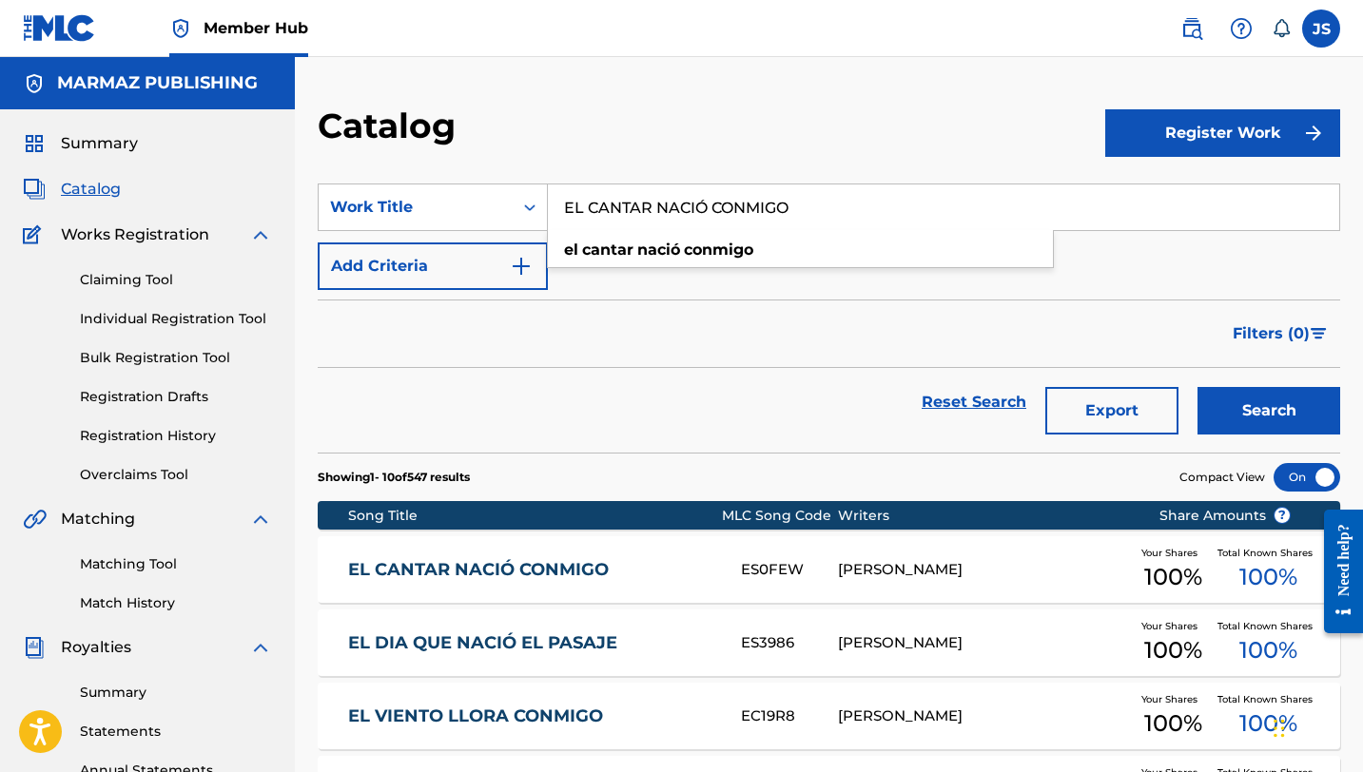
paste input "OLEO NO ES CUALQUIER COSA"
type input "EL COLEO NO ES CUALQUIER COSA"
click at [1197, 387] on button "Search" at bounding box center [1268, 411] width 143 height 48
click at [839, 571] on div "[PERSON_NAME]" at bounding box center [983, 570] width 291 height 22
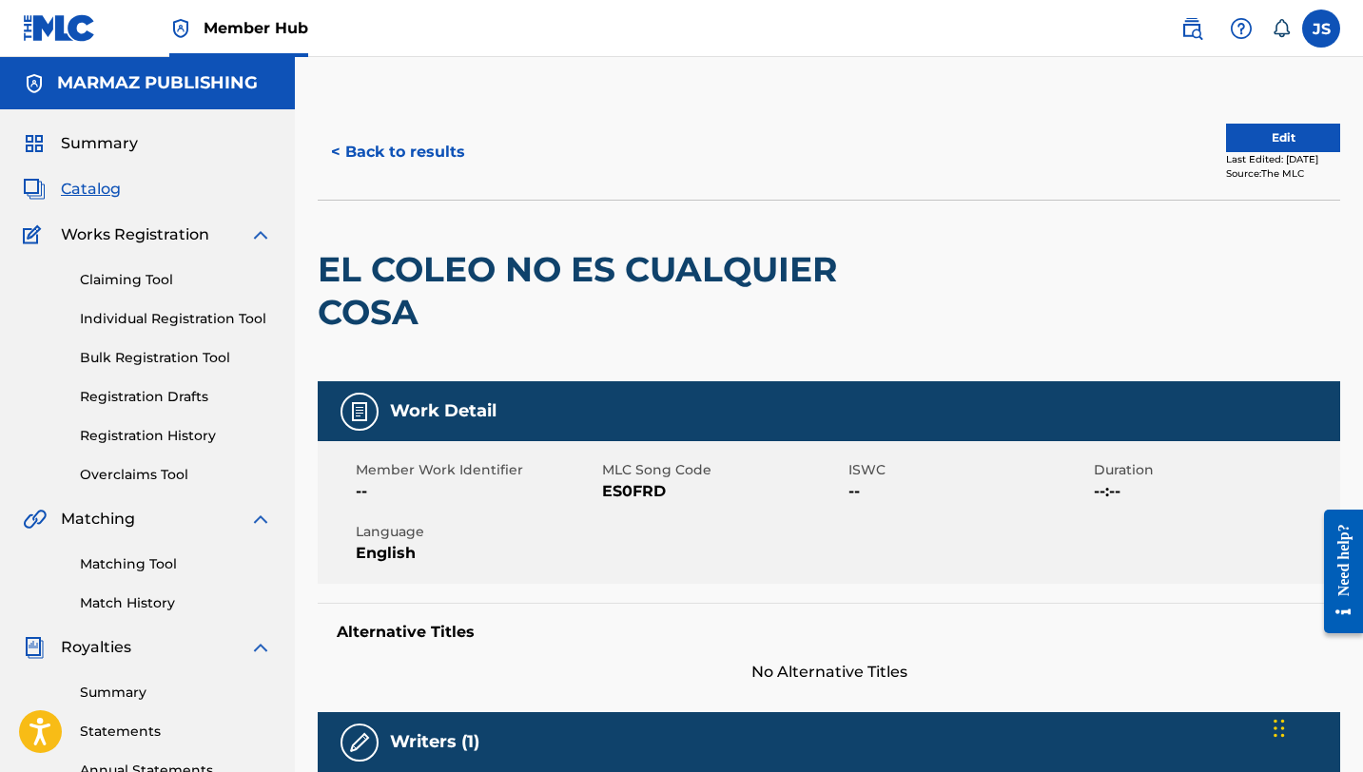
click at [631, 503] on div "Member Work Identifier -- MLC Song Code ES0FRD ISWC -- Duration --:-- Language …" at bounding box center [829, 512] width 1022 height 143
click at [631, 502] on span "ES0FRD" at bounding box center [723, 491] width 242 height 23
copy span "ES0FRD"
click at [364, 149] on button "< Back to results" at bounding box center [398, 152] width 161 height 48
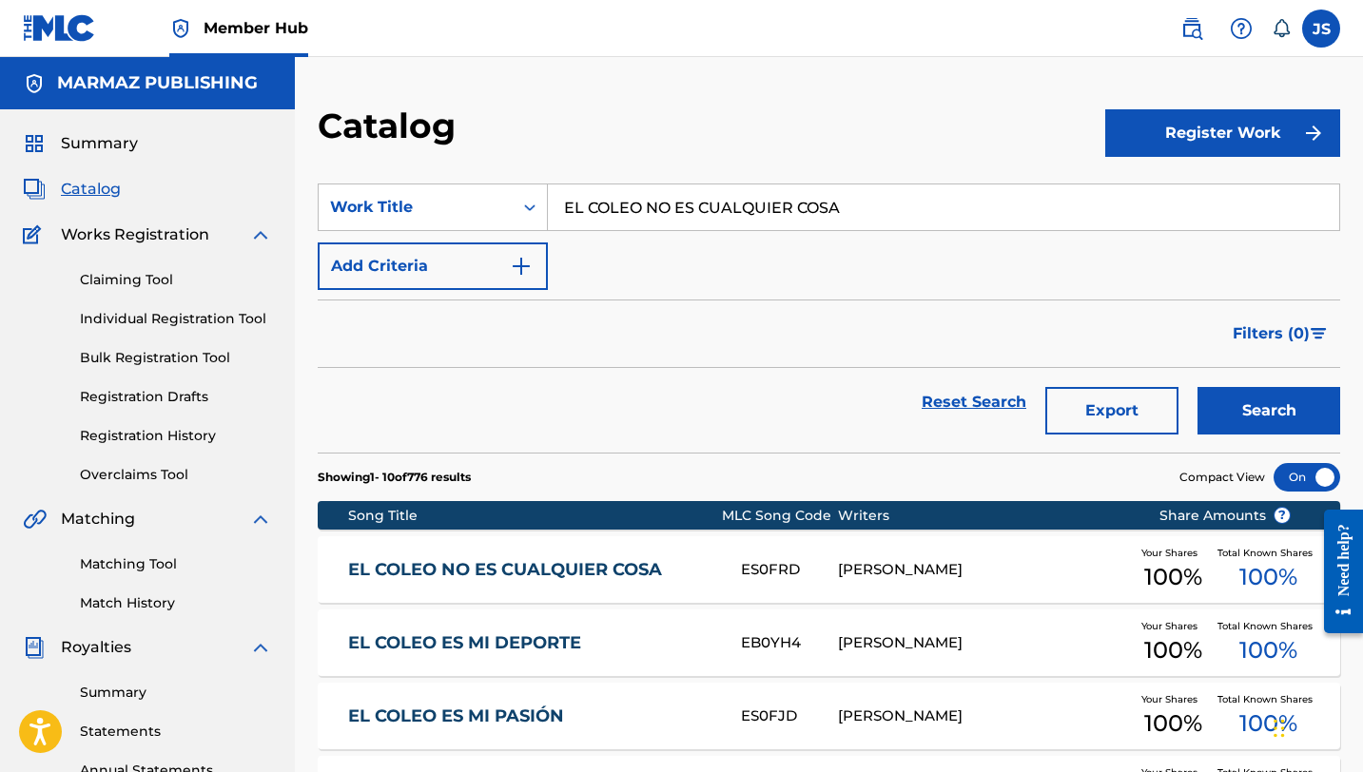
click at [621, 191] on input "EL COLEO NO ES CUALQUIER COSA" at bounding box center [943, 208] width 791 height 46
paste input "GUARDIÁN Y EL CAZADOR (feat. Rafael Elias Pérez, Justo Figueroa, Rodolfo Sierra)"
type input "EL GUARDIÁN Y EL CAZADOR (feat. [PERSON_NAME], [PERSON_NAME], [PERSON_NAME])"
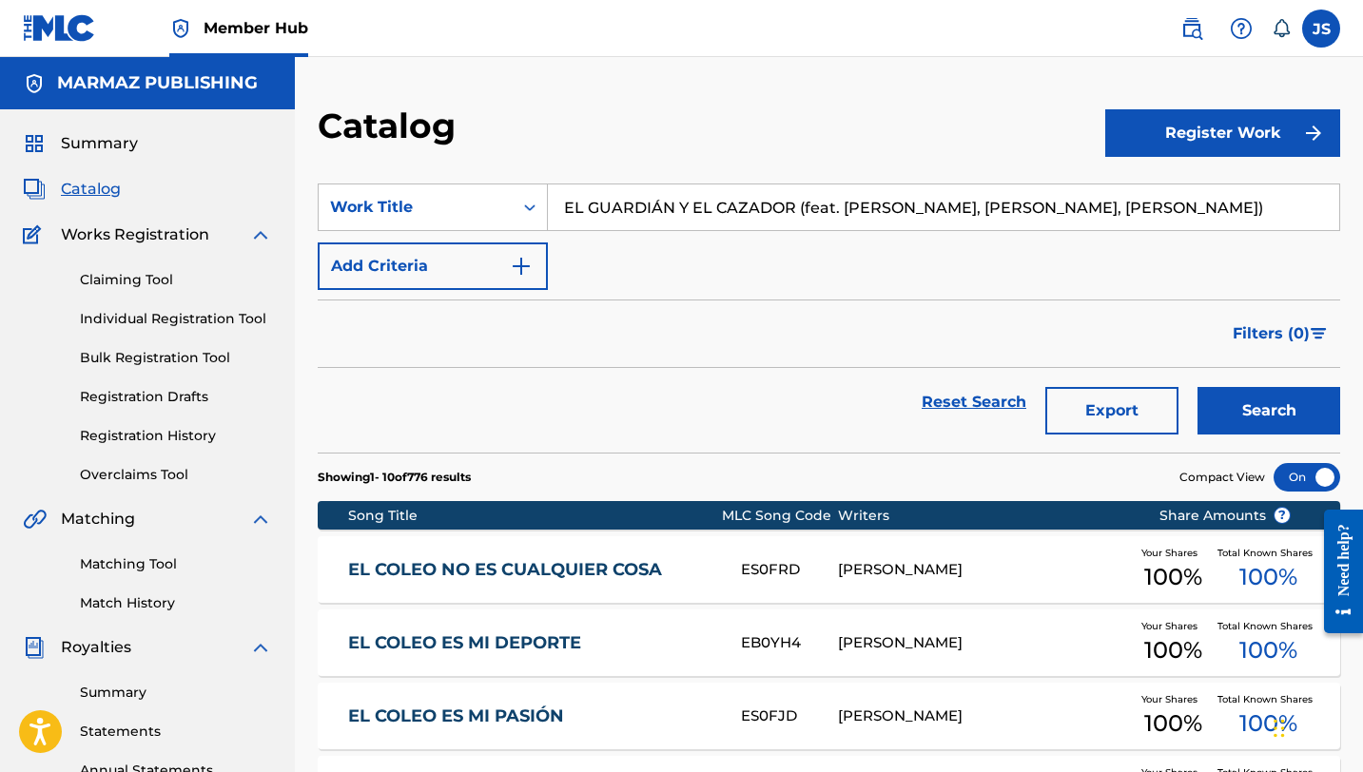
click at [1197, 387] on button "Search" at bounding box center [1268, 411] width 143 height 48
click at [1109, 580] on div "[PERSON_NAME]" at bounding box center [983, 570] width 291 height 22
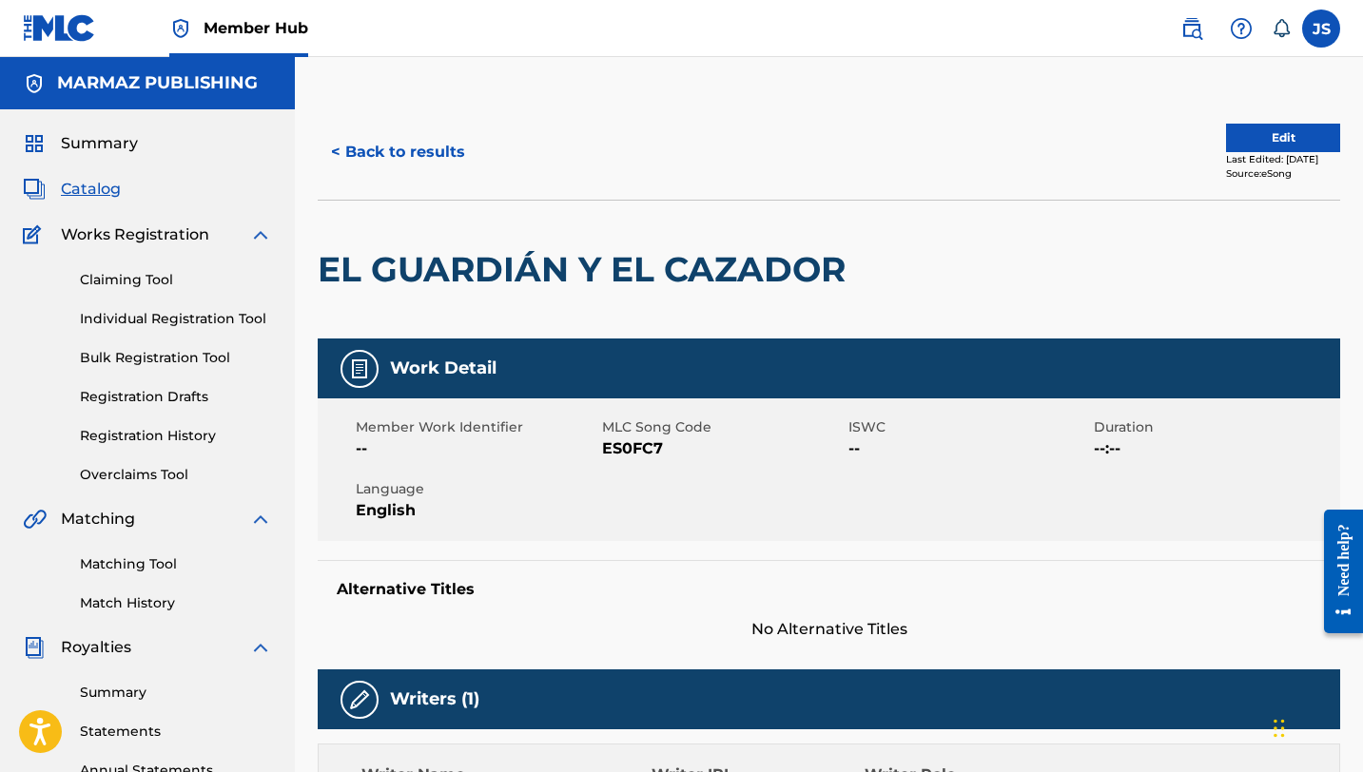
click at [641, 447] on span "ES0FC7" at bounding box center [723, 448] width 242 height 23
copy span "ES0FC7"
click at [431, 147] on button "< Back to results" at bounding box center [398, 152] width 161 height 48
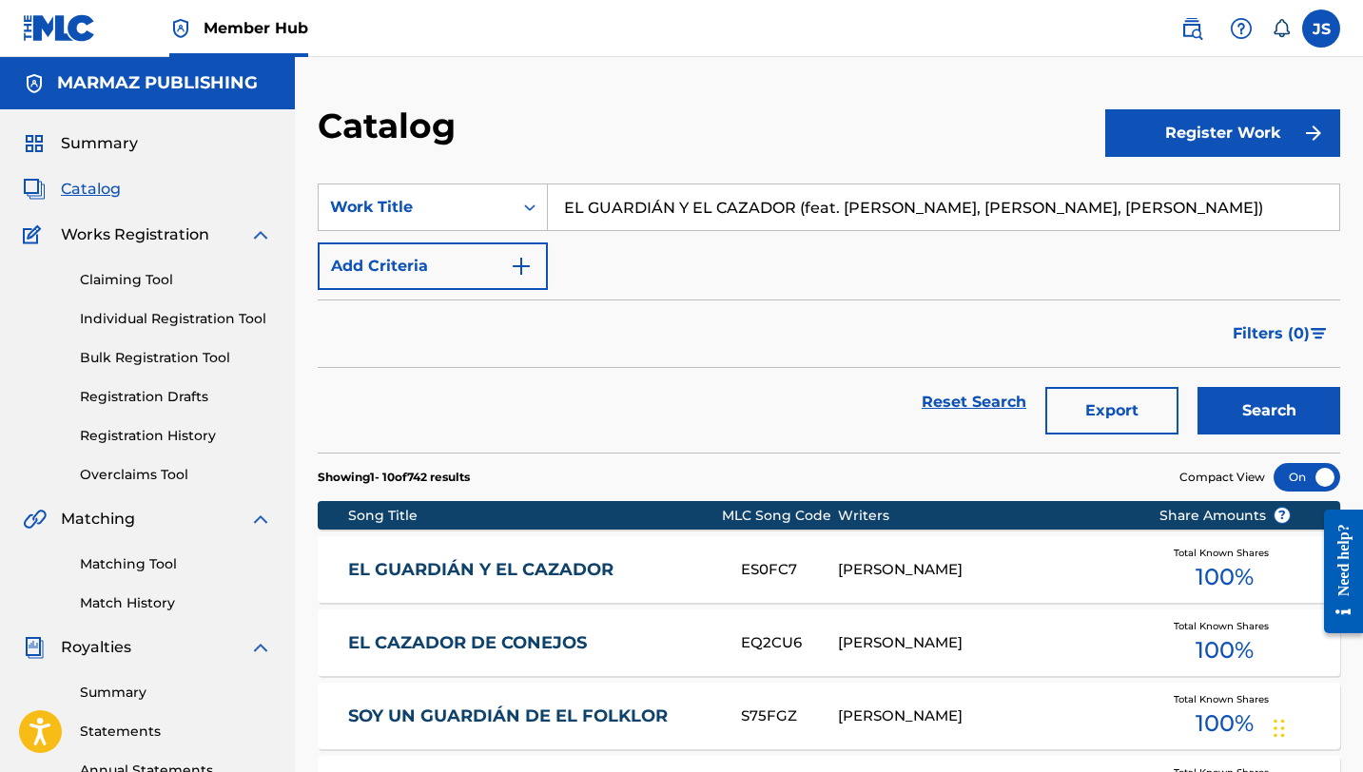
click at [690, 198] on input "EL GUARDIÁN Y EL CAZADOR (feat. [PERSON_NAME], [PERSON_NAME], [PERSON_NAME])" at bounding box center [943, 208] width 791 height 46
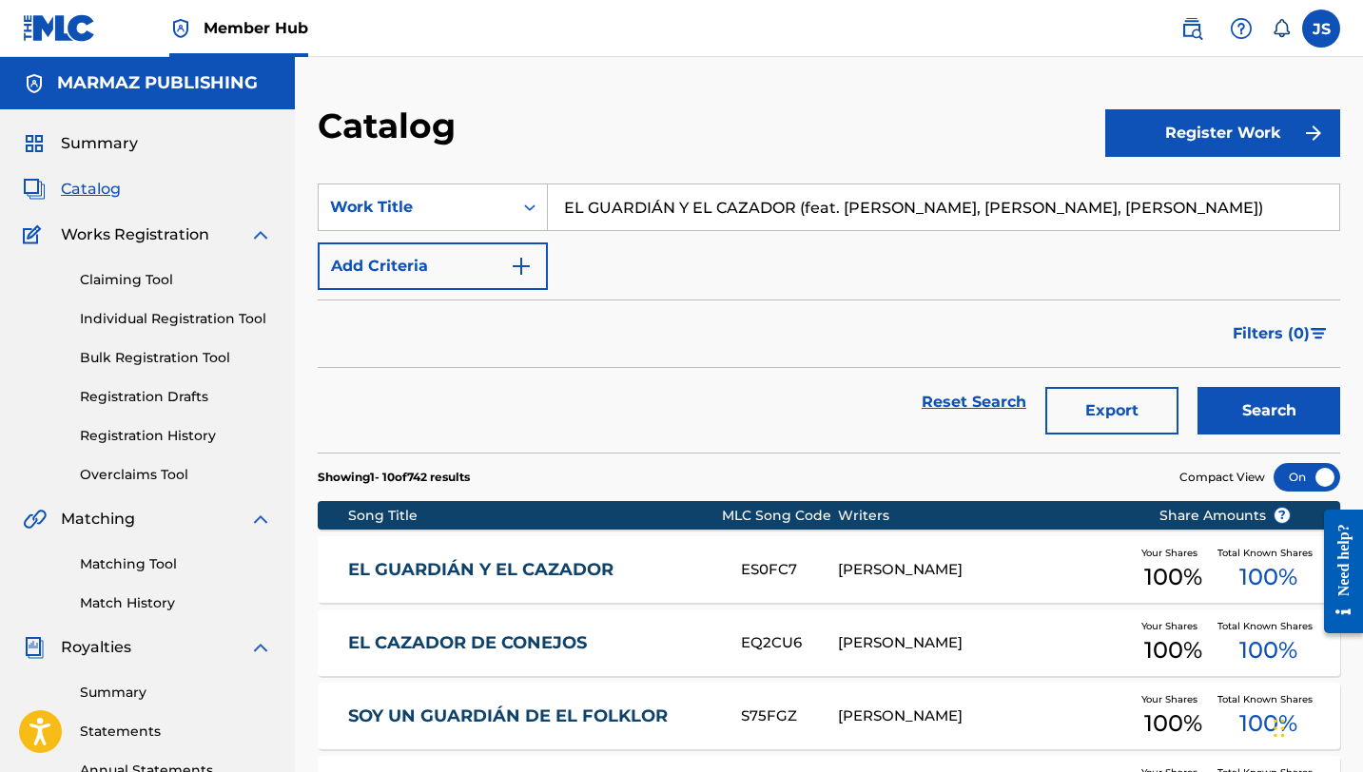
click at [690, 198] on input "EL GUARDIÁN Y EL CAZADOR (feat. [PERSON_NAME], [PERSON_NAME], [PERSON_NAME])" at bounding box center [943, 208] width 791 height 46
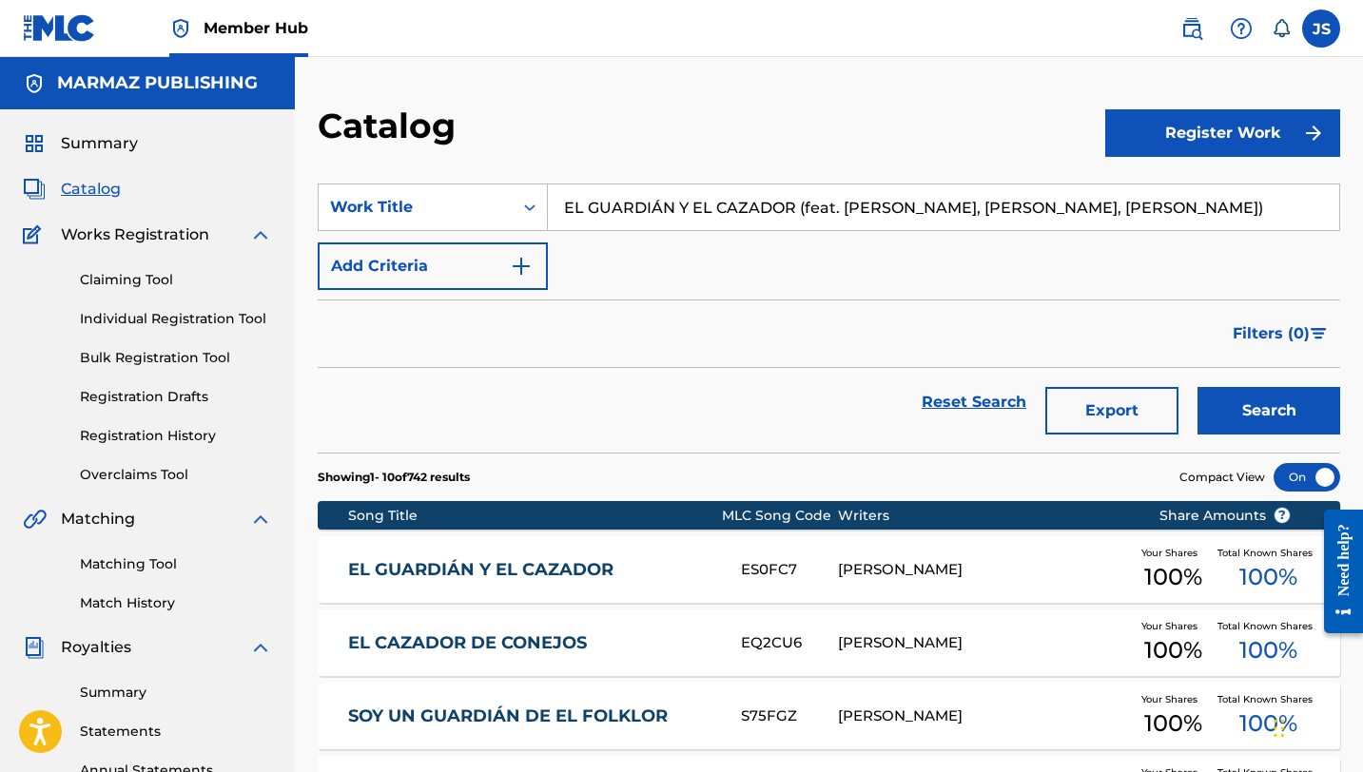
click at [730, 202] on input "EL GUARDIÁN Y EL CAZADOR (feat. [PERSON_NAME], [PERSON_NAME], [PERSON_NAME])" at bounding box center [943, 208] width 791 height 46
paste input "MATRIMONIO FAMOSO"
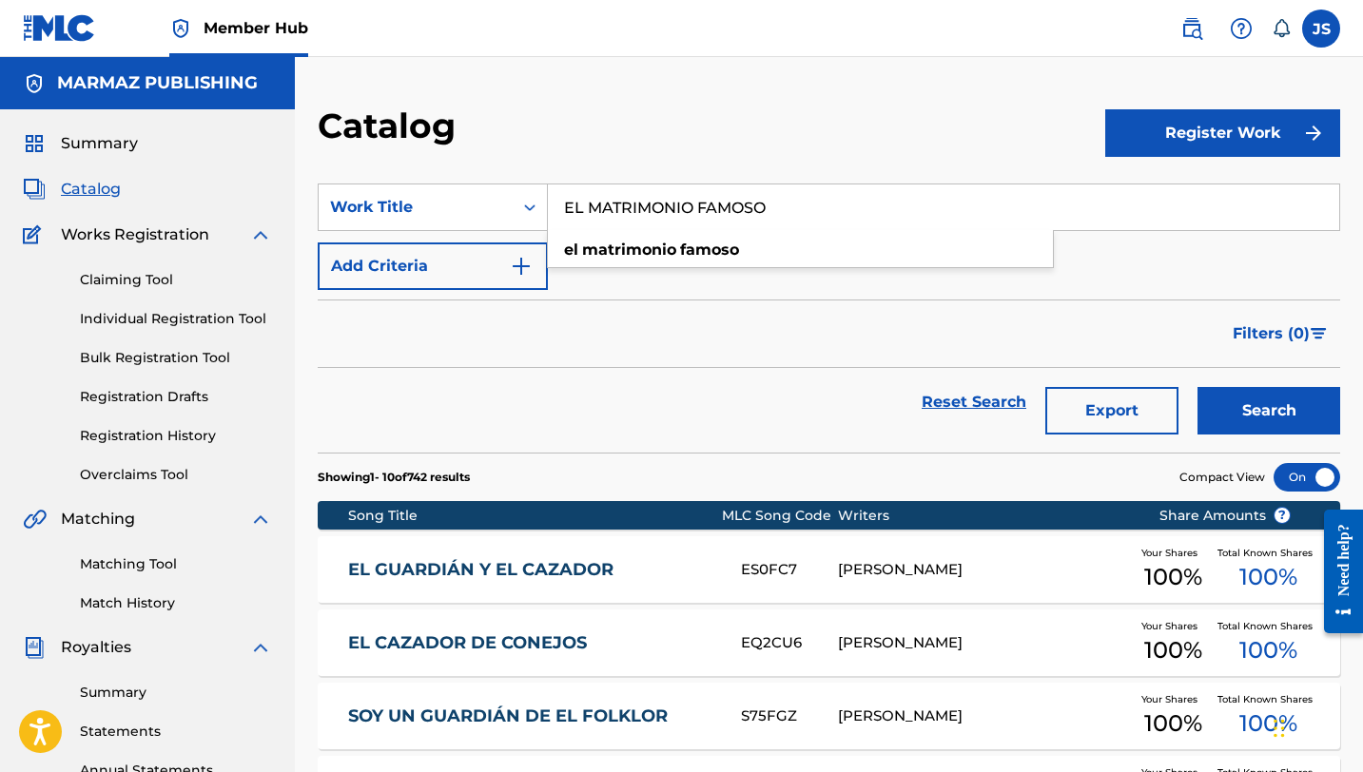
type input "EL MATRIMONIO FAMOSO"
click at [1197, 387] on button "Search" at bounding box center [1268, 411] width 143 height 48
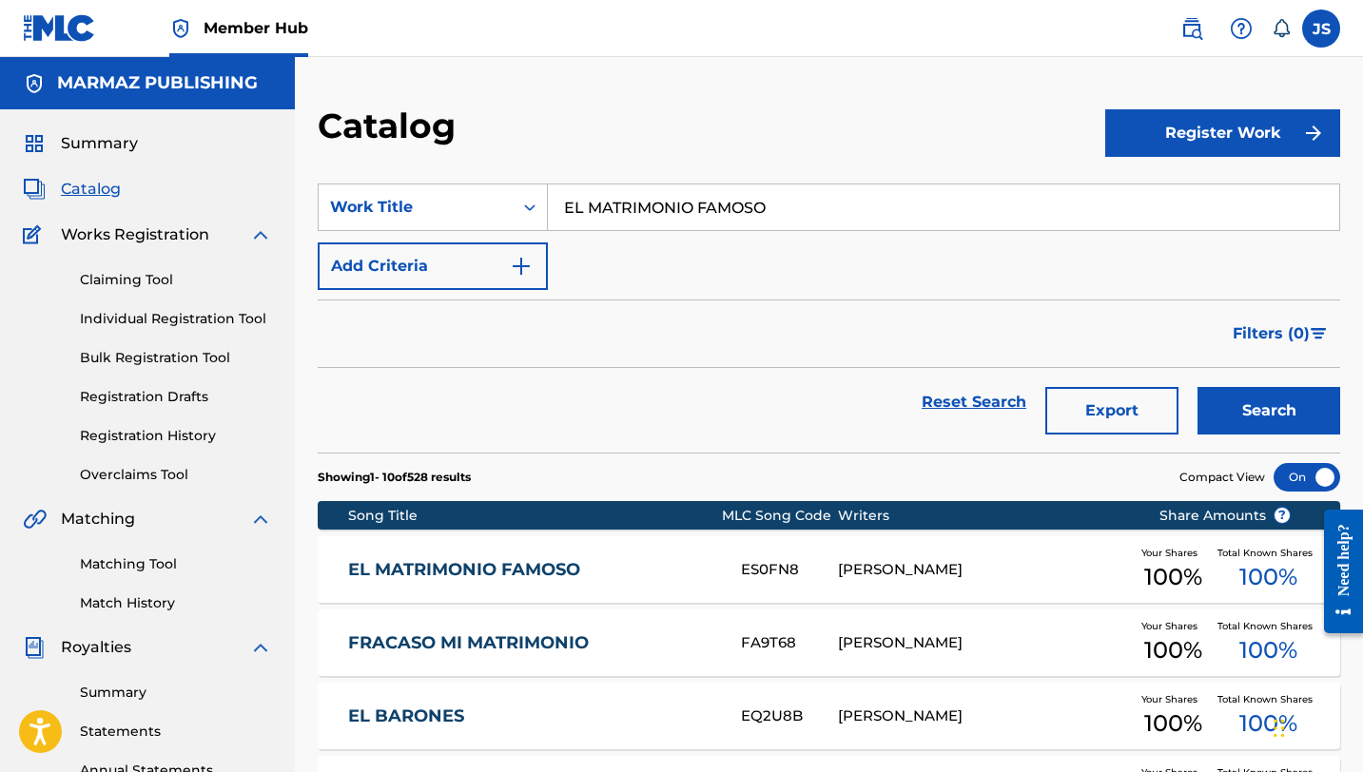
click at [968, 569] on div "[PERSON_NAME]" at bounding box center [983, 570] width 291 height 22
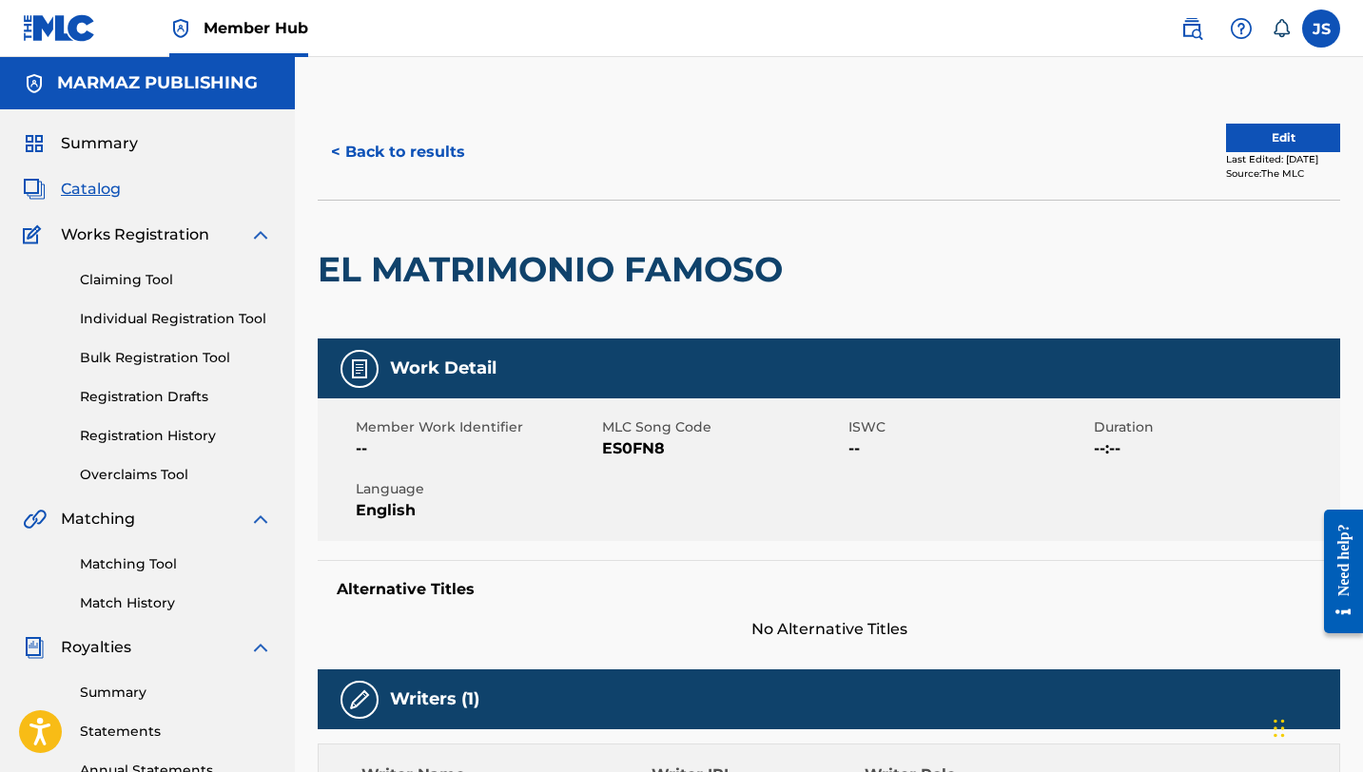
click at [626, 455] on span "ES0FN8" at bounding box center [723, 448] width 242 height 23
copy span "ES0FN8"
click at [427, 152] on button "< Back to results" at bounding box center [398, 152] width 161 height 48
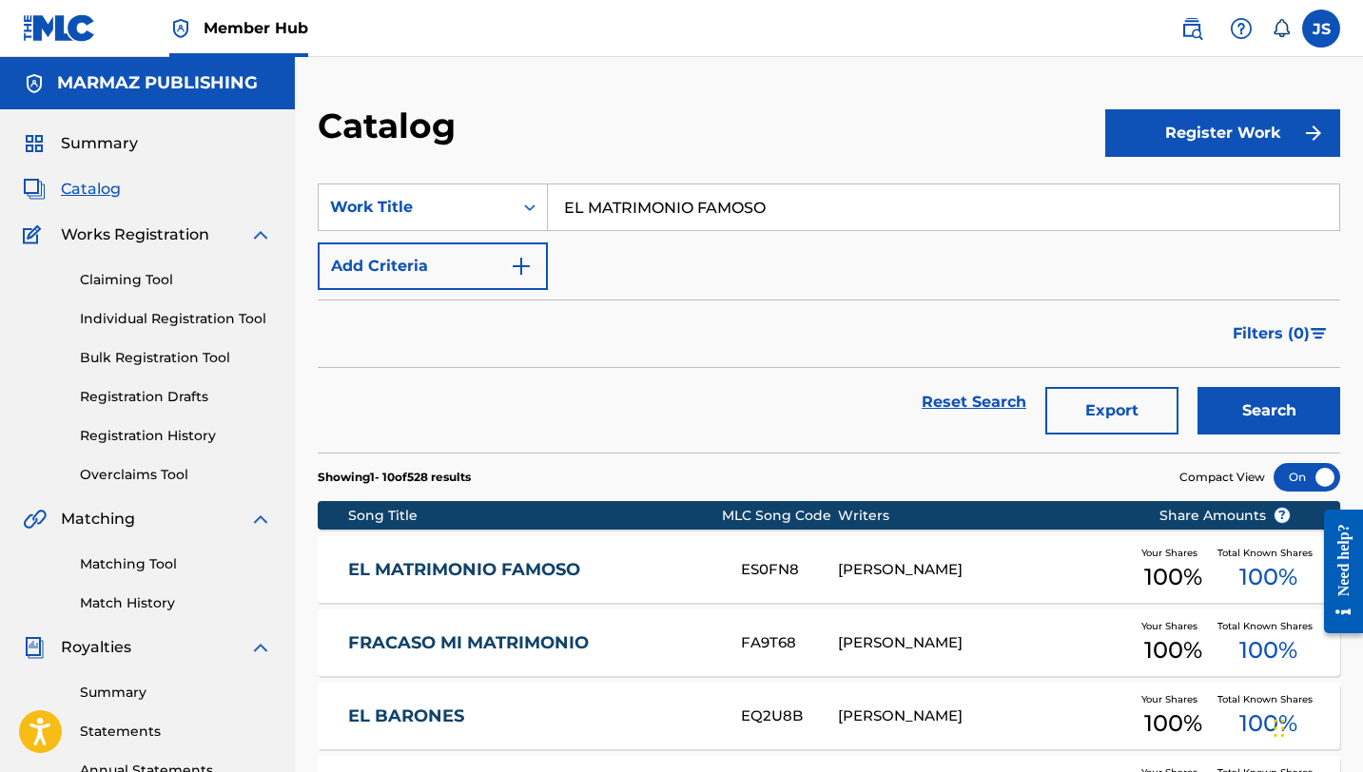
click at [614, 211] on input "EL MATRIMONIO FAMOSO" at bounding box center [943, 208] width 791 height 46
paste input "POTRILL"
type input "EL POTRILLO"
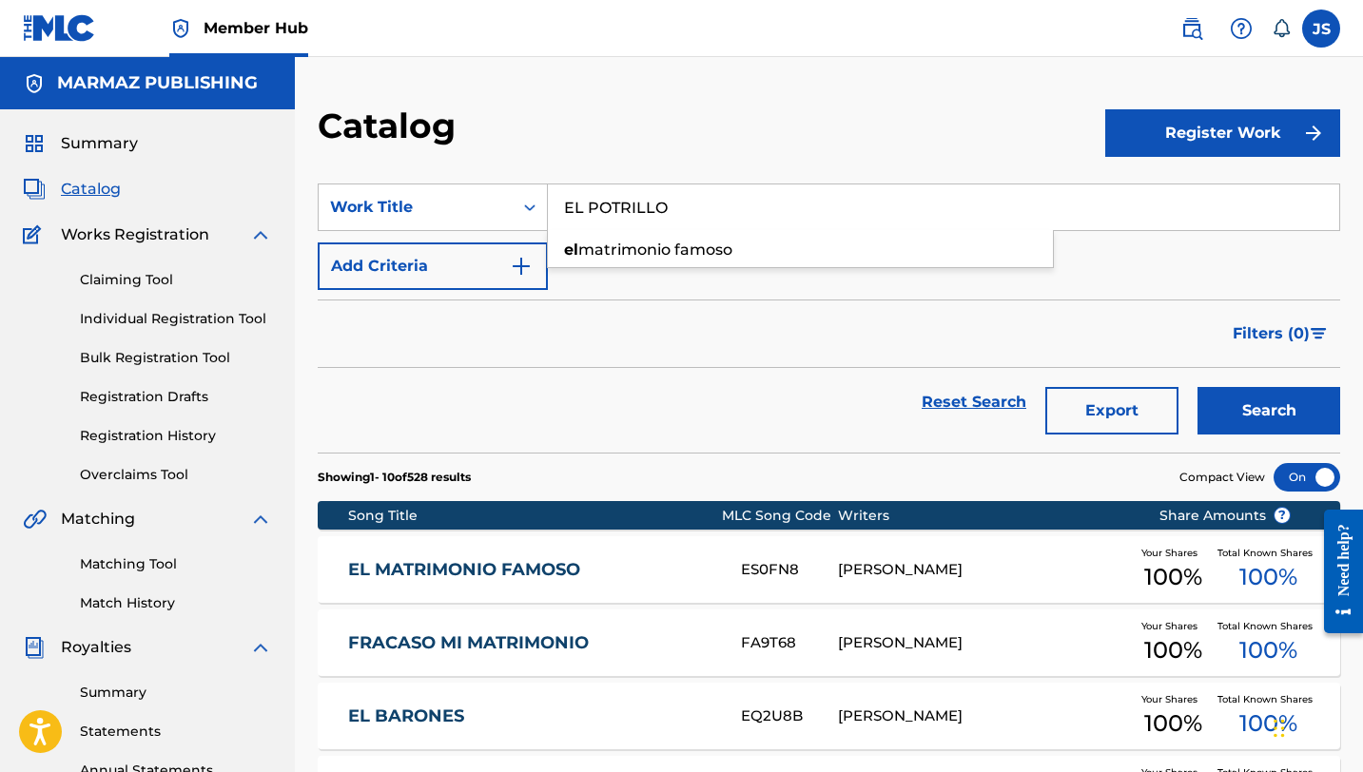
click at [1197, 387] on button "Search" at bounding box center [1268, 411] width 143 height 48
click at [671, 578] on link "EL POTRILLO" at bounding box center [531, 570] width 367 height 22
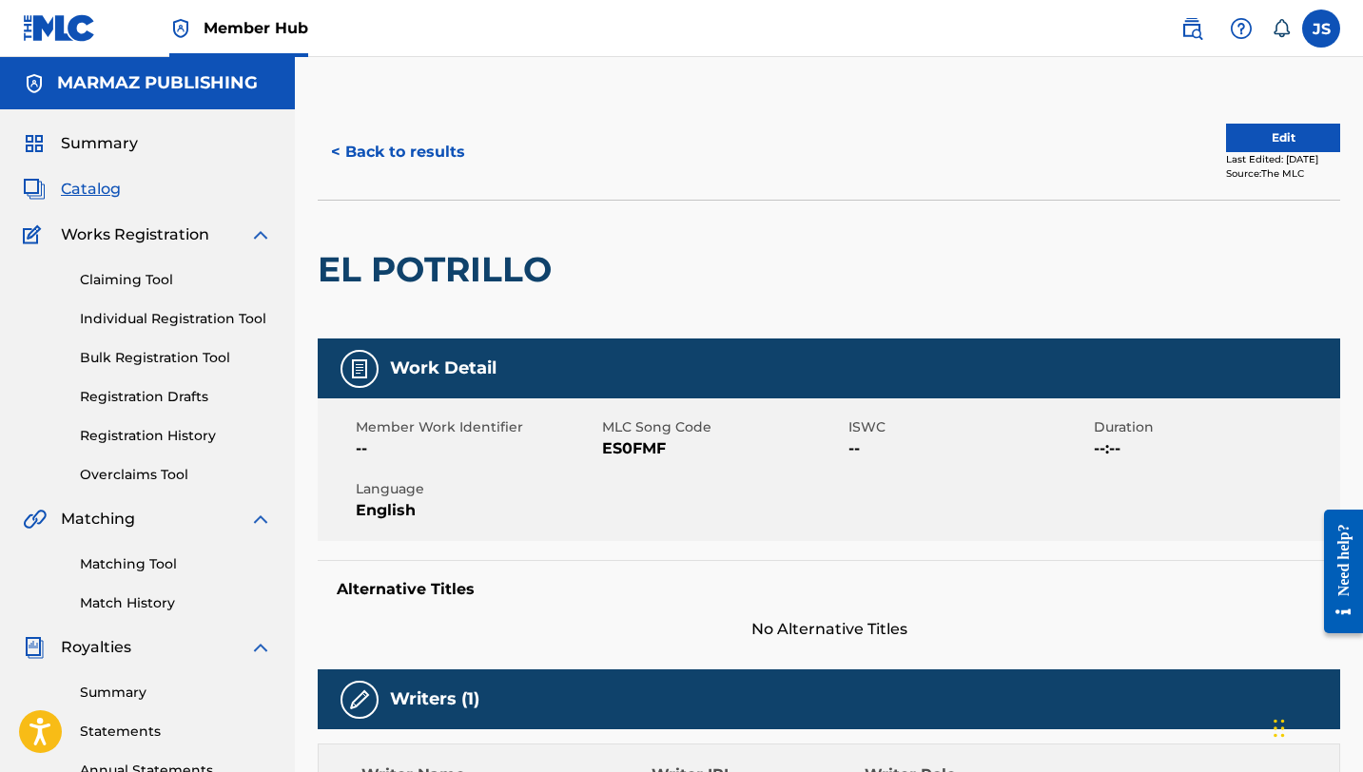
click at [628, 451] on span "ES0FMF" at bounding box center [723, 448] width 242 height 23
copy span "ES0FMF"
click at [444, 150] on button "< Back to results" at bounding box center [398, 152] width 161 height 48
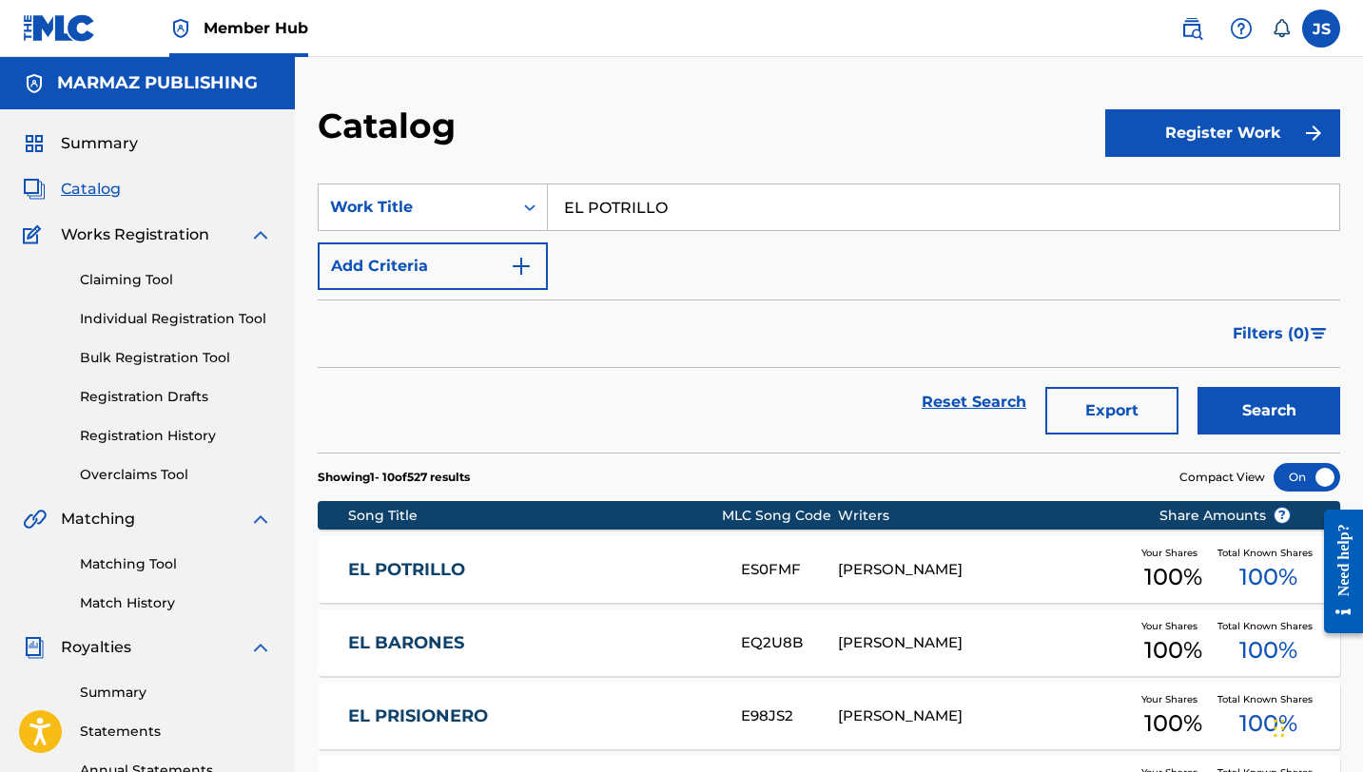
click at [687, 207] on input "EL POTRILLO" at bounding box center [943, 208] width 791 height 46
paste input "RECIO DE MI DESTIN"
type input "EL PRECIO DE MI DESTINO"
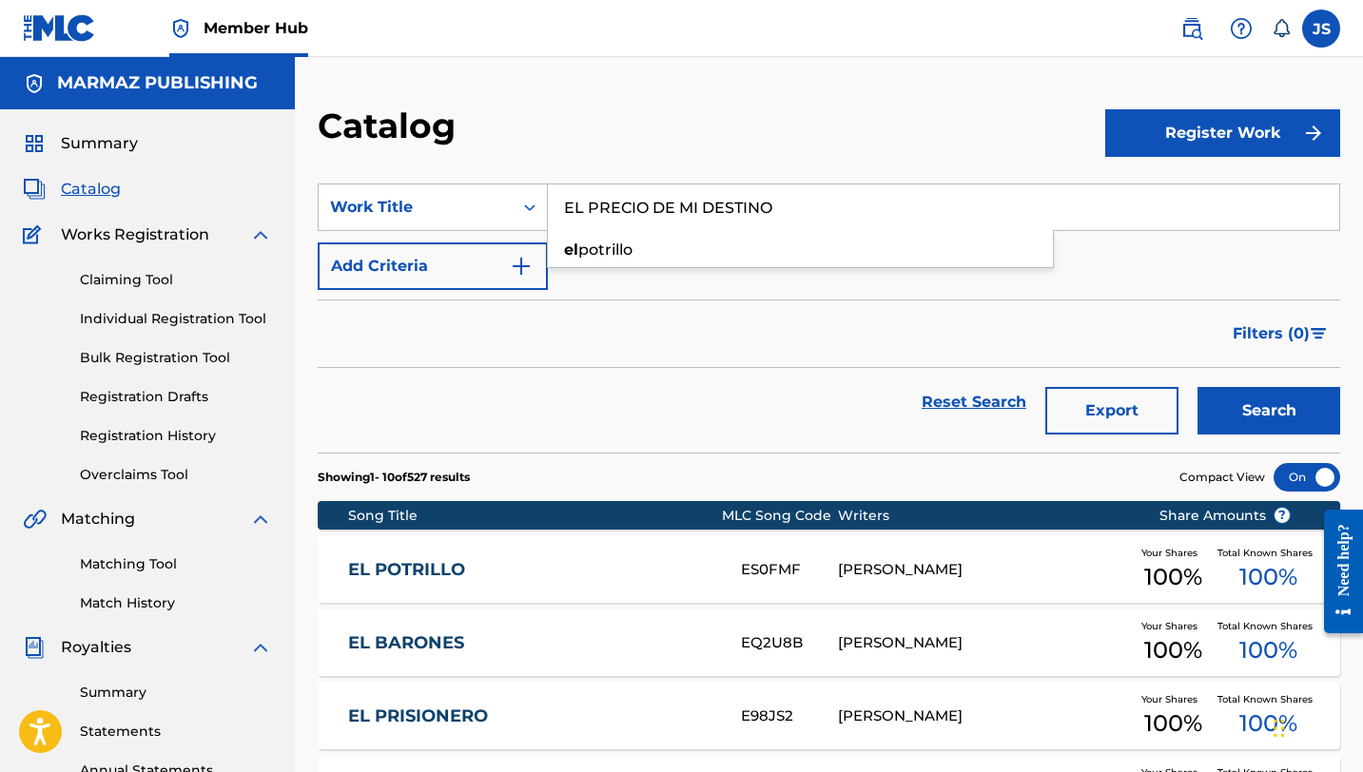
click at [1197, 387] on button "Search" at bounding box center [1268, 411] width 143 height 48
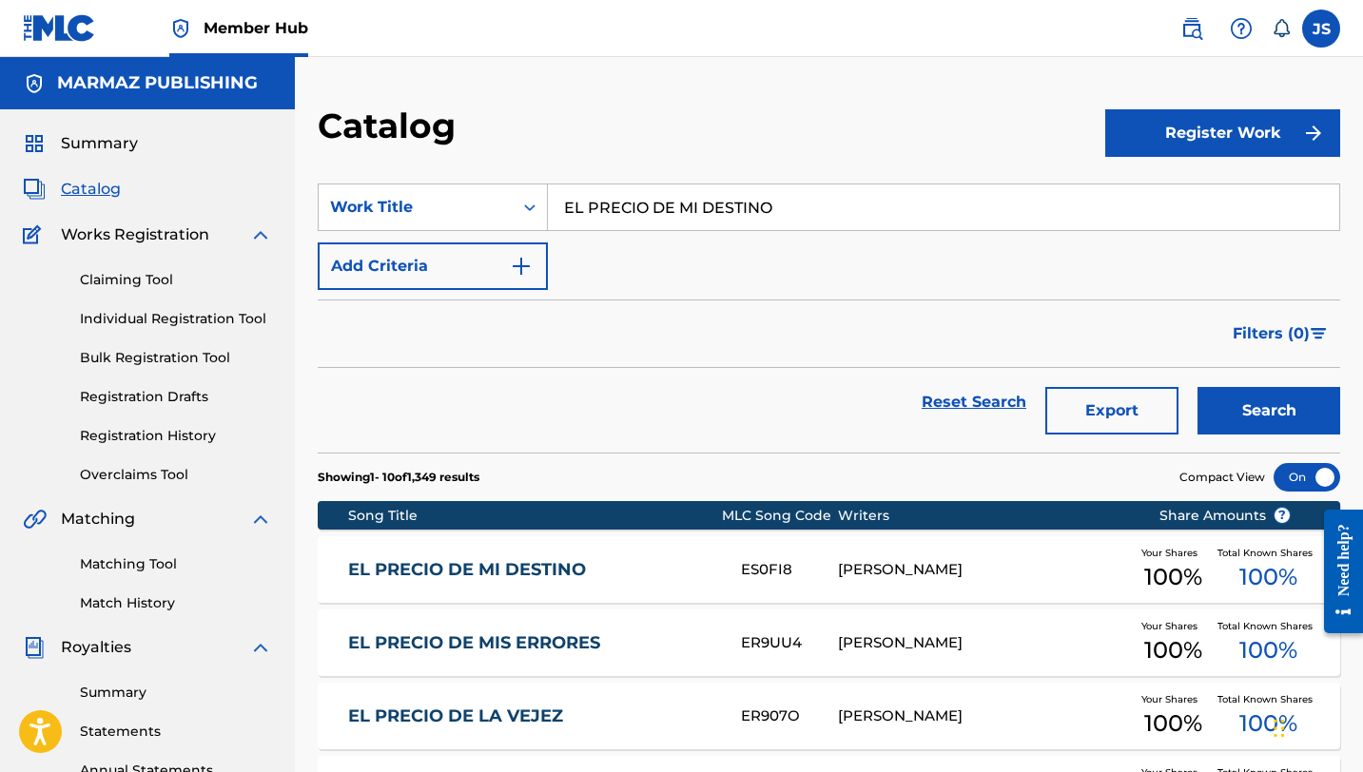
click at [821, 573] on div "ES0FI8" at bounding box center [789, 570] width 97 height 22
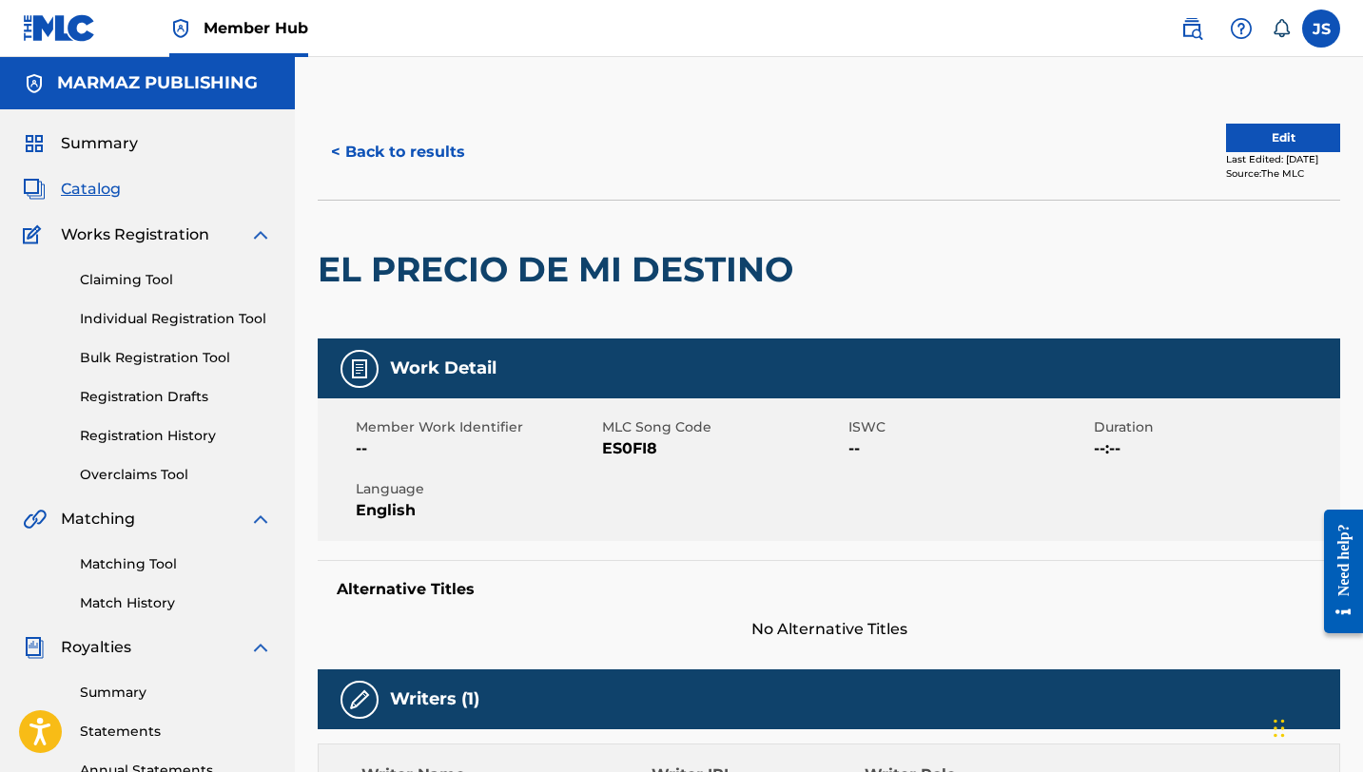
click at [639, 447] on span "ES0FI8" at bounding box center [723, 448] width 242 height 23
copy span "ES0FI8"
click at [457, 153] on button "< Back to results" at bounding box center [398, 152] width 161 height 48
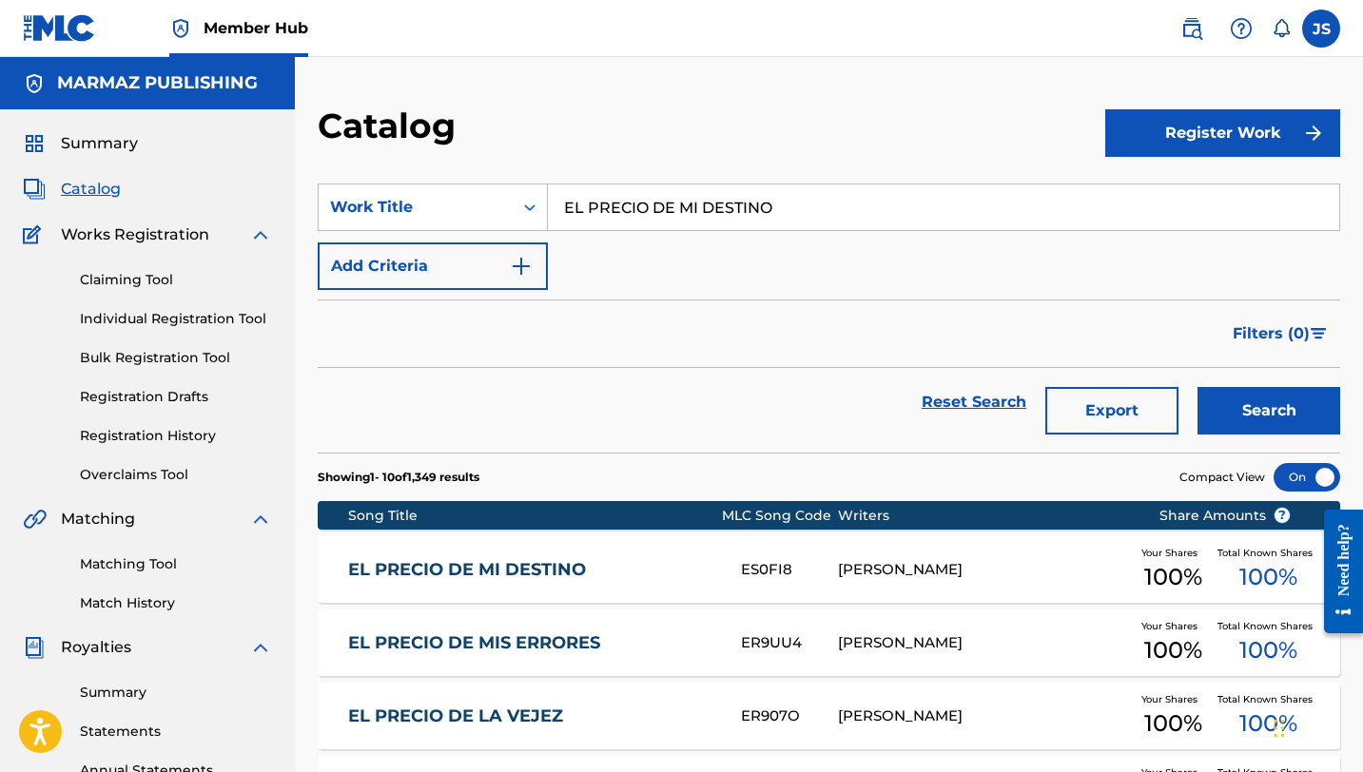
click at [750, 195] on input "EL PRECIO DE MI DESTINO" at bounding box center [943, 208] width 791 height 46
paste input "SORTARI"
type input "EL SORTARIO"
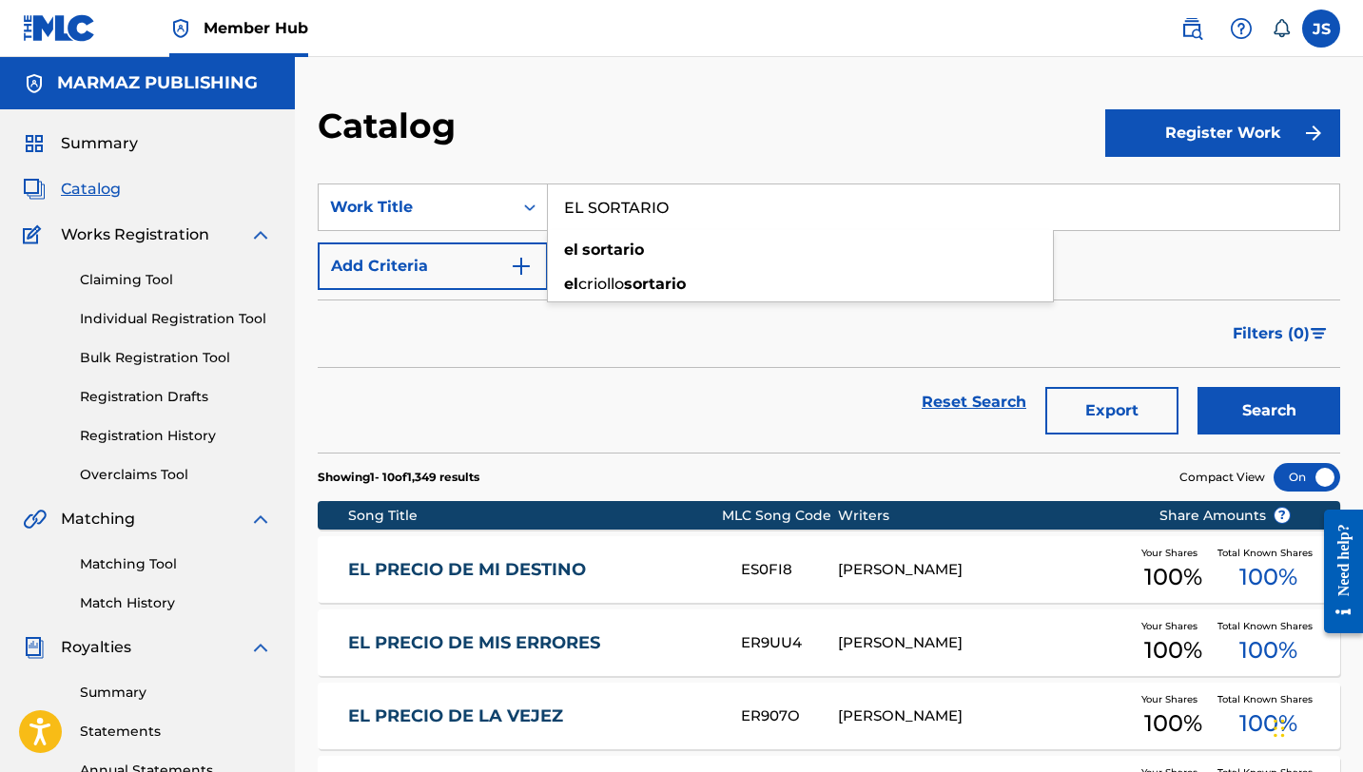
click at [1197, 387] on button "Search" at bounding box center [1268, 411] width 143 height 48
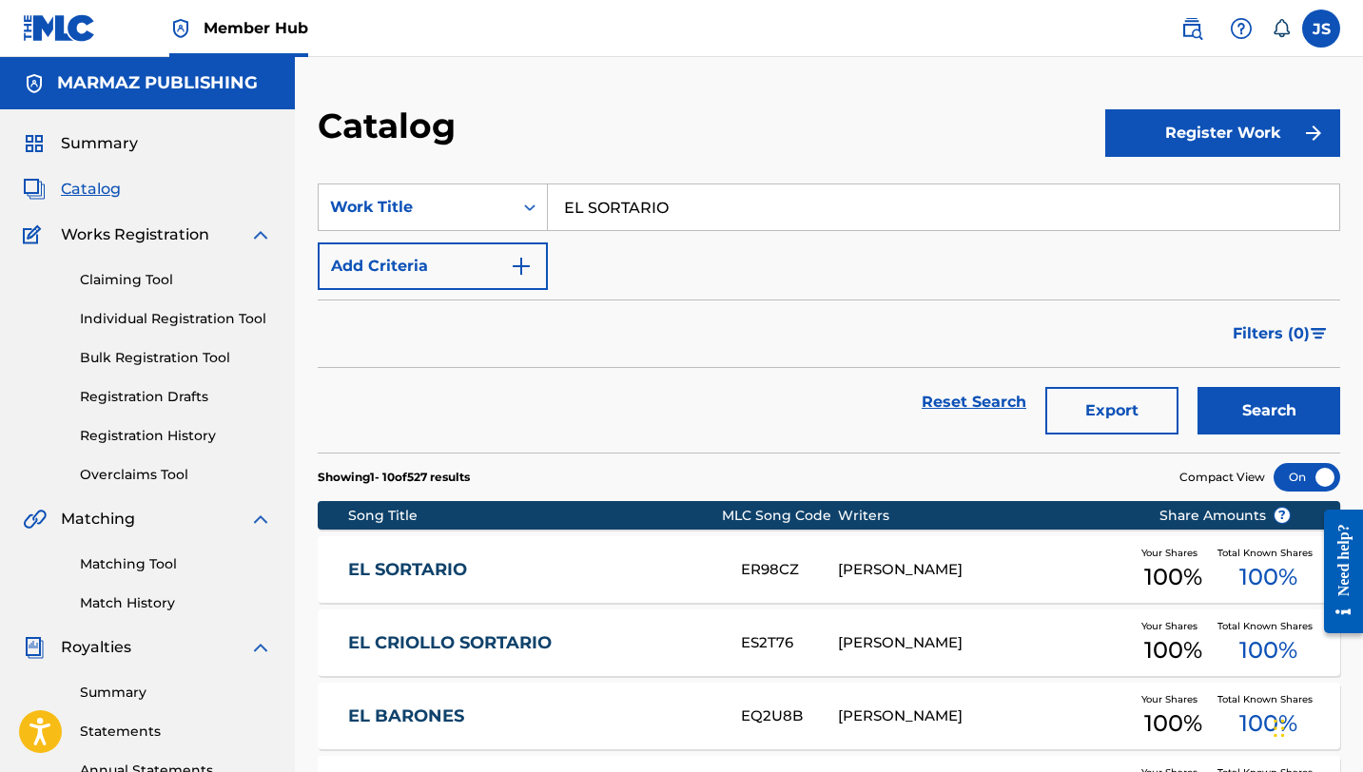
click at [698, 554] on div "EL SORTARIO ER98CZ RAFAEL ELIGIO PÉREZ Your Shares 100 % Total Known Shares 100…" at bounding box center [829, 569] width 1022 height 67
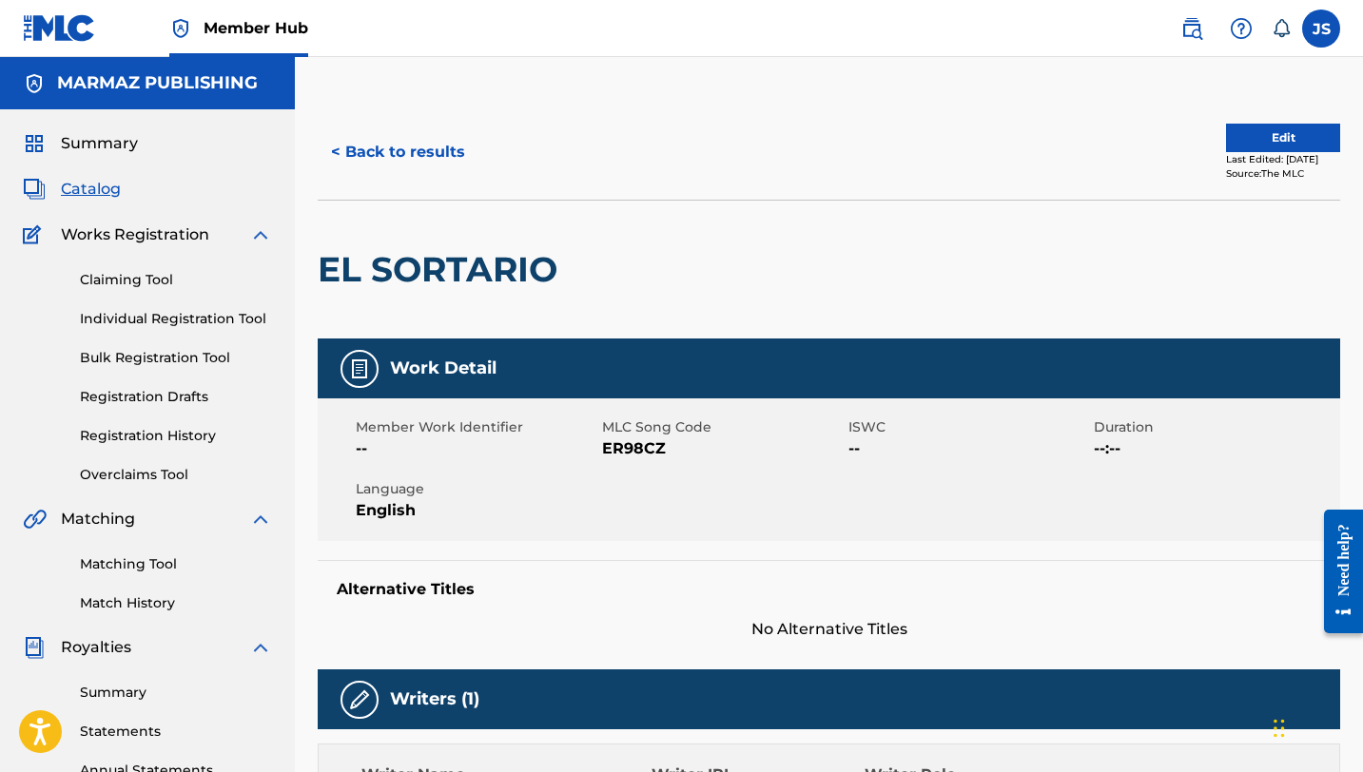
click at [639, 445] on span "ER98CZ" at bounding box center [723, 448] width 242 height 23
copy span "ER98CZ"
click at [360, 162] on button "< Back to results" at bounding box center [398, 152] width 161 height 48
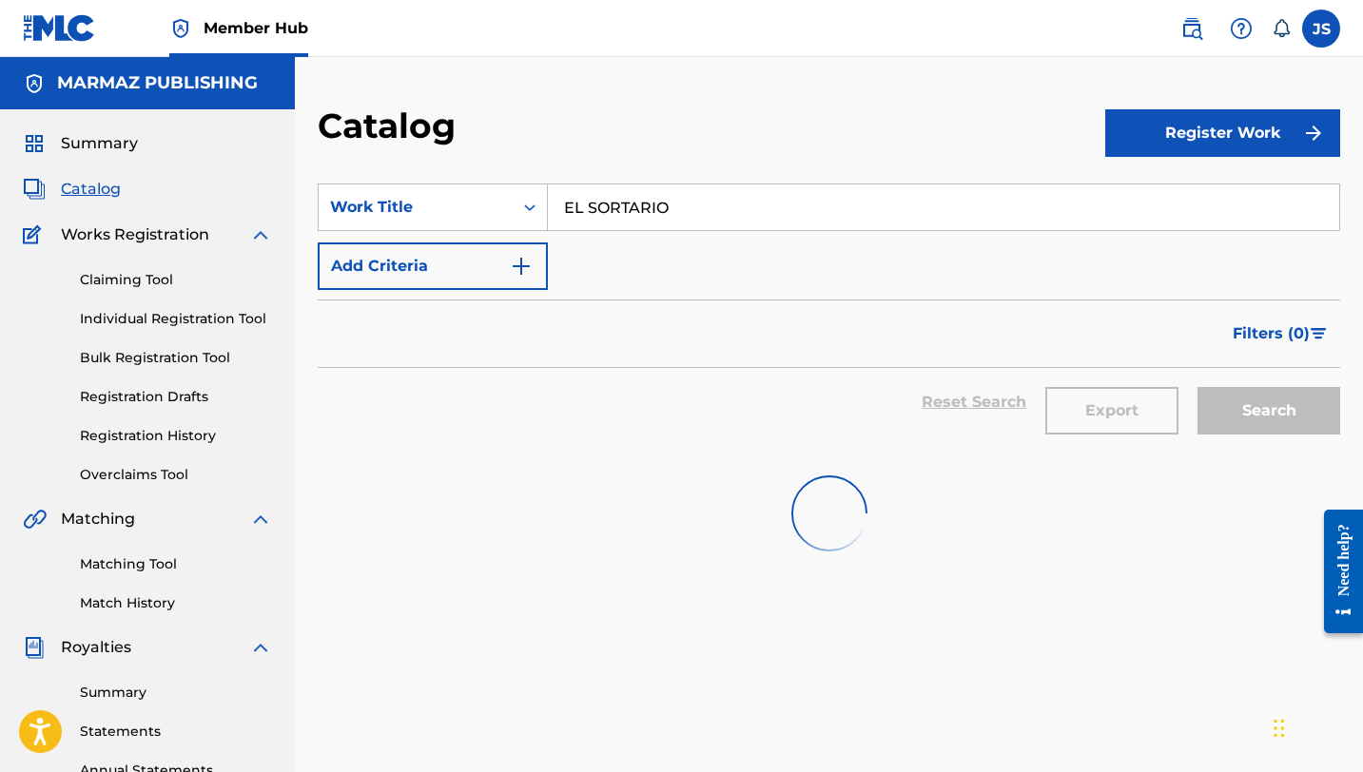
click at [654, 205] on input "EL SORTARIO" at bounding box center [943, 208] width 791 height 46
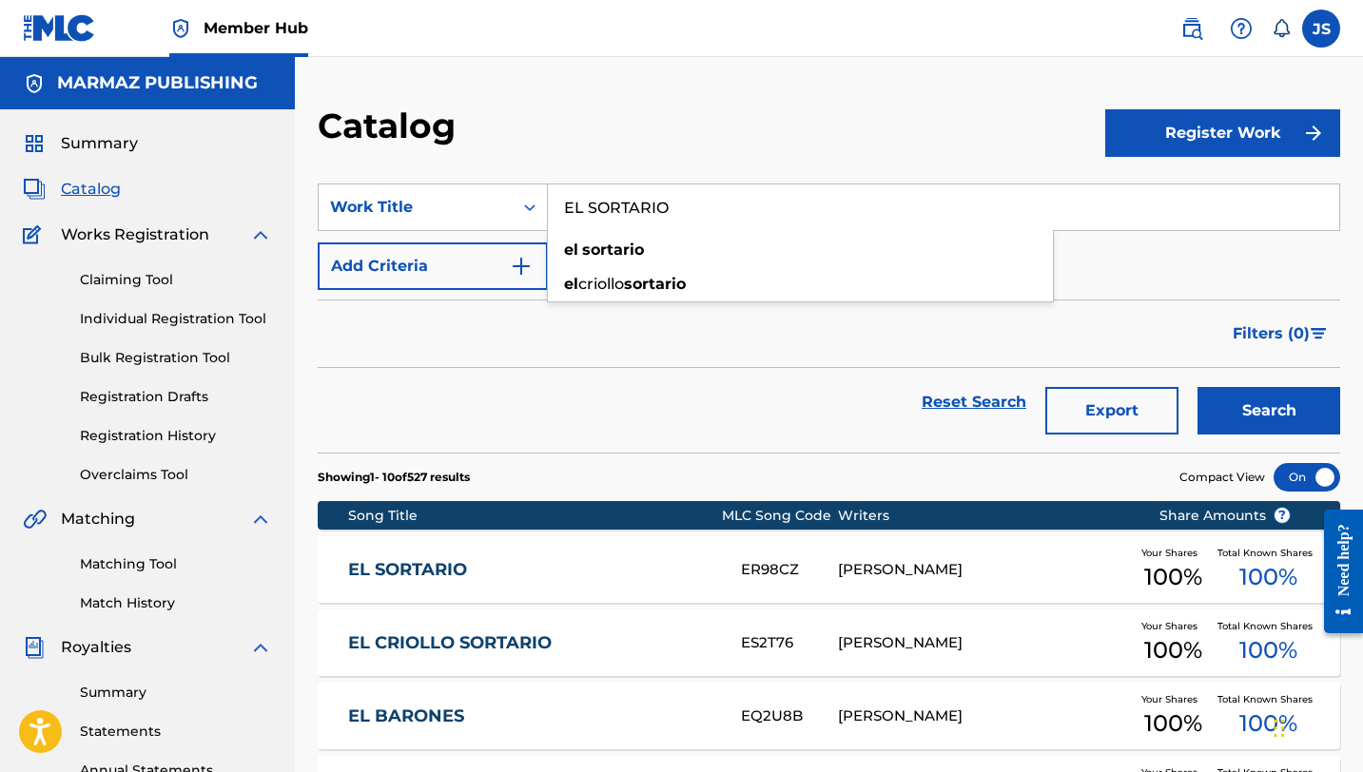
paste input "UPLENTE"
type input "EL SUPLENTE"
click at [1197, 387] on button "Search" at bounding box center [1268, 411] width 143 height 48
click at [641, 598] on div "EL SUPLENTE ER98C0 RAFAEL ELIGIO PÉREZ Your Shares 100 % Total Known Shares 100…" at bounding box center [829, 569] width 1022 height 67
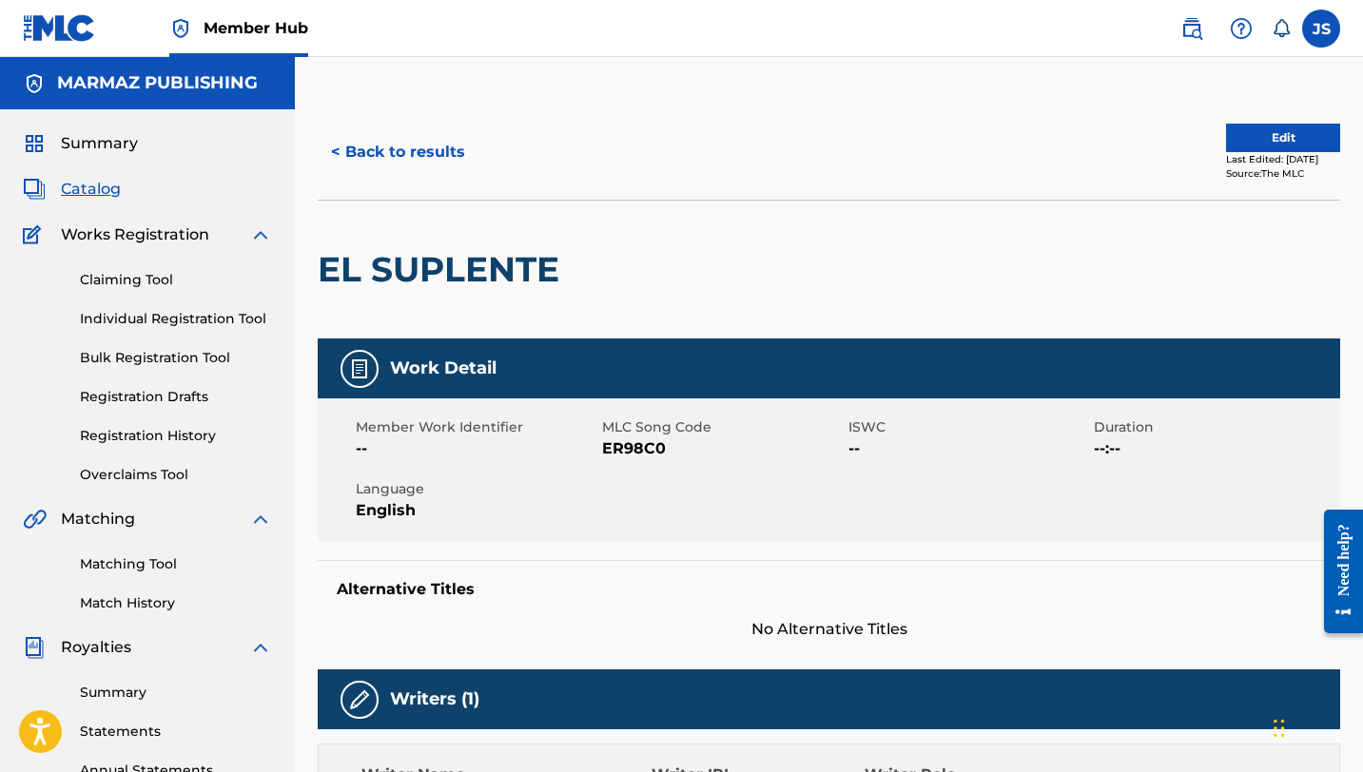
click at [649, 451] on span "ER98C0" at bounding box center [723, 448] width 242 height 23
copy span "ER98C0"
click at [417, 160] on button "< Back to results" at bounding box center [398, 152] width 161 height 48
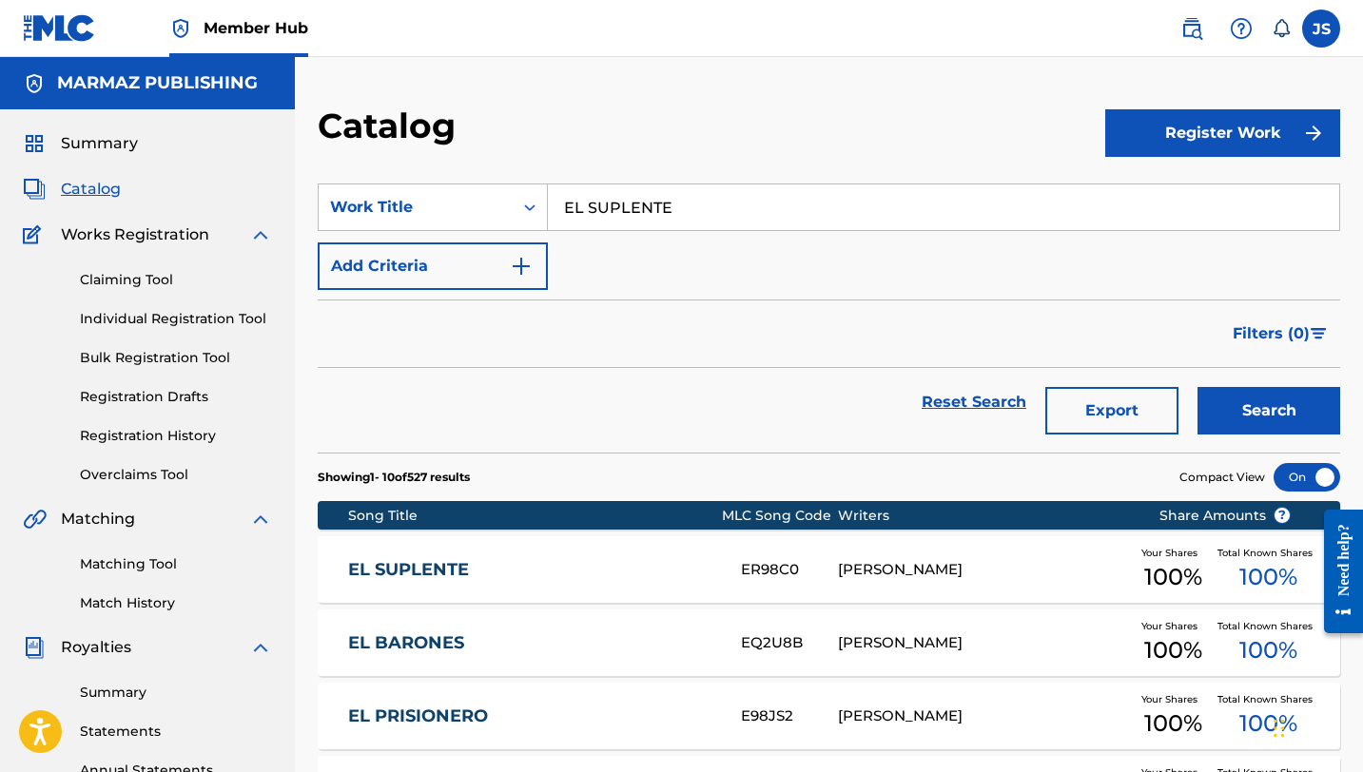
click at [640, 211] on input "EL SUPLENTE" at bounding box center [943, 208] width 791 height 46
paste input "ÚLTIMO INSULTO"
type input "EL ÚLTIMO INSULTO"
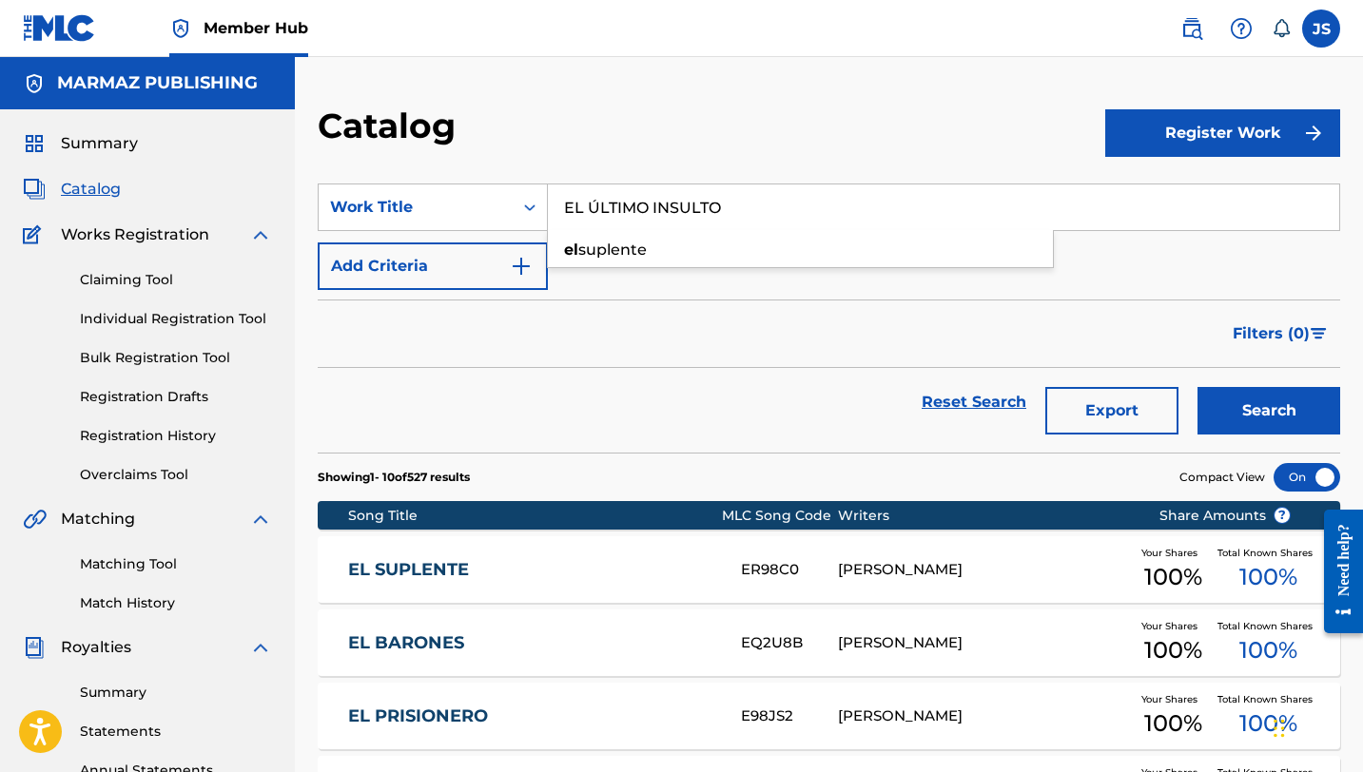
click at [1197, 387] on button "Search" at bounding box center [1268, 411] width 143 height 48
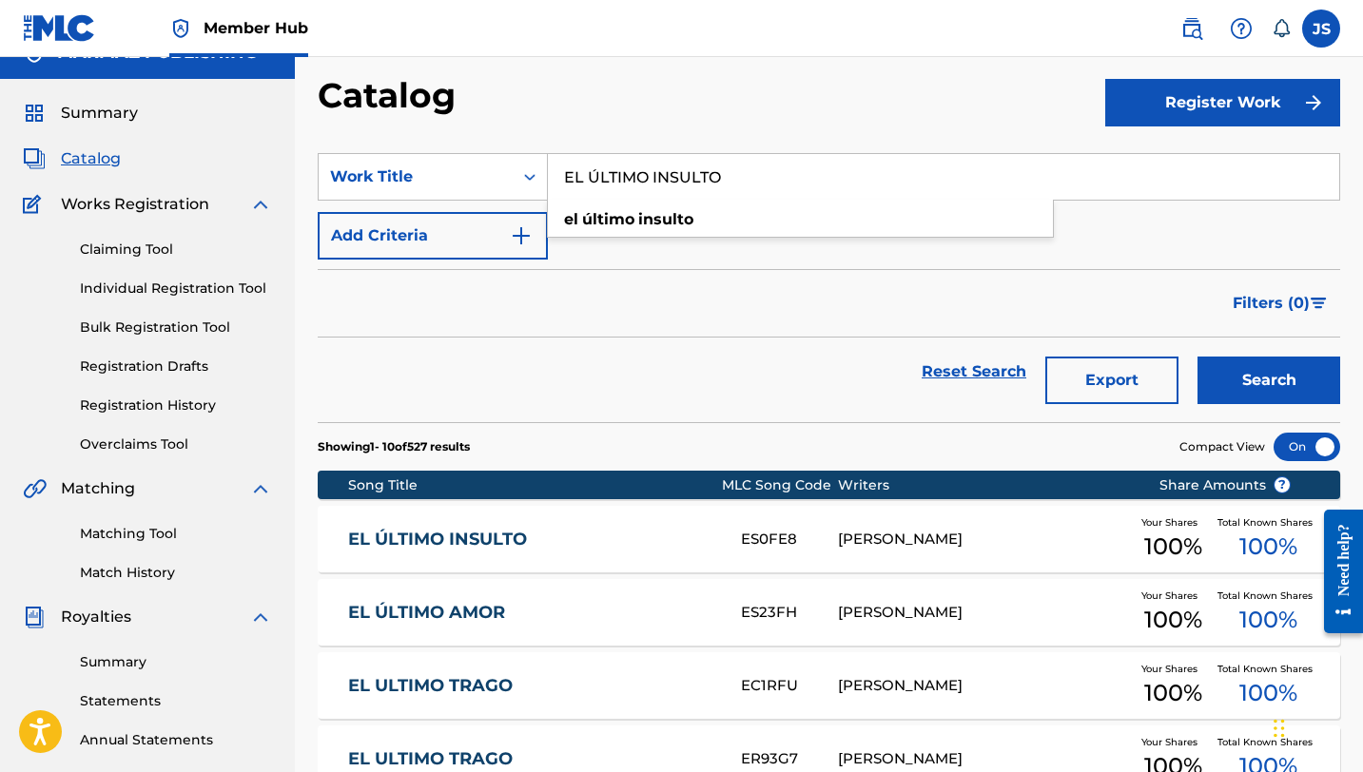
scroll to position [39, 0]
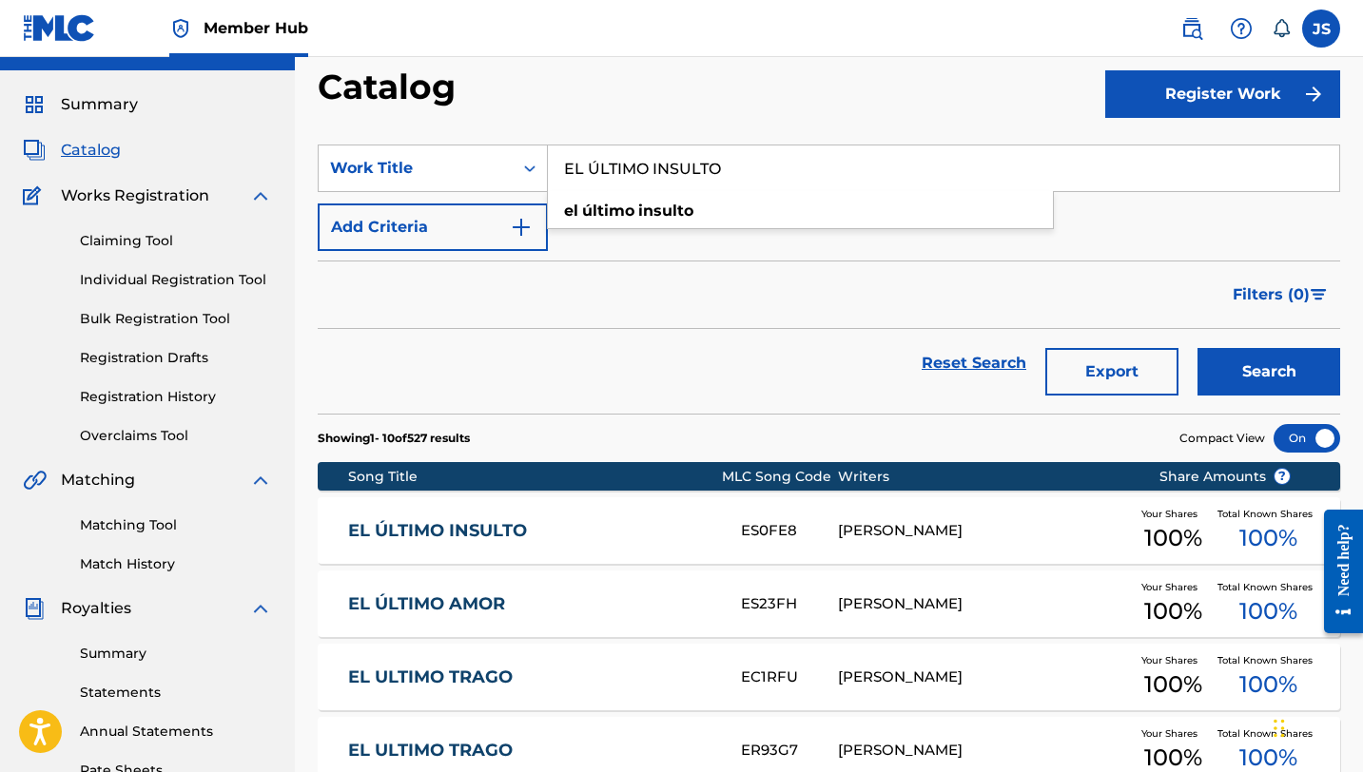
click at [651, 530] on link "EL ÚLTIMO INSULTO" at bounding box center [531, 531] width 367 height 22
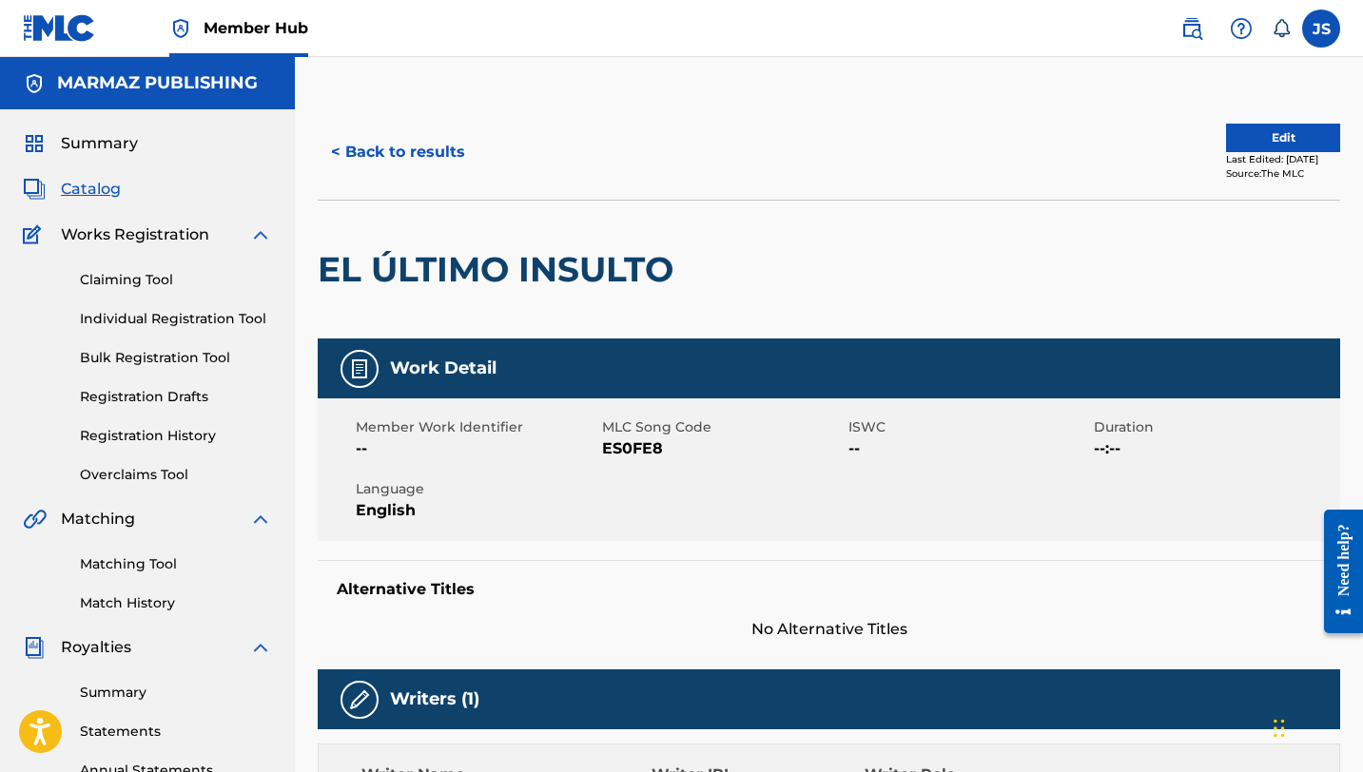
click at [644, 453] on span "ES0FE8" at bounding box center [723, 448] width 242 height 23
copy span "ES0FE8"
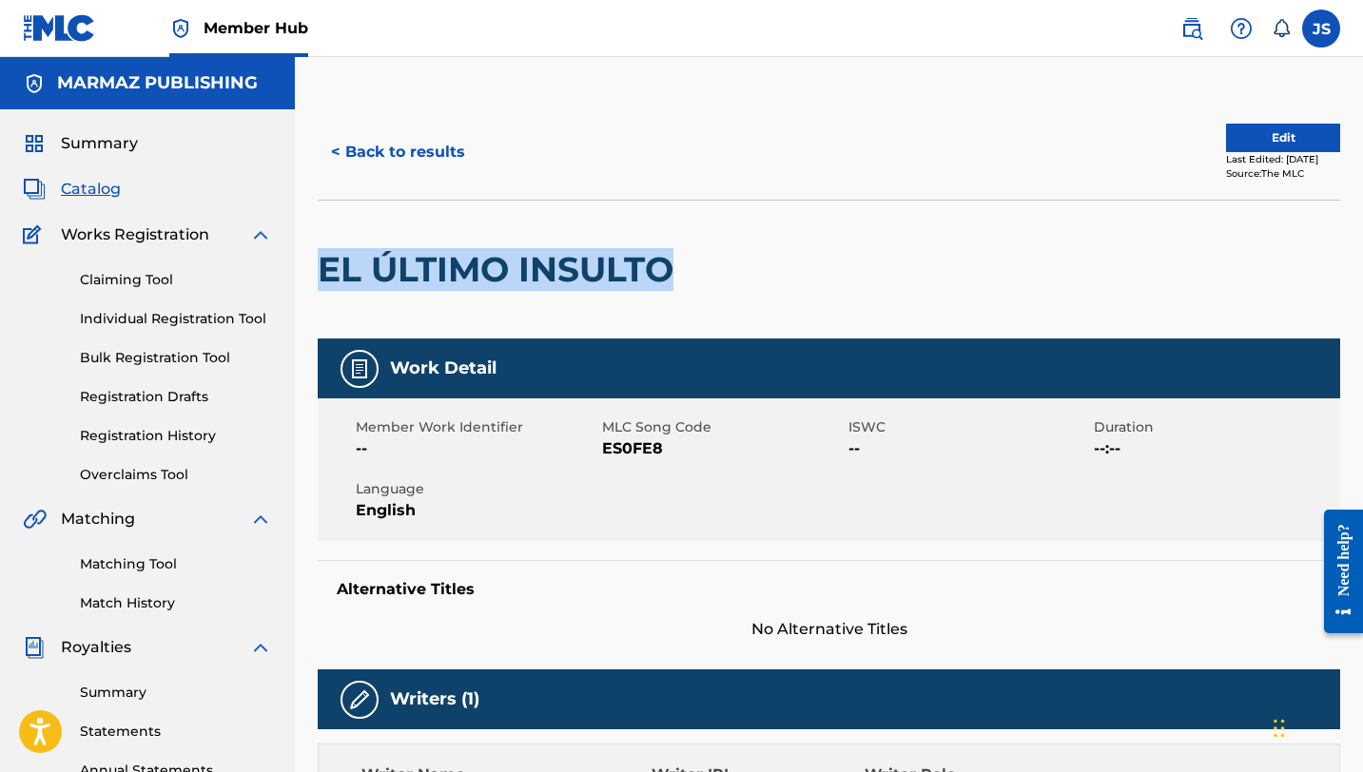
drag, startPoint x: 678, startPoint y: 270, endPoint x: 324, endPoint y: 273, distance: 353.8
click at [324, 273] on h2 "EL ÚLTIMO INSULTO" at bounding box center [500, 269] width 365 height 43
copy h2 "EL ÚLTIMO INSULTO"
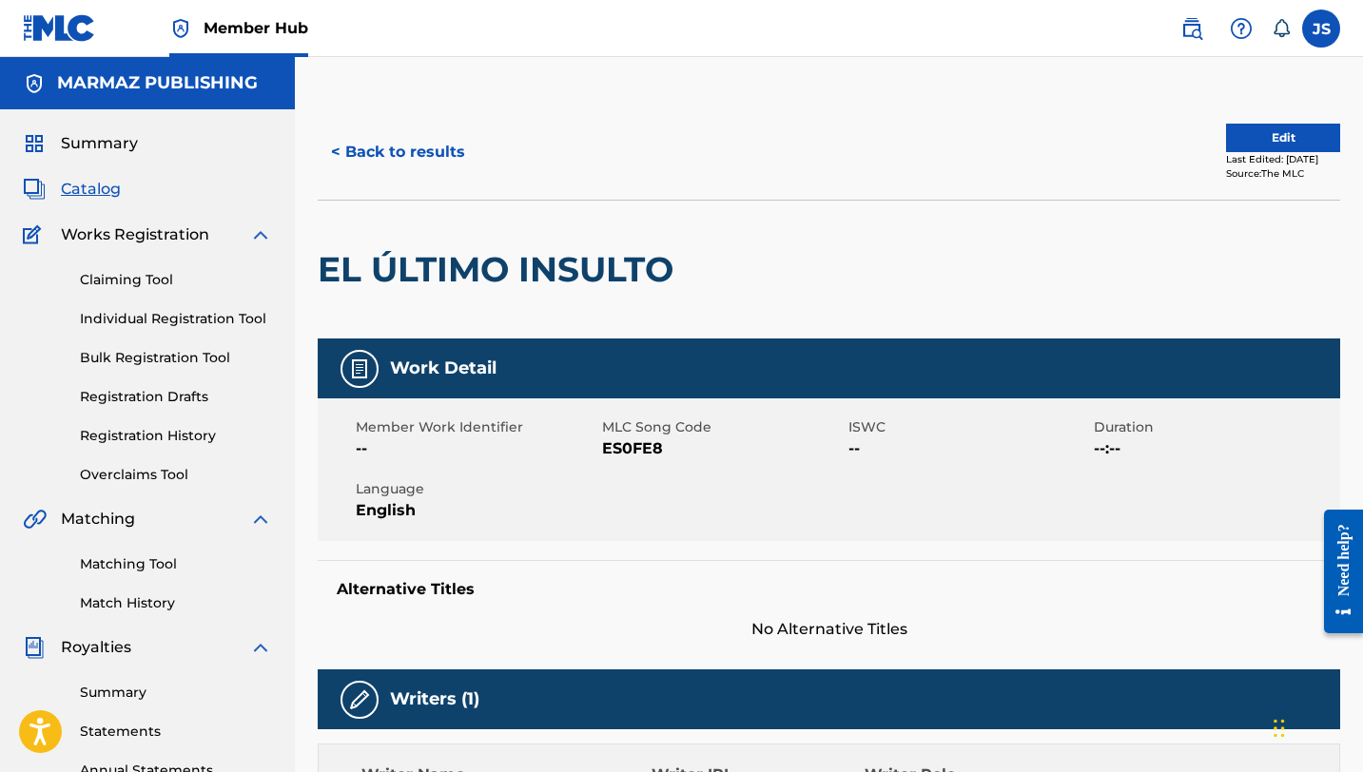
click at [644, 441] on span "ES0FE8" at bounding box center [723, 448] width 242 height 23
copy span "ES0FE8"
click at [473, 149] on button "< Back to results" at bounding box center [398, 152] width 161 height 48
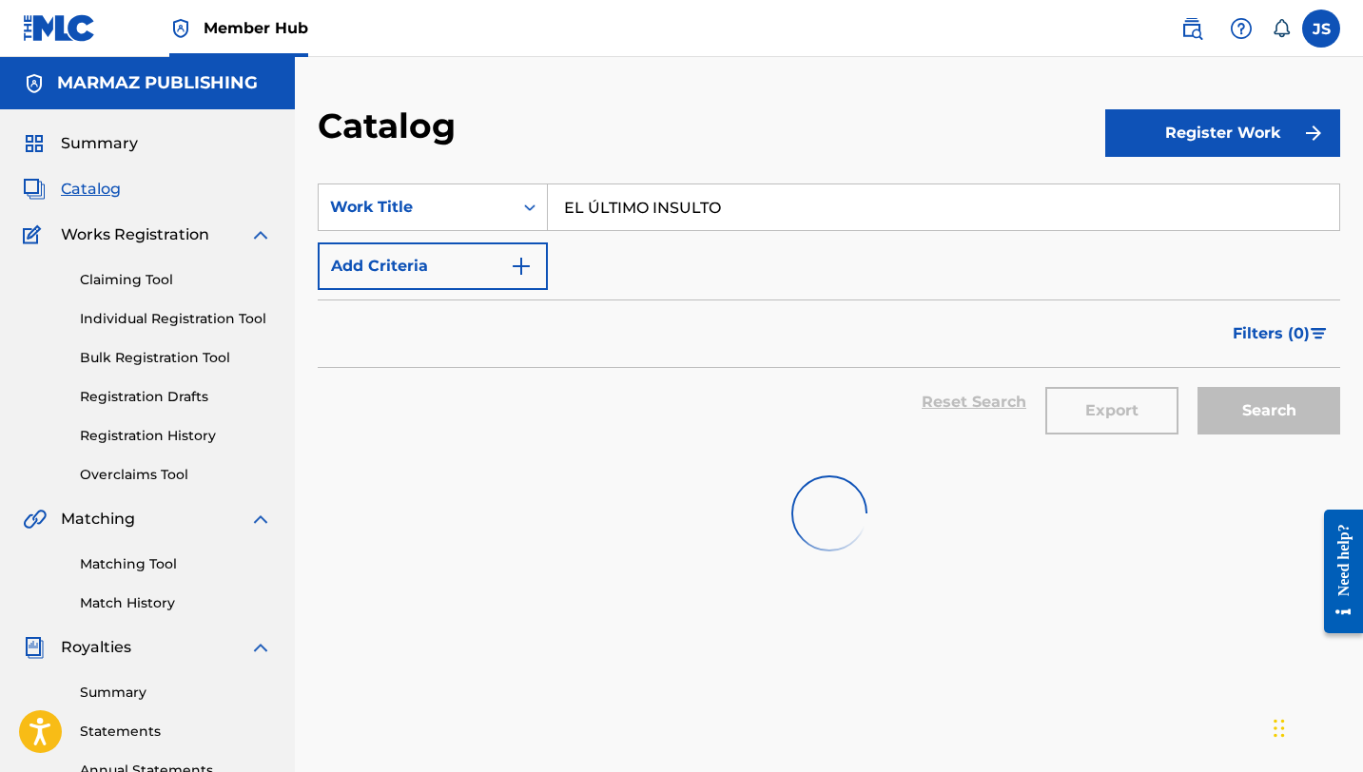
scroll to position [39, 0]
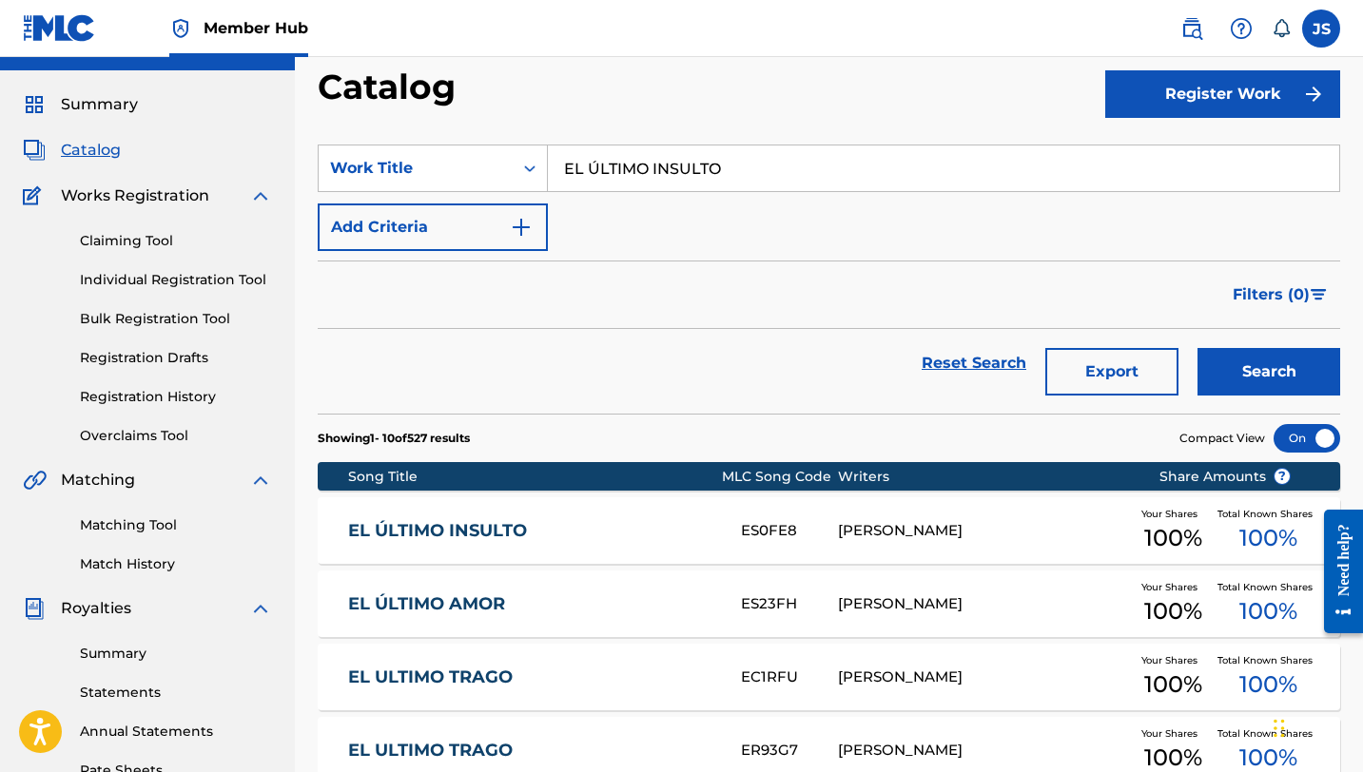
click at [677, 184] on input "EL ÚLTIMO INSULTO" at bounding box center [943, 169] width 791 height 46
paste input "NTRE DOS AGUAS"
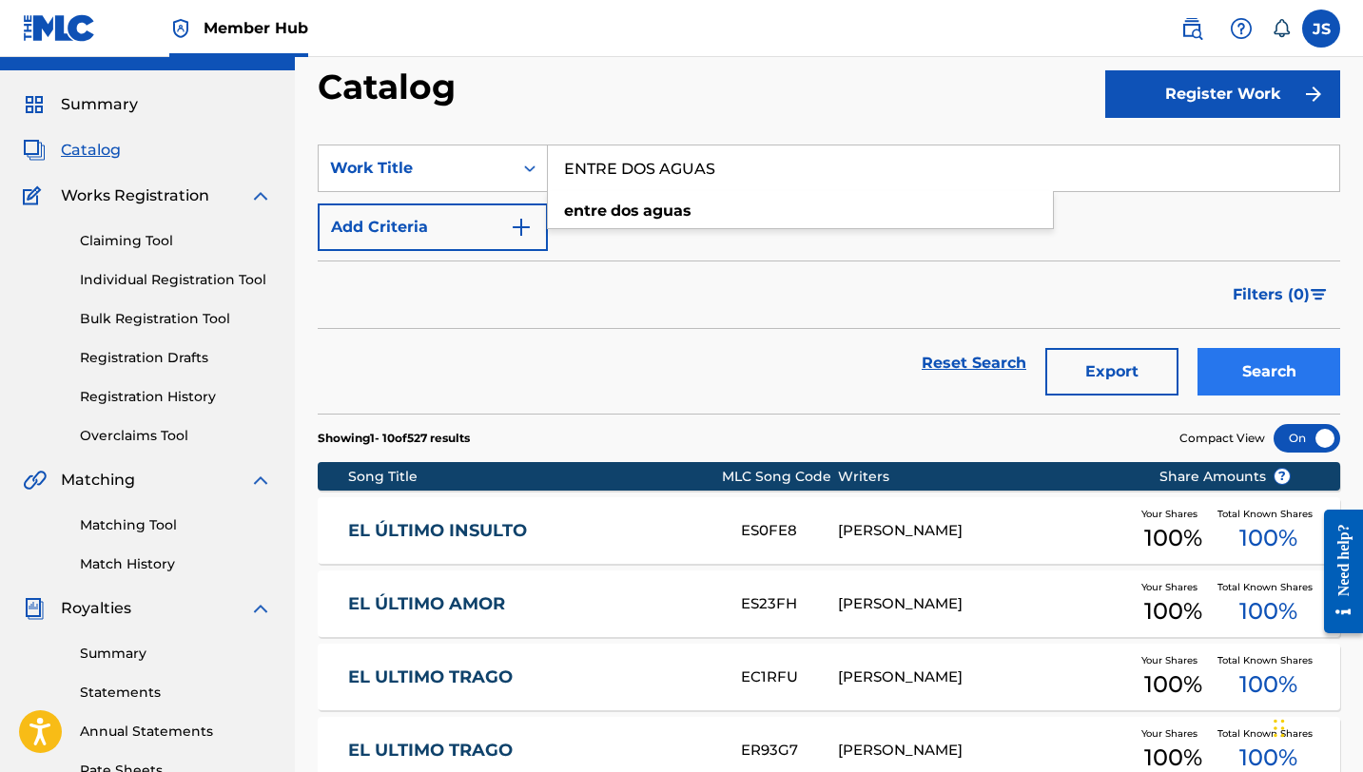
type input "ENTRE DOS AGUAS"
click at [1282, 392] on button "Search" at bounding box center [1268, 372] width 143 height 48
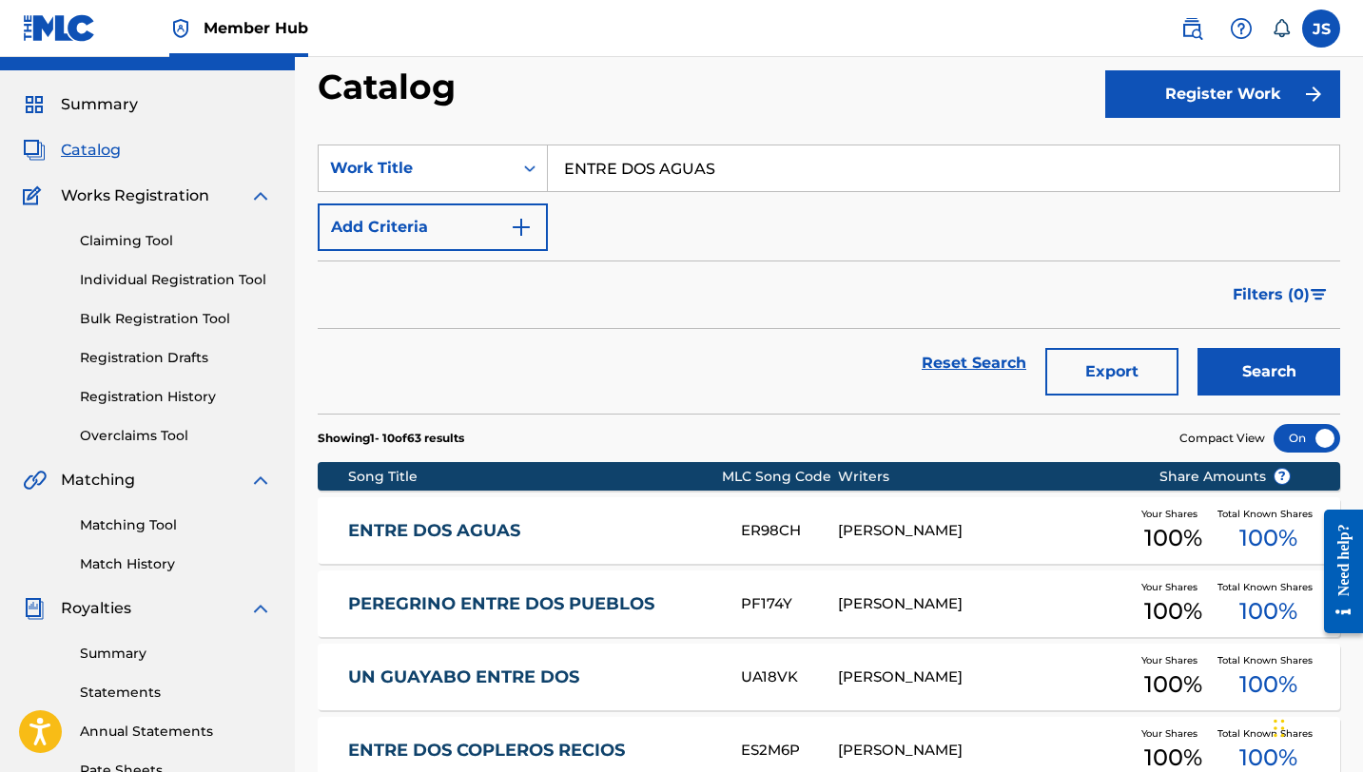
click at [716, 532] on div "ENTRE DOS AGUAS" at bounding box center [544, 531] width 393 height 22
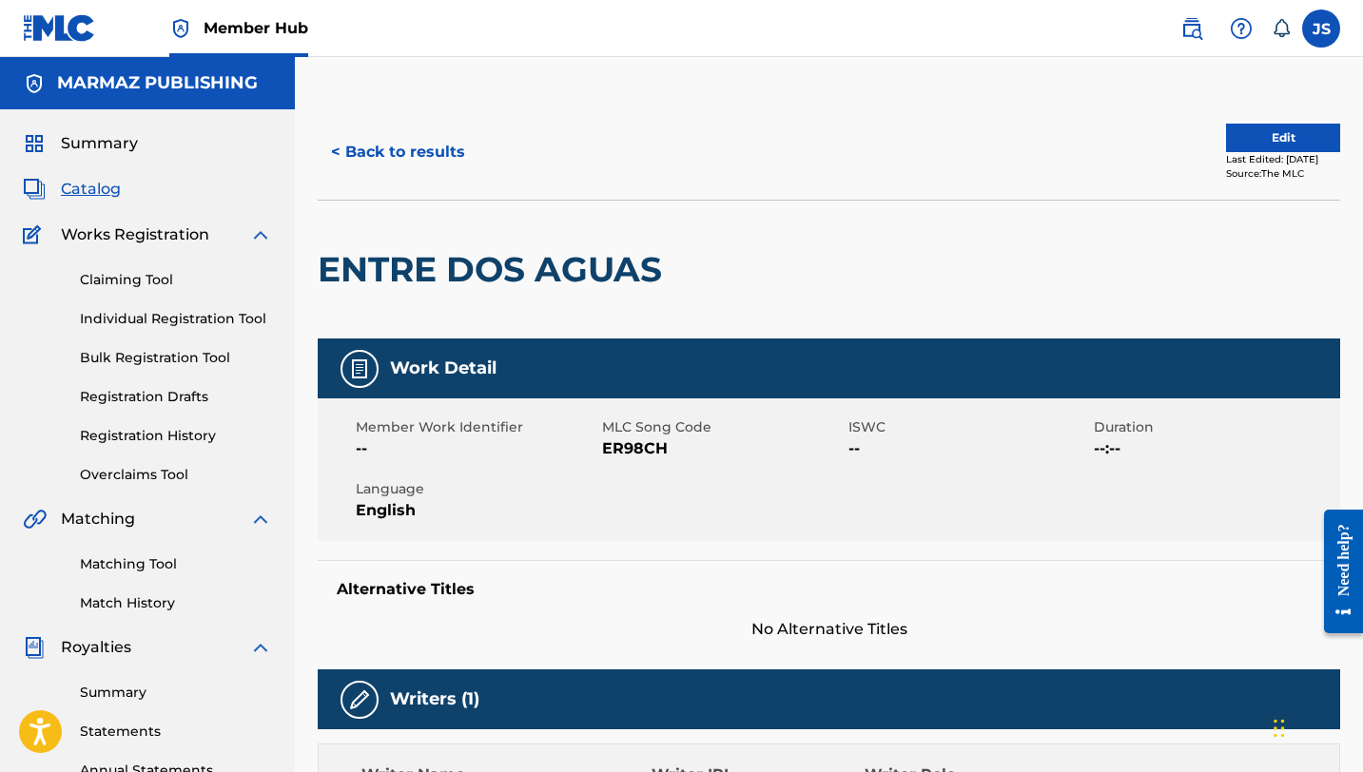
click at [632, 455] on span "ER98CH" at bounding box center [723, 448] width 242 height 23
copy span "ER98CH"
click at [390, 185] on div "< Back to results Edit Last Edited: June 23, 2025 Source: The MLC" at bounding box center [829, 152] width 1022 height 95
click at [390, 176] on div "< Back to results Edit Last Edited: June 23, 2025 Source: The MLC" at bounding box center [829, 152] width 1022 height 95
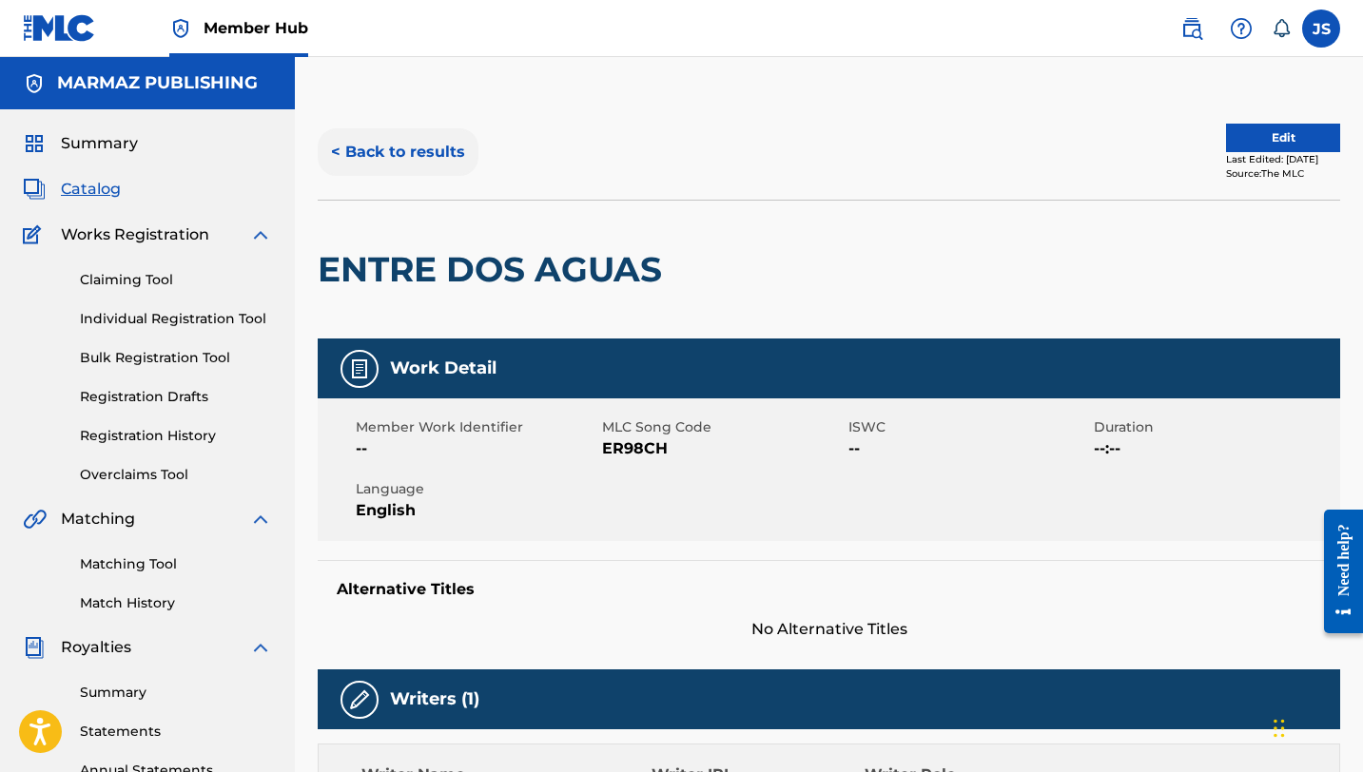
click at [390, 168] on button "< Back to results" at bounding box center [398, 152] width 161 height 48
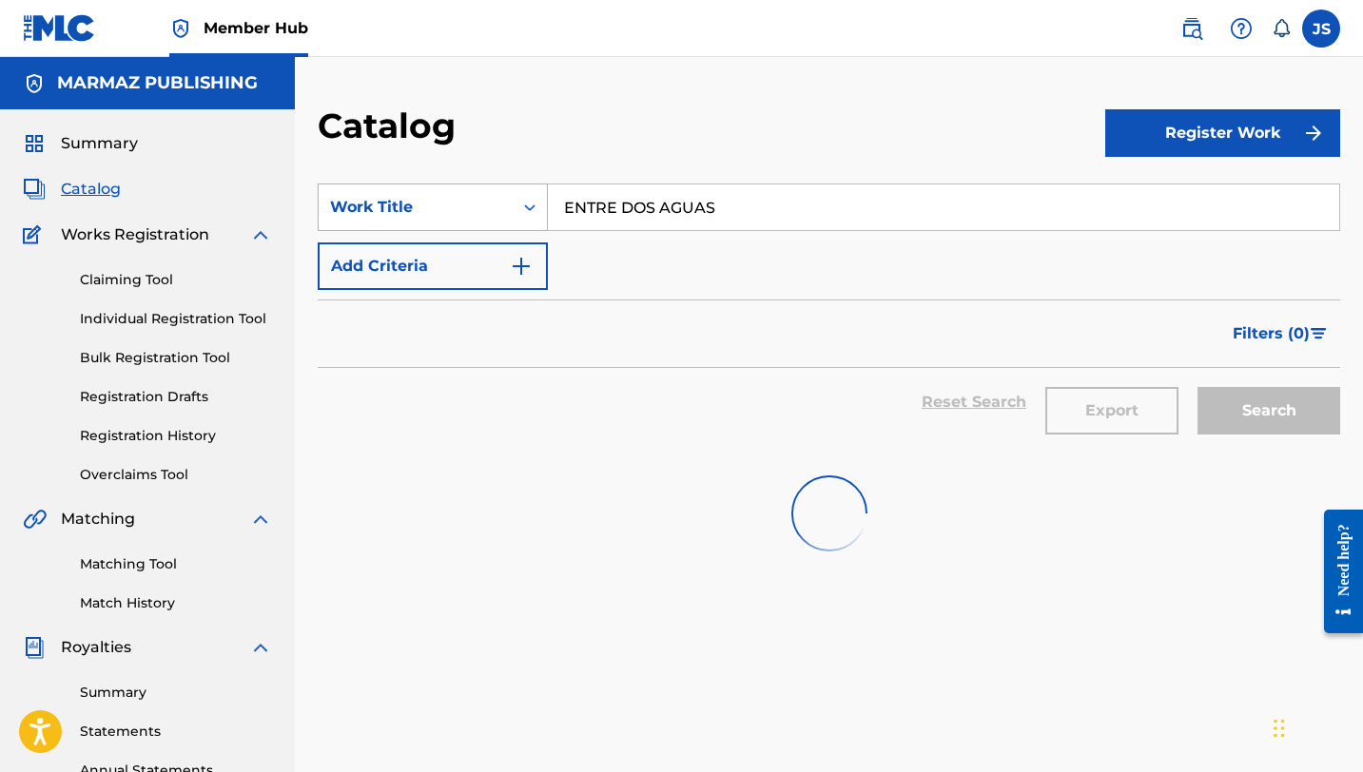
scroll to position [39, 0]
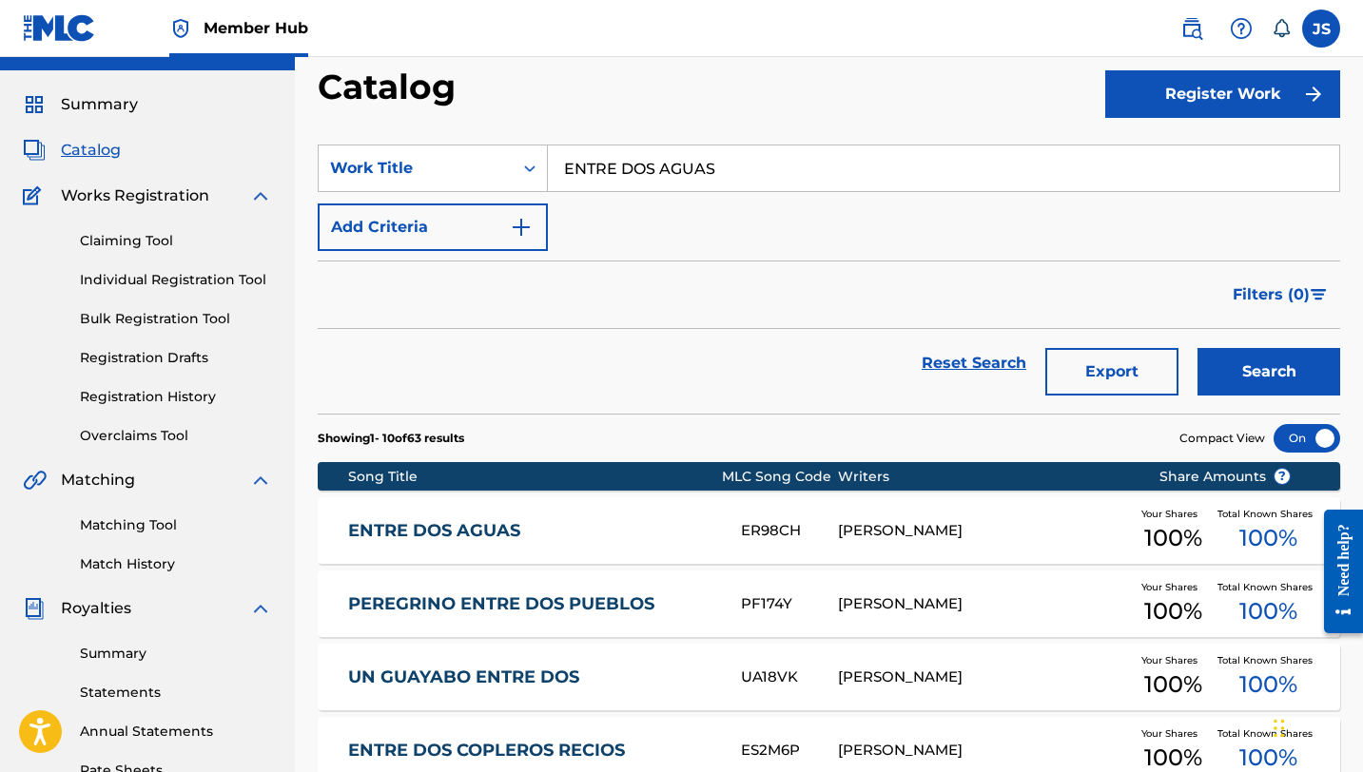
click at [632, 138] on section "SearchWithCriteria5f5ff943-766a-4b18-a723-c238bf129916 Work Title ENTRE DOS AGU…" at bounding box center [829, 268] width 1022 height 292
click at [632, 152] on input "ENTRE DOS AGUAS" at bounding box center [943, 169] width 791 height 46
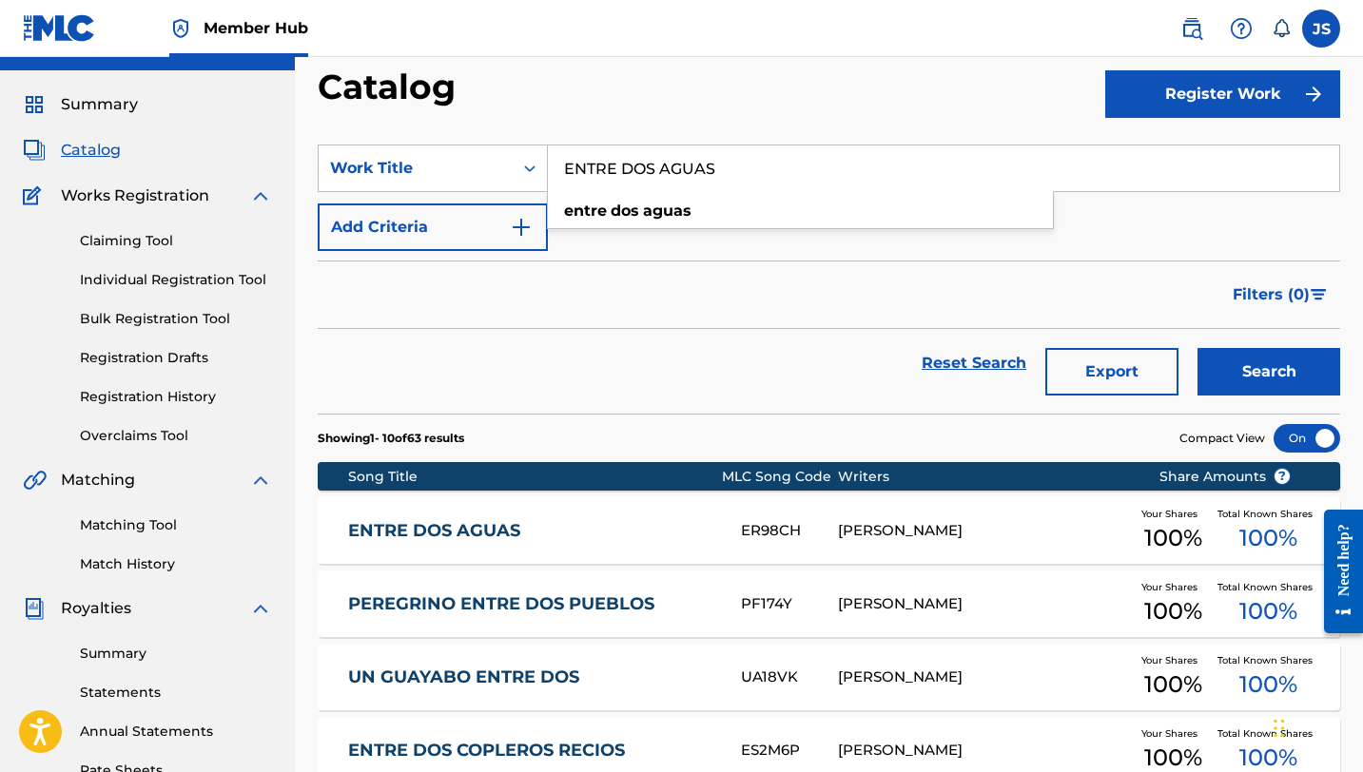
paste input "PA SEÑORA"
type input "EPA SEÑORA"
click at [1197, 348] on button "Search" at bounding box center [1268, 372] width 143 height 48
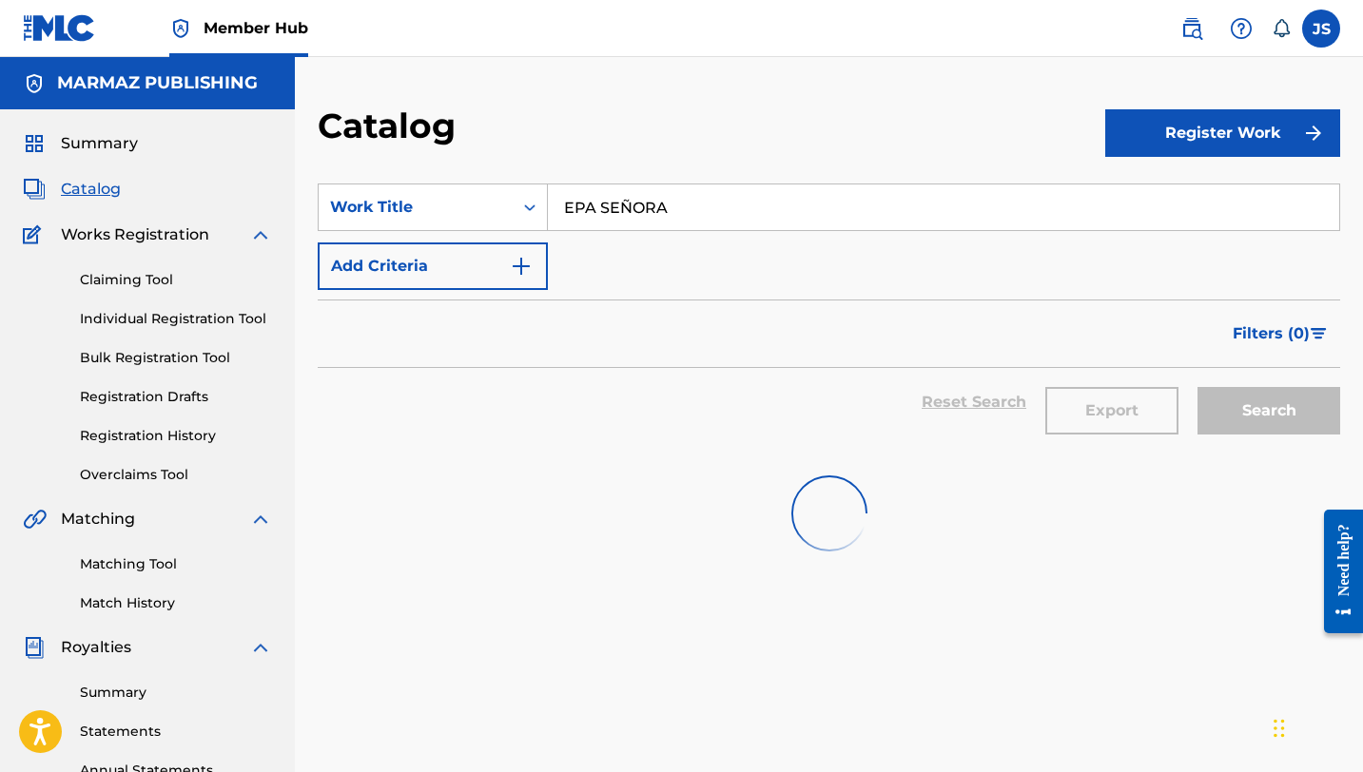
scroll to position [39, 0]
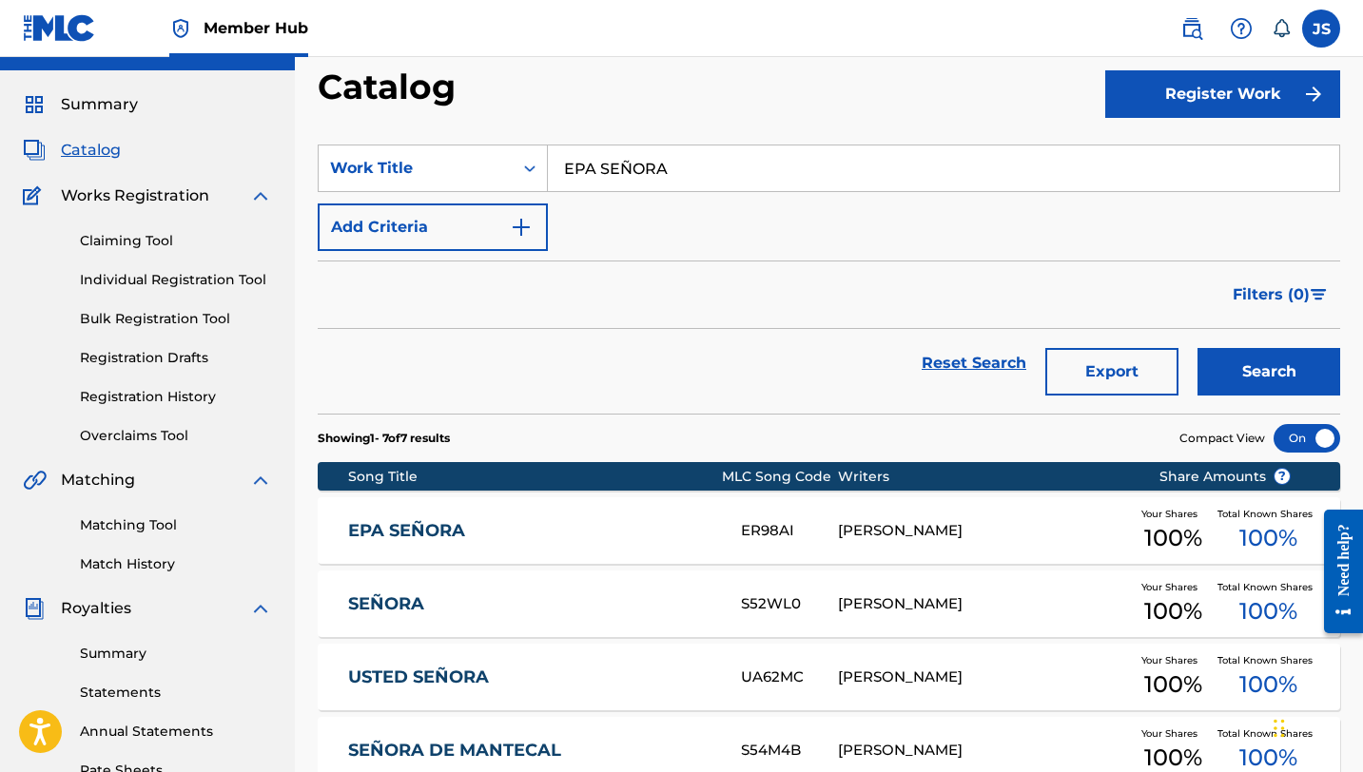
click at [939, 531] on div "[PERSON_NAME]" at bounding box center [983, 531] width 291 height 22
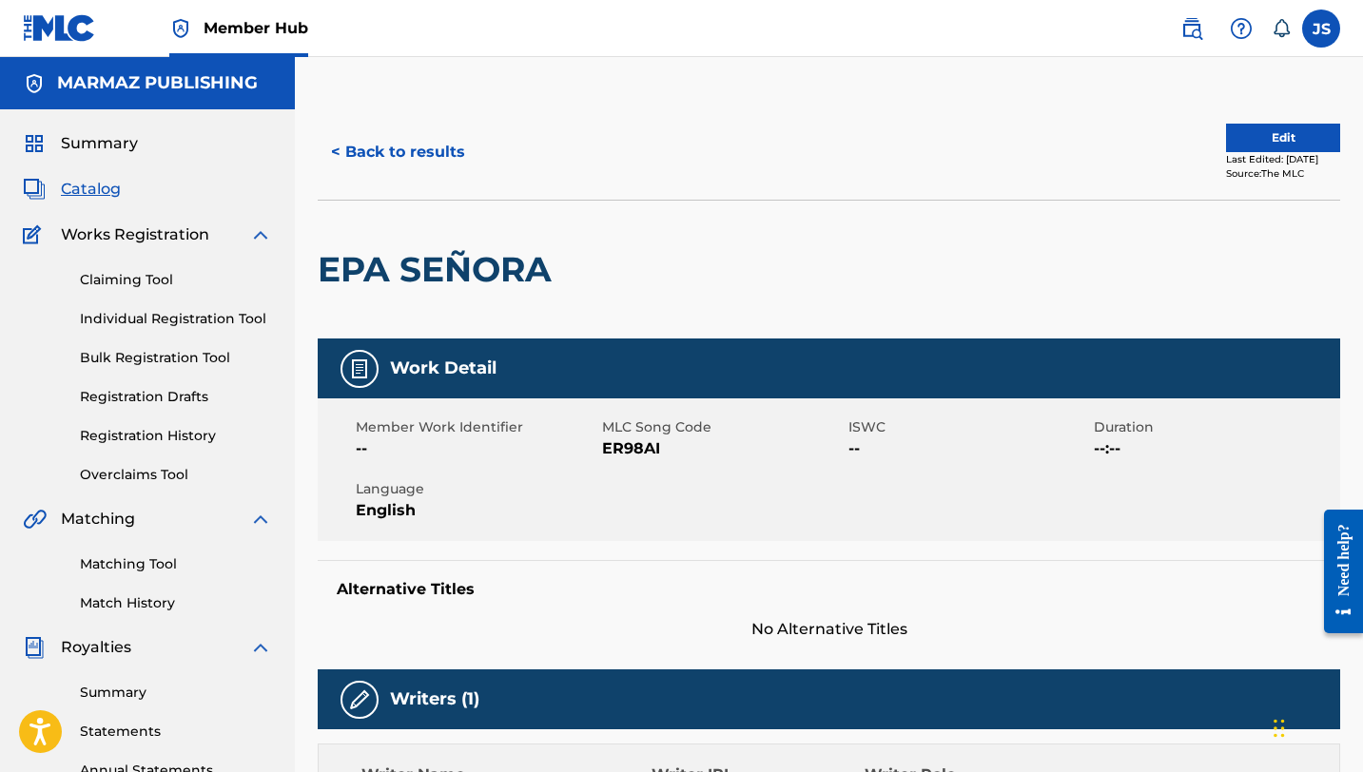
click at [655, 463] on div "Member Work Identifier -- MLC Song Code ER98AI ISWC -- Duration --:-- Language …" at bounding box center [829, 470] width 1022 height 143
click at [651, 451] on span "ER98AI" at bounding box center [723, 448] width 242 height 23
copy span "ER98AI"
click at [383, 149] on button "< Back to results" at bounding box center [398, 152] width 161 height 48
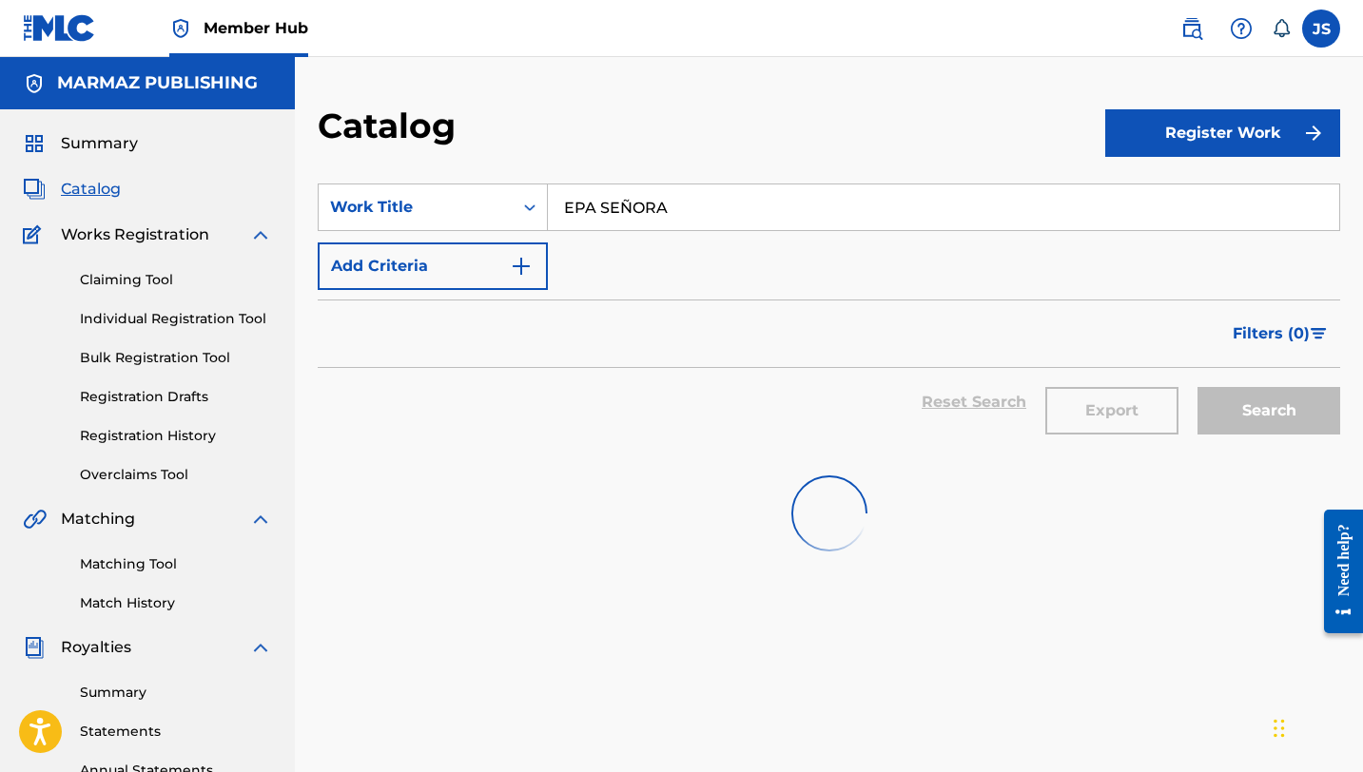
scroll to position [39, 0]
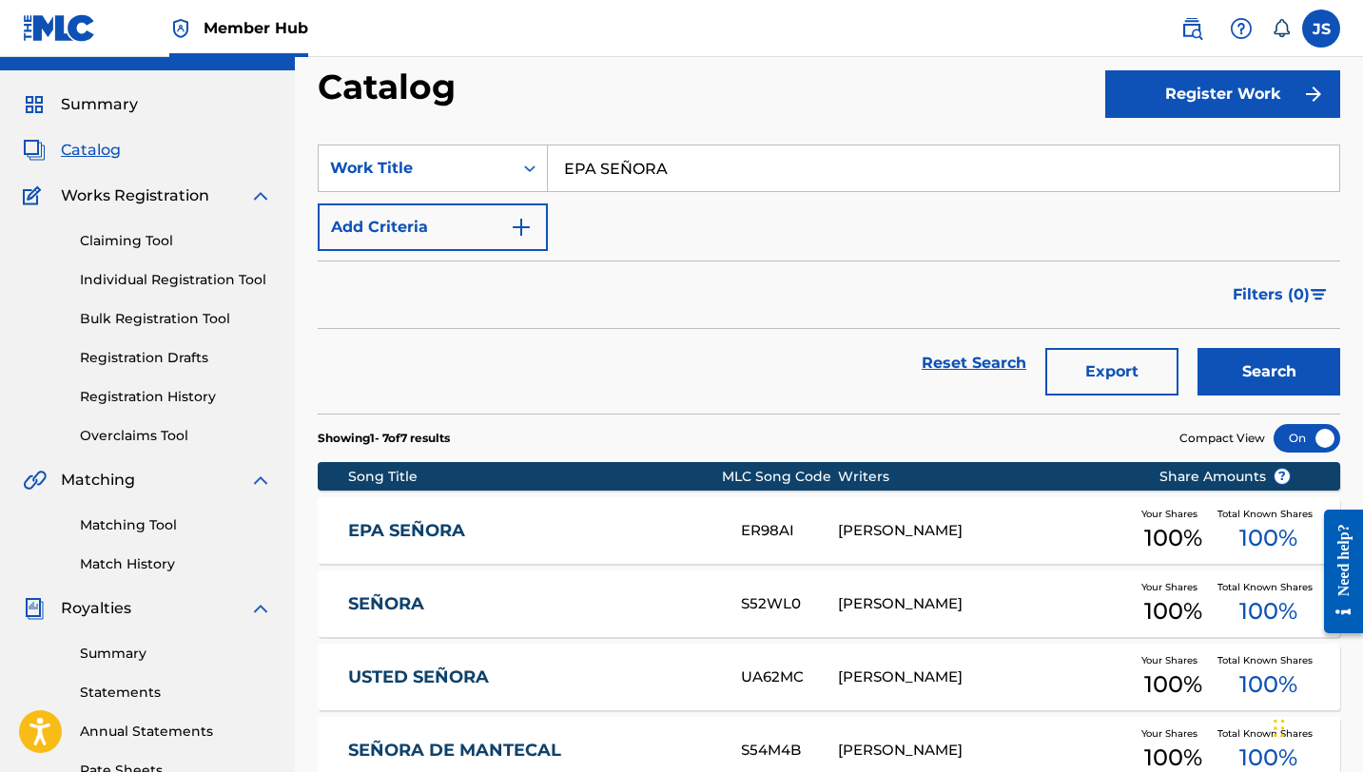
click at [772, 168] on input "EPA SEÑORA" at bounding box center [943, 169] width 791 height 46
paste input "SPERANDO TU LLAMAD"
type input "ESPERANDO TU LLAMADA"
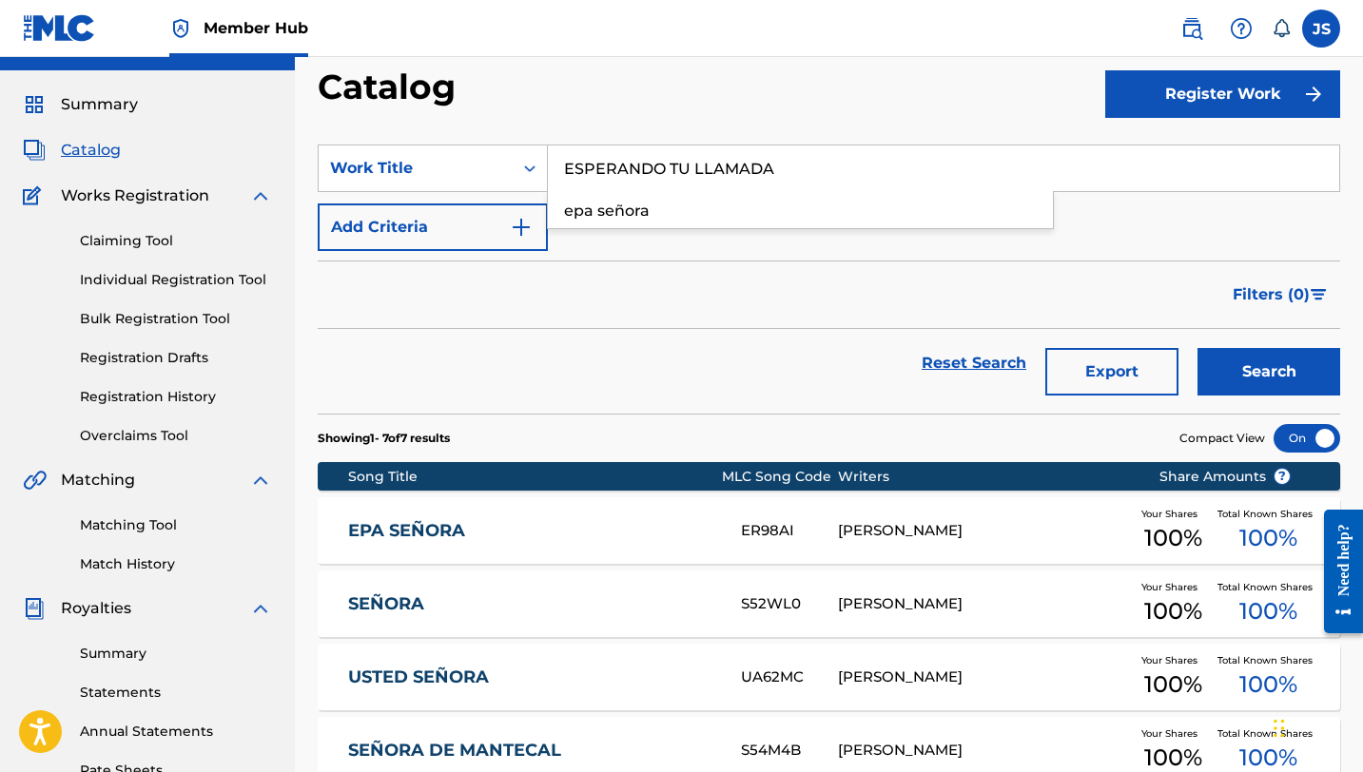
click at [1197, 348] on button "Search" at bounding box center [1268, 372] width 143 height 48
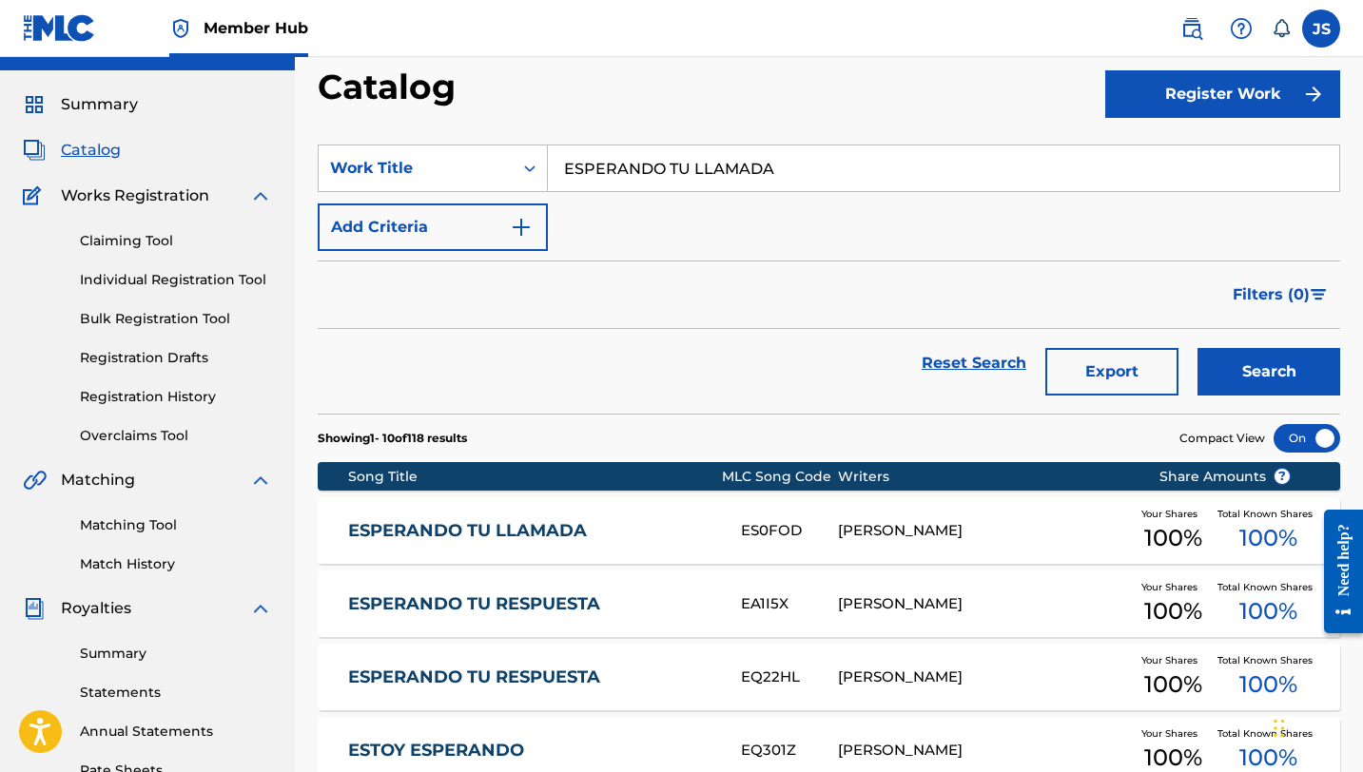
click at [482, 529] on link "ESPERANDO TU LLAMADA" at bounding box center [531, 531] width 367 height 22
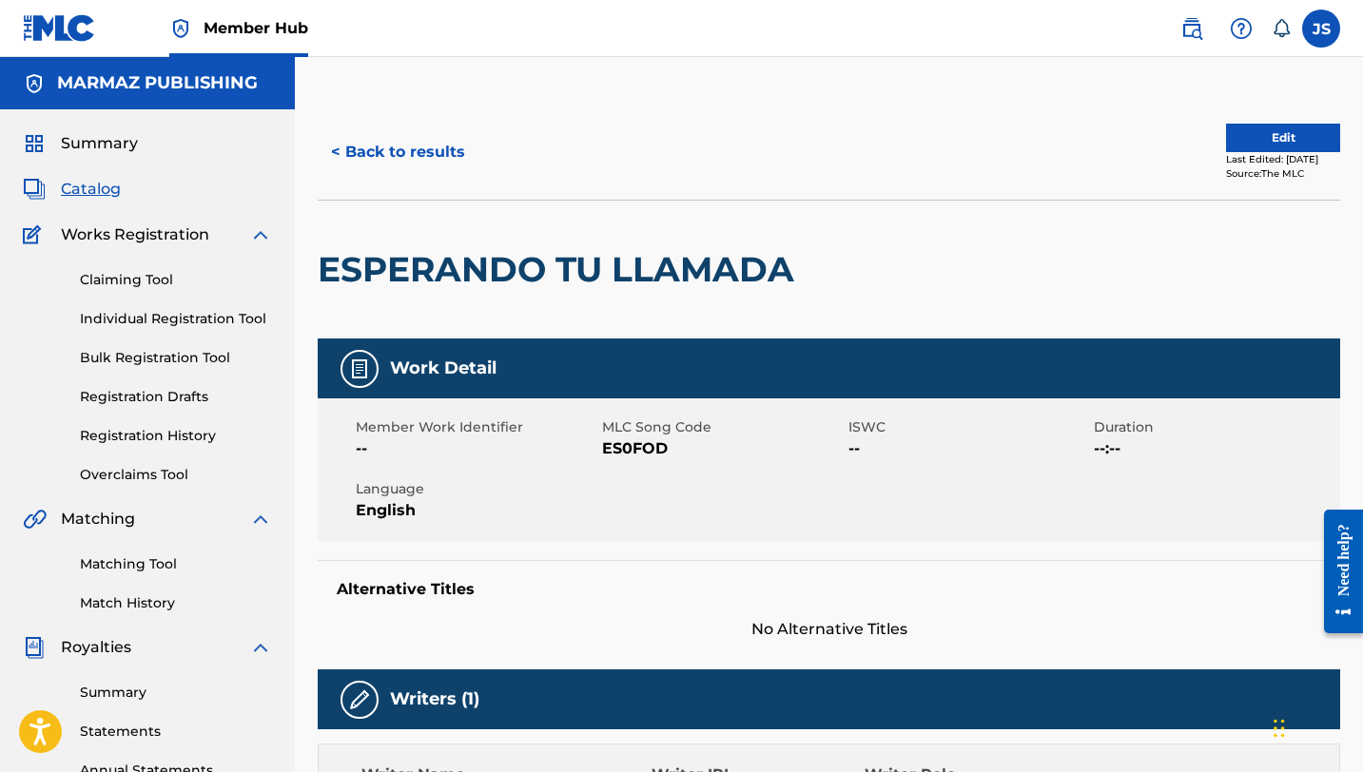
click at [632, 452] on span "ES0FOD" at bounding box center [723, 448] width 242 height 23
click at [407, 137] on button "< Back to results" at bounding box center [398, 152] width 161 height 48
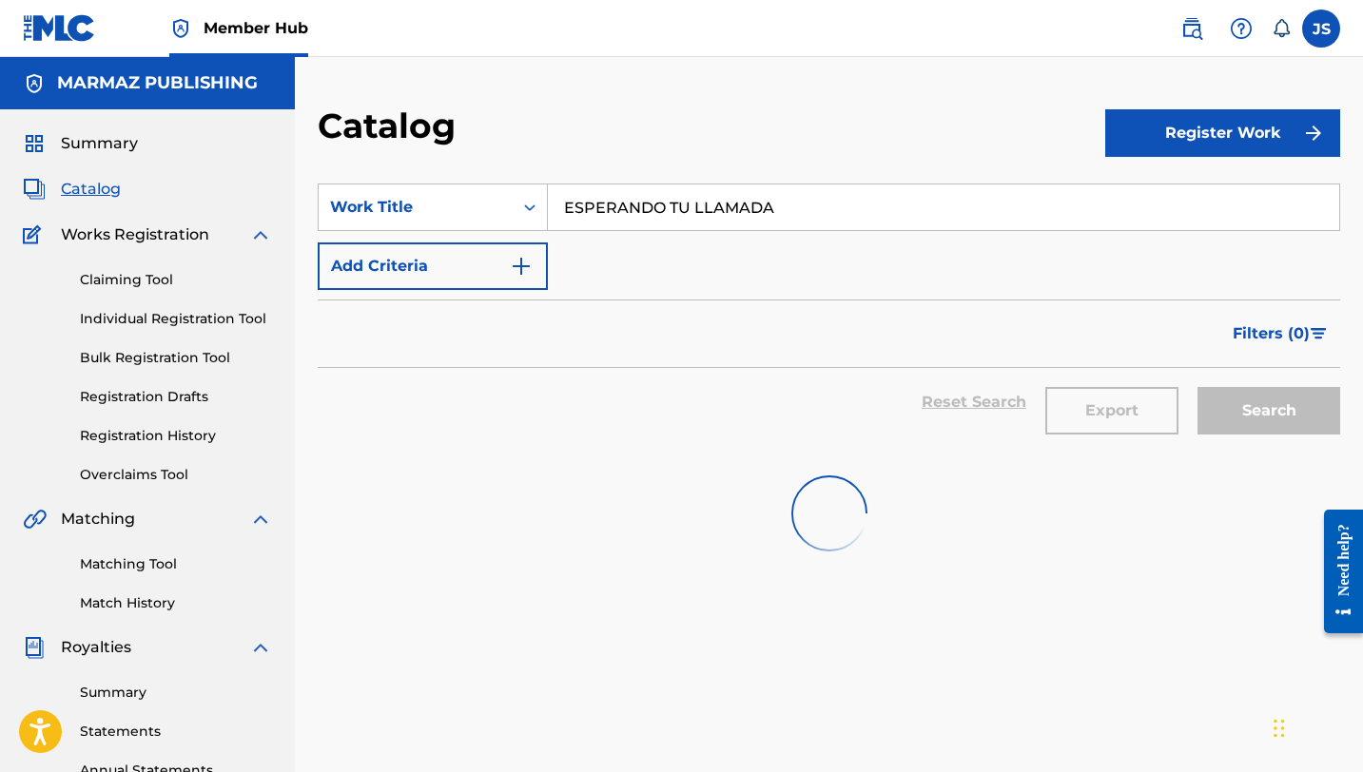
scroll to position [39, 0]
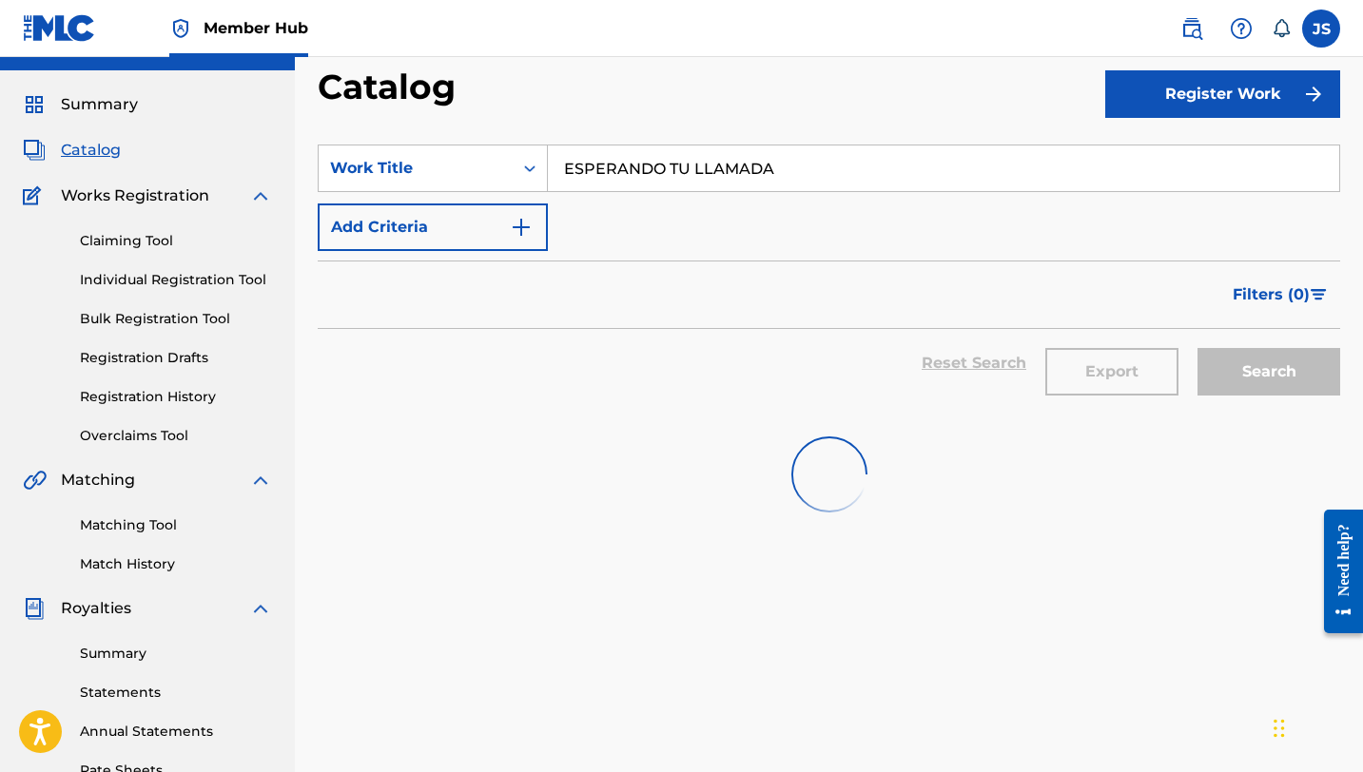
click at [700, 167] on input "ESPERANDO TU LLAMADA" at bounding box center [943, 169] width 791 height 46
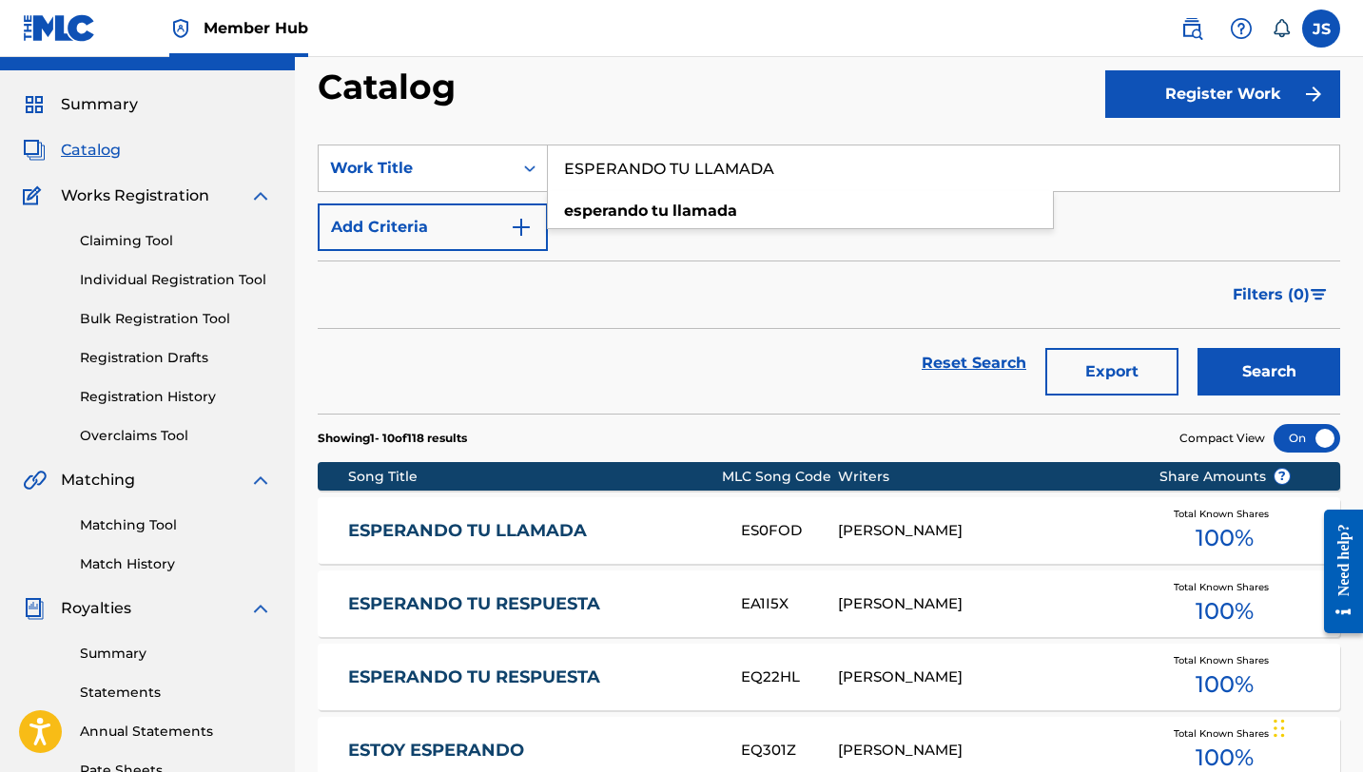
click at [700, 167] on input "ESPERANDO TU LLAMADA" at bounding box center [943, 169] width 791 height 46
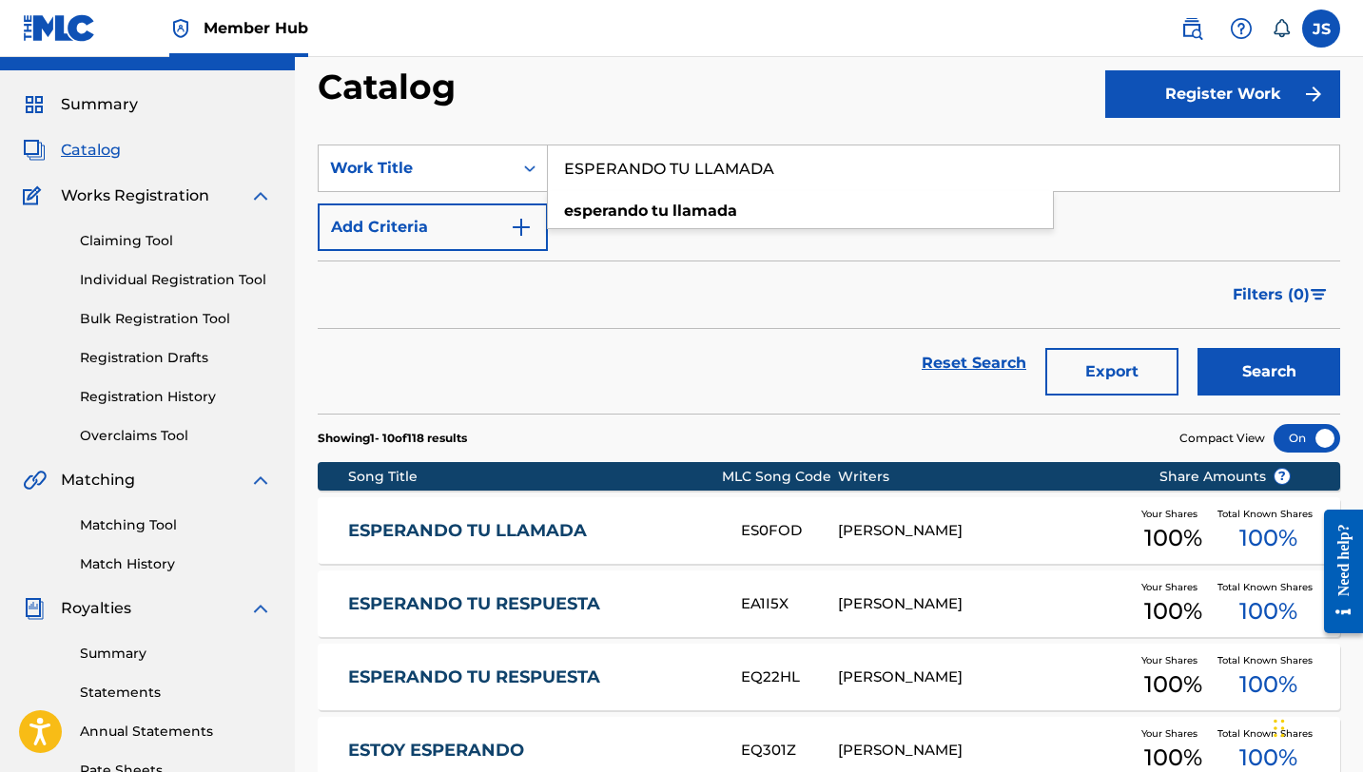
paste input "TOY QUE PIERDO A MI AMOR (feat. Alexander Herrera)"
type input "ESTOY QUE PIERDO A MI AMOR (feat. [PERSON_NAME])"
click at [1197, 348] on button "Search" at bounding box center [1268, 372] width 143 height 48
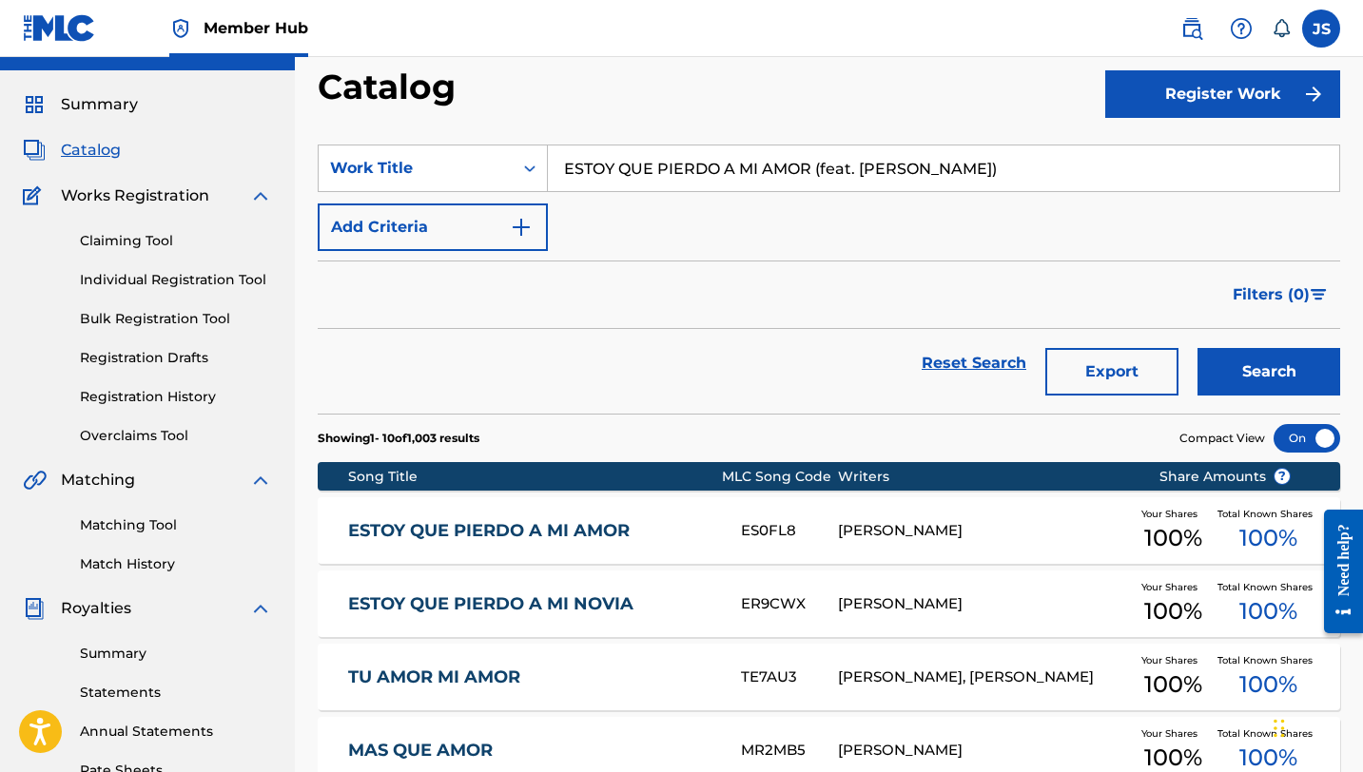
click at [844, 527] on div "[PERSON_NAME]" at bounding box center [983, 531] width 291 height 22
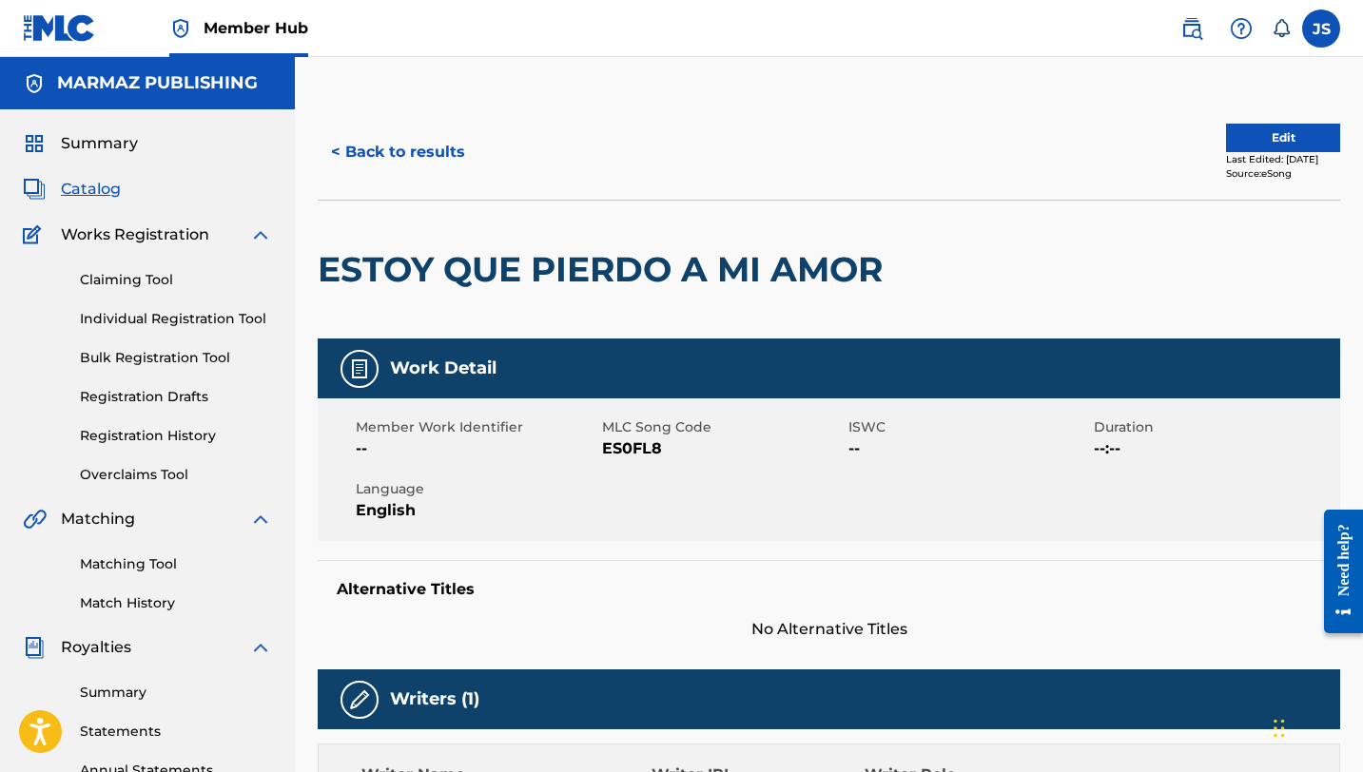
click at [632, 452] on span "ES0FL8" at bounding box center [723, 448] width 242 height 23
click at [402, 165] on button "< Back to results" at bounding box center [398, 152] width 161 height 48
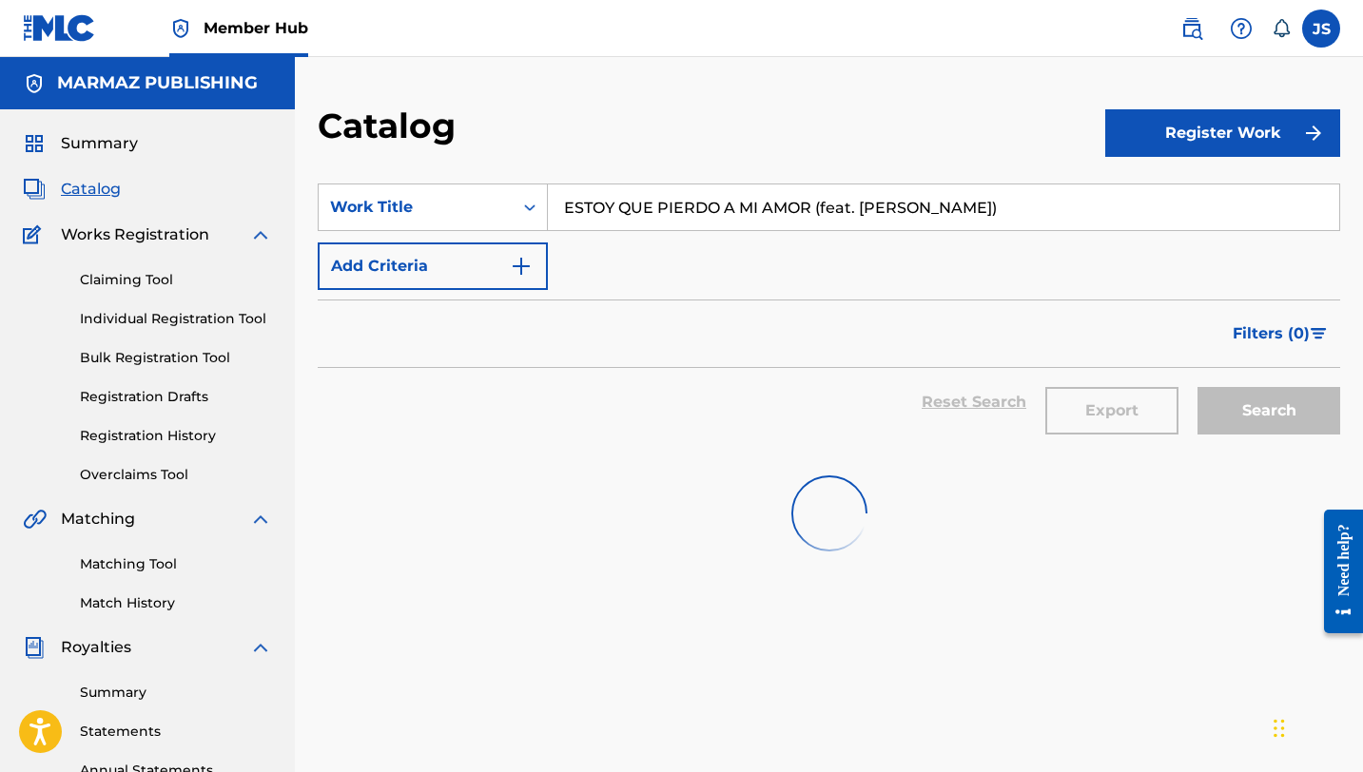
scroll to position [39, 0]
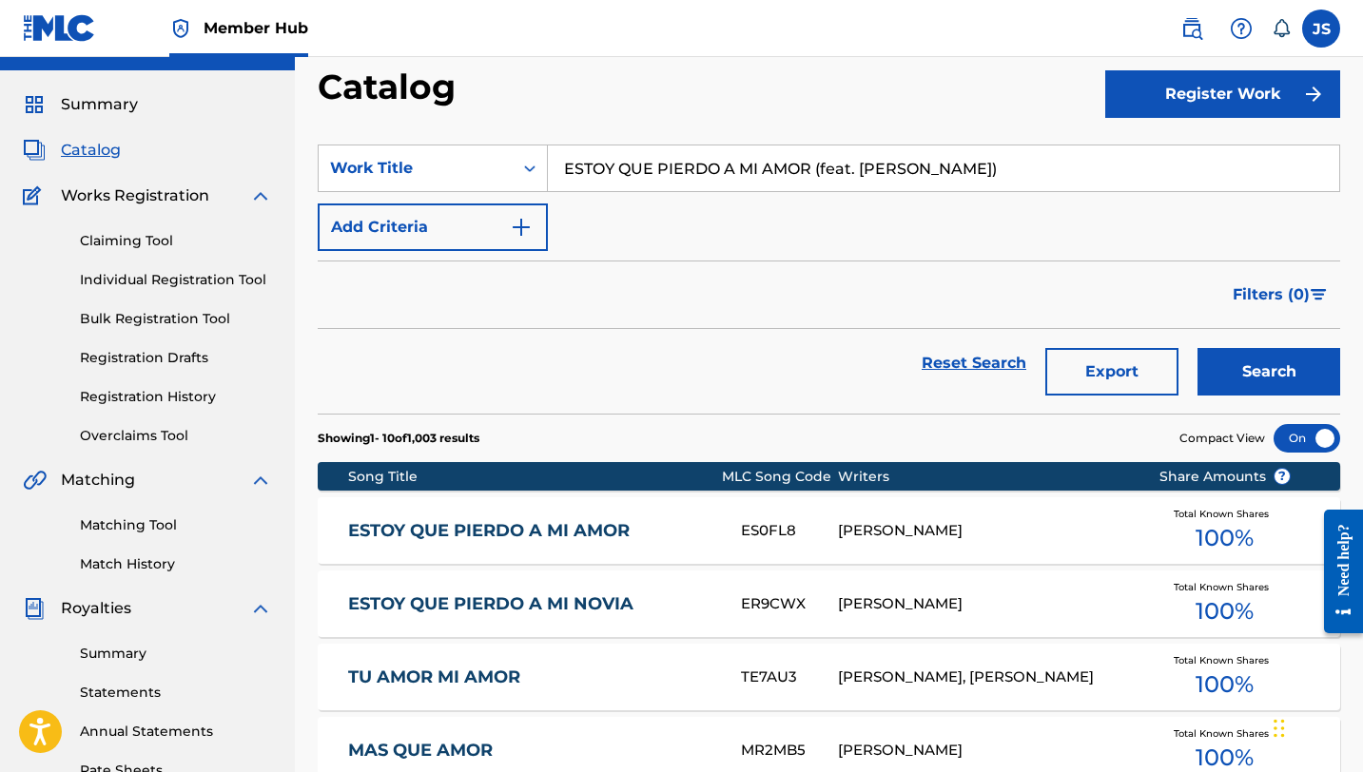
click at [718, 154] on input "ESTOY QUE PIERDO A MI AMOR (feat. [PERSON_NAME])" at bounding box center [943, 169] width 791 height 46
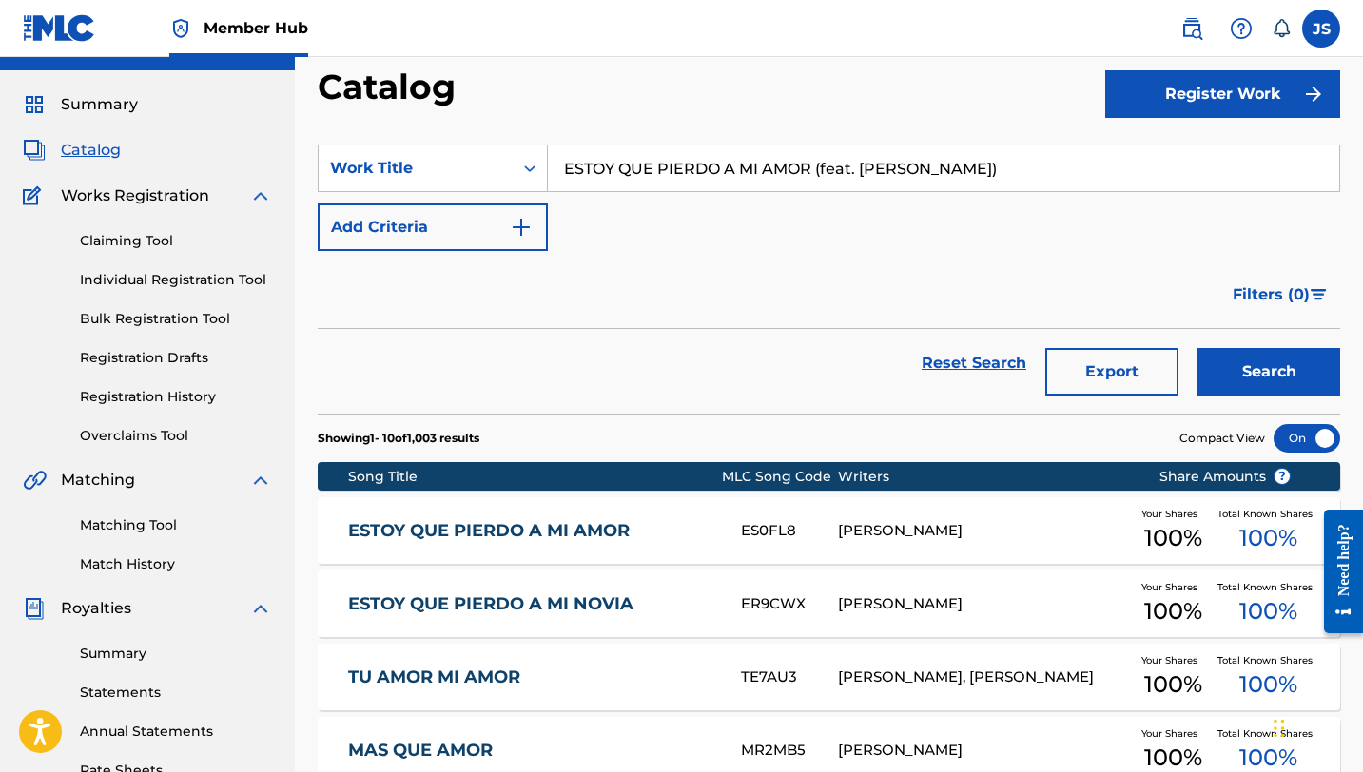
click at [718, 154] on input "ESTOY QUE PIERDO A MI AMOR (feat. [PERSON_NAME])" at bounding box center [943, 169] width 791 height 46
paste input "GRACIAS [PERSON_NAME]"
type input "GRACIAS [PERSON_NAME]"
click at [1197, 348] on button "Search" at bounding box center [1268, 372] width 143 height 48
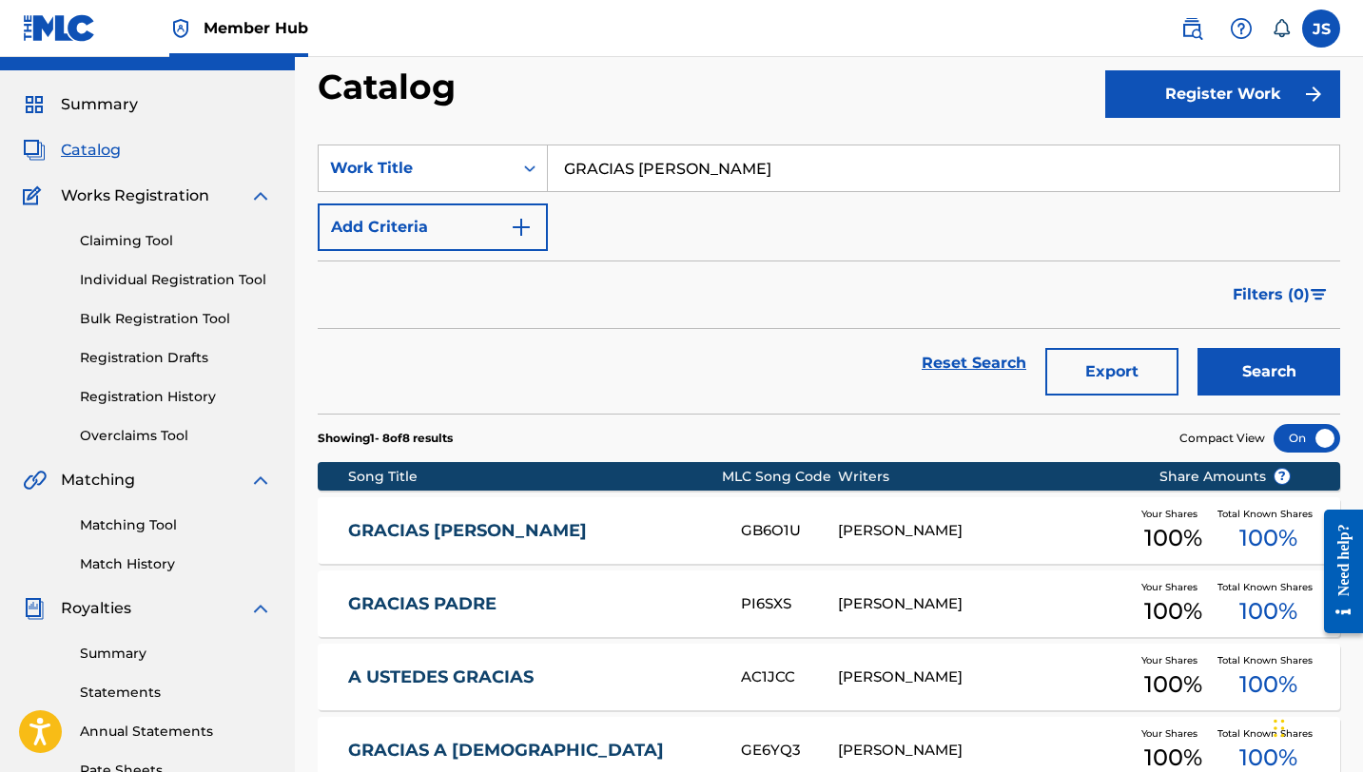
click at [1082, 532] on div "[PERSON_NAME]" at bounding box center [983, 531] width 291 height 22
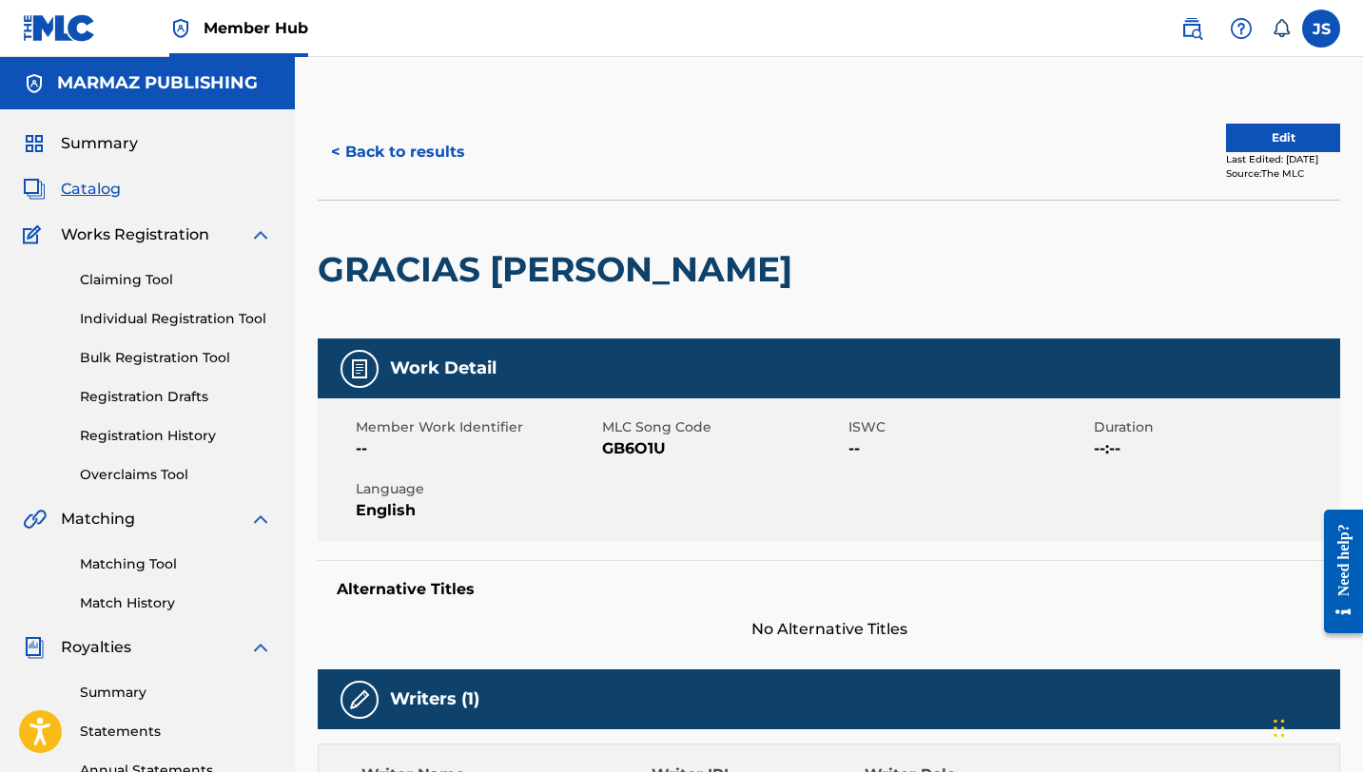
click at [651, 455] on span "GB6O1U" at bounding box center [723, 448] width 242 height 23
click at [438, 158] on button "< Back to results" at bounding box center [398, 152] width 161 height 48
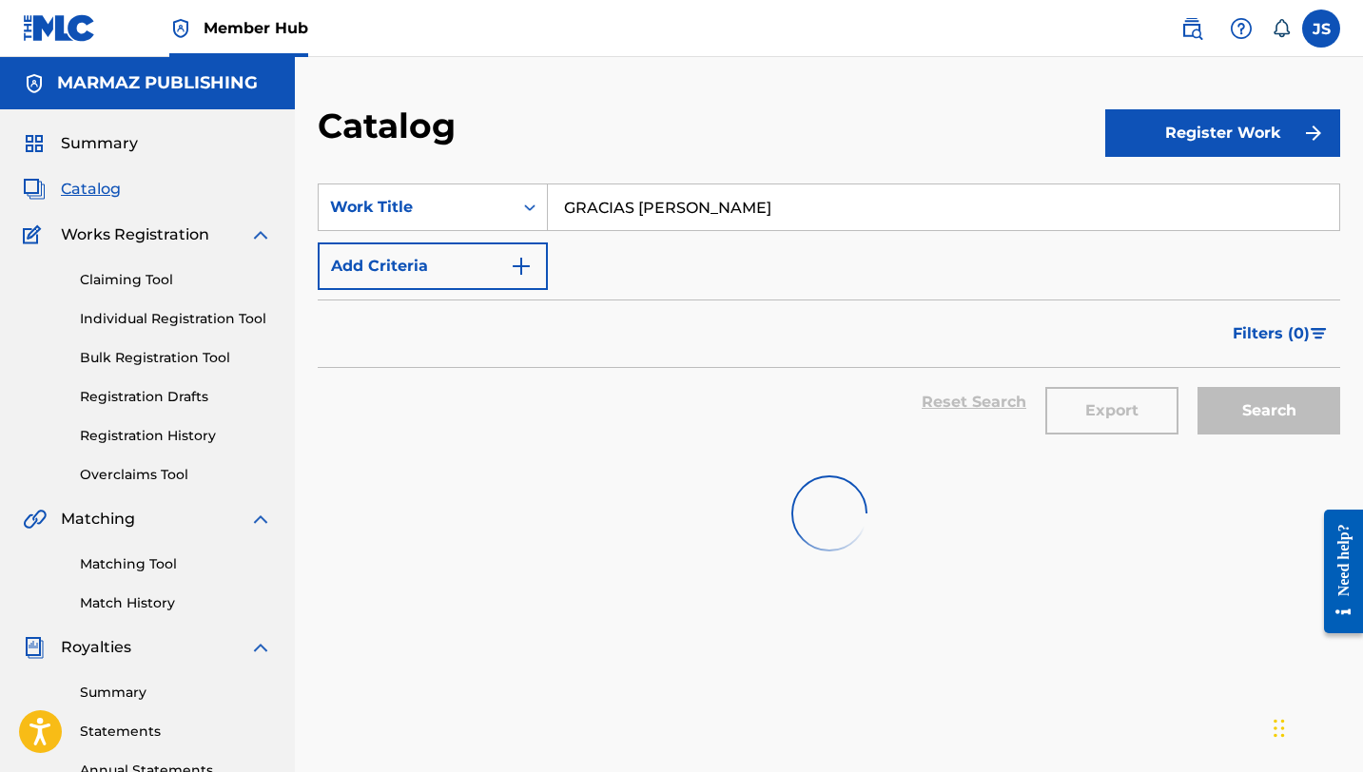
scroll to position [39, 0]
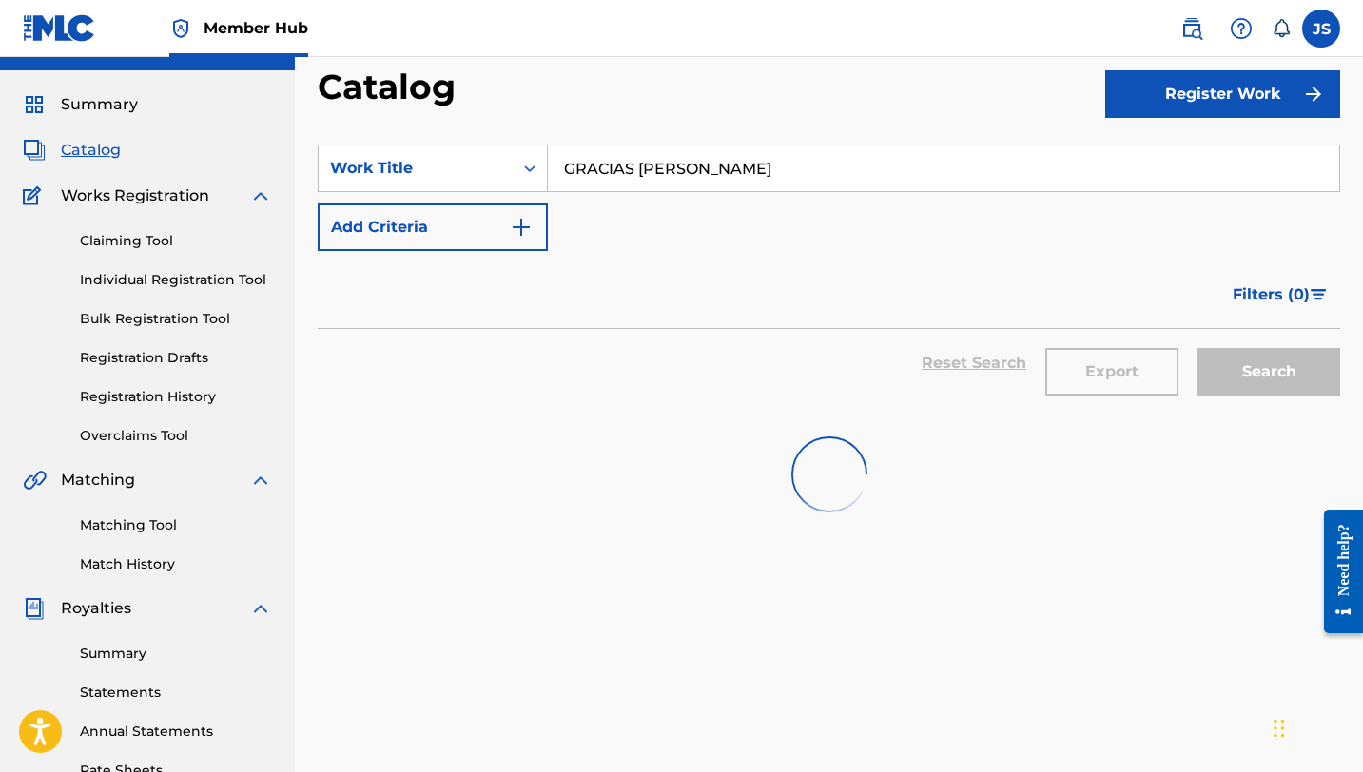
click at [725, 178] on input "GRACIAS [PERSON_NAME]" at bounding box center [943, 169] width 791 height 46
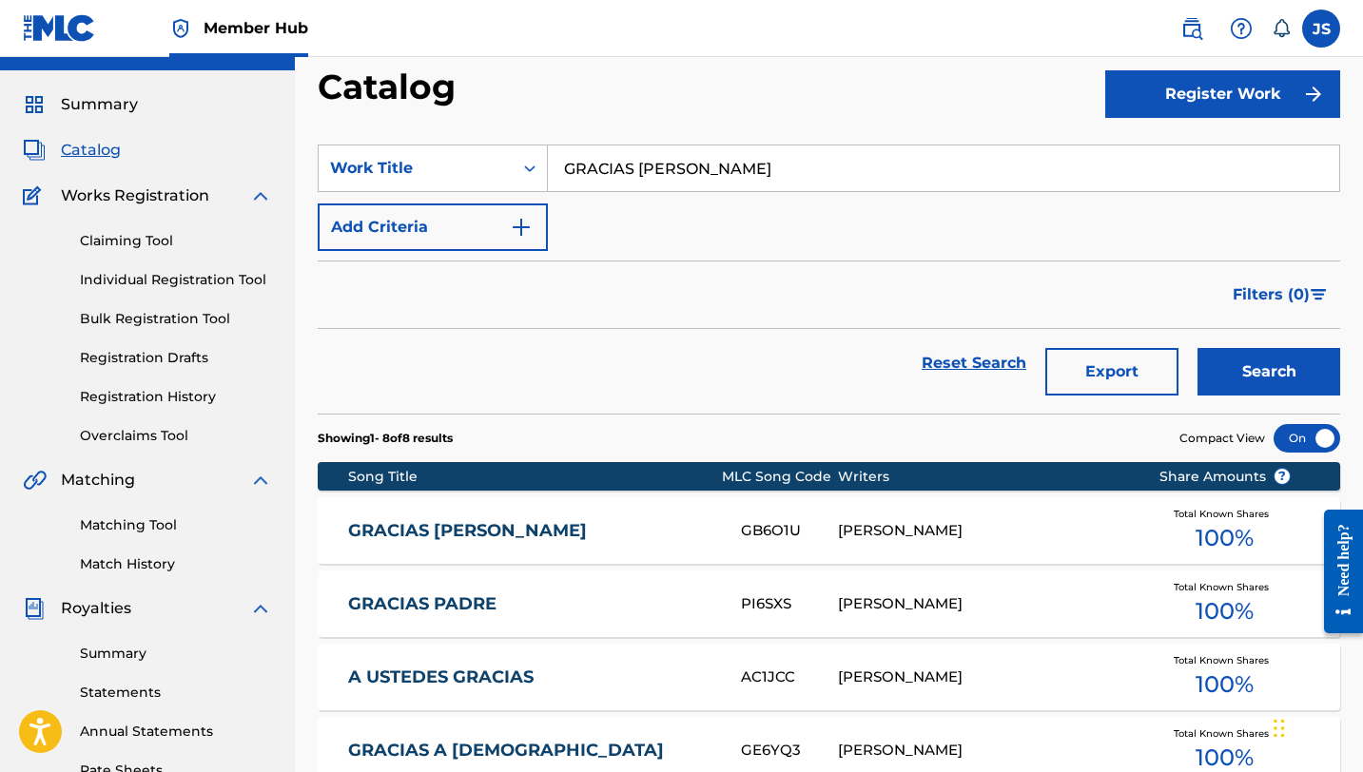
click at [725, 178] on input "GRACIAS [PERSON_NAME]" at bounding box center [943, 169] width 791 height 46
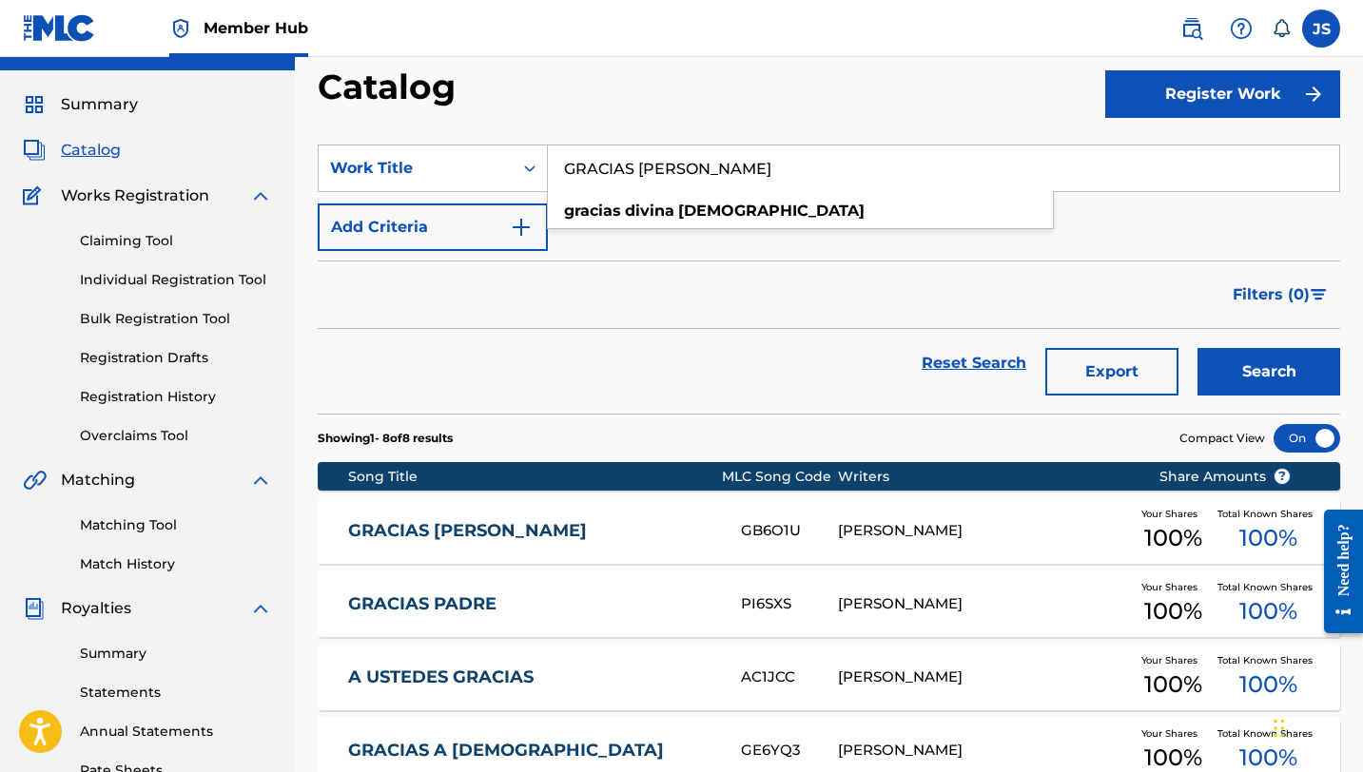
paste input "UANAREÑ"
type input "GUANAREÑA"
click at [1197, 348] on button "Search" at bounding box center [1268, 372] width 143 height 48
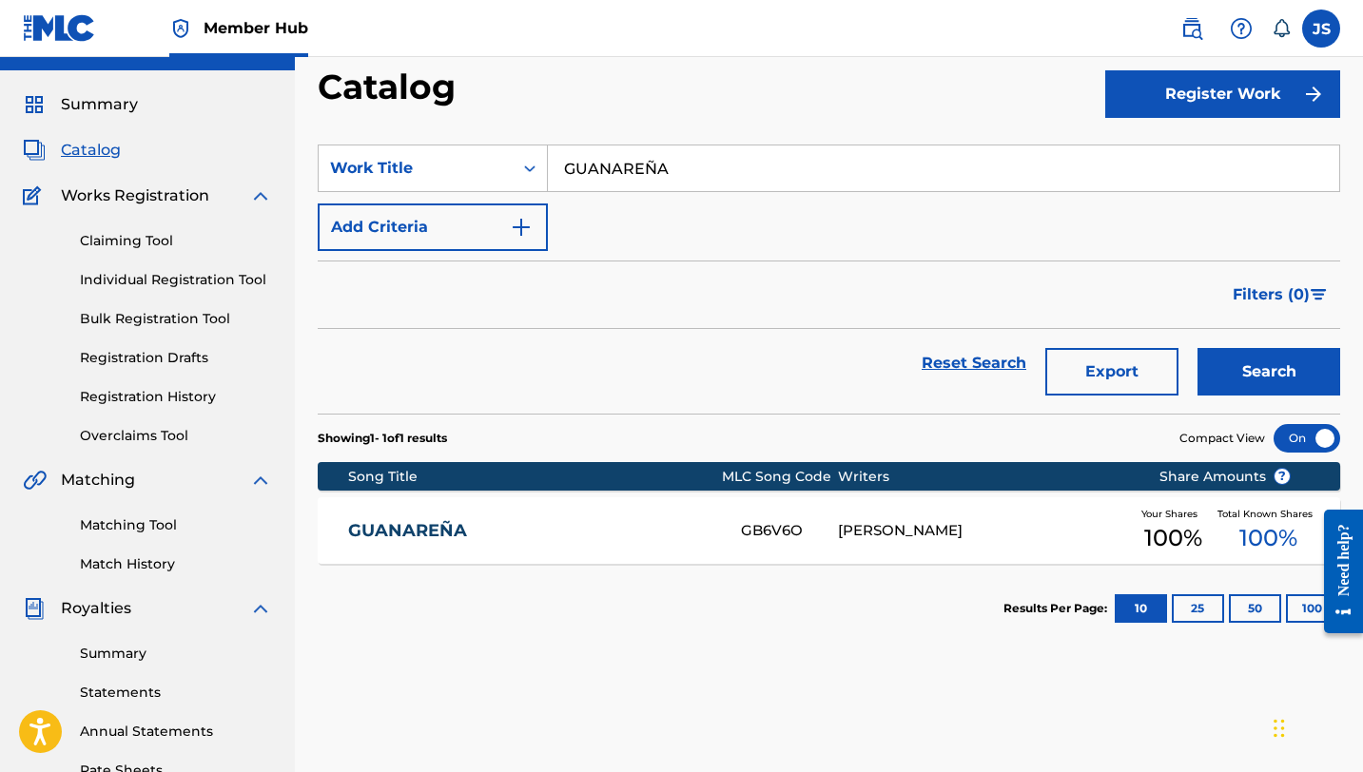
click at [687, 524] on link "GUANAREÑA" at bounding box center [531, 531] width 367 height 22
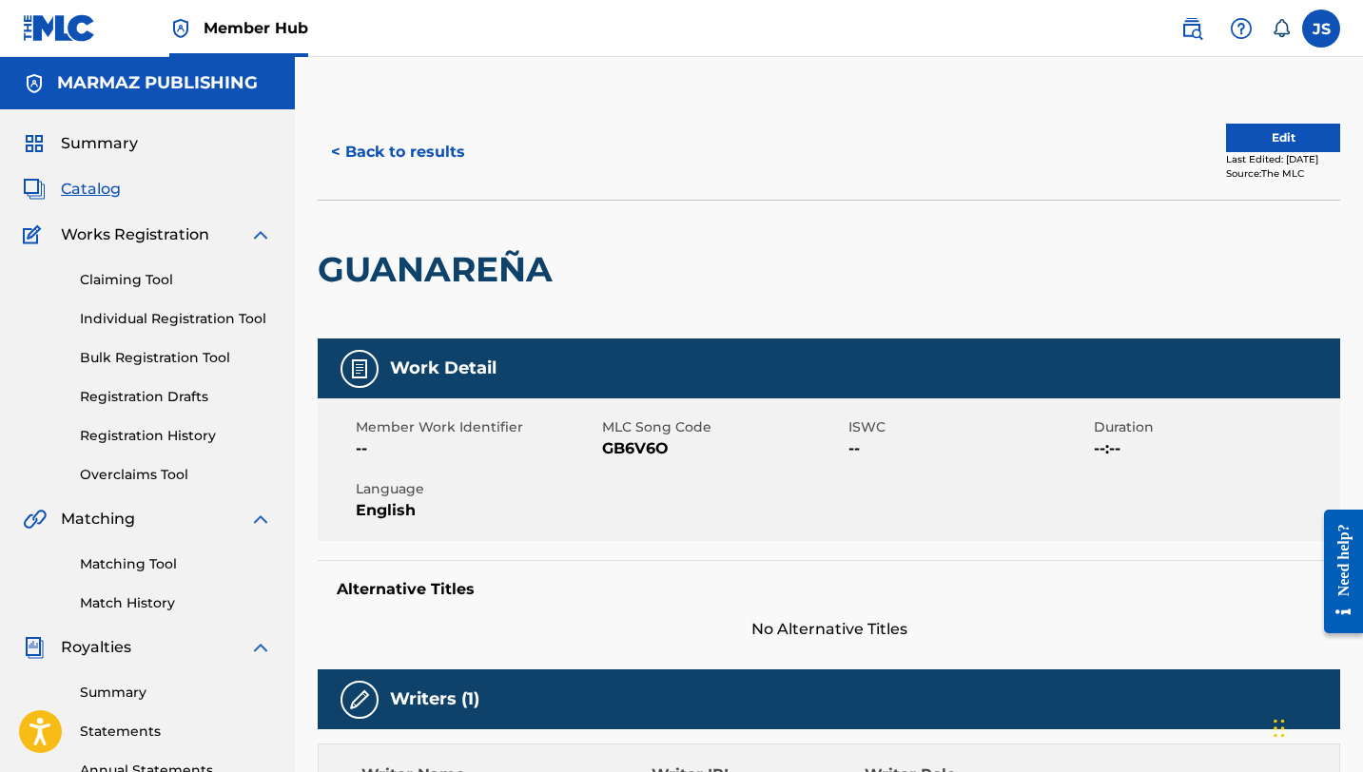
click at [623, 456] on span "GB6V6O" at bounding box center [723, 448] width 242 height 23
click at [415, 122] on div "< Back to results Edit Last Edited: June 23, 2025 Source: The MLC" at bounding box center [829, 152] width 1022 height 95
click at [416, 157] on button "< Back to results" at bounding box center [398, 152] width 161 height 48
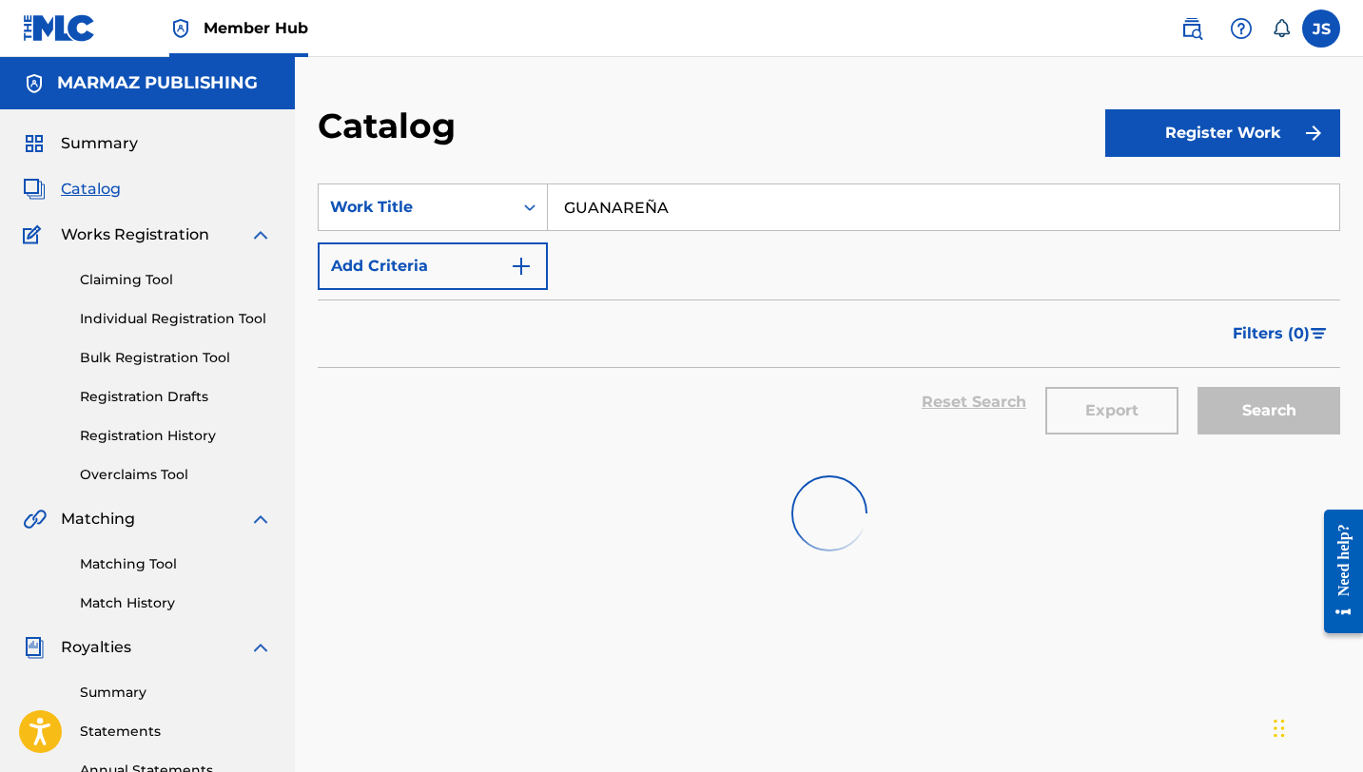
scroll to position [39, 0]
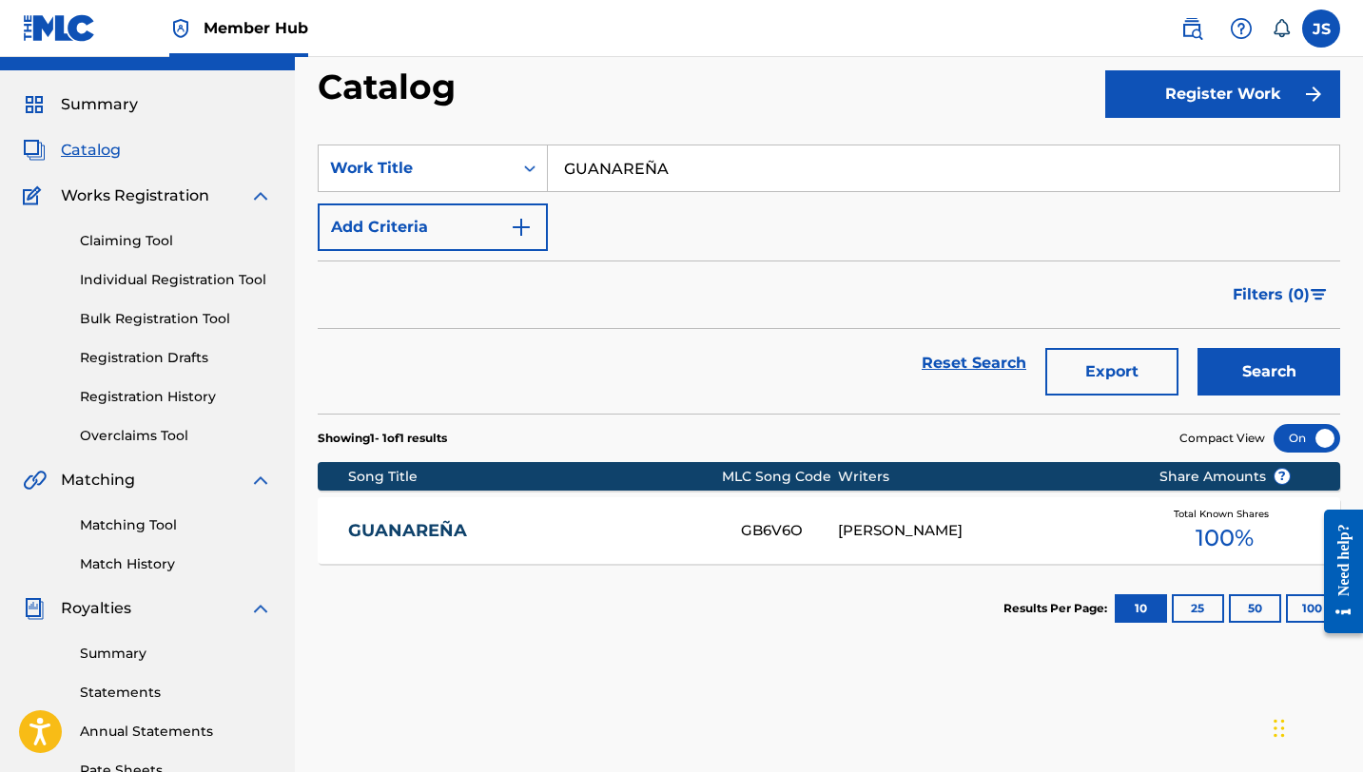
click at [642, 166] on input "GUANAREÑA" at bounding box center [943, 169] width 791 height 46
paste input "YABO INFERNAL"
type input "GUAYABO INFERNAL"
click at [1197, 348] on button "Search" at bounding box center [1268, 372] width 143 height 48
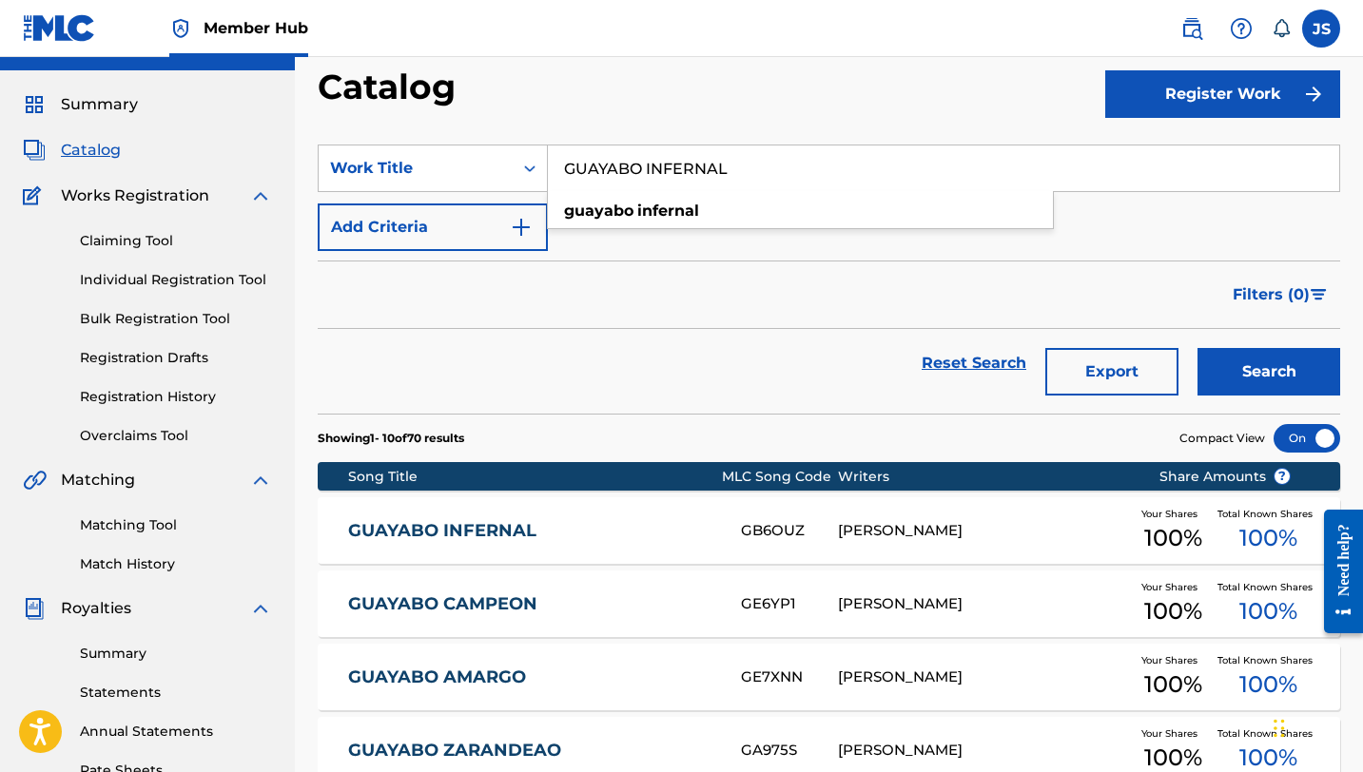
click at [1012, 526] on div "[PERSON_NAME]" at bounding box center [983, 531] width 291 height 22
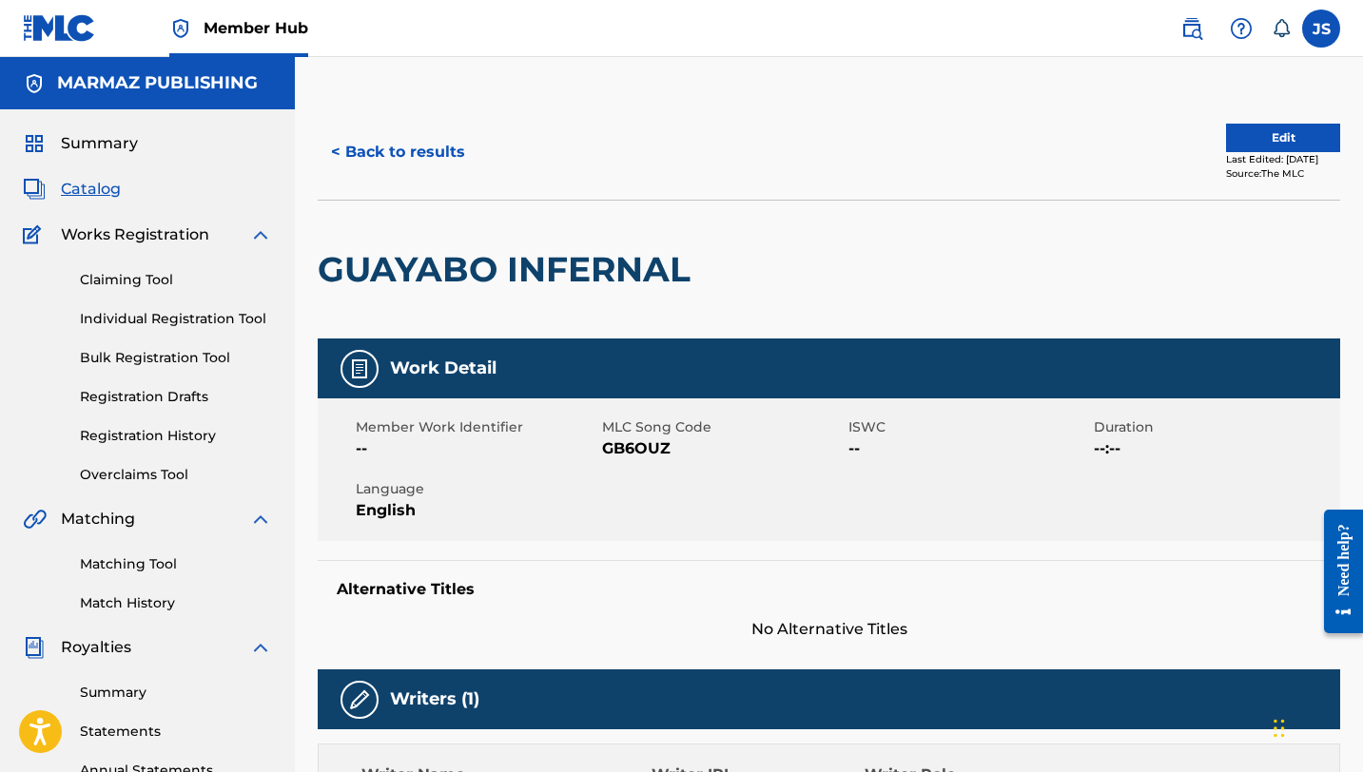
click at [632, 457] on span "GB6OUZ" at bounding box center [723, 448] width 242 height 23
click at [632, 453] on span "GB6OUZ" at bounding box center [723, 448] width 242 height 23
click at [403, 154] on button "< Back to results" at bounding box center [398, 152] width 161 height 48
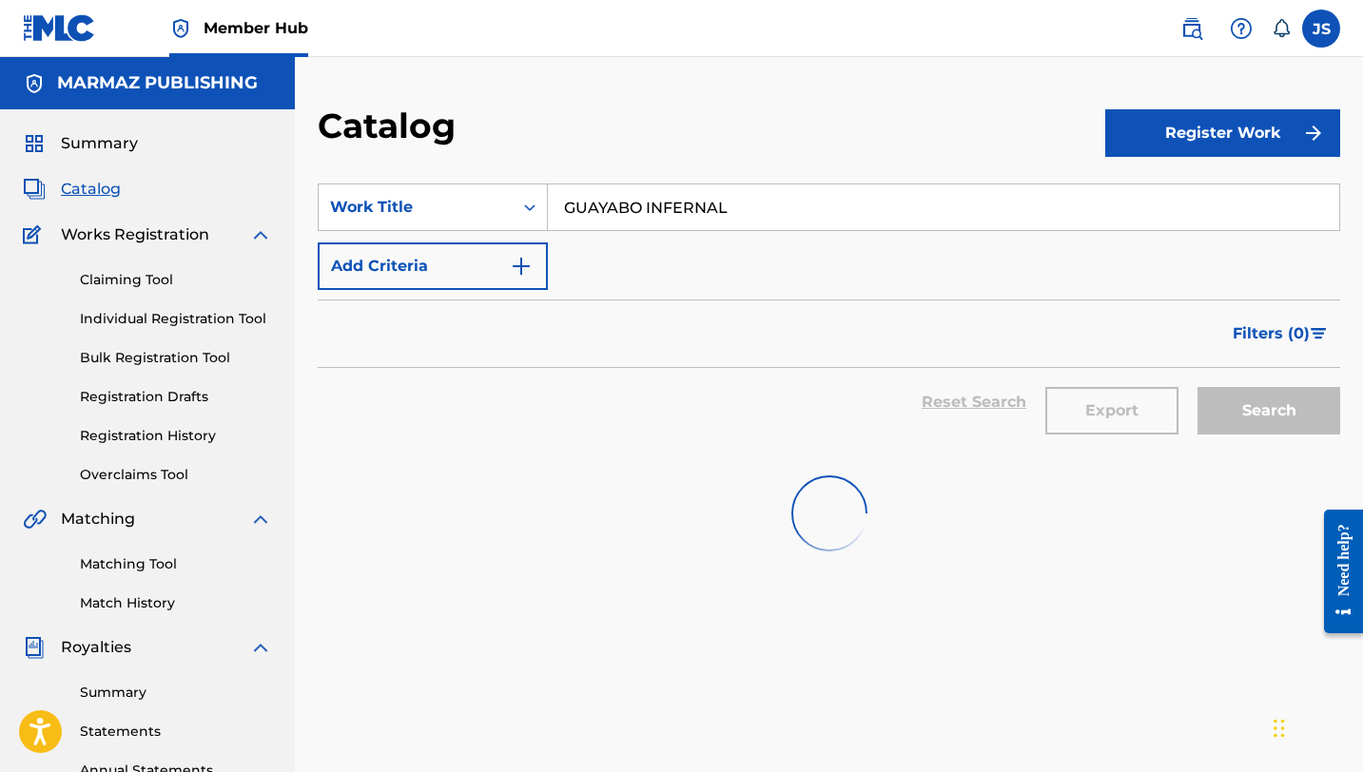
scroll to position [39, 0]
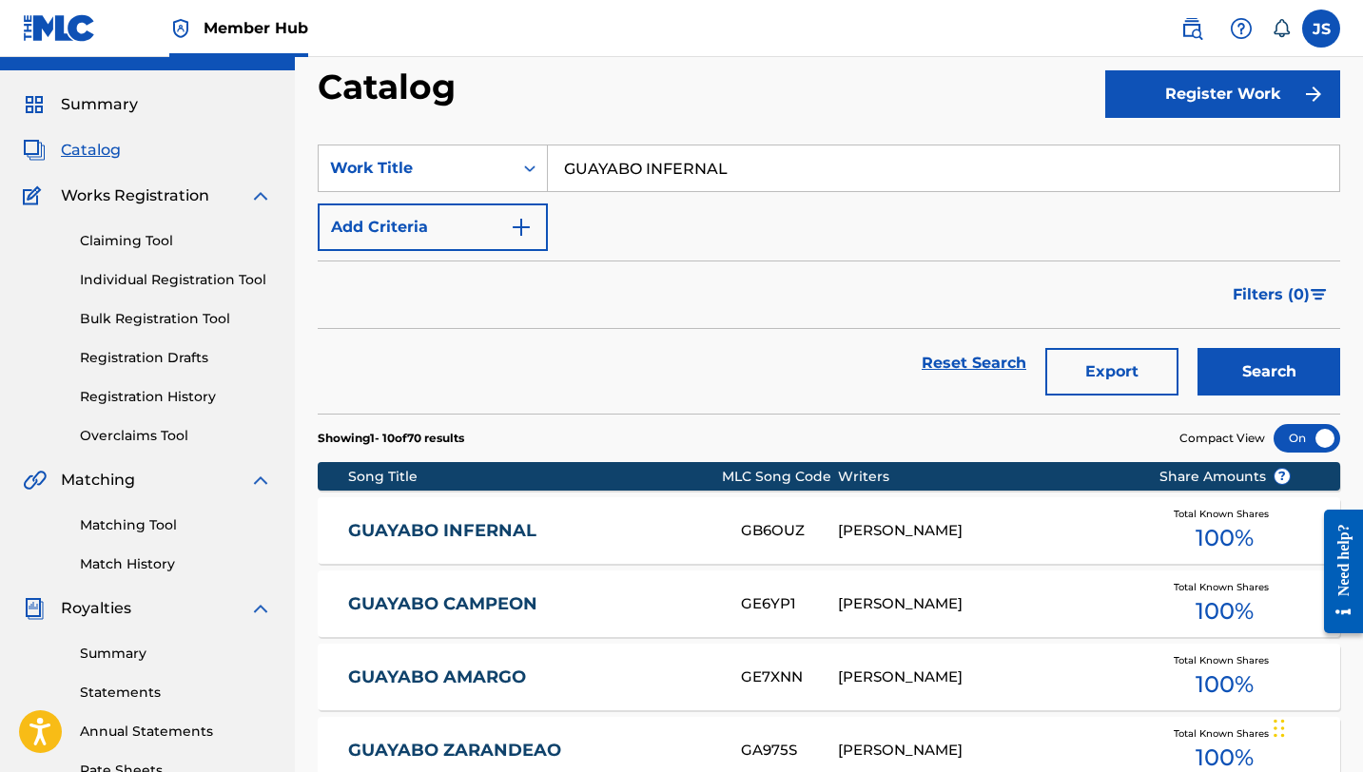
click at [718, 181] on input "GUAYABO INFERNAL" at bounding box center [943, 169] width 791 height 46
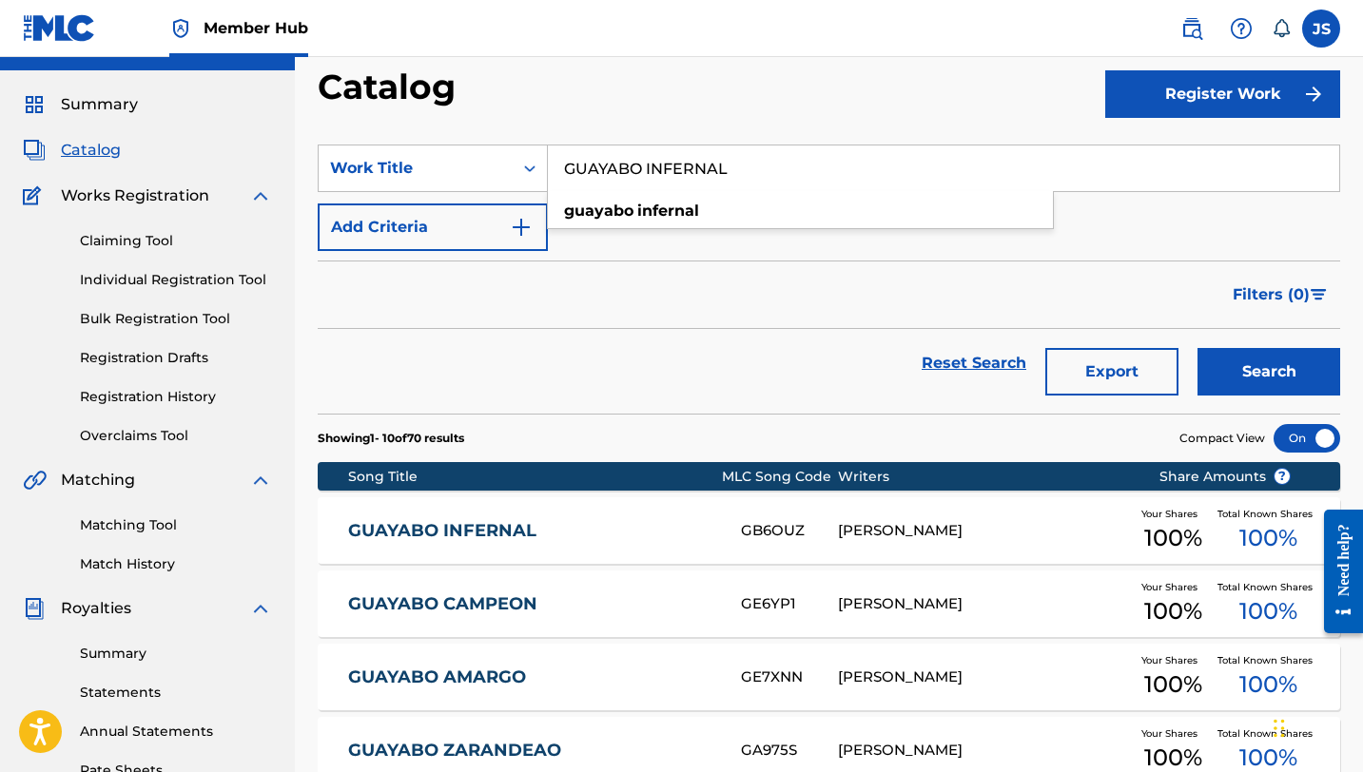
click at [718, 181] on input "GUAYABO INFERNAL" at bounding box center [943, 169] width 791 height 46
paste input "HOMENAJE A [PERSON_NAME]"
type input "HOMENAJE A [PERSON_NAME]"
click at [1197, 348] on button "Search" at bounding box center [1268, 372] width 143 height 48
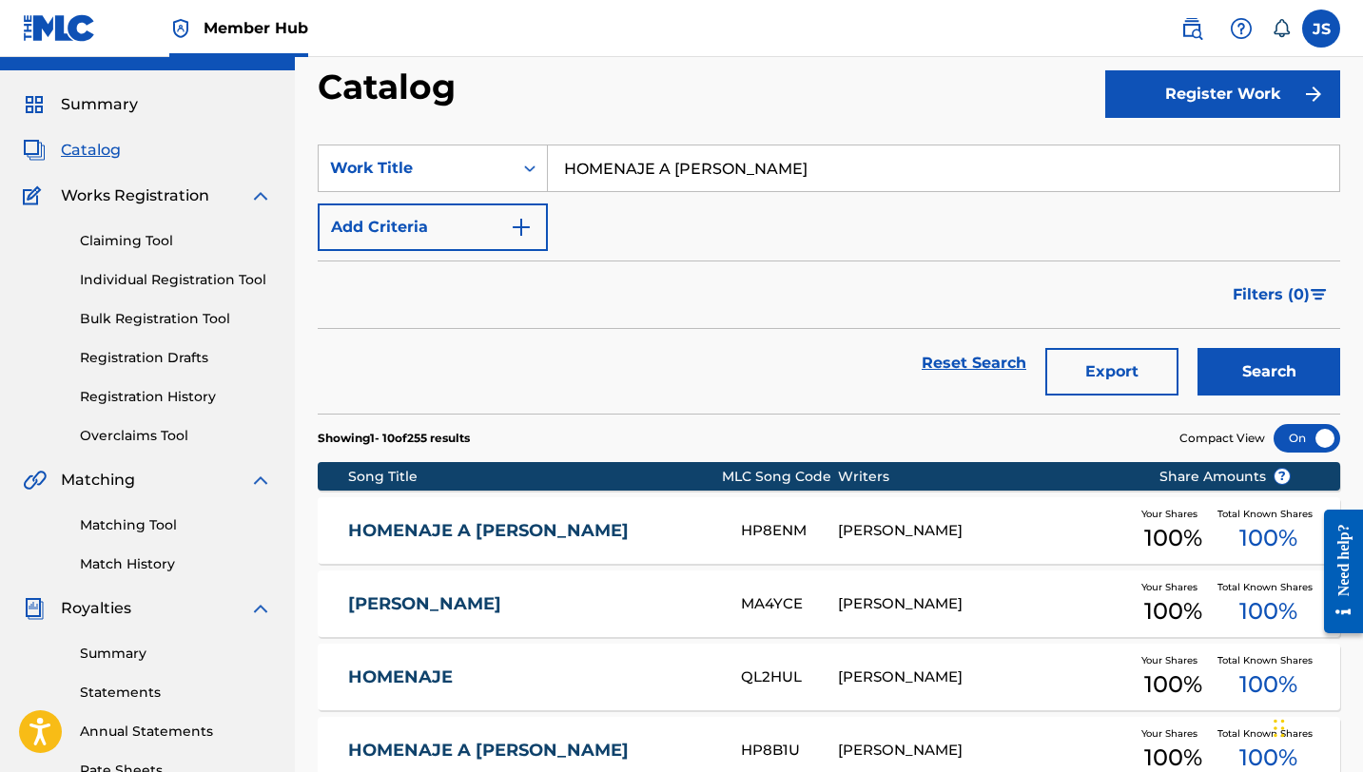
click at [687, 520] on link "HOMENAJE A [PERSON_NAME]" at bounding box center [531, 531] width 367 height 22
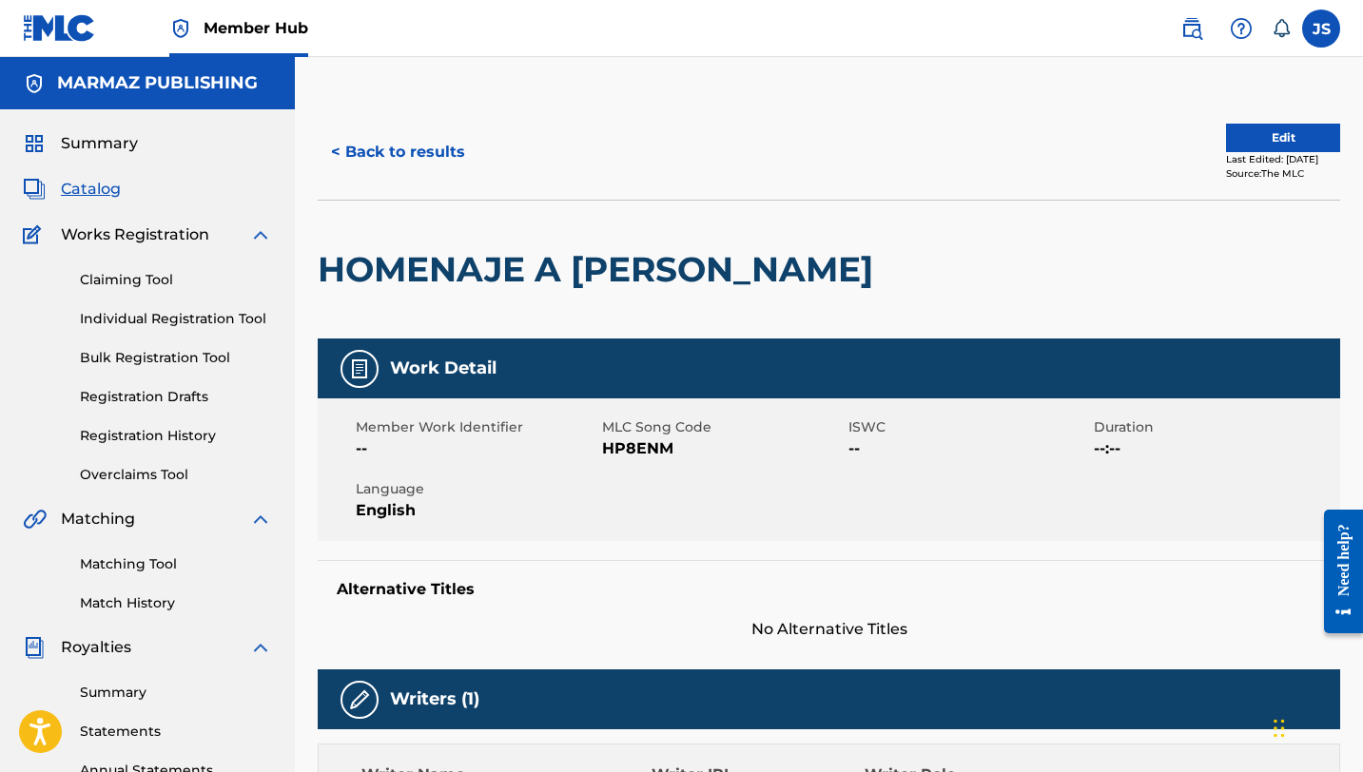
click at [627, 450] on span "HP8ENM" at bounding box center [723, 448] width 242 height 23
click at [399, 142] on button "< Back to results" at bounding box center [398, 152] width 161 height 48
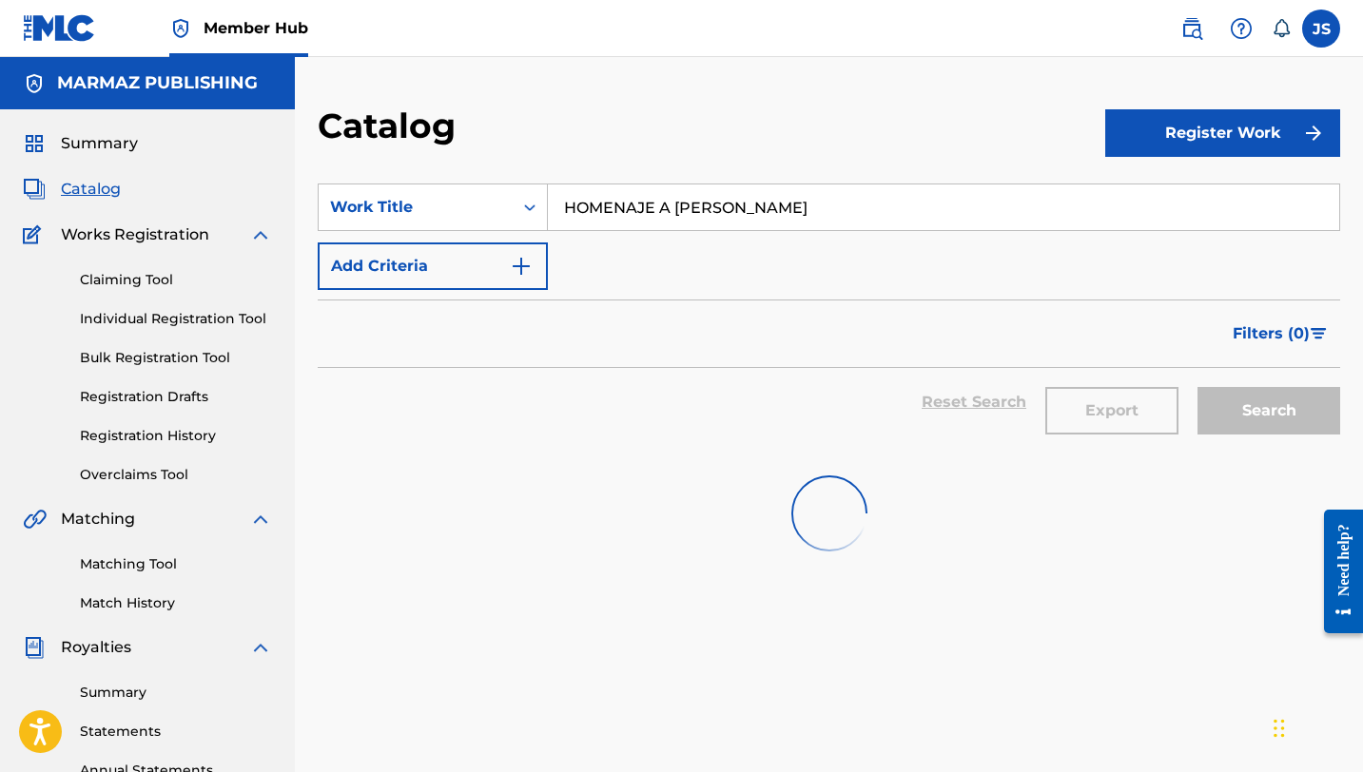
scroll to position [39, 0]
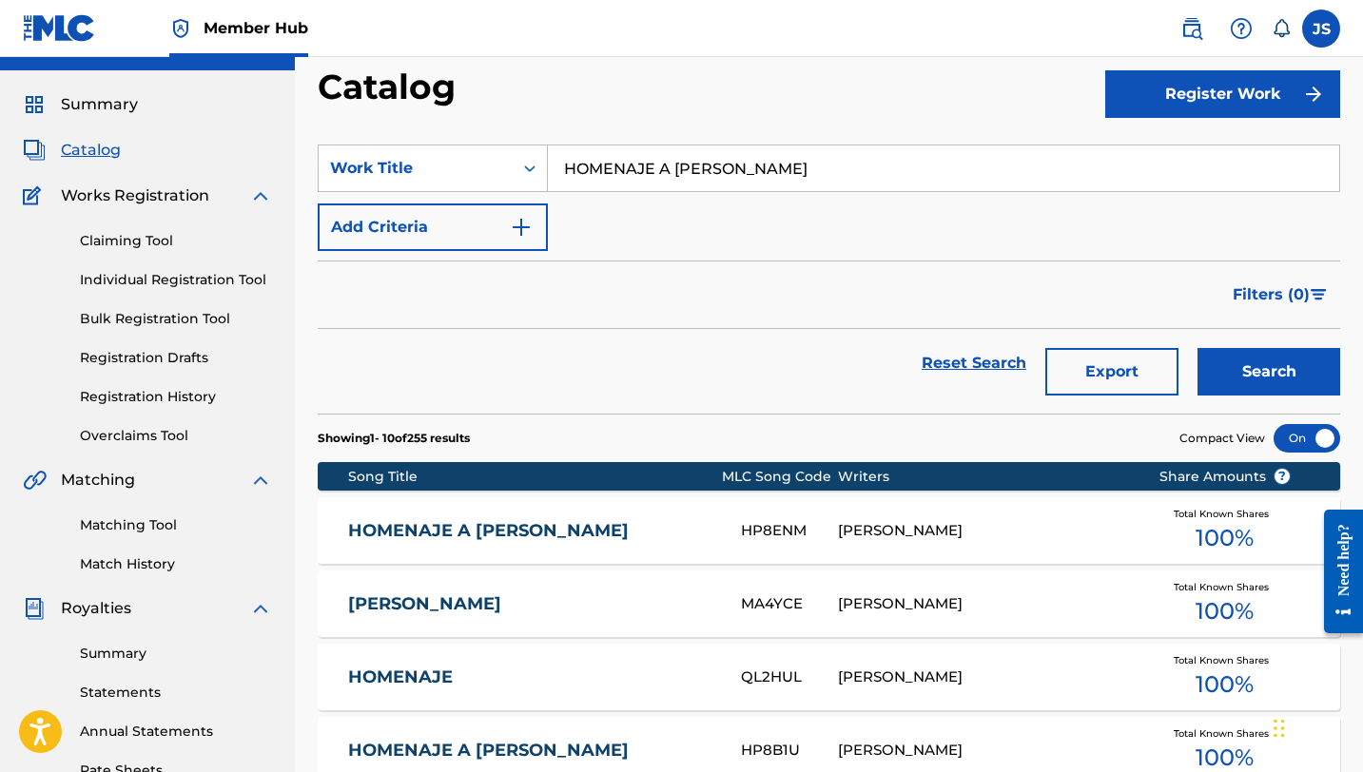
click at [628, 162] on input "HOMENAJE A [PERSON_NAME]" at bounding box center [943, 169] width 791 height 46
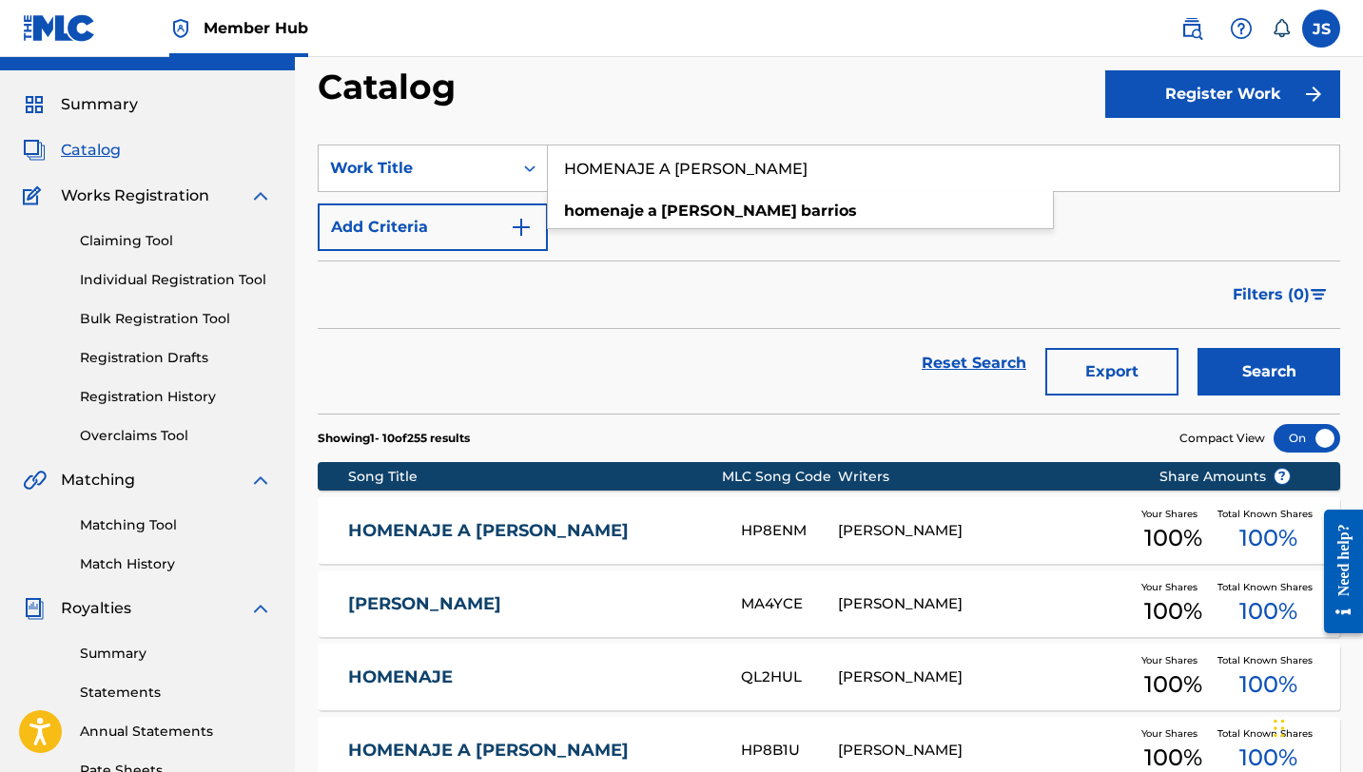
click at [628, 162] on input "HOMENAJE A [PERSON_NAME]" at bounding box center [943, 169] width 791 height 46
click at [635, 515] on div "HOMENAJE A ROGER BARRIOS HP8ENM RAFAEL ELIGIO PÉREZ Your Shares 100 % Total Kno…" at bounding box center [829, 530] width 1022 height 67
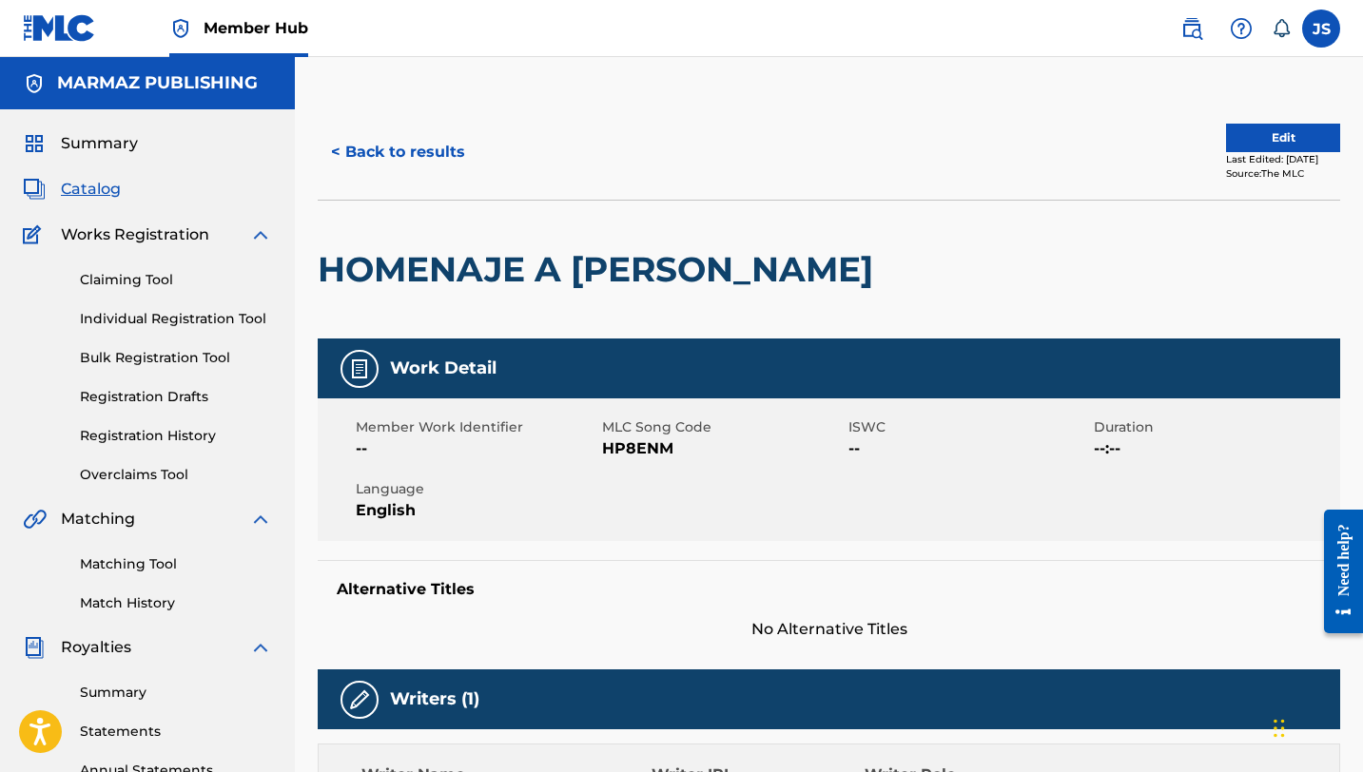
click at [637, 446] on span "HP8ENM" at bounding box center [723, 448] width 242 height 23
click at [381, 126] on div "< Back to results Edit Last Edited: June 23, 2025 Source: The MLC" at bounding box center [829, 152] width 1022 height 95
click at [389, 133] on button "< Back to results" at bounding box center [398, 152] width 161 height 48
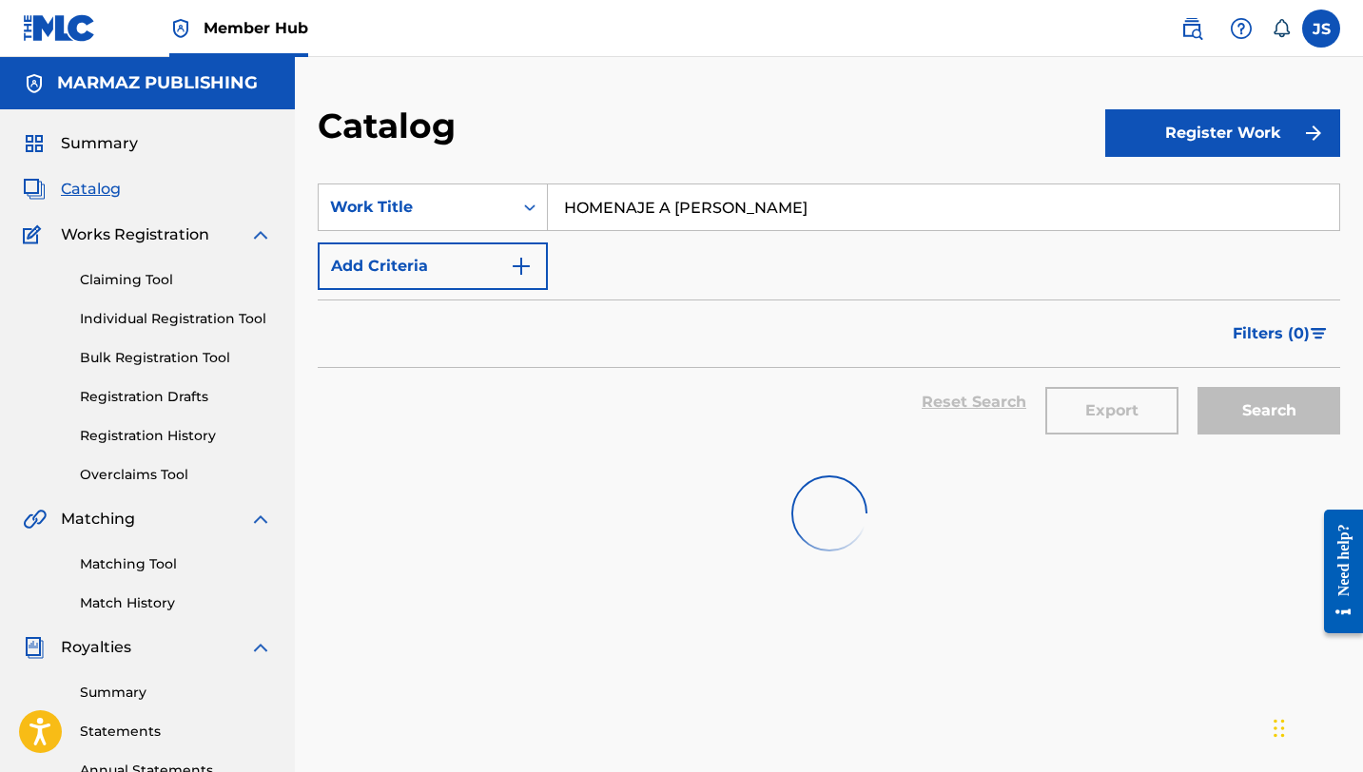
scroll to position [39, 0]
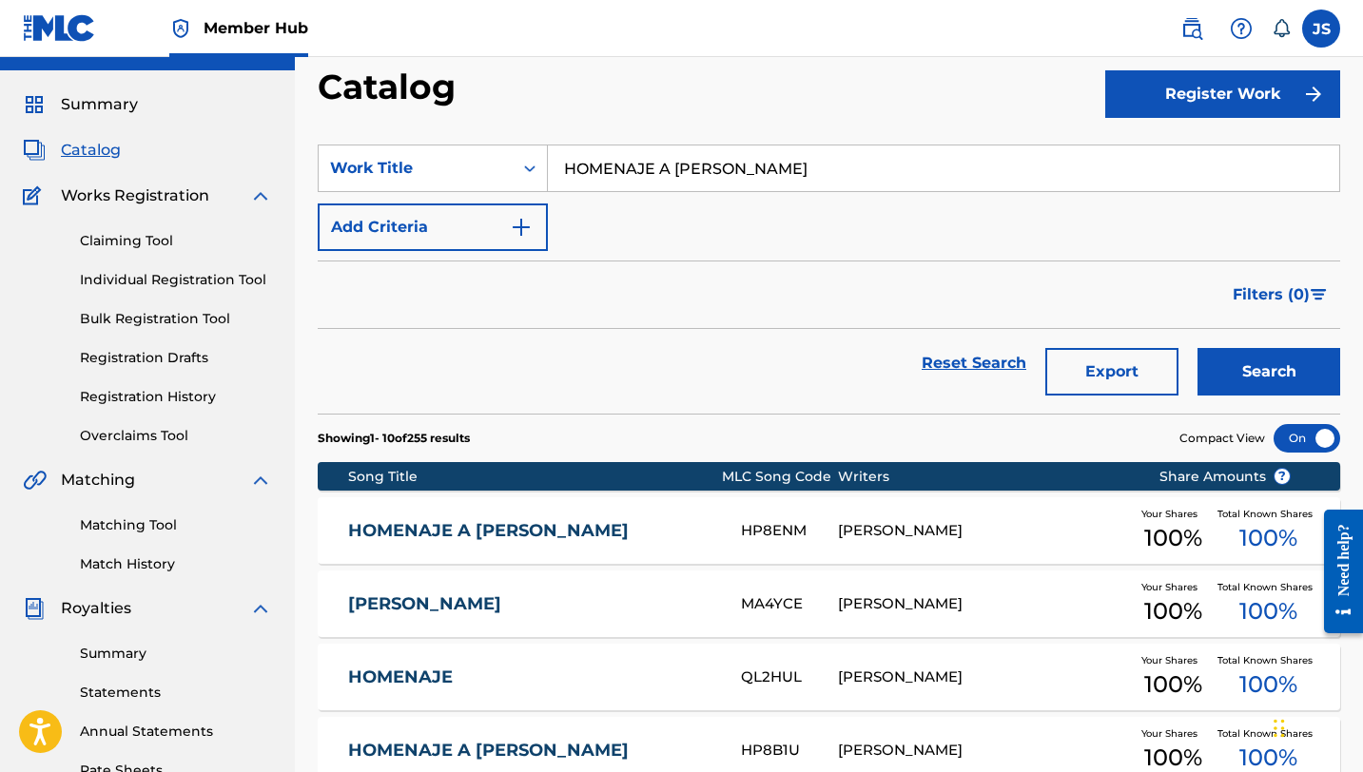
click at [690, 173] on input "HOMENAJE A [PERSON_NAME]" at bounding box center [943, 169] width 791 height 46
paste input "Y TE VI"
type input "[PERSON_NAME] VI"
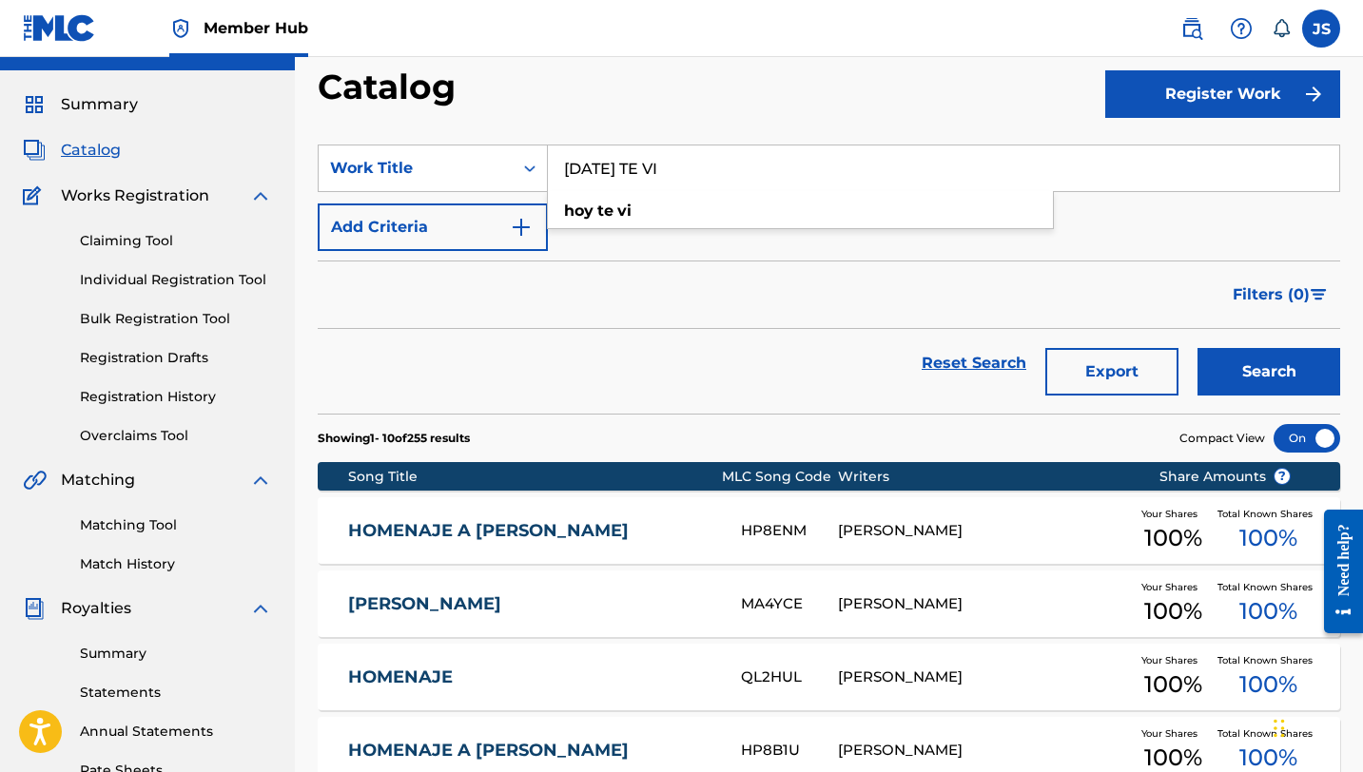
click at [1197, 348] on button "Search" at bounding box center [1268, 372] width 143 height 48
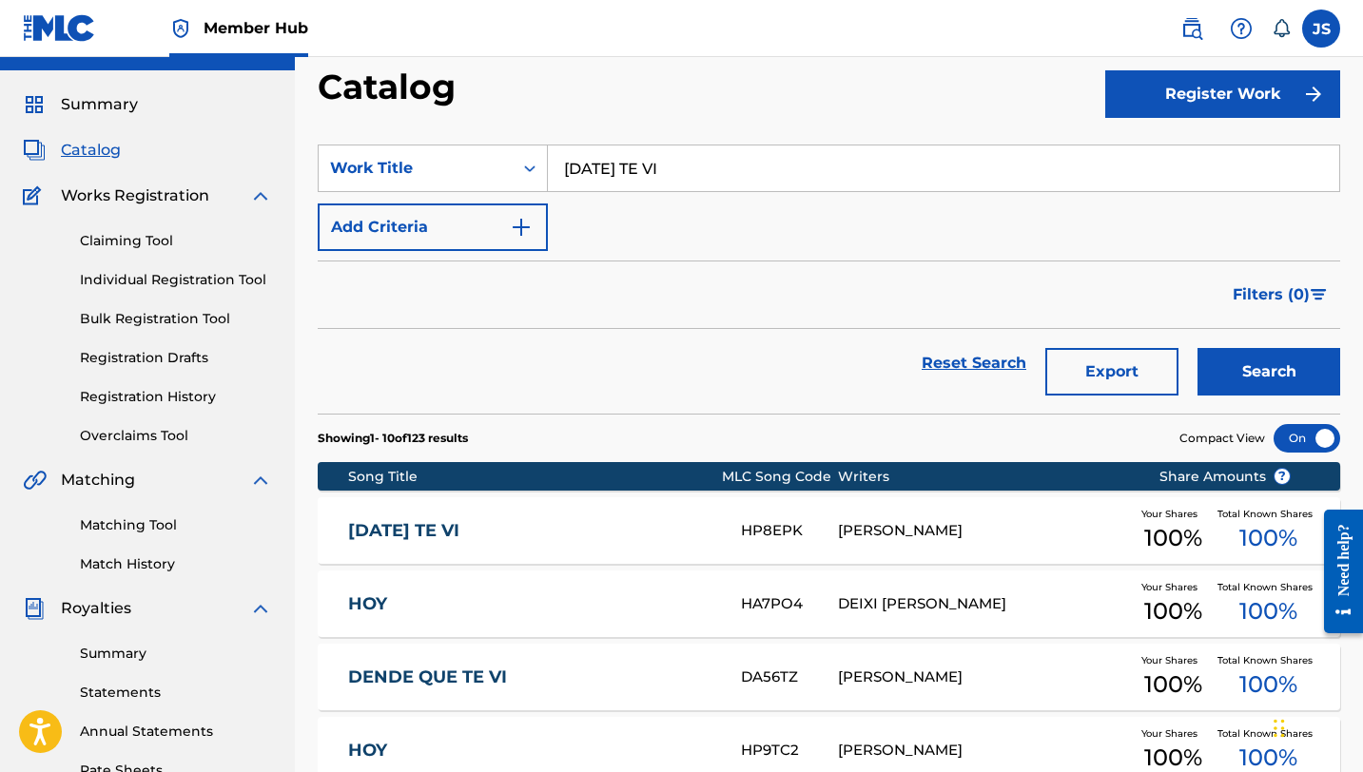
click at [1069, 535] on div "[PERSON_NAME]" at bounding box center [983, 531] width 291 height 22
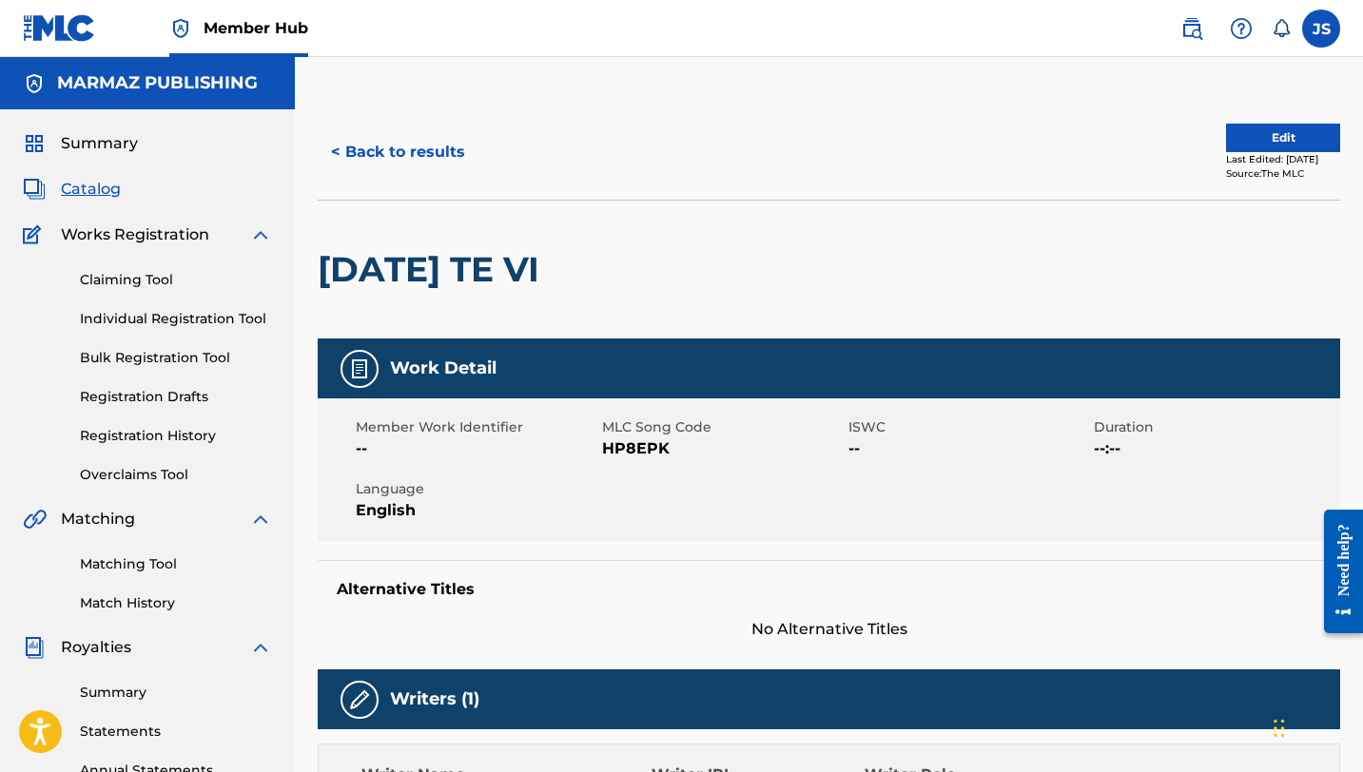
click at [612, 446] on span "HP8EPK" at bounding box center [723, 448] width 242 height 23
click at [388, 145] on button "< Back to results" at bounding box center [398, 152] width 161 height 48
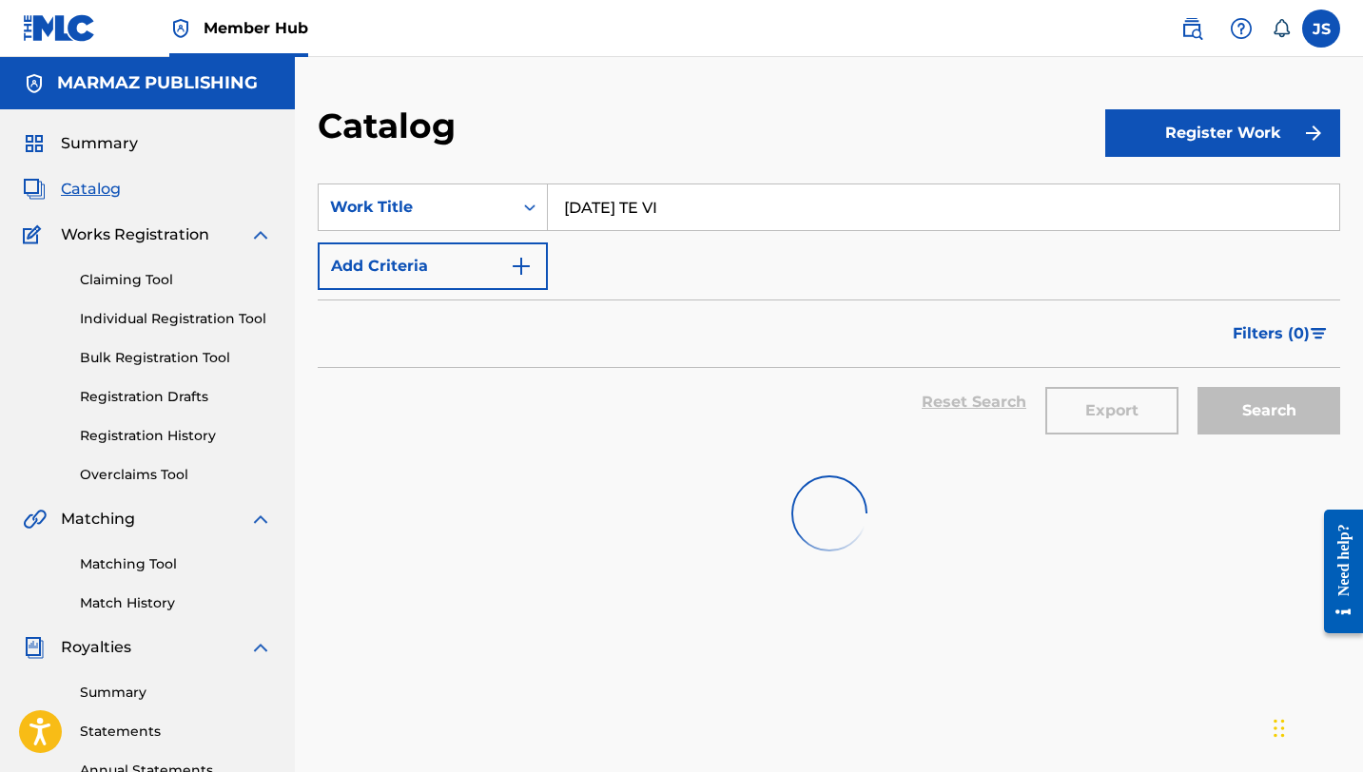
scroll to position [39, 0]
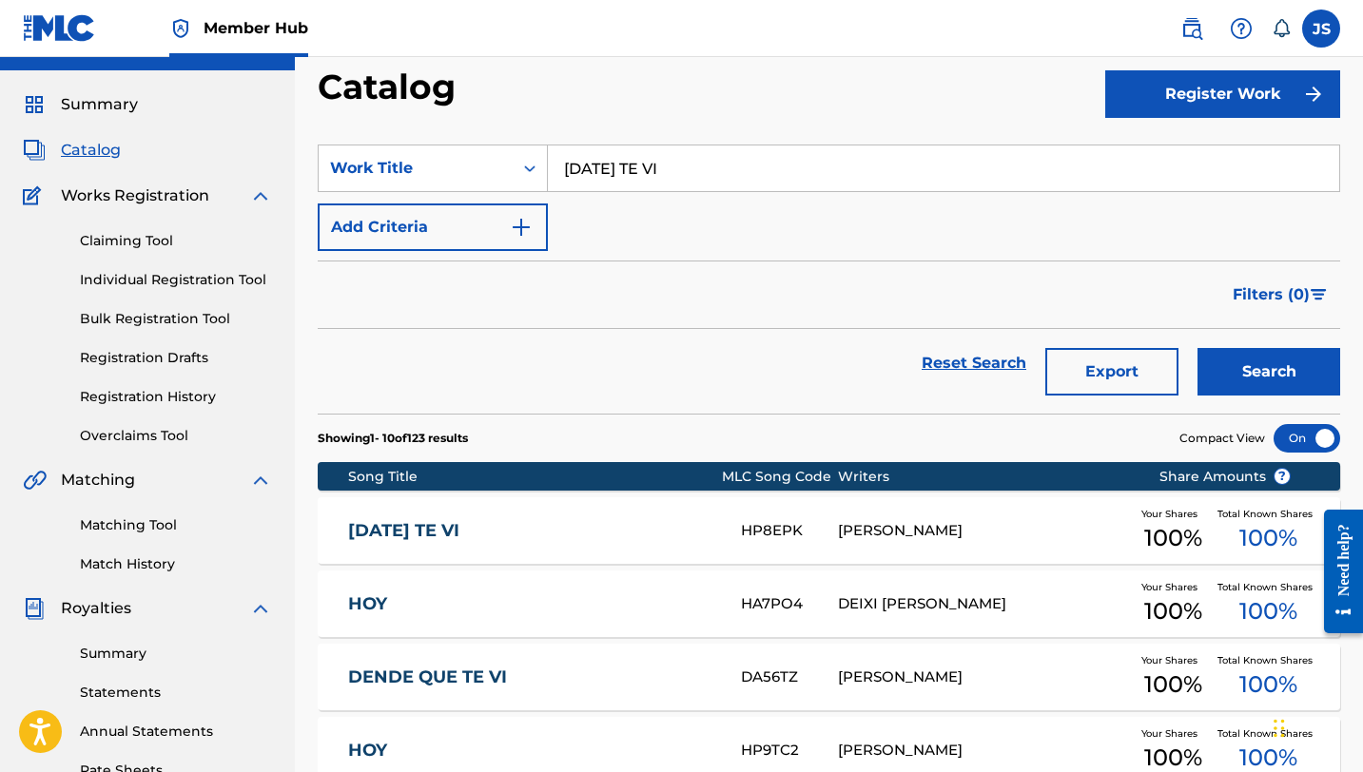
click at [704, 169] on input "[PERSON_NAME] VI" at bounding box center [943, 169] width 791 height 46
paste input "LA APUREÑITA DE ORO (feat. [PERSON_NAME])"
type input "LA APUREÑITA DE ORO (feat. [PERSON_NAME])"
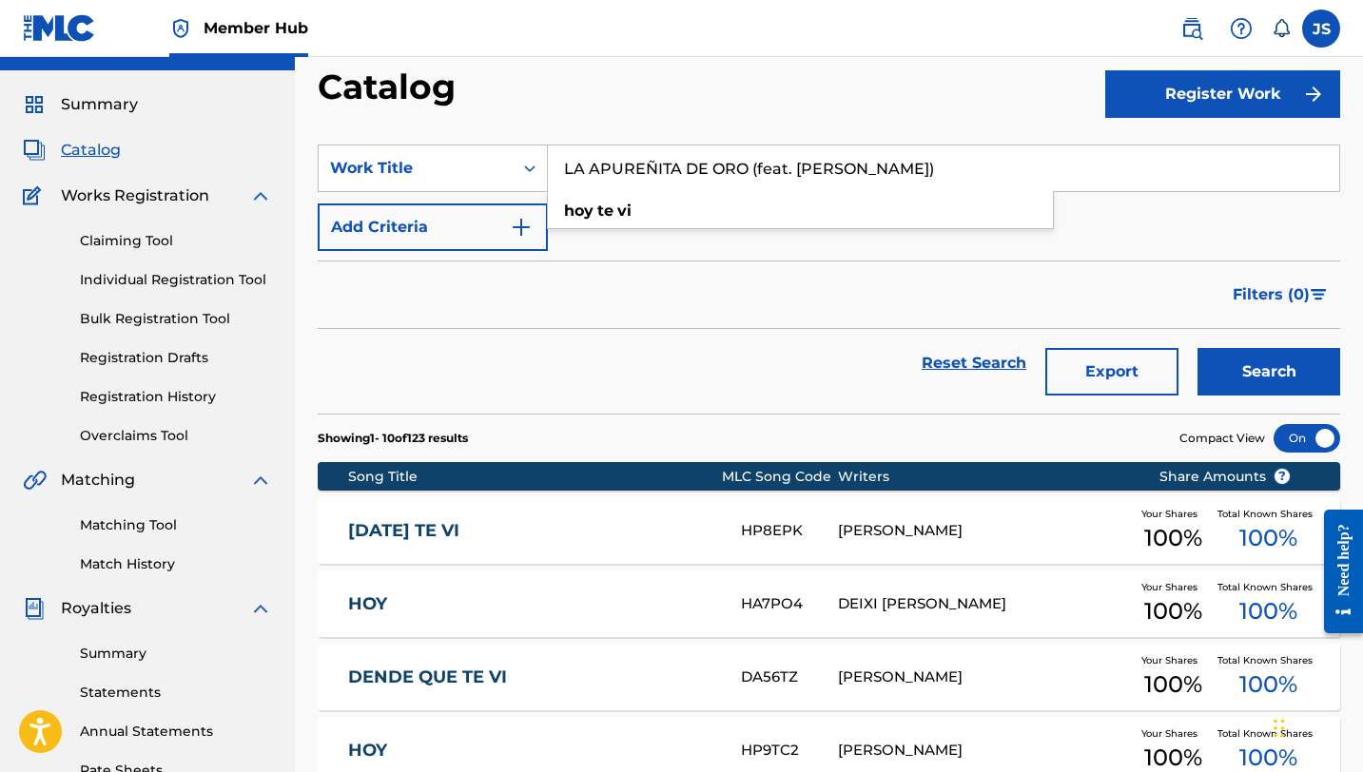
click at [1197, 348] on button "Search" at bounding box center [1268, 372] width 143 height 48
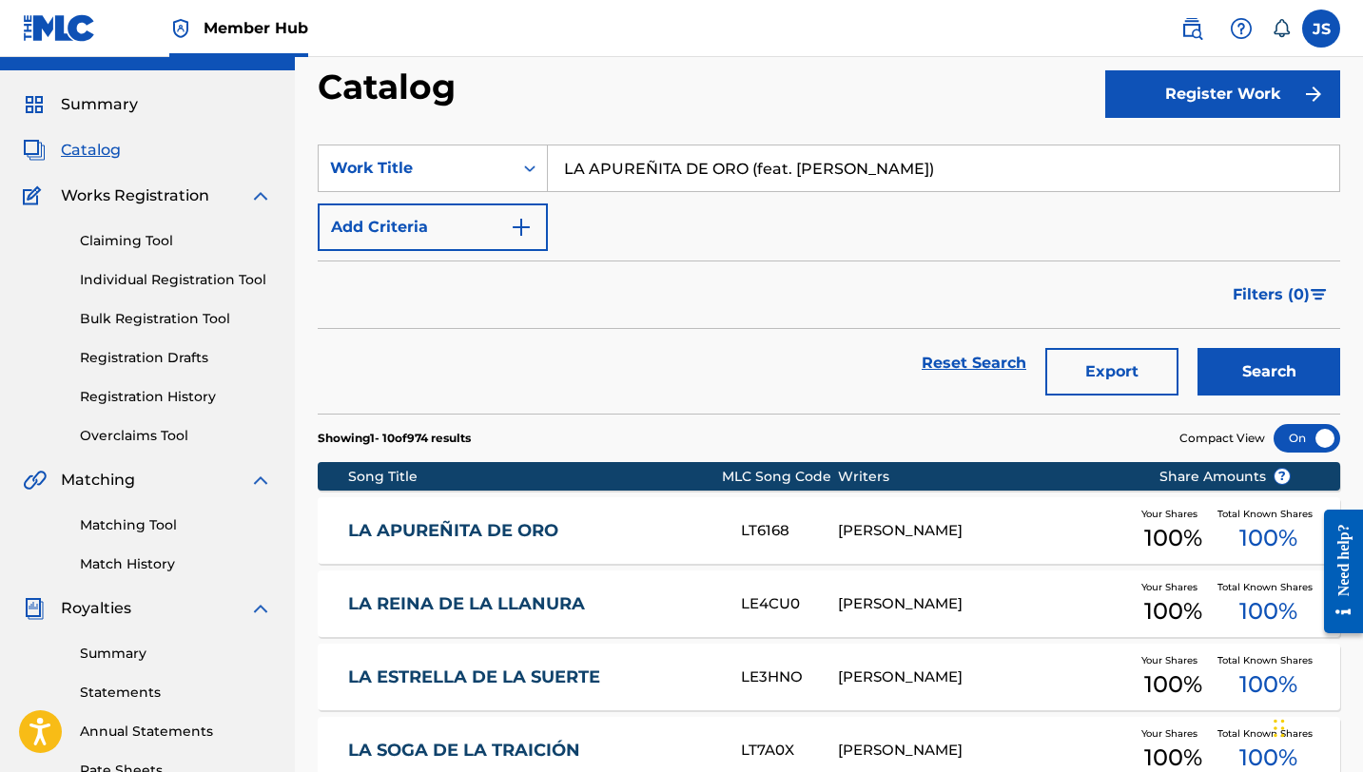
click at [607, 535] on link "LA APUREÑITA DE ORO" at bounding box center [531, 531] width 367 height 22
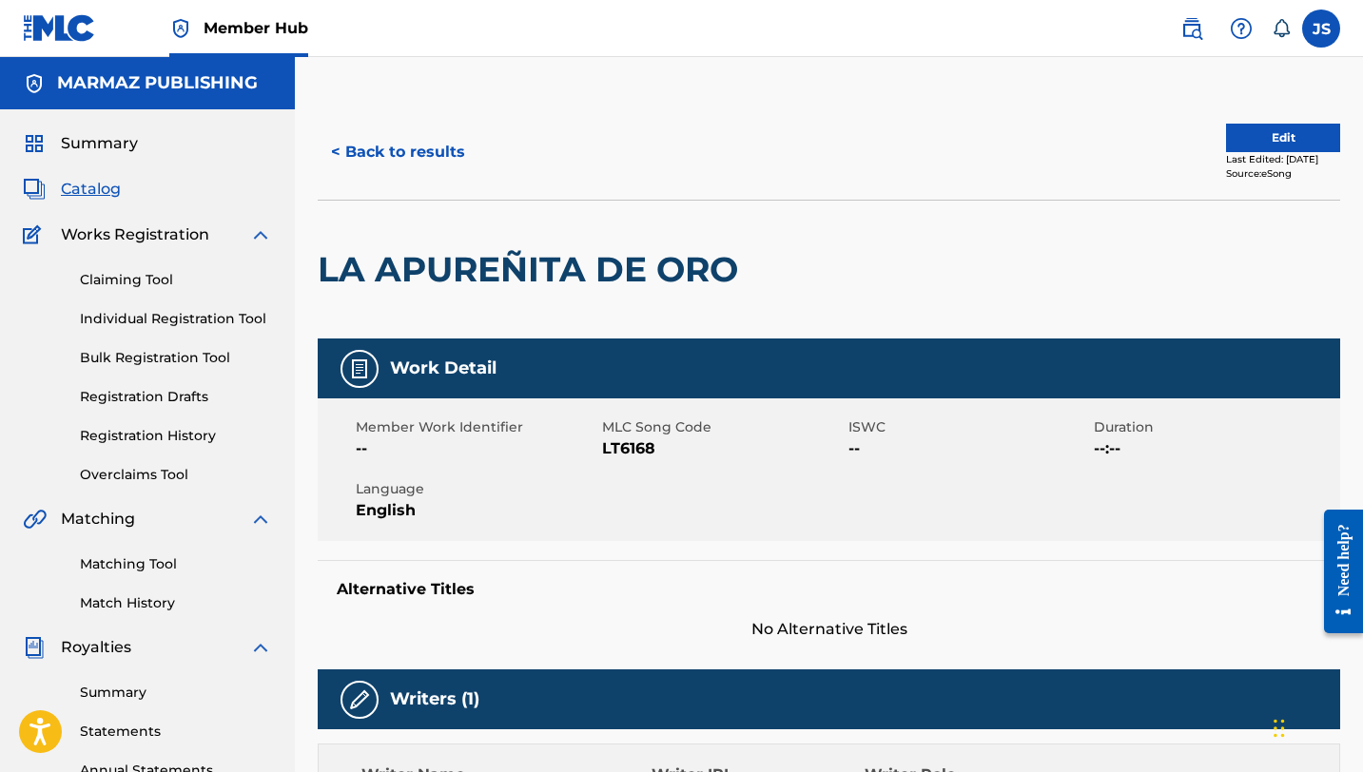
click at [645, 452] on span "LT6168" at bounding box center [723, 448] width 242 height 23
click at [416, 162] on button "< Back to results" at bounding box center [398, 152] width 161 height 48
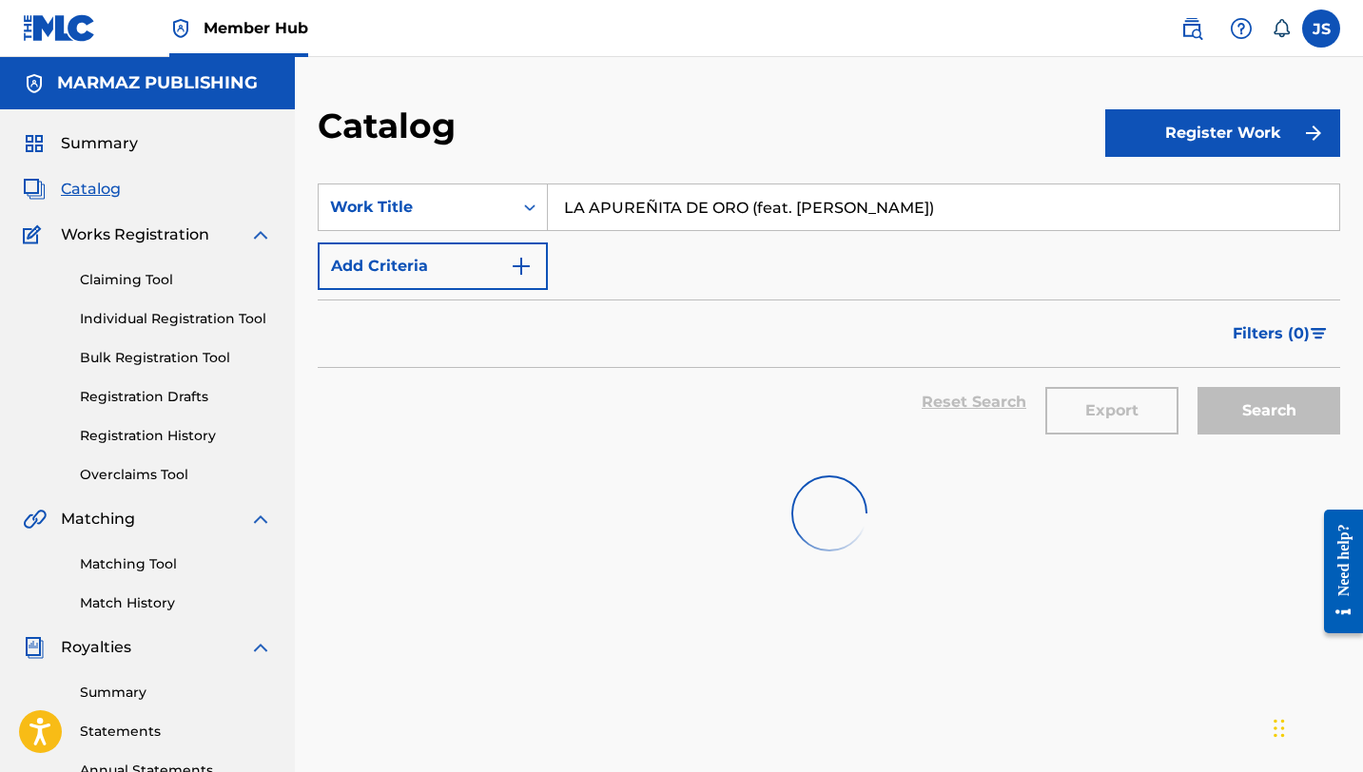
scroll to position [39, 0]
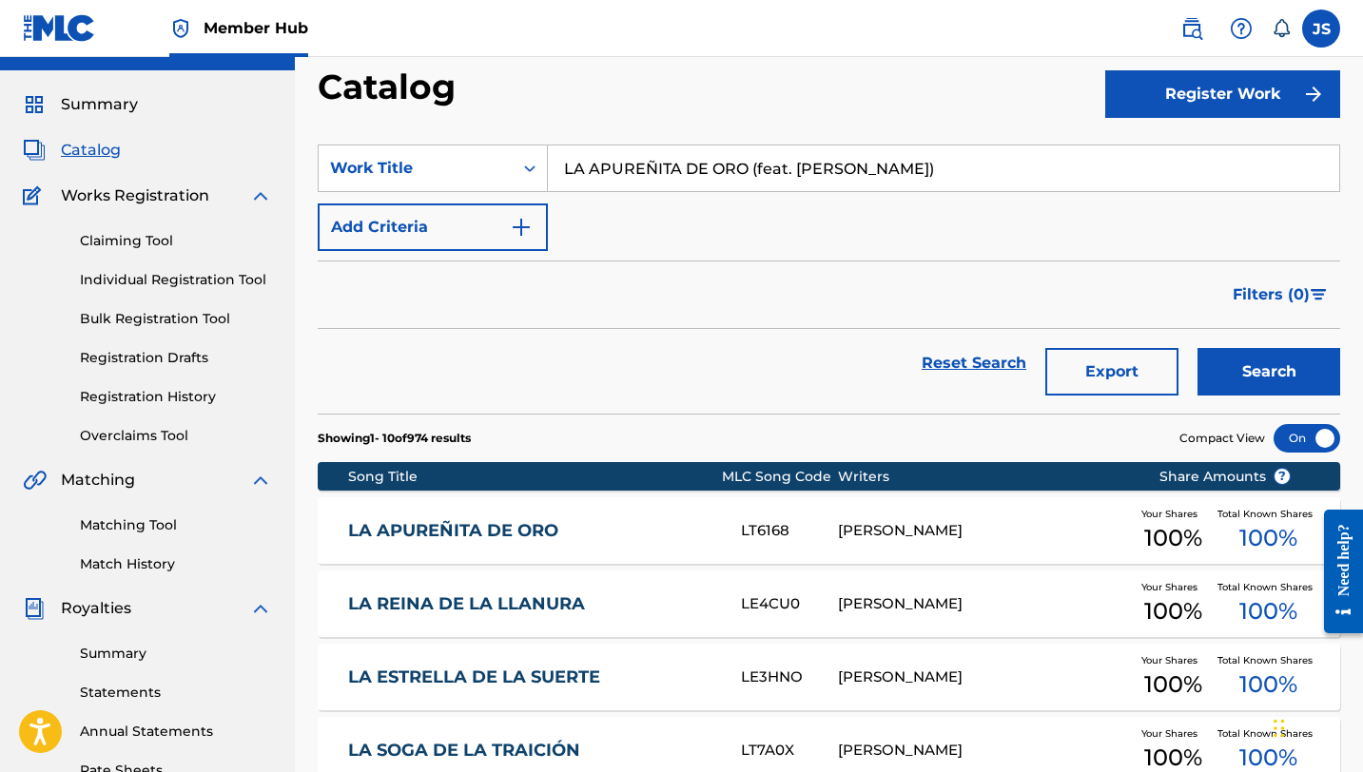
click at [702, 169] on input "LA APUREÑITA DE ORO (feat. [PERSON_NAME])" at bounding box center [943, 169] width 791 height 46
paste input "CAMITA DE MADERA"
type input "LA [PERSON_NAME]"
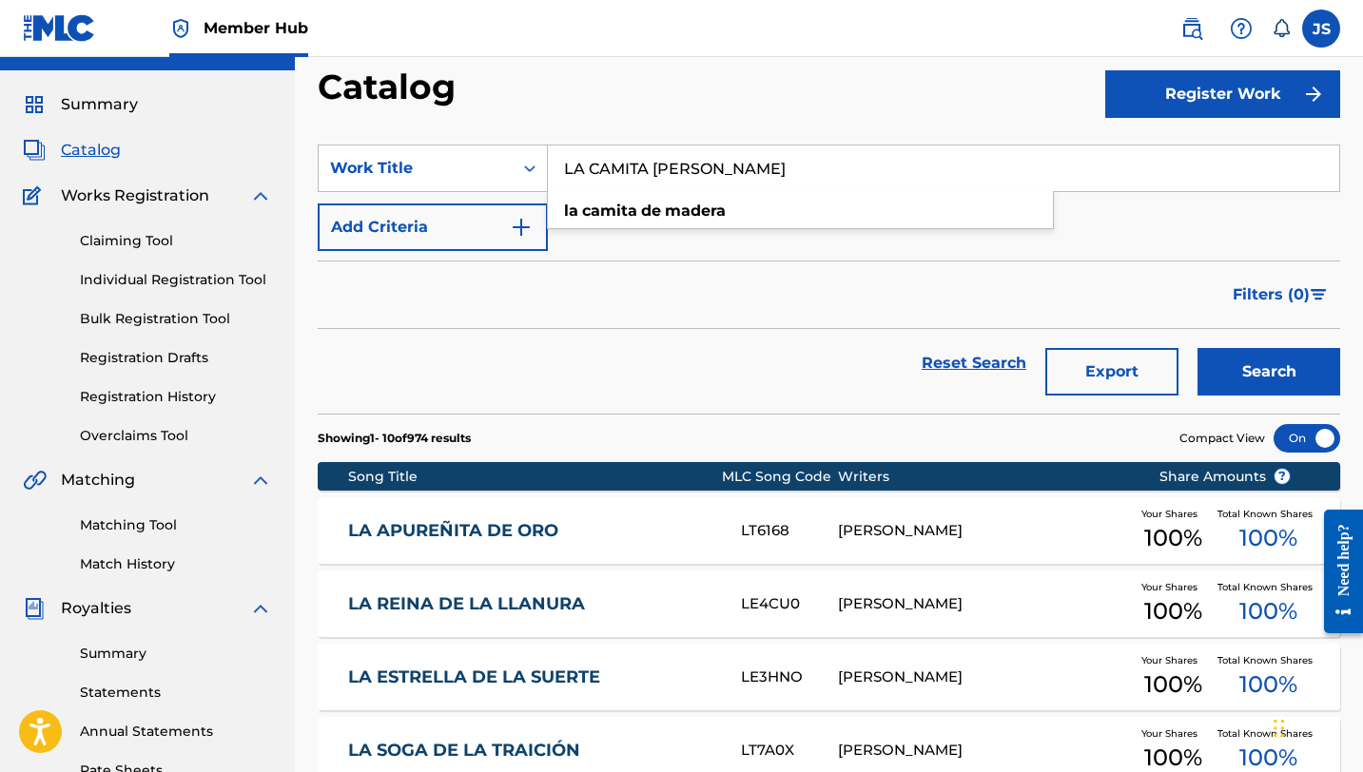
click at [1197, 348] on button "Search" at bounding box center [1268, 372] width 143 height 48
click at [1035, 532] on div "[PERSON_NAME]" at bounding box center [983, 531] width 291 height 22
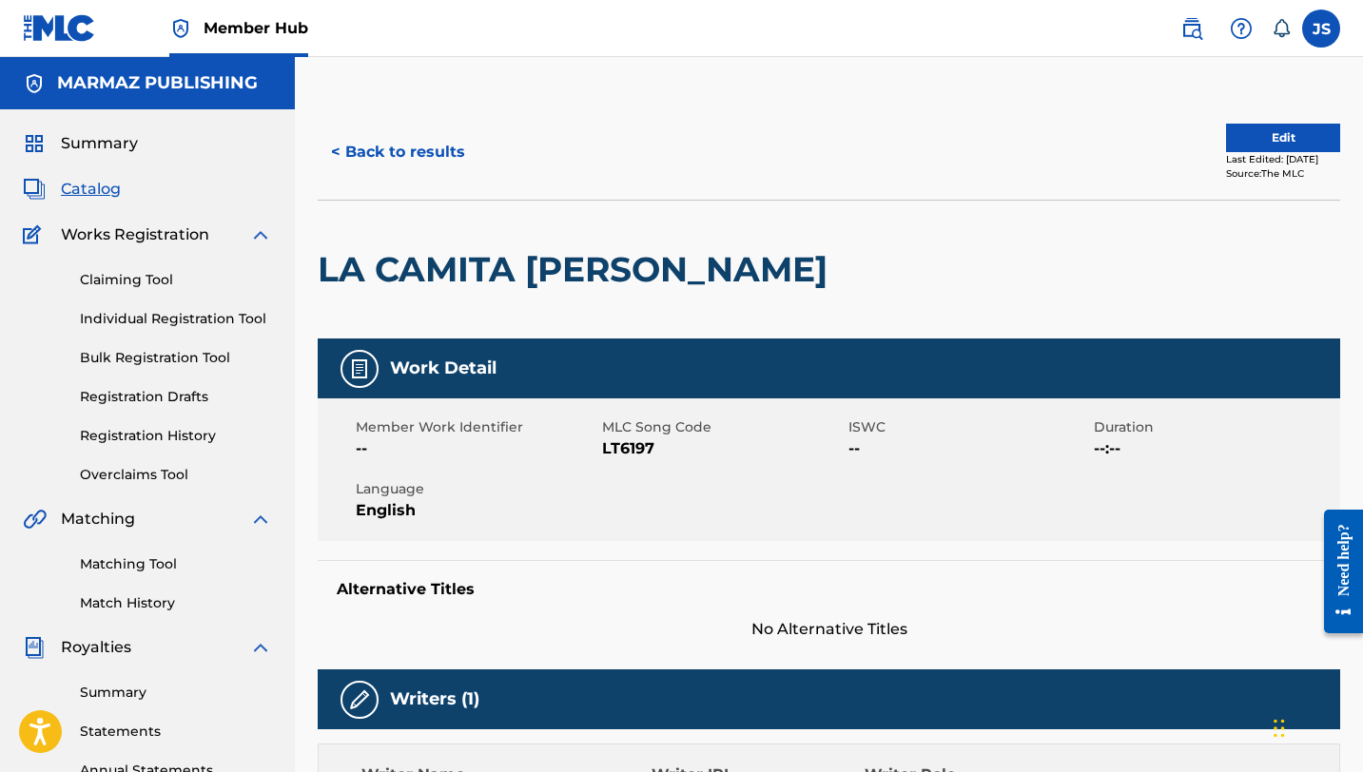
click at [640, 442] on span "LT6197" at bounding box center [723, 448] width 242 height 23
click at [379, 162] on button "< Back to results" at bounding box center [398, 152] width 161 height 48
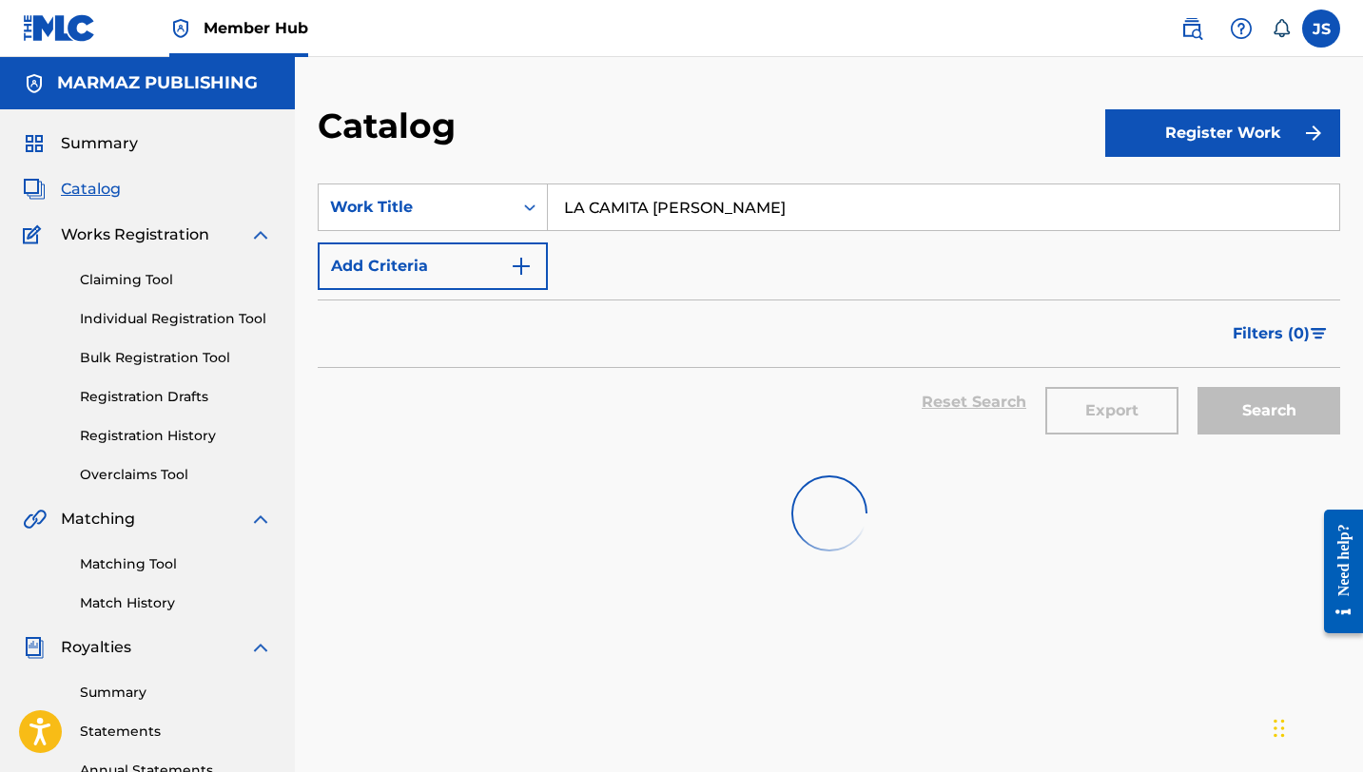
scroll to position [39, 0]
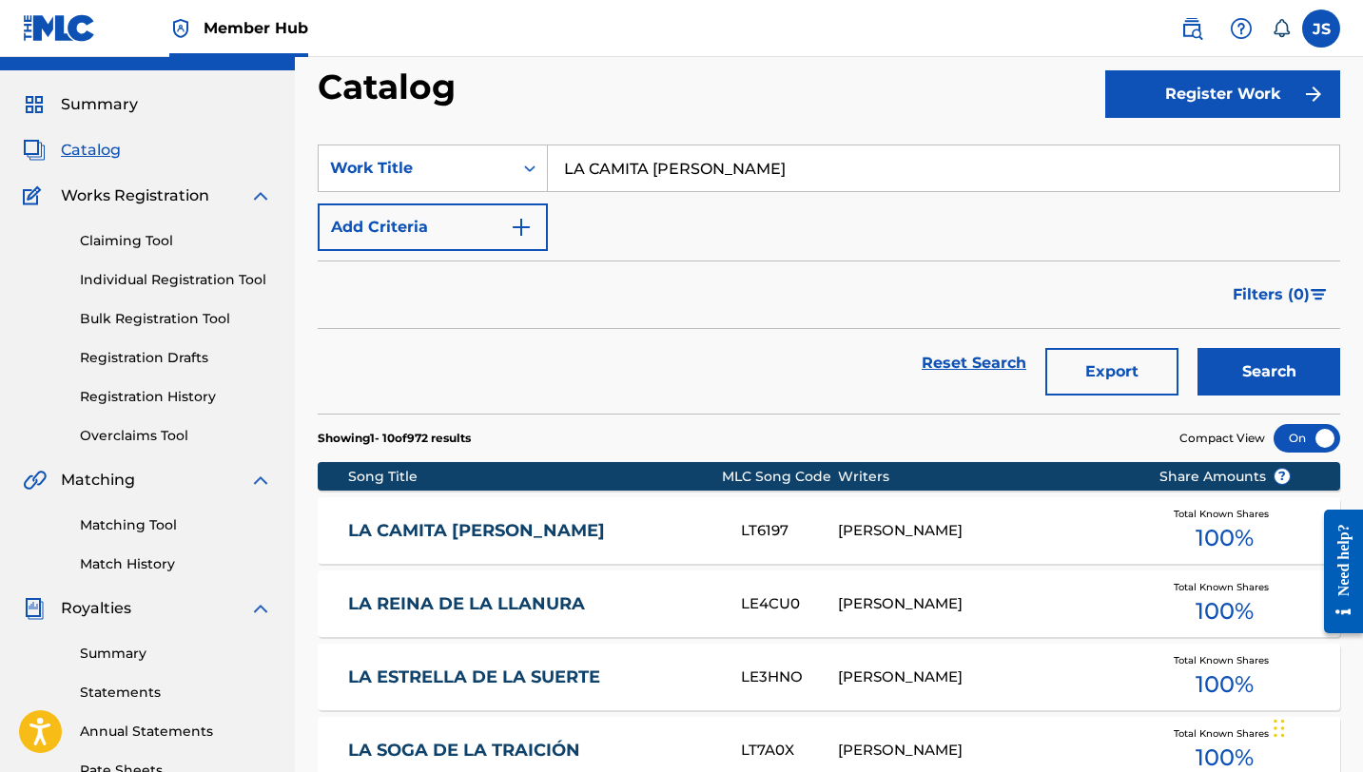
click at [773, 173] on input "LA [PERSON_NAME]" at bounding box center [943, 169] width 791 height 46
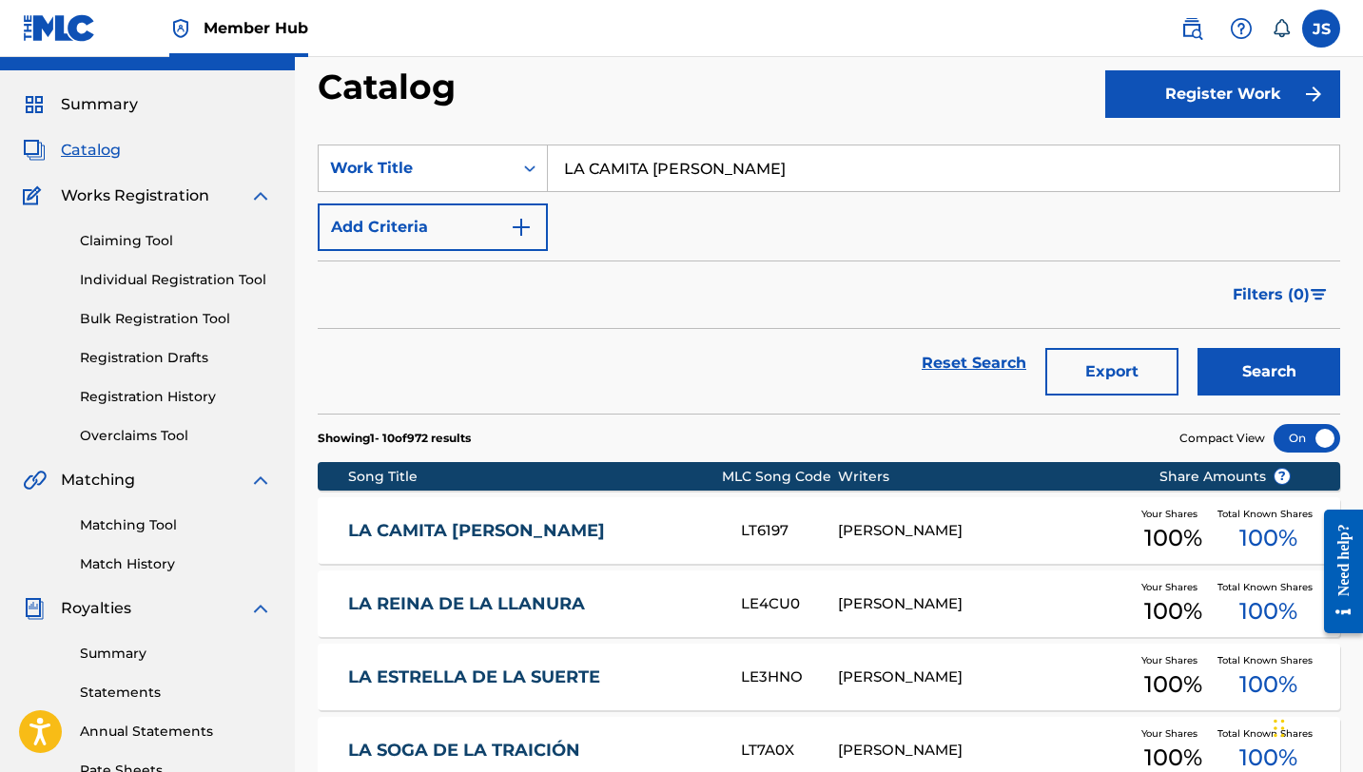
click at [773, 173] on input "LA [PERSON_NAME]" at bounding box center [943, 169] width 791 height 46
paste input "EMBOSCAD"
type input "LA EMBOSCADA"
click at [1197, 348] on button "Search" at bounding box center [1268, 372] width 143 height 48
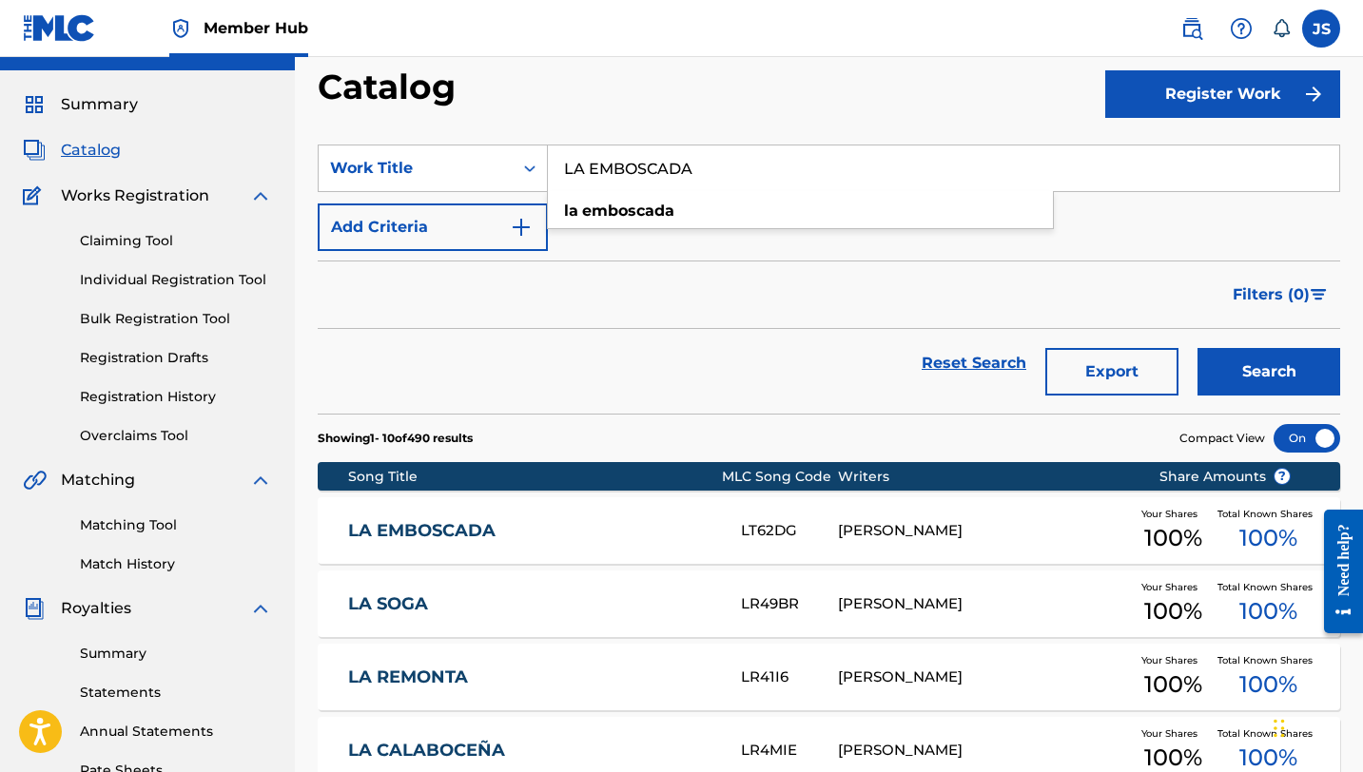
click at [745, 517] on div "LA EMBOSCADA LT62DG RAFAEL ELIGIO PÉREZ Your Shares 100 % Total Known Shares 10…" at bounding box center [829, 530] width 1022 height 67
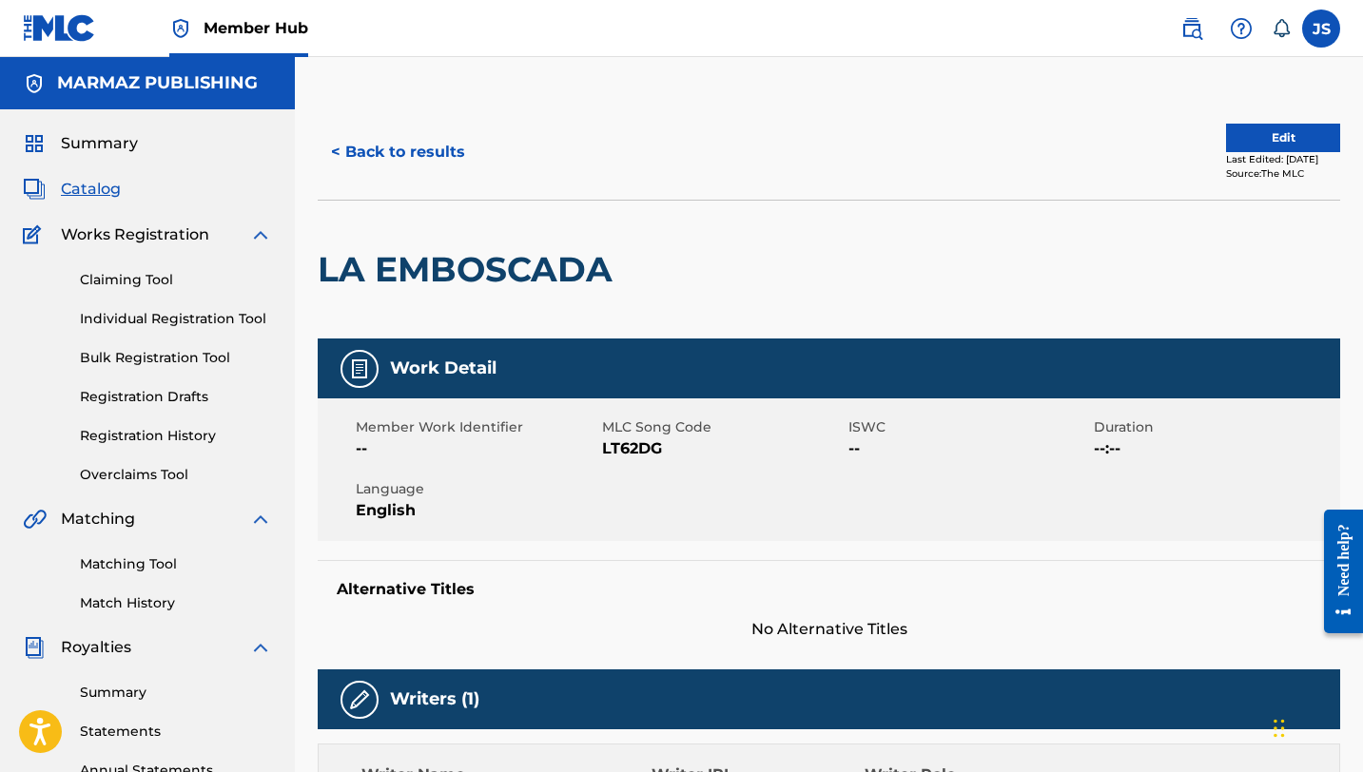
click at [629, 451] on span "LT62DG" at bounding box center [723, 448] width 242 height 23
click at [380, 182] on div "< Back to results Edit Last Edited: March 18, 2025 Source: The MLC" at bounding box center [829, 152] width 1022 height 95
click at [380, 166] on button "< Back to results" at bounding box center [398, 152] width 161 height 48
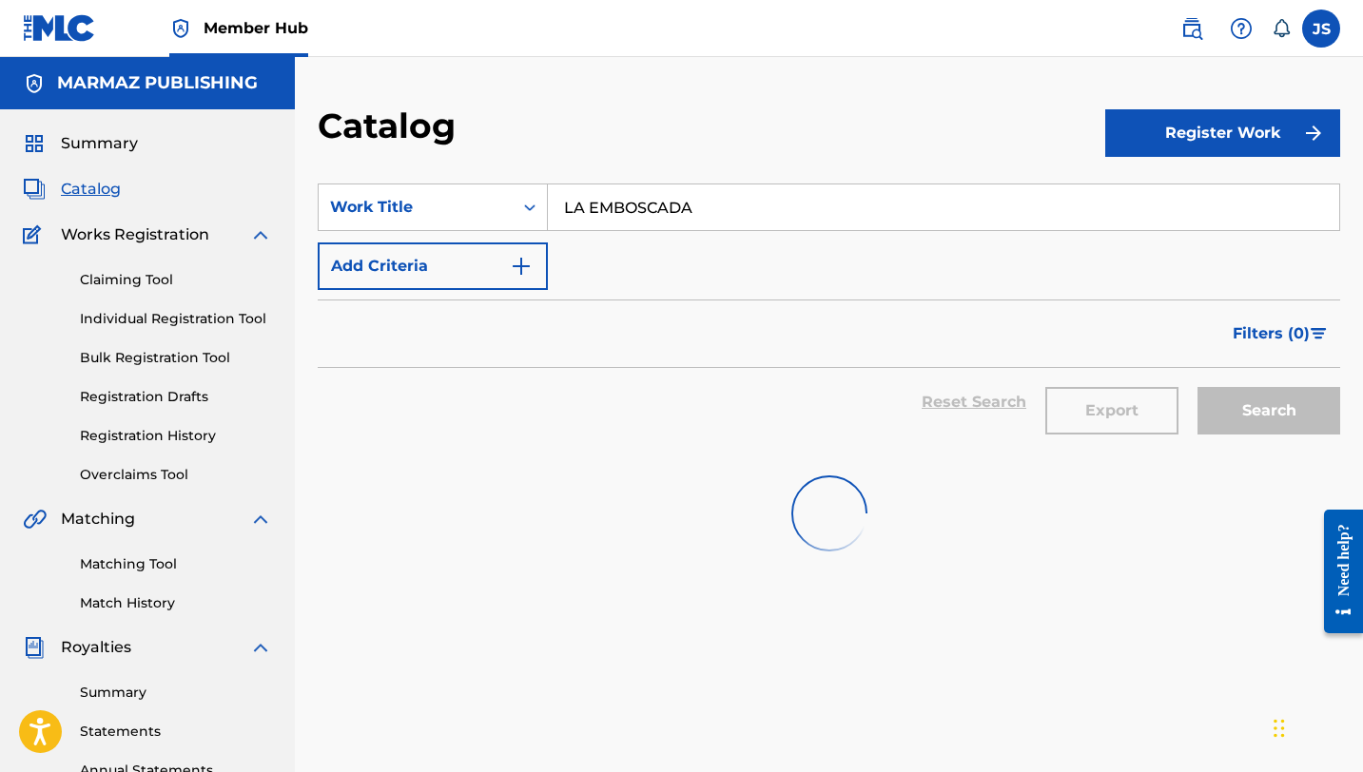
scroll to position [39, 0]
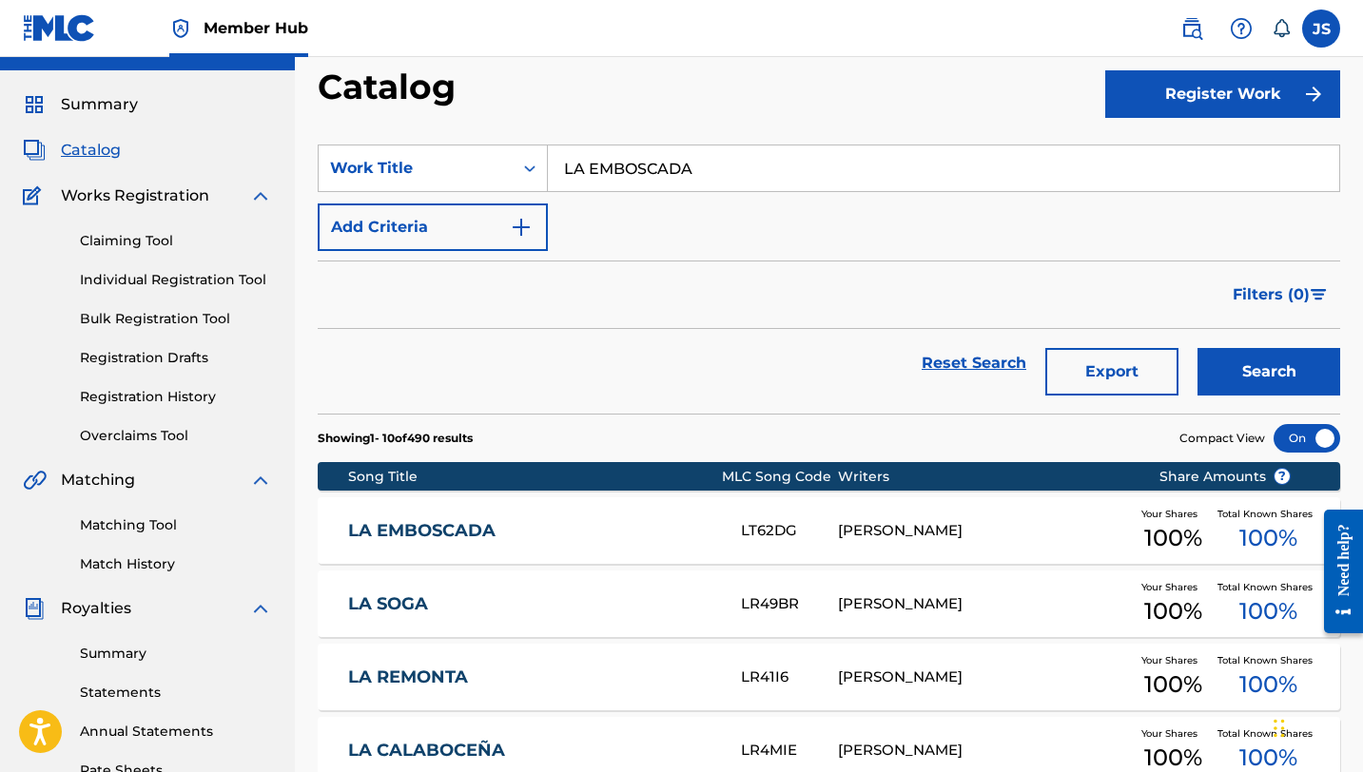
click at [913, 204] on div "SearchWithCriteria5f5ff943-766a-4b18-a723-c238bf129916 Work Title LA EMBOSCADA …" at bounding box center [829, 198] width 1022 height 107
click at [910, 179] on input "LA EMBOSCADA" at bounding box center [943, 169] width 791 height 46
paste input "HERENCIA DE PUÑO E´DIENTE"
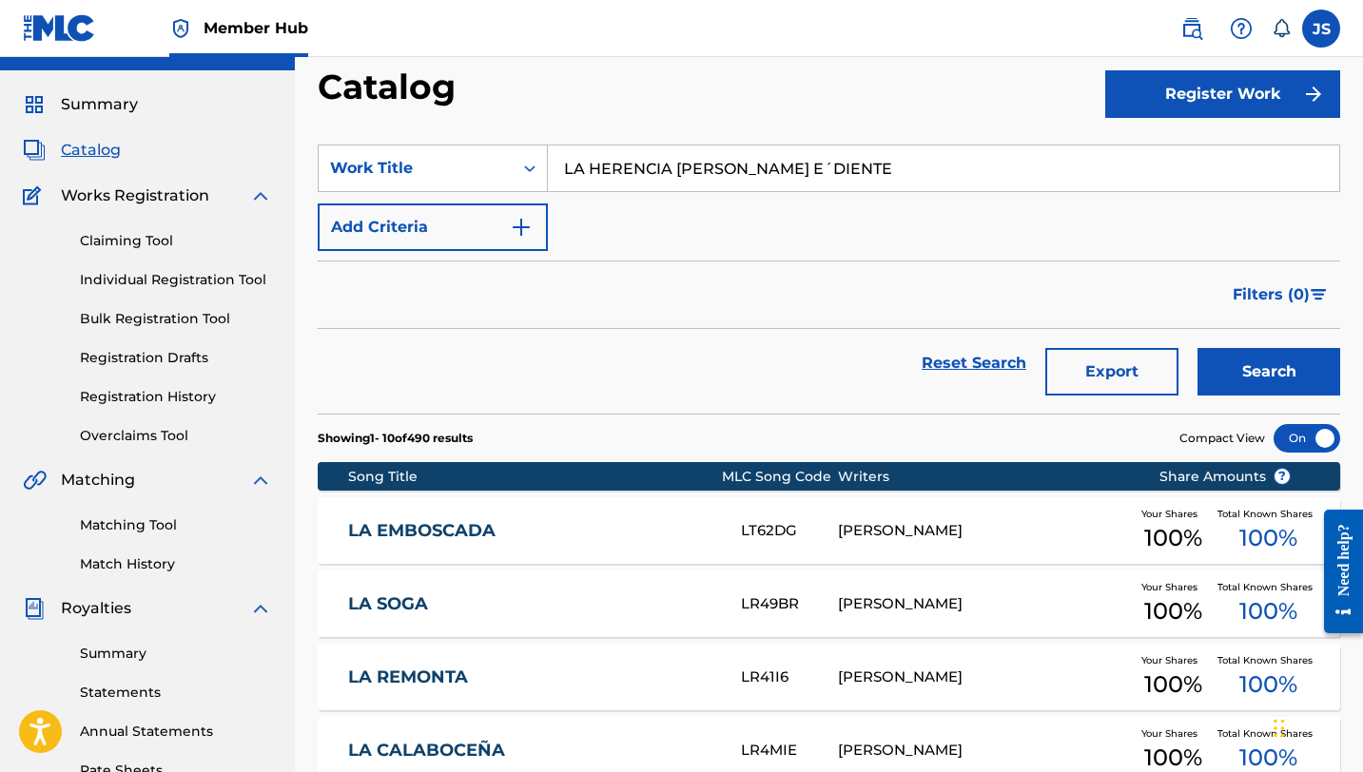
type input "LA HERENCIA DE PUÑO E´DIENTE"
click at [1197, 348] on button "Search" at bounding box center [1268, 372] width 143 height 48
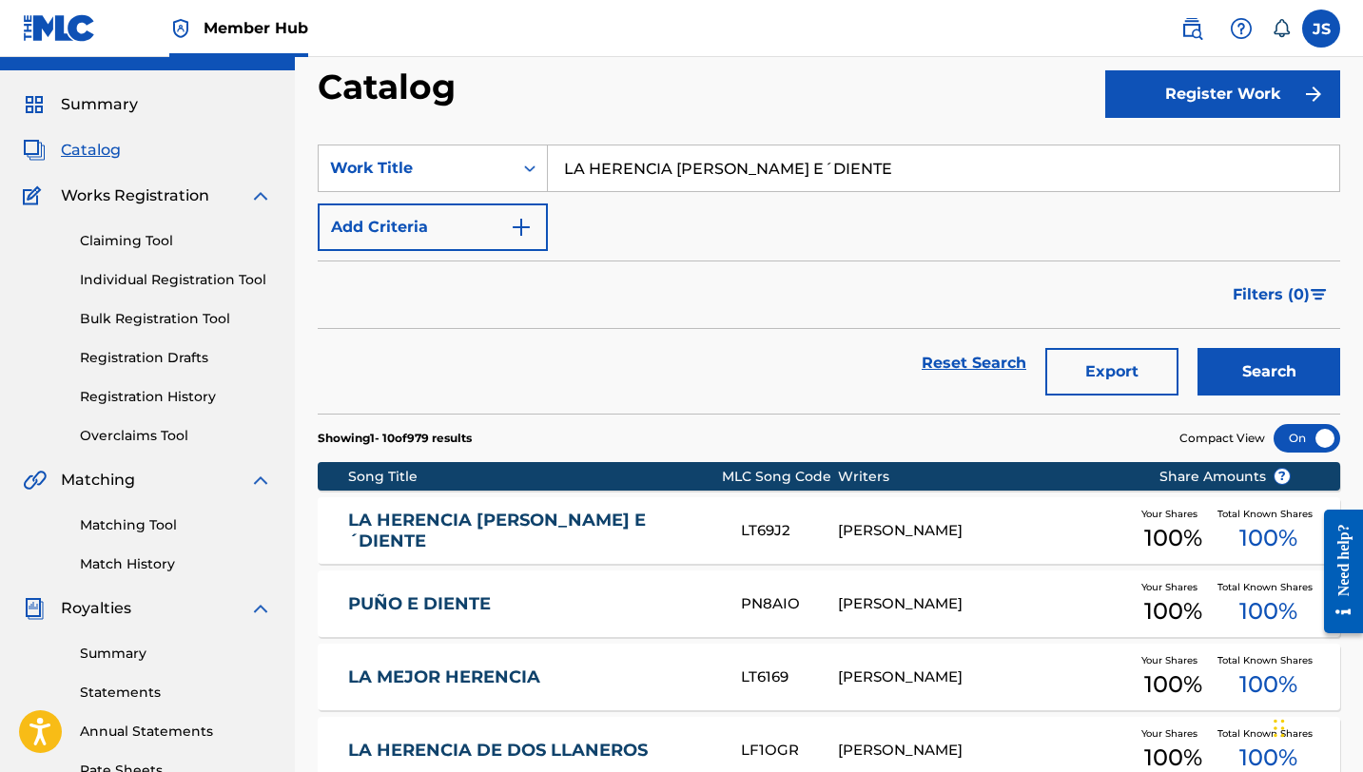
click at [702, 532] on link "LA HERENCIA DE PUÑO E´DIENTE" at bounding box center [531, 531] width 367 height 43
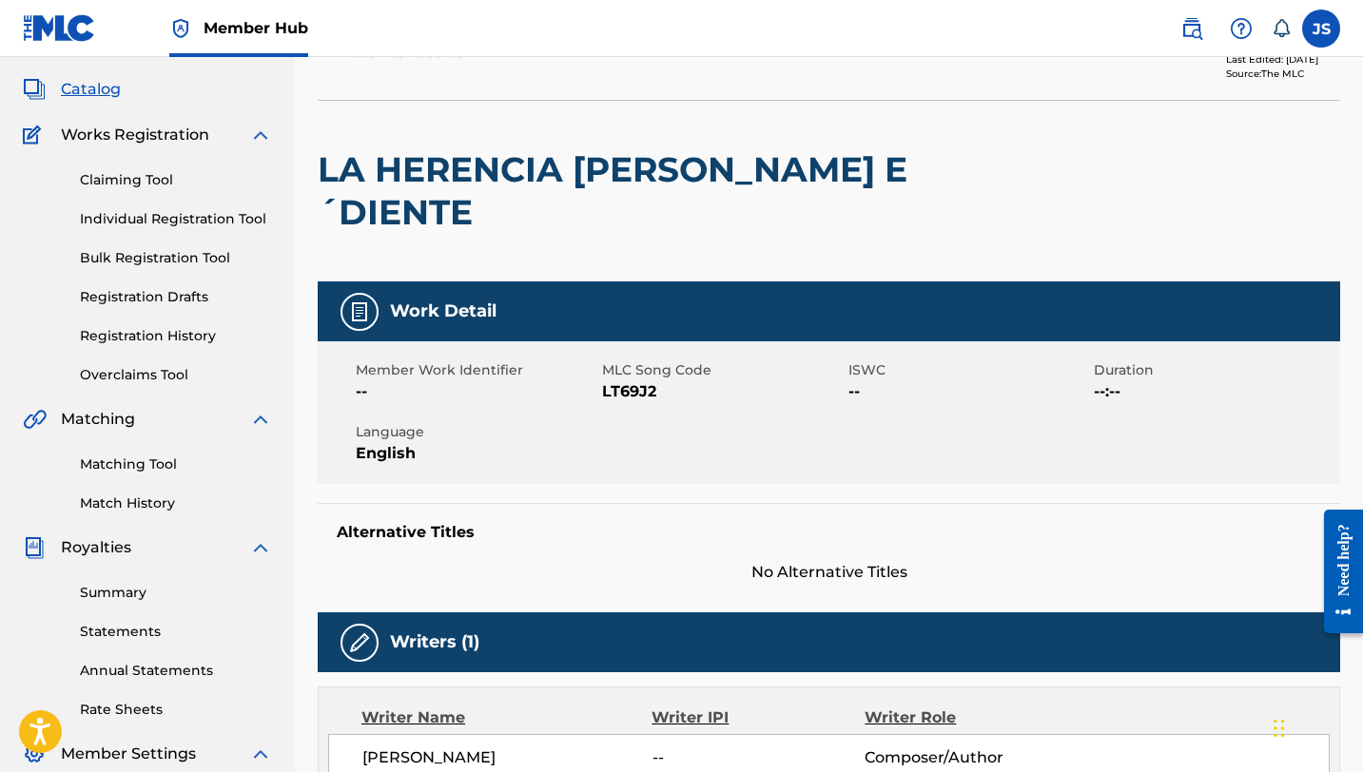
scroll to position [116, 0]
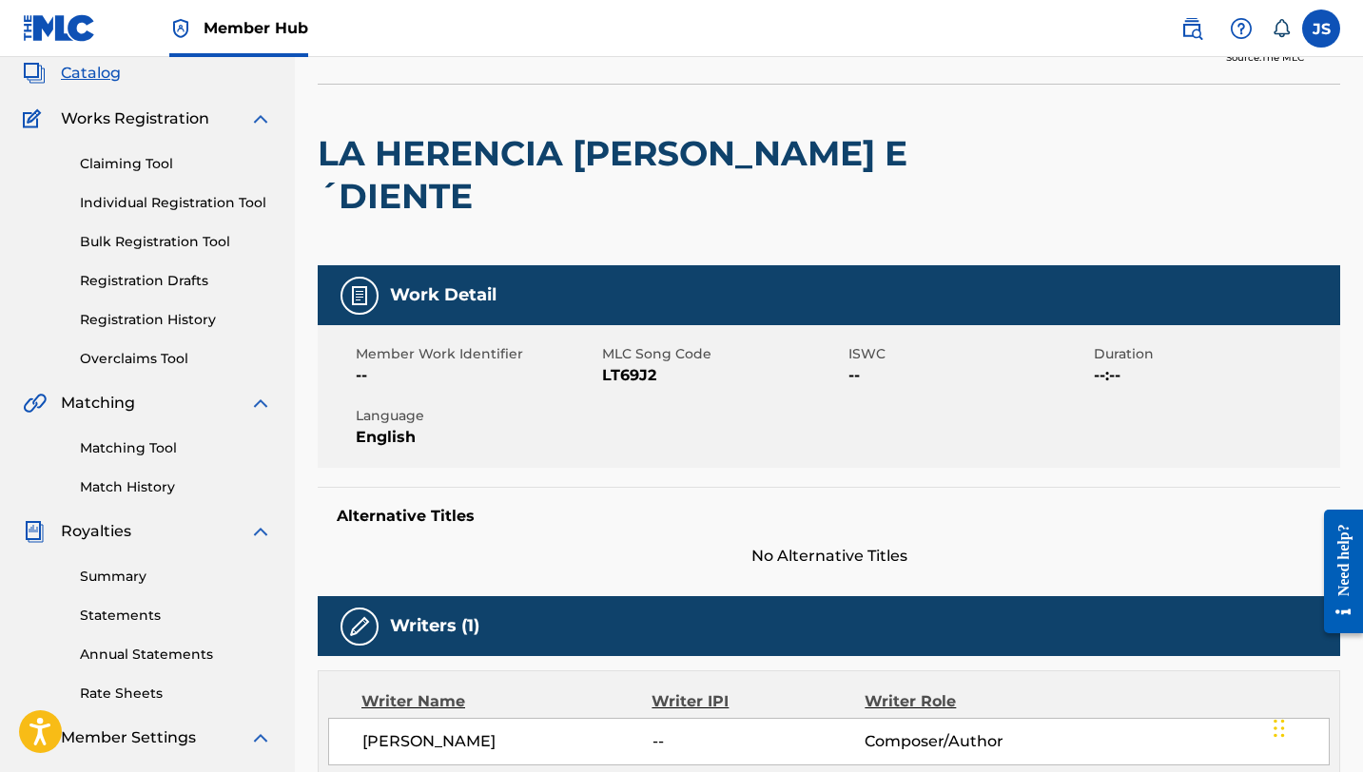
click at [637, 368] on span "LT69J2" at bounding box center [723, 375] width 242 height 23
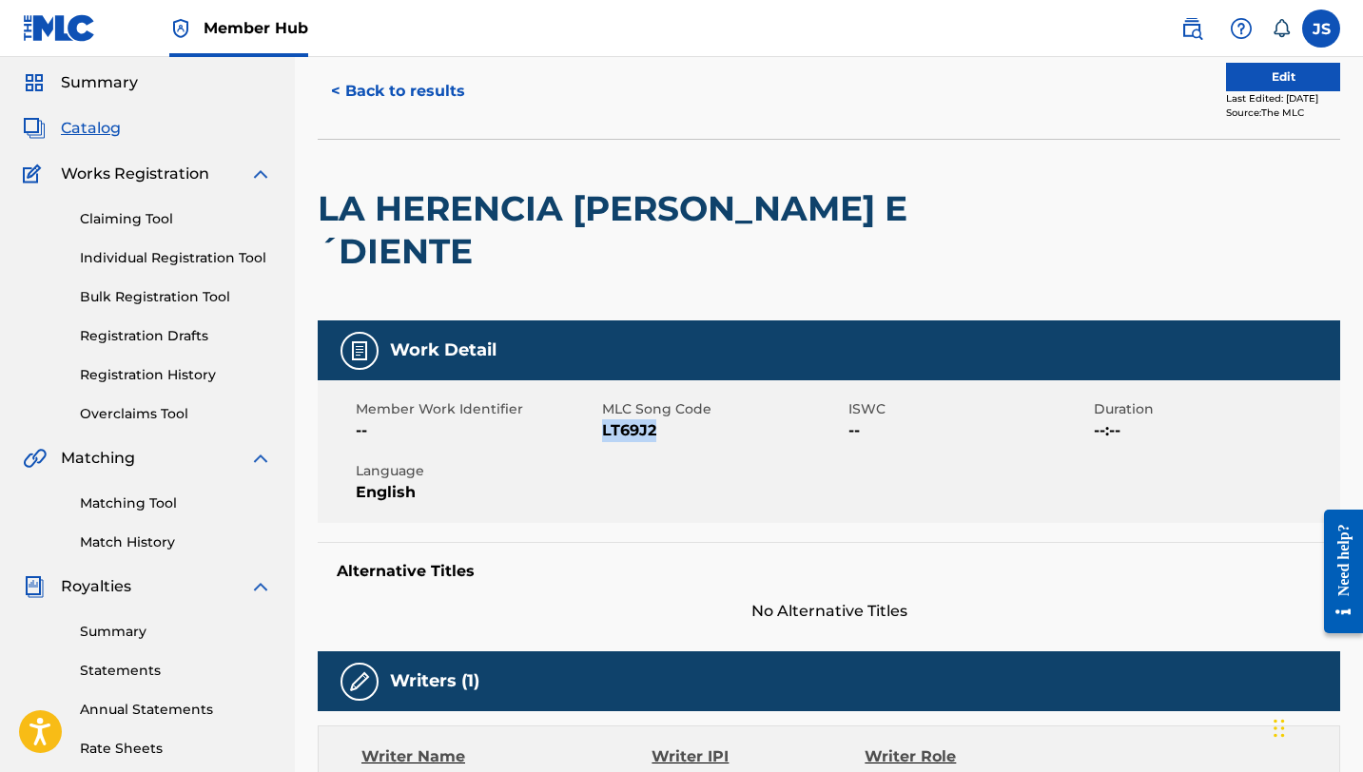
scroll to position [0, 0]
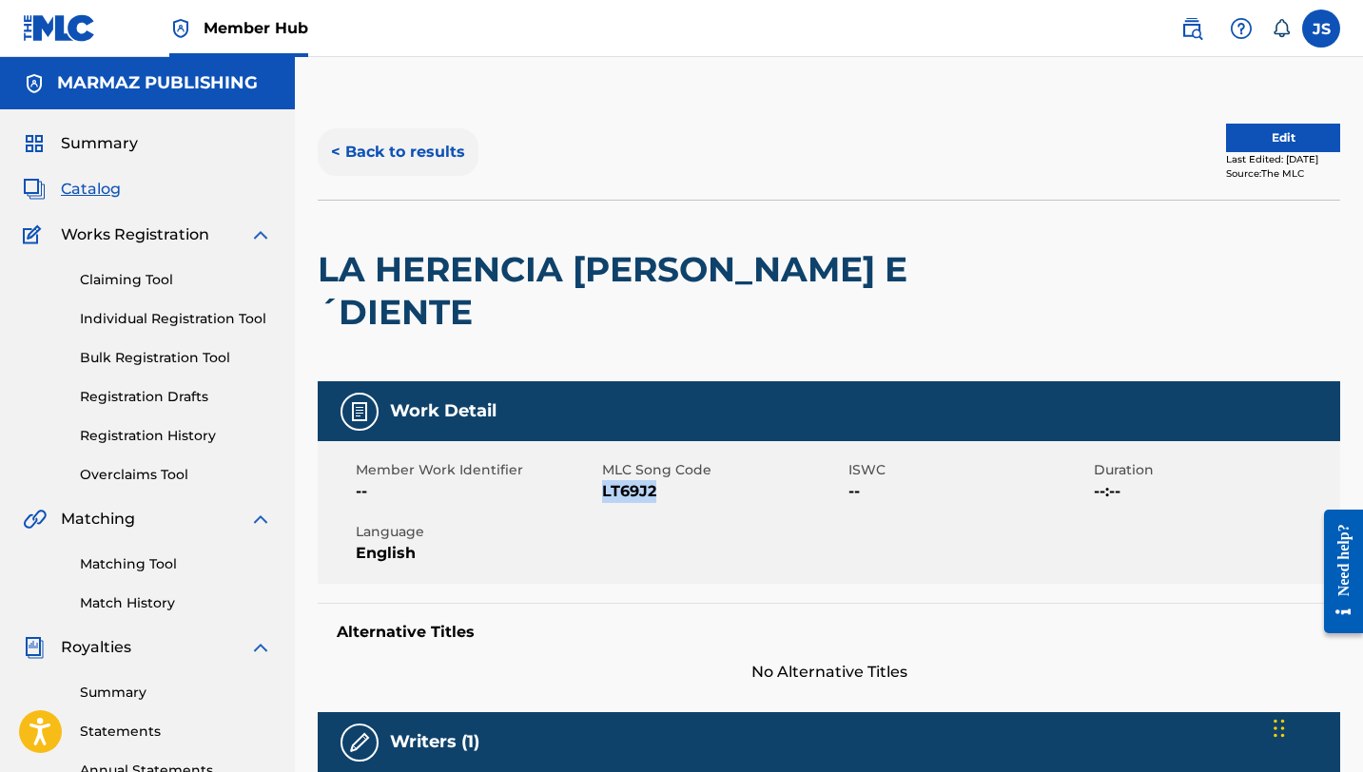
click at [373, 154] on button "< Back to results" at bounding box center [398, 152] width 161 height 48
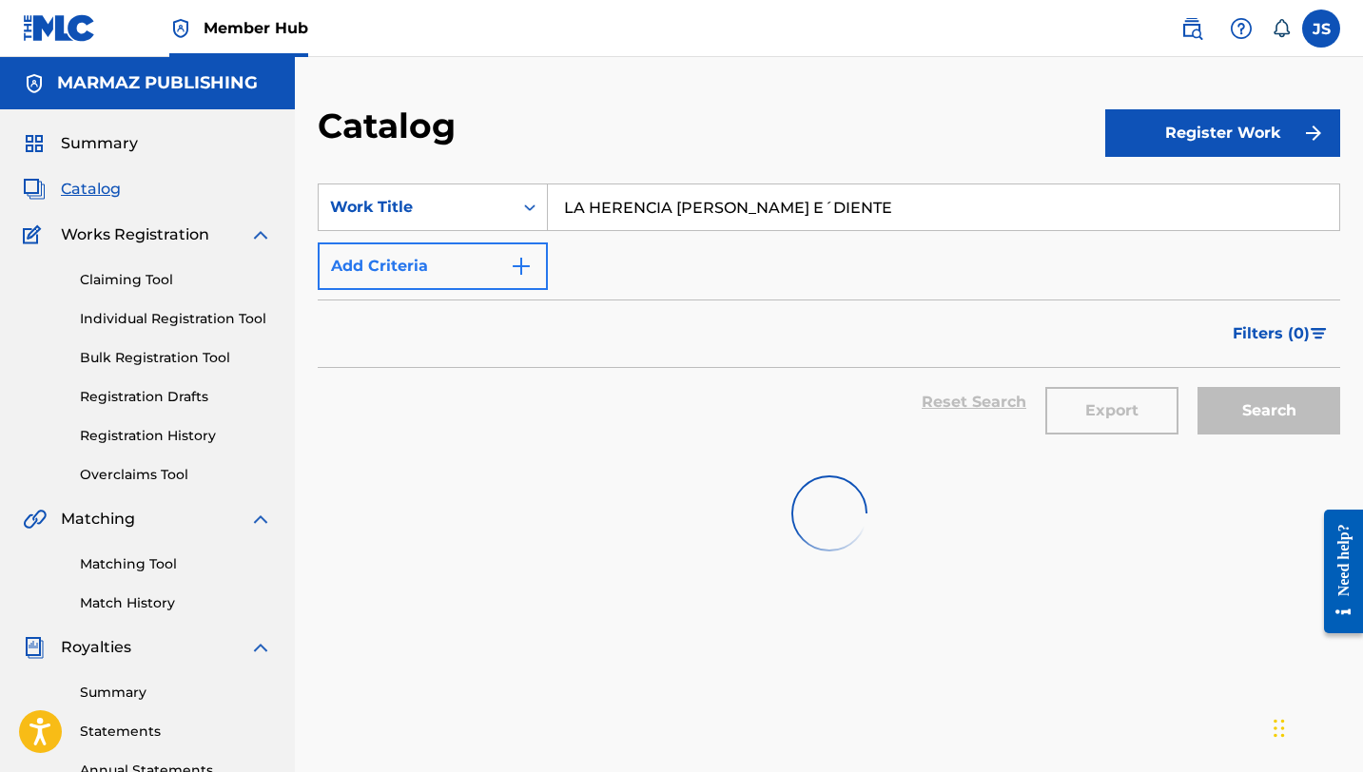
scroll to position [39, 0]
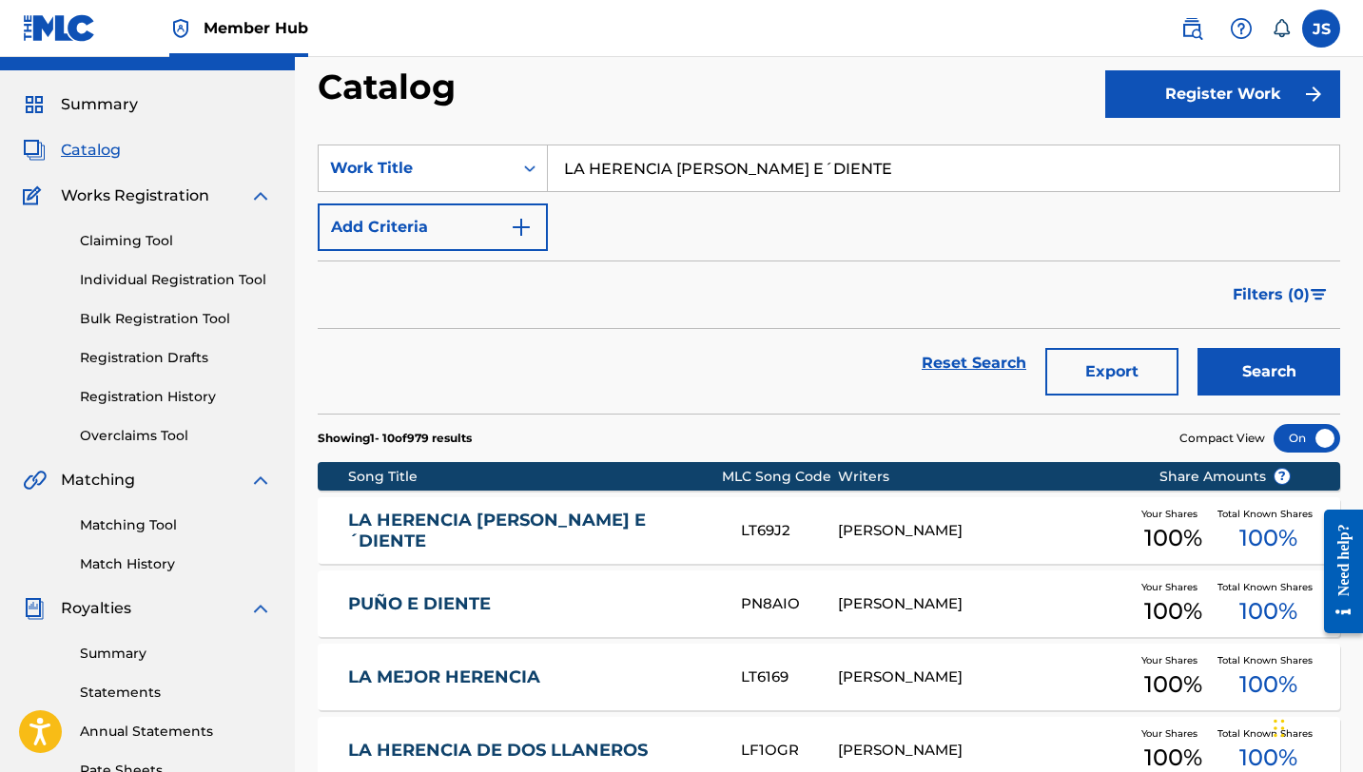
click at [609, 183] on input "LA HERENCIA DE PUÑO E´DIENTE" at bounding box center [943, 169] width 791 height 46
paste input "MODA DE LAS MUJERES"
type input "LA MODA DE LAS MUJERES"
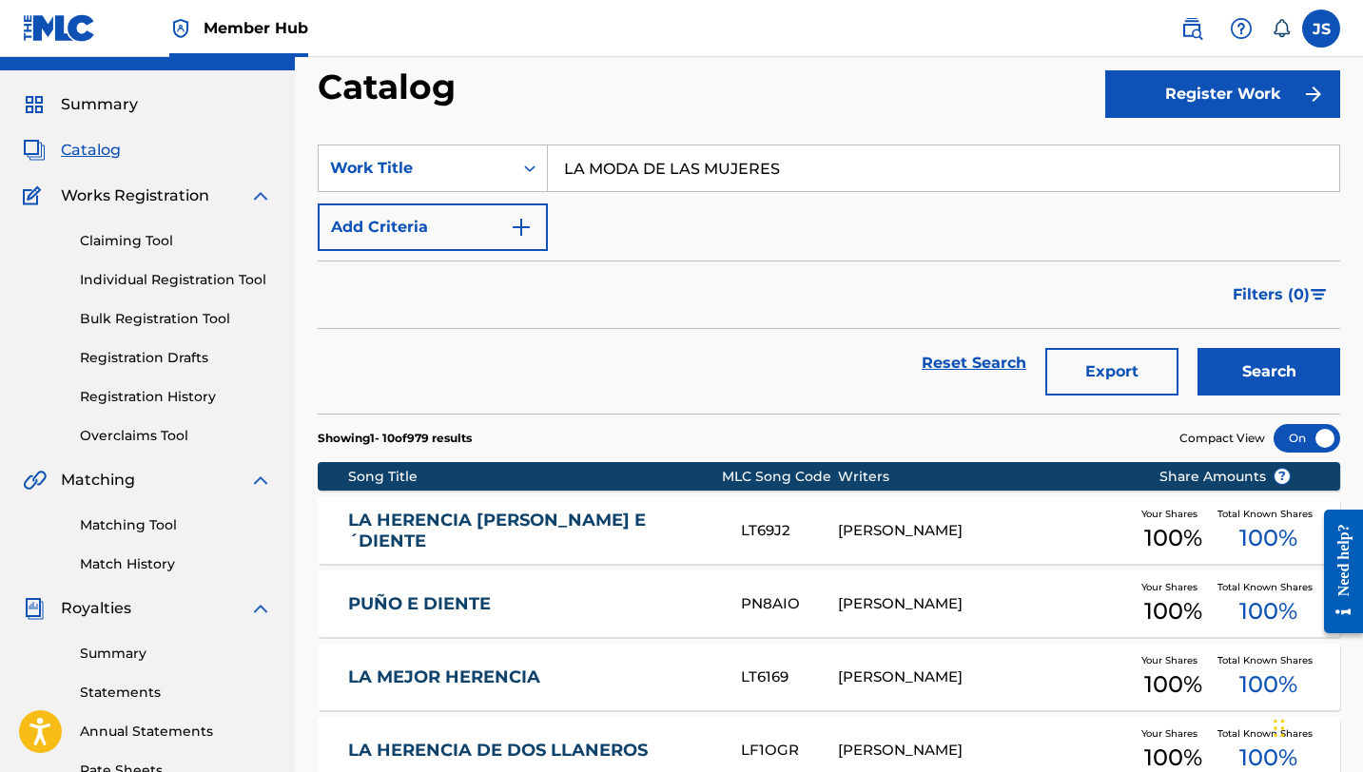
click at [1197, 348] on button "Search" at bounding box center [1268, 372] width 143 height 48
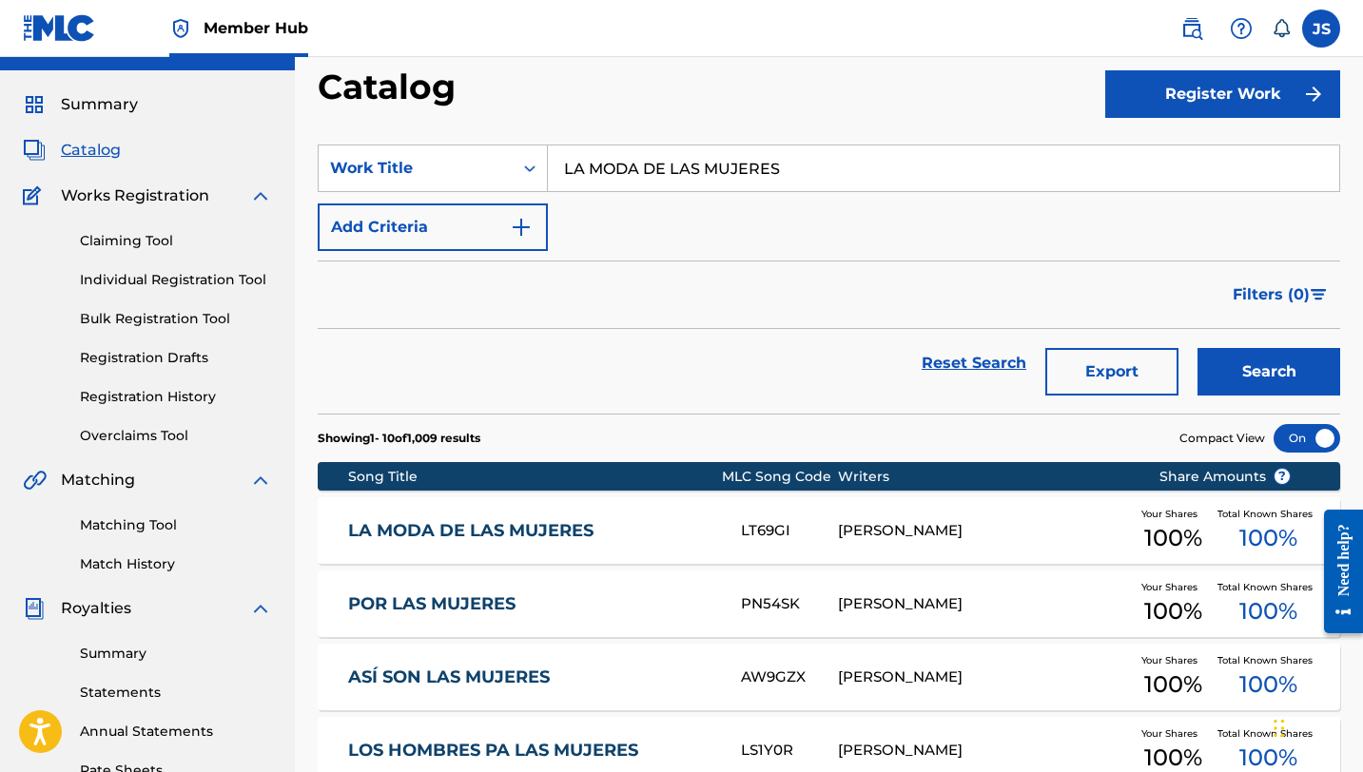
click at [749, 531] on div "LT69GI" at bounding box center [789, 531] width 97 height 22
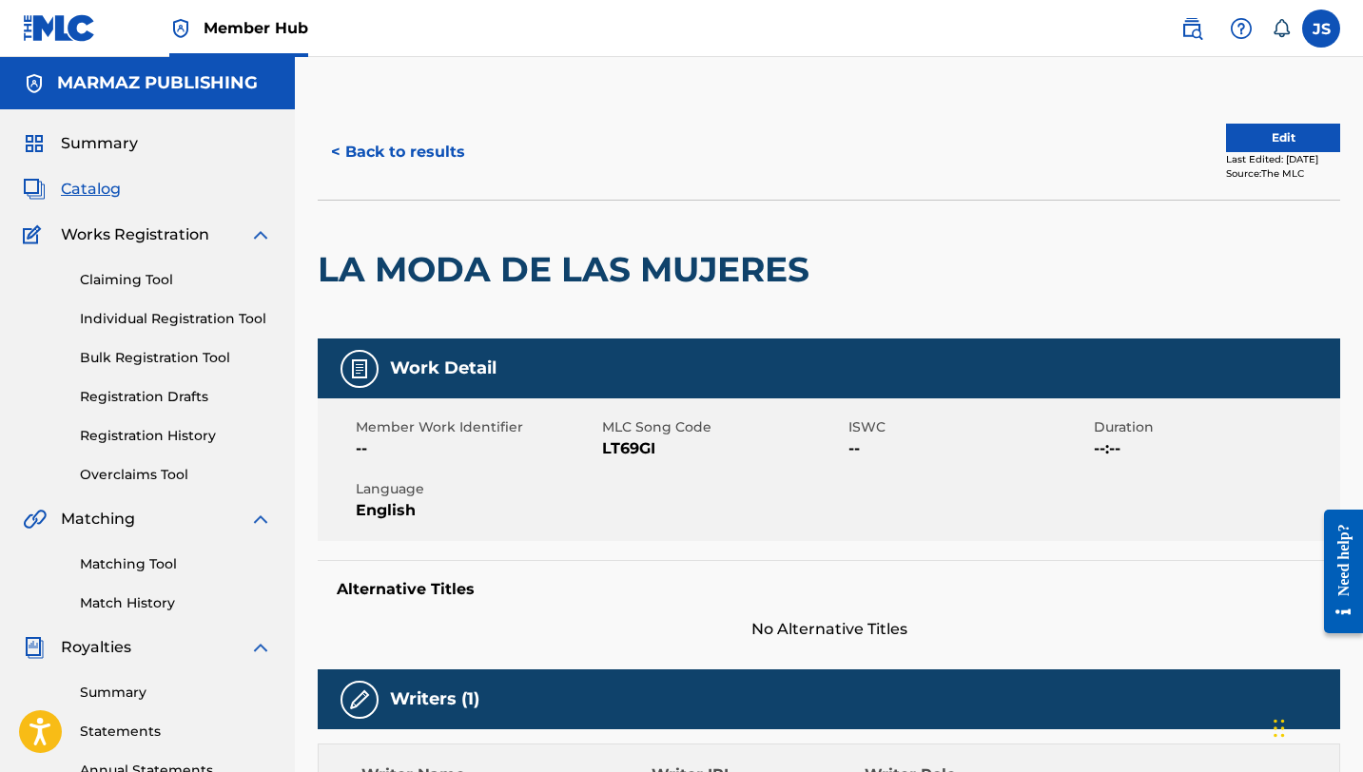
click at [628, 442] on span "LT69GI" at bounding box center [723, 448] width 242 height 23
click at [638, 453] on span "LT69GI" at bounding box center [723, 448] width 242 height 23
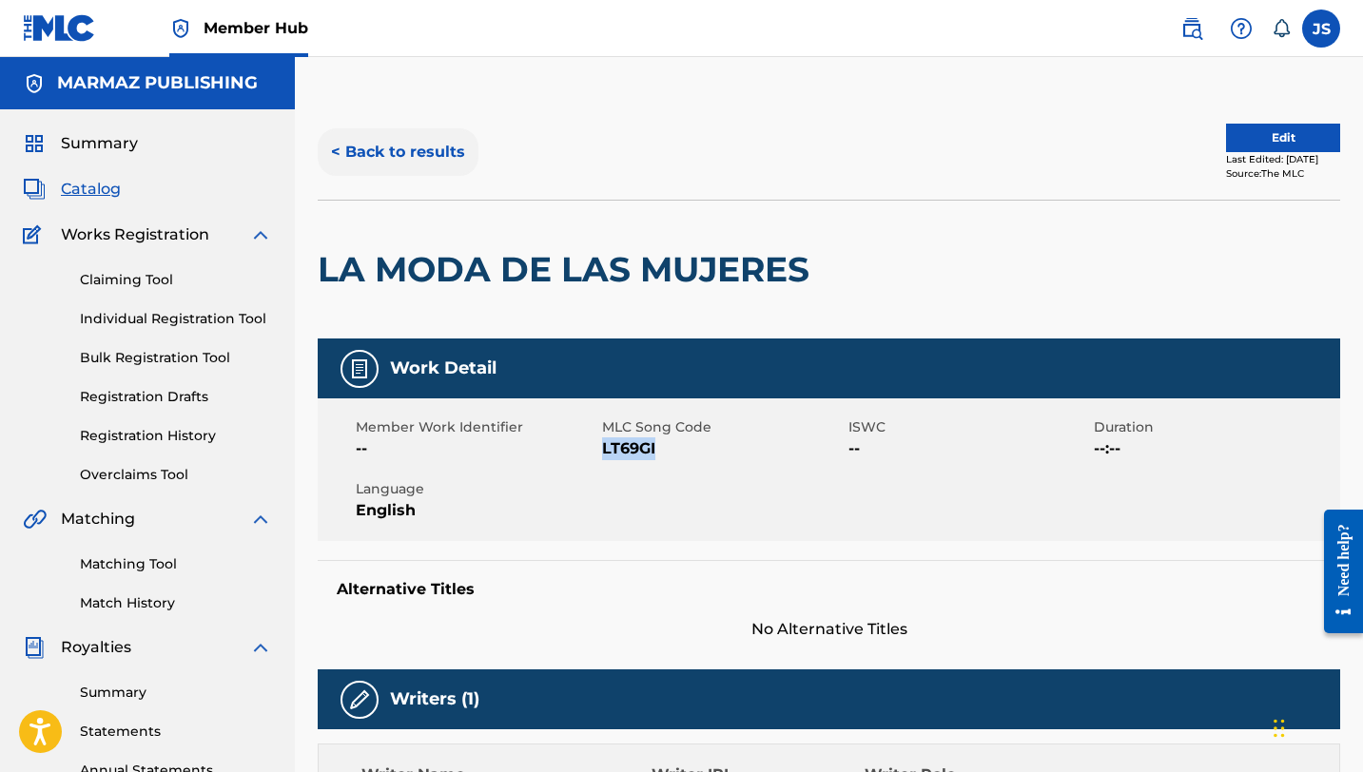
click at [467, 140] on button "< Back to results" at bounding box center [398, 152] width 161 height 48
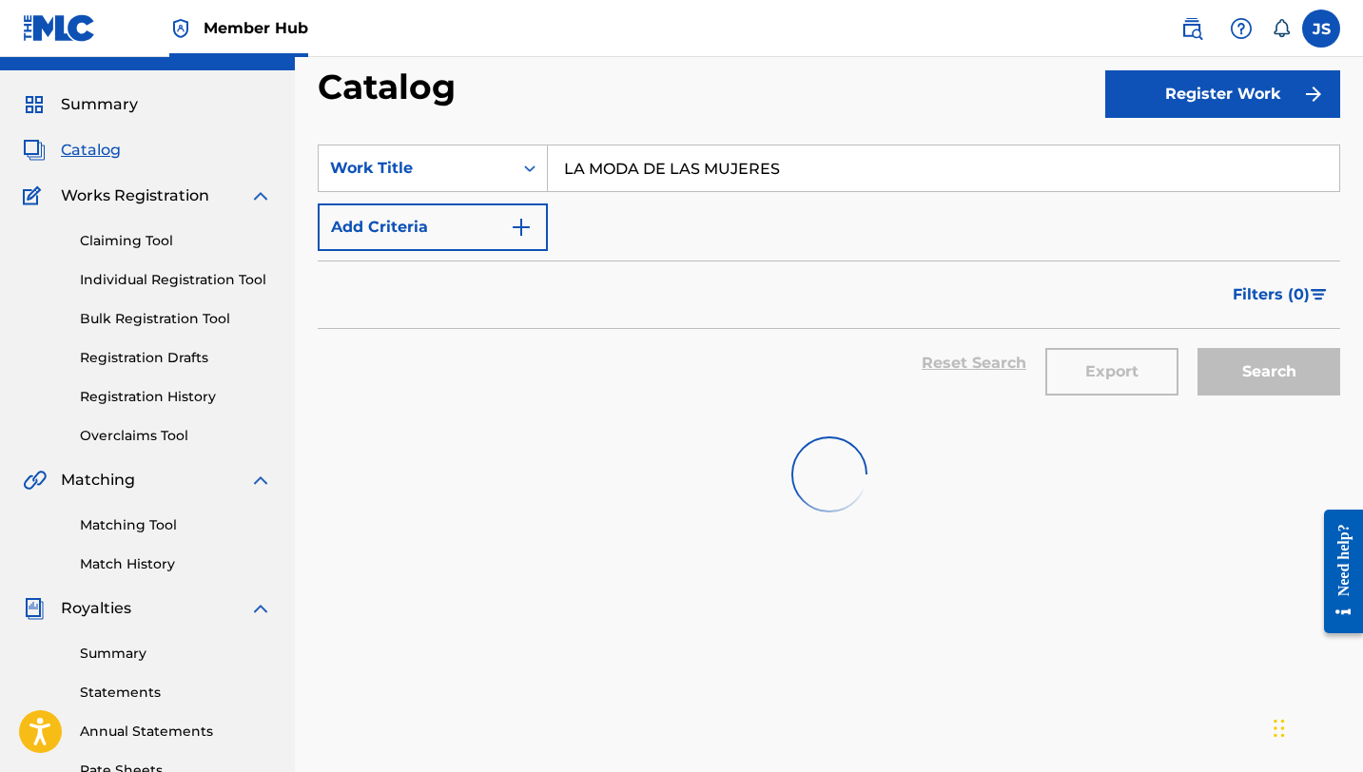
click at [709, 166] on input "LA MODA DE LAS MUJERES" at bounding box center [943, 169] width 791 height 46
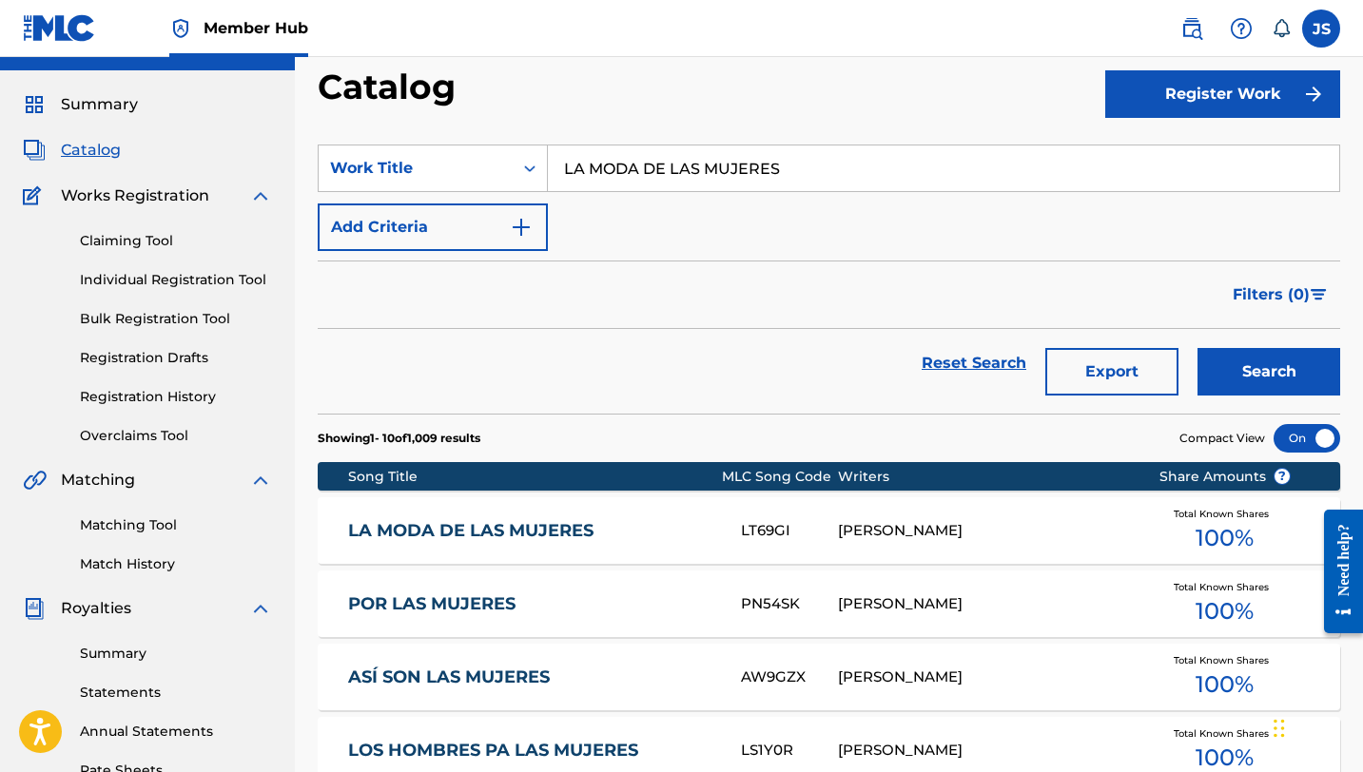
click at [709, 166] on input "LA MODA DE LAS MUJERES" at bounding box center [943, 169] width 791 height 46
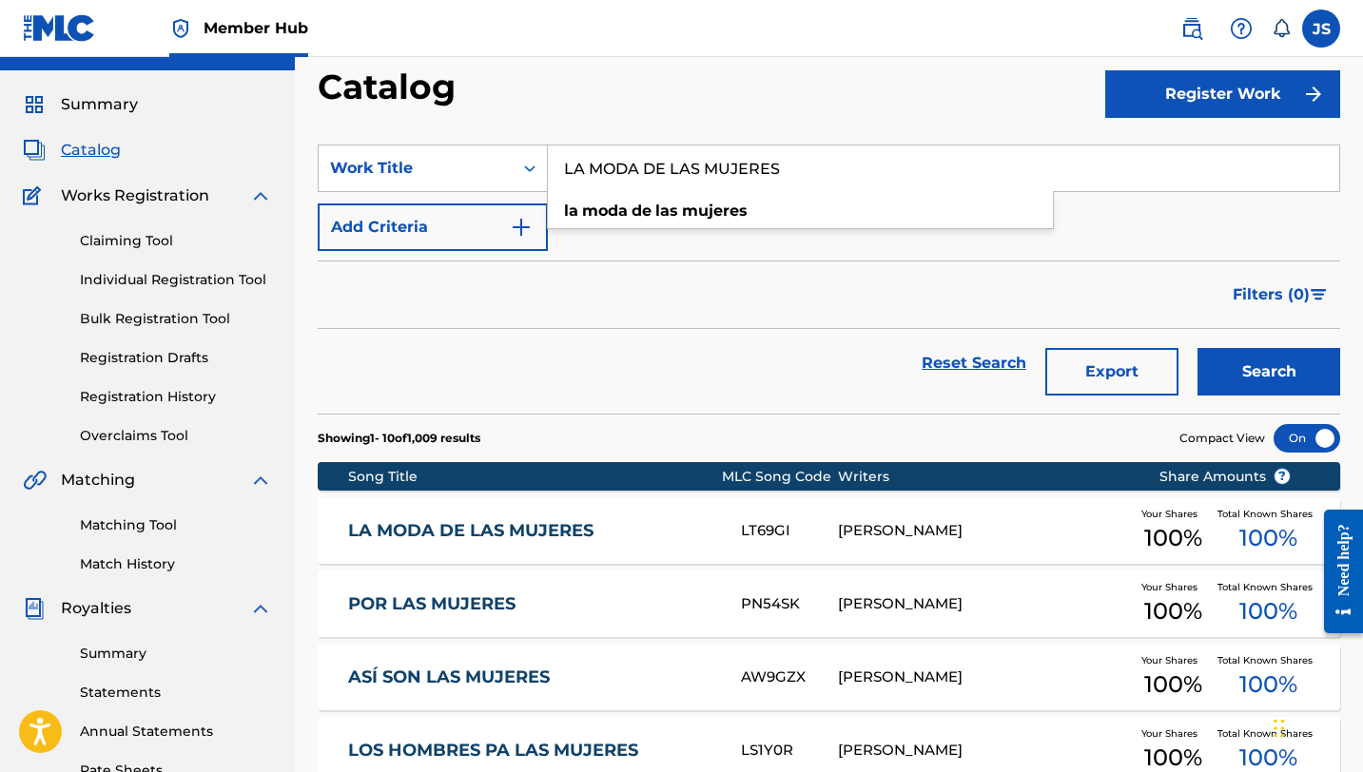
click at [709, 166] on input "LA MODA DE LAS MUJERES" at bounding box center [943, 169] width 791 height 46
paste input "ORACIÓN CURATIVA"
type input "LA ORACIÓN CURATIVA"
click at [1197, 348] on button "Search" at bounding box center [1268, 372] width 143 height 48
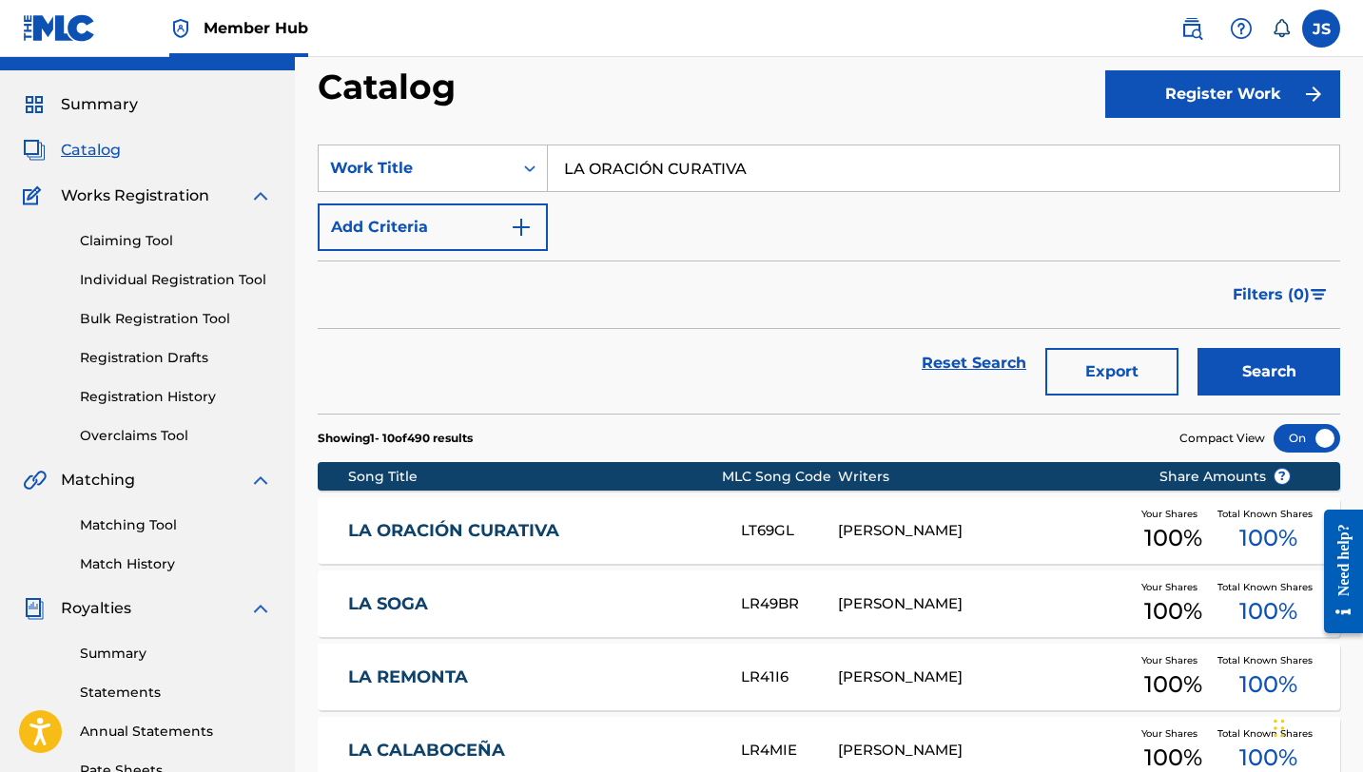
click at [611, 533] on link "LA ORACIÓN CURATIVA" at bounding box center [531, 531] width 367 height 22
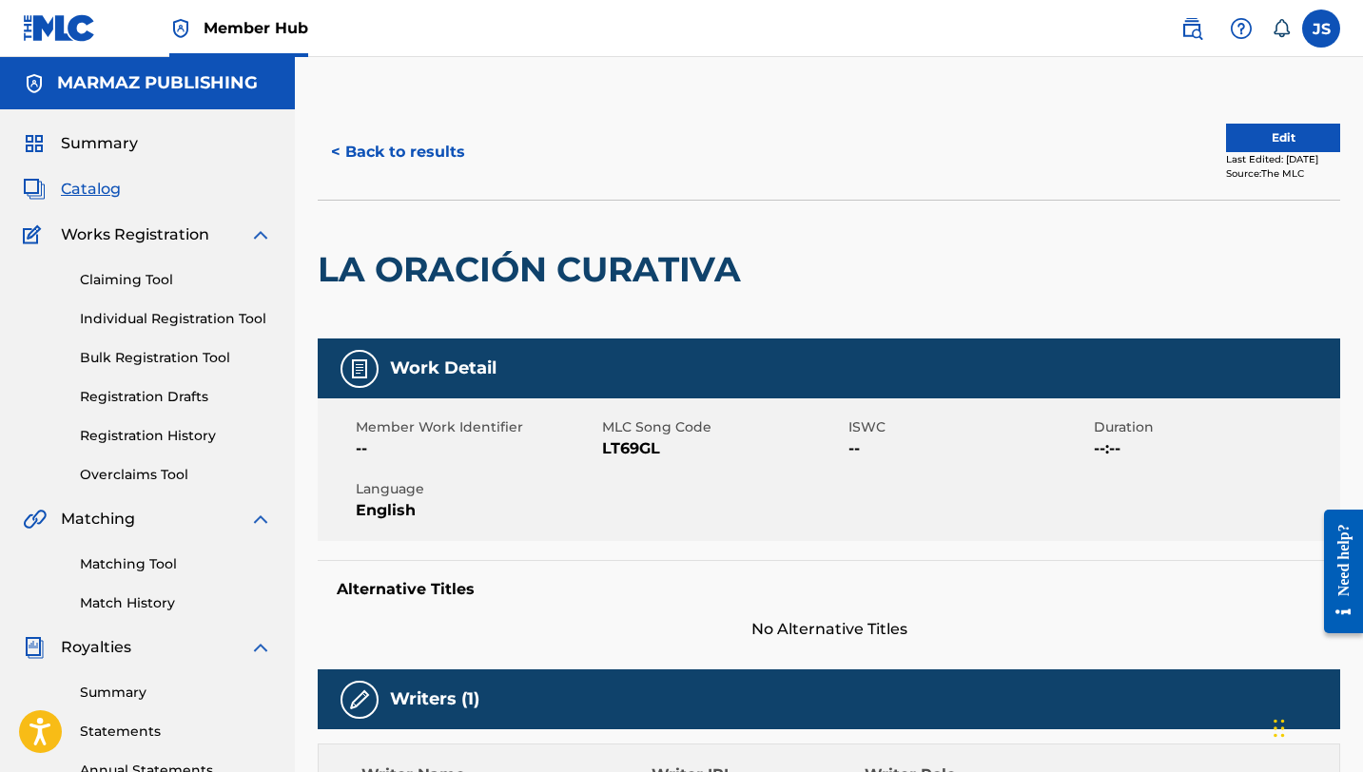
click at [625, 454] on span "LT69GL" at bounding box center [723, 448] width 242 height 23
click at [400, 165] on button "< Back to results" at bounding box center [398, 152] width 161 height 48
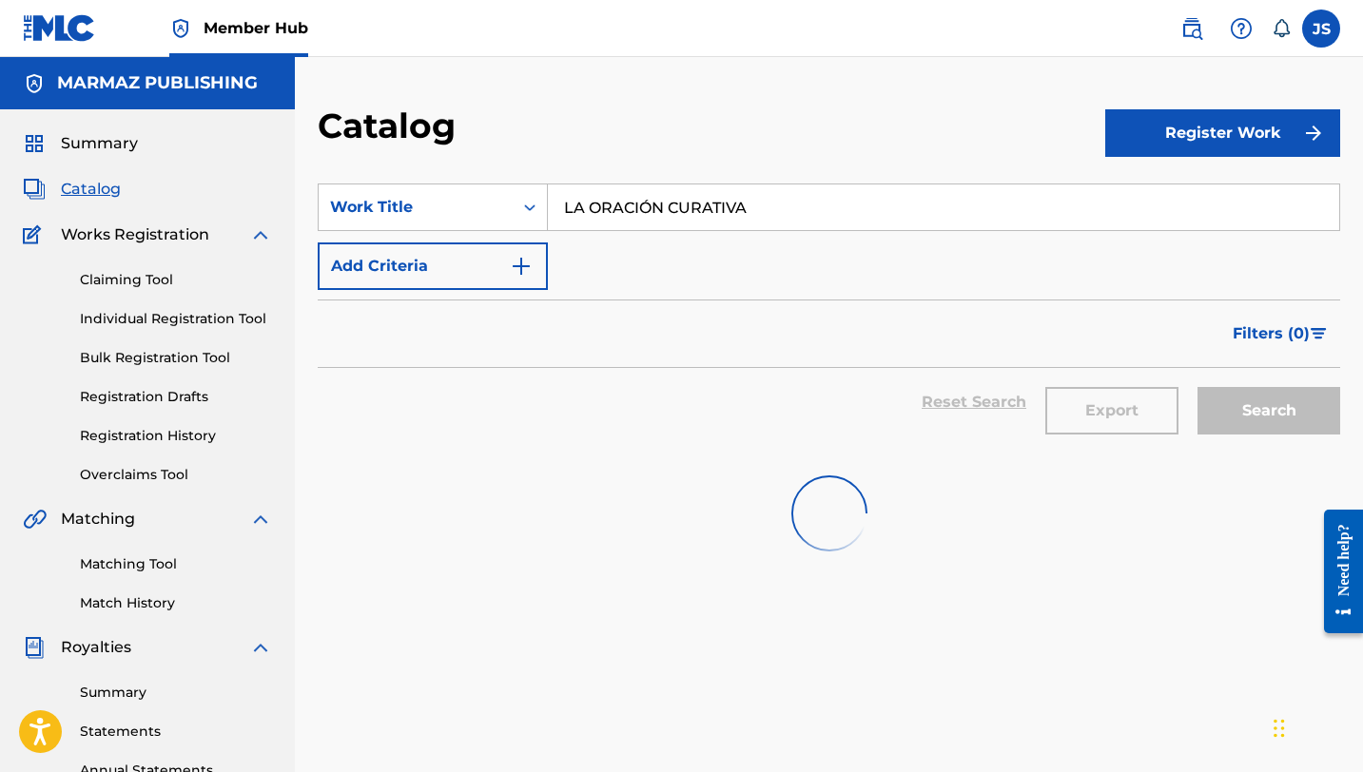
scroll to position [39, 0]
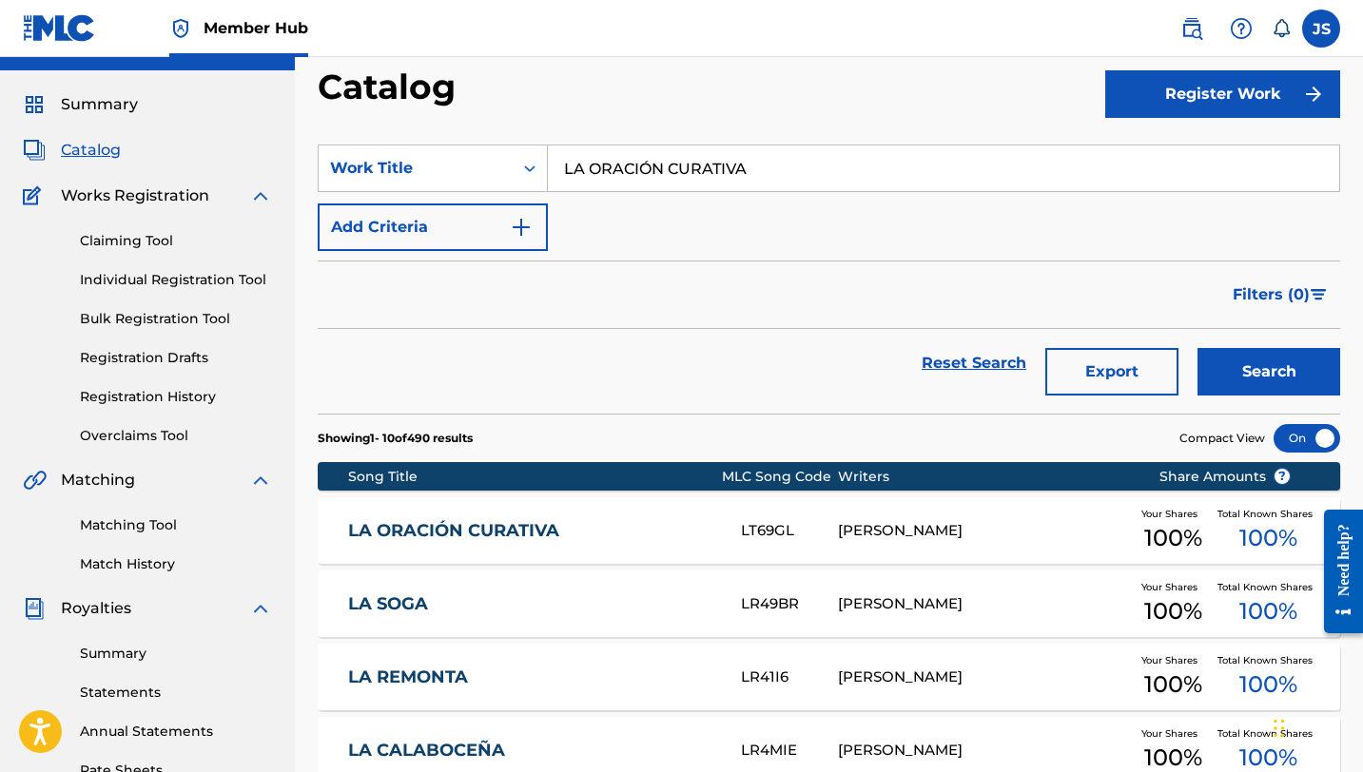
click at [891, 160] on input "LA ORACIÓN CURATIVA" at bounding box center [943, 169] width 791 height 46
paste input "POTRA QUE YO HERRÉ"
type input "LA POTRA QUE YO HERRÉ"
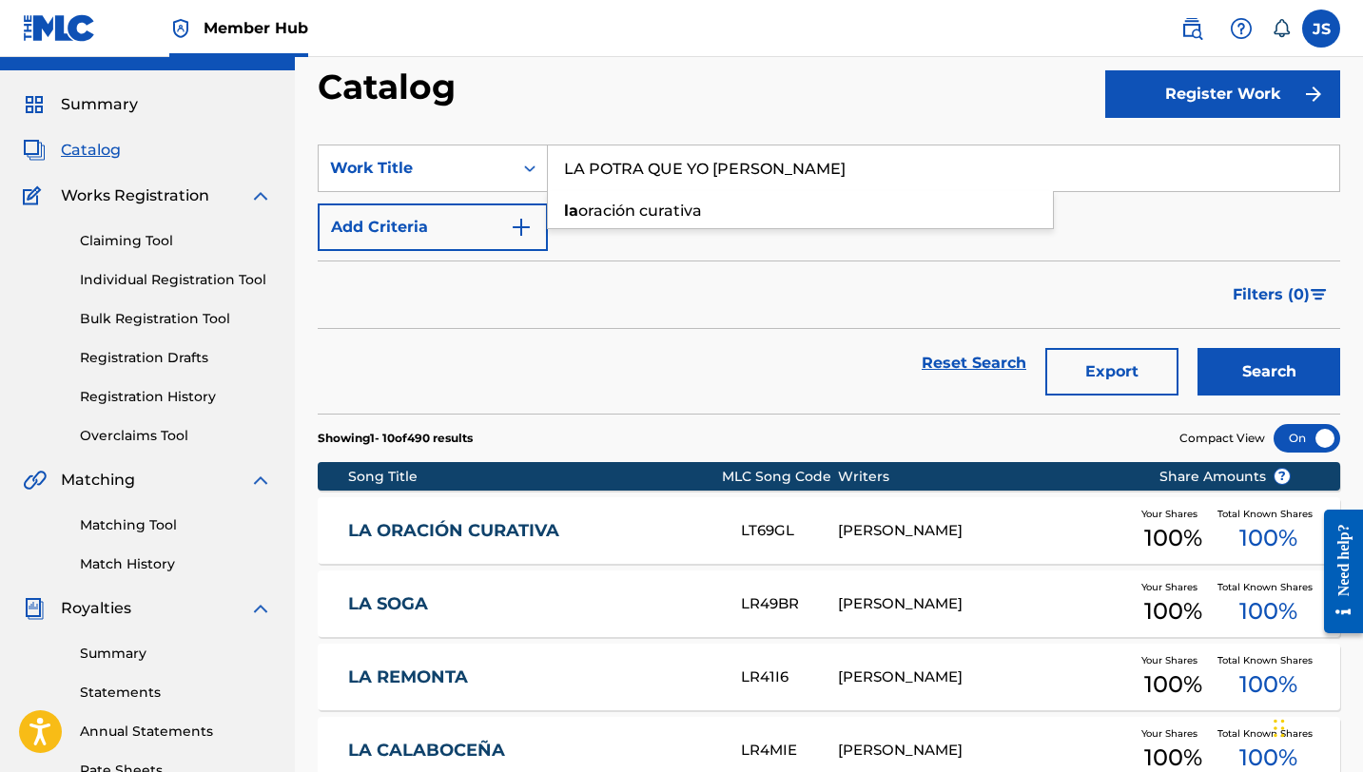
click at [1197, 348] on button "Search" at bounding box center [1268, 372] width 143 height 48
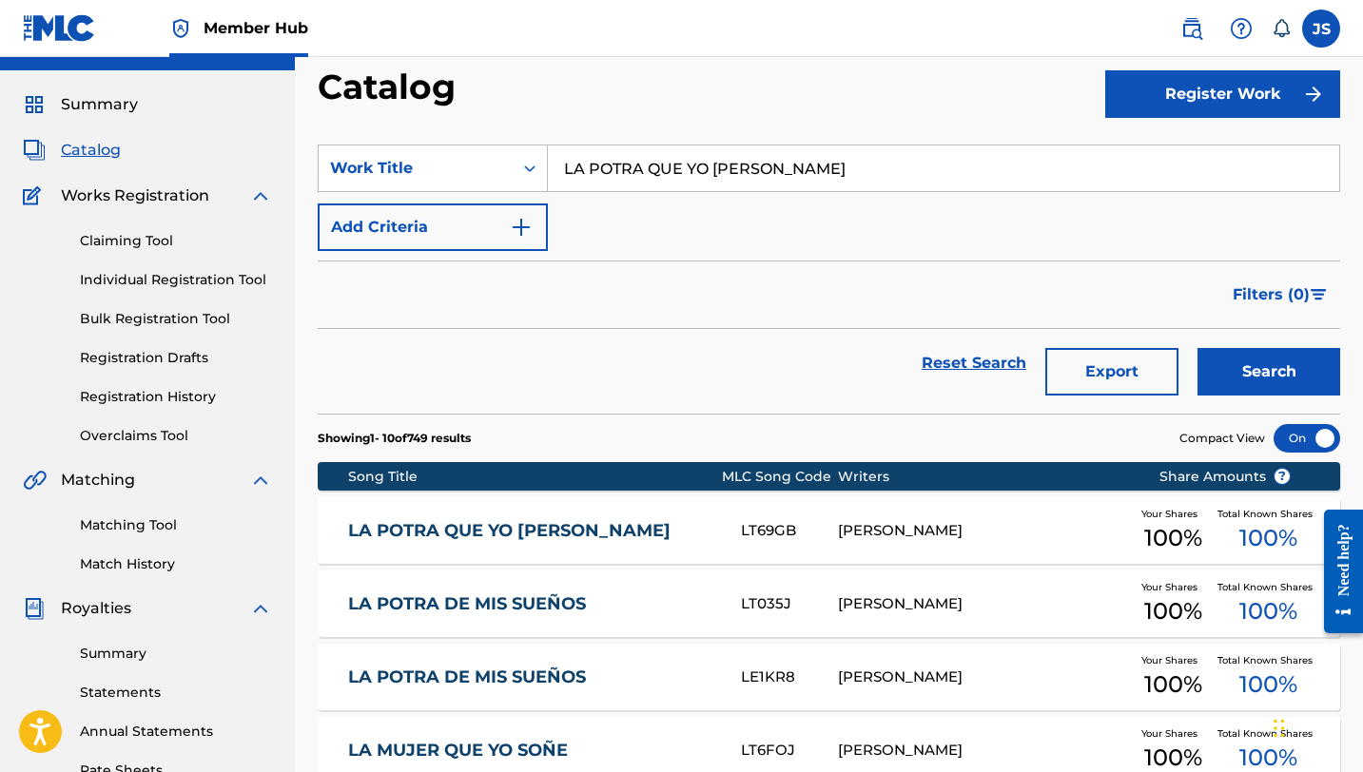
click at [726, 535] on div "LA POTRA QUE YO HERRÉ" at bounding box center [544, 531] width 393 height 22
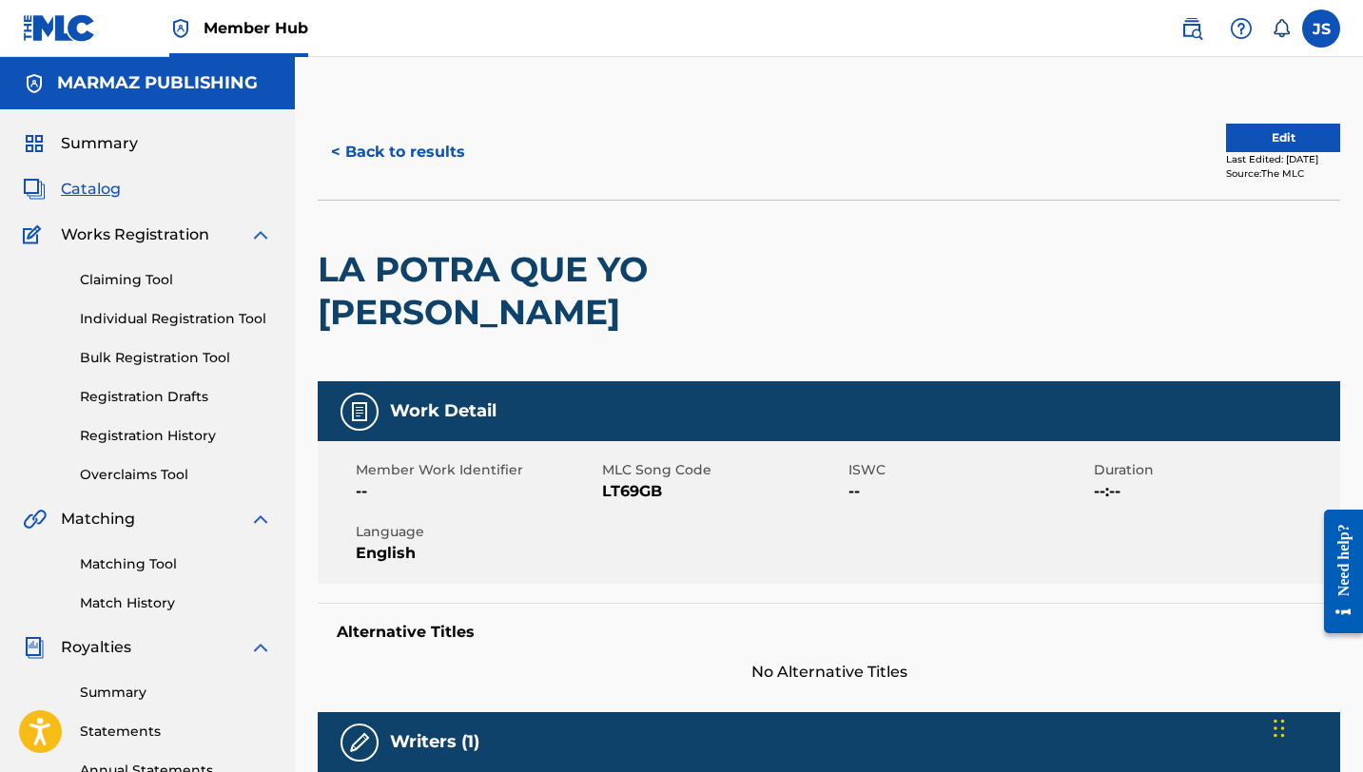
click at [649, 480] on span "LT69GB" at bounding box center [723, 491] width 242 height 23
click at [346, 134] on button "< Back to results" at bounding box center [398, 152] width 161 height 48
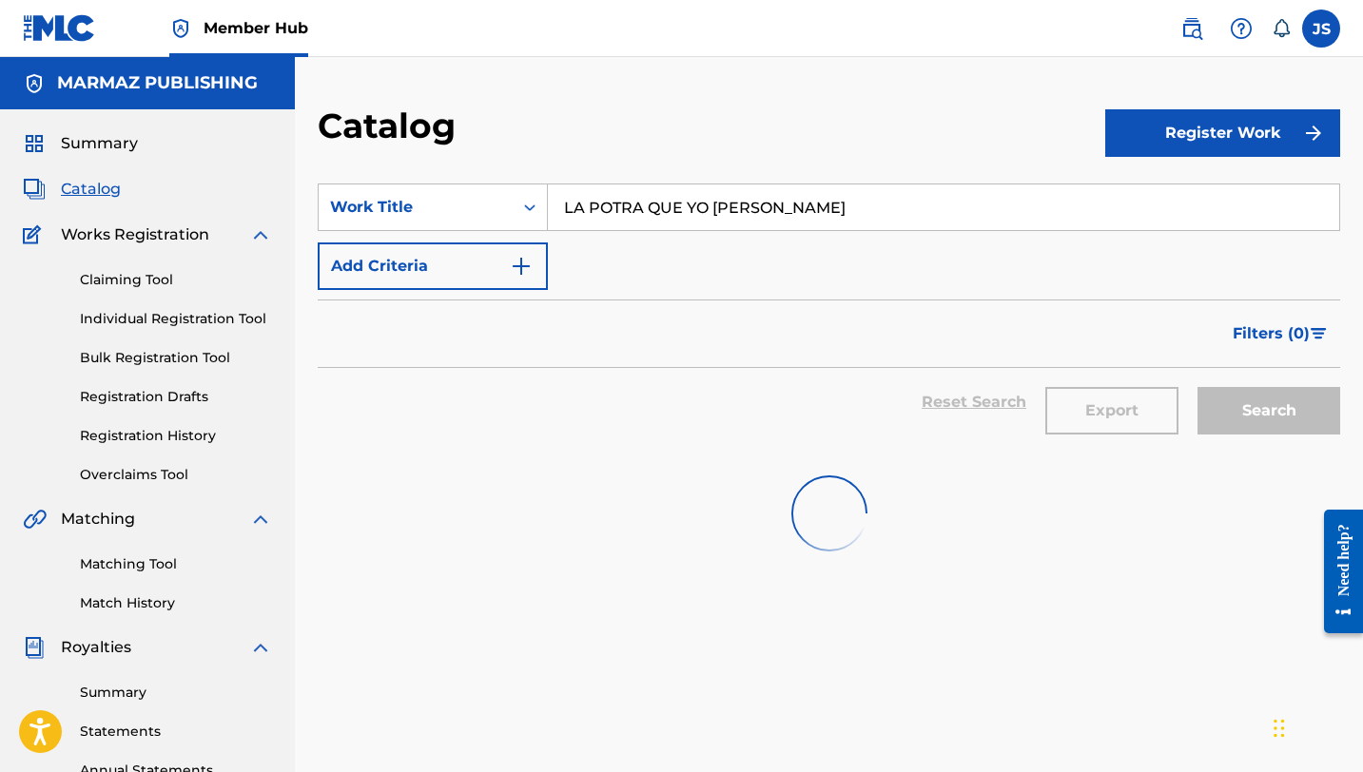
scroll to position [39, 0]
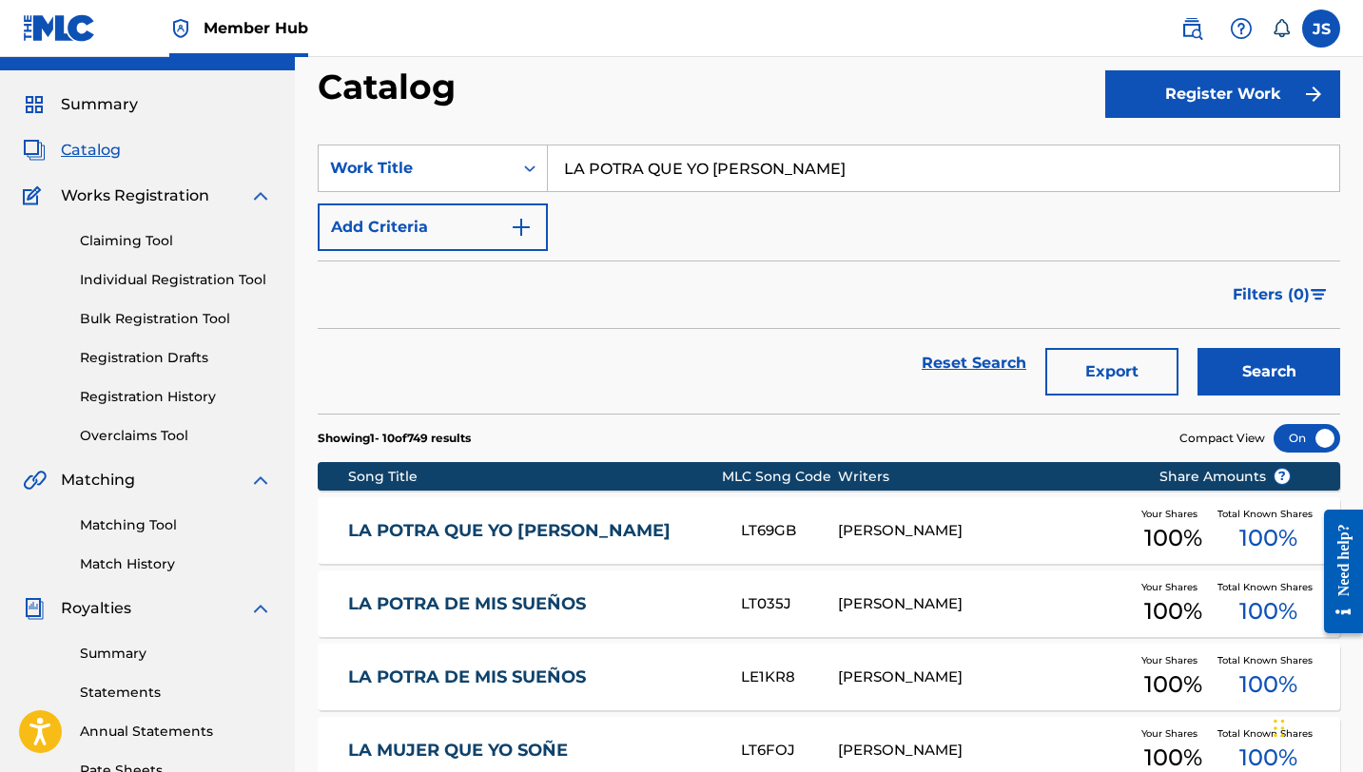
click at [576, 160] on input "LA POTRA QUE YO HERRÉ" at bounding box center [943, 169] width 791 height 46
paste input "RENSE Y DE PIEL CURTÍA"
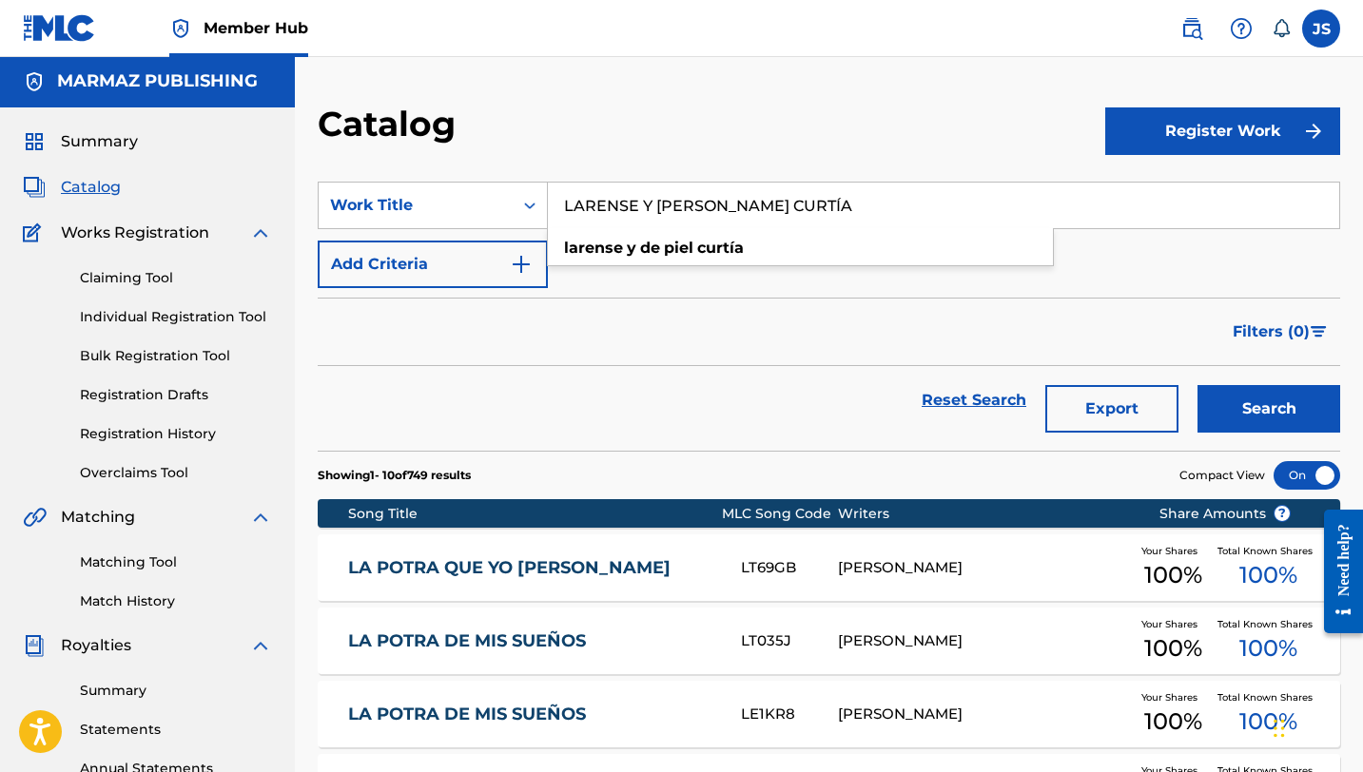
scroll to position [0, 0]
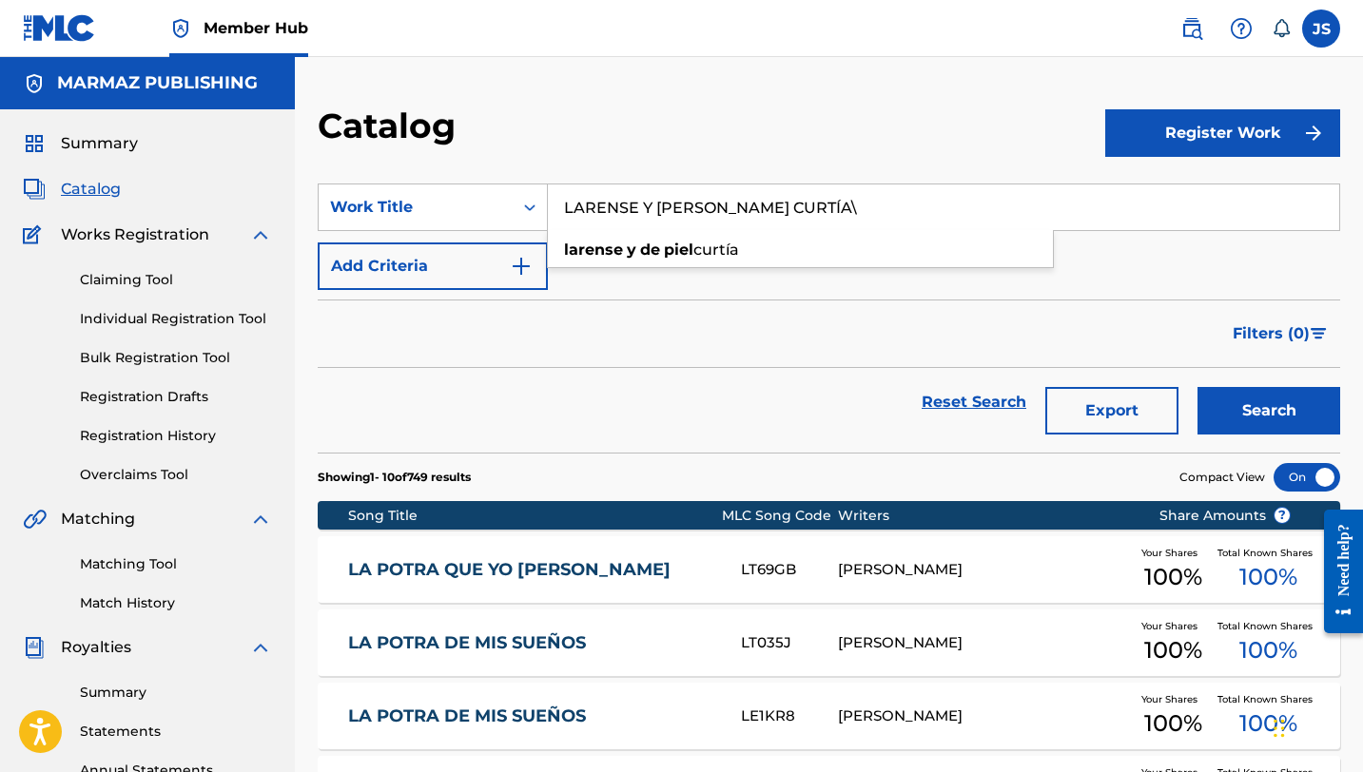
type input "LARENSE Y DE [PERSON_NAME]"
click at [1197, 387] on button "Search" at bounding box center [1268, 411] width 143 height 48
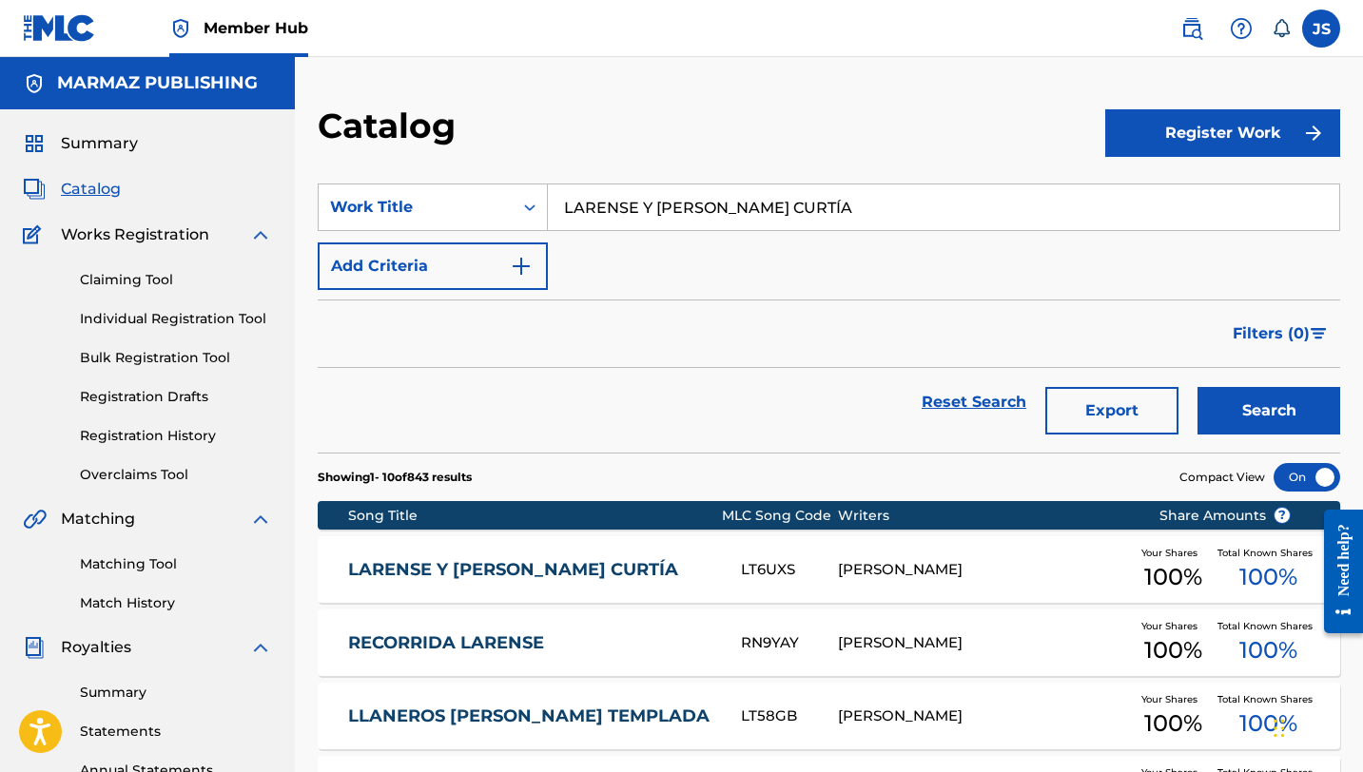
click at [684, 561] on link "LARENSE Y DE [PERSON_NAME]" at bounding box center [531, 570] width 367 height 22
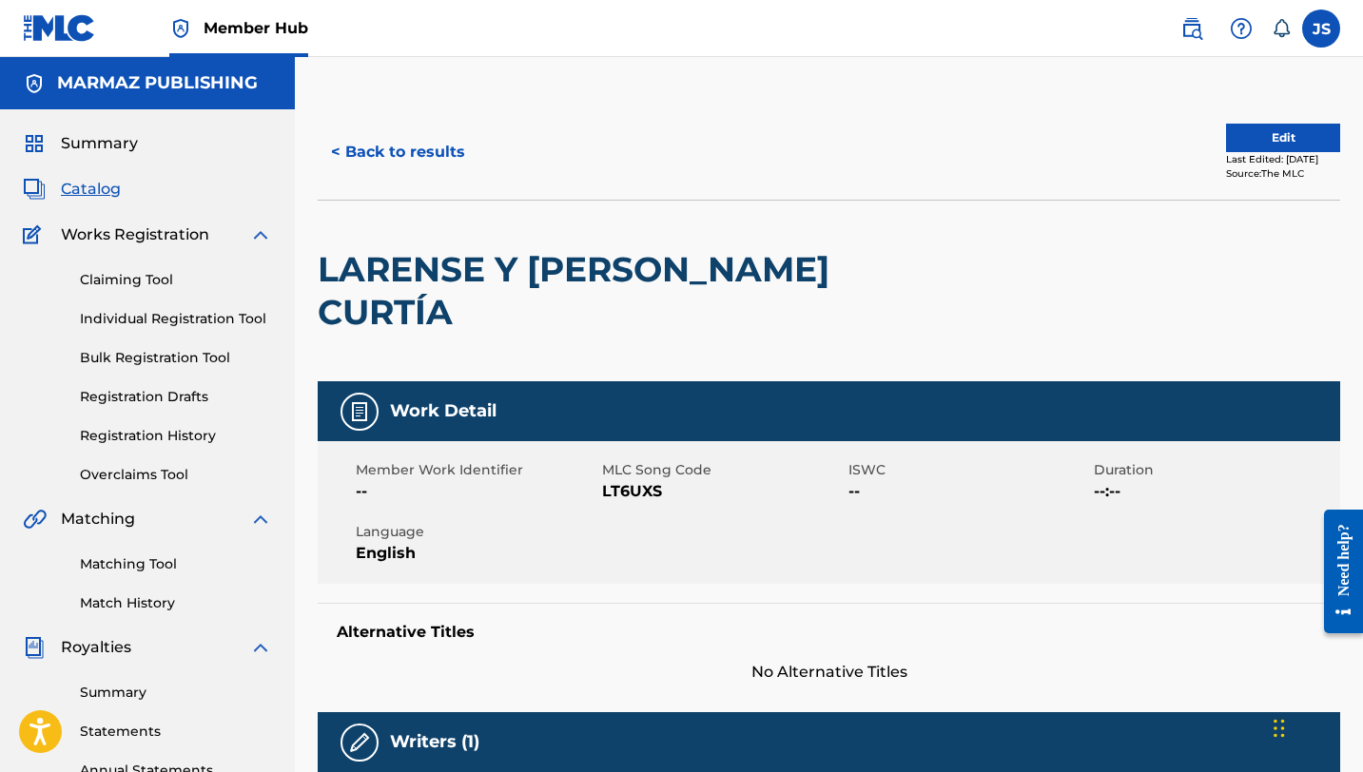
click at [644, 480] on span "LT6UXS" at bounding box center [723, 491] width 242 height 23
click at [429, 162] on button "< Back to results" at bounding box center [398, 152] width 161 height 48
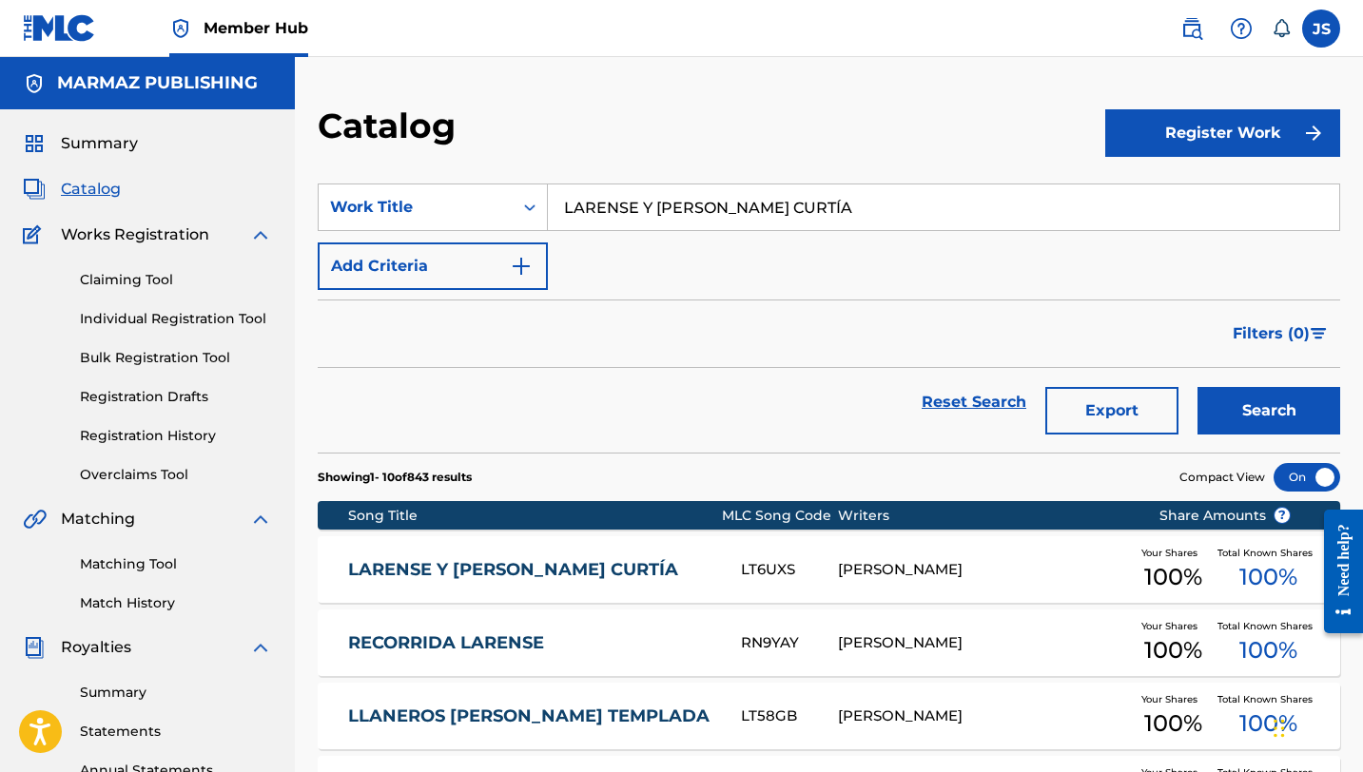
click at [624, 564] on link "LARENSE Y DE [PERSON_NAME]" at bounding box center [531, 570] width 367 height 22
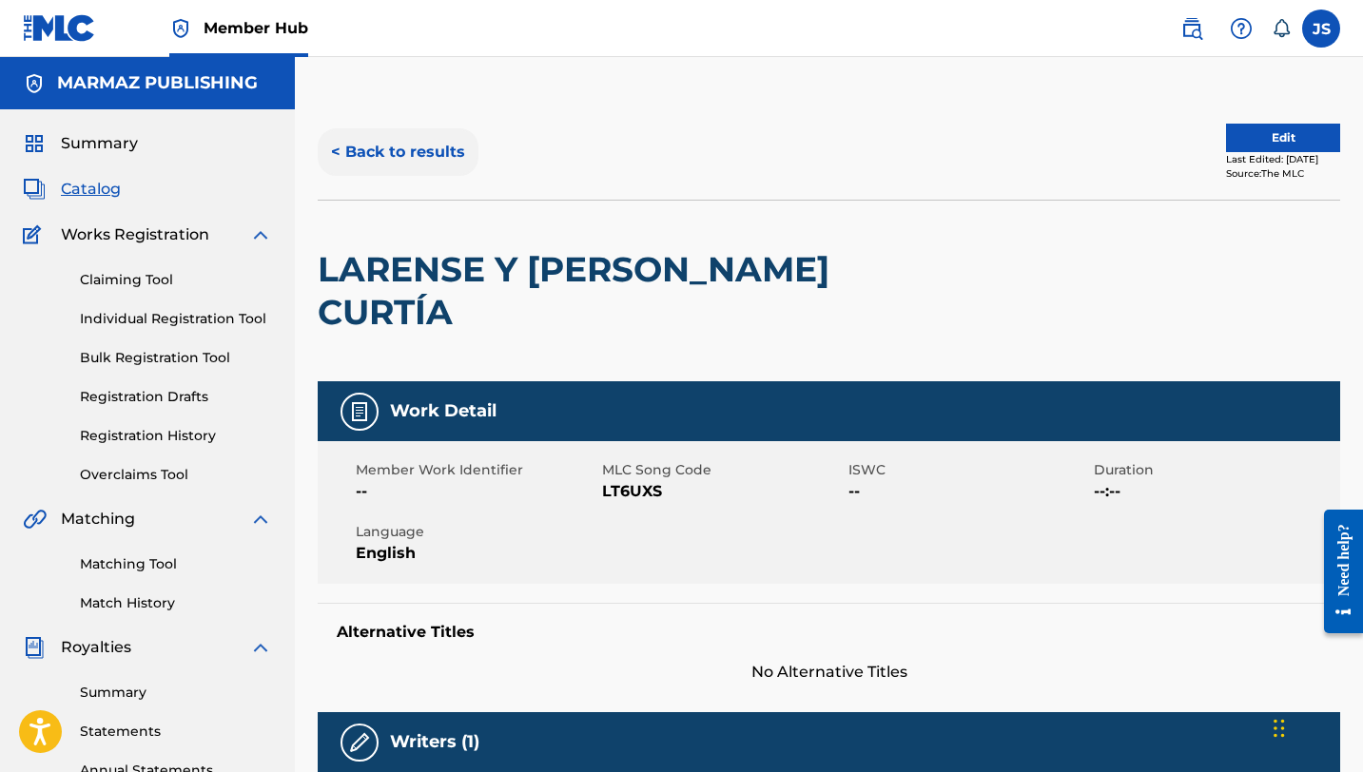
click at [396, 147] on button "< Back to results" at bounding box center [398, 152] width 161 height 48
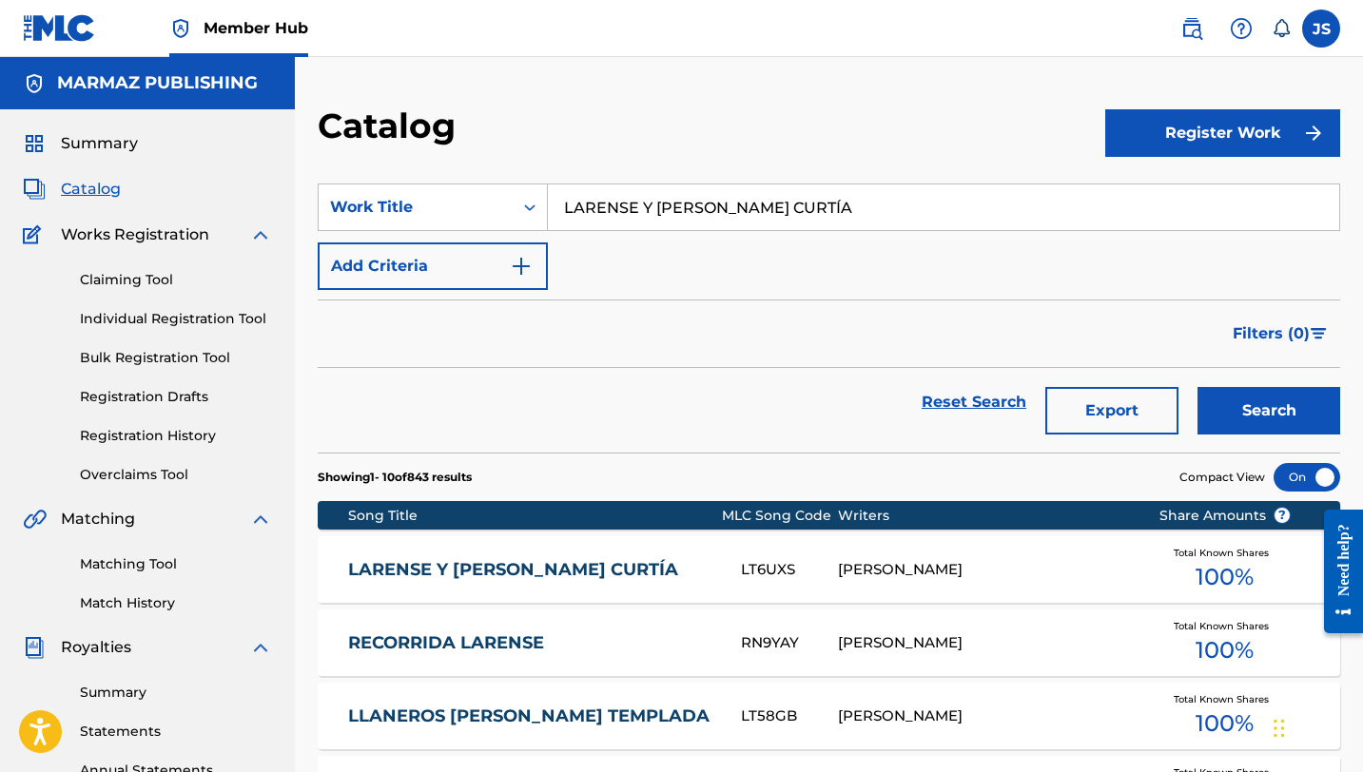
click at [593, 217] on input "LARENSE Y DE [PERSON_NAME]" at bounding box center [943, 208] width 791 height 46
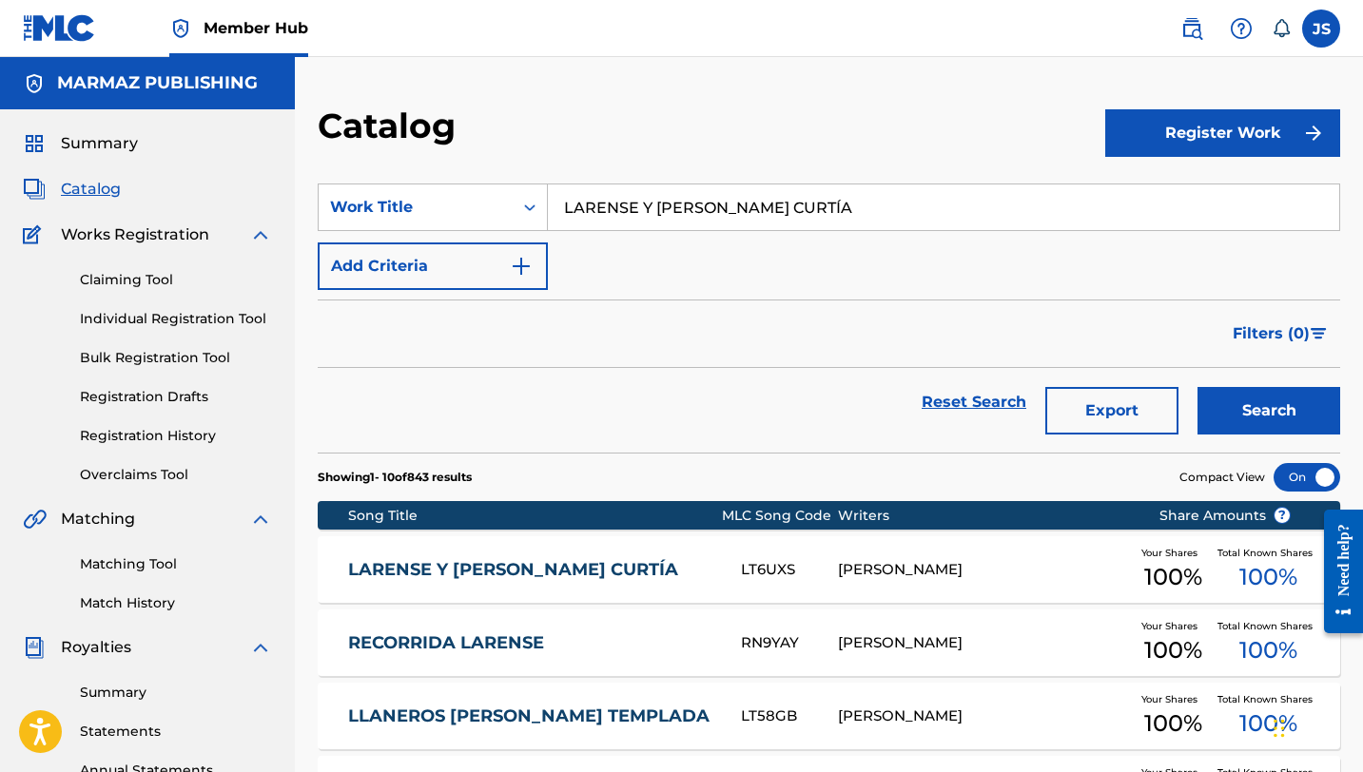
click at [593, 217] on input "LARENSE Y DE [PERSON_NAME]" at bounding box center [943, 208] width 791 height 46
paste input "S VUELVE LOCA UN VOLTEO"
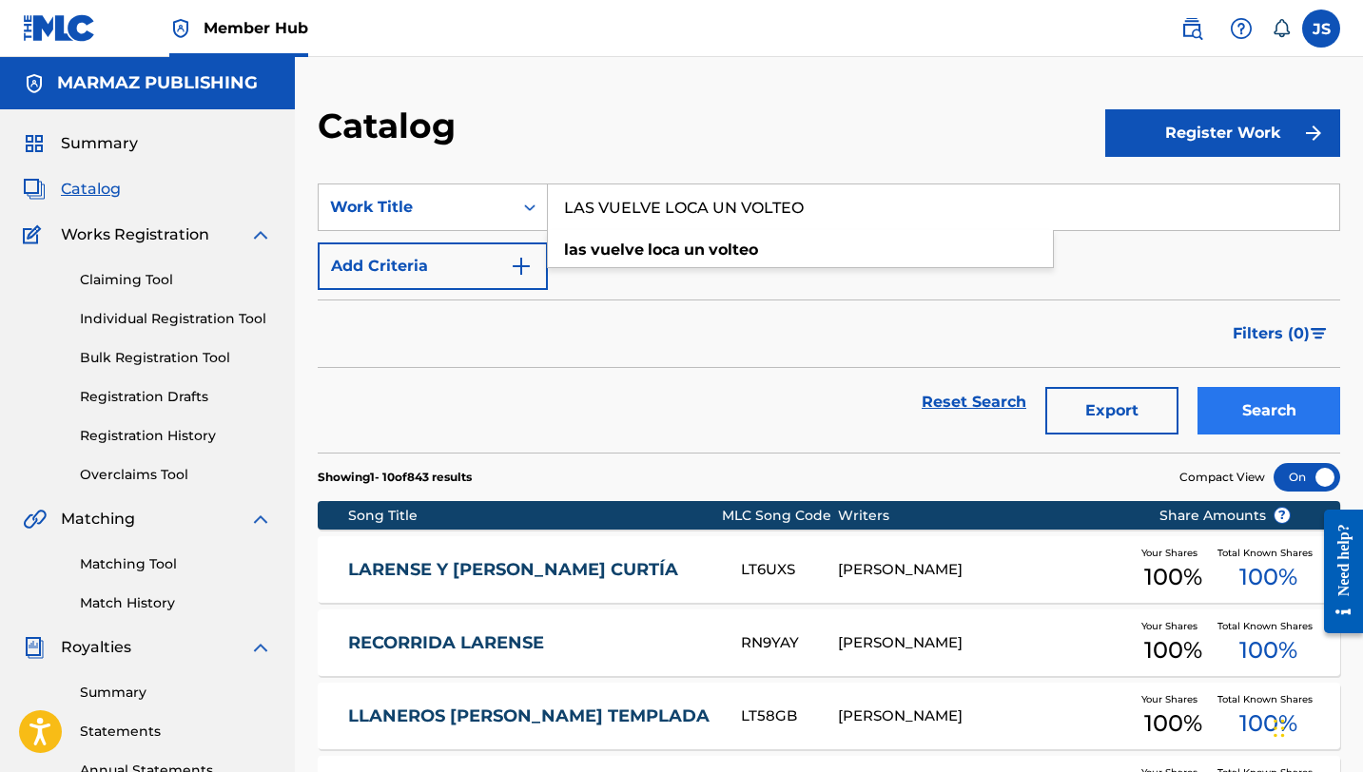
type input "LAS VUELVE LOCA UN VOLTEO"
click at [1260, 417] on button "Search" at bounding box center [1268, 411] width 143 height 48
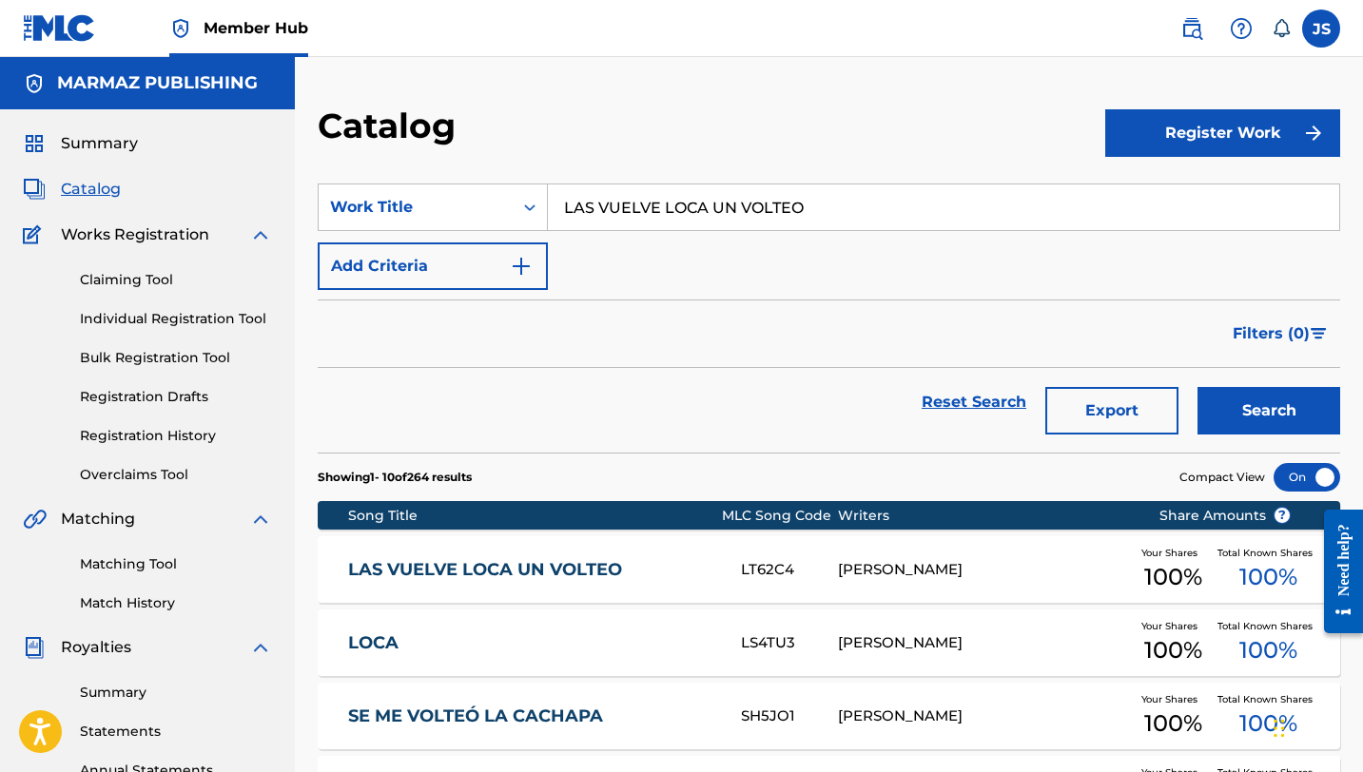
click at [540, 570] on link "LAS VUELVE LOCA UN VOLTEO" at bounding box center [531, 570] width 367 height 22
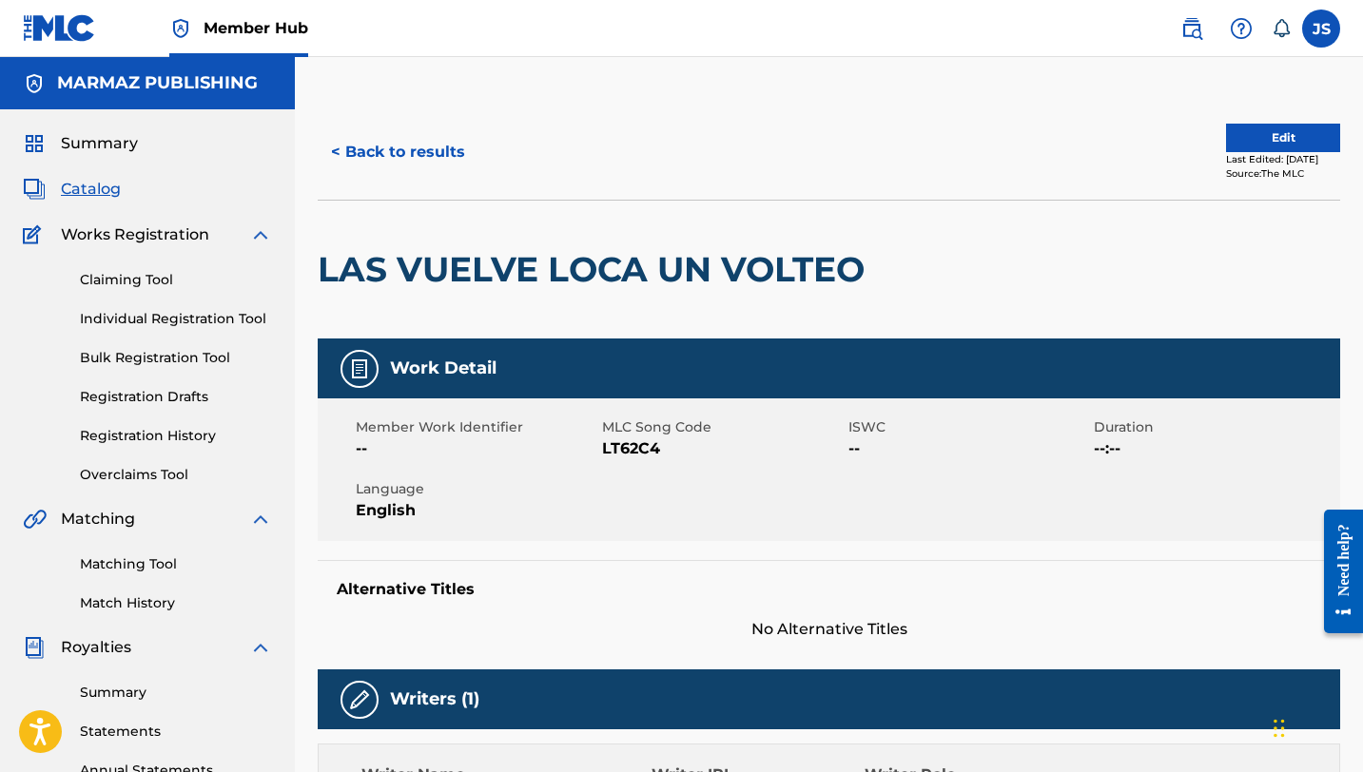
click at [637, 446] on span "LT62C4" at bounding box center [723, 448] width 242 height 23
